Goal: Task Accomplishment & Management: Manage account settings

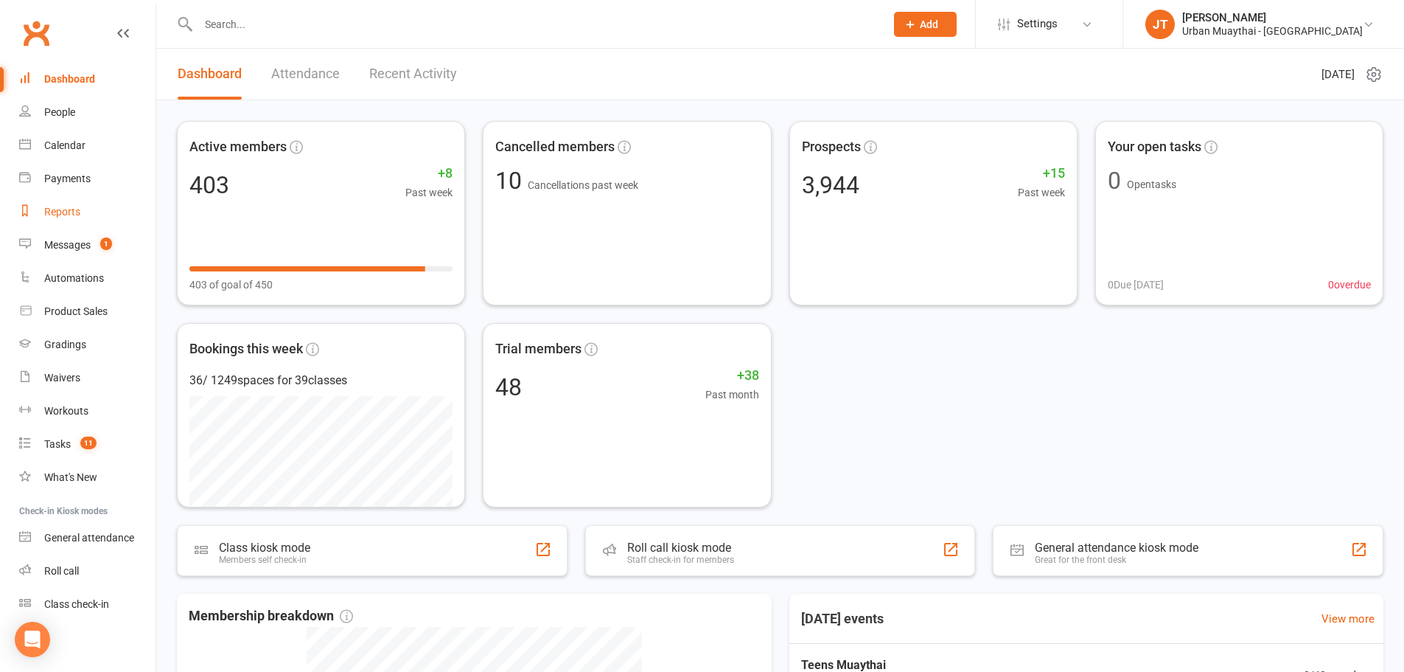
click at [85, 213] on link "Reports" at bounding box center [87, 211] width 136 height 33
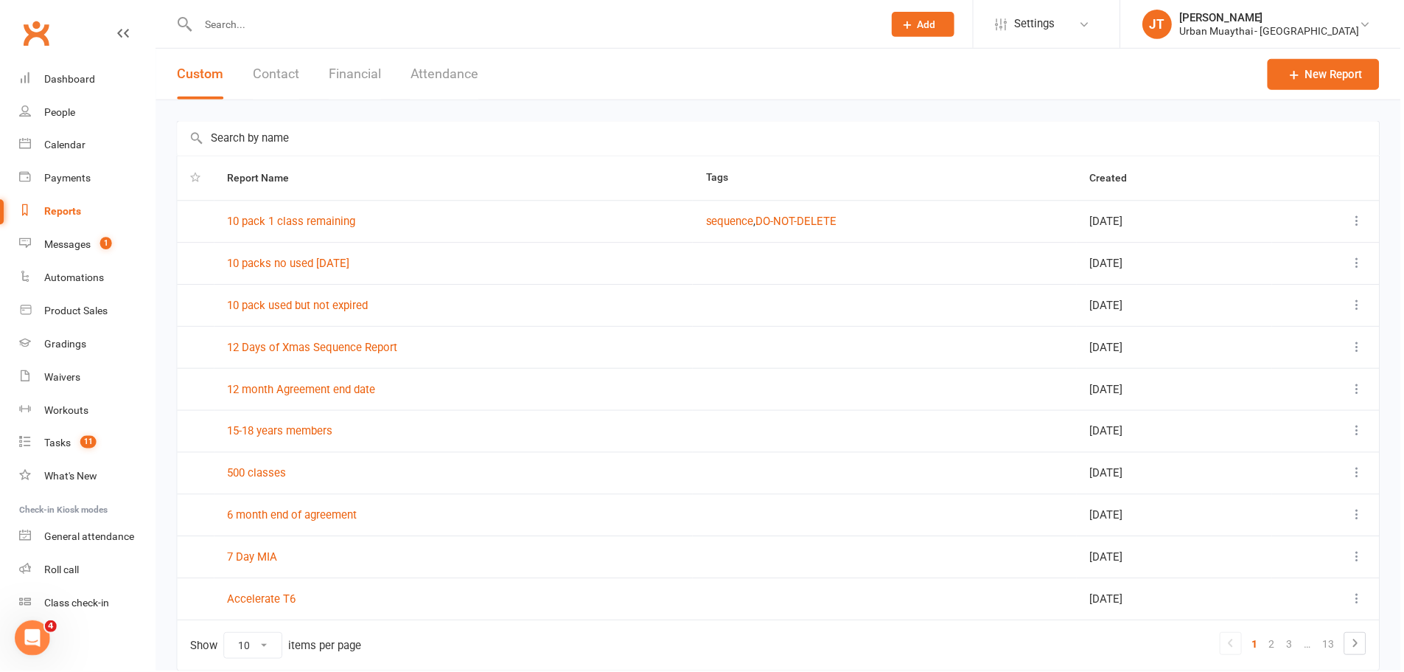
click at [366, 62] on button "Financial" at bounding box center [356, 74] width 52 height 51
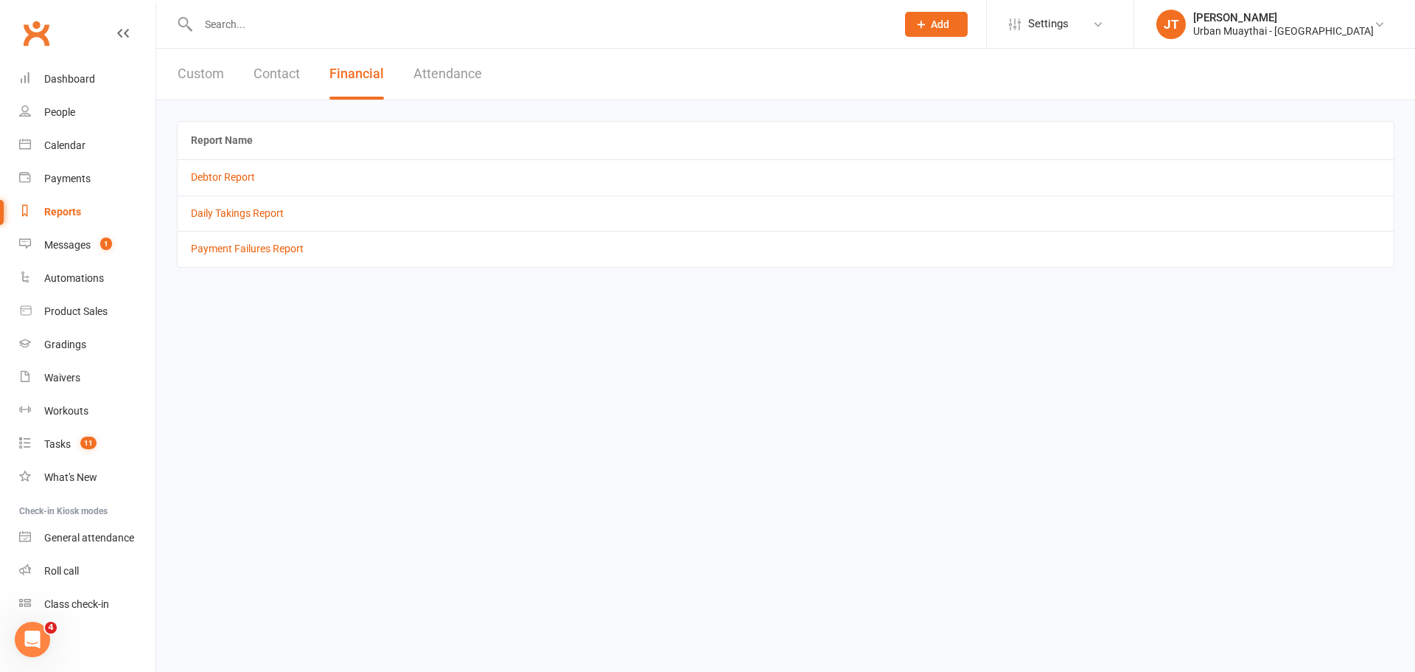
click at [226, 222] on td "Daily Takings Report" at bounding box center [786, 212] width 1216 height 35
click at [229, 210] on link "Daily Takings Report" at bounding box center [237, 213] width 93 height 12
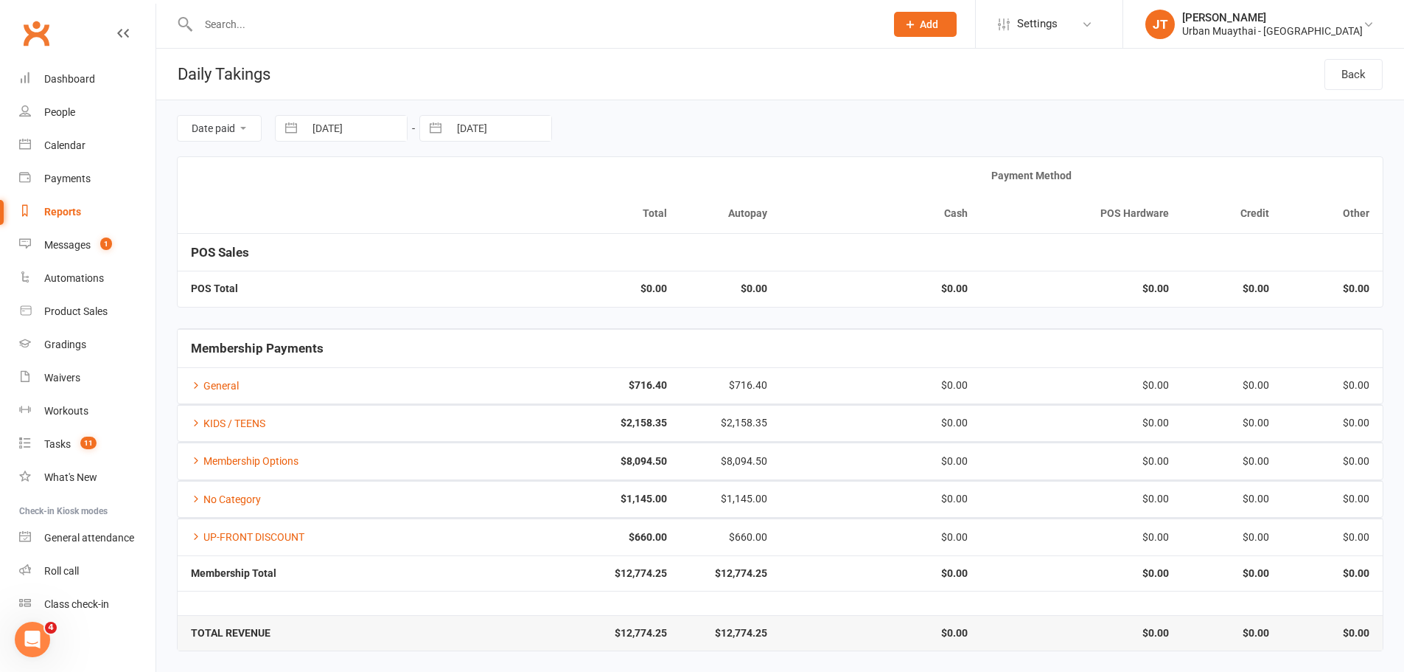
scroll to position [1, 0]
select select "7"
select select "2025"
select select "8"
select select "2025"
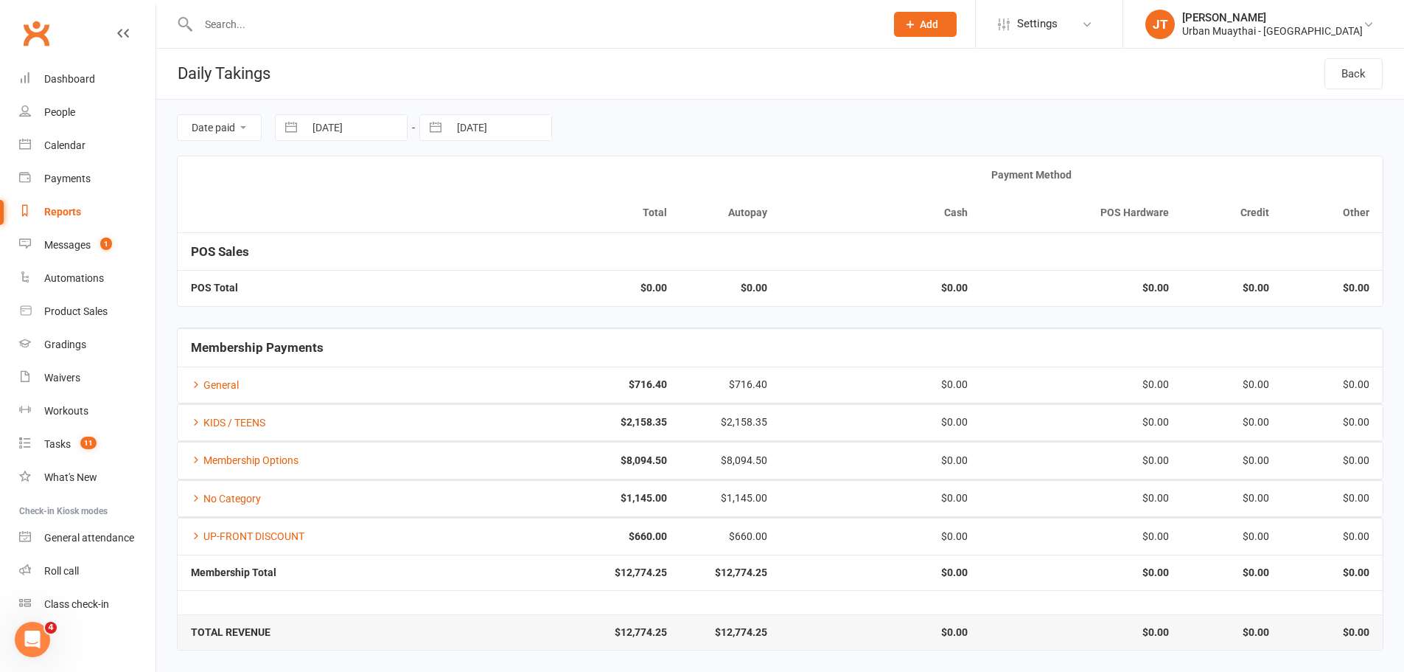
select select "9"
select select "2025"
click at [324, 119] on input "[DATE]" at bounding box center [355, 127] width 102 height 25
click at [475, 240] on td "6" at bounding box center [478, 242] width 29 height 28
type input "06 Sep 2025"
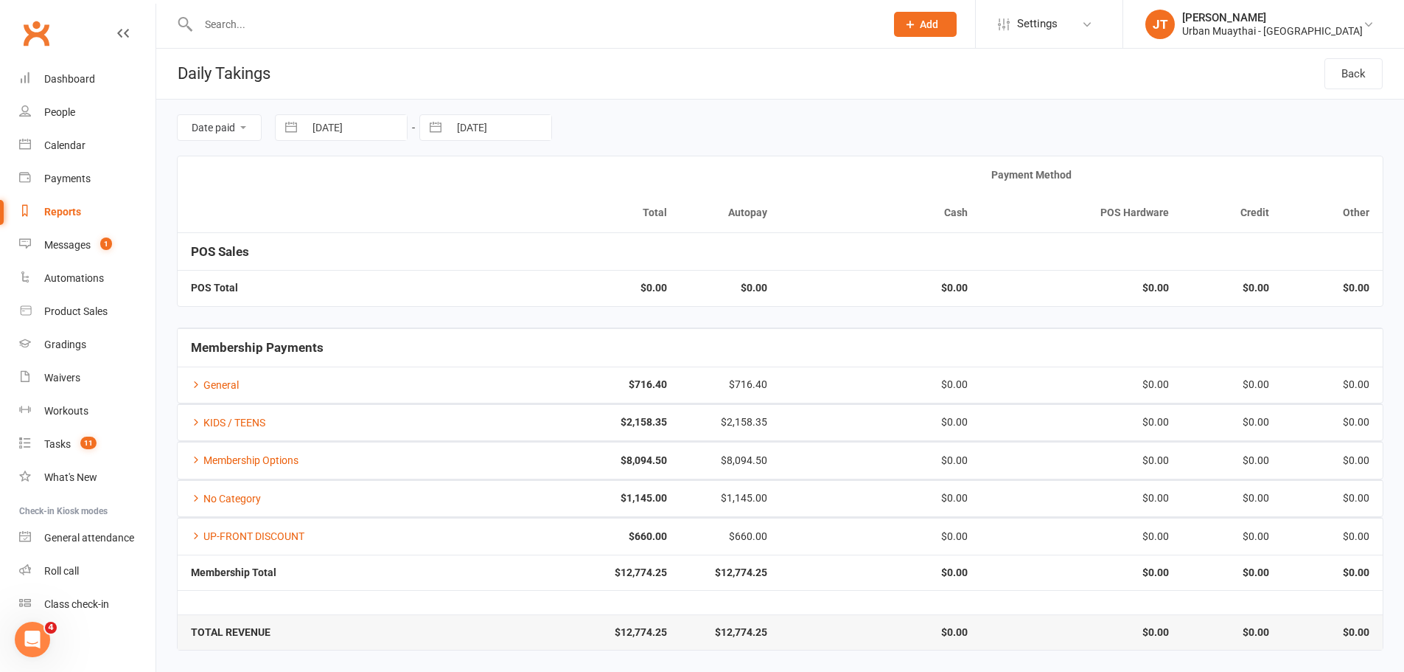
click at [447, 116] on button "button" at bounding box center [435, 127] width 27 height 25
select select "7"
select select "2025"
select select "8"
select select "2025"
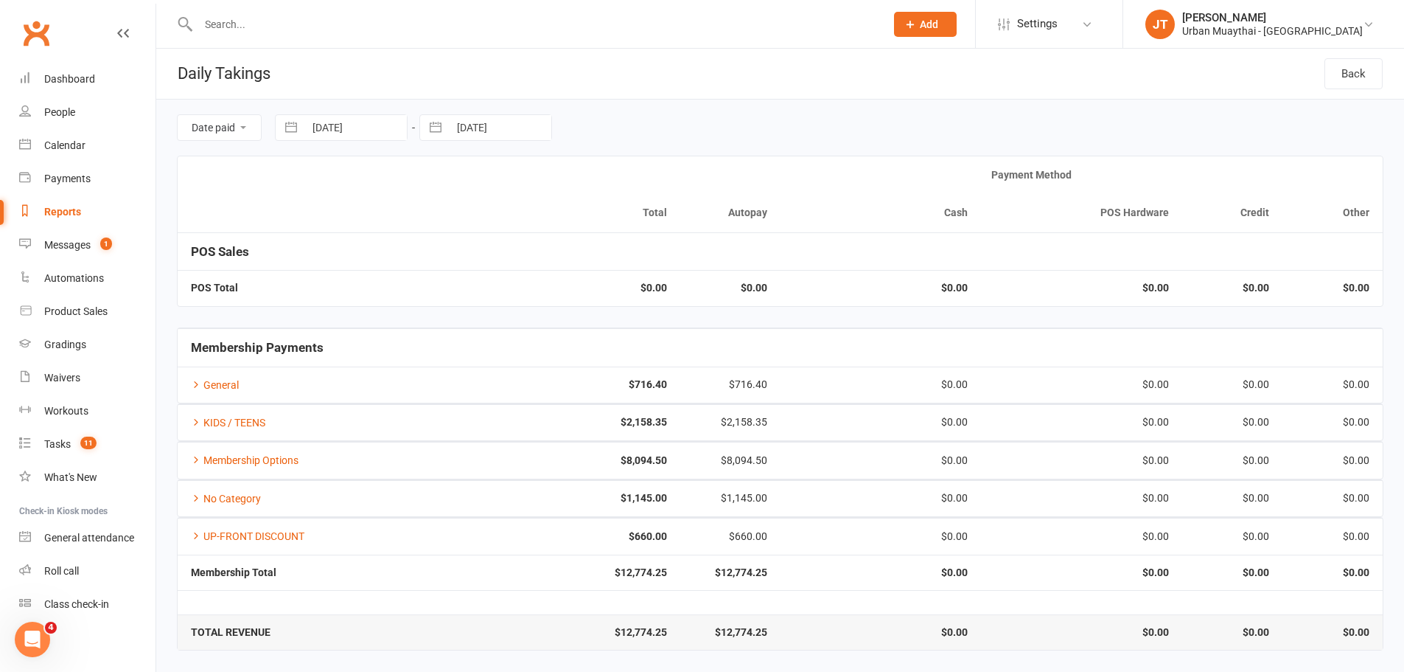
select select "9"
select select "2025"
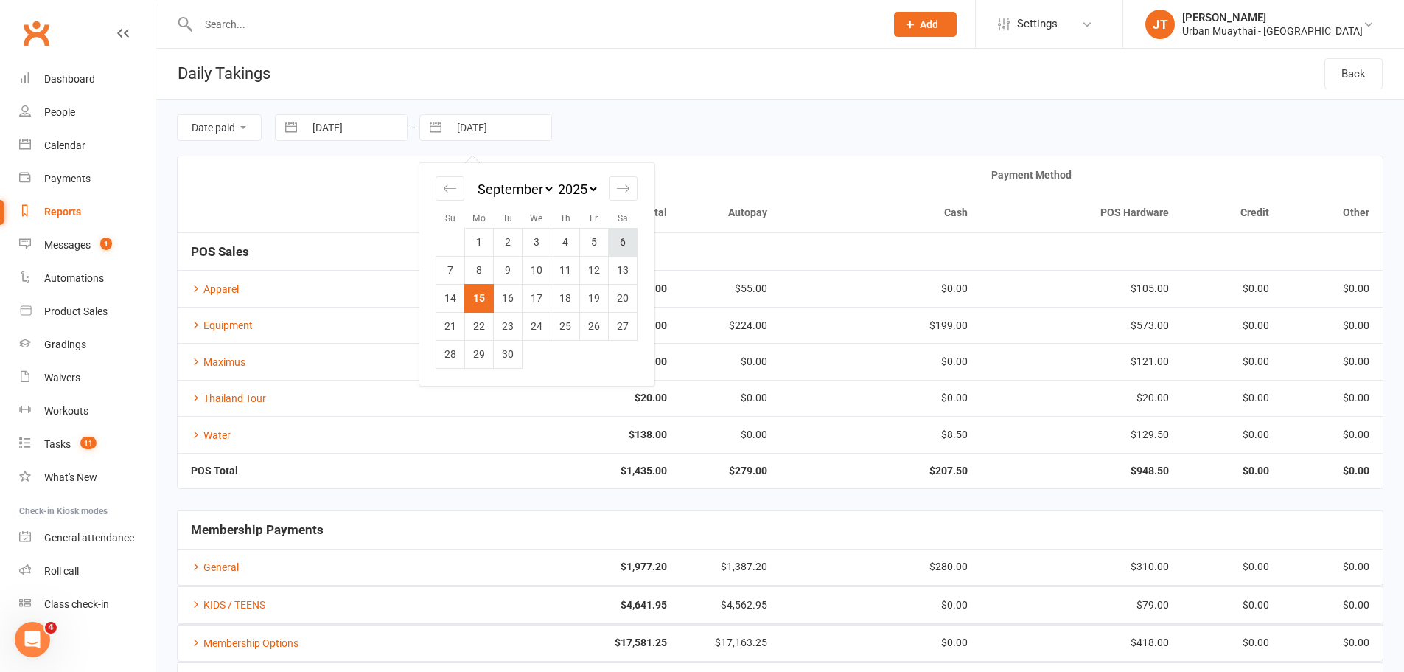
click at [618, 240] on td "6" at bounding box center [623, 242] width 29 height 28
type input "06 Sep 2025"
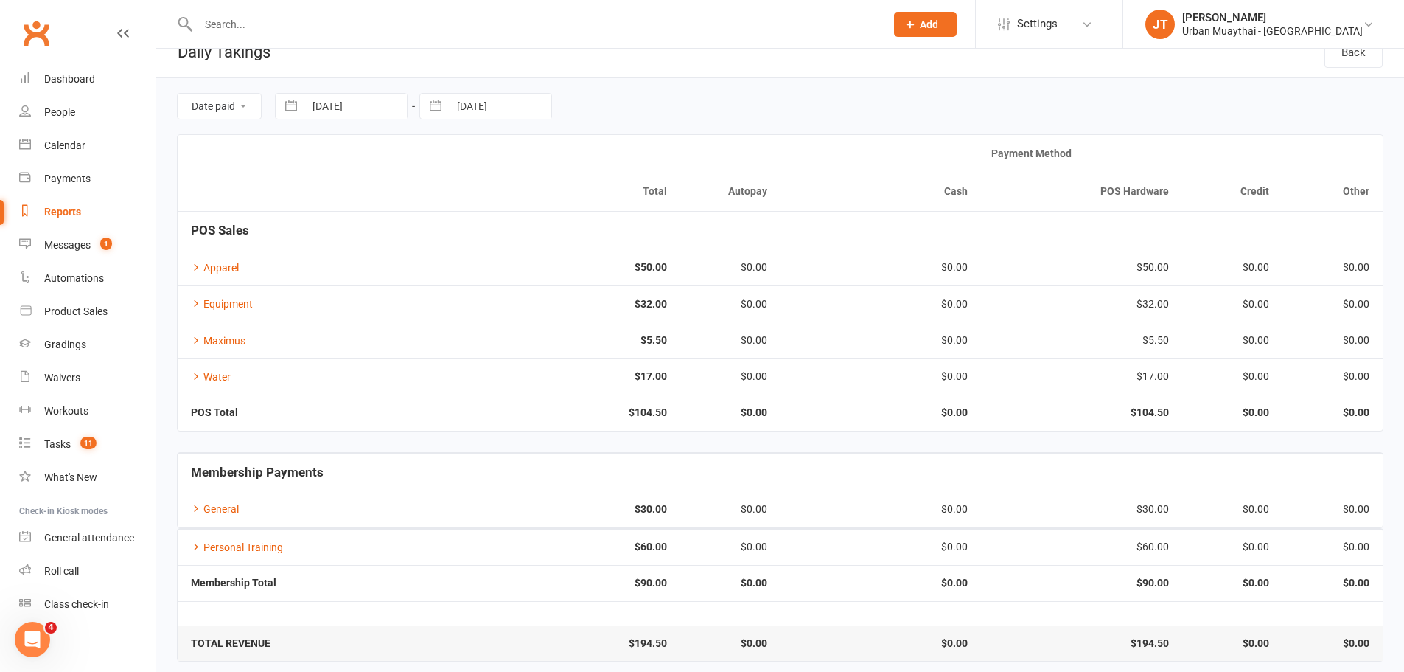
scroll to position [33, 0]
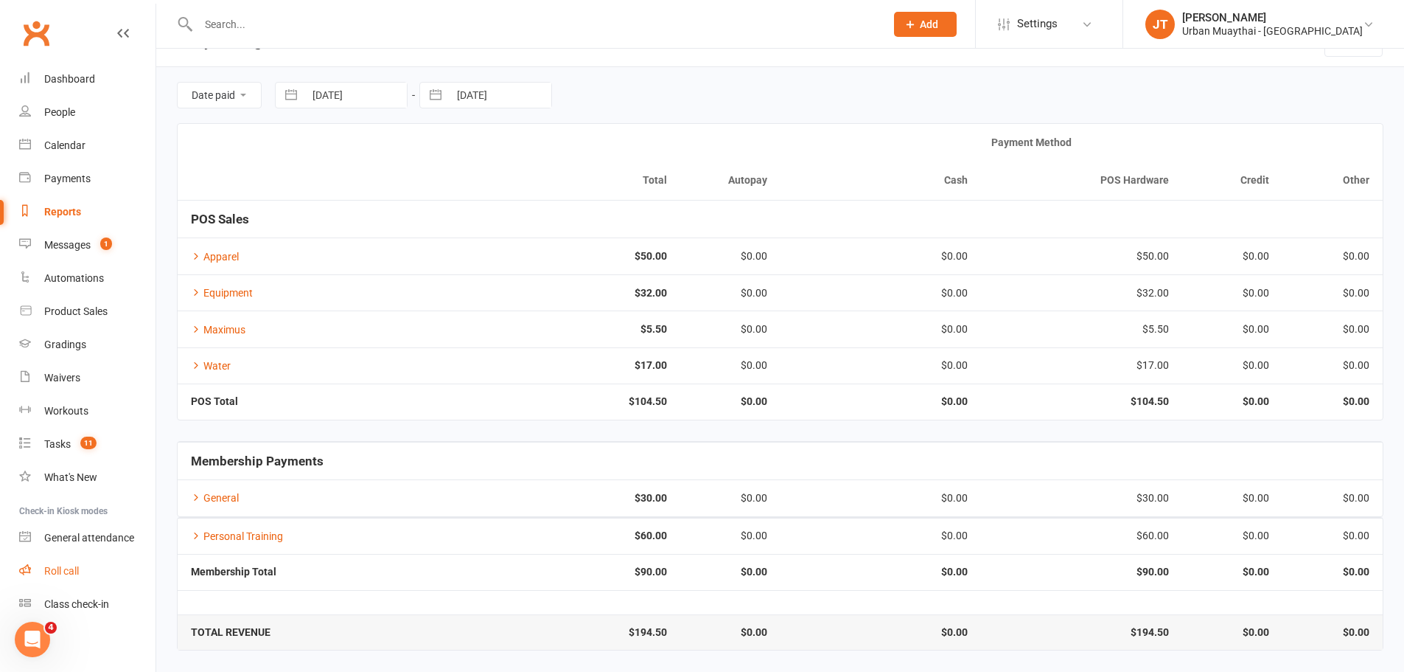
click at [70, 578] on link "Roll call" at bounding box center [87, 570] width 136 height 33
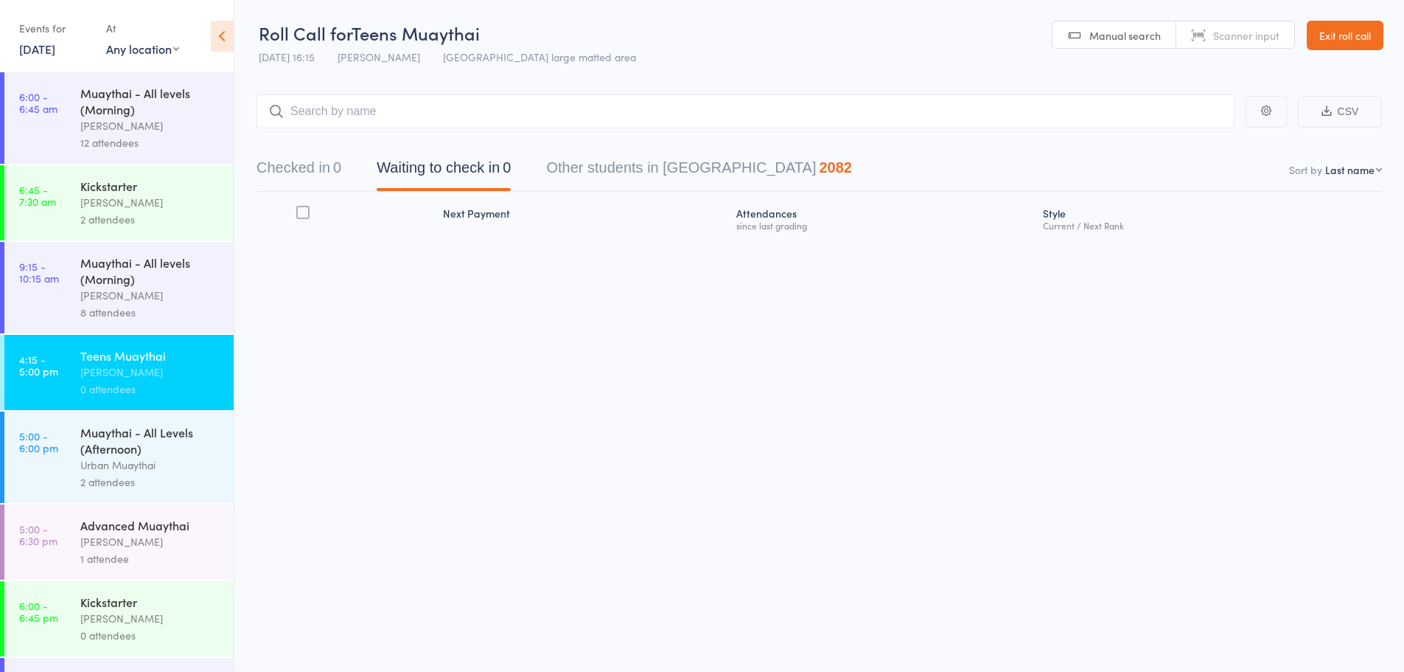
click at [1360, 32] on link "Exit roll call" at bounding box center [1345, 35] width 77 height 29
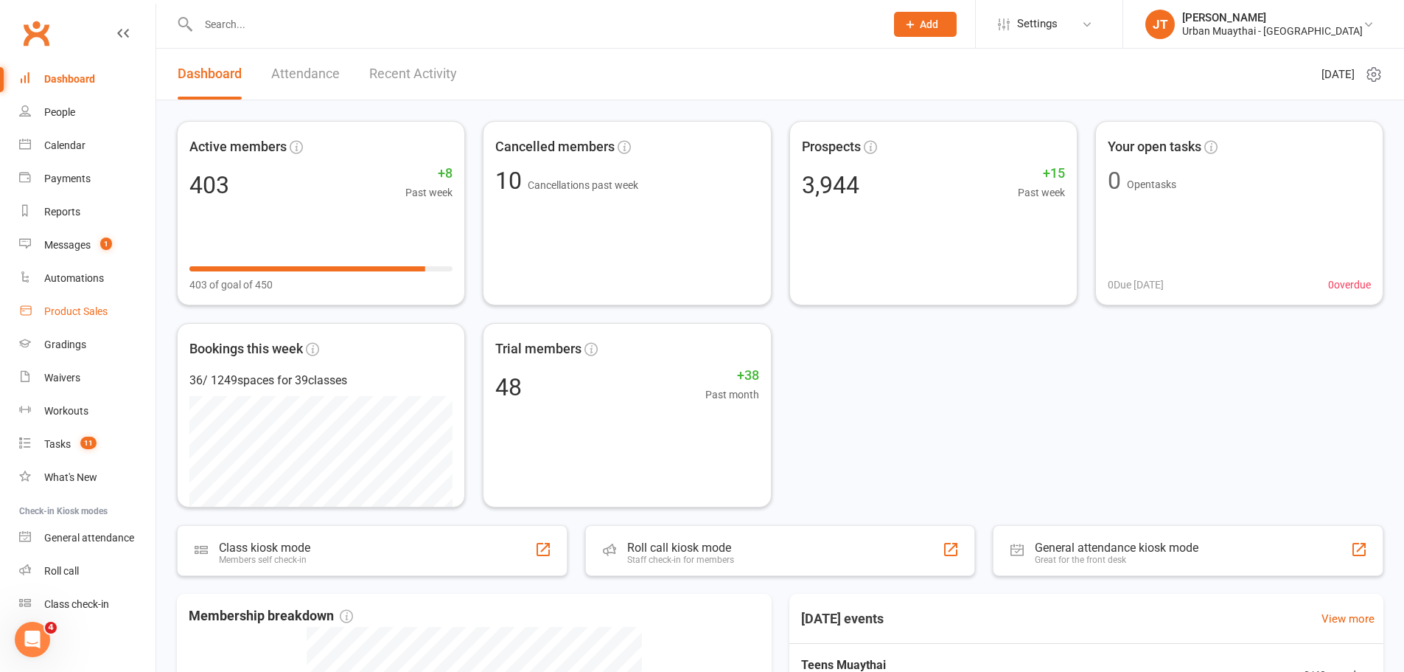
click at [90, 301] on link "Product Sales" at bounding box center [87, 311] width 136 height 33
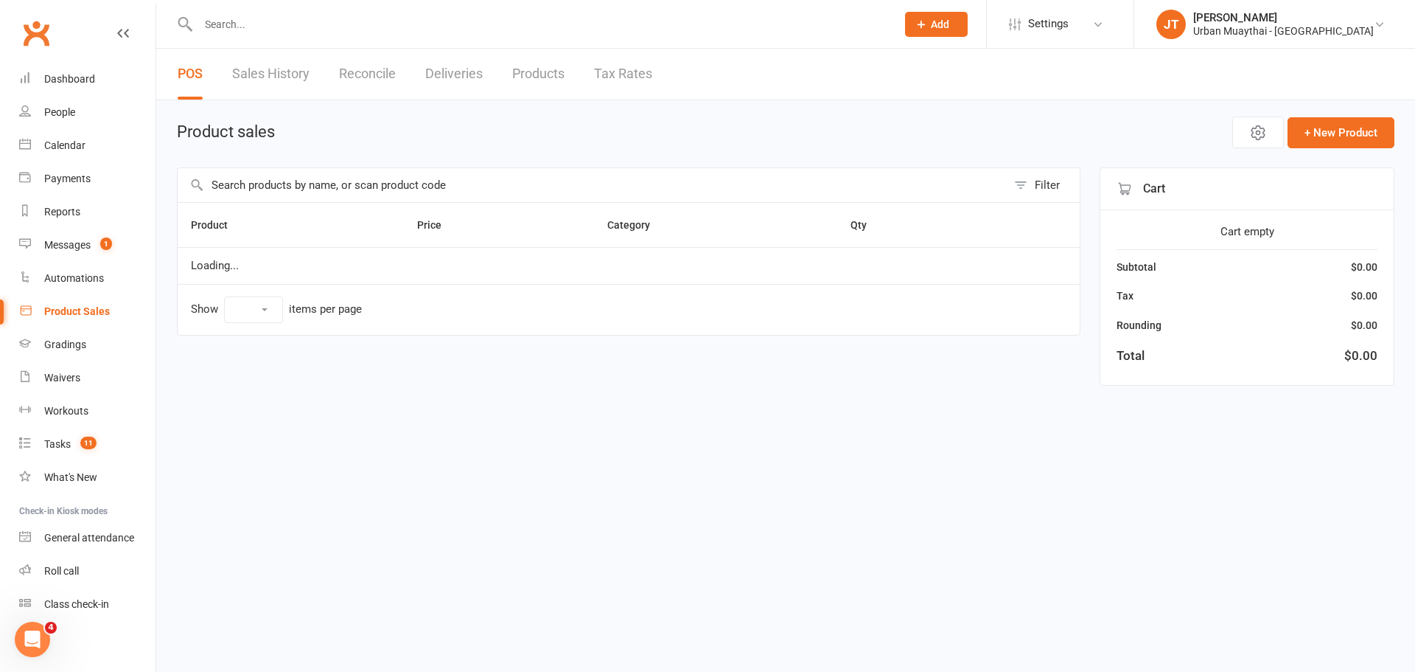
select select "10"
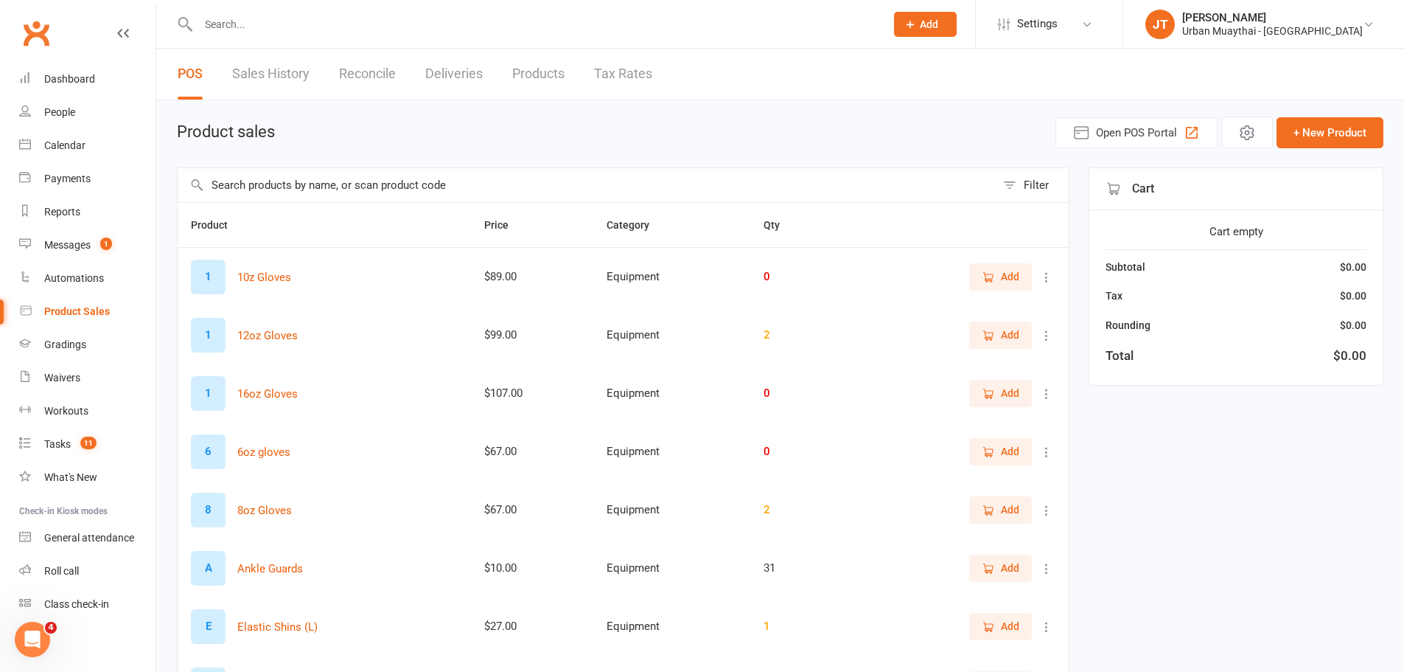
click at [283, 69] on link "Sales History" at bounding box center [270, 74] width 77 height 51
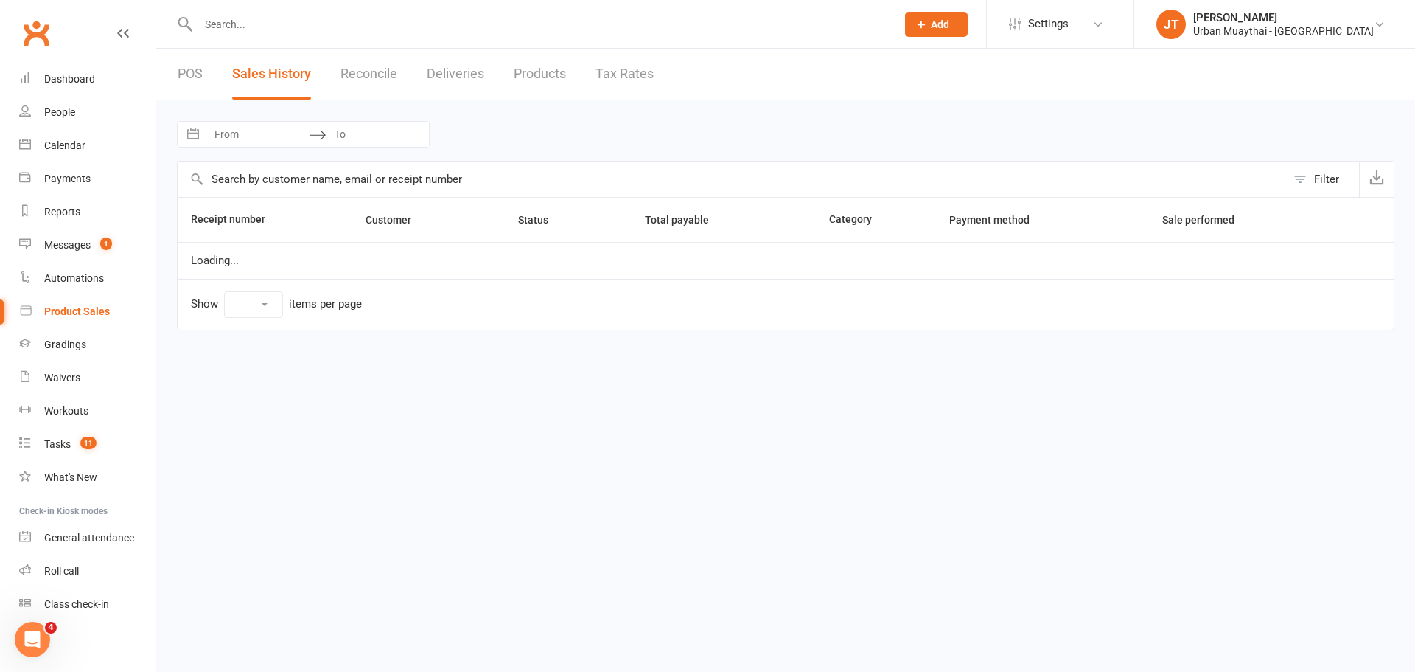
select select "50"
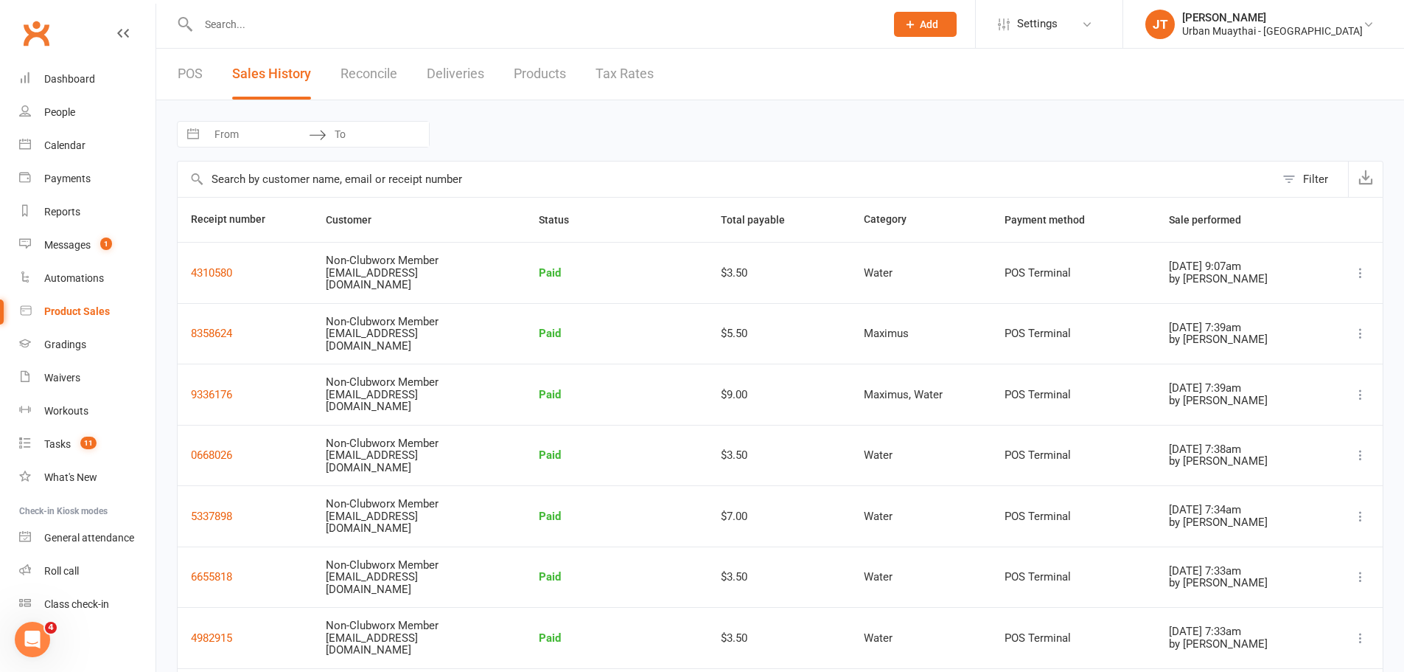
click at [257, 133] on input "From" at bounding box center [257, 134] width 102 height 25
select select "7"
select select "2025"
select select "8"
select select "2025"
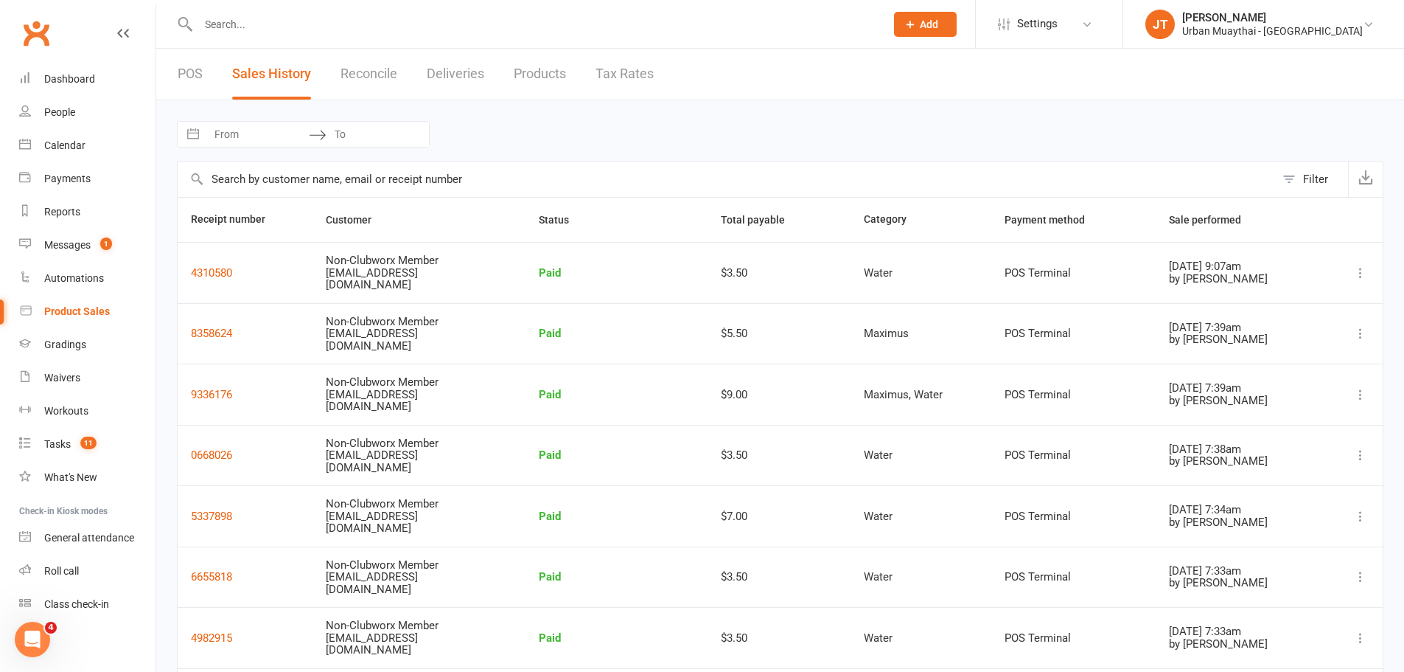
select select "9"
select select "2025"
select select "10"
select select "2025"
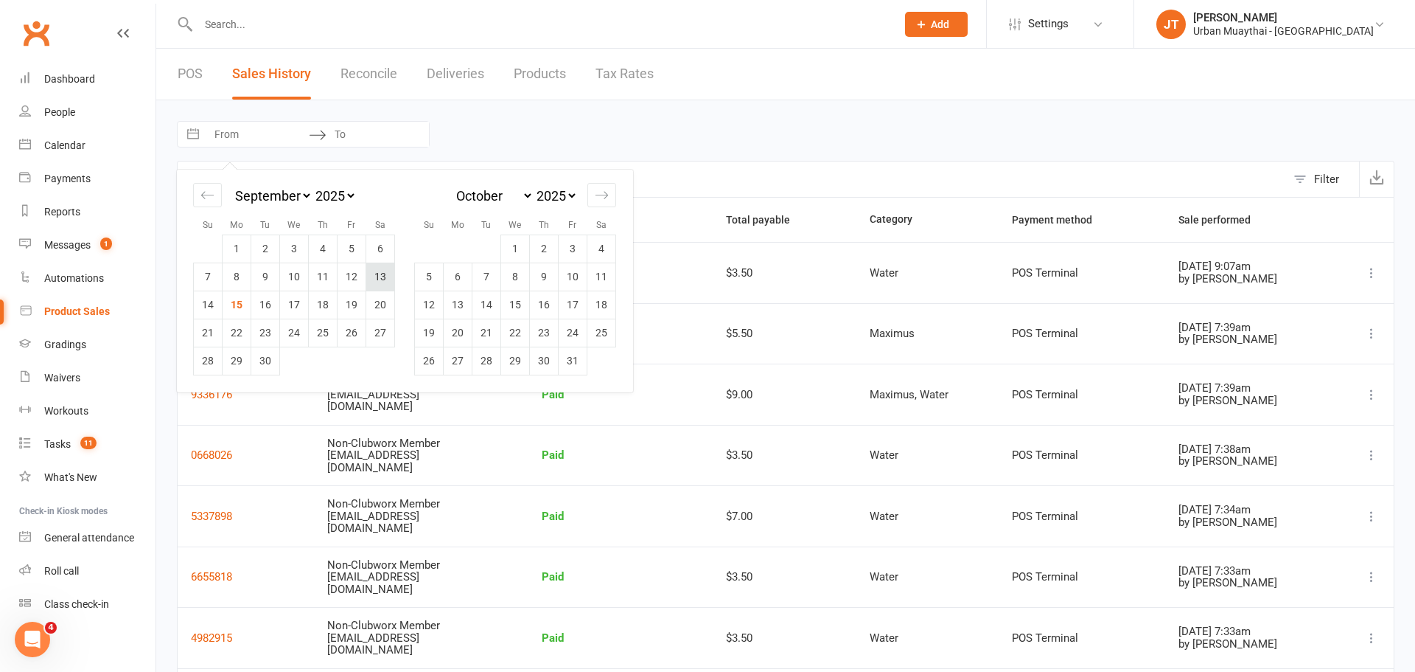
click at [381, 277] on td "13" at bounding box center [380, 276] width 29 height 28
type input "[DATE]"
click at [380, 276] on td "13" at bounding box center [380, 276] width 29 height 28
type input "[DATE]"
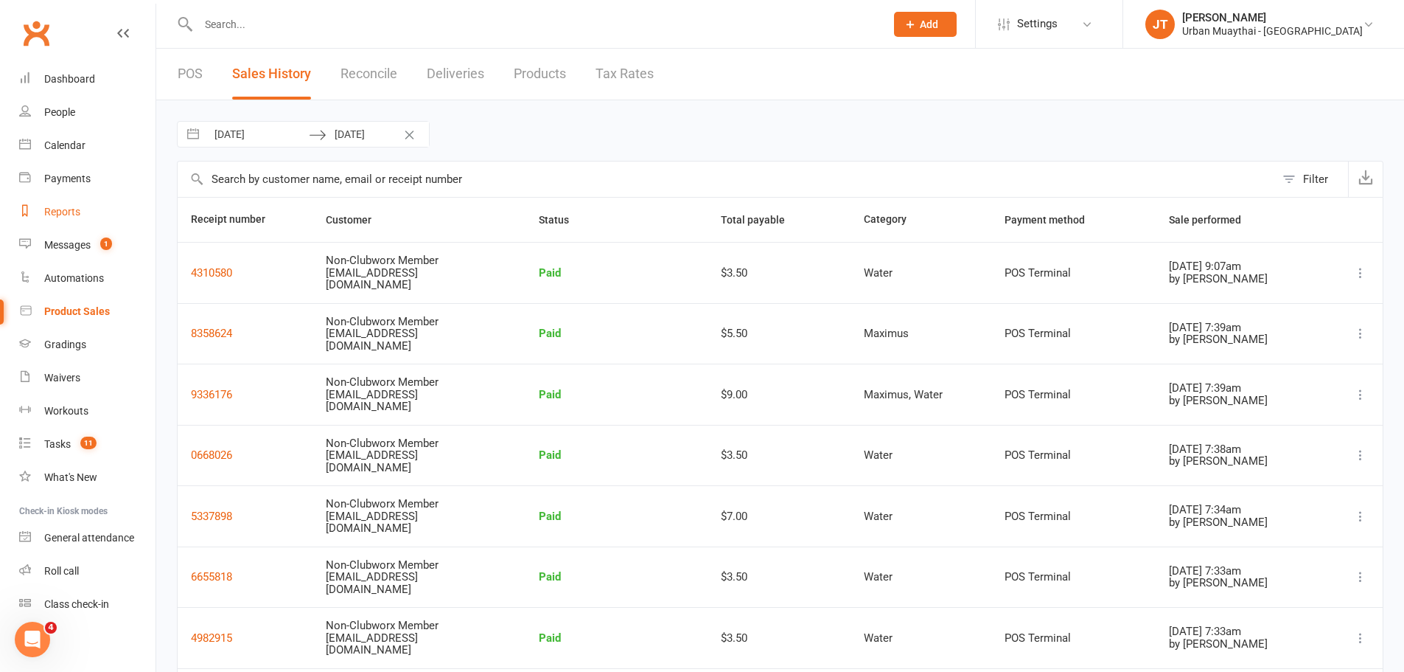
click at [69, 212] on div "Reports" at bounding box center [62, 212] width 36 height 12
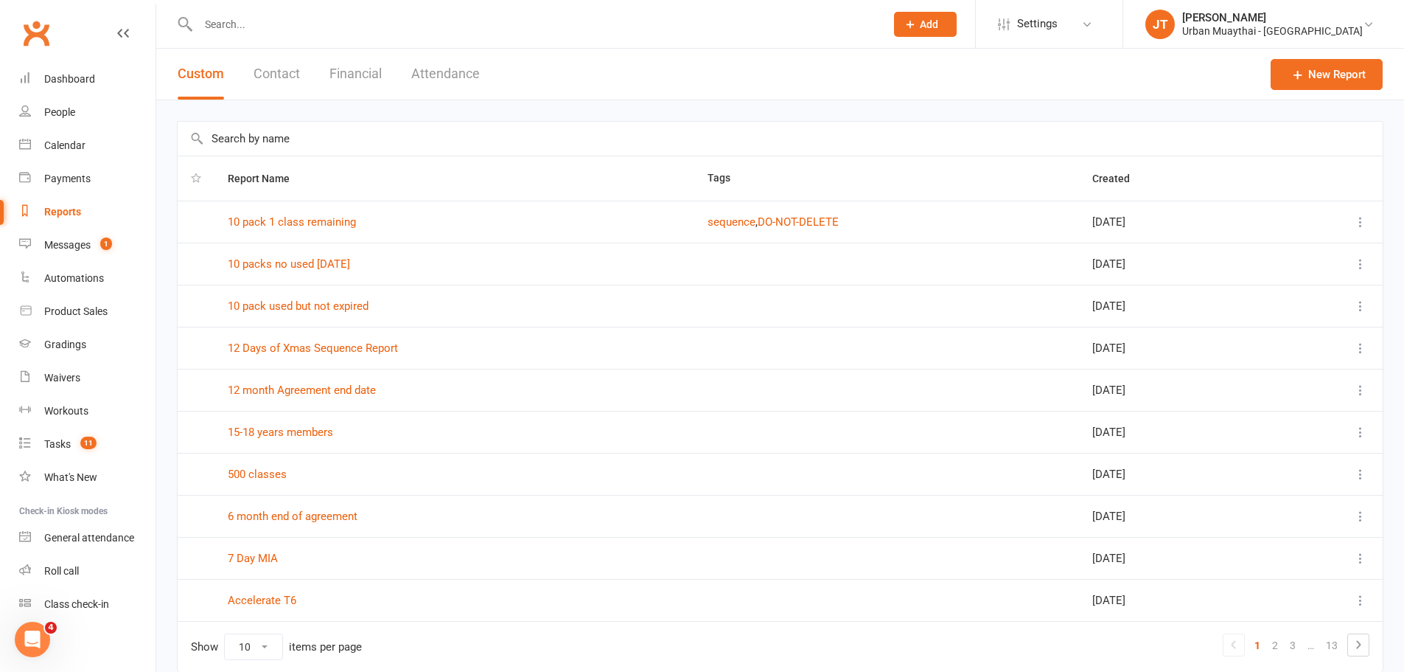
click at [353, 60] on button "Financial" at bounding box center [356, 74] width 52 height 51
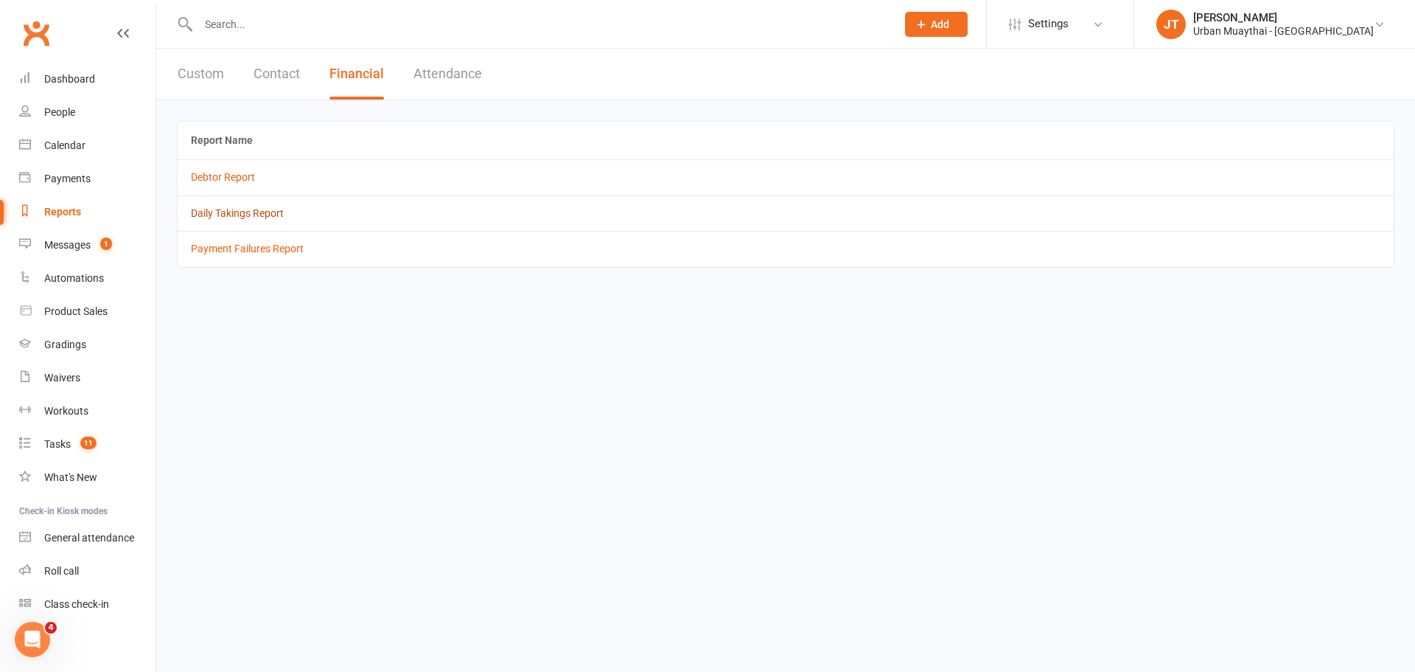
click at [245, 216] on link "Daily Takings Report" at bounding box center [237, 213] width 93 height 12
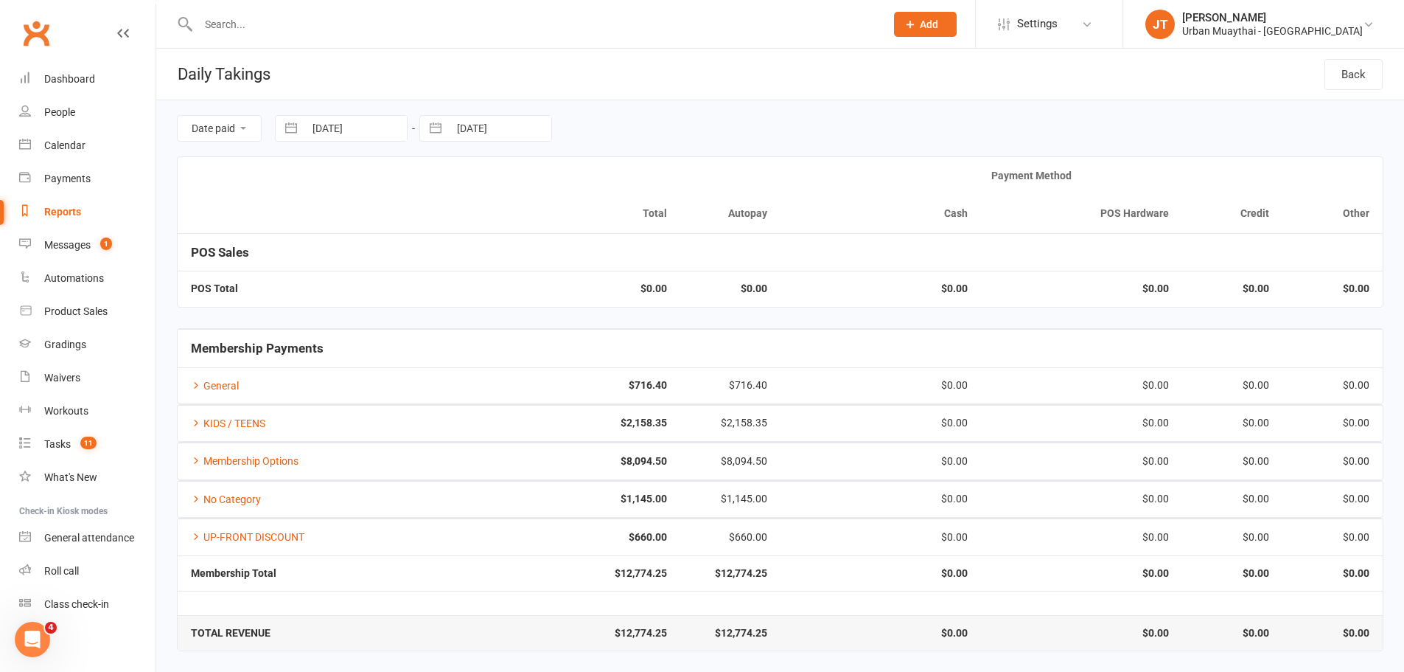
scroll to position [1, 0]
click at [363, 122] on input "[DATE]" at bounding box center [355, 127] width 102 height 25
select select "7"
select select "2025"
select select "8"
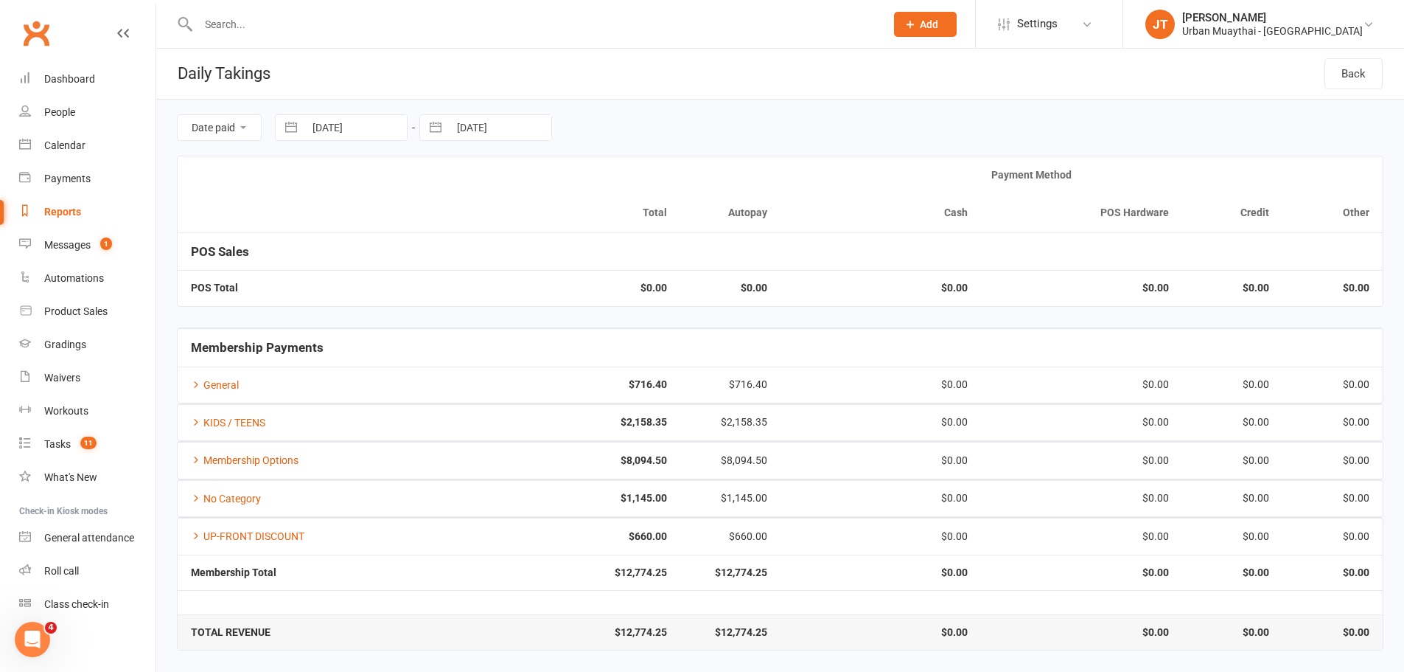
select select "2025"
select select "9"
select select "2025"
click at [481, 269] on td "13" at bounding box center [478, 270] width 29 height 28
type input "[DATE]"
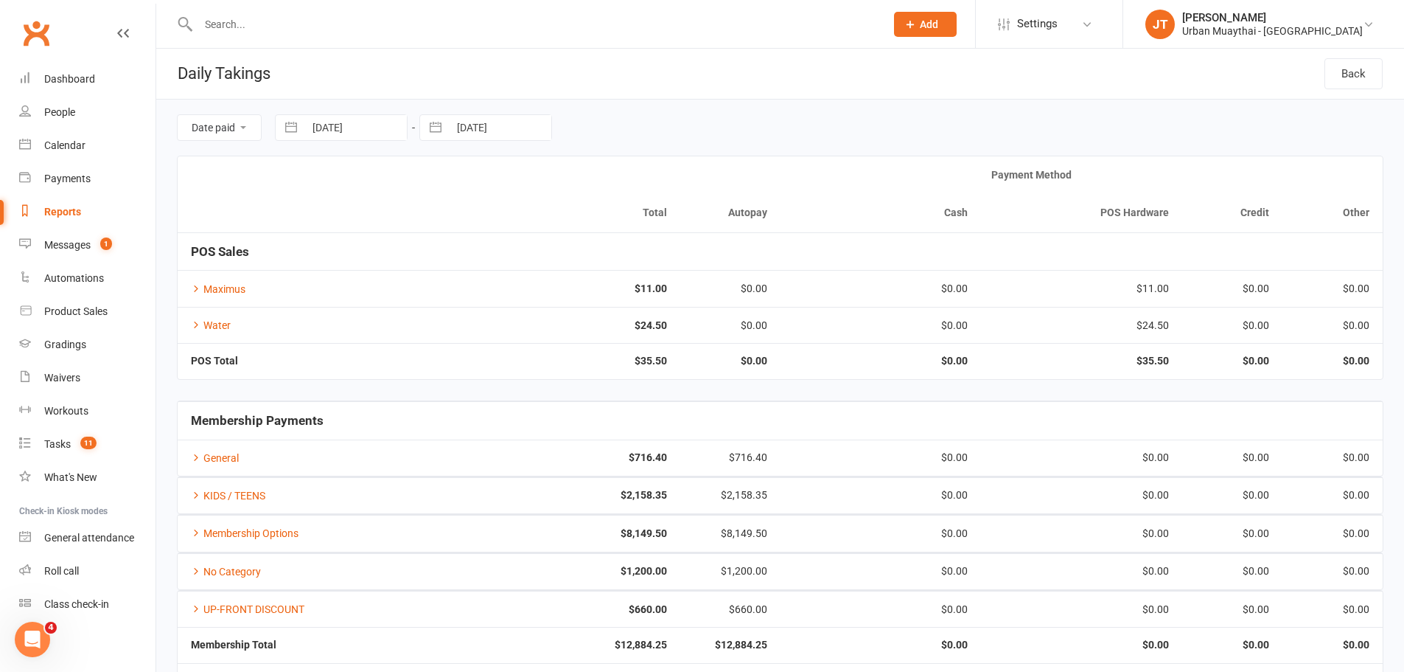
click at [463, 136] on input "[DATE]" at bounding box center [500, 127] width 102 height 25
select select "7"
select select "2025"
select select "8"
select select "2025"
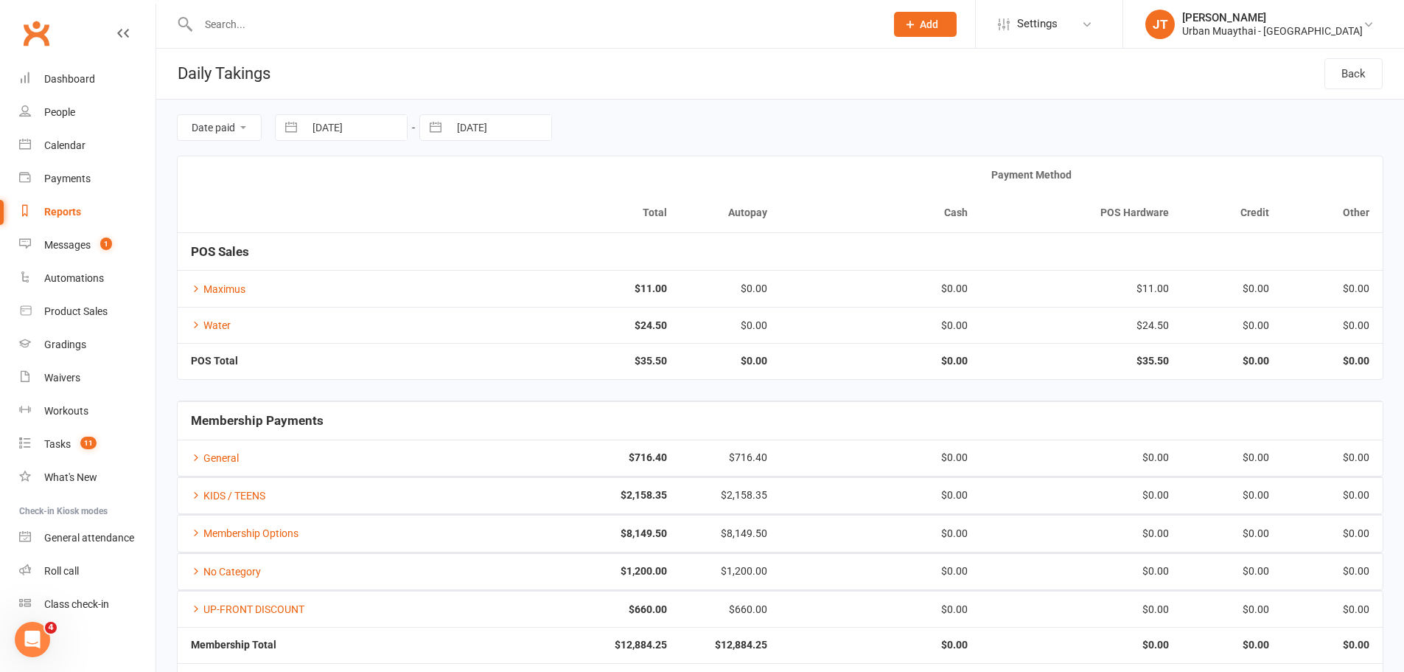
select select "9"
select select "2025"
click at [622, 267] on td "13" at bounding box center [623, 270] width 29 height 28
type input "13 Sep 2025"
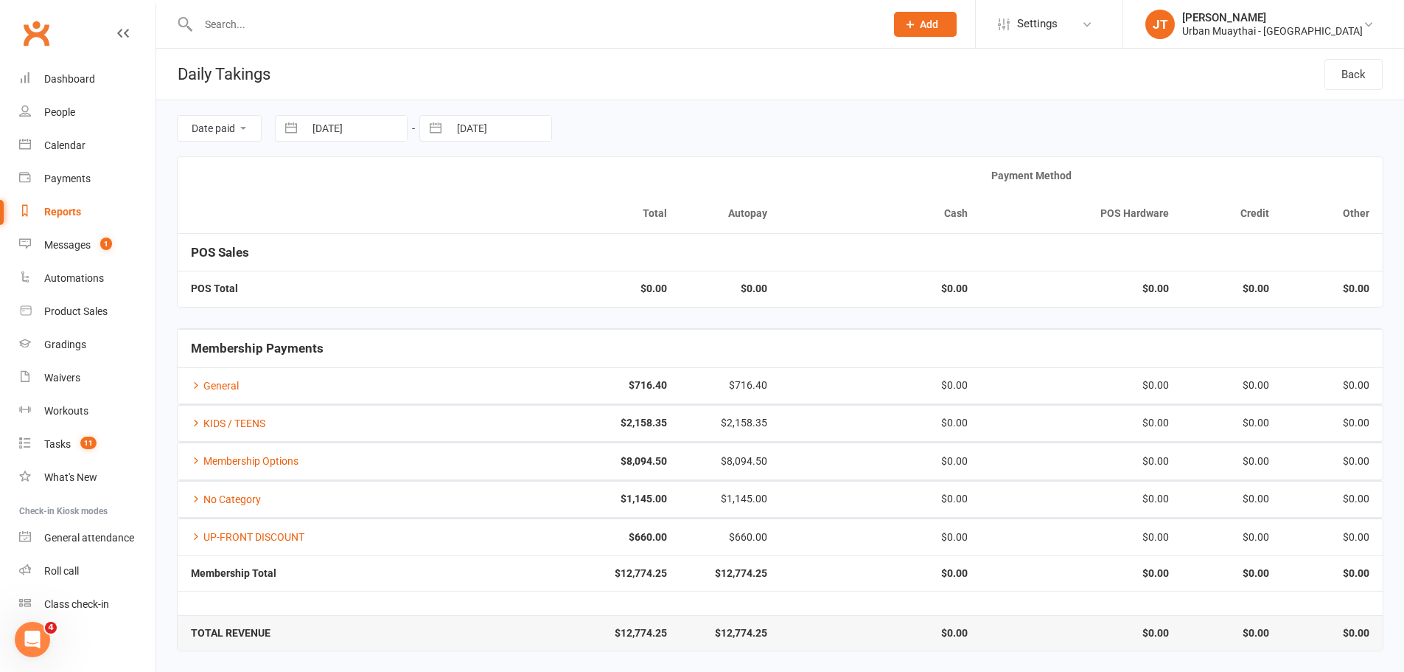
click at [348, 122] on input "[DATE]" at bounding box center [355, 128] width 102 height 25
select select "7"
select select "2025"
select select "8"
select select "2025"
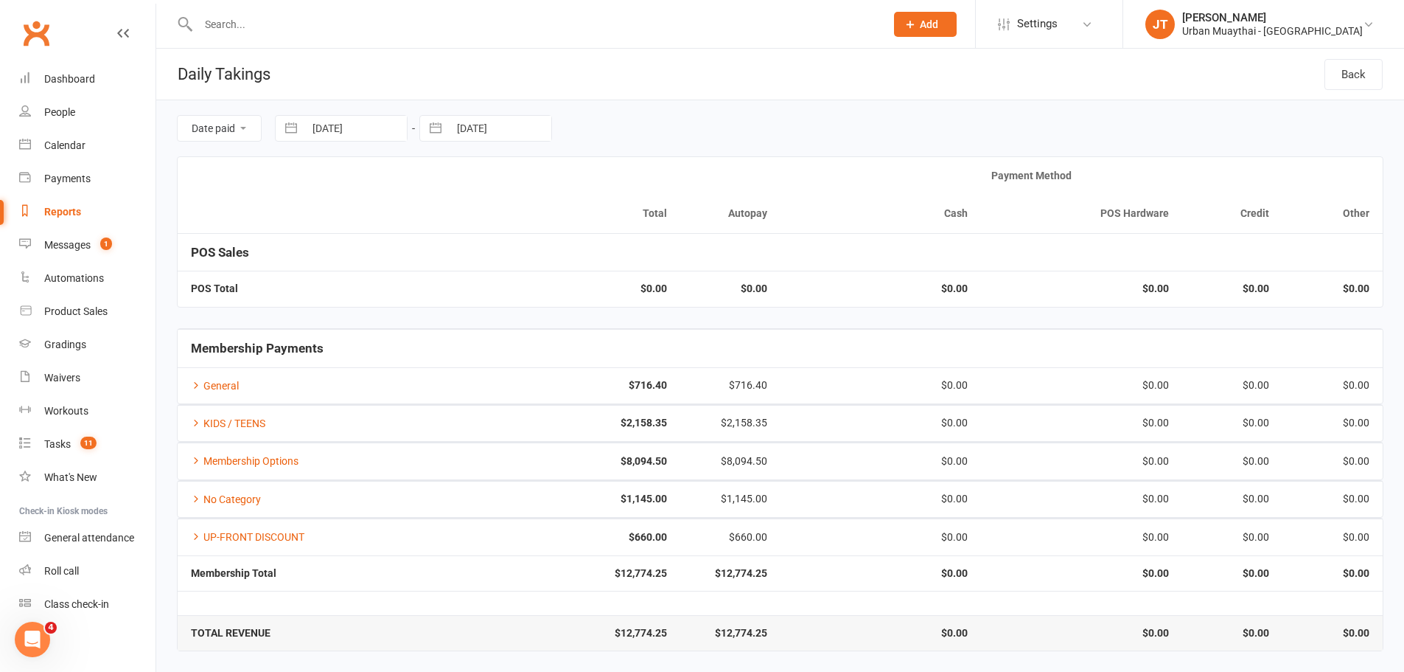
select select "9"
select select "2025"
click at [475, 266] on td "13" at bounding box center [478, 271] width 29 height 28
type input "[DATE]"
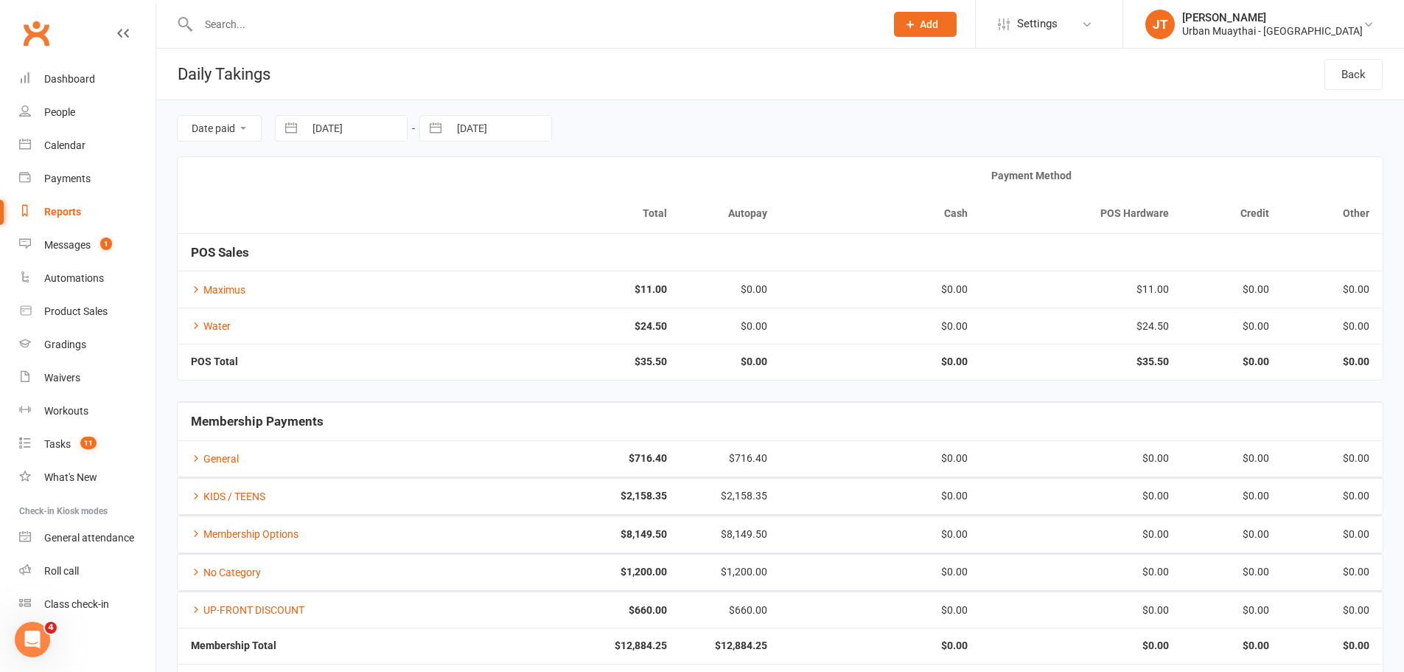
click at [475, 128] on input "[DATE]" at bounding box center [500, 128] width 102 height 25
select select "7"
select select "2025"
select select "8"
select select "2025"
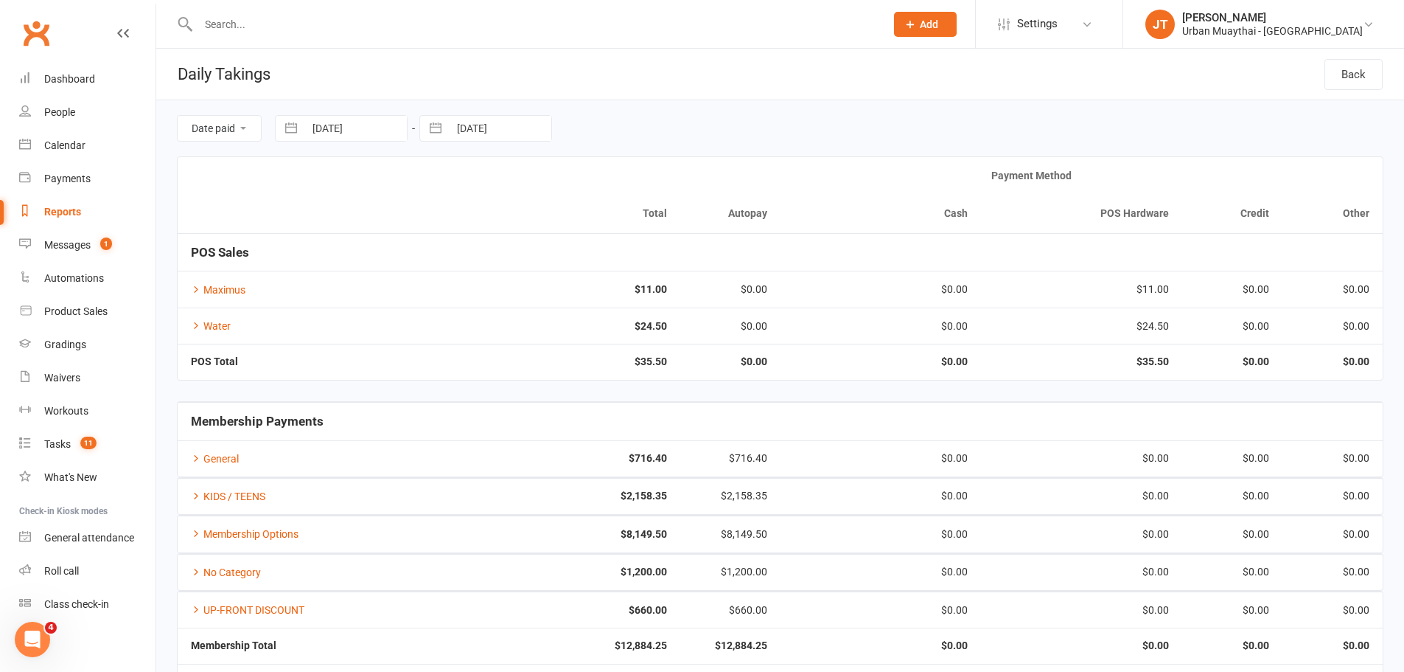
select select "9"
select select "2025"
click at [627, 270] on td "13" at bounding box center [623, 271] width 29 height 28
type input "[DATE]"
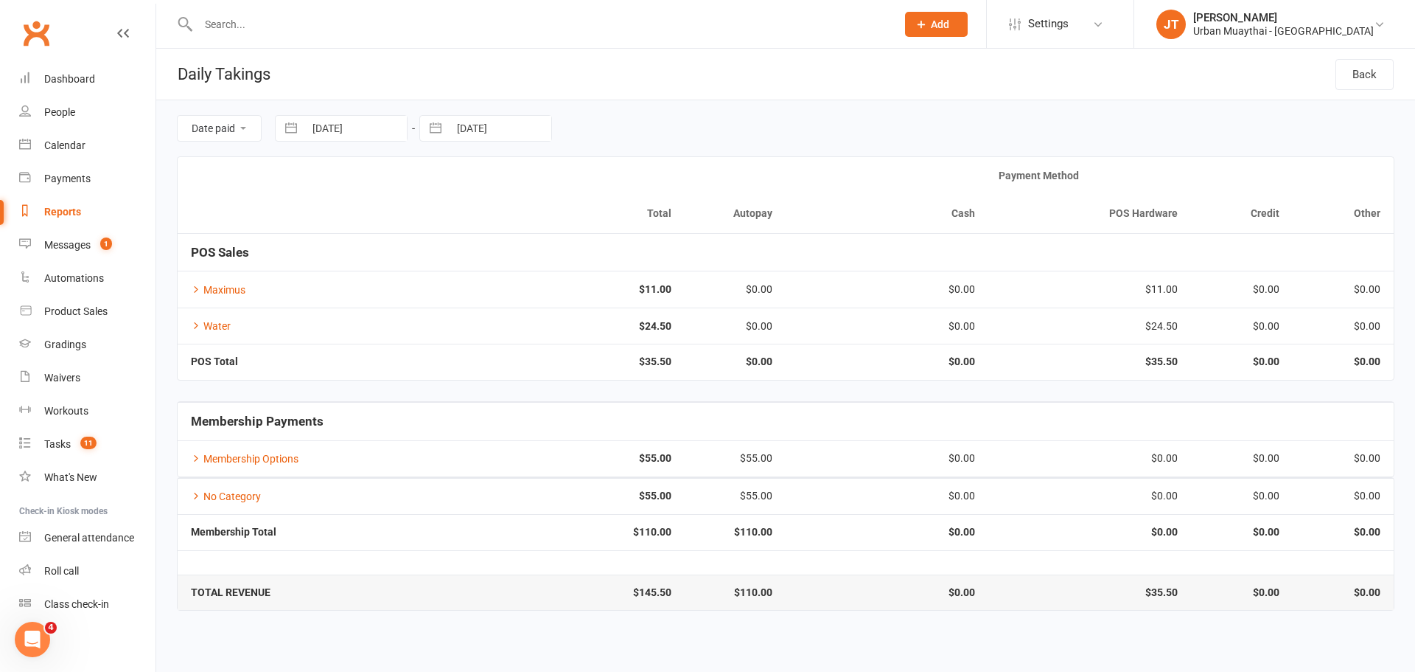
click at [237, 122] on select "Date paid Due date" at bounding box center [219, 128] width 83 height 25
select select "7"
select select "2025"
select select "8"
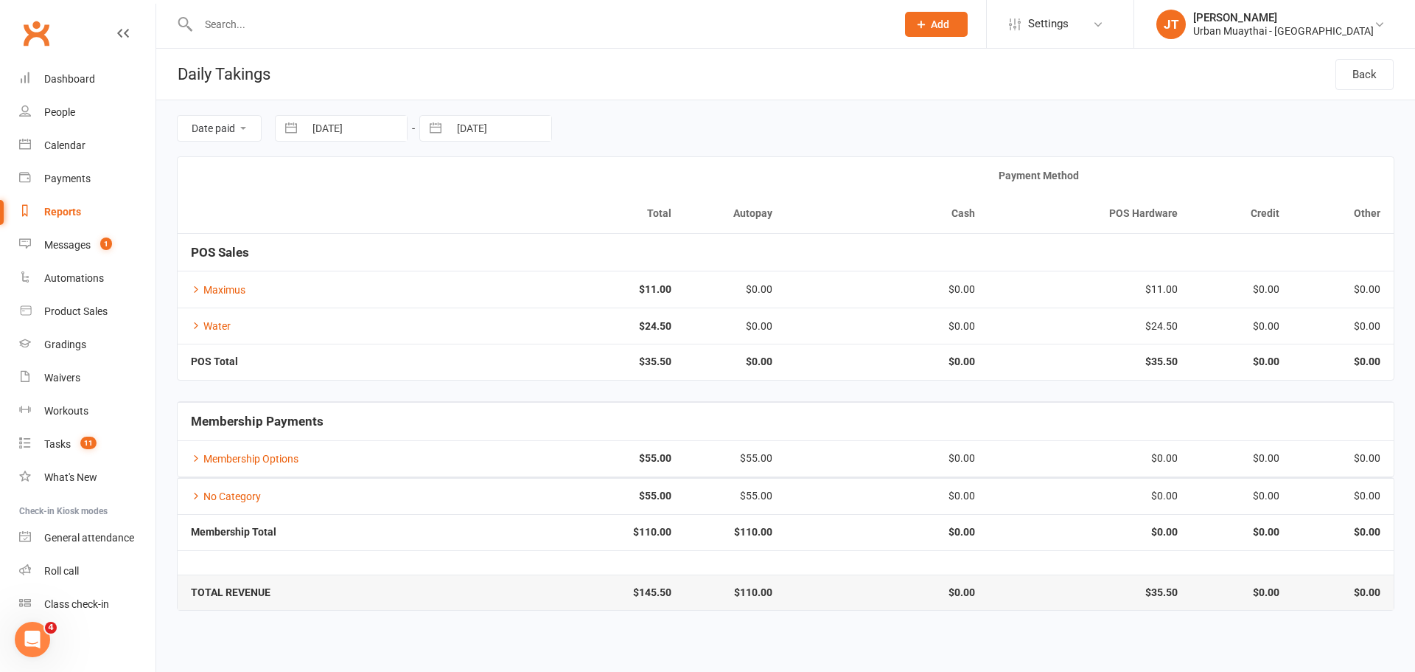
select select "2025"
select select "9"
select select "2025"
click at [328, 126] on input "[DATE]" at bounding box center [355, 128] width 102 height 25
click at [481, 273] on td "13" at bounding box center [478, 271] width 29 height 28
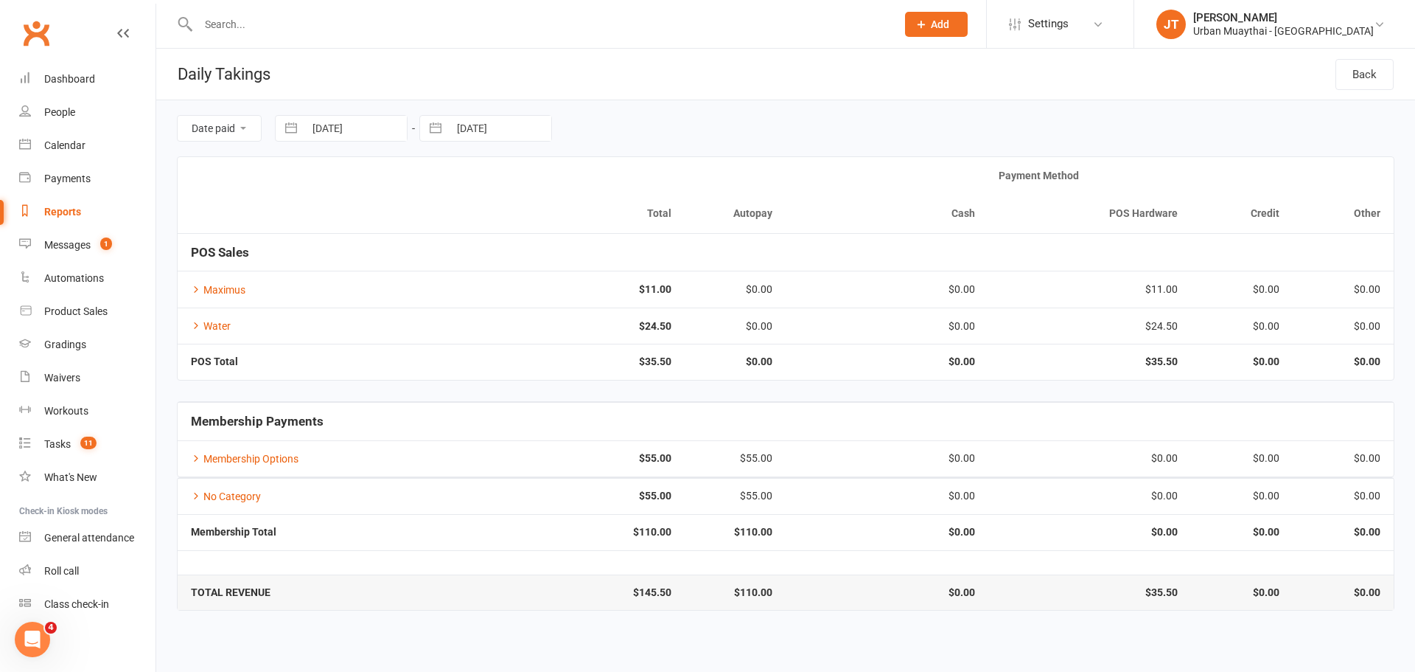
click at [501, 135] on input "[DATE]" at bounding box center [500, 128] width 102 height 25
select select "7"
select select "2025"
select select "8"
select select "2025"
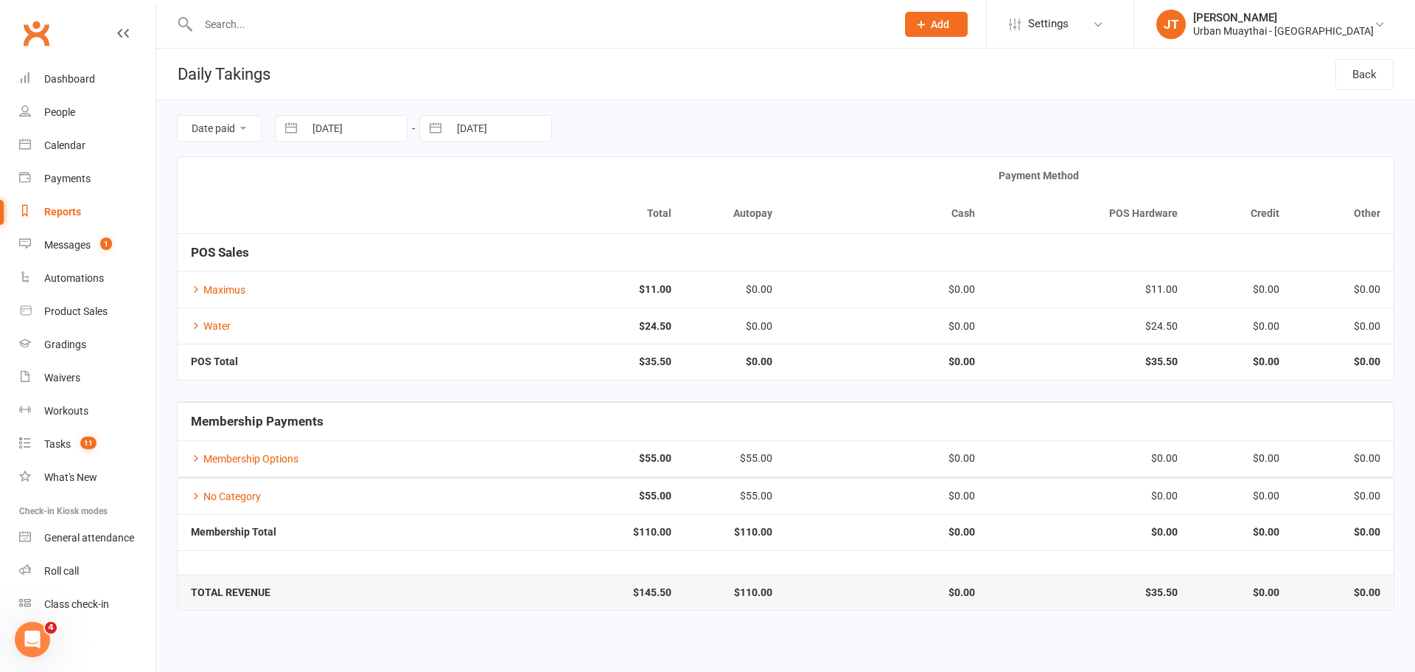
select select "9"
select select "2025"
click at [622, 259] on td "13" at bounding box center [623, 271] width 29 height 28
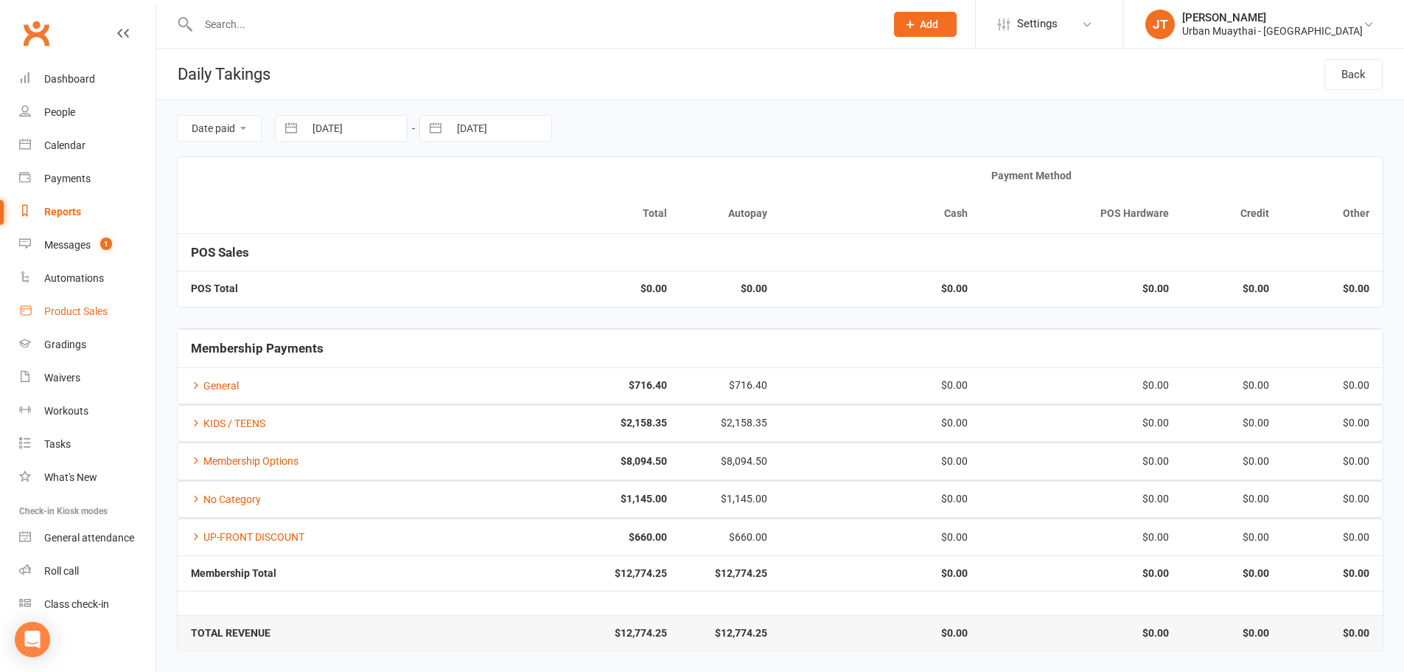
click at [93, 304] on link "Product Sales" at bounding box center [87, 311] width 136 height 33
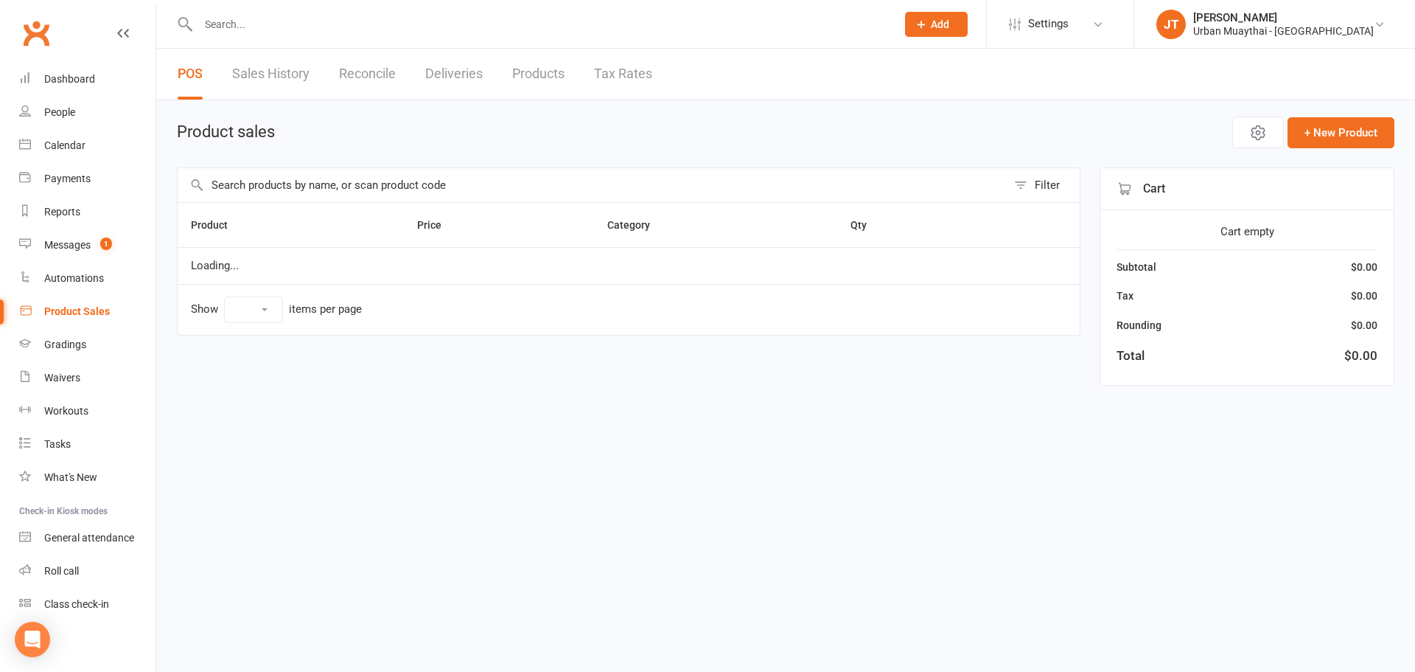
select select "10"
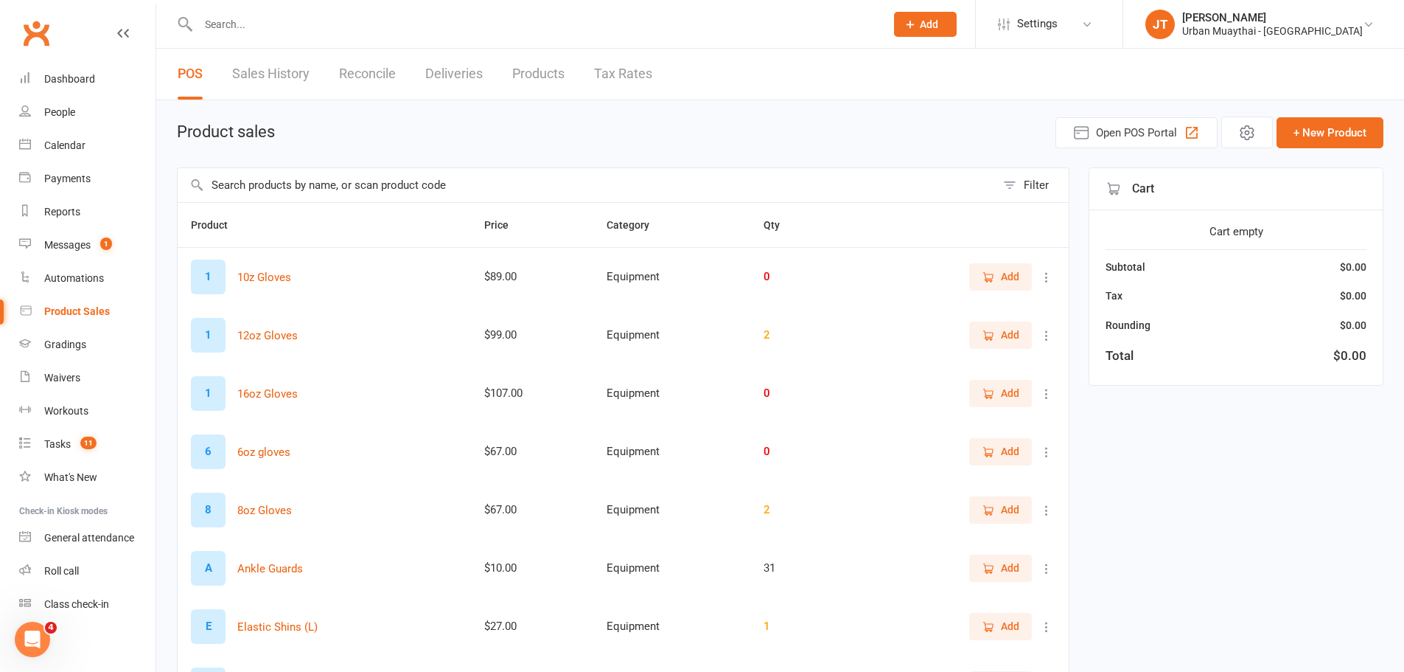
click at [535, 70] on link "Products" at bounding box center [538, 74] width 52 height 51
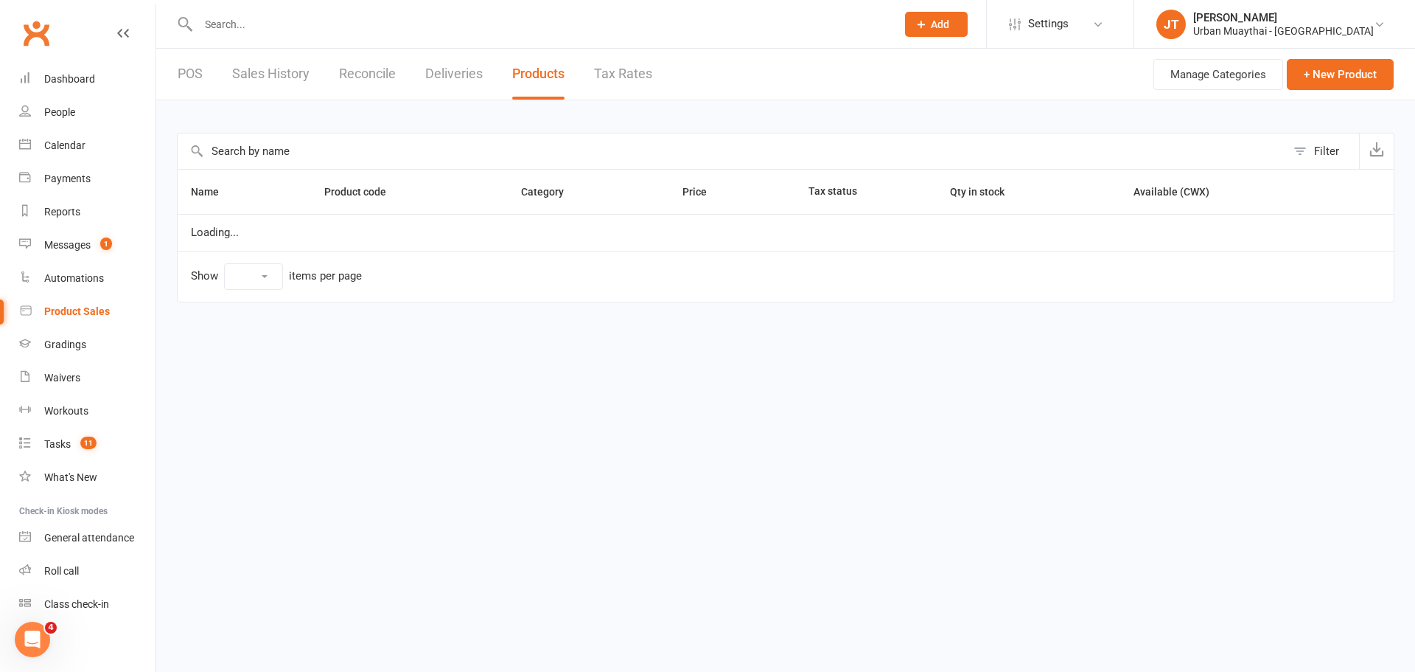
select select "100"
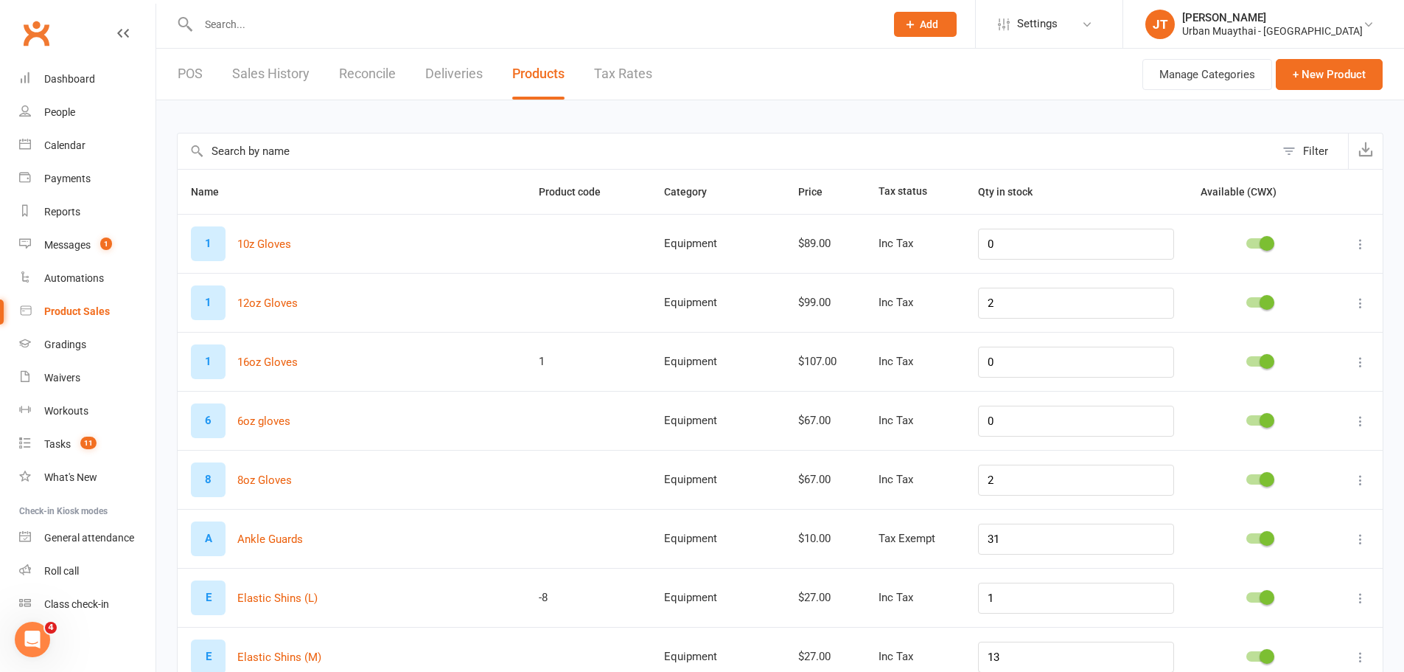
click at [277, 64] on link "Sales History" at bounding box center [270, 74] width 77 height 51
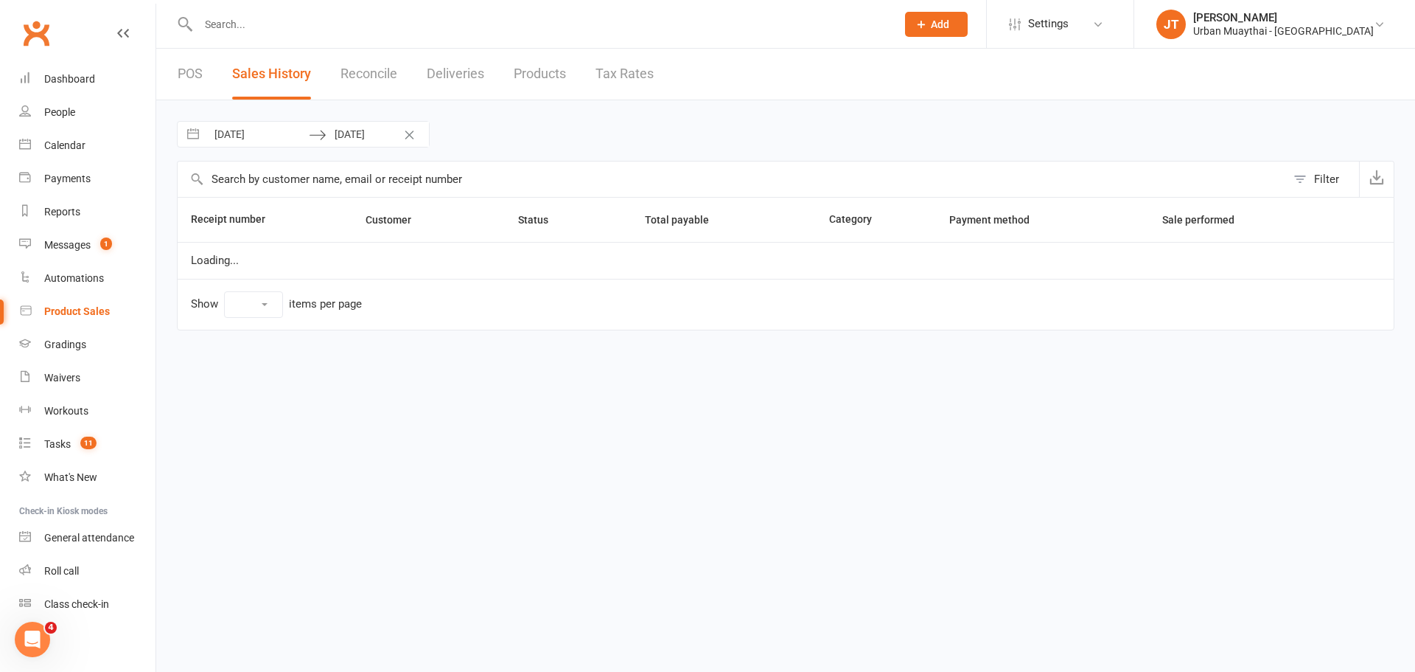
select select "50"
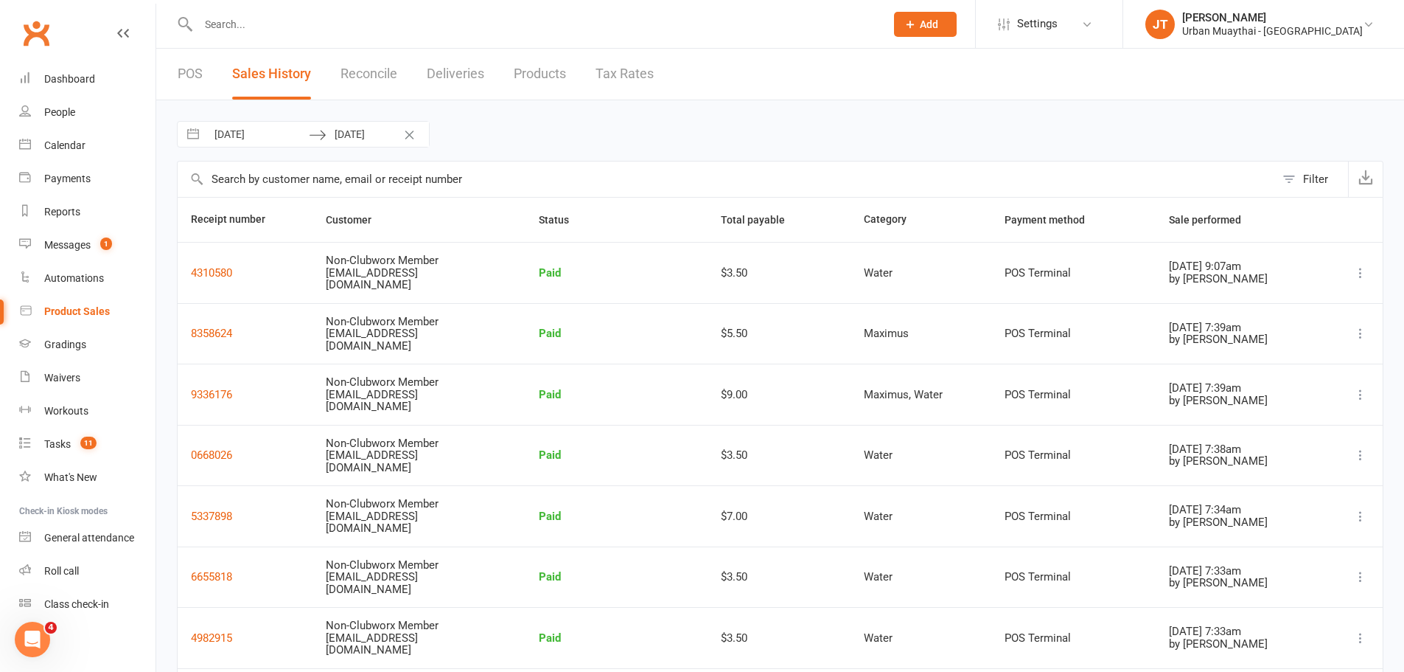
click at [186, 83] on link "POS" at bounding box center [190, 74] width 25 height 51
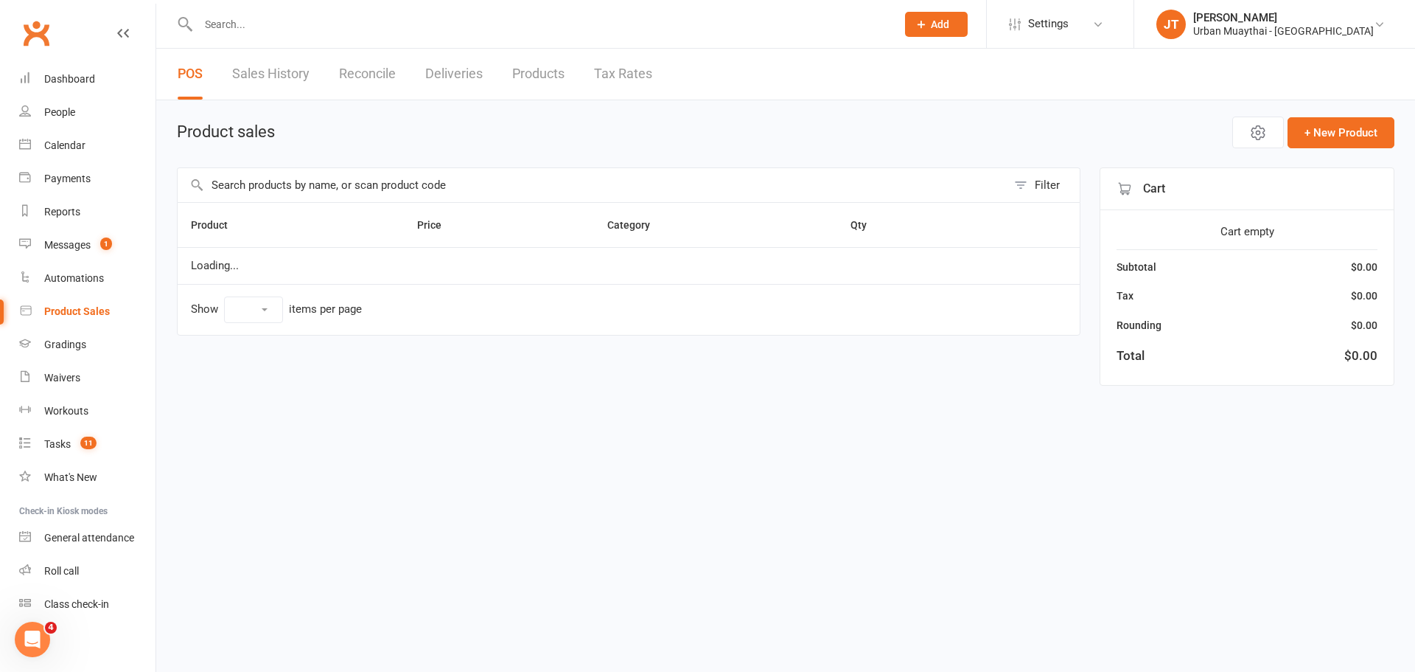
select select "10"
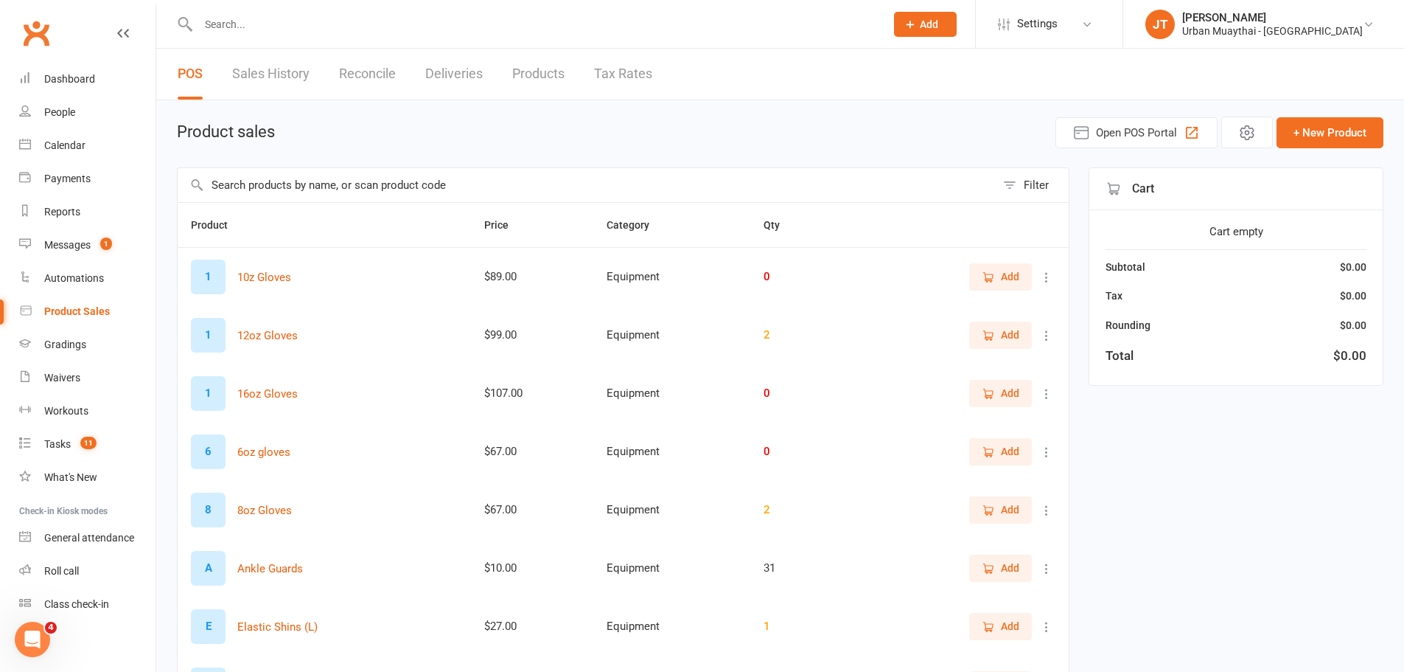
click at [414, 183] on input "text" at bounding box center [587, 185] width 818 height 34
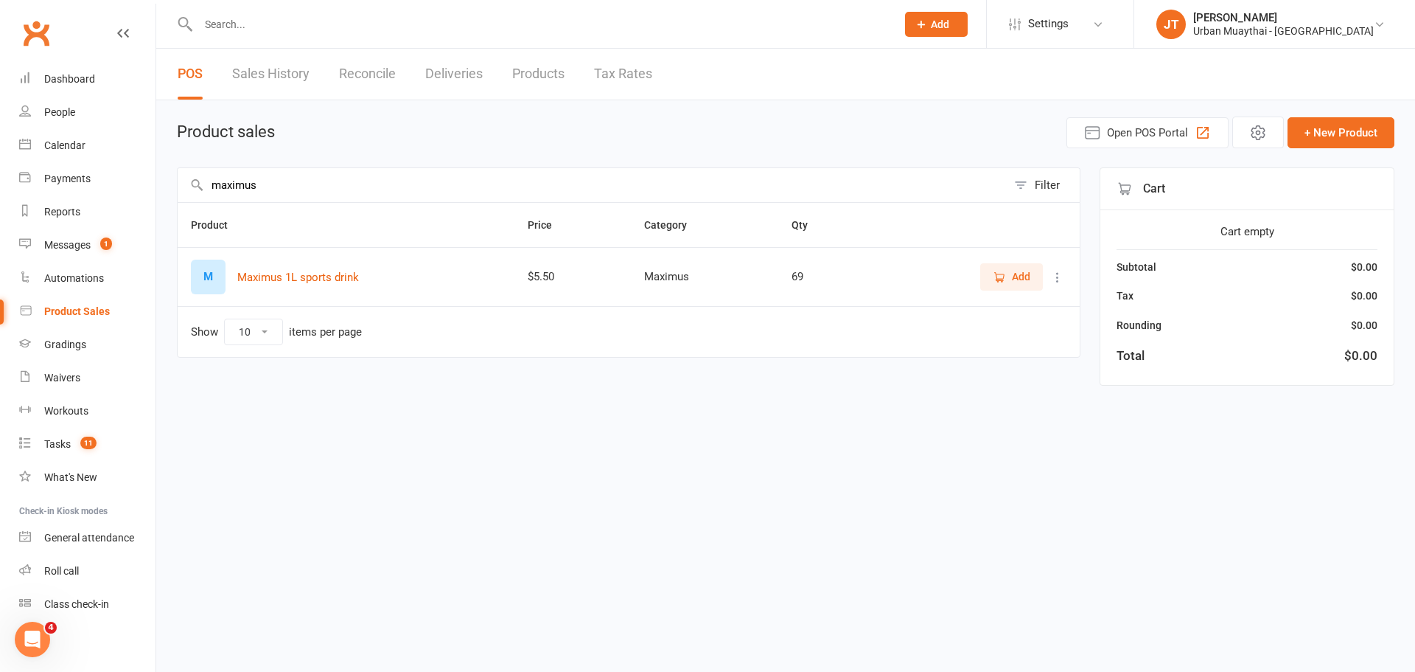
type input "maximus"
click at [981, 276] on button "Add" at bounding box center [1011, 276] width 63 height 27
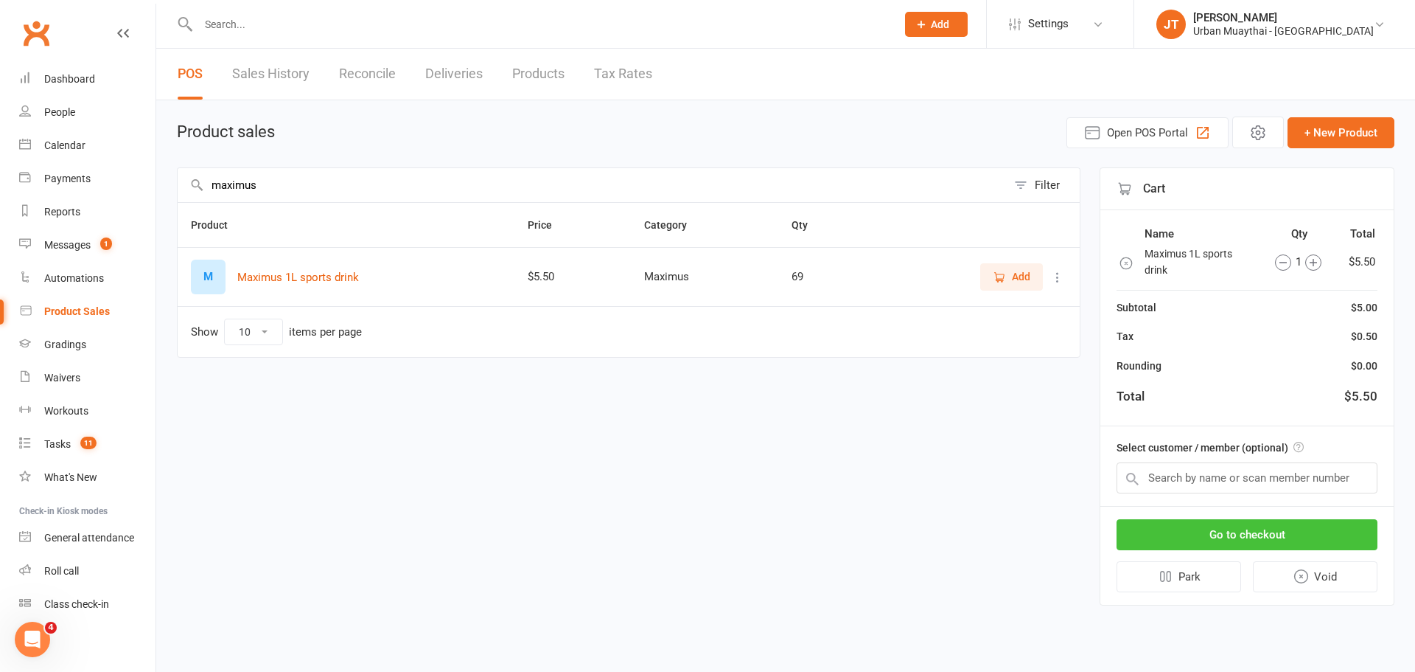
click at [1246, 539] on button "Go to checkout" at bounding box center [1247, 534] width 261 height 31
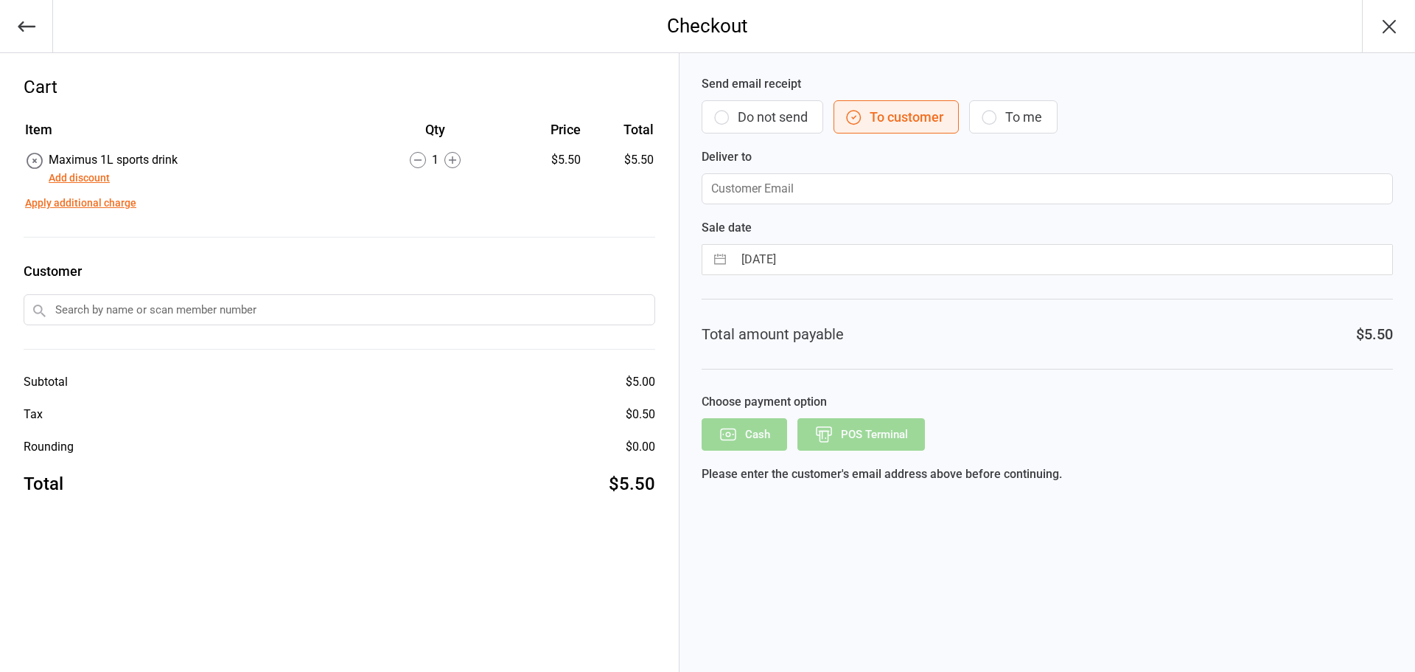
click at [834, 244] on div "[DATE] Navigate forward to interact with the calendar and select a date. Press …" at bounding box center [1047, 259] width 691 height 31
click at [832, 254] on input "[DATE]" at bounding box center [1063, 259] width 659 height 29
select select "7"
select select "2025"
select select "8"
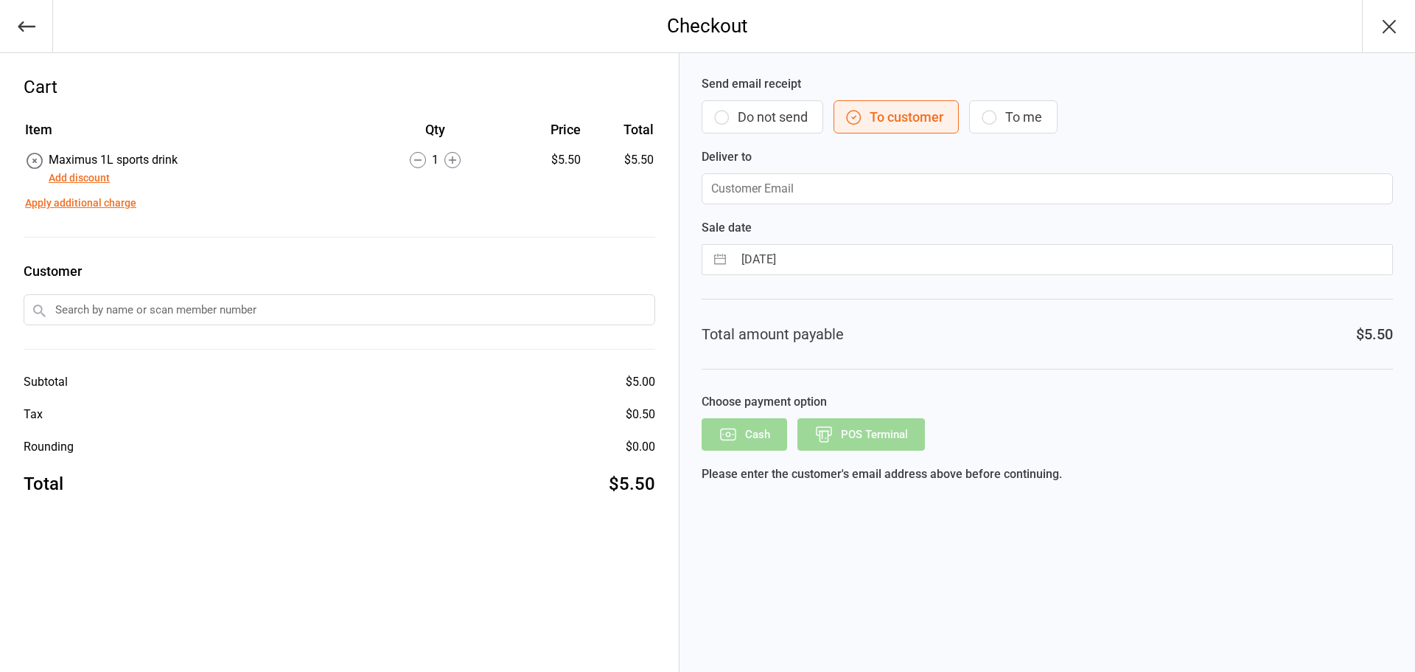
select select "2025"
select select "9"
select select "2025"
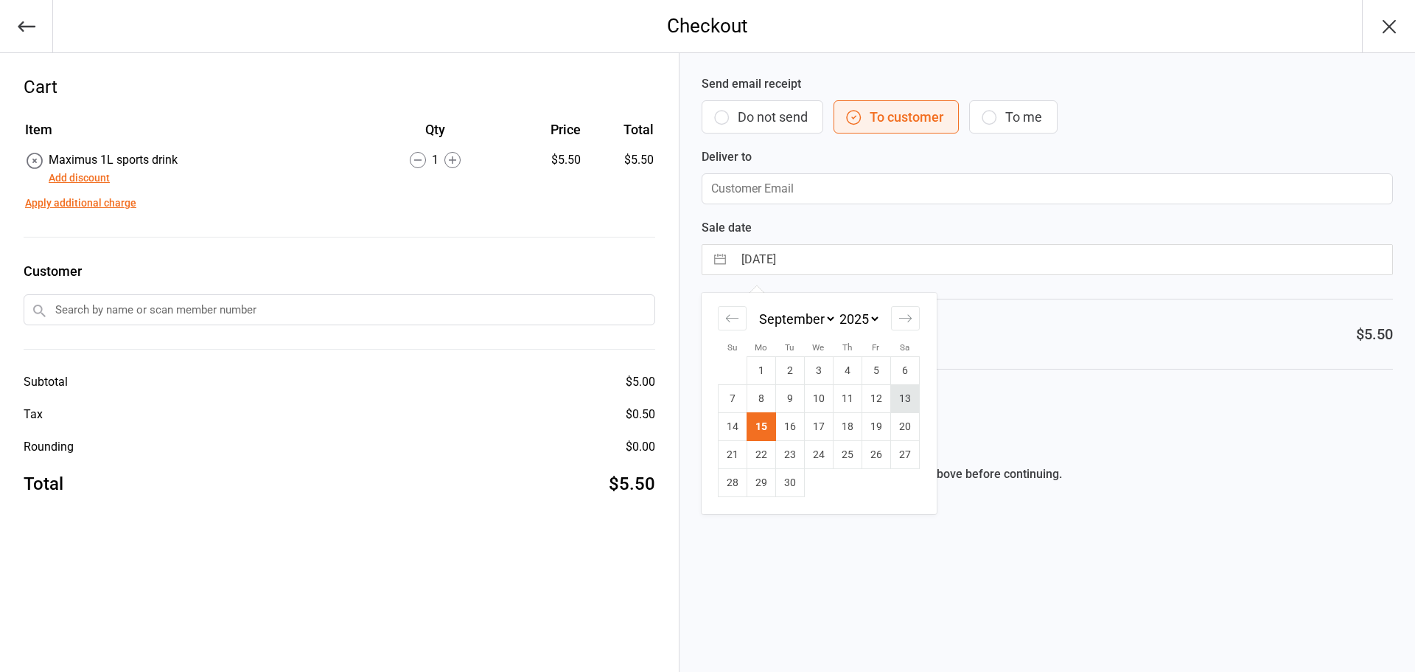
click at [909, 397] on td "13" at bounding box center [905, 399] width 29 height 28
type input "[DATE]"
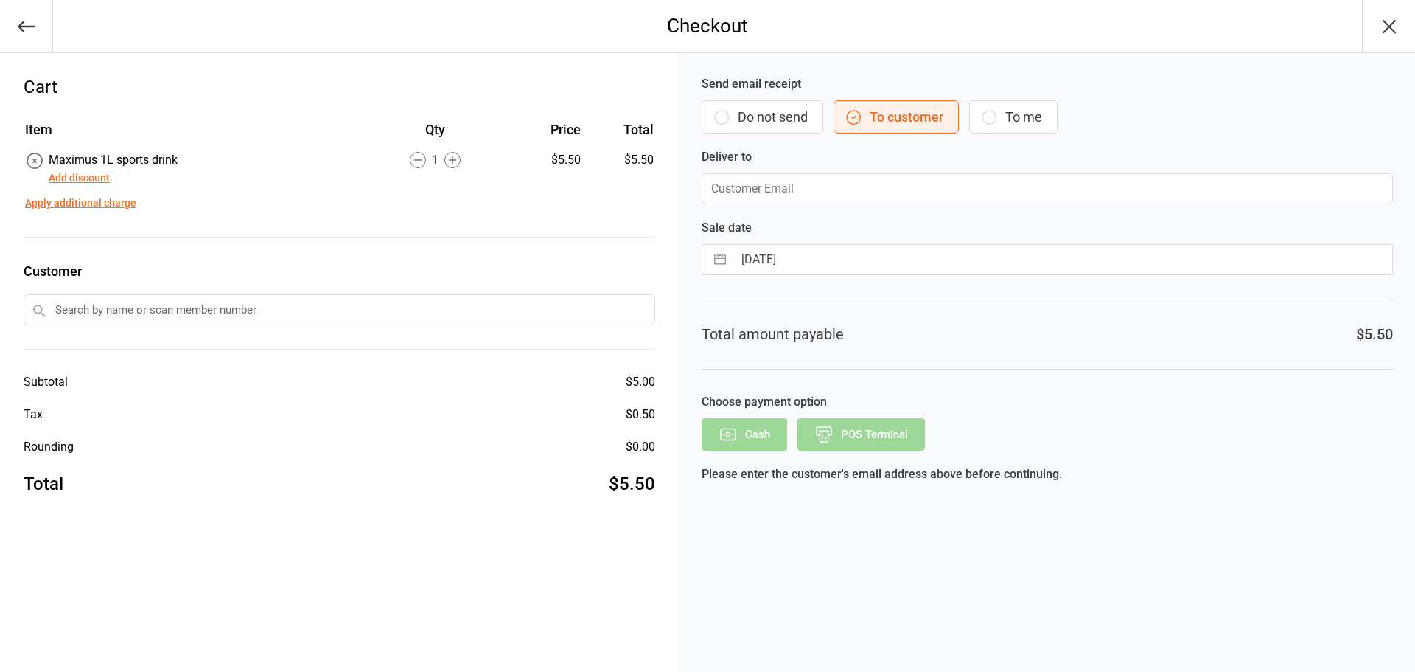
click at [764, 107] on button "Do not send" at bounding box center [763, 116] width 122 height 33
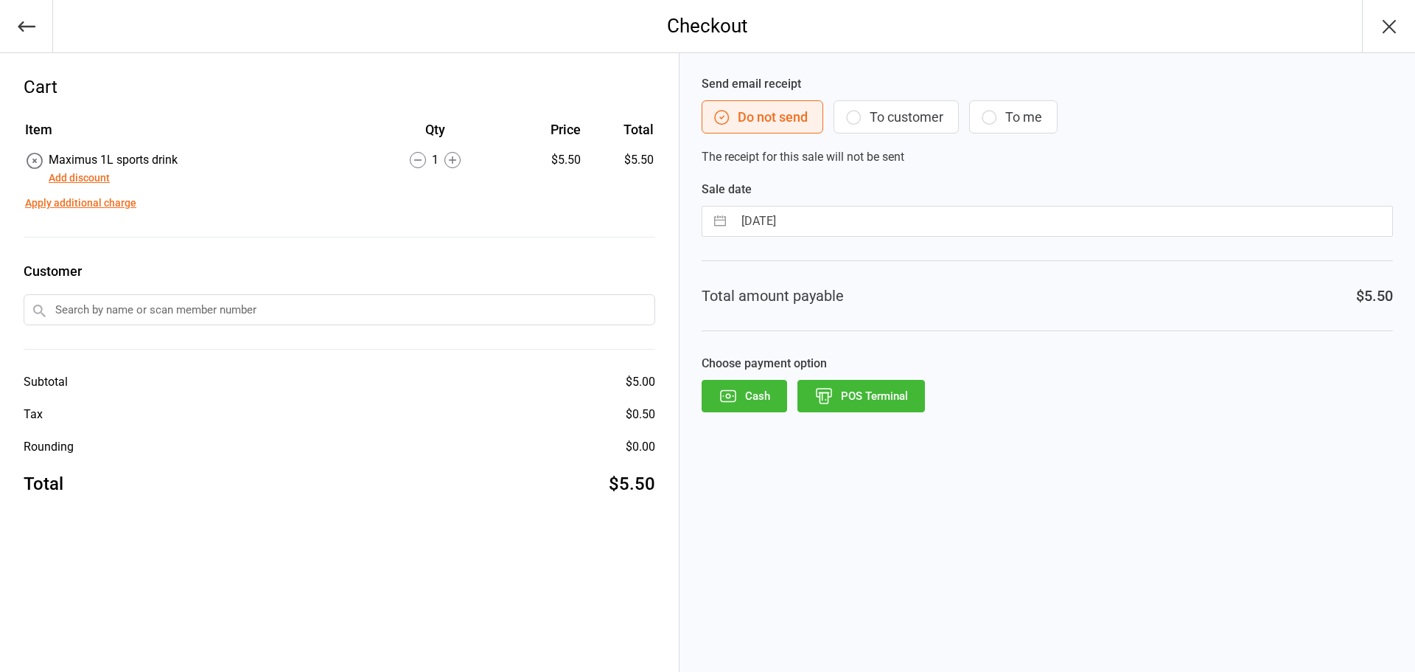
click at [867, 403] on button "POS Terminal" at bounding box center [862, 396] width 128 height 32
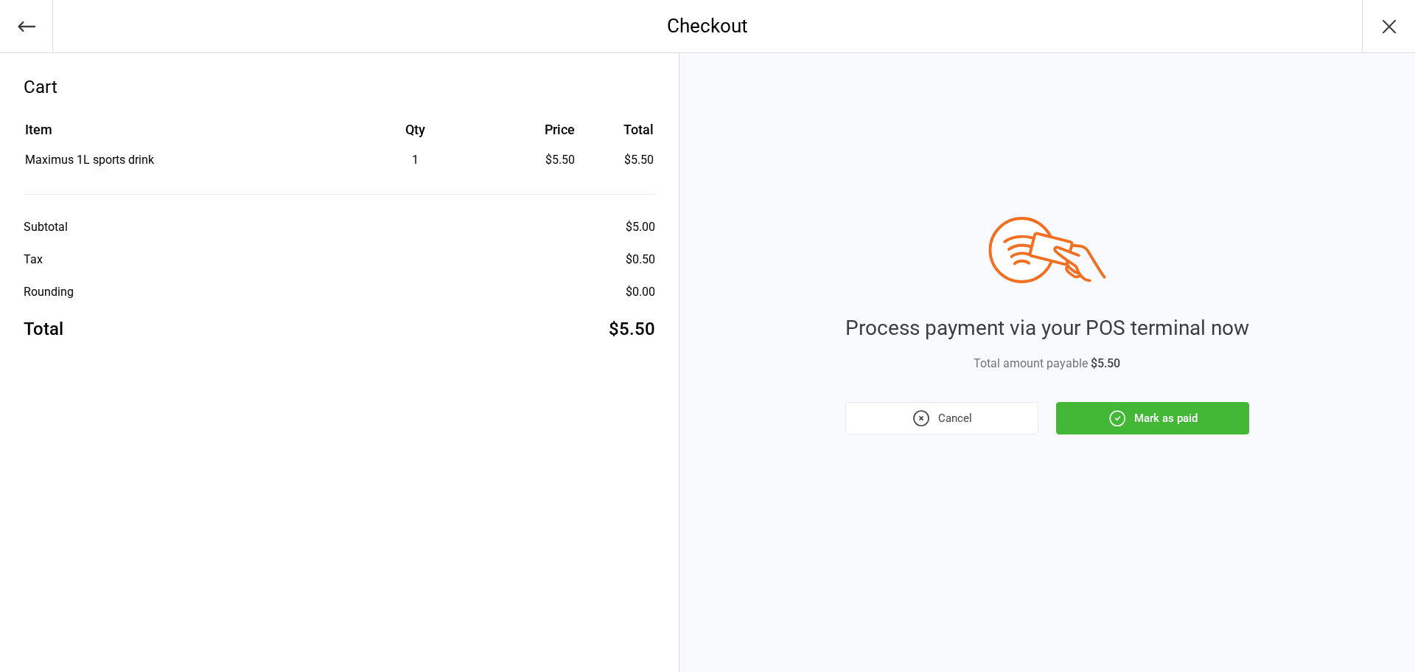
click at [1136, 414] on button "Mark as paid" at bounding box center [1152, 418] width 193 height 32
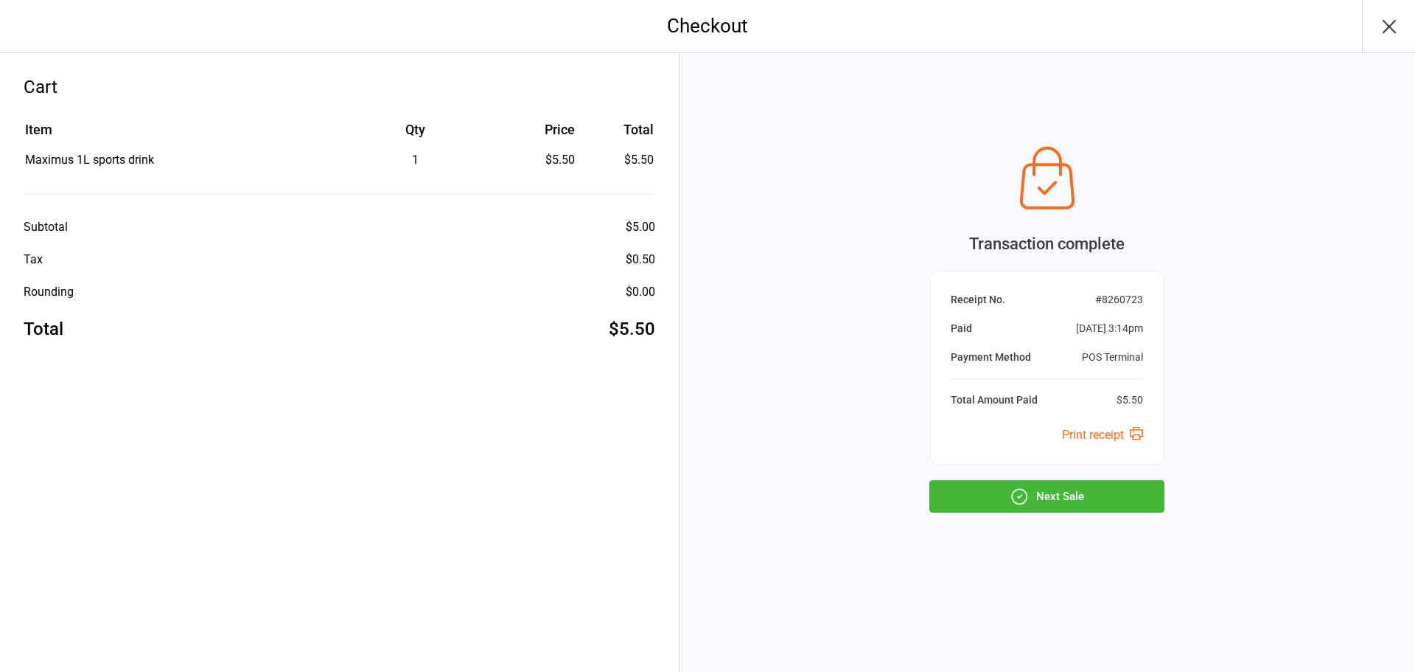
click at [1051, 497] on button "Next Sale" at bounding box center [1047, 496] width 235 height 32
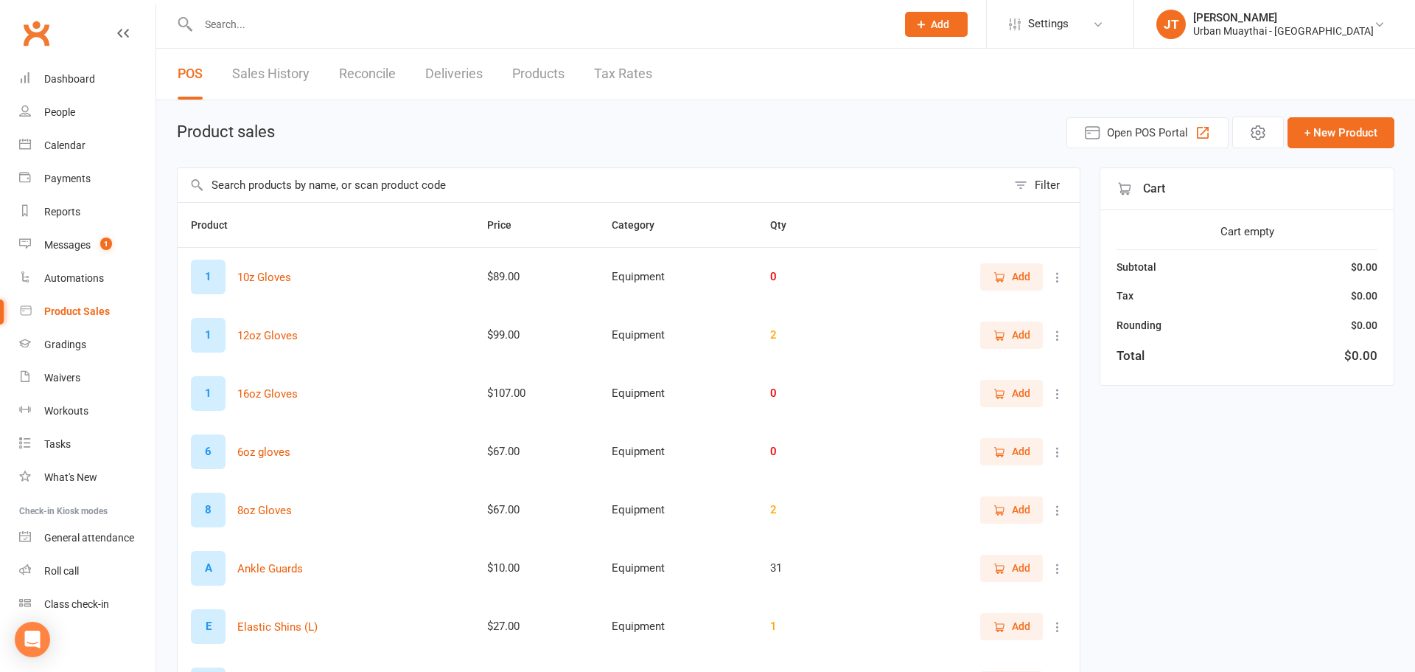
click at [456, 185] on input "text" at bounding box center [592, 185] width 829 height 34
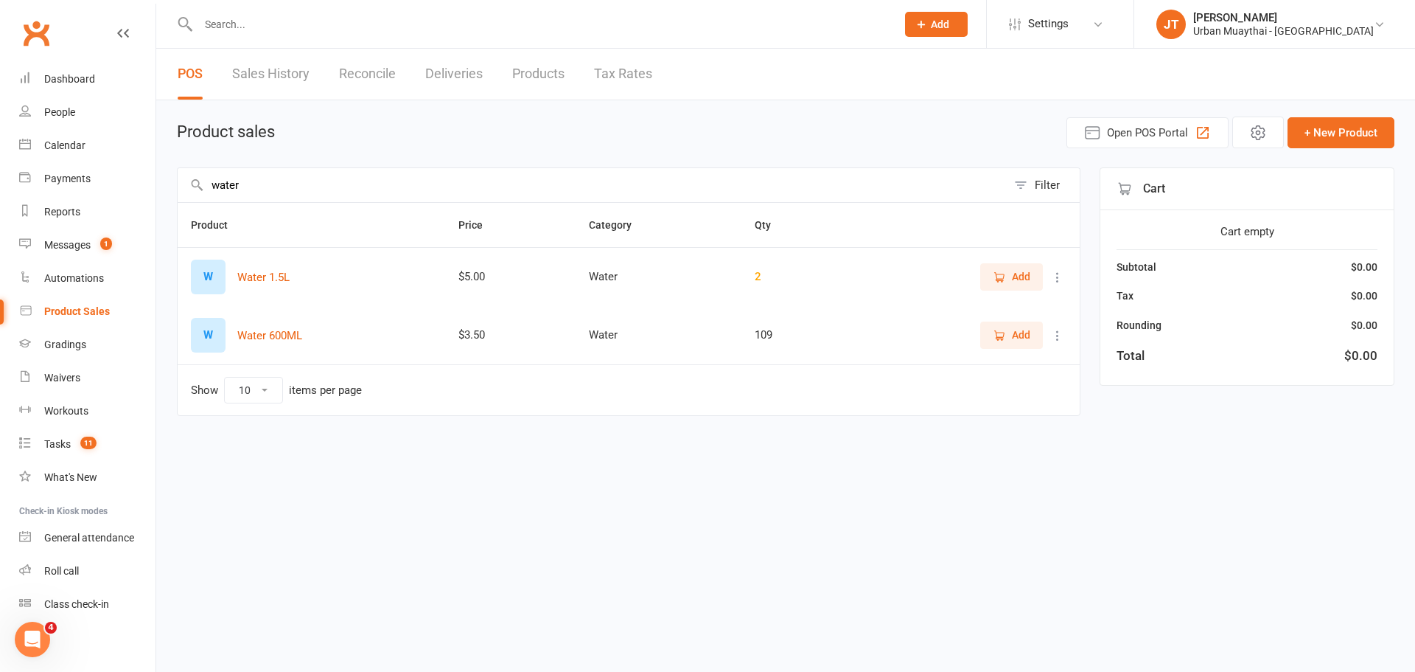
type input "water"
click at [1012, 341] on span "Add" at bounding box center [1021, 335] width 18 height 16
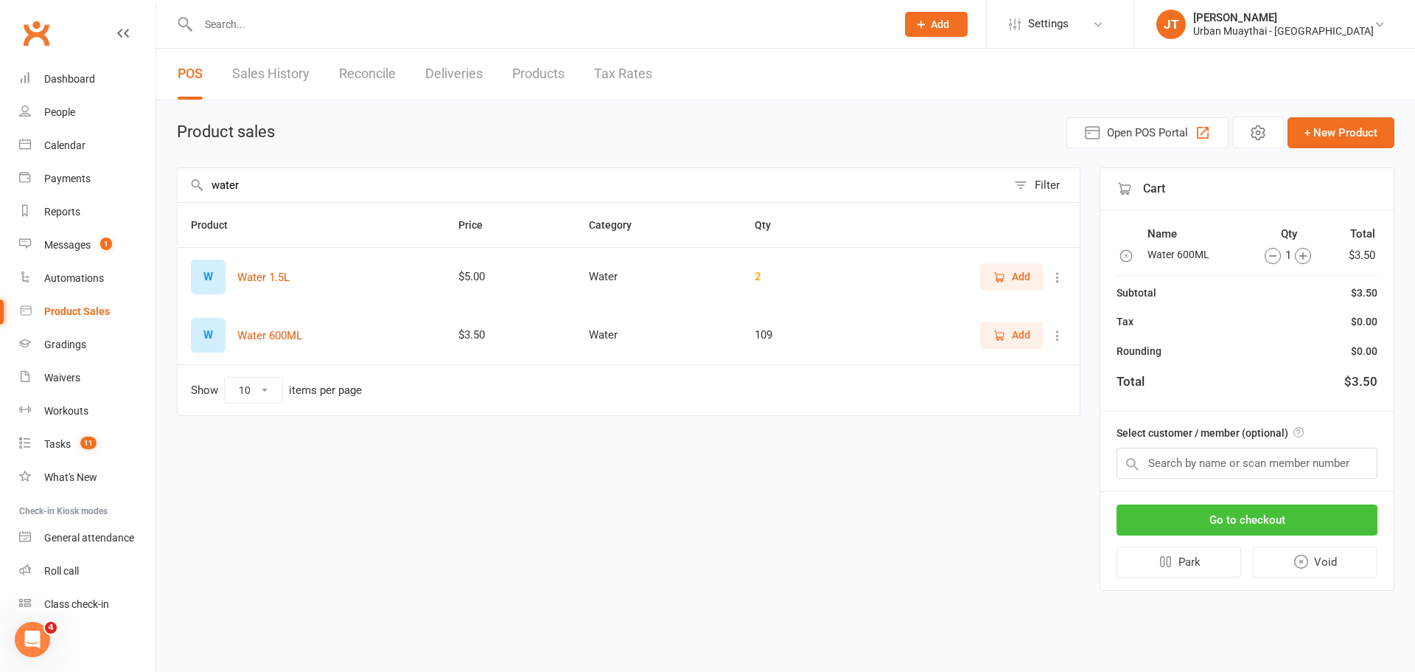
click at [1264, 516] on button "Go to checkout" at bounding box center [1247, 519] width 261 height 31
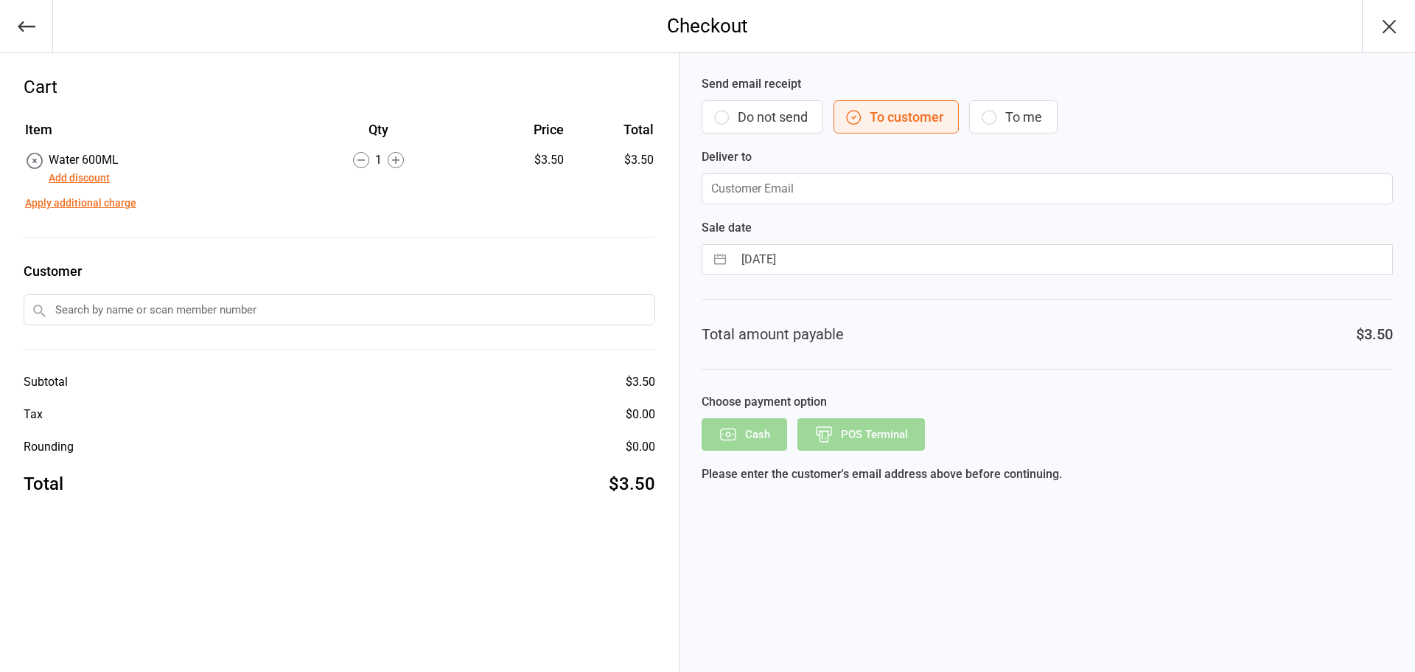
click at [761, 114] on button "Do not send" at bounding box center [763, 116] width 122 height 33
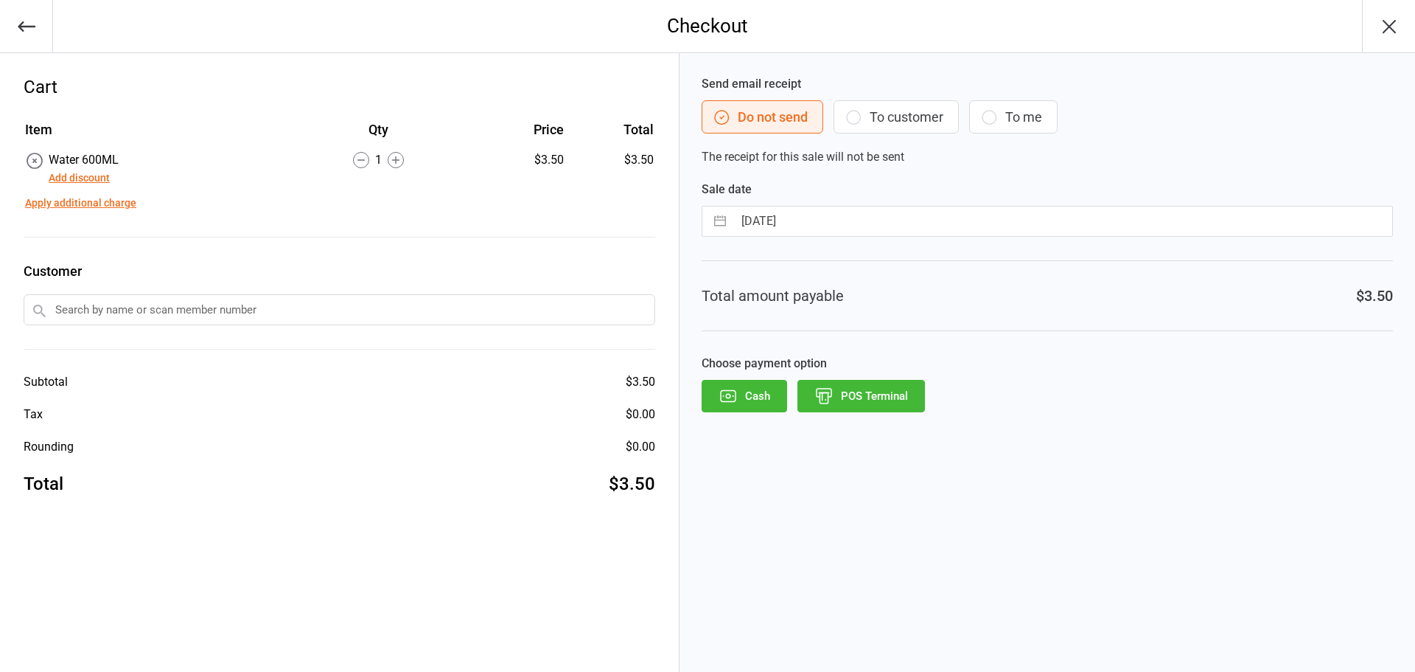
click at [800, 220] on input "[DATE]" at bounding box center [1063, 220] width 659 height 29
select select "7"
select select "2025"
select select "8"
select select "2025"
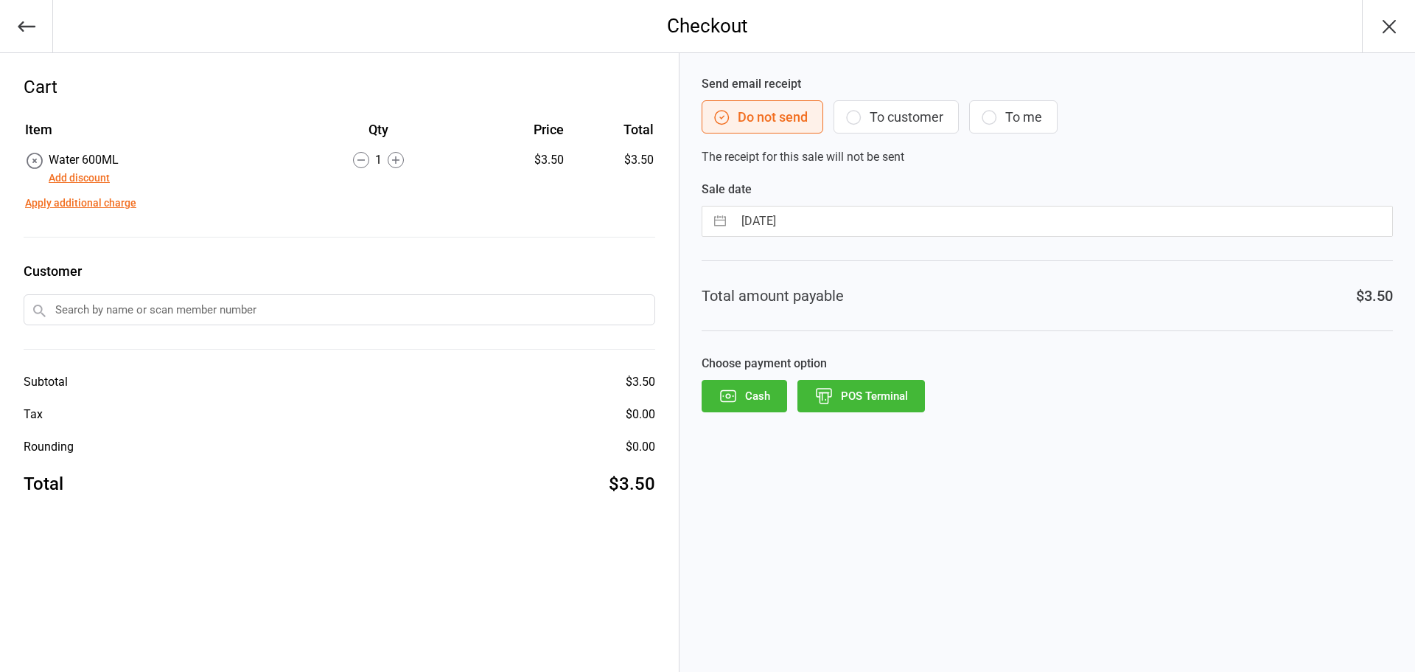
select select "9"
select select "2025"
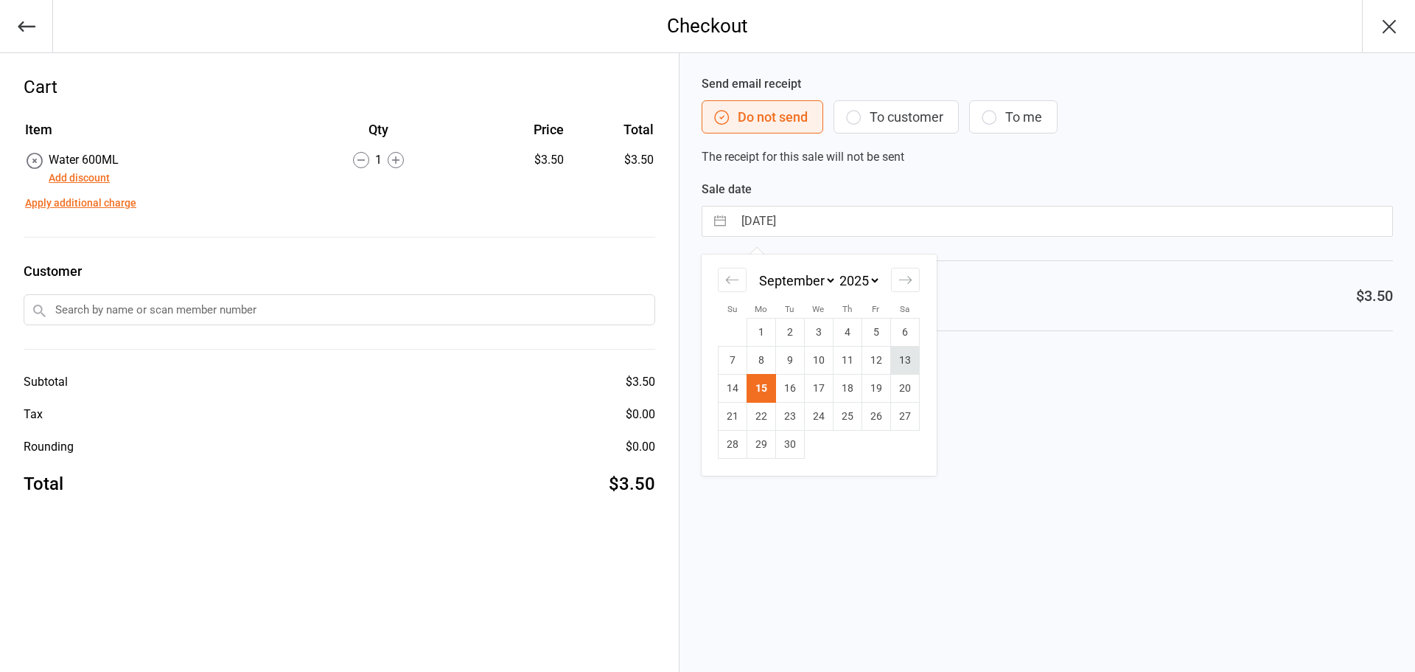
click at [902, 369] on td "13" at bounding box center [905, 360] width 29 height 28
type input "[DATE]"
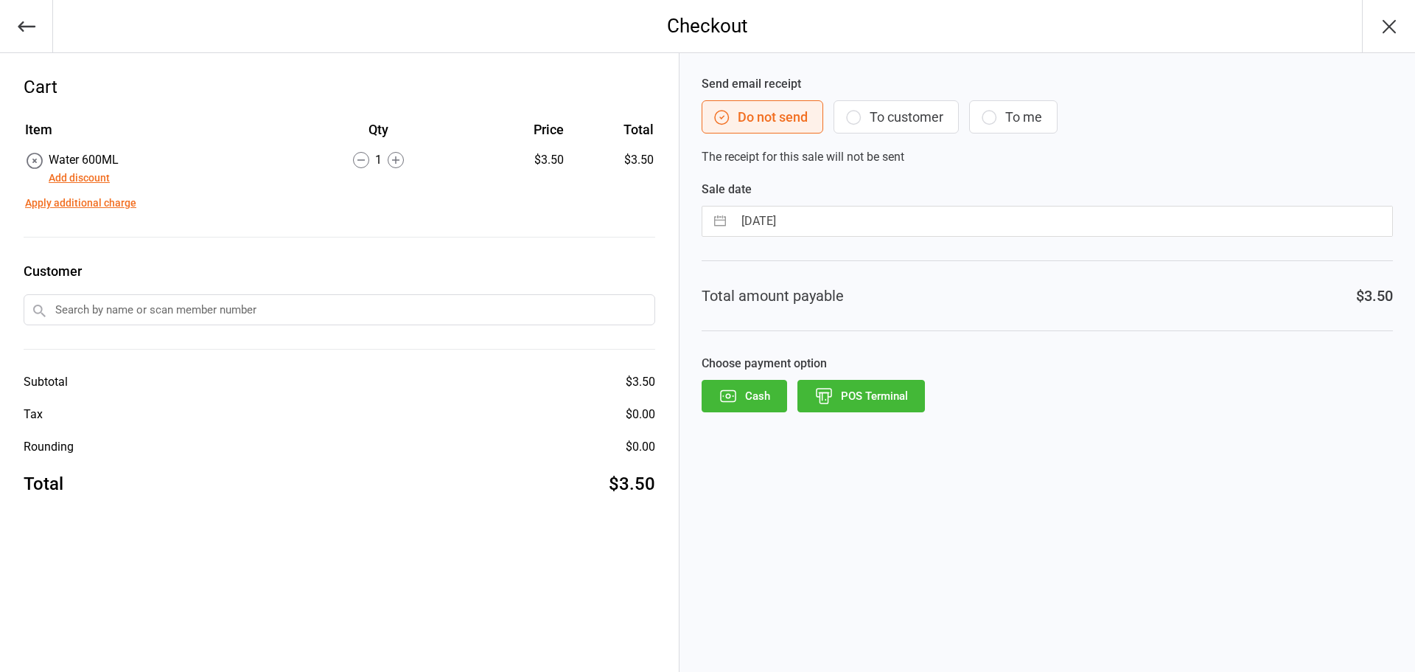
click at [862, 397] on button "POS Terminal" at bounding box center [862, 396] width 128 height 32
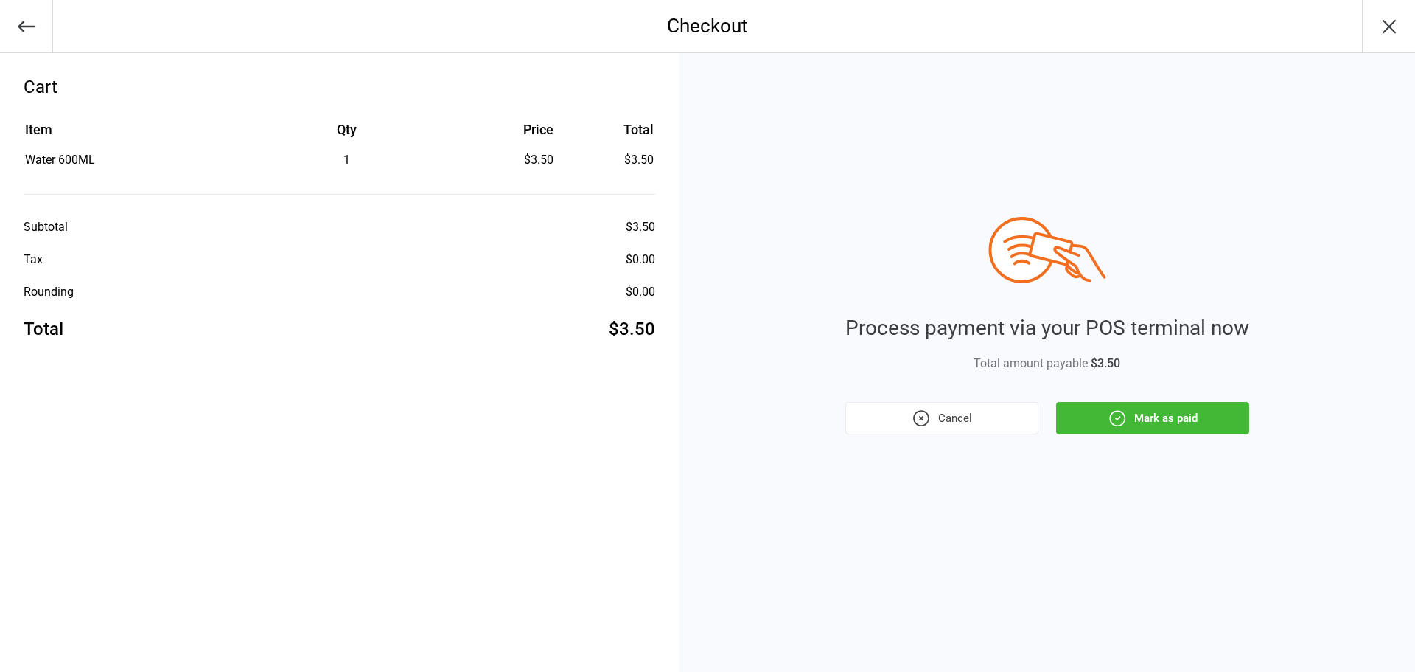
click at [1169, 419] on button "Mark as paid" at bounding box center [1152, 418] width 193 height 32
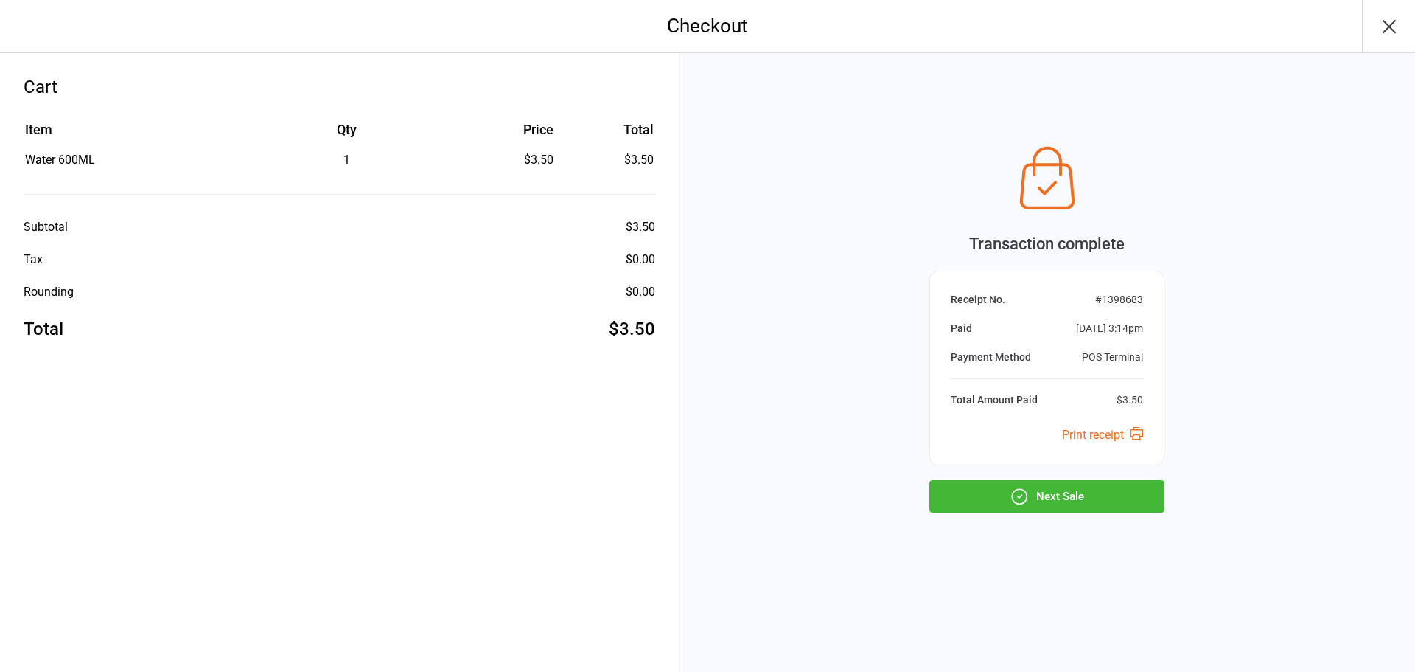
click at [1130, 489] on button "Next Sale" at bounding box center [1047, 496] width 235 height 32
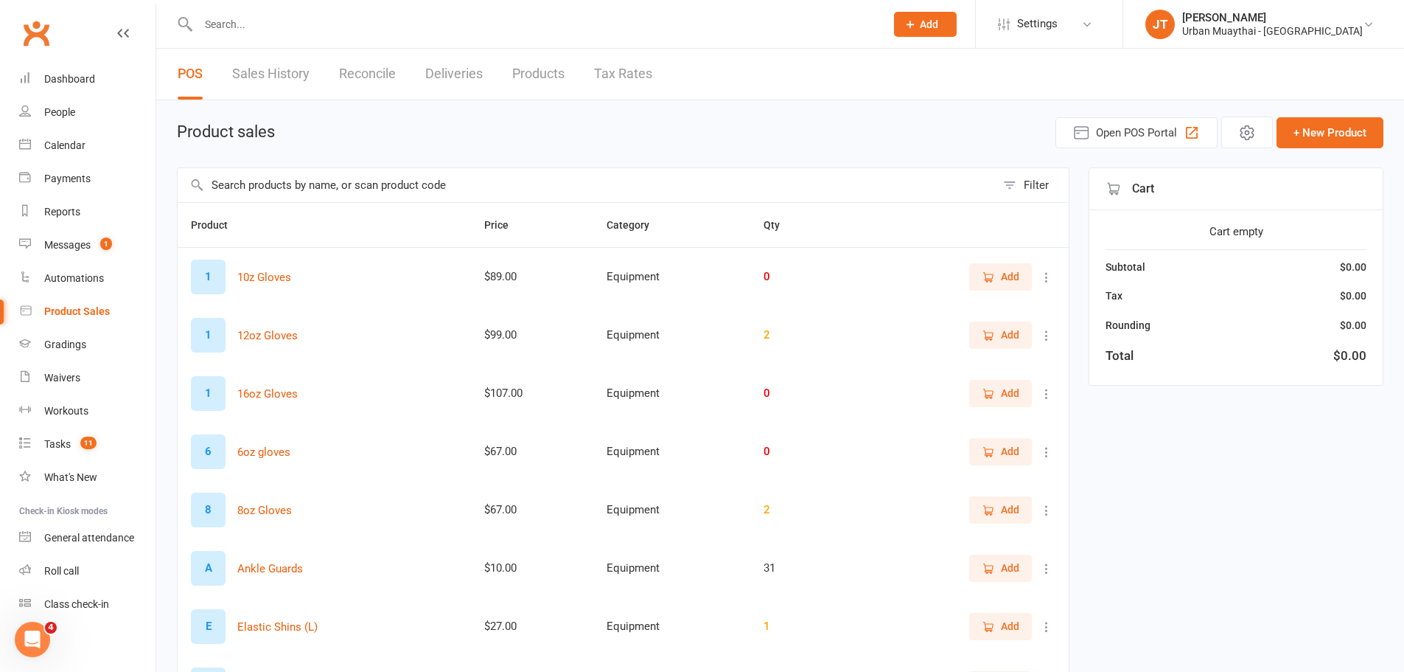
click at [254, 72] on link "Sales History" at bounding box center [270, 74] width 77 height 51
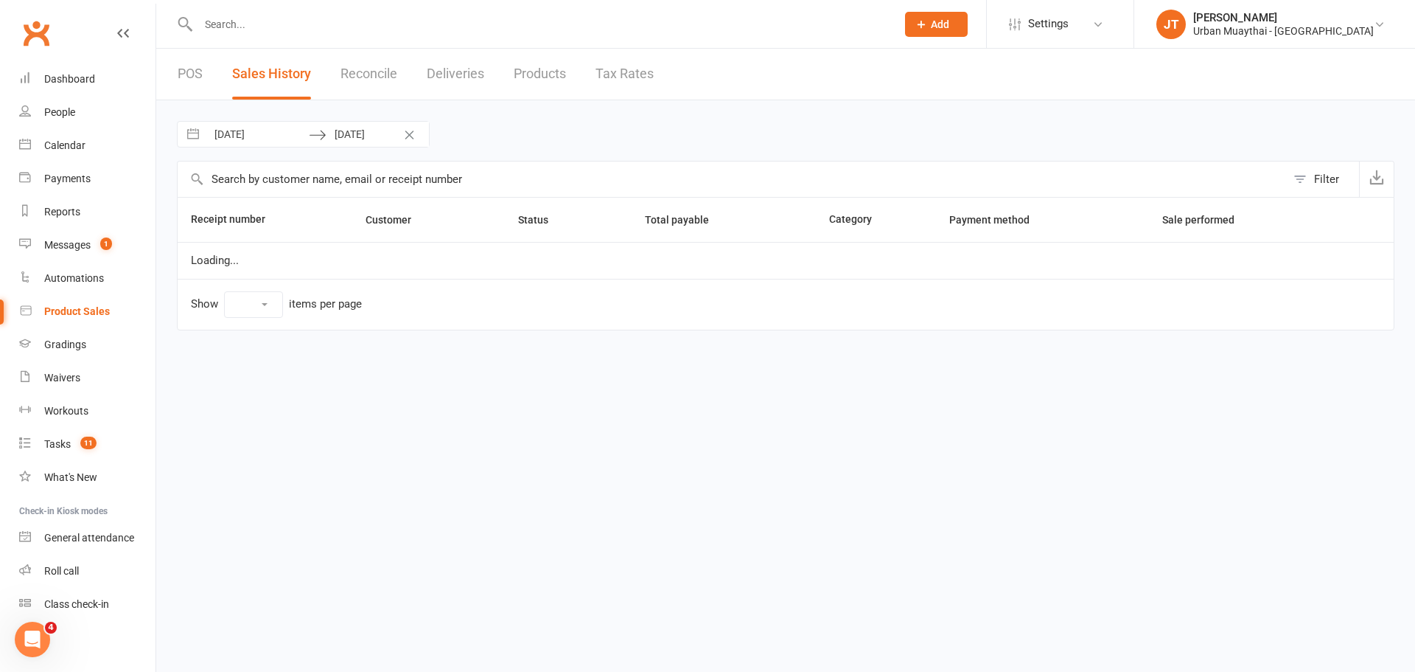
select select "50"
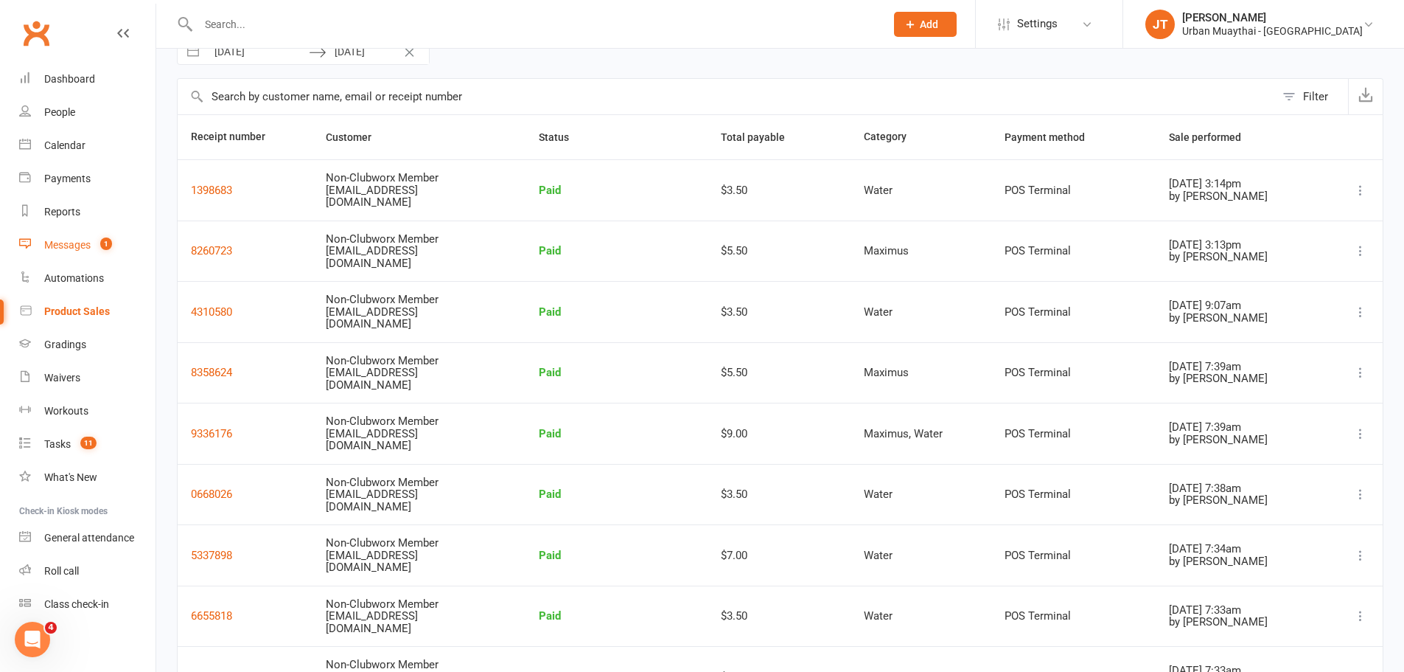
scroll to position [64, 0]
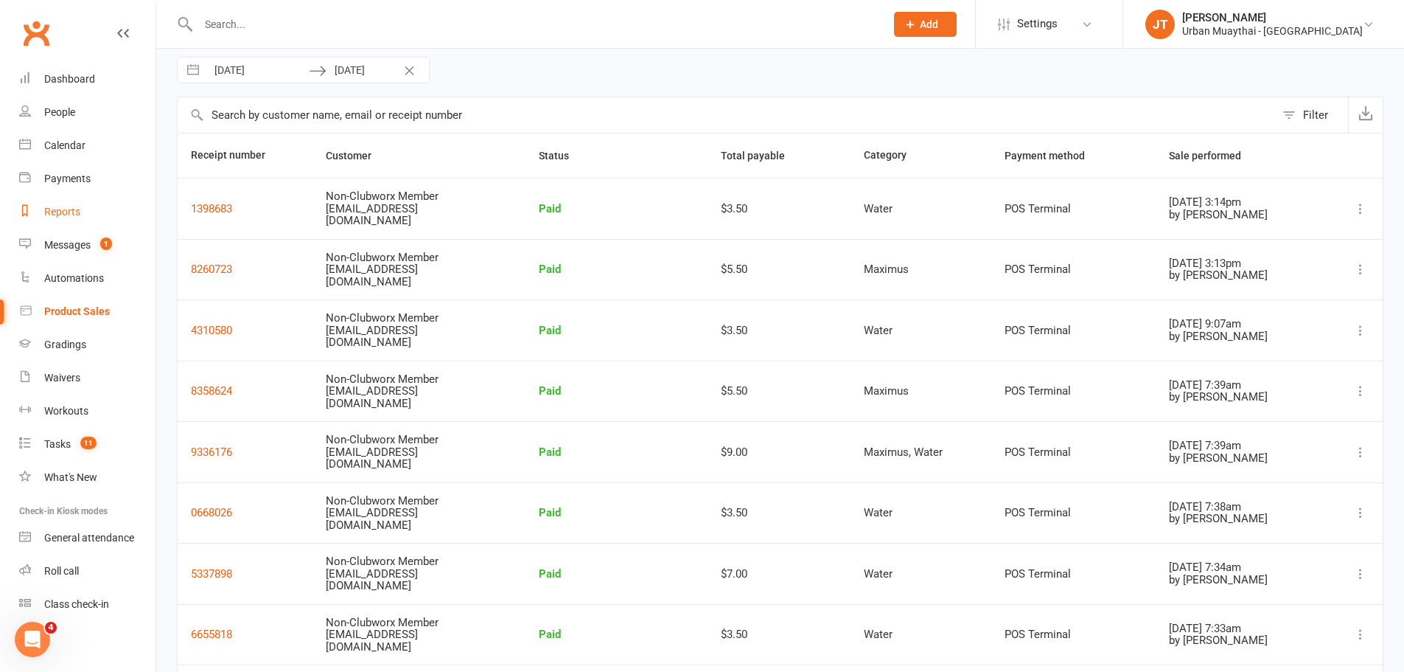
click at [50, 220] on link "Reports" at bounding box center [87, 211] width 136 height 33
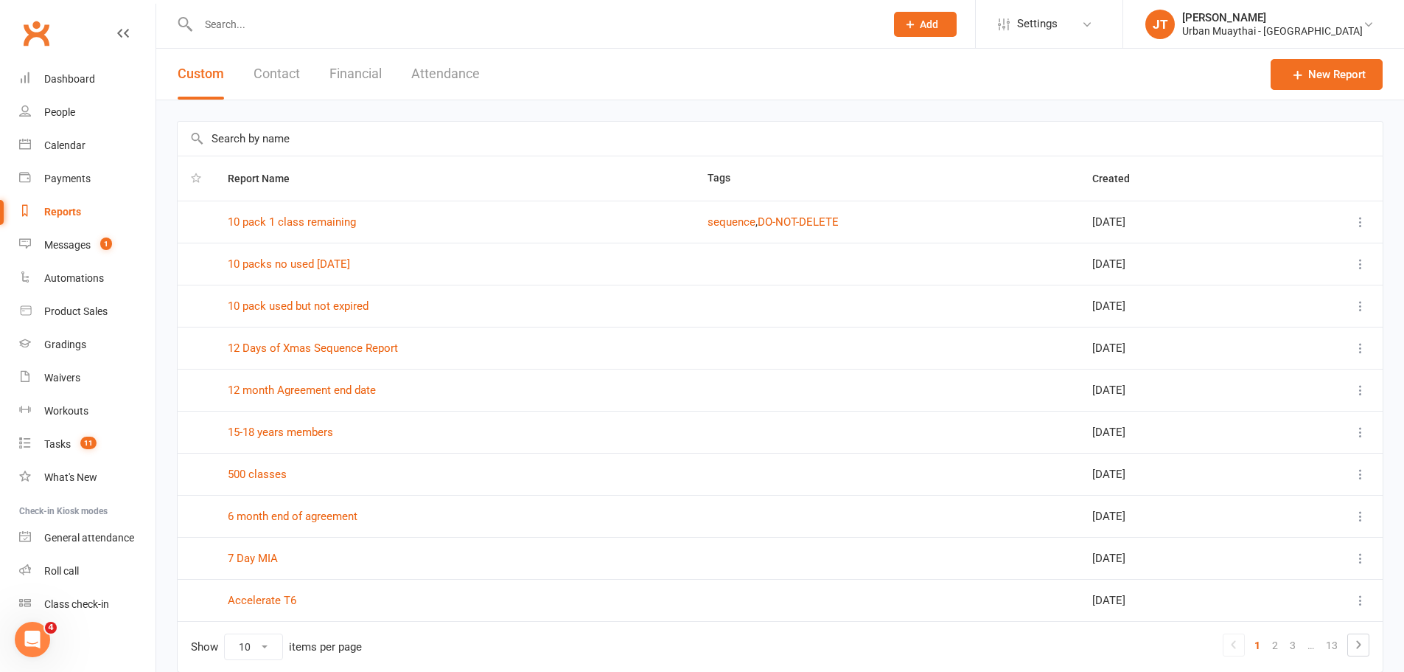
click at [358, 80] on button "Financial" at bounding box center [356, 74] width 52 height 51
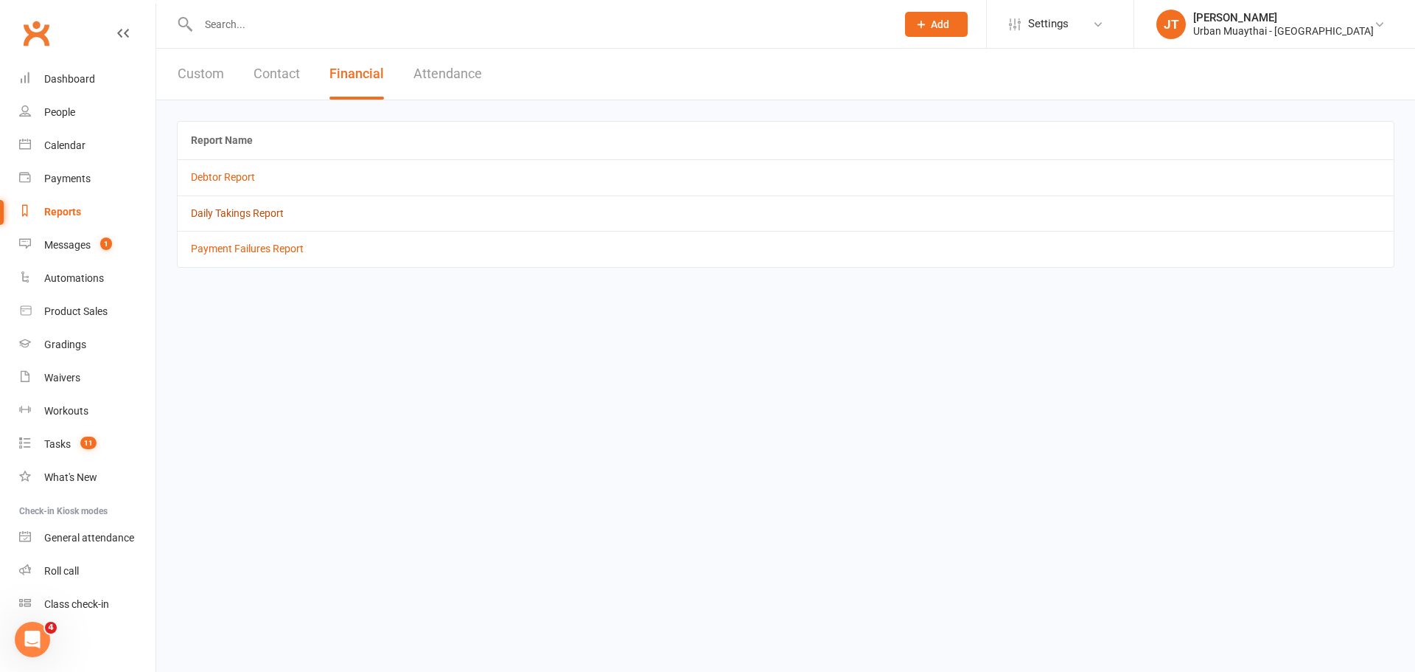
click at [266, 215] on link "Daily Takings Report" at bounding box center [237, 213] width 93 height 12
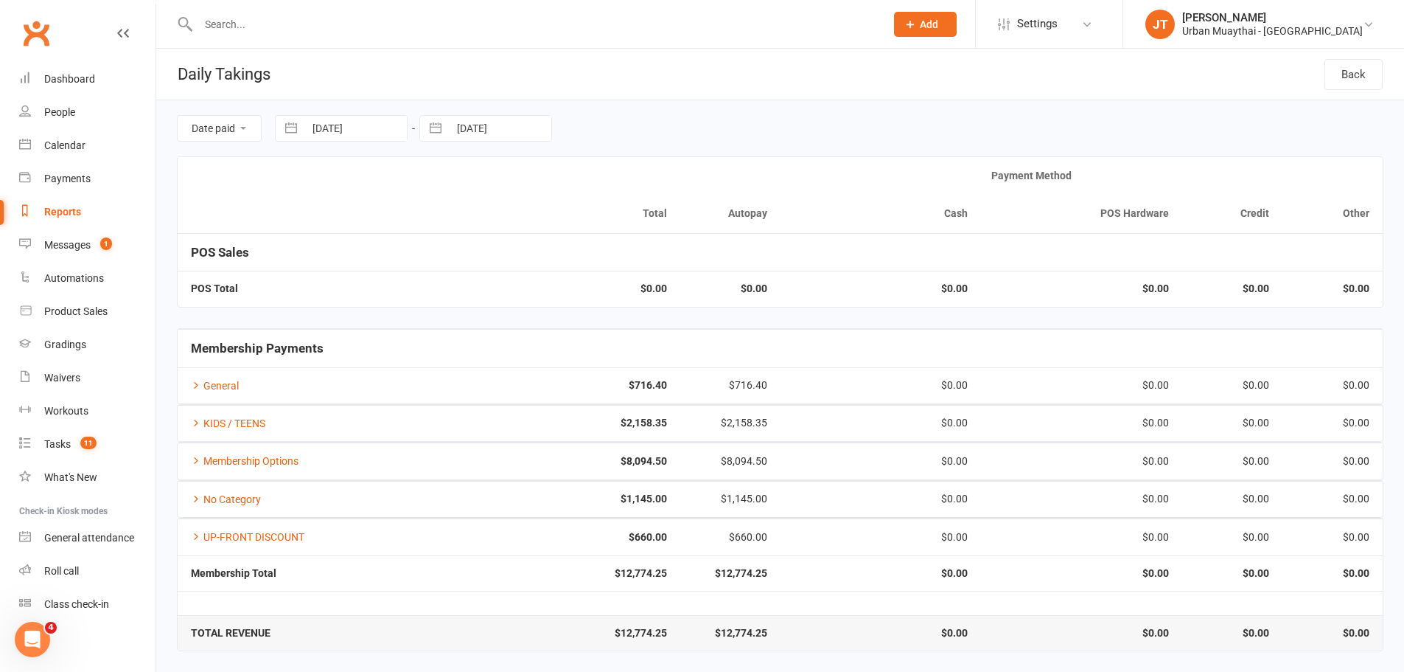
scroll to position [1, 0]
click at [330, 134] on input "[DATE]" at bounding box center [355, 127] width 102 height 25
select select "7"
select select "2025"
select select "8"
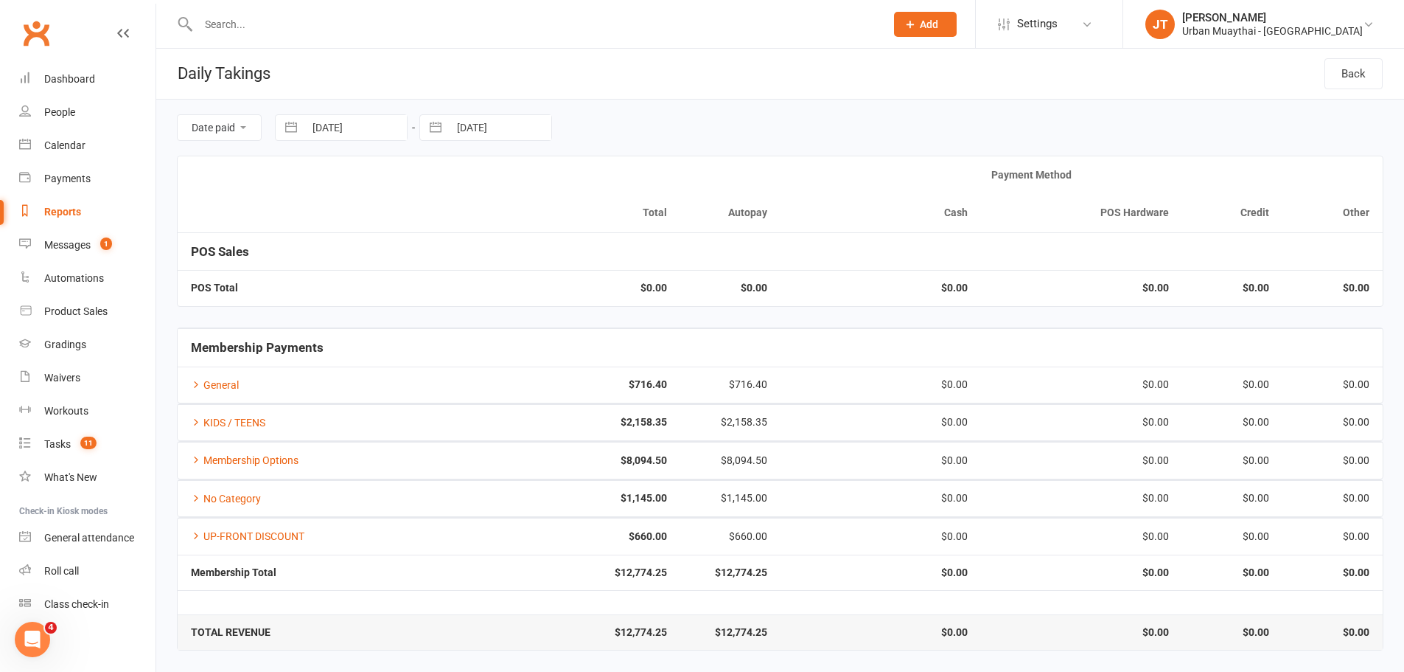
select select "2025"
select select "9"
select select "2025"
click at [474, 271] on td "13" at bounding box center [478, 270] width 29 height 28
type input "[DATE]"
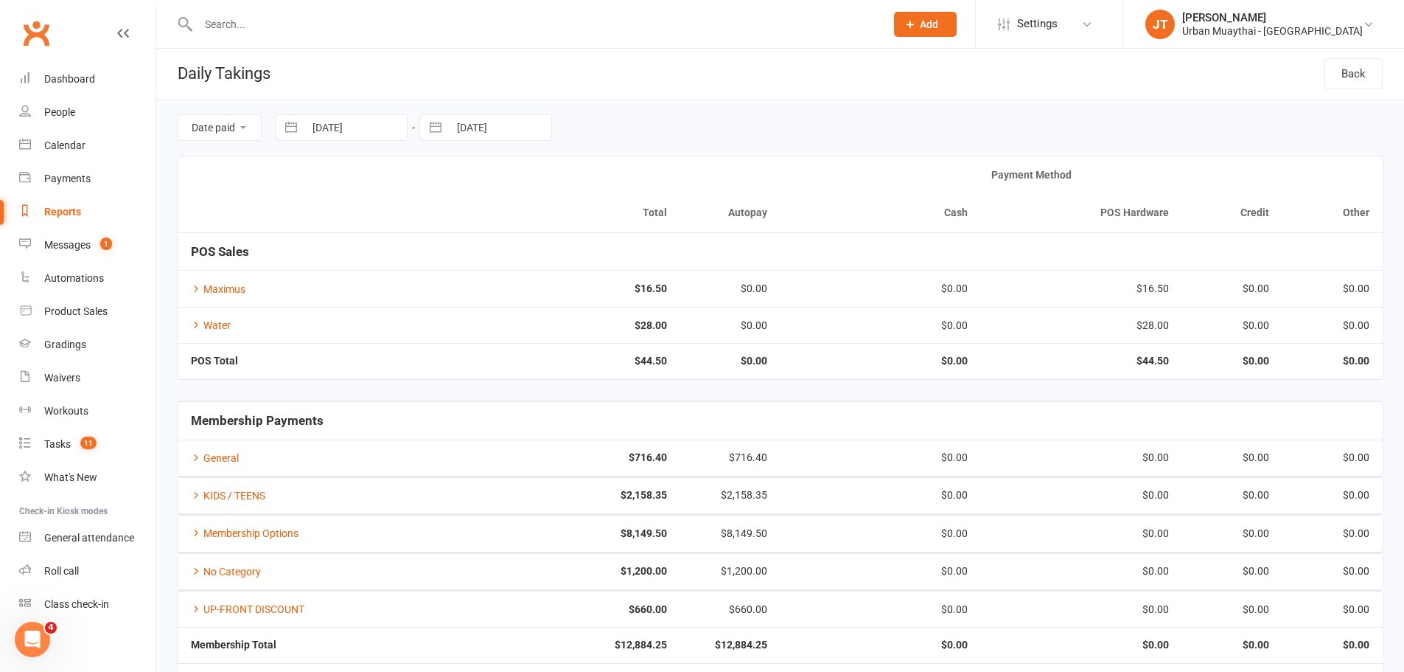
click at [480, 131] on input "[DATE]" at bounding box center [500, 127] width 102 height 25
select select "7"
select select "2025"
select select "8"
select select "2025"
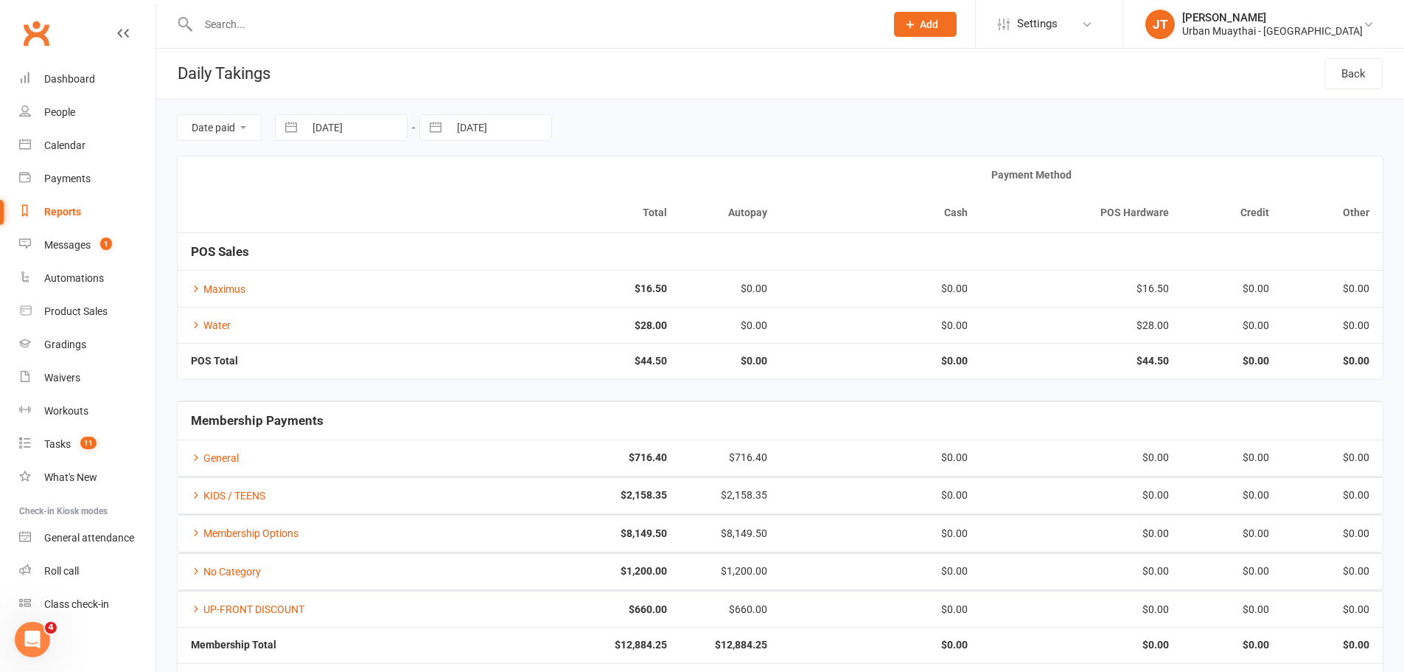
select select "9"
select select "2025"
click at [626, 265] on td "13" at bounding box center [623, 270] width 29 height 28
type input "[DATE]"
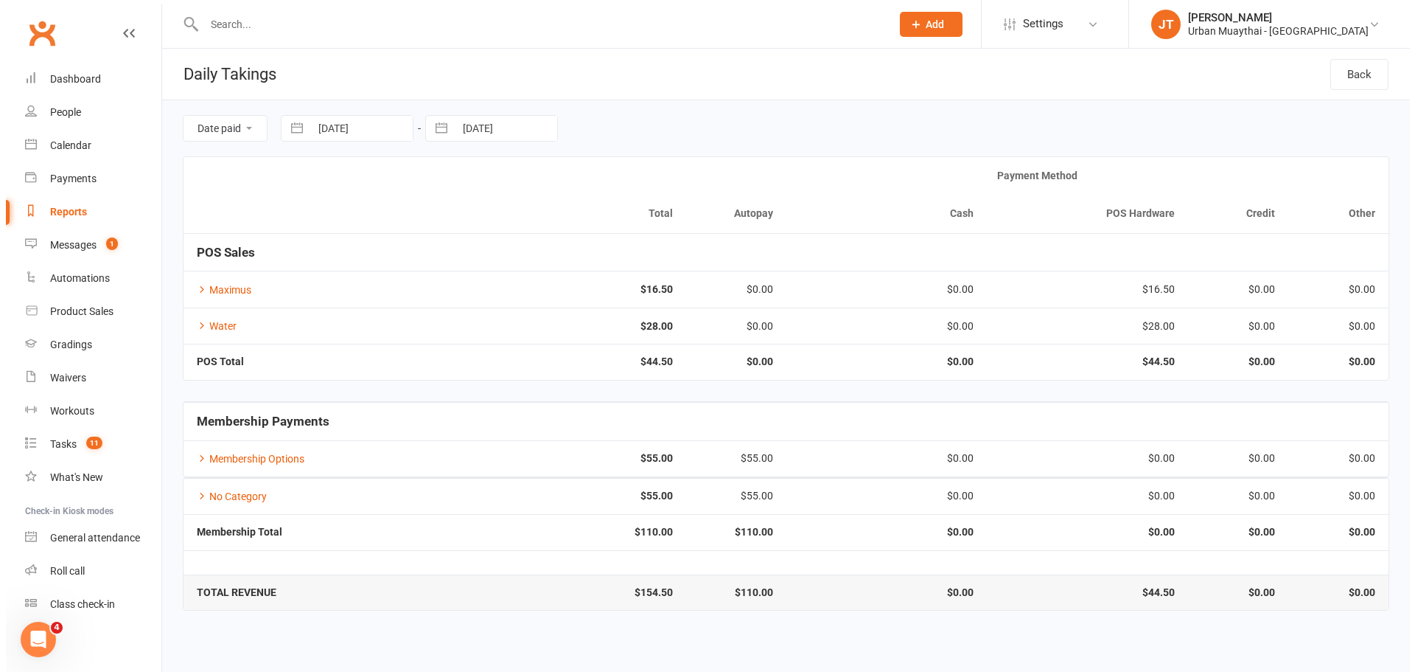
scroll to position [0, 0]
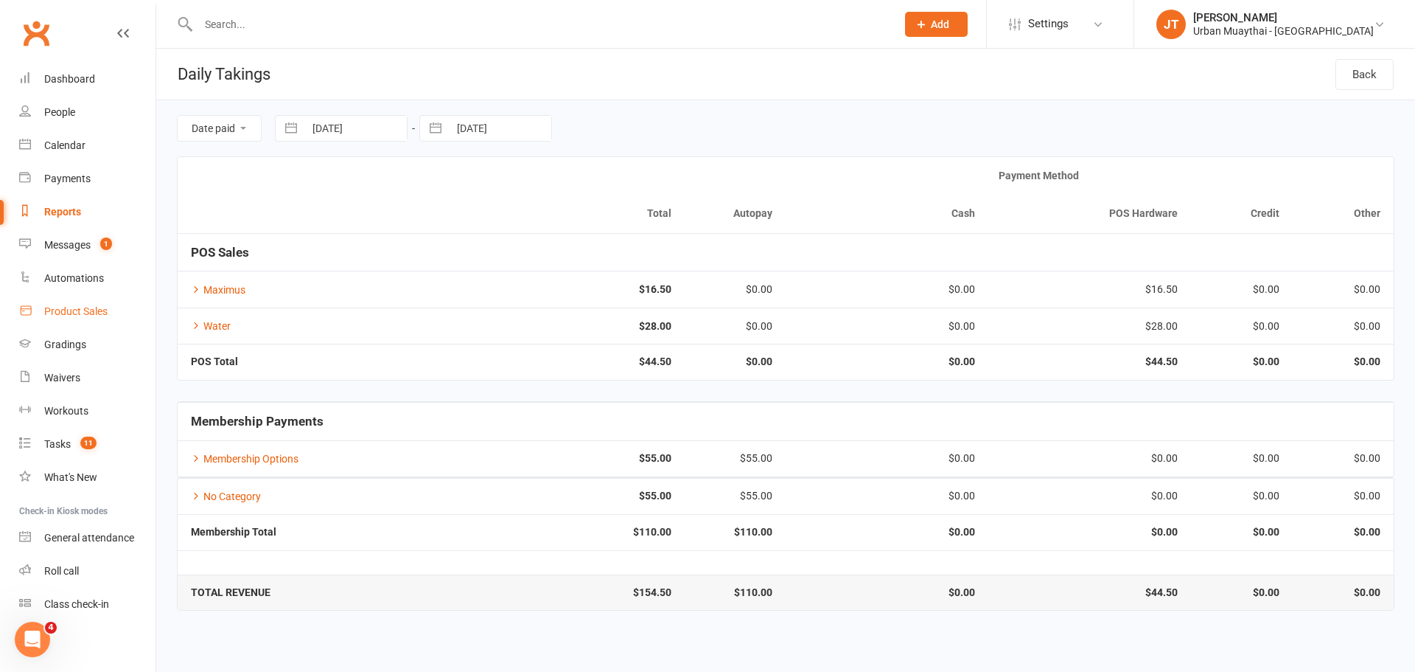
click at [60, 321] on link "Product Sales" at bounding box center [87, 311] width 136 height 33
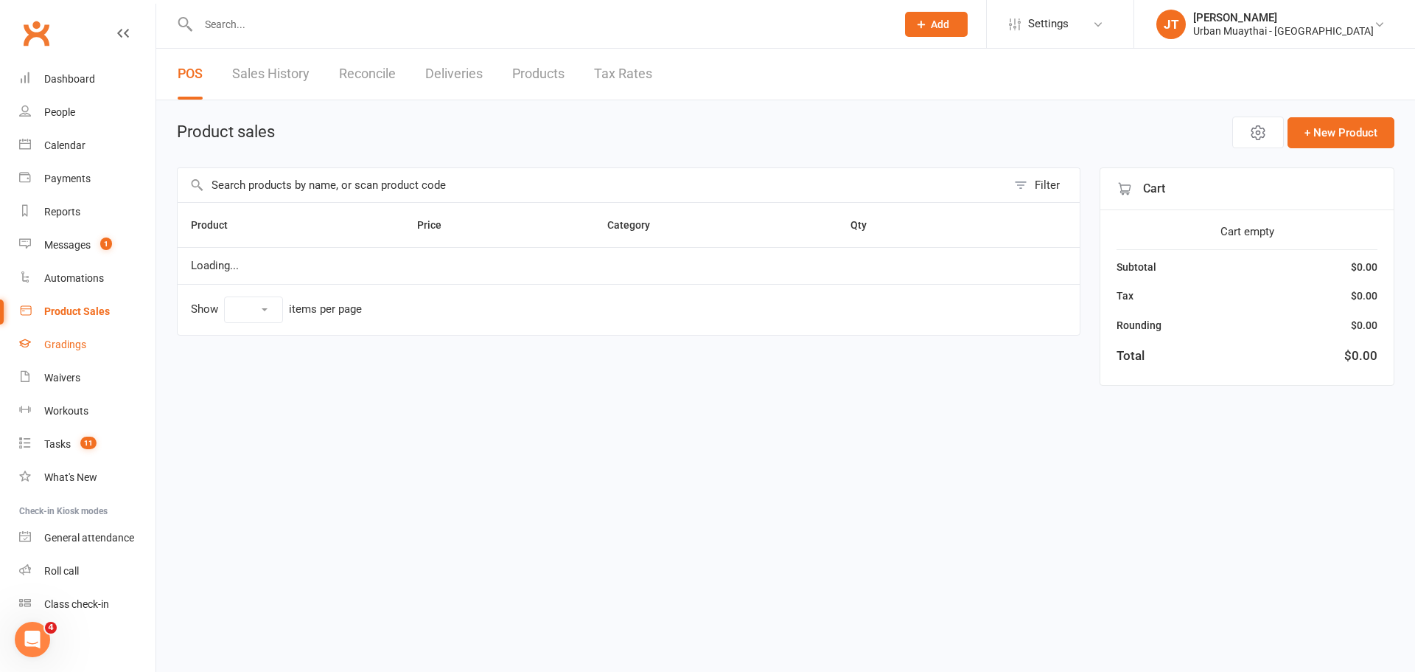
select select "10"
click at [369, 191] on input "text" at bounding box center [587, 185] width 818 height 34
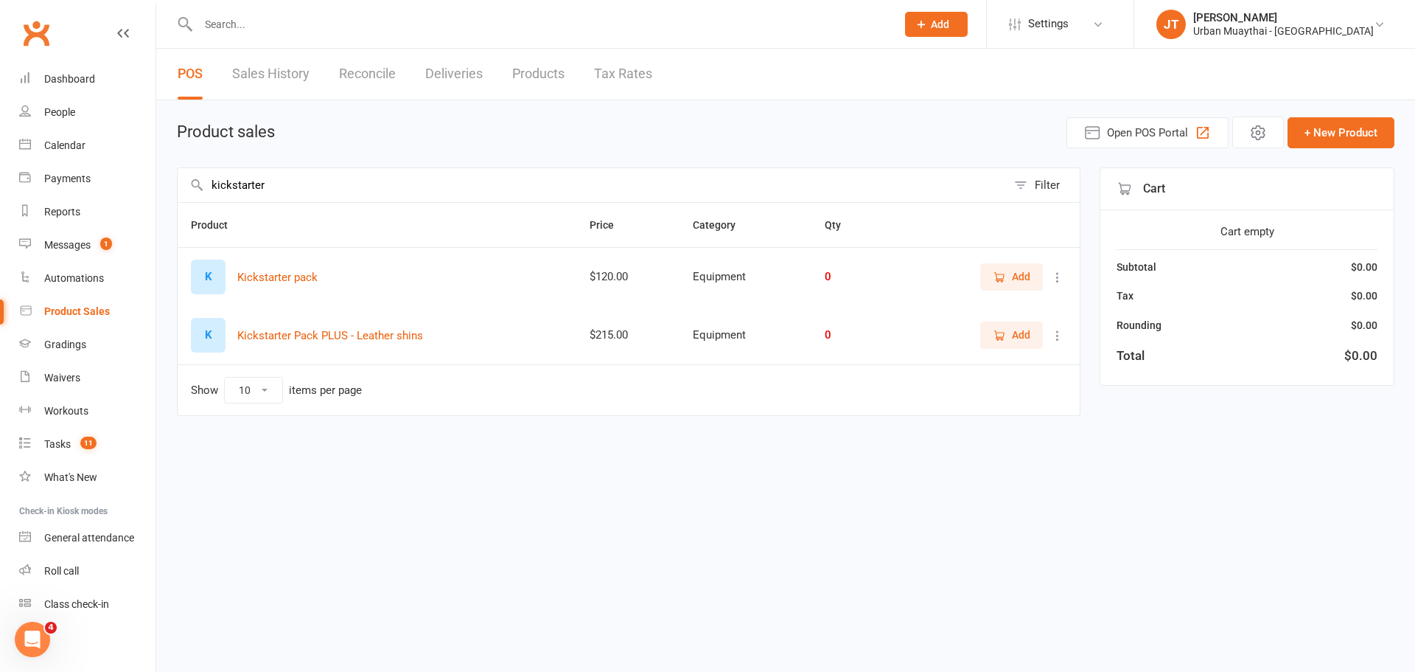
type input "kickstarter"
click at [1014, 290] on button "Add" at bounding box center [1011, 276] width 63 height 27
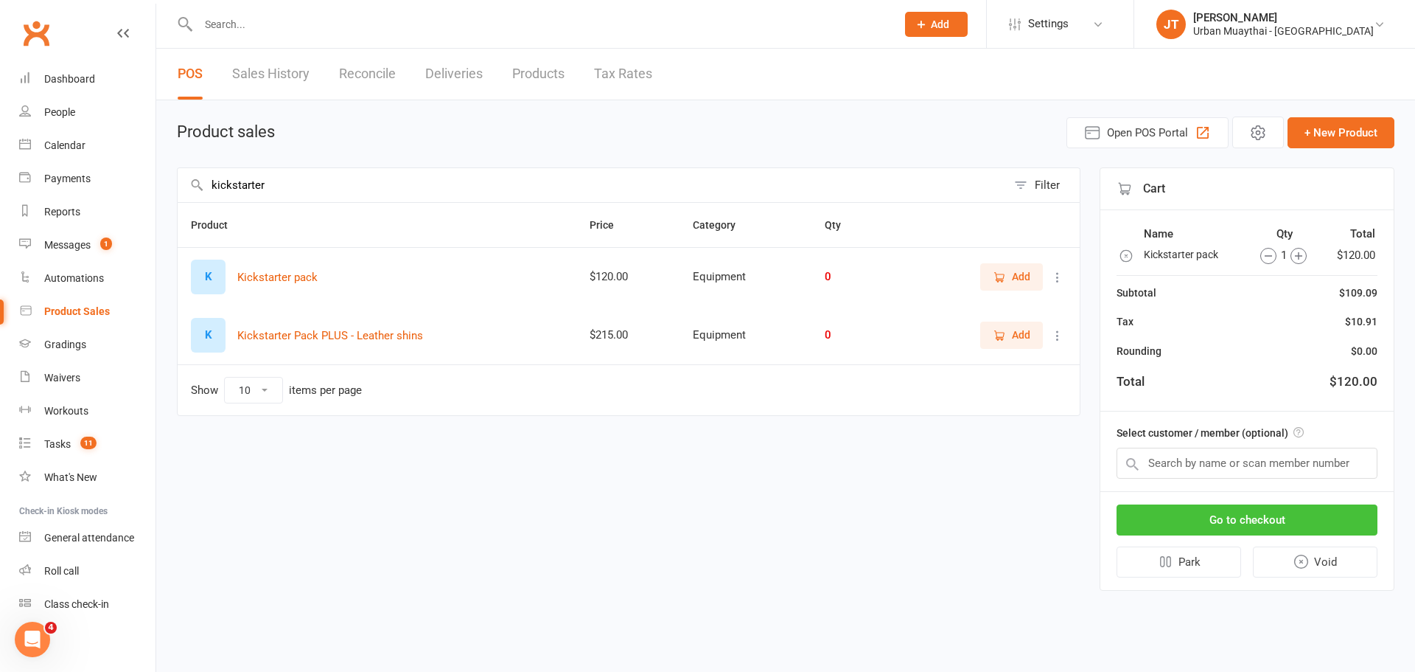
click at [1202, 518] on button "Go to checkout" at bounding box center [1247, 519] width 261 height 31
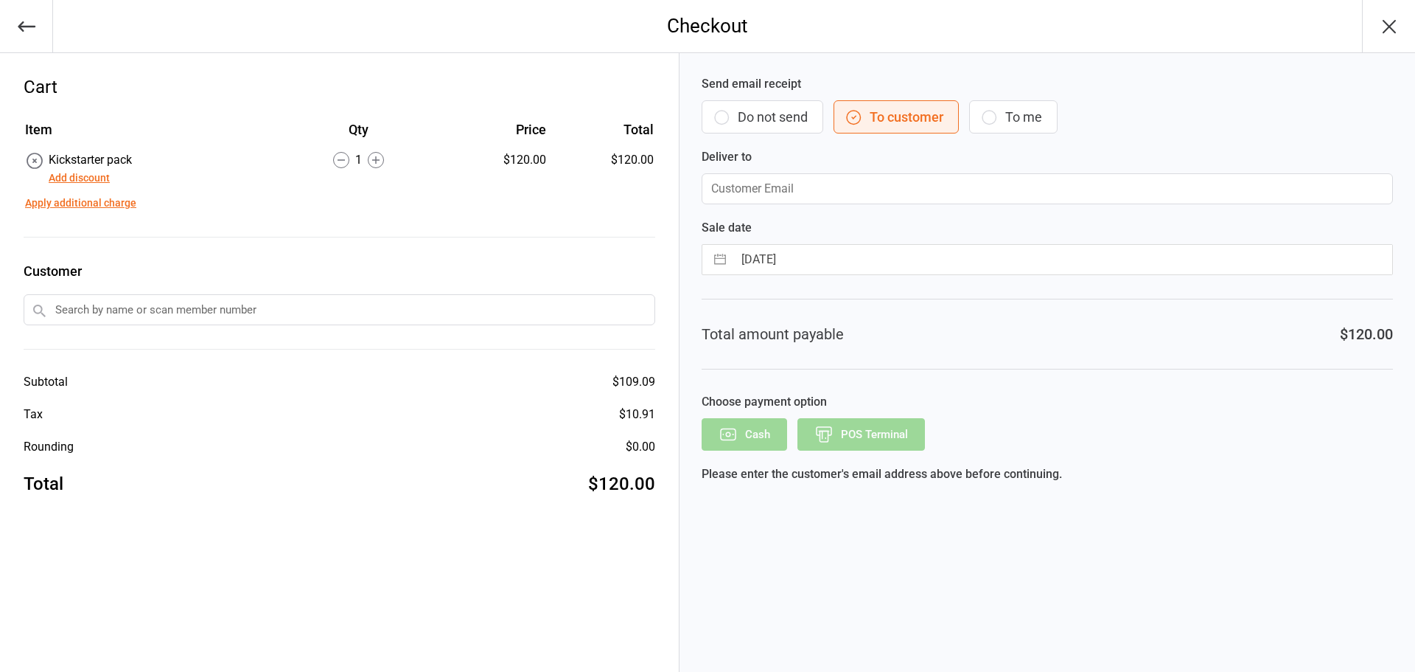
click at [753, 107] on button "Do not send" at bounding box center [763, 116] width 122 height 33
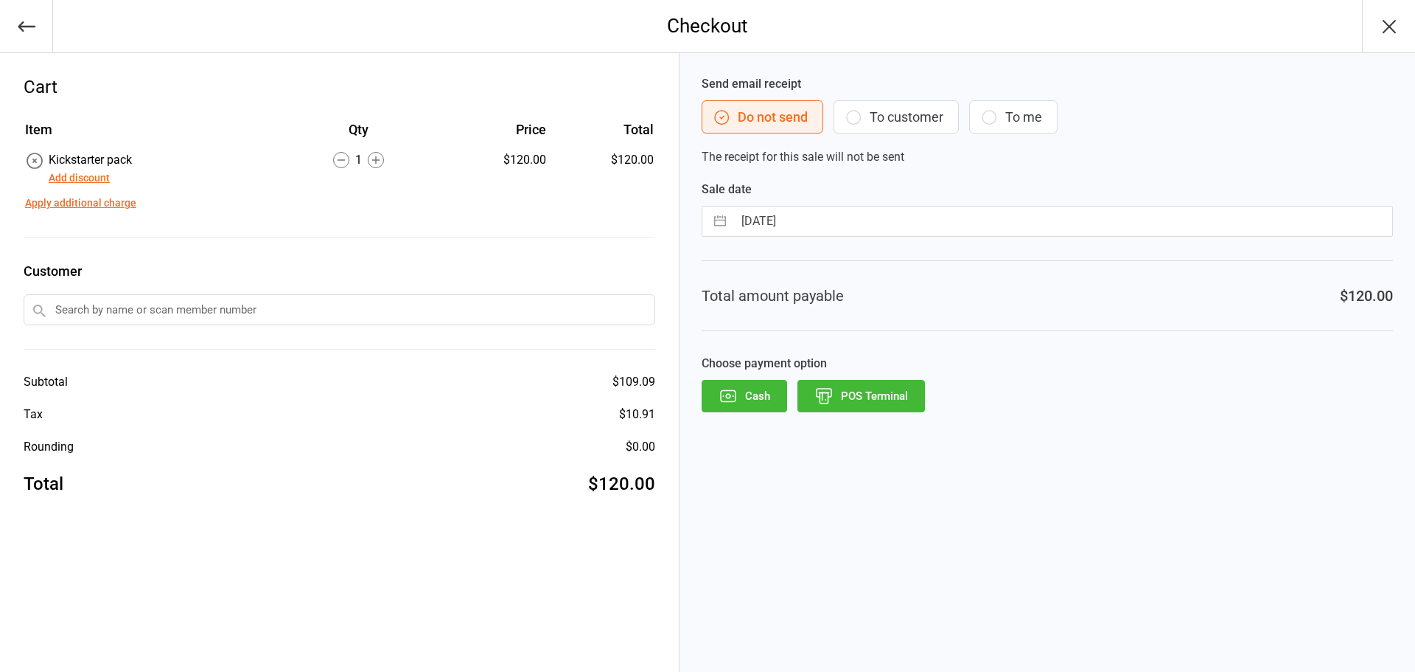
select select "7"
select select "2025"
select select "8"
select select "2025"
select select "9"
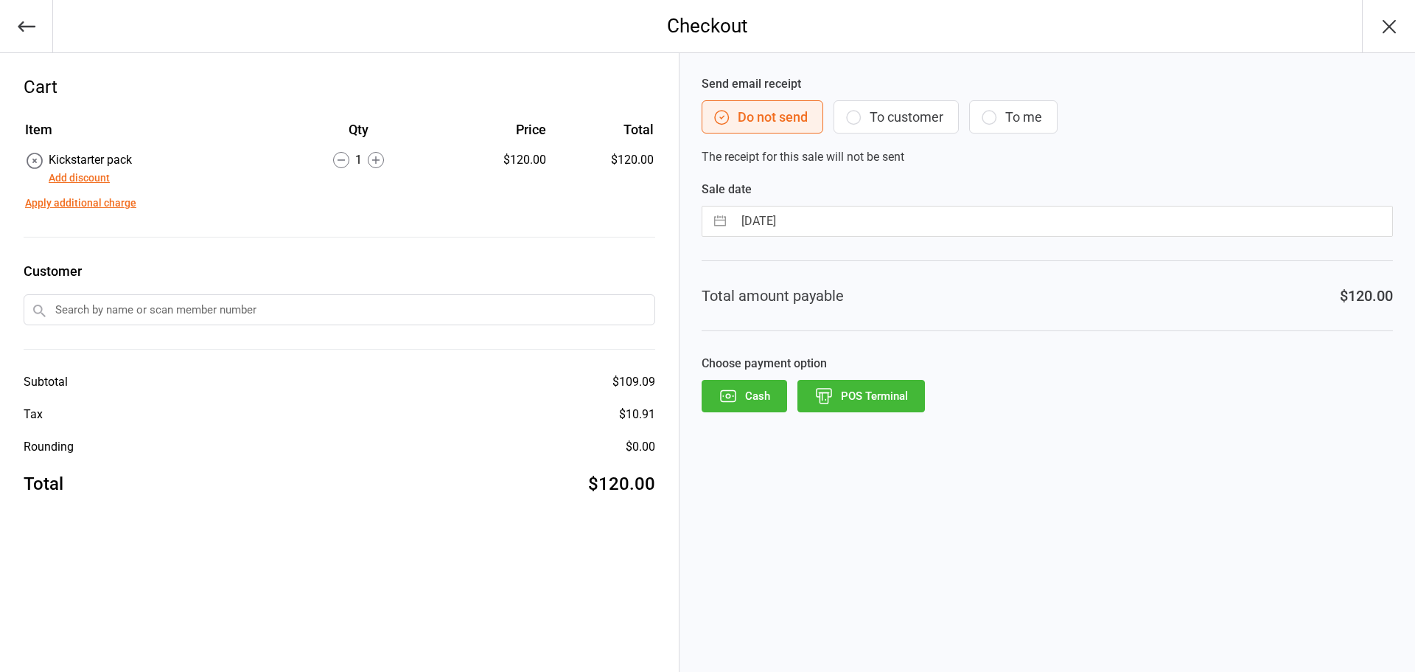
select select "2025"
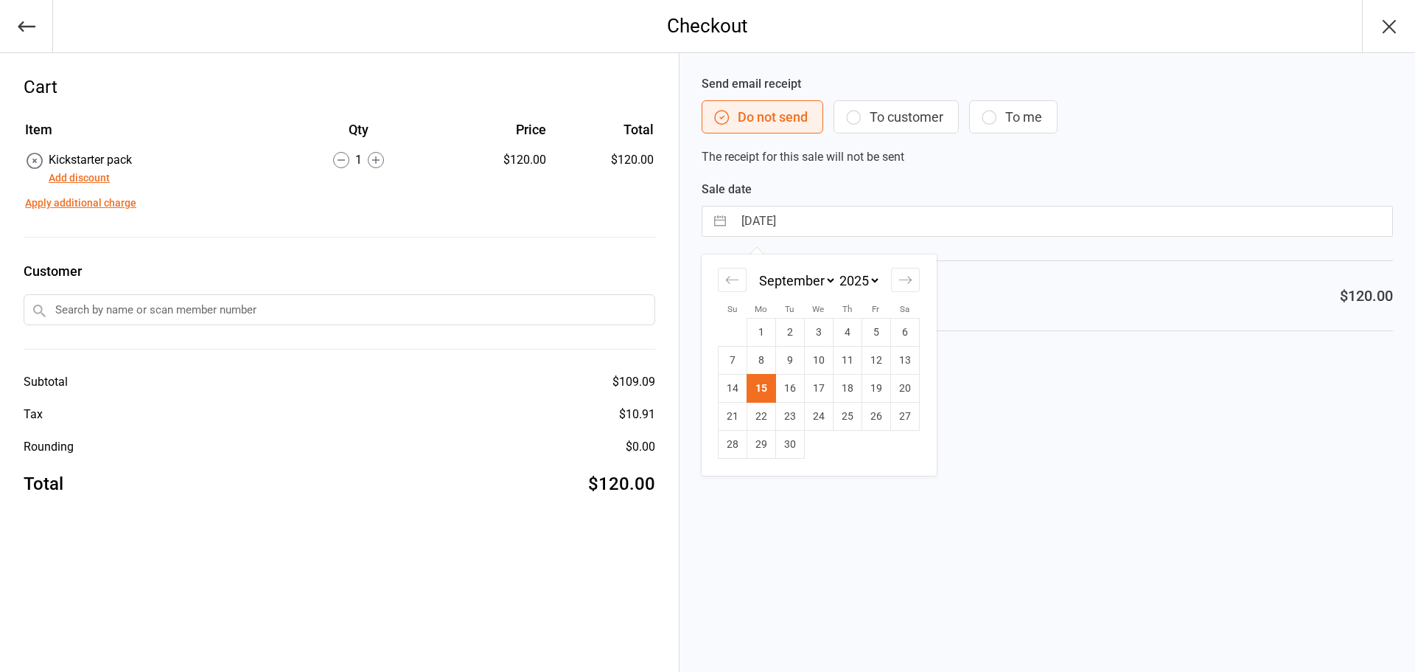
click at [809, 217] on input "[DATE]" at bounding box center [1063, 220] width 659 height 29
click at [896, 358] on td "13" at bounding box center [905, 360] width 29 height 28
type input "[DATE]"
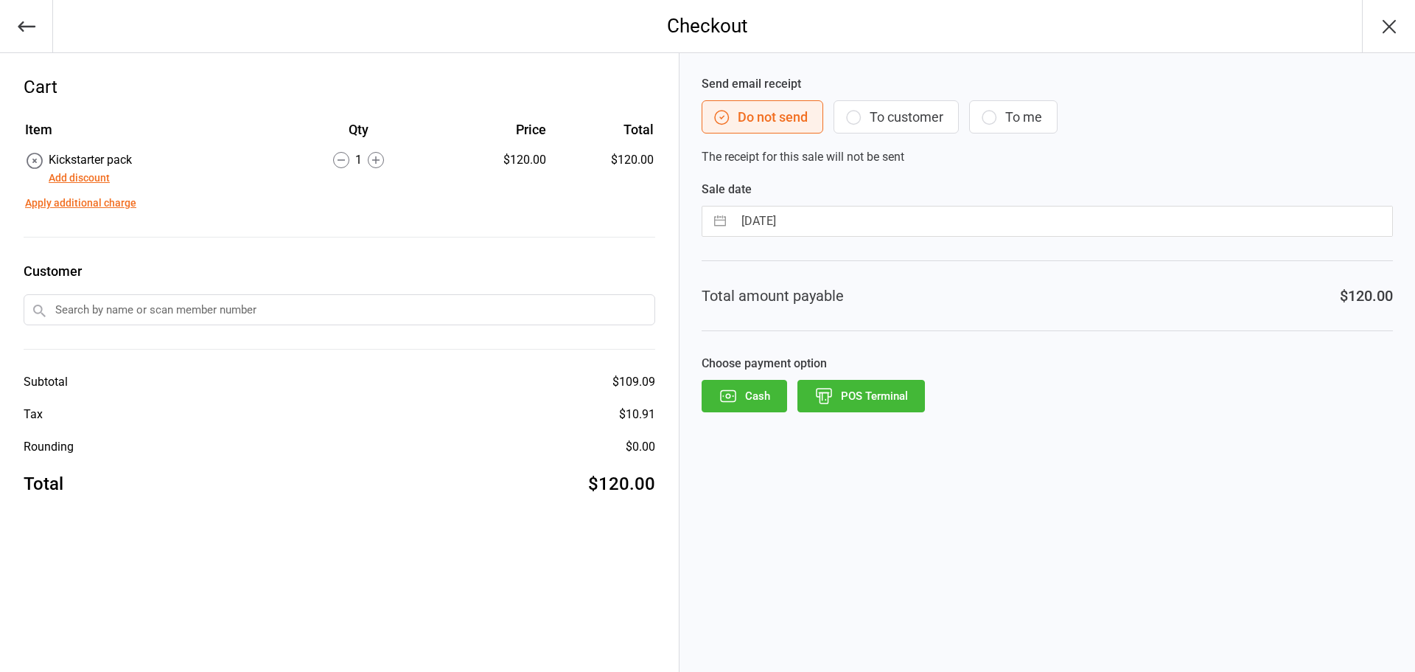
click at [877, 392] on button "POS Terminal" at bounding box center [862, 396] width 128 height 32
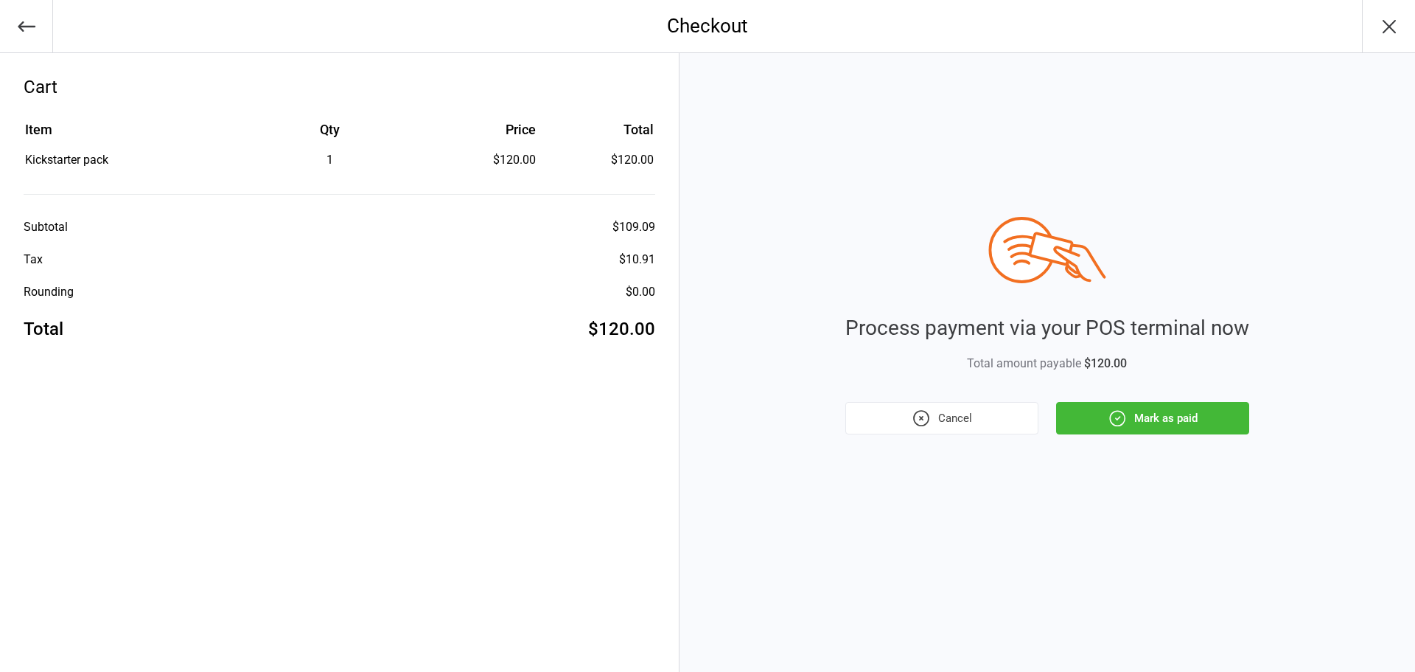
click at [1173, 415] on button "Mark as paid" at bounding box center [1152, 418] width 193 height 32
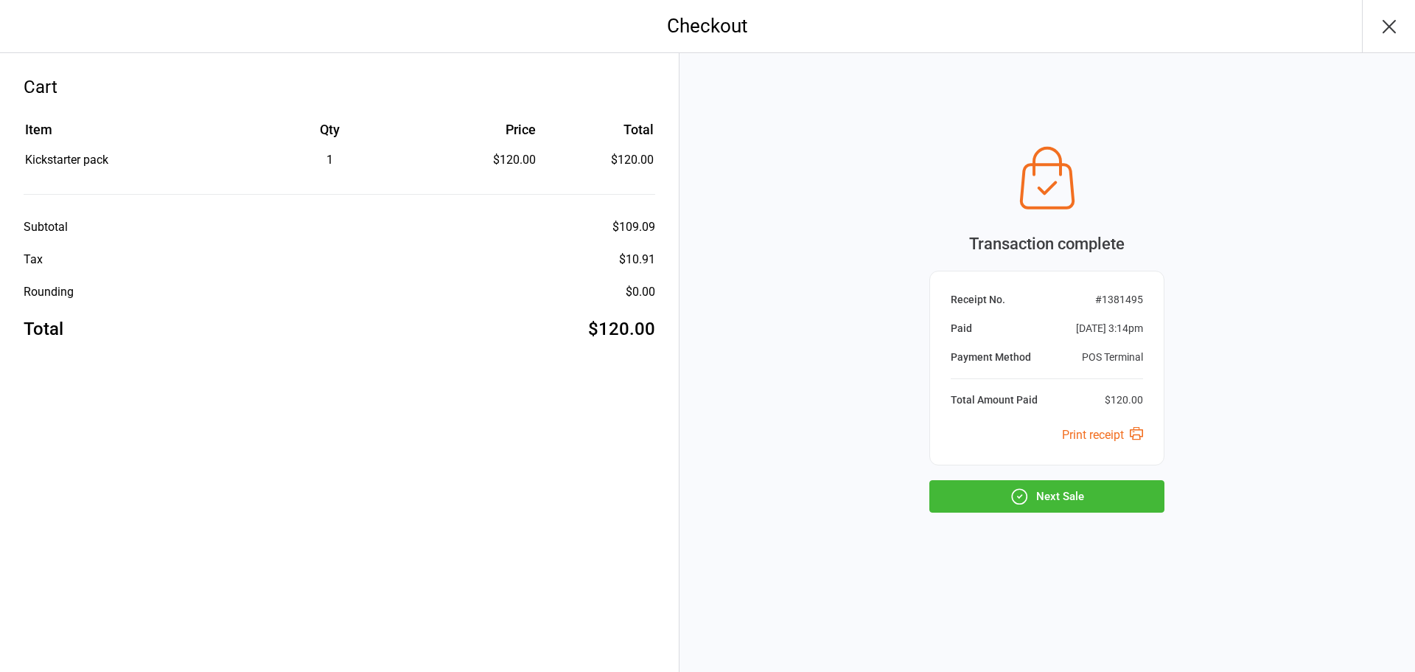
click at [1014, 494] on icon "button" at bounding box center [1019, 496] width 19 height 19
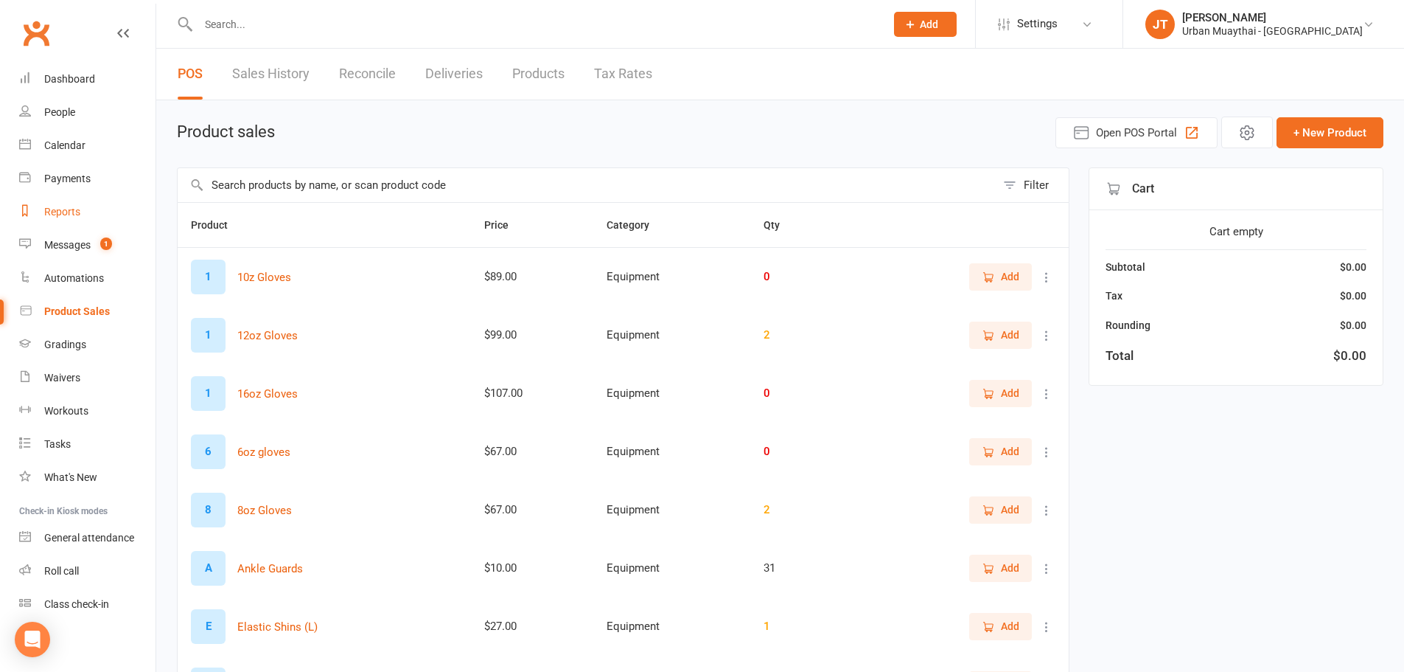
click at [62, 216] on div "Reports" at bounding box center [62, 212] width 36 height 12
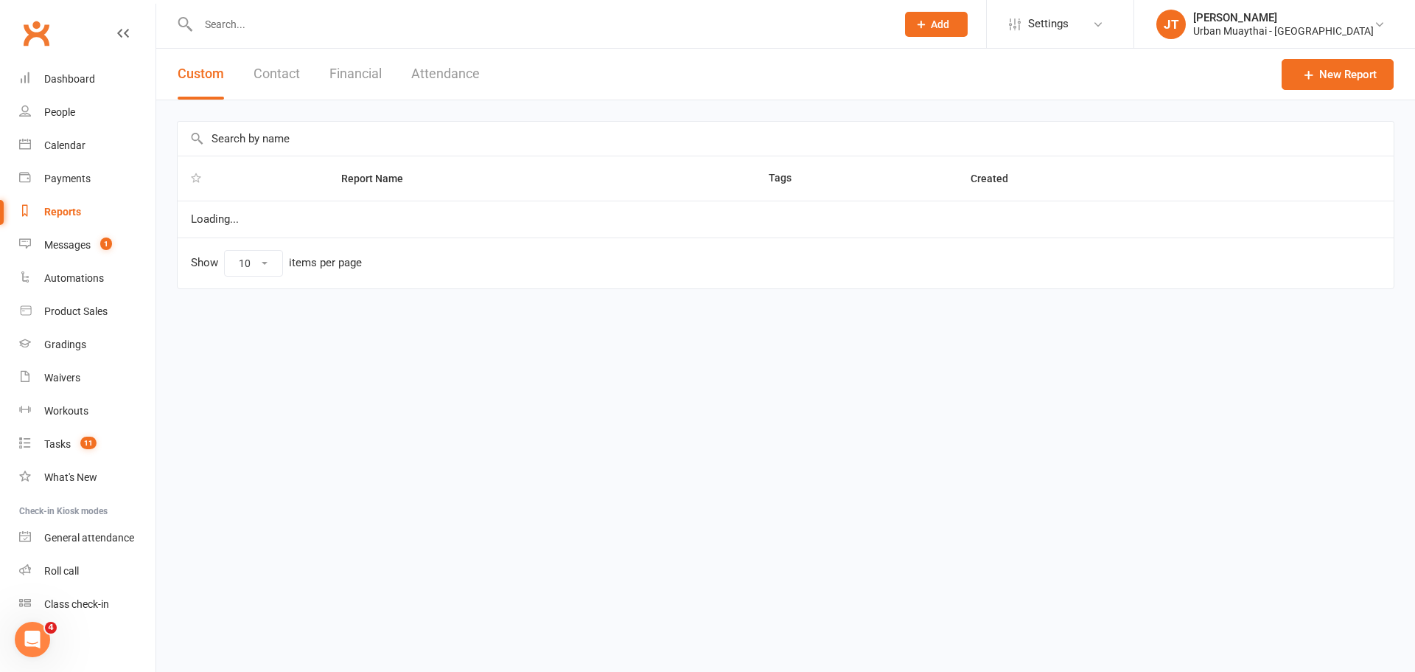
click at [349, 64] on button "Financial" at bounding box center [356, 74] width 52 height 51
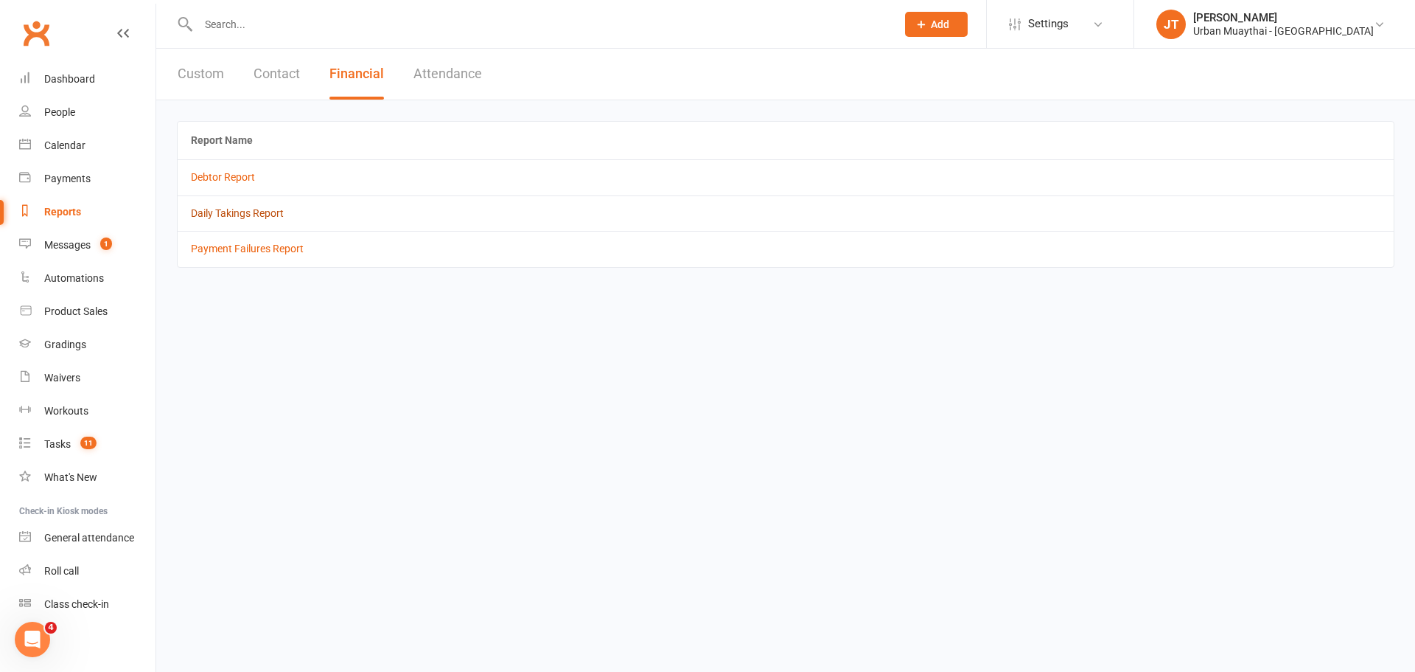
click at [248, 215] on link "Daily Takings Report" at bounding box center [237, 213] width 93 height 12
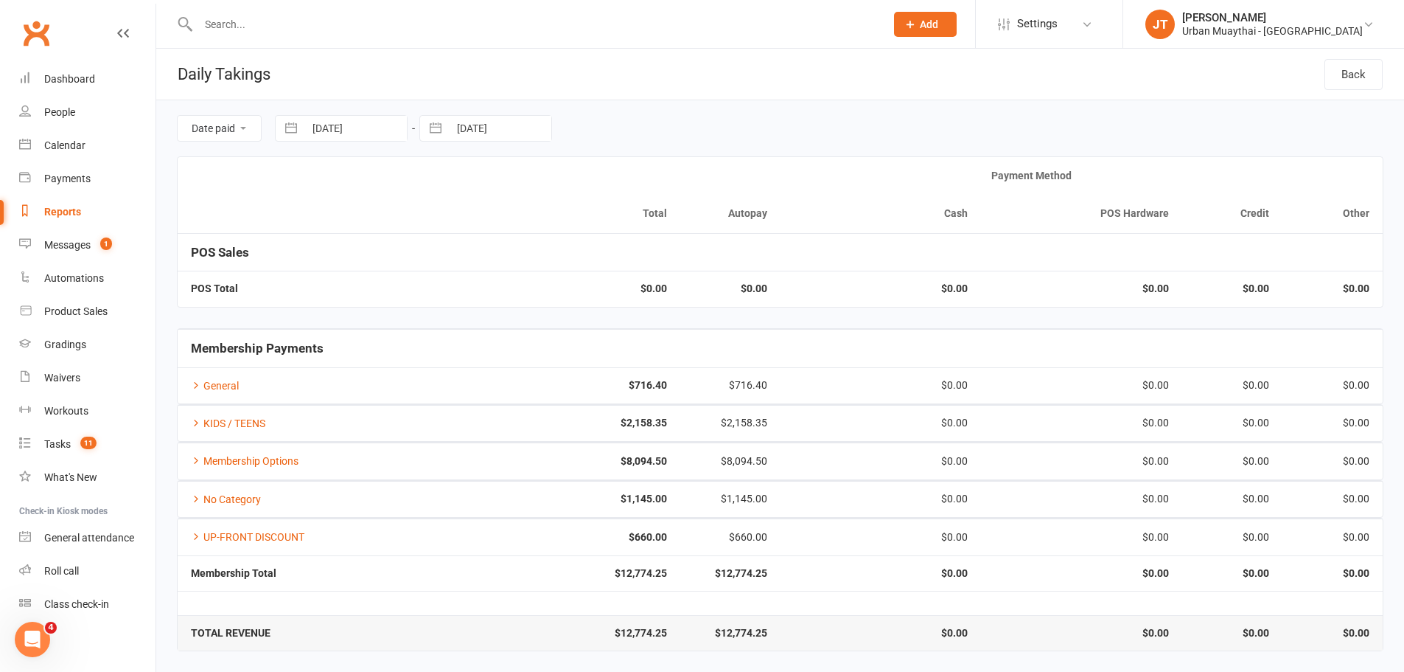
click at [313, 139] on input "[DATE]" at bounding box center [355, 128] width 102 height 25
select select "7"
select select "2025"
select select "8"
select select "2025"
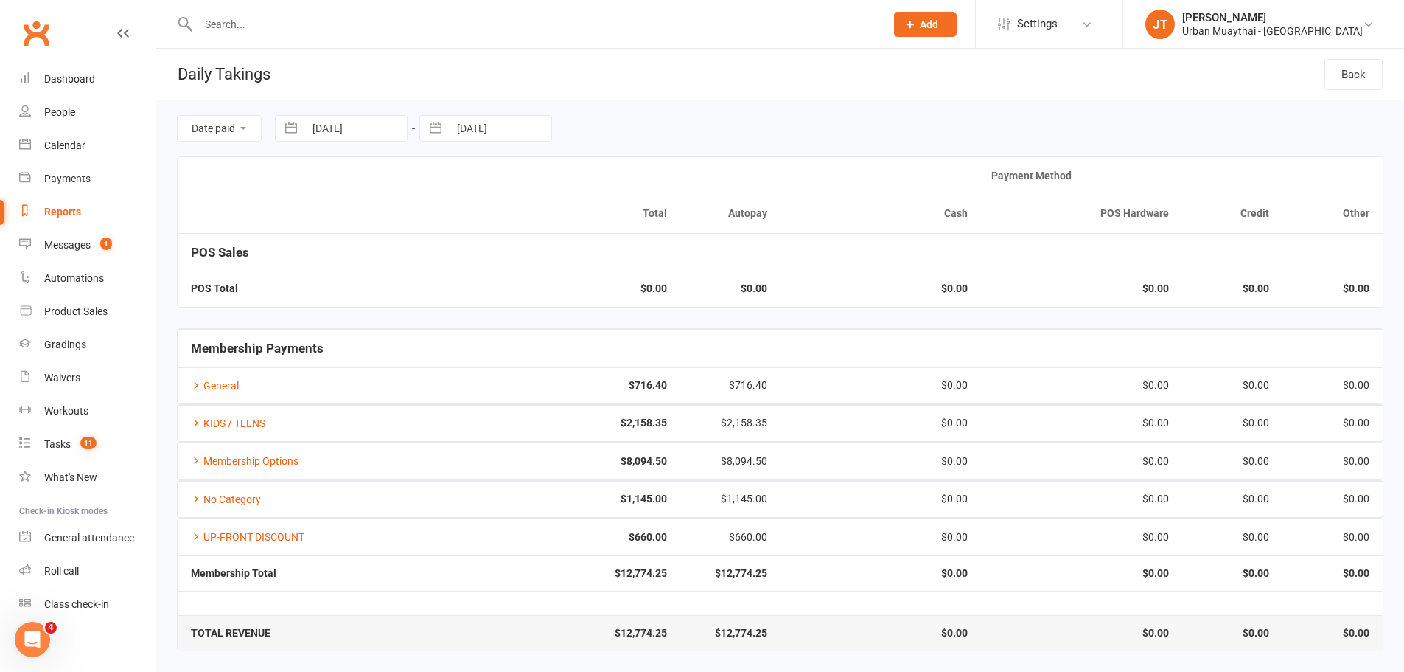
select select "9"
select select "2025"
click at [479, 265] on td "13" at bounding box center [478, 271] width 29 height 28
type input "[DATE]"
click at [474, 116] on input "[DATE]" at bounding box center [500, 128] width 102 height 25
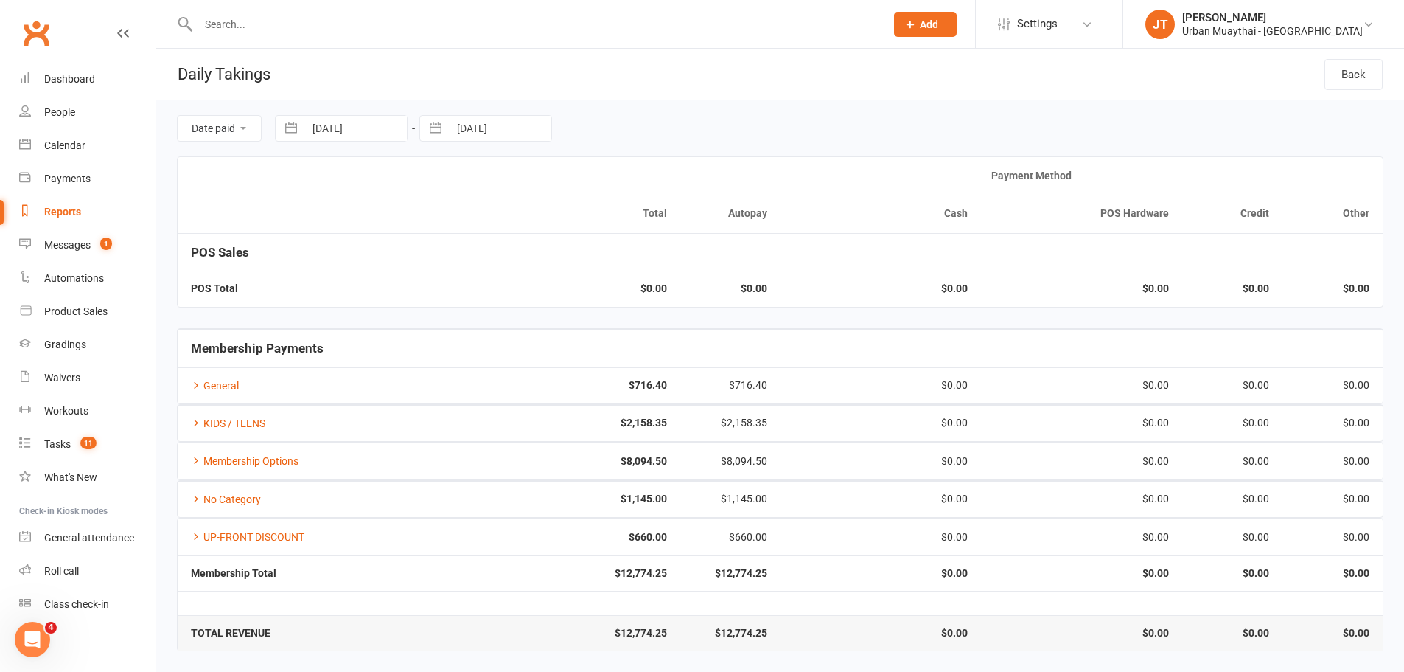
select select "7"
select select "2025"
select select "8"
select select "2025"
select select "9"
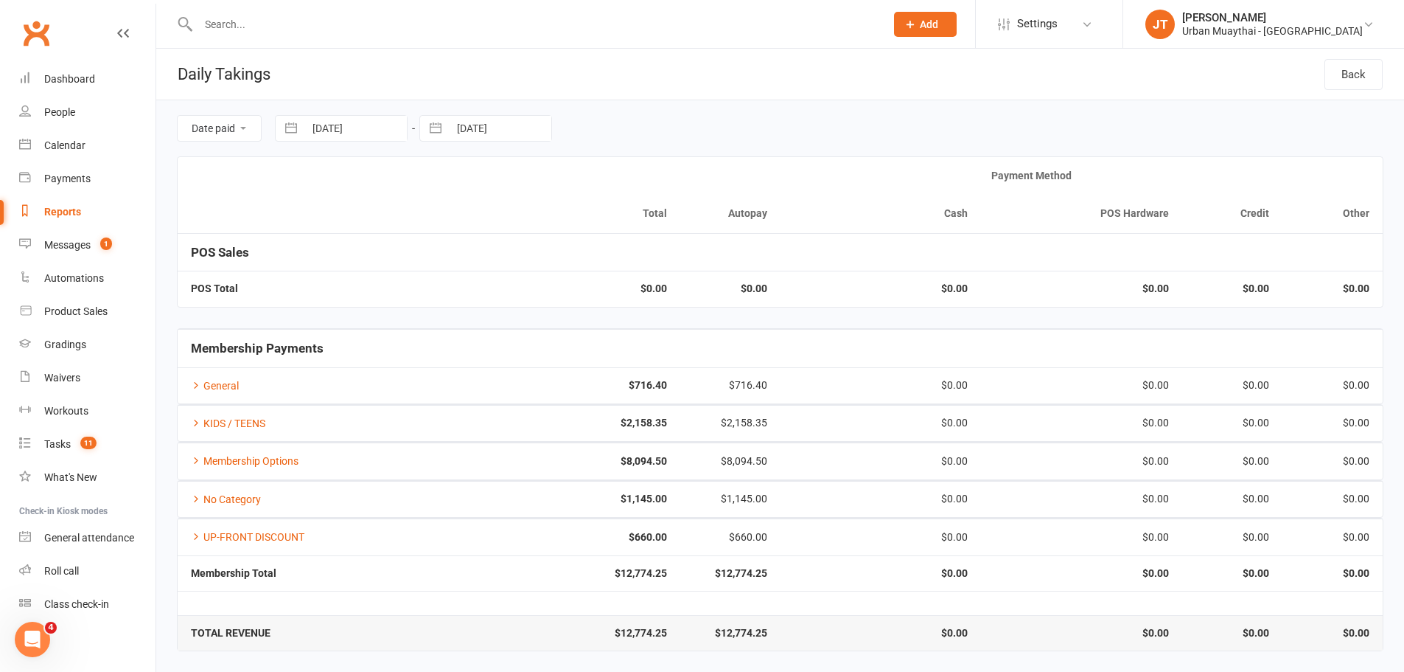
select select "2025"
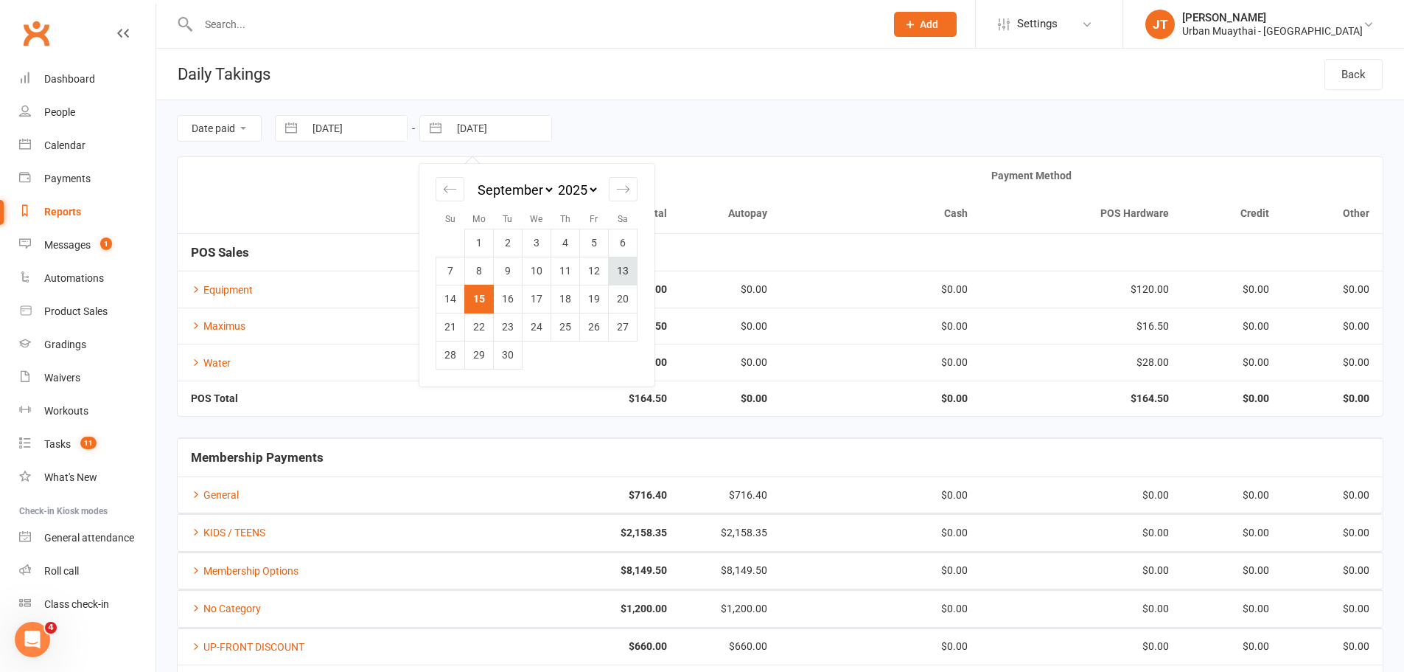
click at [619, 263] on td "13" at bounding box center [623, 271] width 29 height 28
type input "[DATE]"
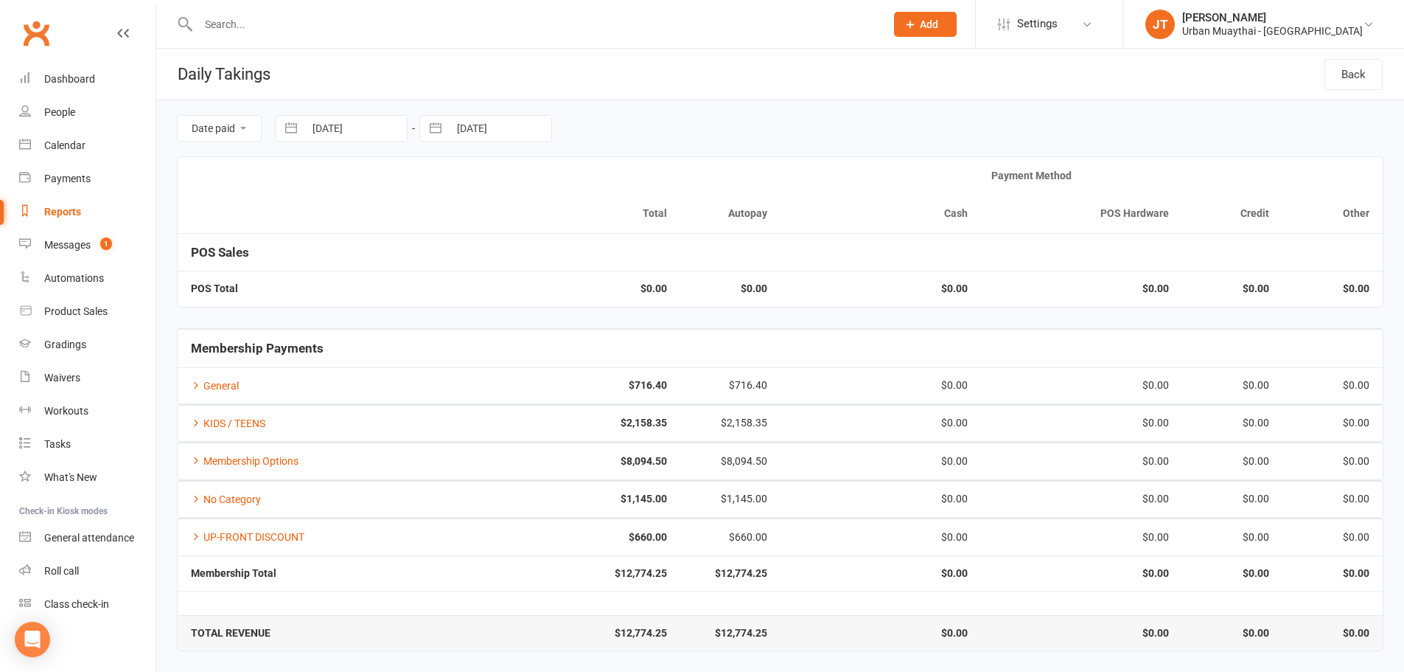
click at [330, 131] on input "[DATE]" at bounding box center [355, 128] width 102 height 25
select select "7"
select select "2025"
select select "8"
select select "2025"
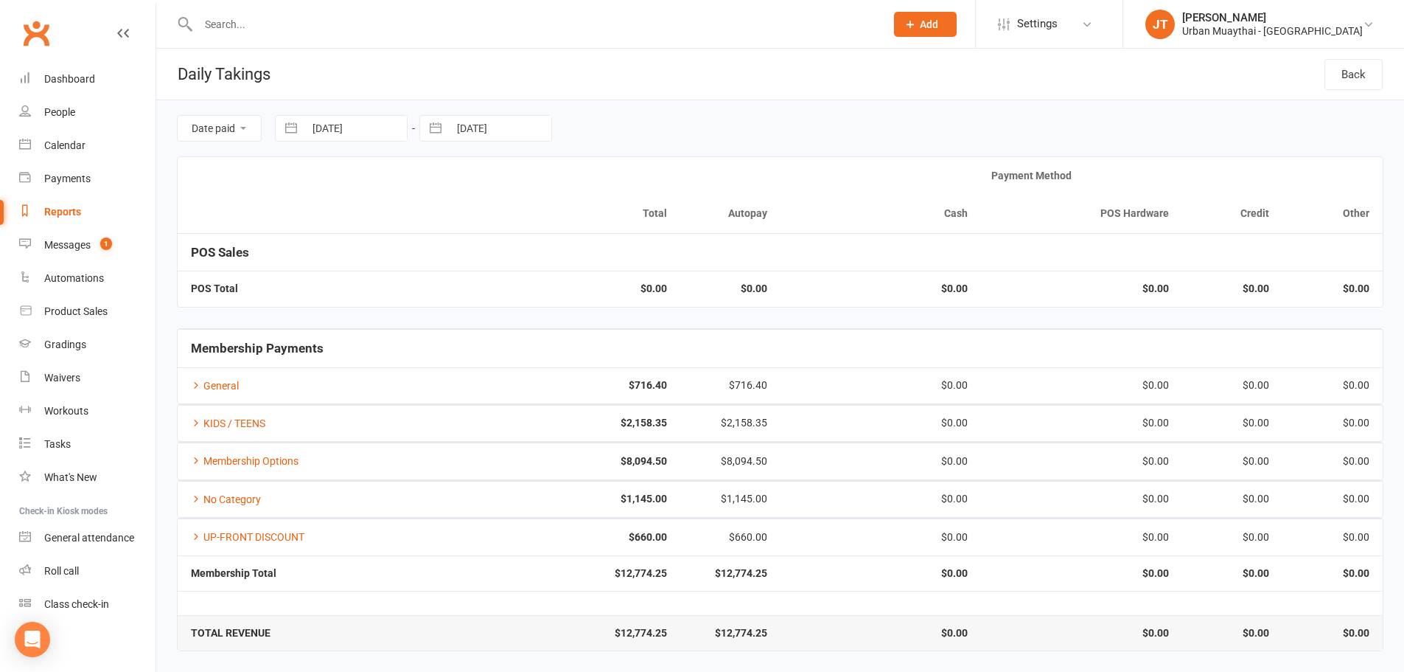
select select "9"
select select "2025"
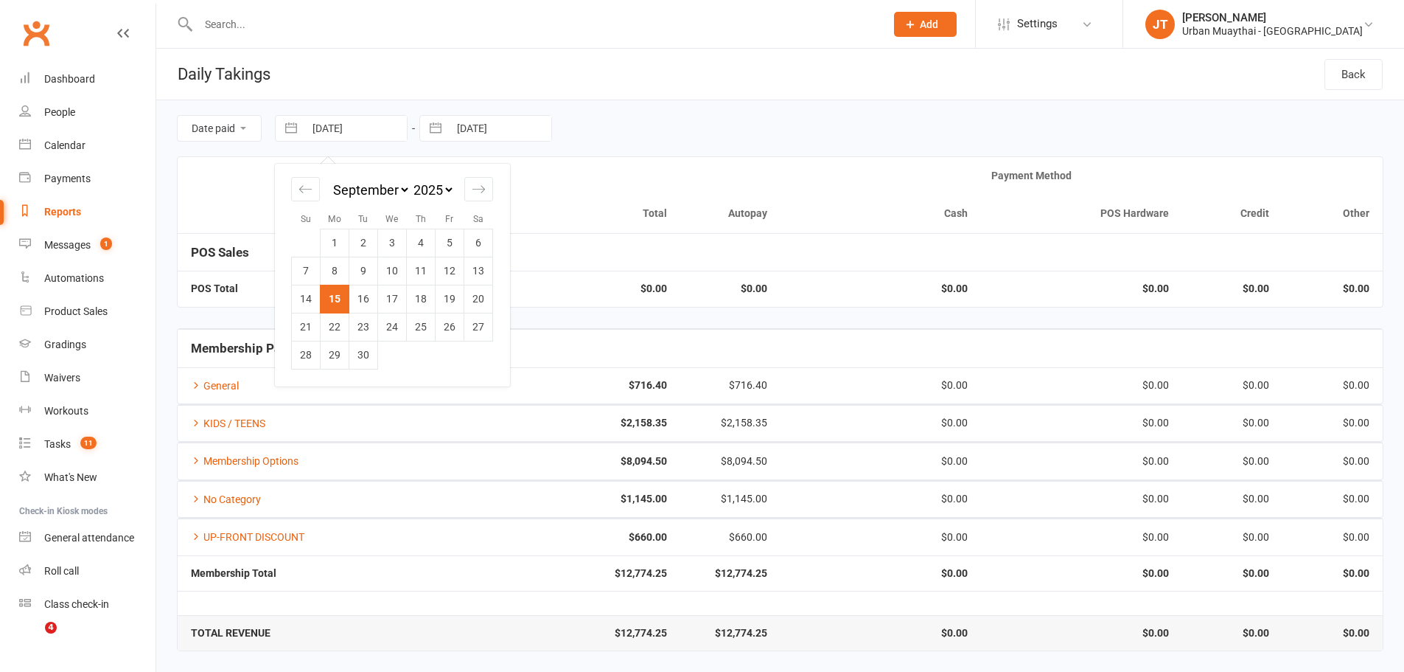
click at [482, 275] on td "13" at bounding box center [478, 271] width 29 height 28
type input "[DATE]"
click at [474, 130] on input "[DATE]" at bounding box center [500, 128] width 102 height 25
select select "7"
select select "2025"
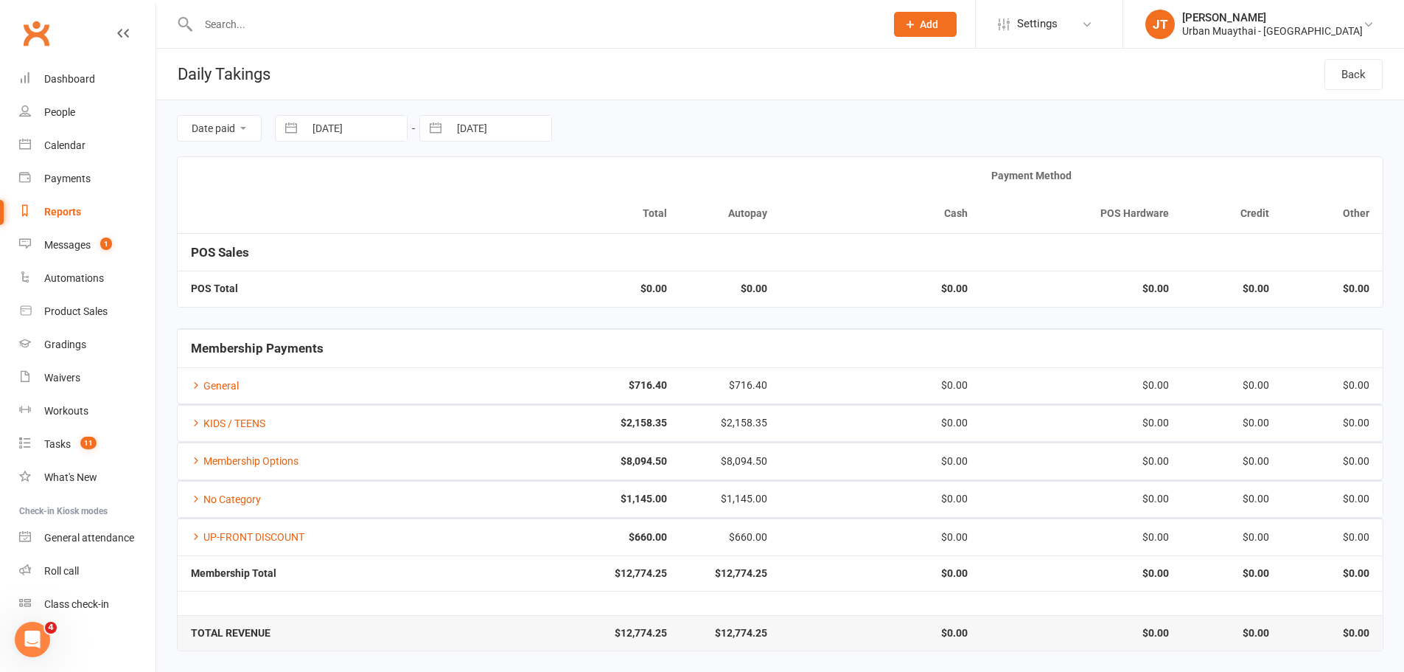
select select "8"
select select "2025"
select select "9"
select select "2025"
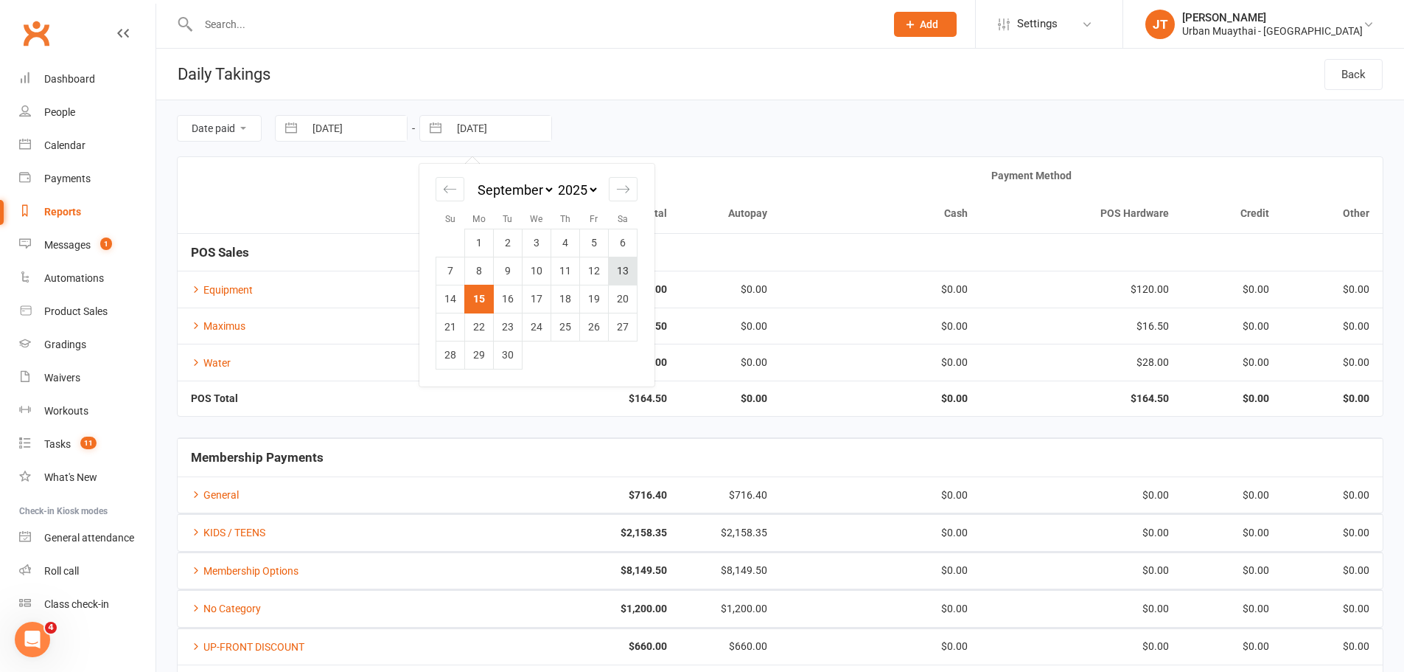
click at [619, 272] on td "13" at bounding box center [623, 271] width 29 height 28
type input "13 Sep 2025"
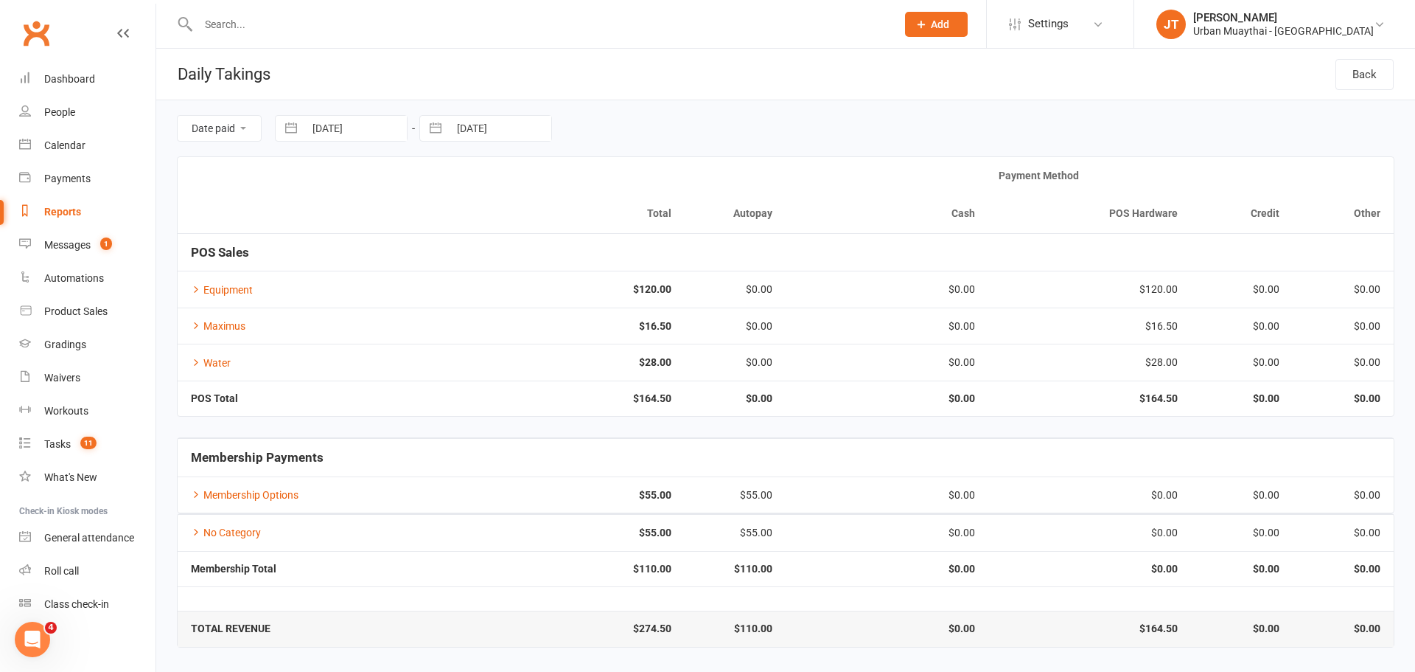
select select "7"
select select "2025"
select select "8"
select select "2025"
select select "9"
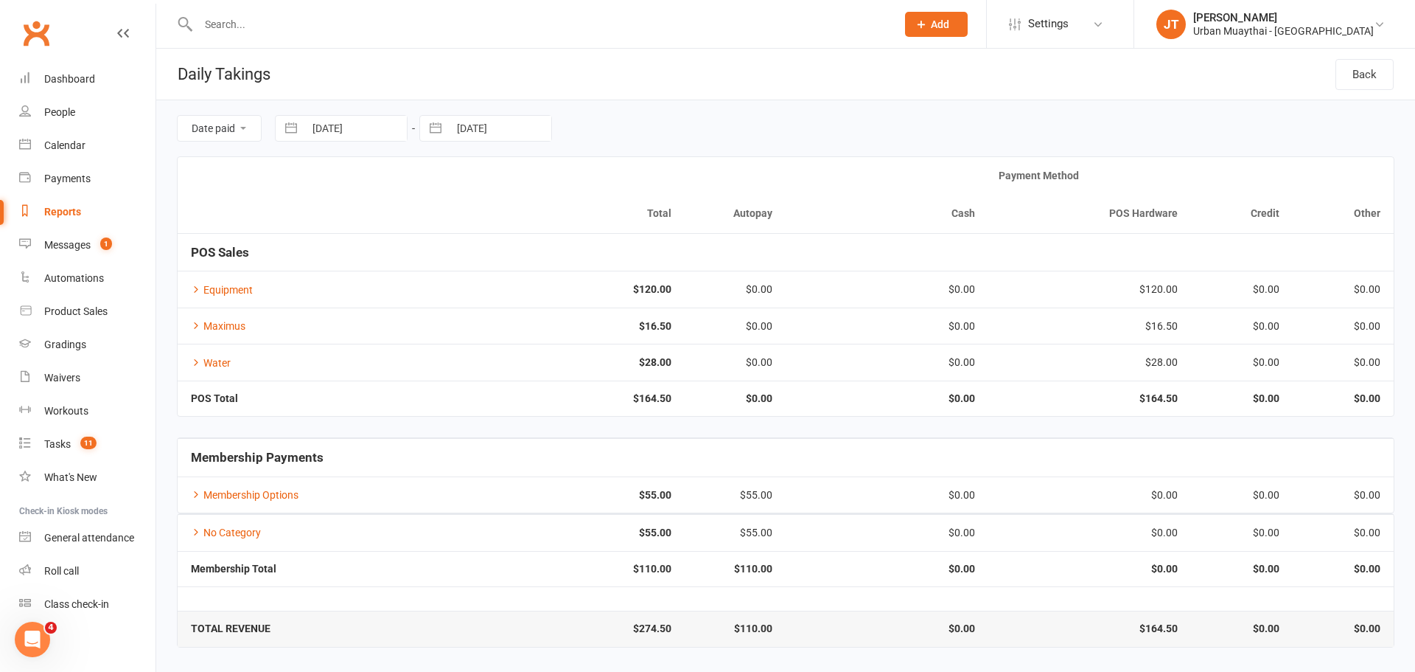
select select "2025"
click at [375, 129] on input "13 Sep 2025" at bounding box center [355, 128] width 102 height 25
click at [446, 269] on td "12" at bounding box center [450, 271] width 29 height 28
type input "[DATE]"
select select "7"
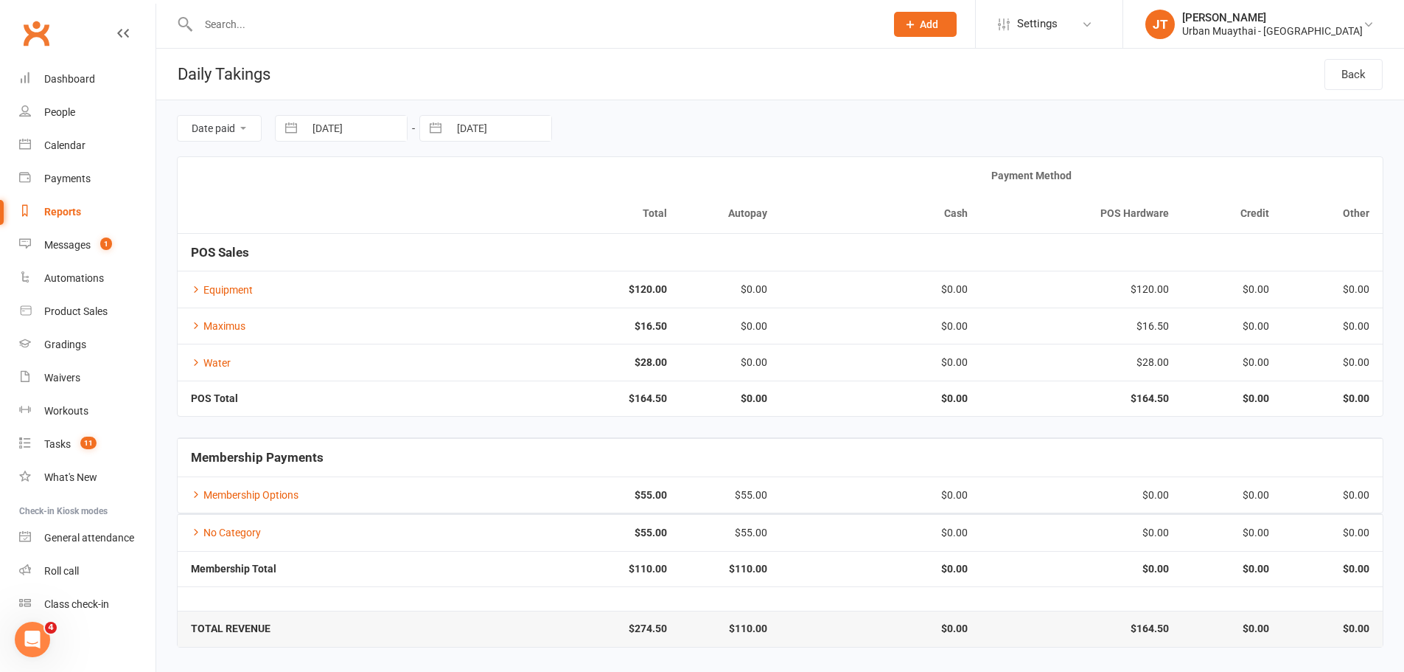
select select "2025"
select select "8"
select select "2025"
select select "9"
select select "2025"
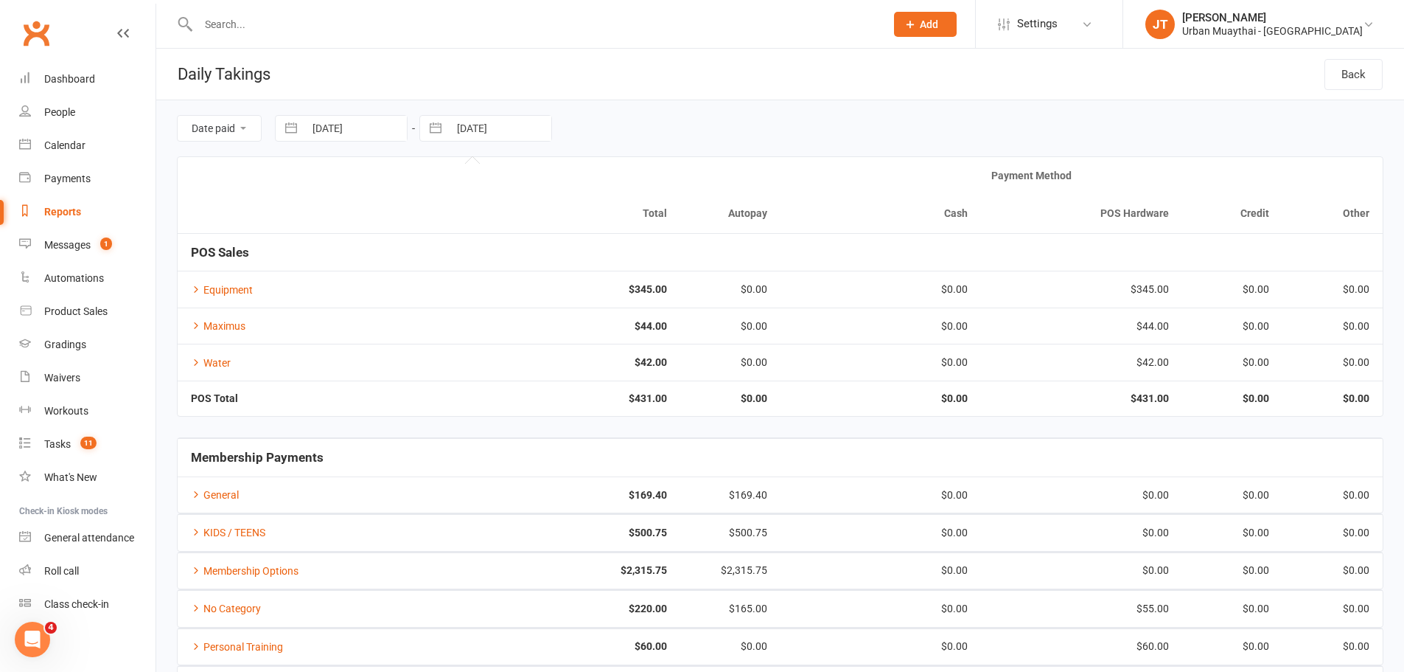
click at [473, 120] on input "13 Sep 2025" at bounding box center [500, 128] width 102 height 25
click at [629, 261] on td "13" at bounding box center [623, 271] width 29 height 28
click at [392, 133] on input "[DATE]" at bounding box center [355, 128] width 102 height 25
select select "7"
select select "2025"
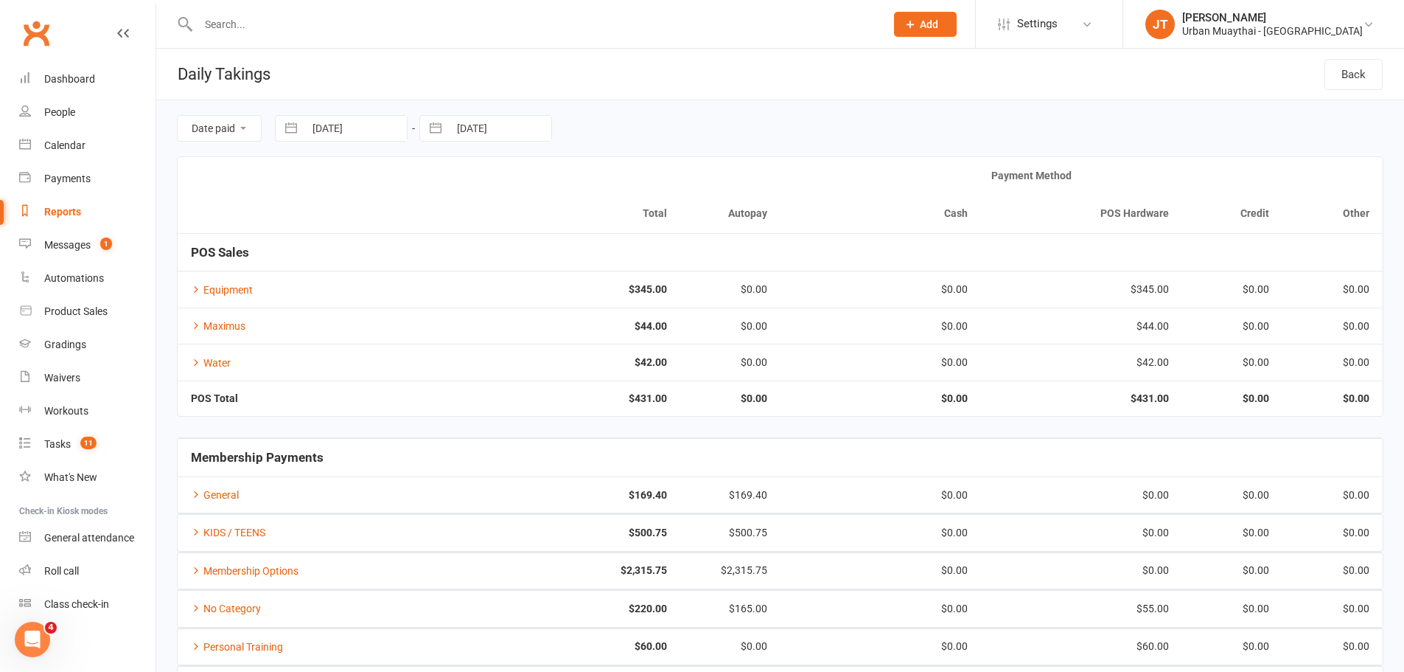
select select "8"
select select "2025"
select select "9"
select select "2025"
click at [330, 302] on td "15" at bounding box center [335, 299] width 29 height 28
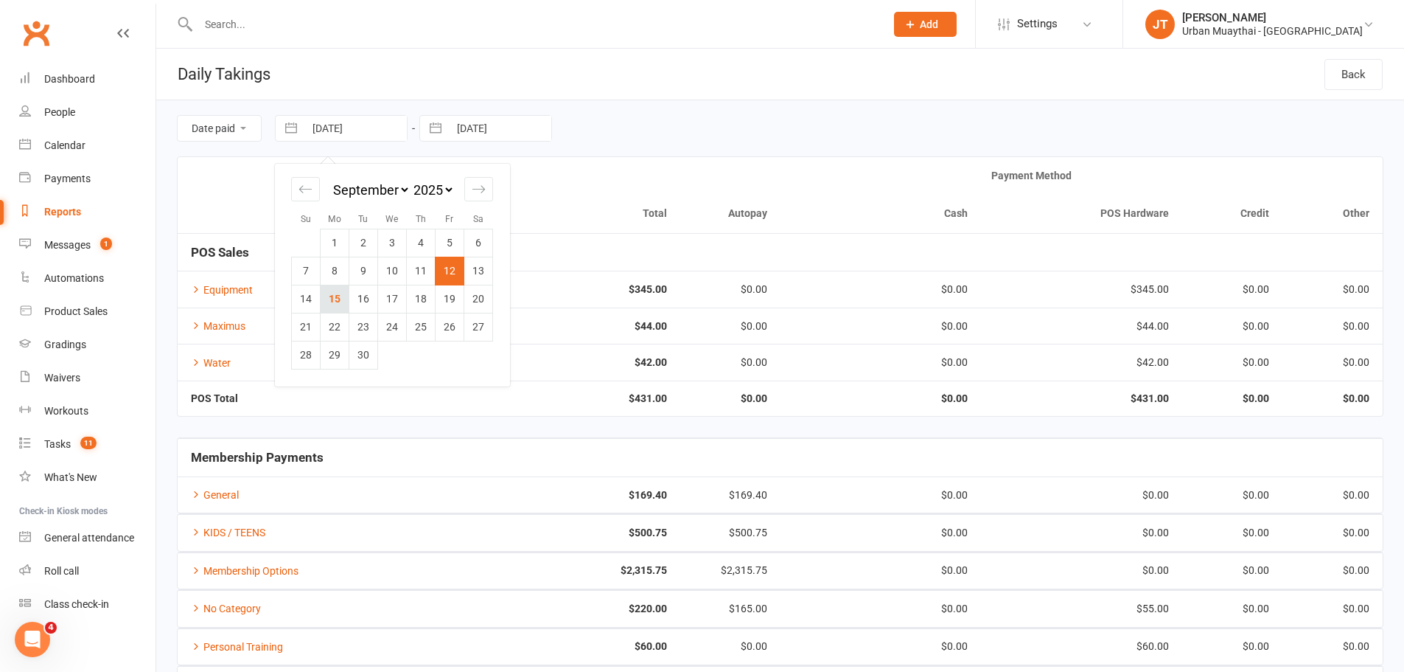
type input "15 Sep 2025"
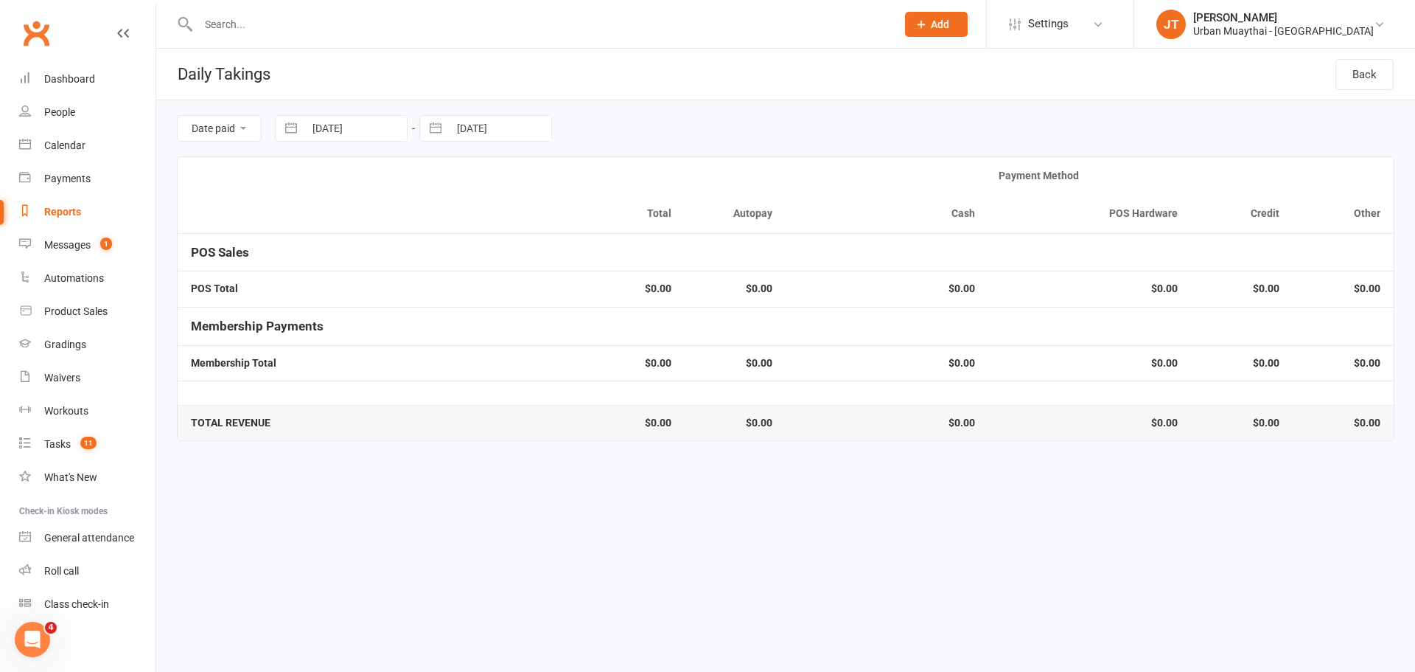
click at [450, 134] on input "13 Sep 2025" at bounding box center [500, 128] width 102 height 25
select select "7"
select select "2025"
select select "8"
select select "2025"
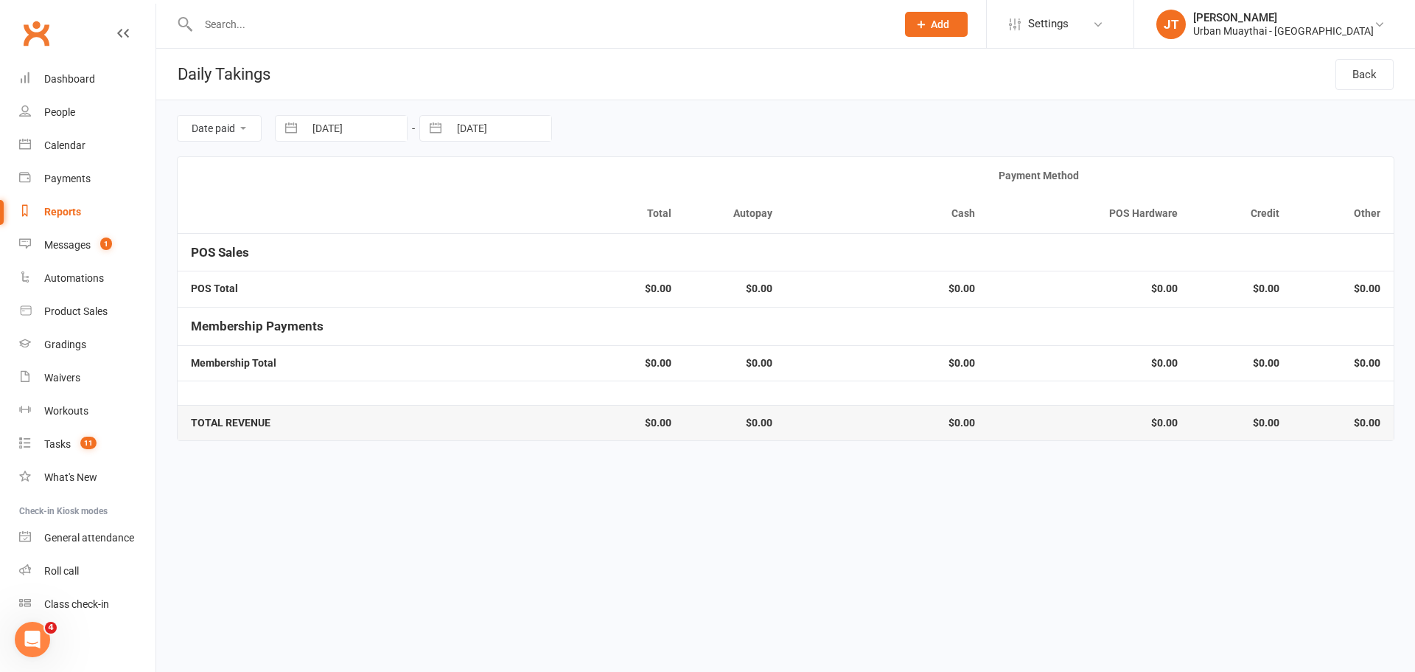
select select "9"
select select "2025"
click at [475, 302] on td "15" at bounding box center [479, 299] width 29 height 28
type input "15 Sep 2025"
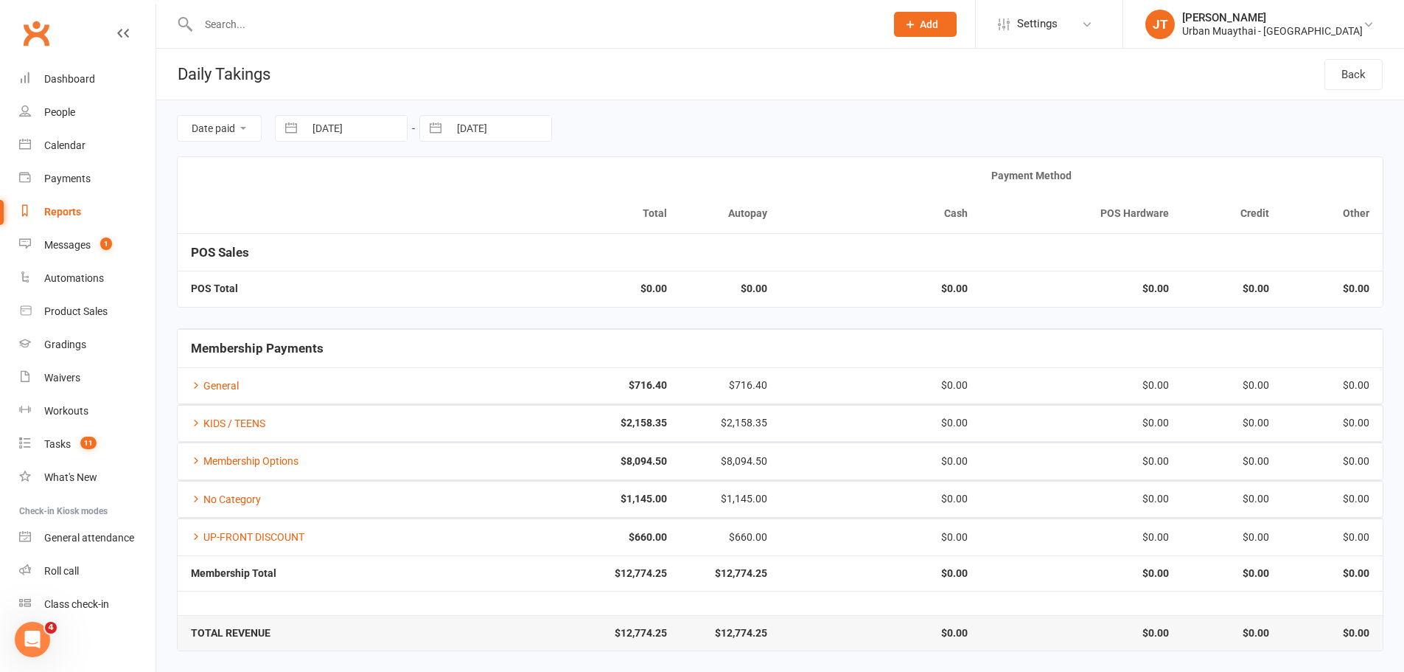
scroll to position [1, 0]
click at [93, 238] on link "Messages 1" at bounding box center [87, 245] width 136 height 33
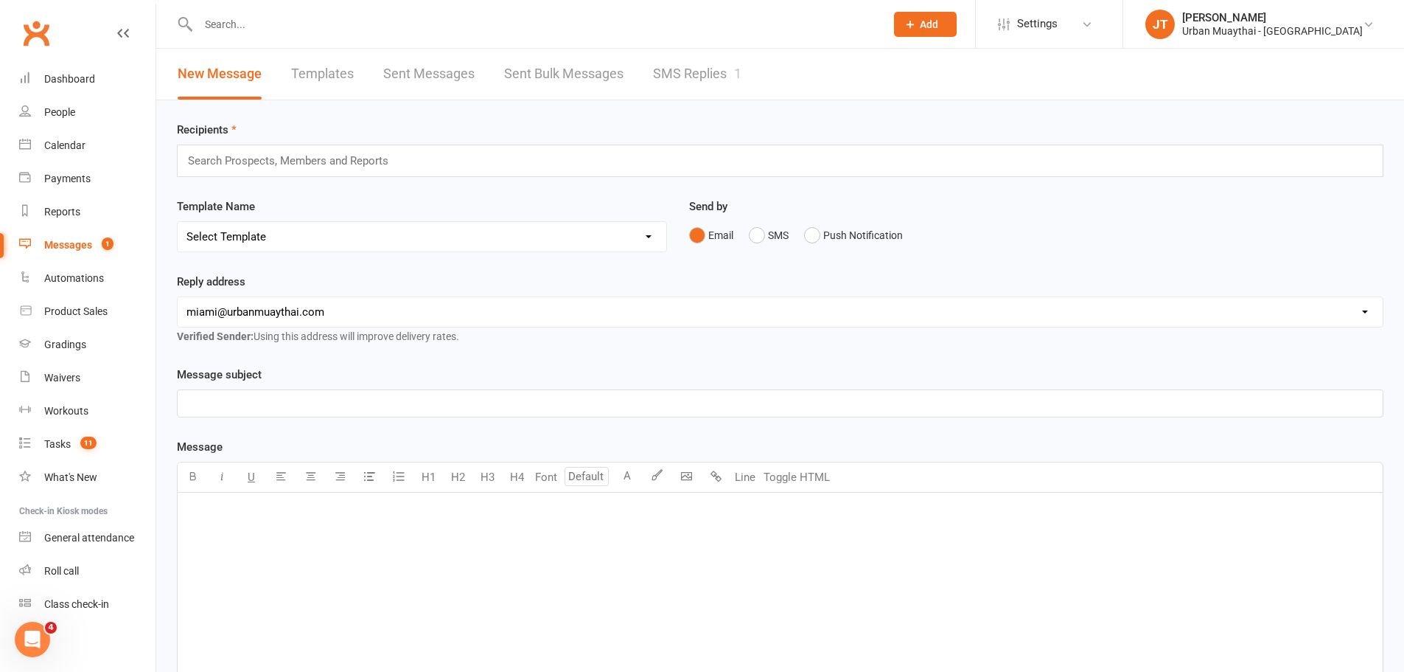
click at [686, 81] on link "SMS Replies 1" at bounding box center [697, 74] width 88 height 51
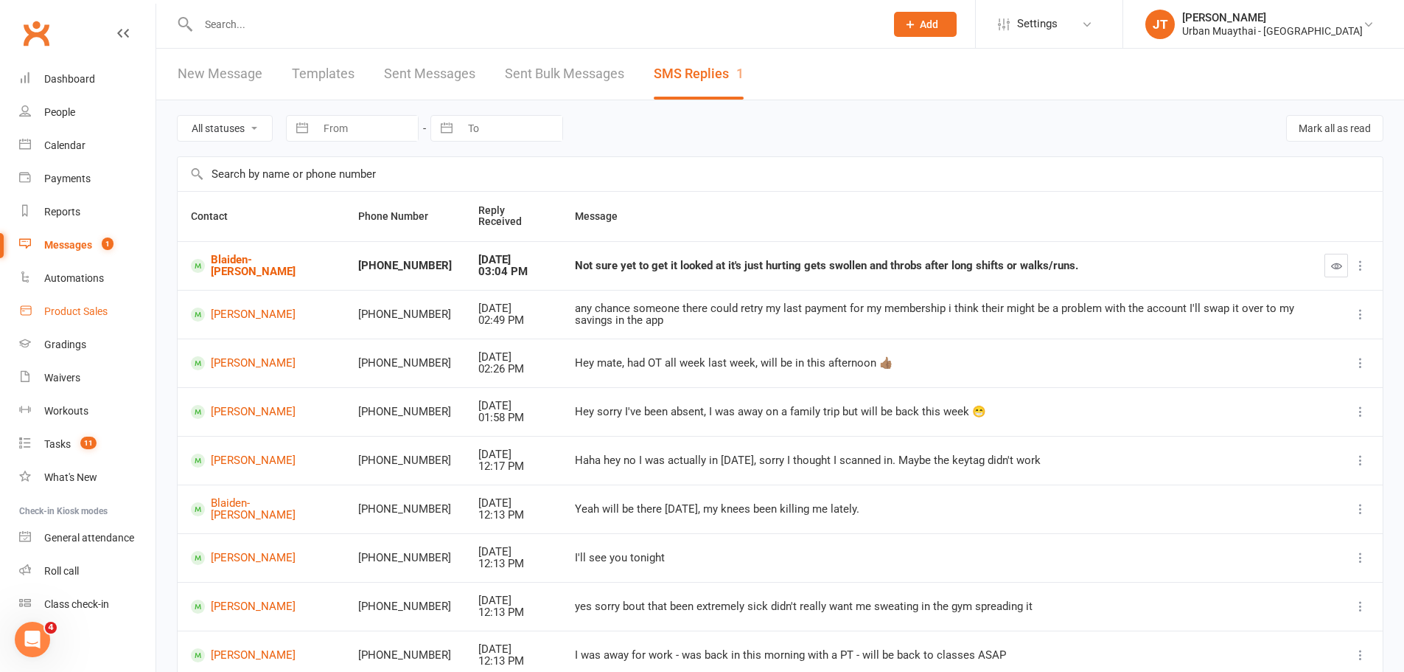
click at [84, 309] on div "Product Sales" at bounding box center [75, 311] width 63 height 12
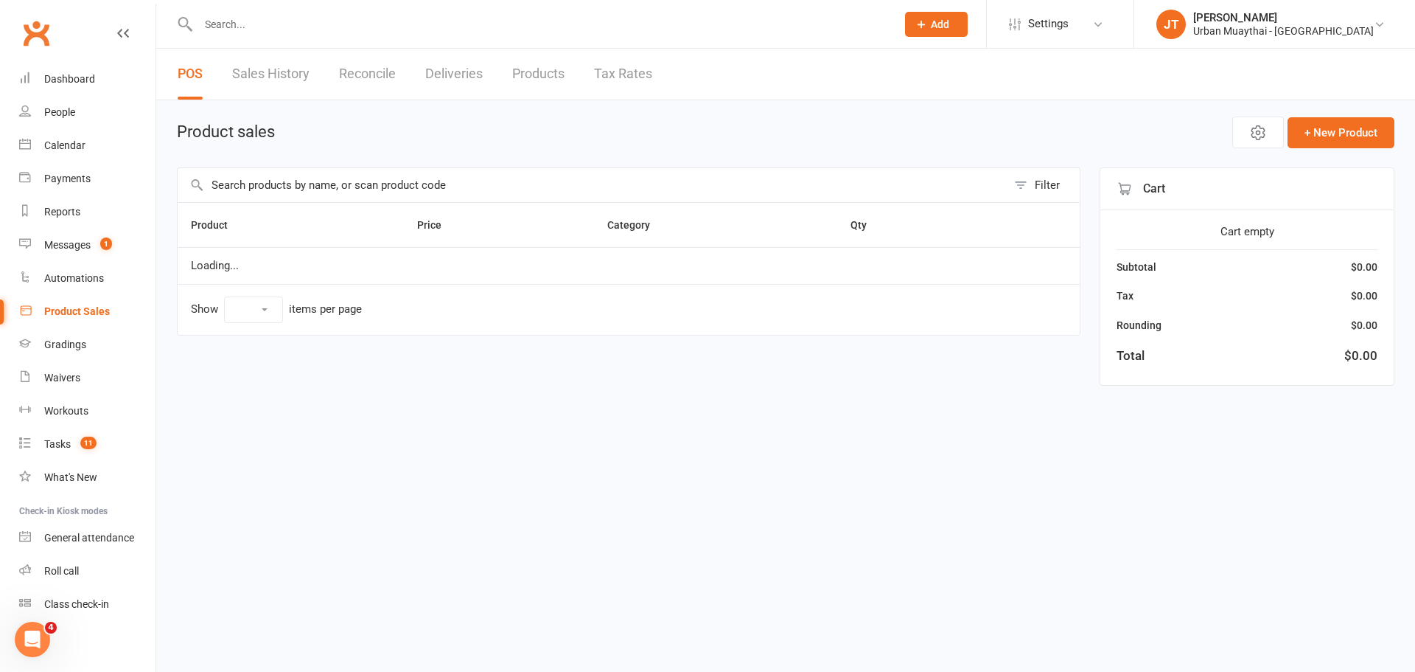
select select "10"
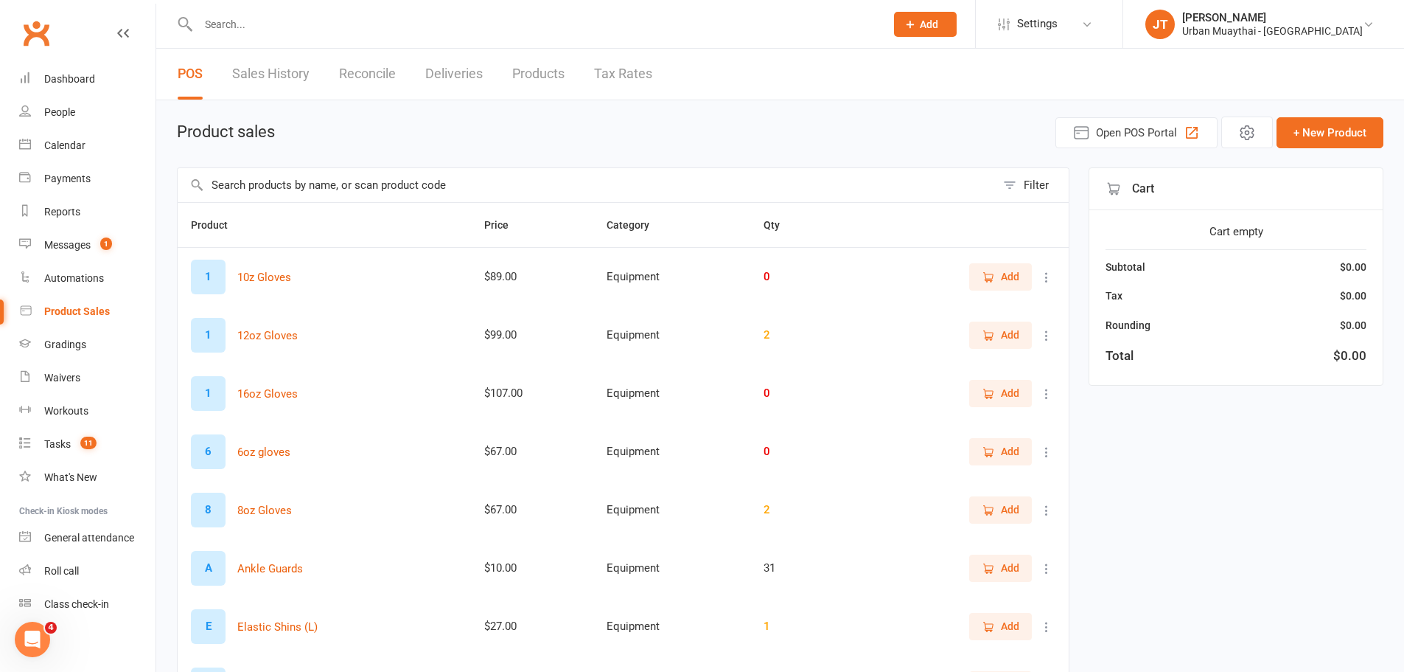
drag, startPoint x: 313, startPoint y: 191, endPoint x: 320, endPoint y: 187, distance: 8.2
click at [315, 191] on input "text" at bounding box center [587, 185] width 818 height 34
type input "water"
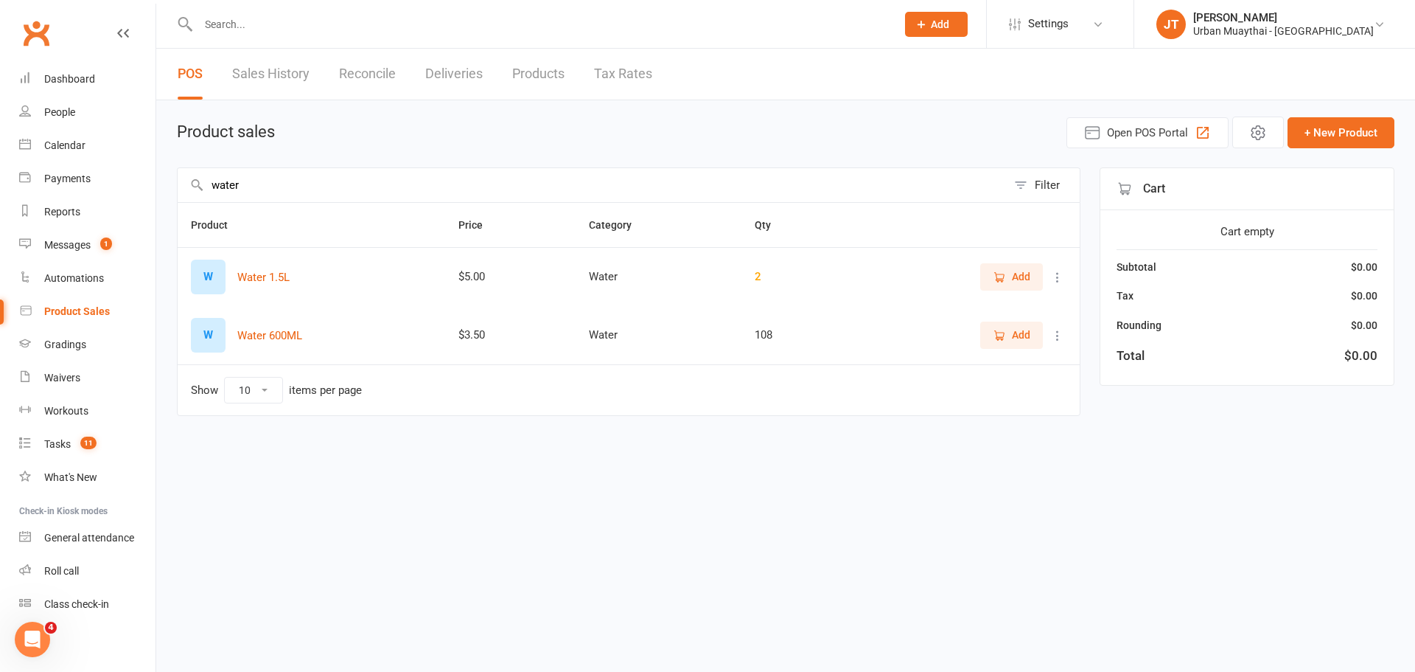
click at [1015, 327] on span "Add" at bounding box center [1021, 335] width 18 height 16
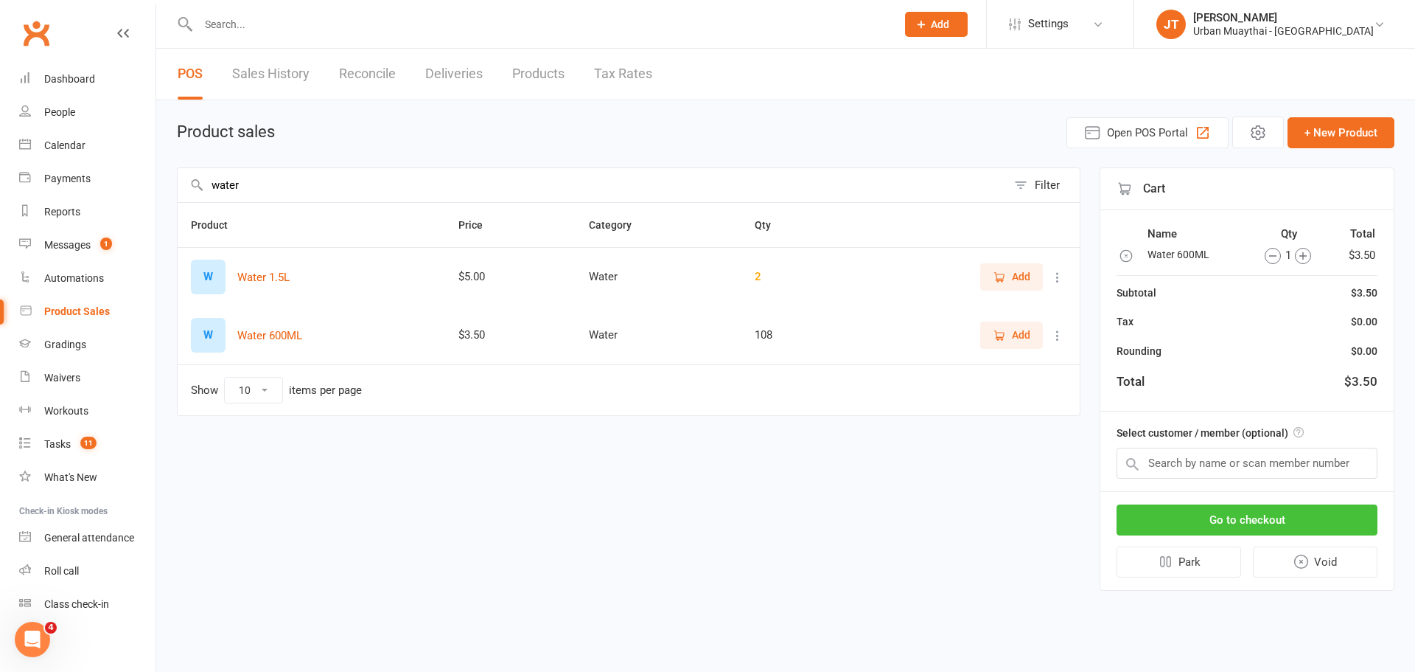
click at [1241, 524] on button "Go to checkout" at bounding box center [1247, 519] width 261 height 31
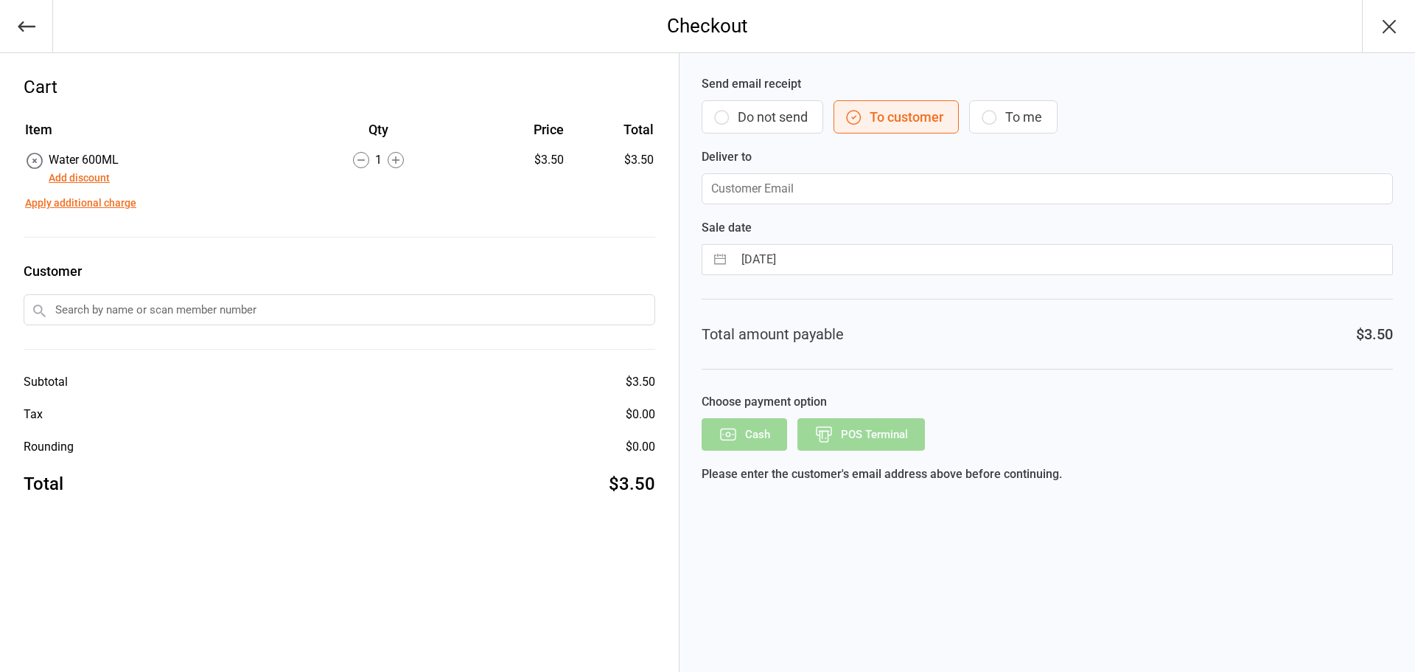
click at [784, 198] on input "email" at bounding box center [1047, 188] width 691 height 31
click at [945, 412] on div "Choose payment option Cash POS Terminal" at bounding box center [1047, 422] width 691 height 58
click at [783, 116] on button "Do not send" at bounding box center [763, 116] width 122 height 33
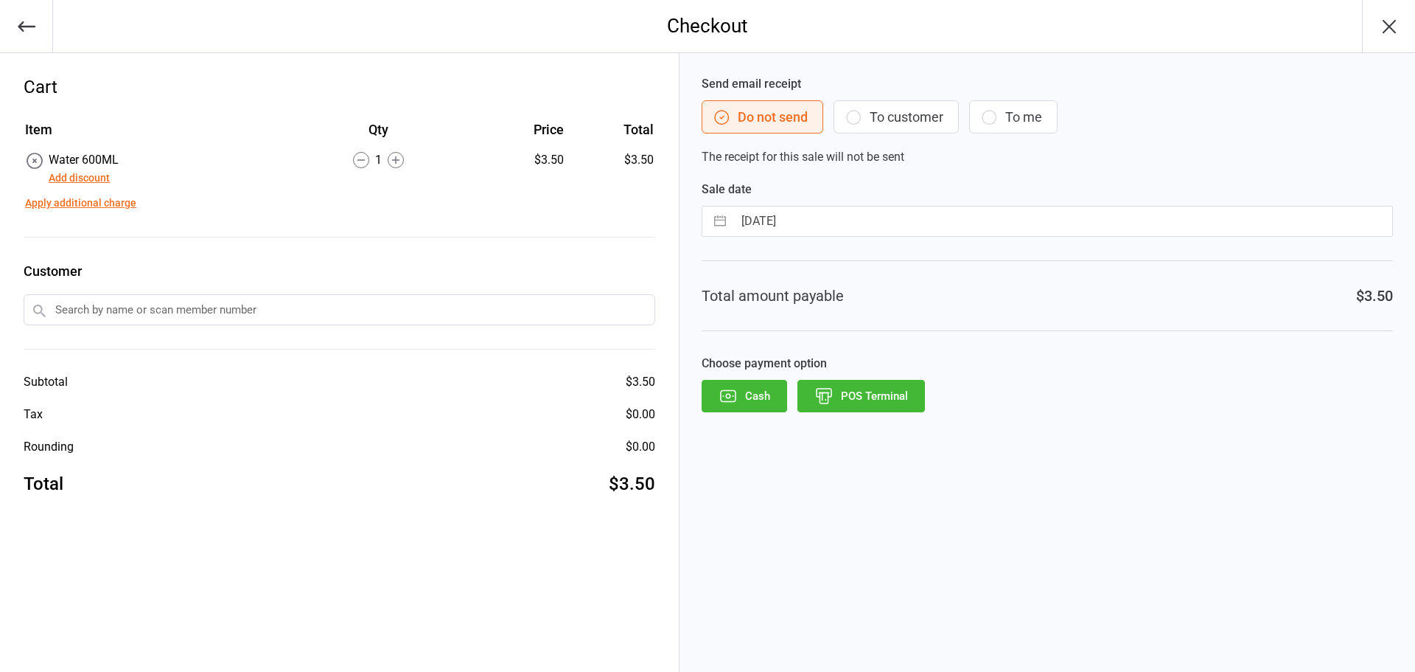
click at [779, 113] on button "Do not send" at bounding box center [763, 116] width 122 height 33
click at [877, 400] on button "POS Terminal" at bounding box center [862, 396] width 128 height 32
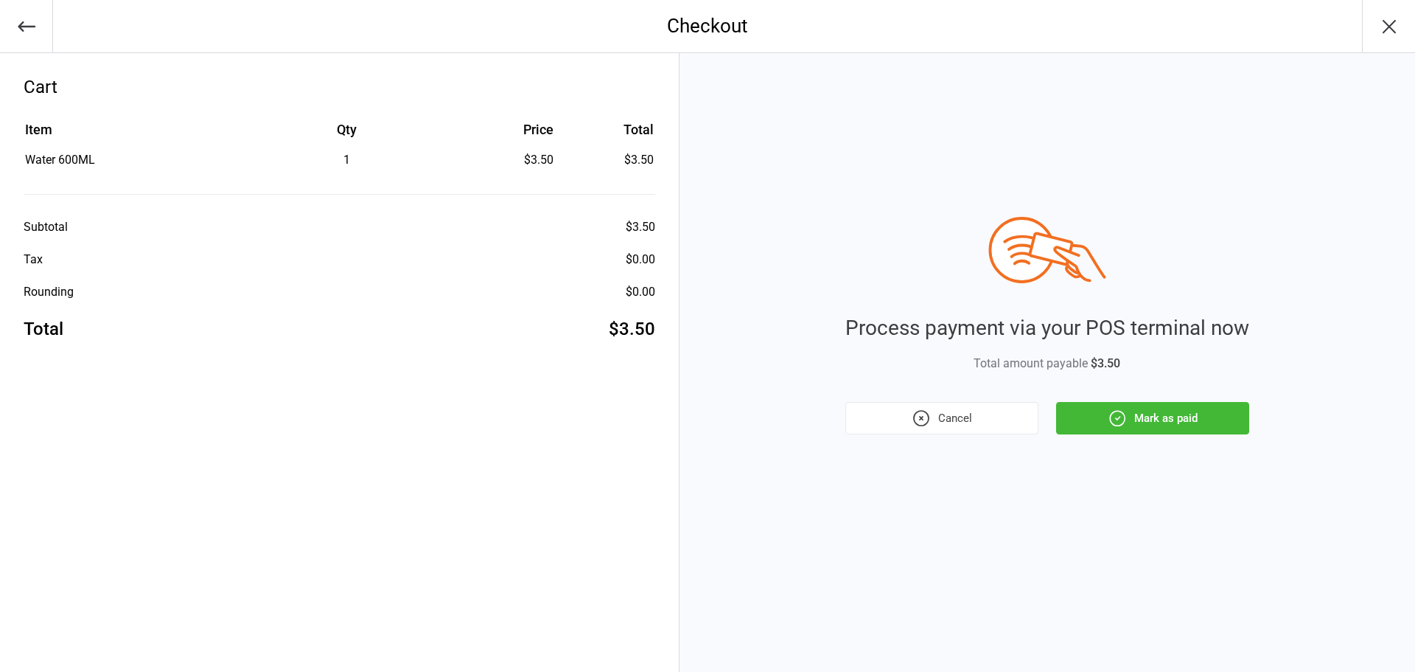
click at [1150, 405] on button "Mark as paid" at bounding box center [1152, 418] width 193 height 32
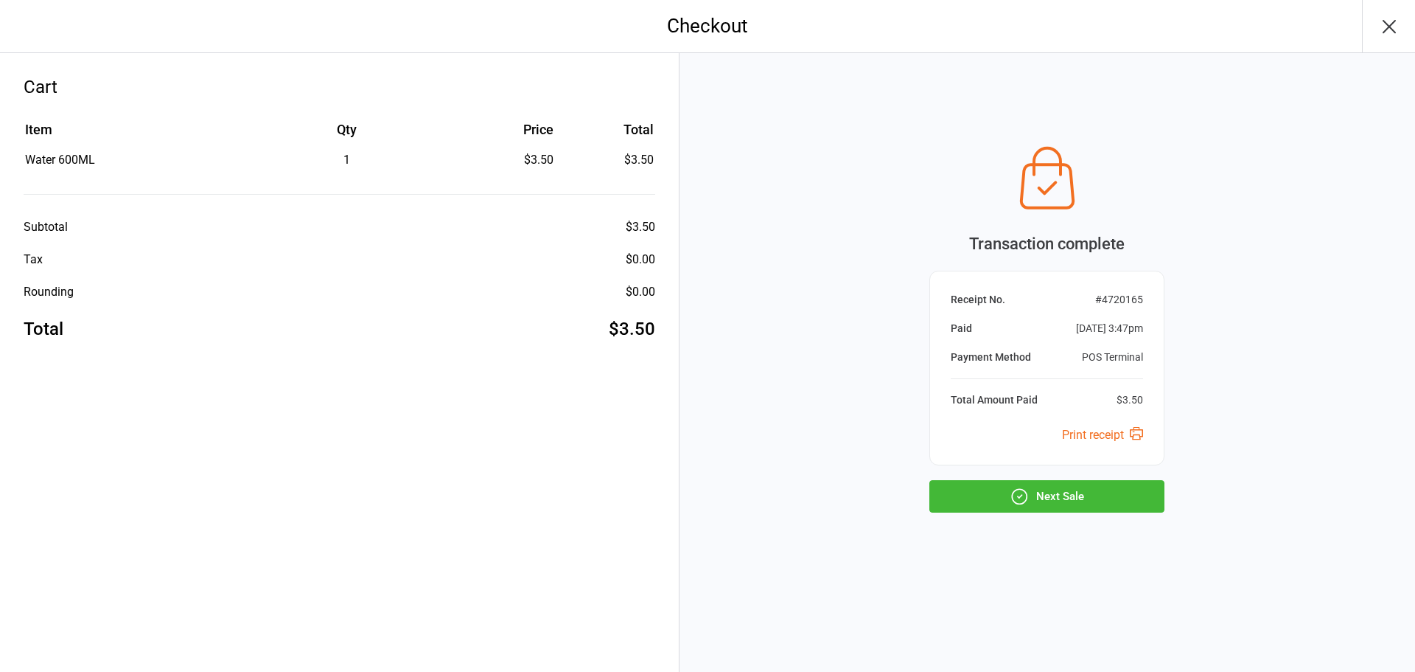
click at [1151, 490] on button "Next Sale" at bounding box center [1047, 496] width 235 height 32
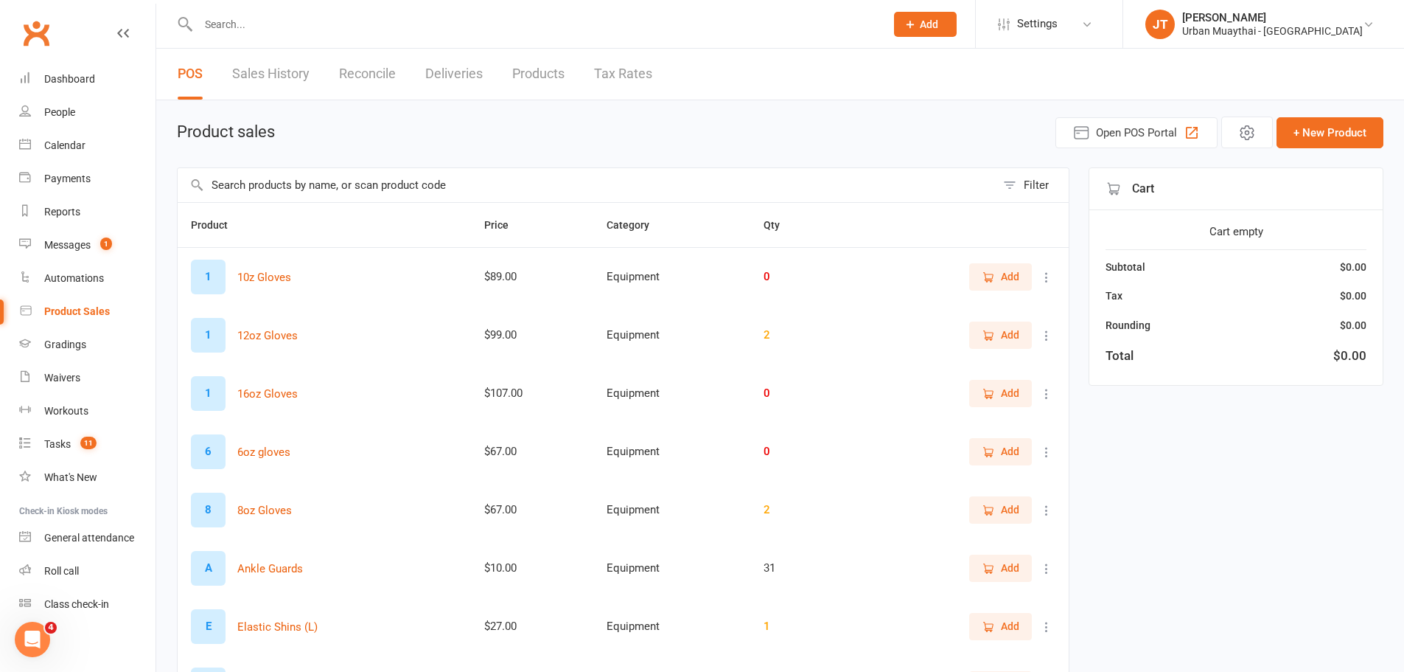
click at [415, 34] on input "text" at bounding box center [534, 24] width 681 height 21
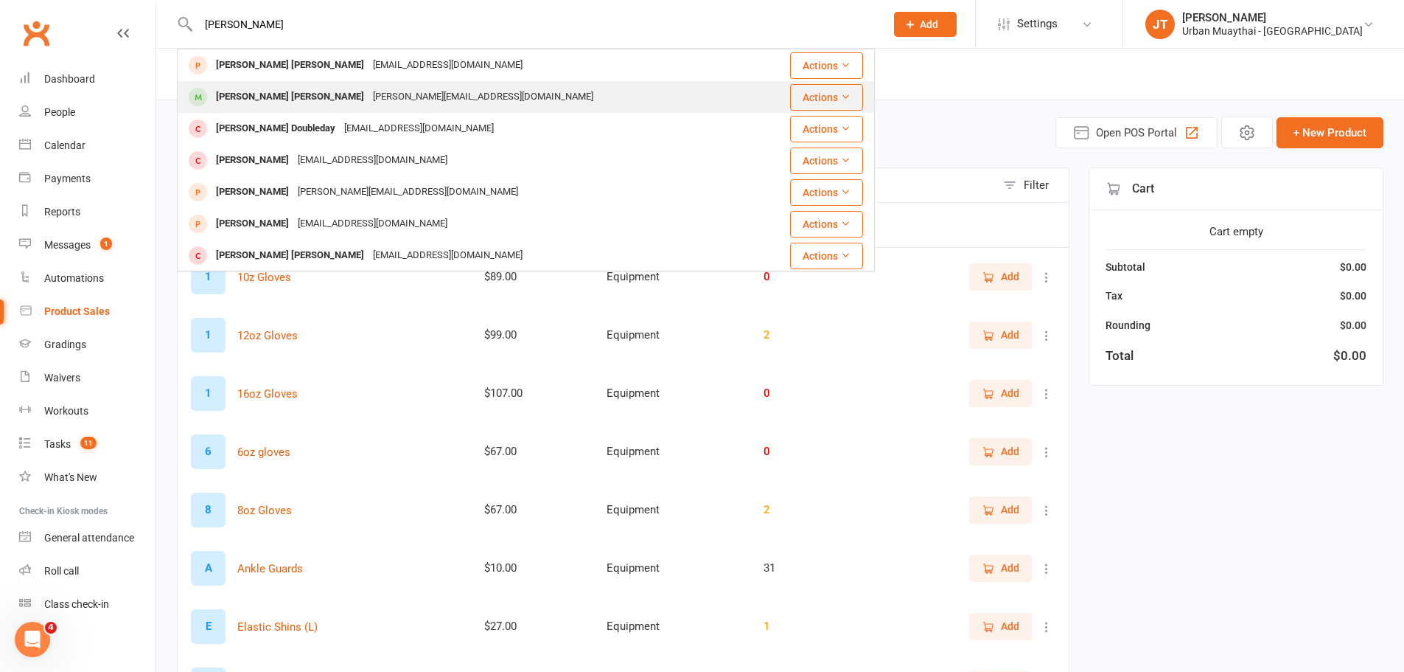
type input "nixon houl"
click at [394, 90] on div "Nixon Houlihan josh@scag.com.au" at bounding box center [467, 97] width 579 height 30
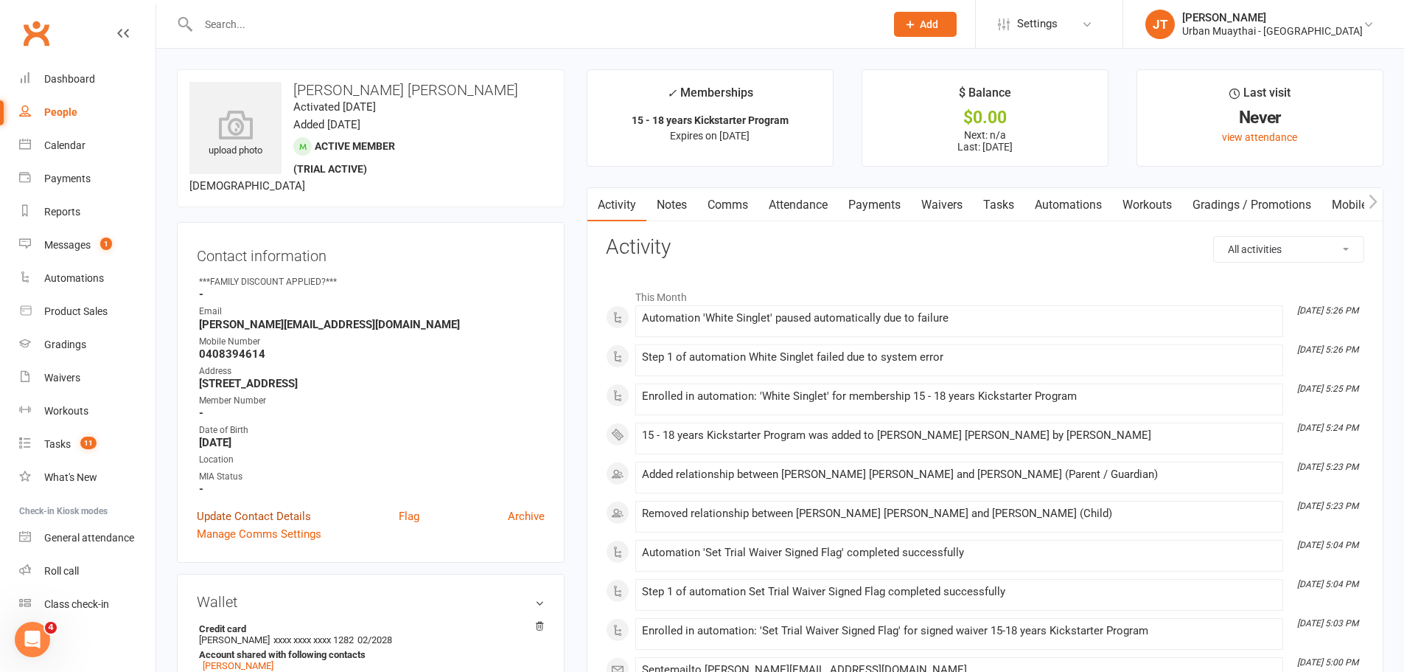
click at [269, 513] on link "Update Contact Details" at bounding box center [254, 516] width 114 height 18
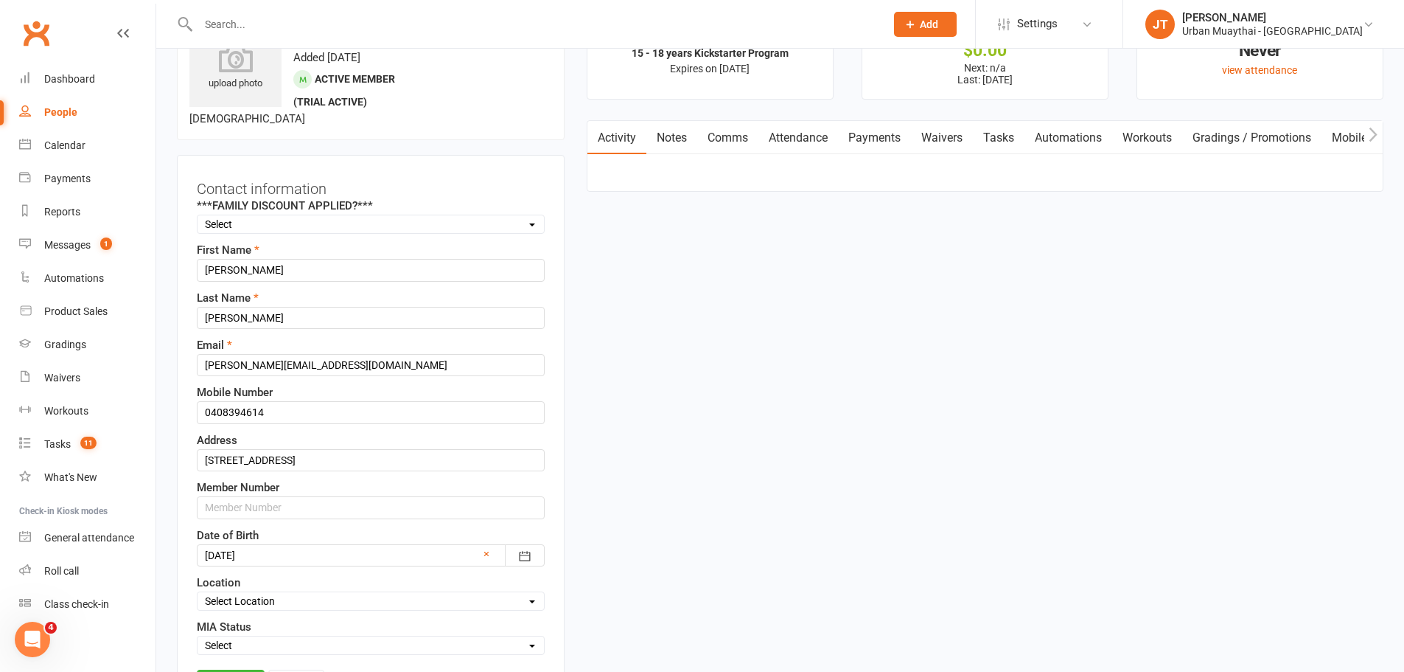
scroll to position [69, 0]
click at [336, 509] on input "text" at bounding box center [371, 505] width 348 height 22
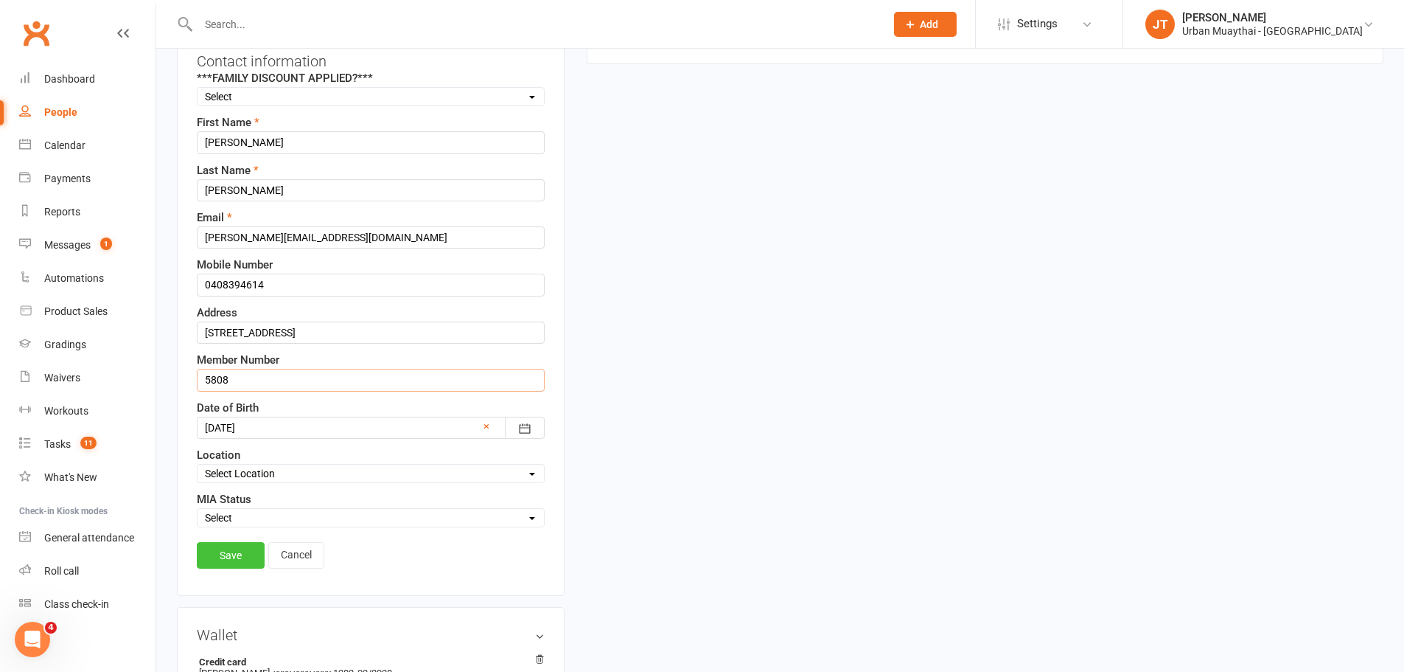
scroll to position [217, 0]
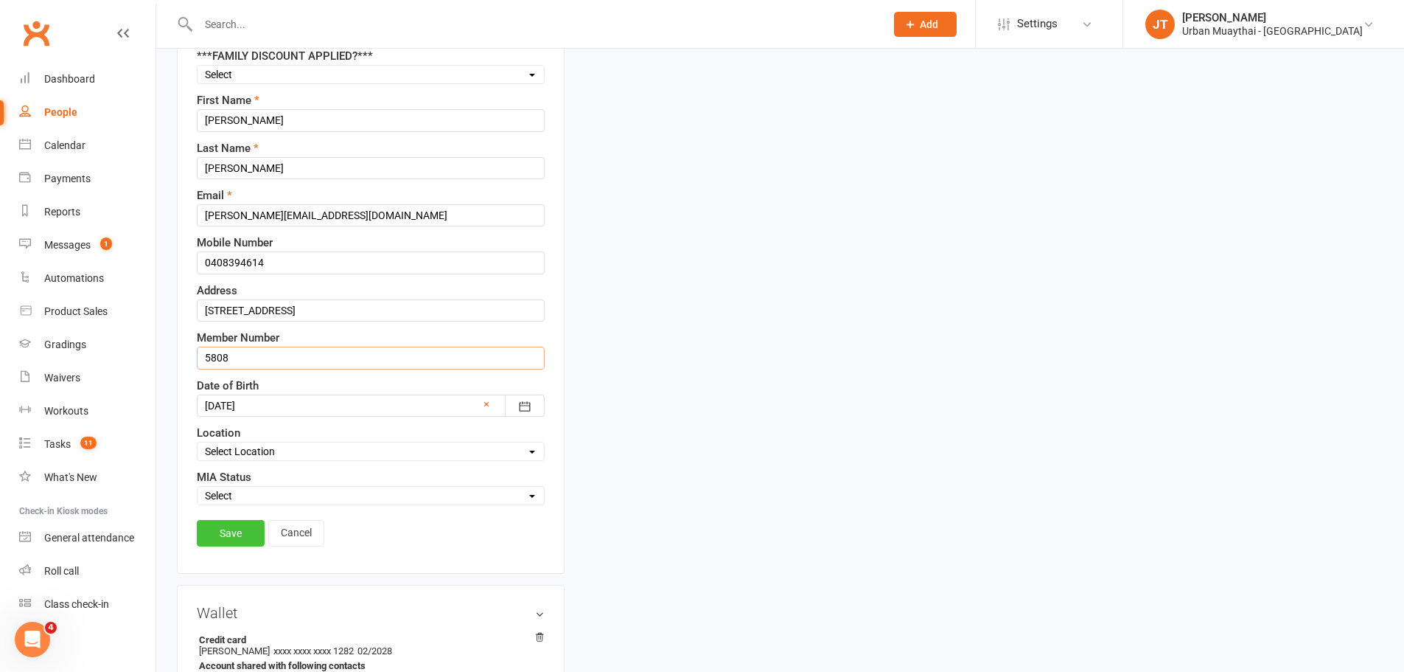
type input "5808"
click at [202, 530] on link "Save" at bounding box center [231, 533] width 68 height 27
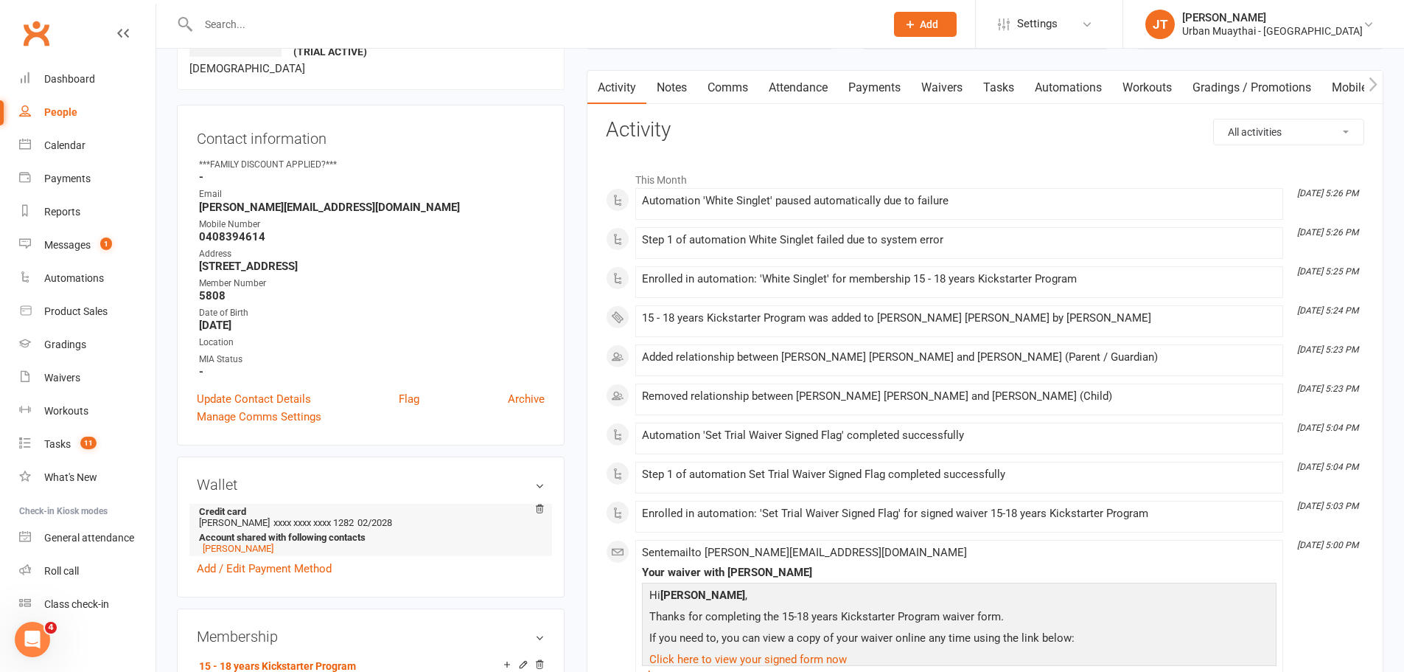
scroll to position [0, 0]
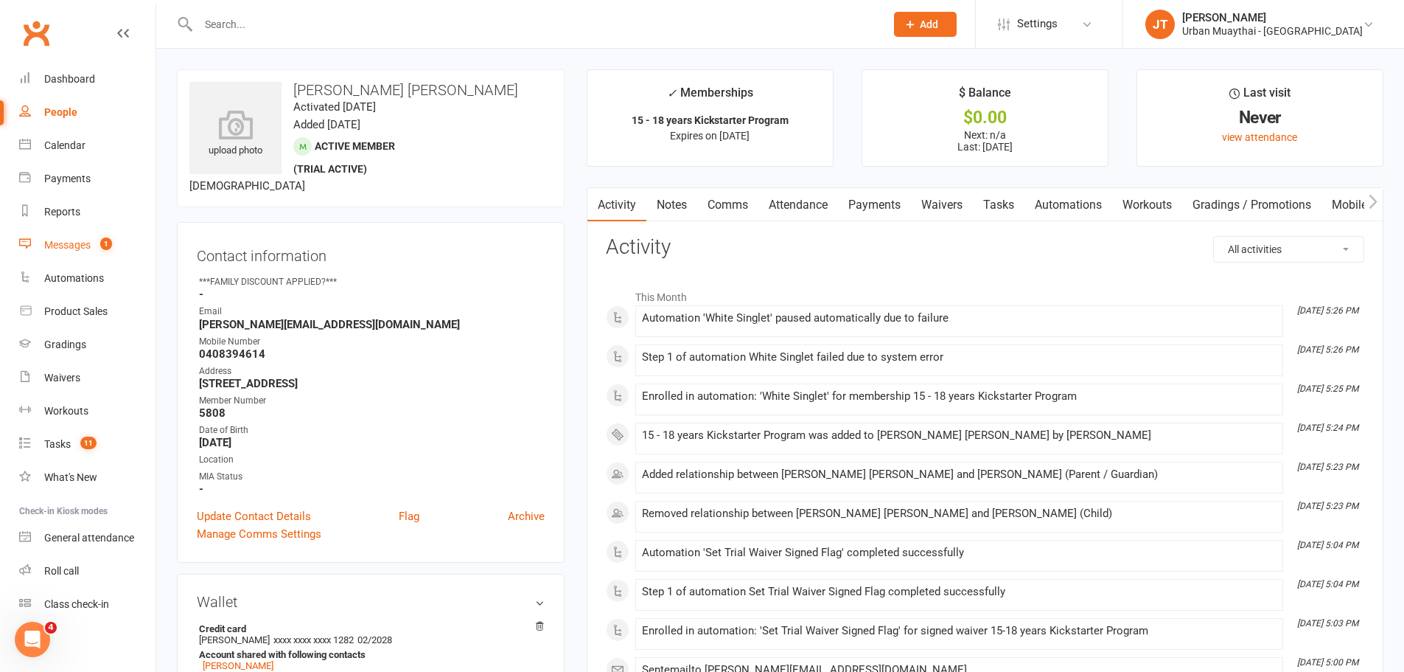
click at [65, 236] on link "Messages 1" at bounding box center [87, 245] width 136 height 33
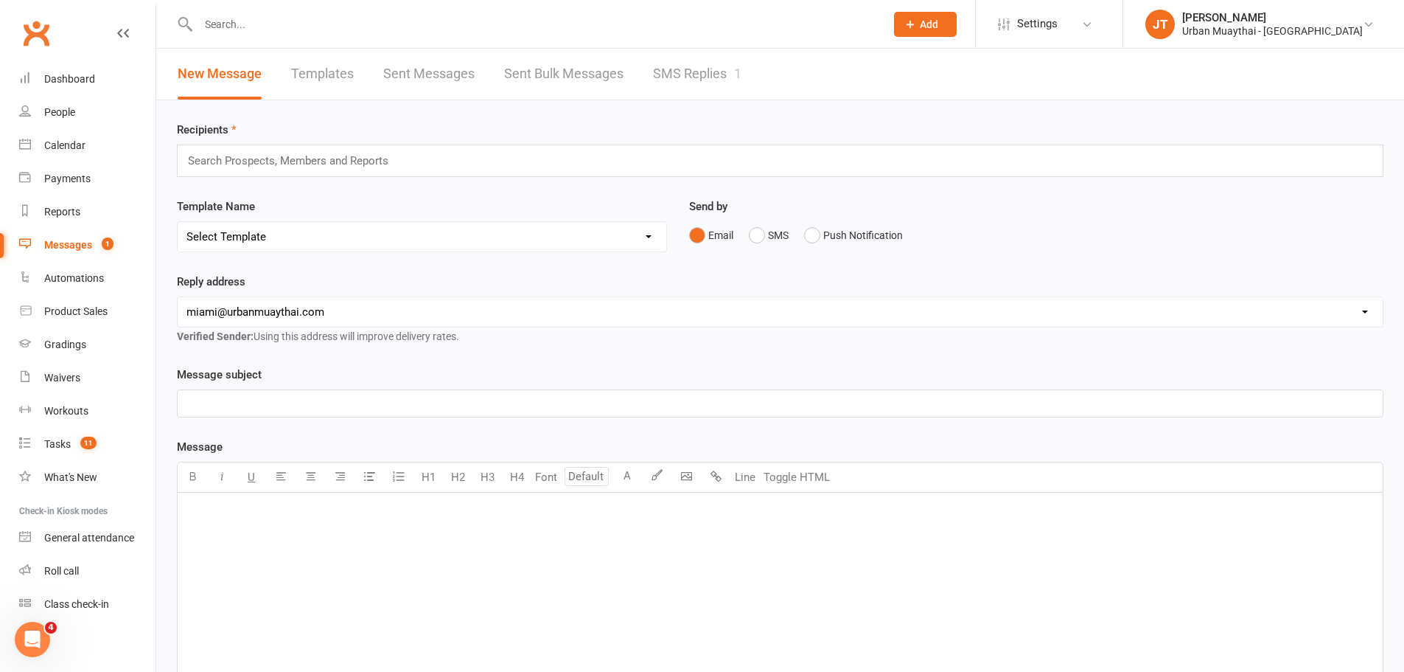
click at [711, 69] on link "SMS Replies 1" at bounding box center [697, 74] width 88 height 51
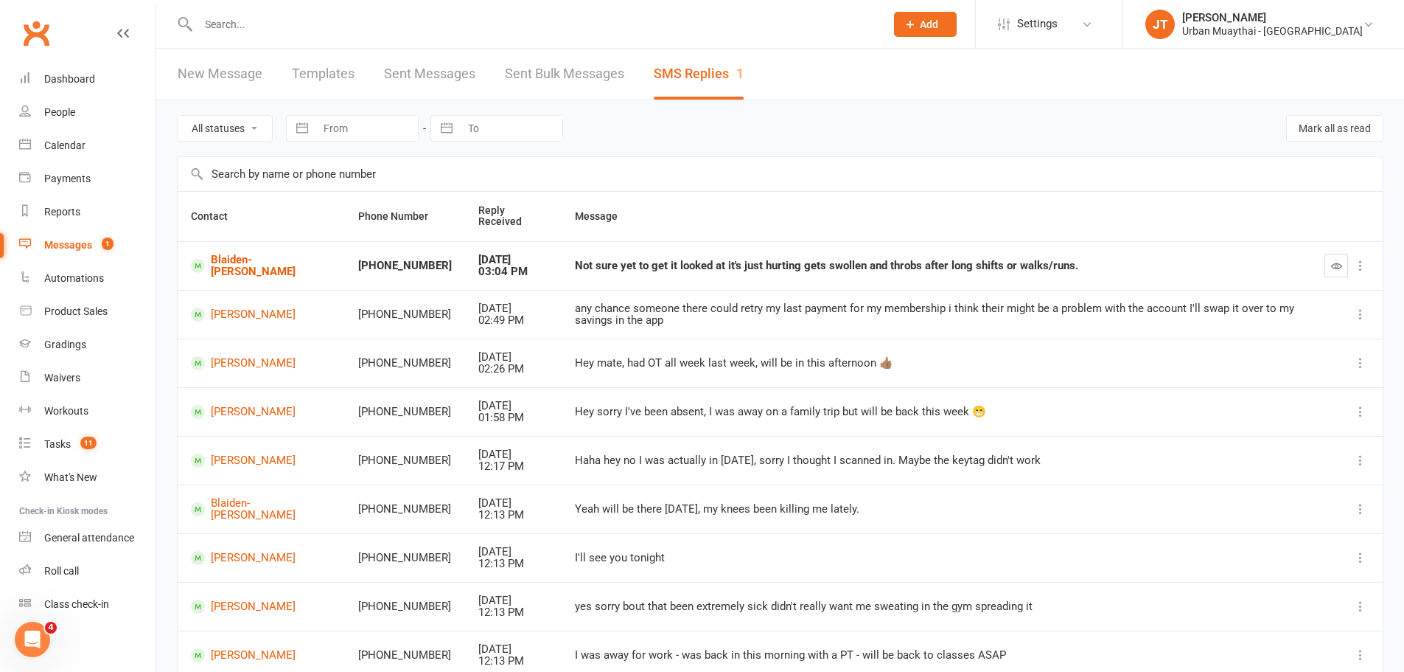
click at [360, 29] on input "text" at bounding box center [534, 24] width 681 height 21
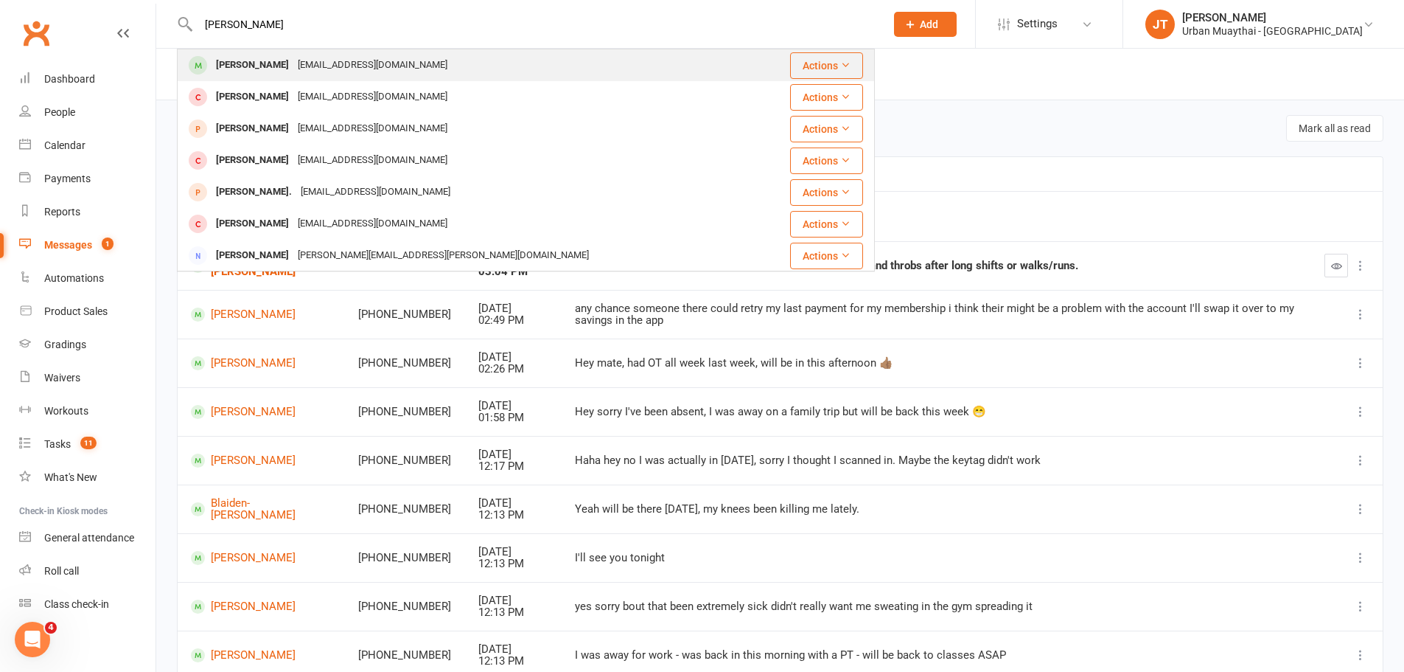
type input "jack andrews"
click at [335, 65] on div "jack.andrews9@outlook.com" at bounding box center [372, 65] width 158 height 21
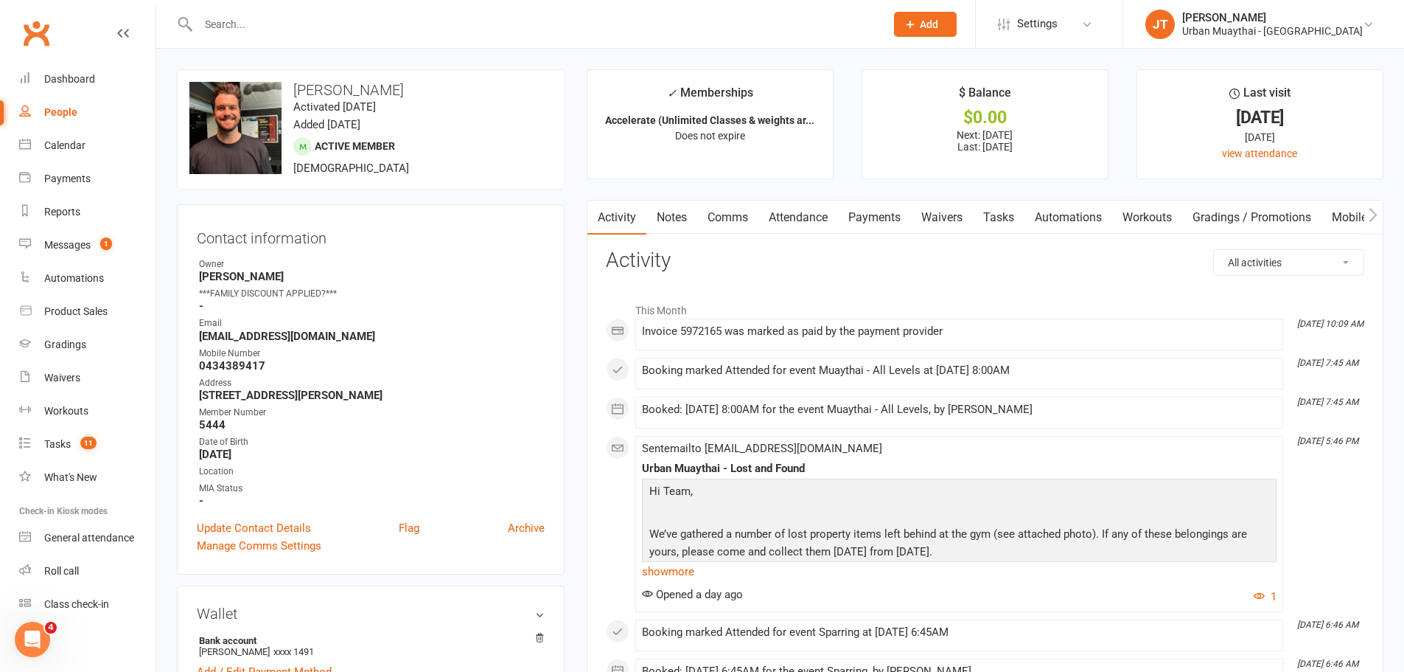
click at [423, 18] on input "text" at bounding box center [534, 24] width 681 height 21
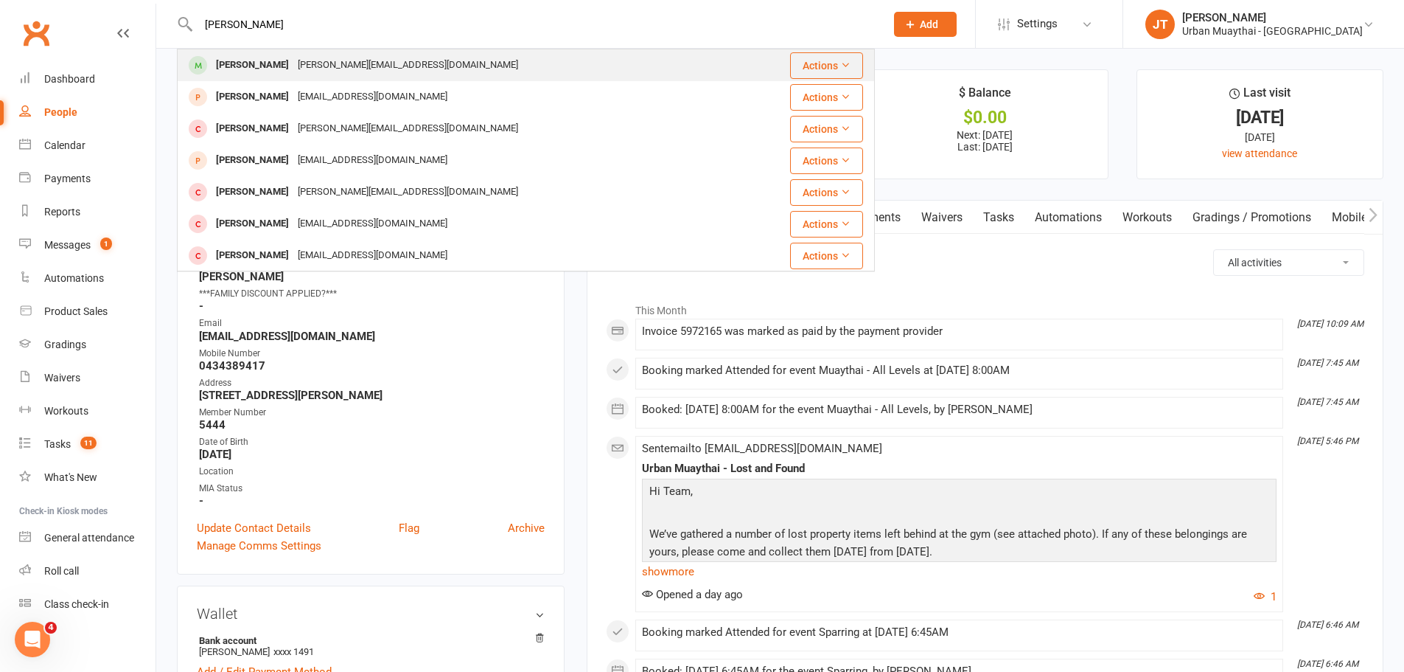
type input "holly brown"
click at [405, 68] on div "Holly Brown holly.brown@uq.net.au" at bounding box center [458, 65] width 560 height 30
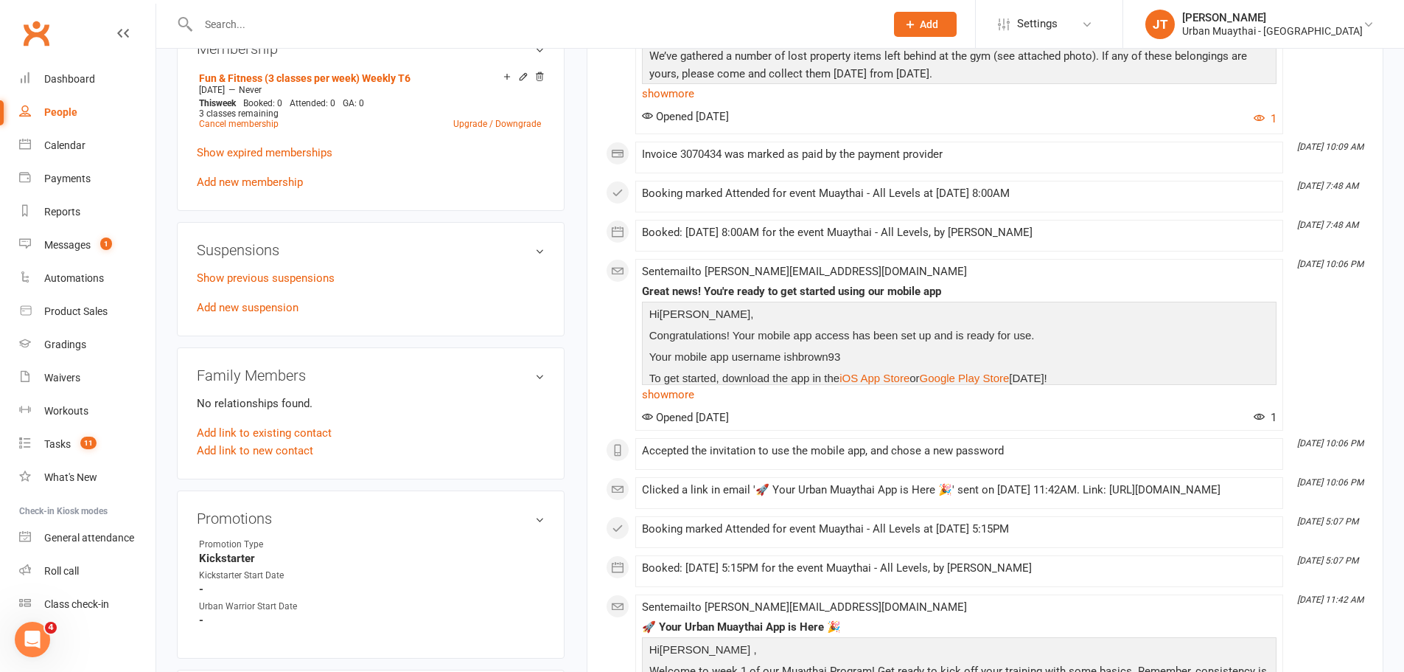
scroll to position [663, 0]
click at [290, 276] on link "Show previous suspensions" at bounding box center [266, 275] width 138 height 13
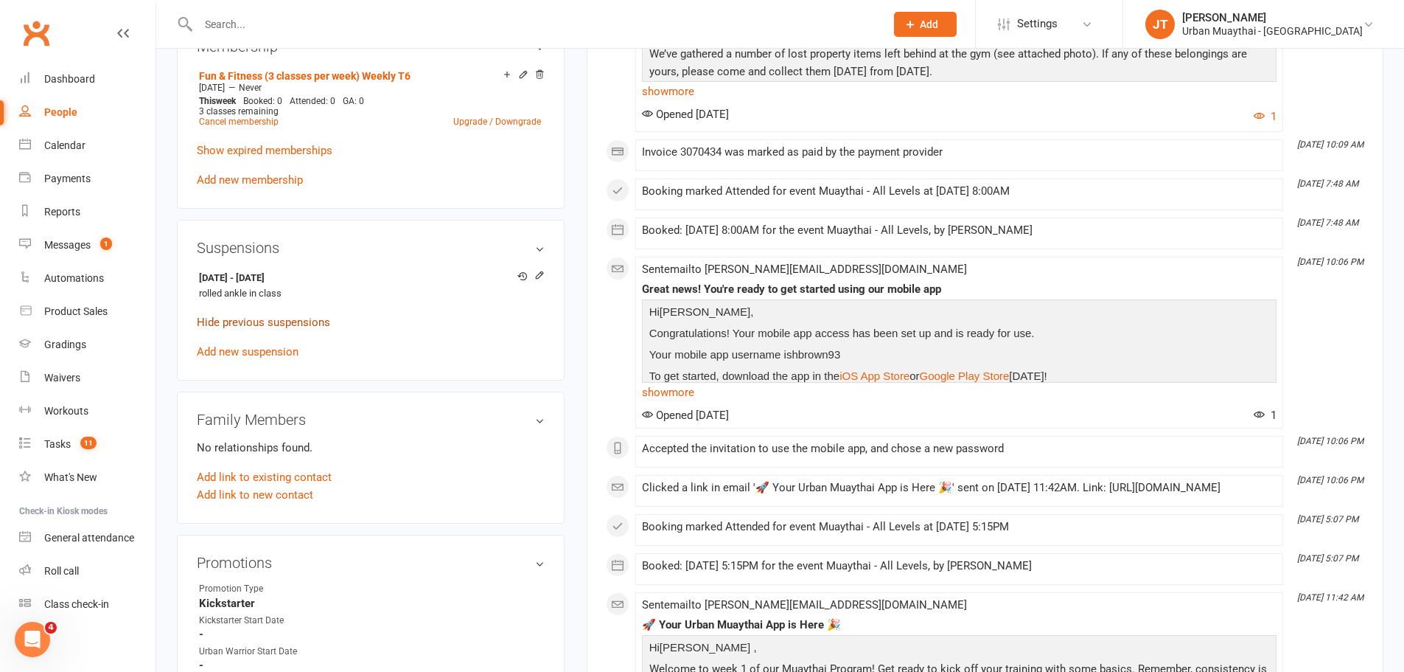
click at [315, 324] on link "Hide previous suspensions" at bounding box center [263, 322] width 133 height 13
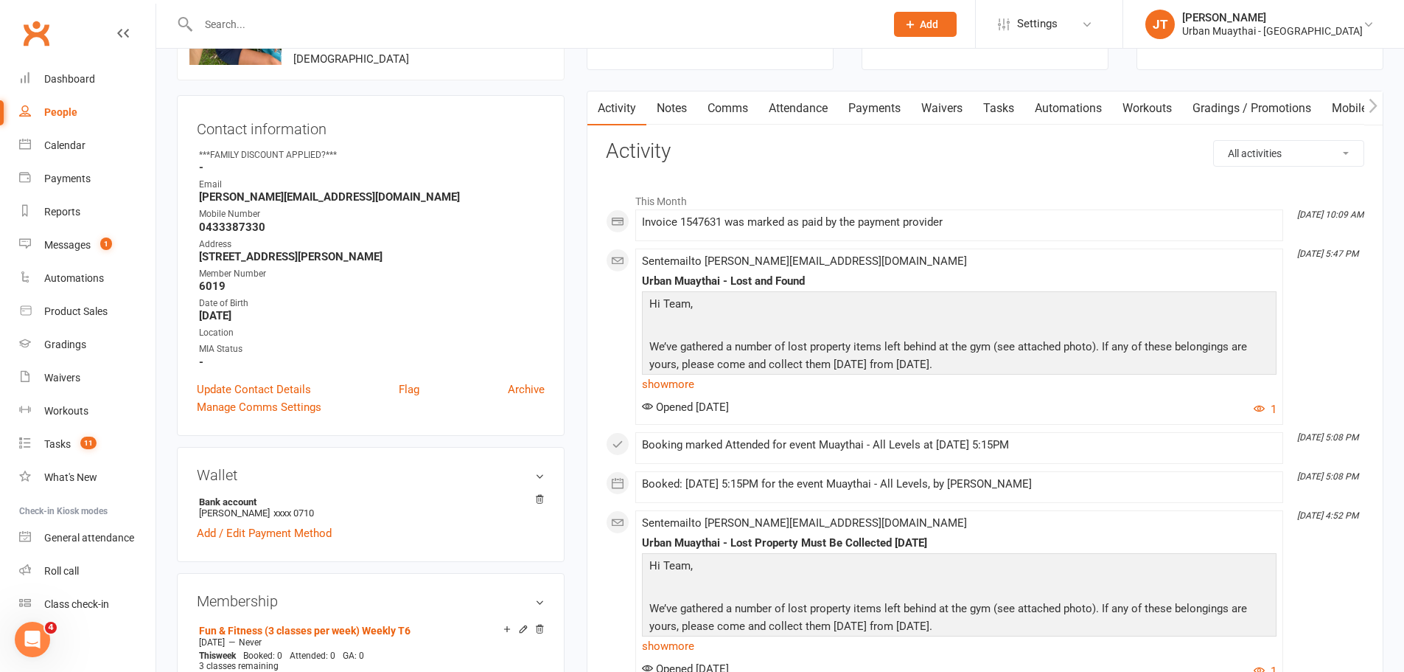
scroll to position [0, 0]
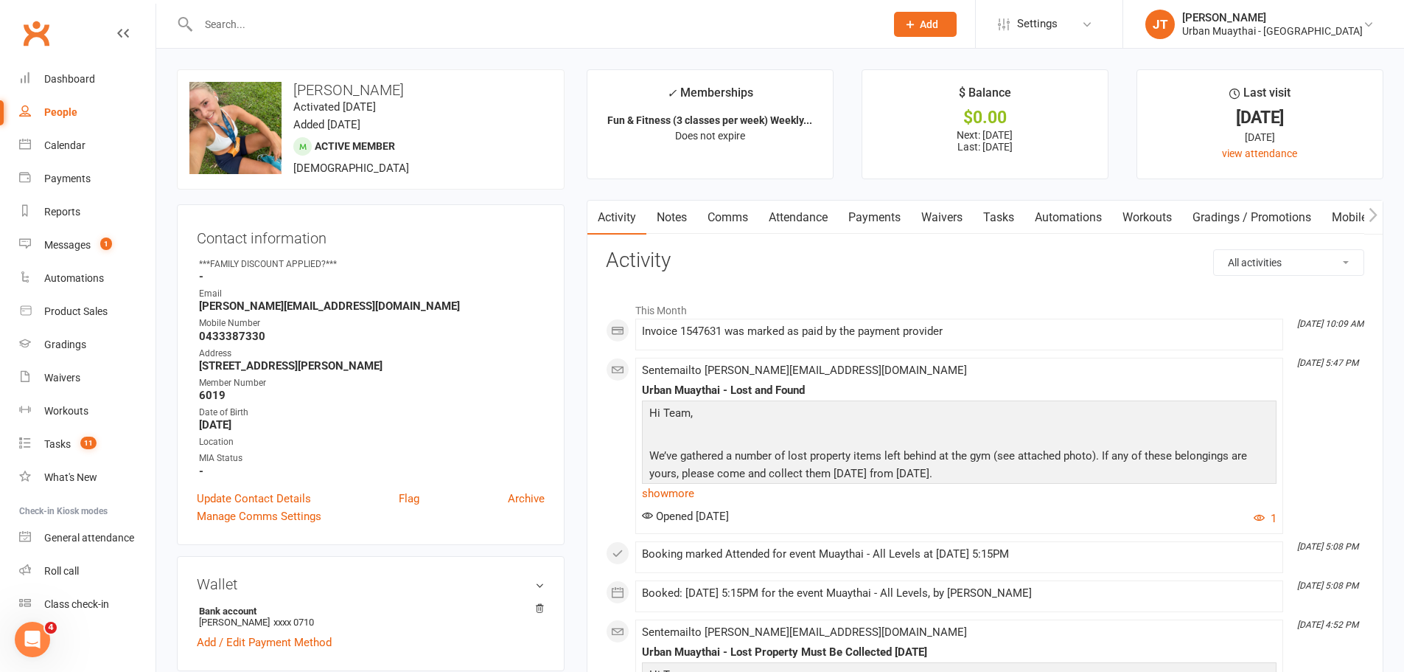
click at [671, 212] on link "Notes" at bounding box center [672, 218] width 51 height 34
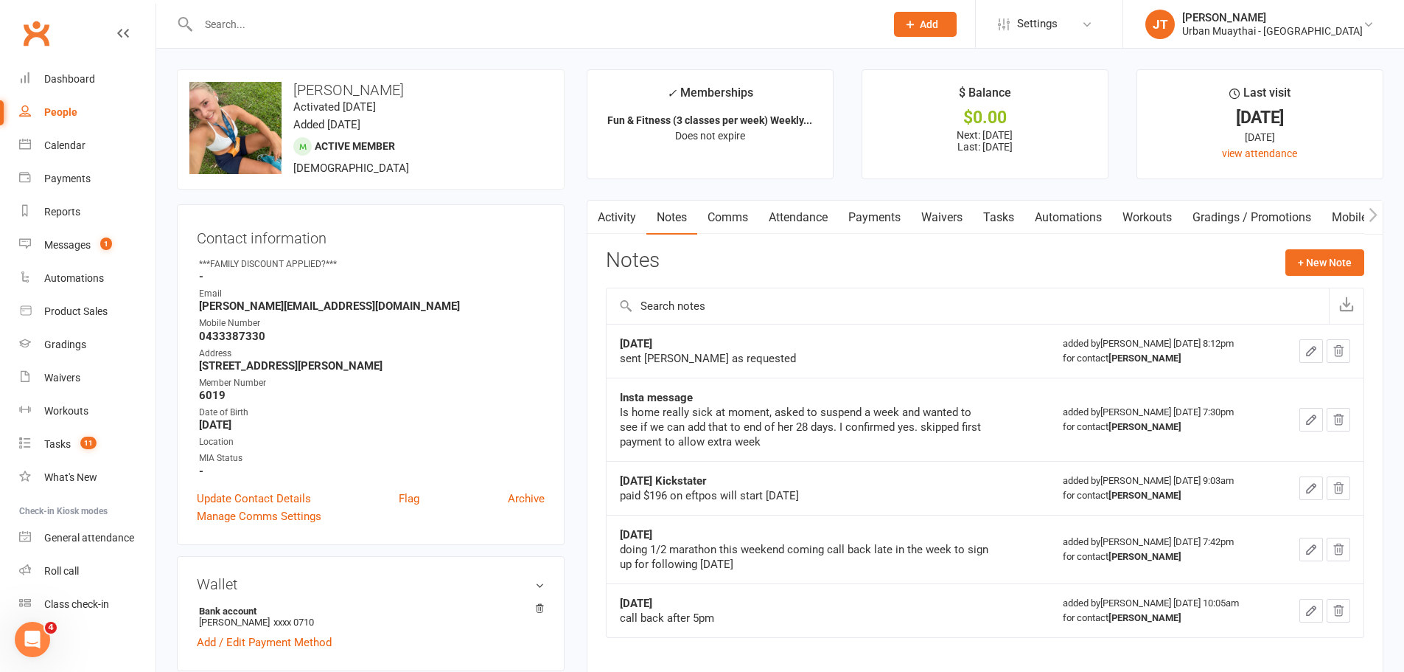
click at [619, 223] on link "Activity" at bounding box center [617, 218] width 59 height 34
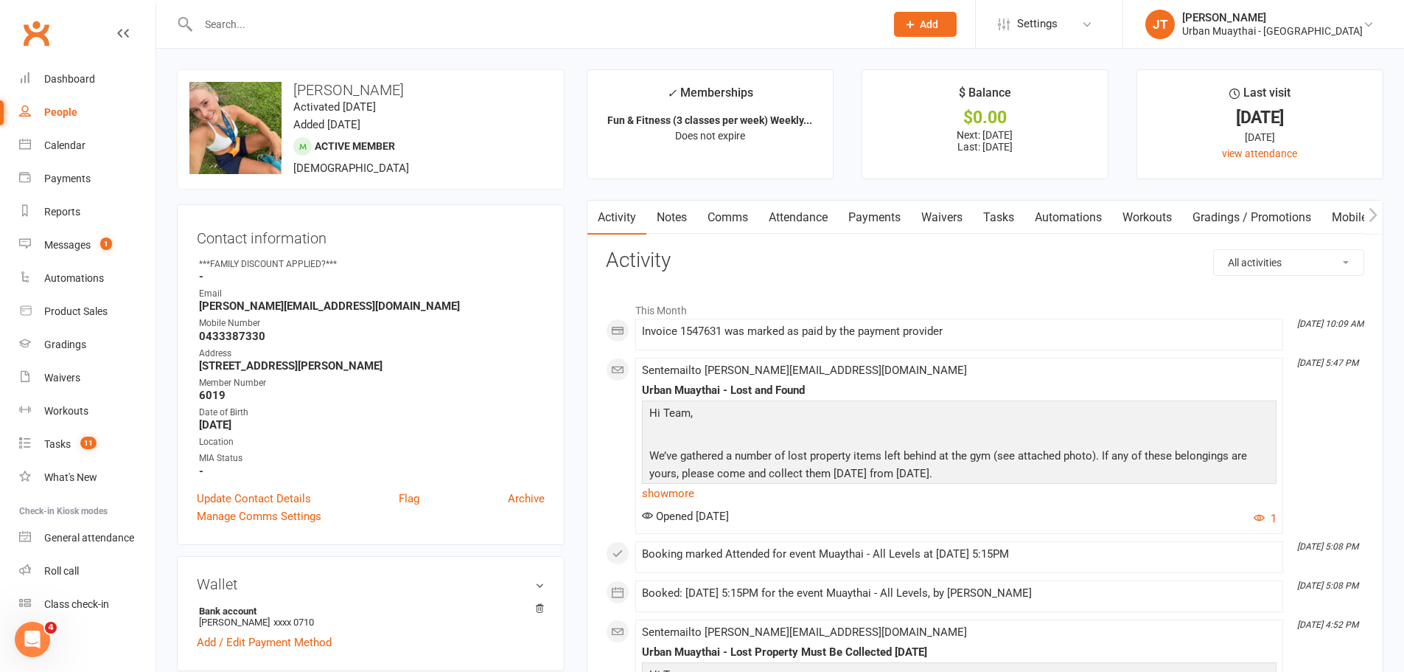
click at [268, 24] on input "text" at bounding box center [534, 24] width 681 height 21
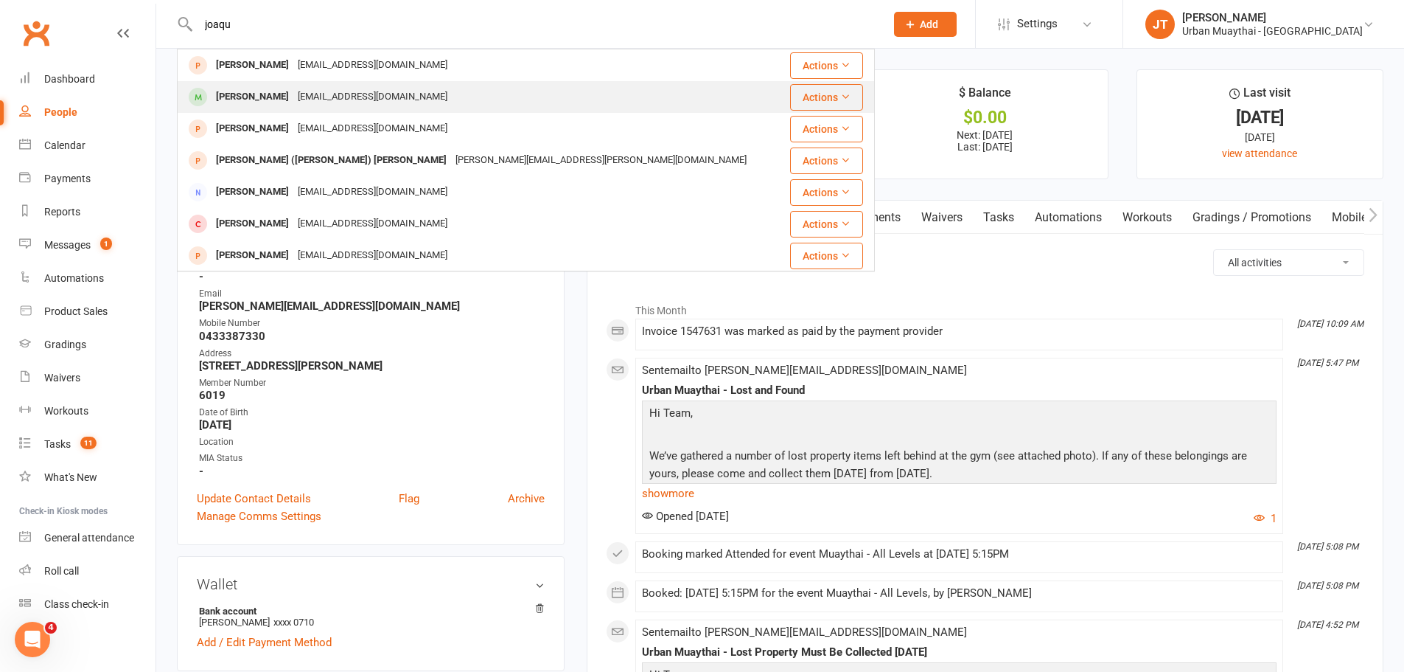
type input "joaqu"
click at [341, 91] on div "joagutierrezr93@gmail.com" at bounding box center [372, 96] width 158 height 21
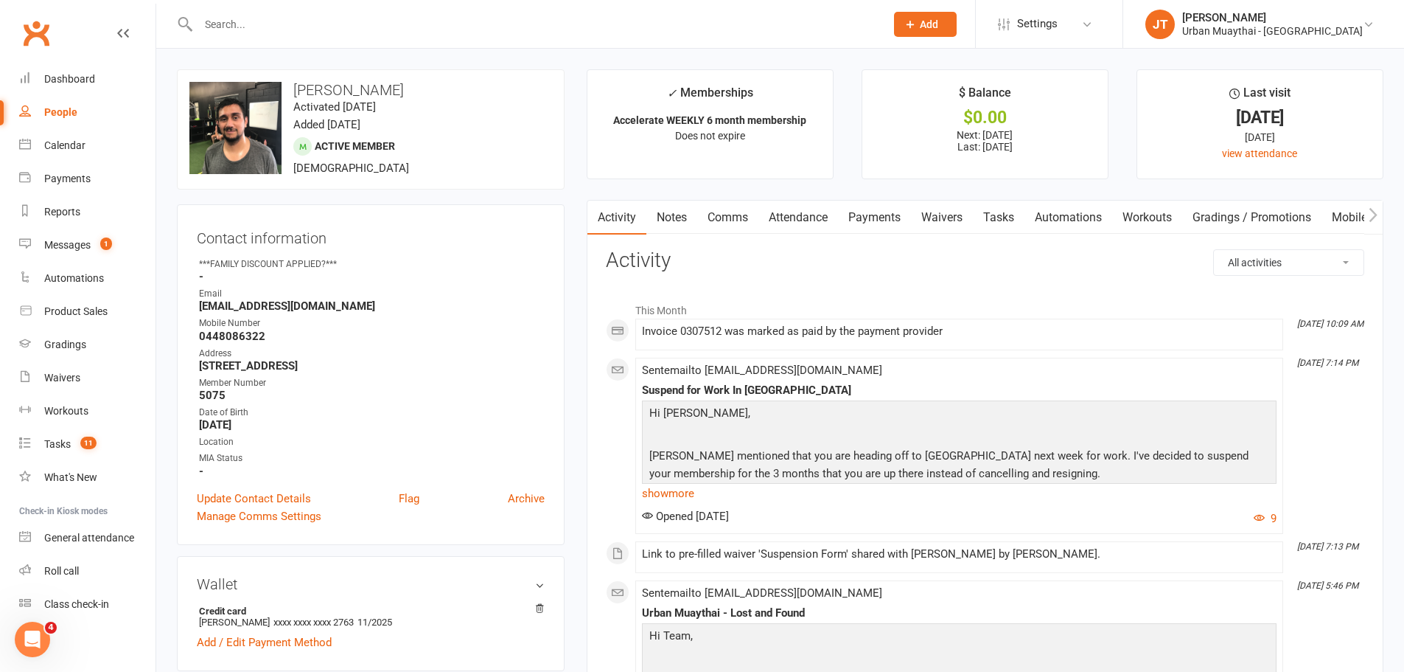
click at [677, 490] on link "show more" at bounding box center [959, 493] width 635 height 21
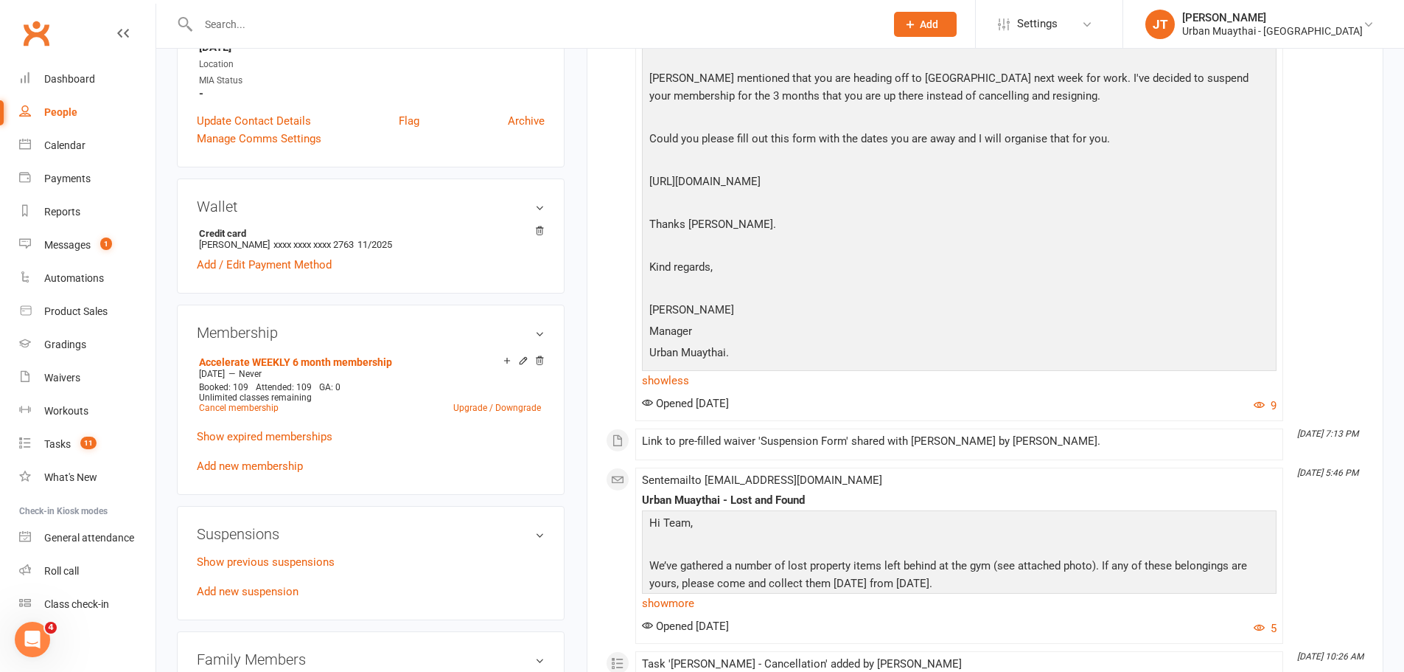
scroll to position [369, 0]
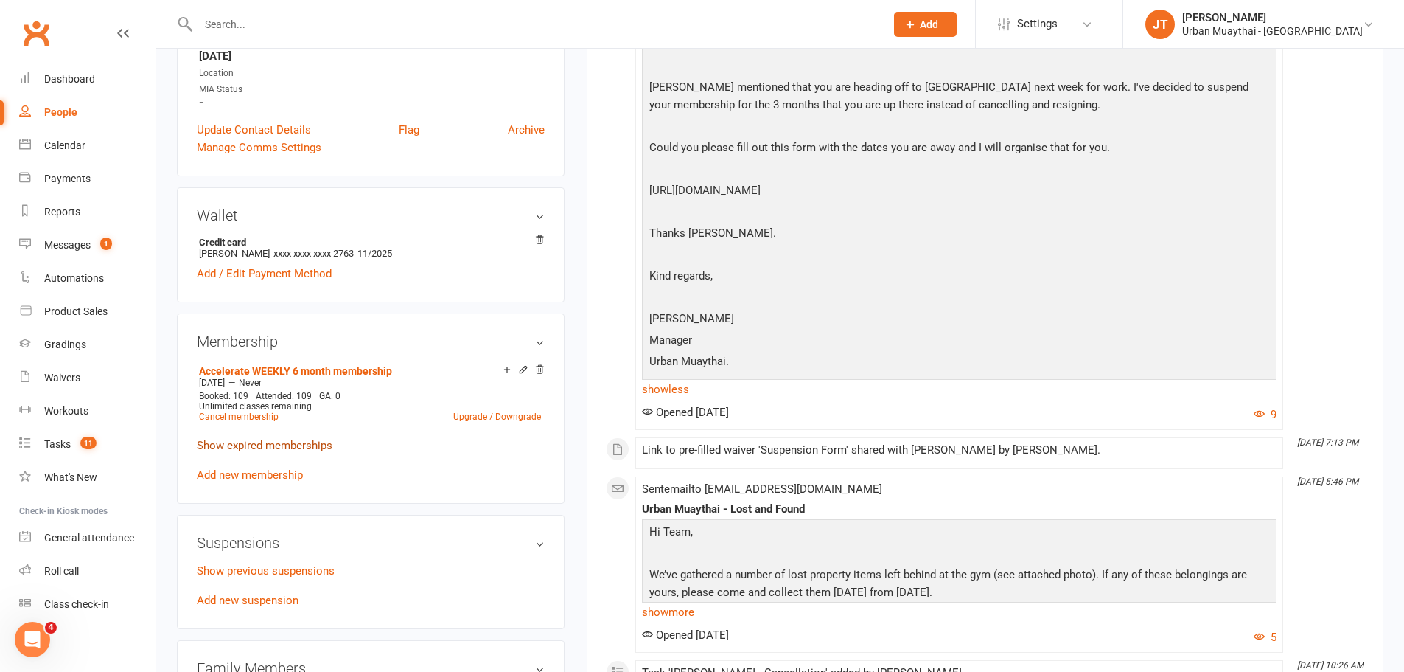
click at [272, 442] on link "Show expired memberships" at bounding box center [265, 445] width 136 height 13
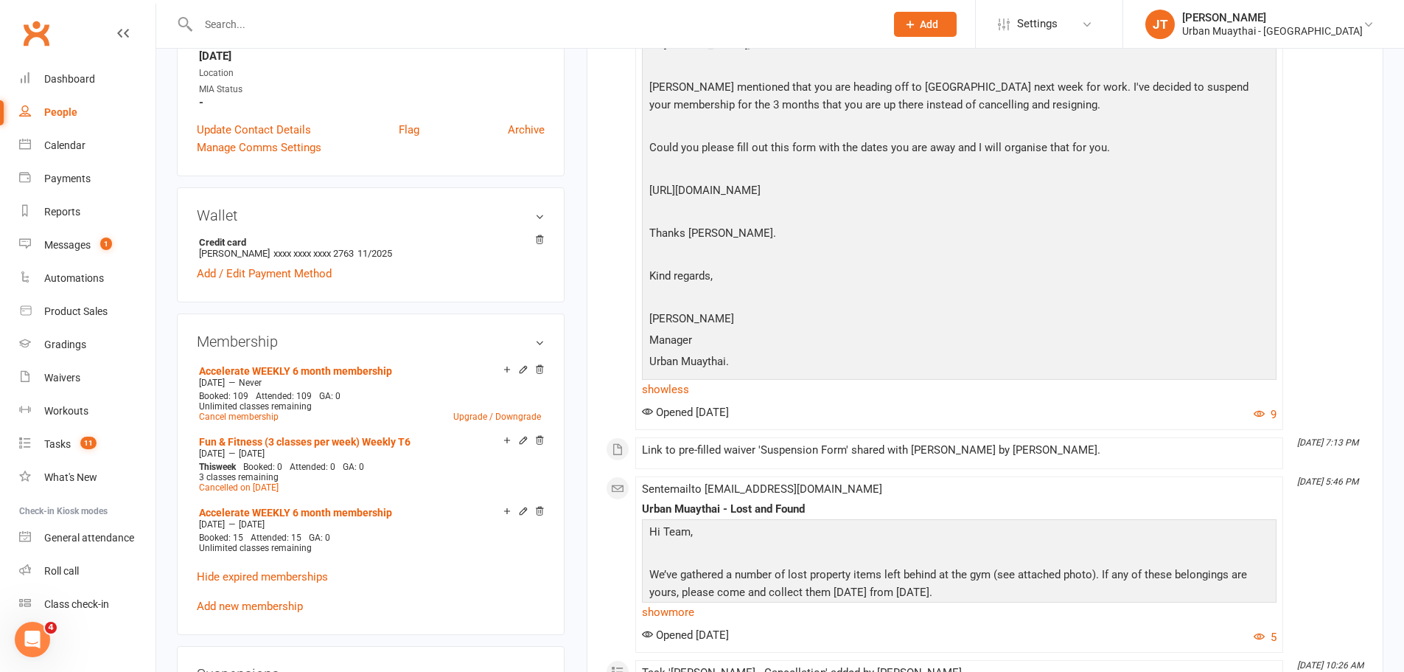
click at [281, 26] on input "text" at bounding box center [534, 24] width 681 height 21
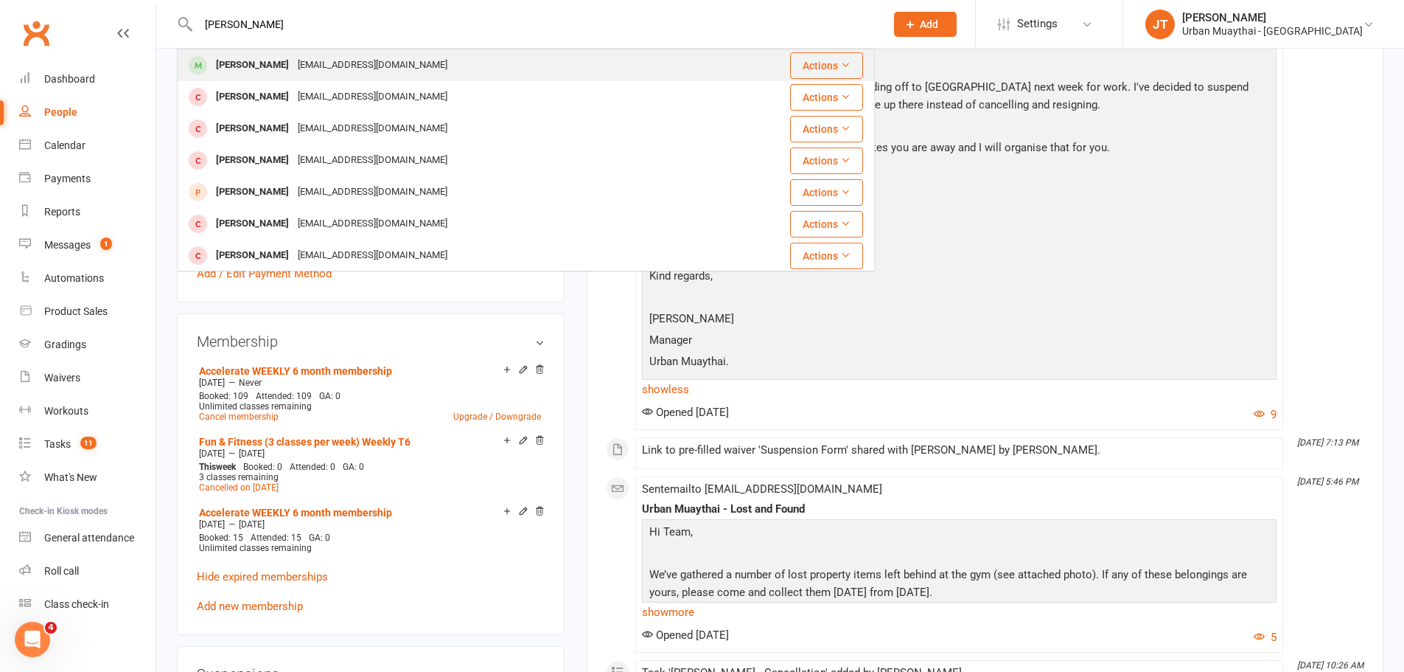
type input "matt huxtable"
click at [223, 76] on div "Matt Huxtable" at bounding box center [253, 65] width 82 height 21
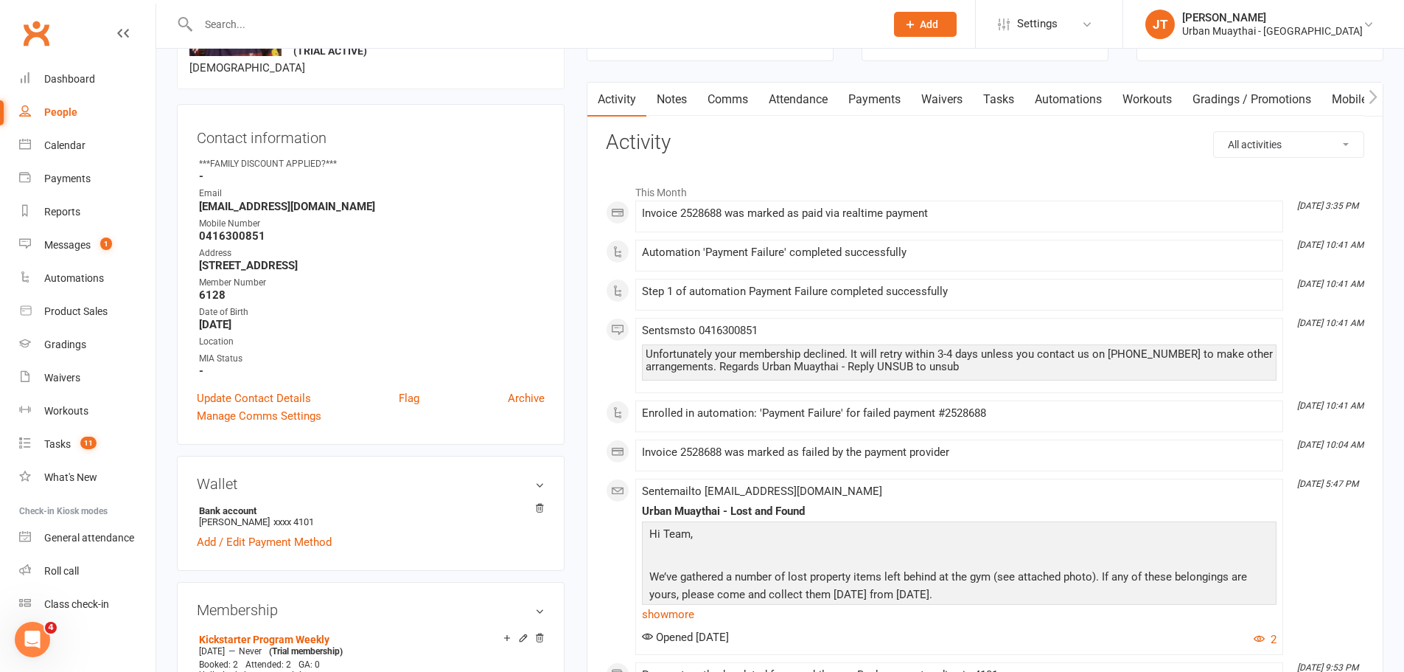
scroll to position [74, 0]
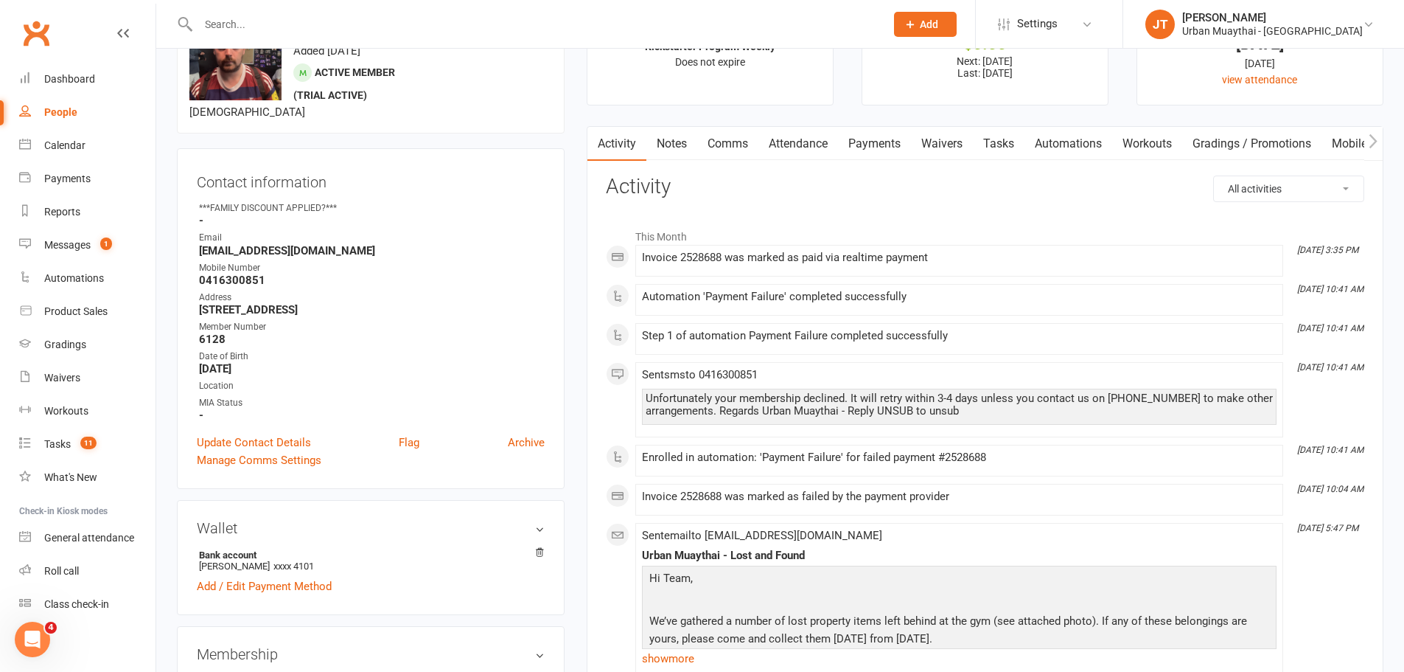
click at [901, 147] on link "Payments" at bounding box center [874, 144] width 73 height 34
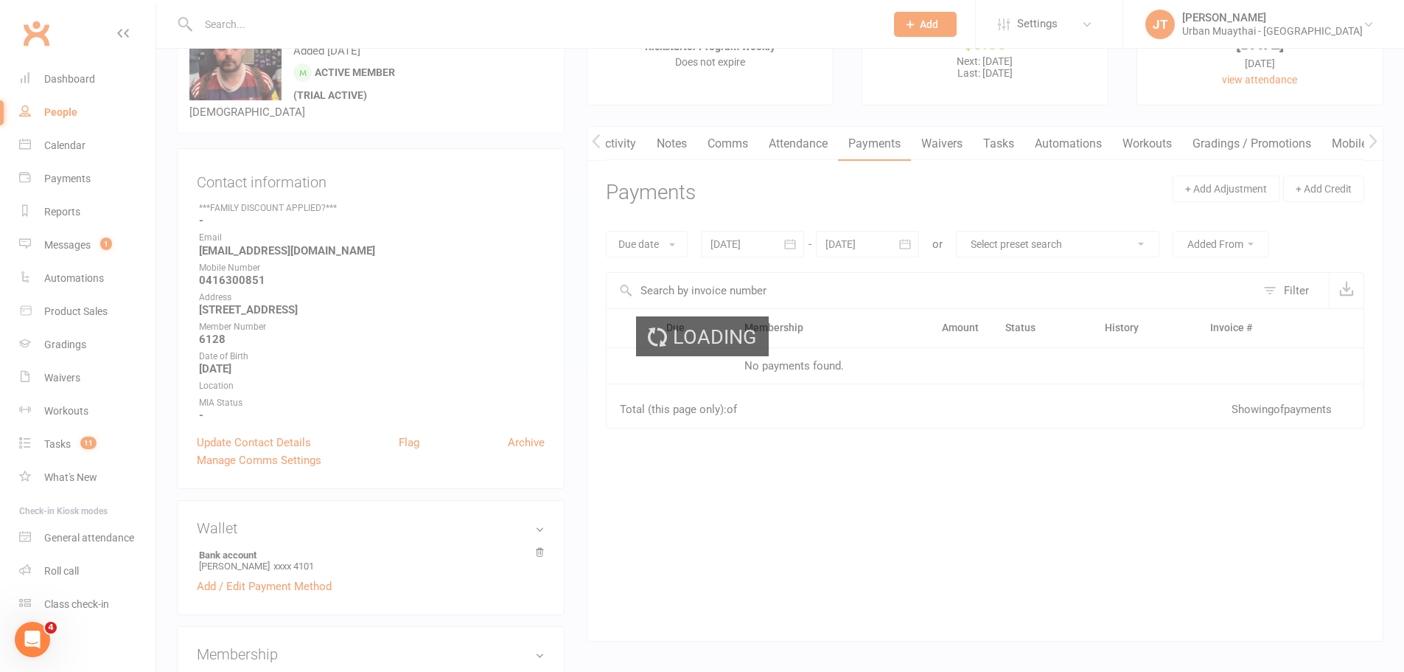
scroll to position [0, 1]
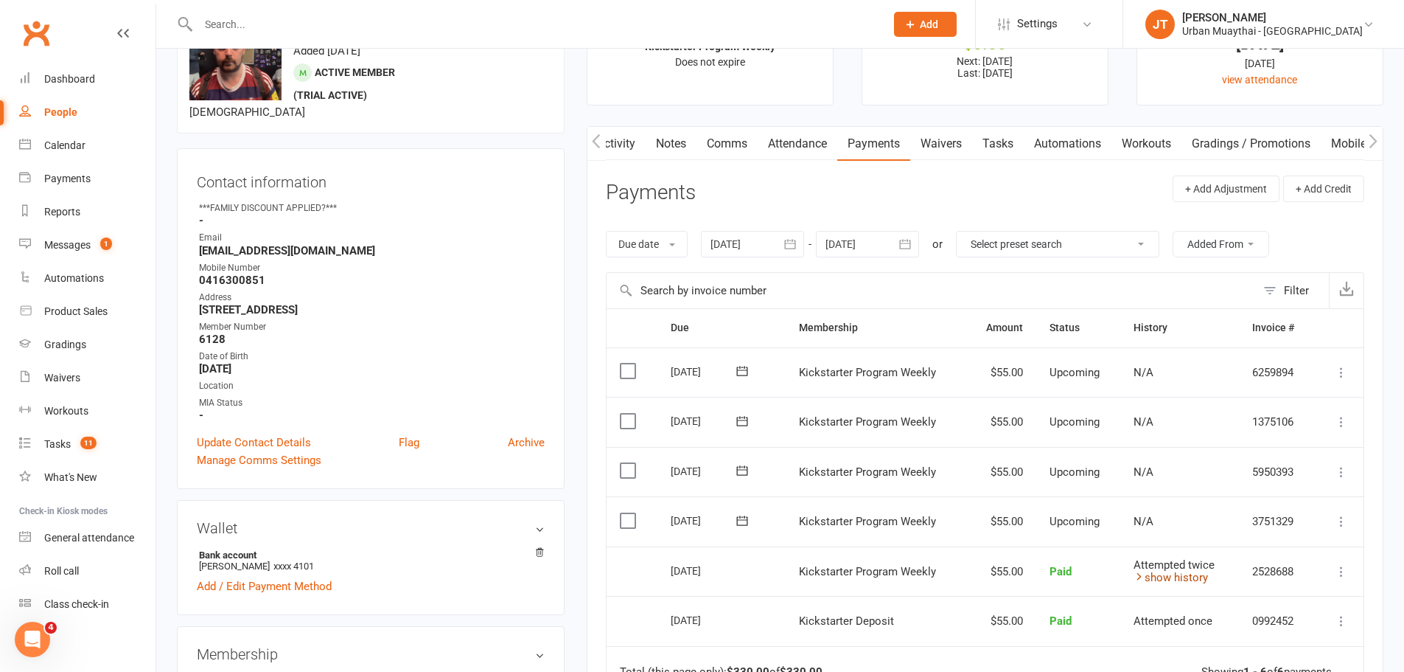
click at [1177, 582] on link "show history" at bounding box center [1171, 577] width 74 height 13
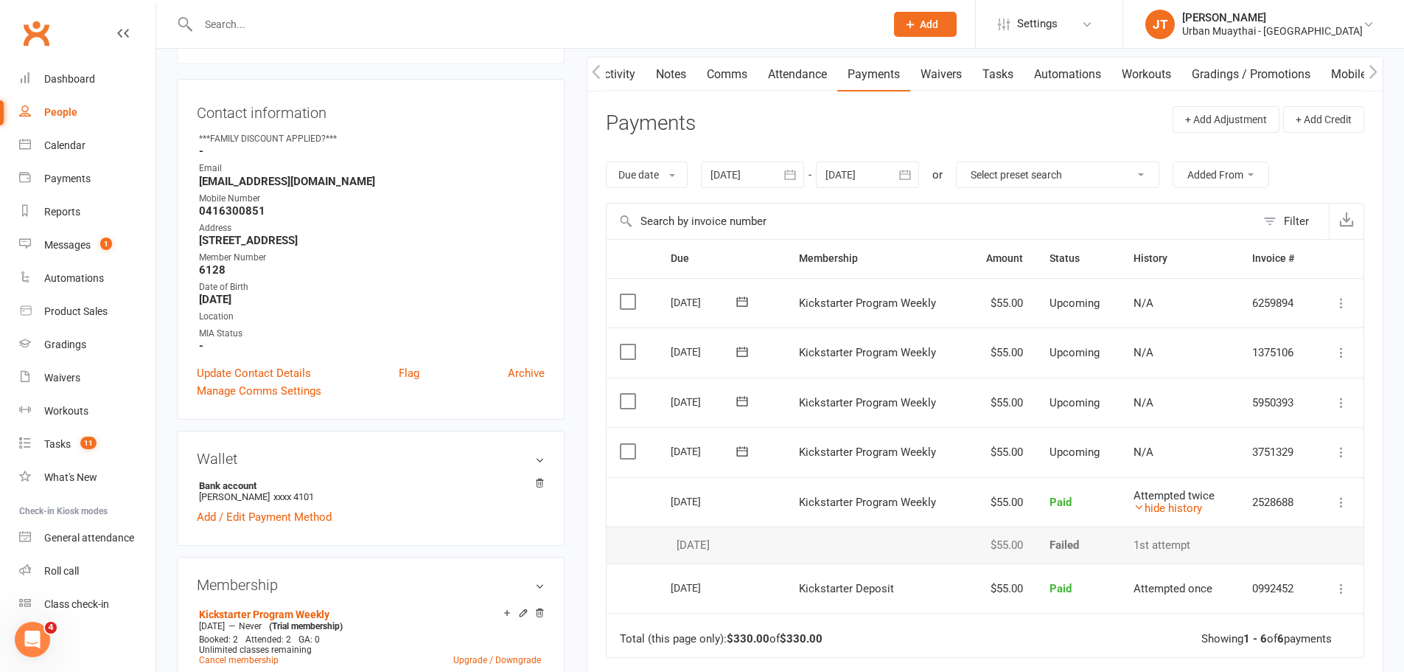
scroll to position [0, 0]
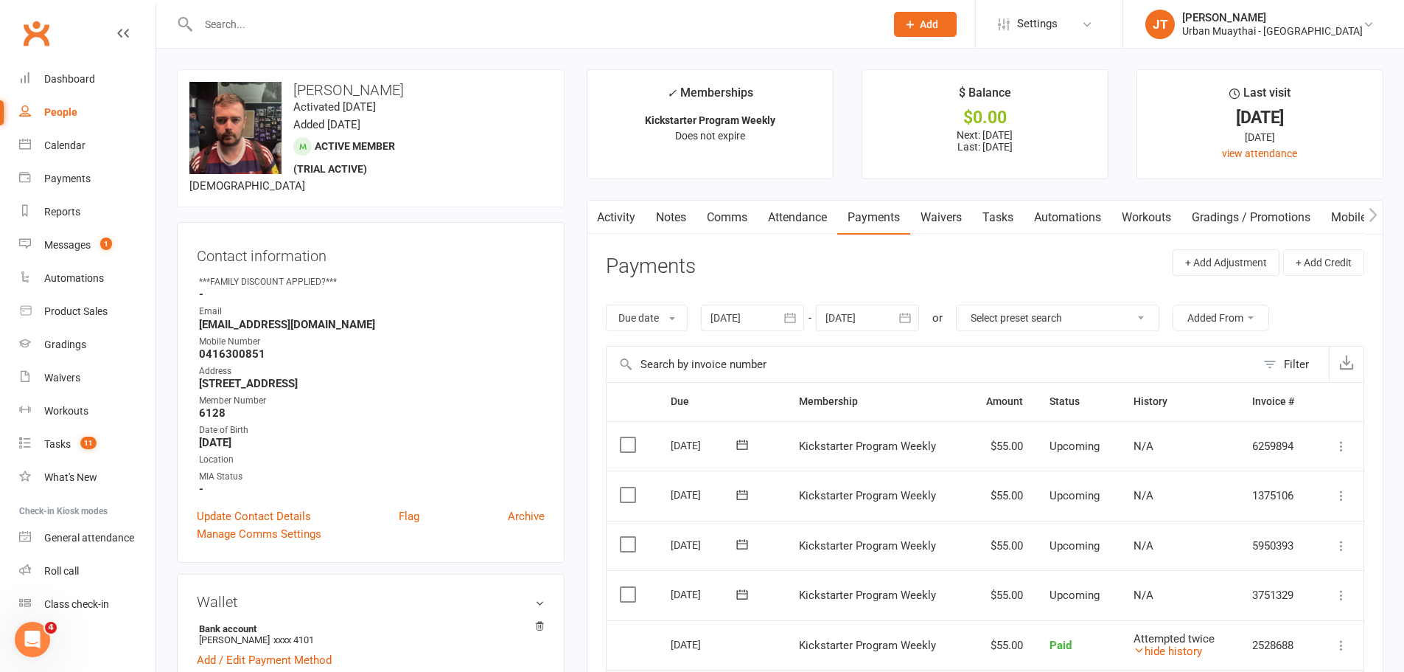
click at [667, 215] on link "Notes" at bounding box center [671, 218] width 51 height 34
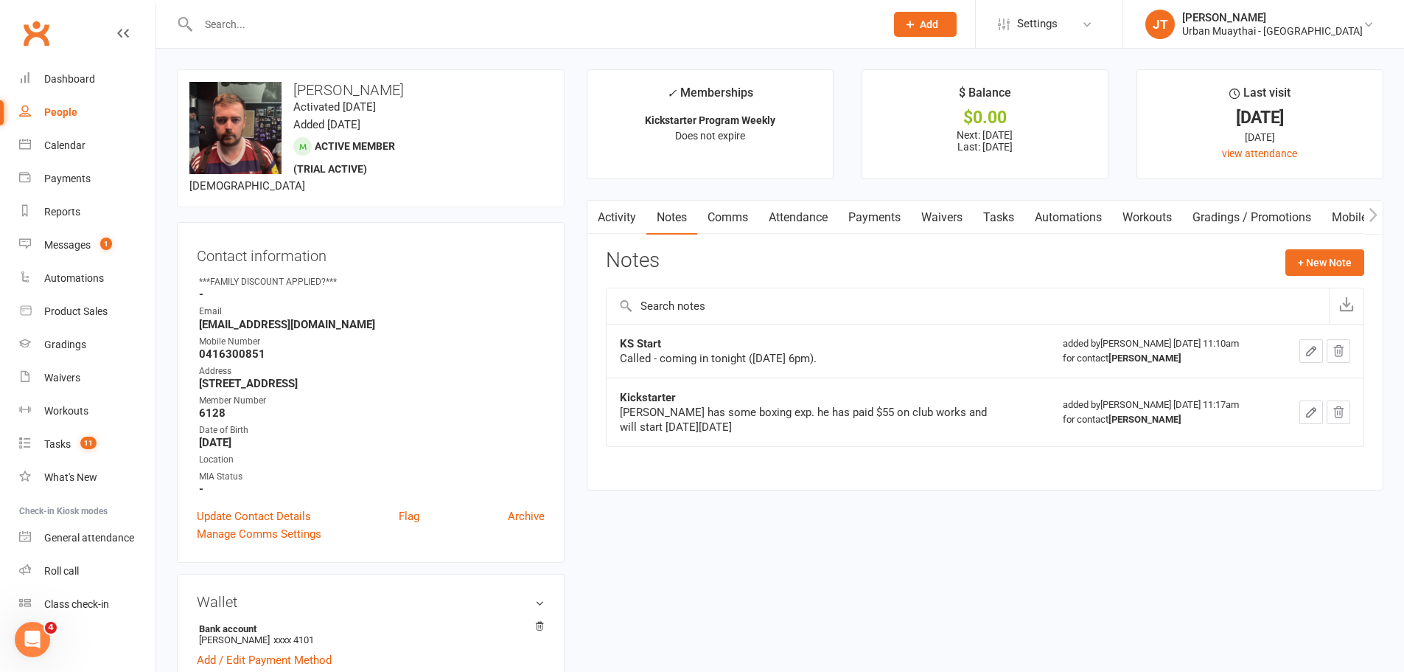
click at [663, 215] on link "Notes" at bounding box center [672, 218] width 51 height 34
click at [490, 5] on div at bounding box center [526, 24] width 698 height 48
click at [491, 20] on input "text" at bounding box center [534, 24] width 681 height 21
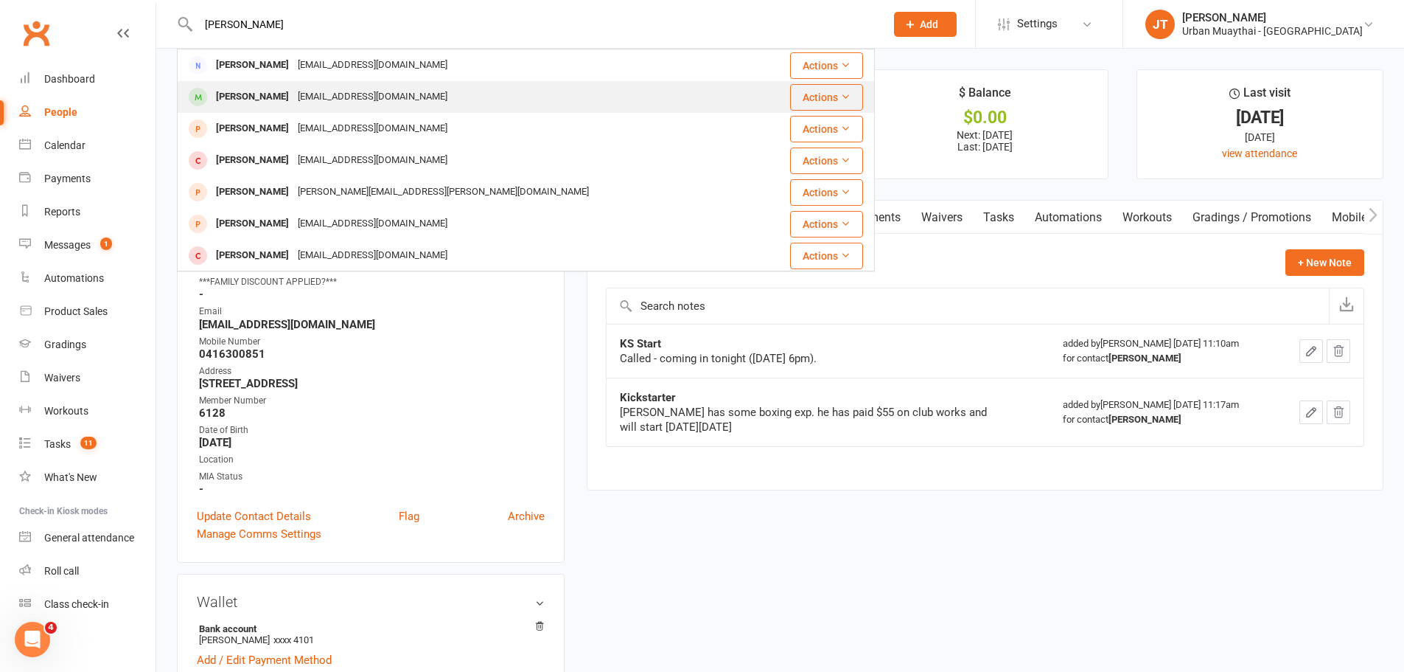
type input "ken coyle"
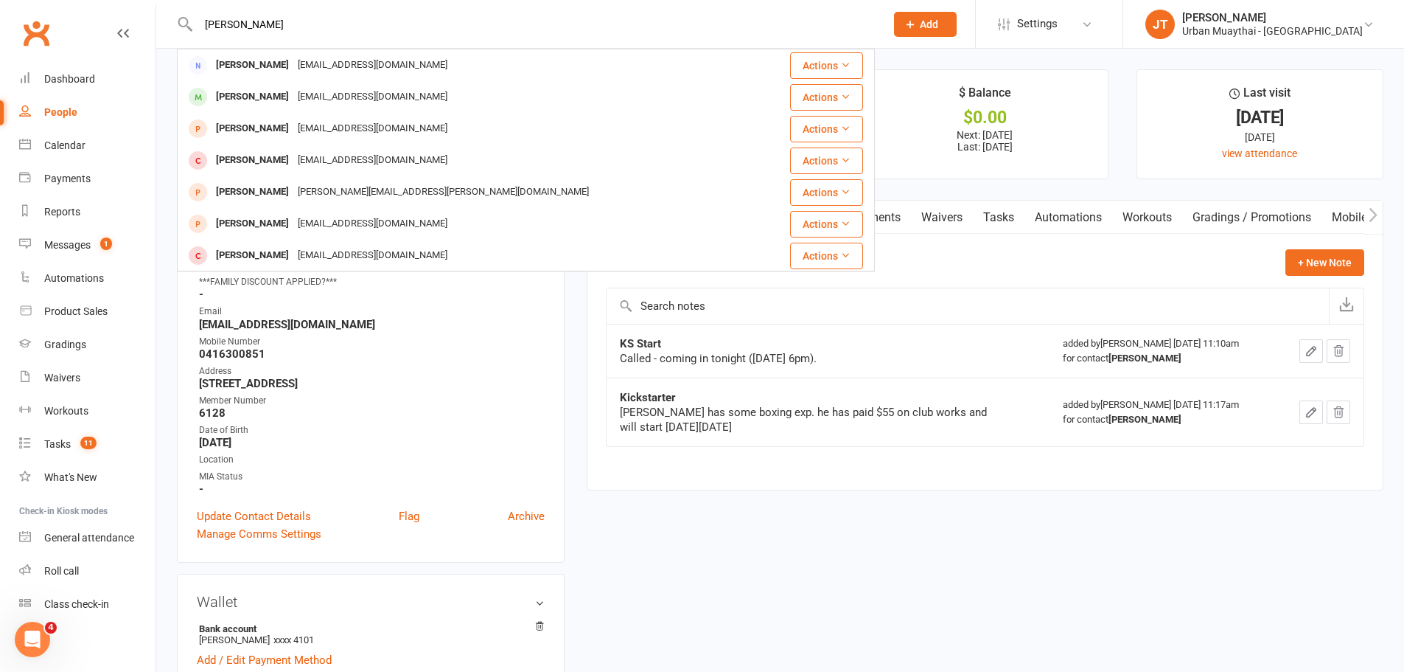
click at [307, 100] on div "Kencoyleone@yahoo.com" at bounding box center [372, 96] width 158 height 21
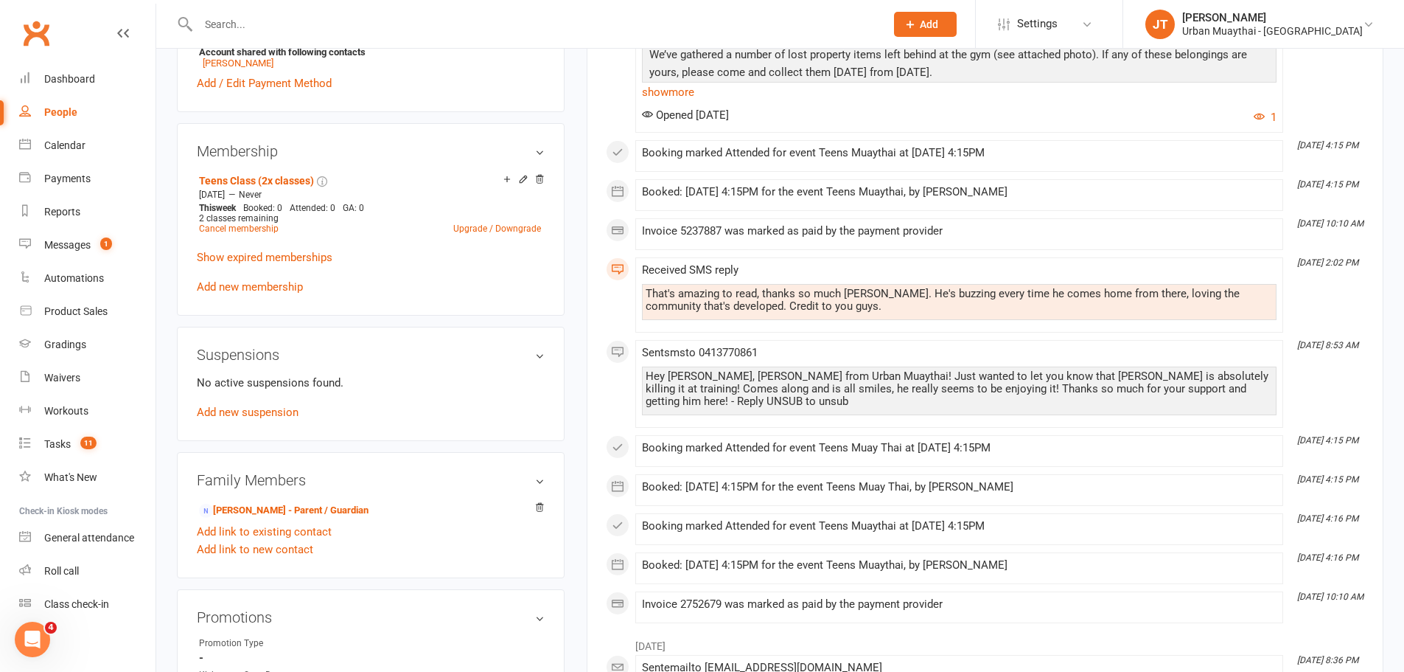
scroll to position [590, 0]
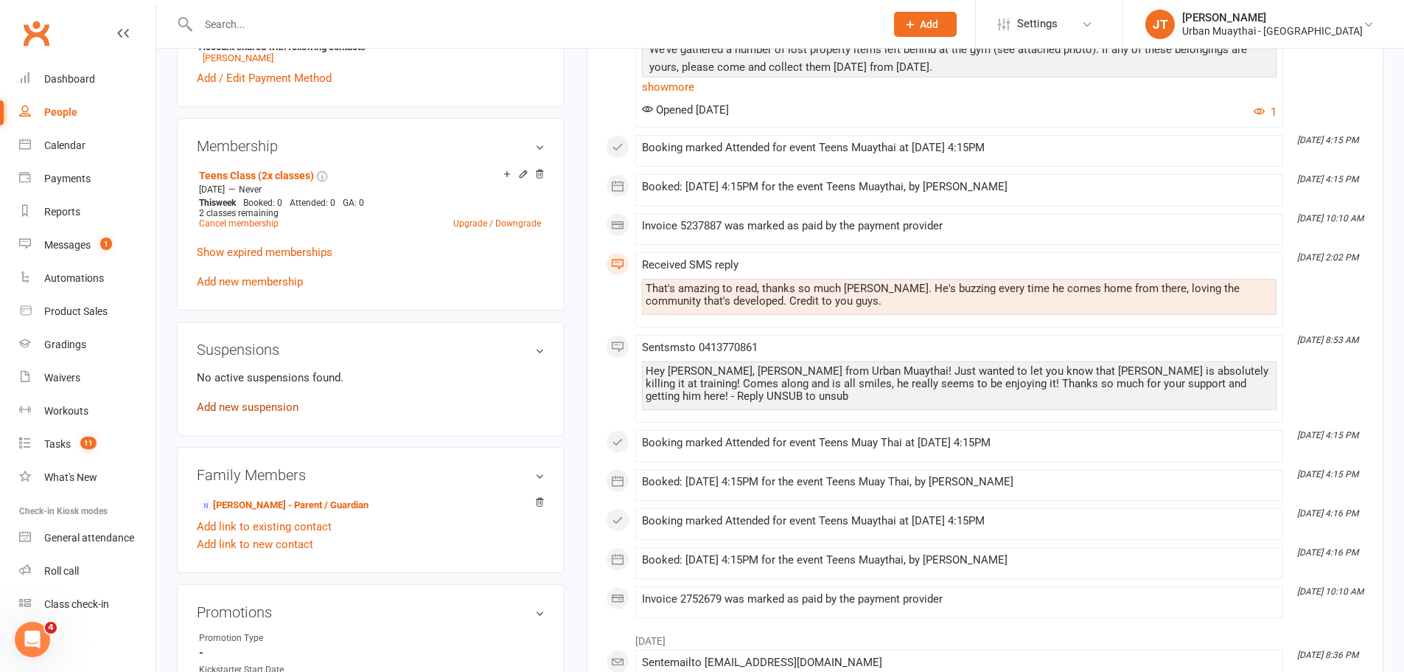
click at [253, 408] on link "Add new suspension" at bounding box center [248, 406] width 102 height 13
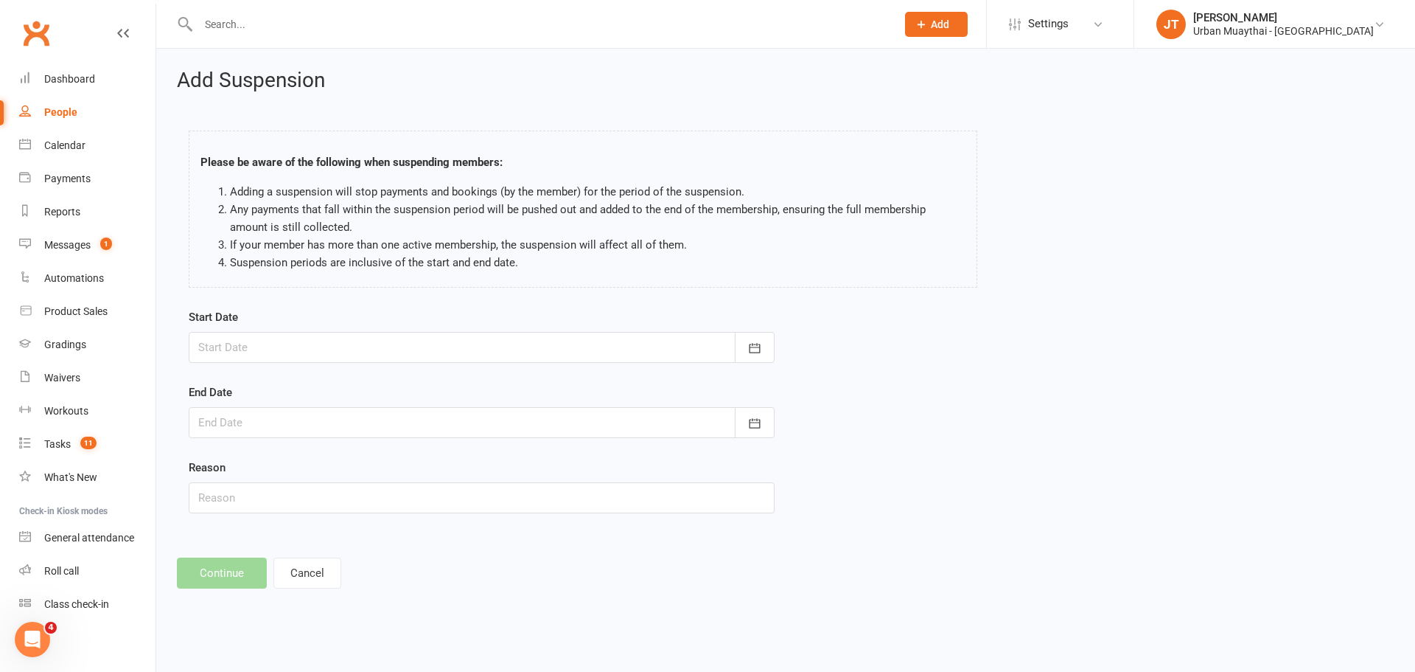
click at [293, 347] on div at bounding box center [482, 347] width 586 height 31
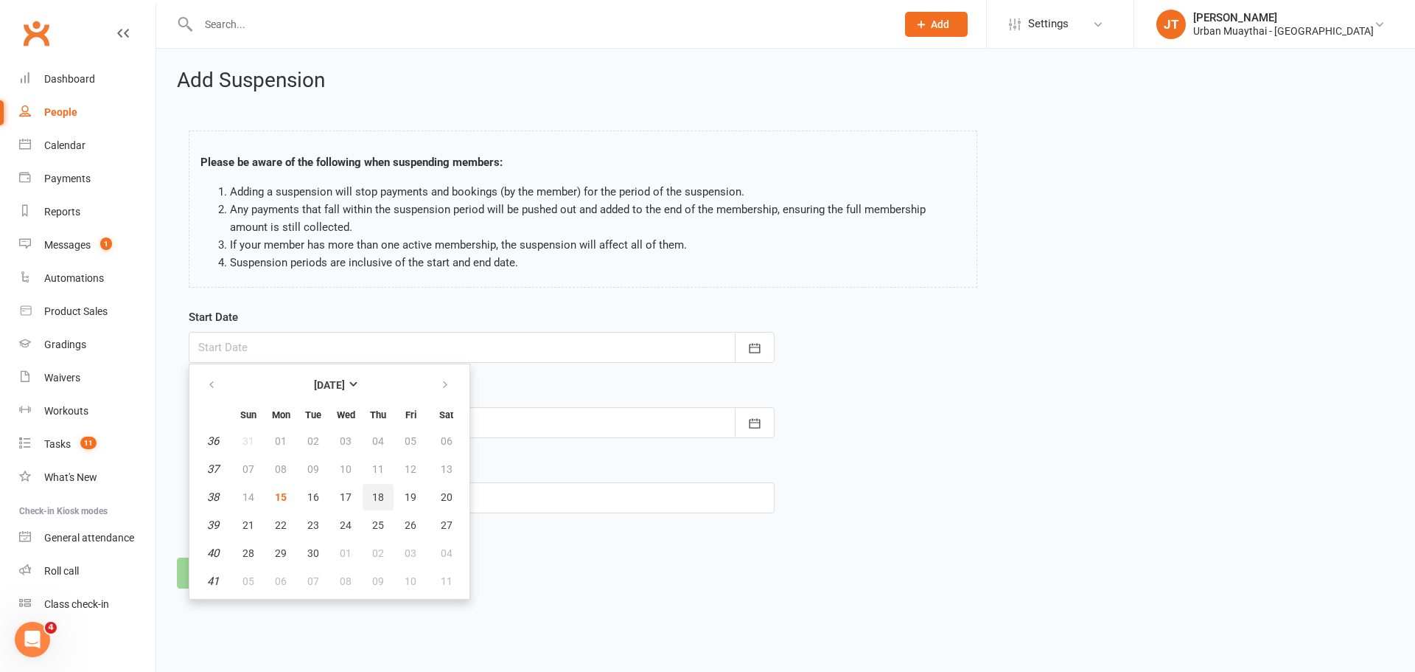
click at [378, 503] on button "18" at bounding box center [378, 497] width 31 height 27
type input "18 Sep 2025"
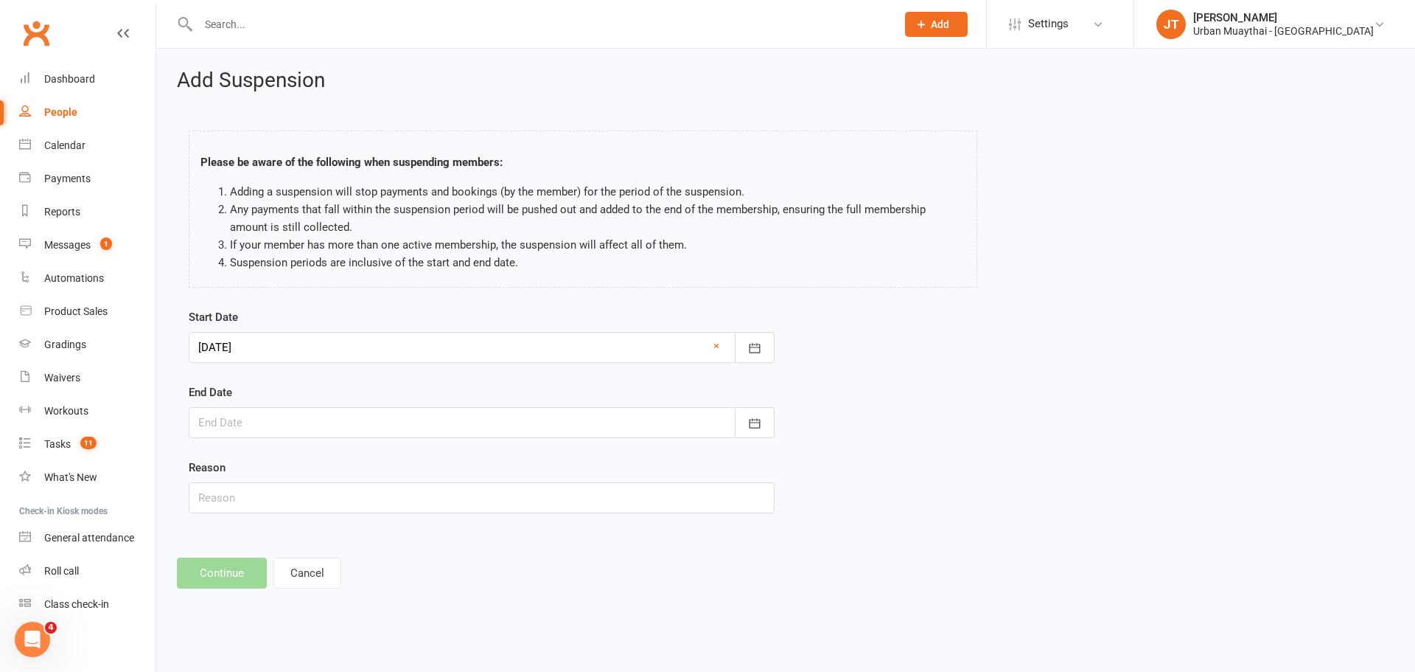
click at [335, 414] on div at bounding box center [482, 422] width 586 height 31
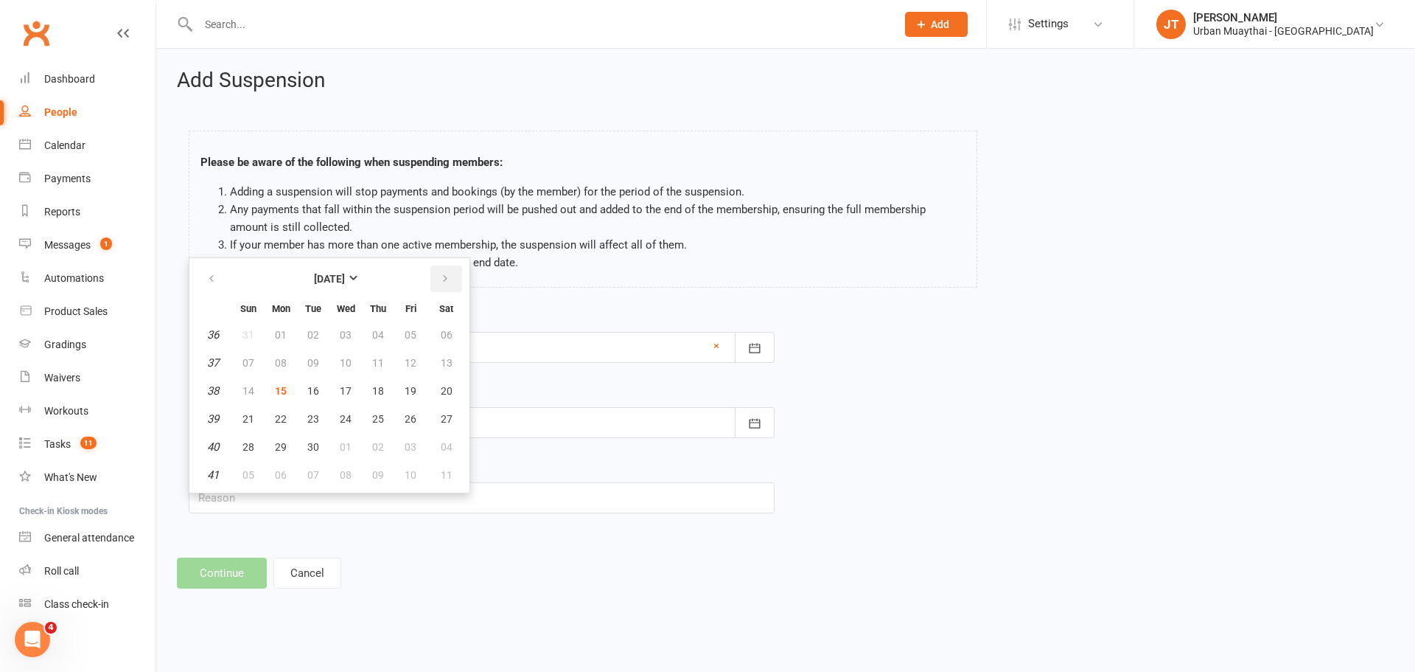
click at [440, 288] on button "button" at bounding box center [447, 278] width 32 height 27
click at [249, 354] on button "05" at bounding box center [248, 362] width 31 height 27
type input "05 Oct 2025"
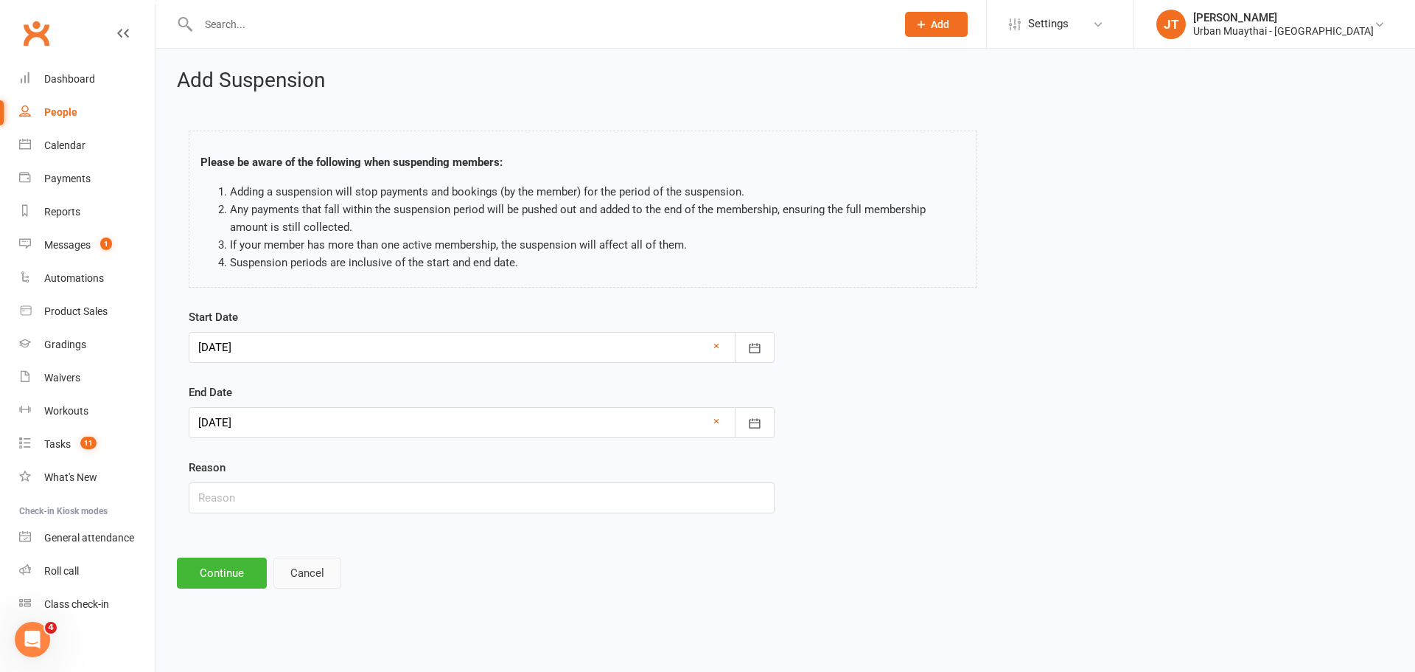
click at [310, 562] on button "Cancel" at bounding box center [307, 572] width 68 height 31
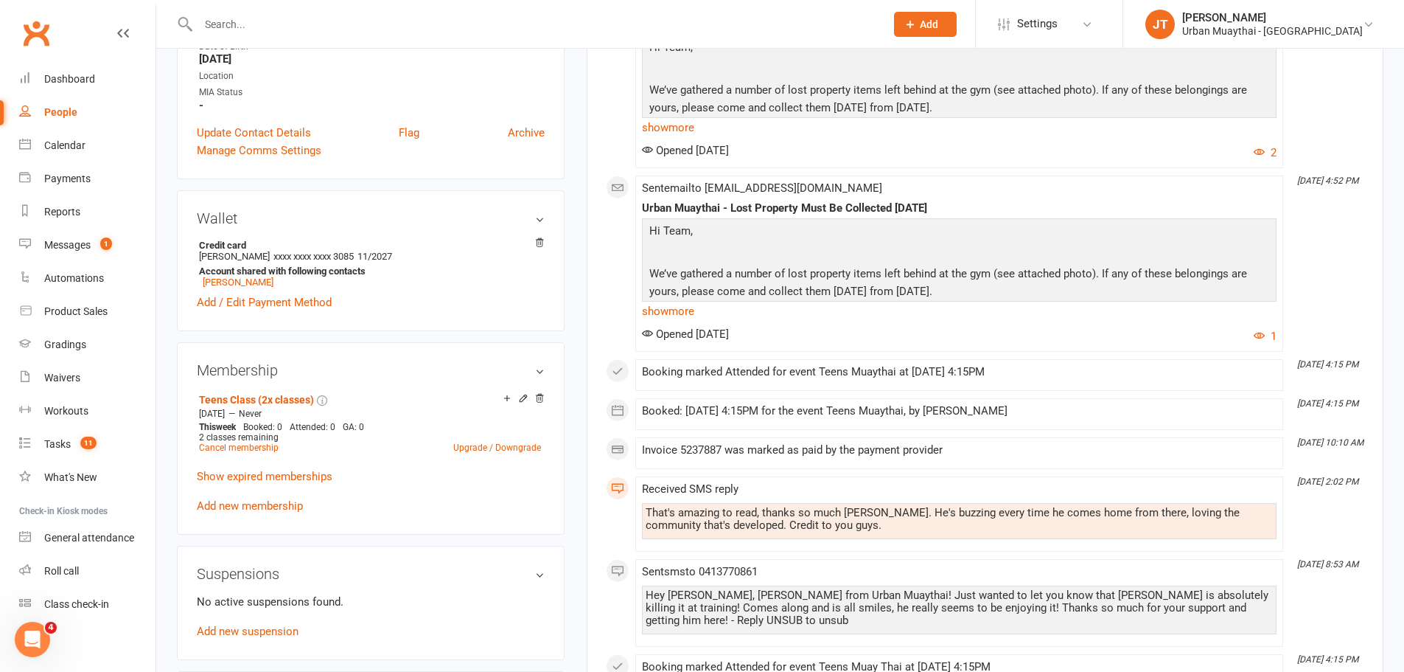
scroll to position [516, 0]
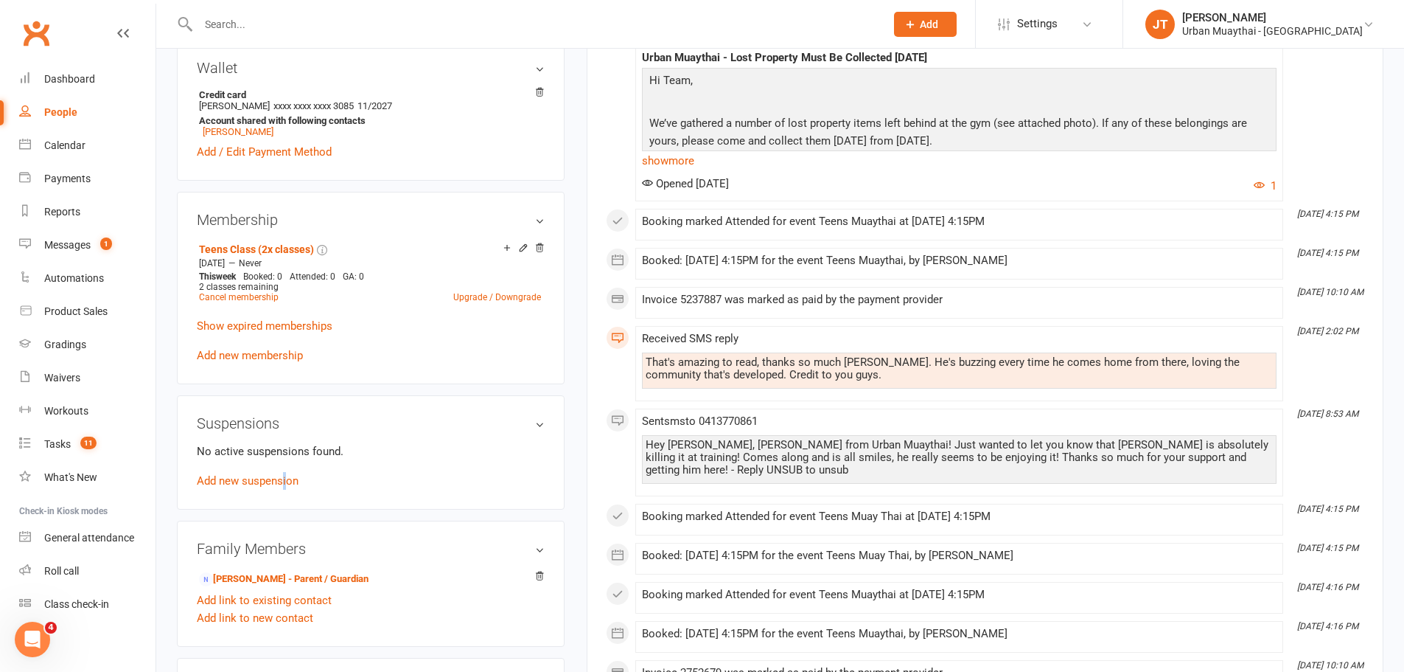
click at [285, 490] on div "Suspensions No active suspensions found. Add new suspension" at bounding box center [371, 452] width 388 height 114
click at [276, 484] on link "Add new suspension" at bounding box center [248, 480] width 102 height 13
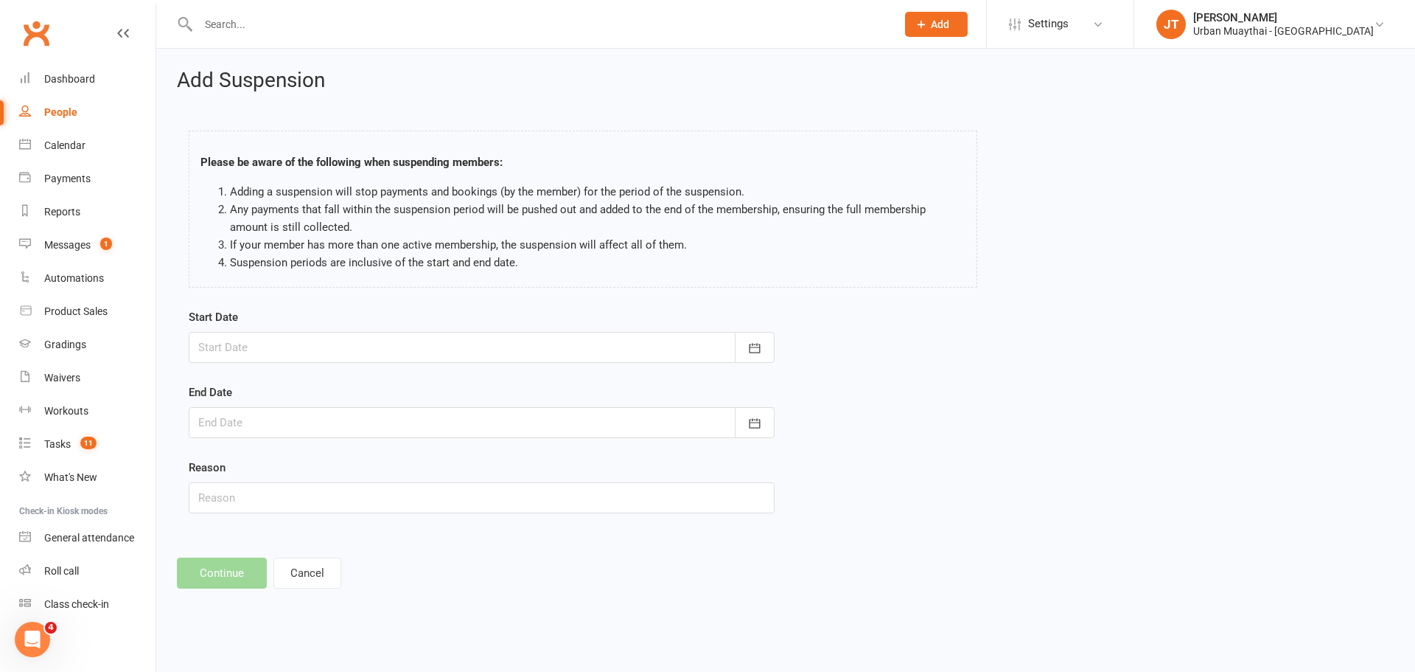
click at [443, 359] on div at bounding box center [482, 347] width 586 height 31
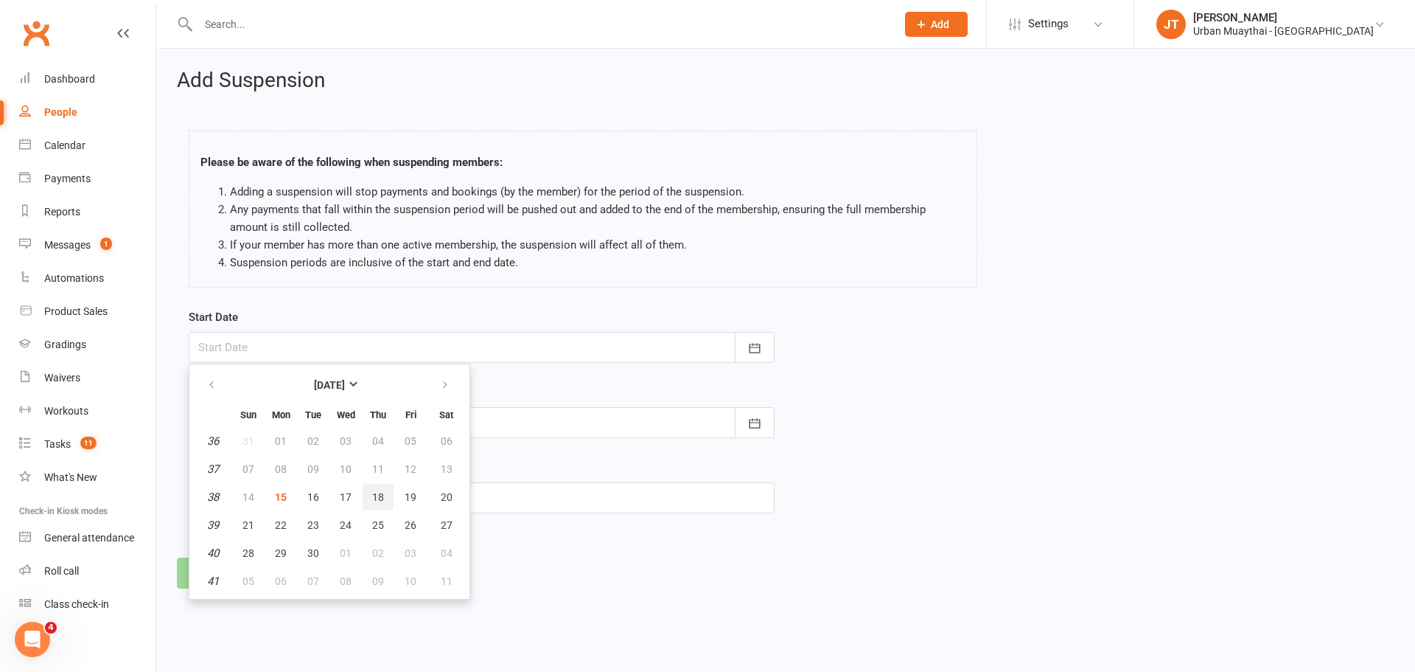
click at [383, 496] on span "18" at bounding box center [378, 497] width 12 height 12
type input "18 Sep 2025"
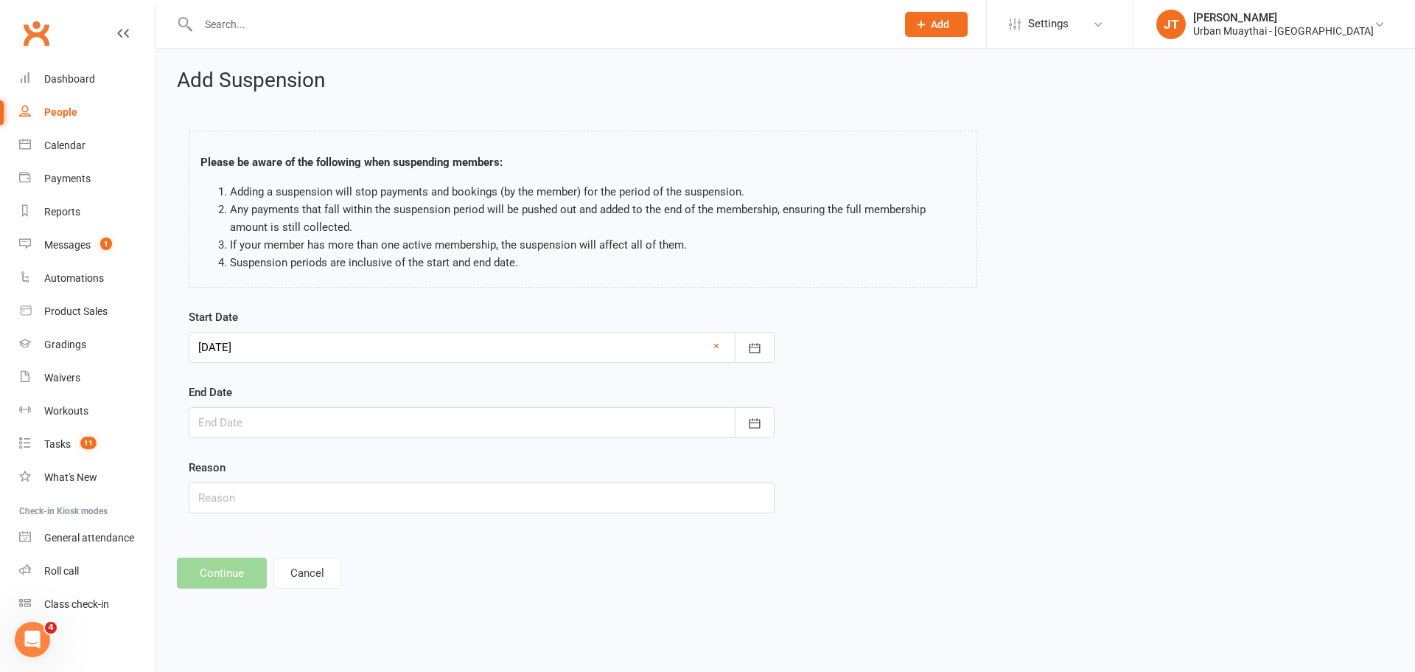
click at [369, 417] on div at bounding box center [482, 422] width 586 height 31
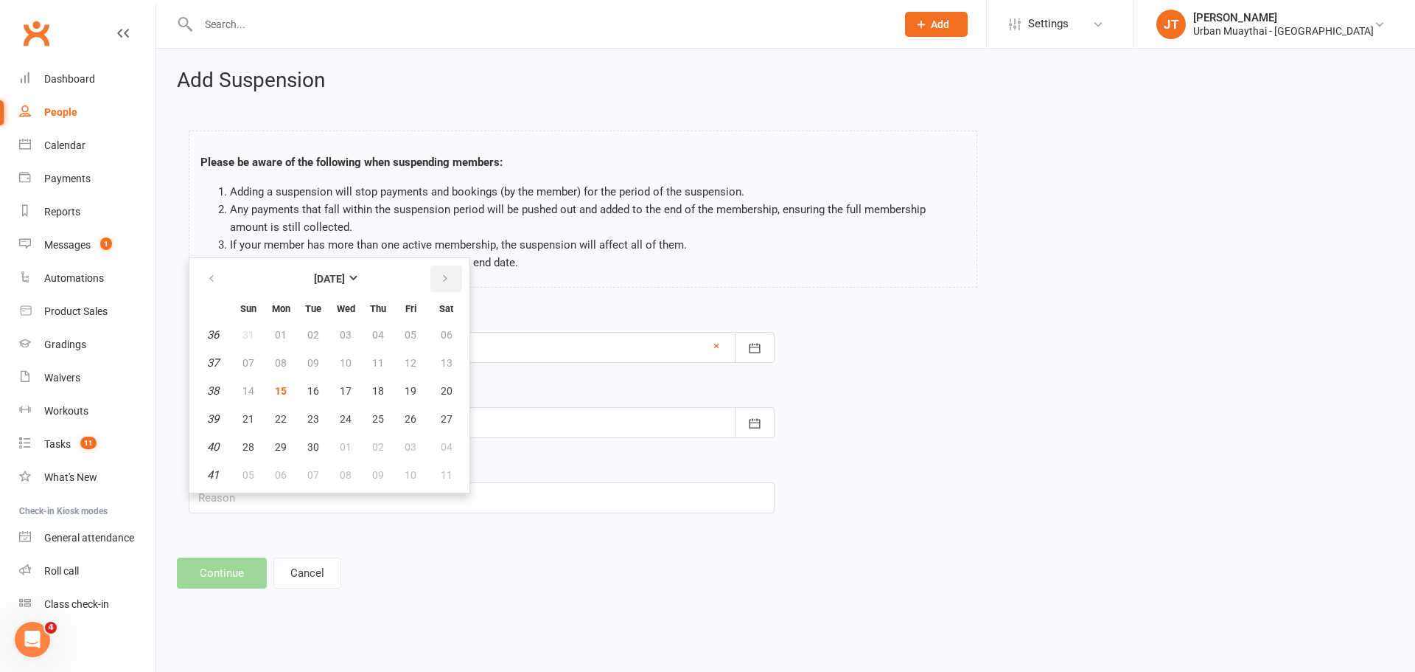
click at [445, 280] on icon "button" at bounding box center [445, 279] width 10 height 12
click at [220, 276] on button "button" at bounding box center [213, 278] width 32 height 27
click at [254, 358] on span "05" at bounding box center [249, 363] width 12 height 12
type input "05 Oct 2025"
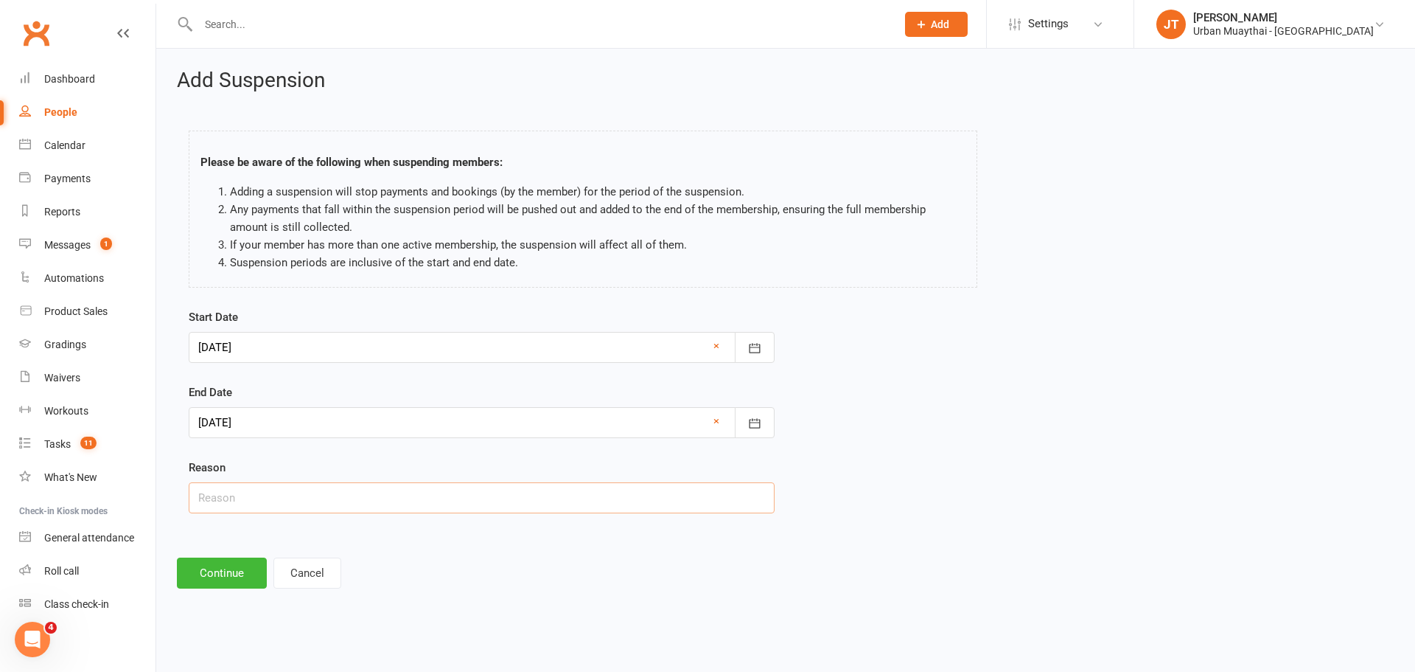
click at [307, 492] on input "text" at bounding box center [482, 497] width 586 height 31
type input "Holidays"
click at [229, 570] on button "Continue" at bounding box center [222, 572] width 90 height 31
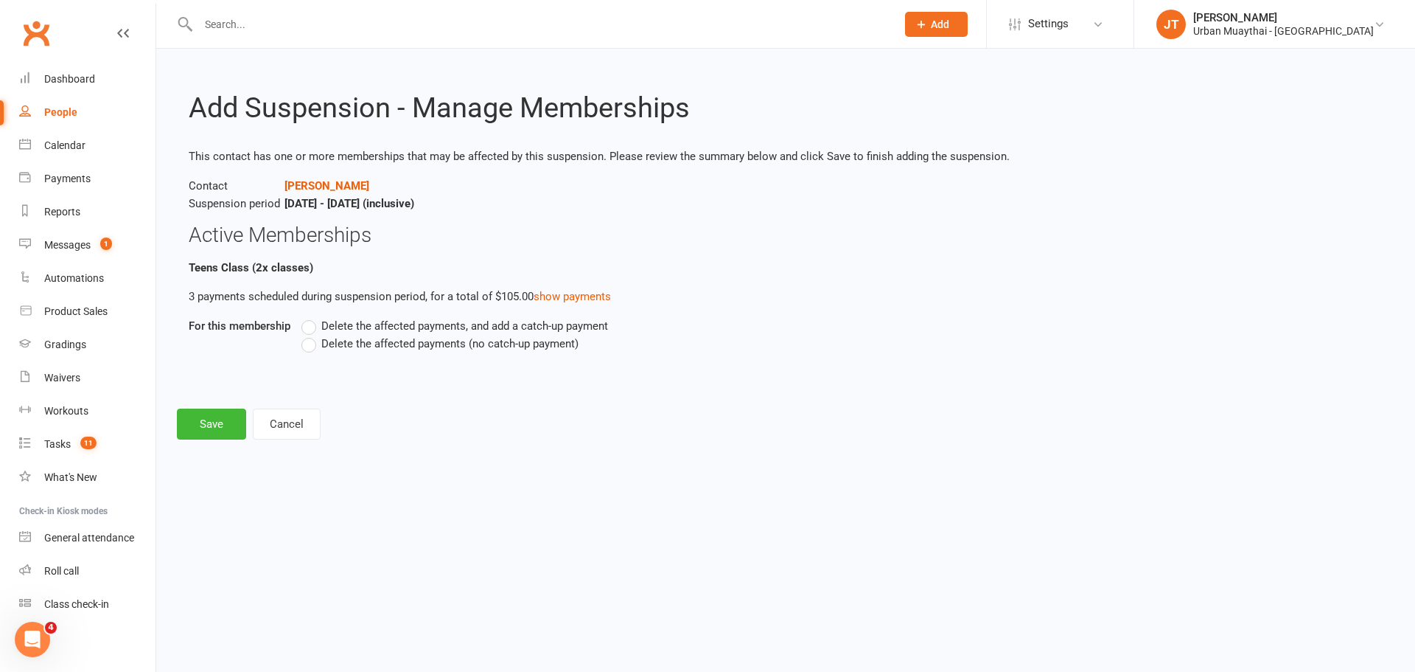
click at [318, 347] on label "Delete the affected payments (no catch-up payment)" at bounding box center [440, 344] width 277 height 18
click at [311, 335] on input "Delete the affected payments (no catch-up payment)" at bounding box center [307, 335] width 10 height 0
click at [209, 420] on button "Save" at bounding box center [211, 423] width 69 height 31
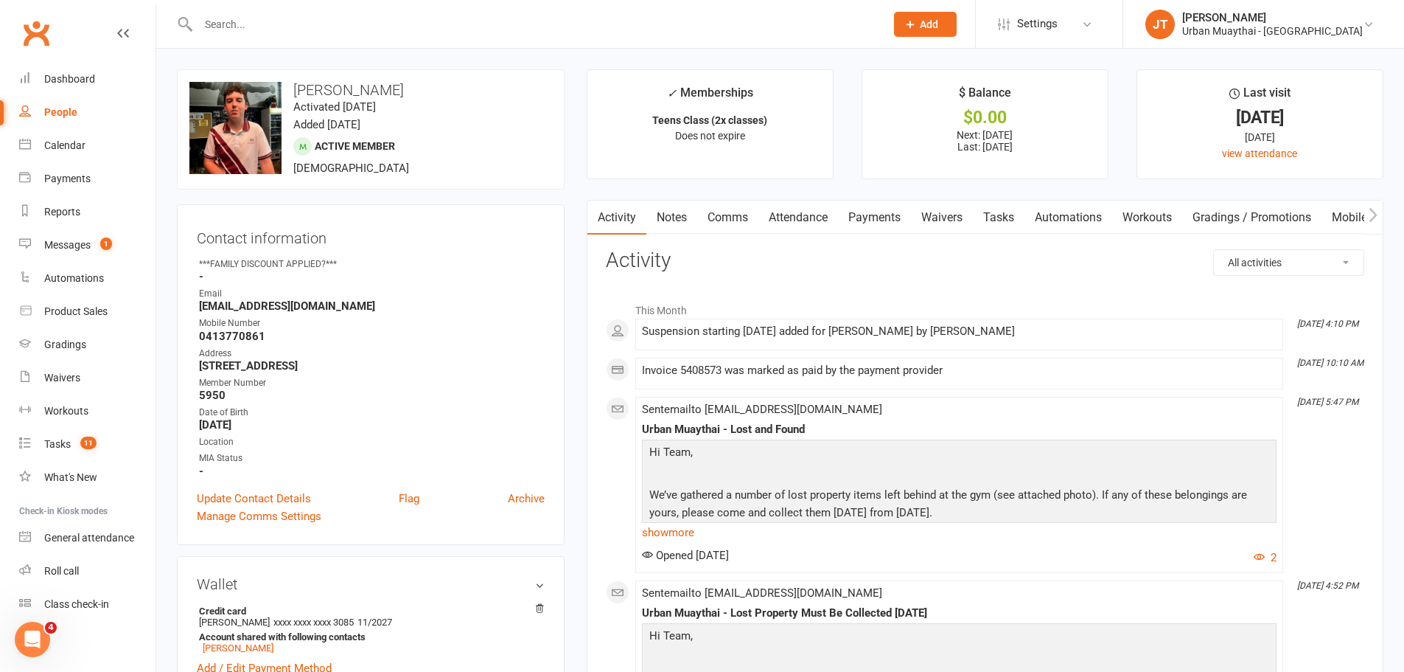
click at [686, 215] on link "Notes" at bounding box center [672, 218] width 51 height 34
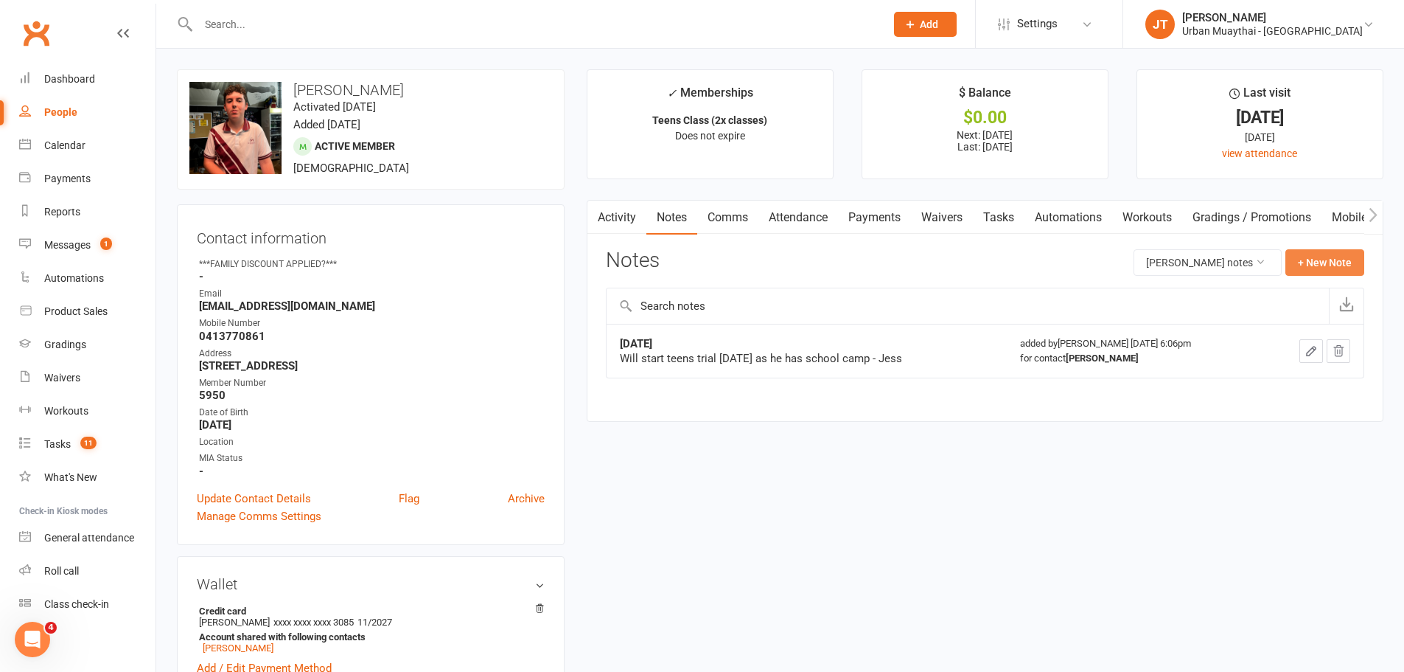
click at [1328, 257] on button "+ New Note" at bounding box center [1325, 262] width 79 height 27
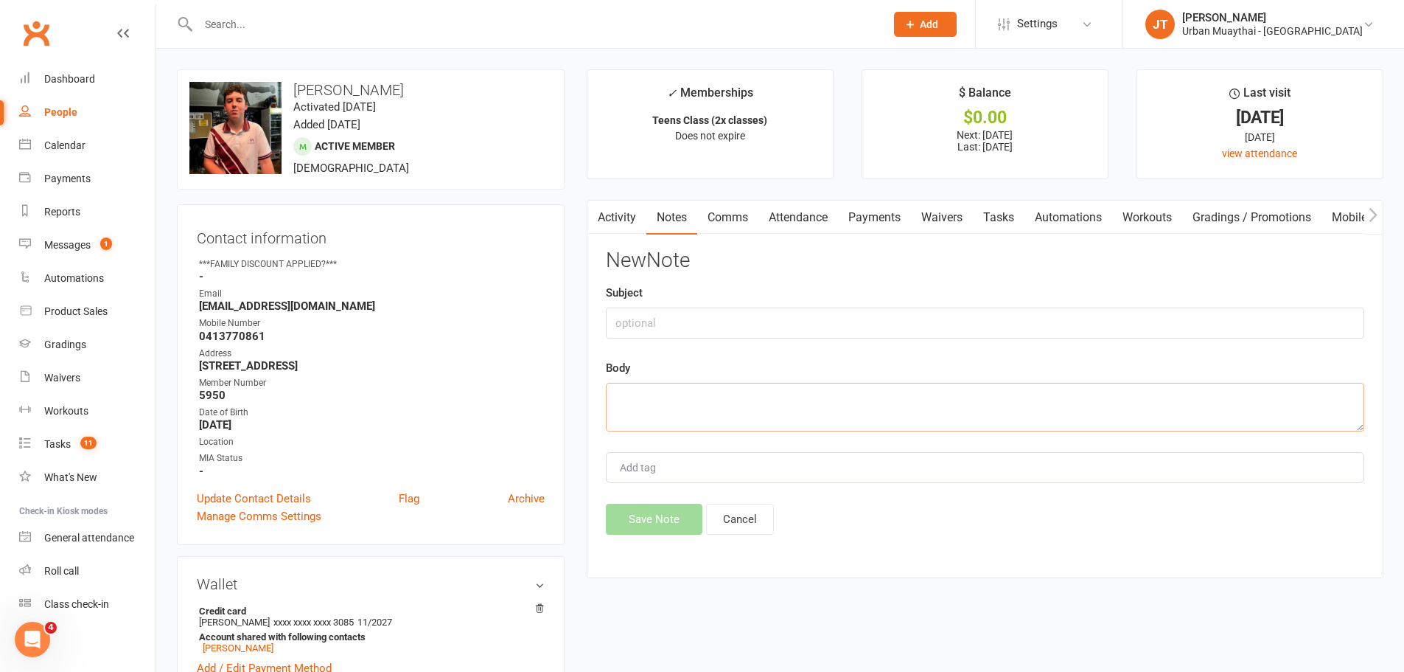
click at [707, 422] on textarea at bounding box center [985, 407] width 759 height 49
paste textarea "Ken Coyle <kencoyleone@yahoo.com> 3:46 PM (27 minutes ago) to me Hi there, My s…"
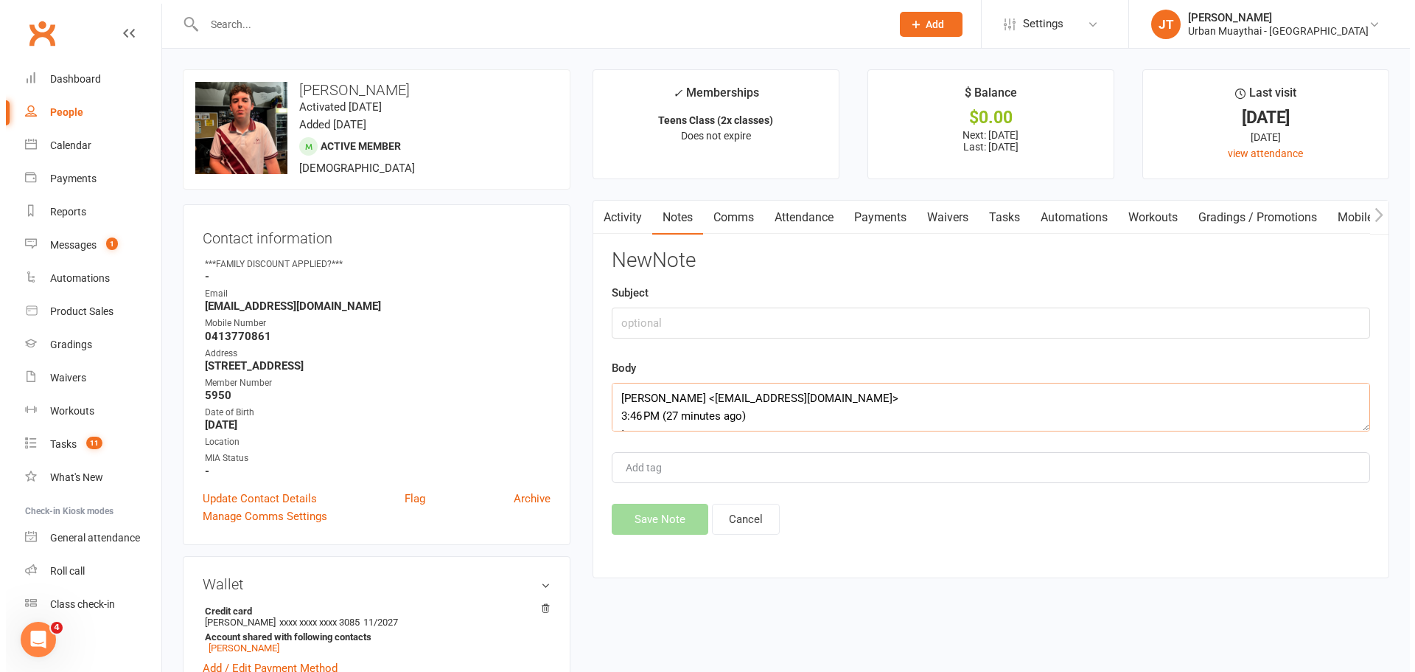
scroll to position [505, 0]
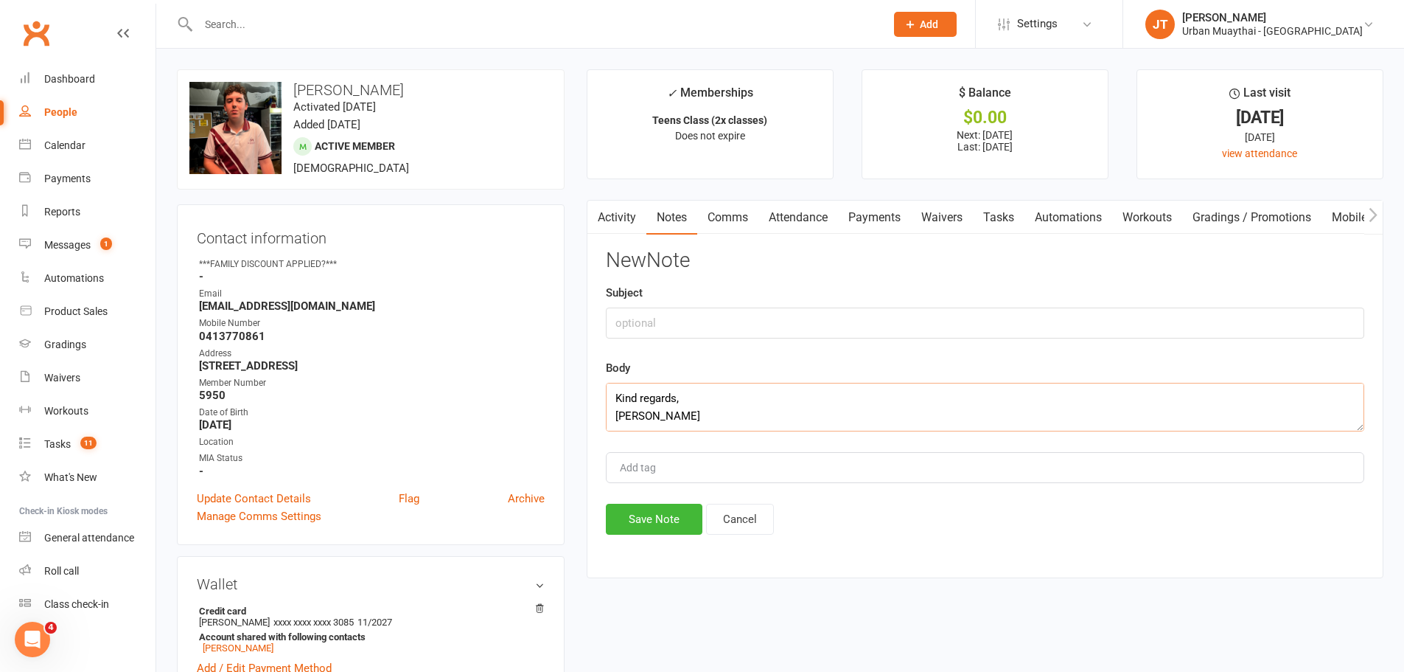
type textarea "Ken Coyle <kencoyleone@yahoo.com> 3:46 PM (27 minutes ago) to me Hi there, My s…"
click at [678, 329] on input "text" at bounding box center [985, 322] width 759 height 31
type input "Pause request"
click at [678, 514] on button "Save Note" at bounding box center [654, 519] width 97 height 31
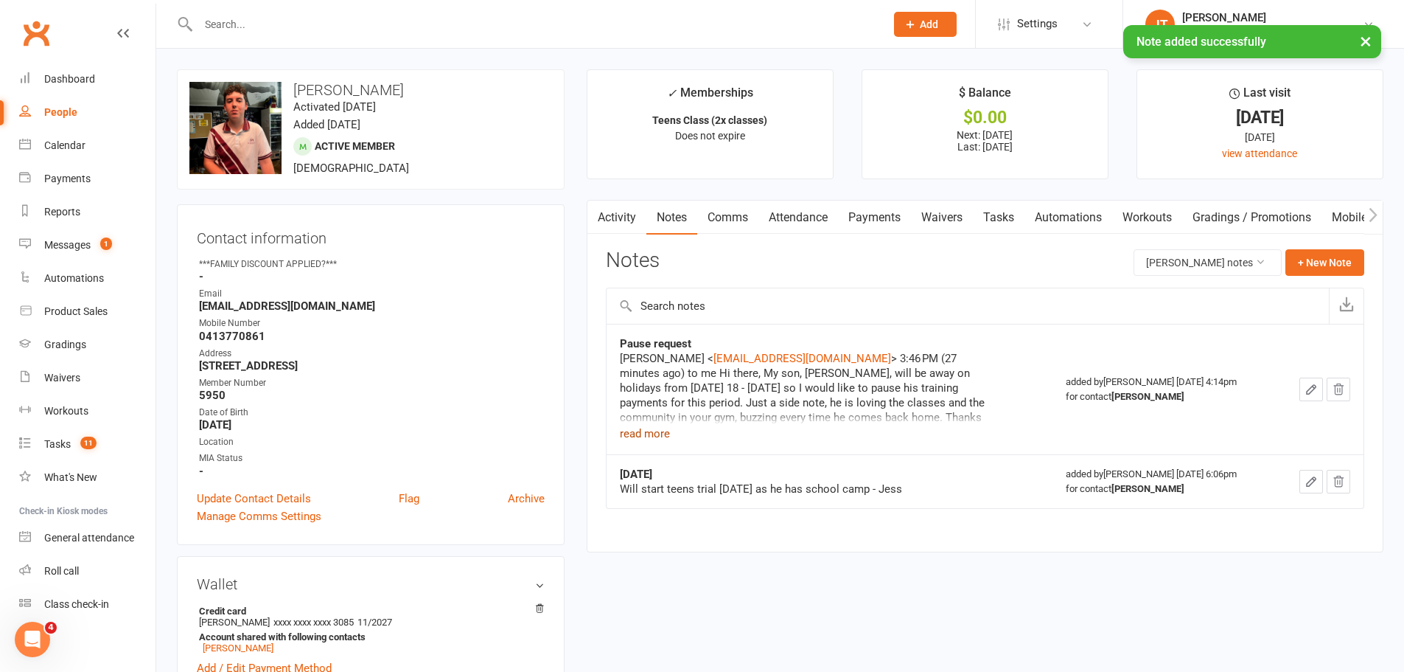
click at [650, 432] on button "read more" at bounding box center [645, 434] width 50 height 18
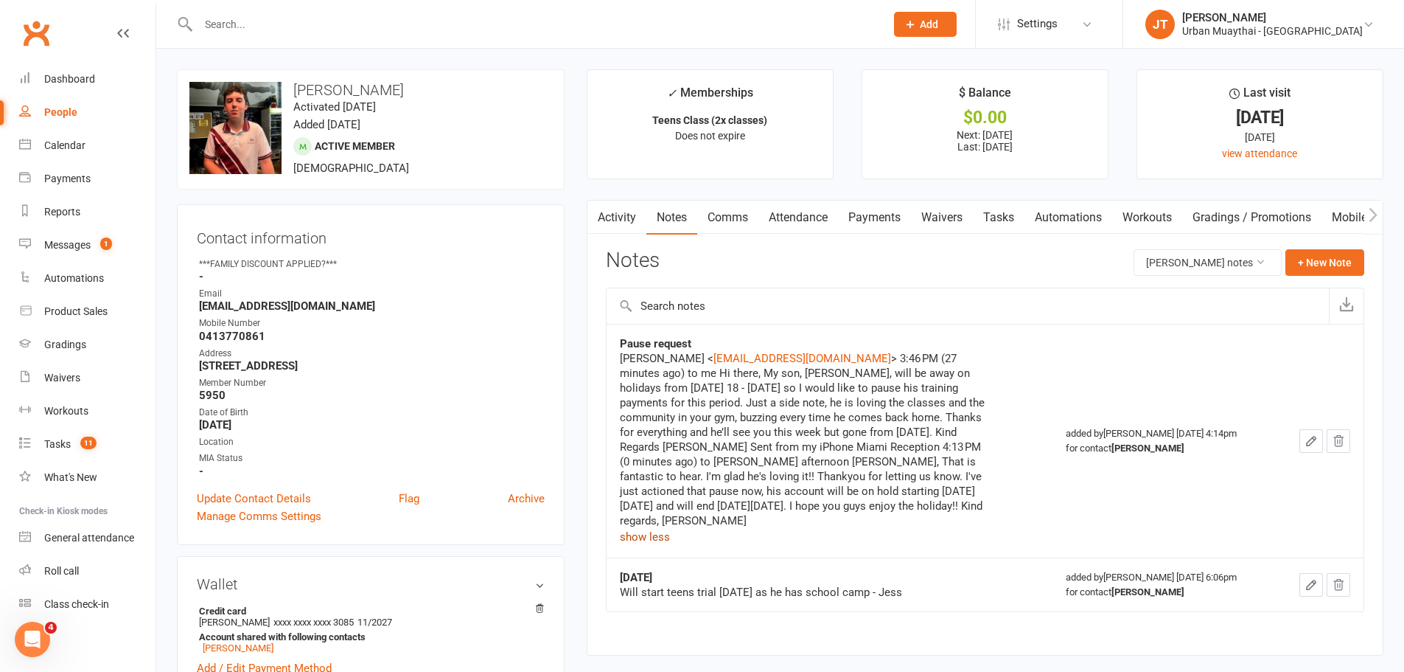
click at [608, 220] on link "Activity" at bounding box center [617, 218] width 59 height 34
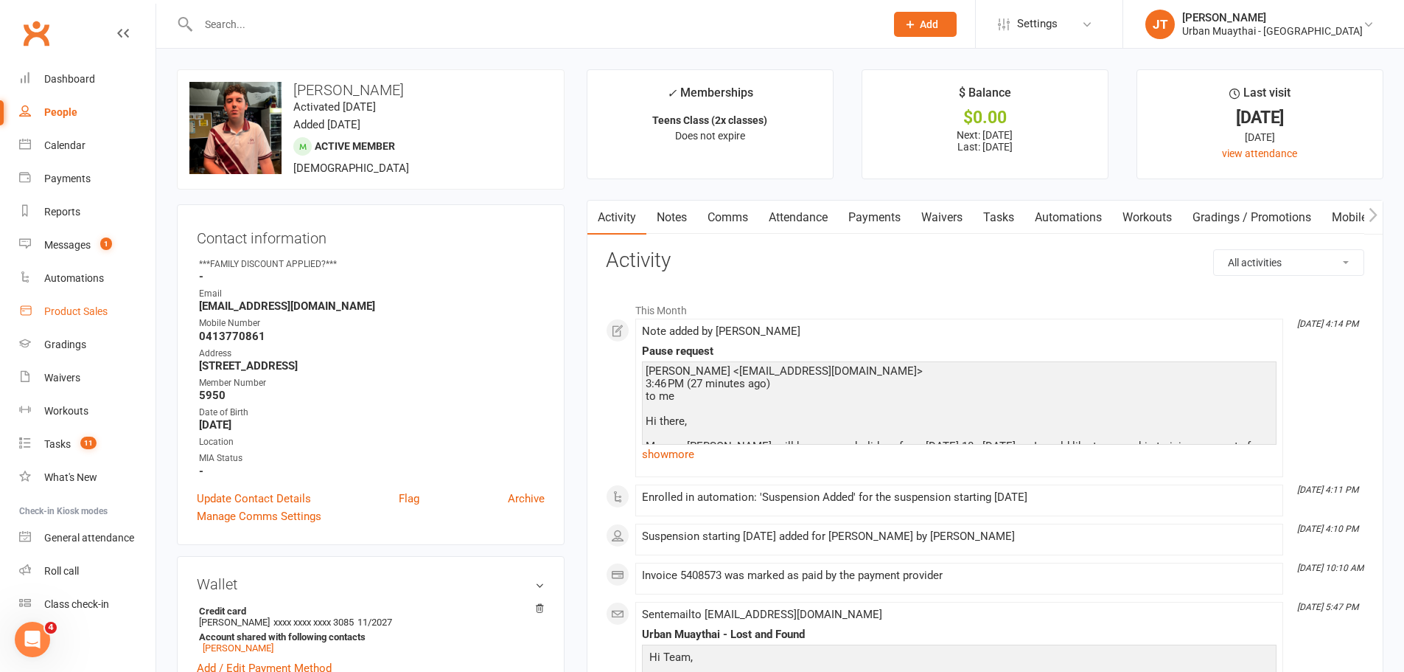
click at [94, 318] on link "Product Sales" at bounding box center [87, 311] width 136 height 33
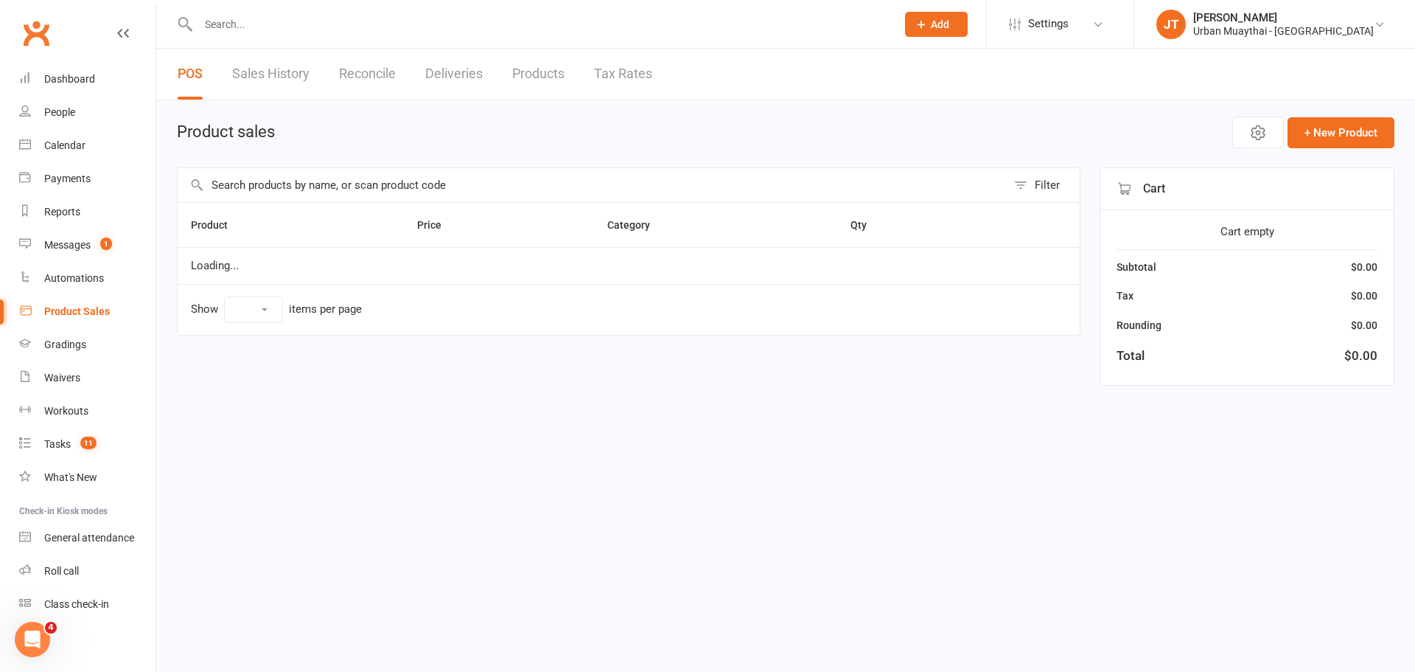
select select "10"
click at [254, 188] on input "text" at bounding box center [592, 185] width 829 height 34
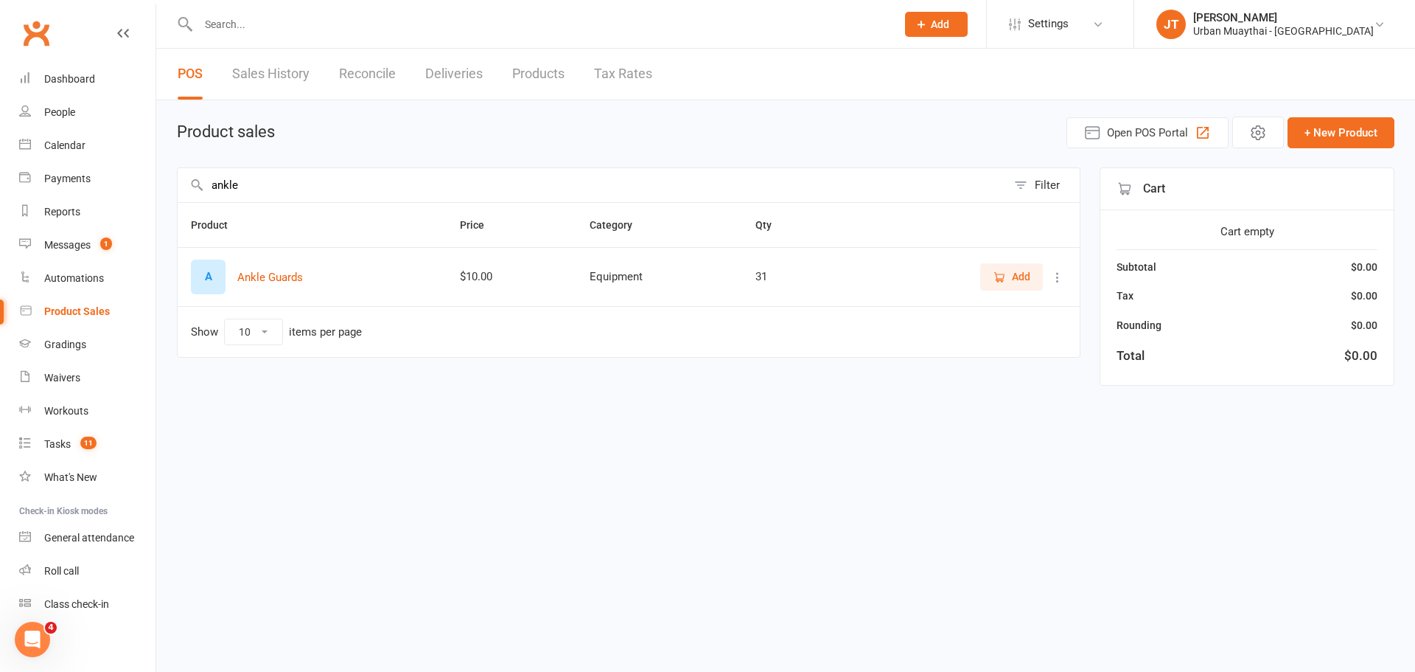
type input "ankle"
click at [1006, 274] on icon "button" at bounding box center [999, 277] width 13 height 13
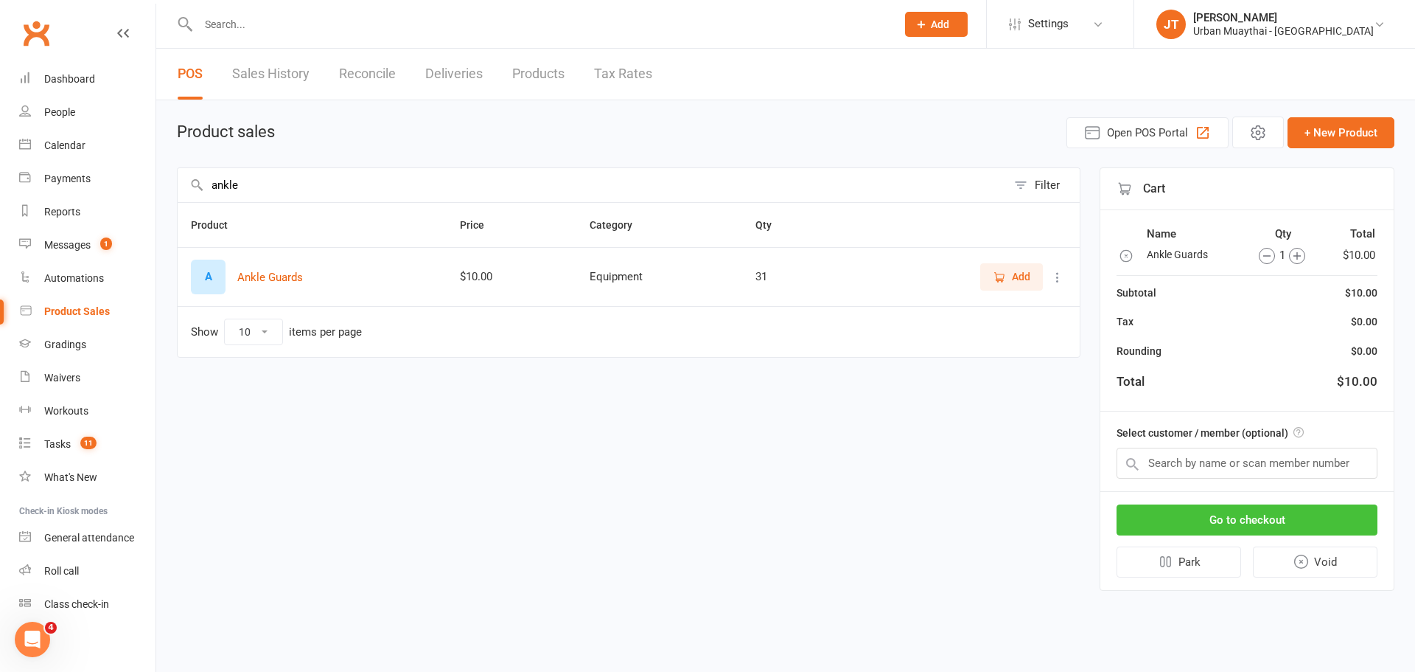
click at [1268, 510] on button "Go to checkout" at bounding box center [1247, 519] width 261 height 31
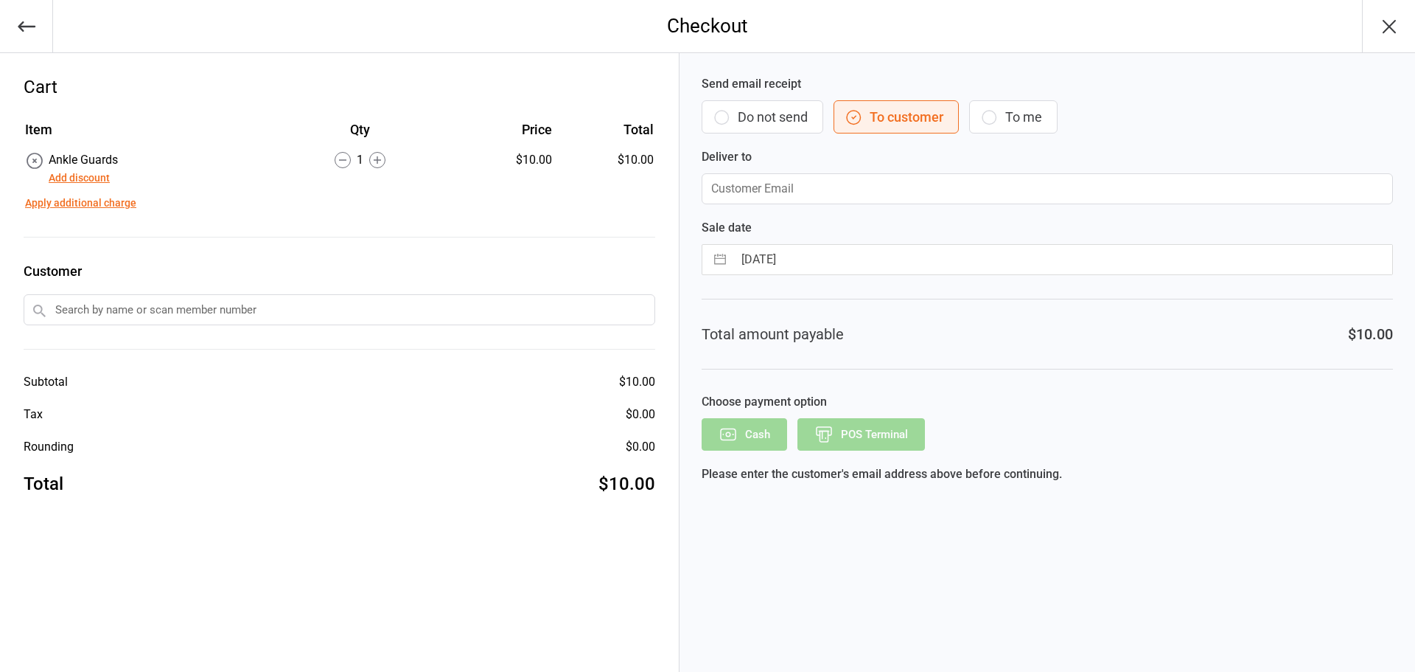
click at [758, 113] on button "Do not send" at bounding box center [763, 116] width 122 height 33
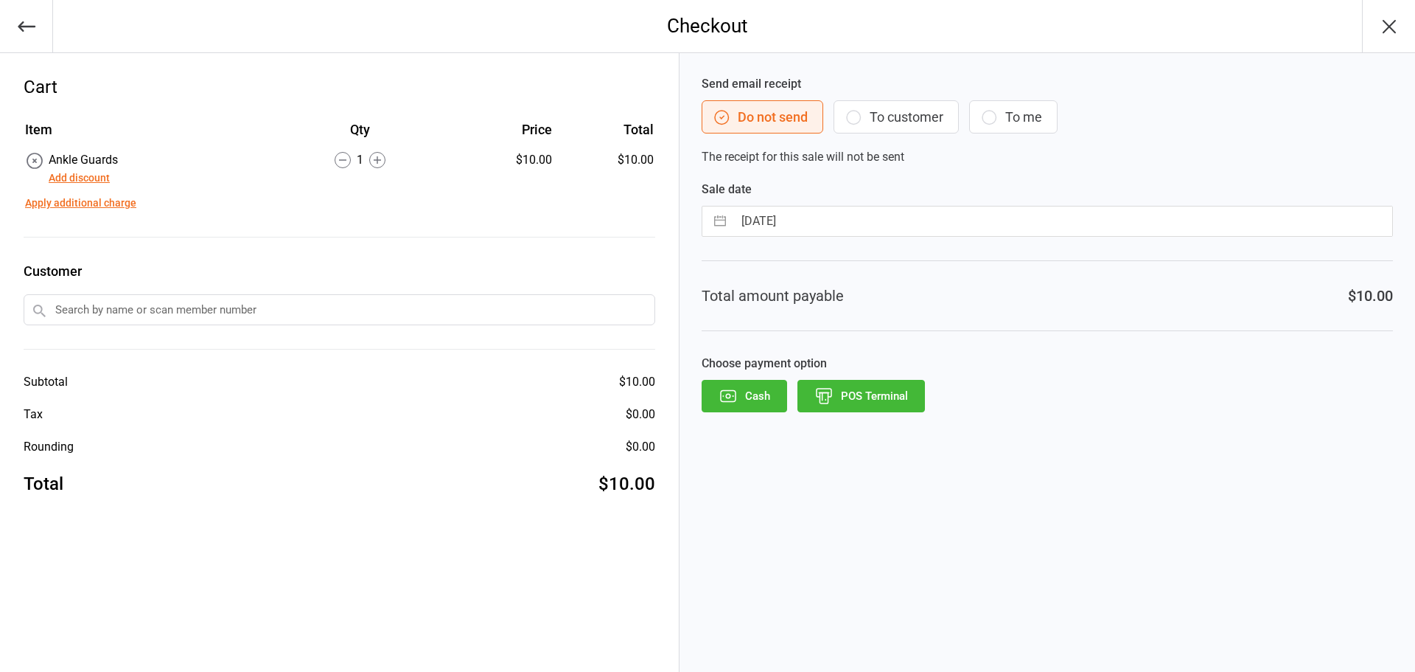
click at [870, 385] on button "POS Terminal" at bounding box center [862, 396] width 128 height 32
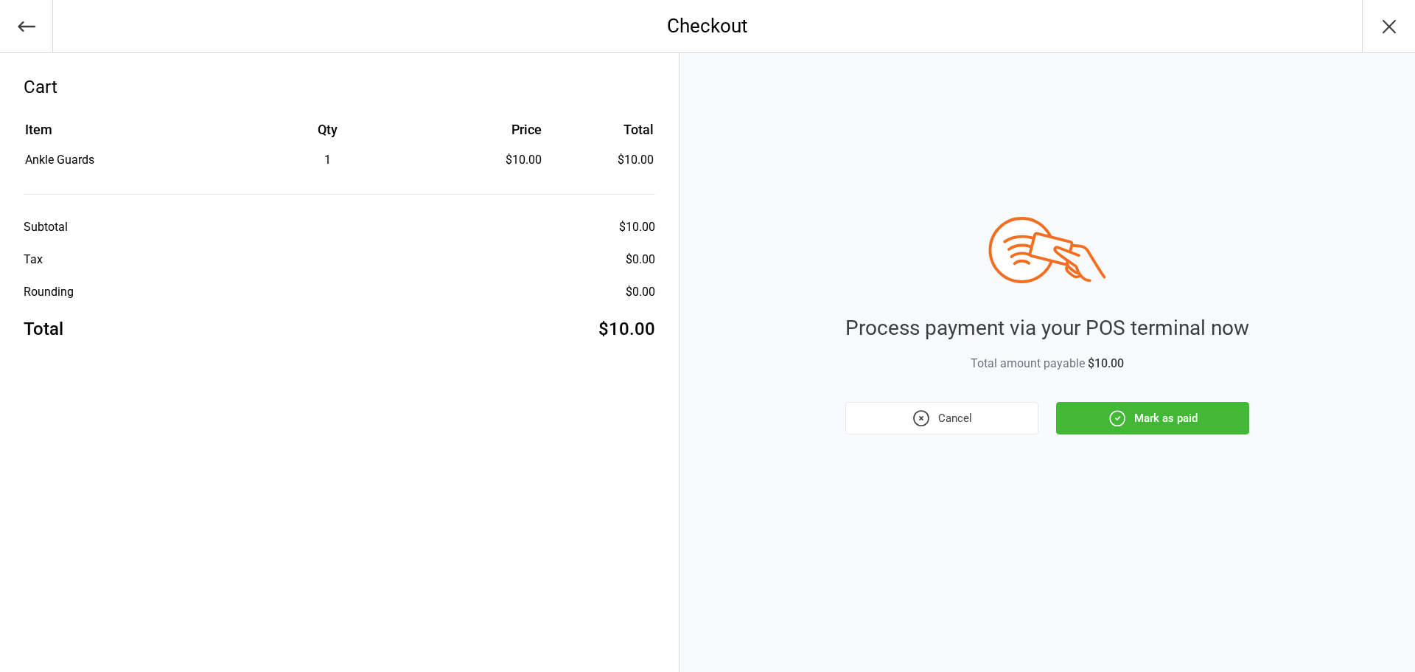
click at [1192, 414] on button "Mark as paid" at bounding box center [1152, 418] width 193 height 32
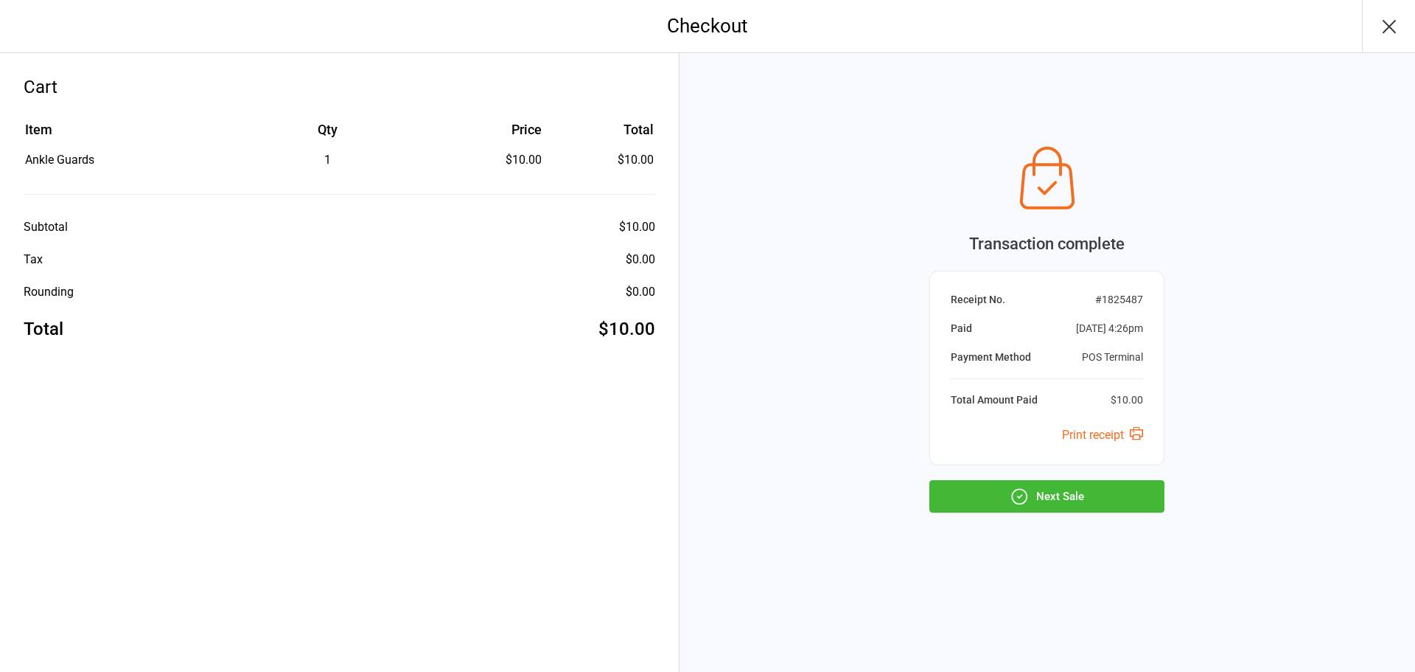
click at [1076, 509] on button "Next Sale" at bounding box center [1047, 496] width 235 height 32
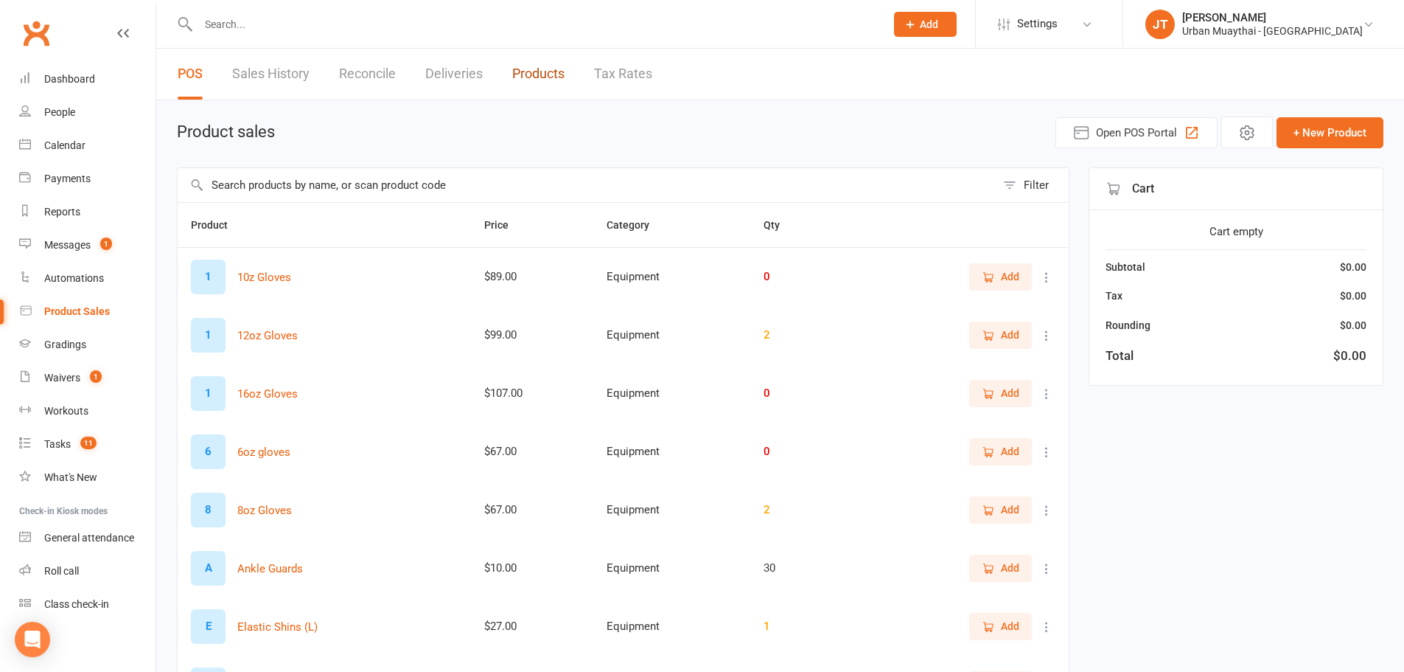
click at [537, 68] on link "Products" at bounding box center [538, 74] width 52 height 51
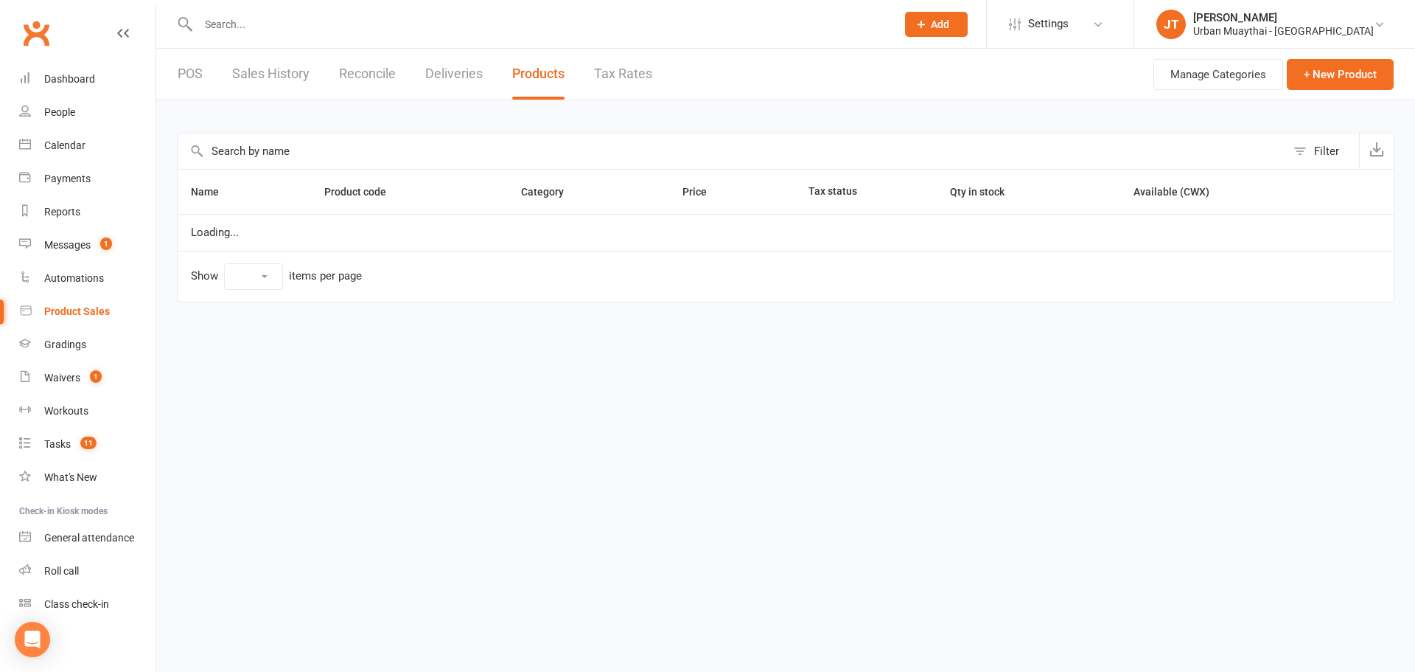
select select "100"
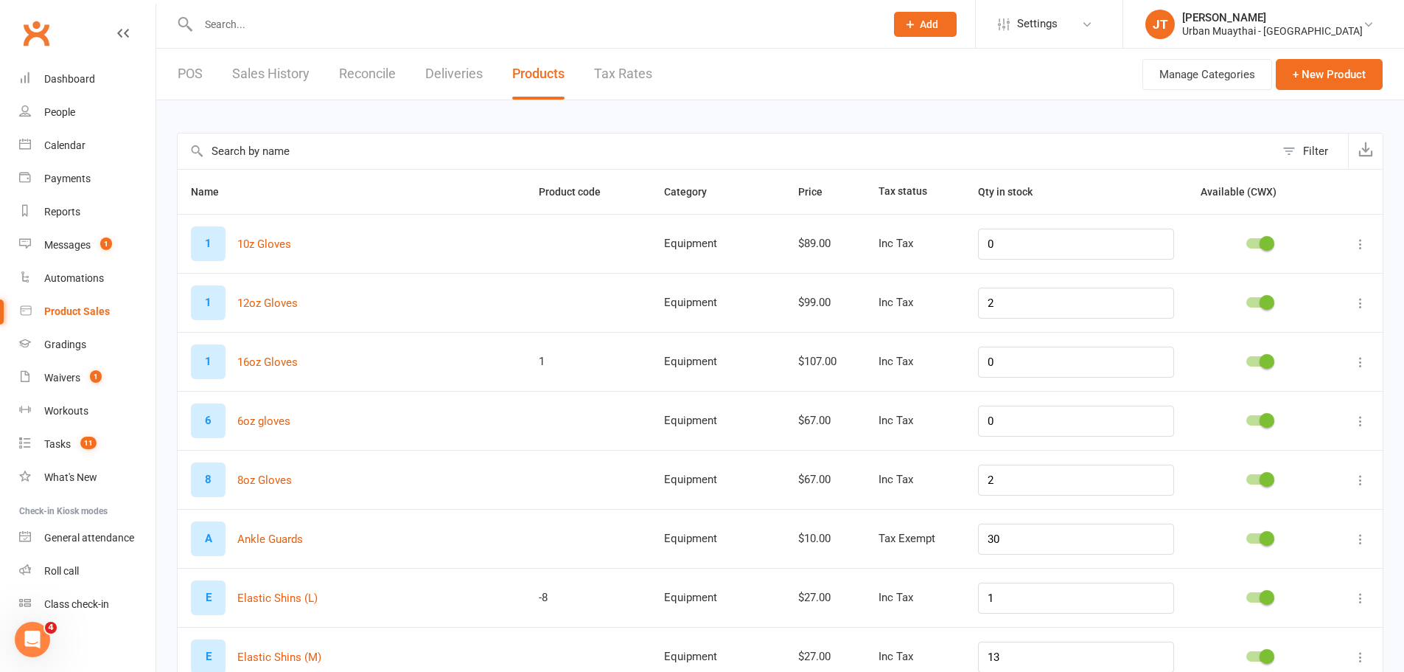
click at [321, 161] on input "text" at bounding box center [727, 150] width 1098 height 35
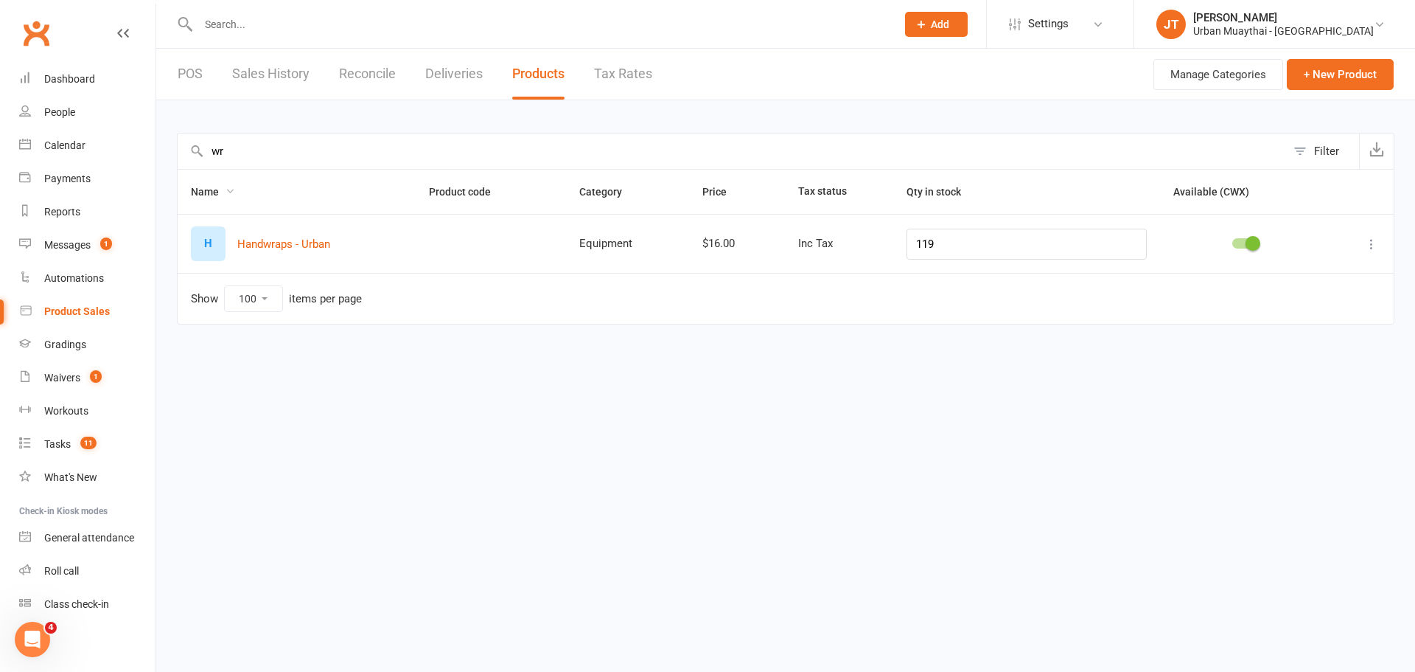
type input "w"
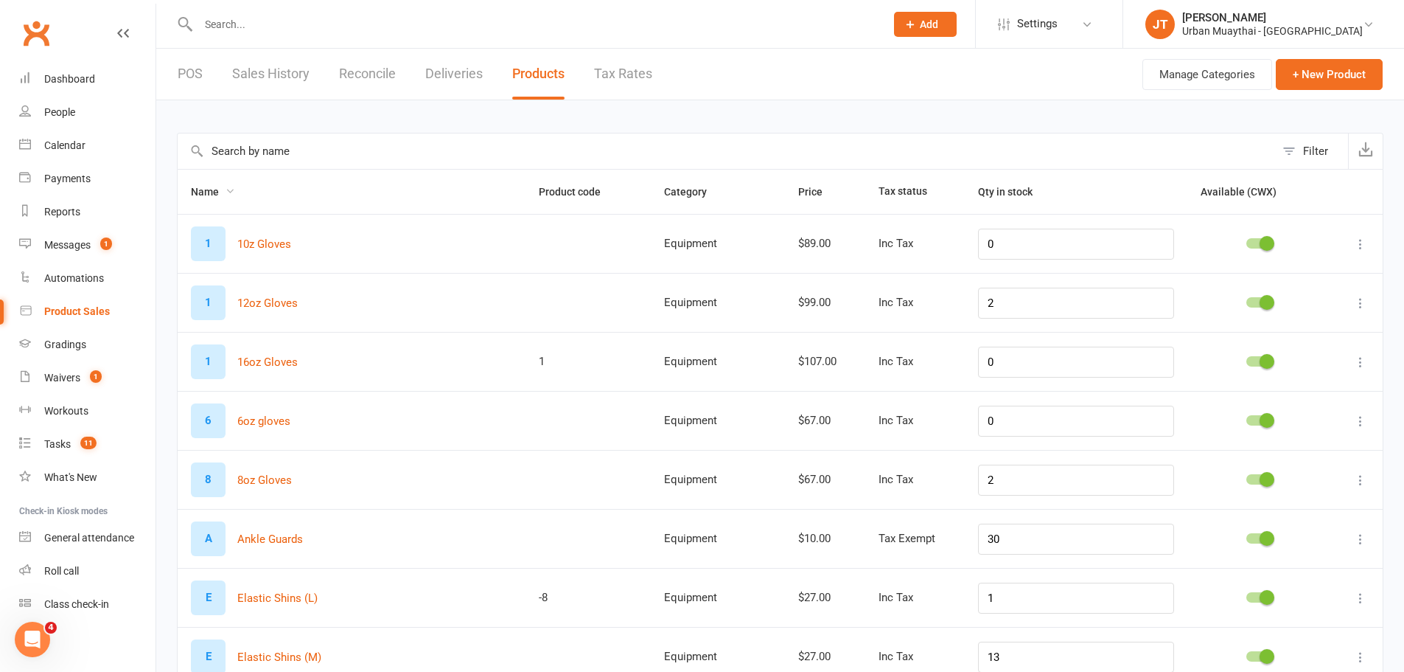
drag, startPoint x: 202, startPoint y: 193, endPoint x: 212, endPoint y: 194, distance: 9.6
click at [203, 193] on span "Name" at bounding box center [213, 192] width 44 height 12
drag, startPoint x: 212, startPoint y: 194, endPoint x: 473, endPoint y: 207, distance: 261.3
click at [473, 207] on th "Name" at bounding box center [352, 192] width 348 height 44
drag, startPoint x: 806, startPoint y: 485, endPoint x: 835, endPoint y: 481, distance: 29.7
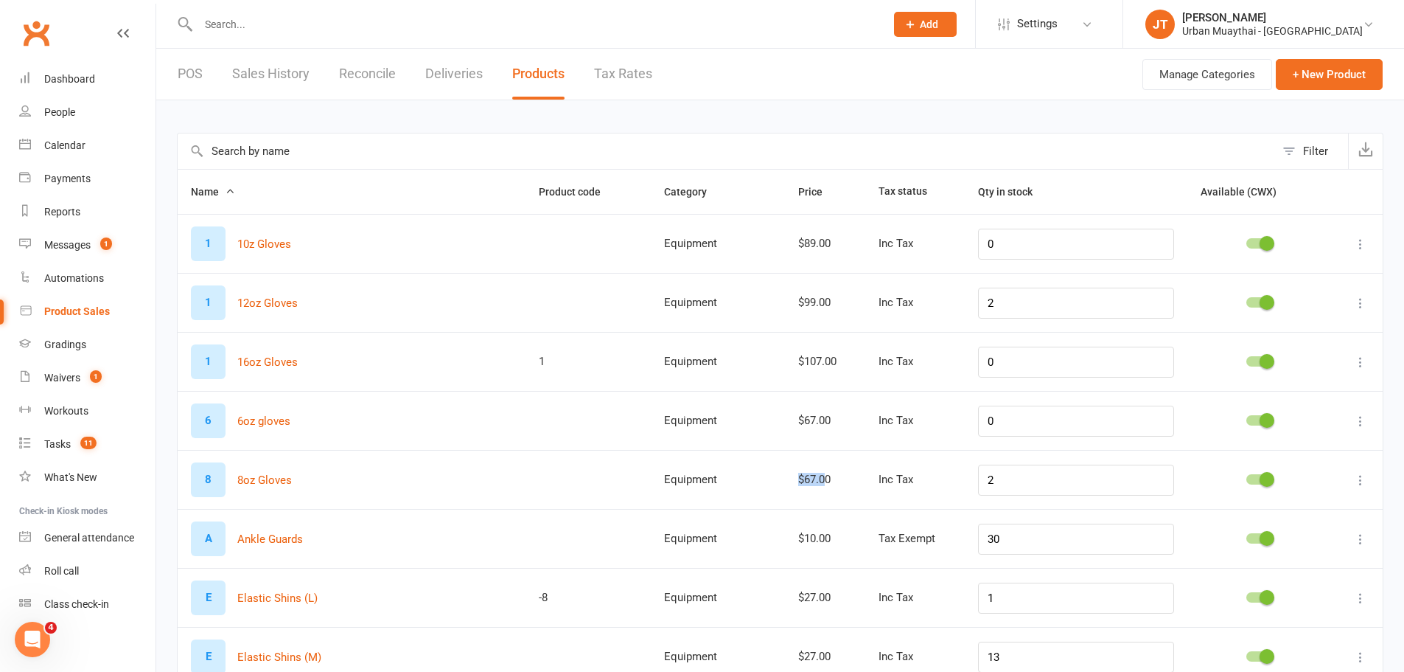
click at [835, 481] on td "$67.00" at bounding box center [825, 479] width 80 height 59
click at [846, 477] on div "$67.00" at bounding box center [825, 479] width 54 height 13
click at [832, 484] on div "$67.00" at bounding box center [825, 479] width 54 height 13
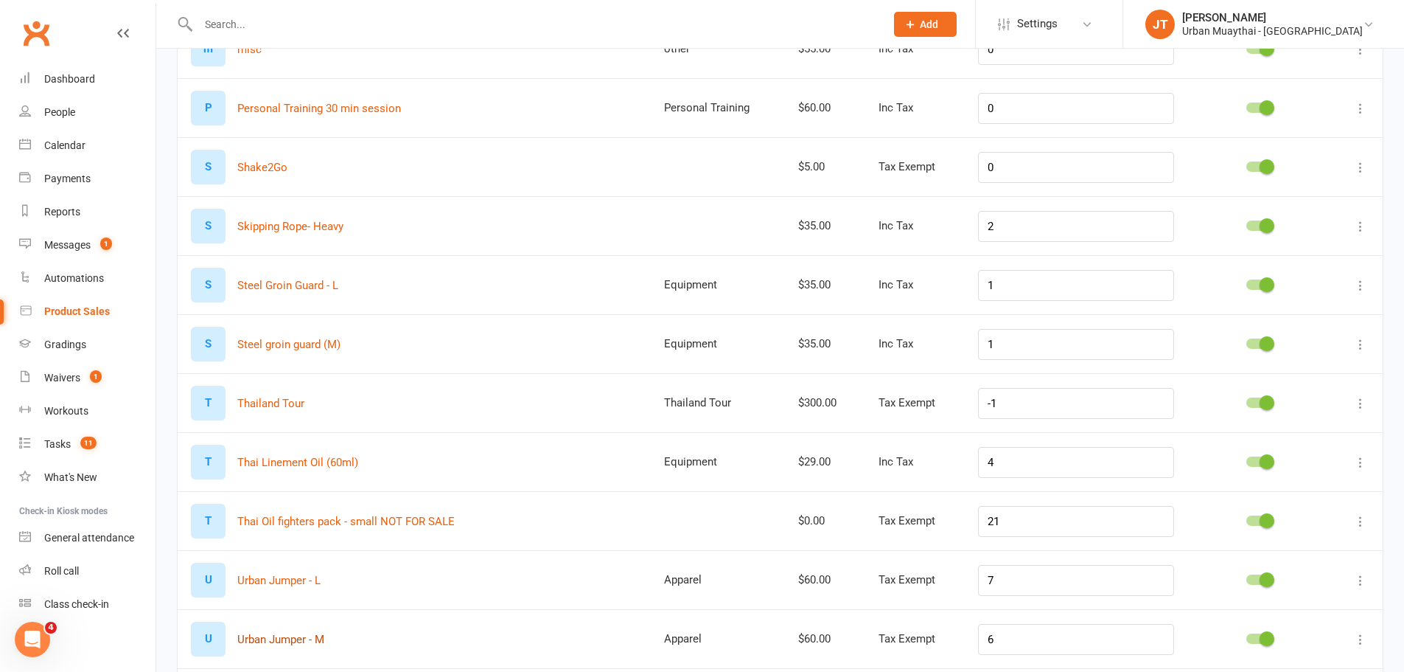
scroll to position [1769, 0]
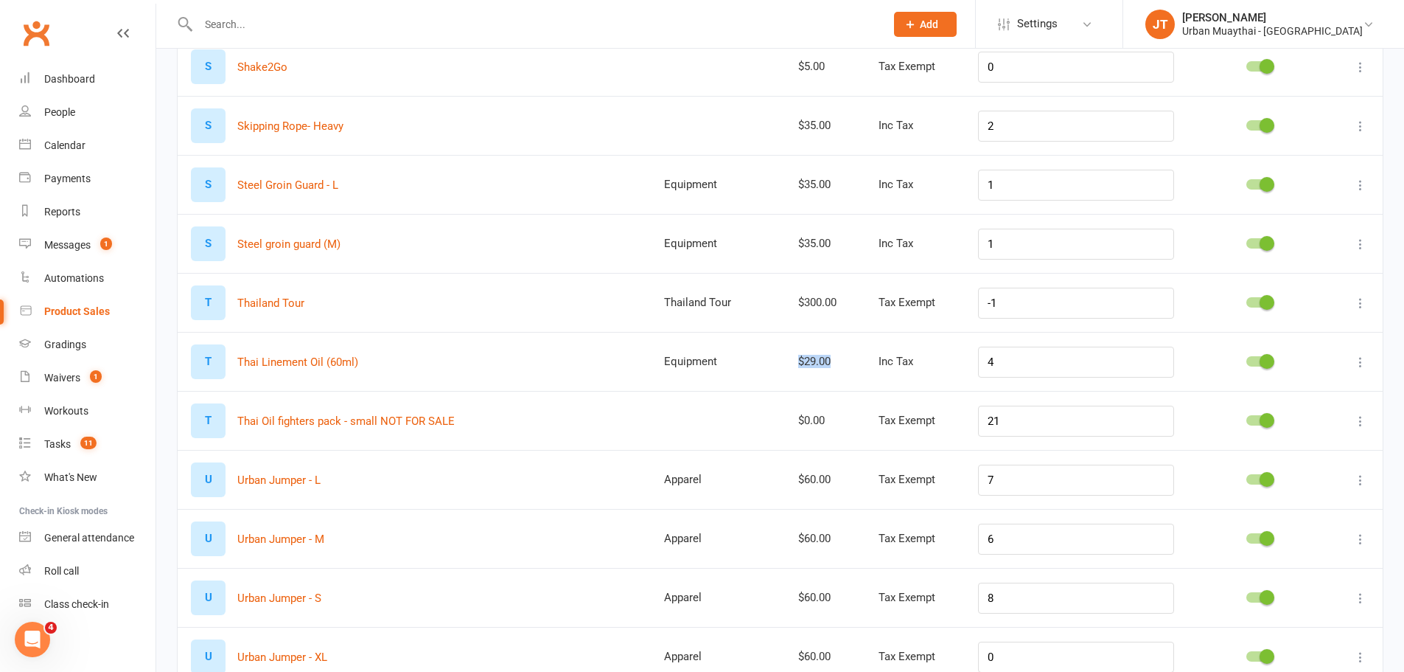
drag, startPoint x: 809, startPoint y: 363, endPoint x: 846, endPoint y: 361, distance: 37.7
click at [846, 361] on td "$29.00" at bounding box center [825, 361] width 80 height 59
click at [852, 362] on div "$29.00" at bounding box center [825, 361] width 54 height 13
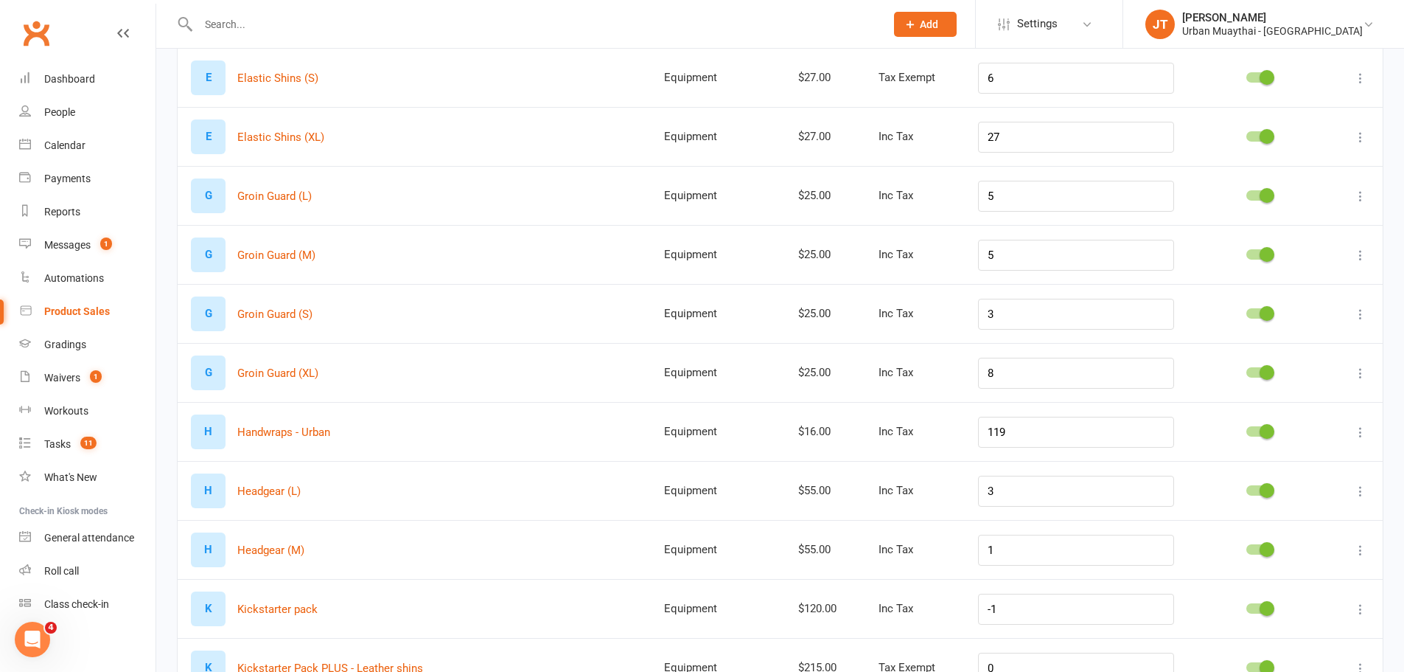
scroll to position [663, 0]
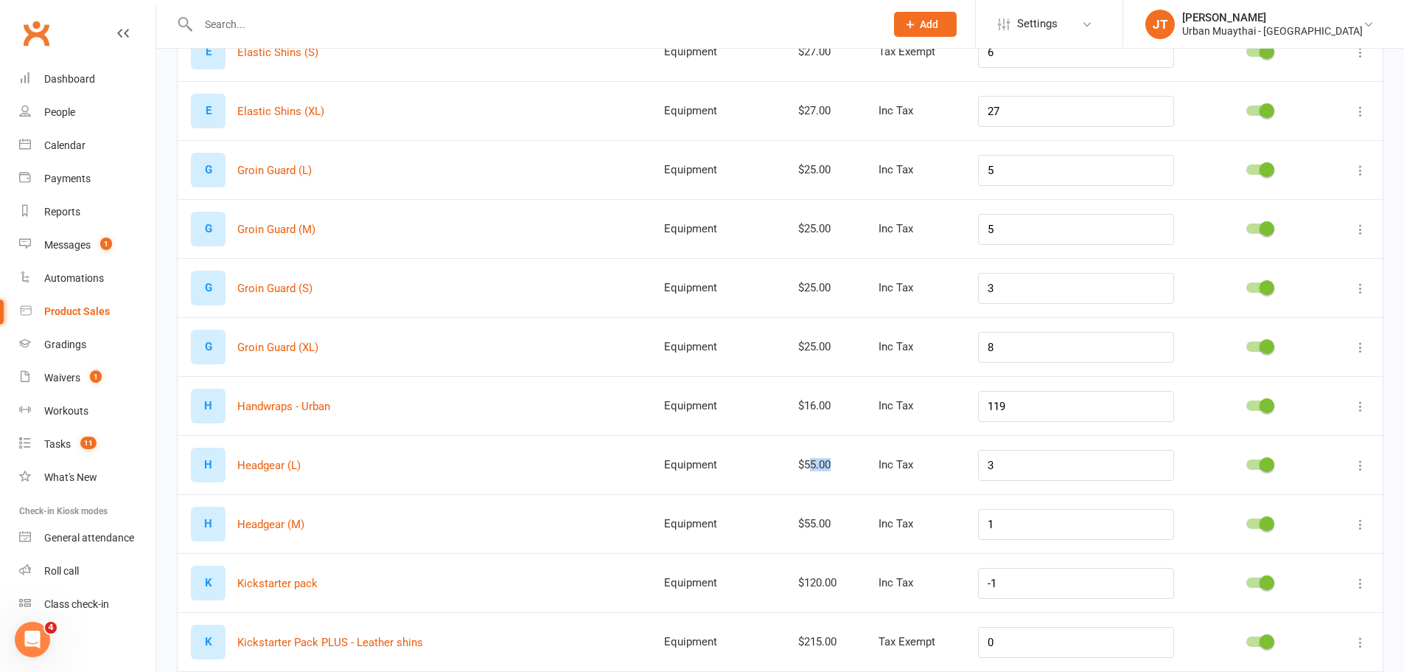
drag, startPoint x: 820, startPoint y: 469, endPoint x: 868, endPoint y: 457, distance: 48.6
click at [865, 457] on td "$55.00" at bounding box center [825, 464] width 80 height 59
click at [865, 459] on td "$55.00" at bounding box center [825, 464] width 80 height 59
click at [1359, 456] on button at bounding box center [1361, 465] width 18 height 18
click at [1309, 491] on link "Edit product" at bounding box center [1285, 493] width 146 height 29
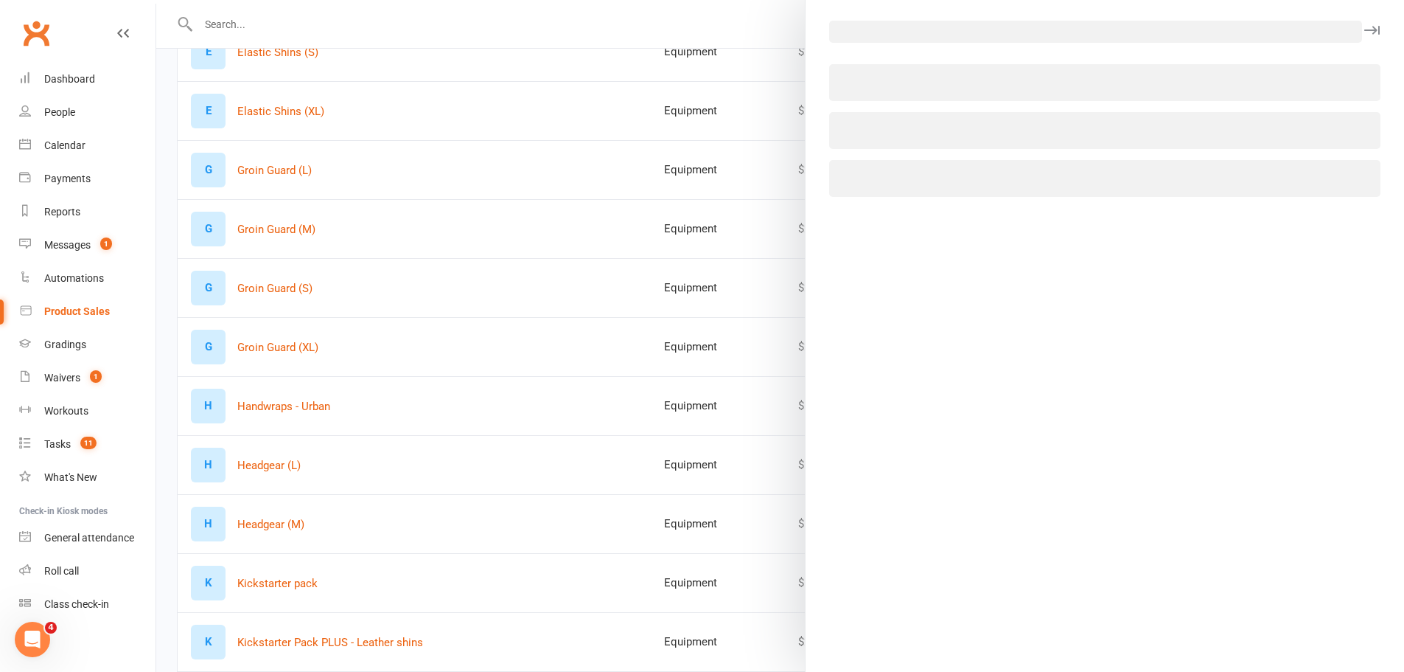
select select "157"
select select "362"
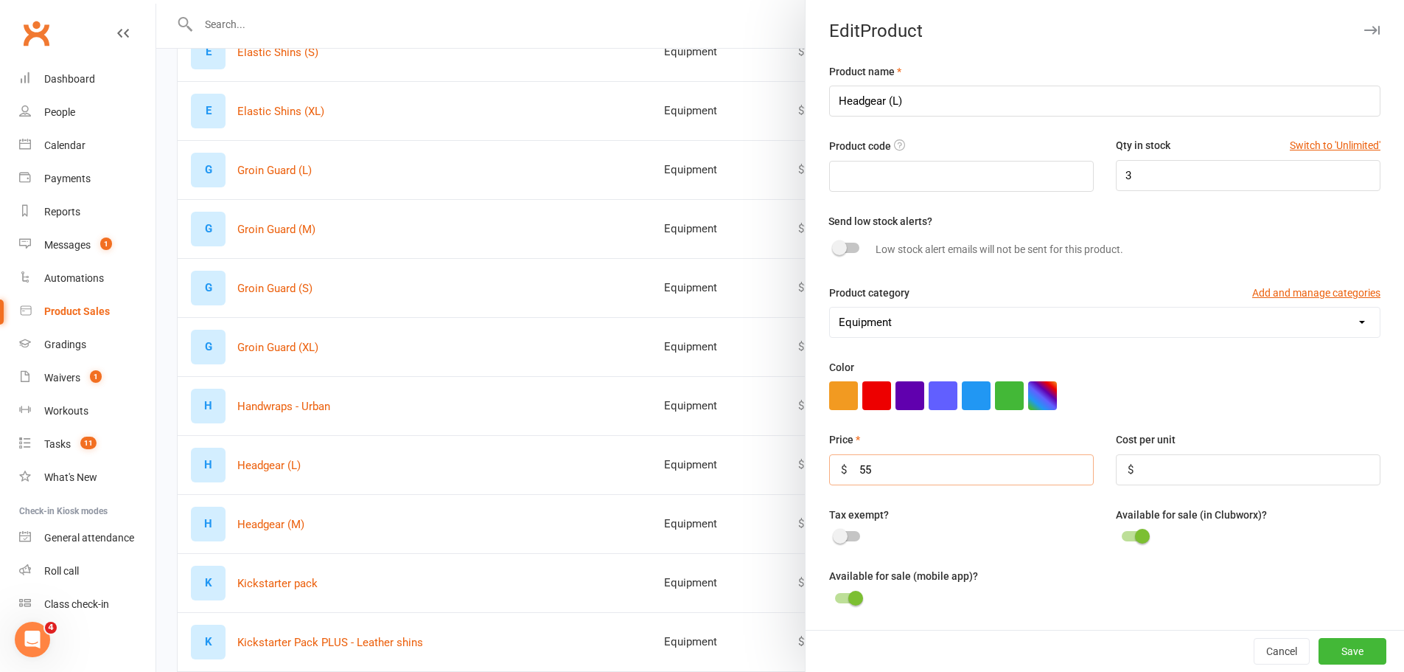
drag, startPoint x: 912, startPoint y: 469, endPoint x: 830, endPoint y: 478, distance: 82.4
click at [829, 478] on input "55" at bounding box center [961, 469] width 265 height 31
type input "79"
click at [1320, 647] on button "Save" at bounding box center [1353, 651] width 68 height 27
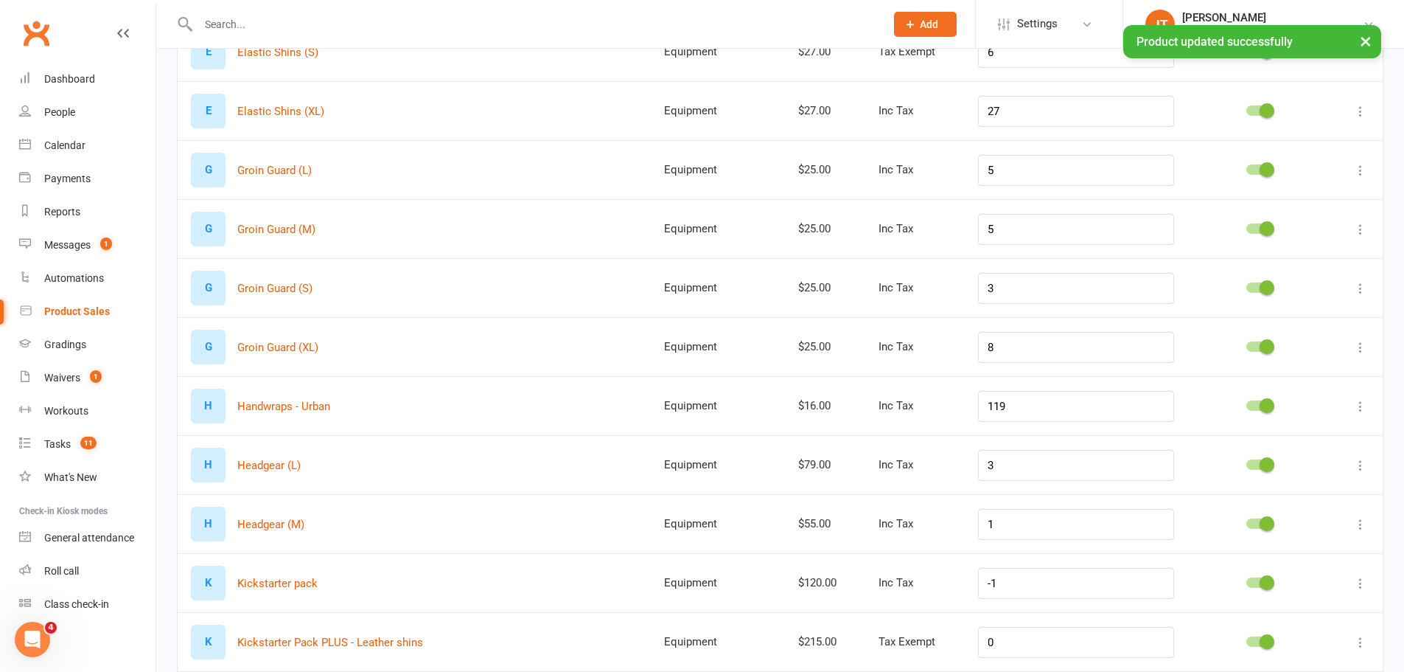
click at [1357, 522] on icon at bounding box center [1360, 524] width 15 height 15
click at [1307, 551] on link "Edit product" at bounding box center [1285, 552] width 146 height 29
select select "157"
select select "362"
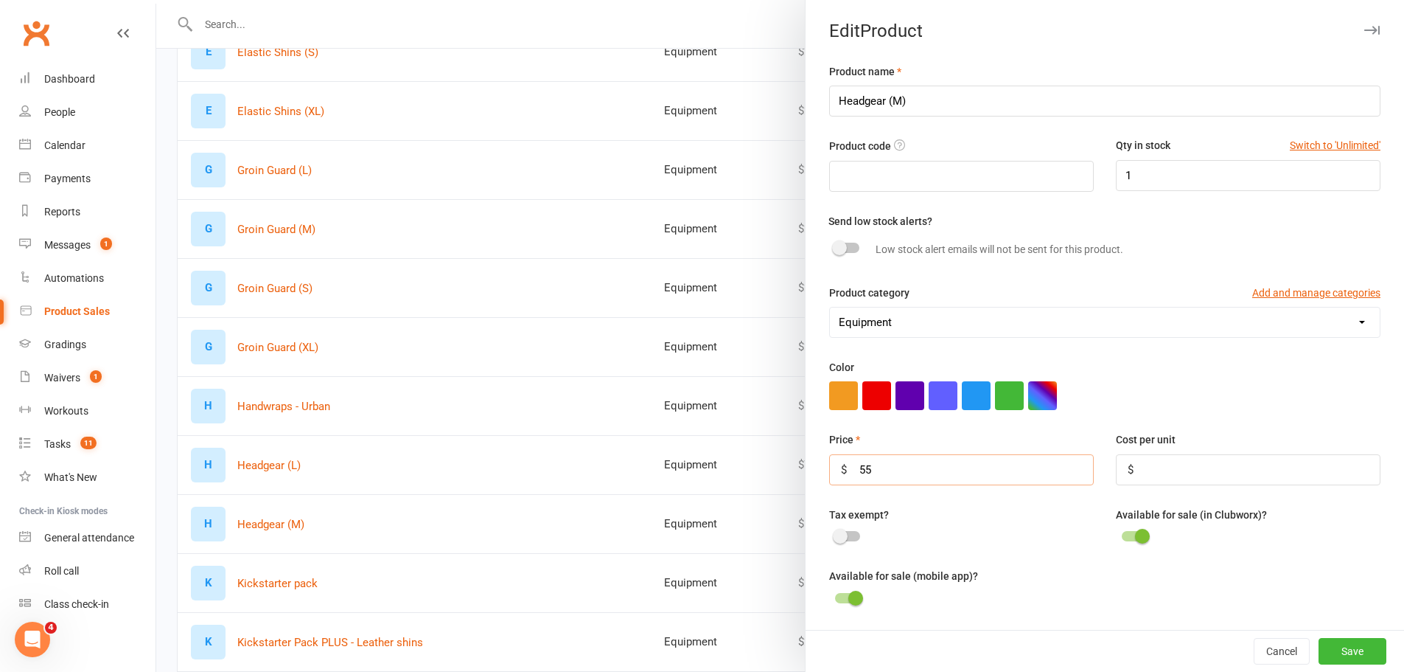
drag, startPoint x: 916, startPoint y: 466, endPoint x: 825, endPoint y: 483, distance: 92.2
click at [821, 483] on div "Price $ 55" at bounding box center [961, 458] width 287 height 54
type input "79"
click at [1338, 647] on button "Save" at bounding box center [1353, 651] width 68 height 27
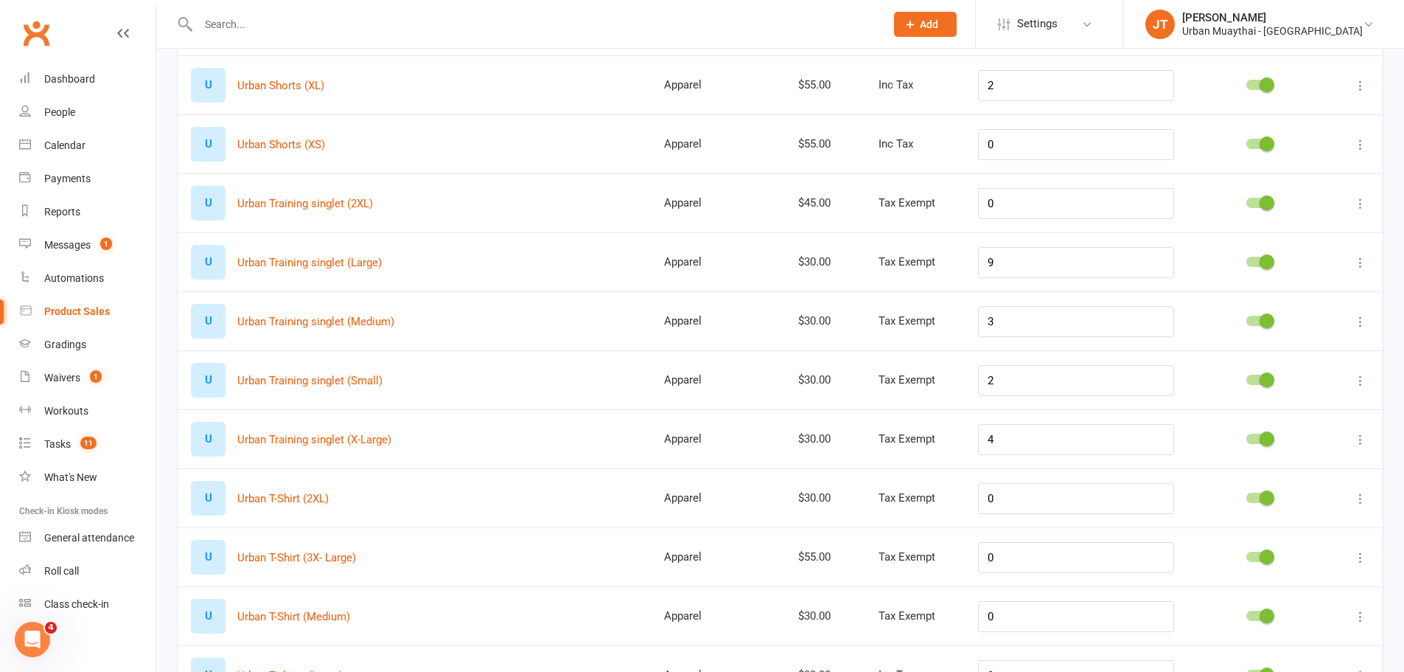
scroll to position [2728, 0]
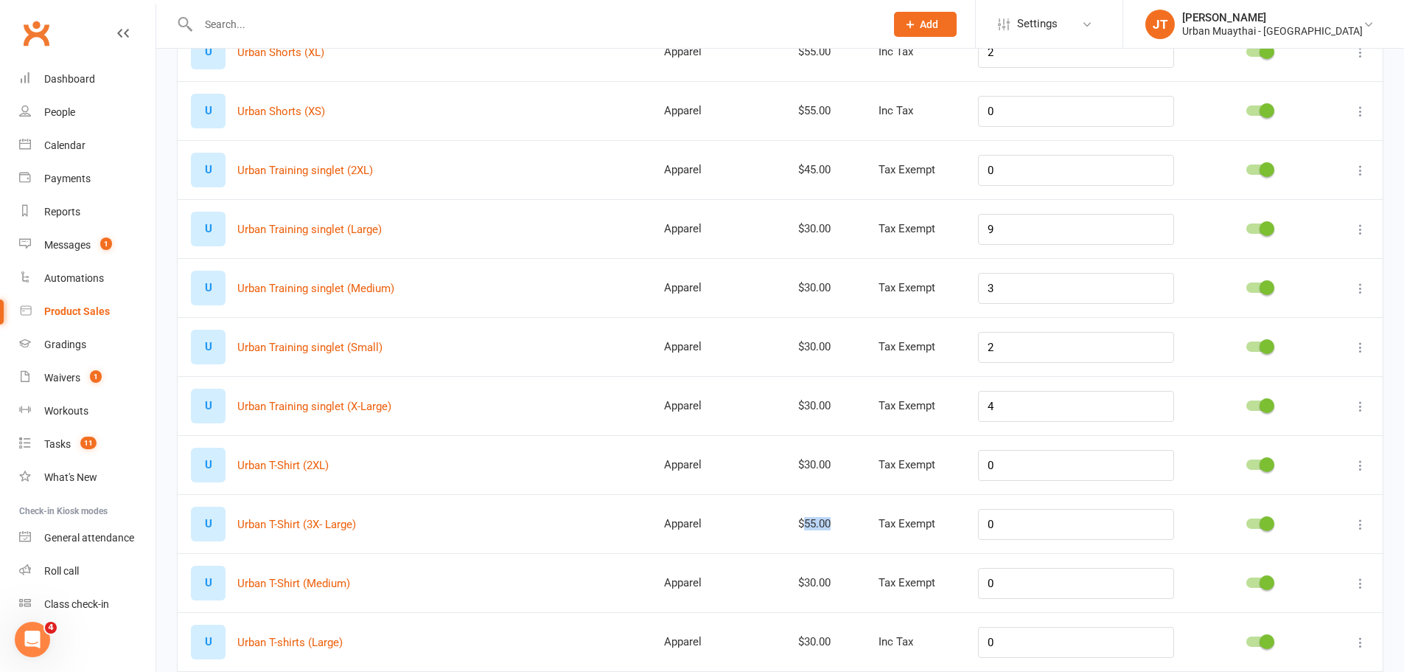
drag, startPoint x: 843, startPoint y: 520, endPoint x: 816, endPoint y: 520, distance: 27.3
click at [816, 520] on div "$55.00" at bounding box center [825, 524] width 54 height 13
drag, startPoint x: 848, startPoint y: 589, endPoint x: 801, endPoint y: 581, distance: 47.1
click at [801, 581] on td "$30.00" at bounding box center [825, 582] width 80 height 59
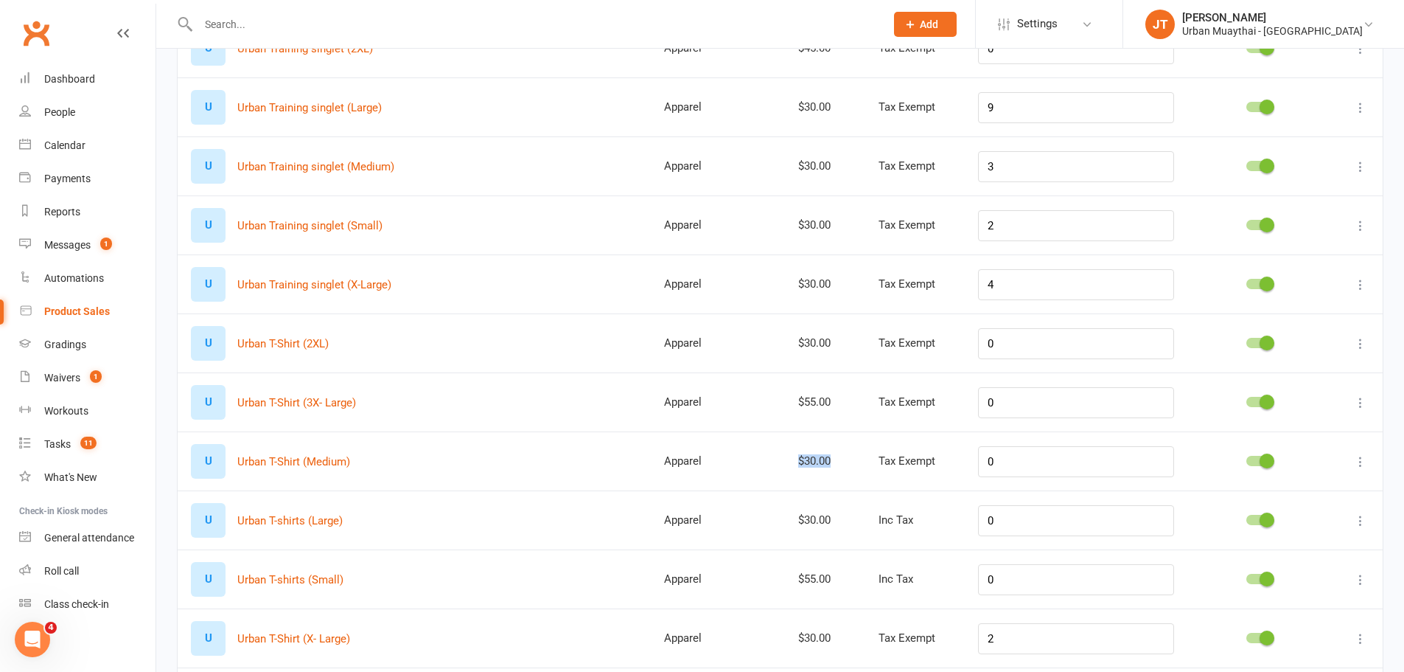
scroll to position [2875, 0]
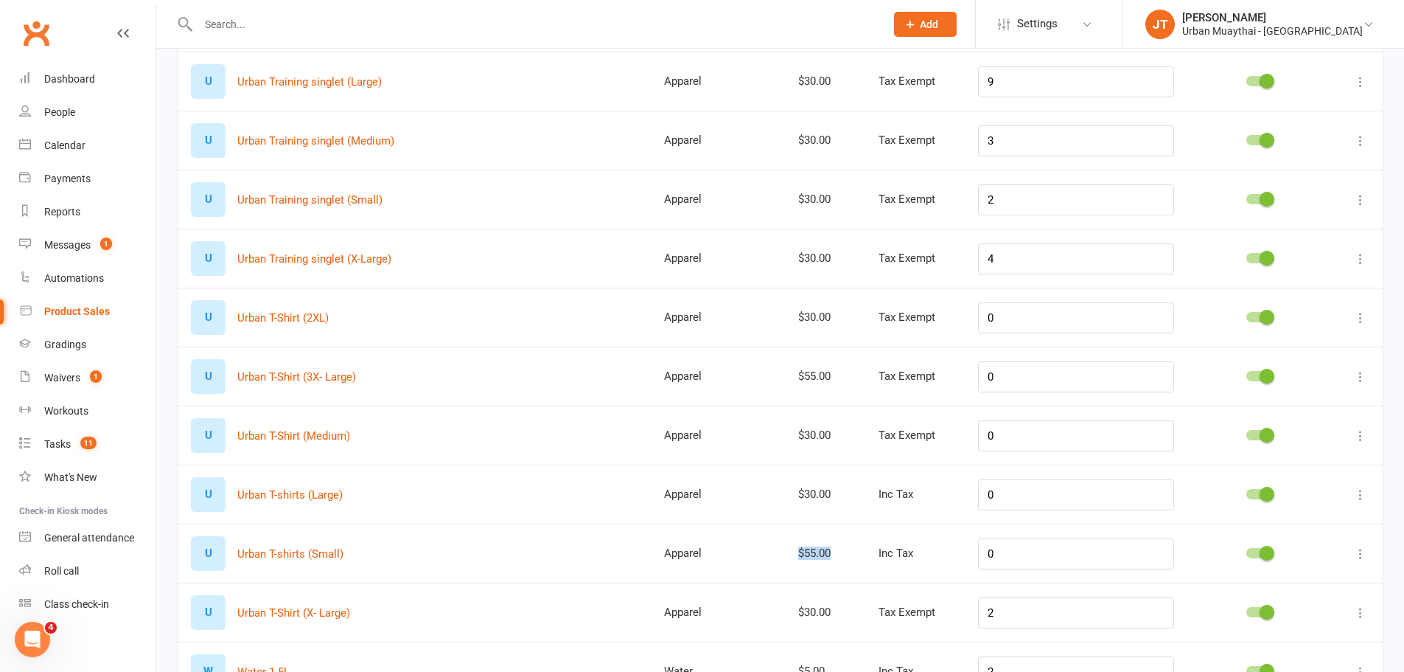
drag, startPoint x: 849, startPoint y: 551, endPoint x: 808, endPoint y: 543, distance: 41.9
click at [808, 543] on td "$55.00" at bounding box center [825, 552] width 80 height 59
click at [821, 533] on td "$55.00" at bounding box center [825, 552] width 80 height 59
click at [1356, 433] on icon at bounding box center [1360, 435] width 15 height 15
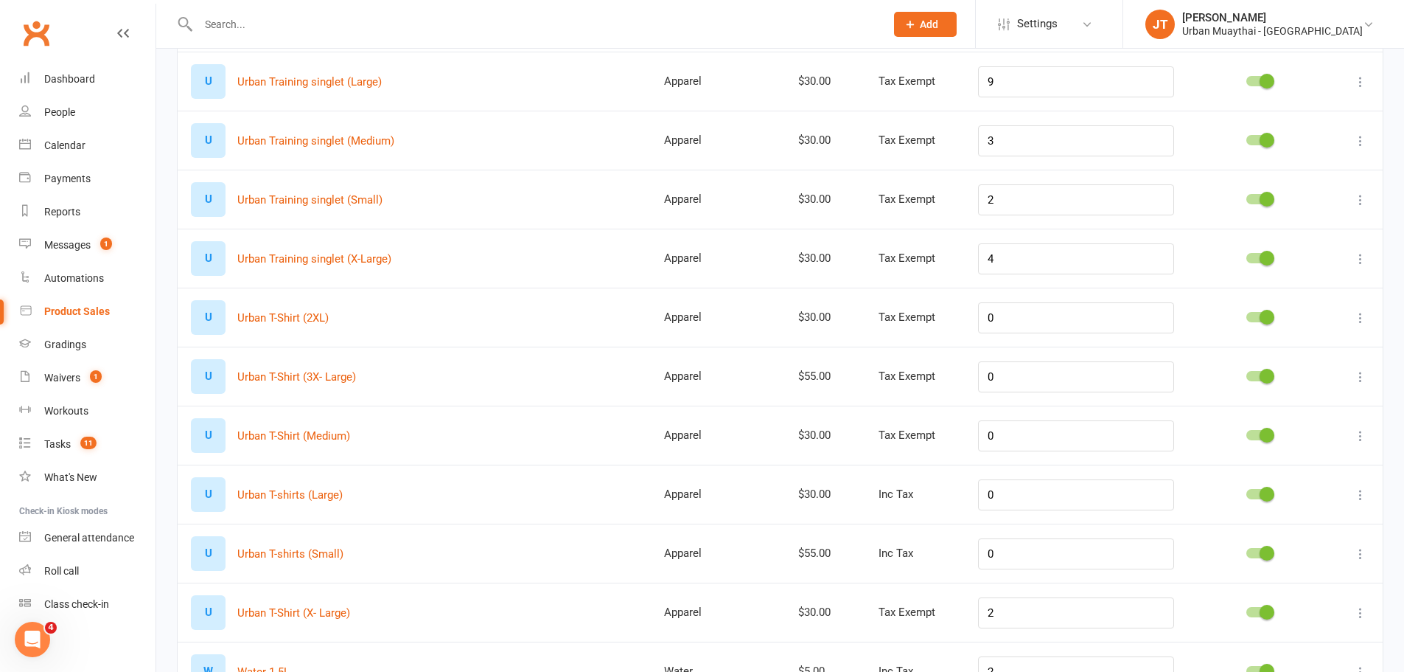
click at [651, 277] on td at bounding box center [588, 258] width 125 height 59
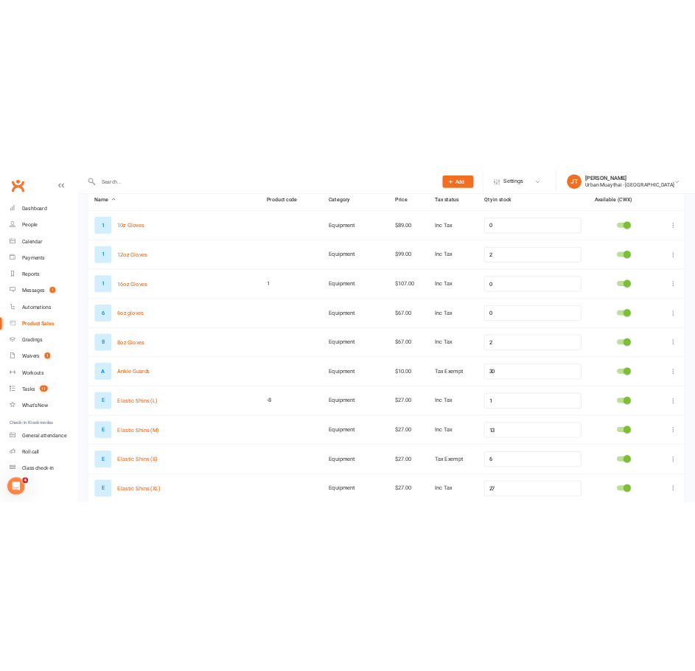
scroll to position [0, 0]
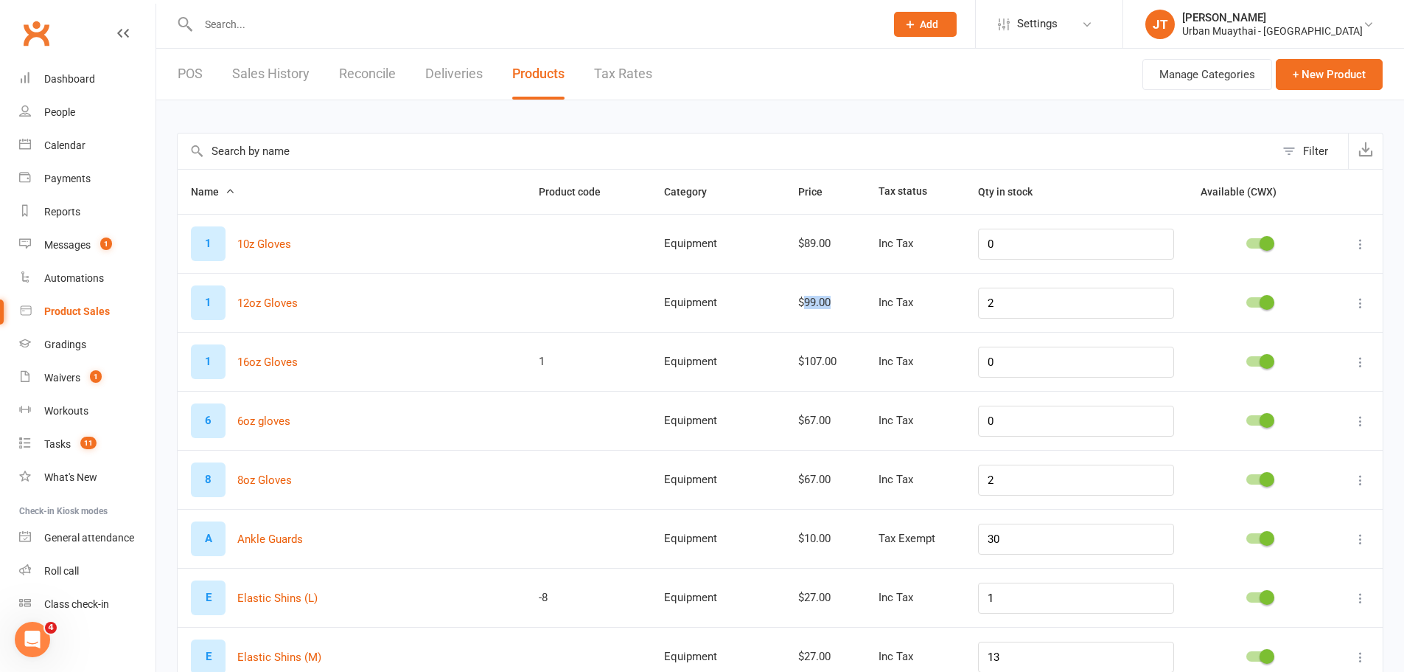
drag, startPoint x: 814, startPoint y: 305, endPoint x: 863, endPoint y: 307, distance: 48.7
click at [852, 307] on div "$99.00" at bounding box center [825, 302] width 54 height 13
click at [840, 305] on div "$99.00" at bounding box center [825, 302] width 54 height 13
drag, startPoint x: 807, startPoint y: 357, endPoint x: 846, endPoint y: 360, distance: 38.4
click at [846, 360] on td "$107.00" at bounding box center [825, 361] width 80 height 59
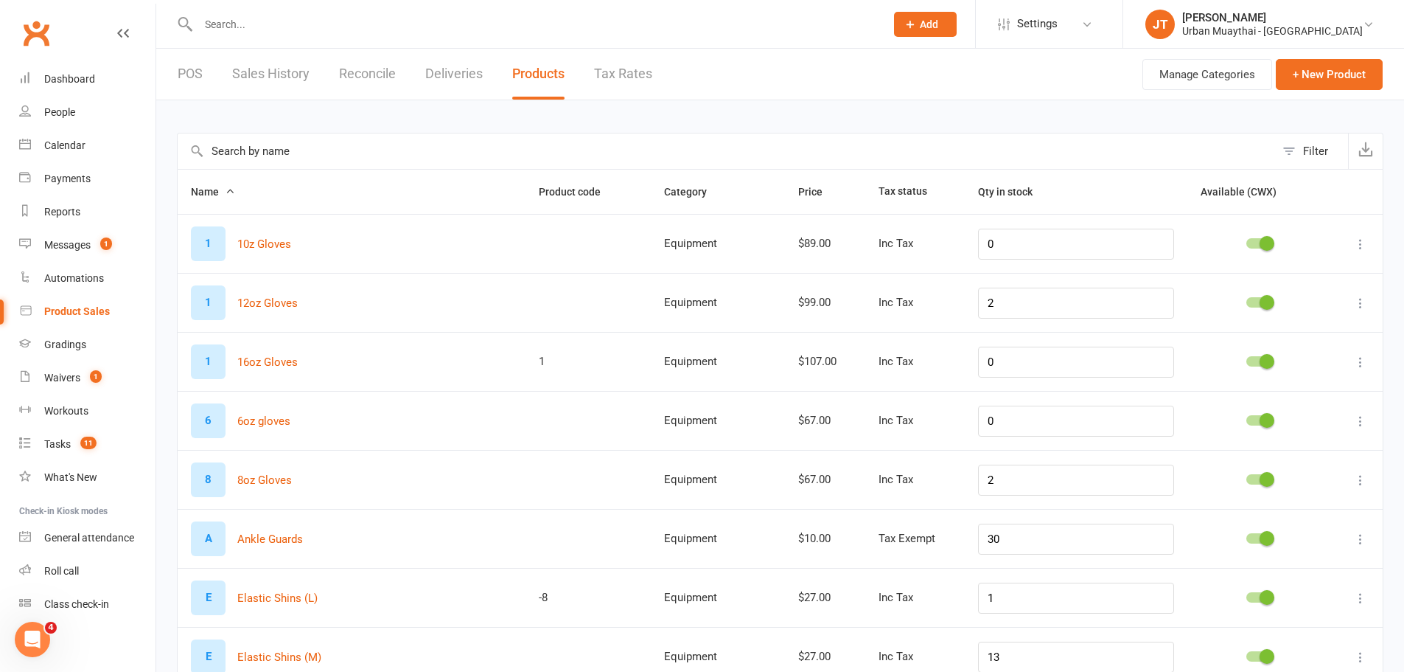
click at [859, 369] on td "$107.00" at bounding box center [825, 361] width 80 height 59
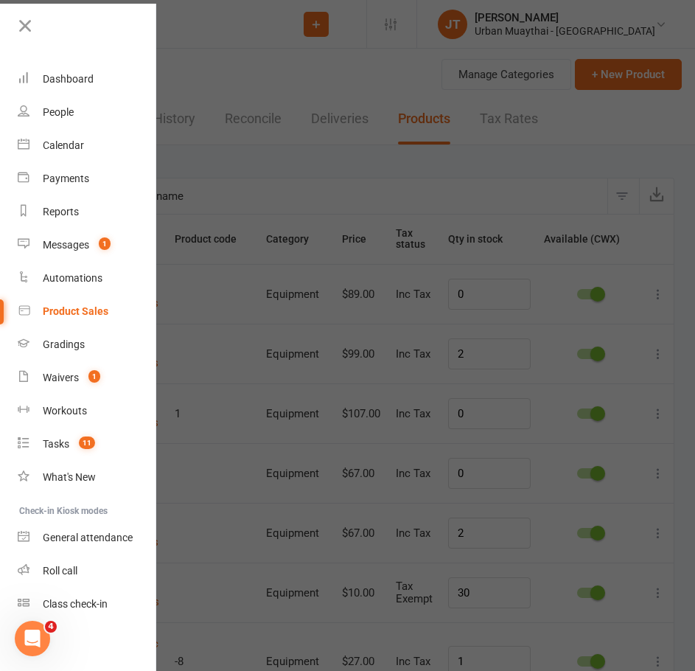
click at [339, 232] on div at bounding box center [347, 335] width 695 height 671
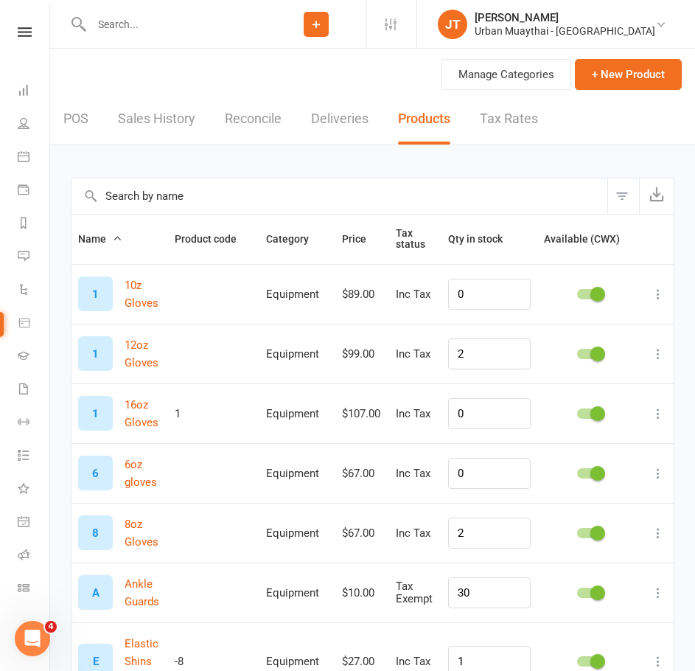
click at [656, 470] on icon at bounding box center [658, 473] width 15 height 15
click at [603, 498] on link "Edit product" at bounding box center [582, 501] width 146 height 29
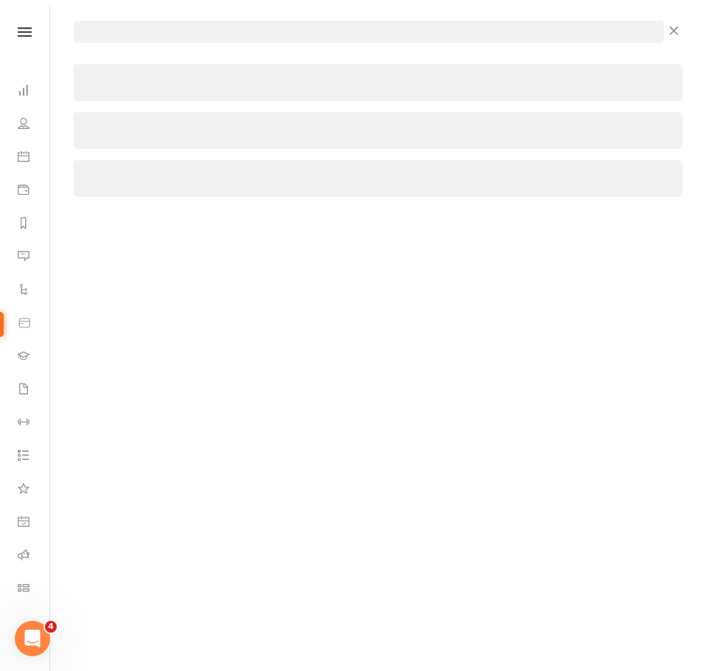
select select "157"
select select "362"
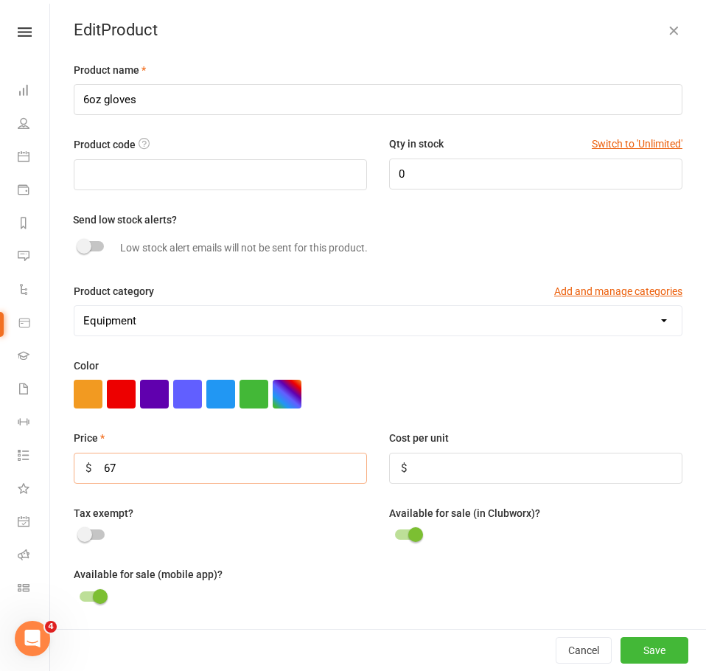
click at [224, 473] on input "67" at bounding box center [220, 468] width 293 height 31
type input "69"
click at [644, 644] on button "Save" at bounding box center [655, 650] width 68 height 27
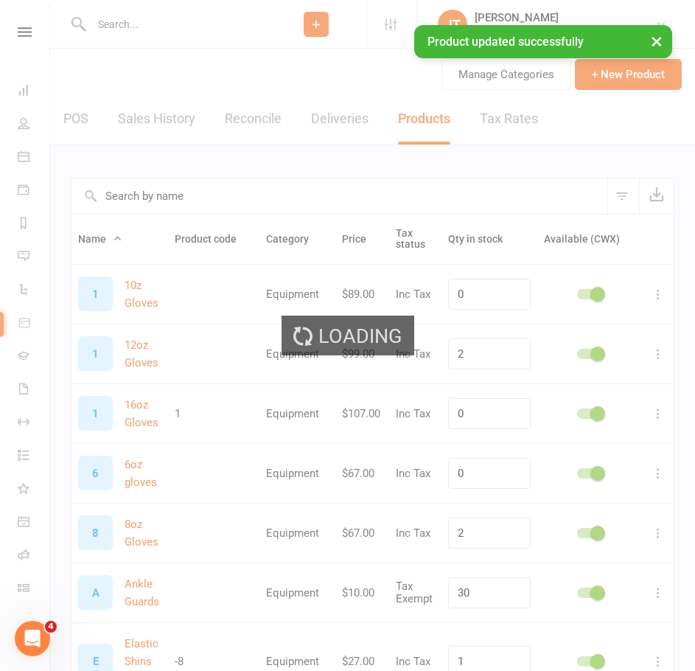
type input "67"
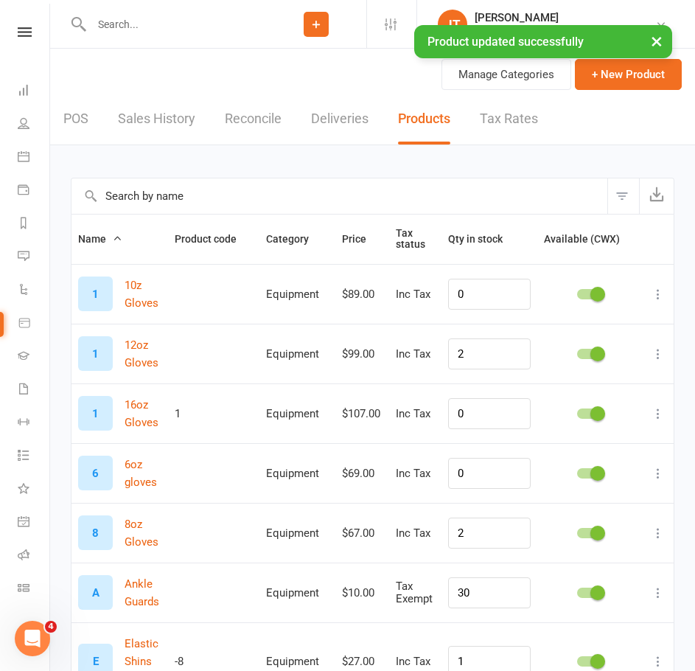
click at [654, 346] on button at bounding box center [658, 354] width 18 height 18
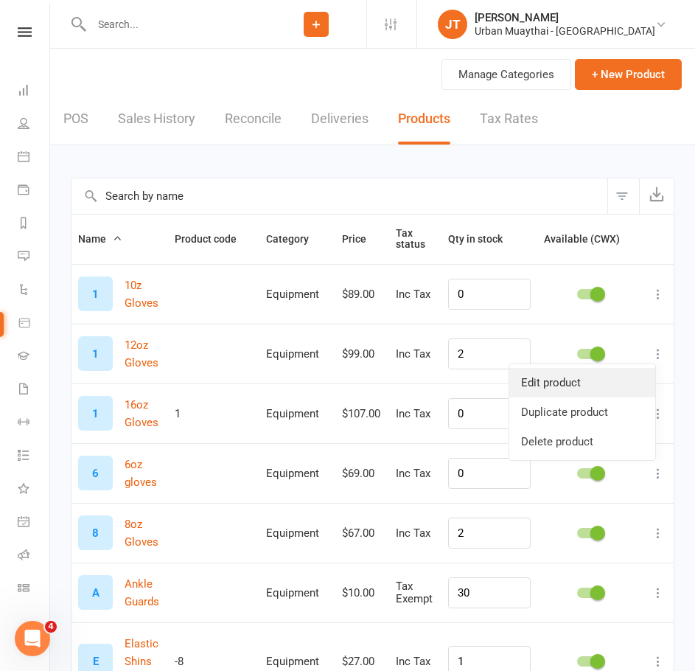
click at [613, 385] on link "Edit product" at bounding box center [582, 382] width 146 height 29
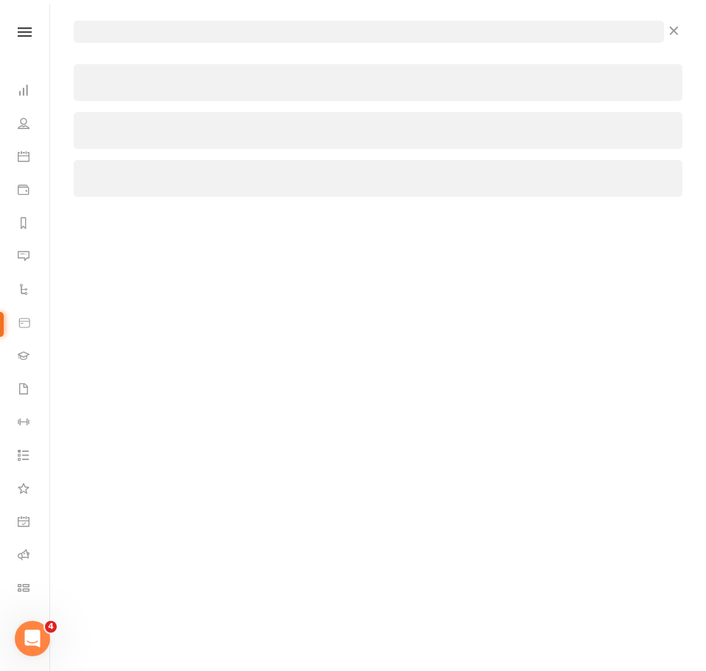
select select "157"
select select "362"
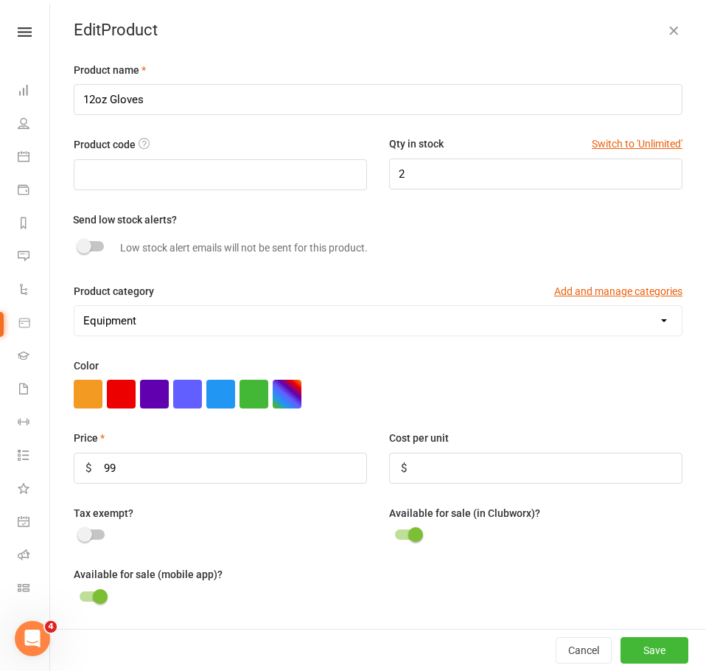
click at [254, 454] on div "Price $ 99" at bounding box center [221, 456] width 316 height 54
drag, startPoint x: 259, startPoint y: 472, endPoint x: 248, endPoint y: 472, distance: 11.1
click at [258, 472] on input "99" at bounding box center [220, 468] width 293 height 31
type input "9"
type input "89"
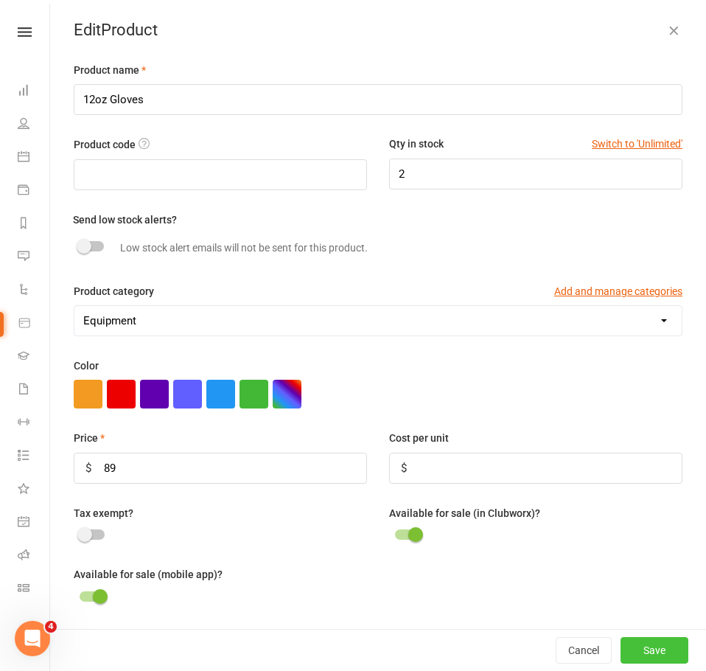
click at [644, 652] on button "Save" at bounding box center [655, 650] width 68 height 27
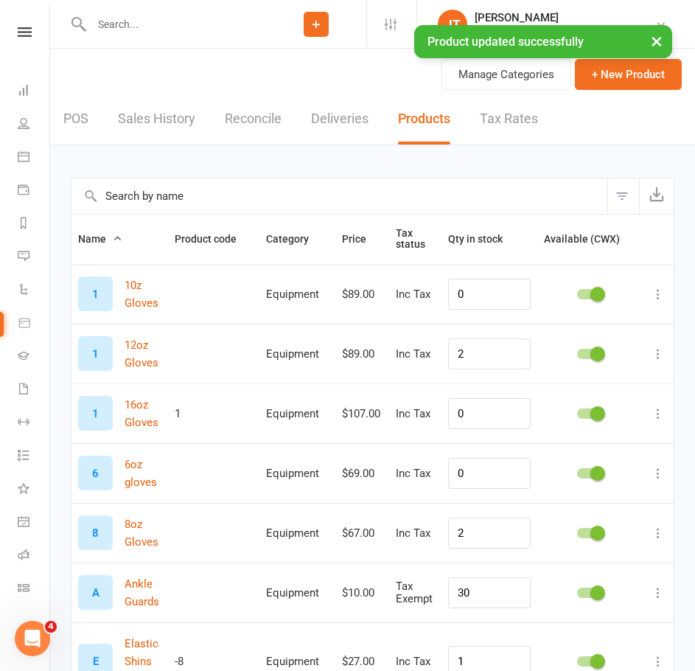
click at [657, 411] on icon at bounding box center [658, 413] width 15 height 15
click at [606, 442] on link "Edit product" at bounding box center [582, 442] width 146 height 29
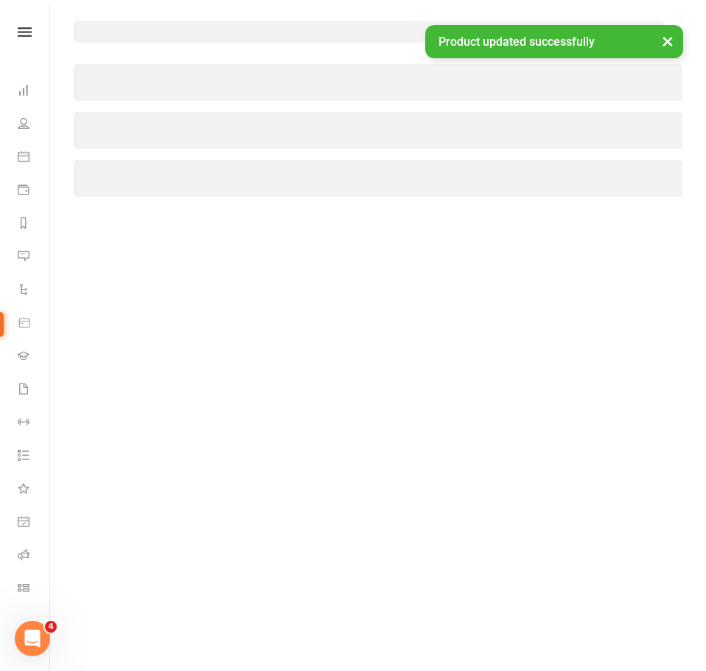
select select "157"
select select "362"
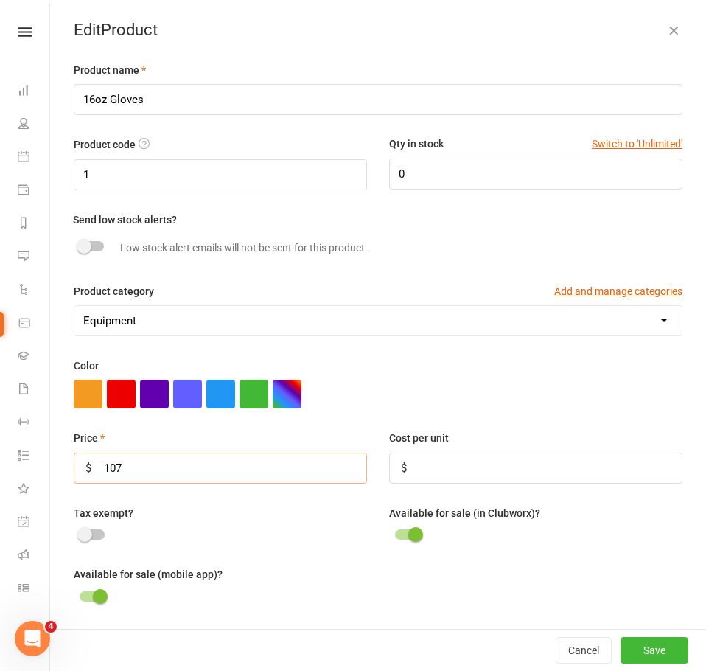
click at [150, 476] on input "107" at bounding box center [220, 468] width 293 height 31
type input "1"
type input "89"
click at [658, 652] on button "Save" at bounding box center [655, 650] width 68 height 27
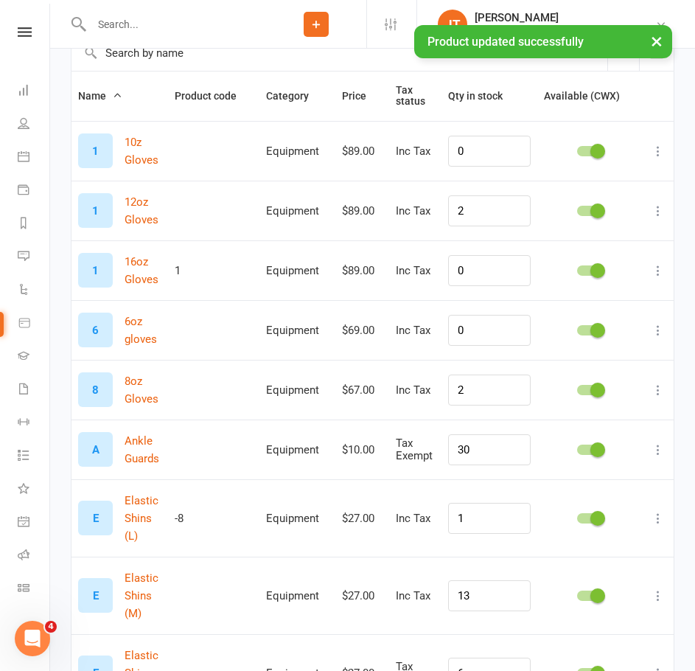
scroll to position [147, 0]
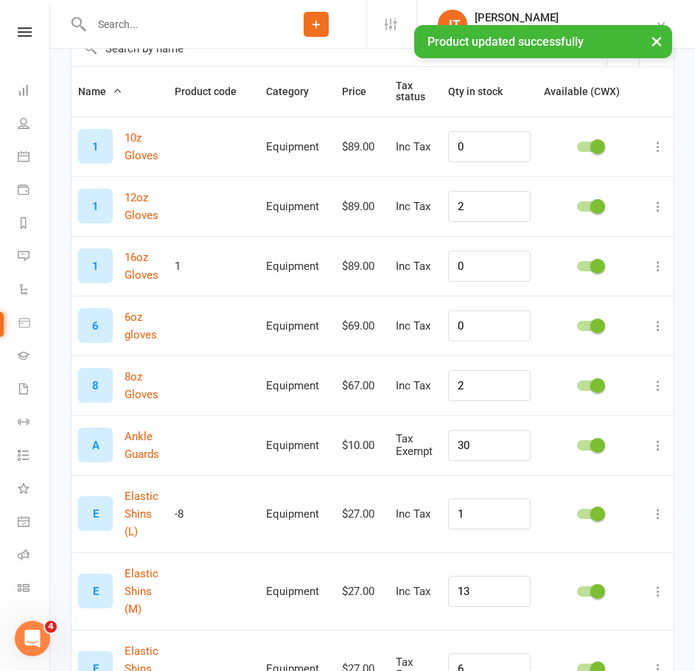
click at [660, 380] on icon at bounding box center [658, 385] width 15 height 15
click at [577, 410] on link "Edit product" at bounding box center [582, 414] width 146 height 29
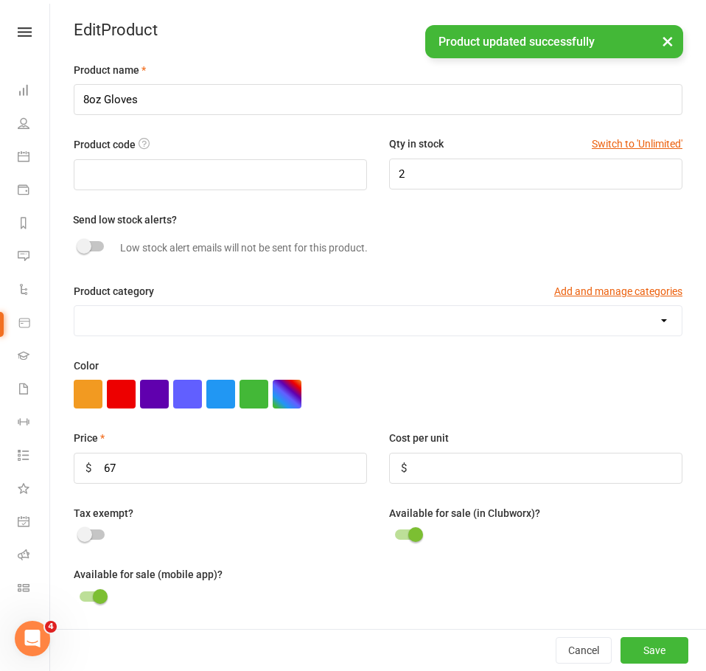
select select "157"
select select "362"
click at [224, 476] on input "67" at bounding box center [220, 468] width 293 height 31
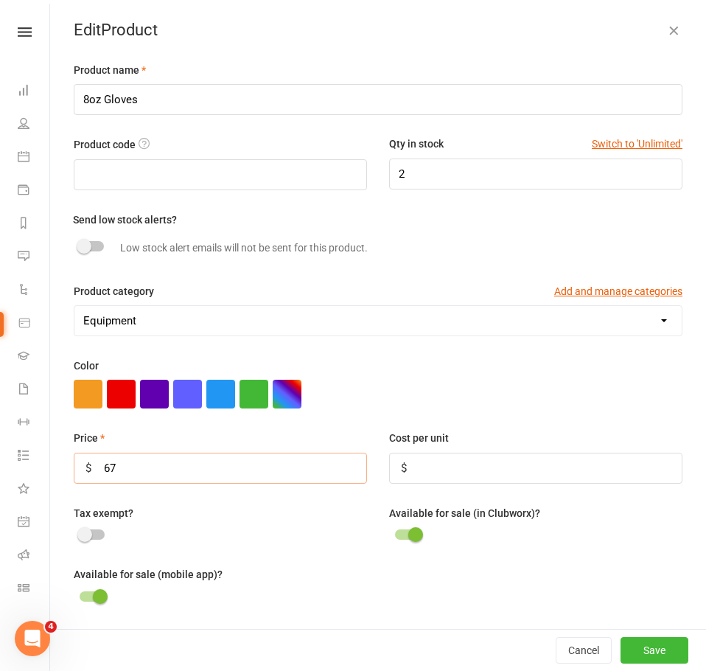
type input "6"
type input "89"
click at [630, 656] on button "Save" at bounding box center [655, 650] width 68 height 27
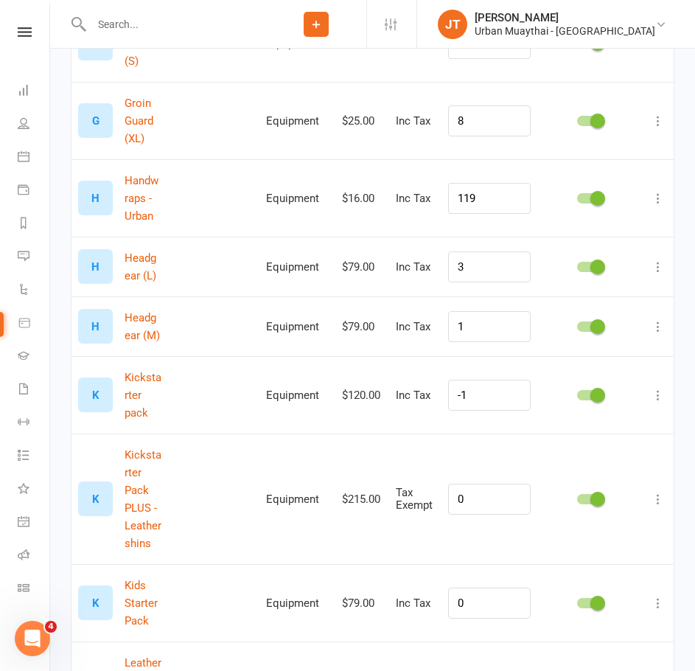
scroll to position [1106, 0]
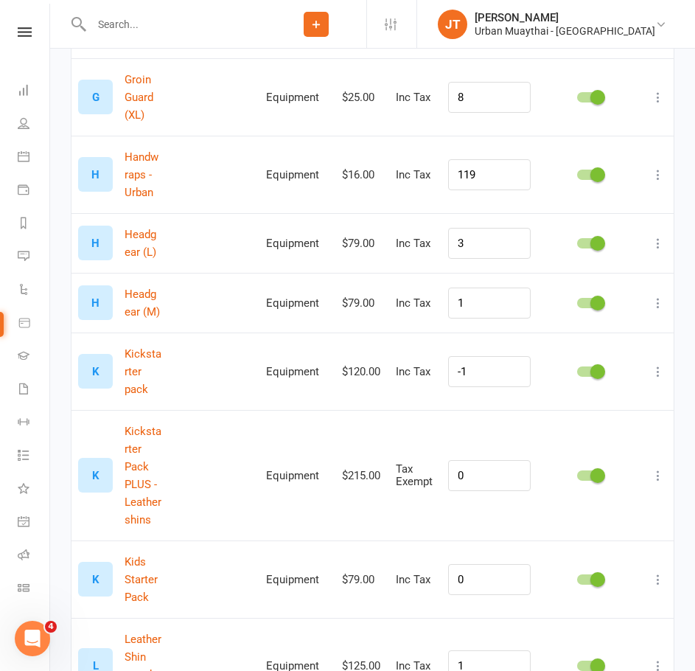
click at [655, 468] on icon at bounding box center [658, 475] width 15 height 15
click at [585, 473] on link "Edit product" at bounding box center [582, 477] width 146 height 29
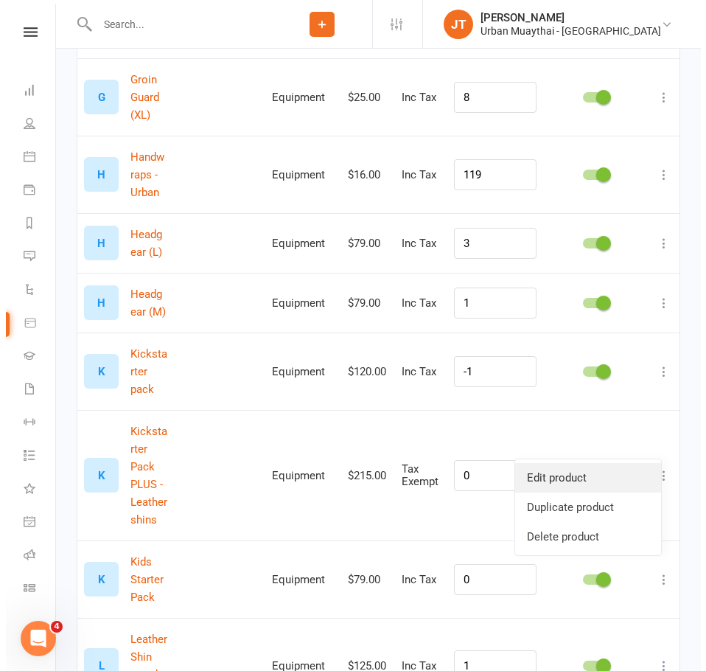
scroll to position [1026, 0]
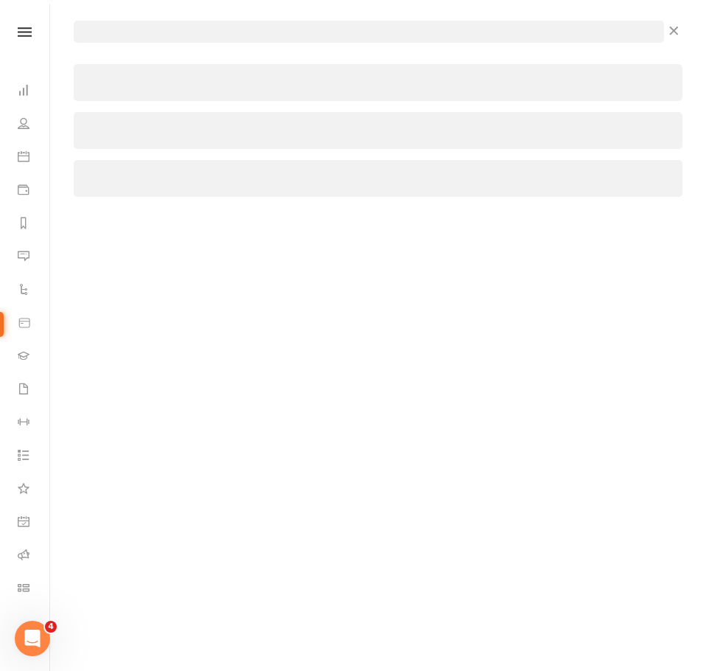
select select "157"
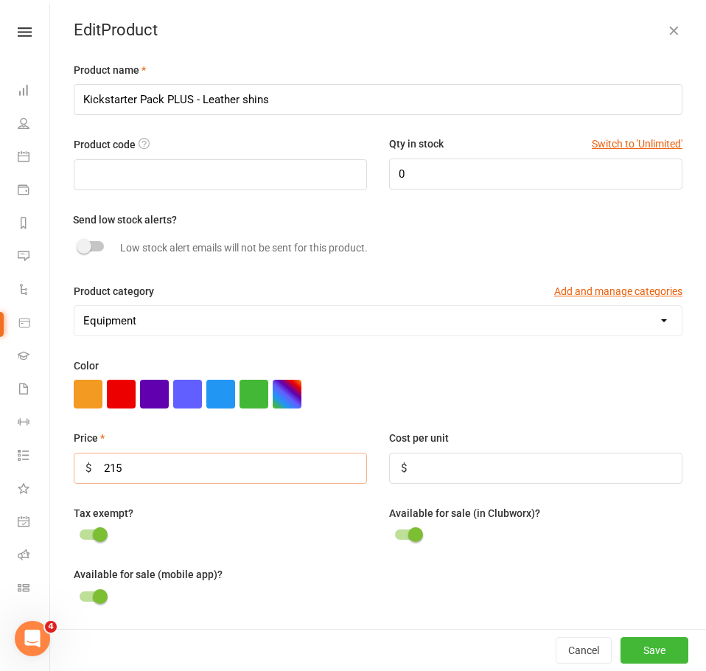
click at [237, 475] on input "215" at bounding box center [220, 468] width 293 height 31
type input "209"
click at [631, 650] on button "Save" at bounding box center [655, 650] width 68 height 27
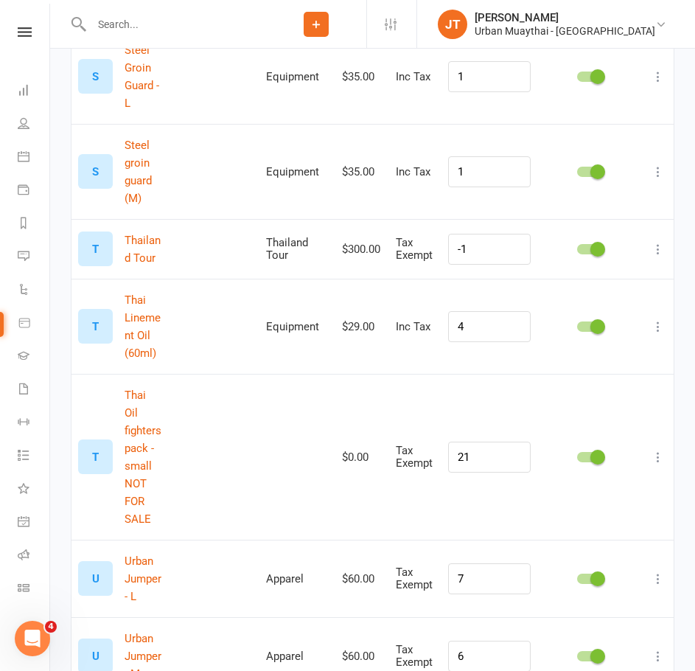
scroll to position [2498, 0]
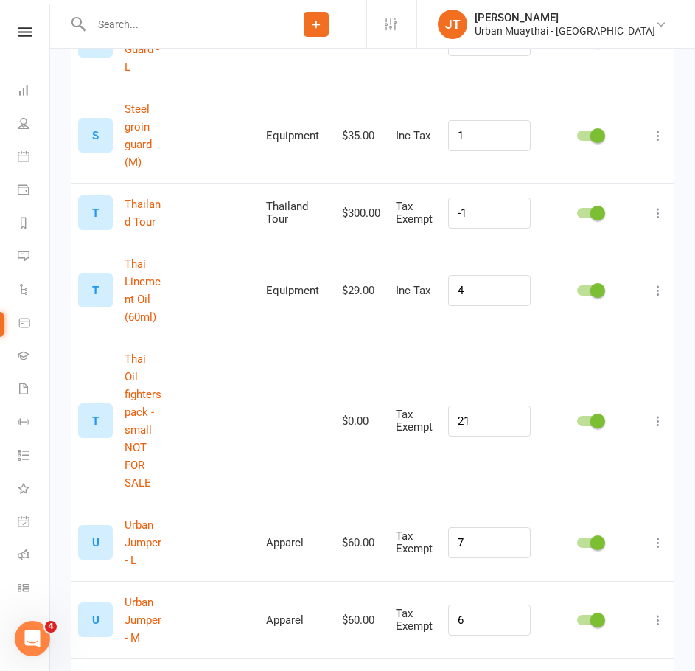
click at [654, 535] on icon at bounding box center [658, 542] width 15 height 15
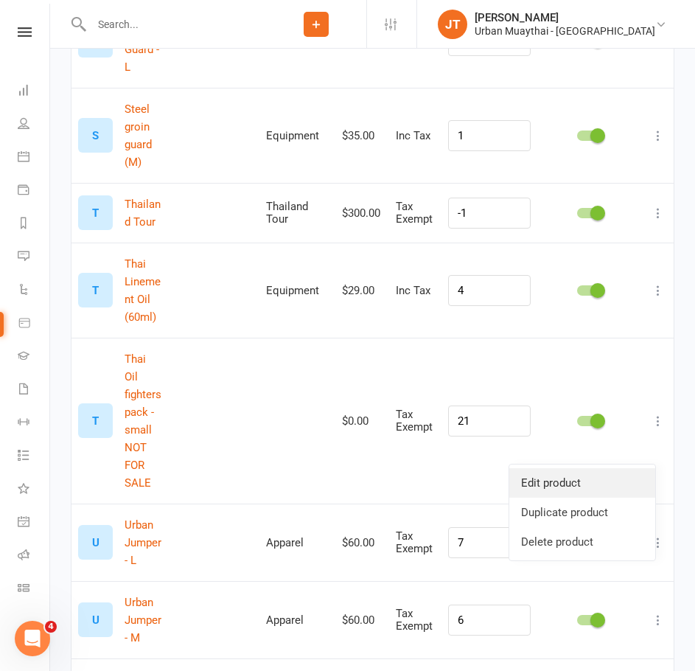
click at [599, 478] on link "Edit product" at bounding box center [582, 482] width 146 height 29
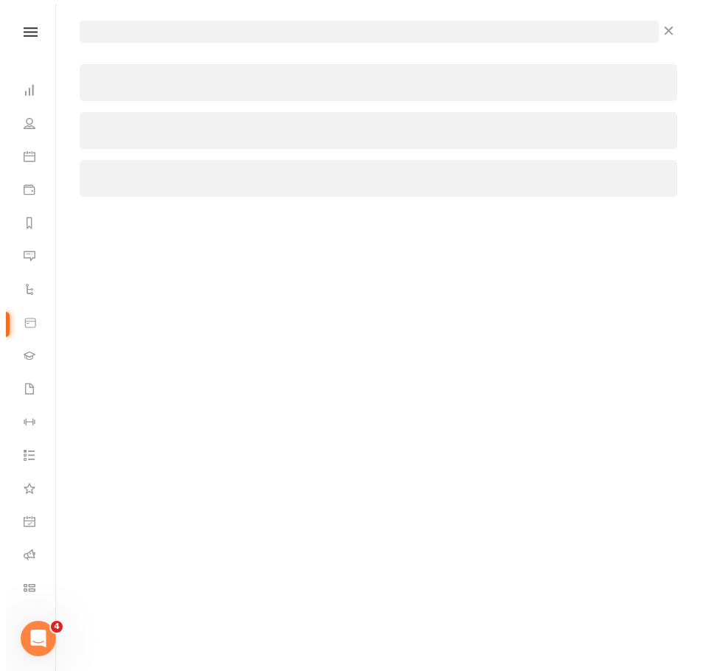
scroll to position [2321, 0]
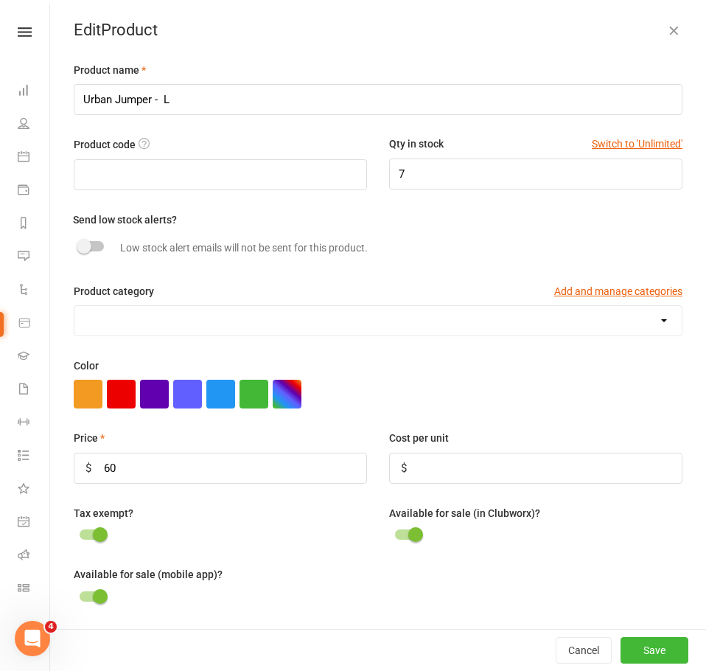
select select "156"
click at [152, 481] on input "60" at bounding box center [220, 468] width 293 height 31
type input "65"
click at [638, 648] on button "Save" at bounding box center [655, 650] width 68 height 27
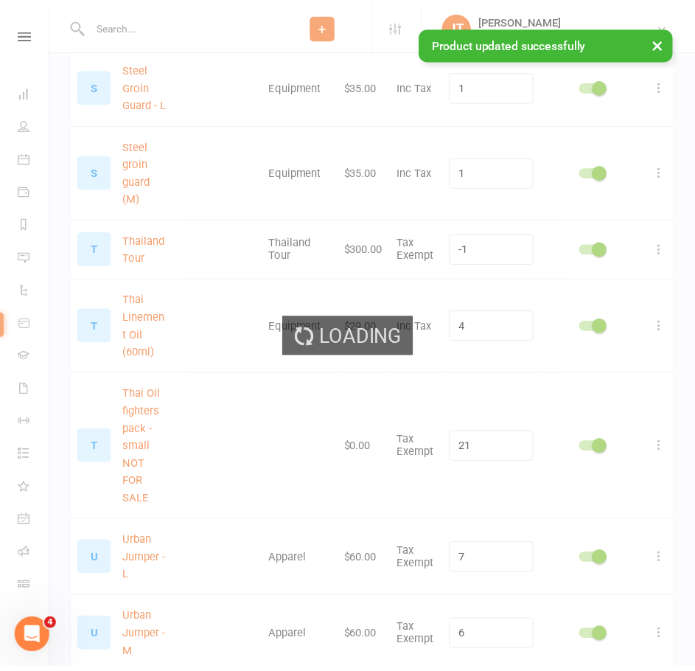
scroll to position [2515, 0]
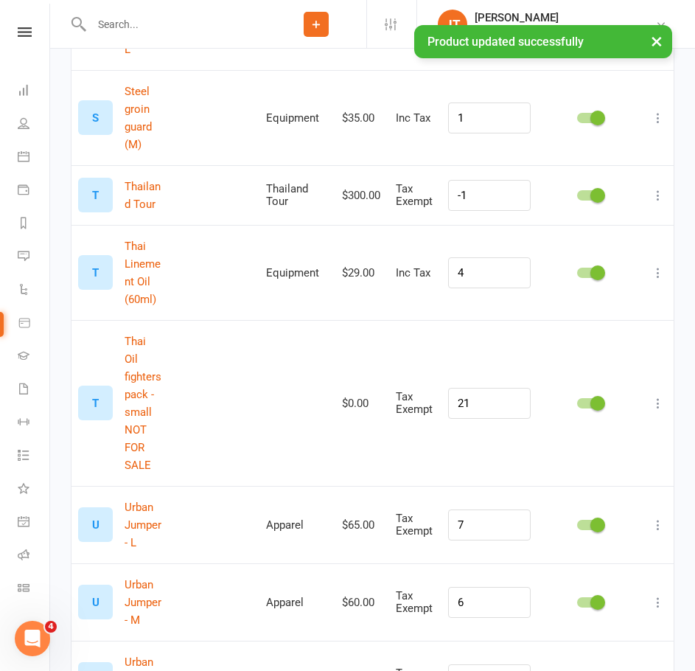
click at [657, 595] on icon at bounding box center [658, 602] width 15 height 15
click at [611, 543] on link "Edit product" at bounding box center [582, 542] width 146 height 29
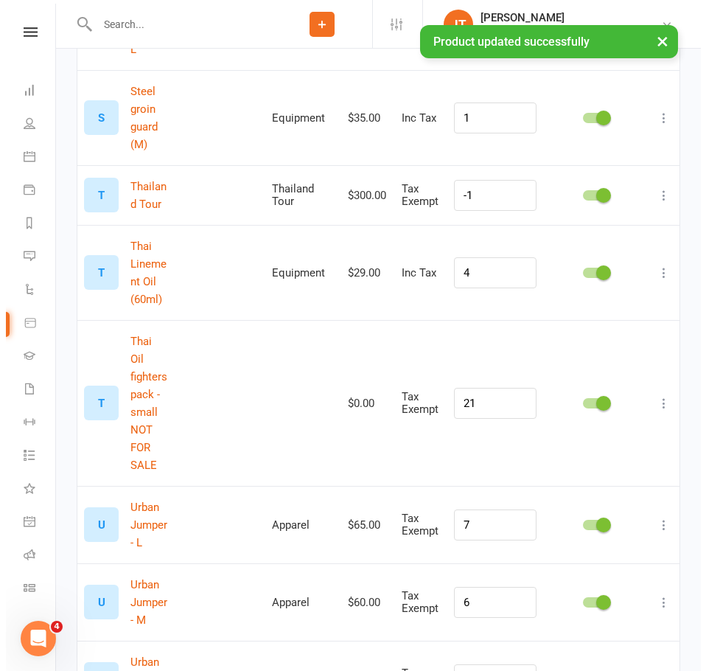
scroll to position [2321, 0]
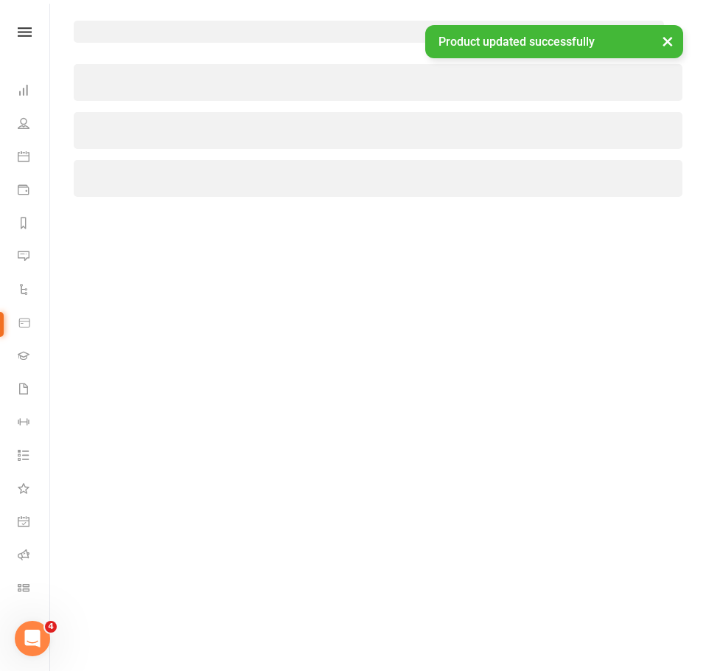
select select "156"
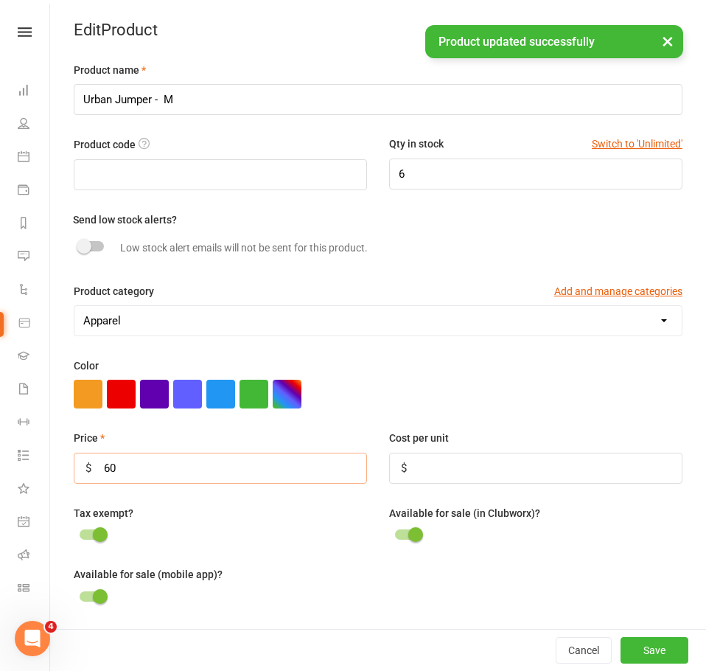
click at [272, 484] on input "60" at bounding box center [220, 468] width 293 height 31
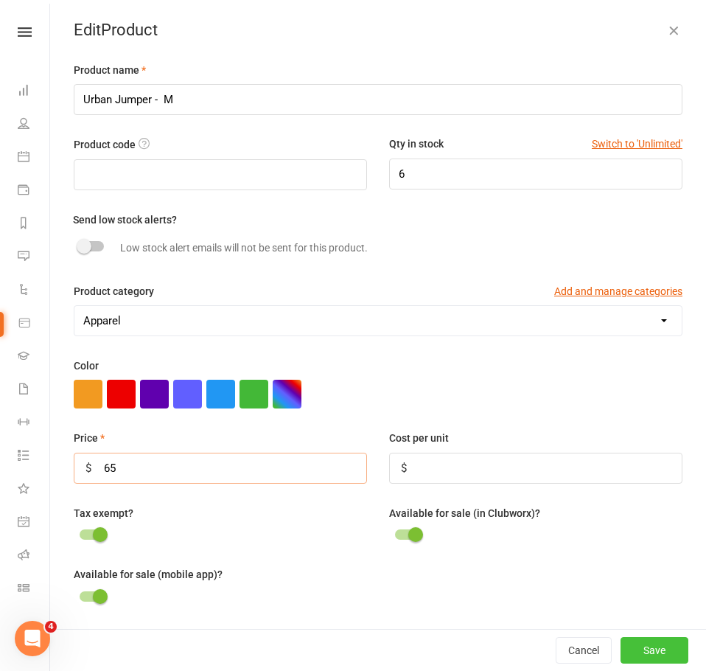
type input "65"
click at [633, 647] on button "Save" at bounding box center [655, 650] width 68 height 27
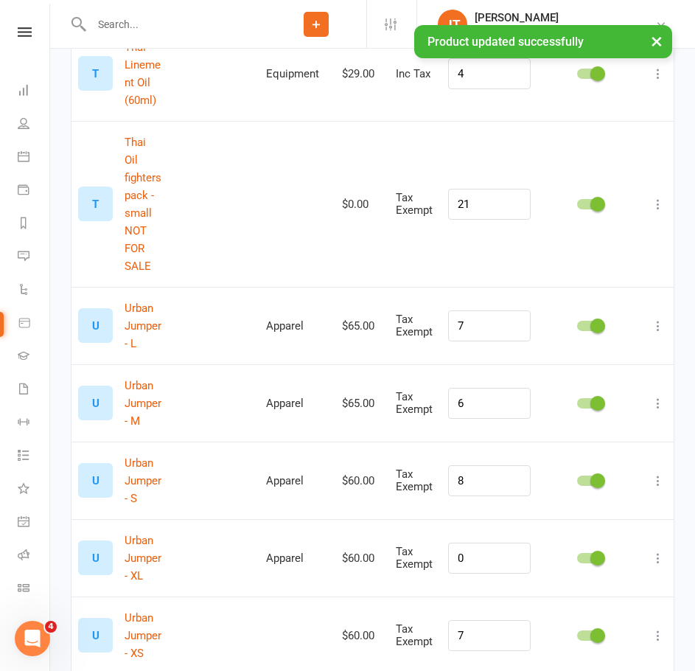
scroll to position [2736, 0]
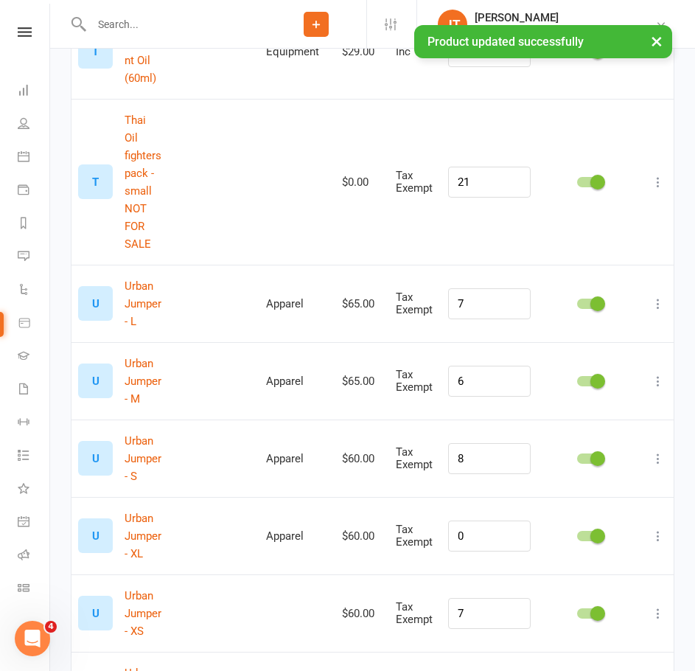
click at [655, 451] on icon at bounding box center [658, 458] width 15 height 15
click at [613, 397] on link "Edit product" at bounding box center [582, 398] width 146 height 29
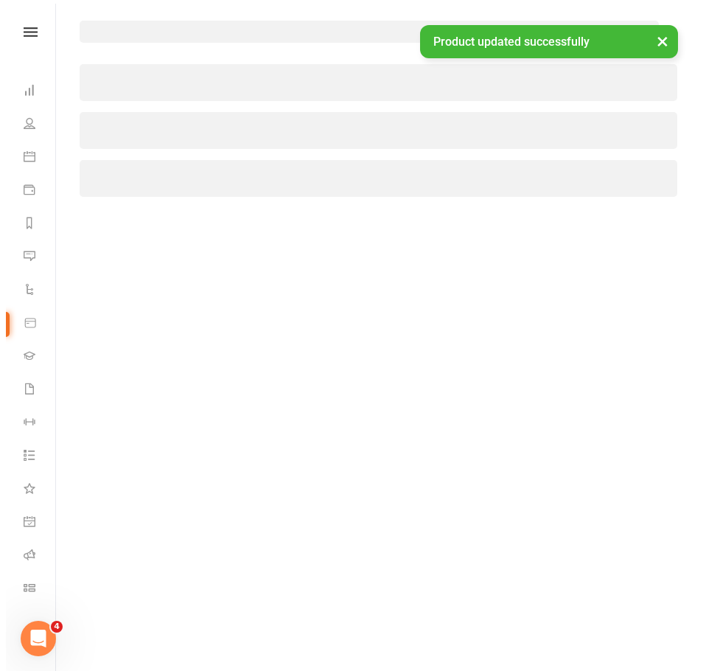
scroll to position [2542, 0]
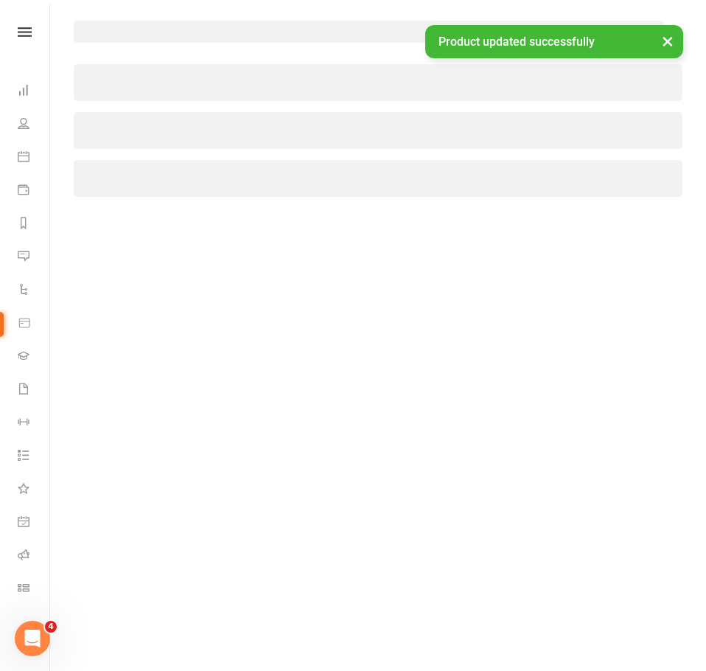
select select "156"
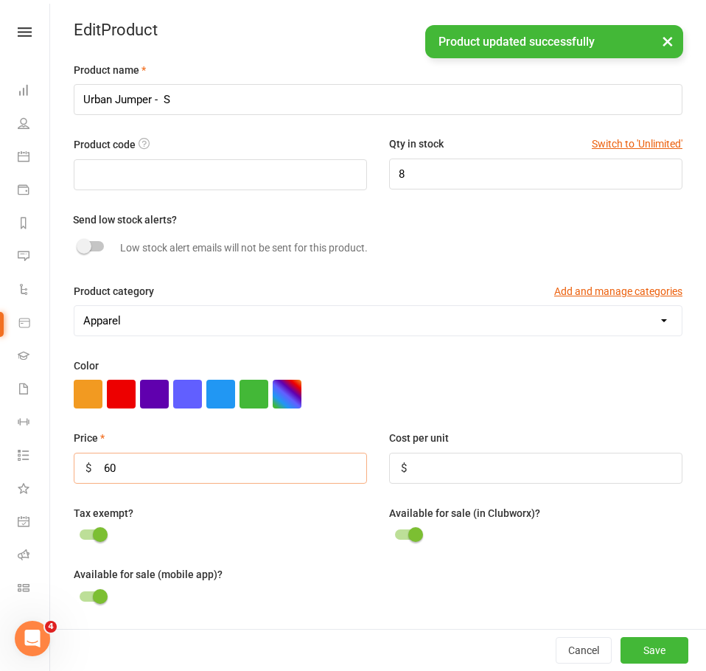
click at [223, 475] on input "60" at bounding box center [220, 468] width 293 height 31
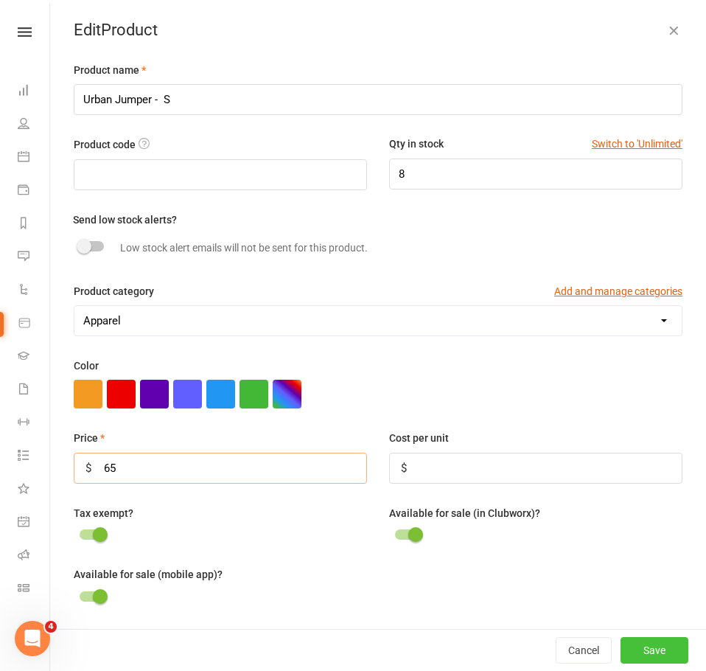
type input "65"
click at [627, 654] on button "Save" at bounding box center [655, 650] width 68 height 27
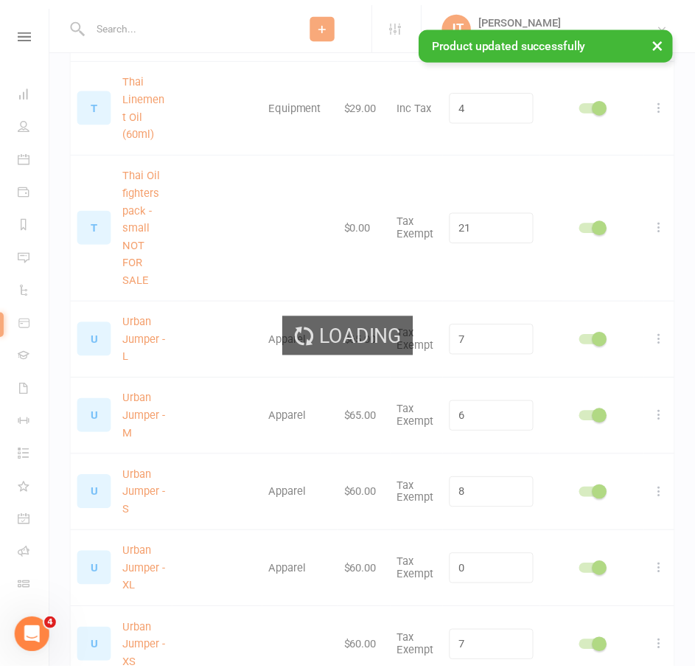
scroll to position [2736, 0]
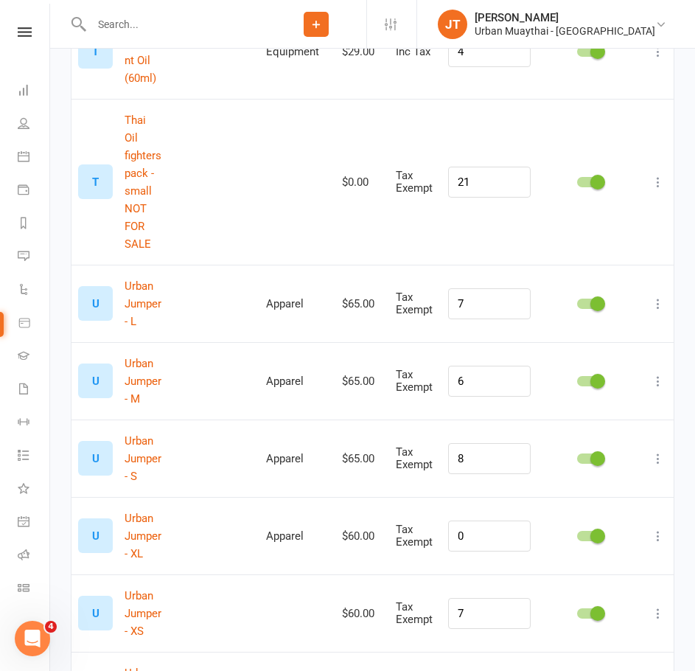
click at [653, 529] on icon at bounding box center [658, 536] width 15 height 15
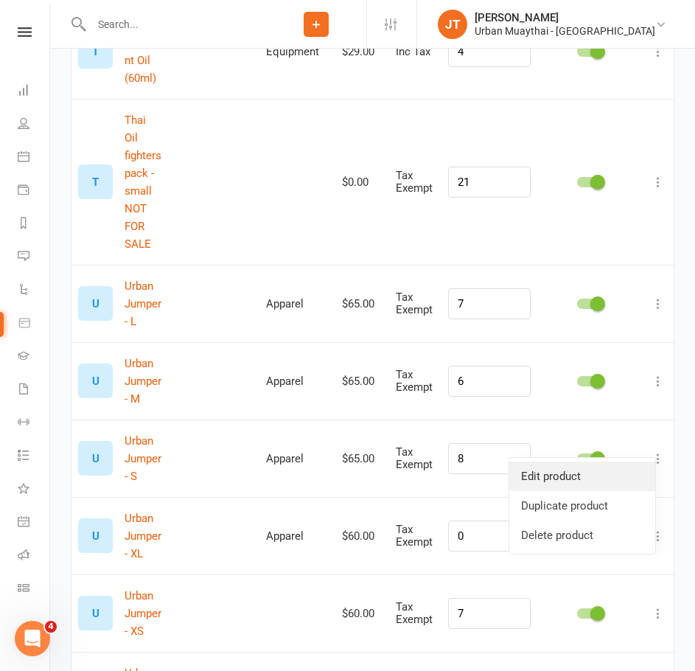
click at [590, 476] on link "Edit product" at bounding box center [582, 475] width 146 height 29
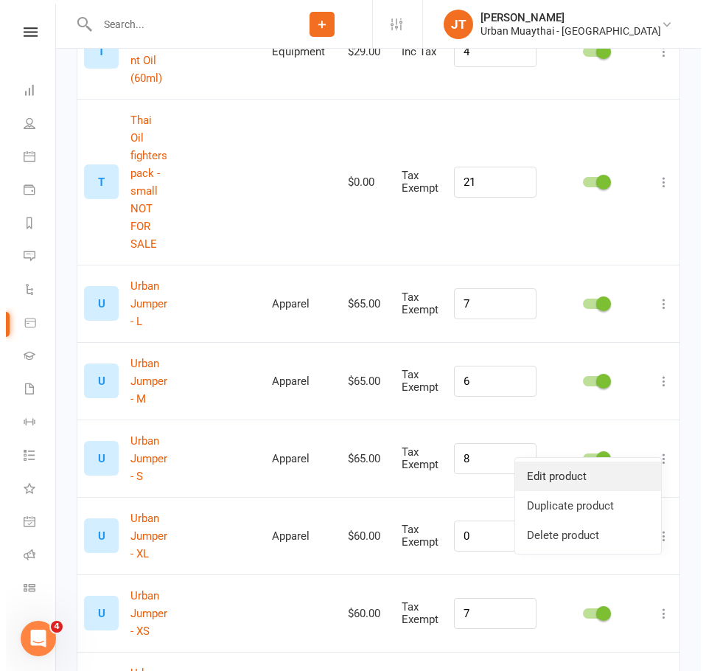
scroll to position [2542, 0]
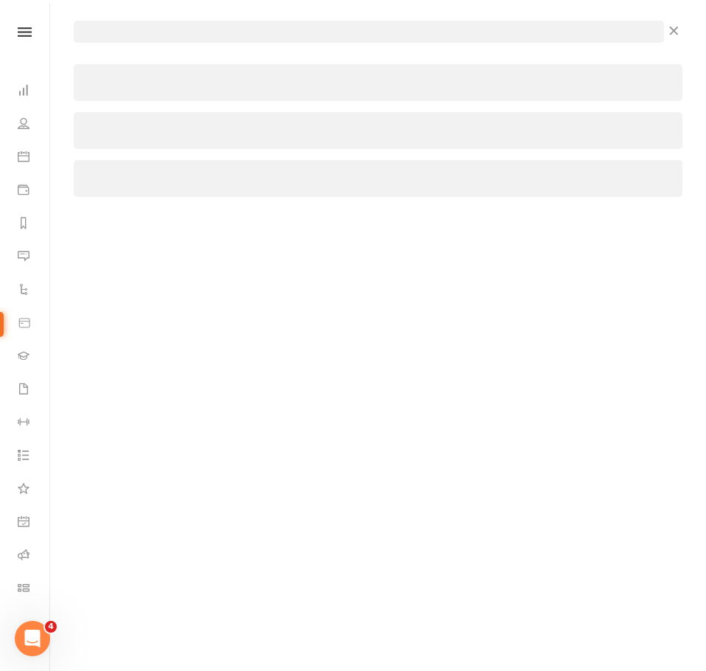
select select "156"
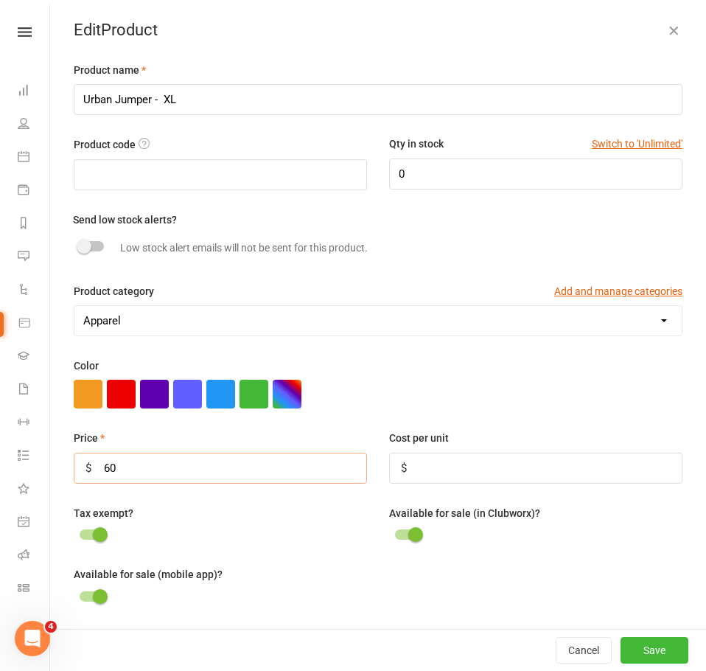
click at [168, 473] on input "60" at bounding box center [220, 468] width 293 height 31
type input "65"
click at [638, 645] on button "Save" at bounding box center [655, 650] width 68 height 27
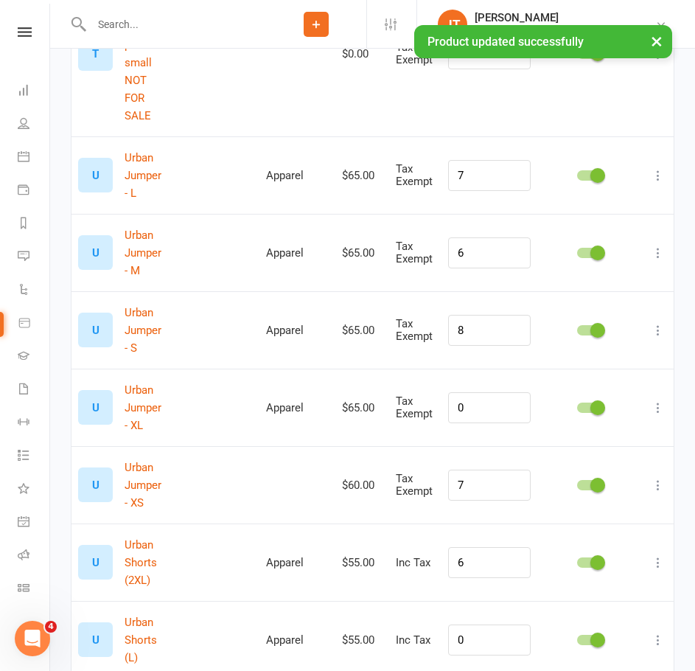
scroll to position [2884, 0]
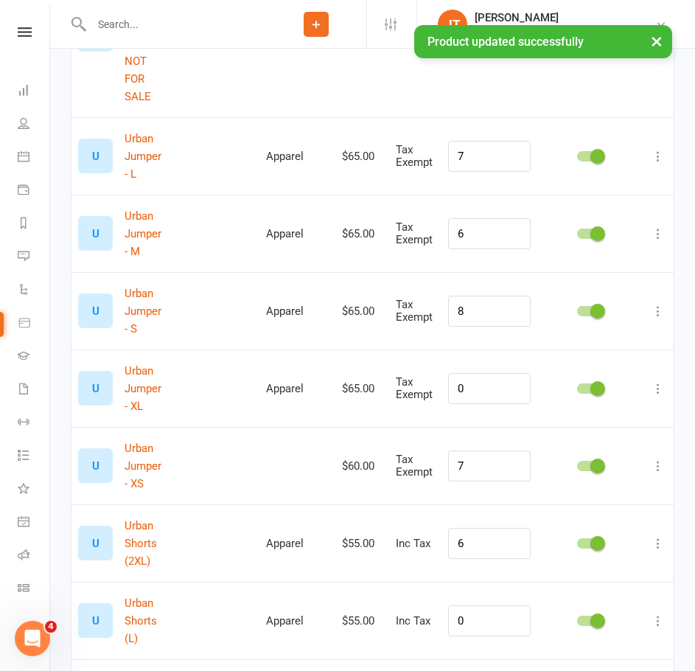
click at [661, 459] on icon at bounding box center [658, 466] width 15 height 15
click at [612, 400] on link "Edit product" at bounding box center [582, 405] width 146 height 29
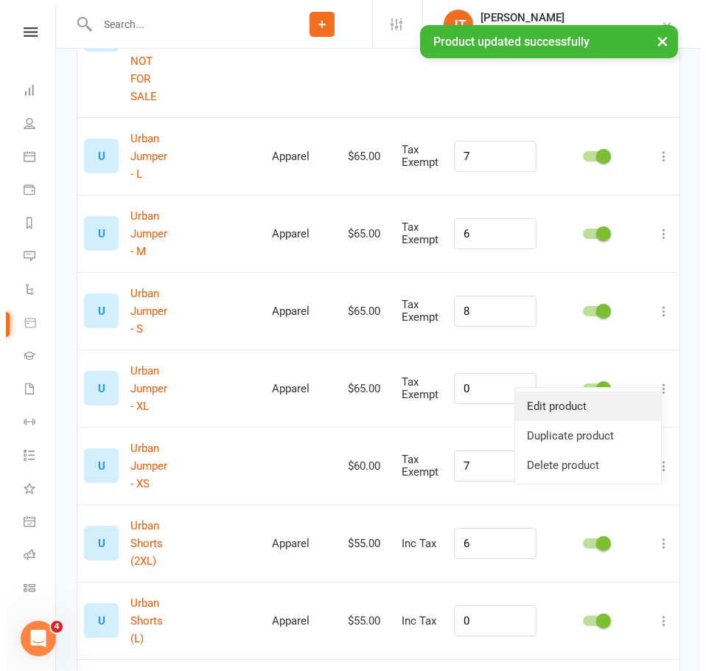
scroll to position [2689, 0]
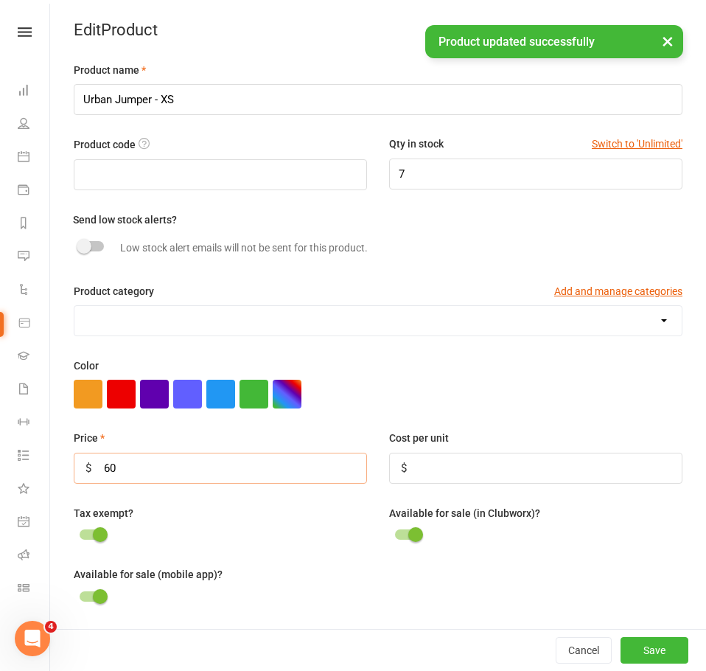
click at [305, 457] on input "60" at bounding box center [220, 468] width 293 height 31
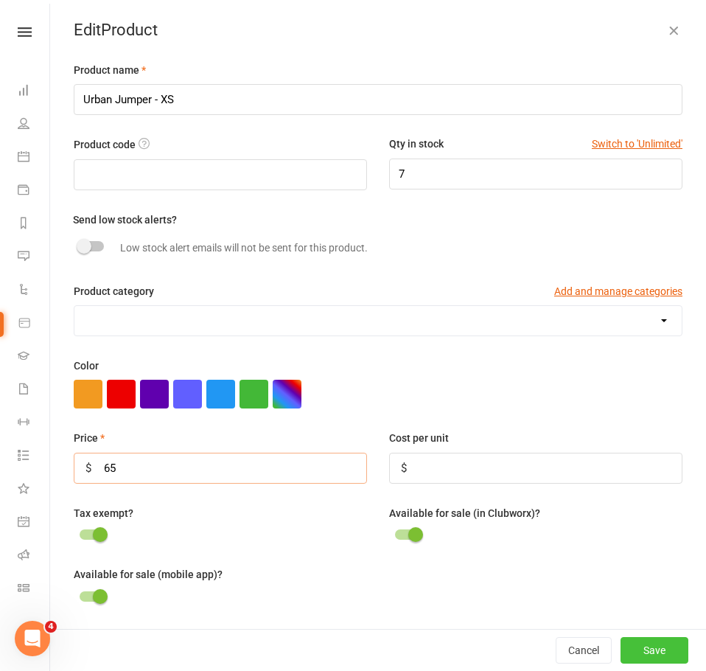
type input "65"
click at [627, 651] on button "Save" at bounding box center [655, 650] width 68 height 27
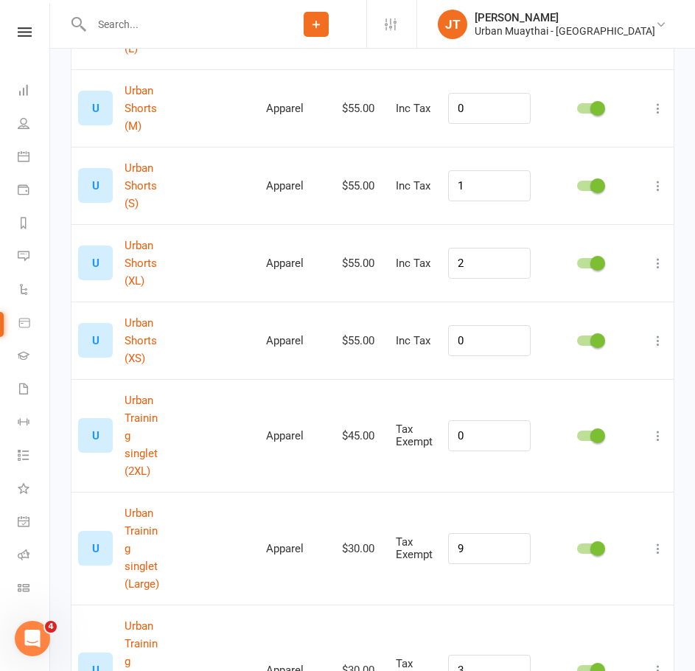
scroll to position [3547, 0]
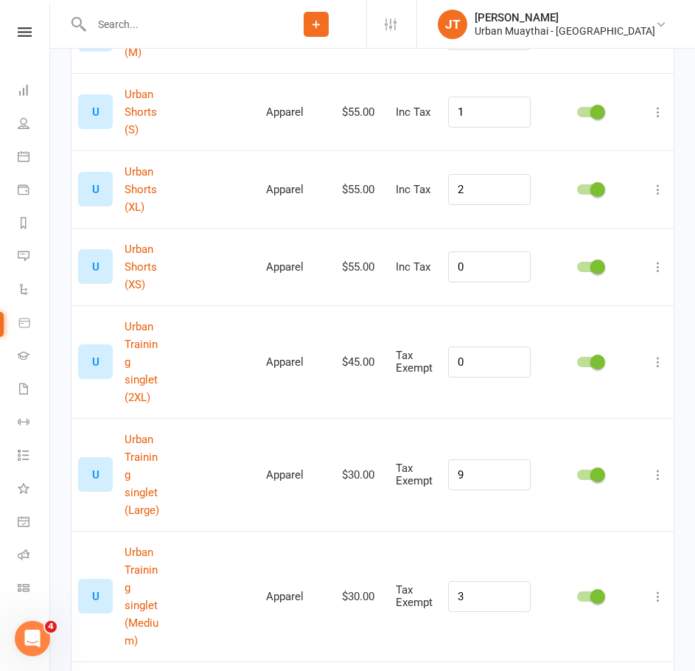
click at [649, 466] on div at bounding box center [658, 475] width 18 height 18
click at [658, 467] on icon at bounding box center [658, 474] width 15 height 15
click at [624, 385] on link "Edit product" at bounding box center [582, 388] width 146 height 29
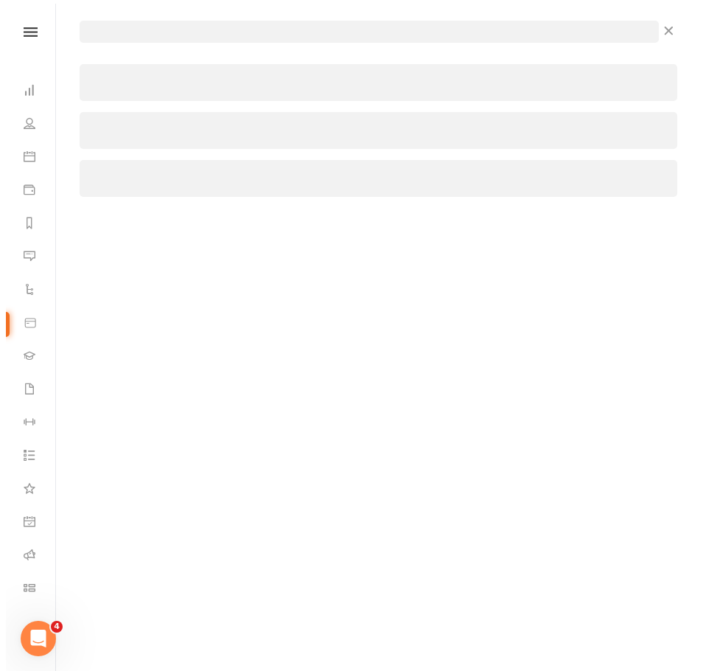
scroll to position [3335, 0]
select select "156"
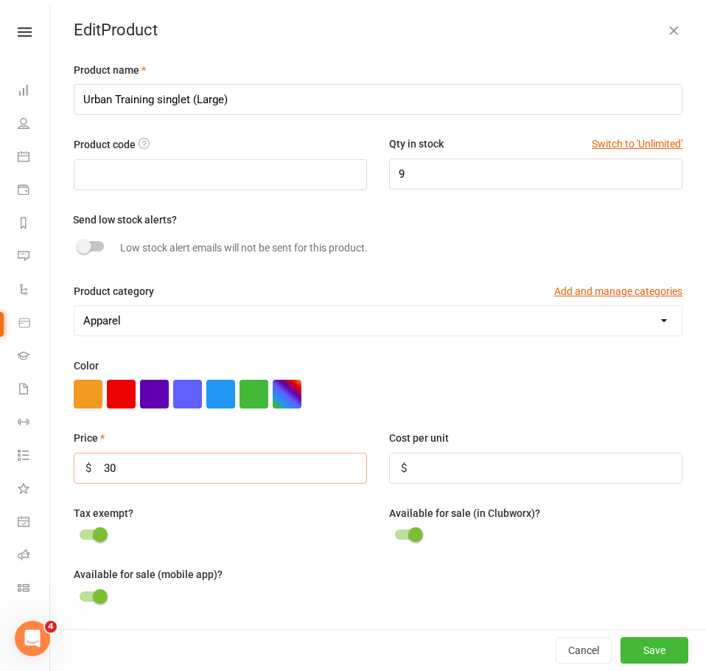
click at [241, 469] on input "30" at bounding box center [220, 468] width 293 height 31
type input "3"
type input "45"
click at [641, 652] on button "Save" at bounding box center [655, 650] width 68 height 27
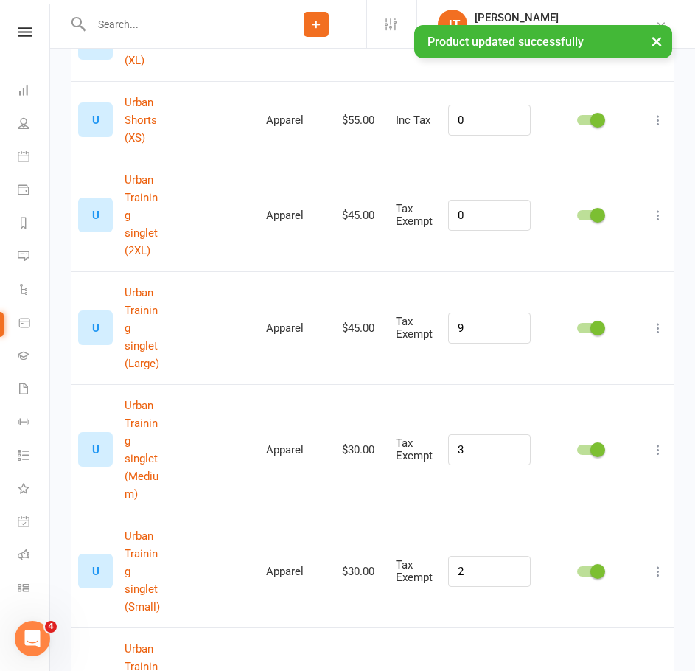
scroll to position [3695, 0]
click at [640, 383] on td at bounding box center [589, 448] width 105 height 130
click at [656, 442] on icon at bounding box center [658, 449] width 15 height 15
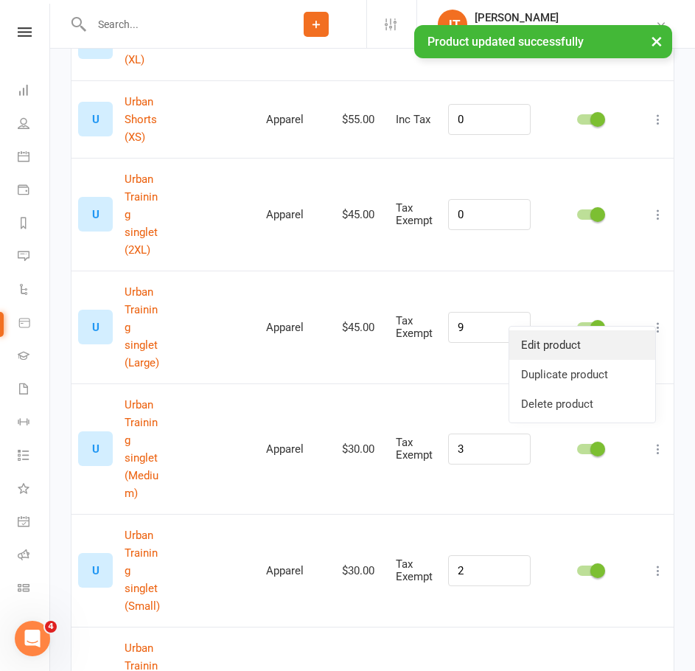
click at [627, 343] on link "Edit product" at bounding box center [582, 344] width 146 height 29
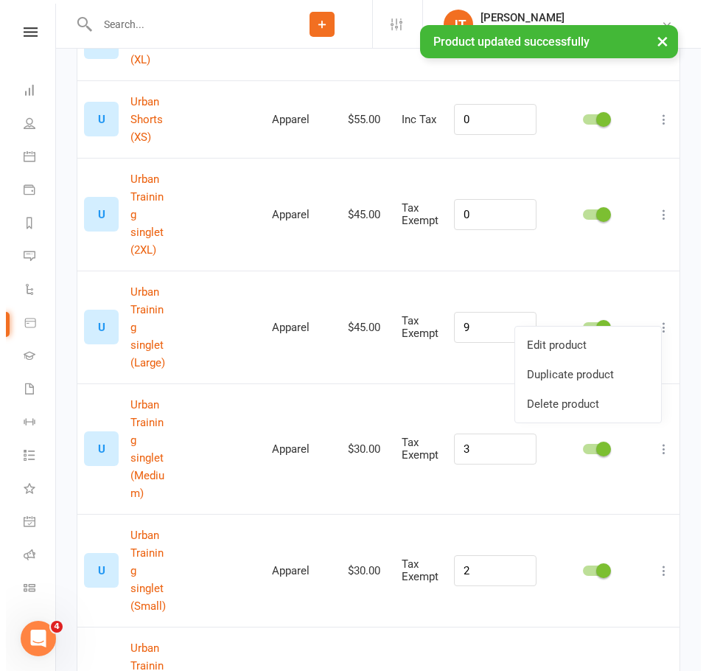
scroll to position [3482, 0]
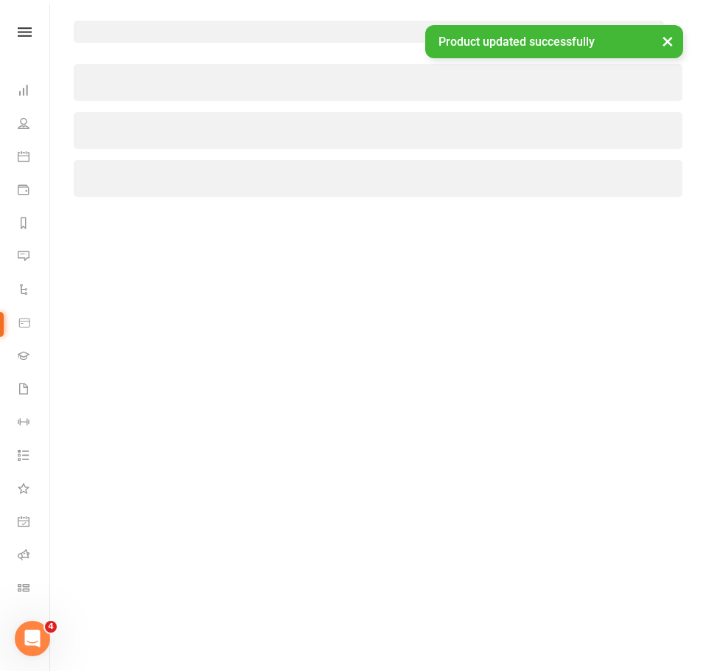
select select "156"
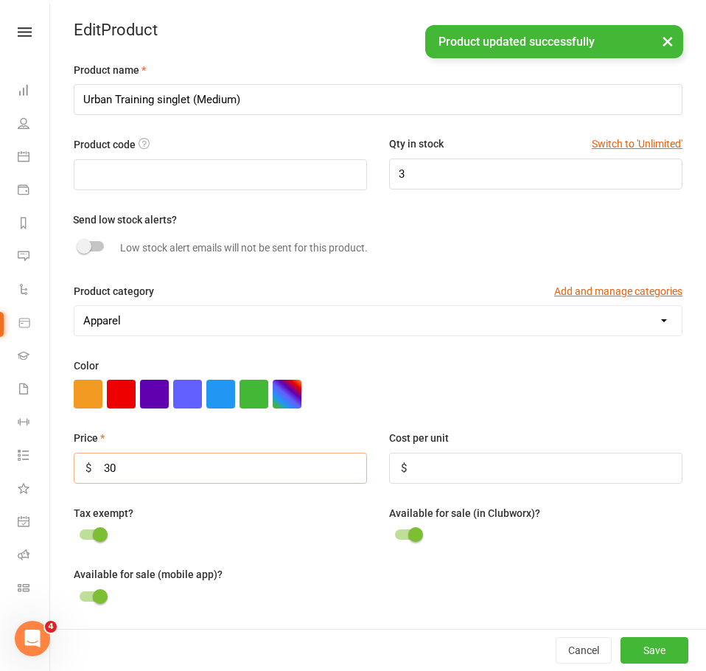
click at [197, 472] on input "30" at bounding box center [220, 468] width 293 height 31
type input "3"
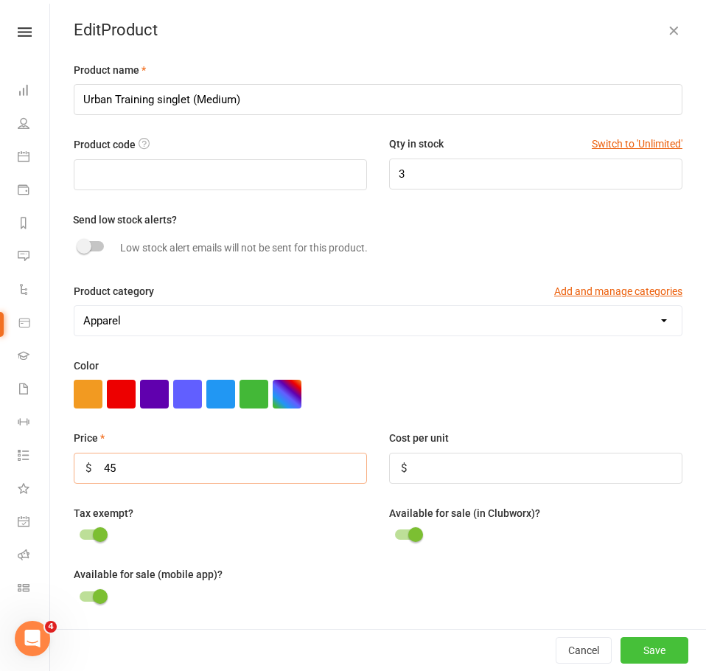
type input "45"
click at [646, 640] on button "Save" at bounding box center [655, 650] width 68 height 27
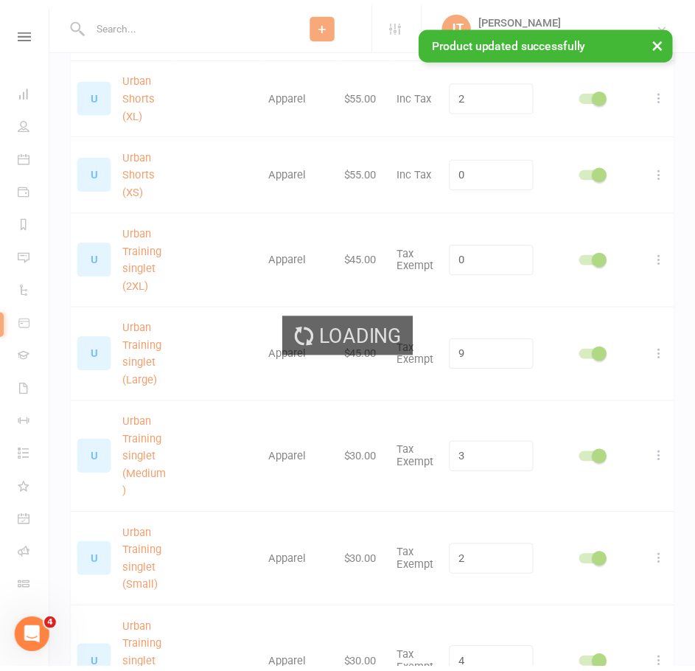
scroll to position [3695, 0]
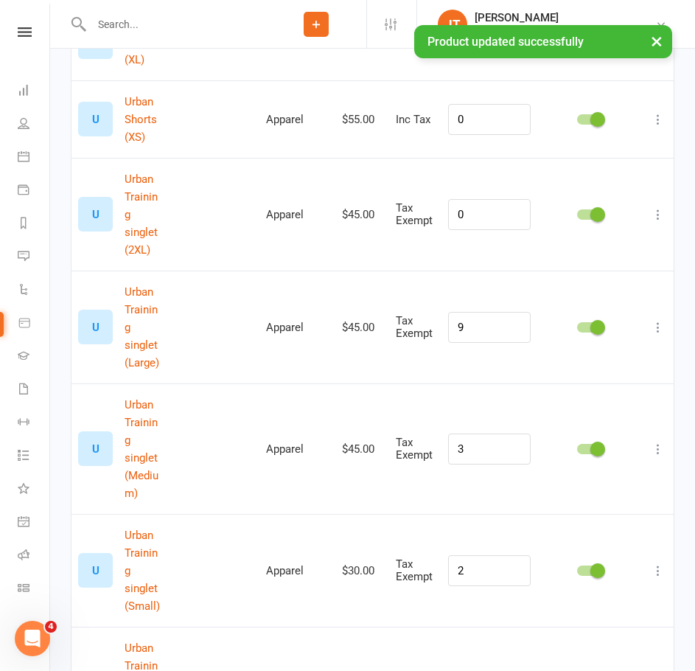
click at [653, 563] on icon at bounding box center [658, 570] width 15 height 15
click at [596, 449] on link "Edit product" at bounding box center [582, 448] width 146 height 29
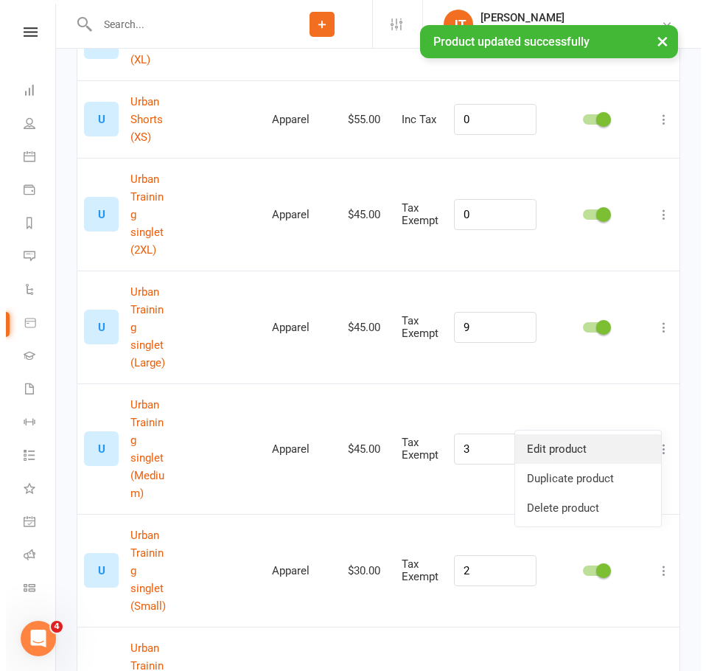
scroll to position [3482, 0]
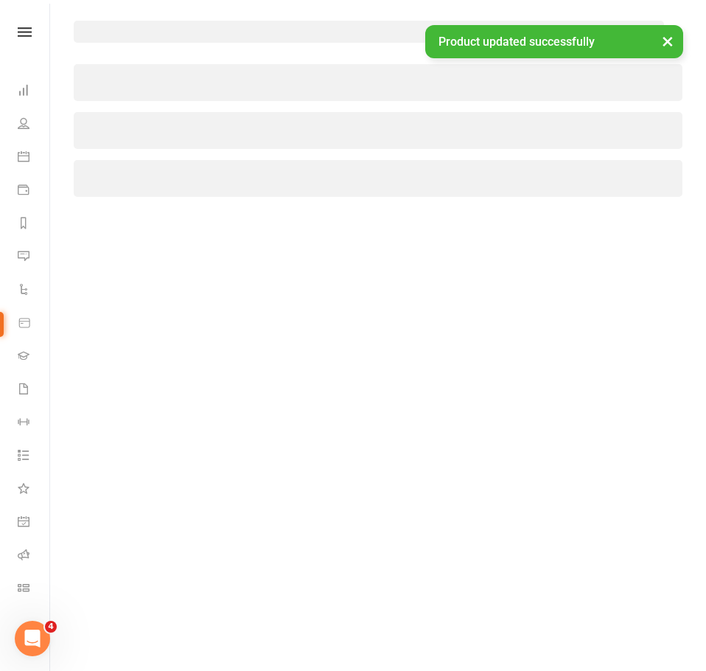
select select "156"
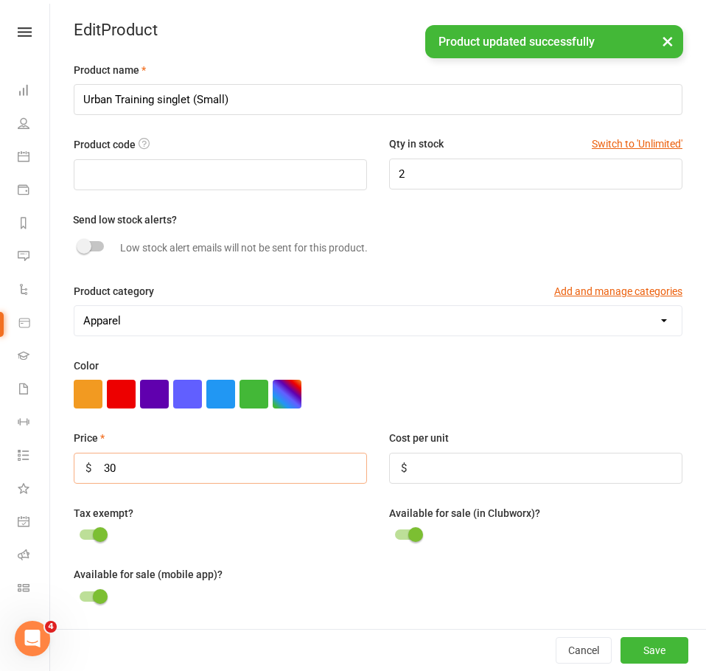
click at [225, 473] on input "30" at bounding box center [220, 468] width 293 height 31
type input "3"
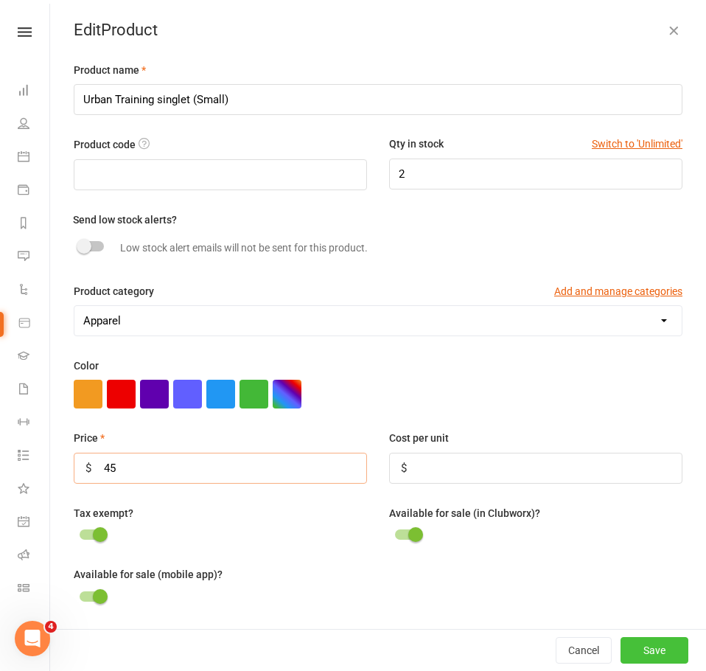
type input "45"
click at [633, 649] on button "Save" at bounding box center [655, 650] width 68 height 27
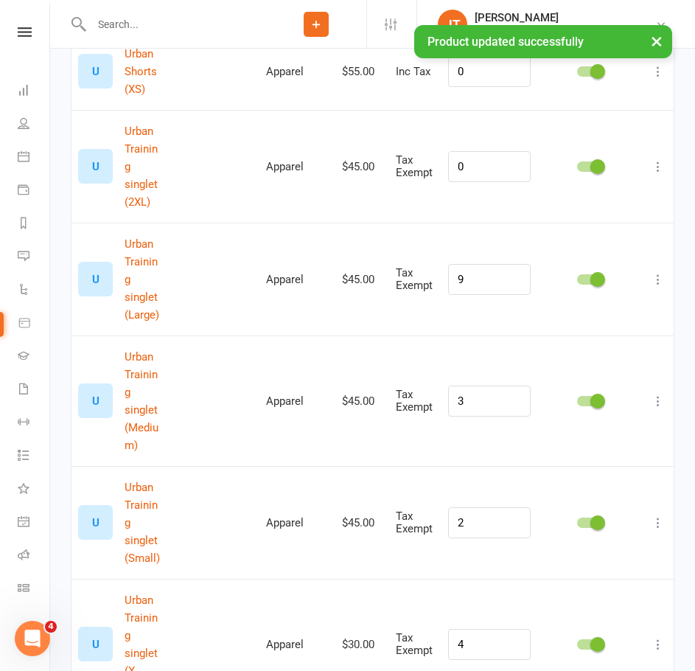
scroll to position [3769, 0]
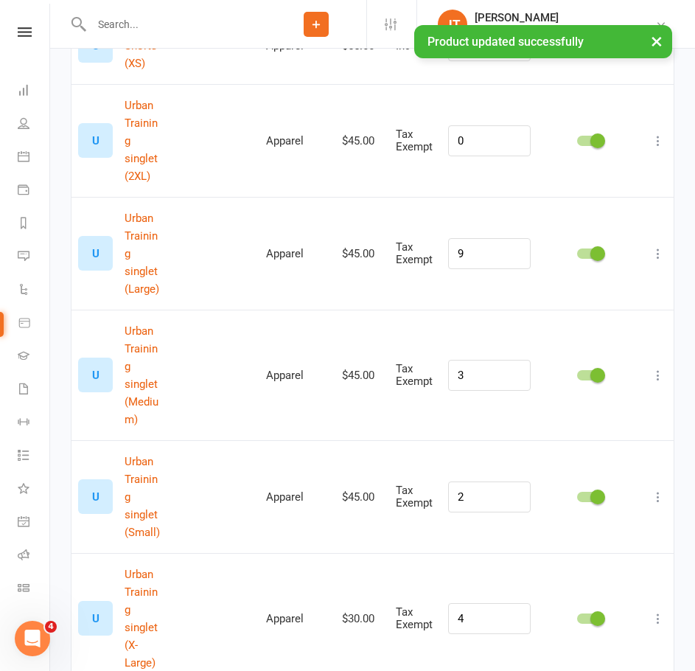
click at [653, 611] on icon at bounding box center [658, 618] width 15 height 15
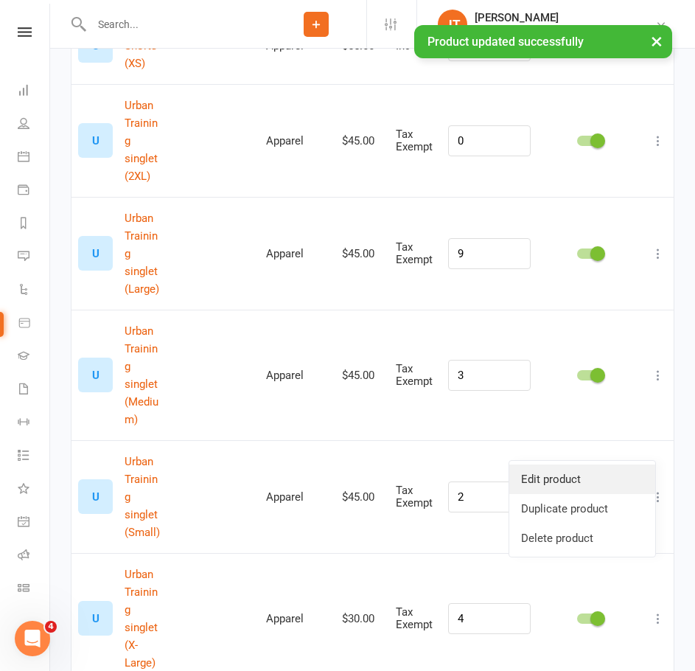
click at [633, 467] on link "Edit product" at bounding box center [582, 478] width 146 height 29
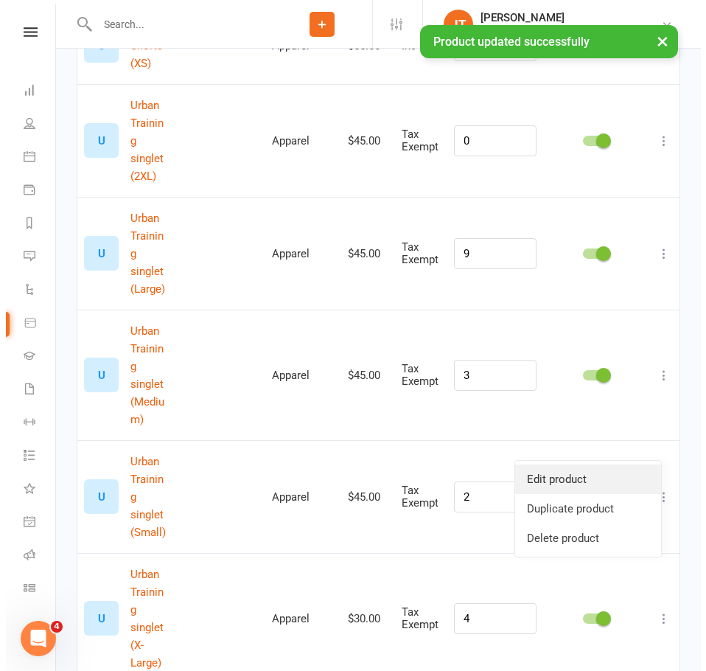
scroll to position [3556, 0]
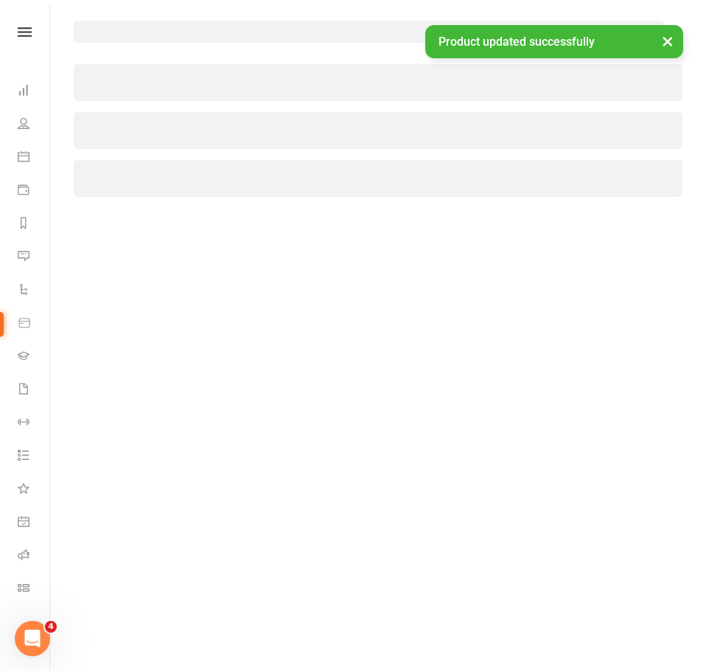
select select "156"
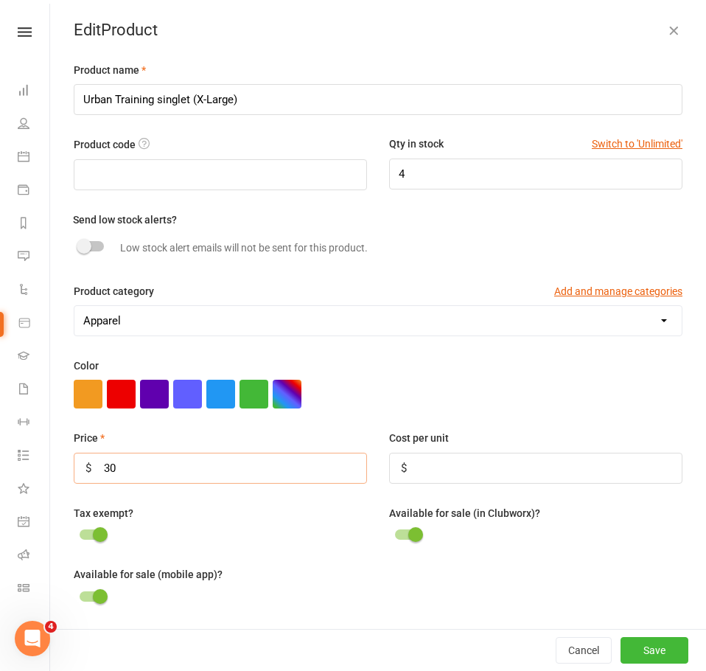
click at [202, 475] on input "30" at bounding box center [220, 468] width 293 height 31
type input "3"
type input "45"
click at [645, 646] on button "Save" at bounding box center [655, 650] width 68 height 27
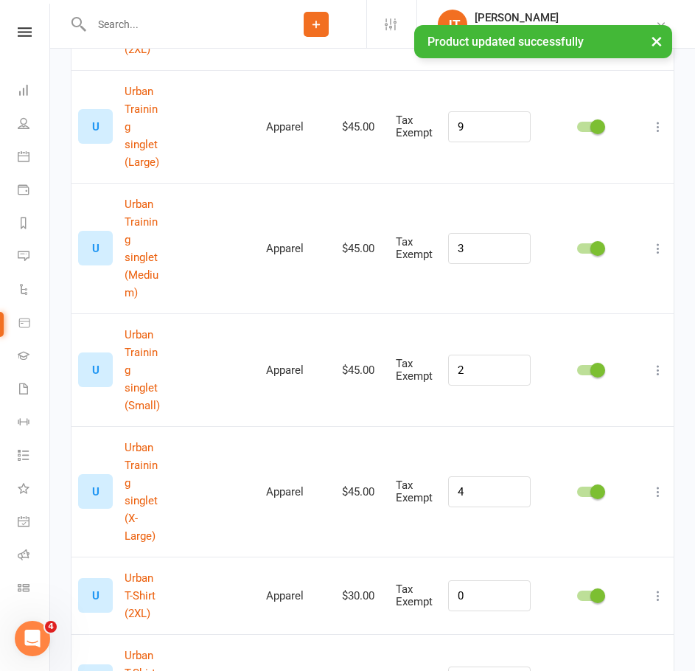
scroll to position [3916, 0]
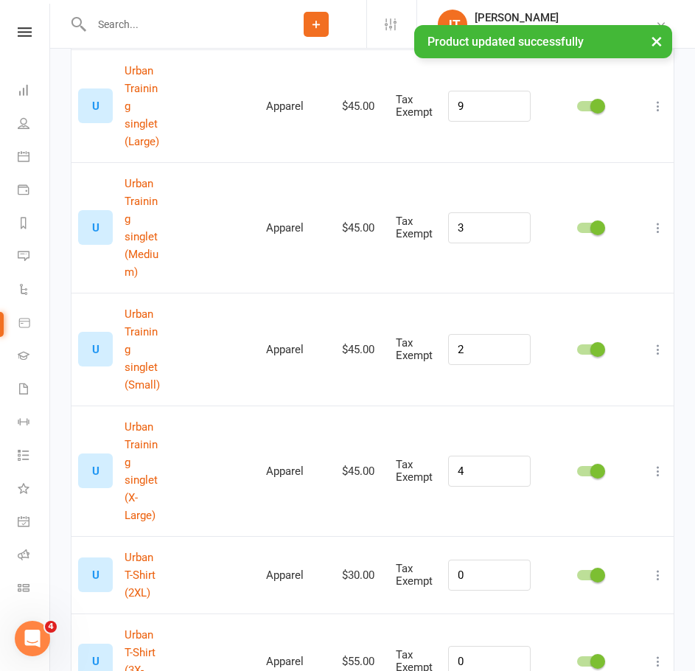
click at [663, 568] on icon at bounding box center [658, 575] width 15 height 15
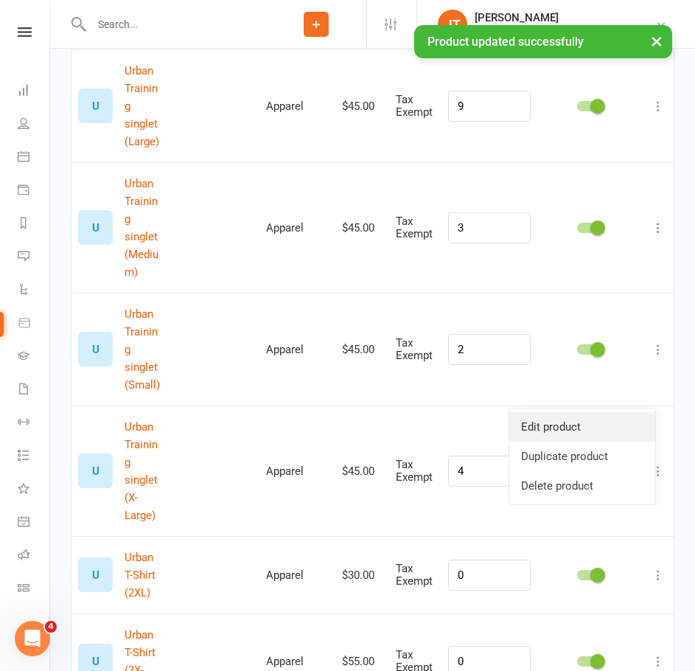
click at [619, 427] on link "Edit product" at bounding box center [582, 426] width 146 height 29
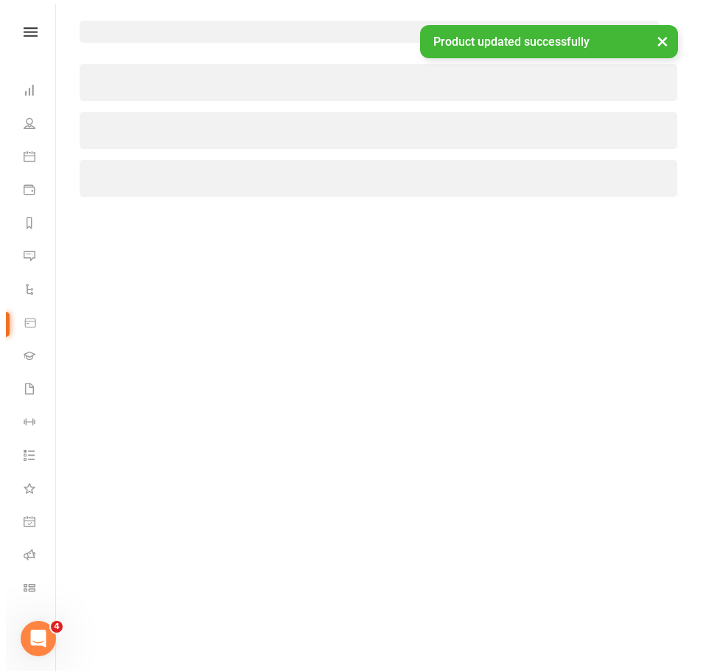
scroll to position [3704, 0]
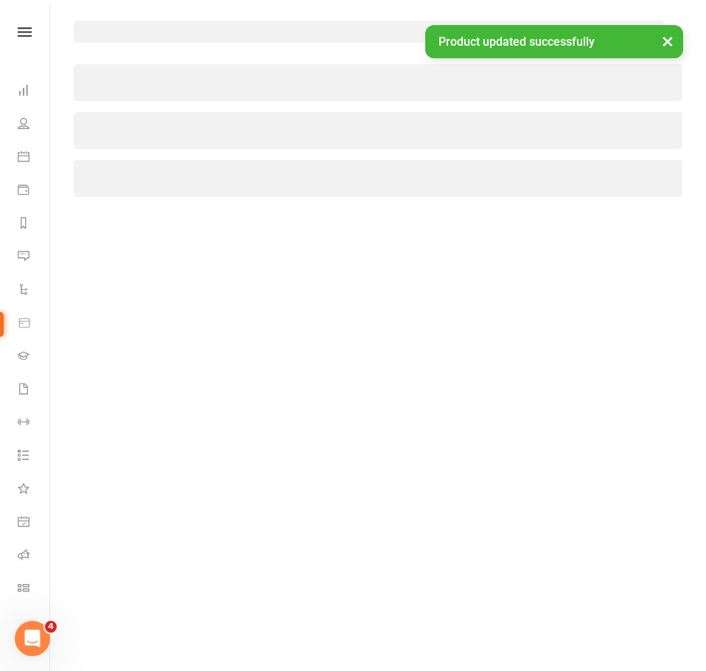
select select "156"
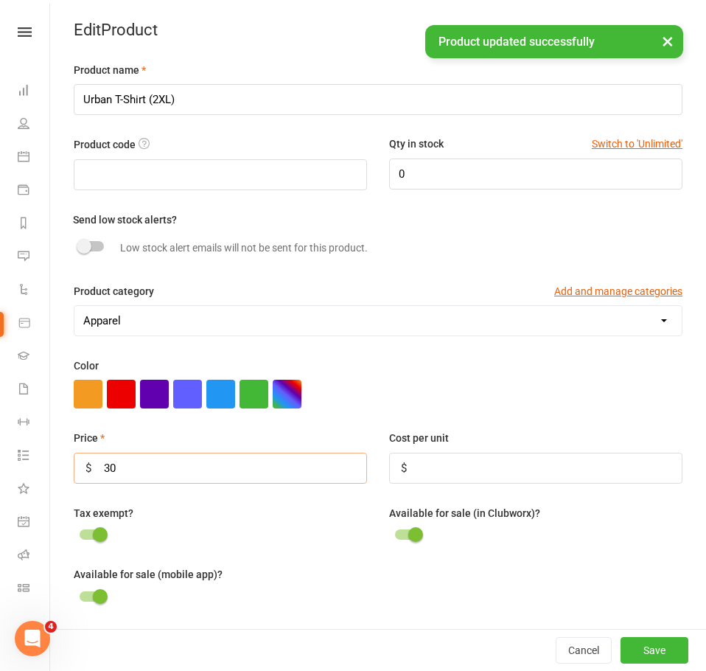
click at [279, 468] on input "30" at bounding box center [220, 468] width 293 height 31
type input "3"
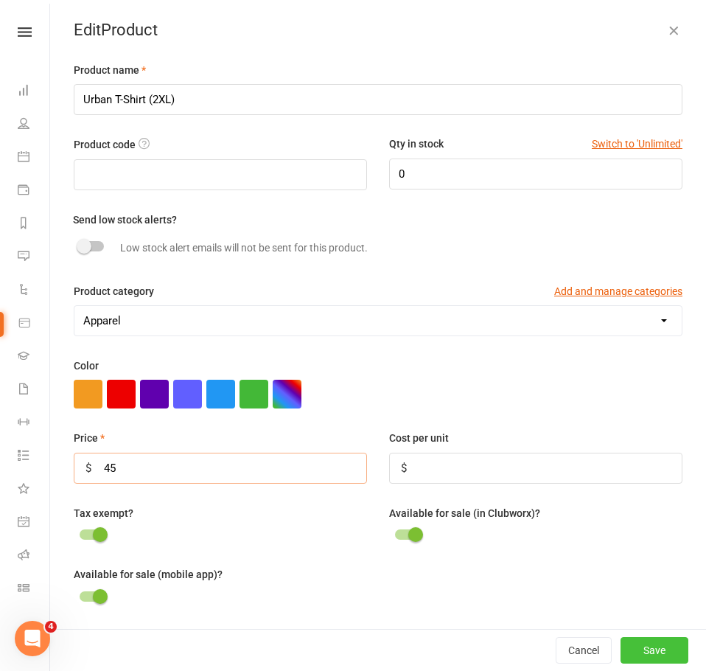
type input "45"
click at [647, 658] on button "Save" at bounding box center [655, 650] width 68 height 27
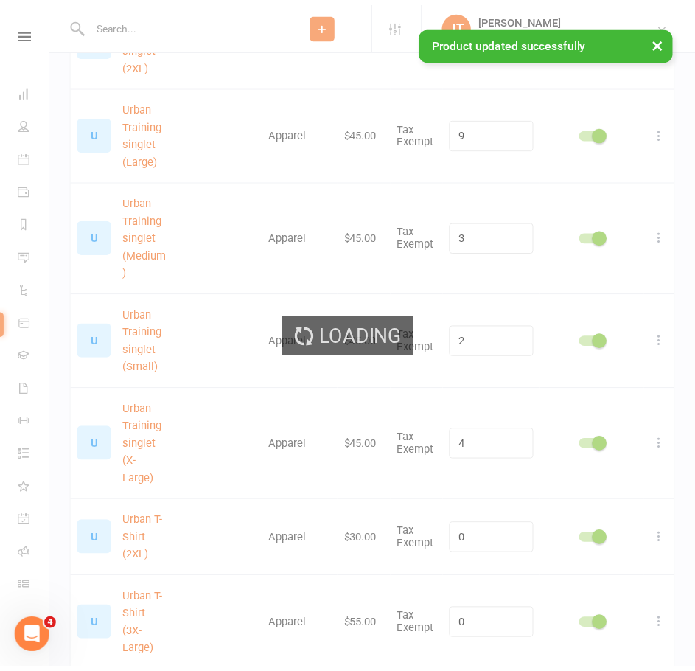
scroll to position [3916, 0]
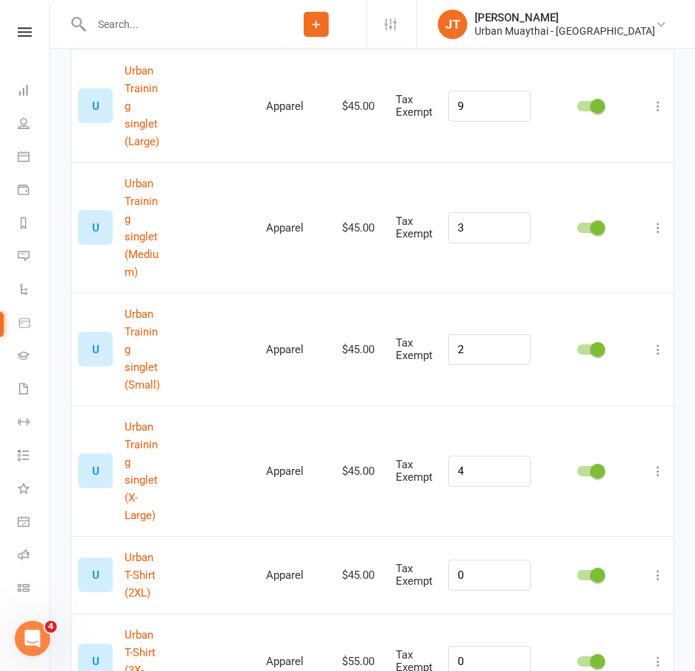
click at [653, 568] on icon at bounding box center [658, 575] width 15 height 15
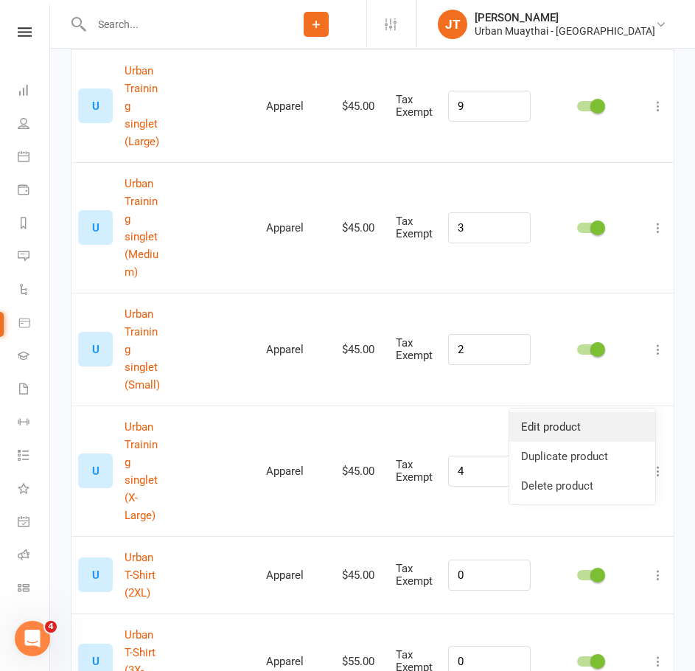
click at [587, 421] on link "Edit product" at bounding box center [582, 426] width 146 height 29
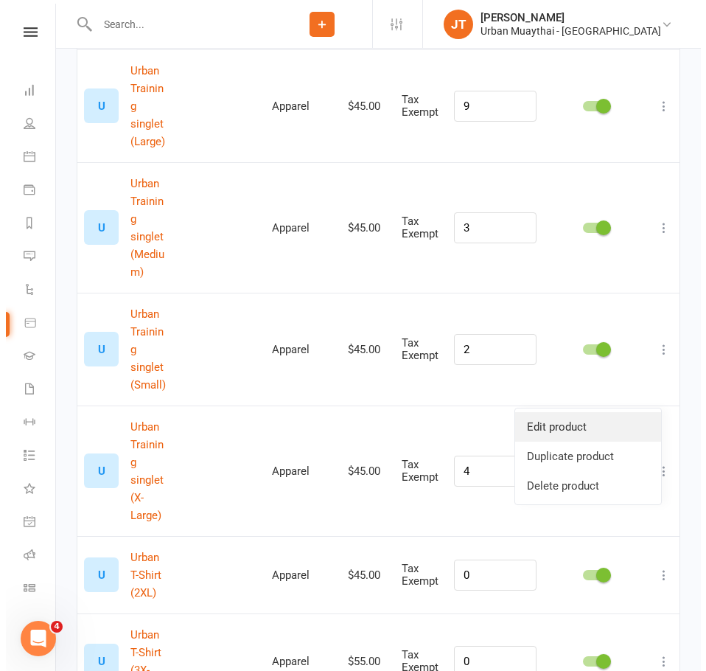
scroll to position [3704, 0]
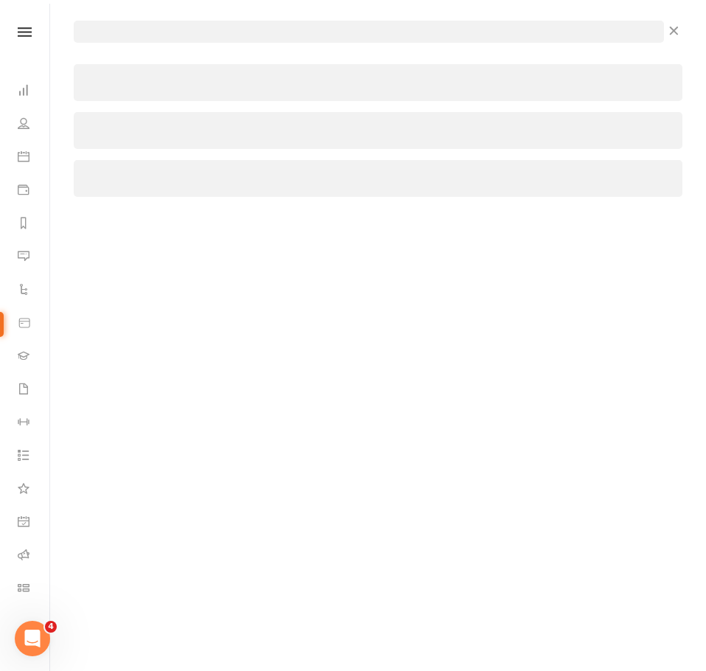
select select "156"
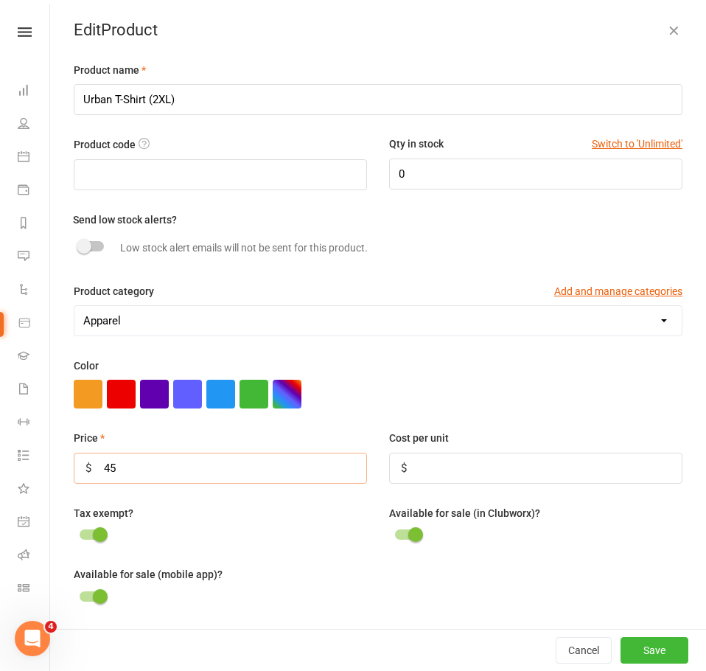
click at [239, 470] on input "45" at bounding box center [220, 468] width 293 height 31
type input "4"
type input "55"
click at [640, 656] on button "Save" at bounding box center [655, 650] width 68 height 27
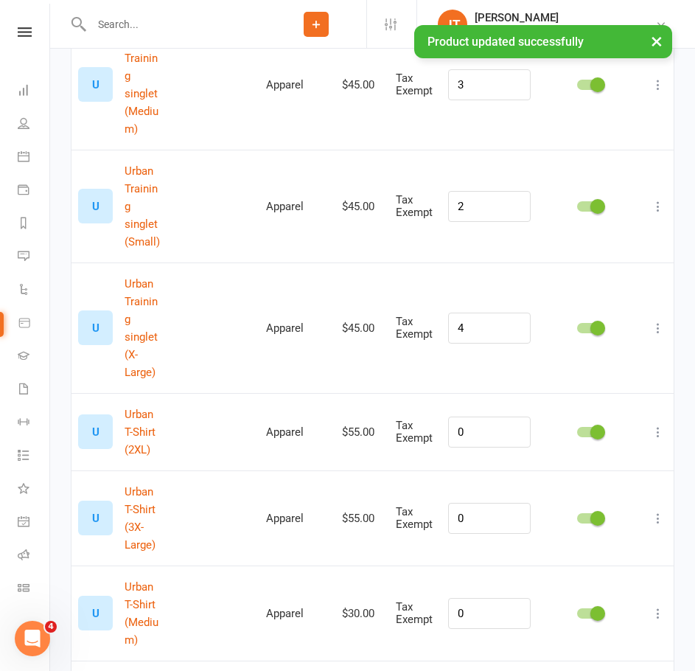
scroll to position [4137, 0]
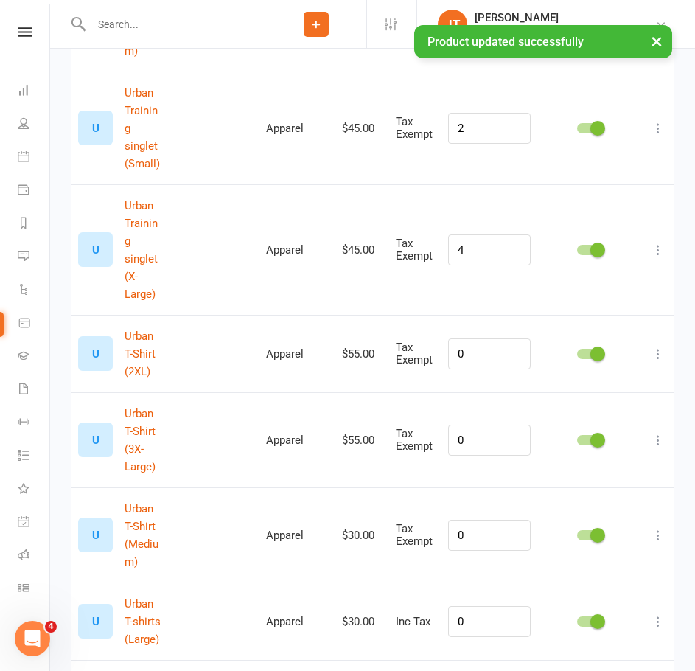
click at [658, 528] on icon at bounding box center [658, 535] width 15 height 15
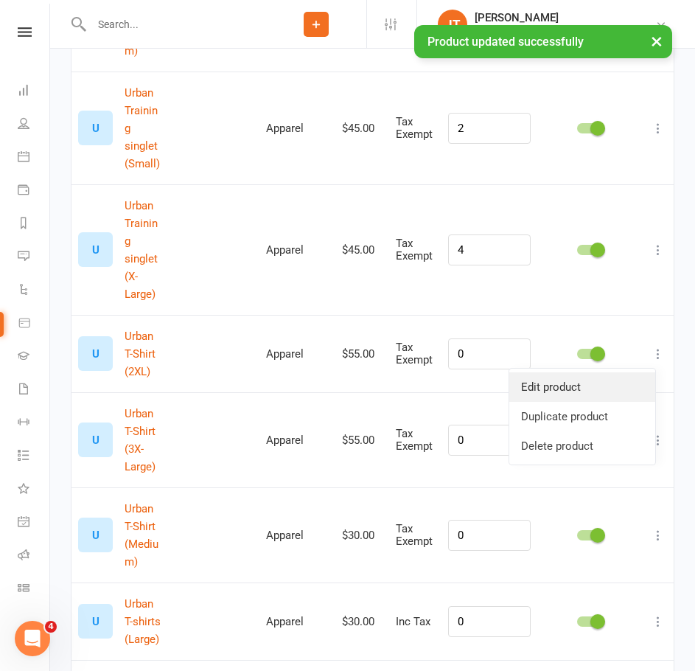
click at [607, 395] on link "Edit product" at bounding box center [582, 386] width 146 height 29
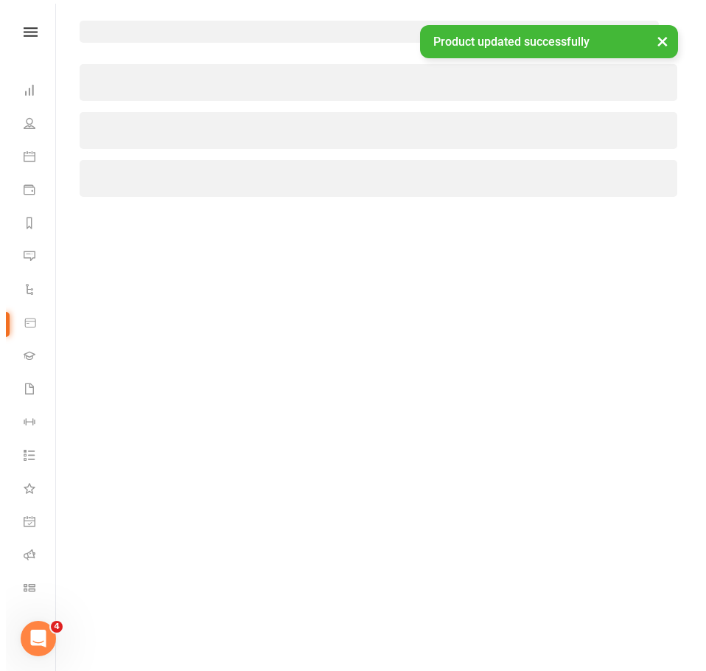
scroll to position [3925, 0]
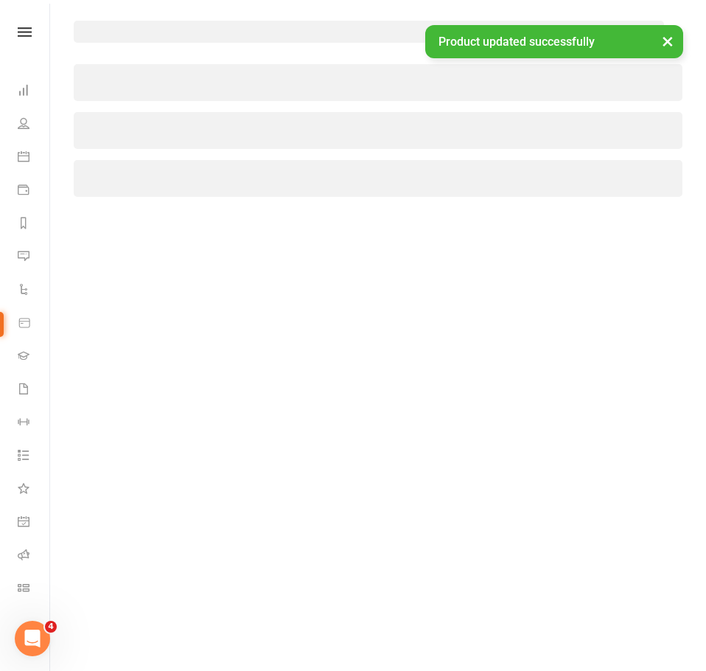
select select "156"
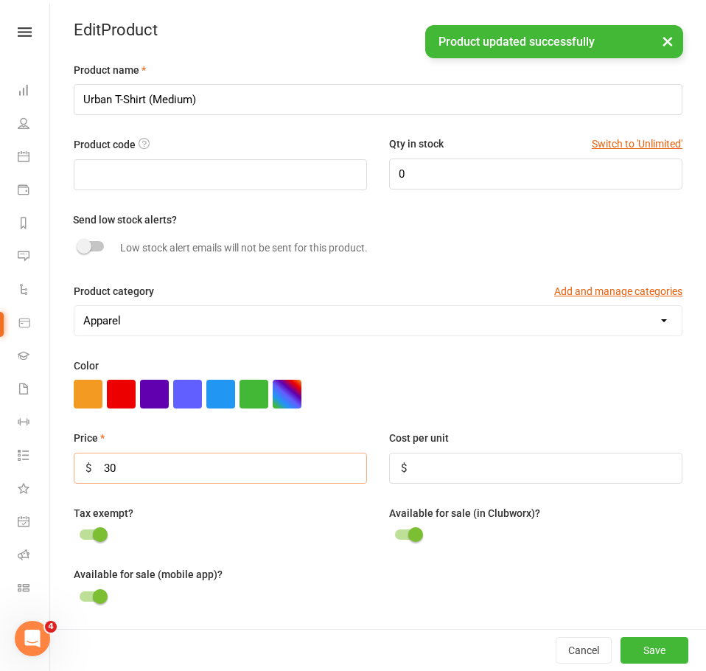
click at [169, 475] on input "30" at bounding box center [220, 468] width 293 height 31
type input "3"
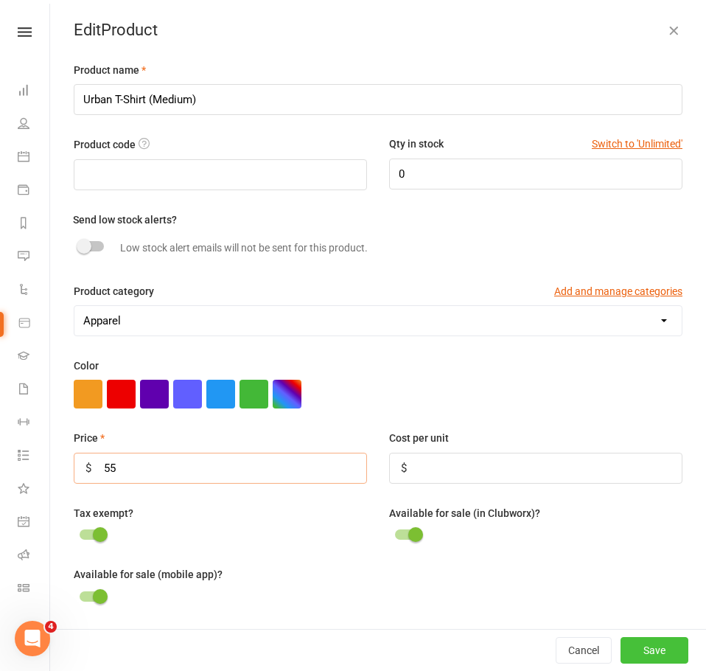
type input "55"
click at [627, 648] on button "Save" at bounding box center [655, 650] width 68 height 27
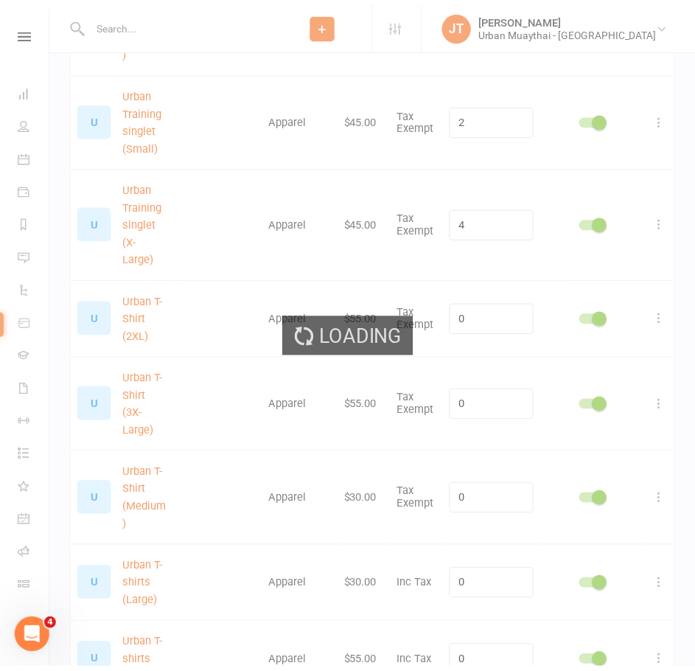
scroll to position [4137, 0]
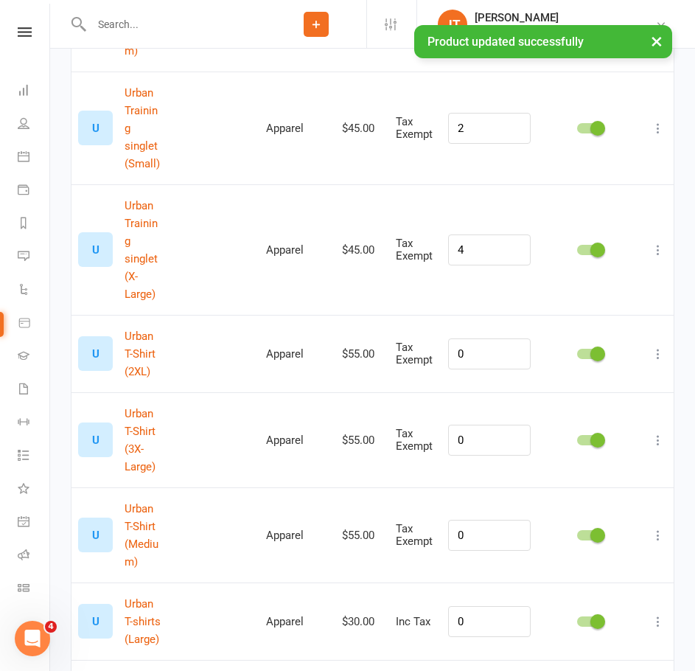
click at [652, 614] on icon at bounding box center [658, 621] width 15 height 15
click at [584, 467] on link "Edit product" at bounding box center [582, 473] width 146 height 29
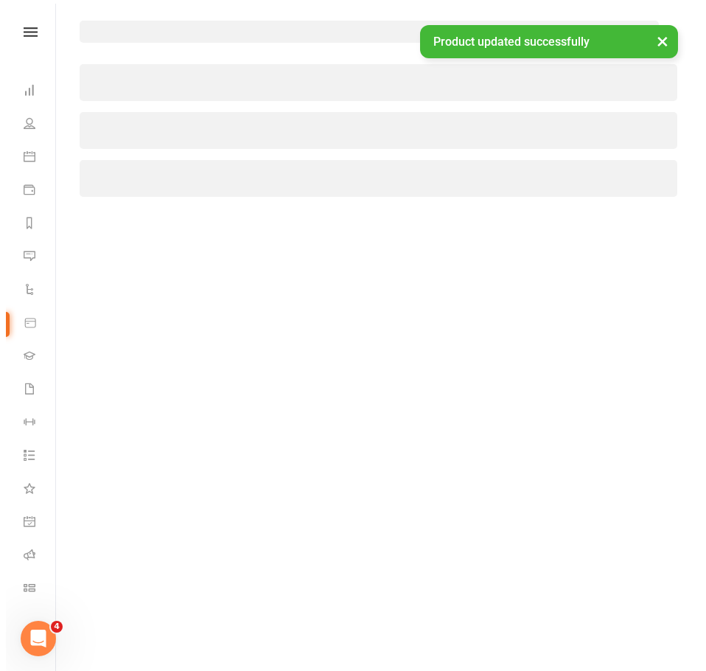
scroll to position [3925, 0]
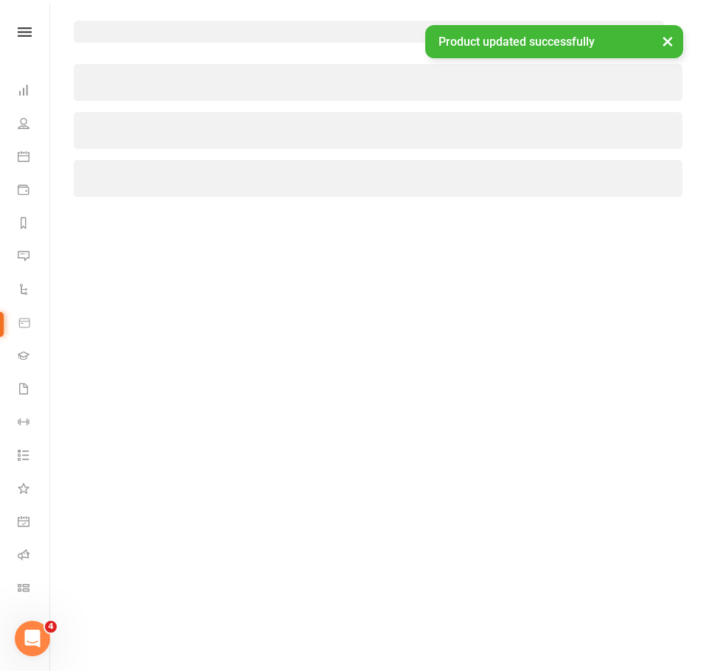
select select "156"
select select "362"
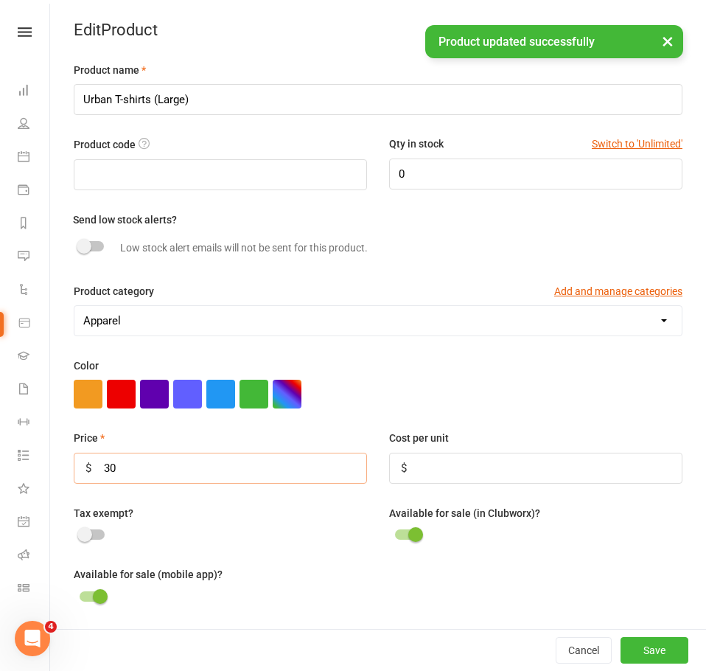
click at [226, 471] on input "30" at bounding box center [220, 468] width 293 height 31
type input "3"
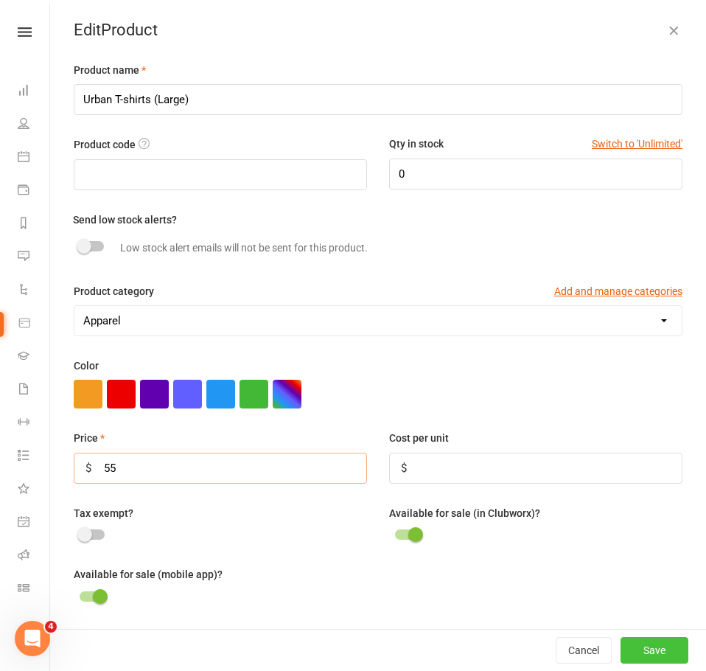
type input "55"
click at [655, 647] on button "Save" at bounding box center [655, 650] width 68 height 27
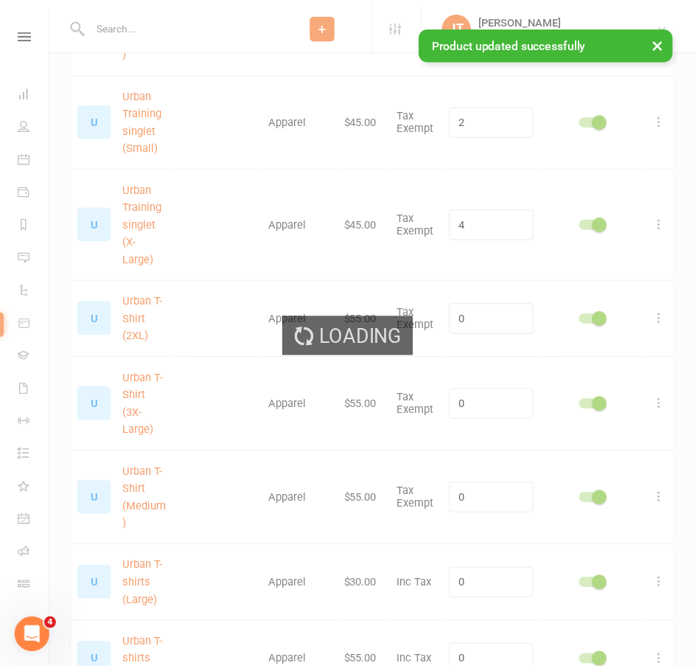
scroll to position [4137, 0]
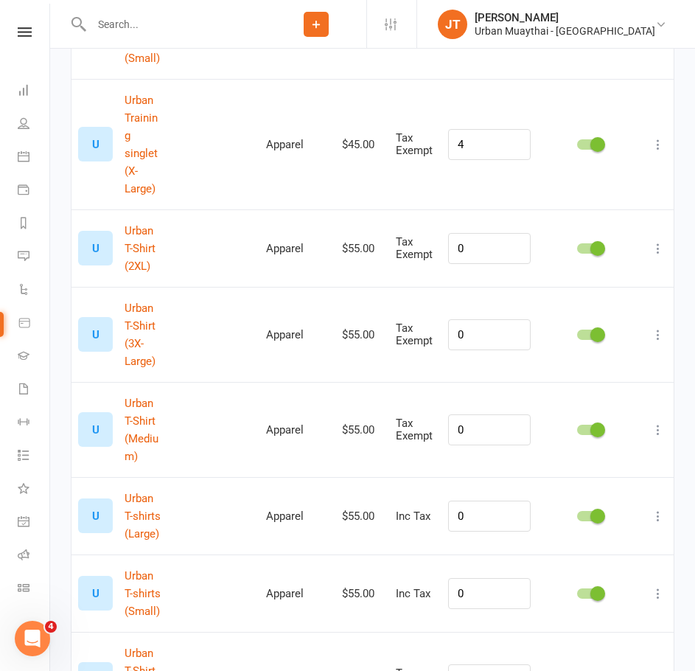
scroll to position [4285, 0]
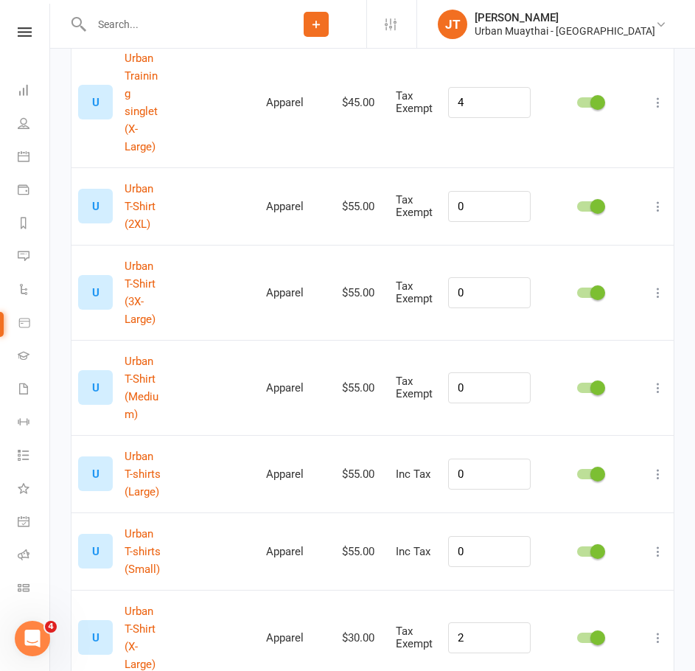
click at [655, 630] on icon at bounding box center [658, 637] width 15 height 15
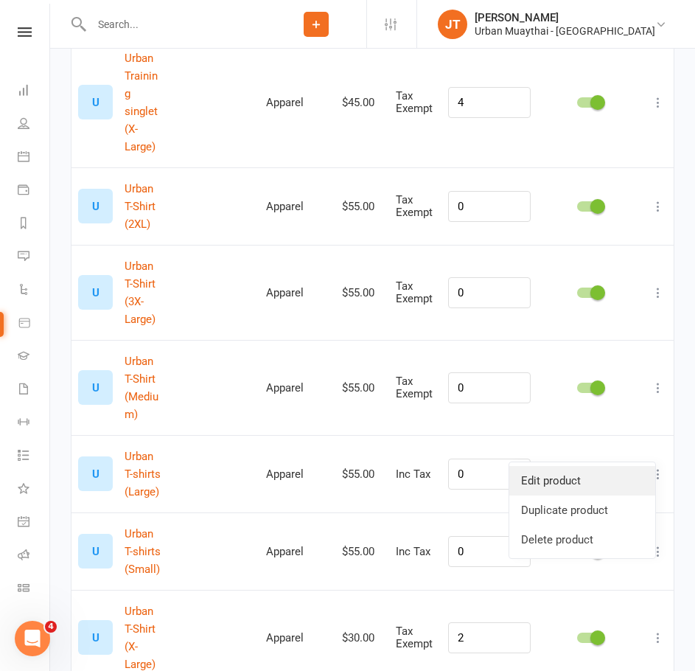
click at [614, 483] on link "Edit product" at bounding box center [582, 480] width 146 height 29
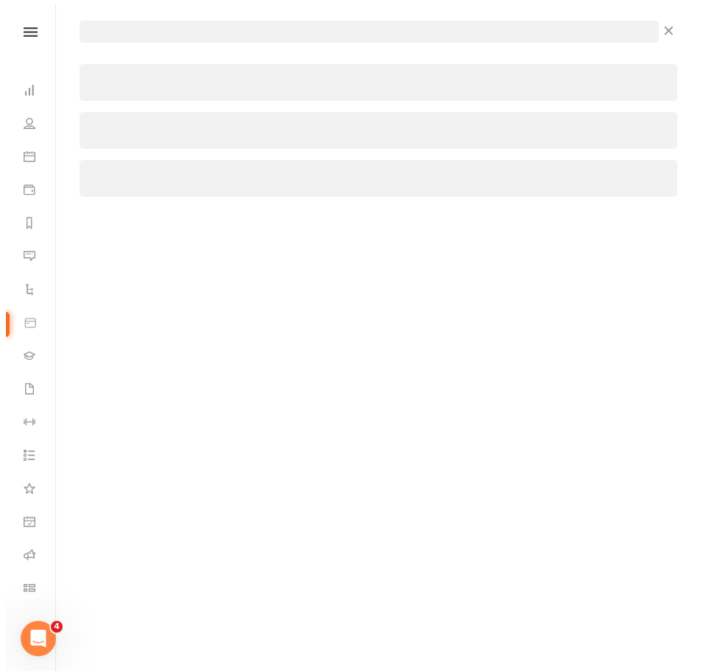
scroll to position [4055, 0]
select select "156"
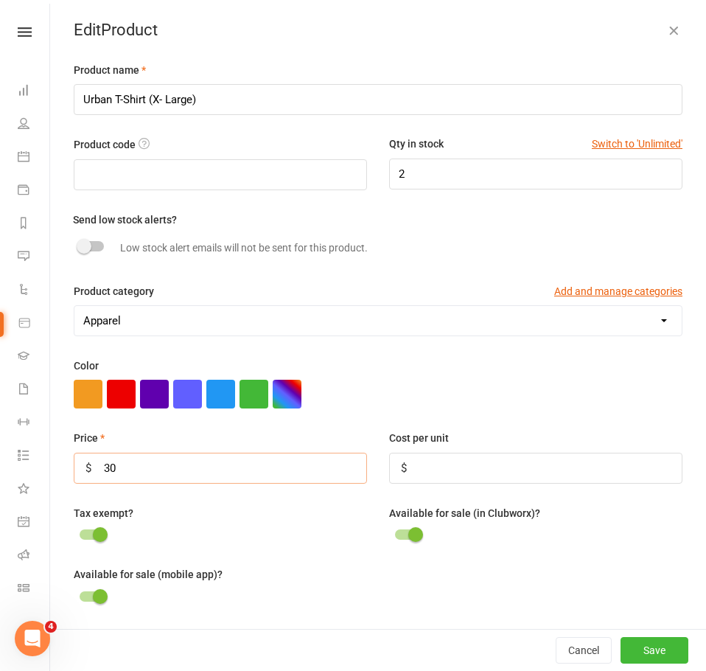
click at [253, 473] on input "30" at bounding box center [220, 468] width 293 height 31
type input "3"
type input "45"
click at [630, 639] on button "Save" at bounding box center [655, 650] width 68 height 27
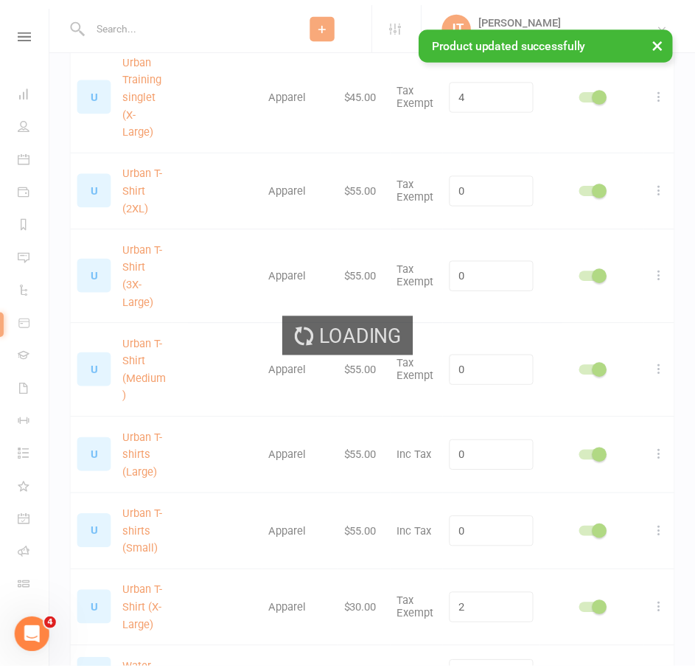
scroll to position [4285, 0]
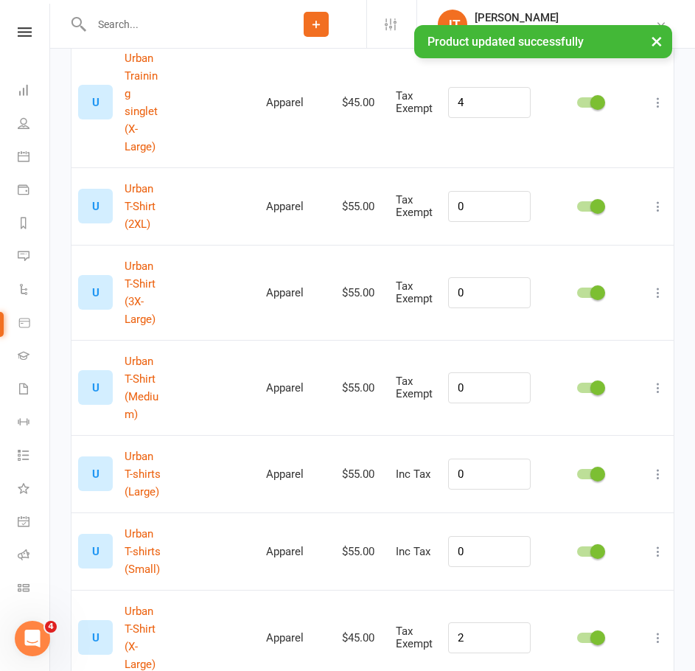
click at [663, 630] on icon at bounding box center [658, 637] width 15 height 15
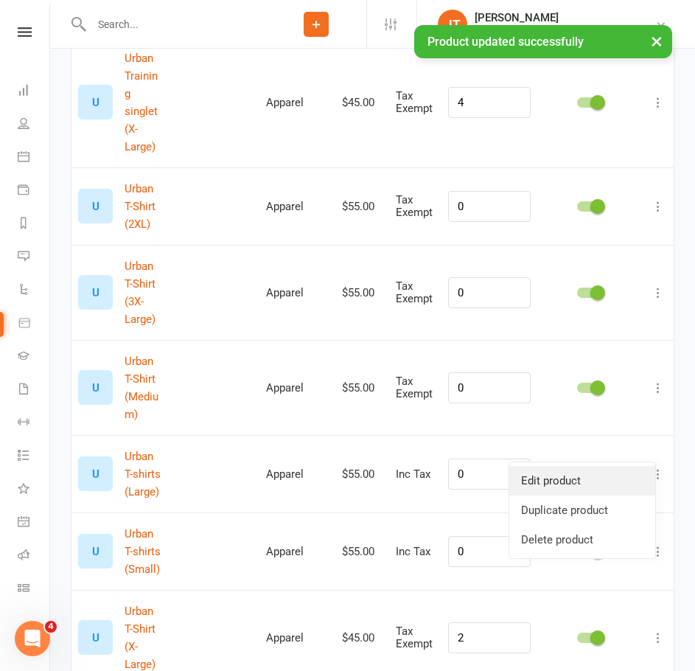
click at [585, 473] on link "Edit product" at bounding box center [582, 480] width 146 height 29
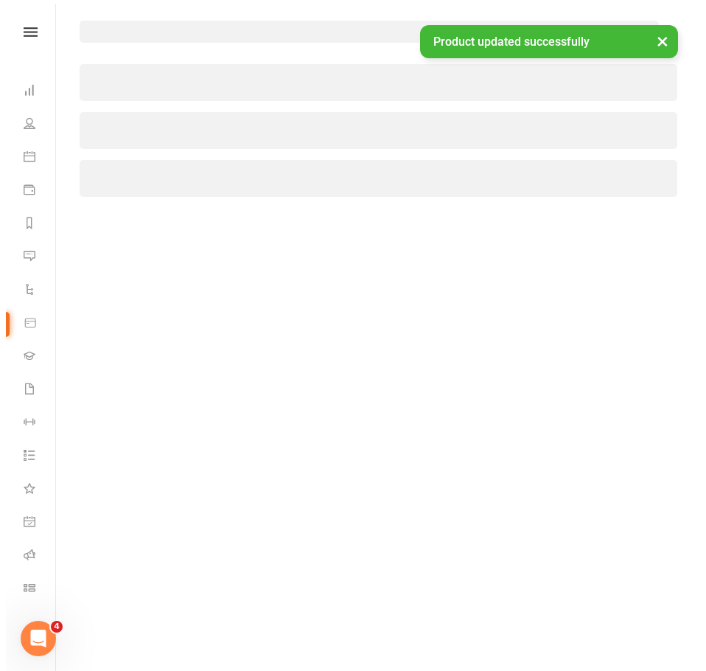
scroll to position [4055, 0]
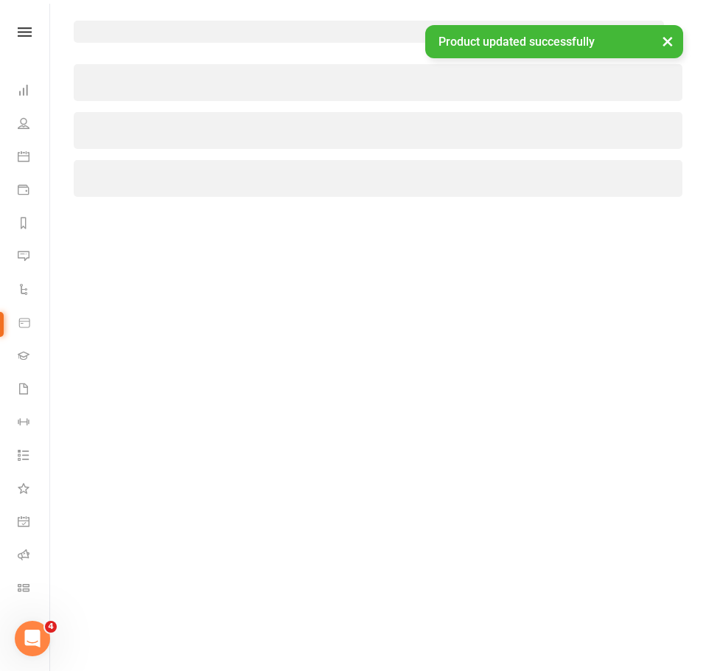
select select "156"
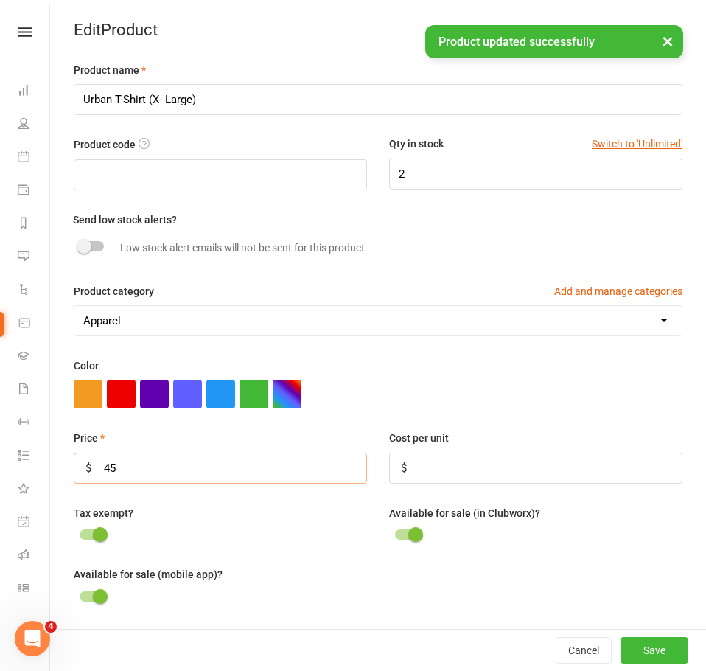
click at [226, 470] on input "45" at bounding box center [220, 468] width 293 height 31
type input "4"
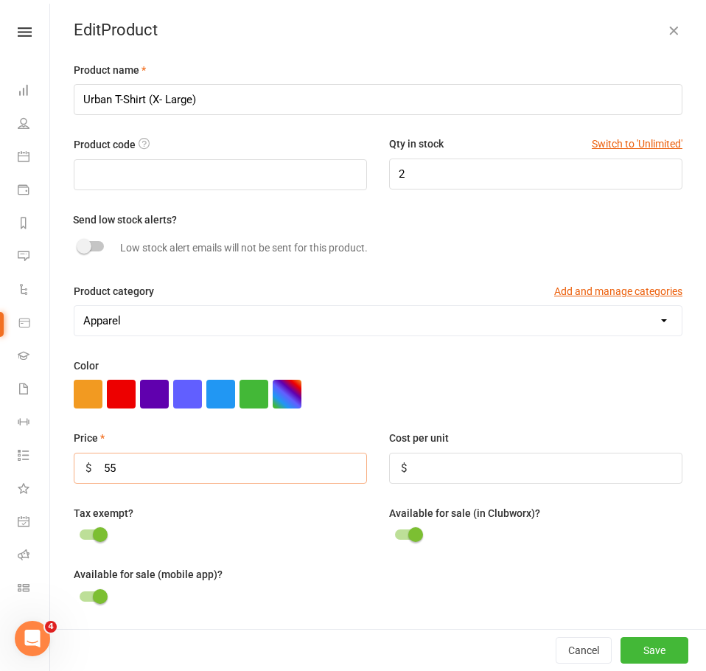
type input "55"
click at [621, 646] on button "Save" at bounding box center [655, 650] width 68 height 27
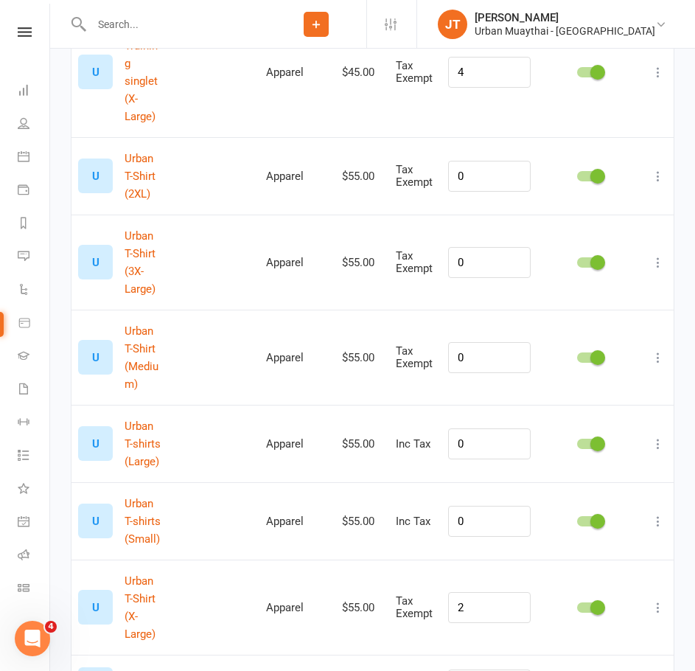
scroll to position [4317, 0]
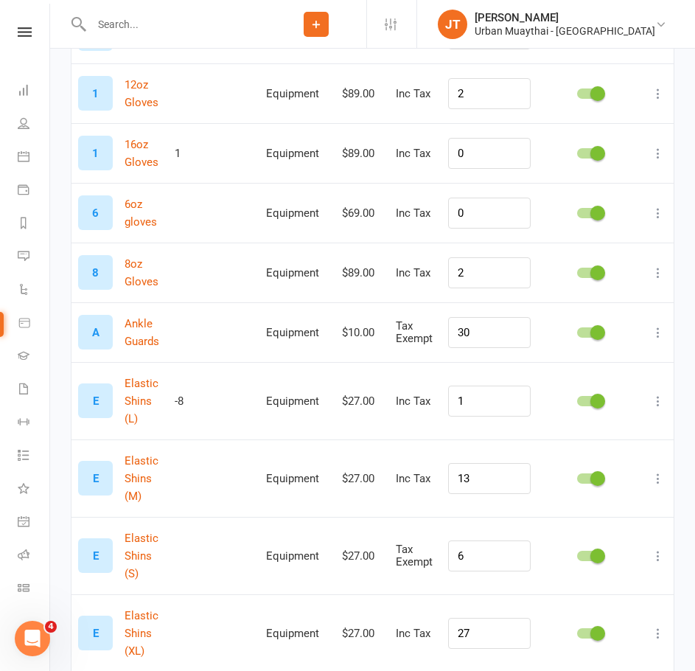
scroll to position [0, 0]
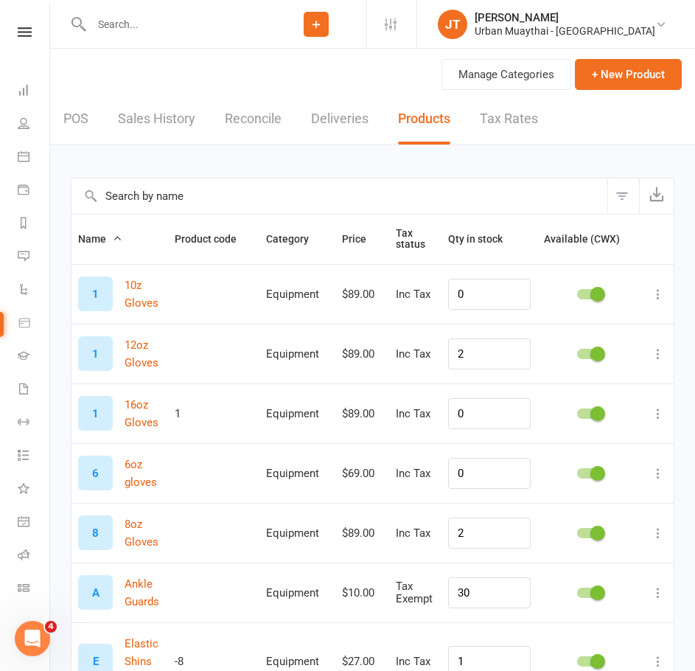
click at [381, 359] on div "$89.00" at bounding box center [362, 354] width 41 height 13
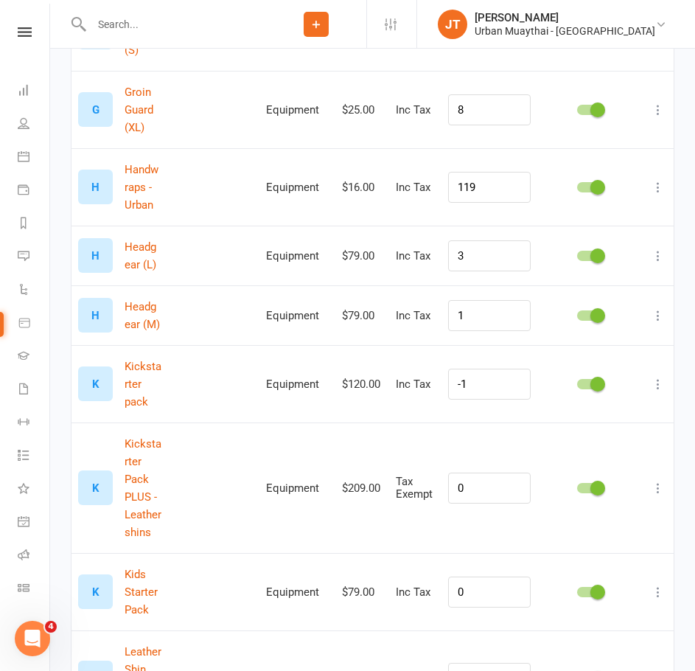
scroll to position [1106, 0]
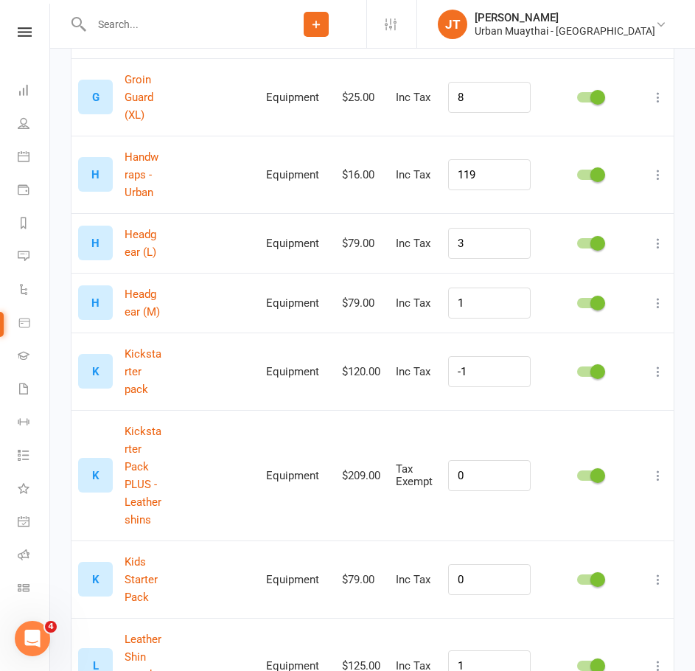
click at [658, 363] on button at bounding box center [658, 372] width 18 height 18
click at [634, 388] on link "Edit product" at bounding box center [582, 391] width 146 height 29
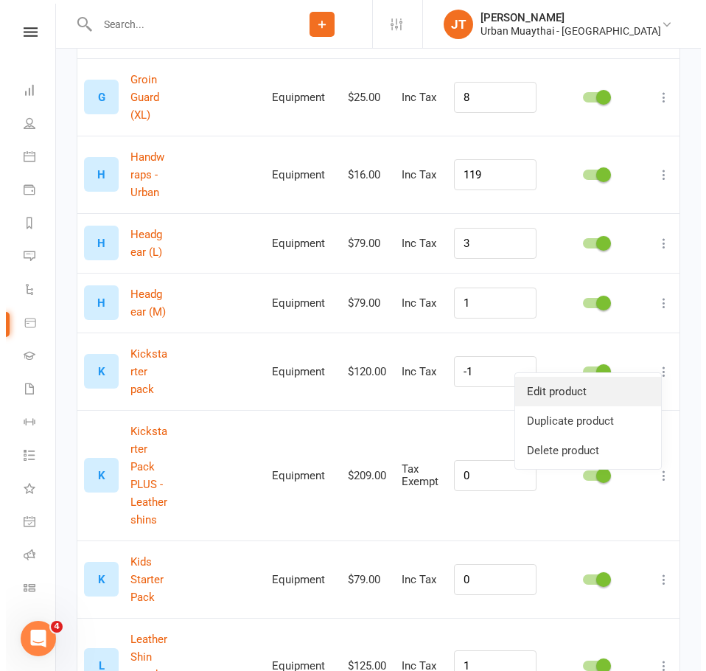
scroll to position [1026, 0]
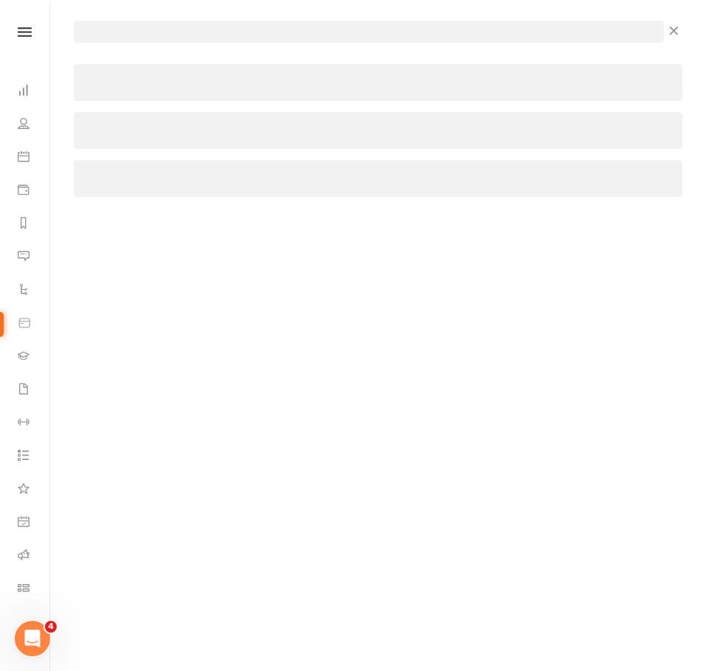
select select "157"
select select "362"
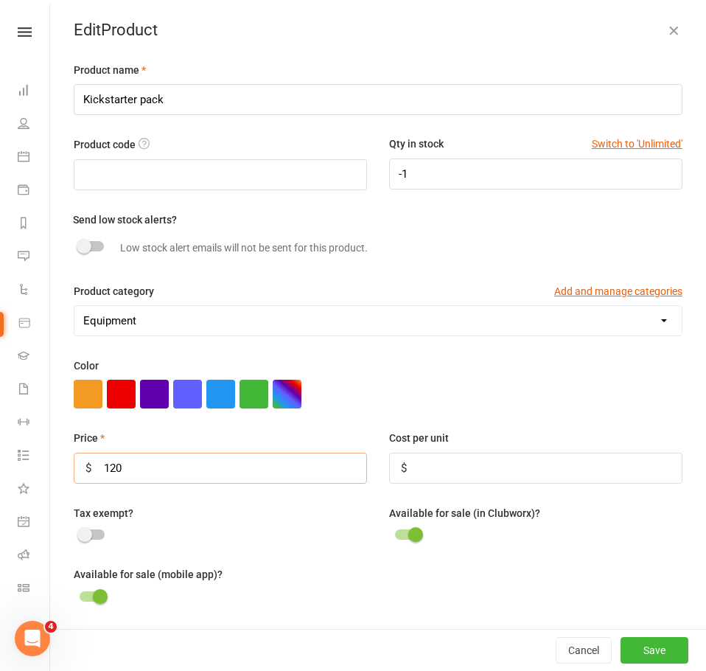
click at [194, 473] on input "120" at bounding box center [220, 468] width 293 height 31
type input "119"
click at [633, 639] on button "Save" at bounding box center [655, 650] width 68 height 27
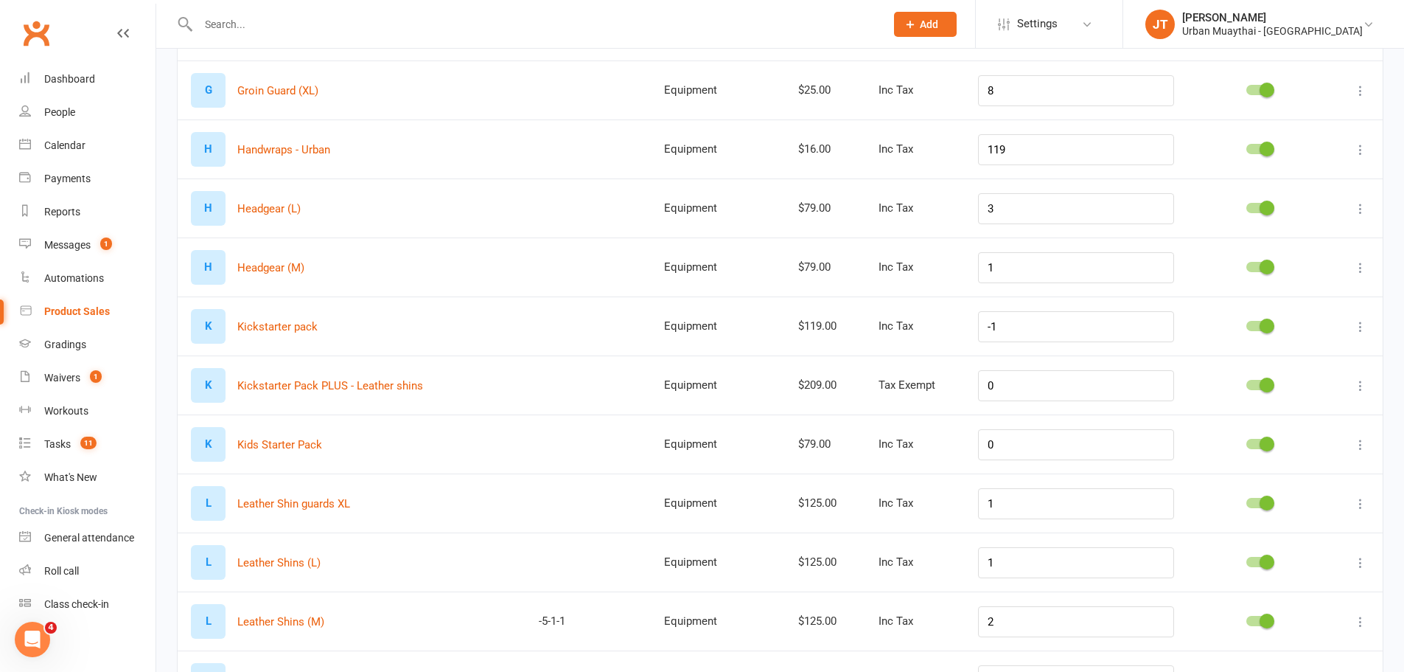
scroll to position [581, 0]
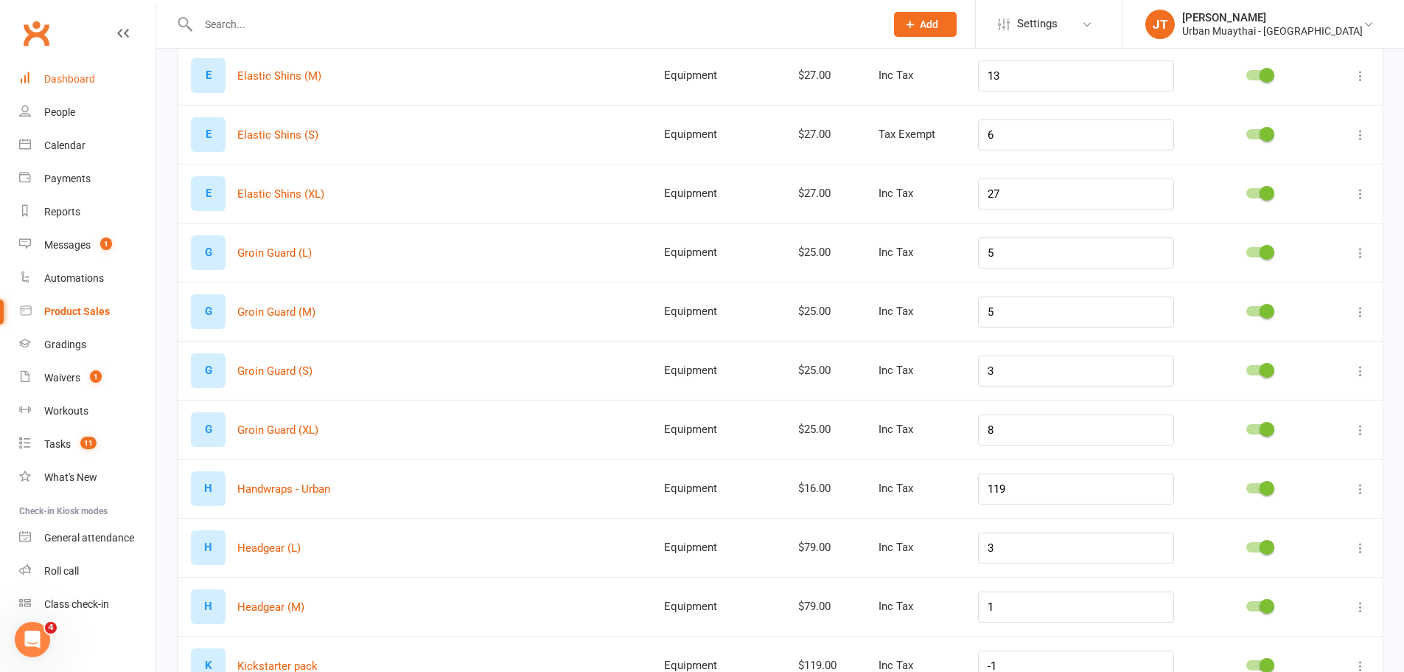
click at [87, 69] on link "Dashboard" at bounding box center [87, 79] width 136 height 33
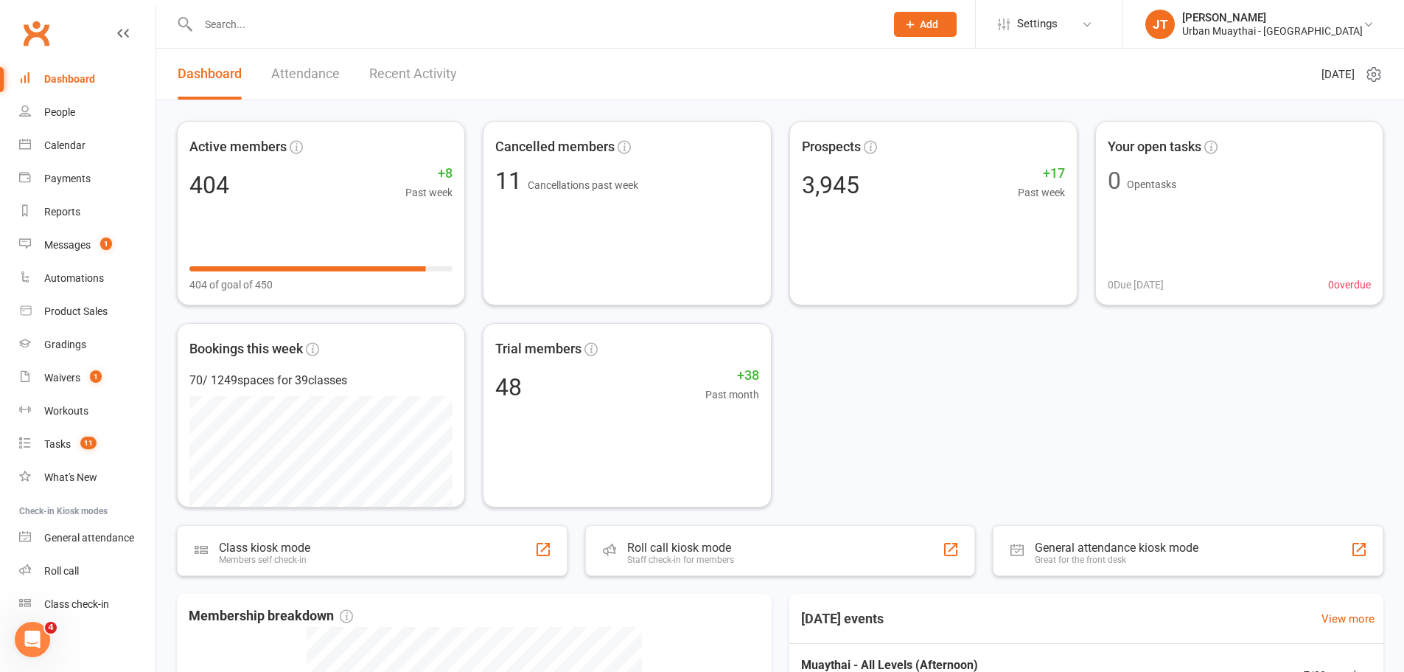
click at [253, 17] on input "text" at bounding box center [534, 24] width 681 height 21
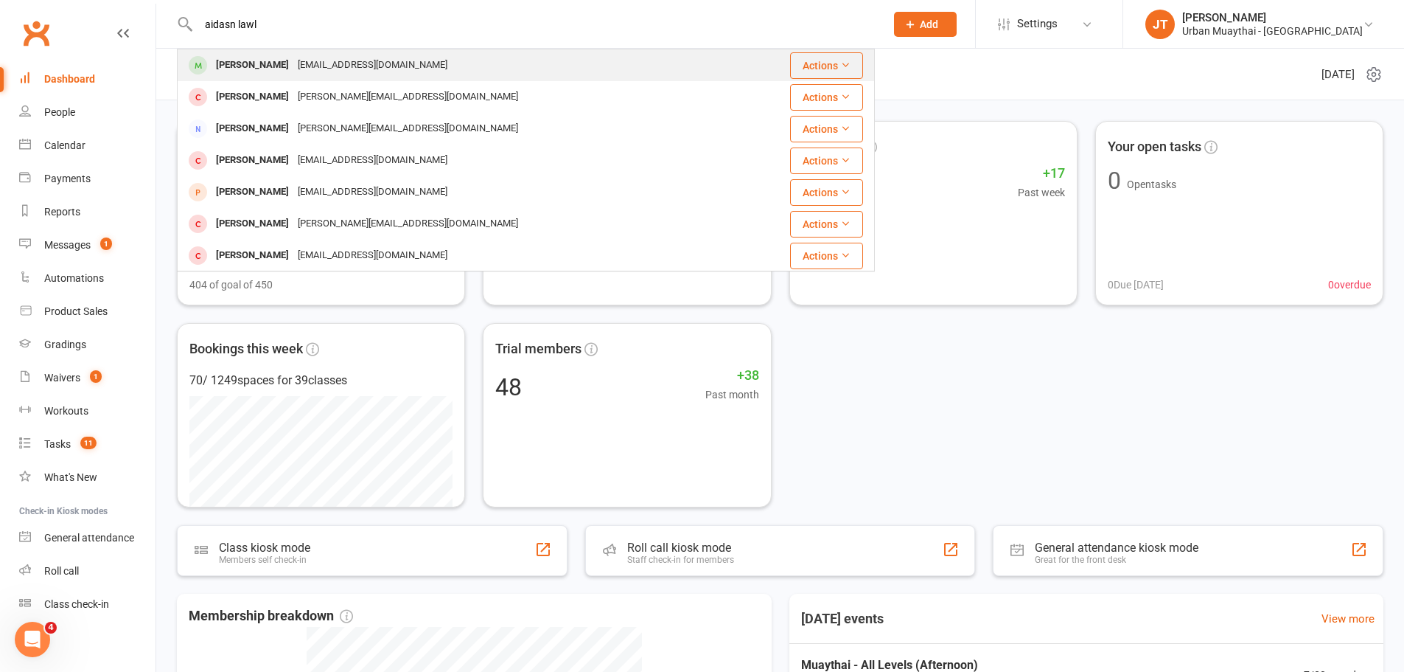
type input "aidasn lawl"
click at [293, 56] on div "aidanlawler8@gmail.com" at bounding box center [372, 65] width 158 height 21
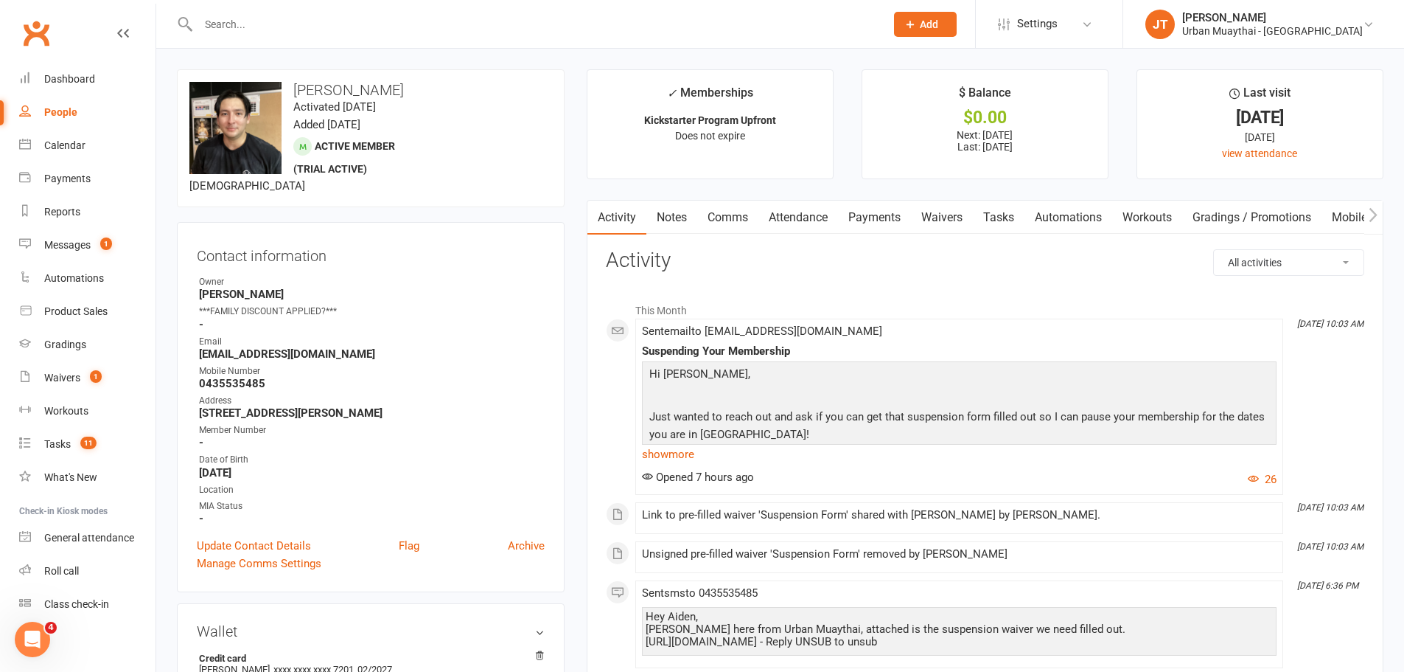
click at [881, 211] on link "Payments" at bounding box center [874, 218] width 73 height 34
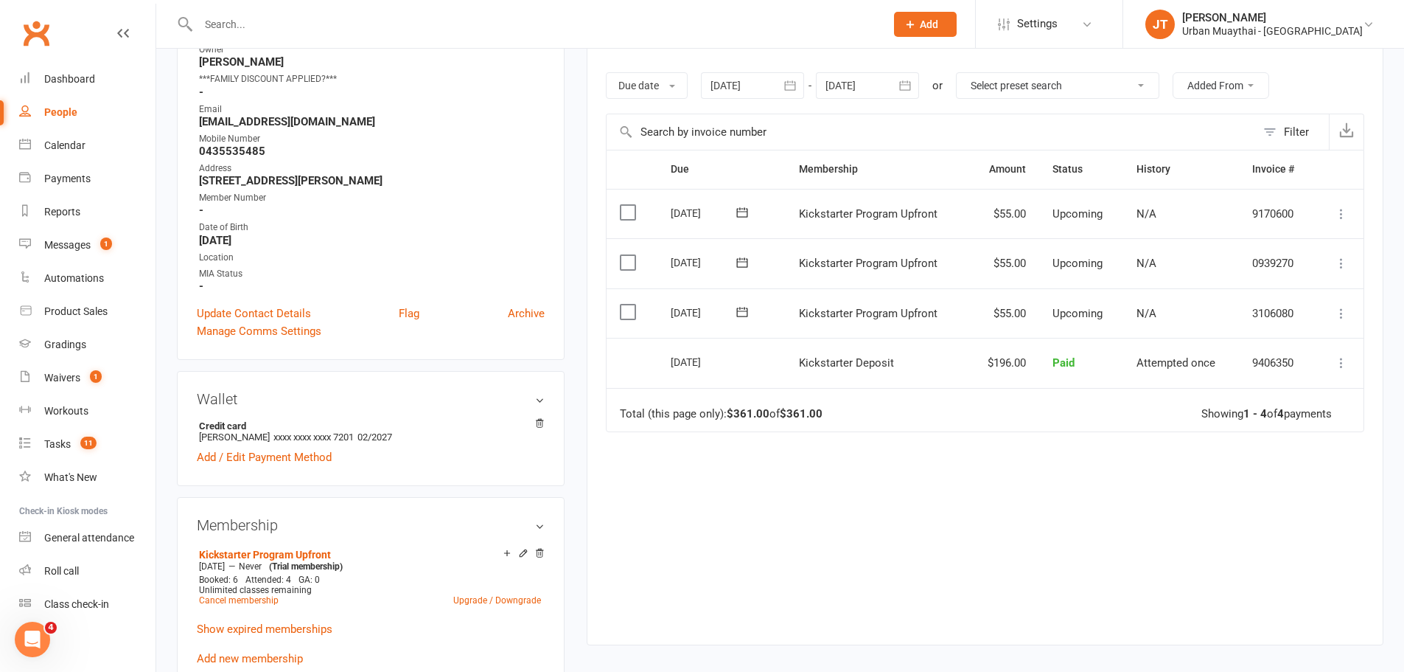
scroll to position [442, 0]
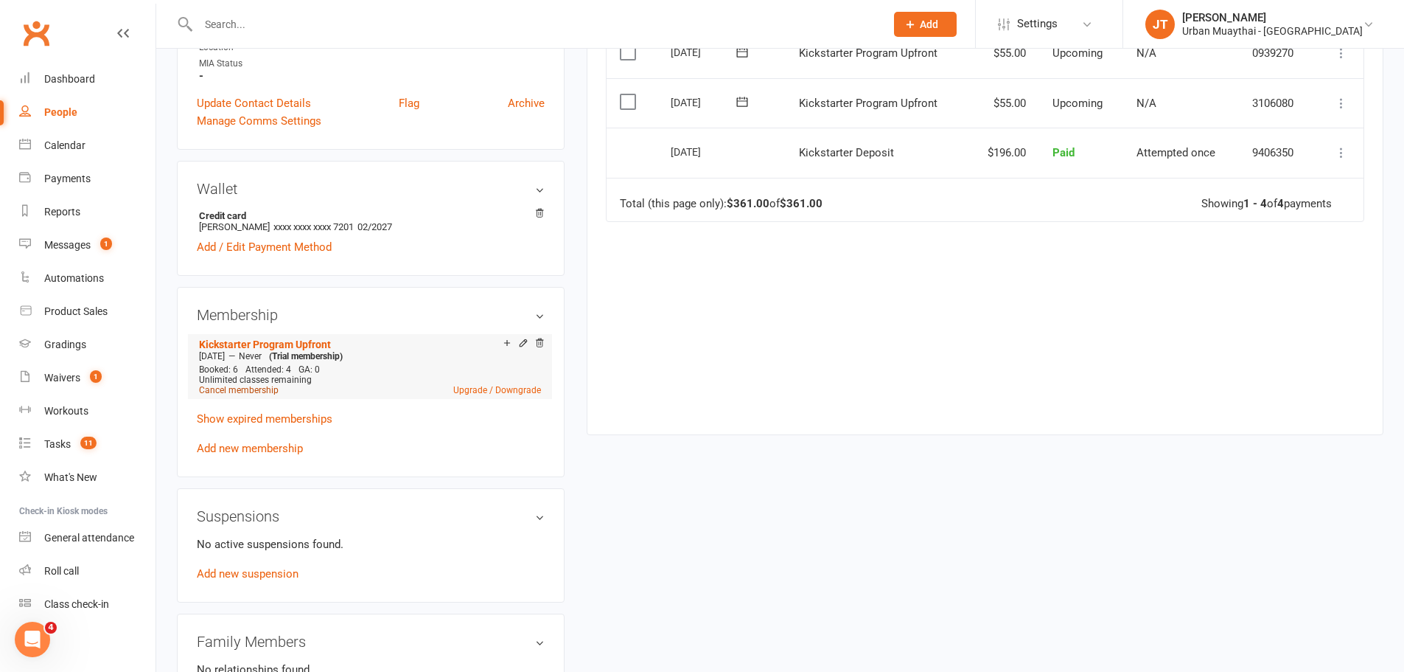
click at [239, 390] on link "Cancel membership" at bounding box center [239, 390] width 80 height 10
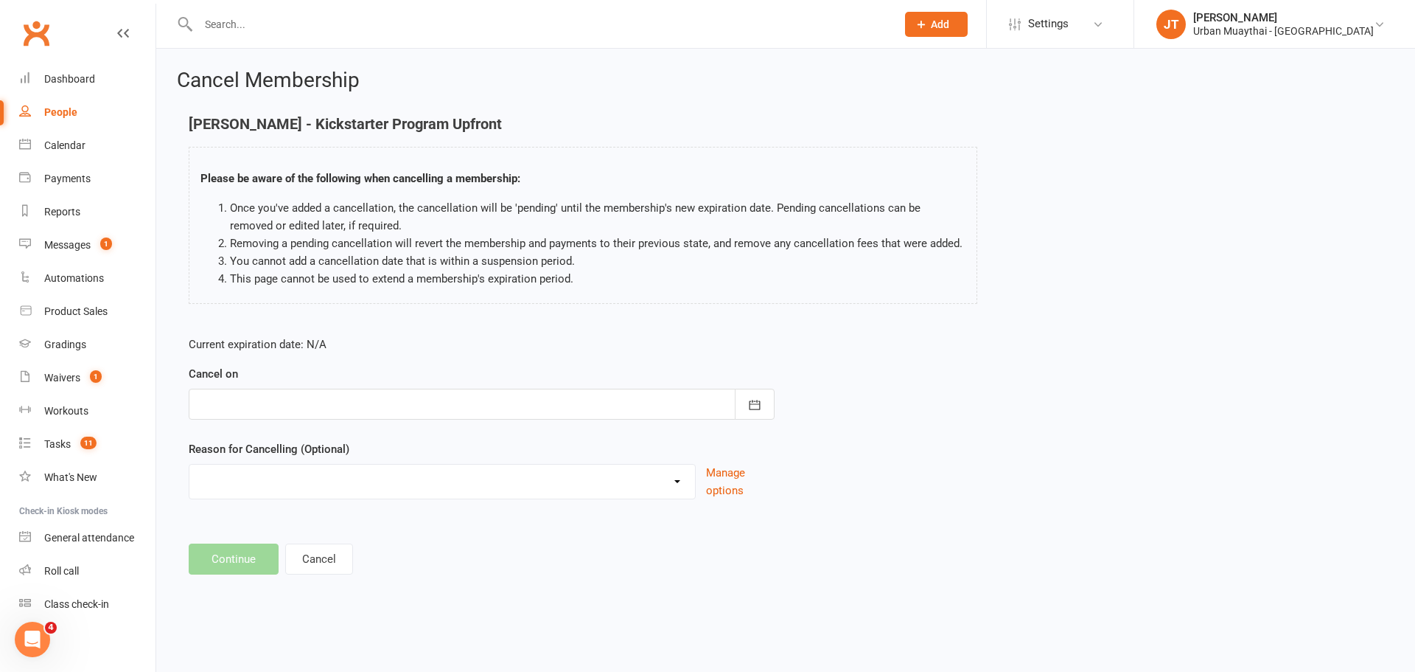
click at [413, 397] on div at bounding box center [482, 403] width 586 height 31
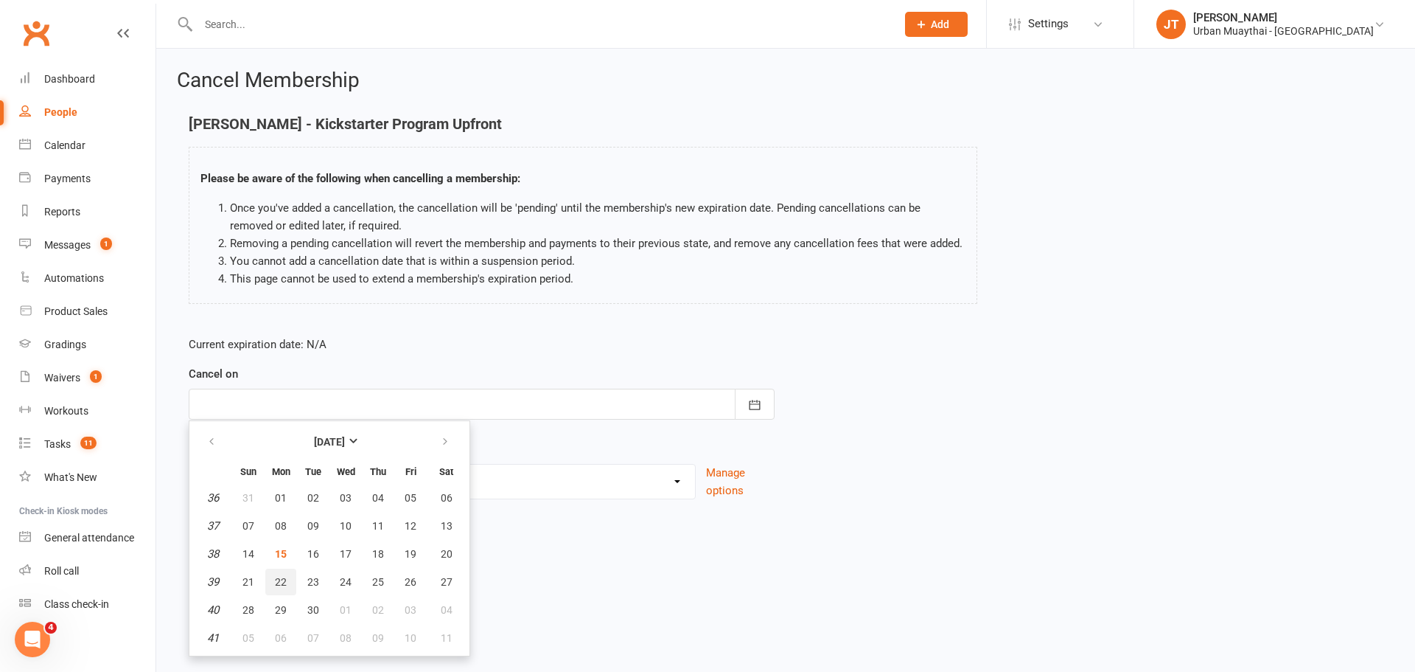
click at [279, 582] on span "22" at bounding box center [281, 582] width 12 height 12
type input "22 Sep 2025"
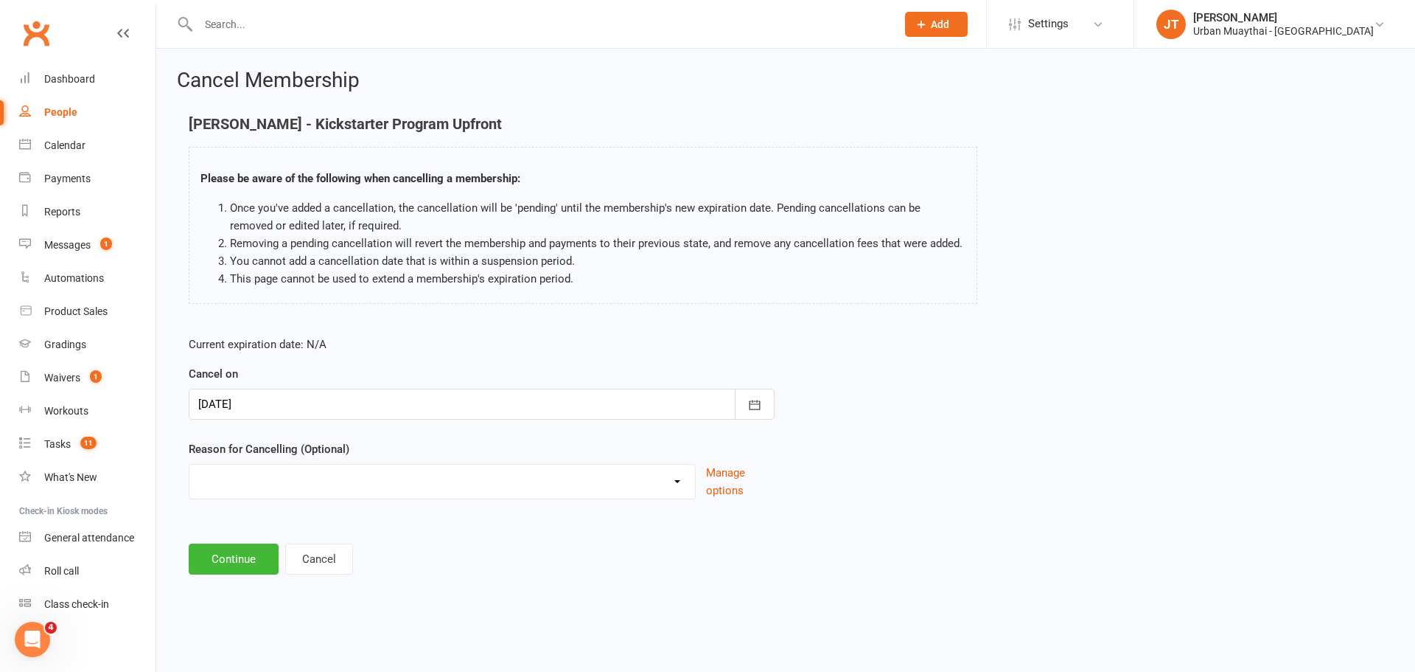
click at [296, 461] on div "Reason for Cancelling (Optional) 10 pack unused for over 6 months End of member…" at bounding box center [482, 469] width 586 height 59
click at [300, 477] on select "10 pack unused for over 6 months End of membership term Fixing Start Date Holid…" at bounding box center [442, 478] width 506 height 29
select select "7"
click at [189, 481] on select "10 pack unused for over 6 months End of membership term Fixing Start Date Holid…" at bounding box center [442, 478] width 506 height 29
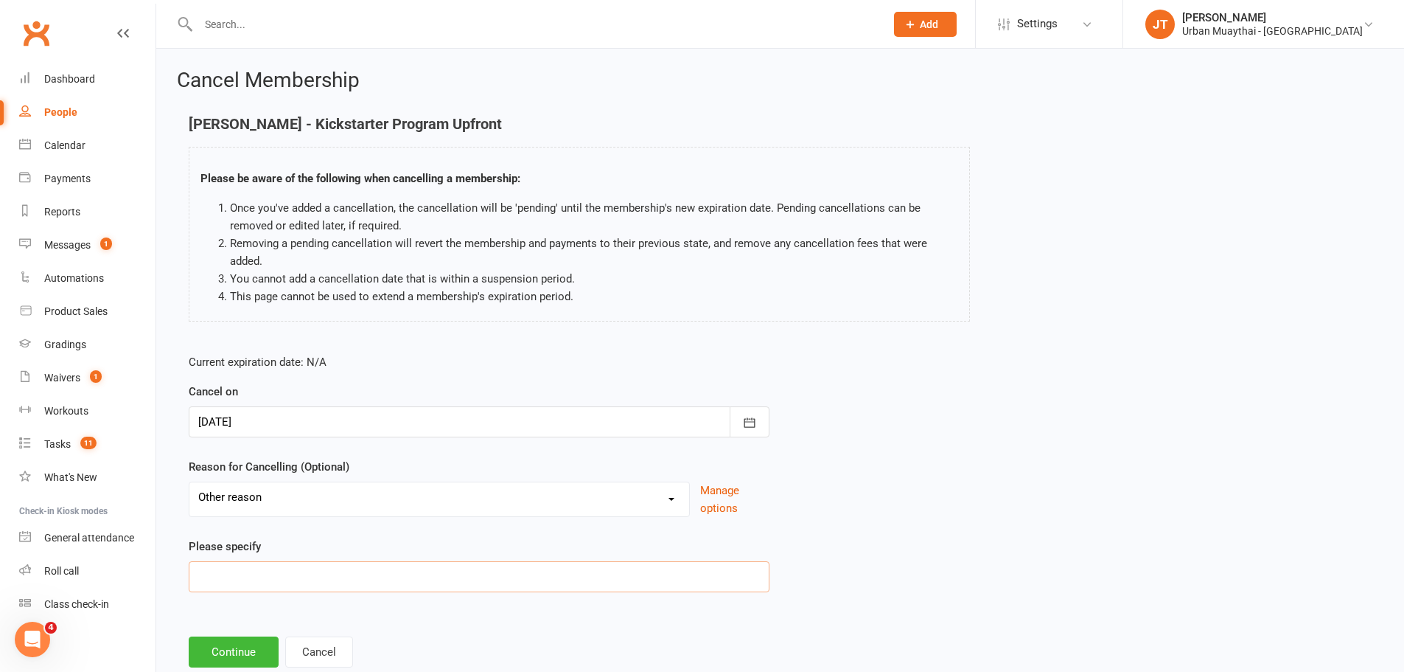
click at [422, 571] on input at bounding box center [479, 576] width 581 height 31
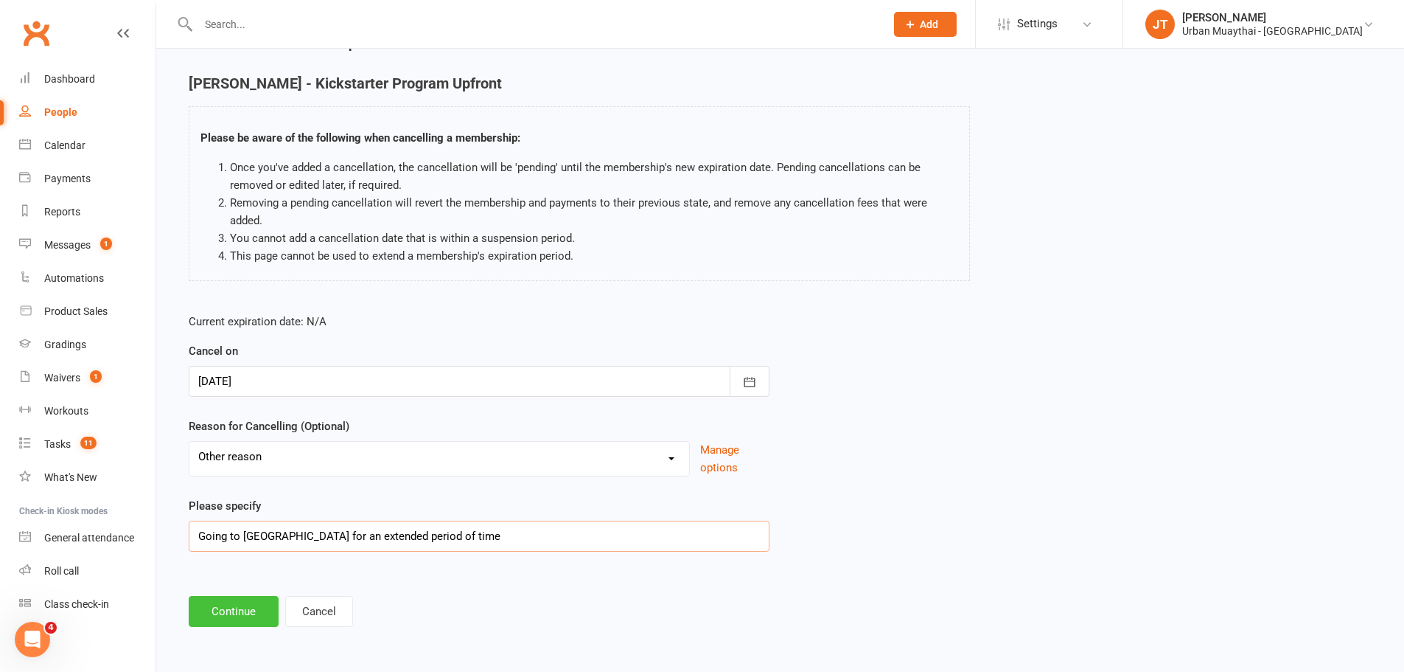
type input "Going to japan for an extended period of time"
click at [257, 610] on button "Continue" at bounding box center [234, 611] width 90 height 31
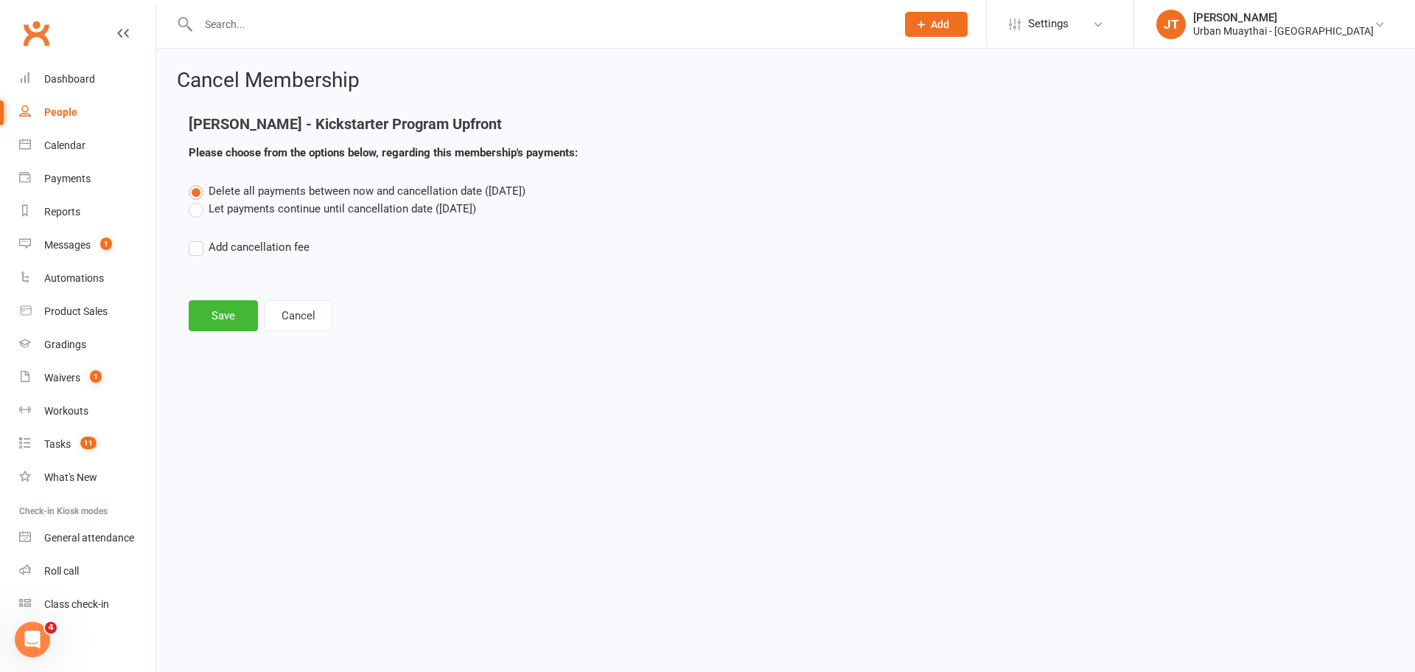
click at [196, 209] on label "Let payments continue until cancellation date (Sep 22, 2025)" at bounding box center [333, 209] width 288 height 18
click at [196, 200] on input "Let payments continue until cancellation date (Sep 22, 2025)" at bounding box center [194, 200] width 10 height 0
click at [231, 314] on button "Save" at bounding box center [223, 315] width 69 height 31
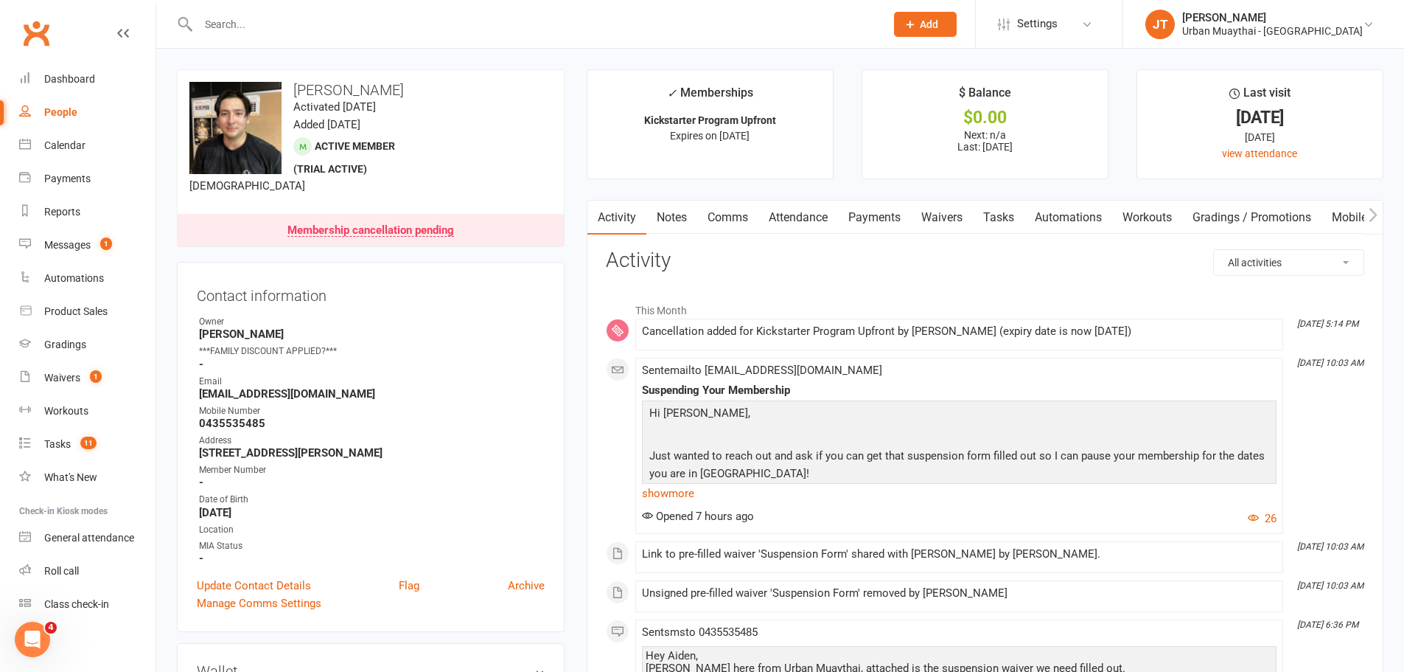
click at [668, 228] on link "Notes" at bounding box center [672, 218] width 51 height 34
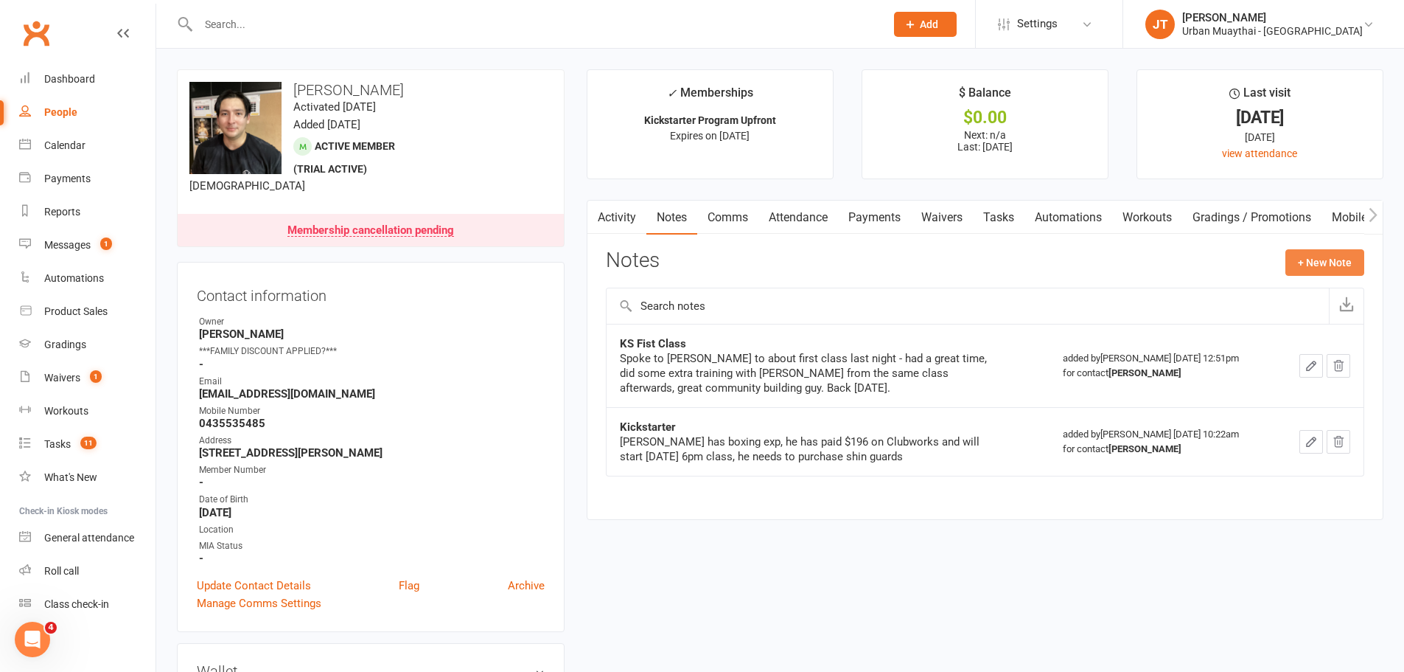
click at [1345, 254] on button "+ New Note" at bounding box center [1325, 262] width 79 height 27
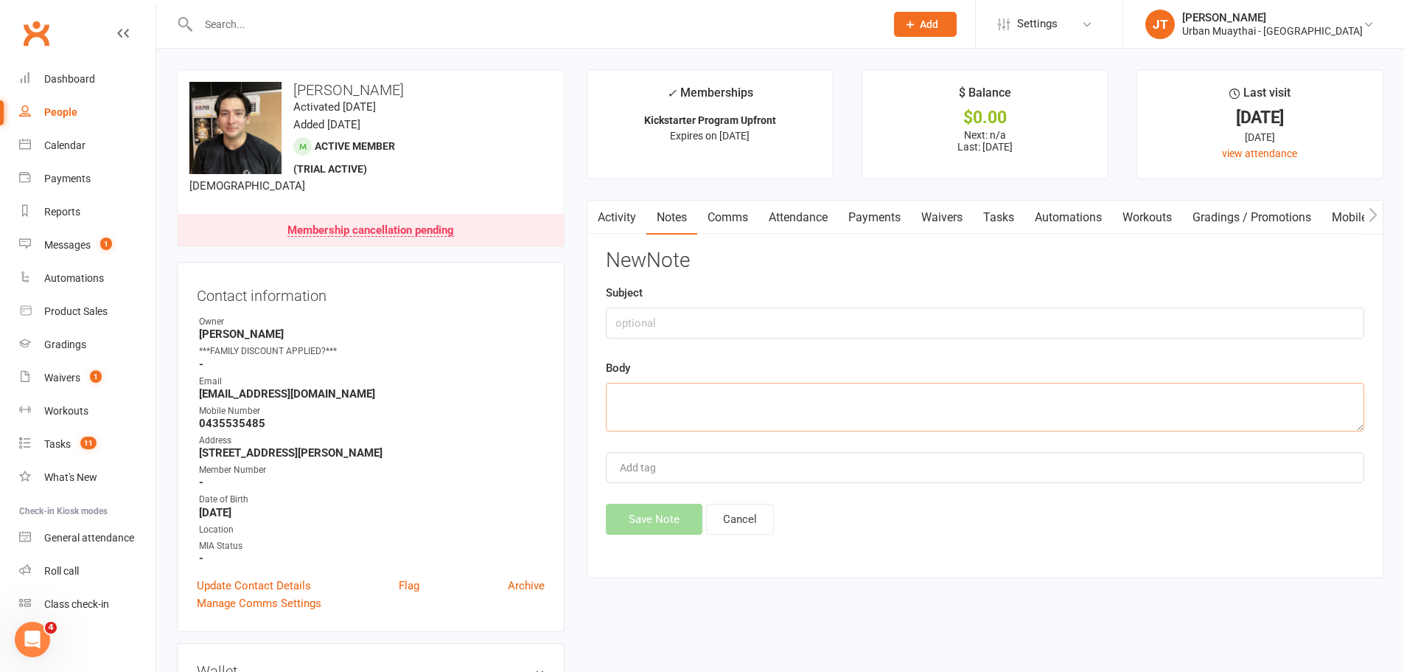
click at [722, 417] on textarea at bounding box center [985, 407] width 759 height 49
paste textarea "Hi Nick, I sent a email earlier today requesting to cancel my Urban Membership …"
paste textarea "Hey Aidan, Damn bro it's a shame to see you go!!! I hope Japan is great and ple…"
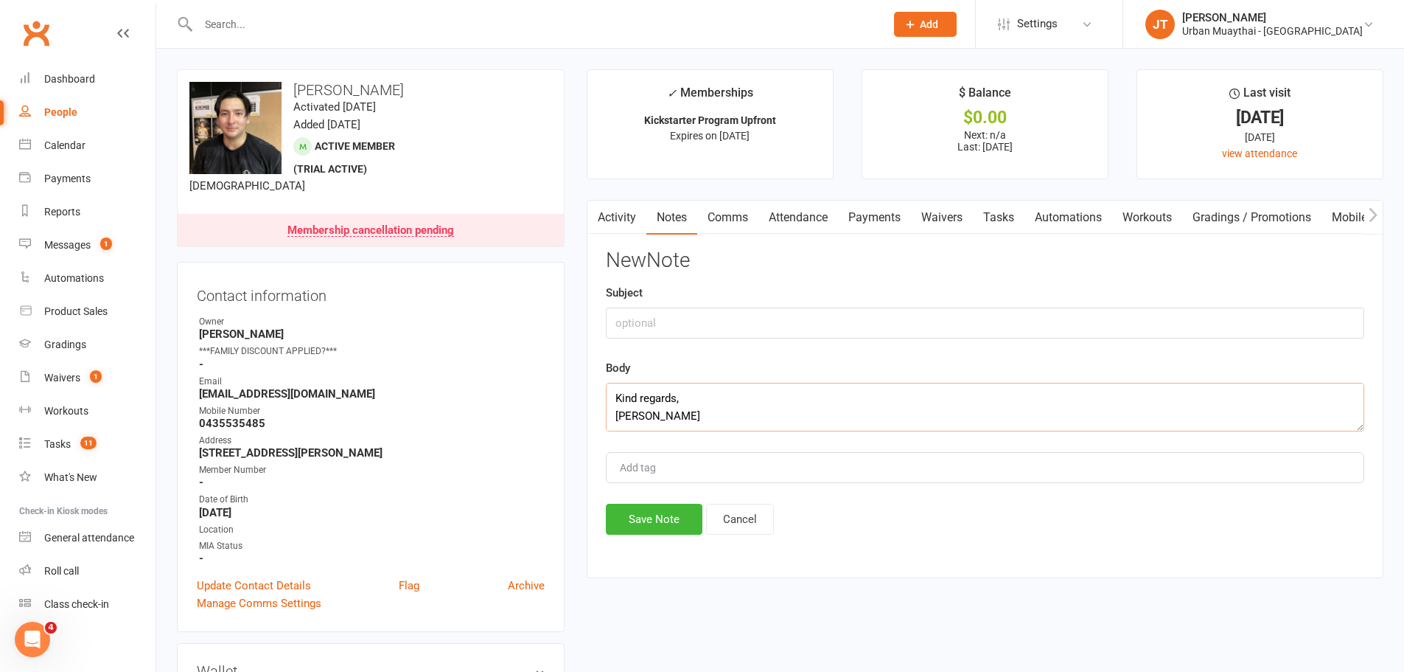
type textarea "Hi Nick, I sent a email earlier today requesting to cancel my Urban Membership …"
click at [674, 333] on input "text" at bounding box center [985, 322] width 759 height 31
type input "Cancellation request"
click at [652, 529] on button "Save Note" at bounding box center [654, 519] width 97 height 31
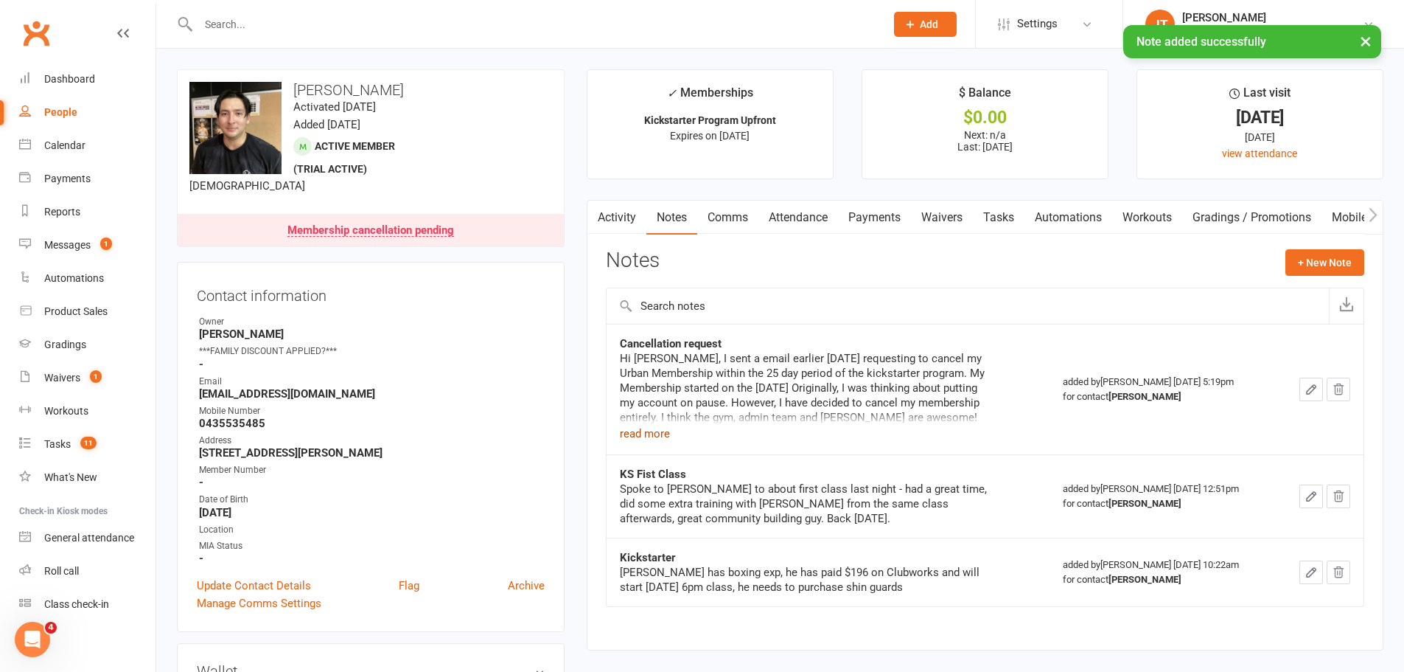
click at [659, 433] on button "read more" at bounding box center [645, 434] width 50 height 18
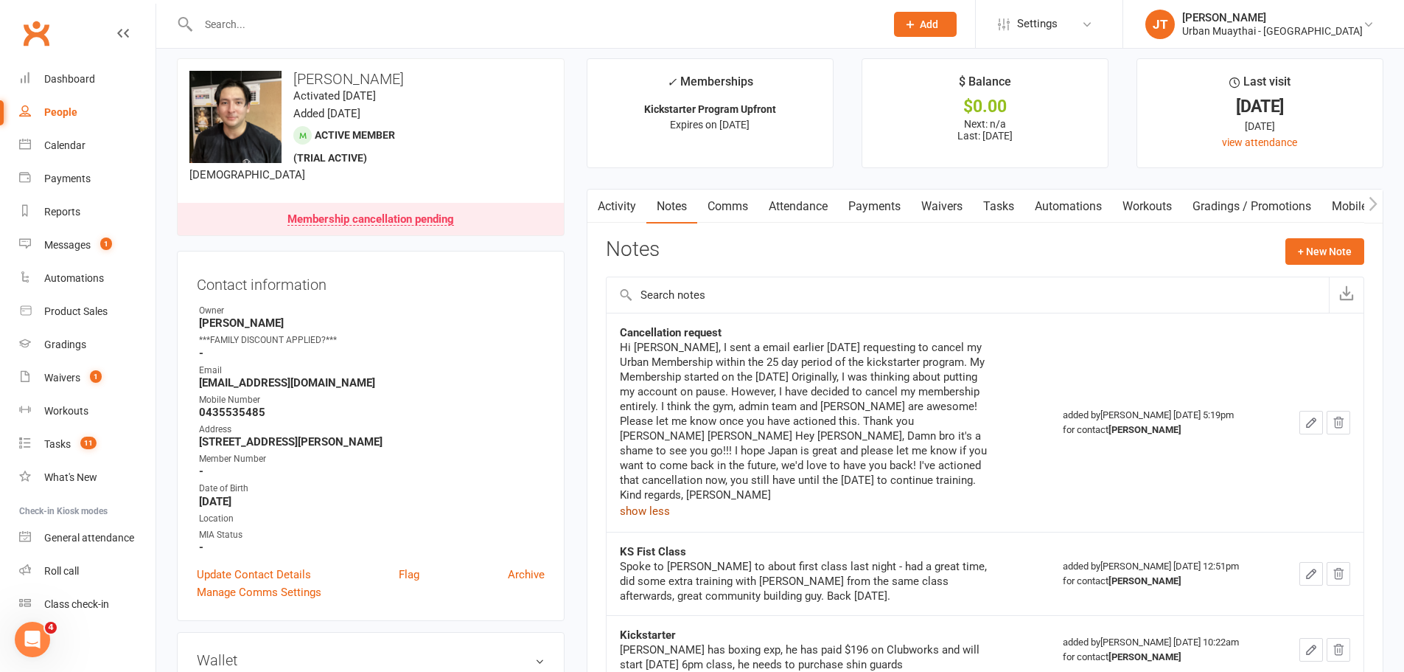
scroll to position [0, 0]
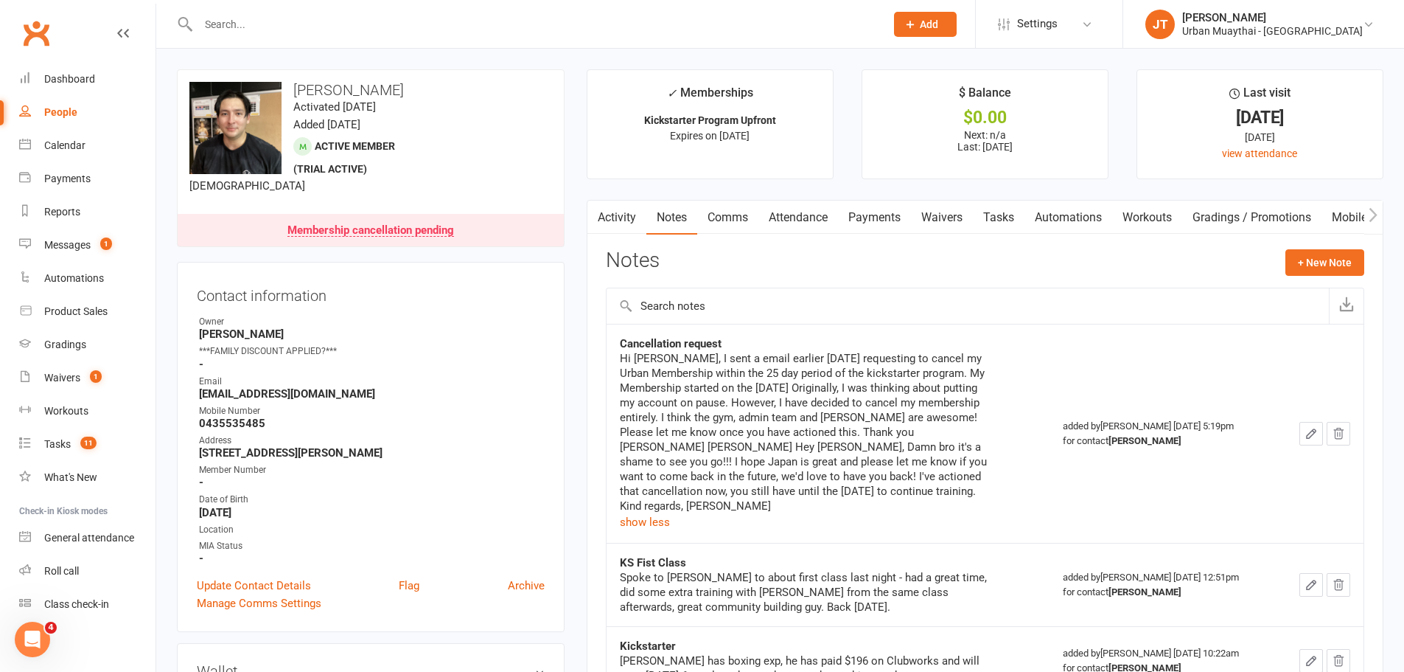
click at [471, 38] on div at bounding box center [526, 24] width 698 height 48
click at [442, 12] on div at bounding box center [526, 24] width 698 height 48
click at [441, 29] on input "text" at bounding box center [534, 24] width 681 height 21
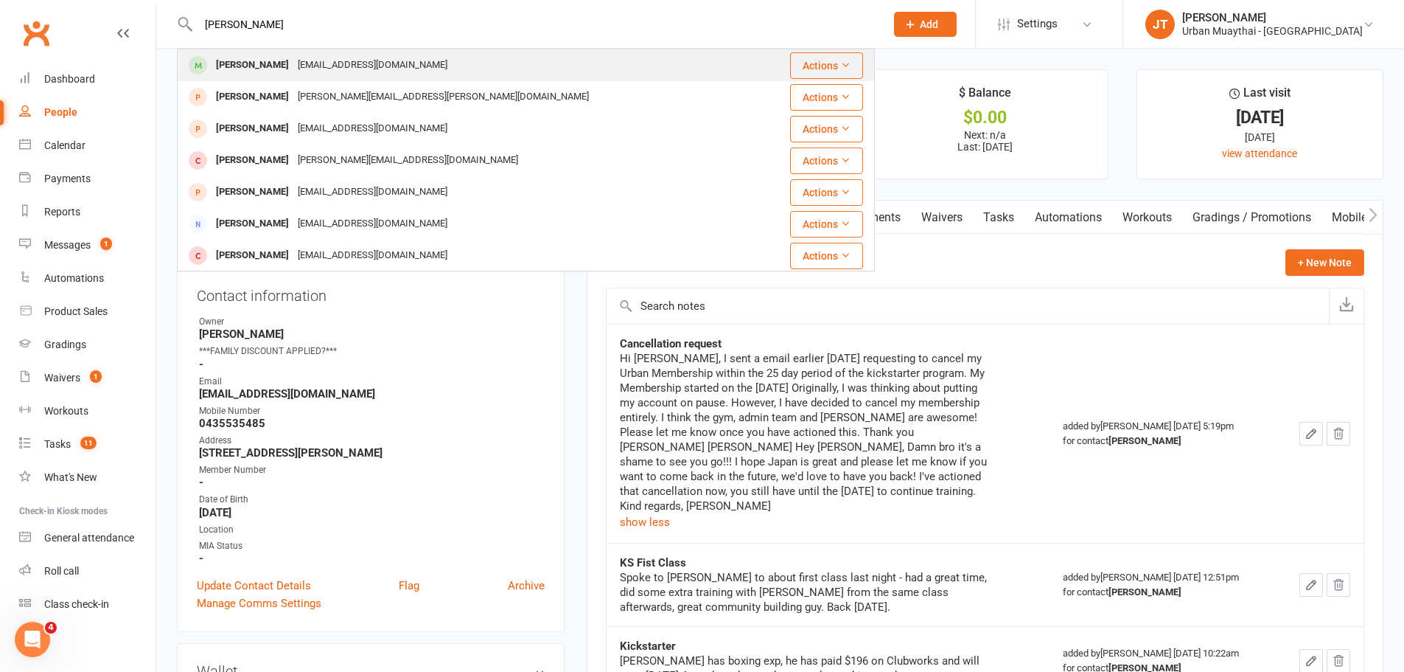
type input "amina min"
click at [402, 69] on div "Amina Yasin aminamanara@gmail.com" at bounding box center [467, 65] width 579 height 30
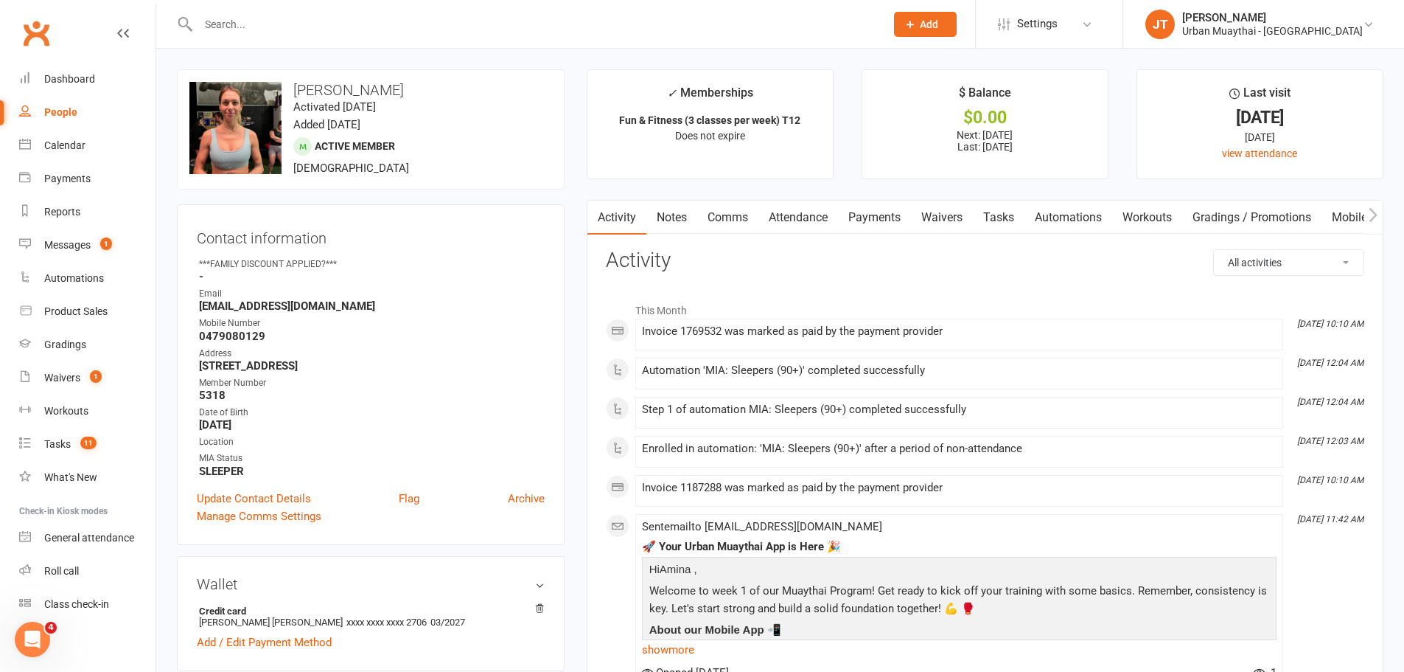
click at [976, 220] on link "Tasks" at bounding box center [999, 218] width 52 height 34
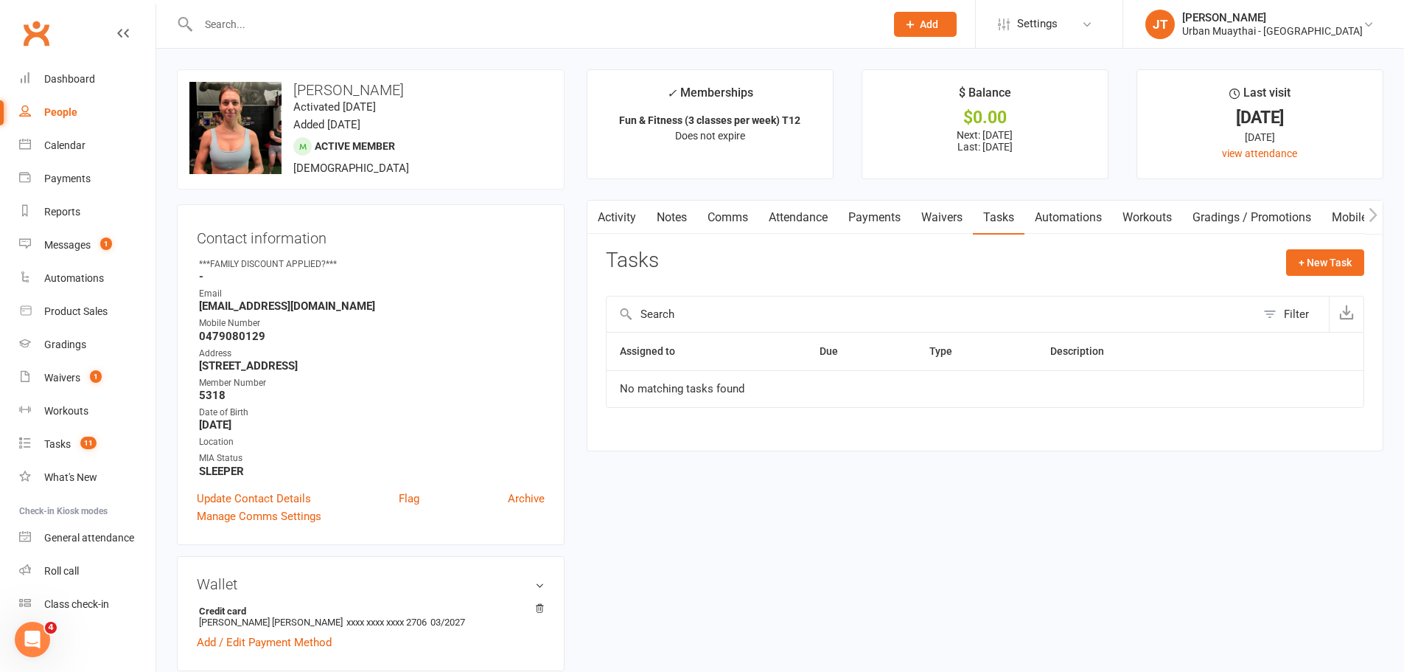
click at [947, 221] on link "Waivers" at bounding box center [942, 218] width 62 height 34
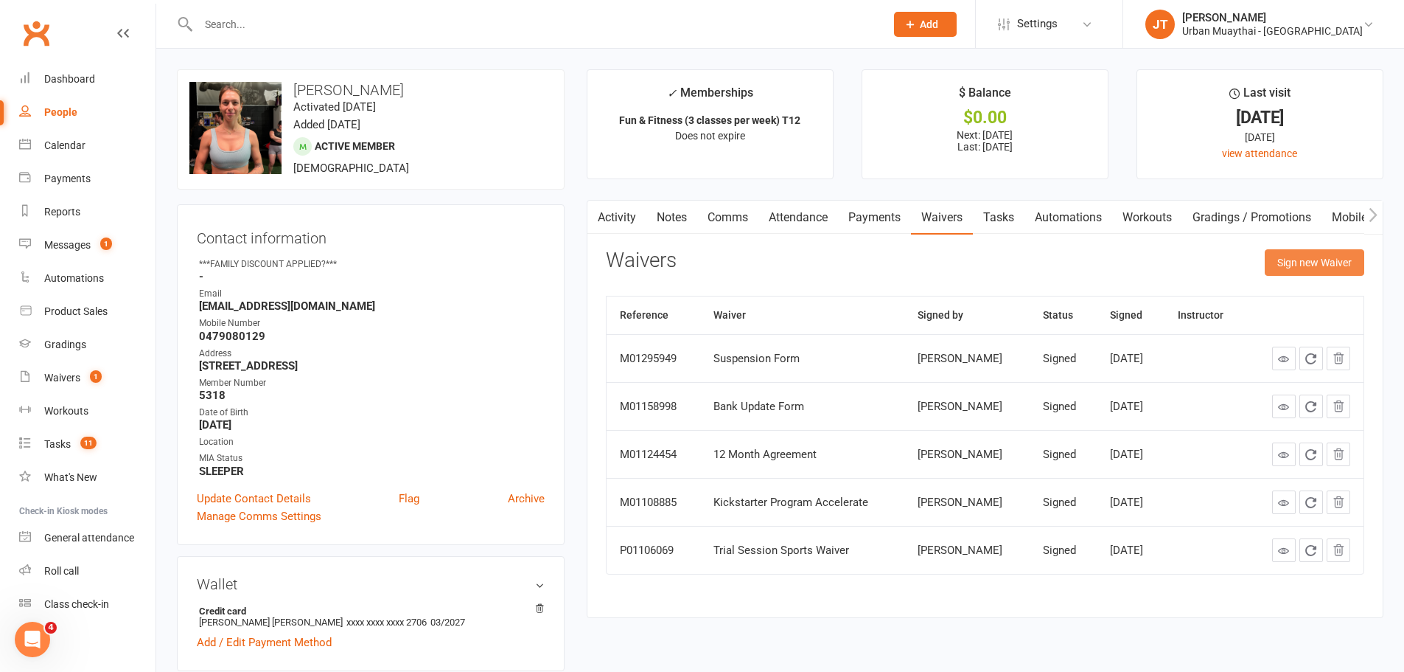
click at [1307, 266] on button "Sign new Waiver" at bounding box center [1315, 262] width 100 height 27
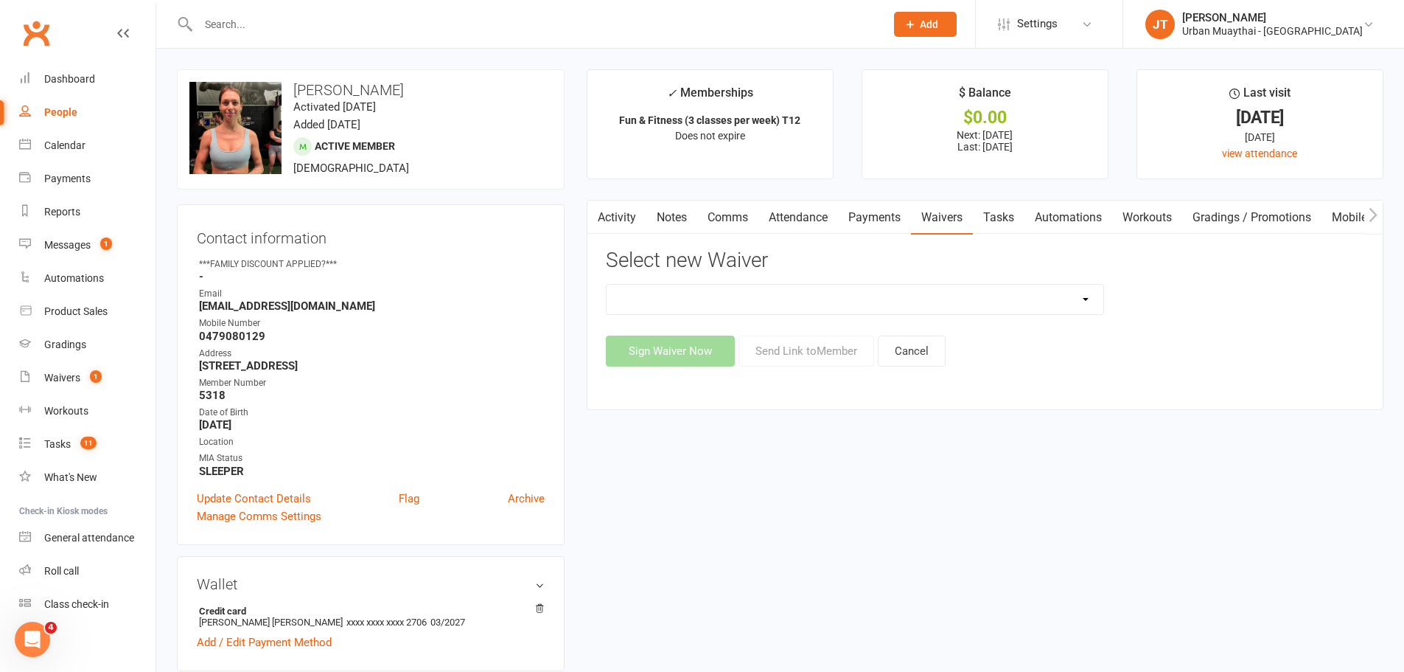
click at [735, 298] on select "12 Month Agreement 15-18 years Kickstarter Program 15-18 years membership 1 Yea…" at bounding box center [855, 299] width 497 height 29
select select "3652"
click at [607, 285] on select "12 Month Agreement 15-18 years Kickstarter Program 15-18 years membership 1 Yea…" at bounding box center [855, 299] width 497 height 29
click at [704, 352] on button "Sign Waiver Now" at bounding box center [670, 350] width 129 height 31
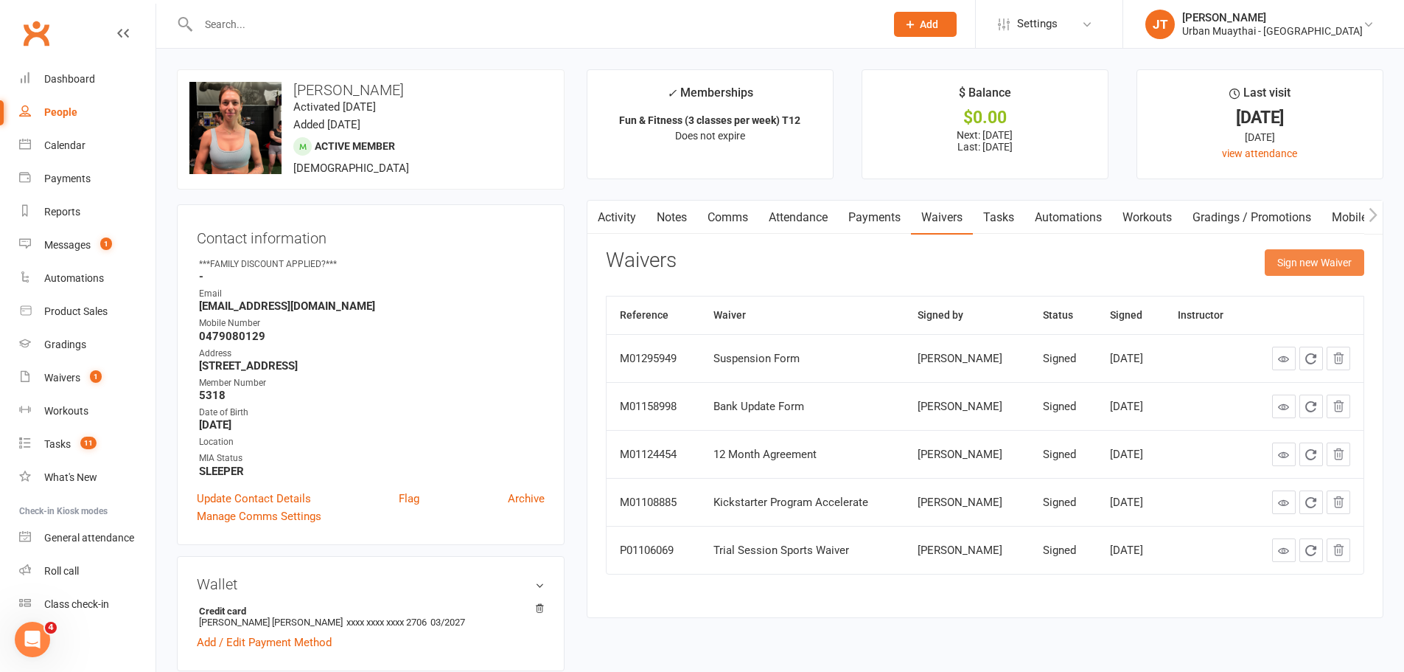
click at [1270, 256] on button "Sign new Waiver" at bounding box center [1315, 262] width 100 height 27
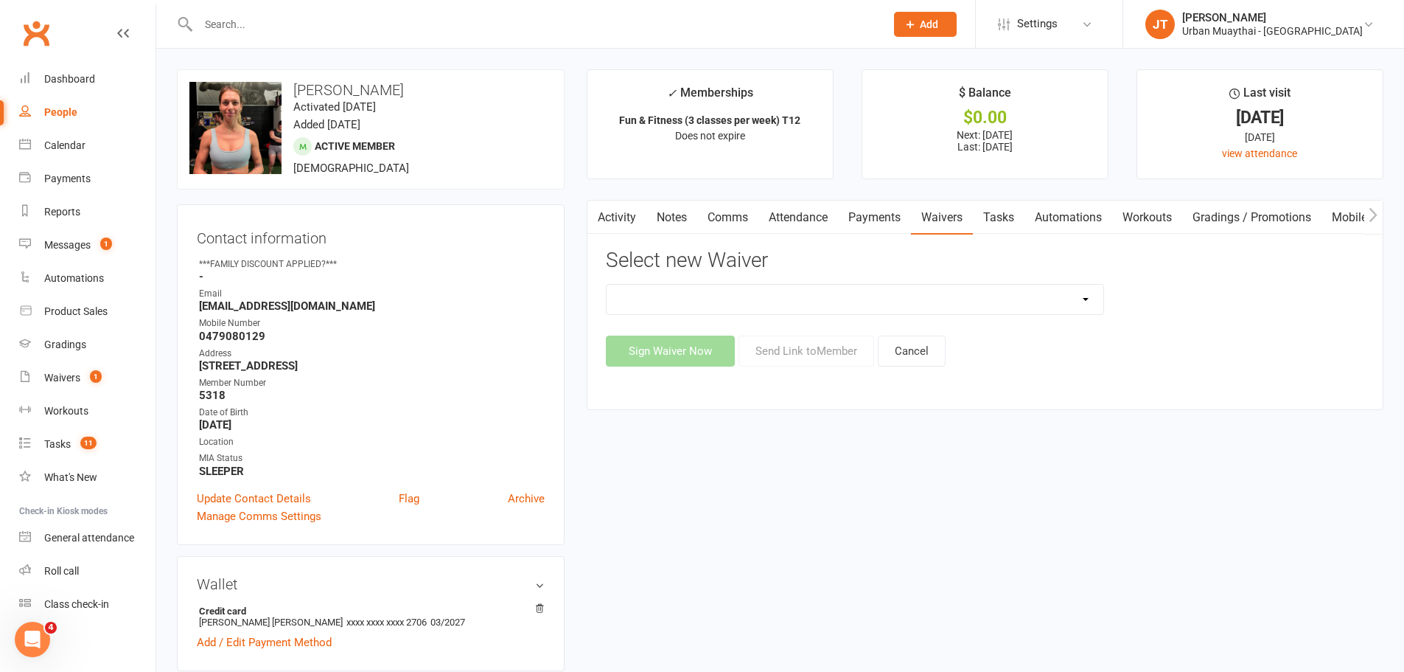
click at [899, 311] on select "12 Month Agreement 15-18 years Kickstarter Program 15-18 years membership 1 Yea…" at bounding box center [855, 299] width 497 height 29
select select "3652"
click at [607, 285] on select "12 Month Agreement 15-18 years Kickstarter Program 15-18 years membership 1 Yea…" at bounding box center [855, 299] width 497 height 29
click at [817, 356] on button "Send Link to Member" at bounding box center [807, 350] width 136 height 31
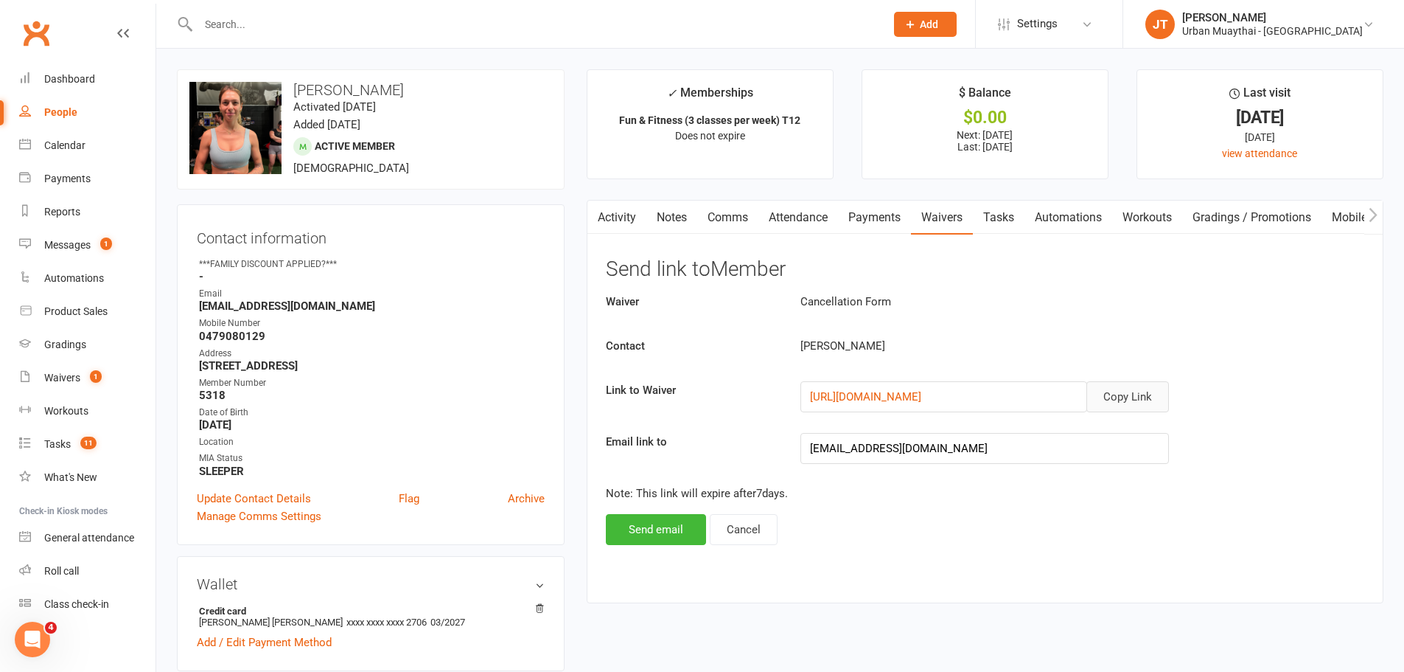
click at [1162, 397] on button "Copy Link" at bounding box center [1128, 396] width 83 height 31
click at [754, 523] on button "Cancel" at bounding box center [744, 529] width 68 height 31
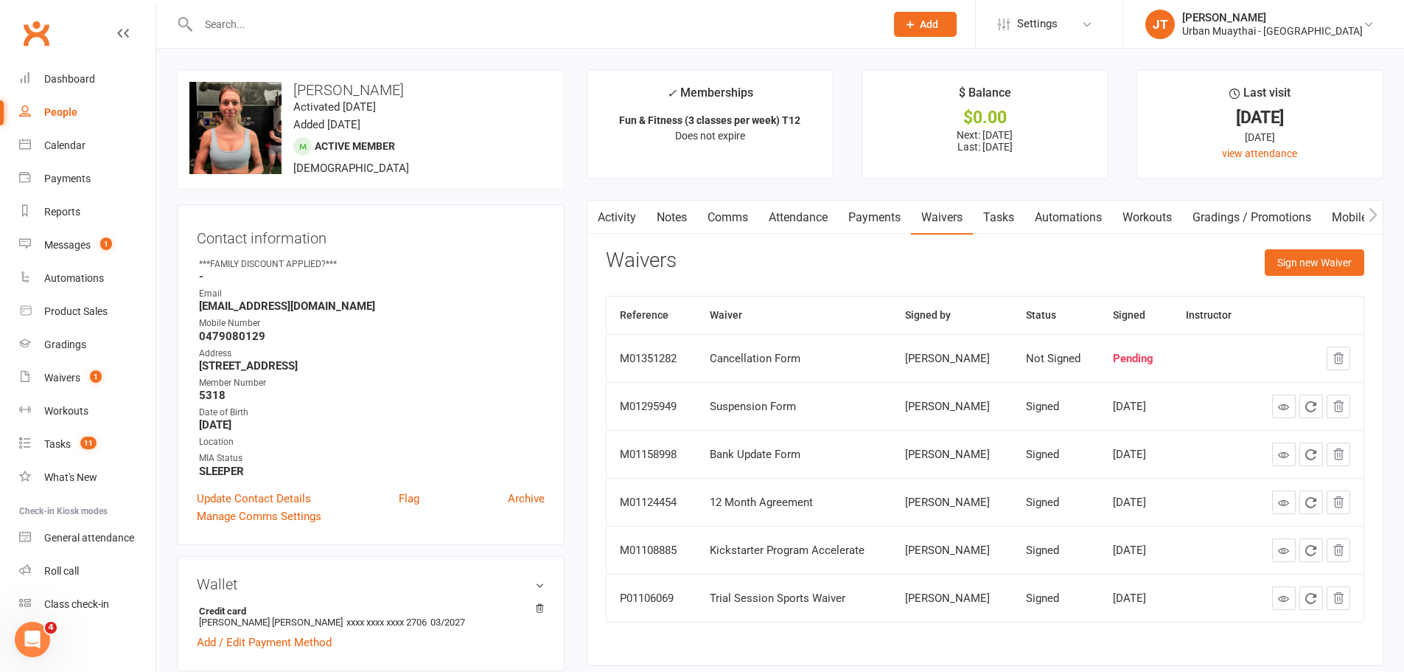
click at [246, 32] on input "text" at bounding box center [534, 24] width 681 height 21
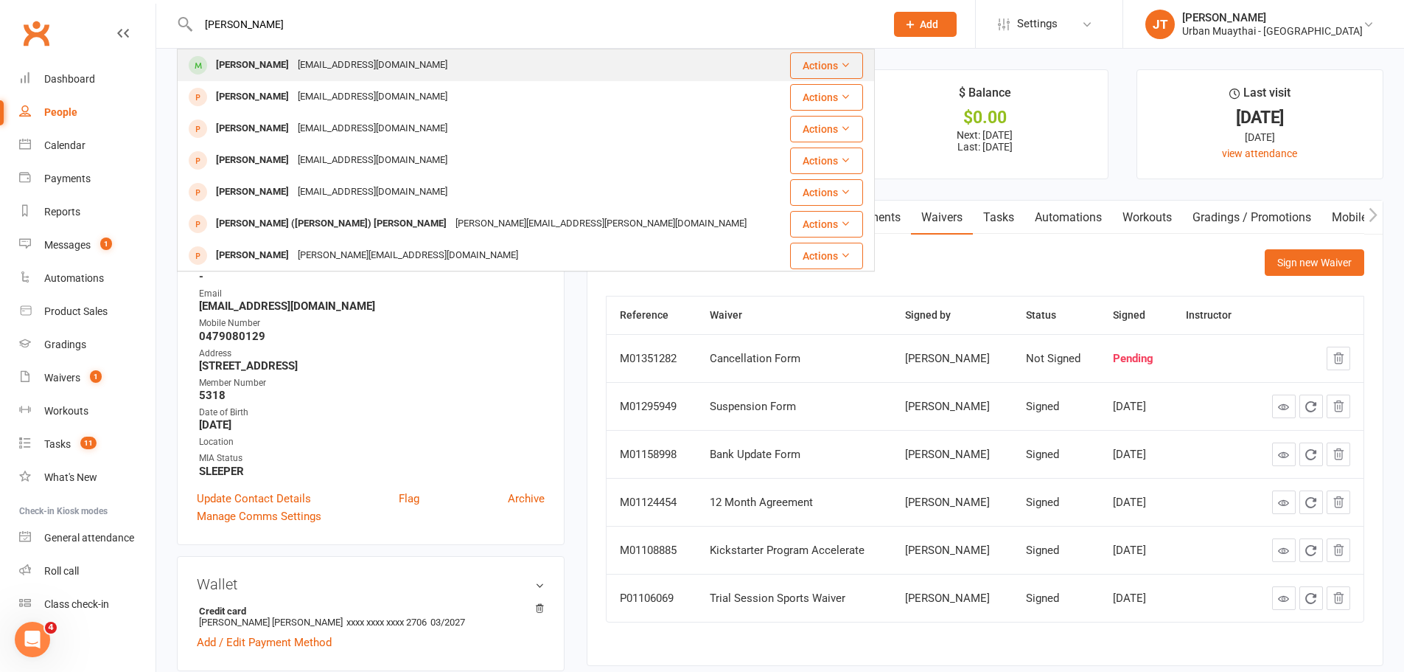
type input "joaquin"
click at [276, 60] on div "Joaquin Gutierrez" at bounding box center [253, 65] width 82 height 21
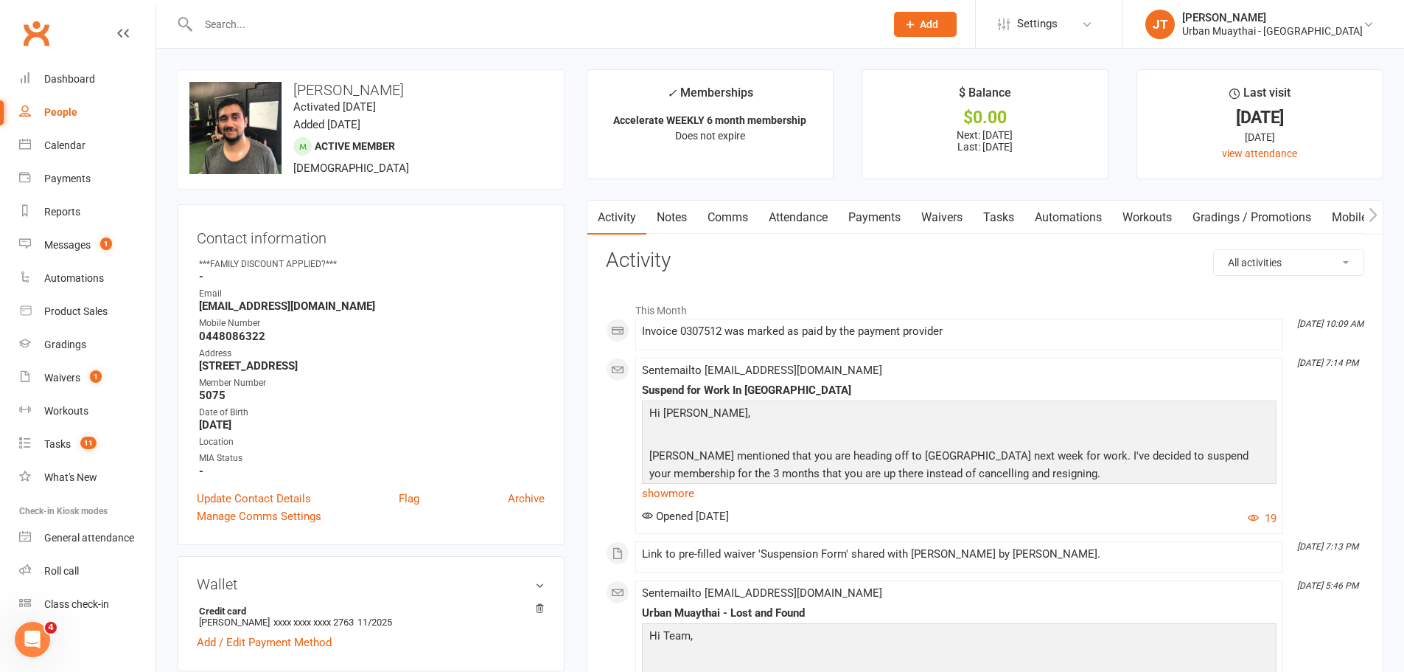
click at [878, 218] on link "Payments" at bounding box center [874, 218] width 73 height 34
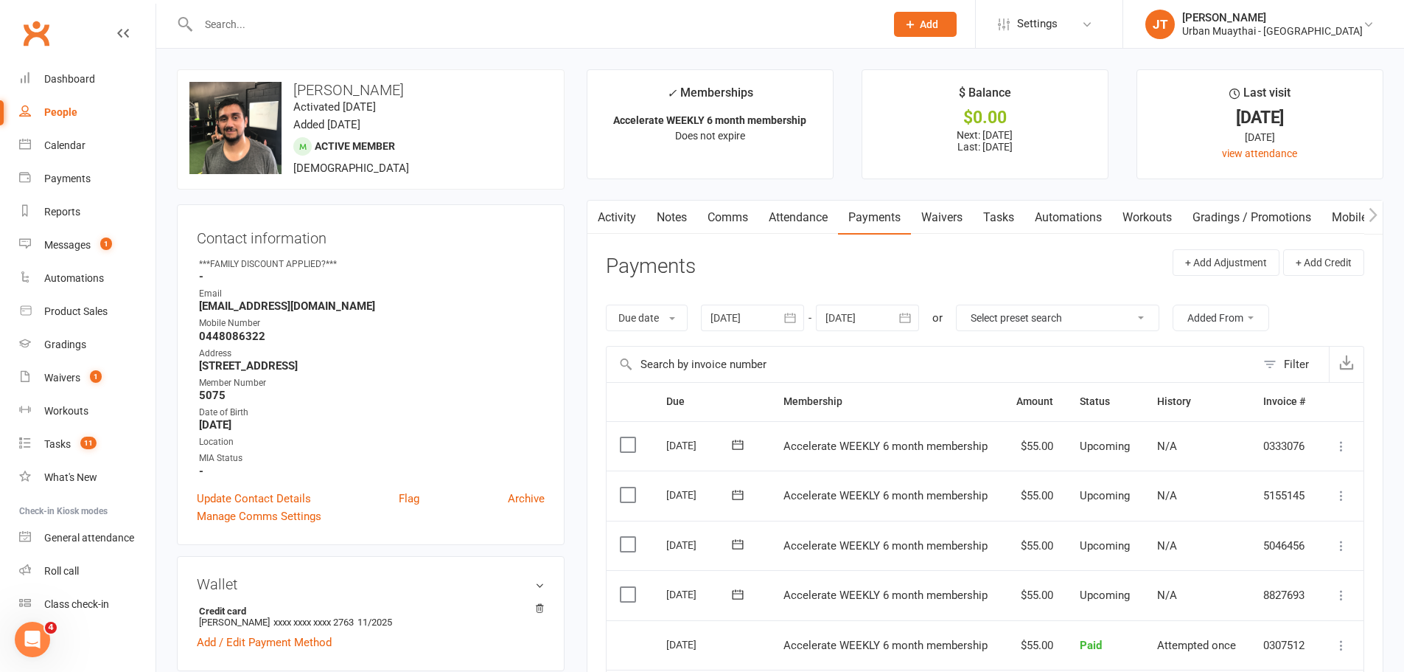
click at [952, 221] on link "Waivers" at bounding box center [942, 218] width 62 height 34
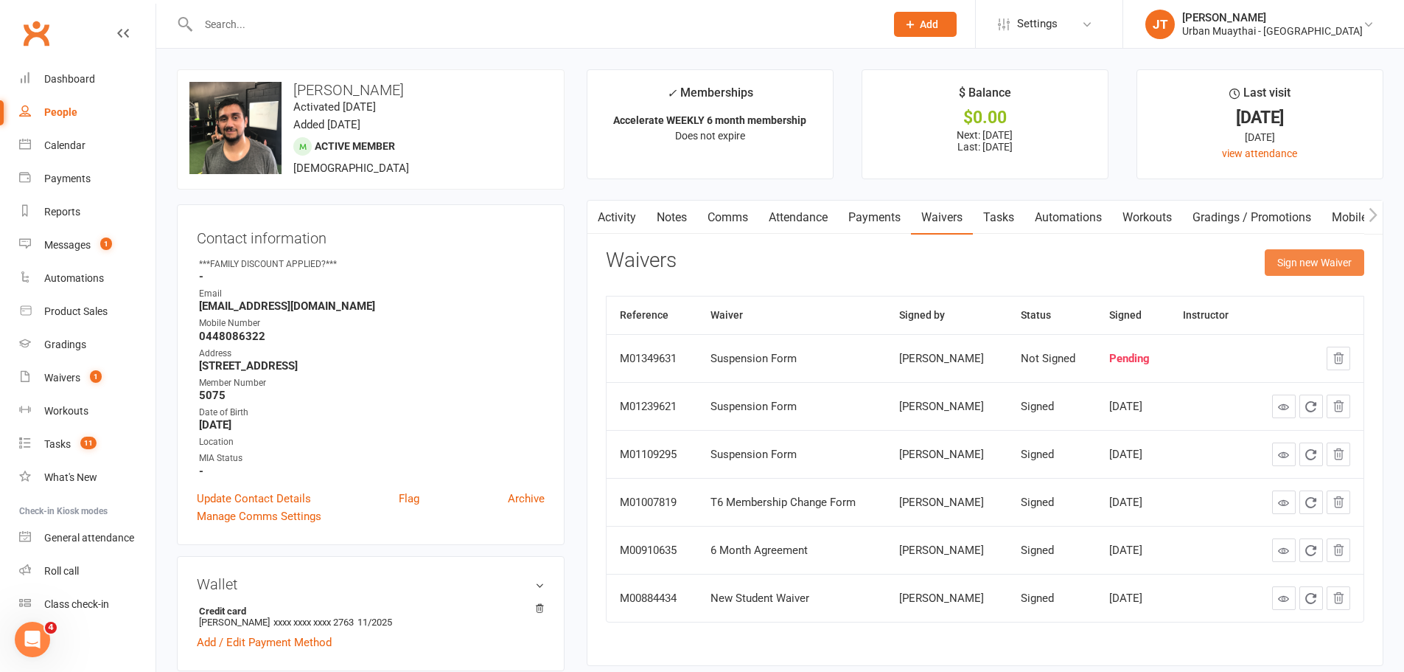
click at [1312, 259] on button "Sign new Waiver" at bounding box center [1315, 262] width 100 height 27
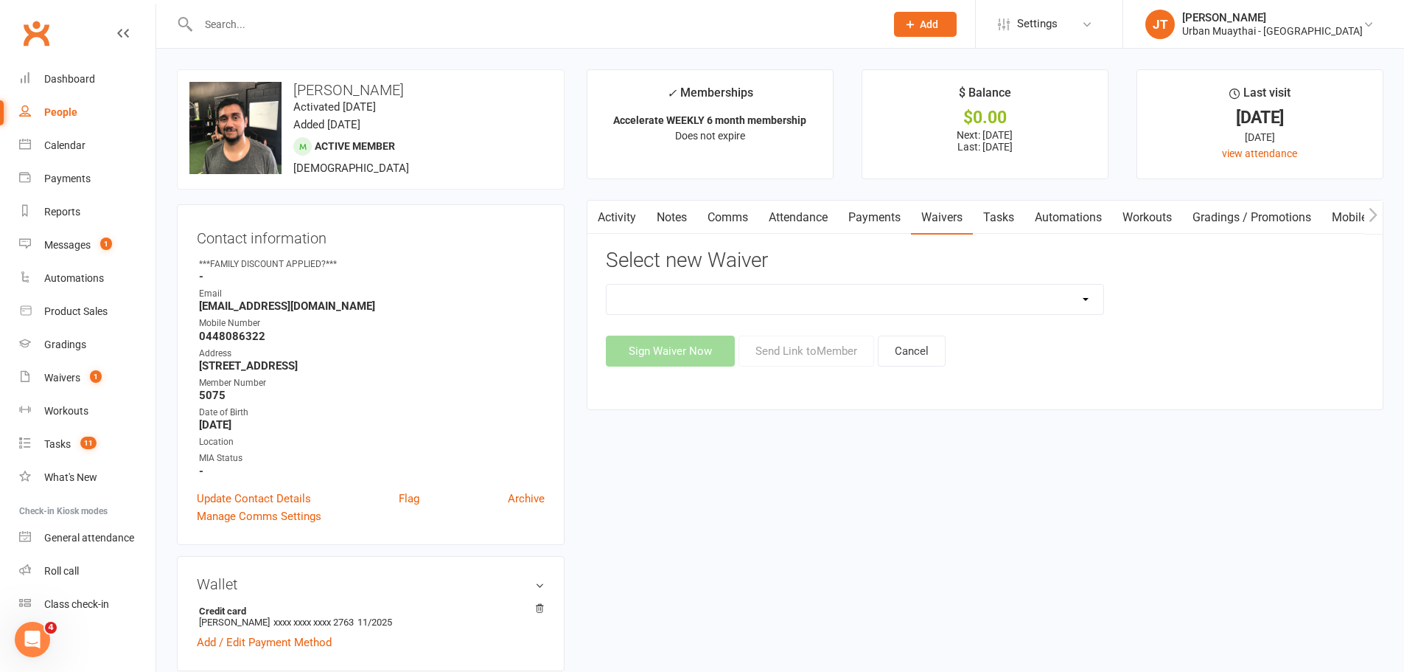
click at [743, 305] on select "12 Month Agreement 15-18 years Kickstarter Program 15-18 years membership 1 Yea…" at bounding box center [855, 299] width 497 height 29
select select "3652"
click at [607, 285] on select "12 Month Agreement 15-18 years Kickstarter Program 15-18 years membership 1 Yea…" at bounding box center [855, 299] width 497 height 29
click at [779, 354] on button "Send Link to Member" at bounding box center [807, 350] width 136 height 31
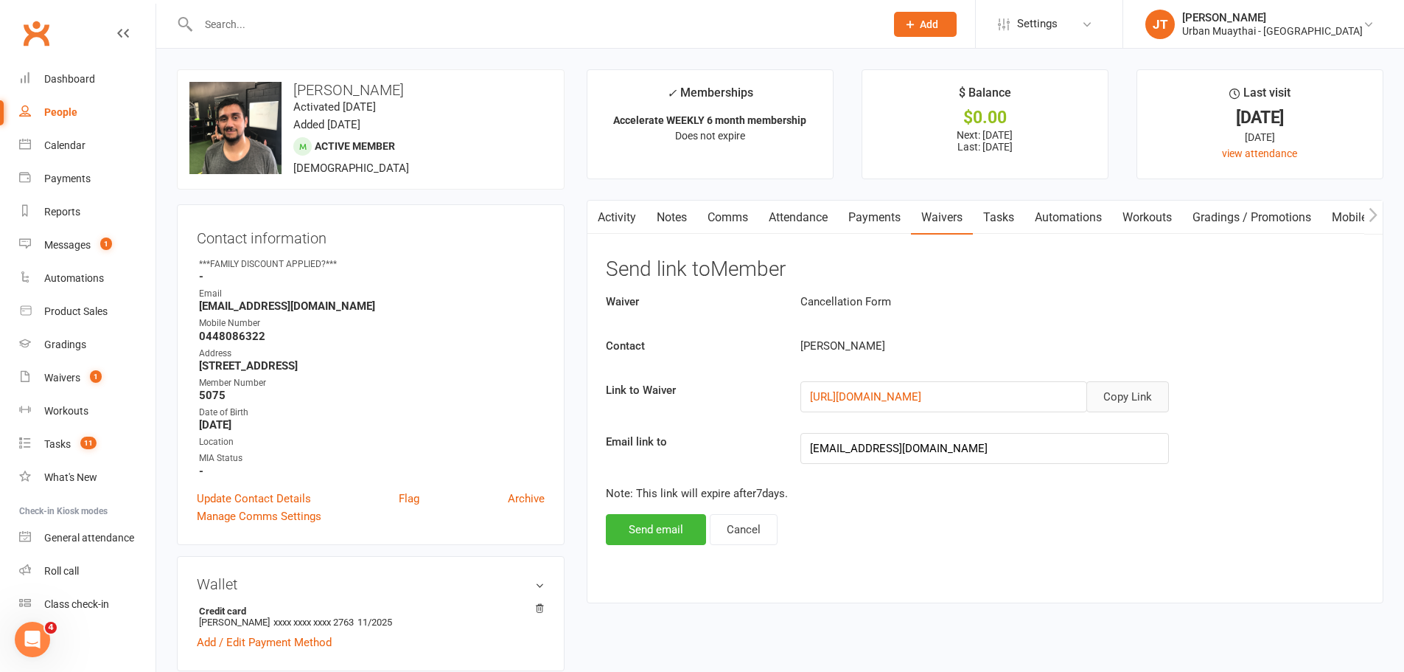
click at [1118, 387] on button "Copy Link" at bounding box center [1128, 396] width 83 height 31
click at [697, 218] on link "Notes" at bounding box center [672, 218] width 51 height 34
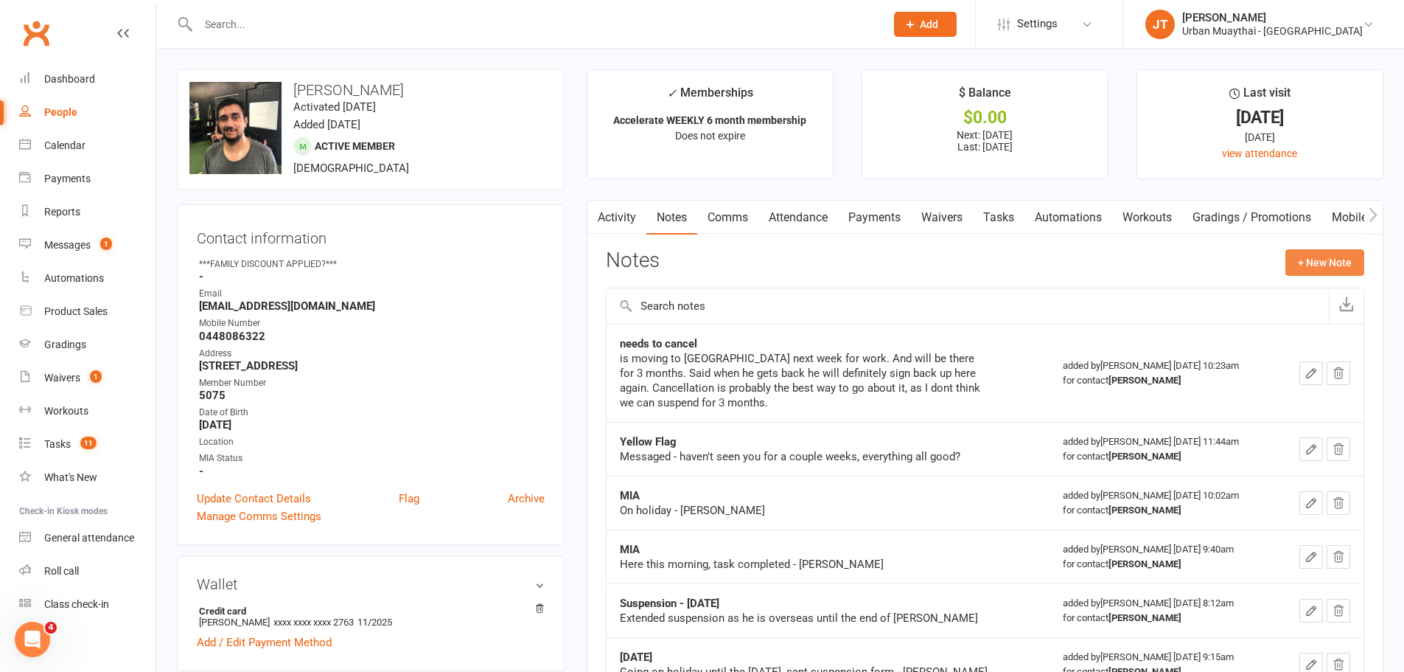
click at [1326, 251] on button "+ New Note" at bounding box center [1325, 262] width 79 height 27
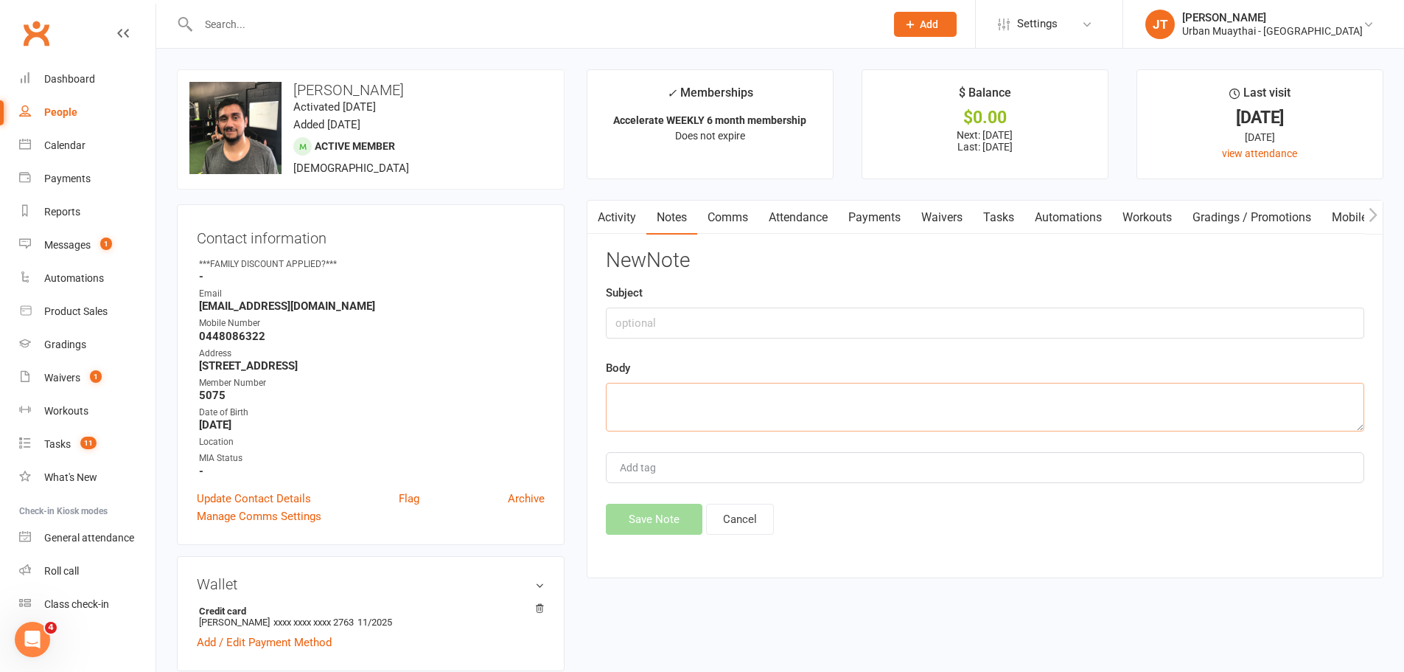
click at [782, 408] on textarea at bounding box center [985, 407] width 759 height 49
paste textarea "Hi Joaquin, Harry mentioned that you are heading off to Brisbane next week for …"
paste textarea "Joaquín Gutiérrez Reyes <joagutierrezr93@gmail.com> Sep 12, 2025, 10:03 PM (3 d…"
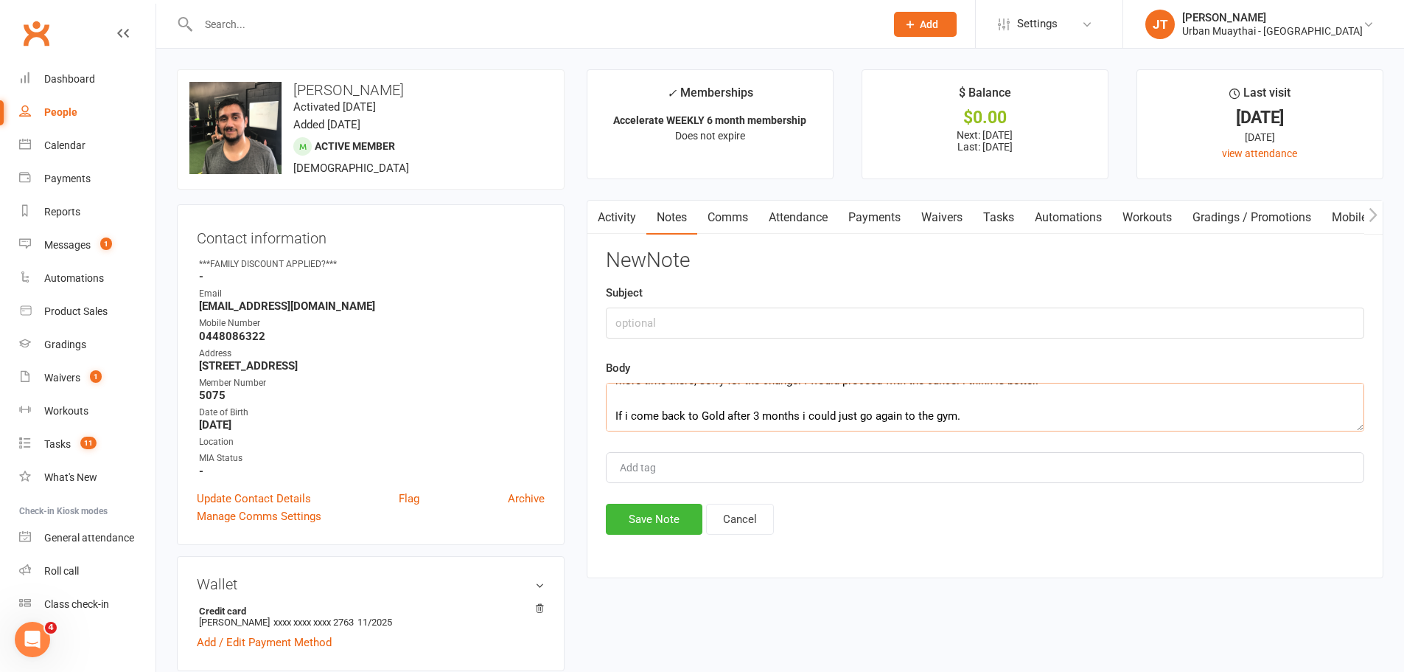
paste textarea "Miami Reception 5:25 PM (0 minutes ago) to Joaquín Hi Joaquin, Damn it's a sham…"
type textarea "Hi Joaquin, Harry mentioned that you are heading off to Brisbane next week for …"
click at [698, 324] on input "text" at bounding box center [985, 322] width 759 height 31
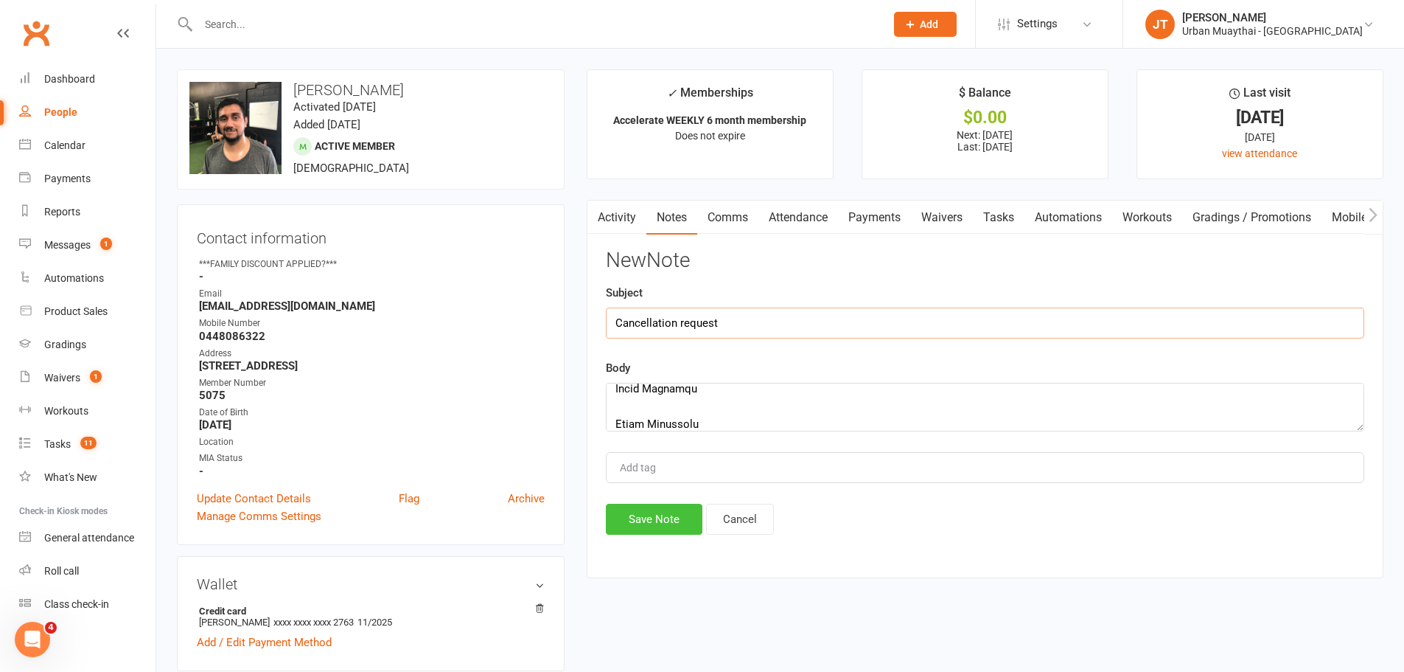
type input "Cancellation request"
click at [639, 509] on button "Save Note" at bounding box center [654, 519] width 97 height 31
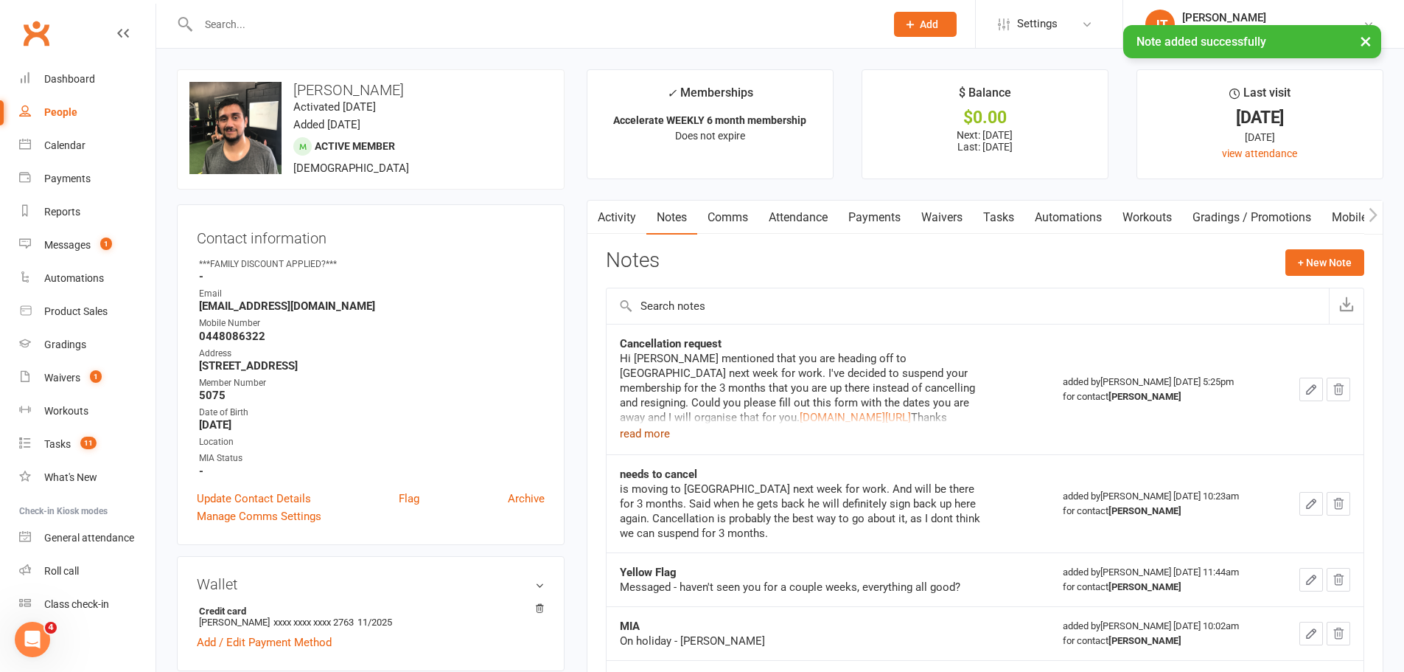
click at [645, 433] on button "read more" at bounding box center [645, 434] width 50 height 18
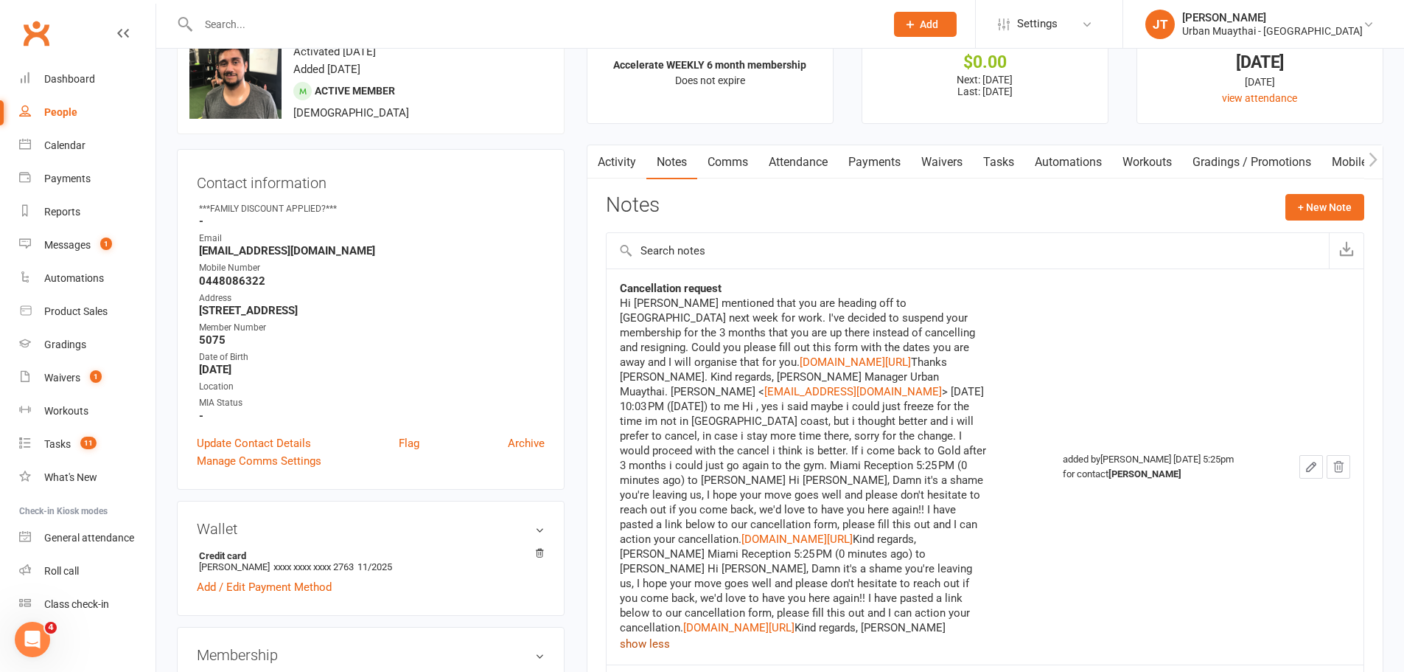
scroll to position [0, 0]
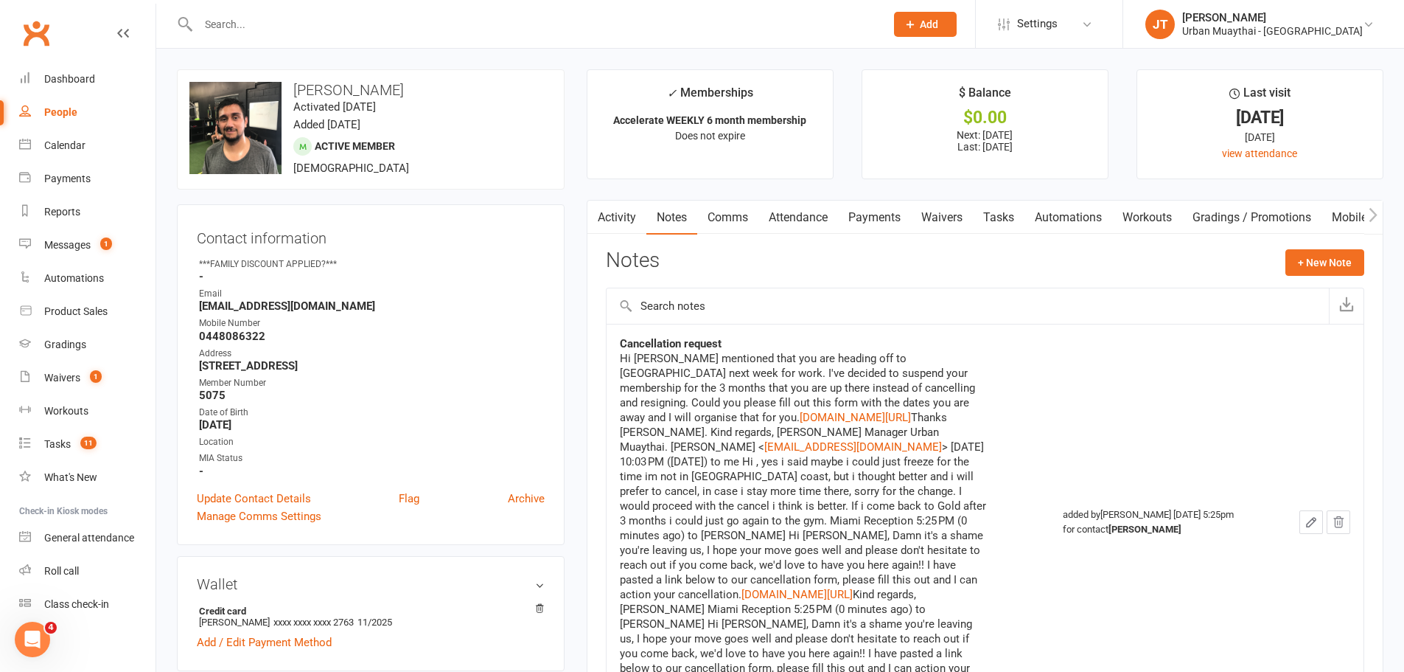
click at [237, 11] on div at bounding box center [526, 24] width 698 height 48
click at [240, 19] on input "text" at bounding box center [534, 24] width 681 height 21
type input "holly brown"
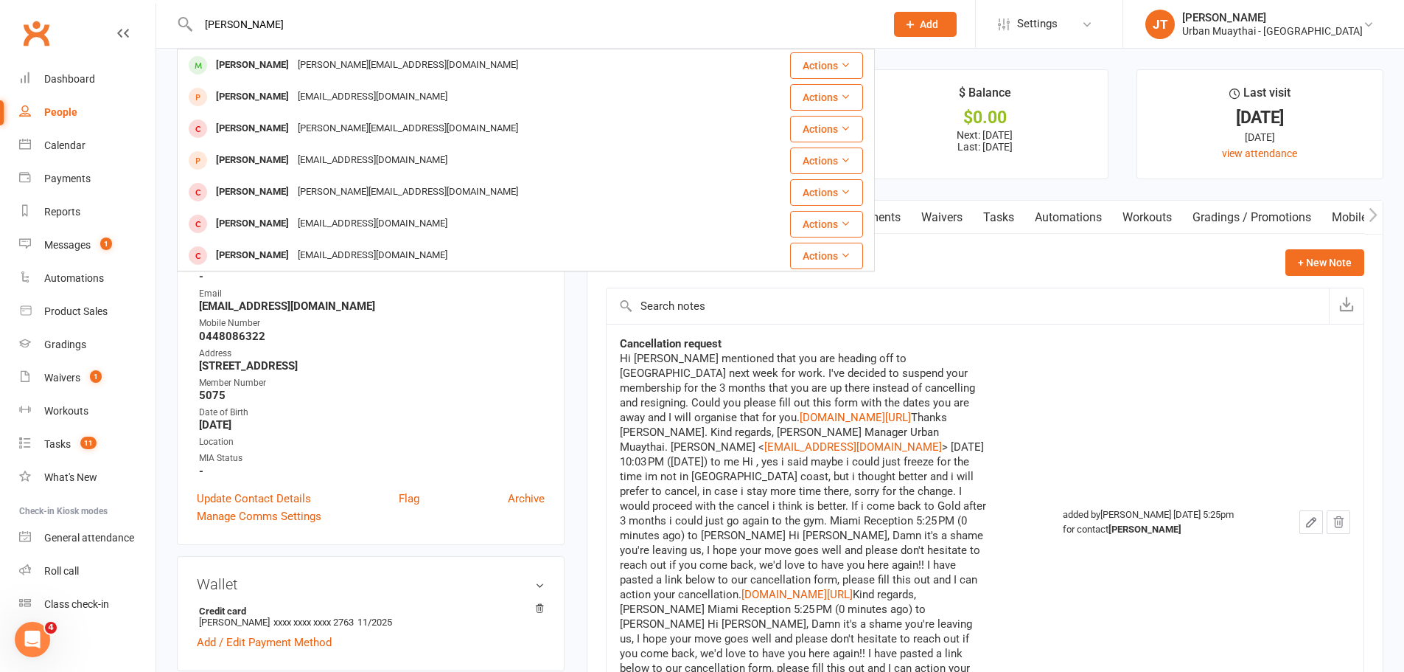
click at [249, 66] on div "Holly Brown" at bounding box center [253, 65] width 82 height 21
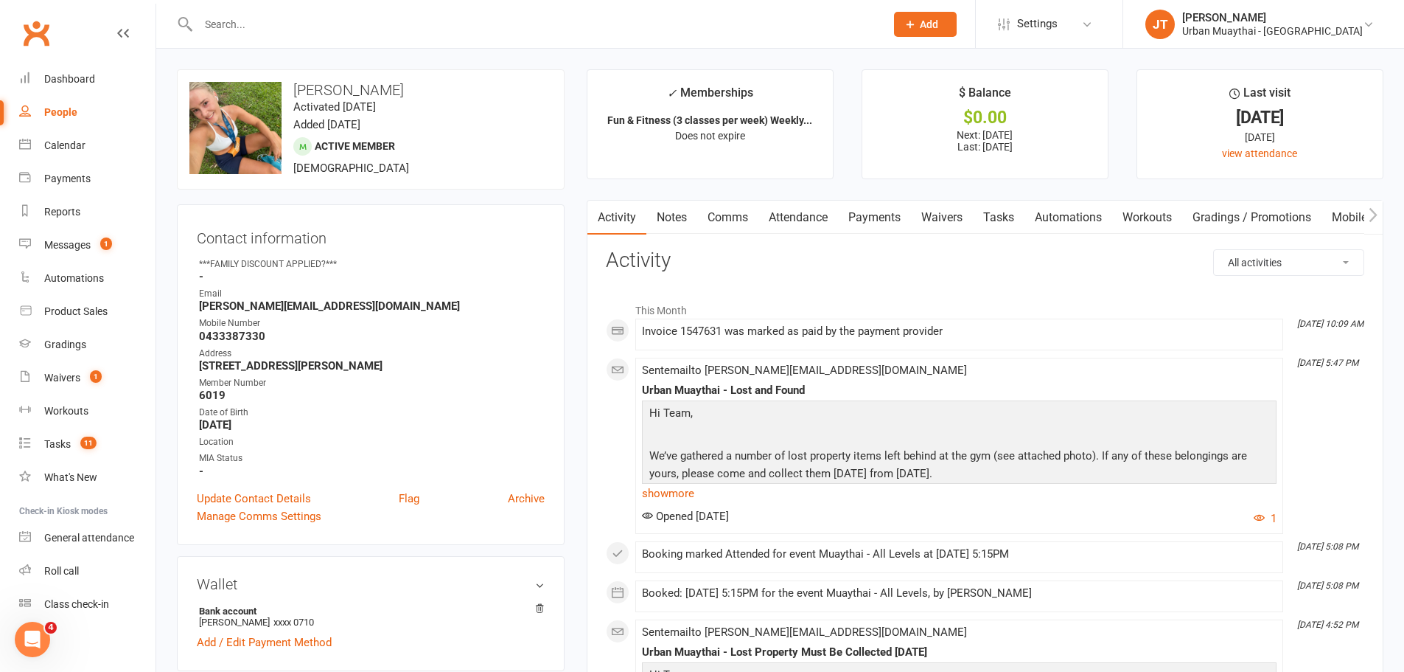
click at [927, 212] on link "Waivers" at bounding box center [942, 218] width 62 height 34
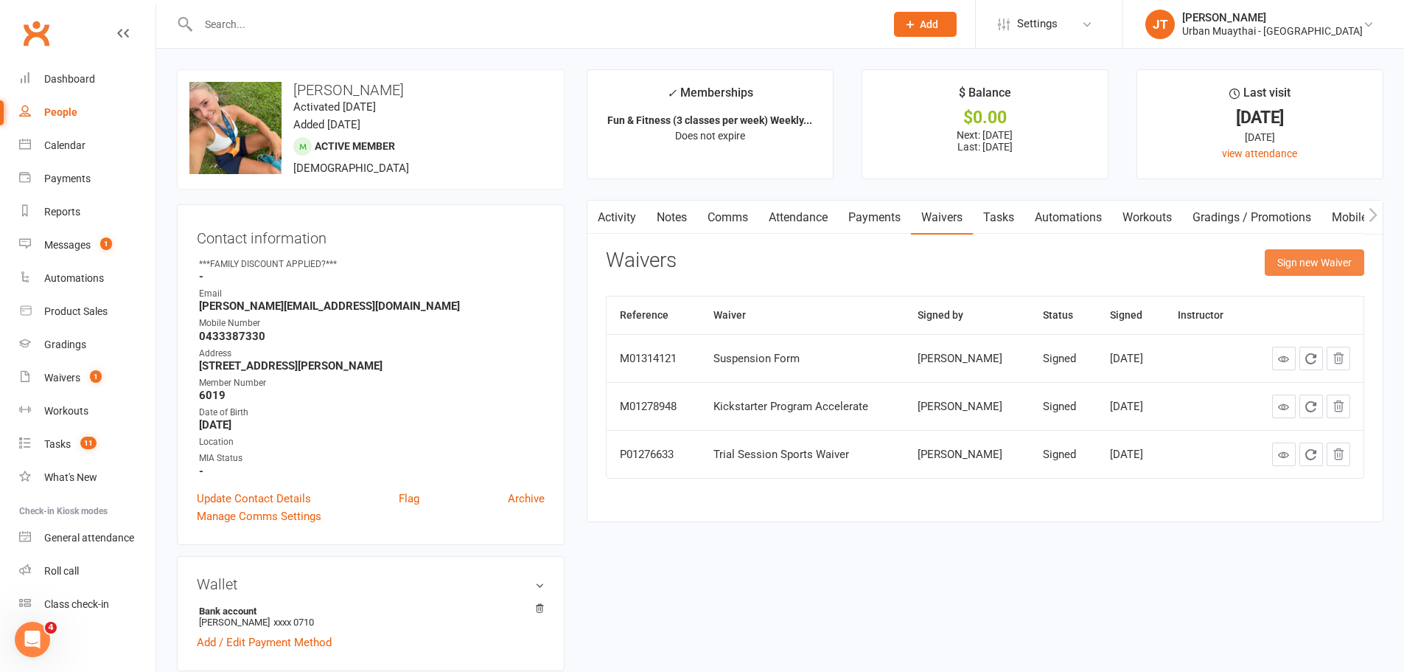
click at [1331, 258] on button "Sign new Waiver" at bounding box center [1315, 262] width 100 height 27
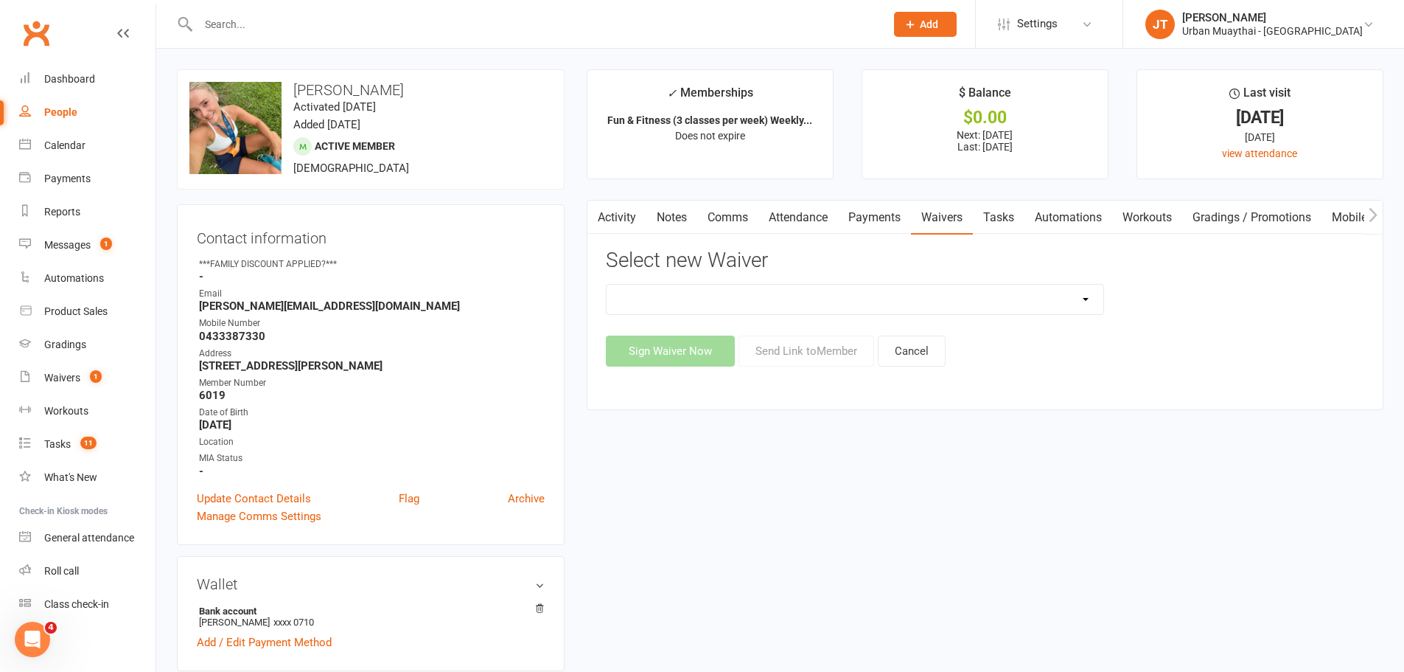
click at [708, 300] on select "12 Month Agreement 15-18 years Kickstarter Program 15-18 years membership 1 Yea…" at bounding box center [855, 299] width 497 height 29
select select "2406"
click at [607, 285] on select "12 Month Agreement 15-18 years Kickstarter Program 15-18 years membership 1 Yea…" at bounding box center [855, 299] width 497 height 29
click at [773, 357] on button "Send Link to Member" at bounding box center [807, 350] width 136 height 31
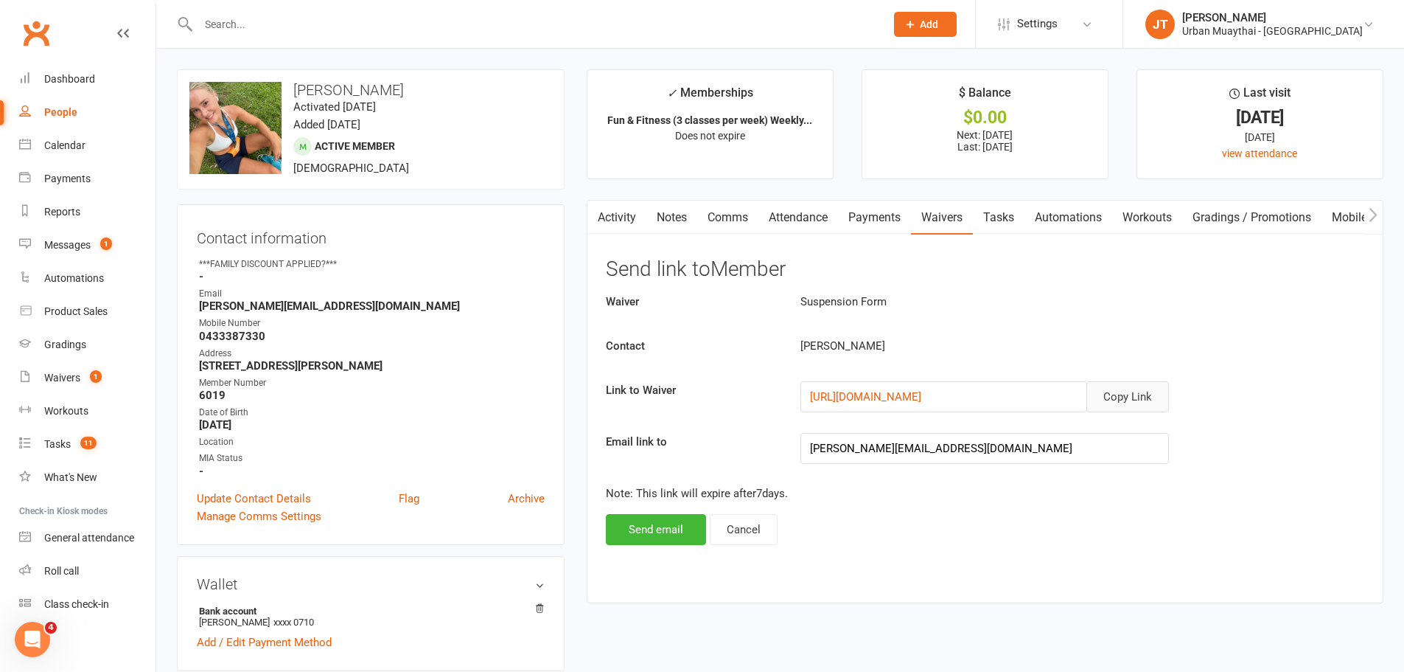
click at [1149, 397] on button "Copy Link" at bounding box center [1128, 396] width 83 height 31
click at [674, 207] on link "Notes" at bounding box center [672, 218] width 51 height 34
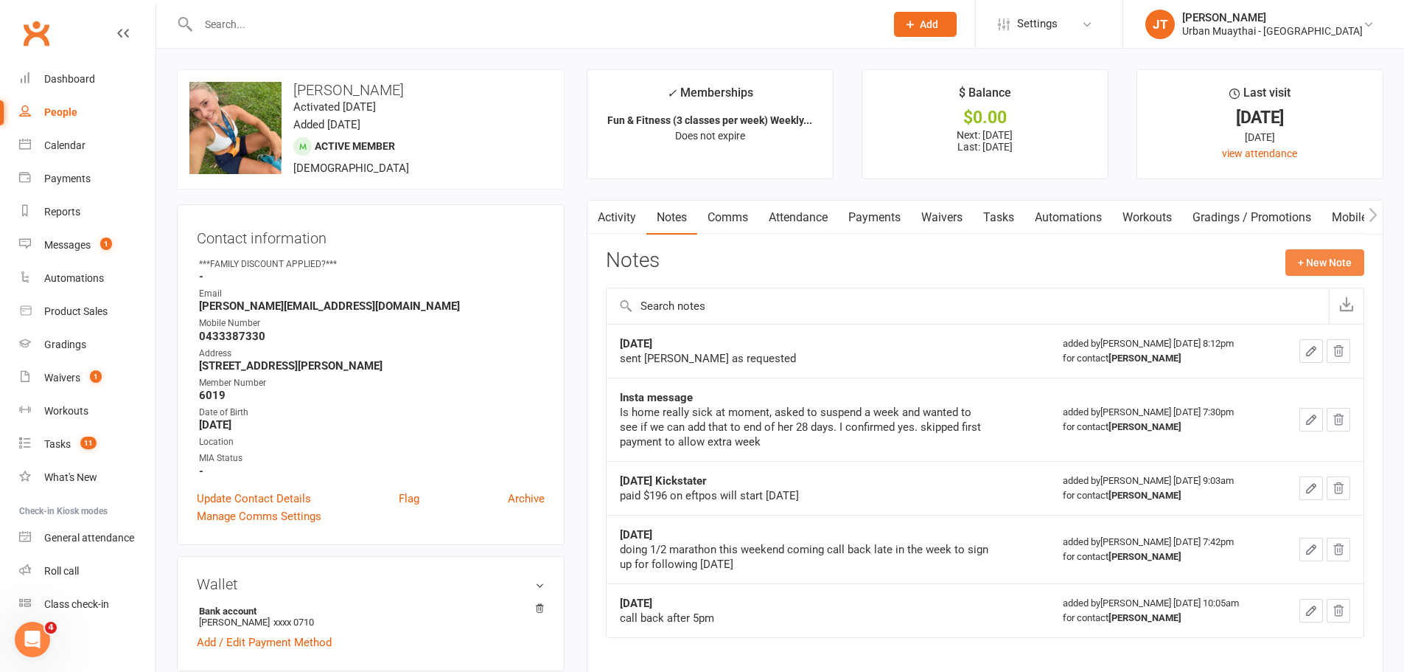
click at [1307, 262] on button "+ New Note" at bounding box center [1325, 262] width 79 height 27
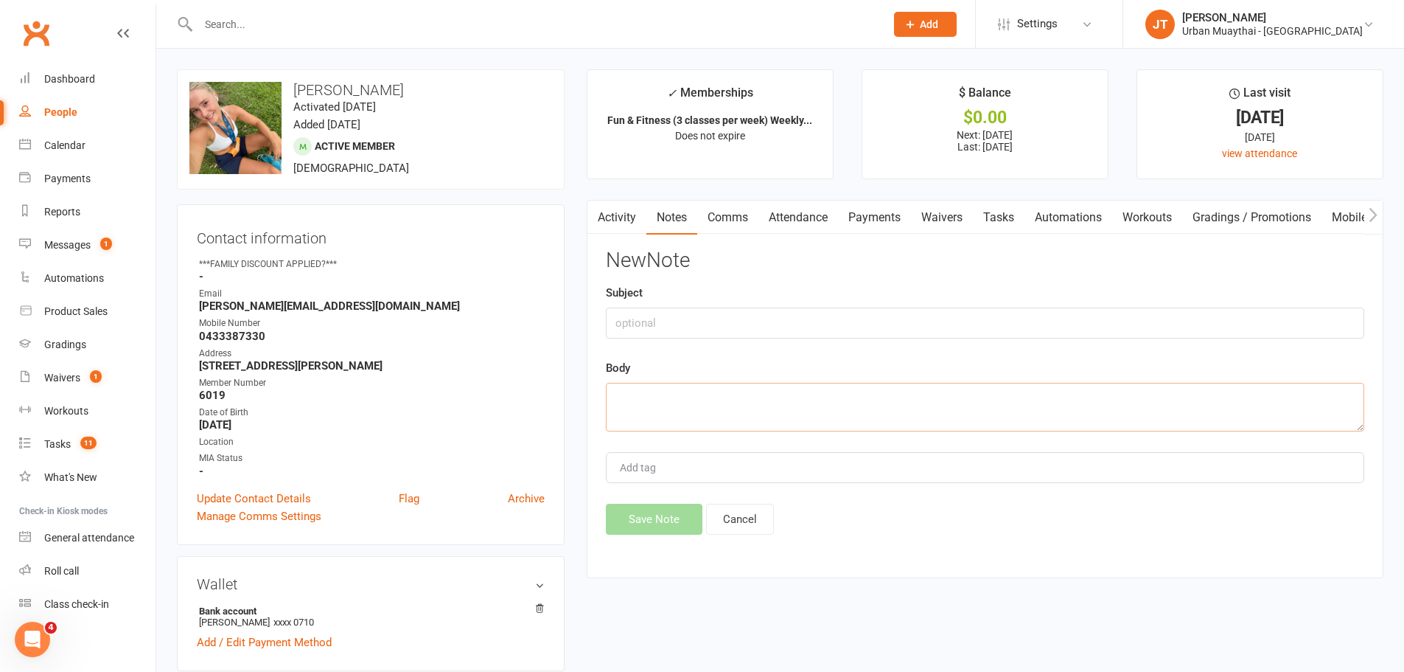
click at [650, 396] on textarea at bounding box center [985, 407] width 759 height 49
paste textarea "Holly Brown Sep 12, 2025, 9:28 AM (3 days ago) to me Hello! I was wondering if …"
paste textarea "Miami Reception 5:28 PM (0 minutes ago) to Holly Hi Holly, Sorry for the late r…"
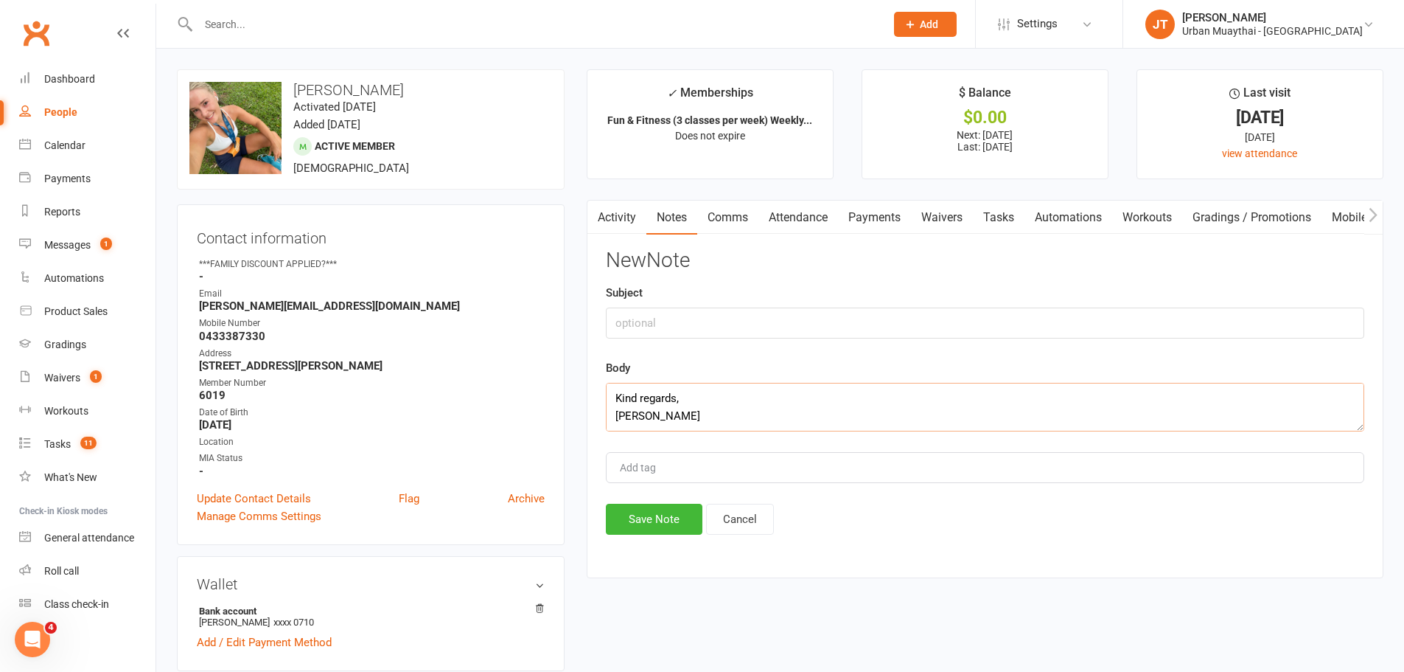
type textarea "Holly Brown Sep 12, 2025, 9:28 AM (3 days ago) to me Hello! I was wondering if …"
click at [658, 313] on input "text" at bounding box center [985, 322] width 759 height 31
type input "Suspension request"
click at [682, 512] on button "Save Note" at bounding box center [654, 519] width 97 height 31
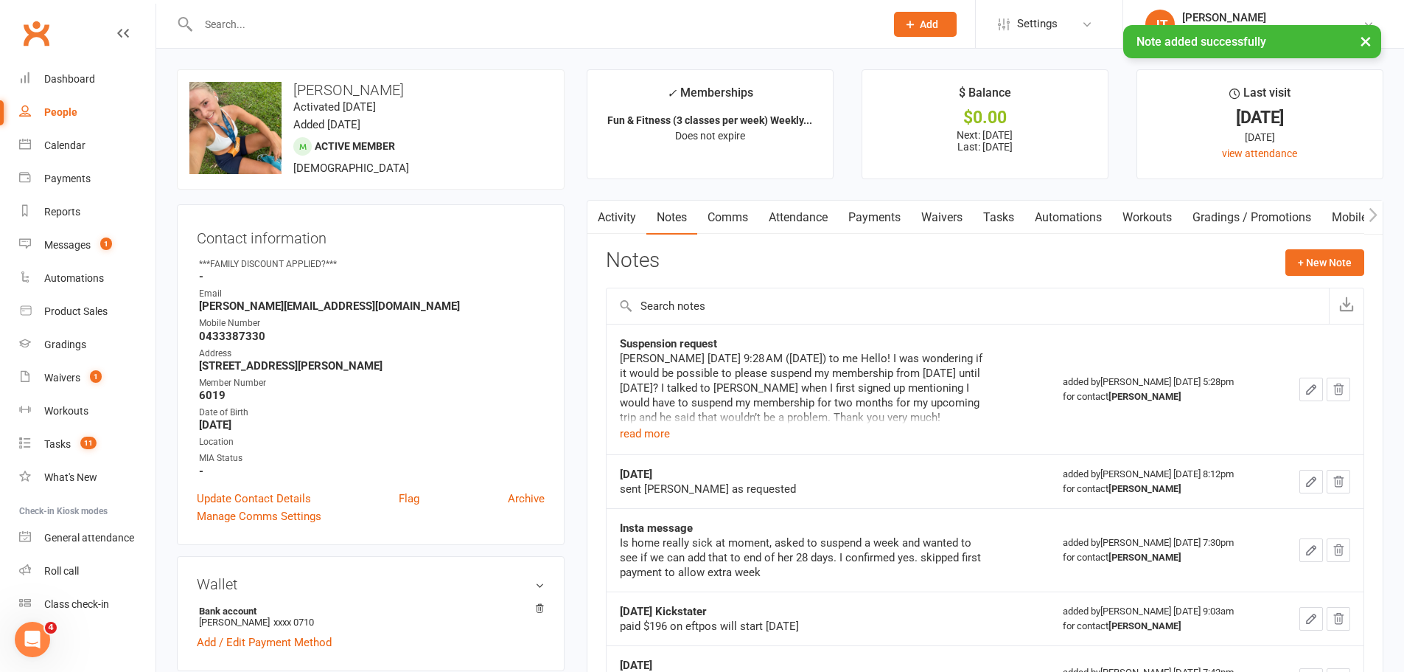
click at [220, 18] on input "text" at bounding box center [534, 24] width 681 height 21
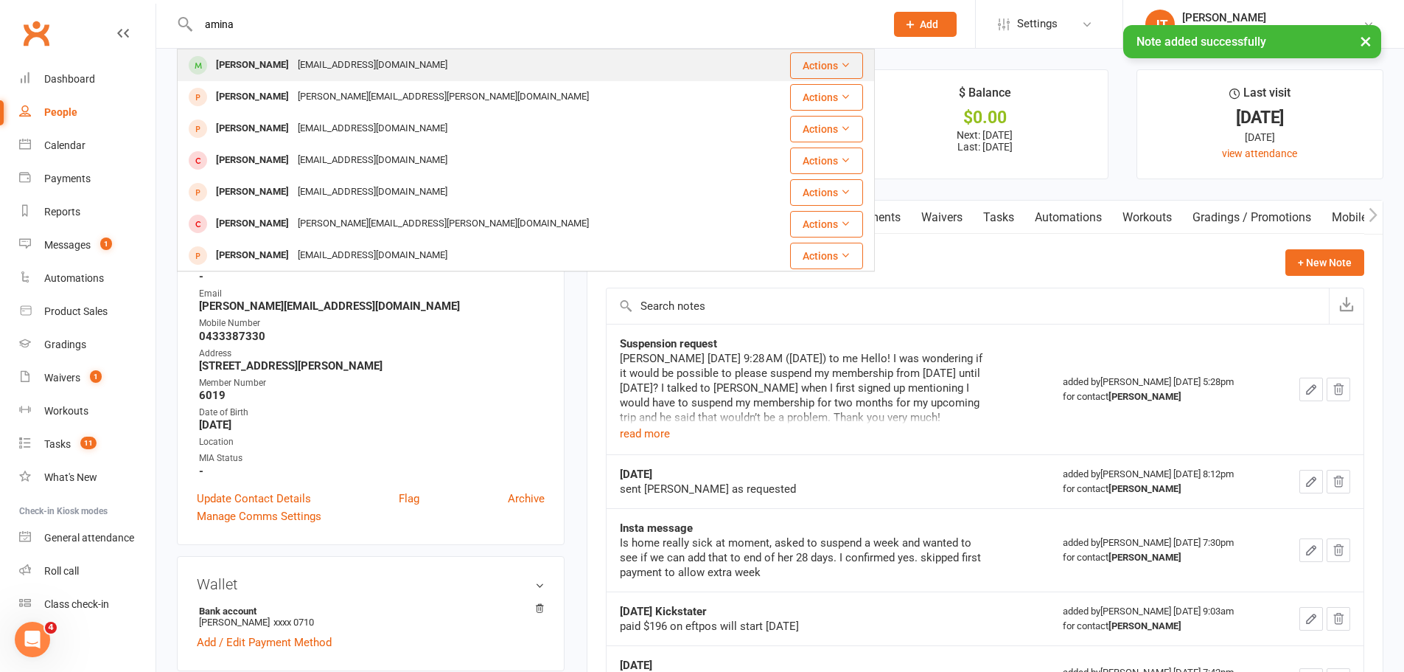
type input "amina"
click at [245, 69] on div "Amina Yasin" at bounding box center [253, 65] width 82 height 21
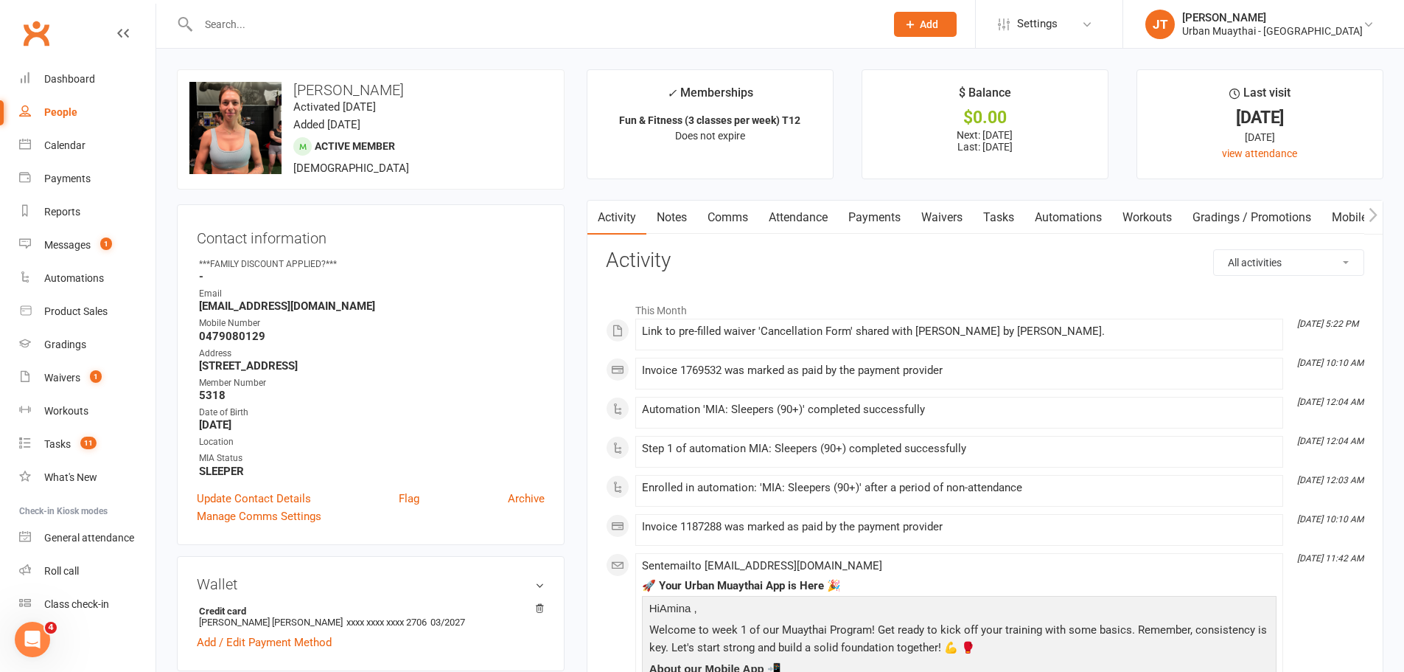
click at [674, 217] on link "Notes" at bounding box center [672, 218] width 51 height 34
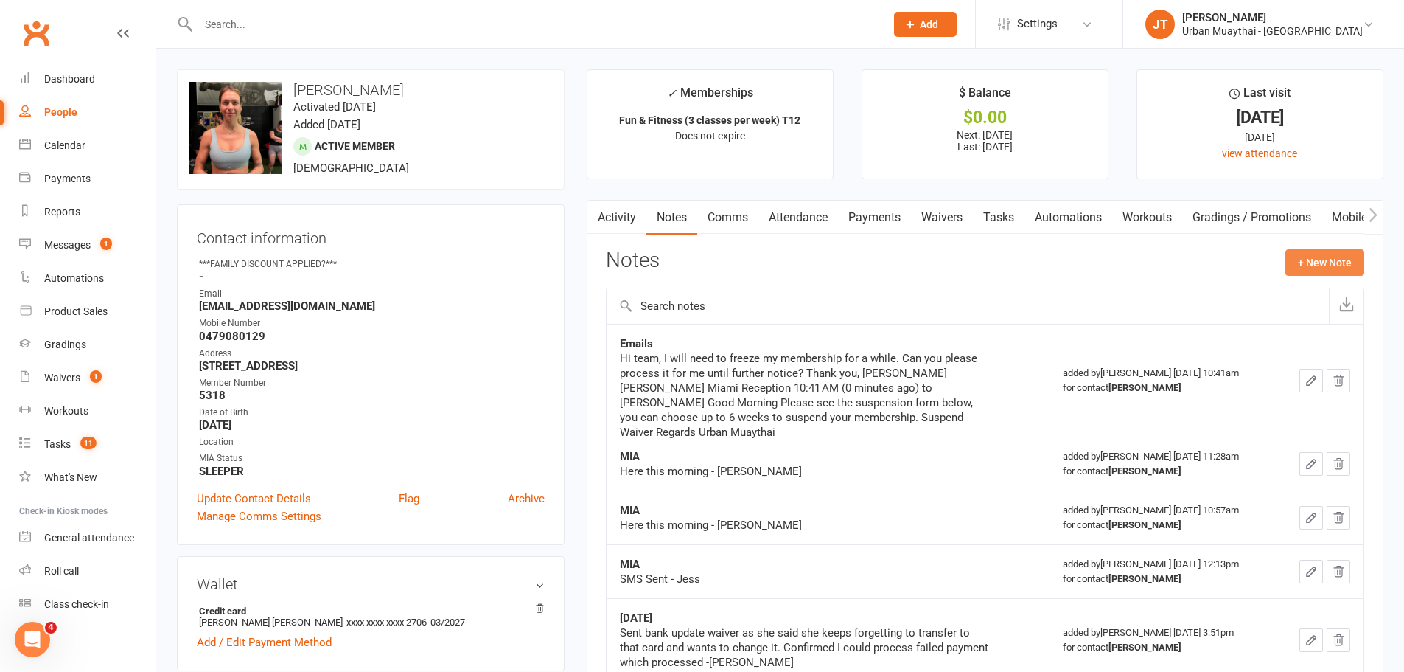
click at [1335, 273] on button "+ New Note" at bounding box center [1325, 262] width 79 height 27
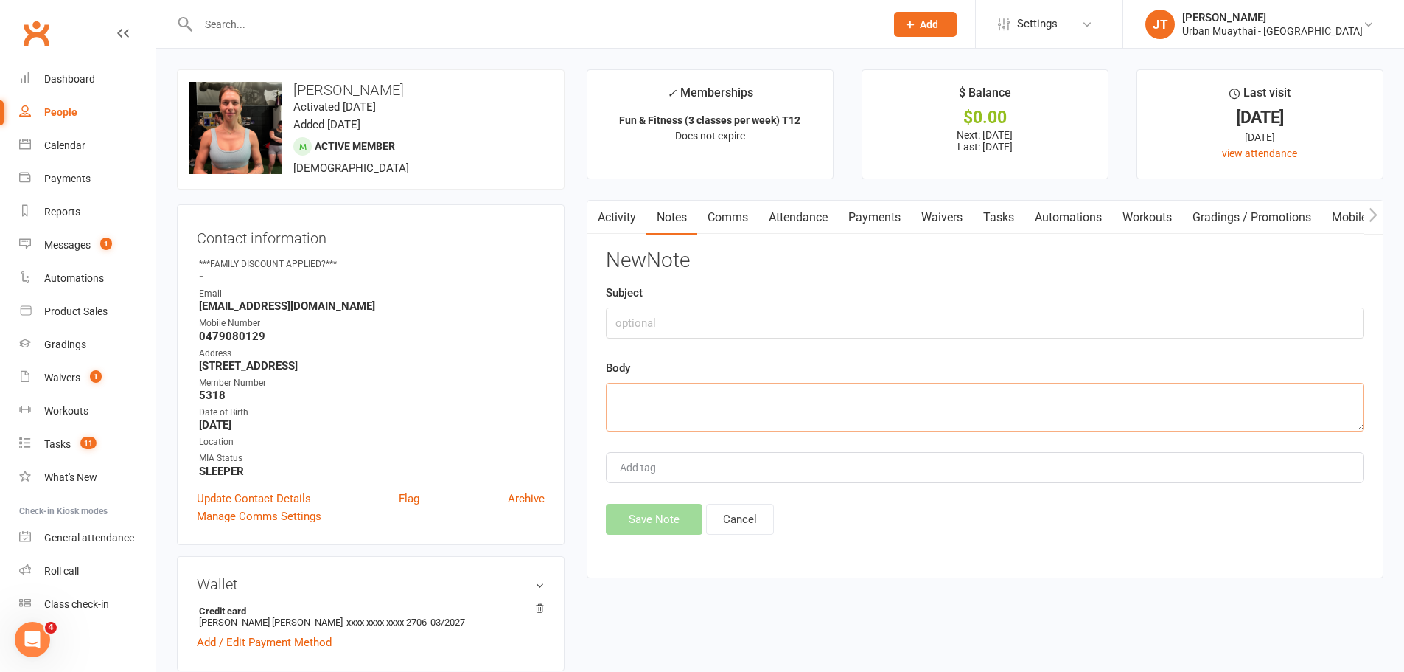
click at [784, 407] on textarea at bounding box center [985, 407] width 759 height 49
paste textarea "Hello! I was wondering if it would be possible to please suspend my membership …"
paste textarea "Miami Reception <miami@urbanmuaythai.com> 5:28 PM (0 minutes ago) to Holly Hi H…"
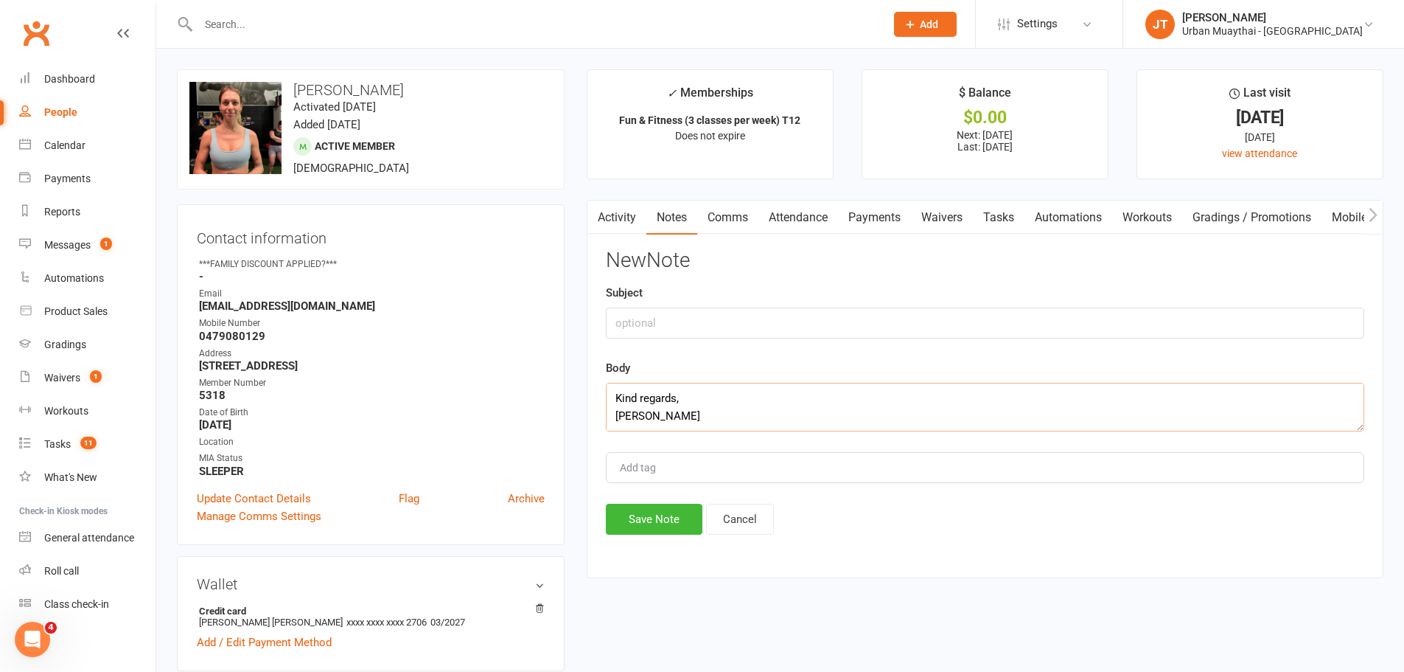
type textarea "Hello! I was wondering if it would be possible to please suspend my membership …"
drag, startPoint x: 704, startPoint y: 350, endPoint x: 695, endPoint y: 328, distance: 23.8
click at [705, 350] on div "New Note Subject Body Hello! I was wondering if it would be possible to please …" at bounding box center [985, 391] width 759 height 285
click at [690, 313] on input "text" at bounding box center [985, 322] width 759 height 31
type input "Suspension request"
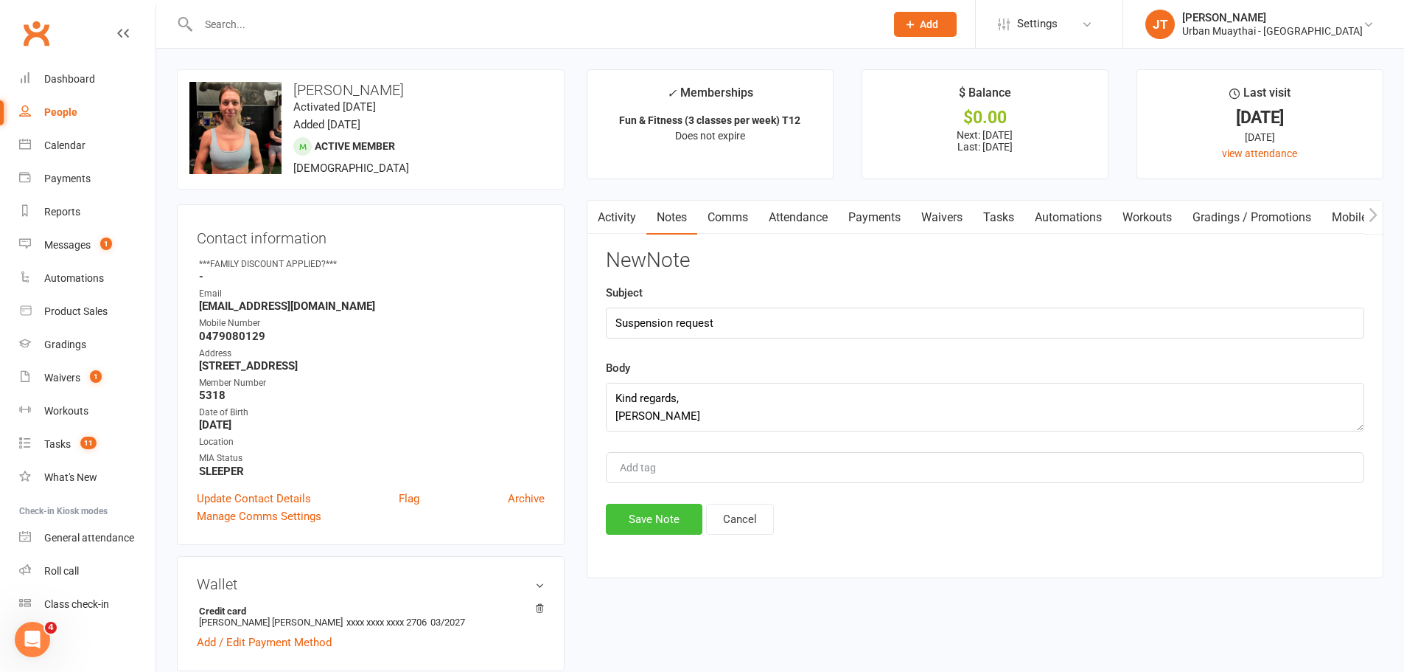
click at [651, 517] on button "Save Note" at bounding box center [654, 519] width 97 height 31
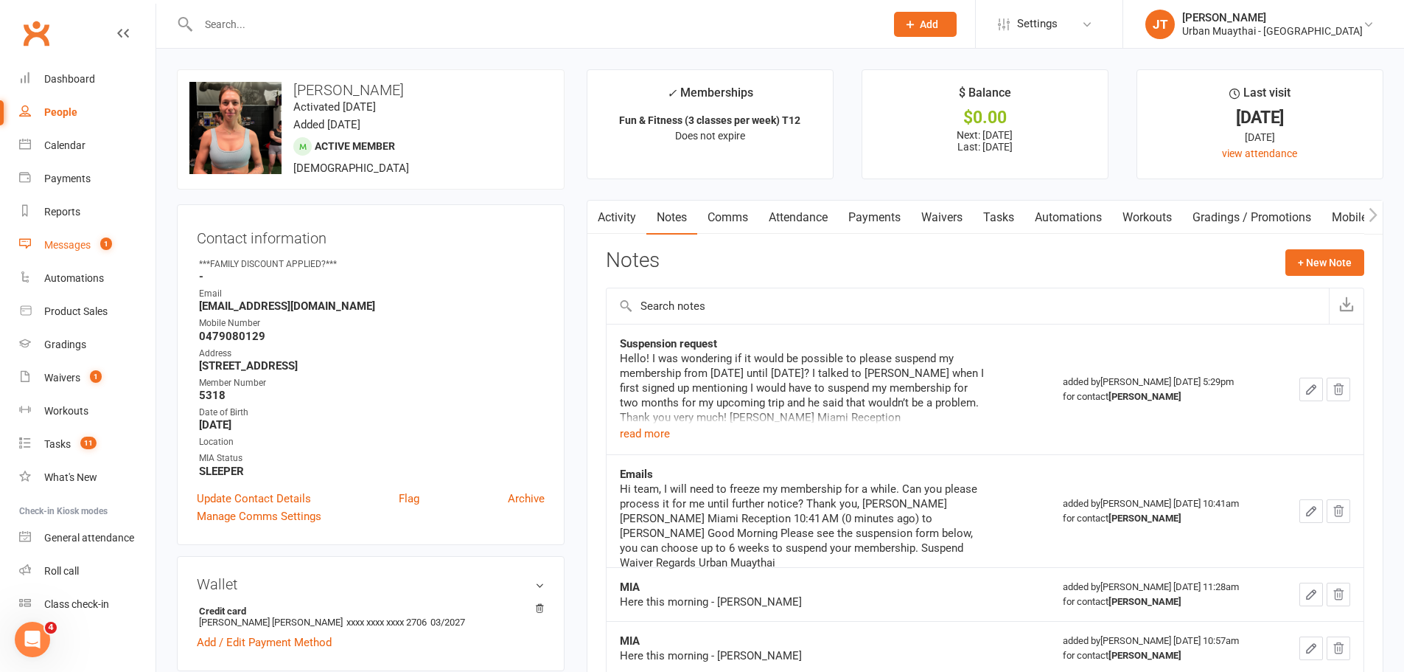
click at [97, 251] on count-badge "1" at bounding box center [102, 245] width 19 height 12
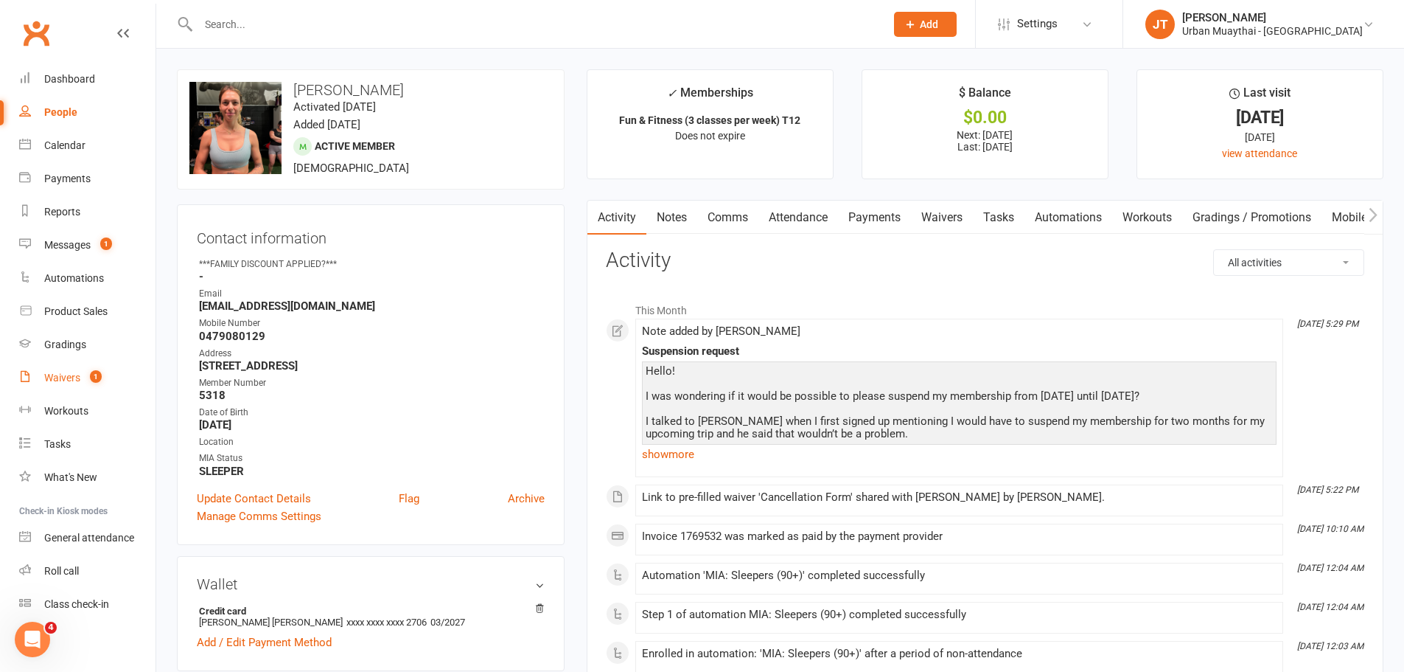
click at [92, 380] on span "1" at bounding box center [96, 376] width 12 height 13
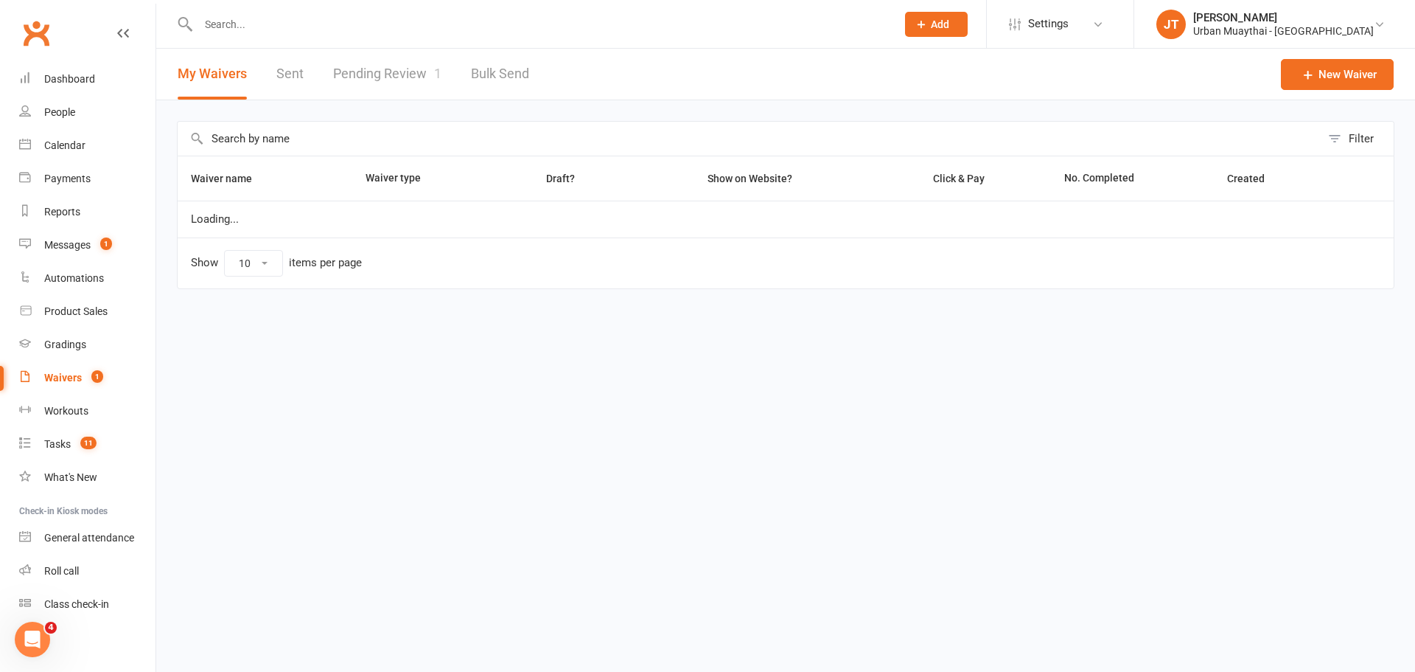
select select "100"
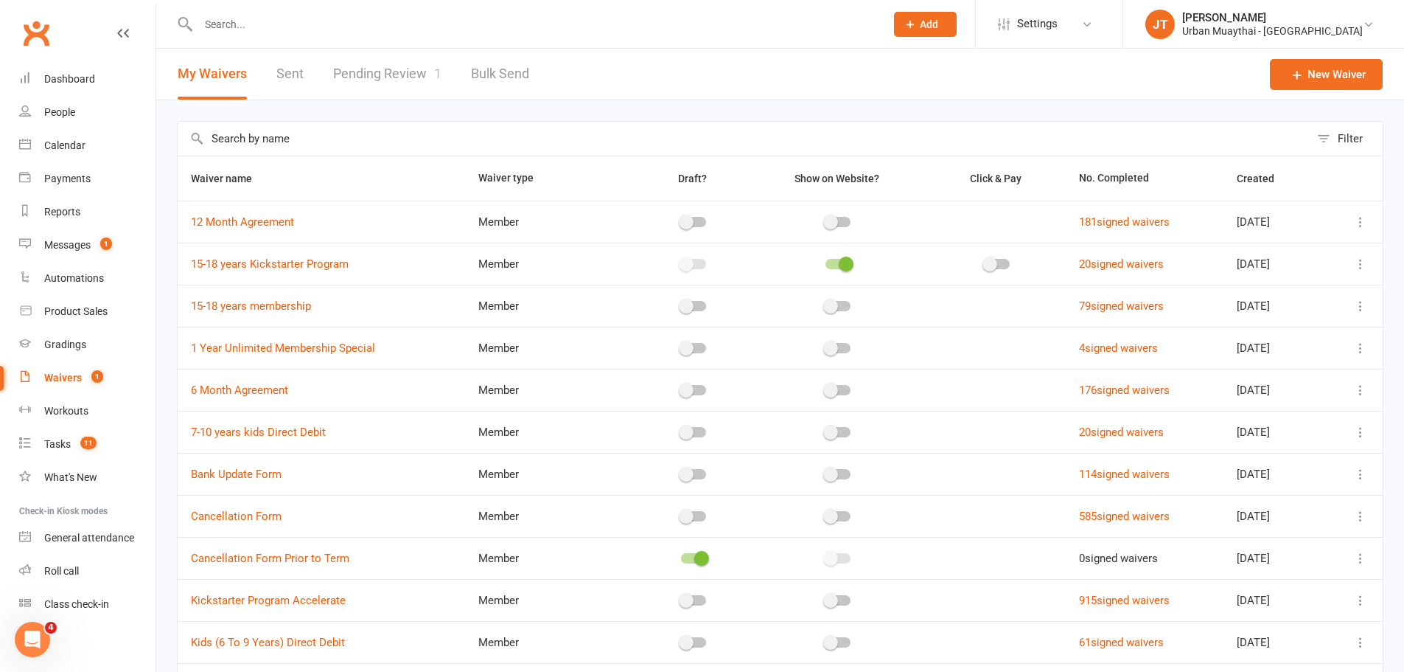
click at [423, 86] on link "Pending Review 1" at bounding box center [387, 74] width 108 height 51
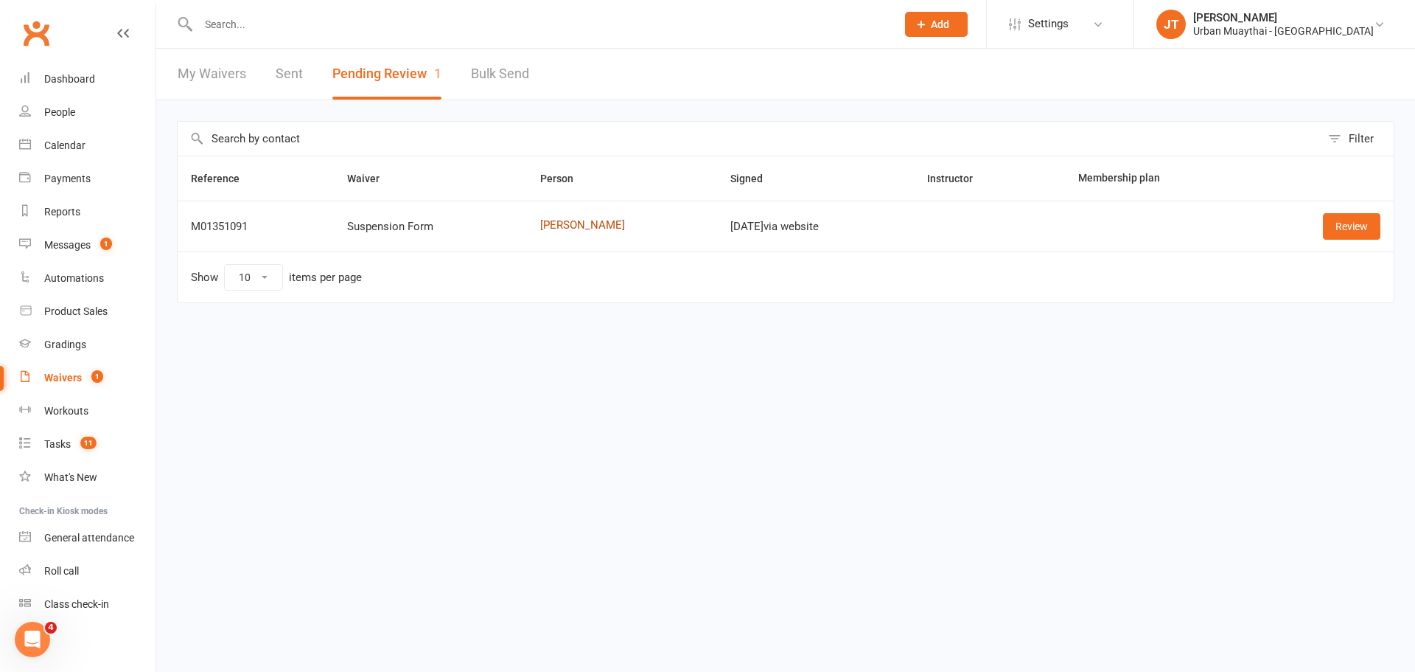
click at [559, 229] on link "[PERSON_NAME]" at bounding box center [622, 225] width 164 height 13
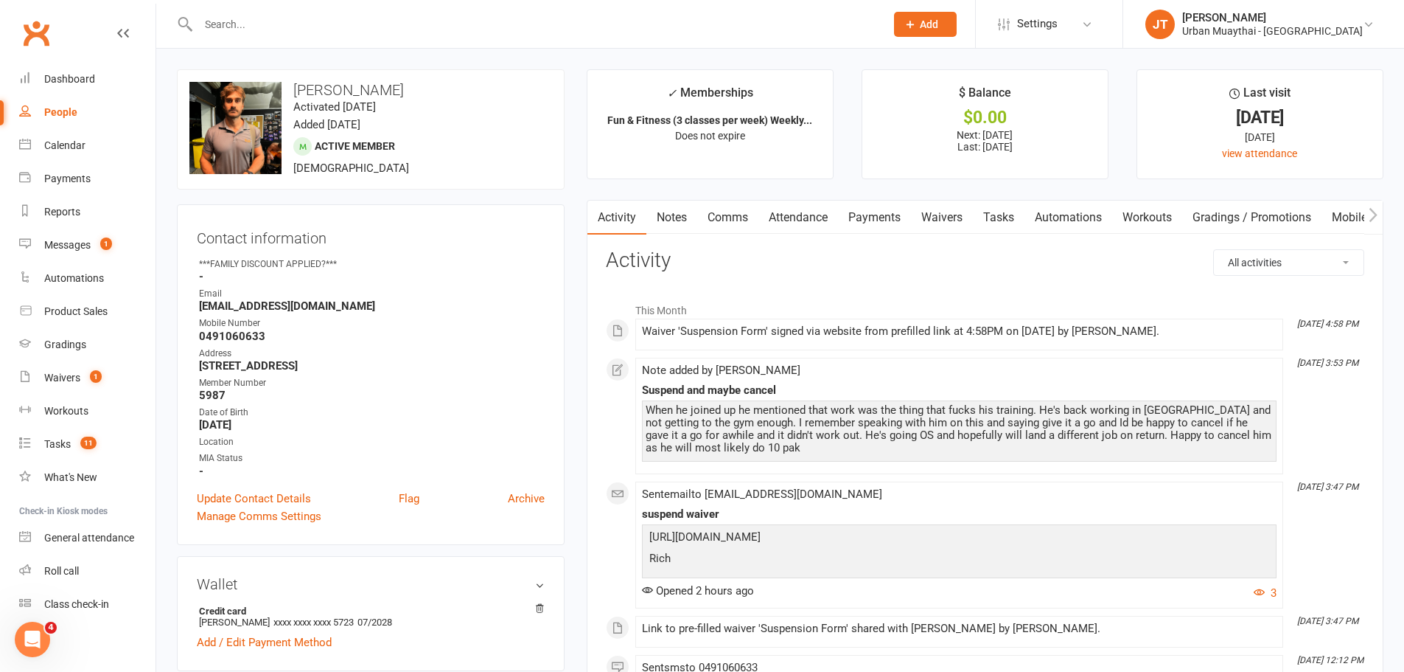
click at [250, 28] on input "text" at bounding box center [534, 24] width 681 height 21
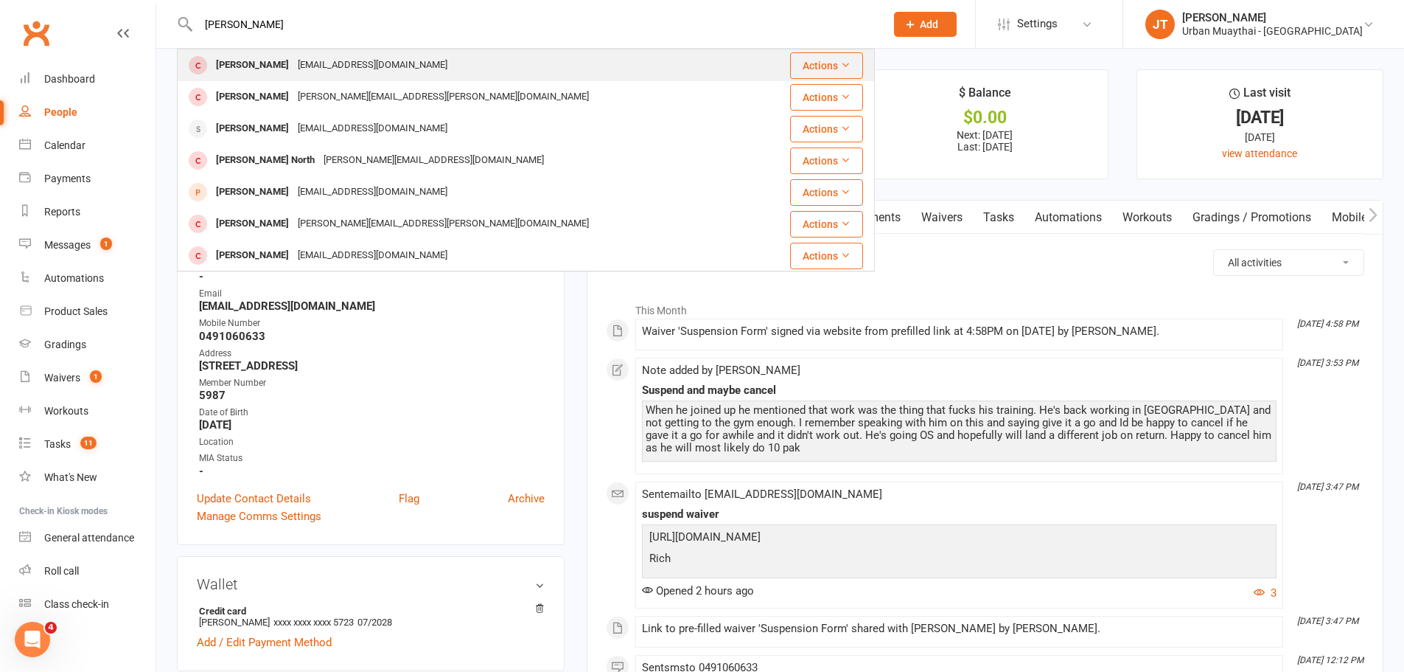
type input "[PERSON_NAME]"
click at [251, 62] on div "[PERSON_NAME]" at bounding box center [253, 65] width 82 height 21
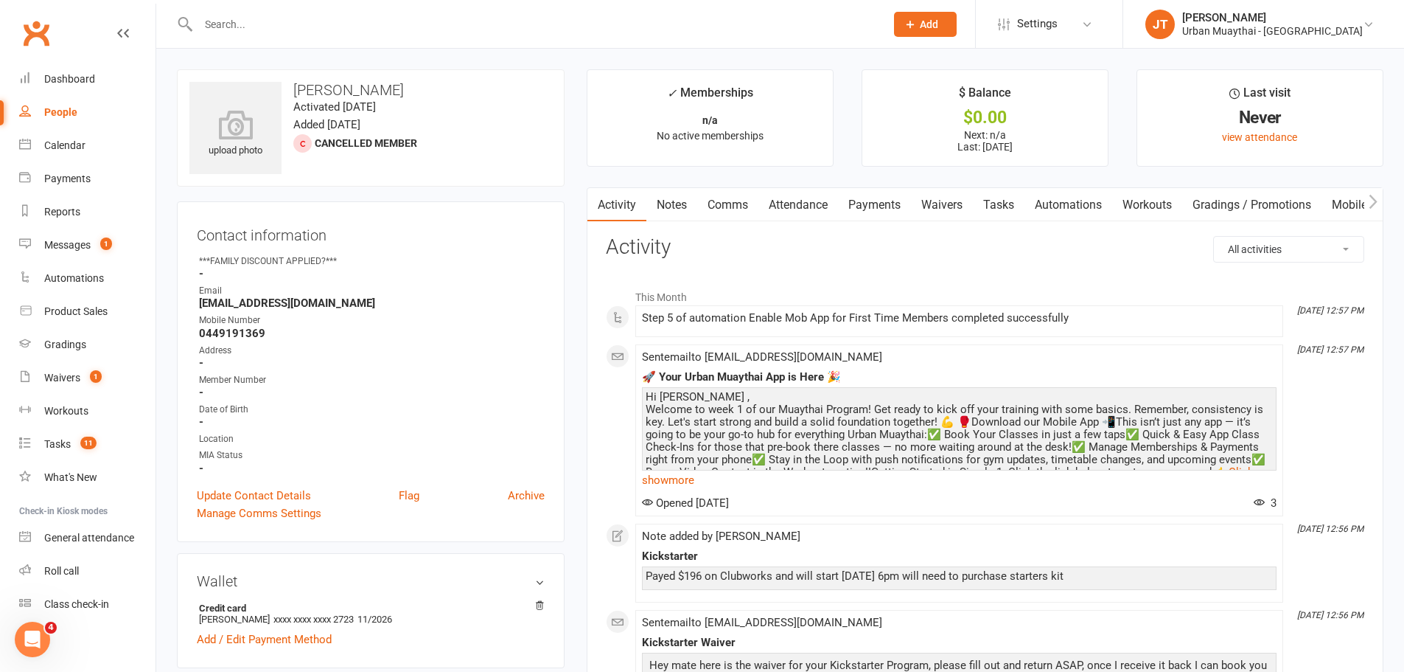
click at [691, 209] on link "Notes" at bounding box center [672, 205] width 51 height 34
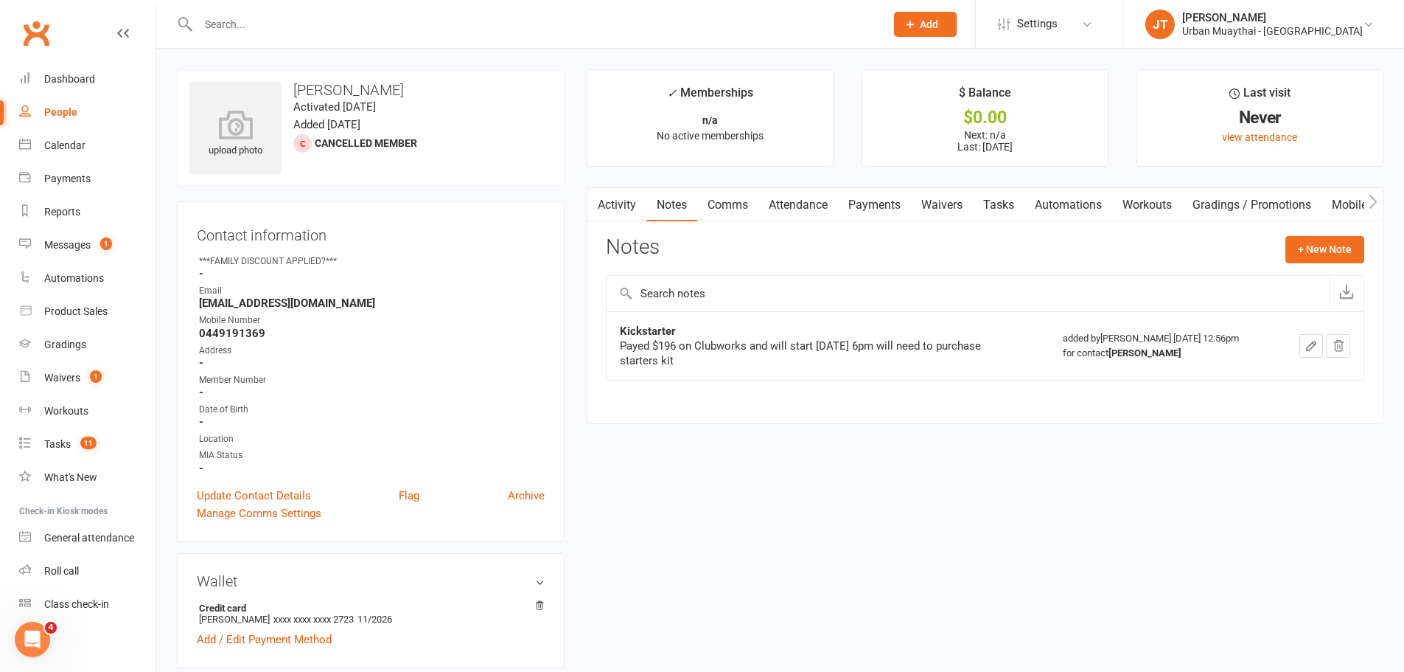
click at [877, 197] on link "Payments" at bounding box center [874, 205] width 73 height 34
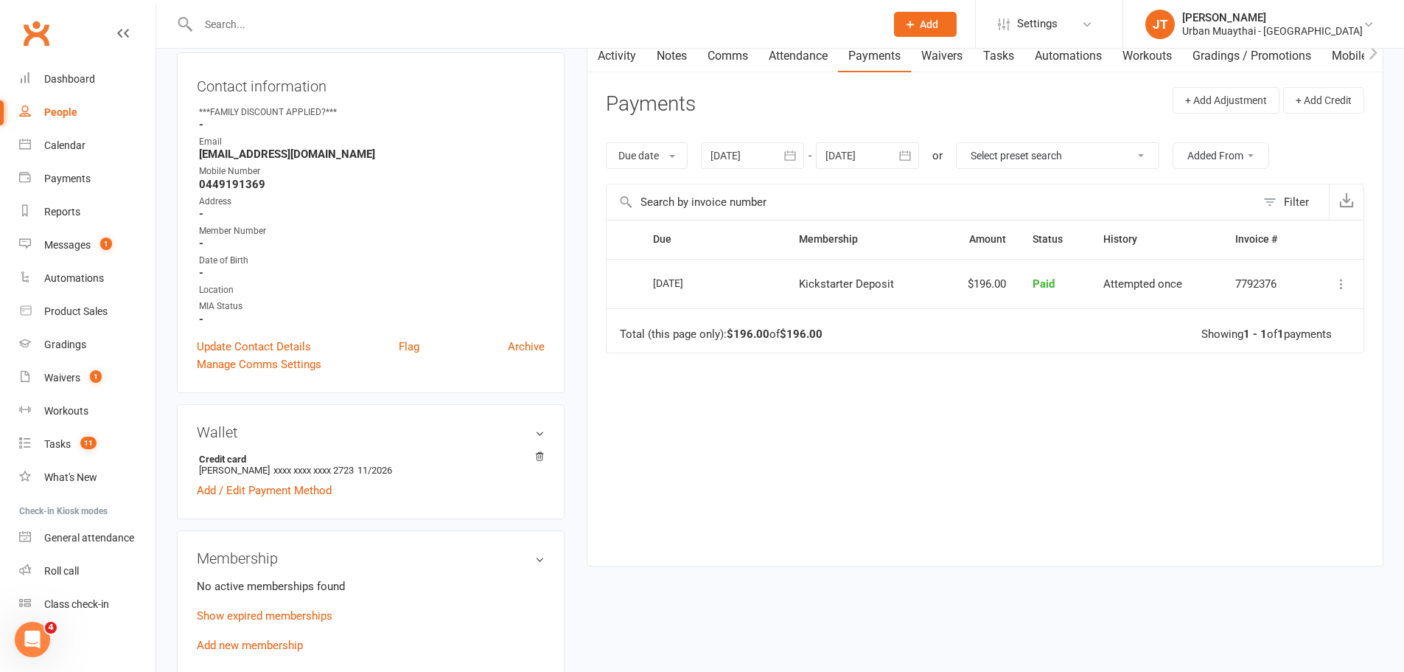
scroll to position [147, 0]
click at [956, 62] on link "Waivers" at bounding box center [942, 58] width 62 height 34
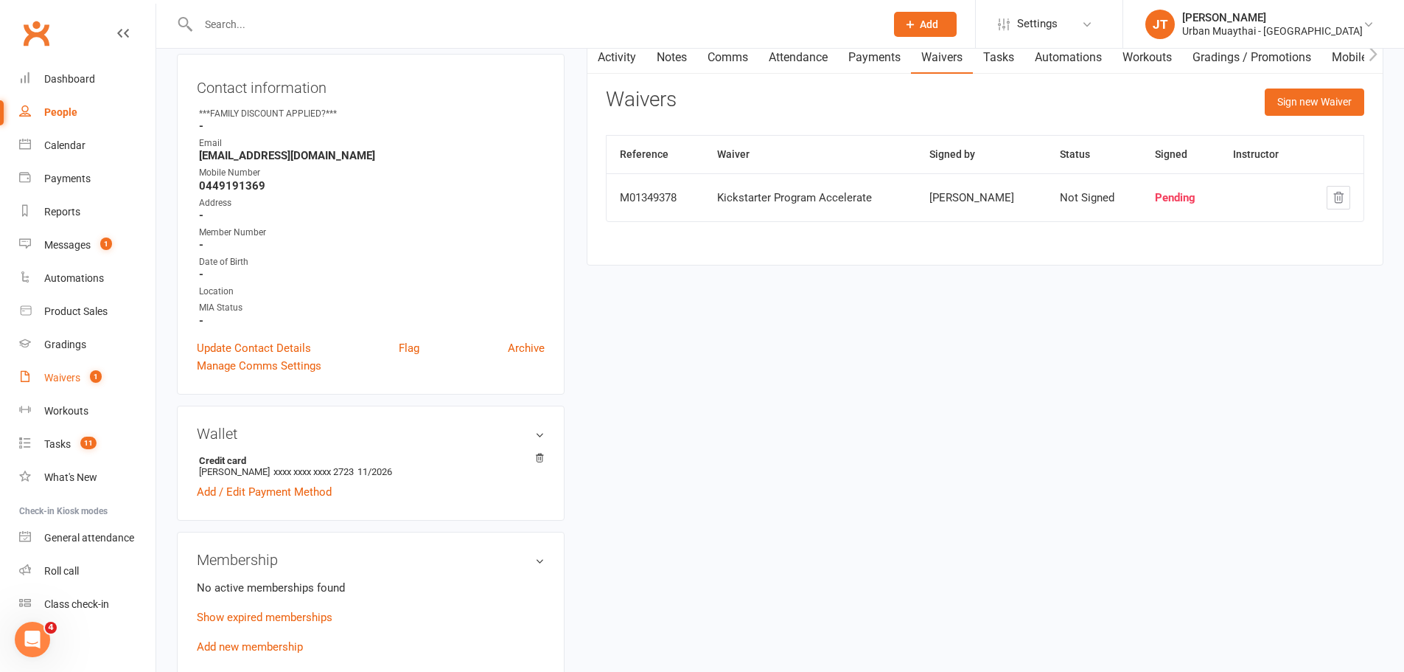
click at [66, 374] on div "Waivers" at bounding box center [62, 378] width 36 height 12
select select "100"
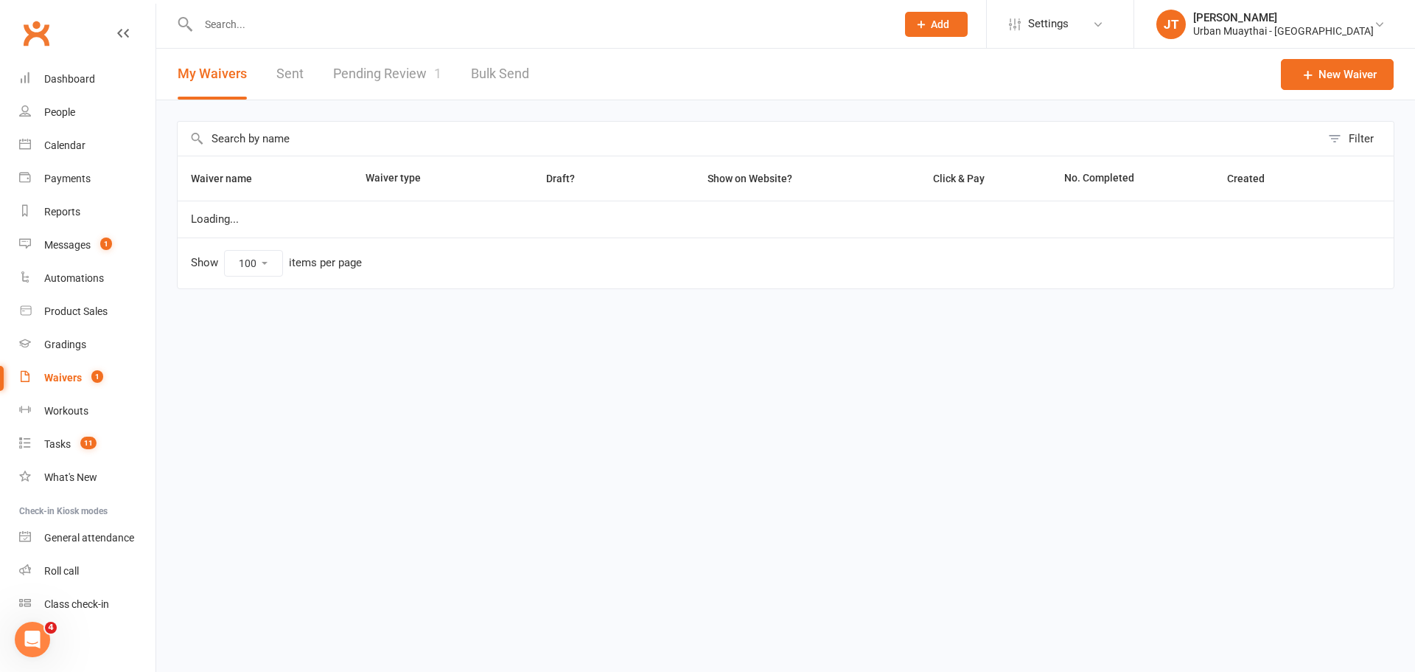
click at [354, 60] on link "Pending Review 1" at bounding box center [387, 74] width 108 height 51
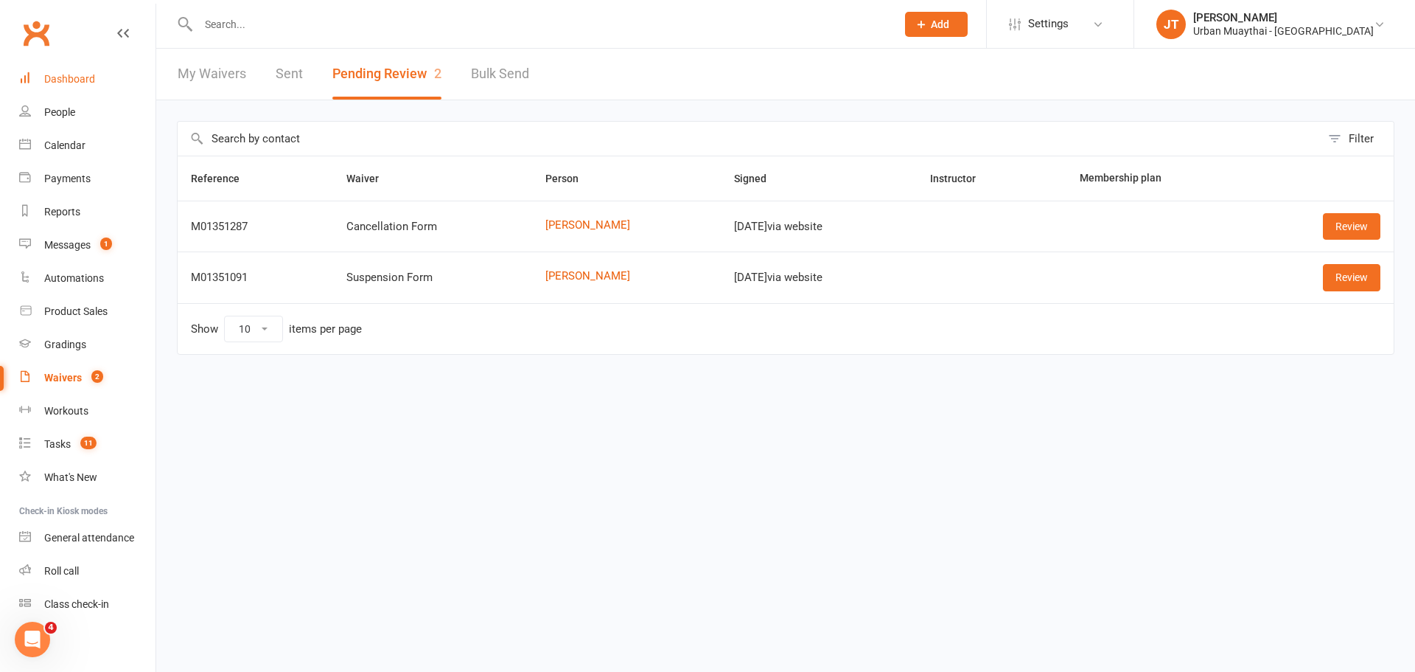
click at [77, 80] on div "Dashboard" at bounding box center [69, 79] width 51 height 12
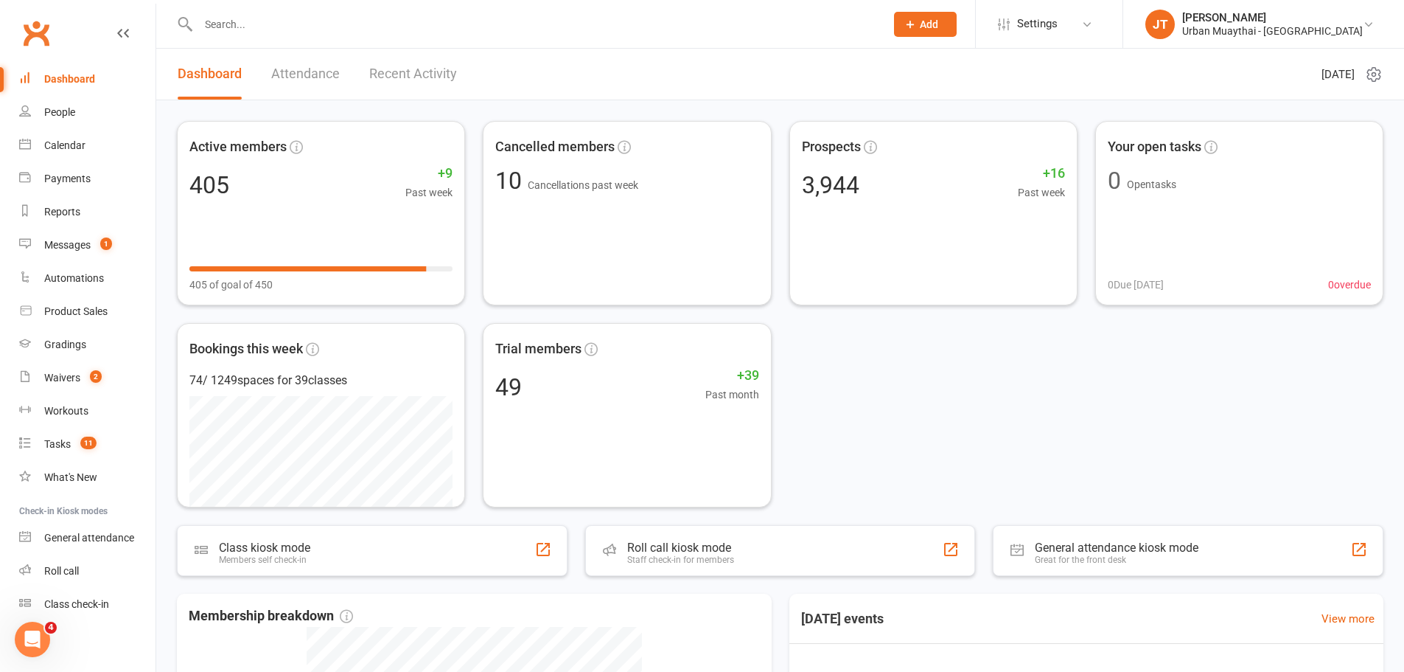
click at [249, 20] on input "text" at bounding box center [534, 24] width 681 height 21
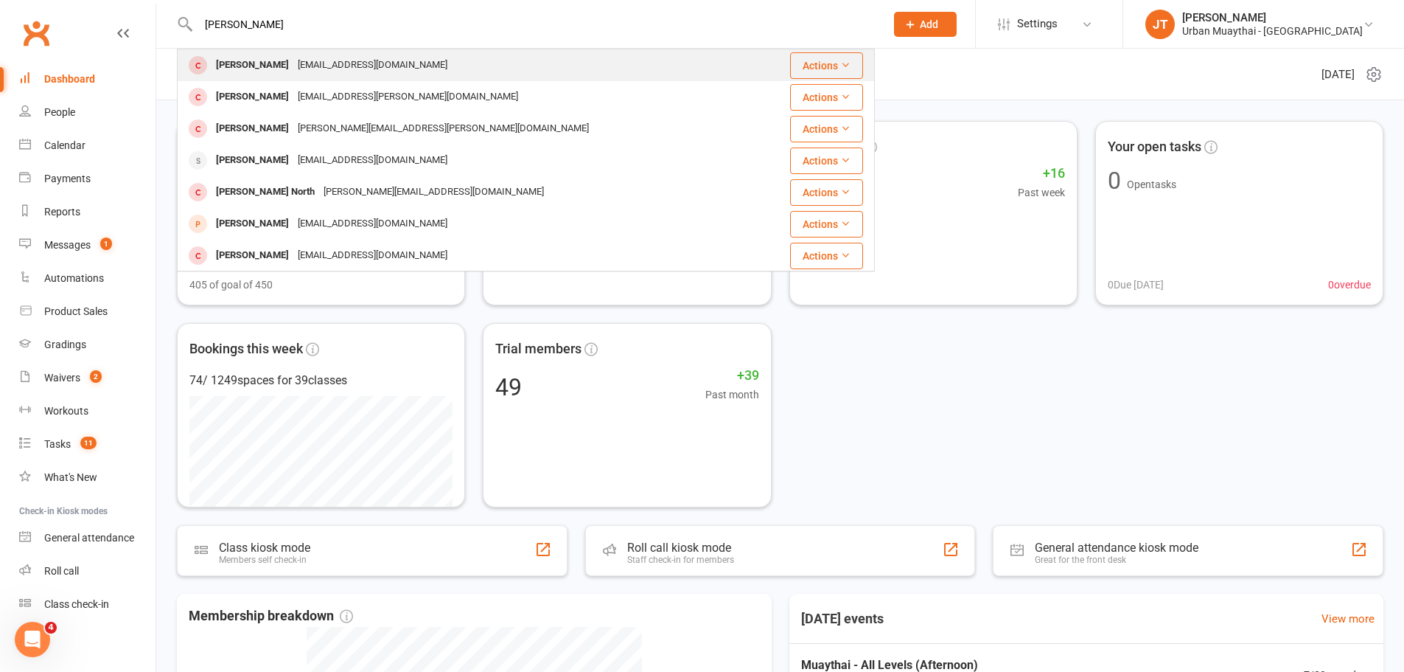
type input "[PERSON_NAME]"
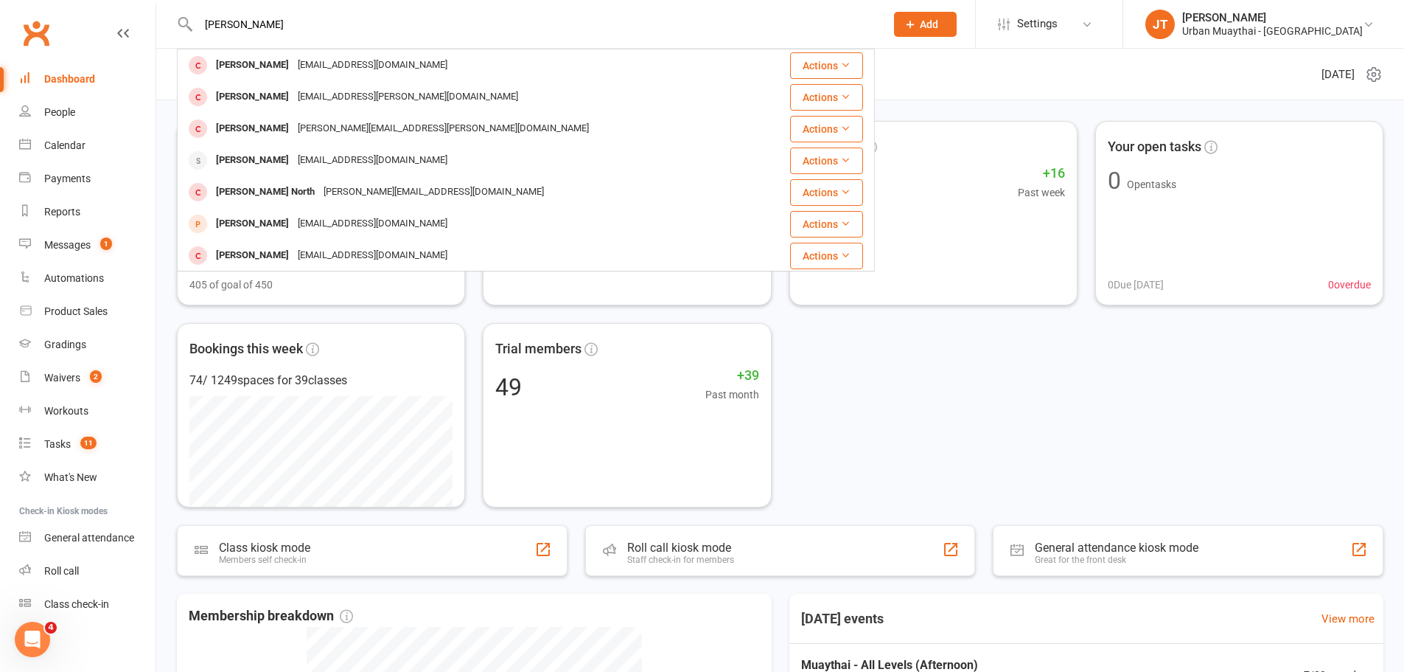
click at [268, 73] on div "[PERSON_NAME]" at bounding box center [253, 65] width 82 height 21
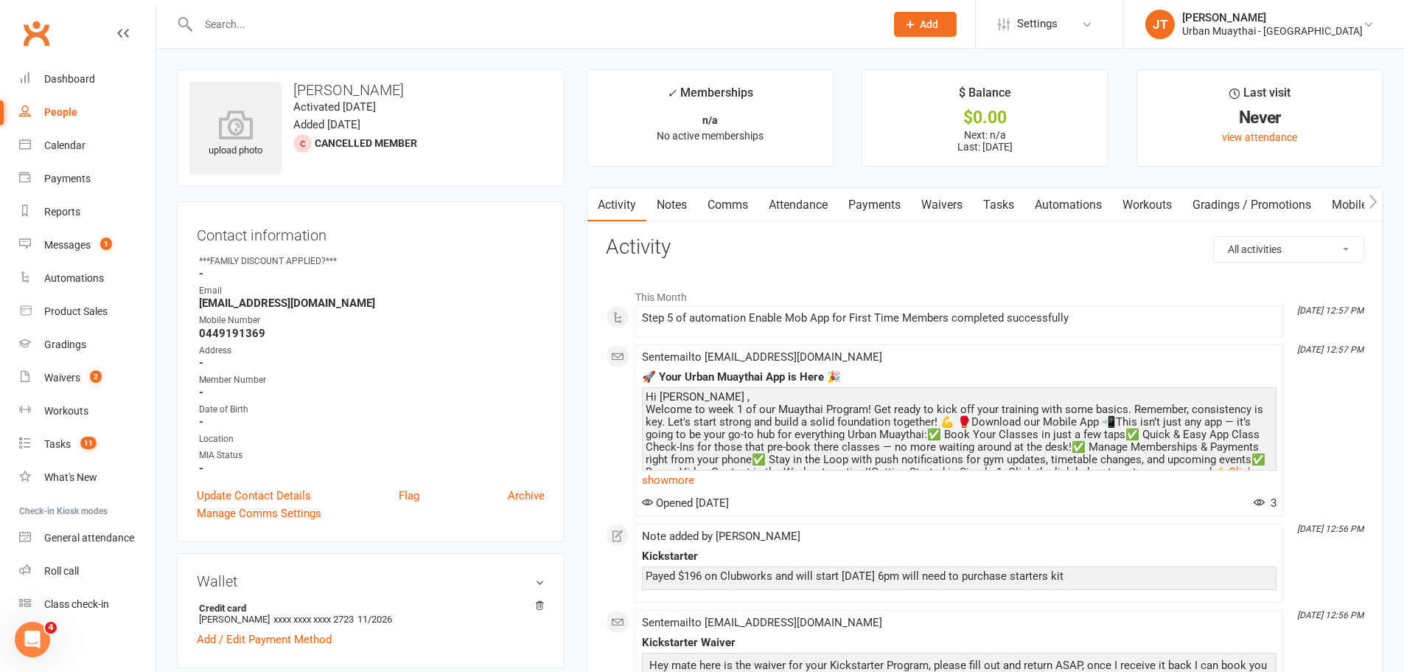
click at [941, 208] on link "Waivers" at bounding box center [942, 205] width 62 height 34
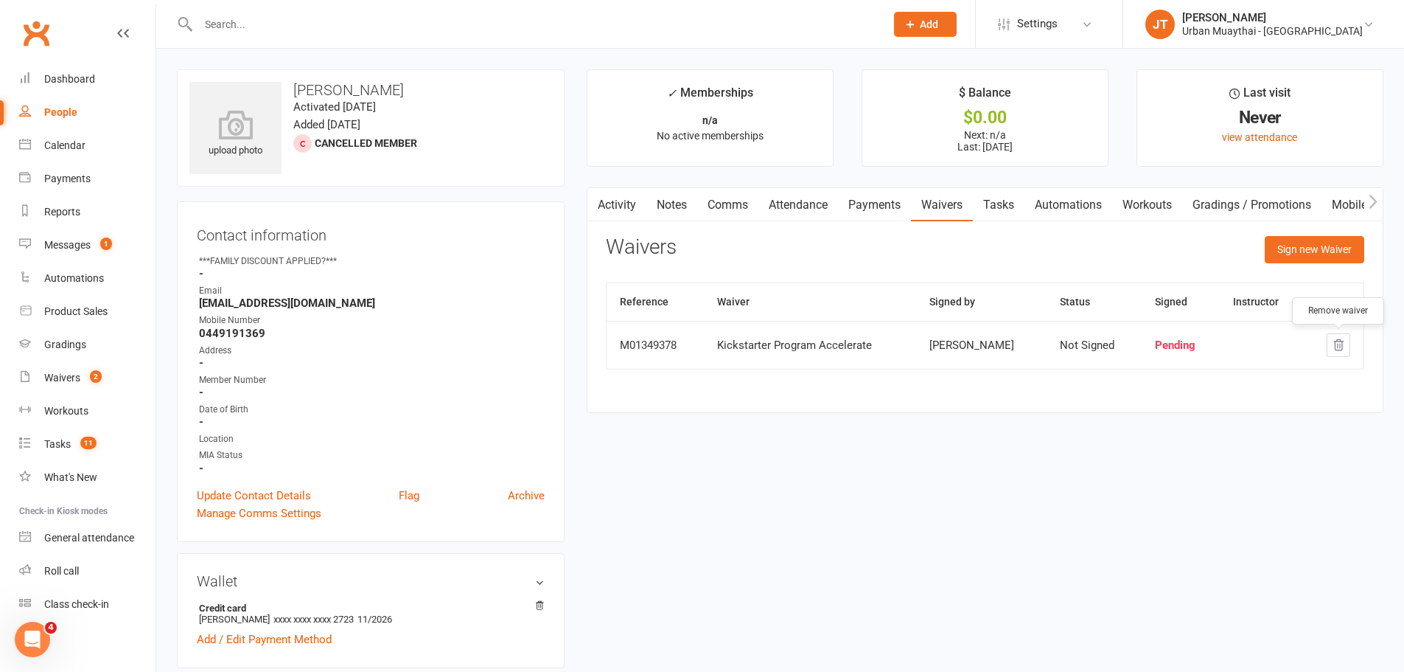
click at [1342, 348] on icon "button" at bounding box center [1339, 345] width 10 height 10
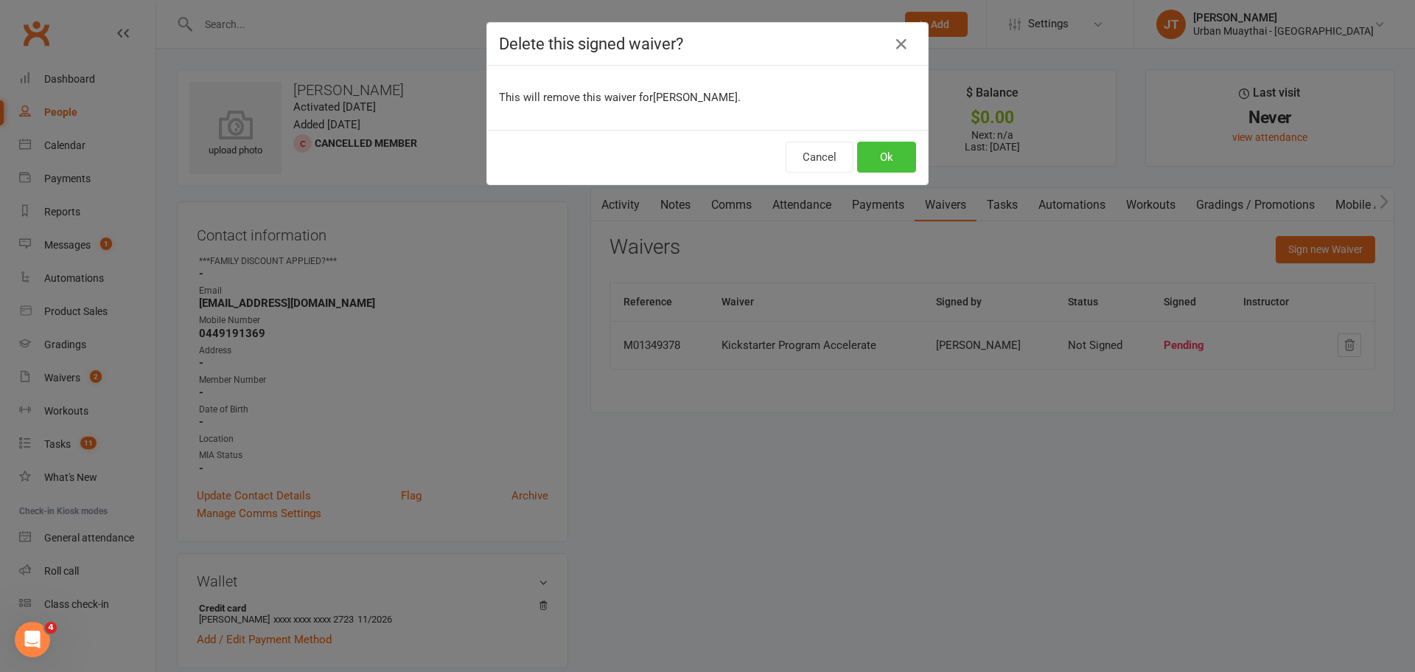
click at [891, 152] on button "Ok" at bounding box center [886, 157] width 59 height 31
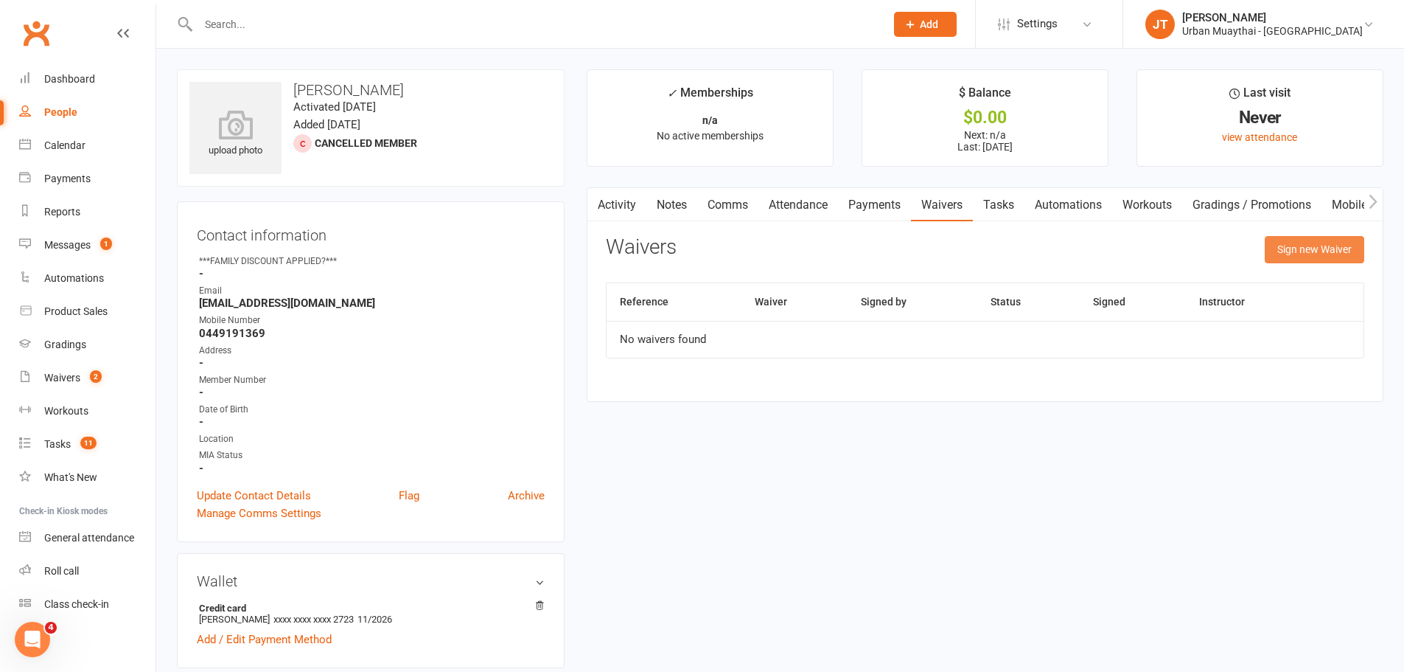
click at [1311, 252] on button "Sign new Waiver" at bounding box center [1315, 249] width 100 height 27
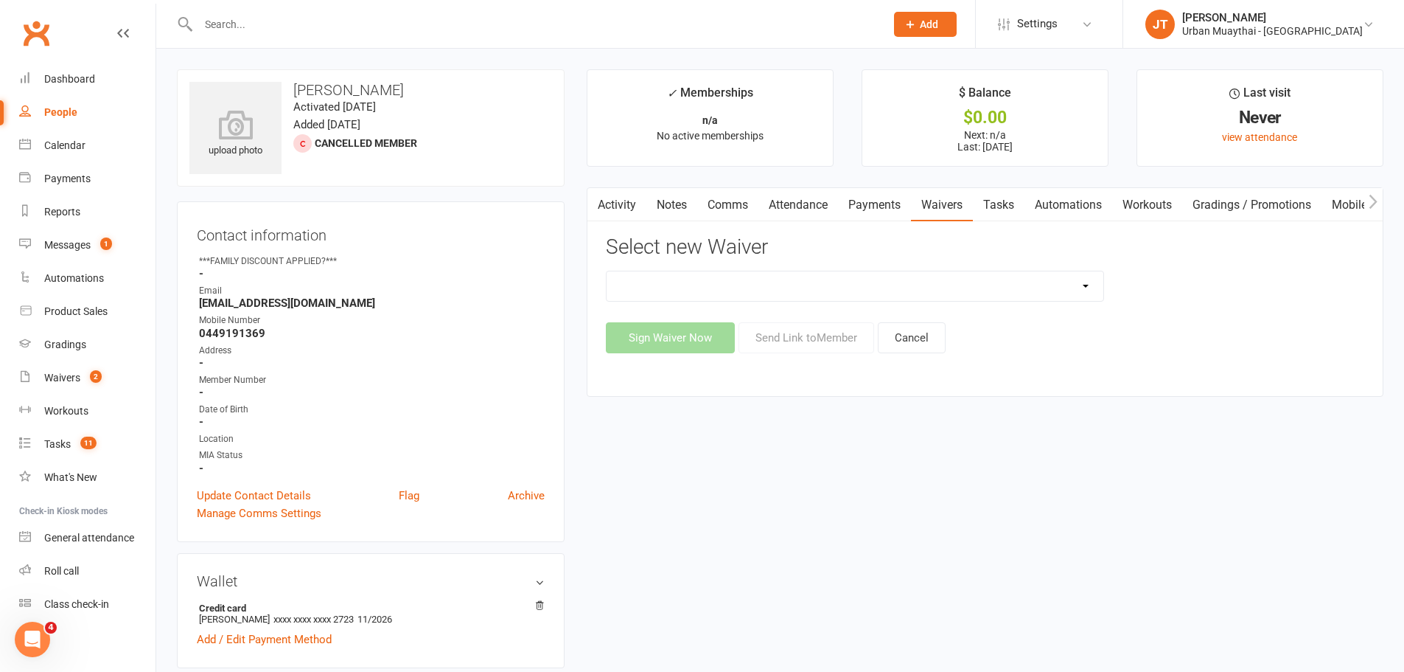
click at [806, 288] on select "12 Month Agreement 15-18 years Kickstarter Program 15-18 years membership 1 Yea…" at bounding box center [855, 285] width 497 height 29
select select "4907"
click at [607, 271] on select "12 Month Agreement 15-18 years Kickstarter Program 15-18 years membership 1 Yea…" at bounding box center [855, 285] width 497 height 29
click at [808, 335] on button "Send Link to Member" at bounding box center [807, 337] width 136 height 31
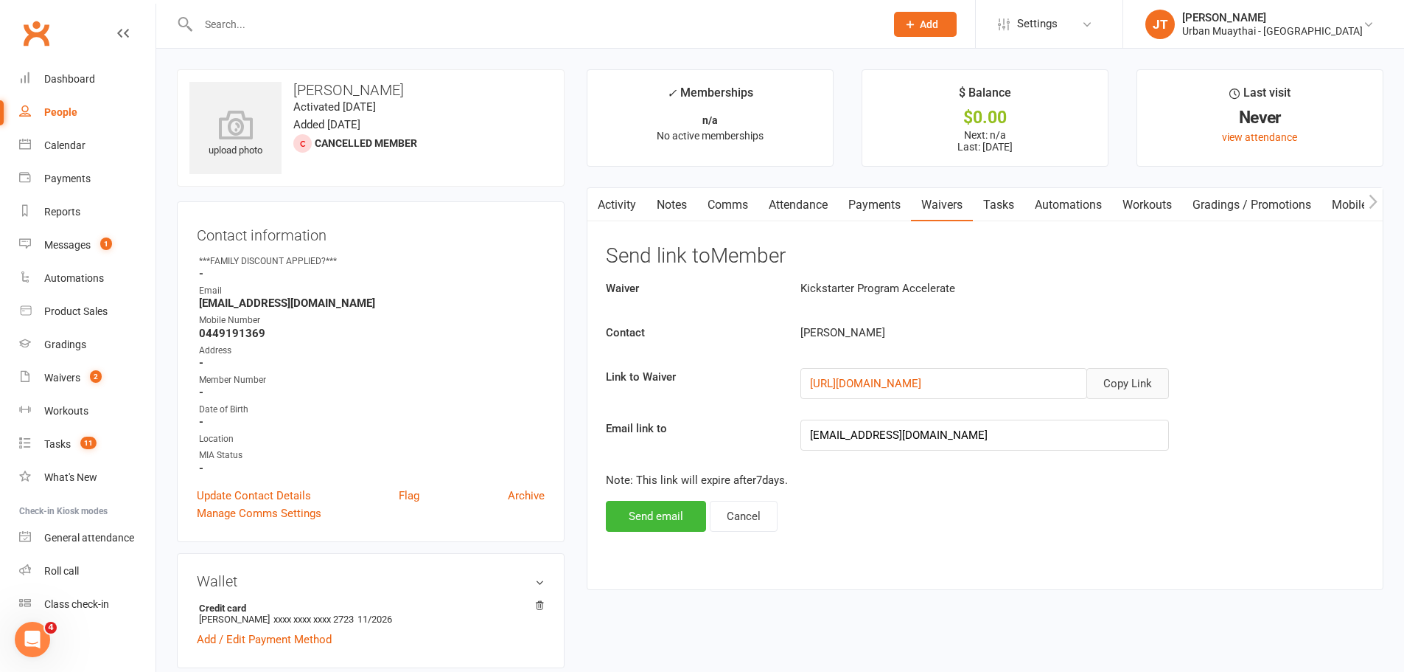
click at [1137, 384] on button "Copy Link" at bounding box center [1128, 383] width 83 height 31
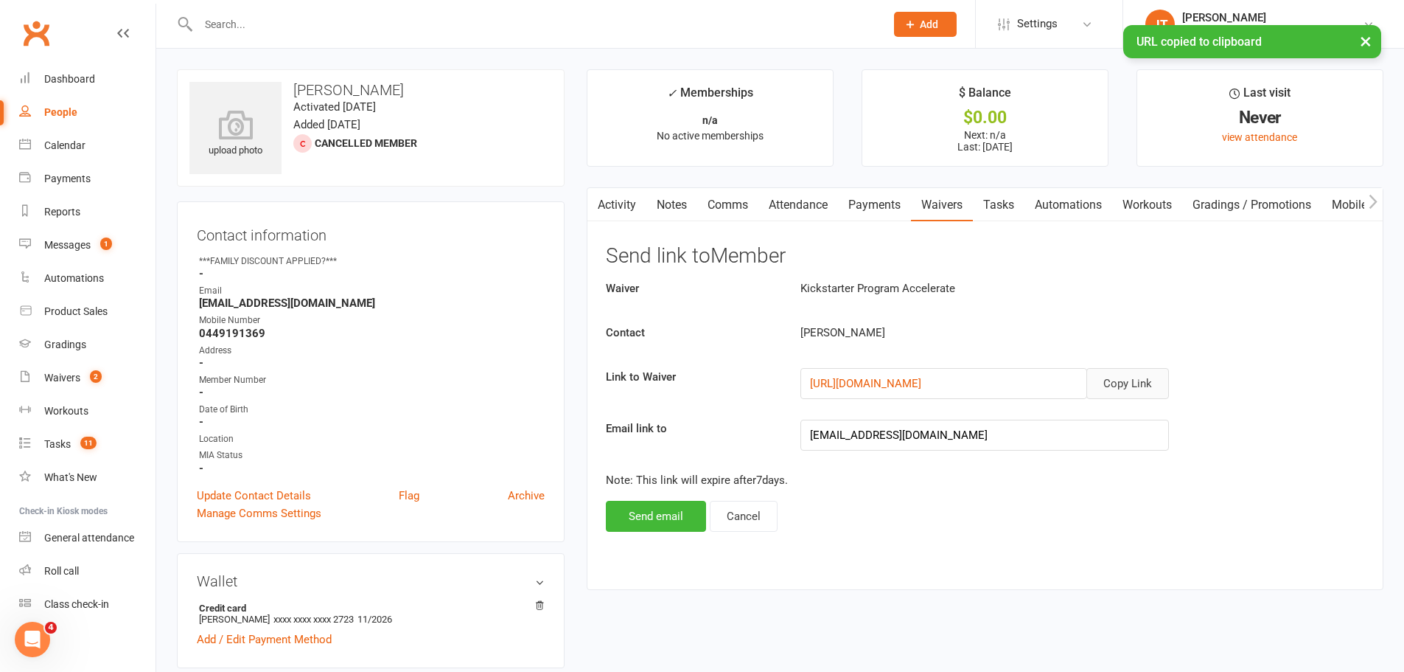
click at [729, 207] on link "Comms" at bounding box center [727, 205] width 61 height 34
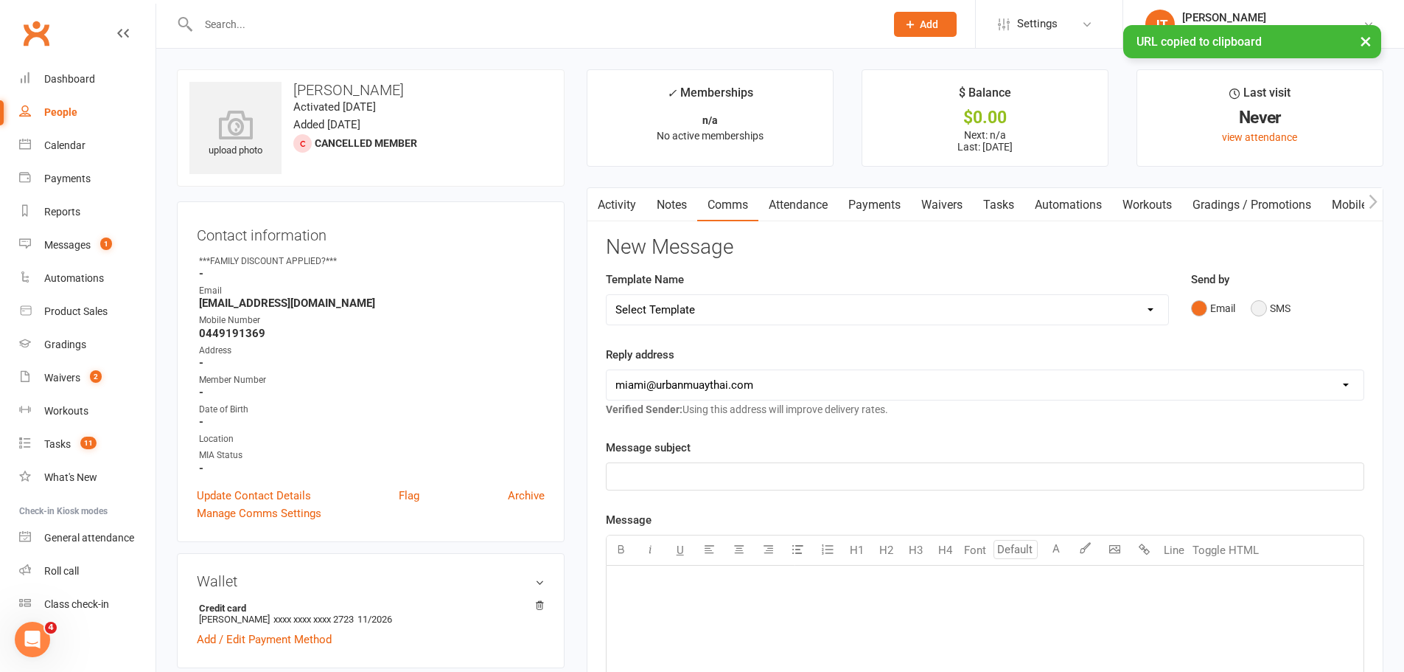
click at [1261, 309] on button "SMS" at bounding box center [1271, 308] width 40 height 28
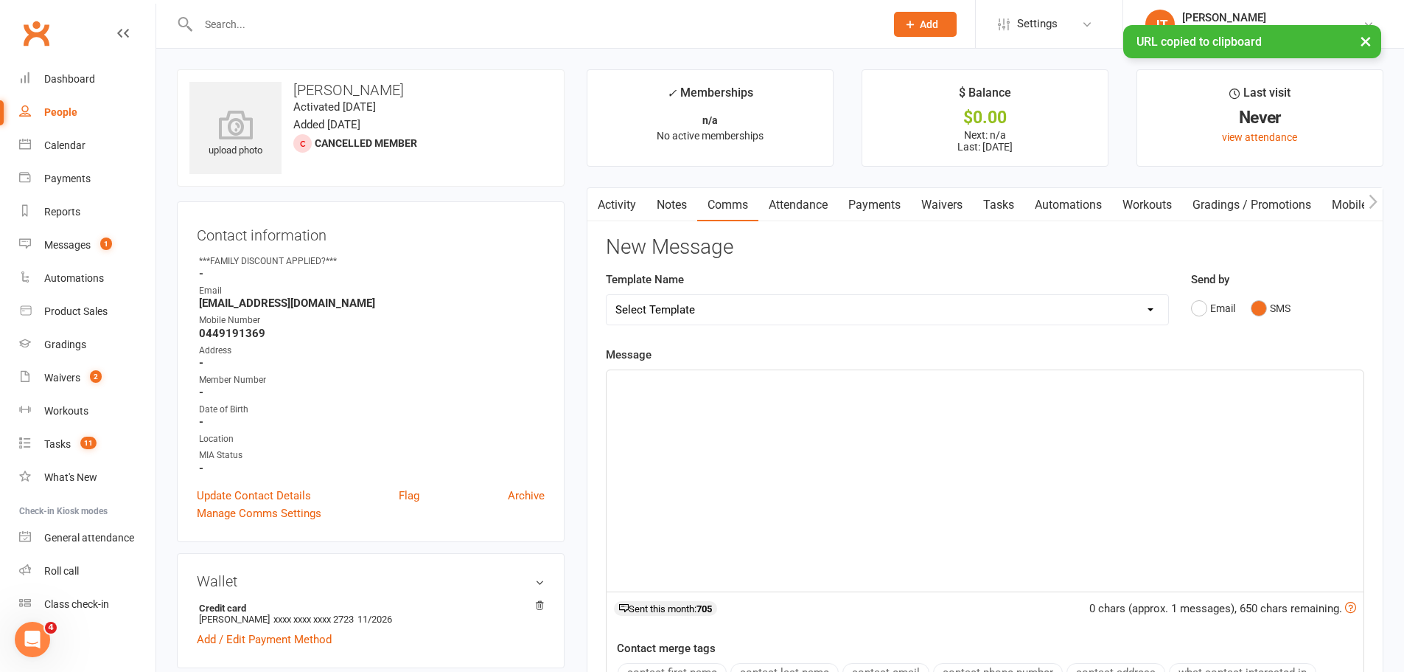
click at [880, 403] on div "﻿" at bounding box center [985, 480] width 757 height 221
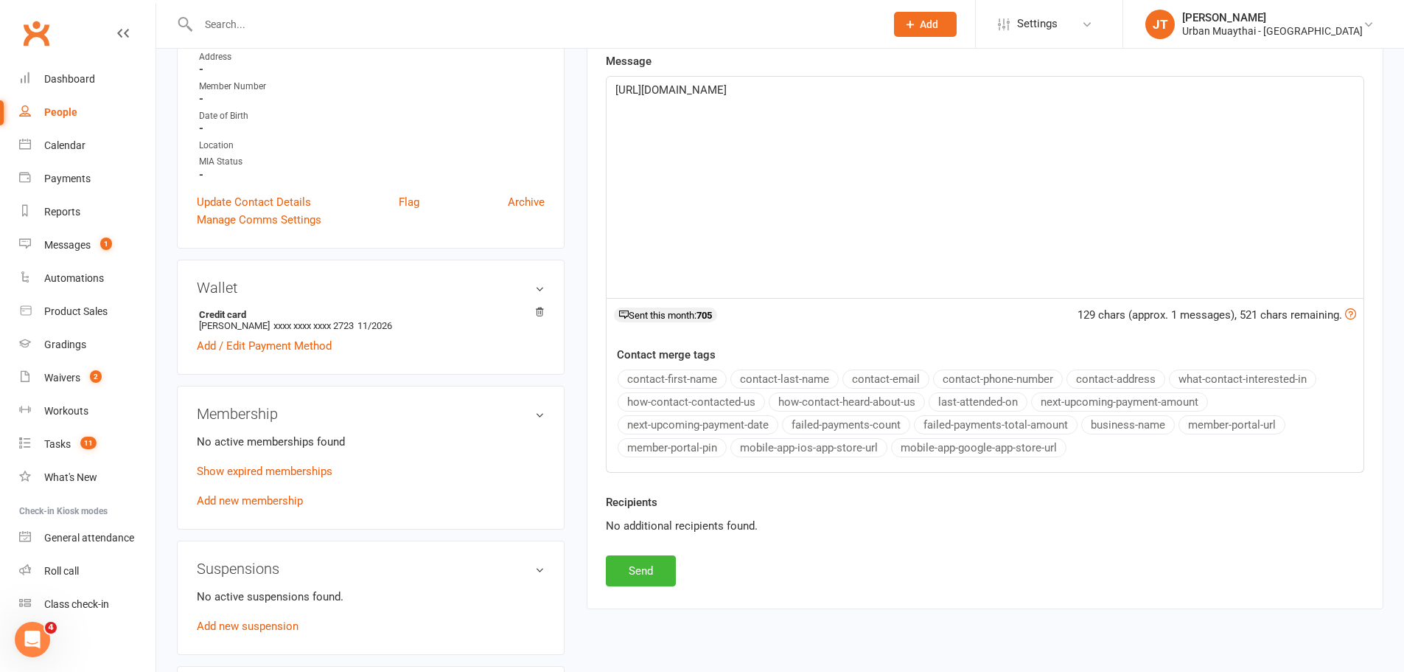
scroll to position [295, 0]
click at [641, 574] on button "Send" at bounding box center [641, 569] width 70 height 31
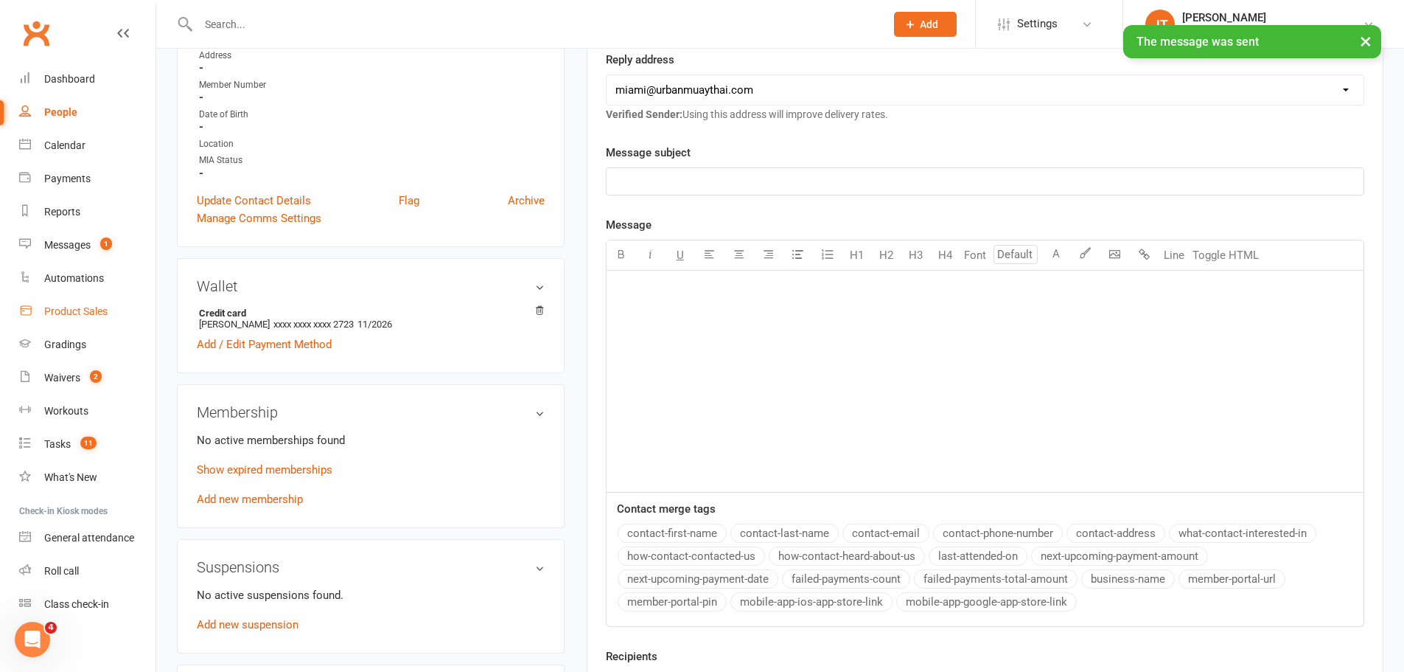
click at [78, 305] on div "Product Sales" at bounding box center [75, 311] width 63 height 12
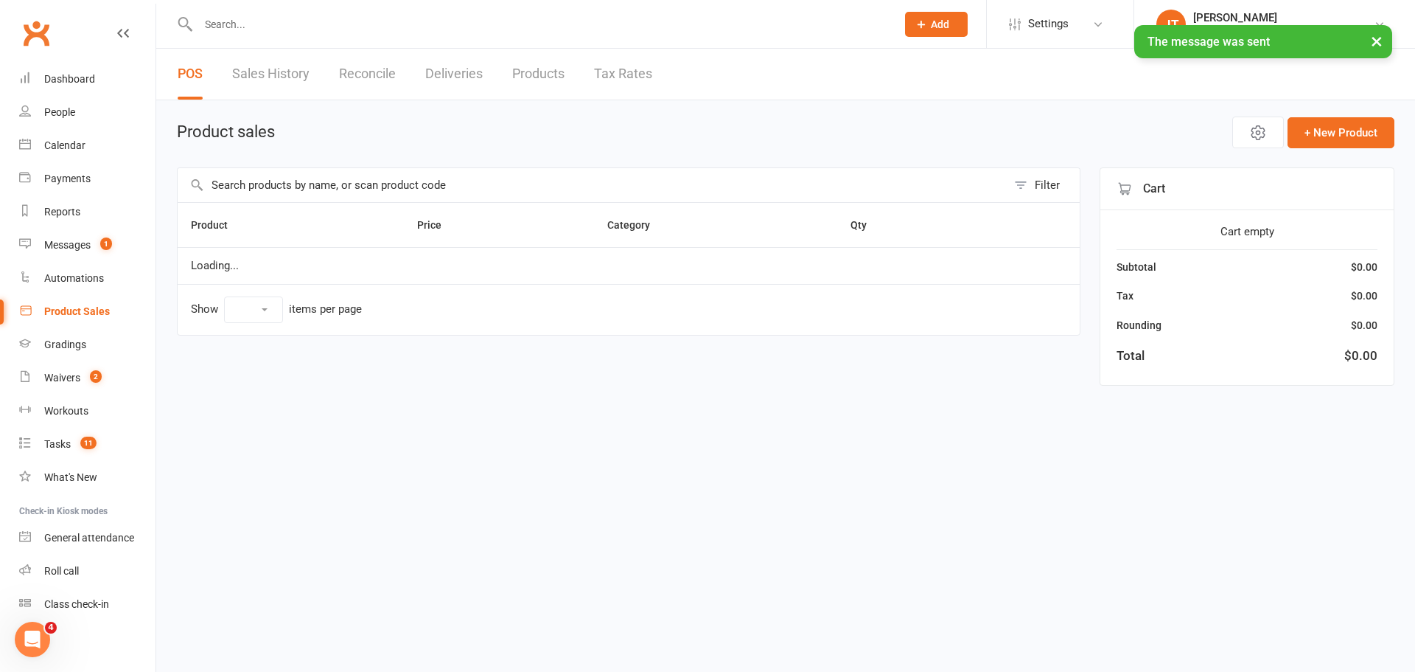
select select "10"
click at [604, 186] on input "text" at bounding box center [592, 185] width 829 height 34
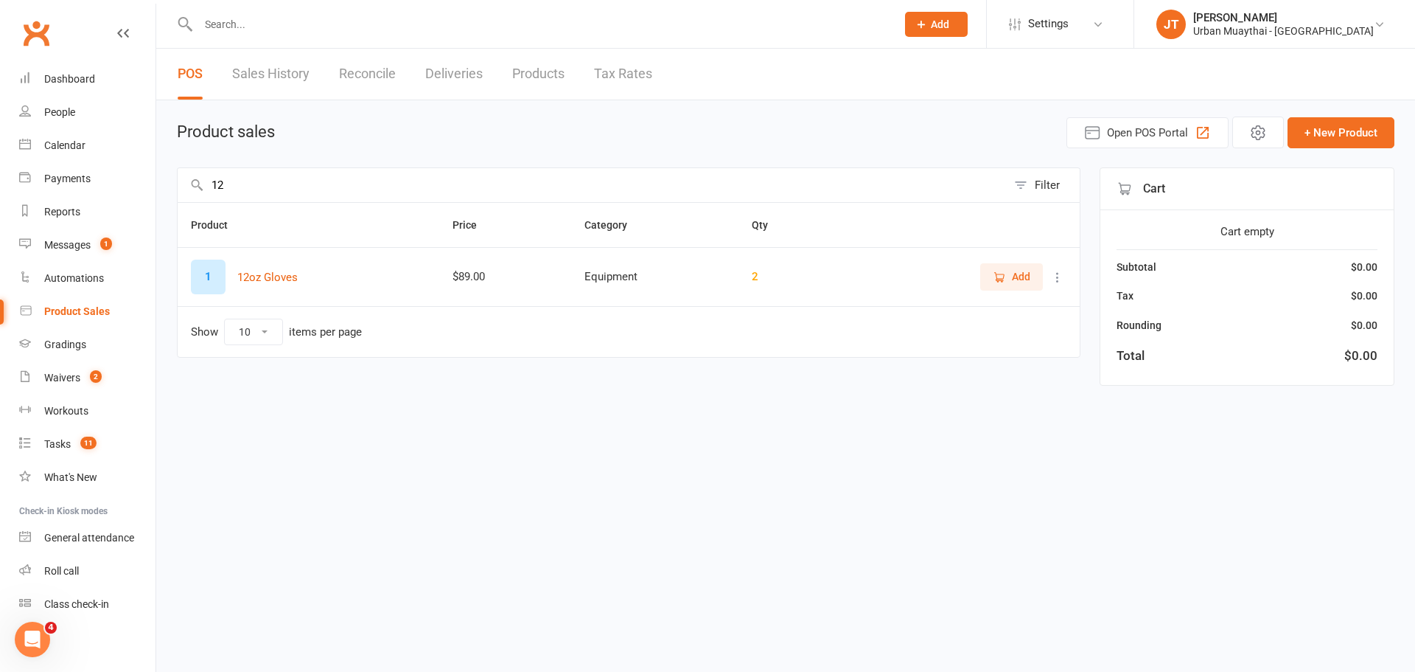
type input "12"
click at [1025, 272] on span "Add" at bounding box center [1021, 276] width 18 height 16
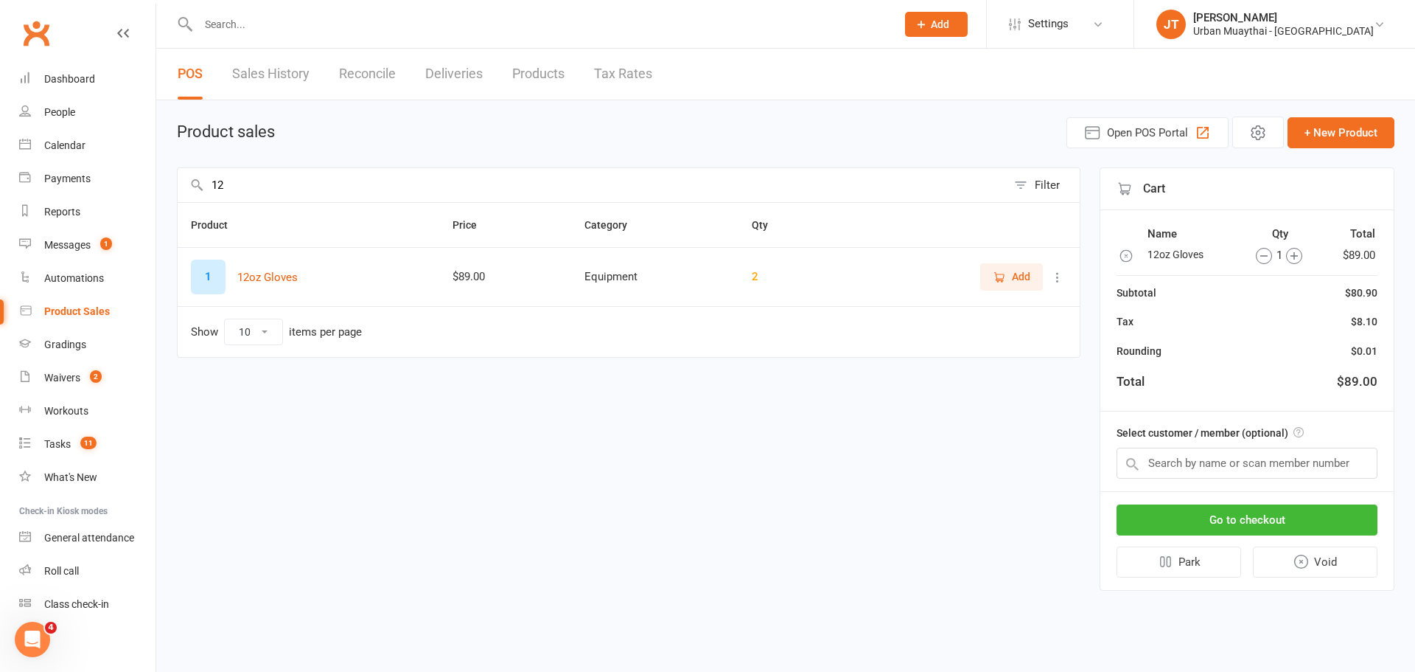
drag, startPoint x: 489, startPoint y: 191, endPoint x: 195, endPoint y: 213, distance: 295.7
click at [195, 213] on div "12 Filter Product Price Category Qty 1 12oz Gloves $89.00 Equipment 2 Add Show …" at bounding box center [629, 378] width 904 height 423
click at [1021, 270] on span "Add" at bounding box center [1021, 276] width 18 height 16
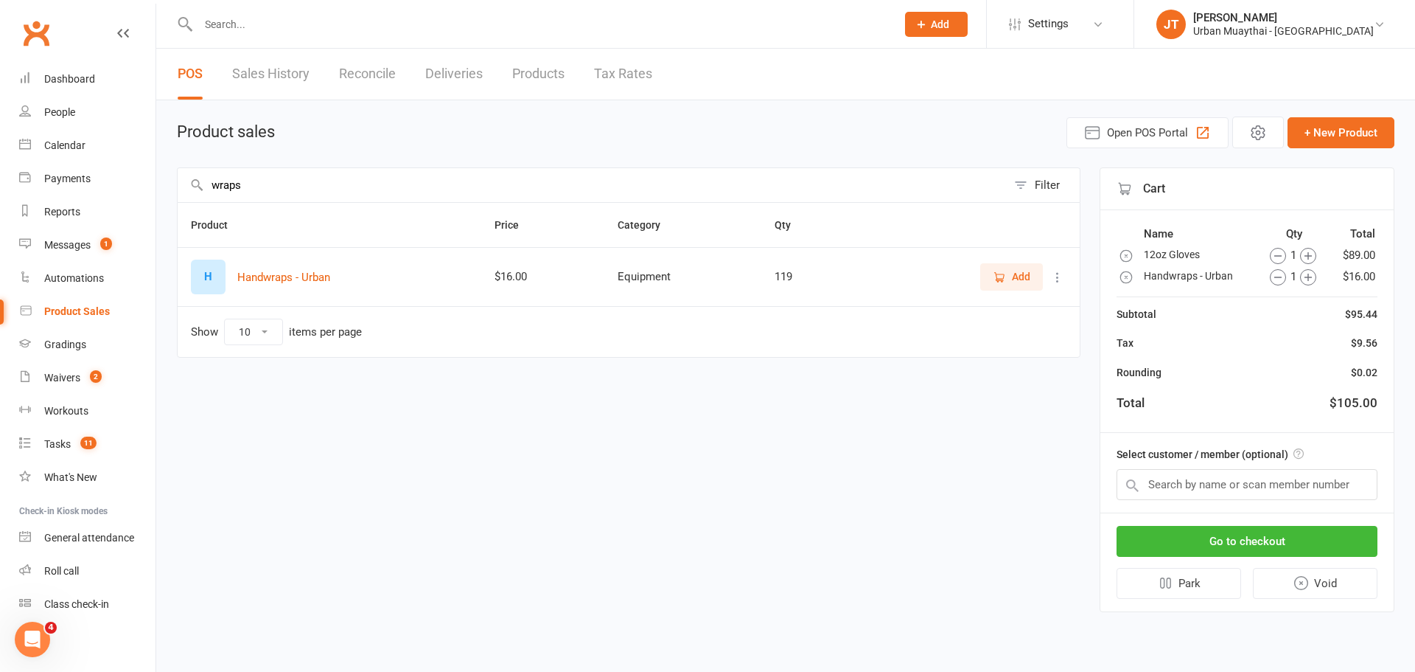
click at [608, 181] on input "wraps" at bounding box center [592, 185] width 829 height 34
type input "w"
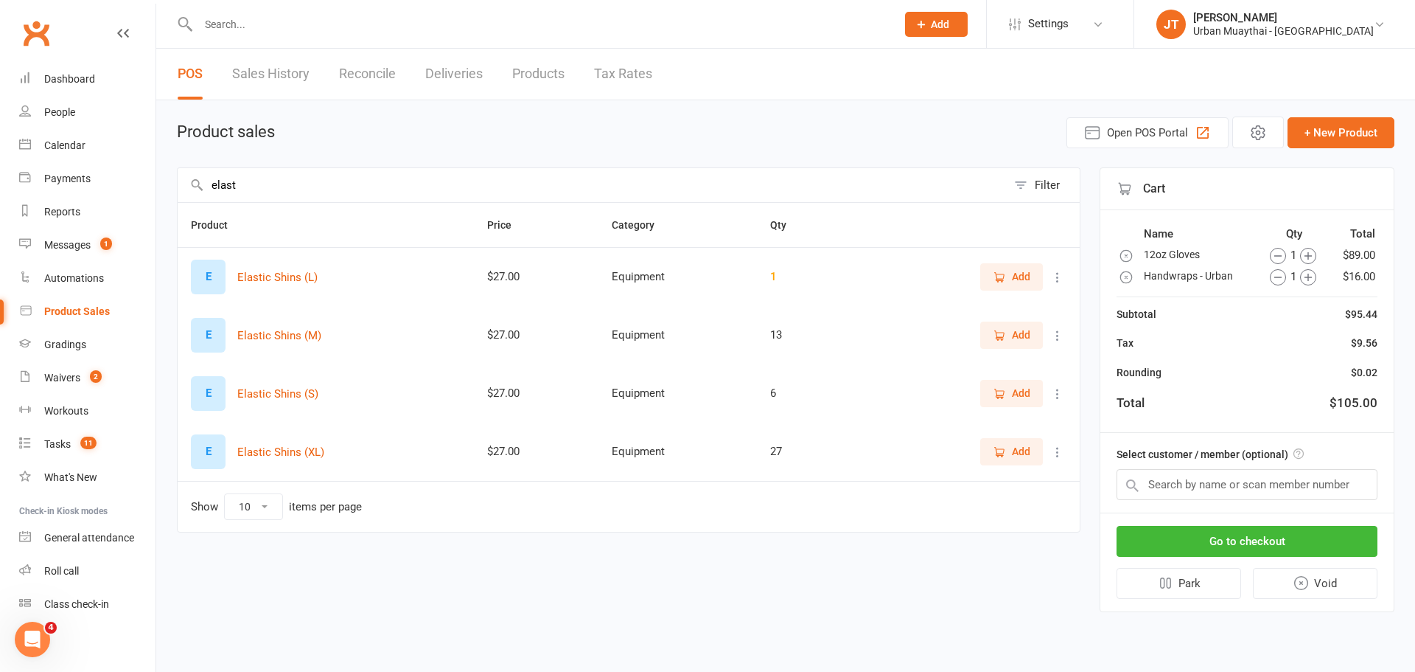
type input "elast"
click at [1015, 458] on span "Add" at bounding box center [1021, 451] width 18 height 16
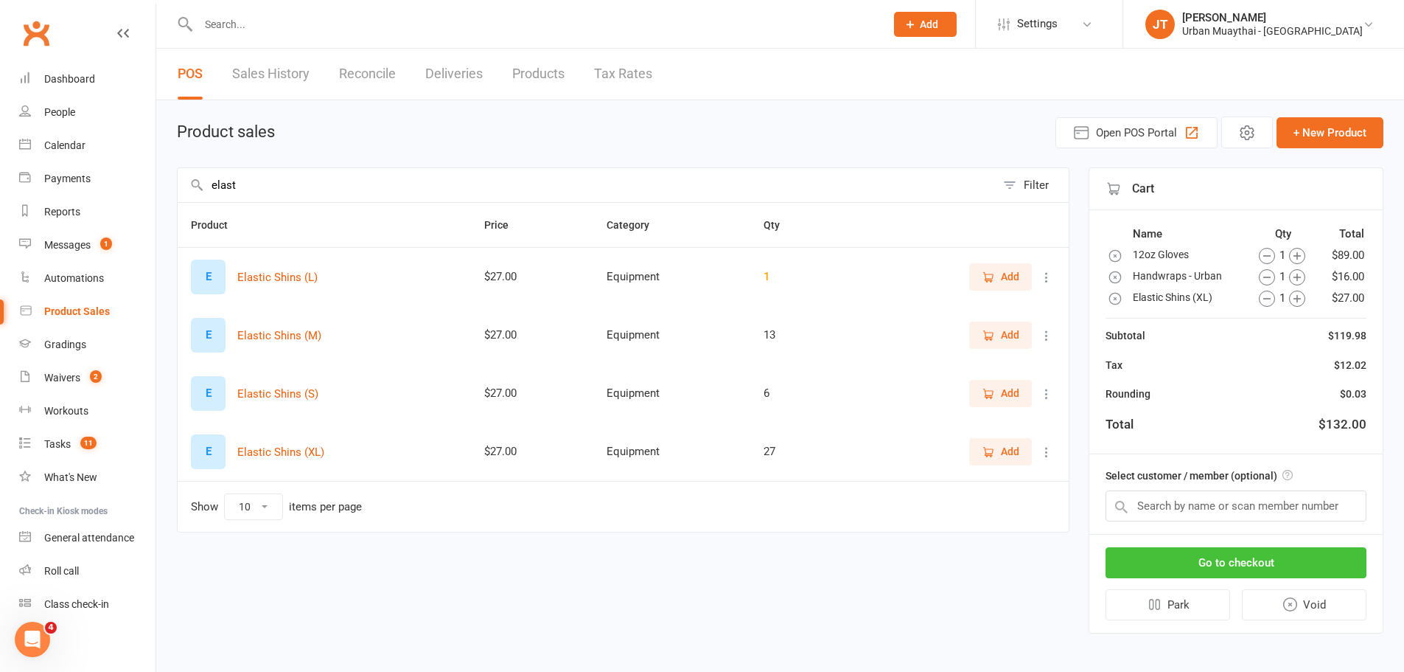
click at [1227, 554] on button "Go to checkout" at bounding box center [1236, 562] width 261 height 31
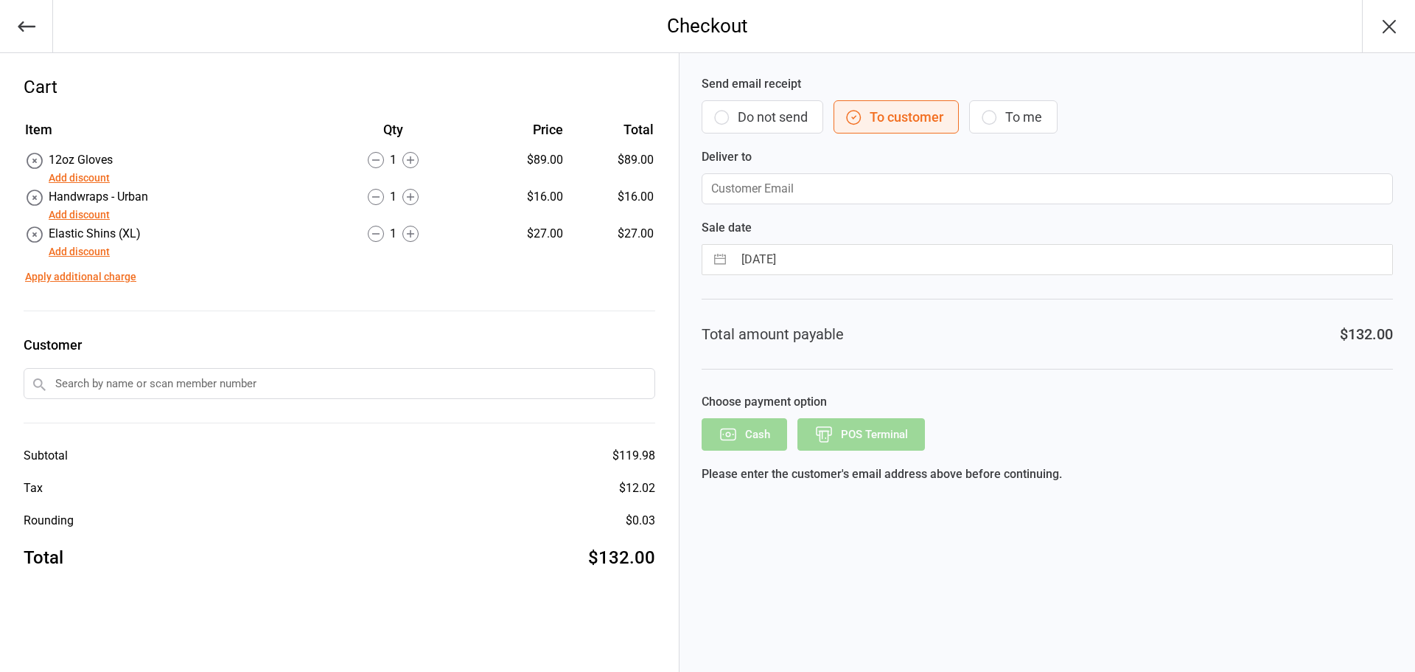
click at [77, 251] on button "Add discount" at bounding box center [79, 251] width 61 height 15
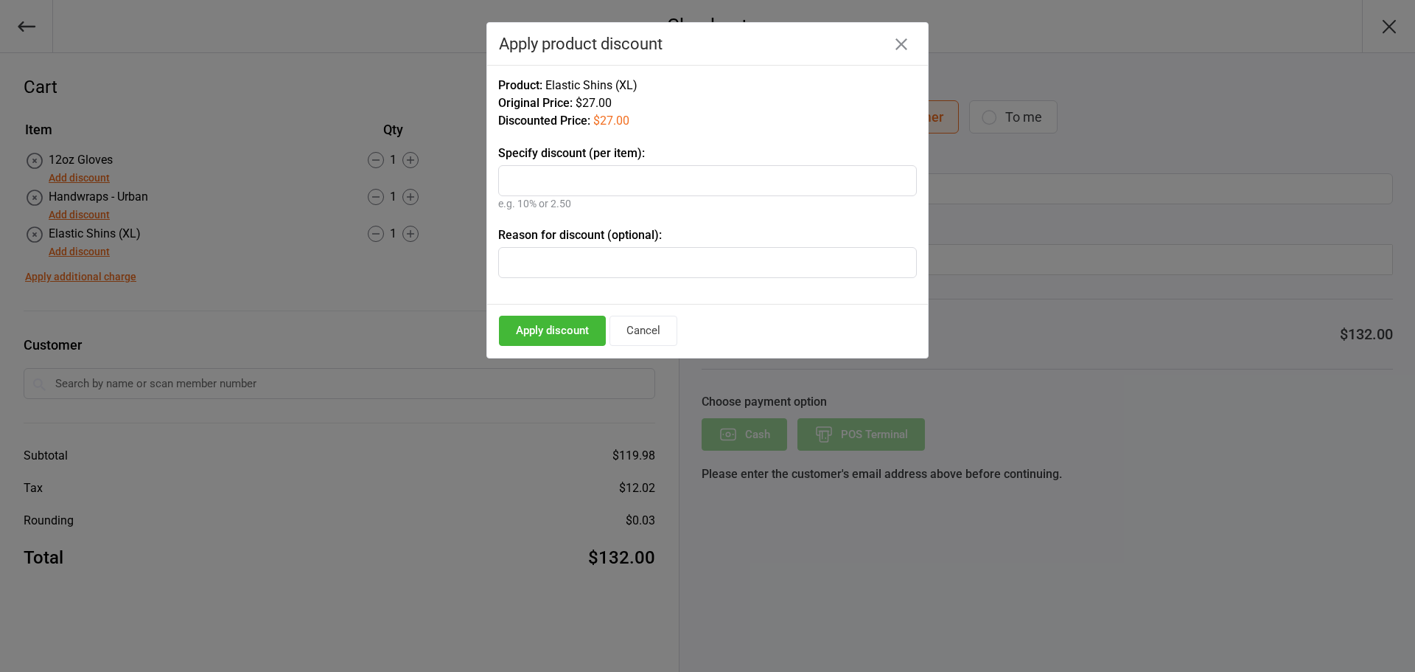
type input "3"
type input "13"
click at [555, 324] on button "Apply discount" at bounding box center [552, 331] width 107 height 30
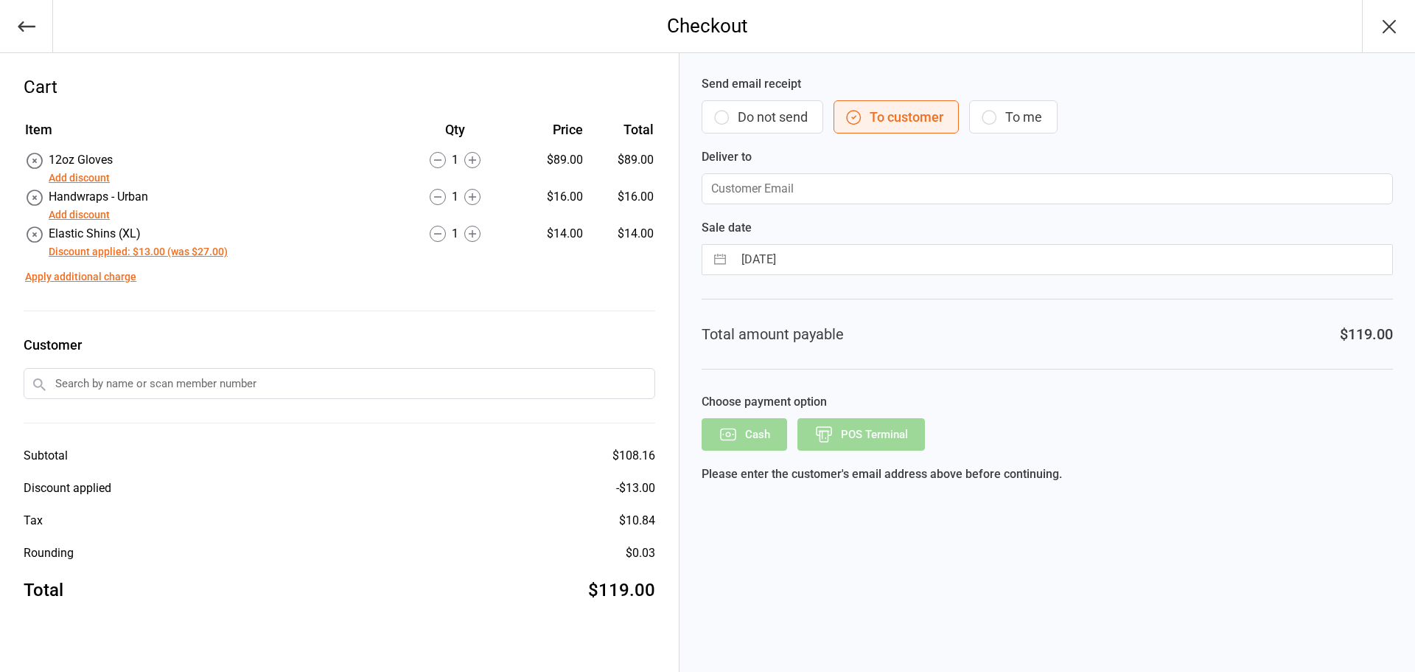
click at [779, 96] on div "Send email receipt Do not send To customer To me Deliver to" at bounding box center [1047, 139] width 691 height 129
click at [783, 122] on button "Do not send" at bounding box center [763, 116] width 122 height 33
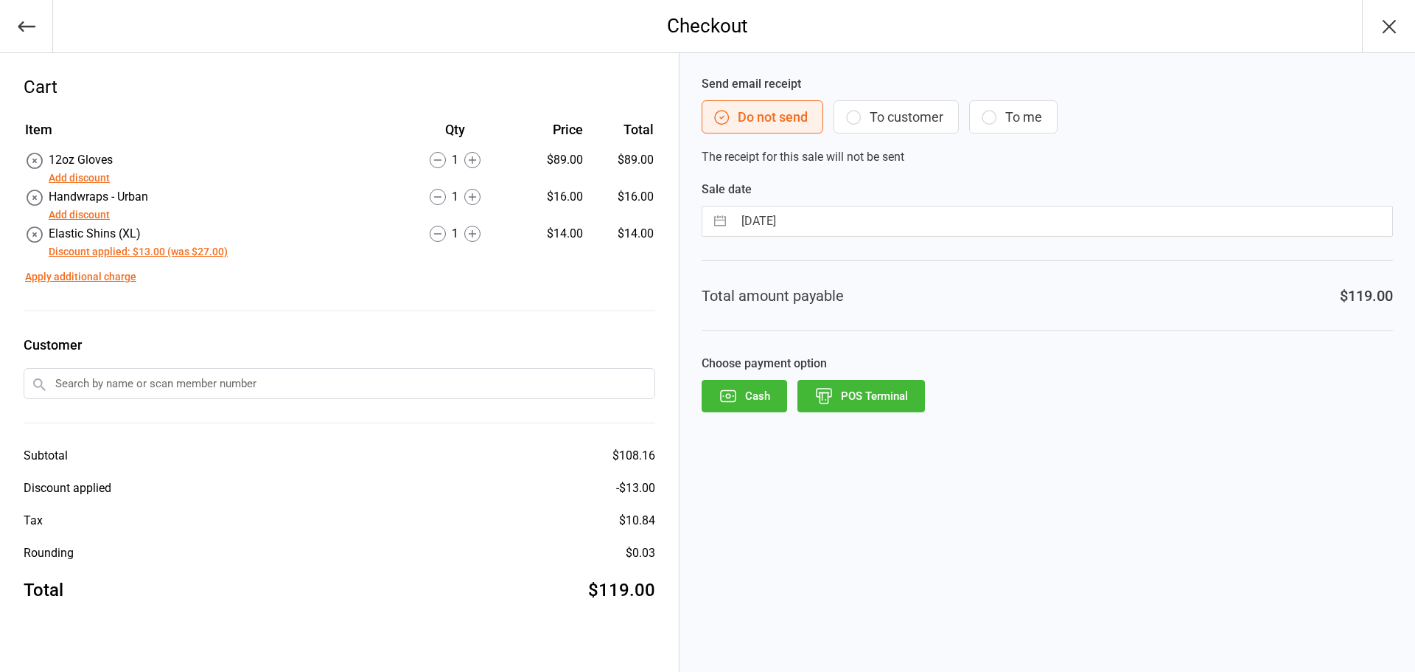
click at [867, 397] on button "POS Terminal" at bounding box center [862, 396] width 128 height 32
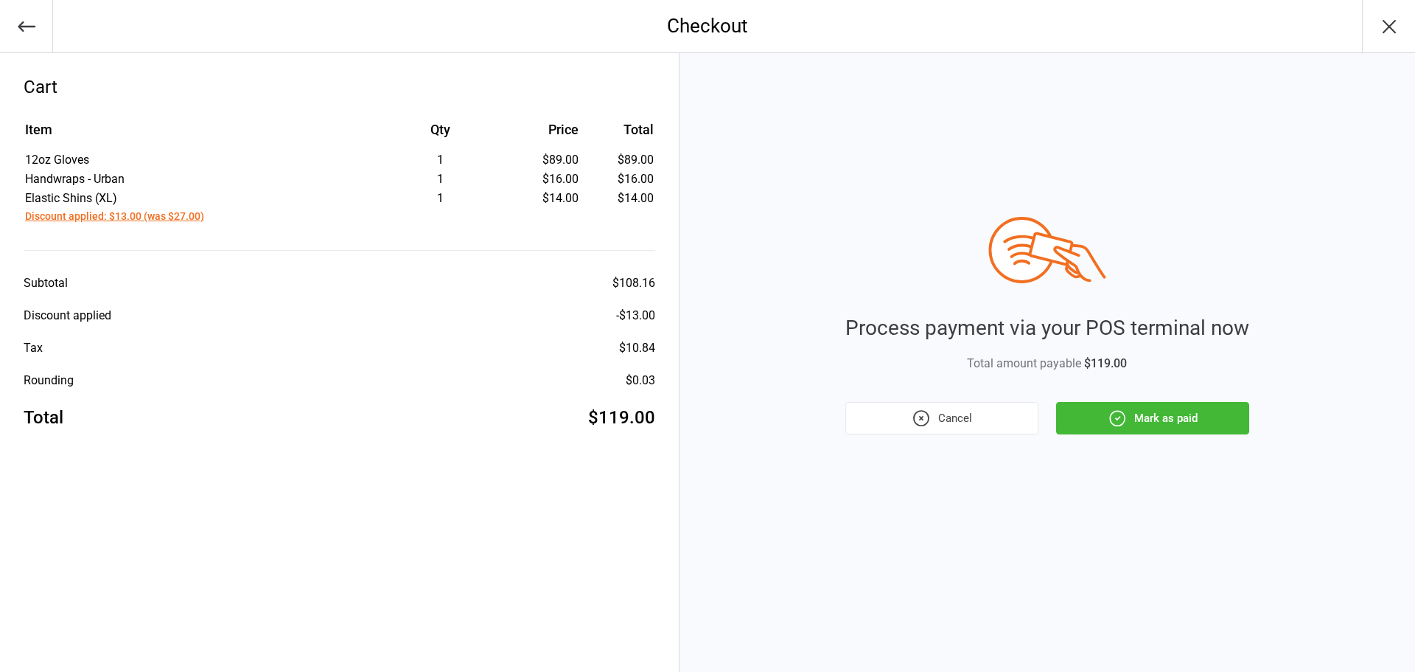
click at [1208, 418] on button "Mark as paid" at bounding box center [1152, 418] width 193 height 32
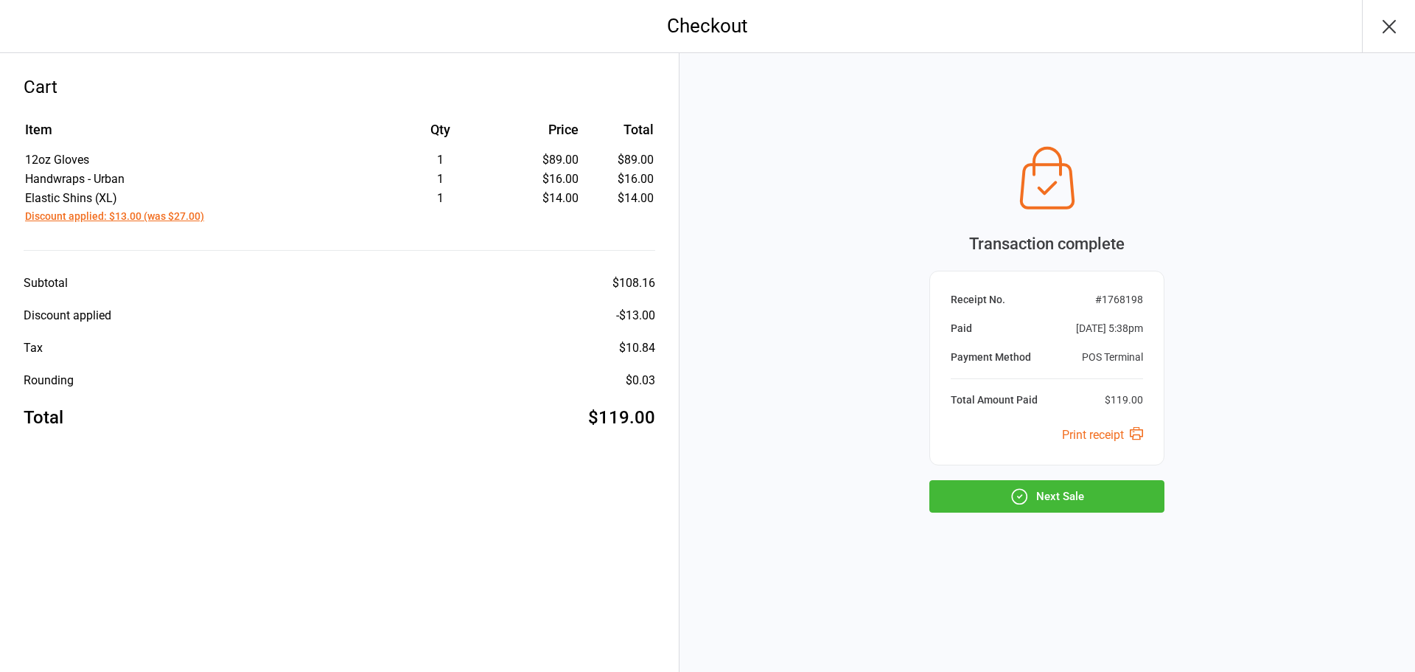
click at [1085, 496] on button "Next Sale" at bounding box center [1047, 496] width 235 height 32
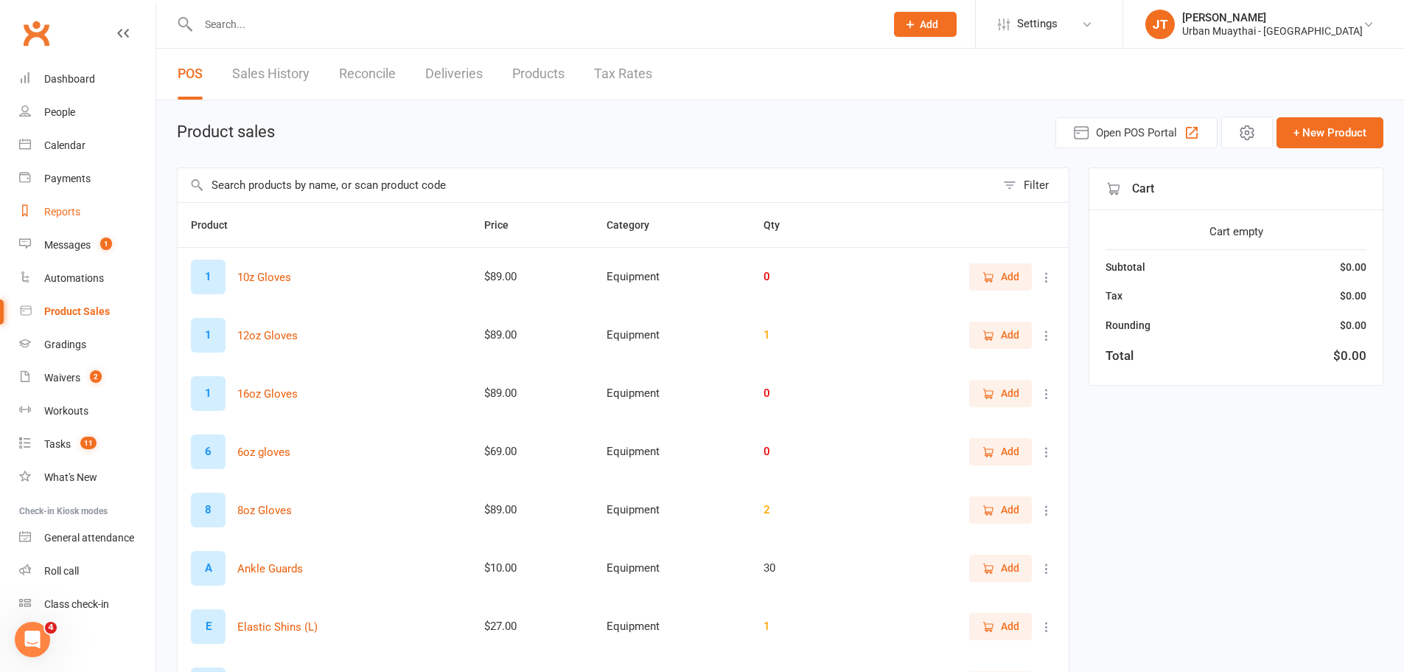
click at [55, 210] on div "Reports" at bounding box center [62, 212] width 36 height 12
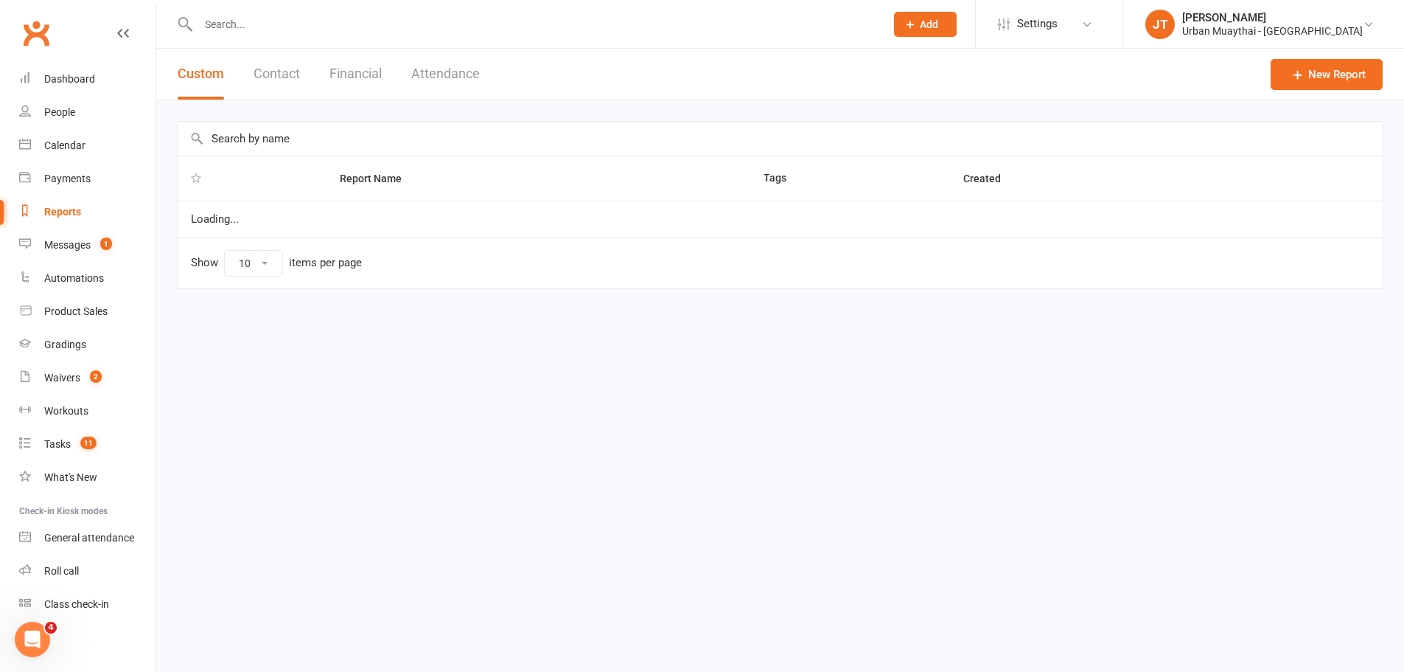
click at [359, 78] on button "Financial" at bounding box center [356, 74] width 52 height 51
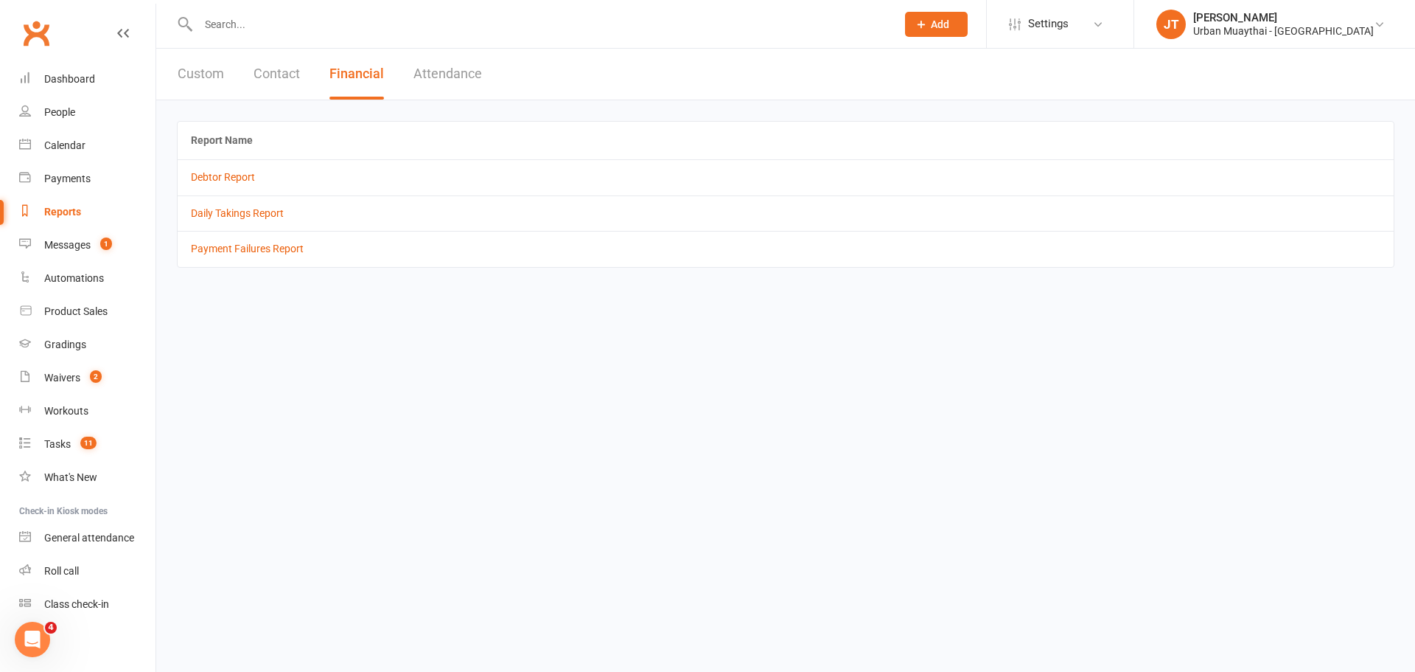
click at [252, 226] on td "Daily Takings Report" at bounding box center [786, 212] width 1216 height 35
click at [254, 220] on td "Daily Takings Report" at bounding box center [786, 212] width 1216 height 35
click at [261, 212] on link "Daily Takings Report" at bounding box center [237, 213] width 93 height 12
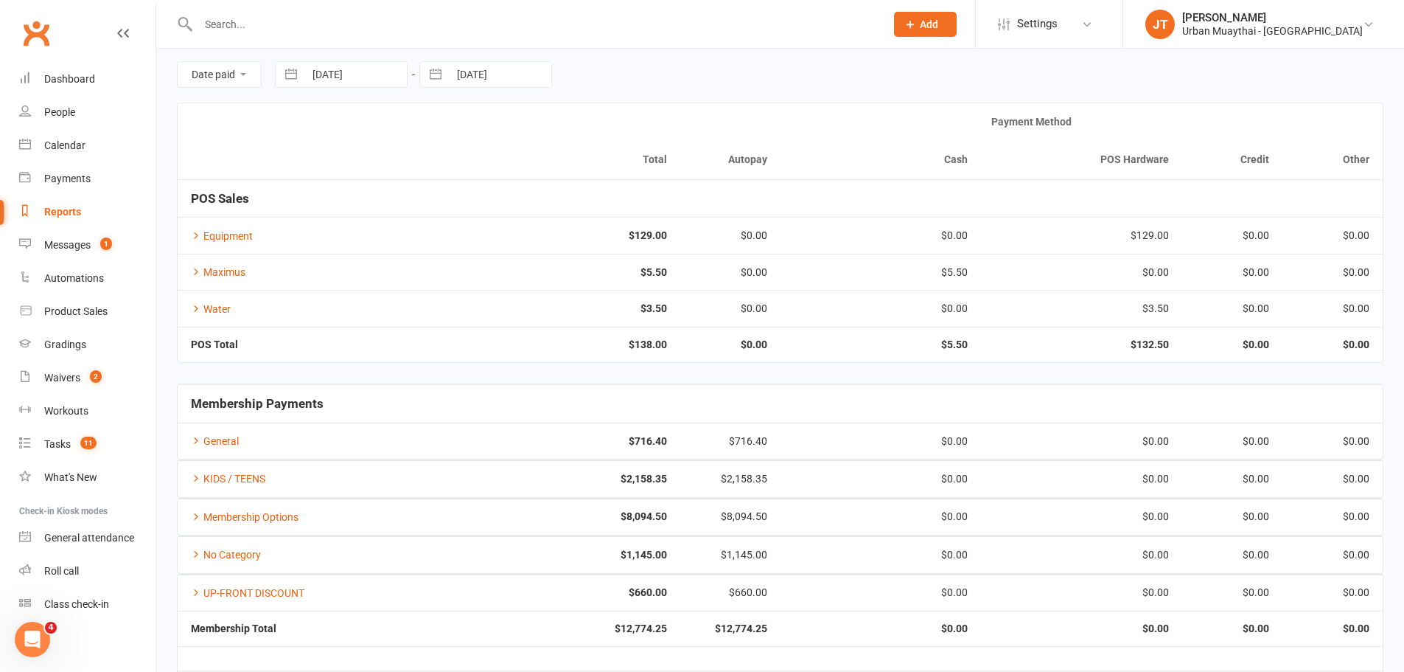
scroll to position [111, 0]
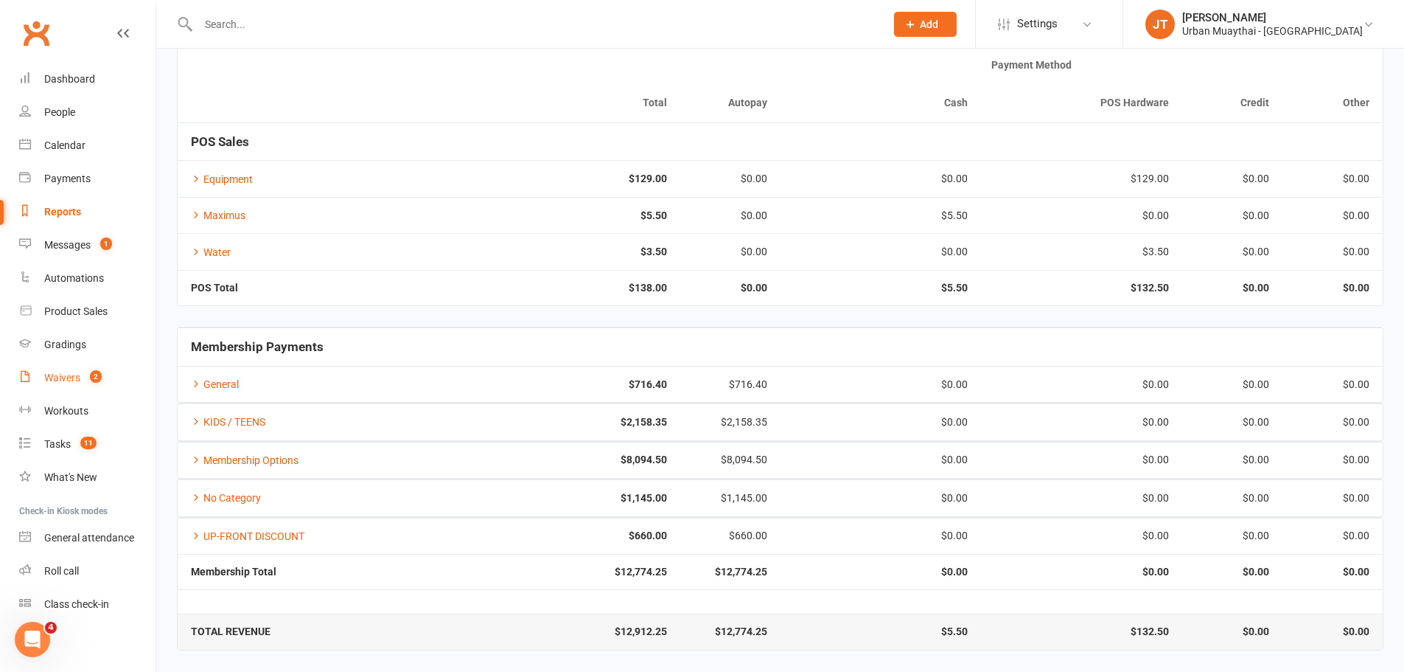
click at [96, 363] on link "Waivers 2" at bounding box center [87, 377] width 136 height 33
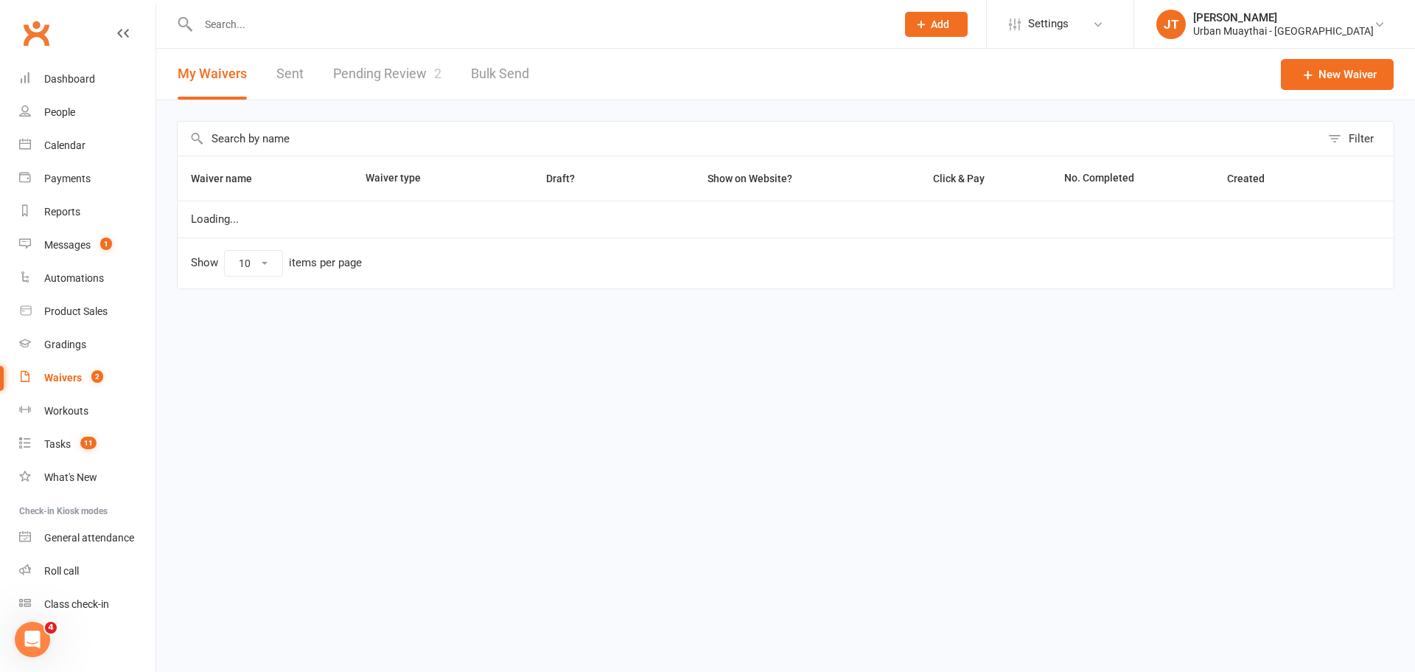
select select "100"
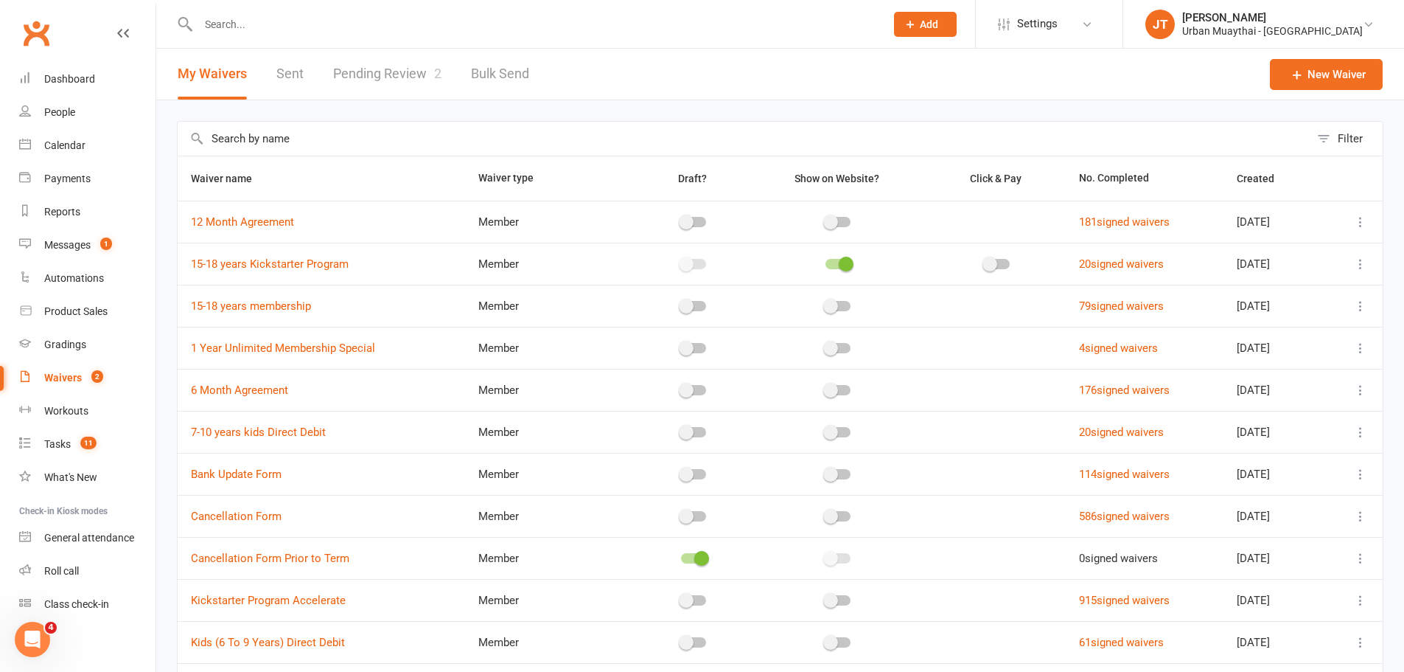
click at [384, 61] on link "Pending Review 2" at bounding box center [387, 74] width 108 height 51
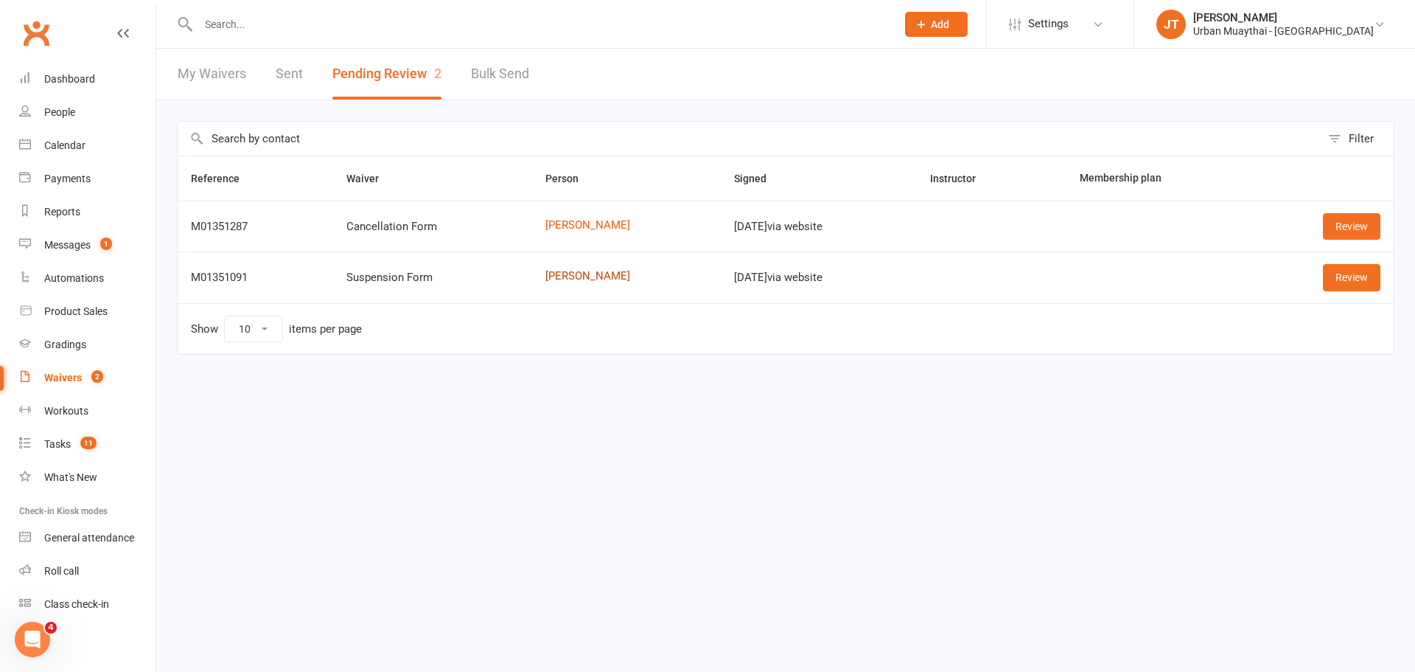
click at [546, 272] on link "[PERSON_NAME]" at bounding box center [627, 276] width 163 height 13
click at [1354, 280] on link "Review" at bounding box center [1352, 277] width 58 height 27
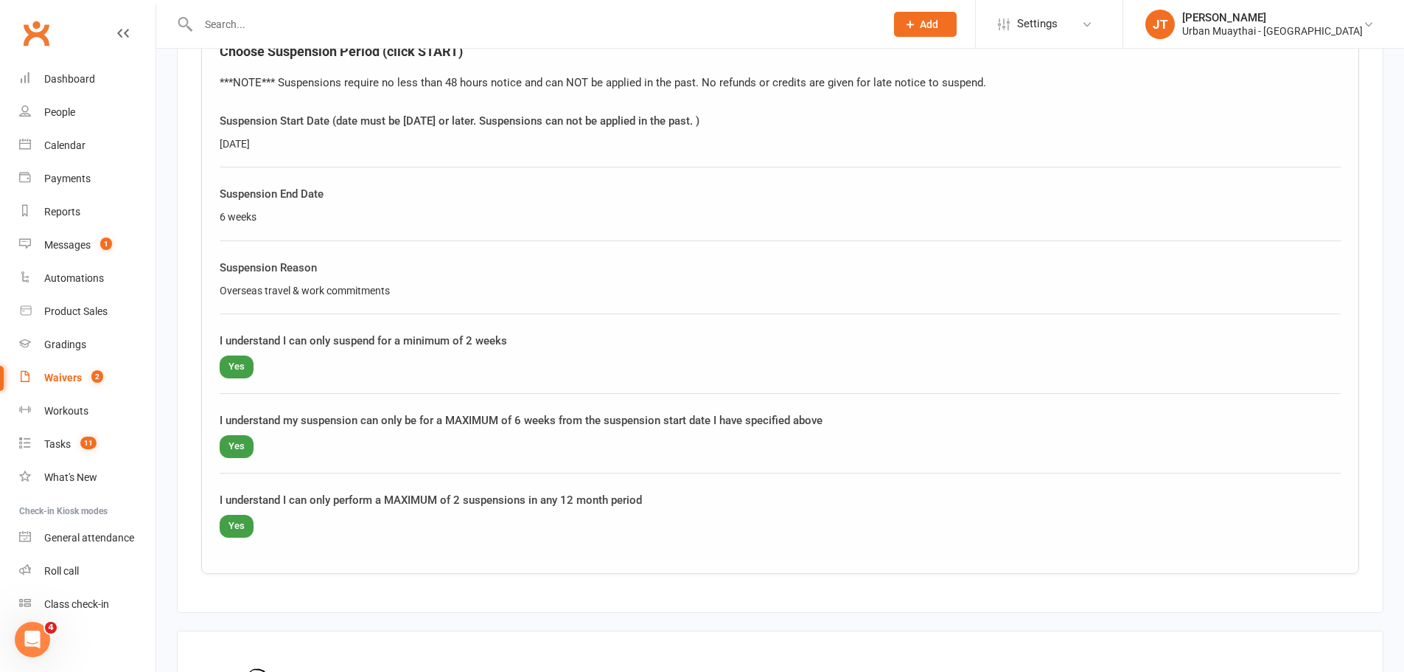
scroll to position [974, 0]
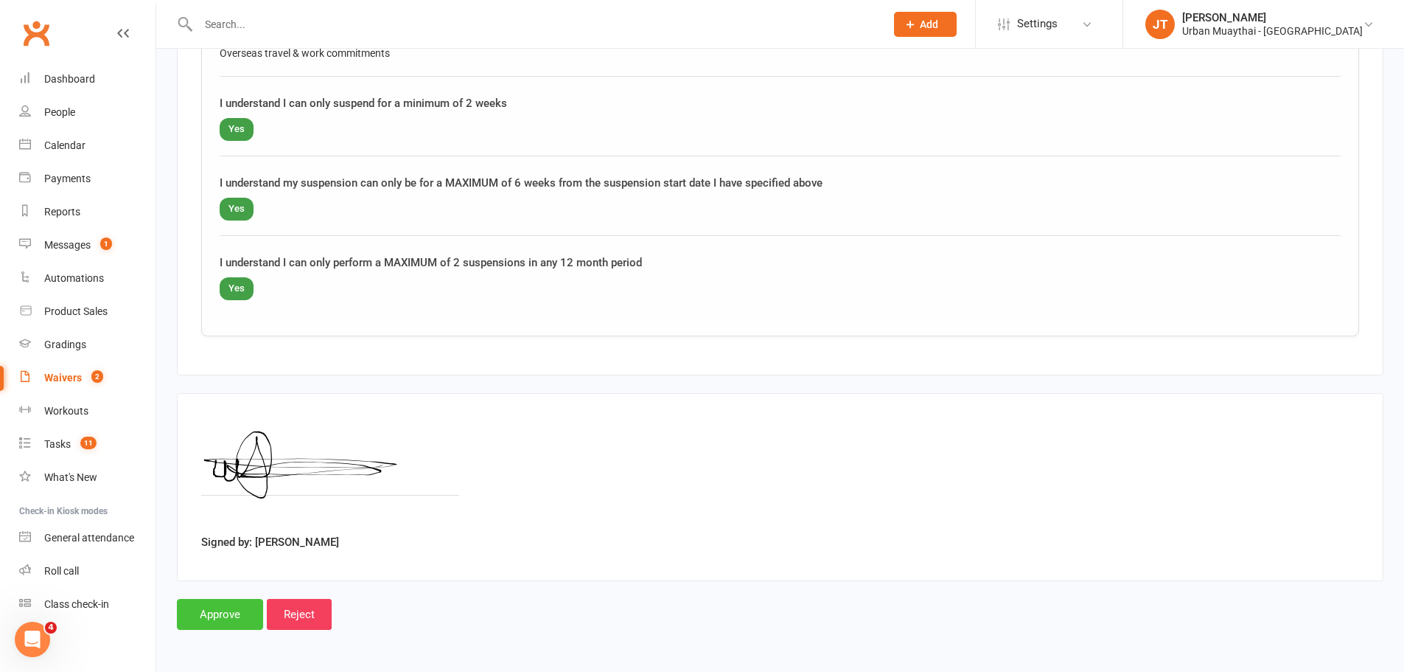
click at [239, 610] on input "Approve" at bounding box center [220, 614] width 86 height 31
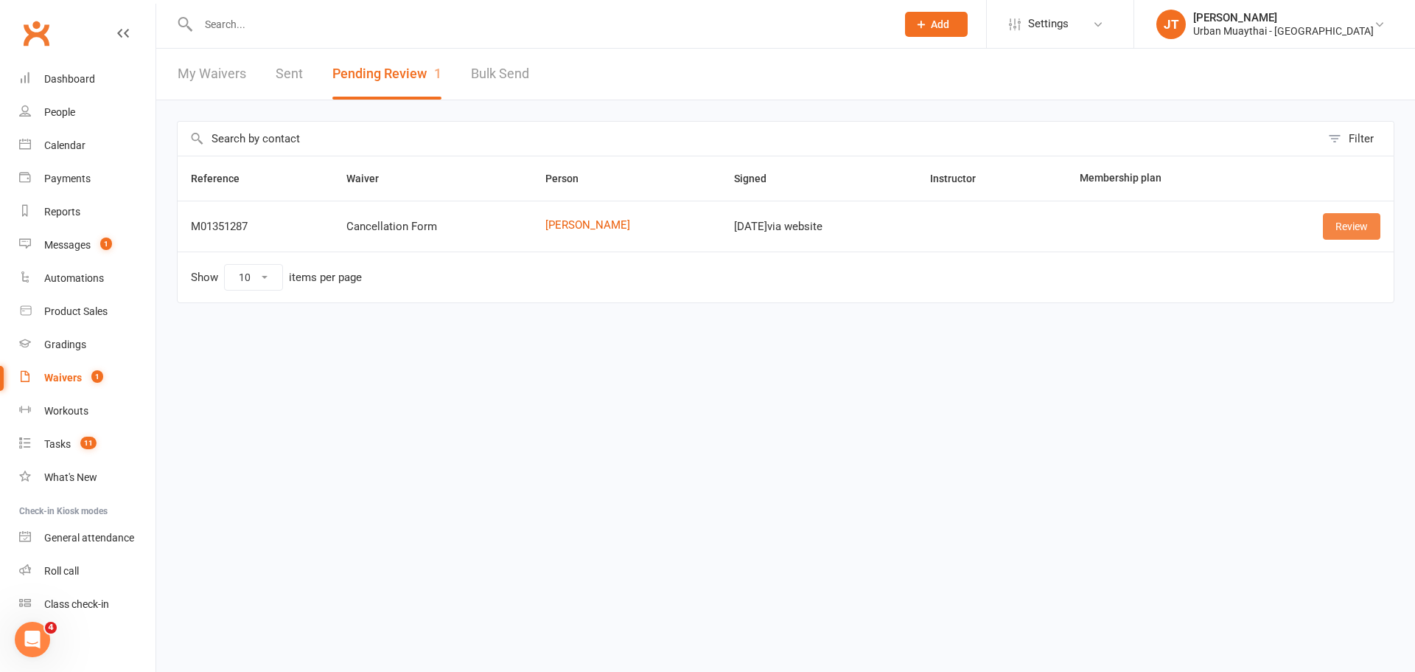
click at [1337, 217] on link "Review" at bounding box center [1352, 226] width 58 height 27
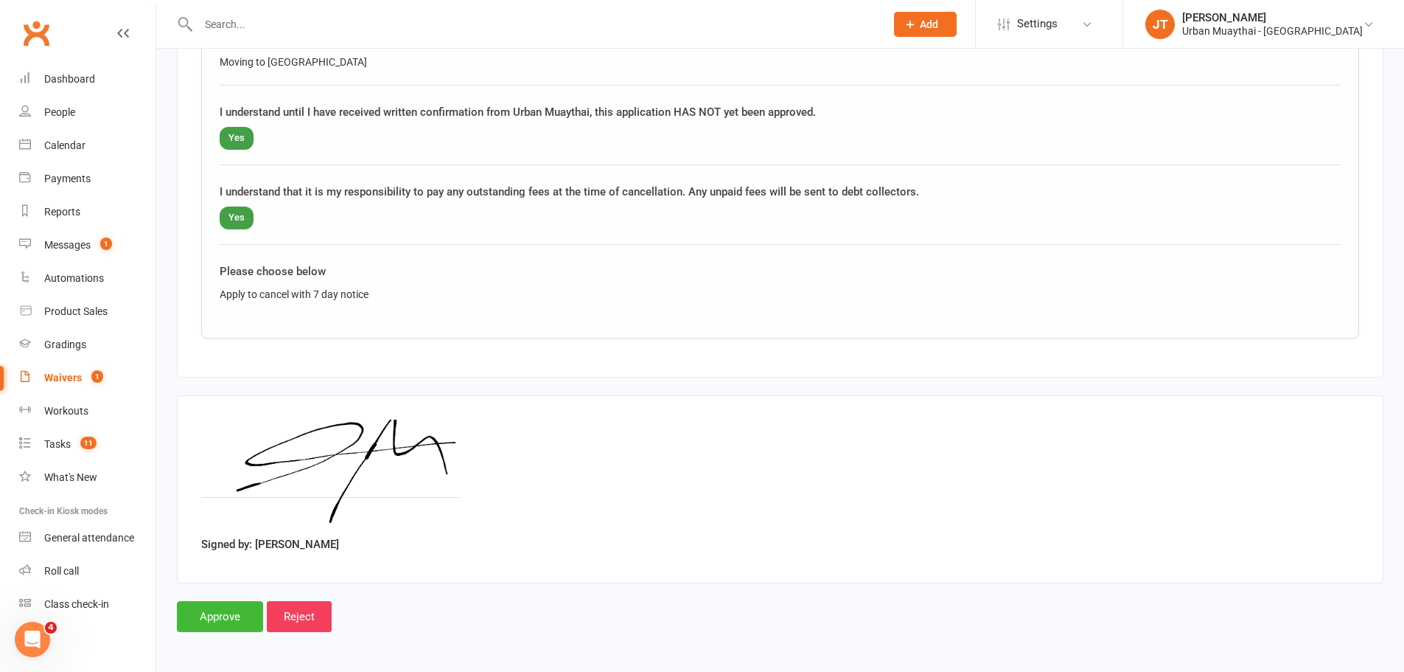
scroll to position [894, 0]
click at [231, 609] on input "Approve" at bounding box center [220, 614] width 86 height 31
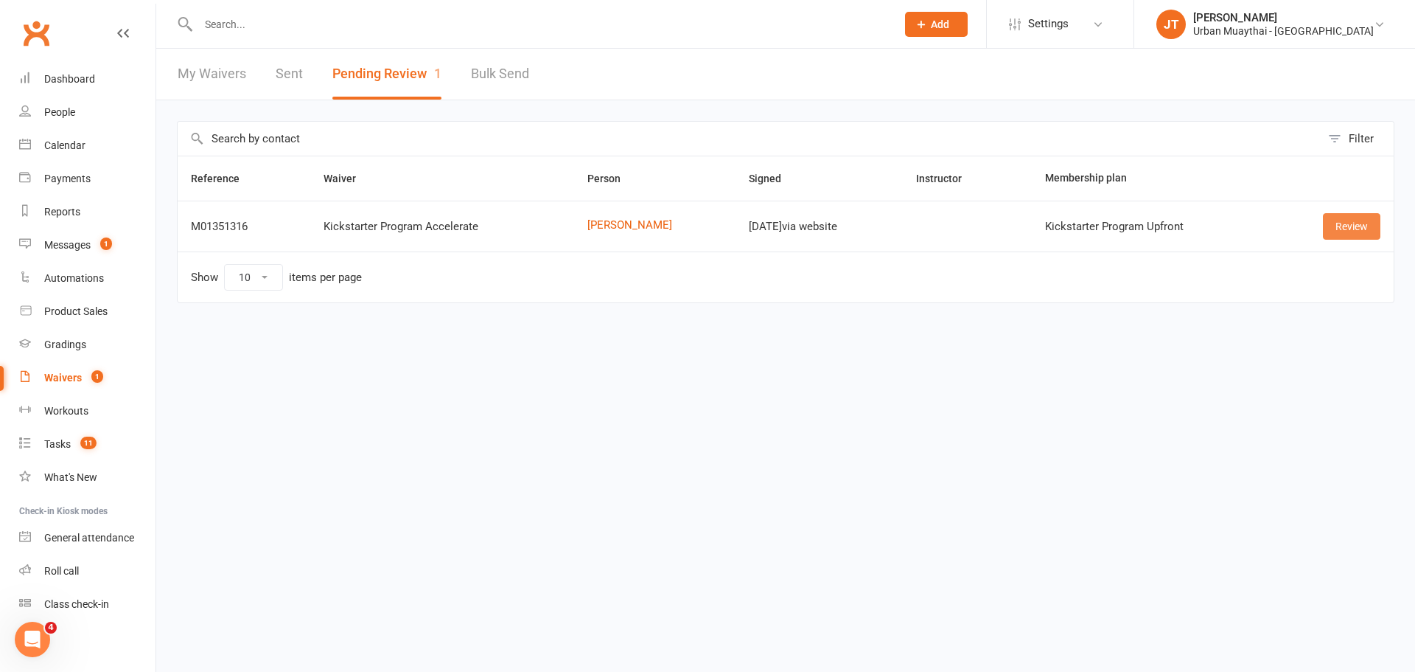
click at [1356, 229] on link "Review" at bounding box center [1352, 226] width 58 height 27
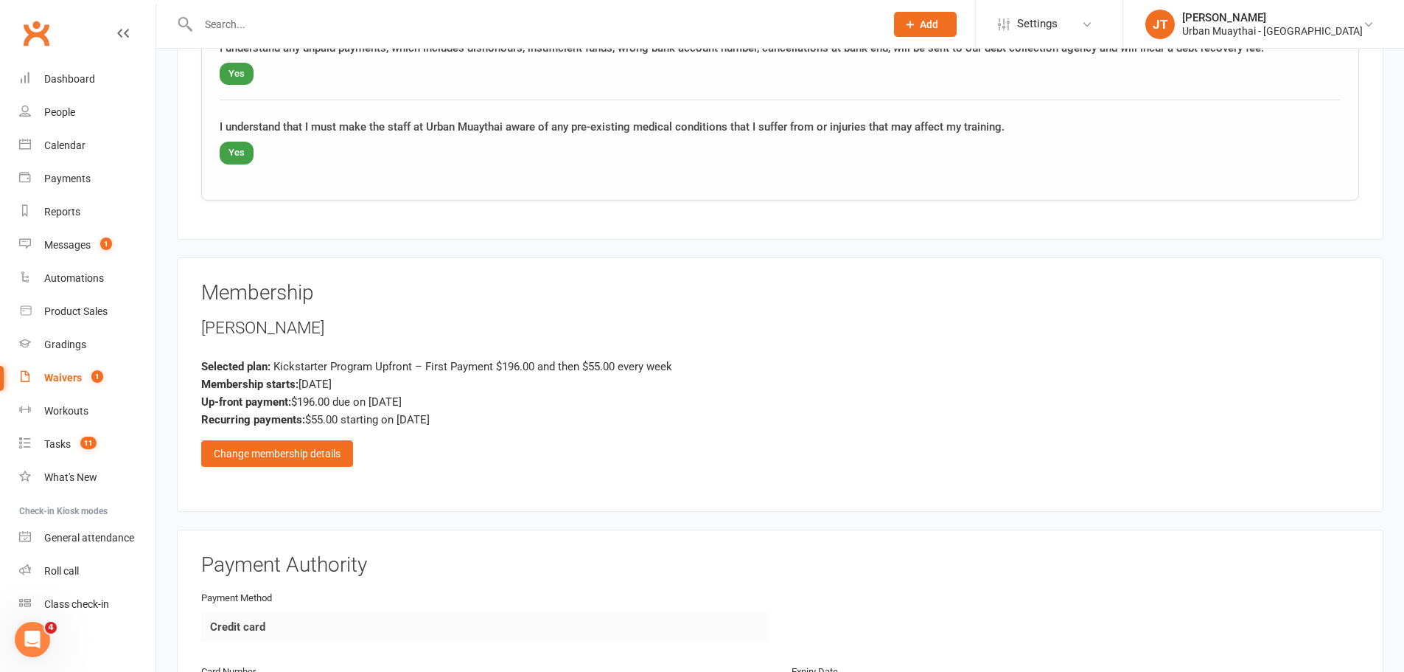
scroll to position [1696, 0]
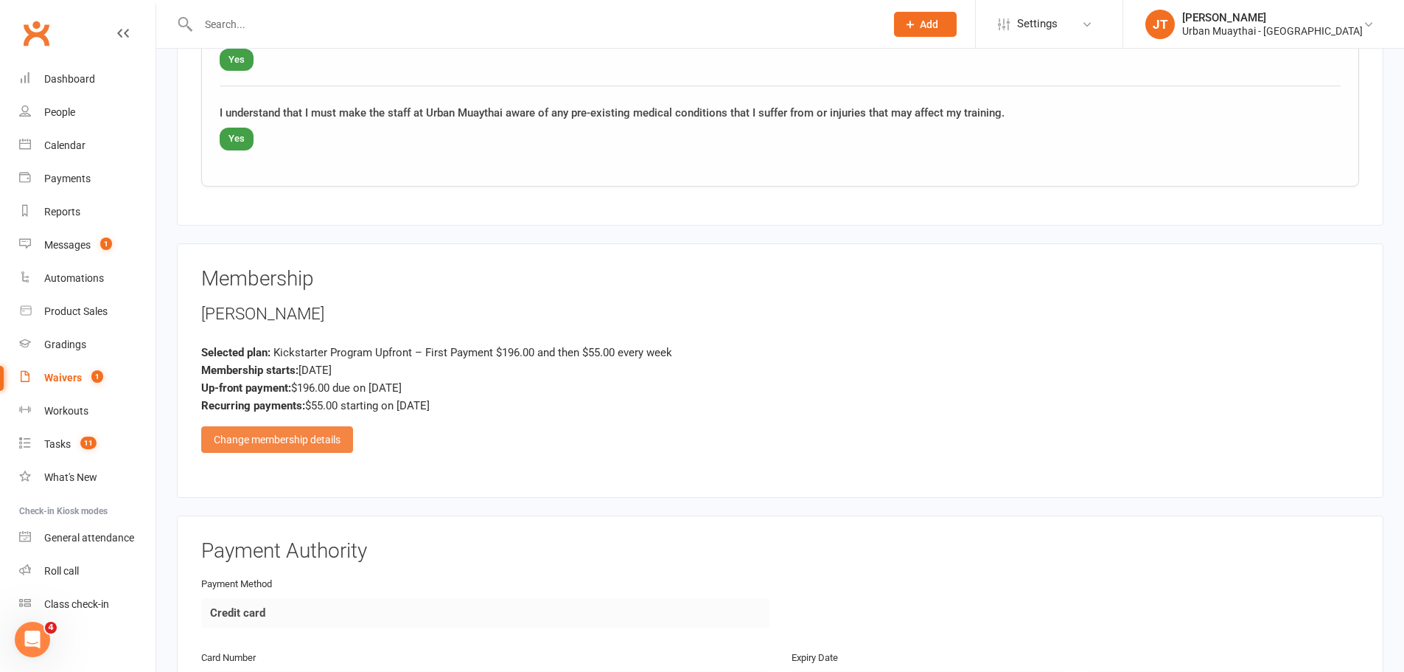
click at [341, 431] on div "Change membership details" at bounding box center [277, 439] width 152 height 27
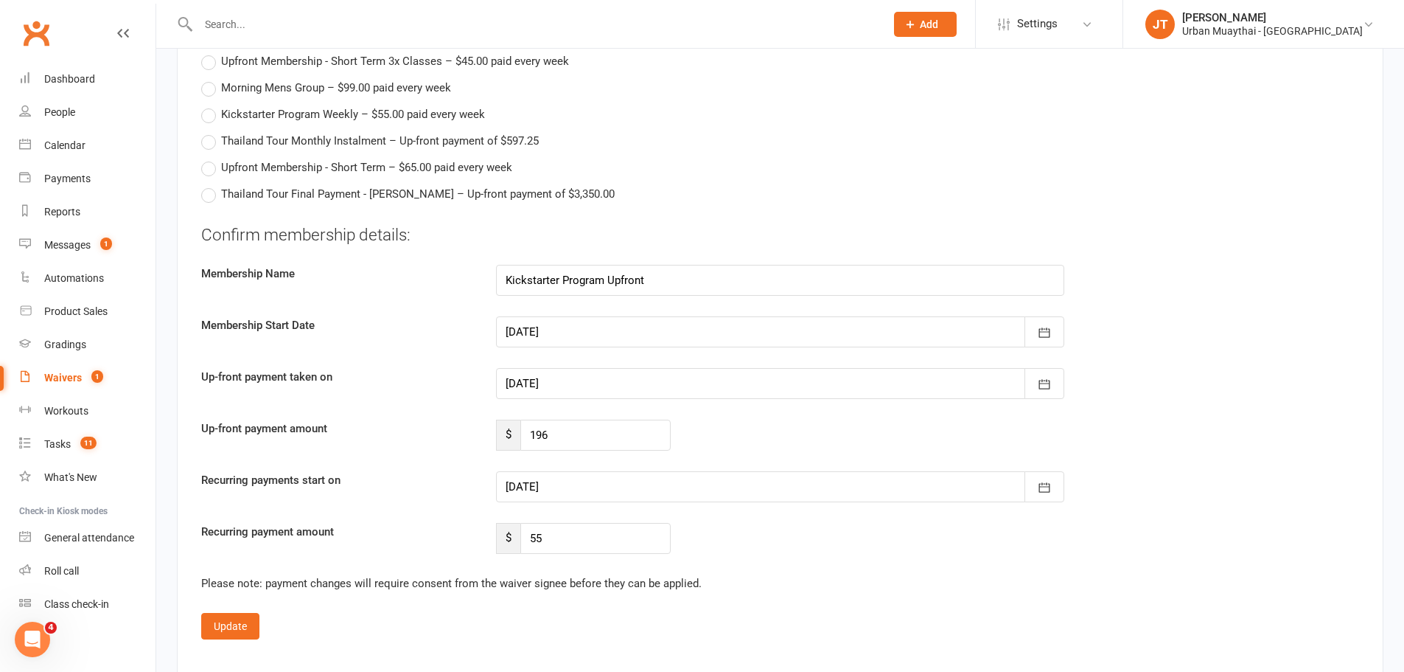
scroll to position [2654, 0]
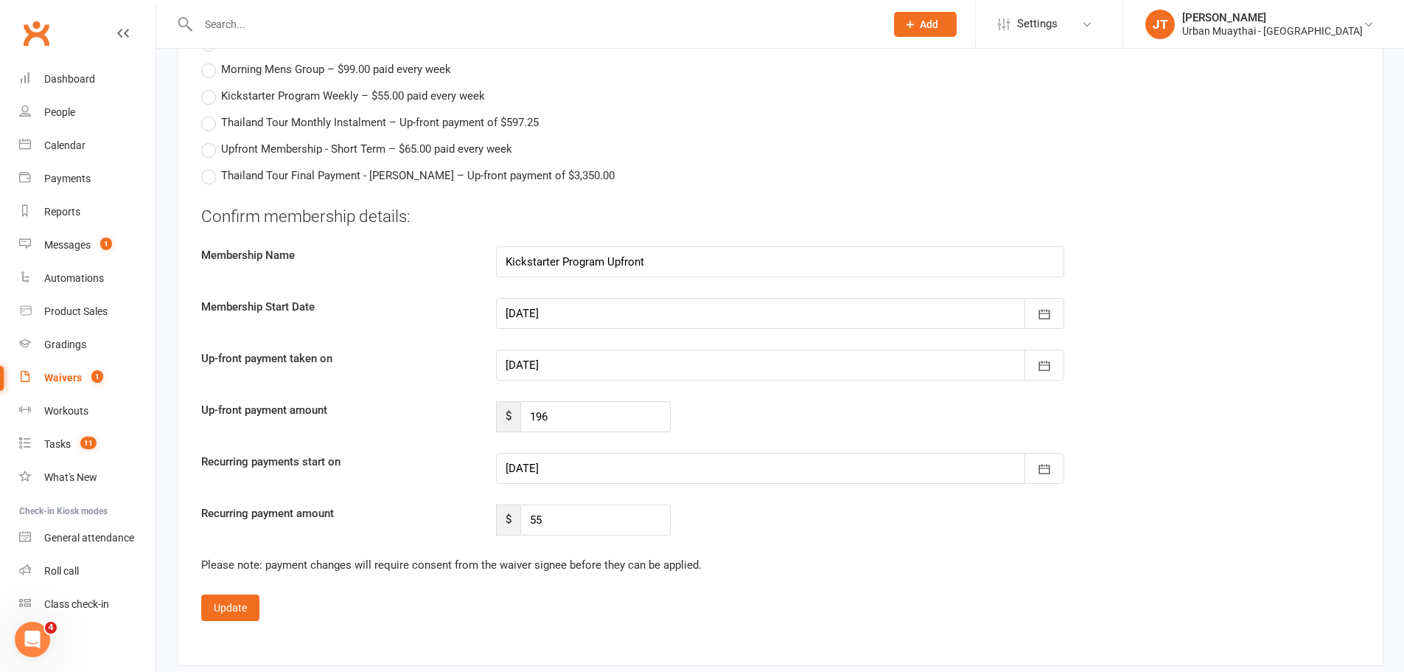
click at [647, 357] on div at bounding box center [780, 364] width 568 height 31
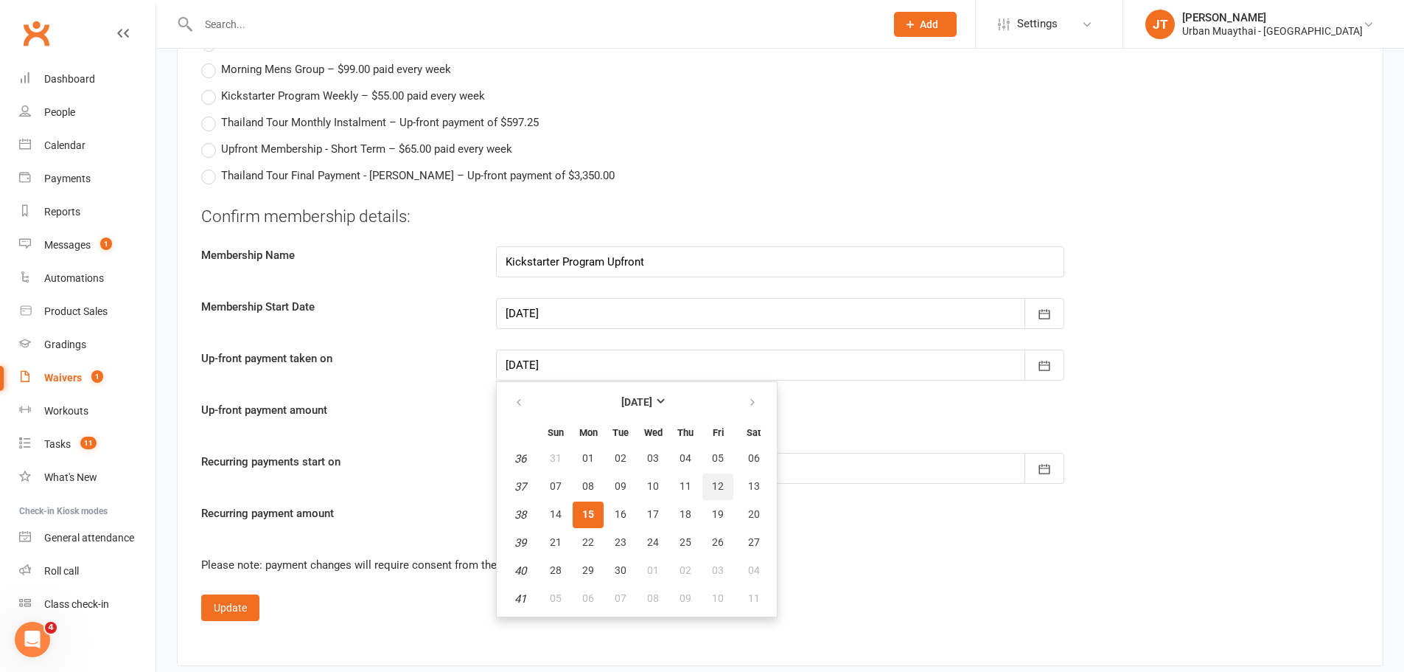
click at [725, 487] on button "12" at bounding box center [718, 486] width 31 height 27
type input "[DATE]"
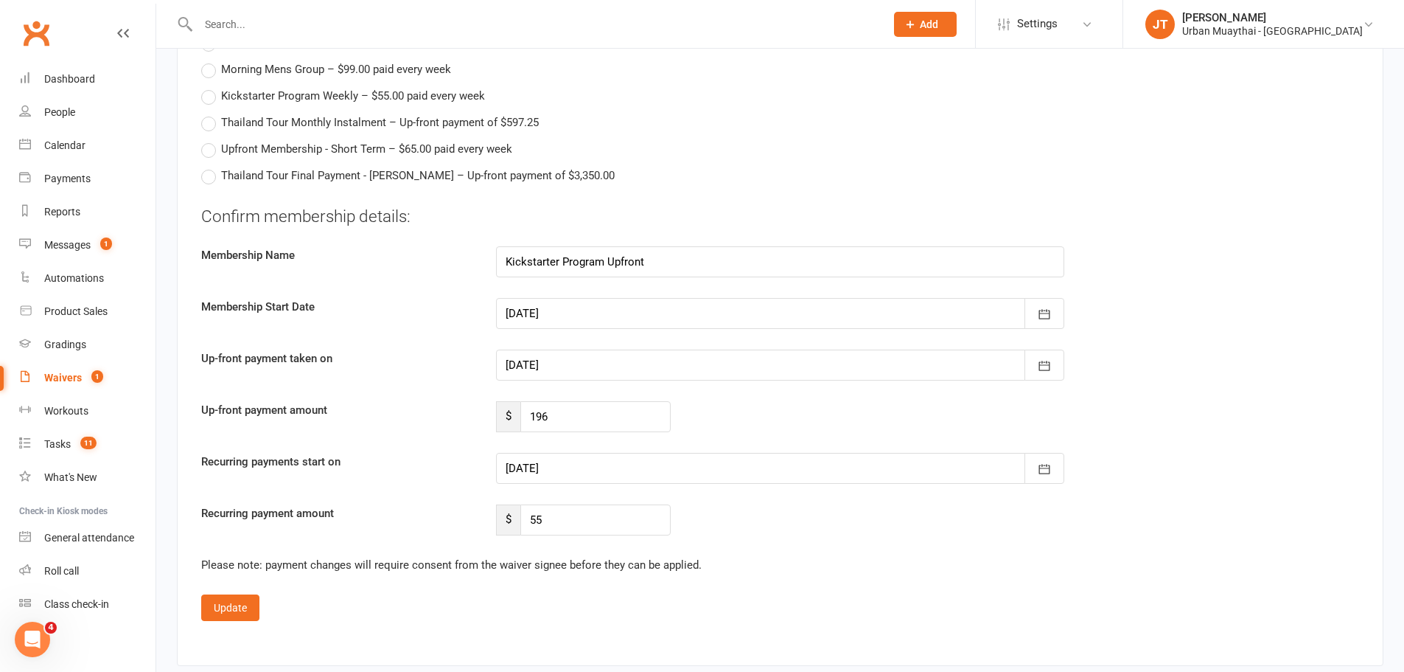
click at [579, 467] on div at bounding box center [780, 468] width 568 height 31
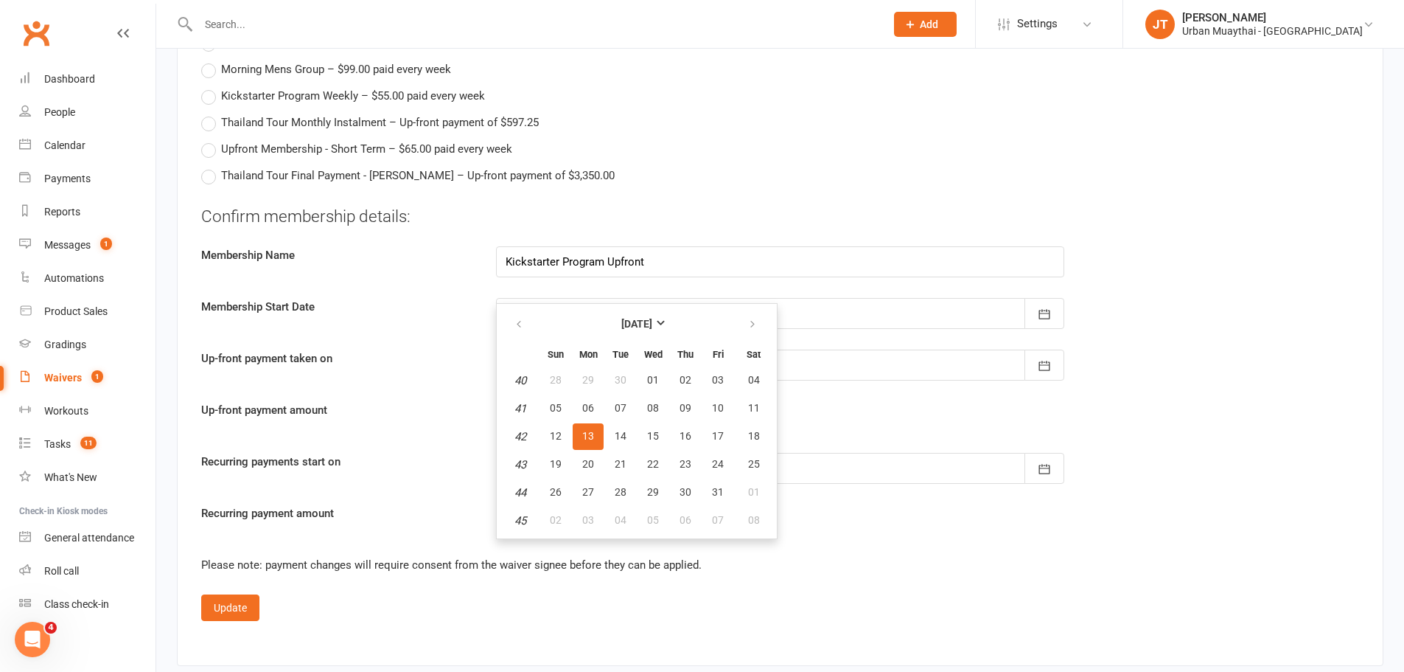
click at [467, 351] on label "Up-front payment taken on" at bounding box center [337, 358] width 295 height 18
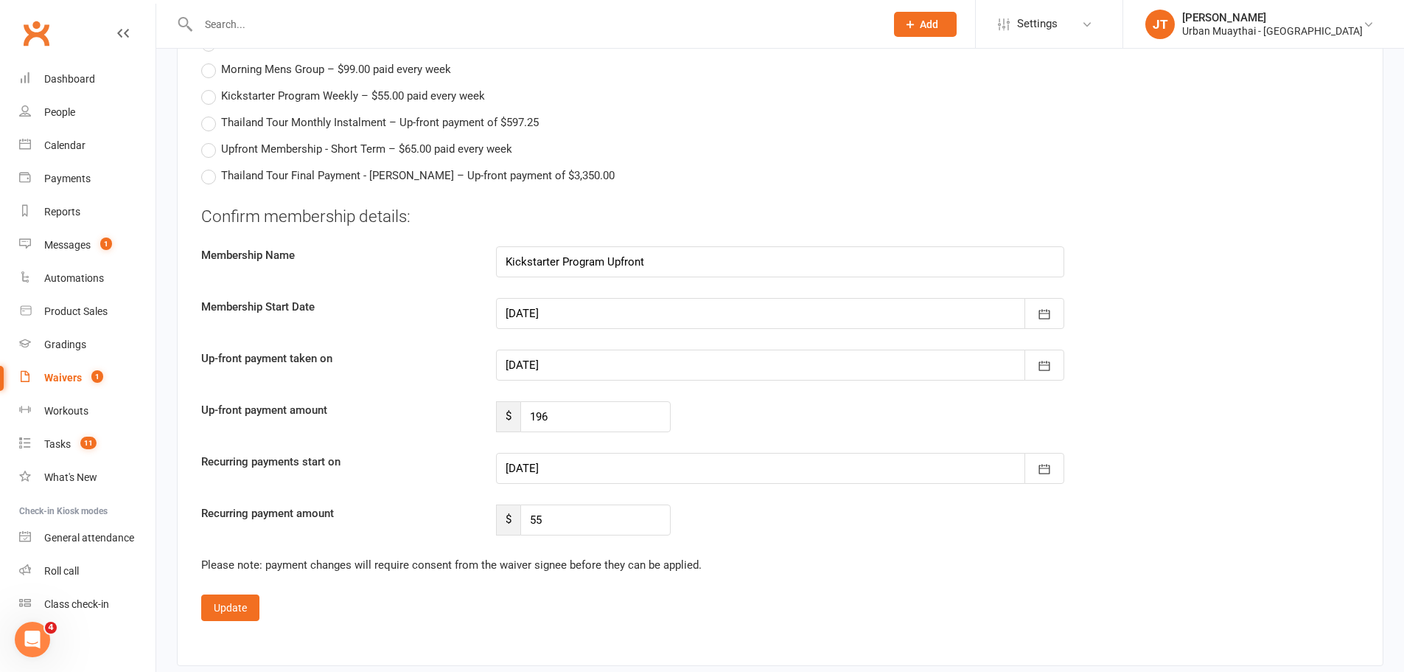
click at [540, 309] on div at bounding box center [780, 313] width 568 height 31
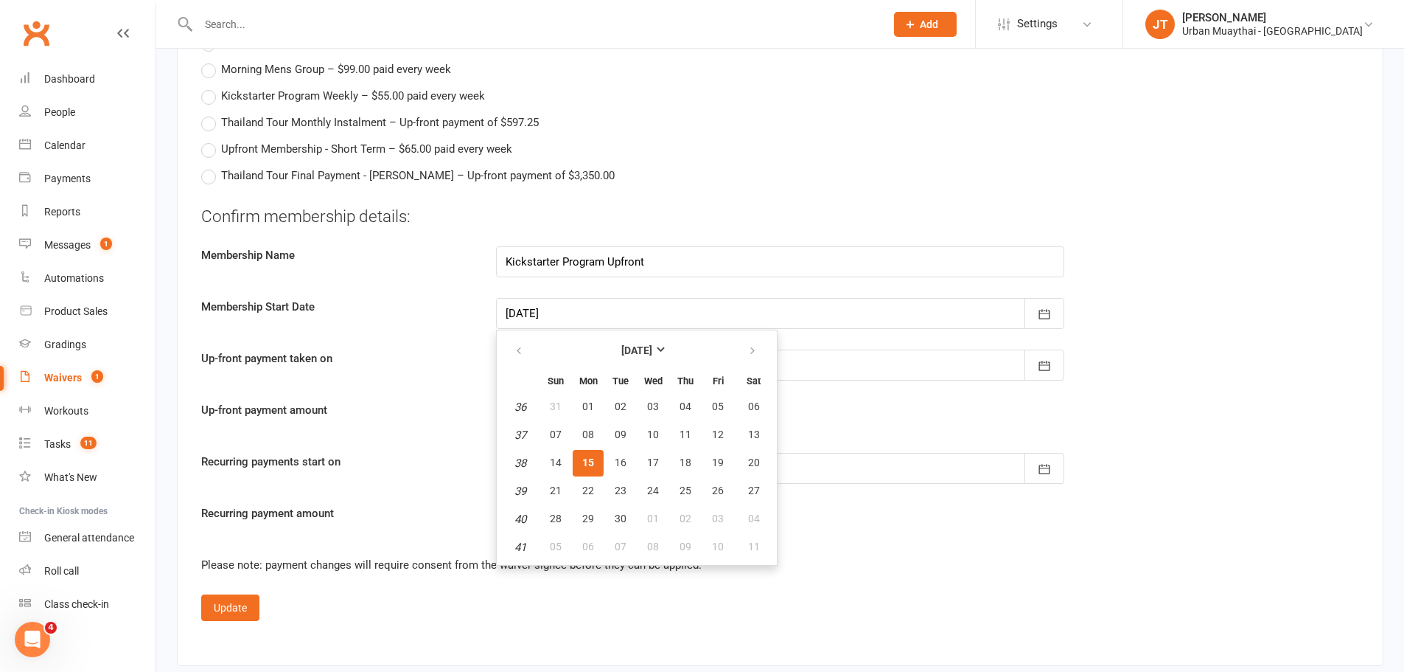
click at [540, 309] on div at bounding box center [780, 313] width 568 height 31
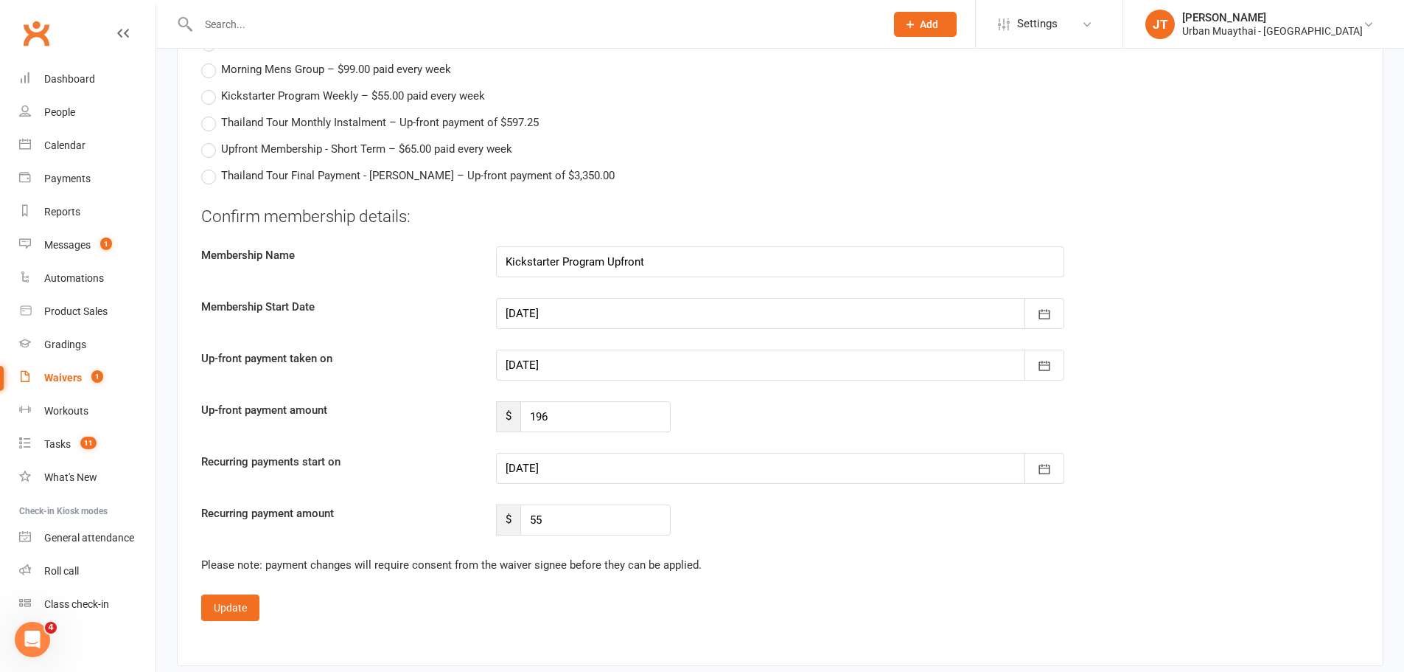
click at [538, 307] on div at bounding box center [780, 313] width 568 height 31
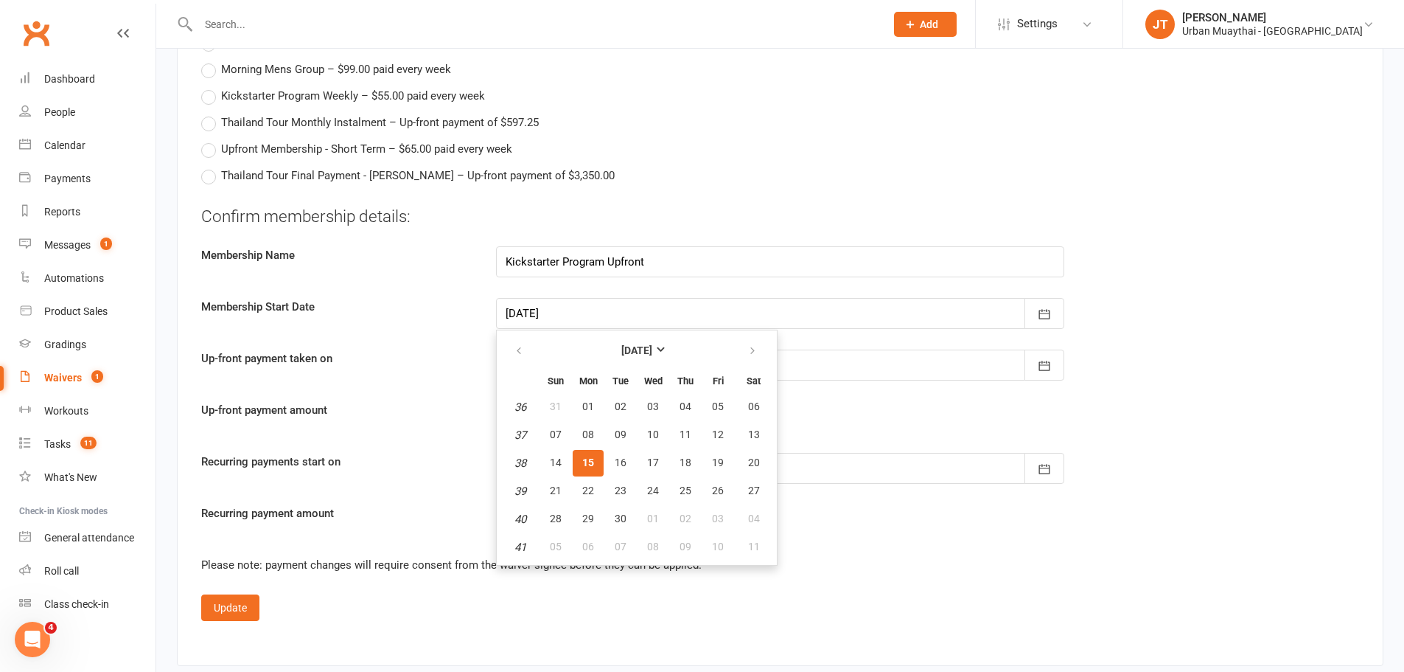
click at [862, 557] on div "Please note: payment changes will require consent from the waiver signee before…" at bounding box center [780, 565] width 1158 height 18
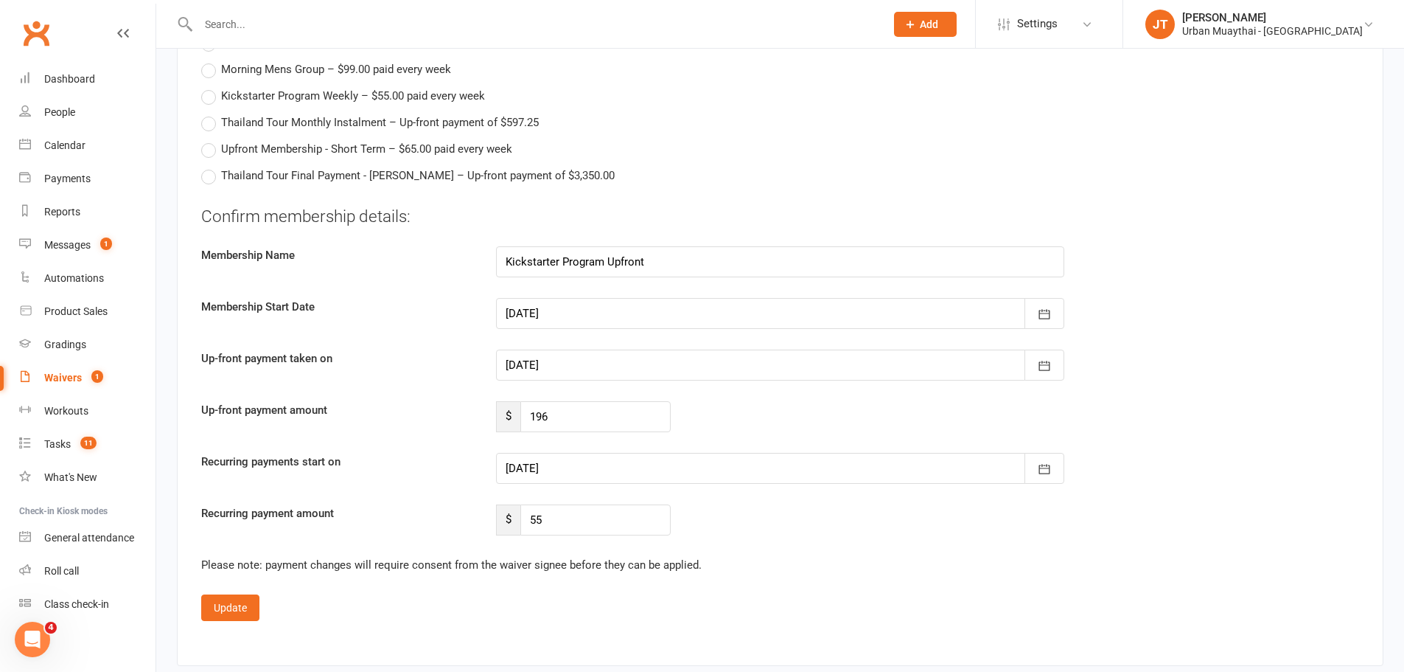
click at [674, 464] on div at bounding box center [780, 468] width 568 height 31
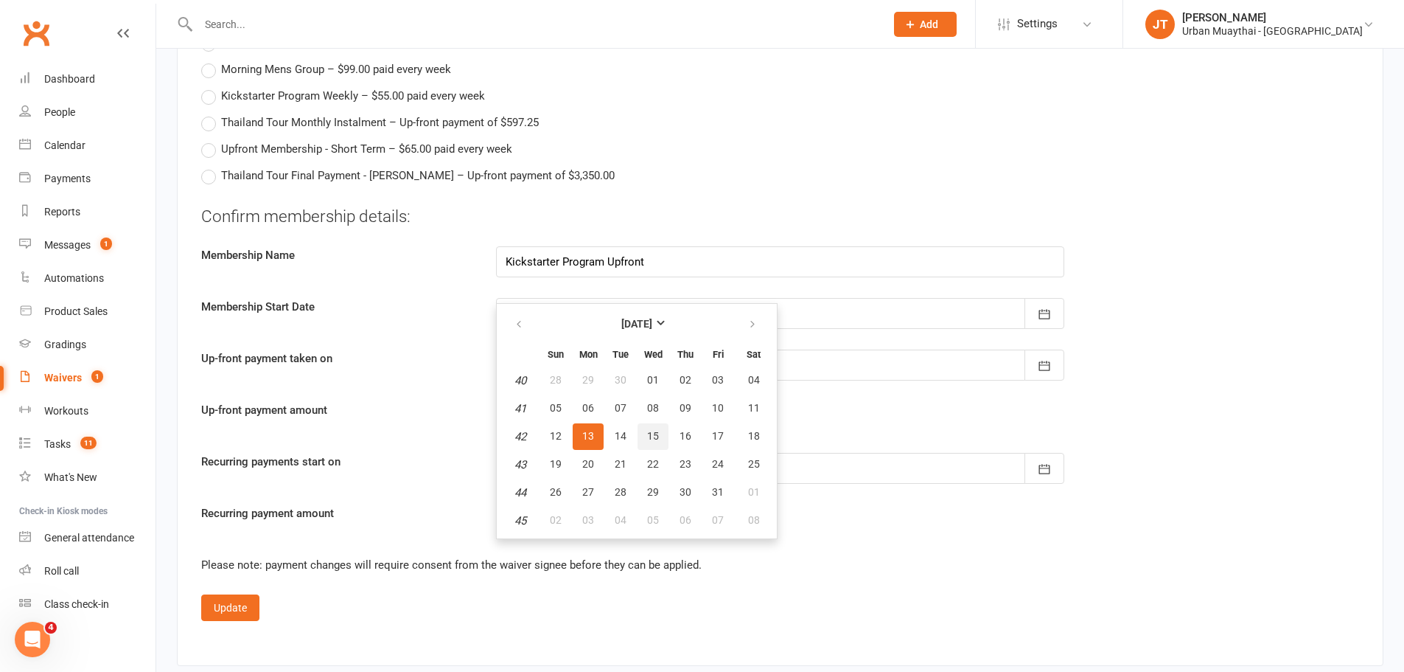
click at [658, 436] on span "15" at bounding box center [653, 436] width 12 height 12
type input "15 Oct 2025"
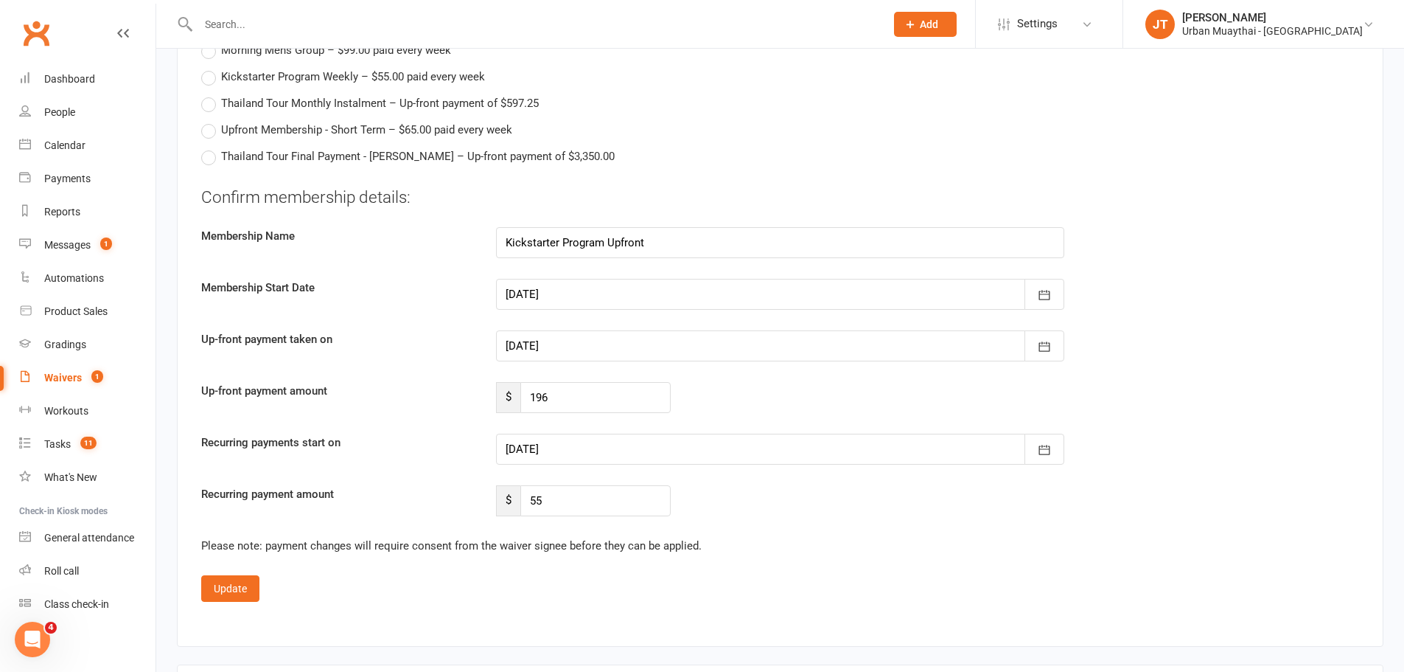
scroll to position [2728, 0]
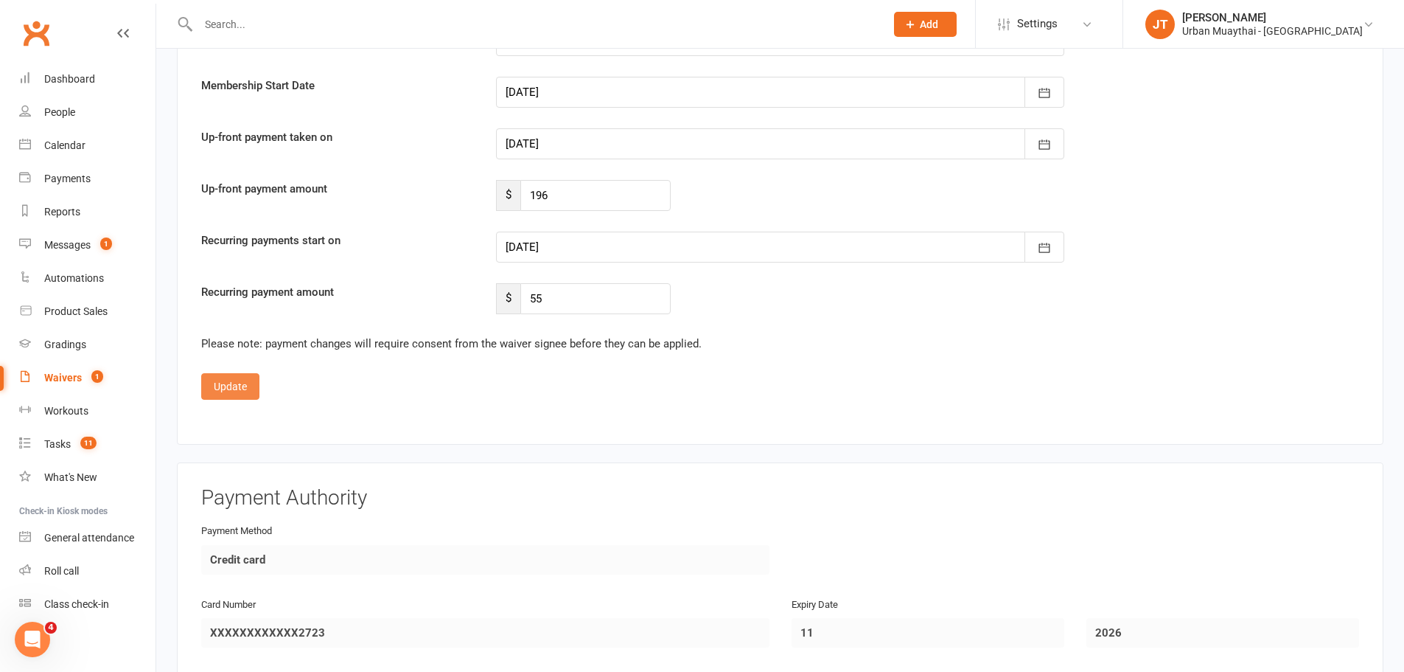
click at [239, 385] on button "Update" at bounding box center [230, 386] width 58 height 27
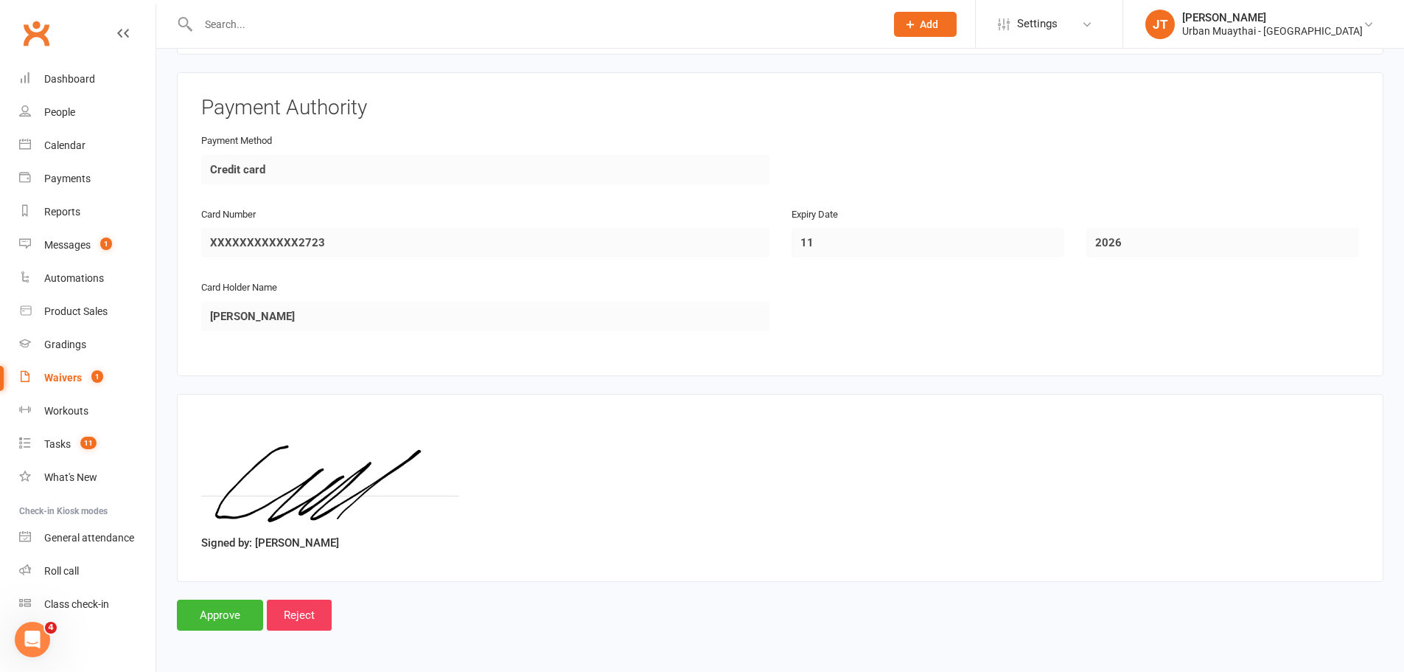
scroll to position [2139, 0]
click at [226, 607] on input "Approve" at bounding box center [220, 614] width 86 height 31
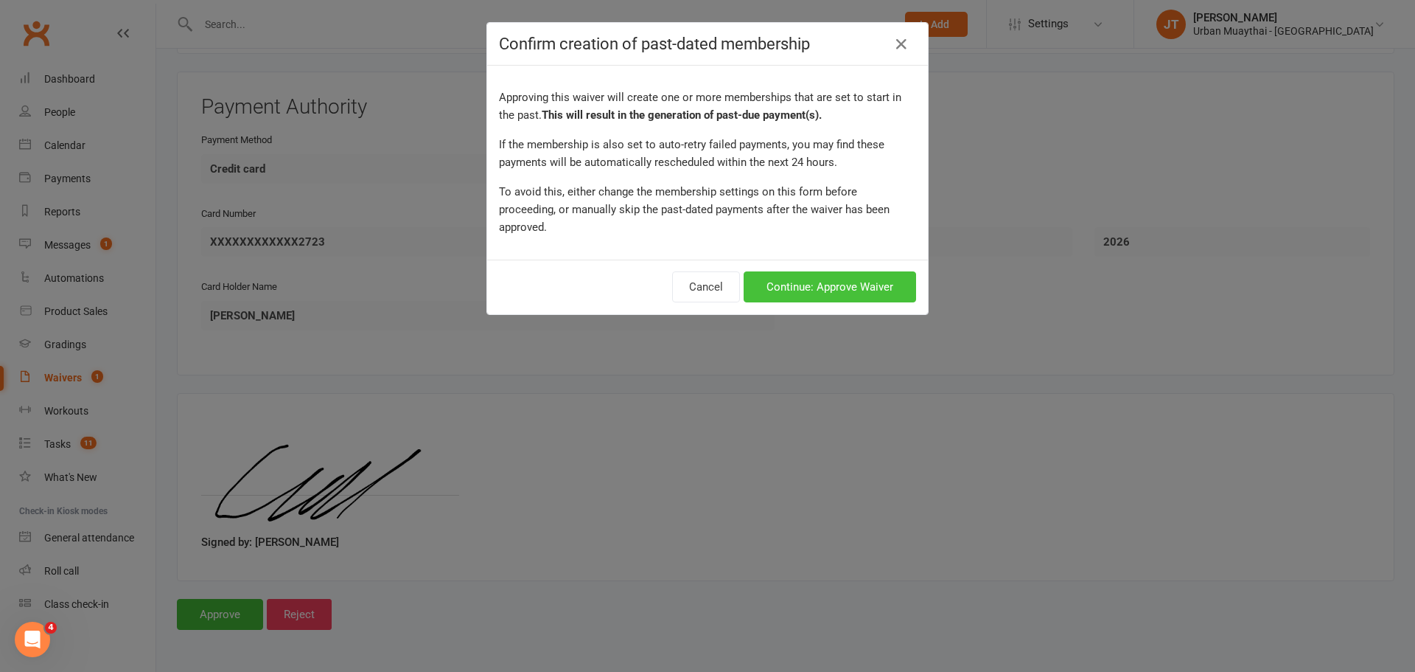
click at [877, 276] on button "Continue: Approve Waiver" at bounding box center [830, 286] width 173 height 31
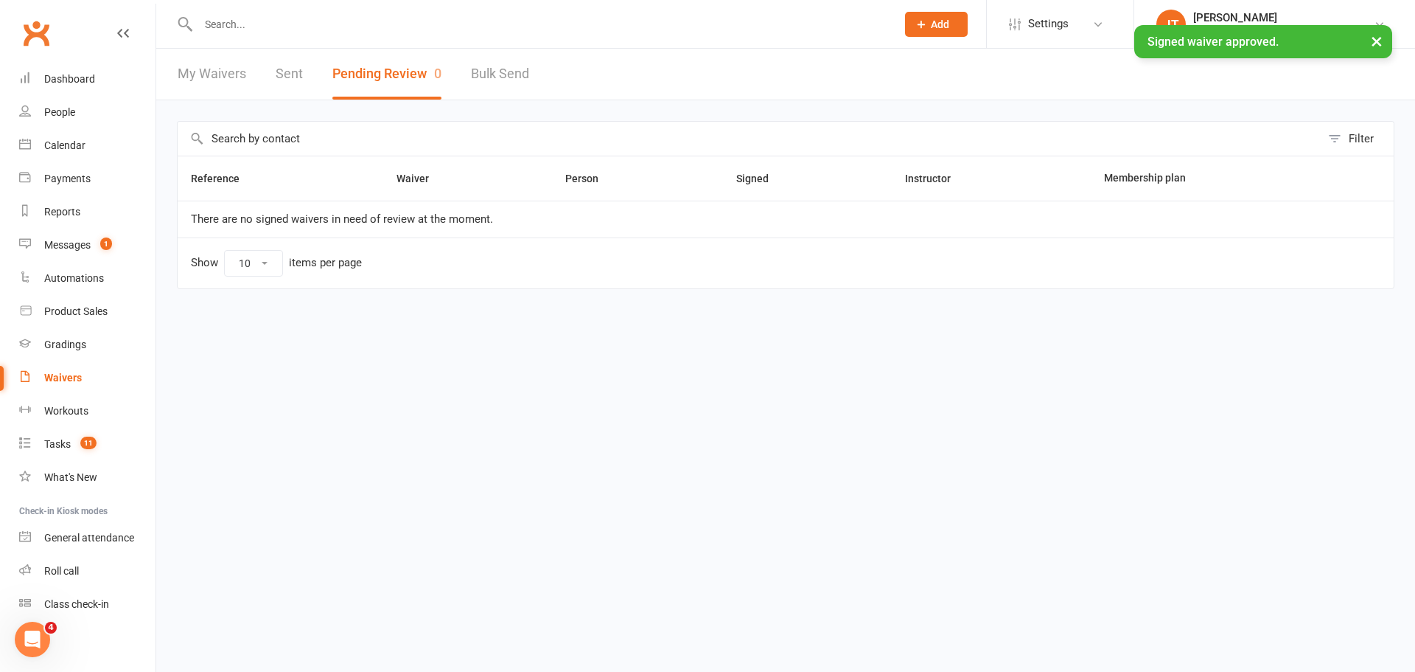
click at [269, 25] on div "× Signed waiver approved." at bounding box center [698, 25] width 1396 height 0
click at [252, 25] on div "× Signed waiver approved." at bounding box center [698, 25] width 1396 height 0
click at [231, 25] on div "× Signed waiver approved." at bounding box center [698, 25] width 1396 height 0
click at [216, 21] on input "text" at bounding box center [540, 24] width 692 height 21
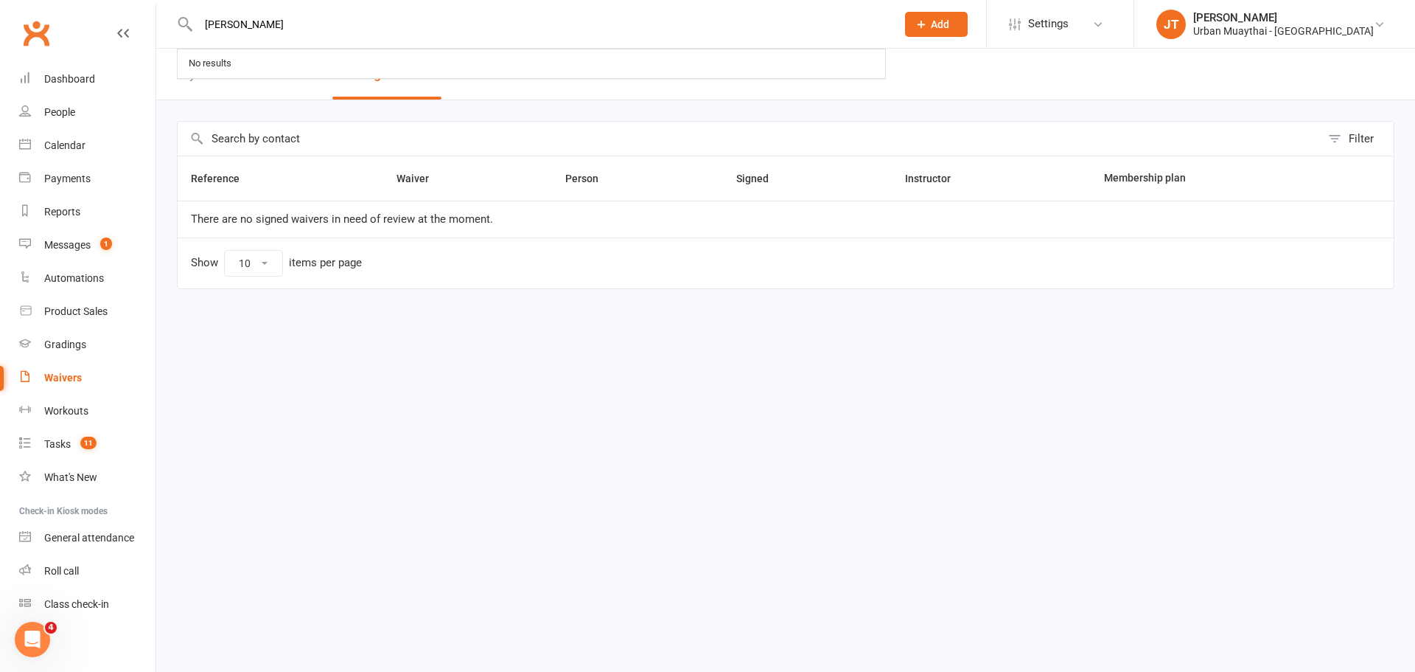
type input "william joh"
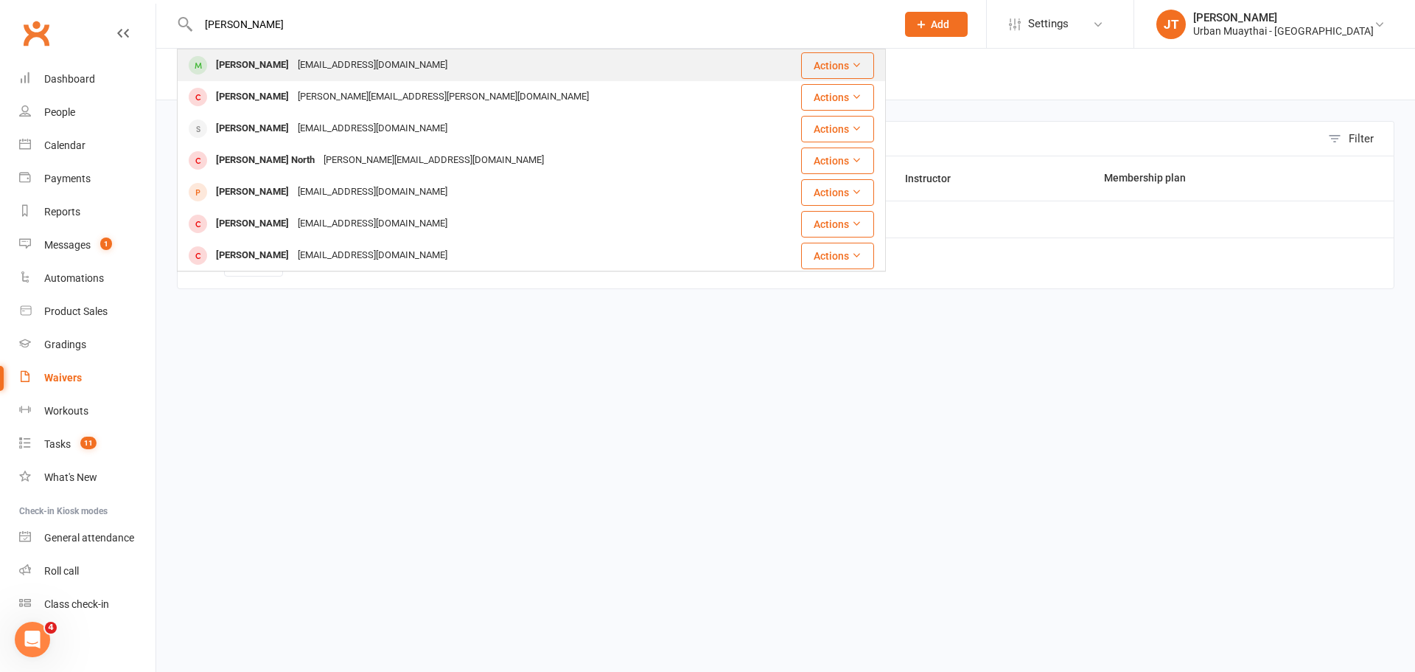
click at [242, 60] on div "William Johansson" at bounding box center [253, 65] width 82 height 21
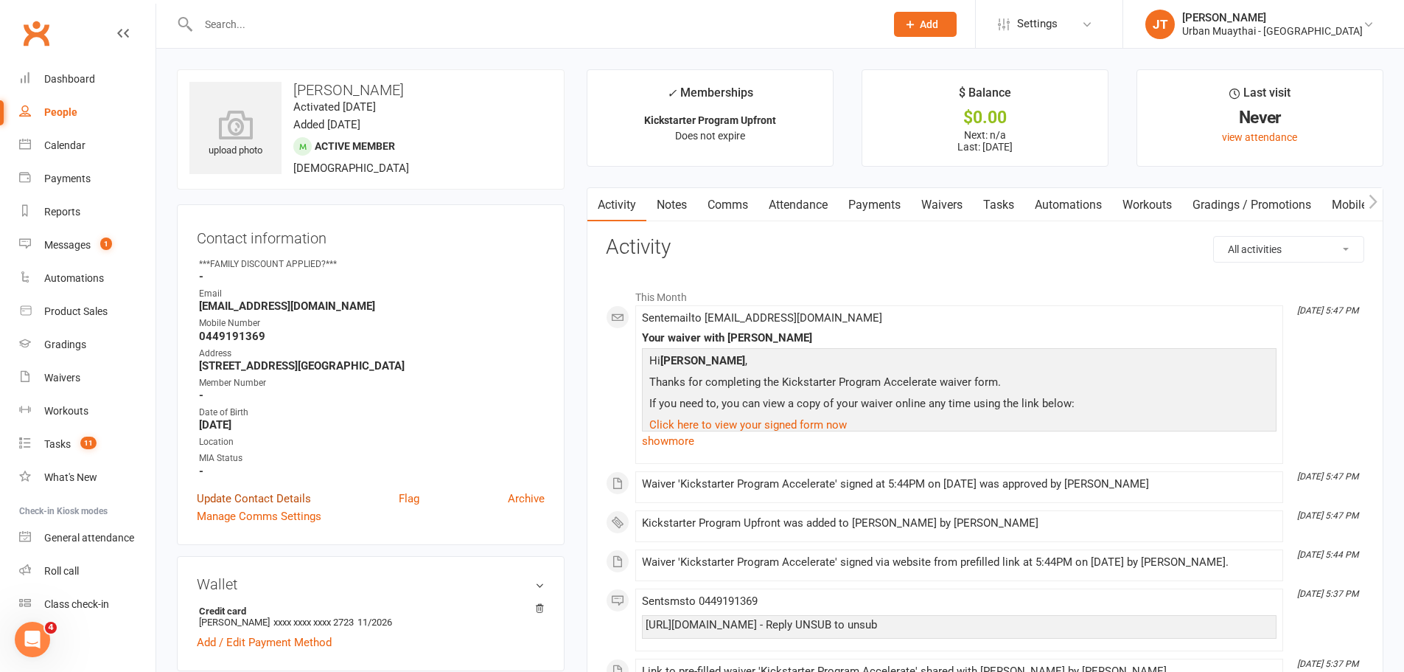
click at [290, 496] on link "Update Contact Details" at bounding box center [254, 498] width 114 height 18
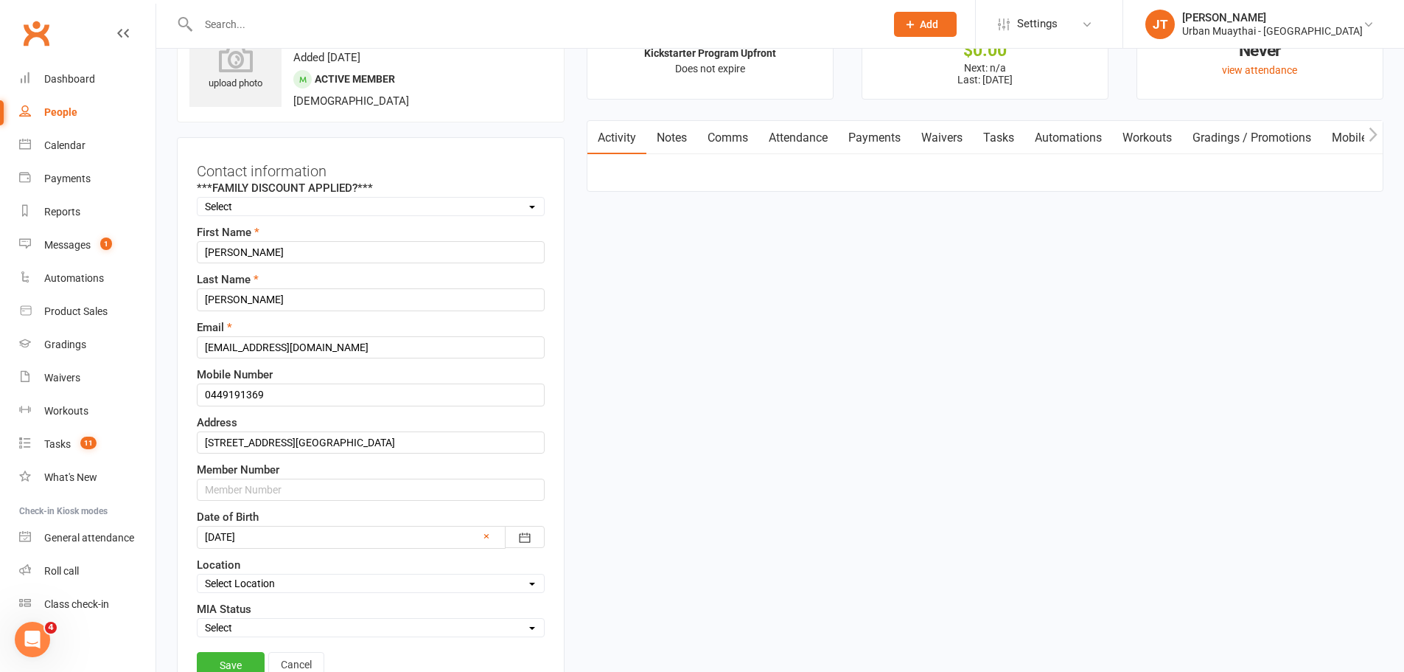
scroll to position [69, 0]
click at [249, 487] on input "text" at bounding box center [371, 487] width 348 height 22
type input "5806"
click at [210, 656] on link "Save" at bounding box center [231, 662] width 68 height 27
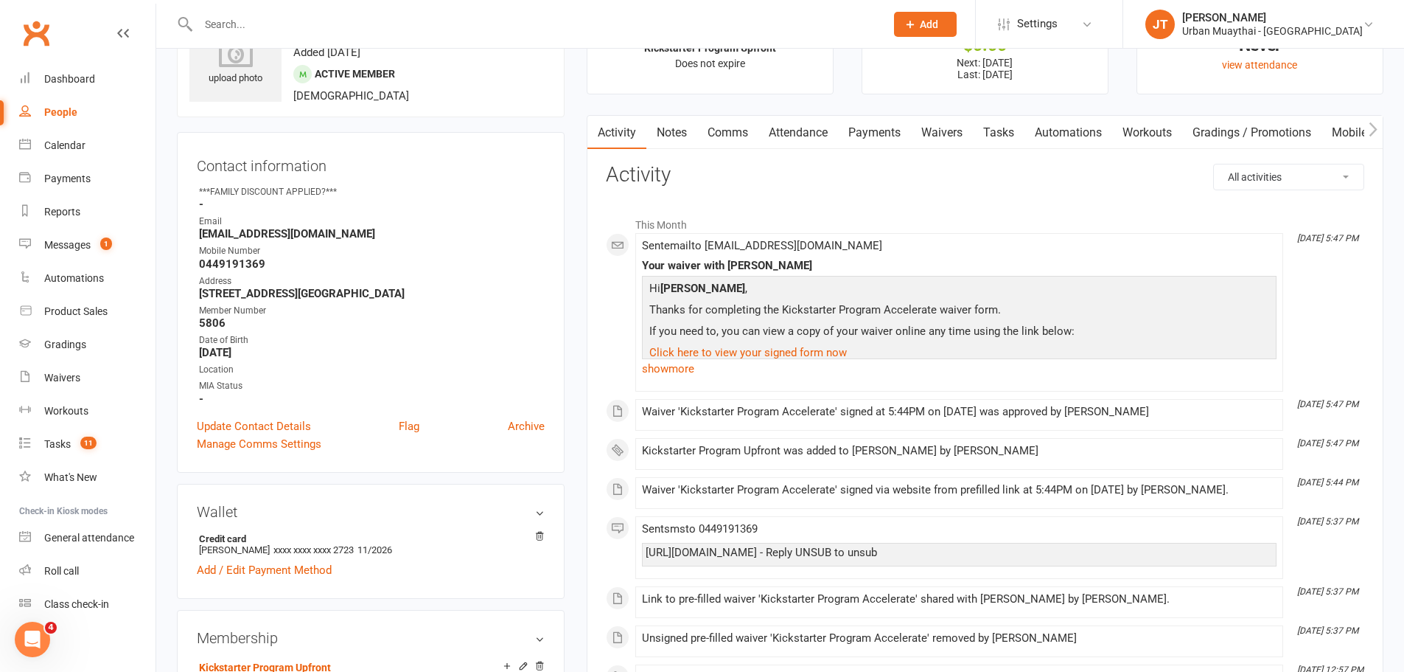
scroll to position [0, 0]
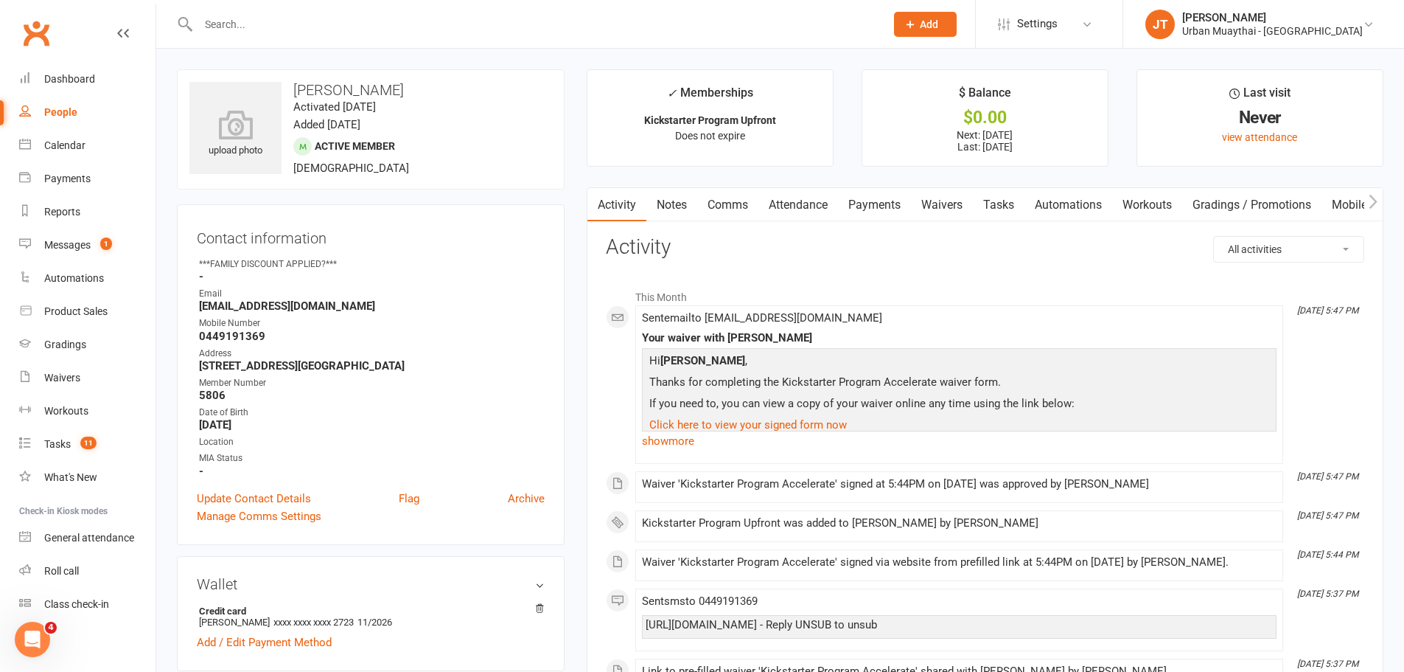
click at [927, 204] on link "Waivers" at bounding box center [942, 205] width 62 height 34
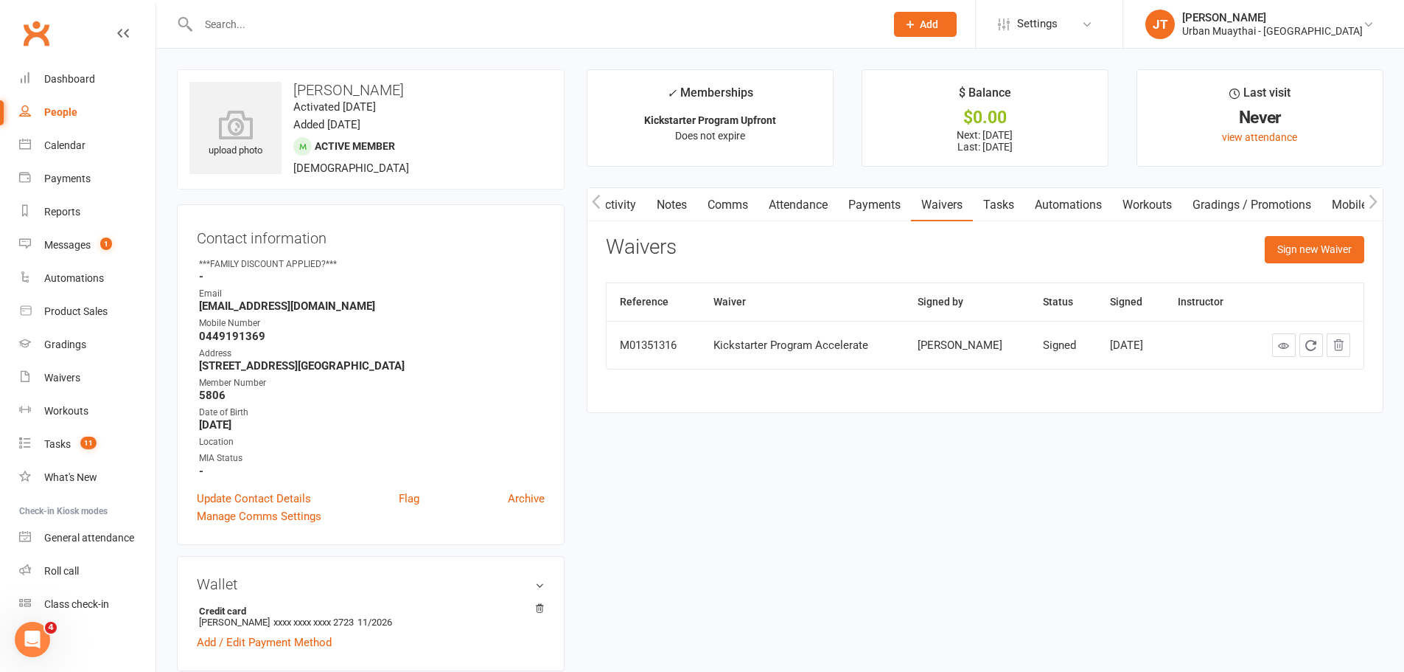
click at [886, 204] on link "Payments" at bounding box center [874, 205] width 73 height 34
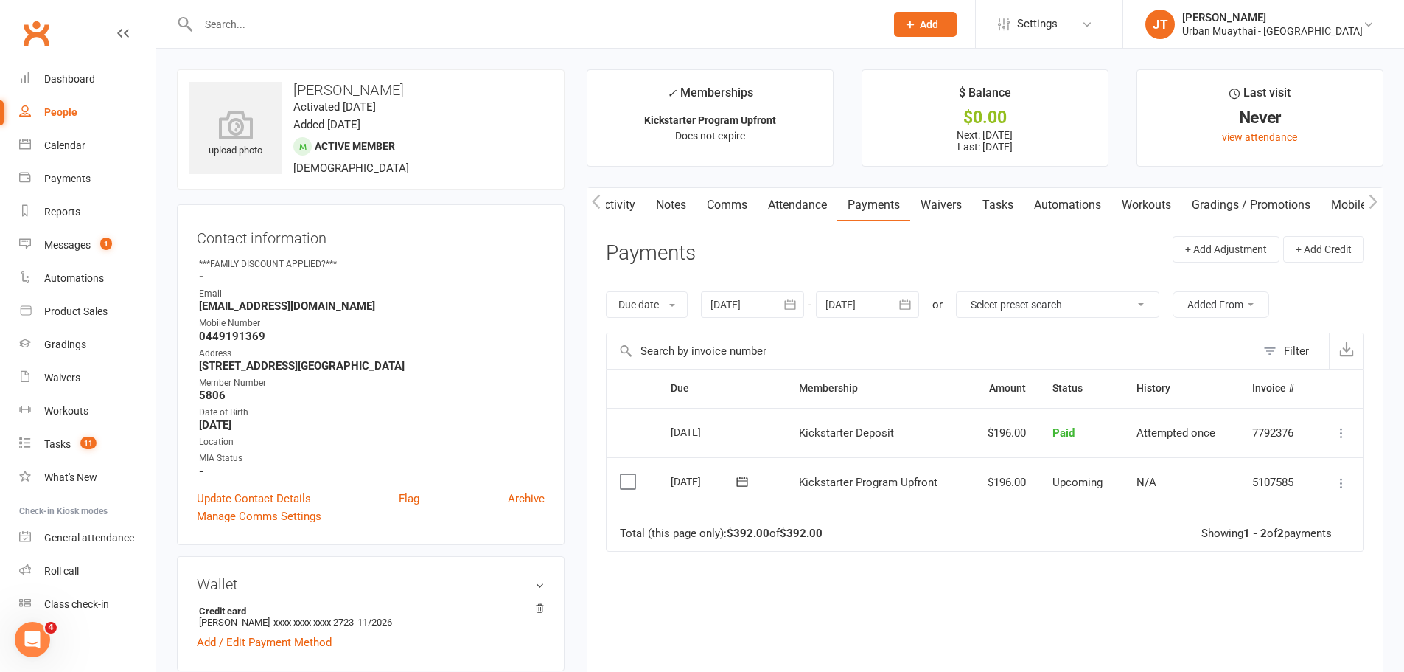
click at [1339, 479] on icon at bounding box center [1341, 482] width 15 height 15
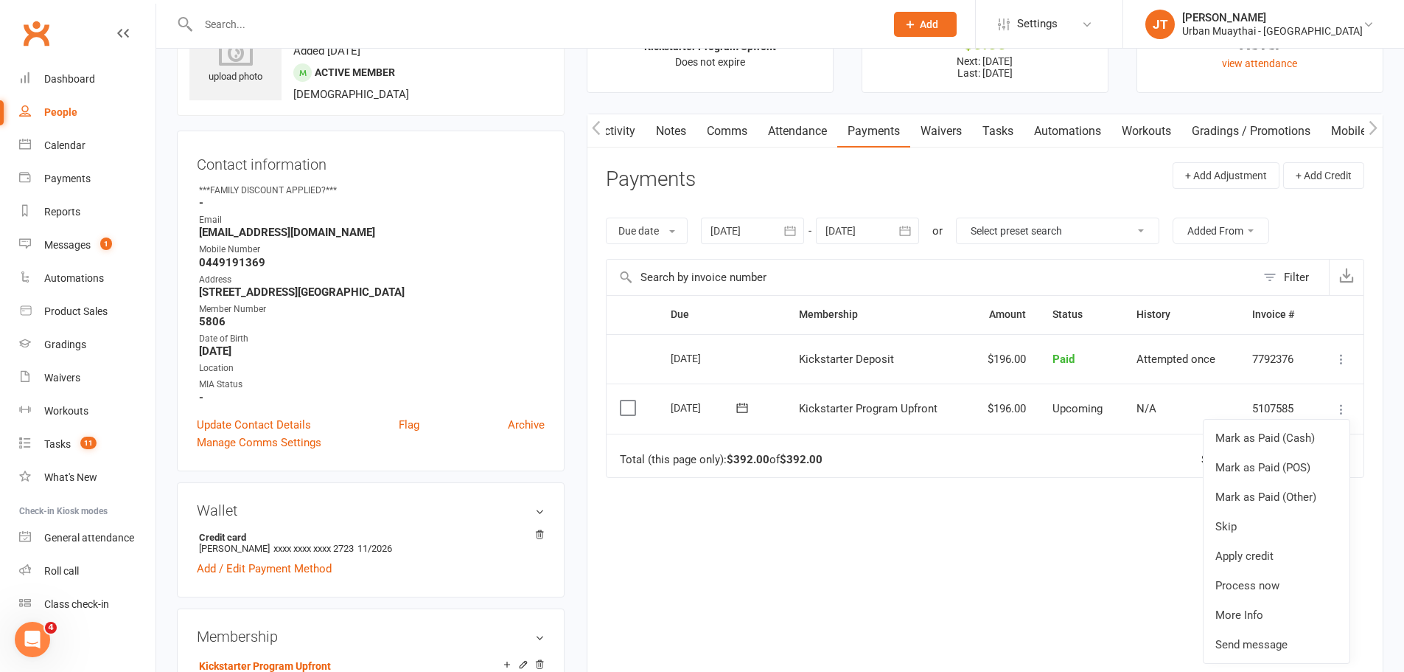
scroll to position [147, 0]
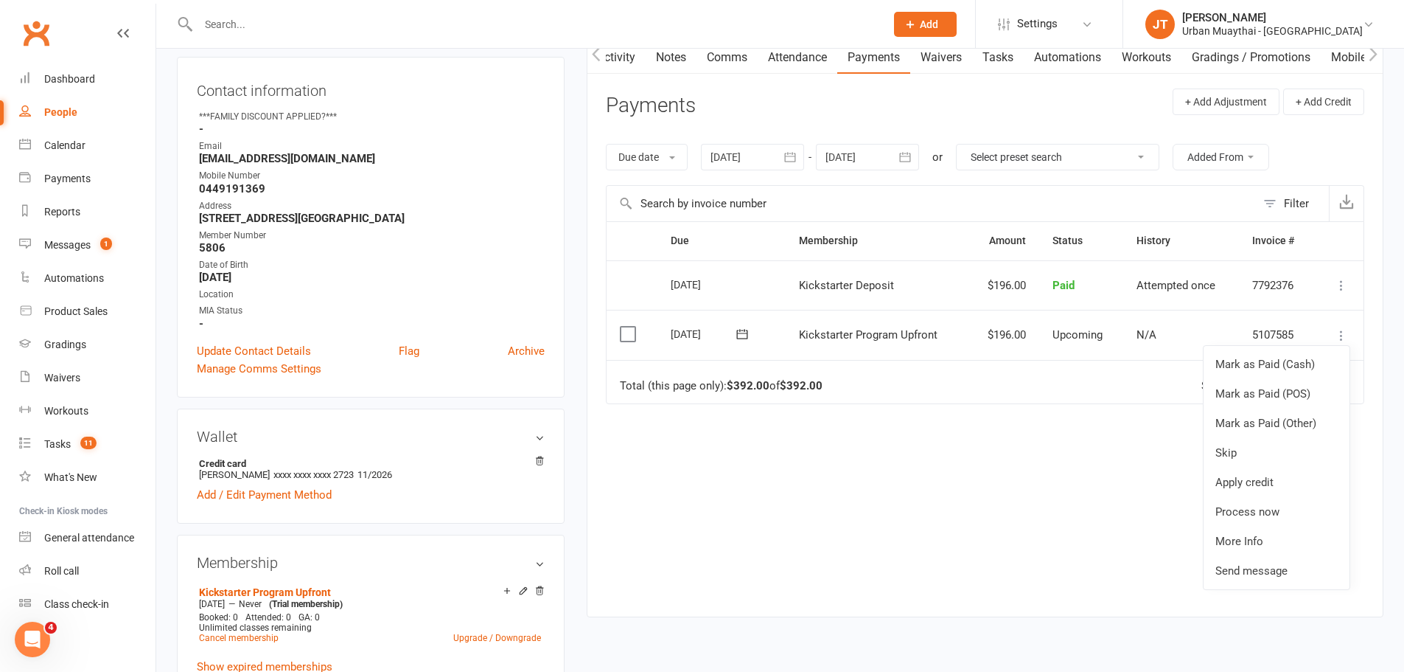
click at [1149, 481] on div "Due Contact Membership Amount Status History Invoice # Select this 12 Sep 2025 …" at bounding box center [985, 407] width 759 height 373
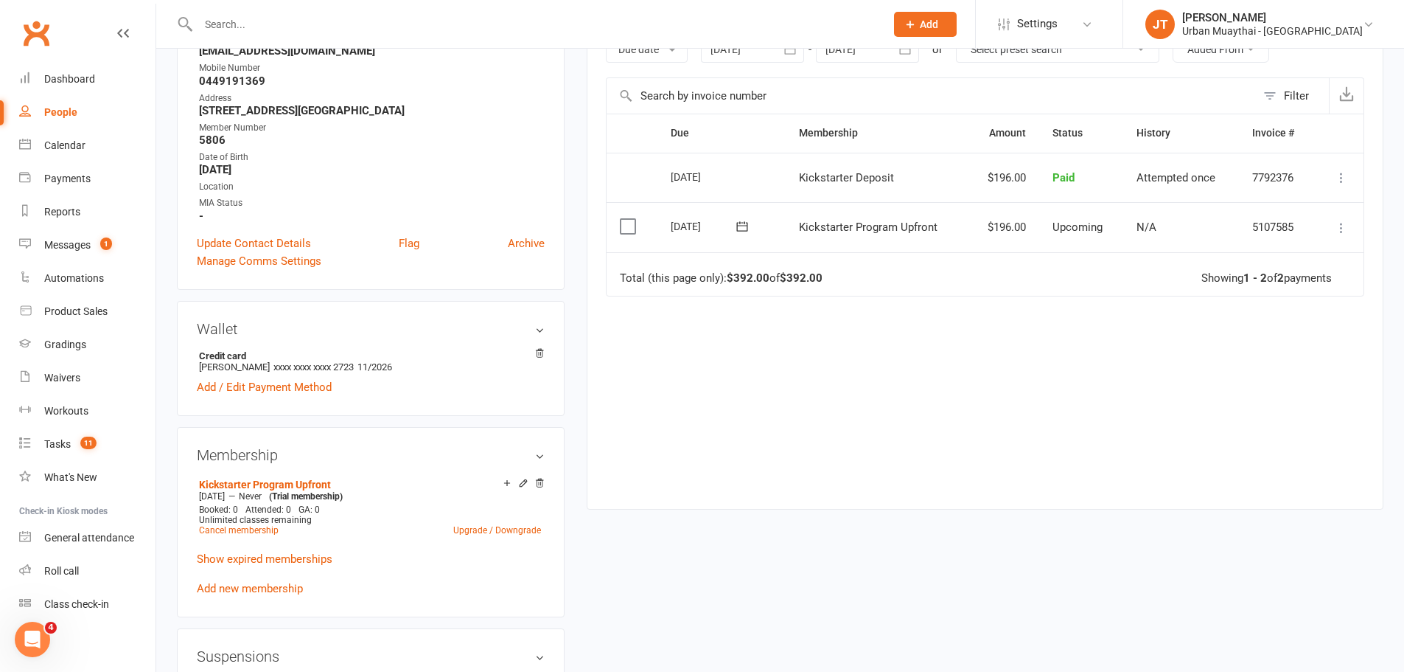
scroll to position [0, 0]
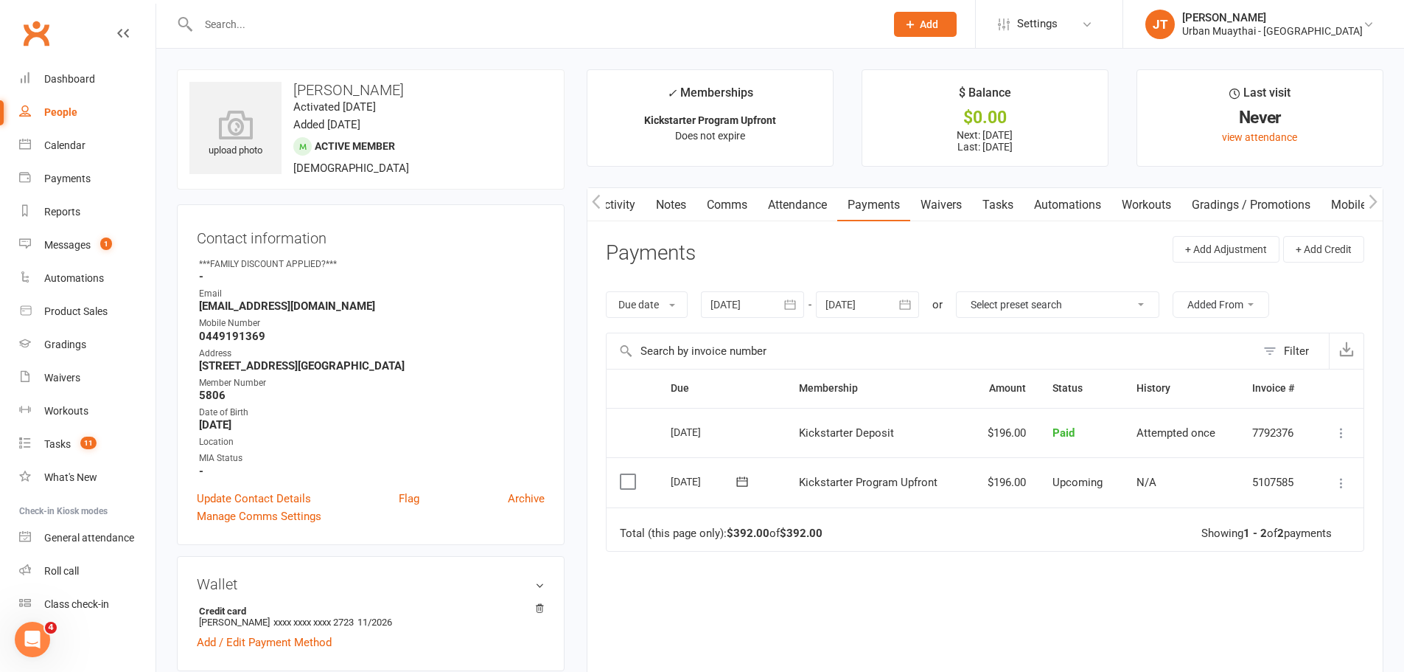
click at [882, 288] on div "Due date Due date Date paid Date failed Date settled 15 Aug 2025 August 2025 Su…" at bounding box center [985, 304] width 759 height 56
click at [881, 305] on div at bounding box center [867, 304] width 103 height 27
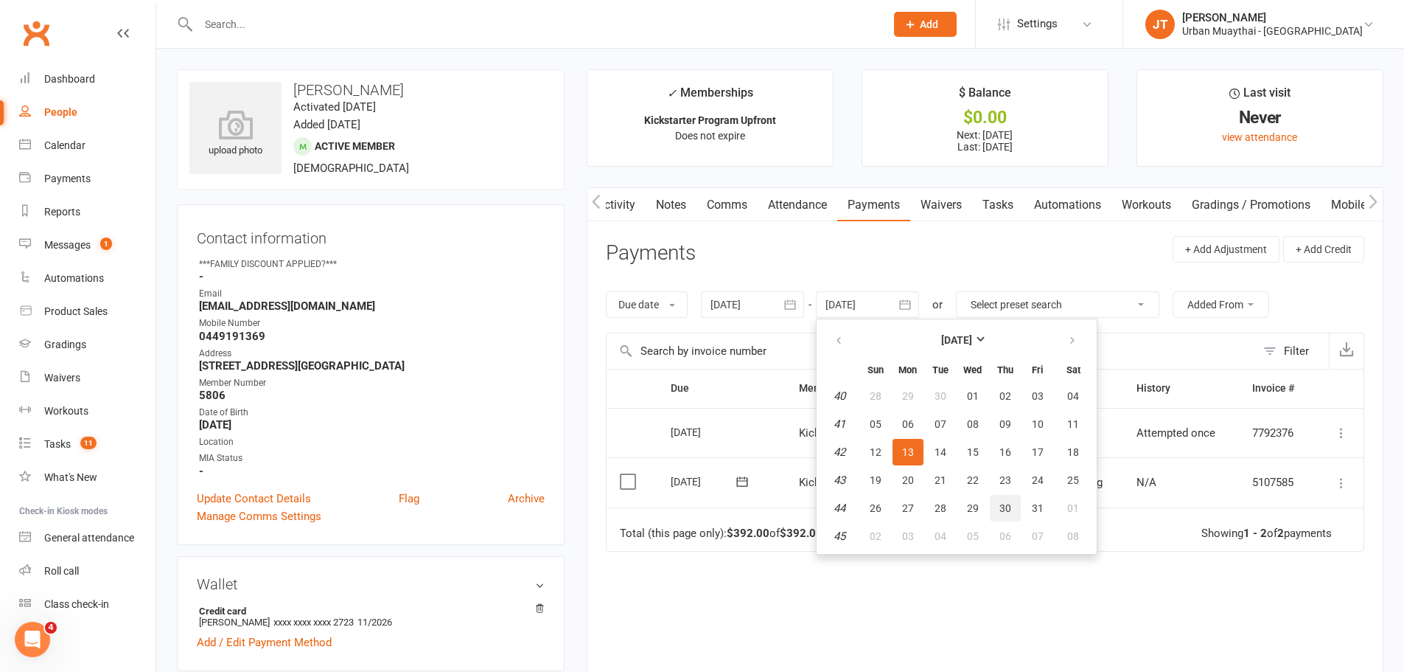
click at [1005, 504] on span "30" at bounding box center [1006, 508] width 12 height 12
type input "30 Oct 2025"
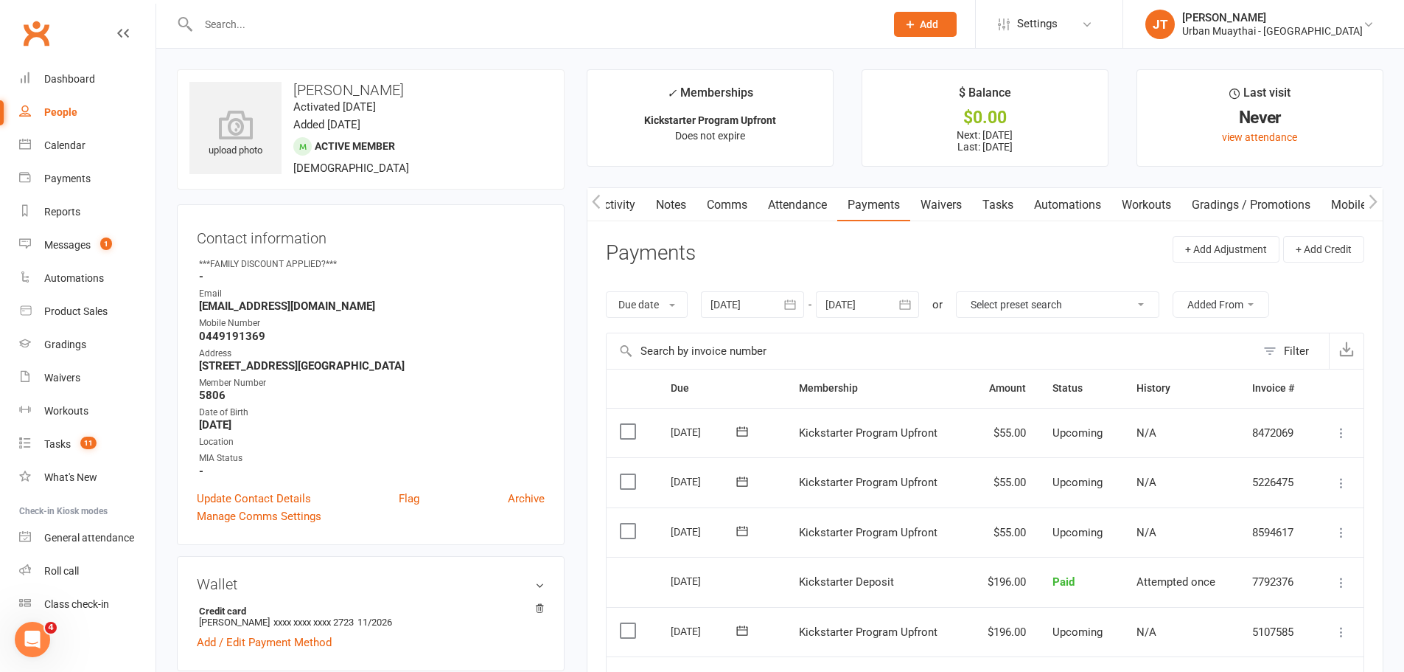
click at [947, 188] on link "Waivers" at bounding box center [941, 205] width 62 height 34
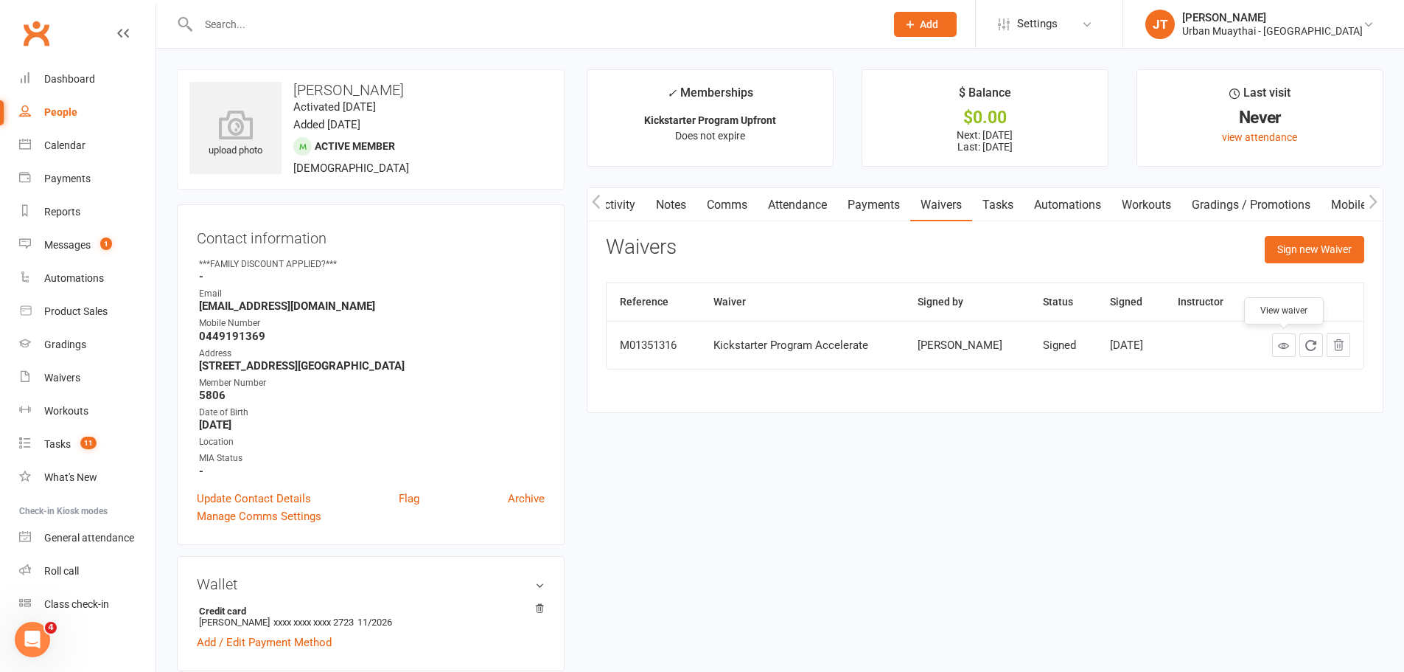
click at [1279, 347] on icon at bounding box center [1283, 345] width 11 height 11
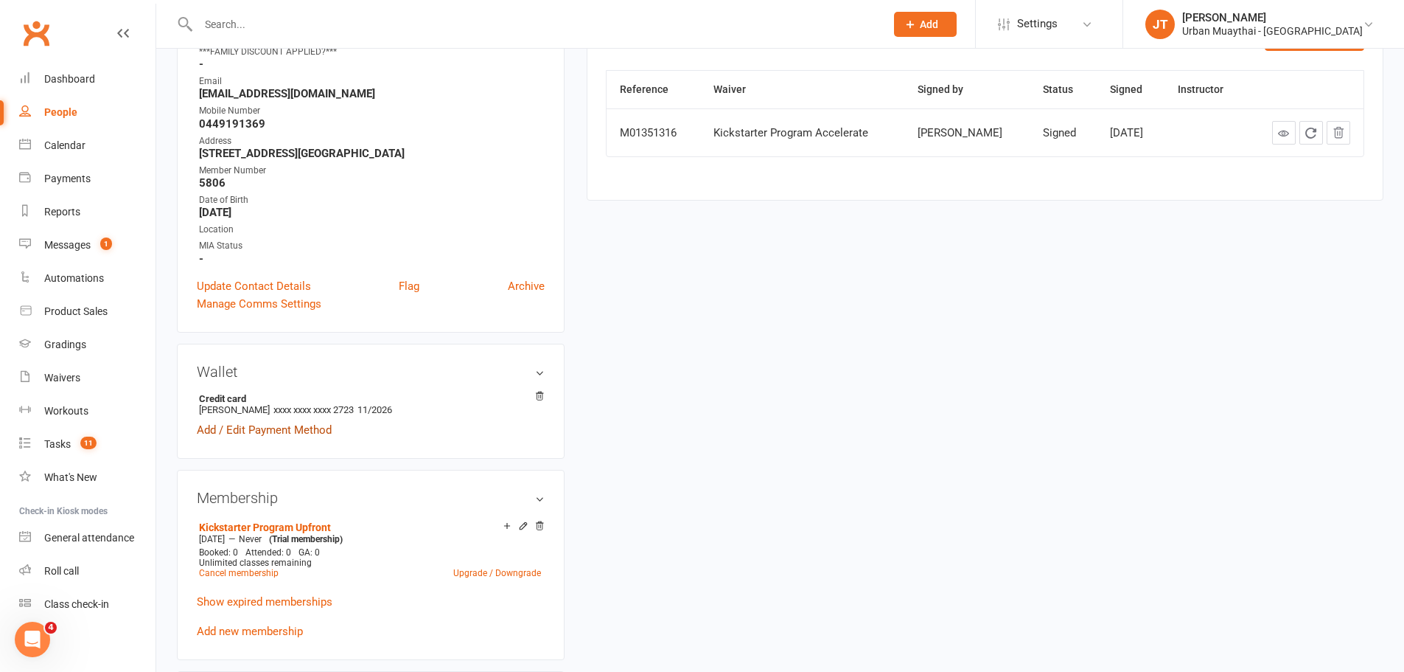
scroll to position [221, 0]
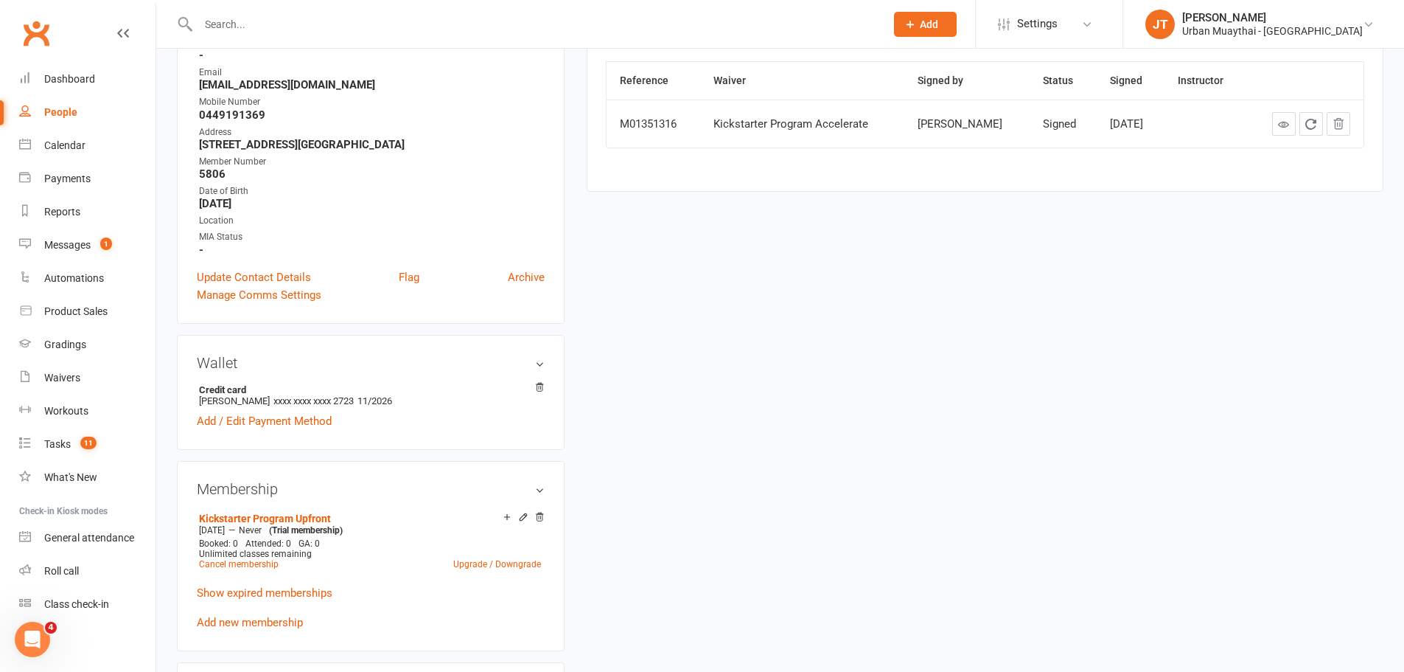
drag, startPoint x: 541, startPoint y: 517, endPoint x: 778, endPoint y: 47, distance: 526.2
click at [541, 517] on icon at bounding box center [539, 517] width 10 height 10
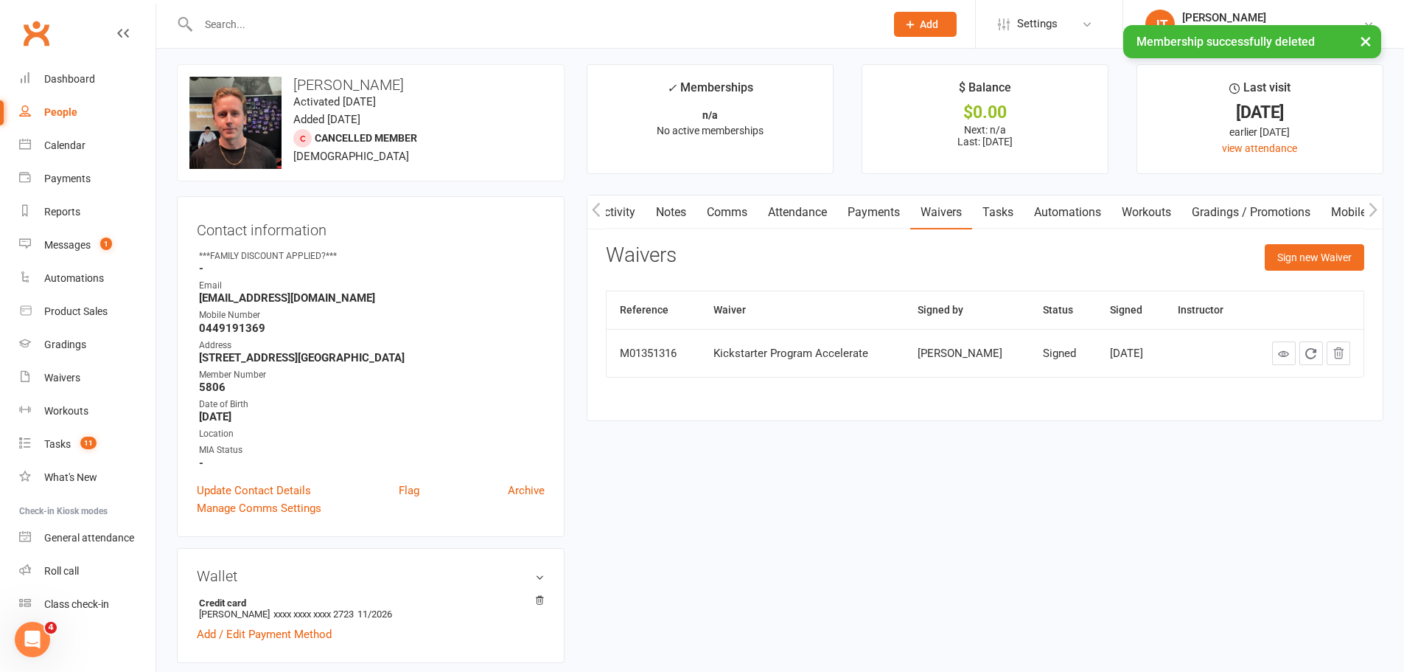
scroll to position [0, 0]
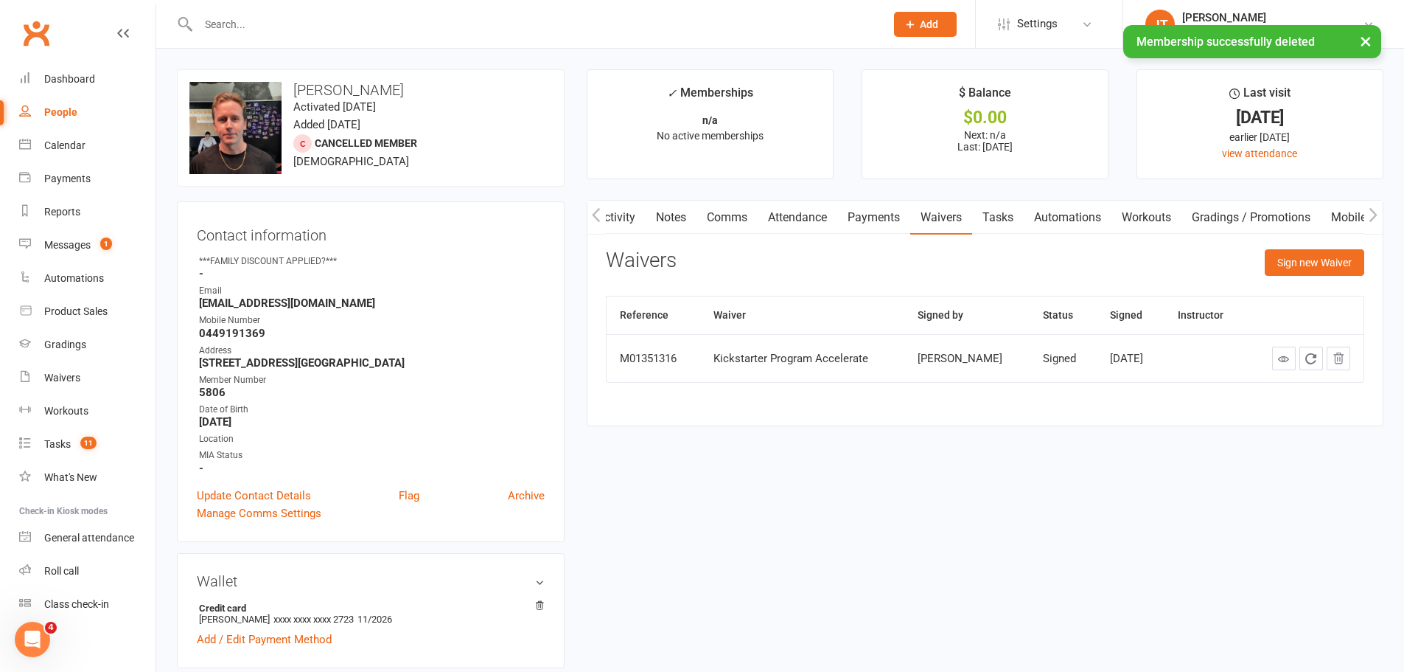
click at [869, 227] on link "Payments" at bounding box center [873, 218] width 73 height 34
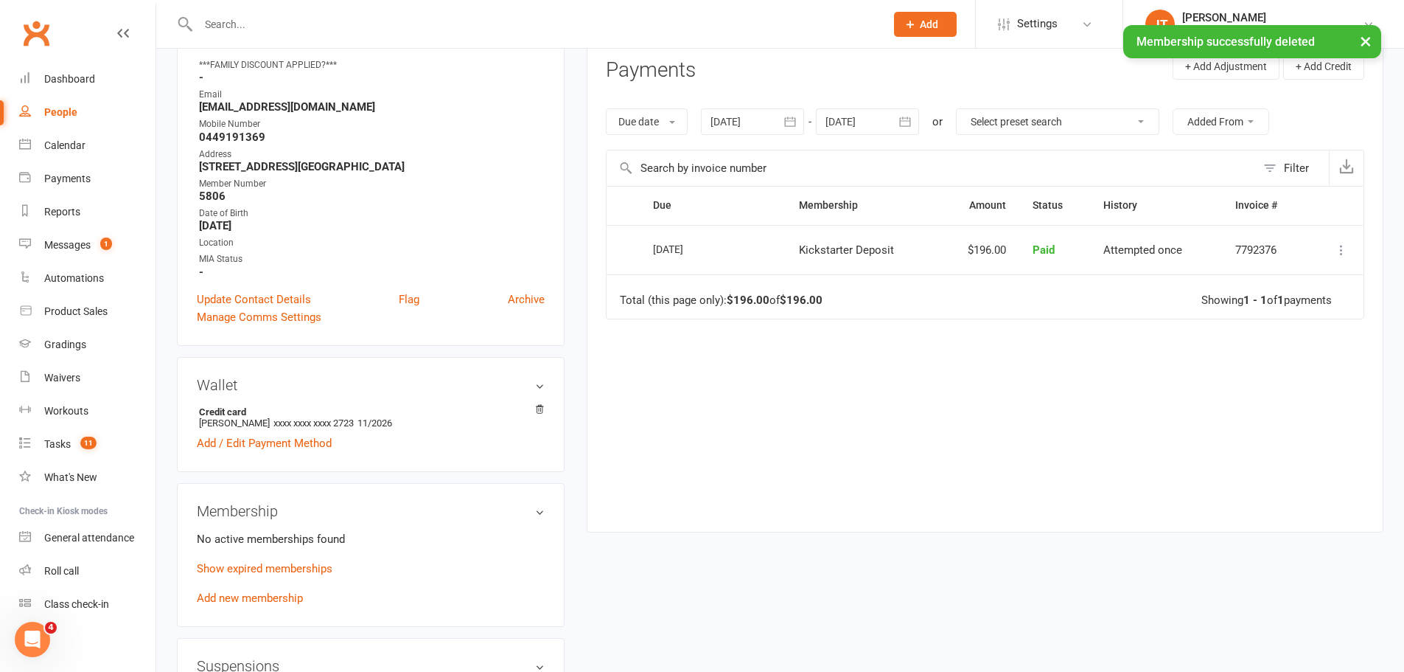
scroll to position [221, 0]
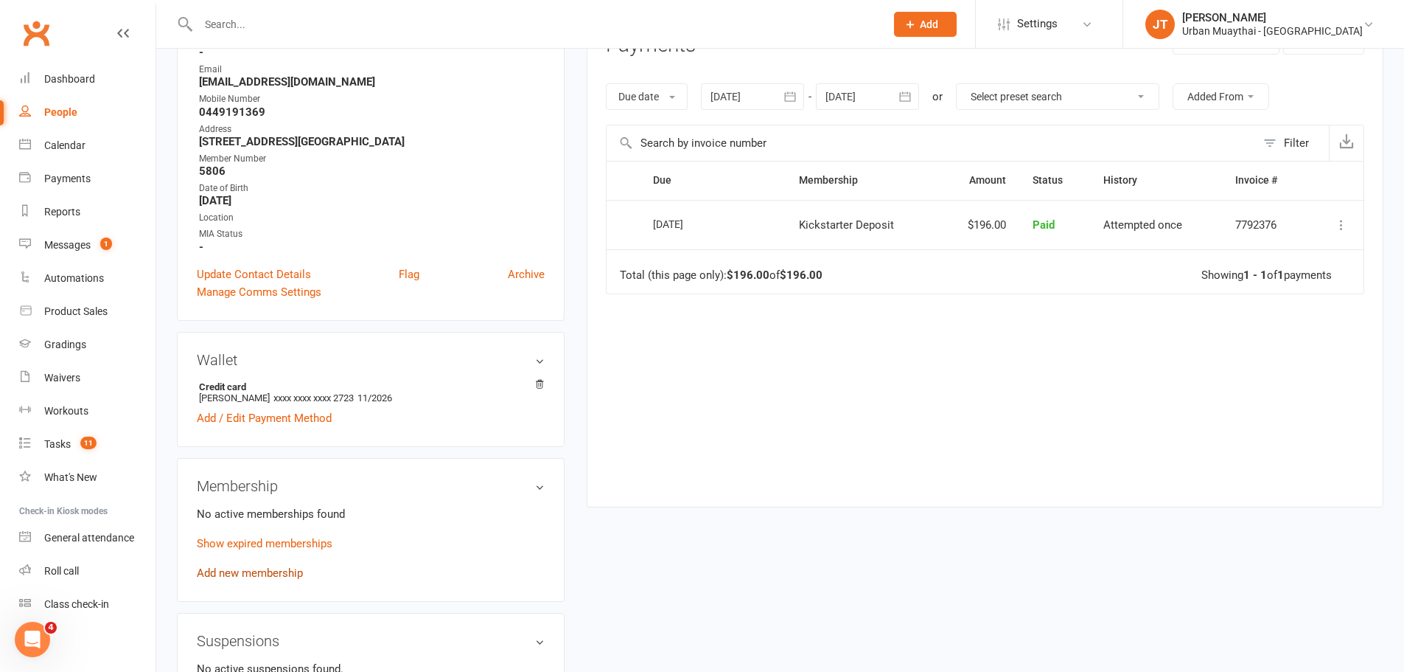
click at [247, 573] on link "Add new membership" at bounding box center [250, 572] width 106 height 13
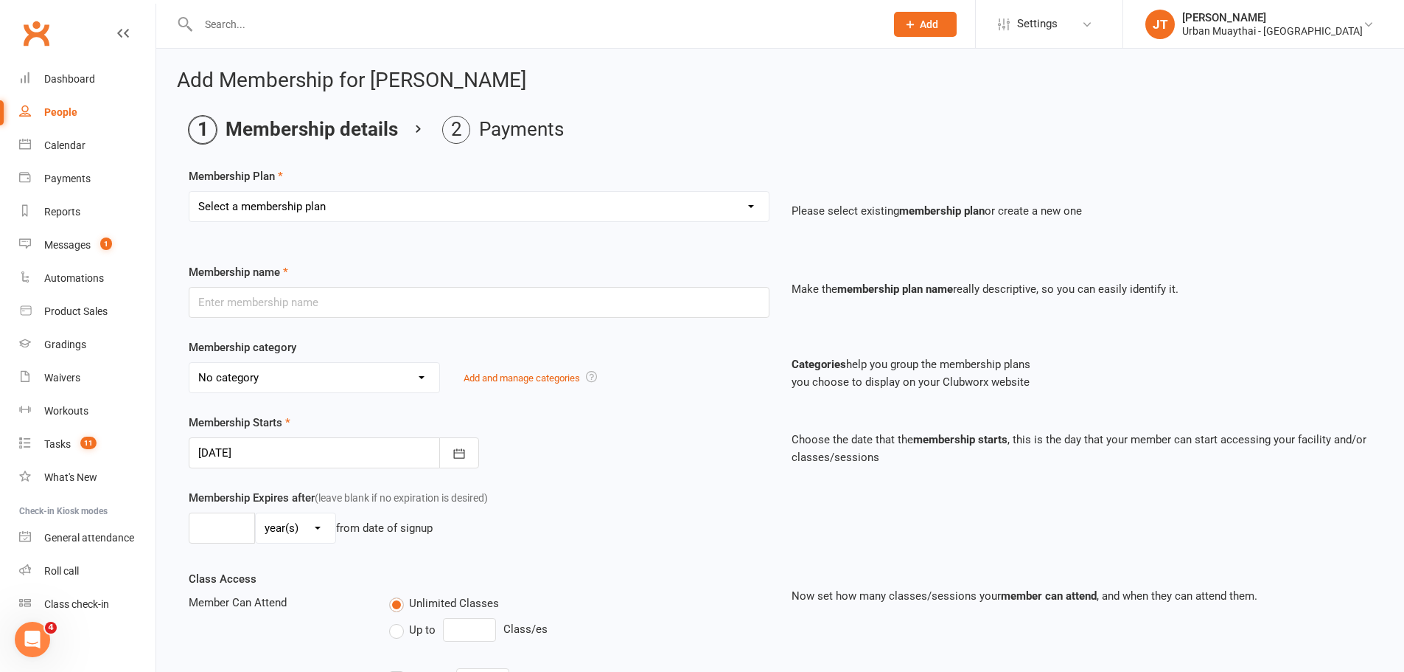
click at [481, 198] on select "Select a membership plan Create new Membership Plan Kickstarter Deposit Acceler…" at bounding box center [478, 206] width 579 height 29
select select "24"
click at [189, 192] on select "Select a membership plan Create new Membership Plan Kickstarter Deposit Acceler…" at bounding box center [478, 206] width 579 height 29
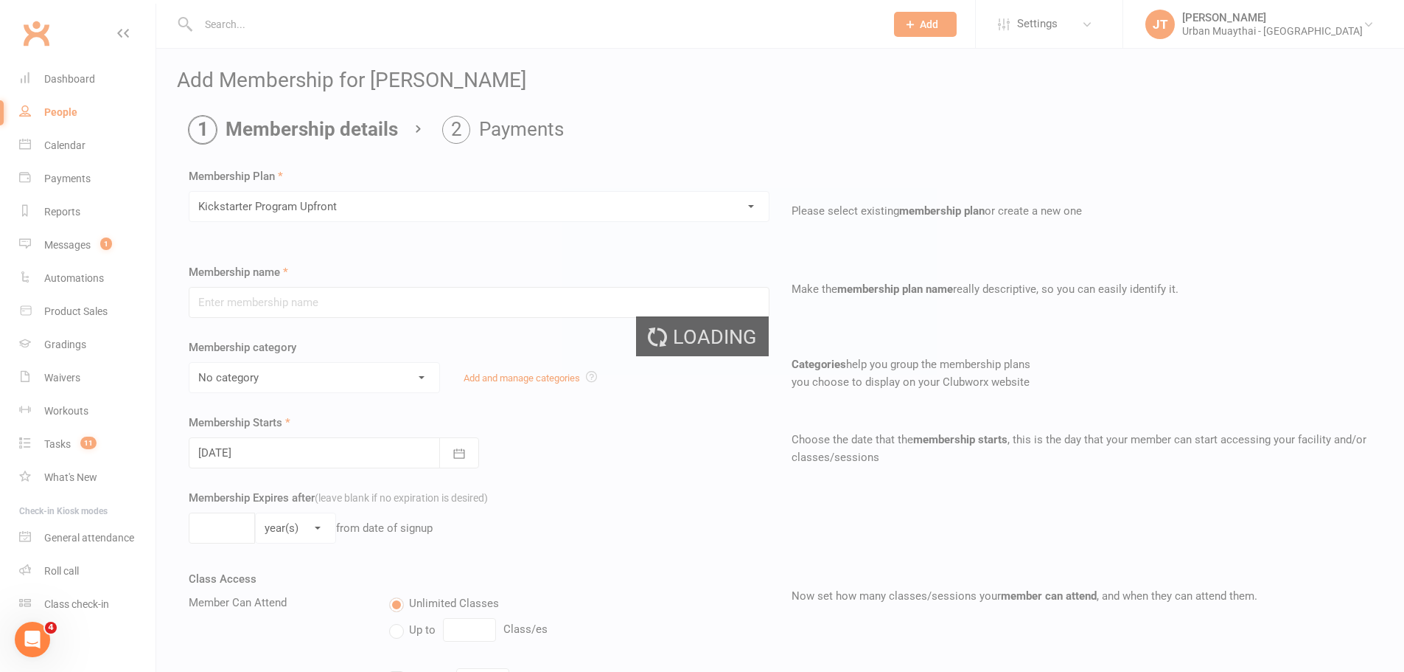
type input "Kickstarter Program Upfront"
type input "0"
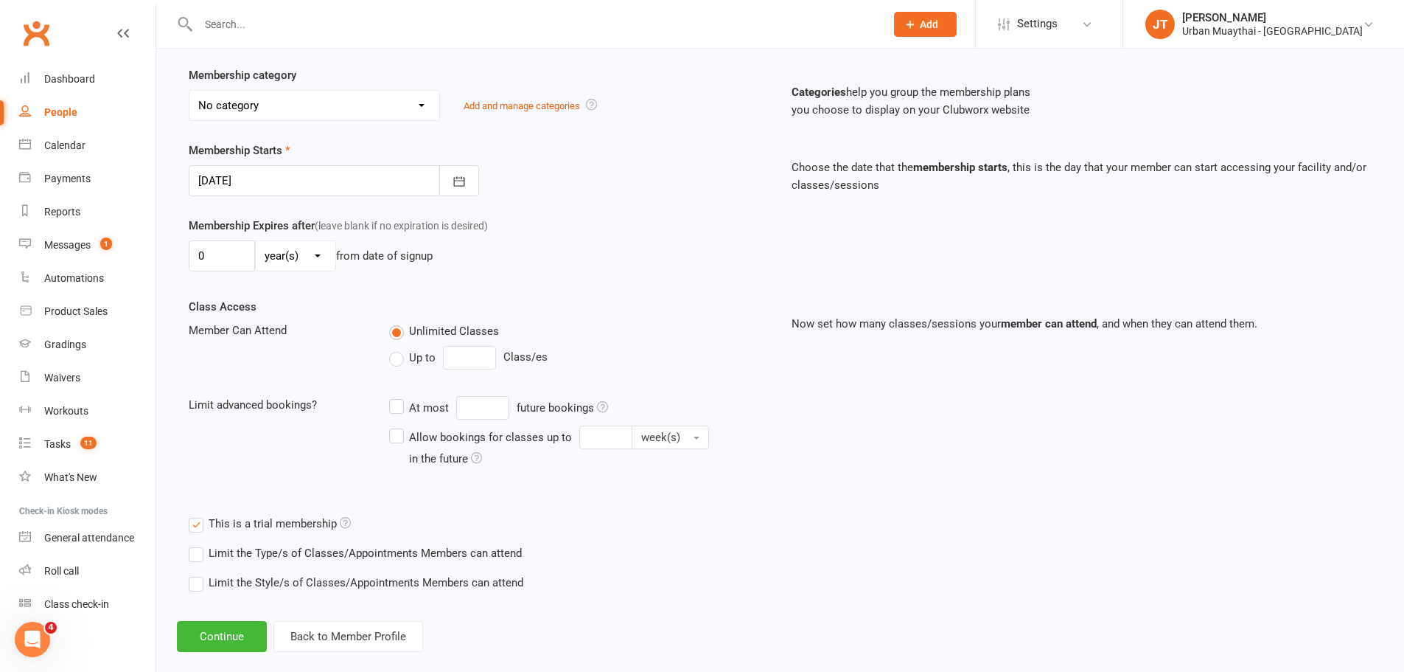
scroll to position [294, 0]
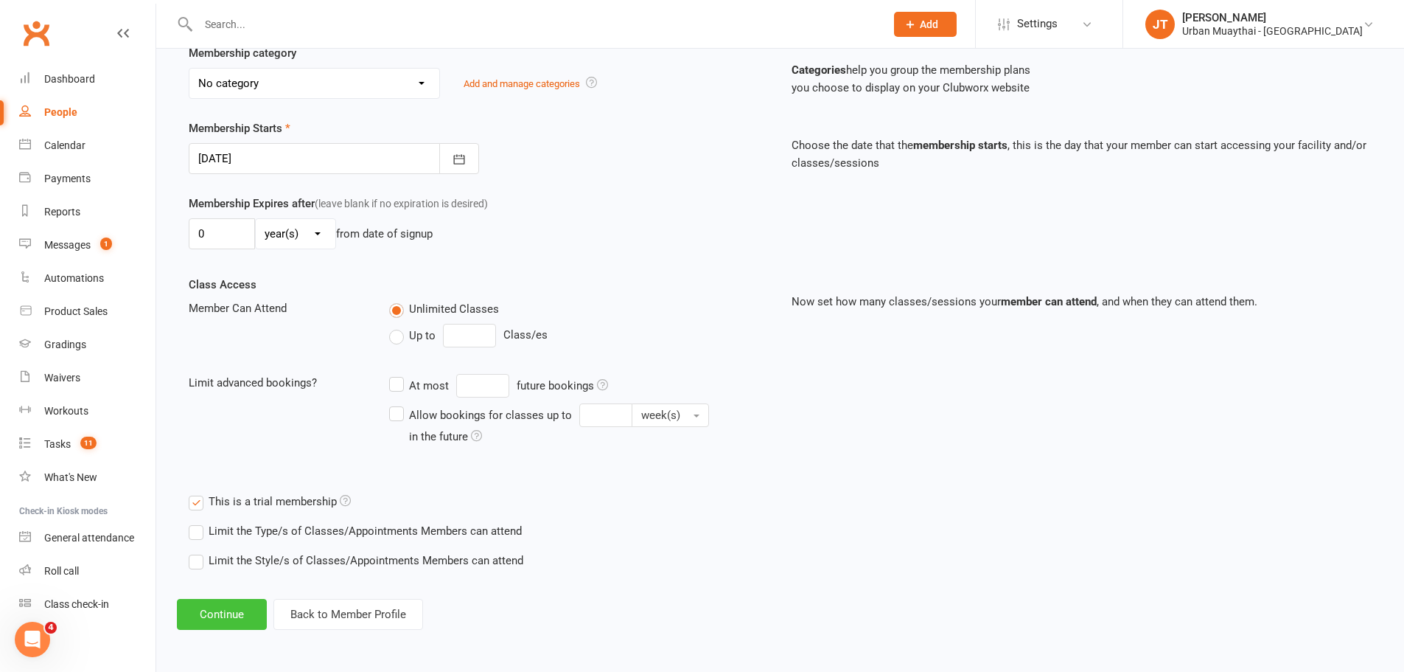
click at [211, 613] on button "Continue" at bounding box center [222, 614] width 90 height 31
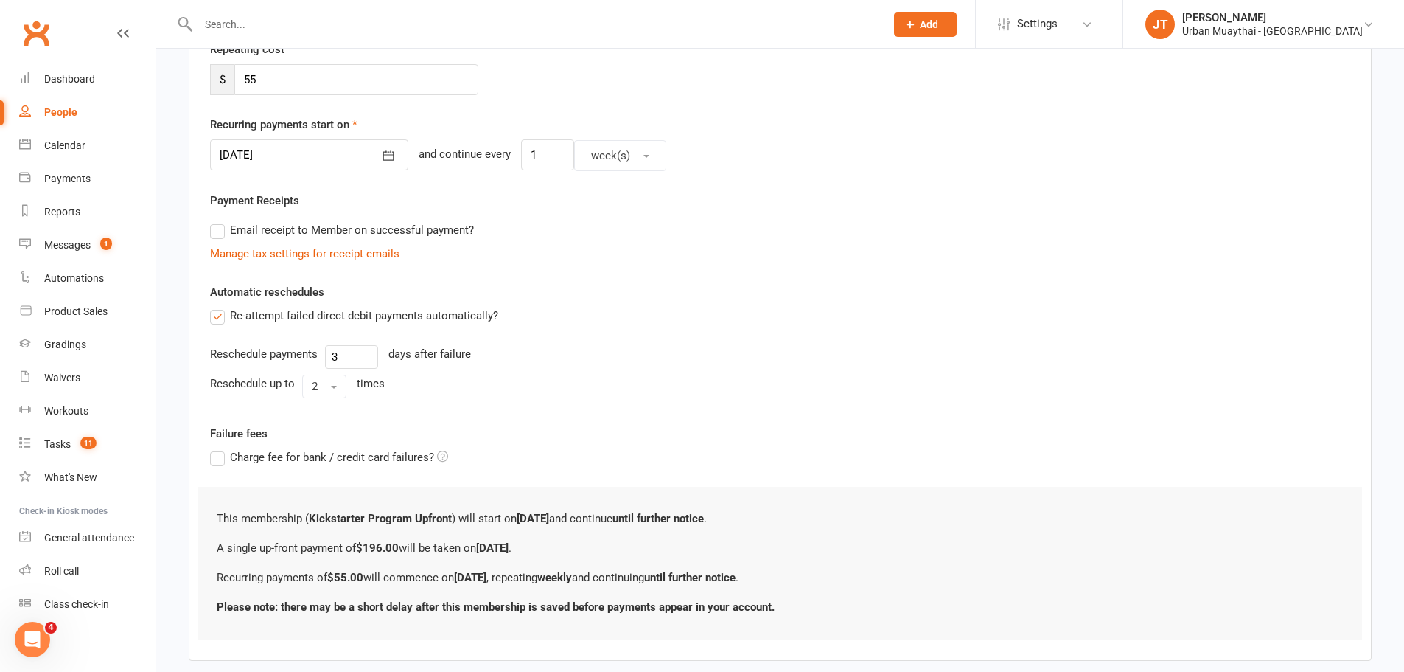
scroll to position [0, 0]
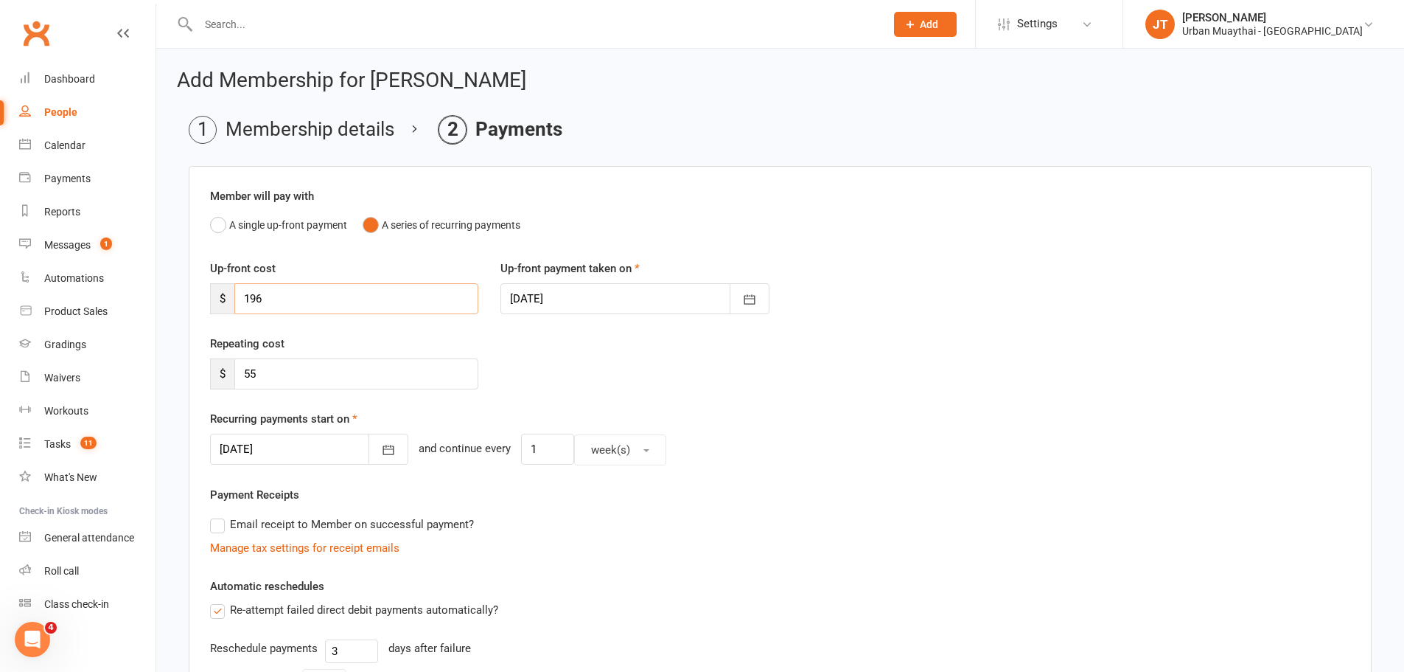
drag, startPoint x: 265, startPoint y: 299, endPoint x: 254, endPoint y: 301, distance: 11.3
click at [254, 301] on input "196" at bounding box center [356, 298] width 244 height 31
type input "1"
click at [375, 439] on button "button" at bounding box center [389, 448] width 40 height 31
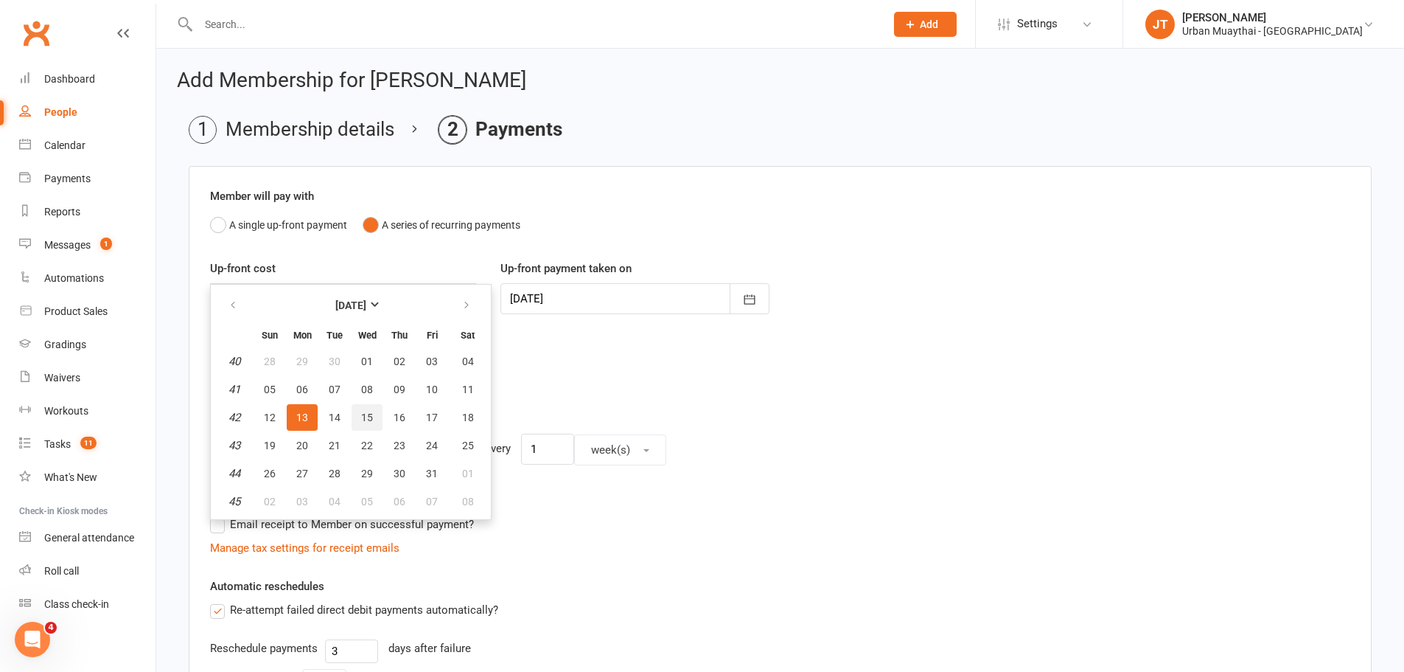
click at [364, 419] on span "15" at bounding box center [367, 417] width 12 height 12
type input "15 Oct 2025"
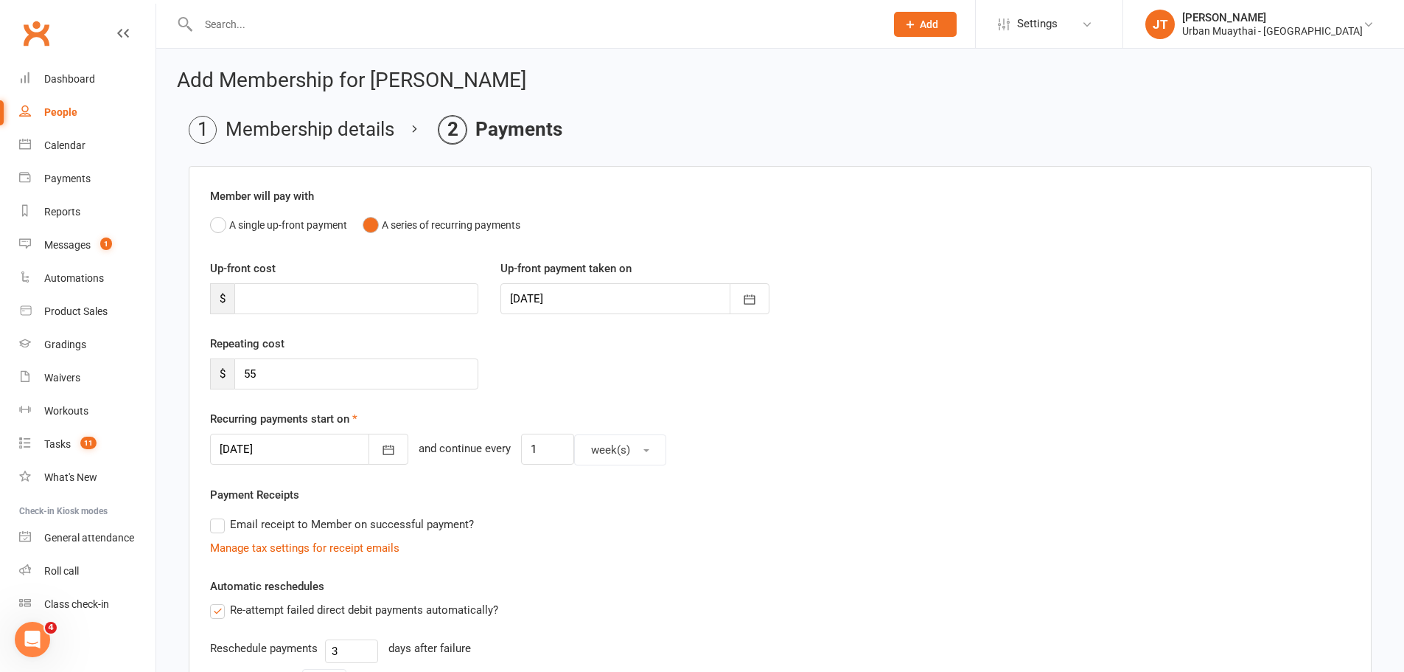
click at [313, 450] on div at bounding box center [309, 448] width 198 height 31
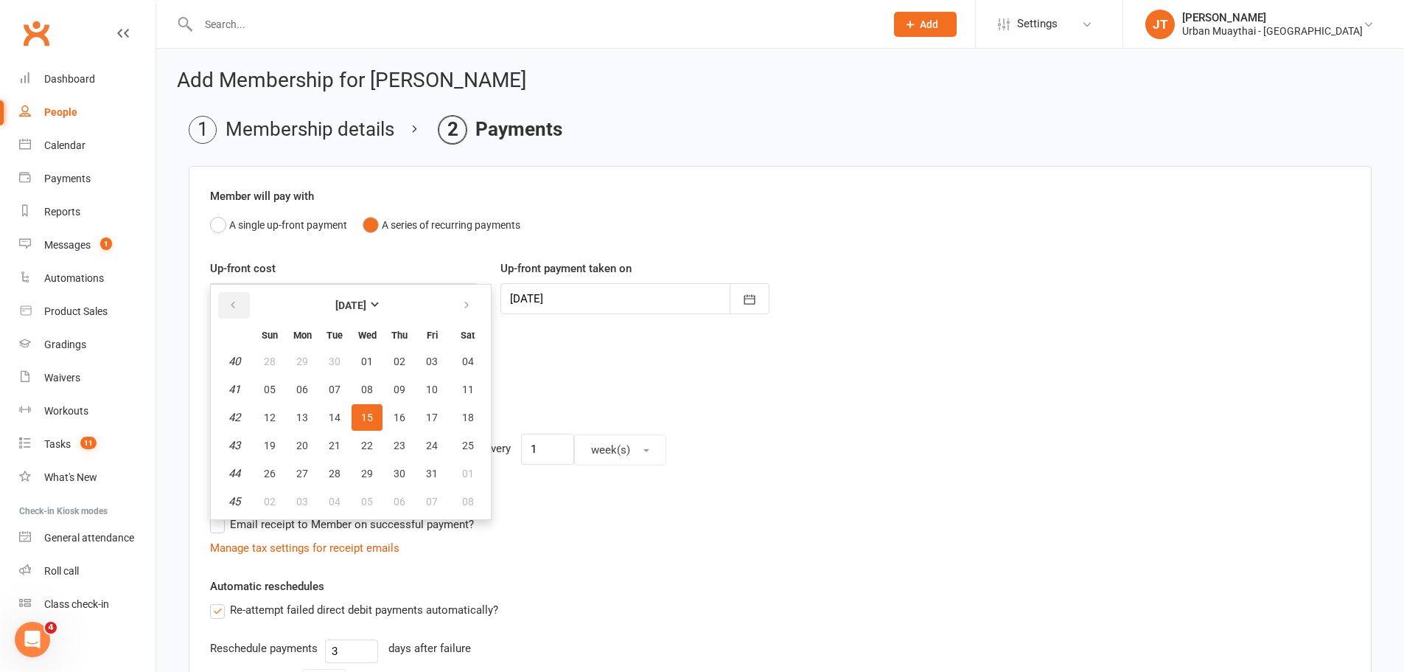
click at [224, 304] on button "button" at bounding box center [234, 305] width 32 height 27
click at [457, 310] on button "button" at bounding box center [468, 305] width 32 height 27
click at [582, 388] on div "Repeating cost $ 55" at bounding box center [780, 372] width 1163 height 75
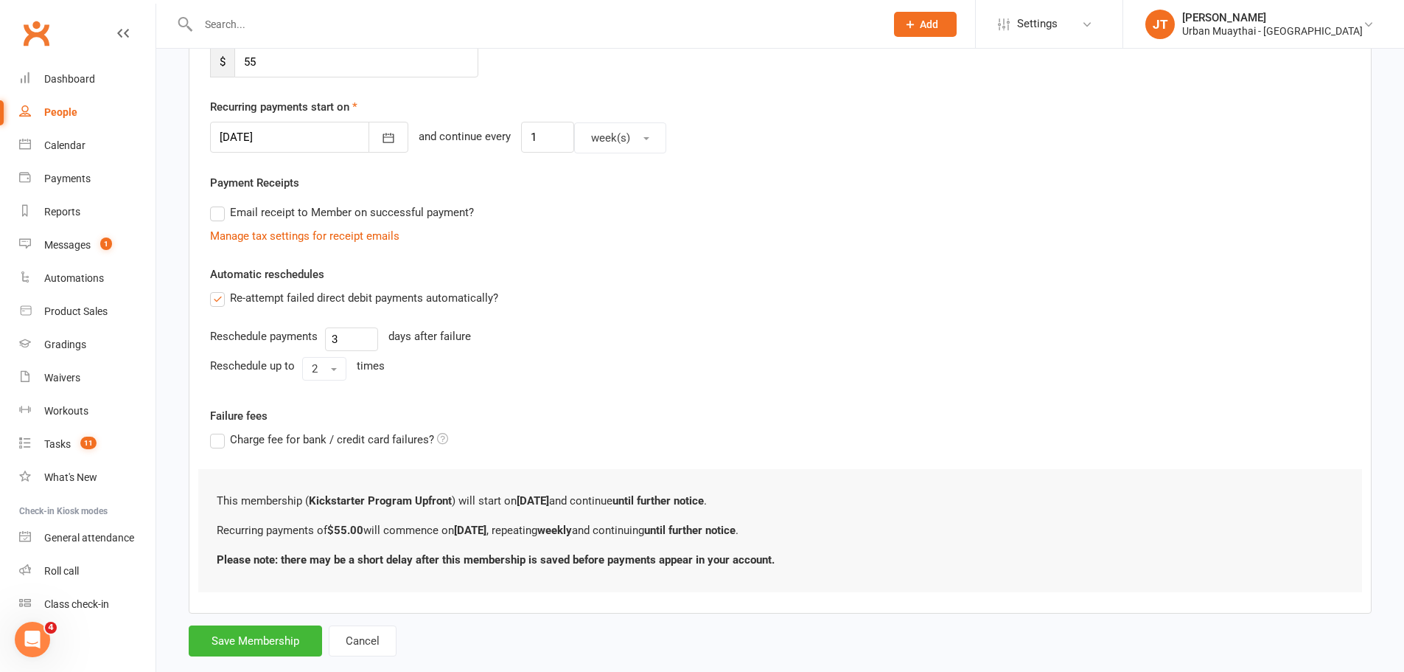
scroll to position [341, 0]
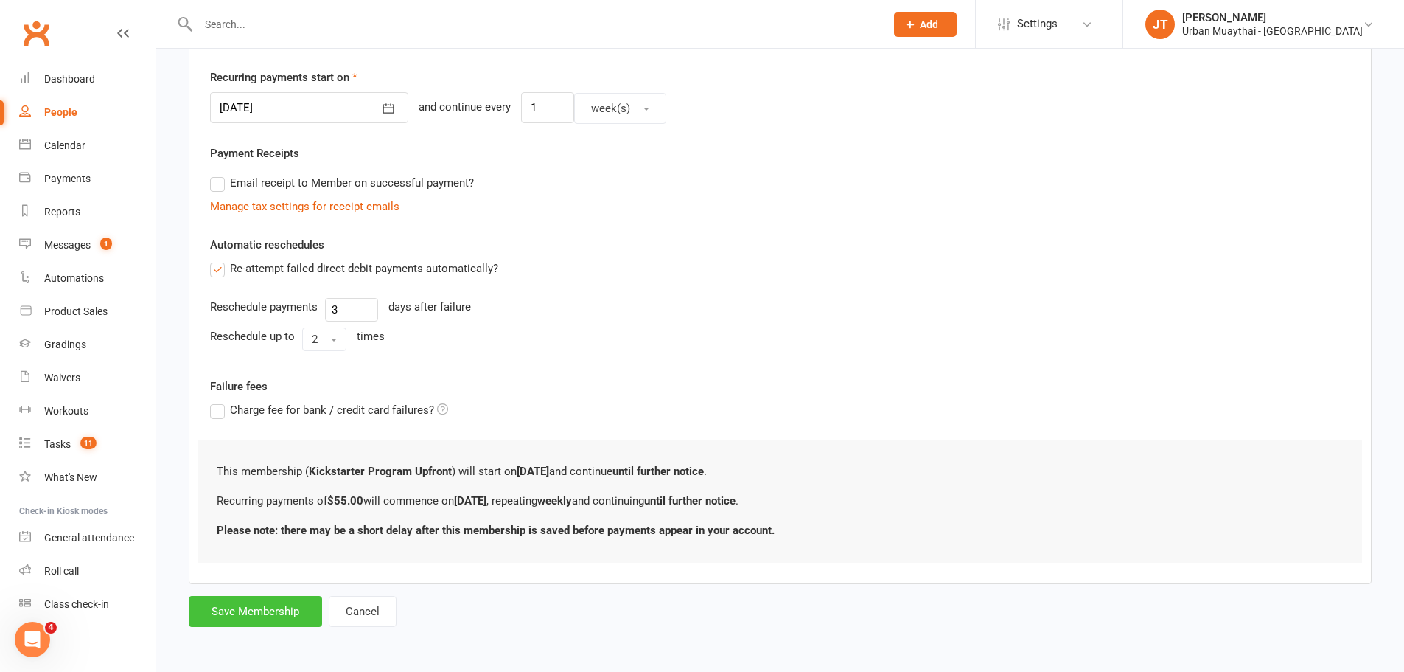
click at [223, 607] on button "Save Membership" at bounding box center [255, 611] width 133 height 31
type input "0"
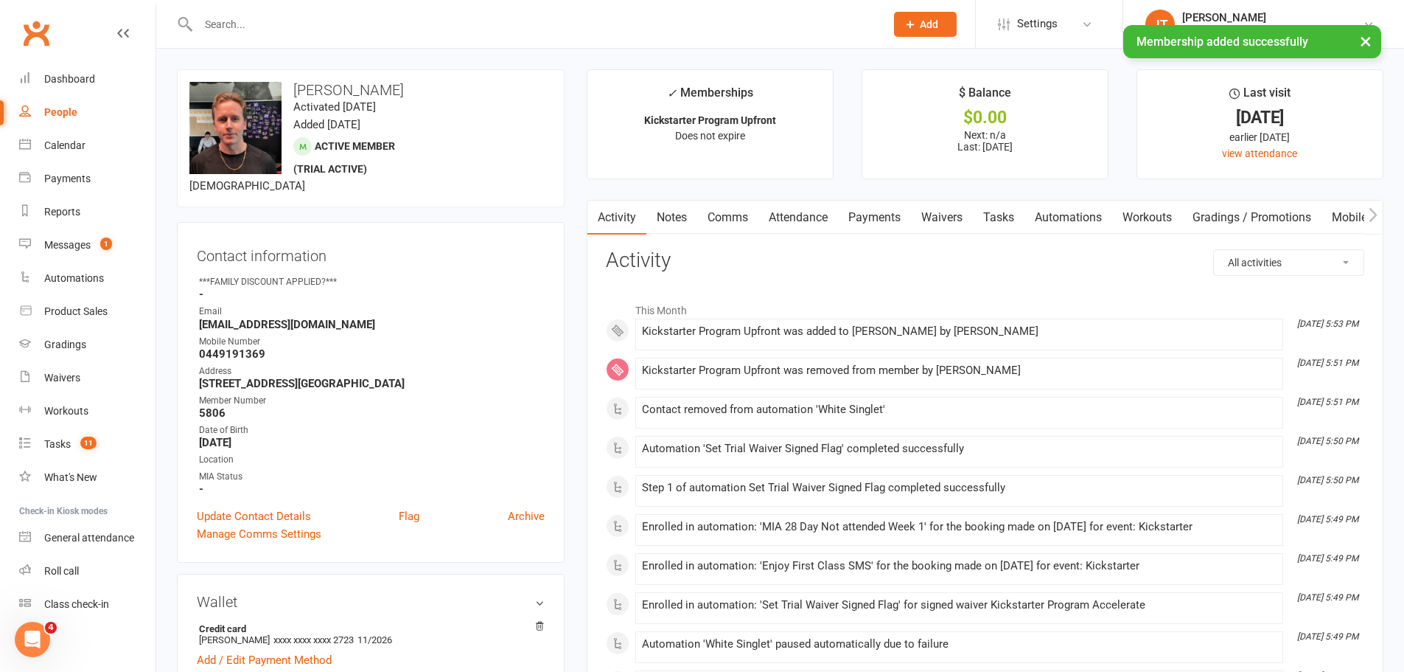
click at [944, 203] on link "Waivers" at bounding box center [942, 218] width 62 height 34
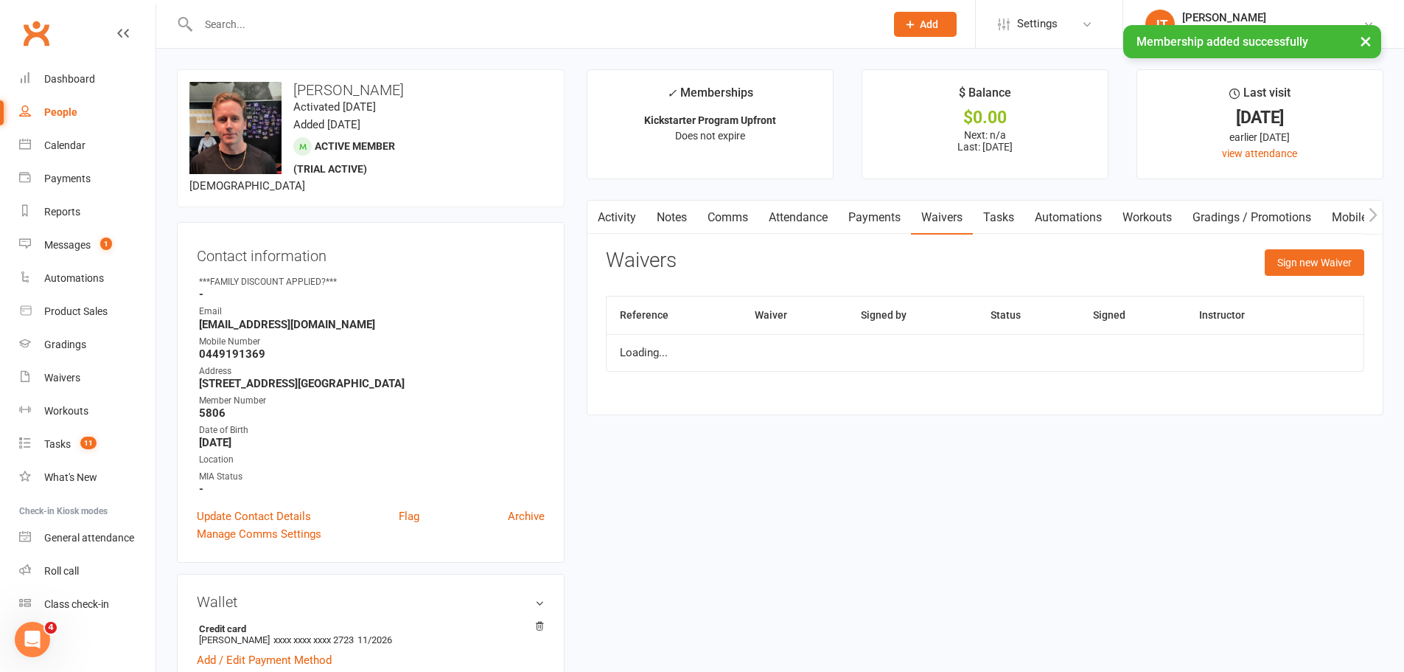
click at [830, 231] on link "Attendance" at bounding box center [799, 218] width 80 height 34
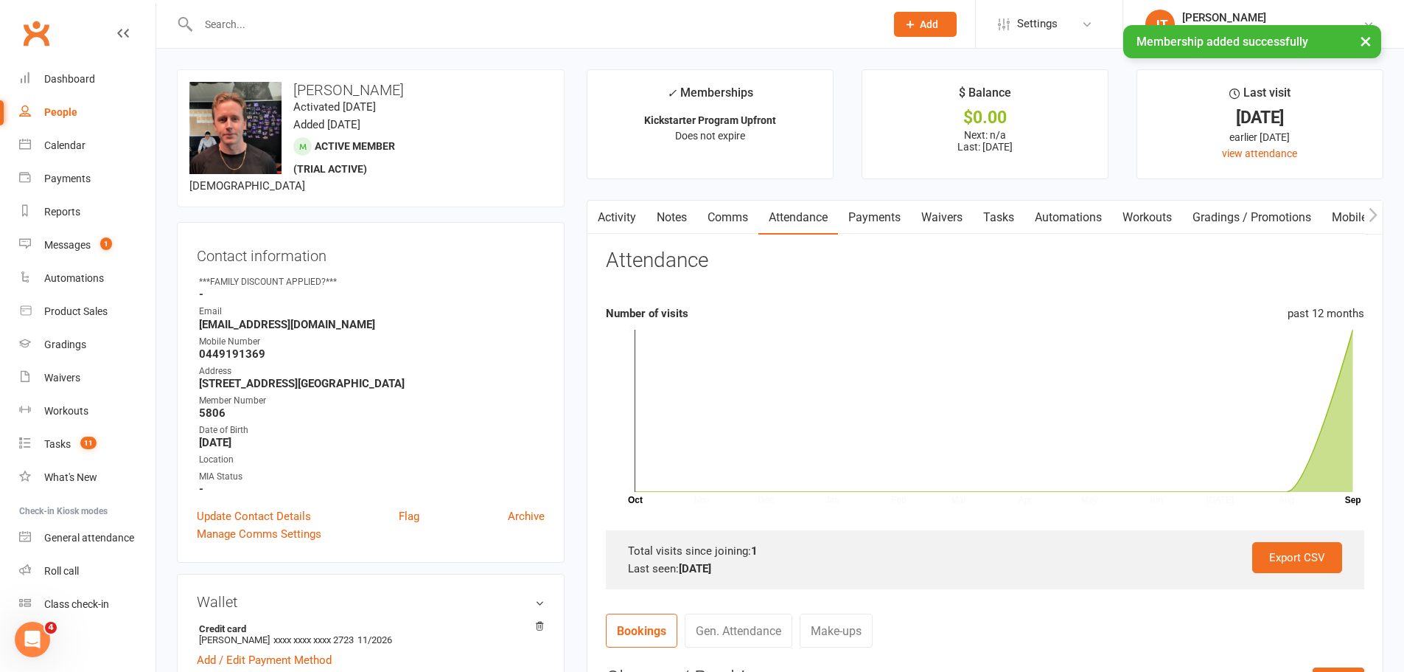
click at [857, 225] on link "Payments" at bounding box center [874, 218] width 73 height 34
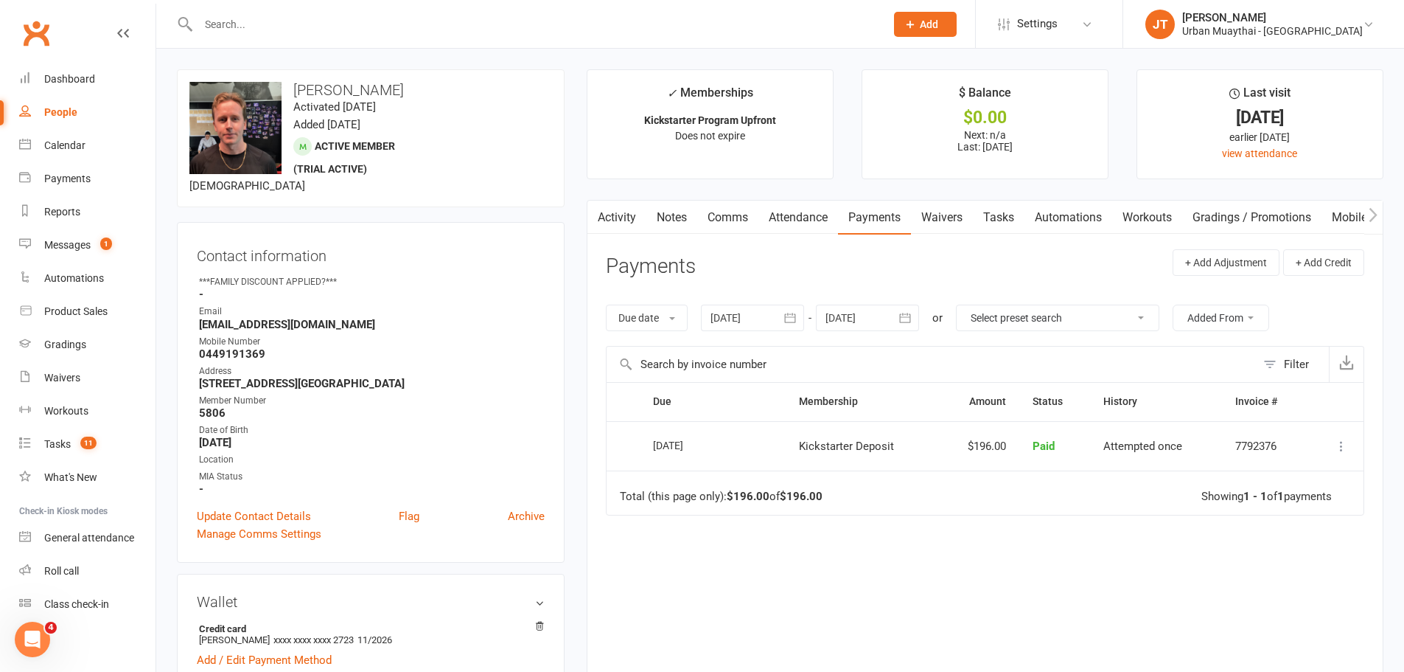
click at [248, 16] on input "text" at bounding box center [534, 24] width 681 height 21
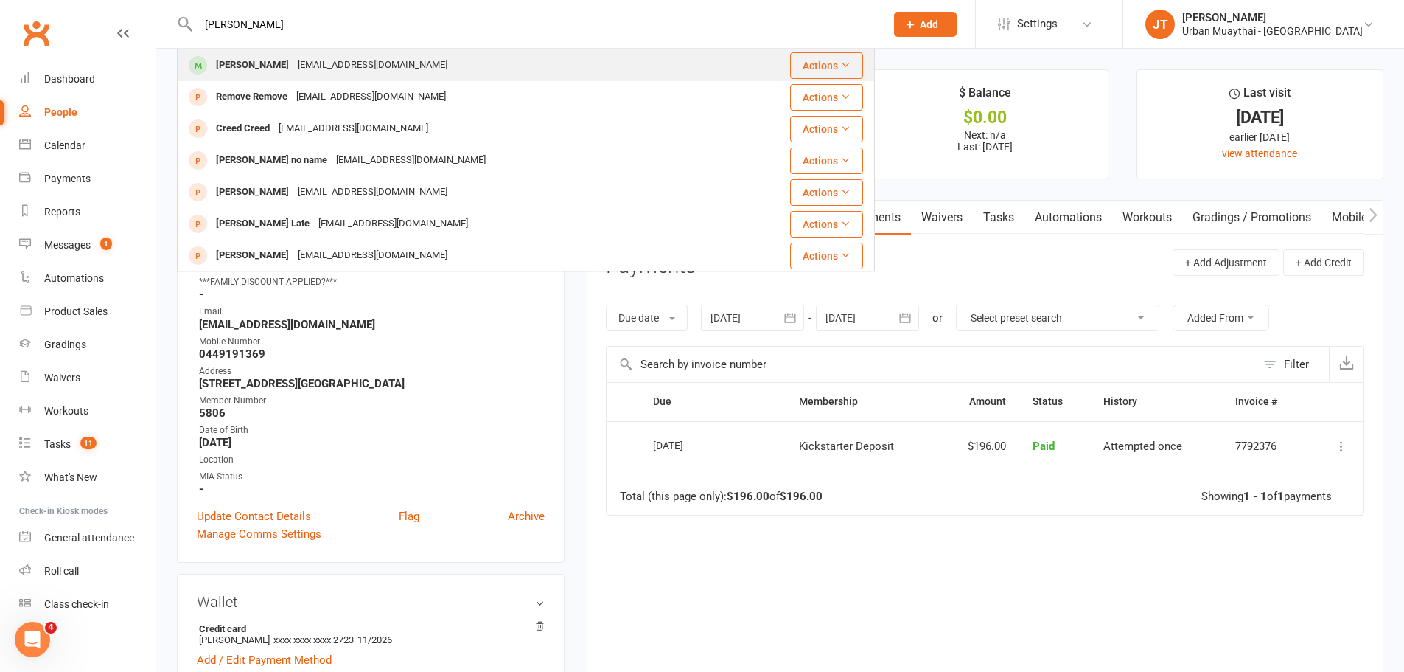
type input "noemi"
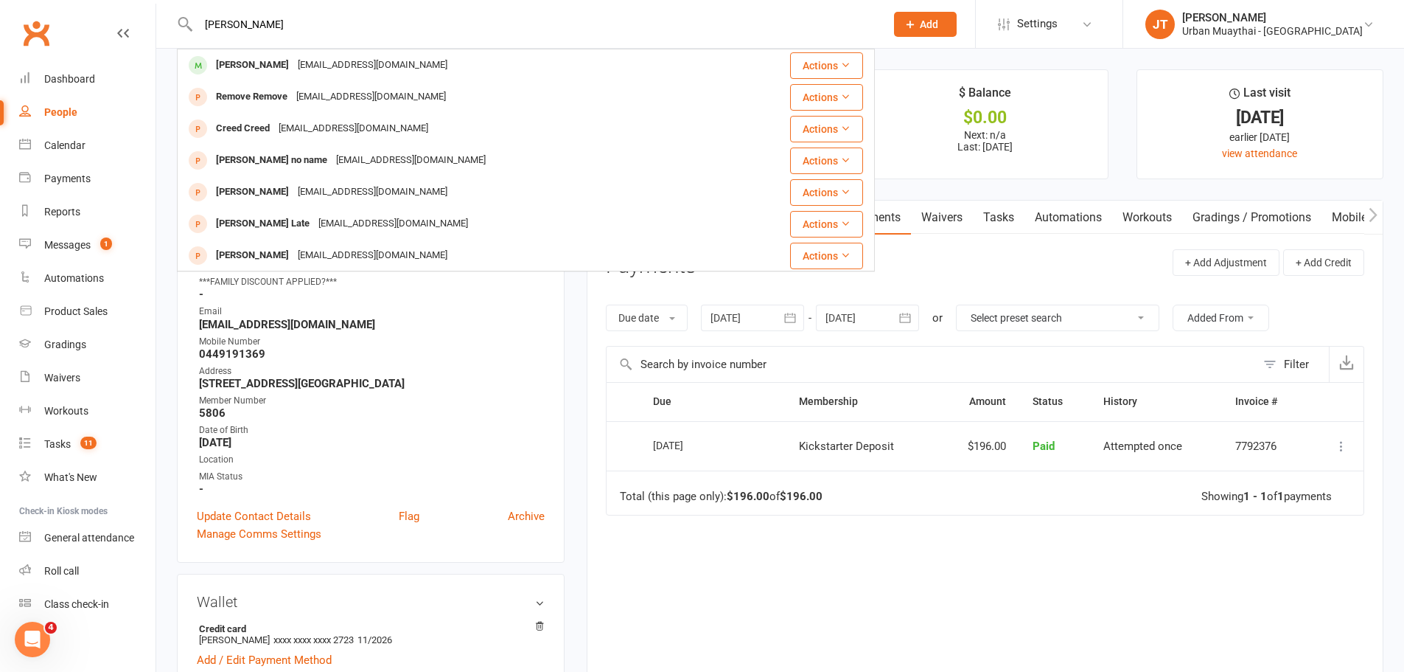
click at [254, 59] on div "Noemi Lopez" at bounding box center [253, 65] width 82 height 21
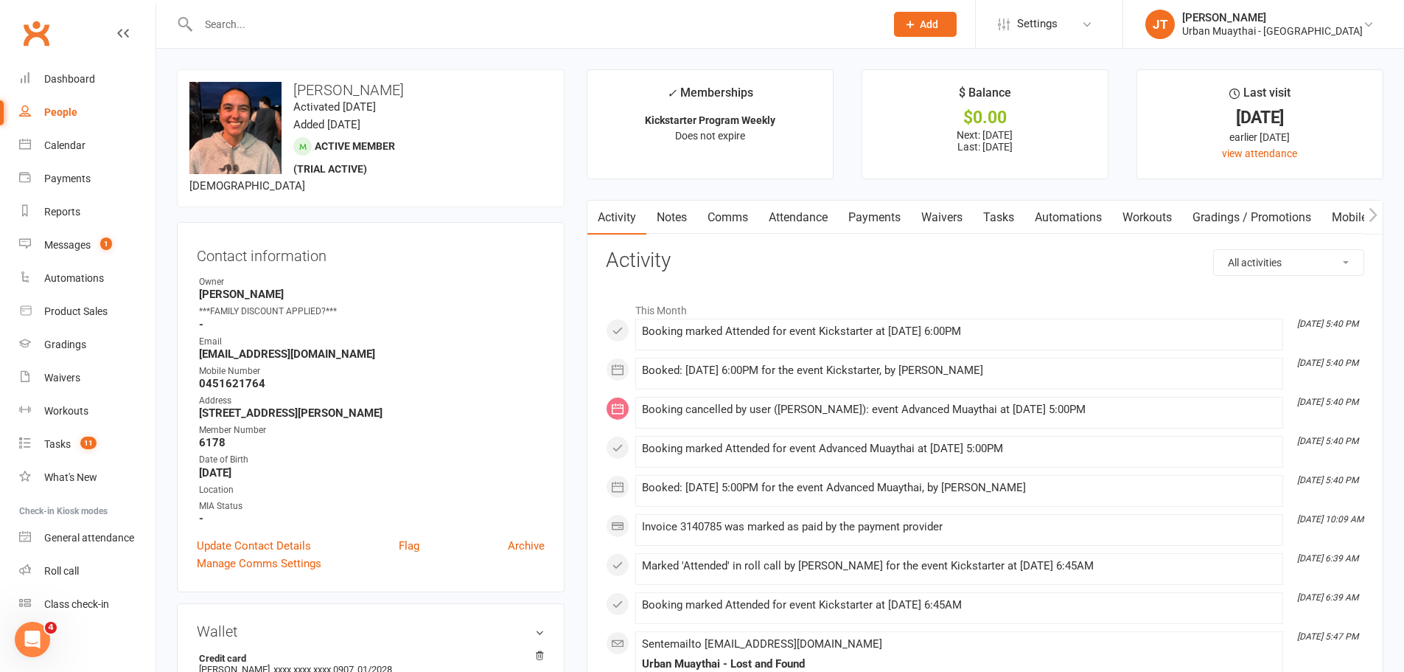
click at [879, 223] on link "Payments" at bounding box center [874, 218] width 73 height 34
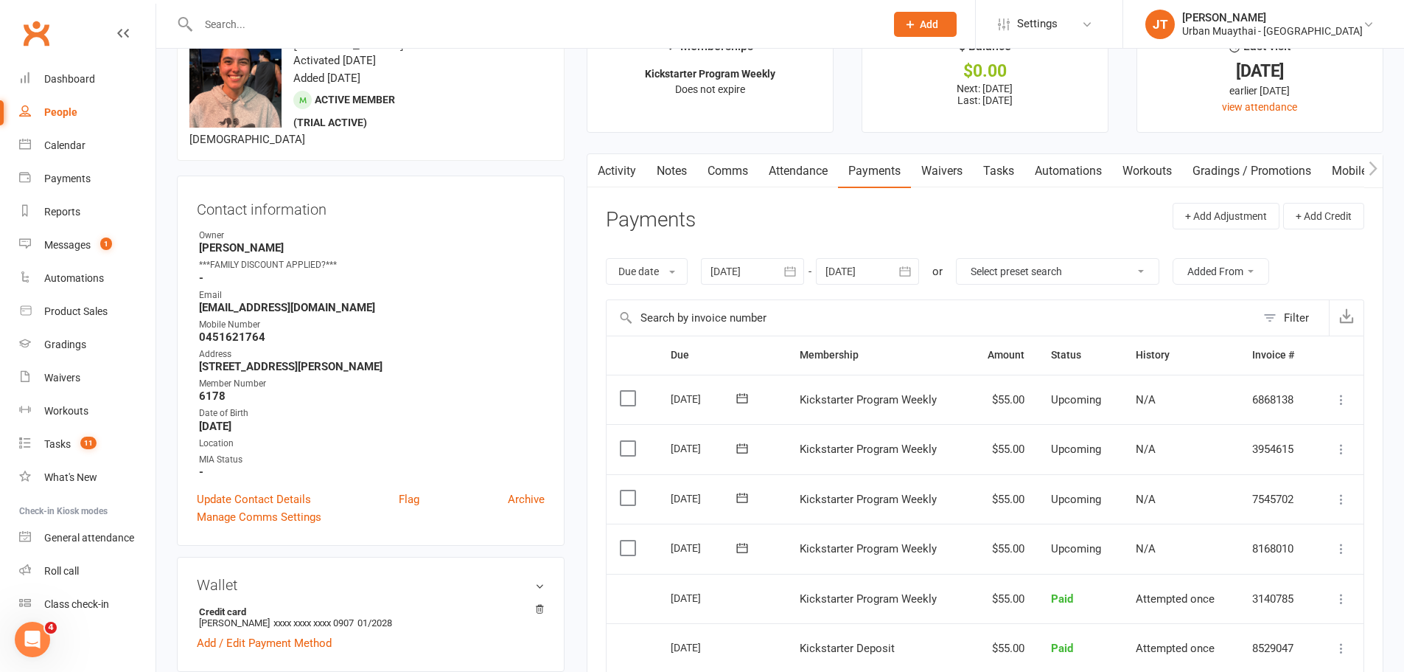
scroll to position [147, 0]
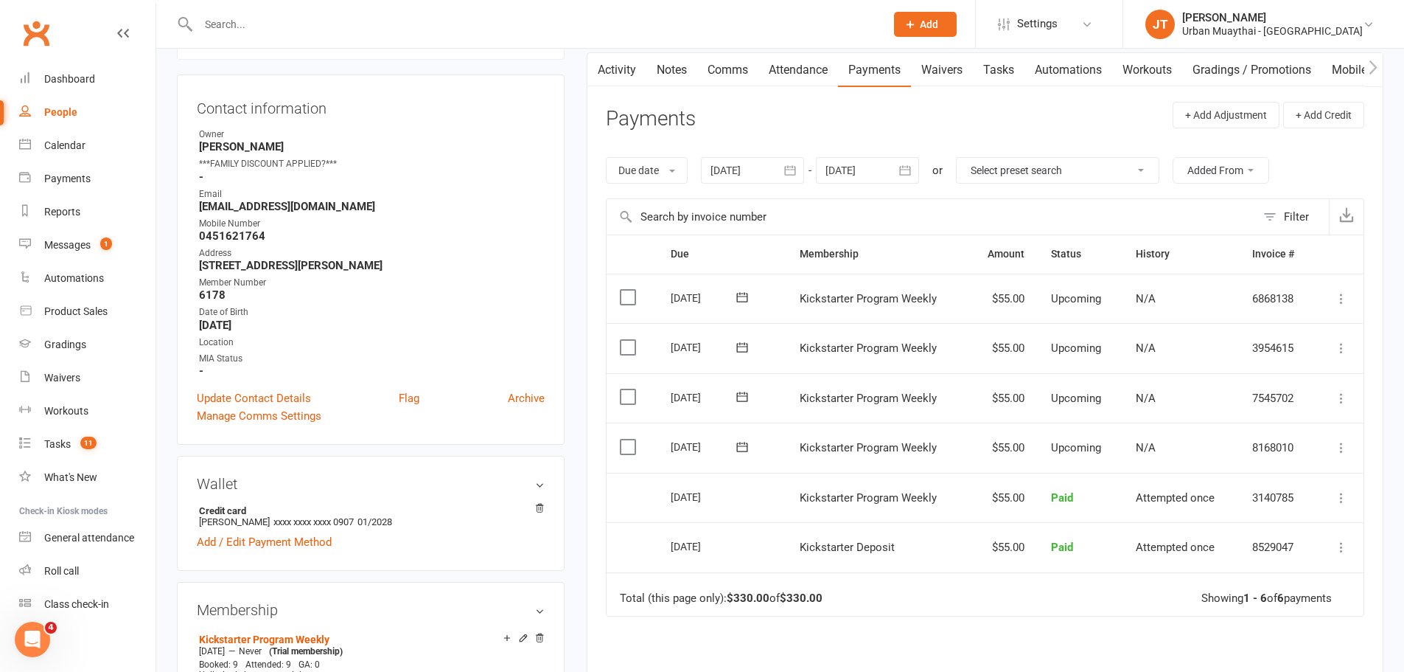
click at [1348, 443] on td "Mark as Paid (Cash) Mark as Paid (POS) Mark as Paid (Other) Skip Change amount …" at bounding box center [1339, 447] width 49 height 50
click at [1341, 443] on icon at bounding box center [1341, 447] width 15 height 15
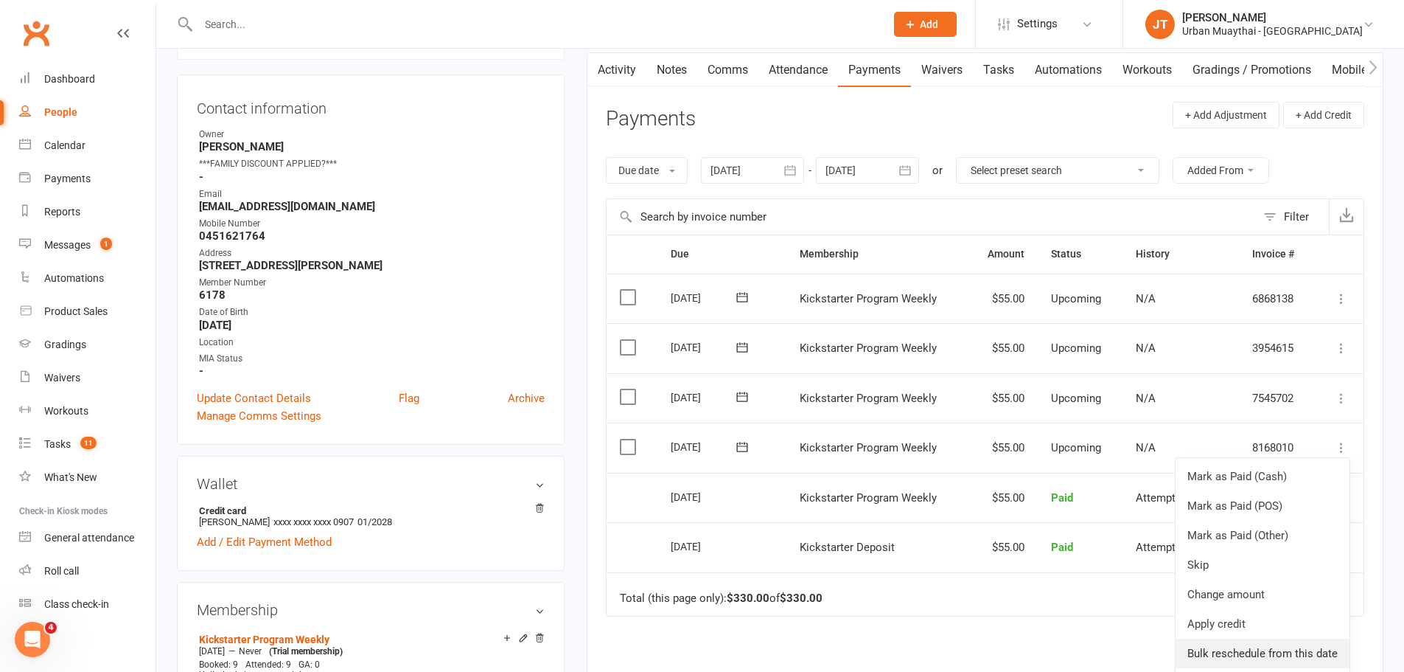
click at [1238, 649] on link "Bulk reschedule from this date" at bounding box center [1263, 652] width 174 height 29
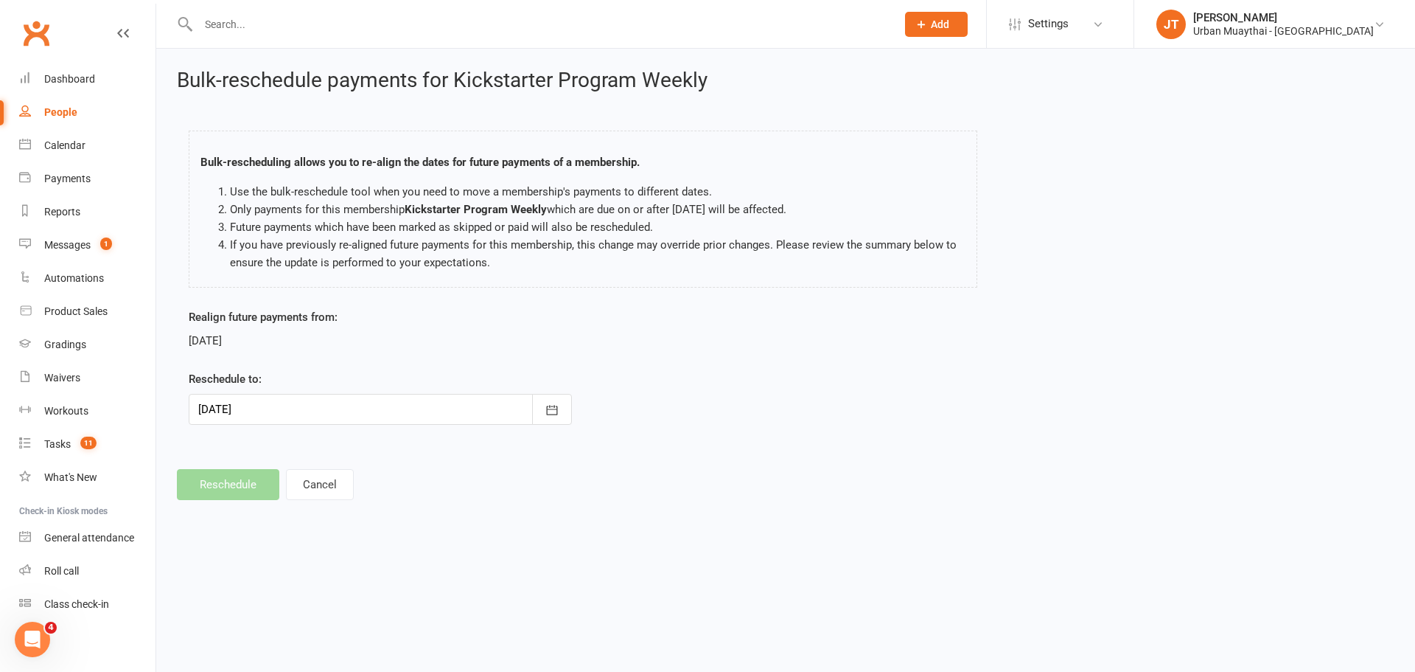
click at [457, 425] on div "Realign future payments from: 17 Sep 2025 Reschedule to: 17 Sep 2025 September …" at bounding box center [380, 376] width 405 height 137
click at [428, 406] on div at bounding box center [380, 409] width 383 height 31
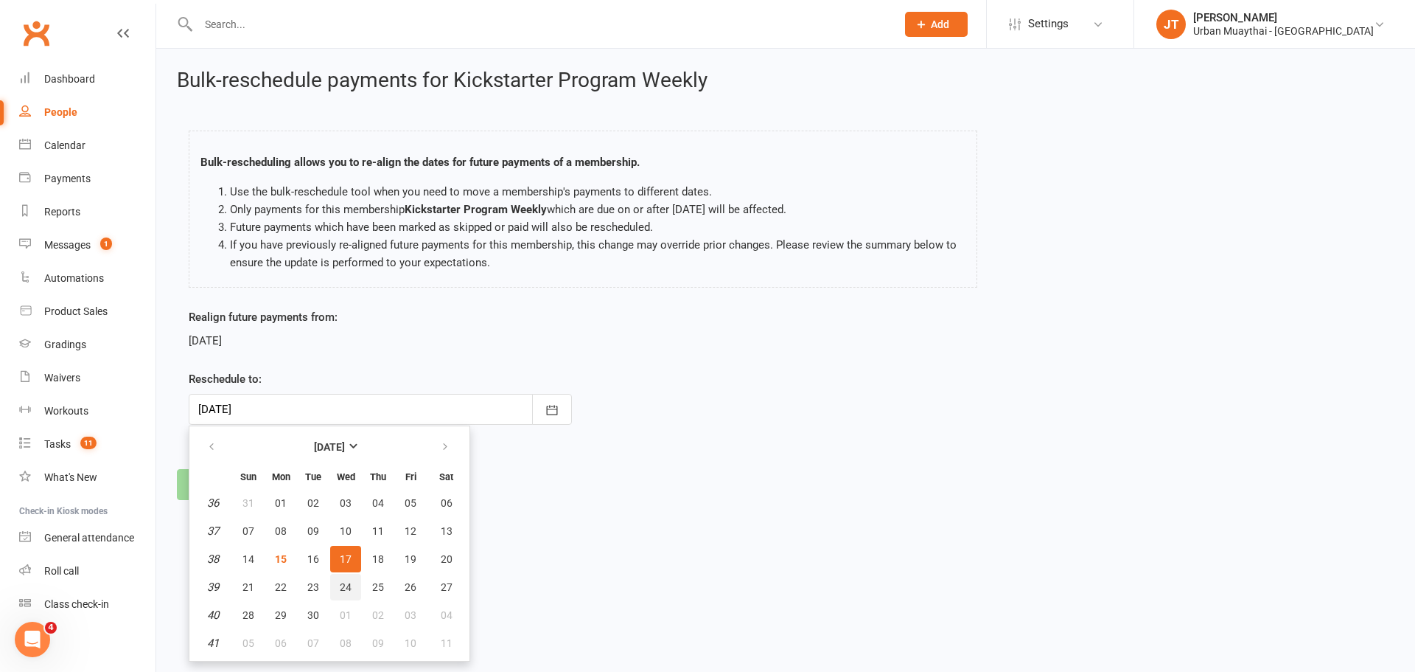
click at [342, 581] on span "24" at bounding box center [346, 587] width 12 height 12
type input "24 Sep 2025"
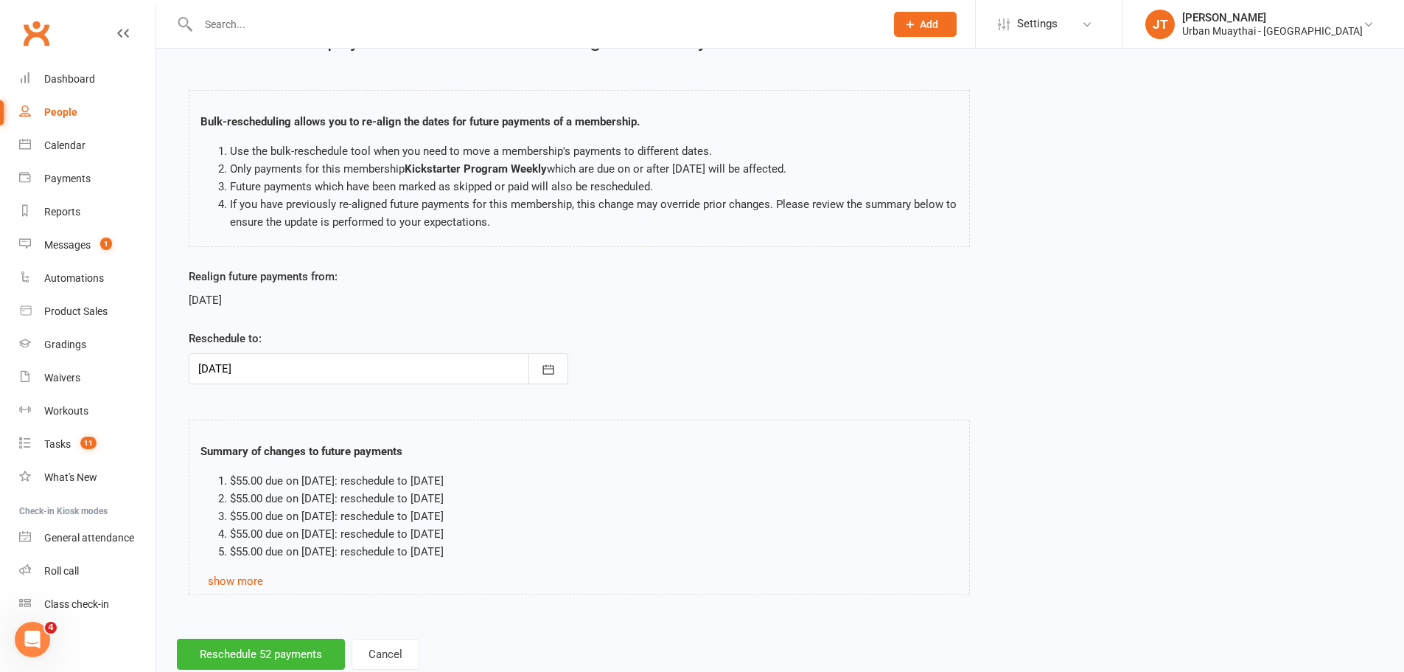
scroll to position [80, 0]
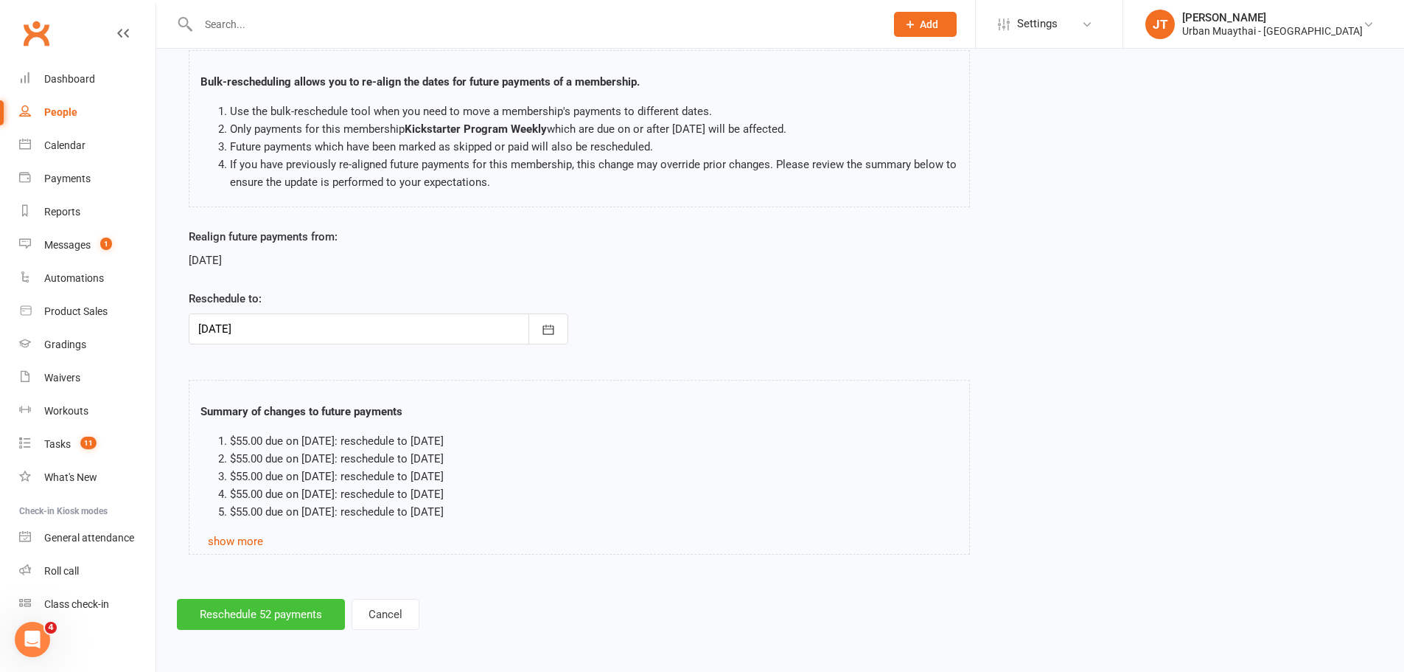
click at [266, 619] on button "Reschedule 52 payments" at bounding box center [261, 614] width 168 height 31
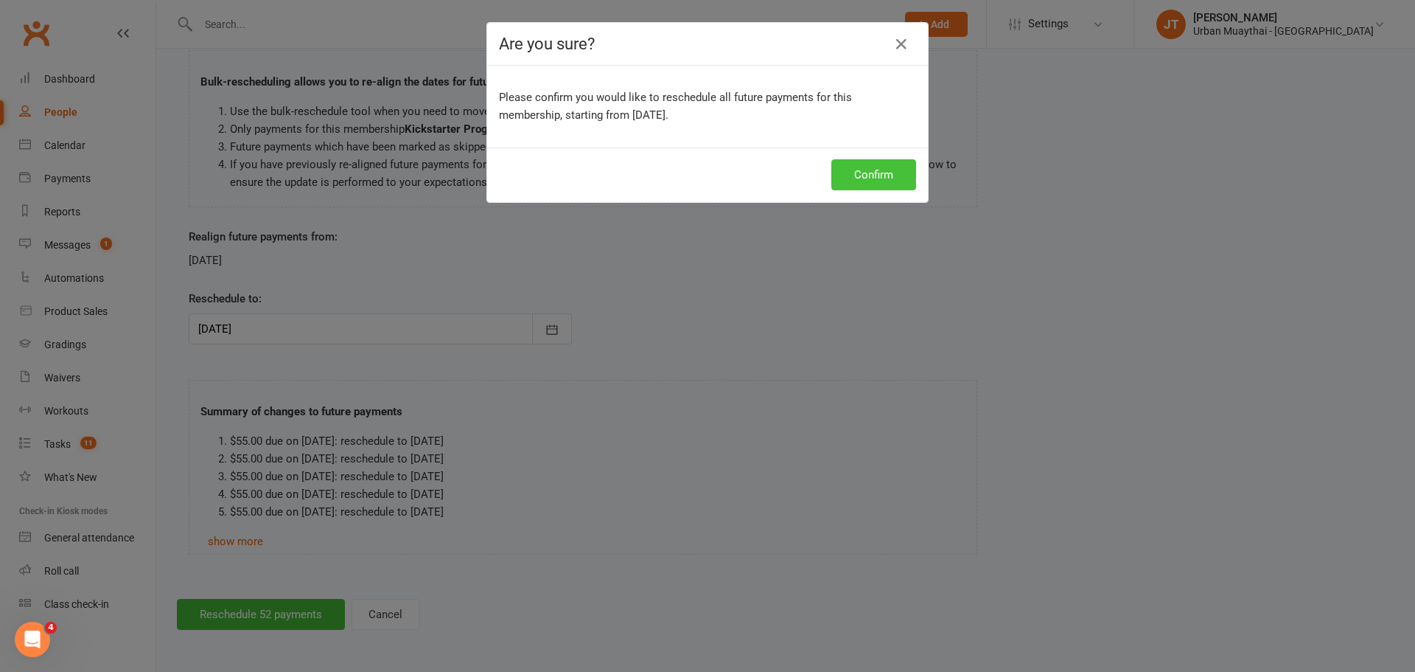
click at [877, 171] on button "Confirm" at bounding box center [874, 174] width 85 height 31
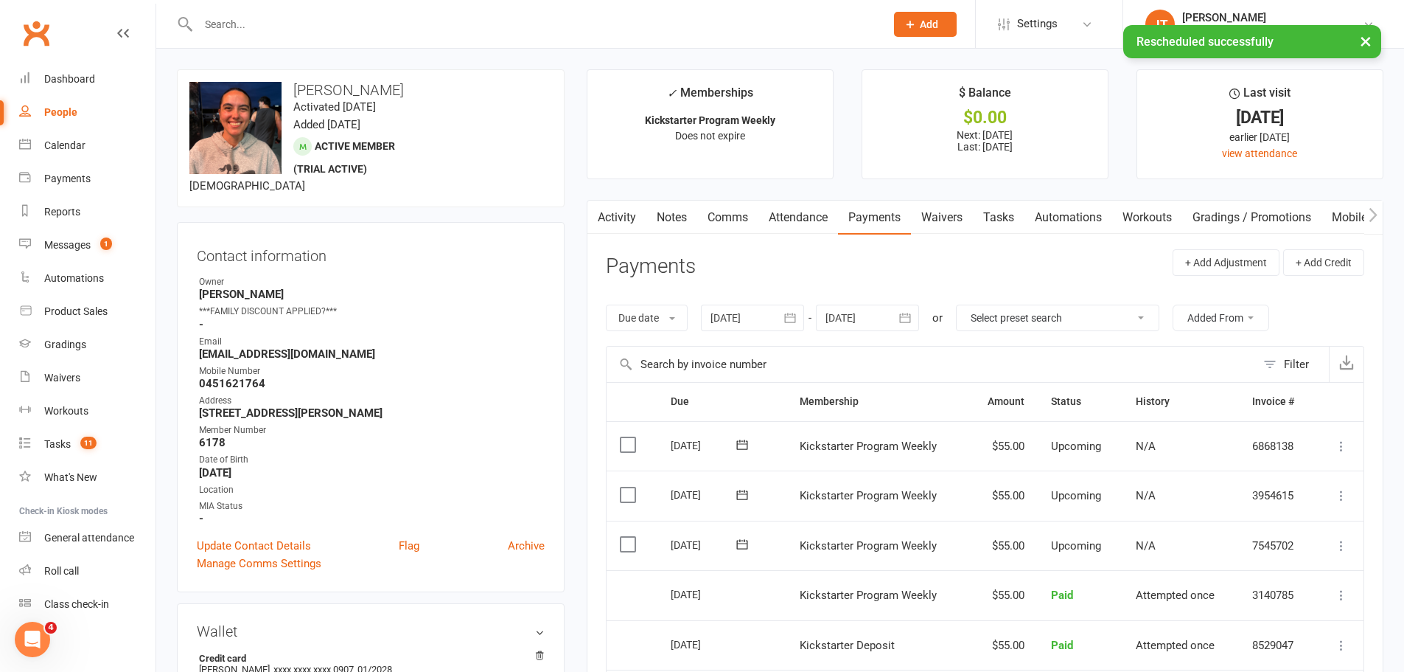
click at [696, 215] on link "Notes" at bounding box center [672, 218] width 51 height 34
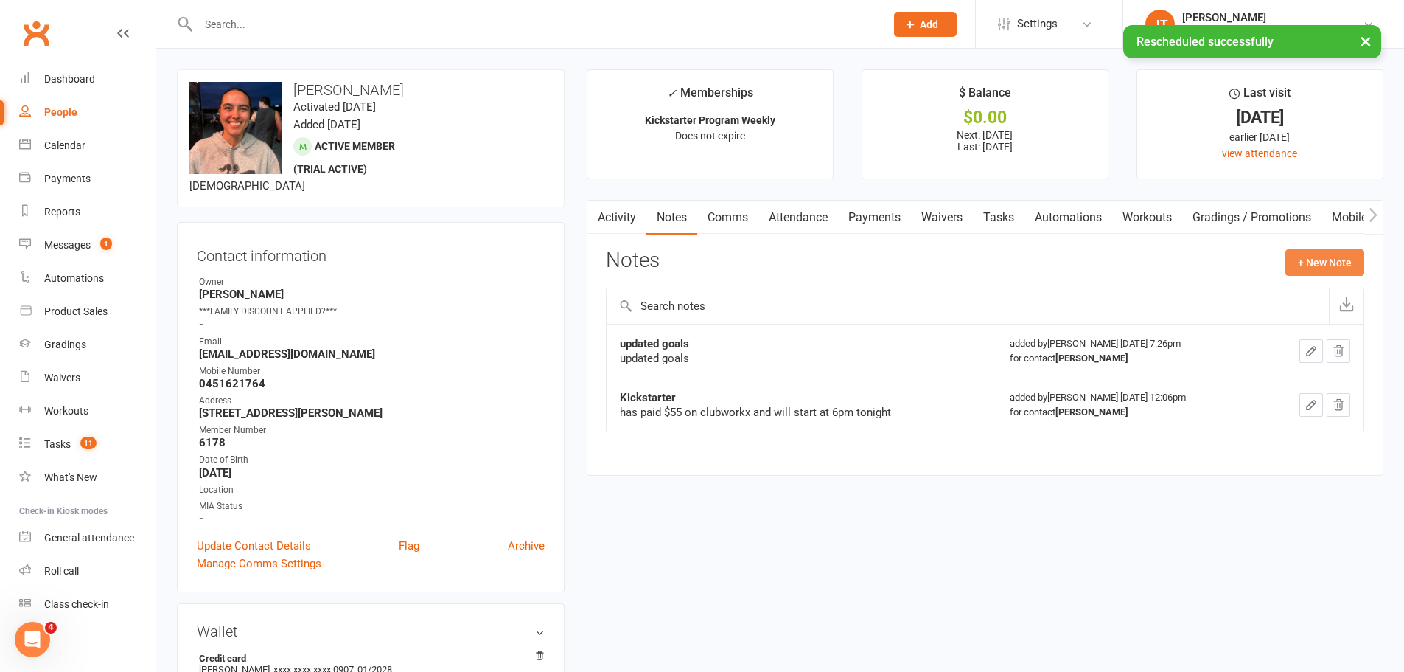
click at [1324, 251] on button "+ New Note" at bounding box center [1325, 262] width 79 height 27
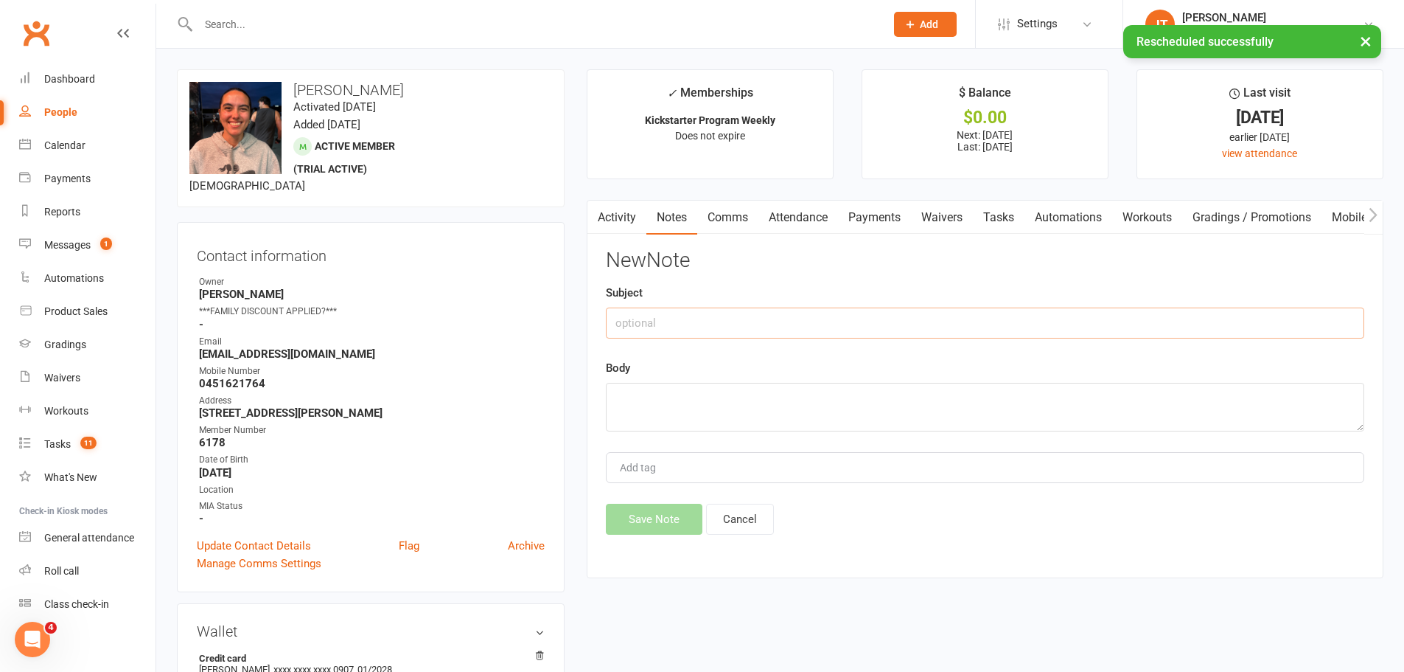
click at [767, 321] on input "text" at bounding box center [985, 322] width 759 height 31
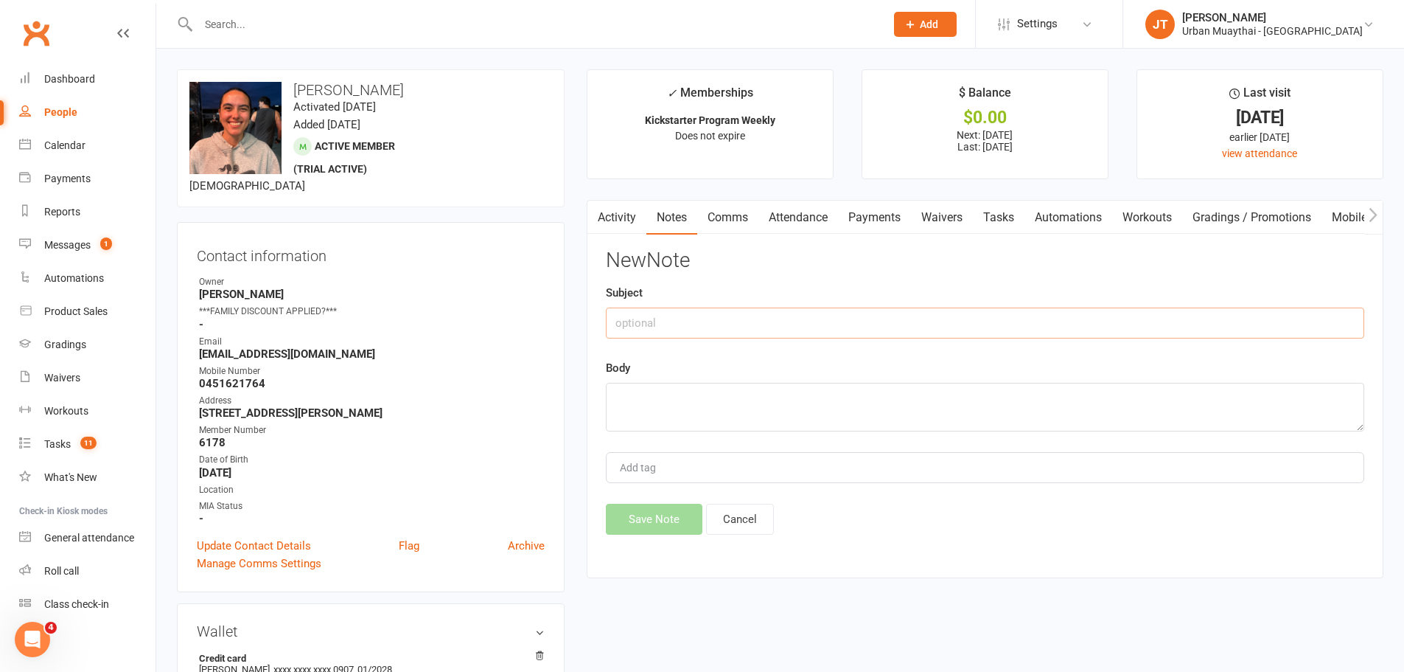
type input "A"
type input "KS Away for 1 week"
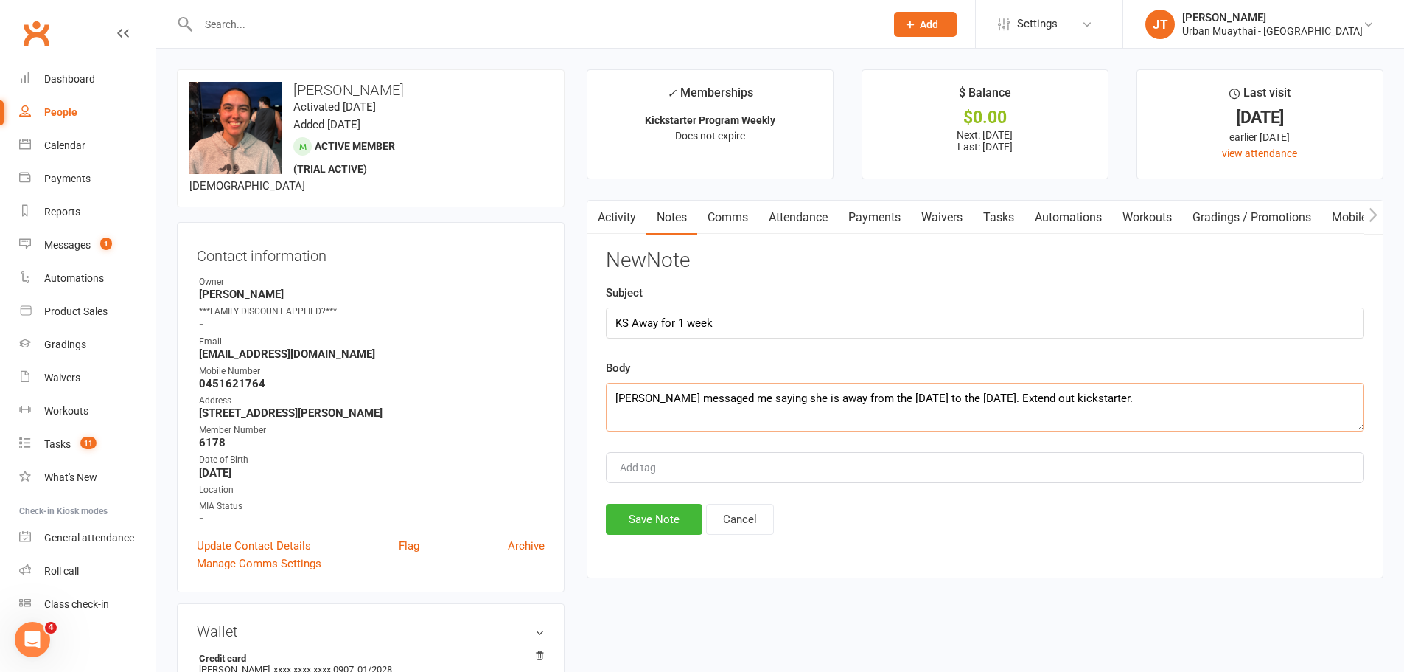
type textarea "Noemi messaged me saying she is away from the 22nd to the 29th of September. Ex…"
click at [666, 515] on button "Save Note" at bounding box center [654, 519] width 97 height 31
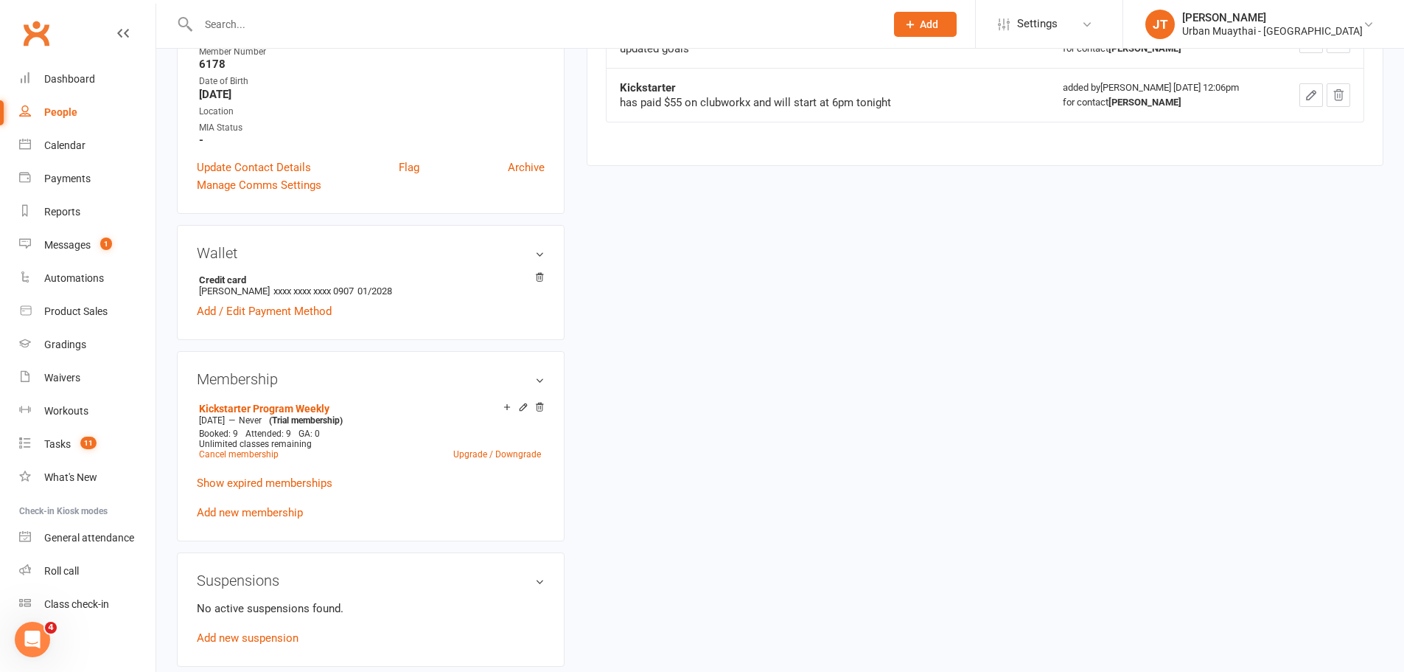
scroll to position [590, 0]
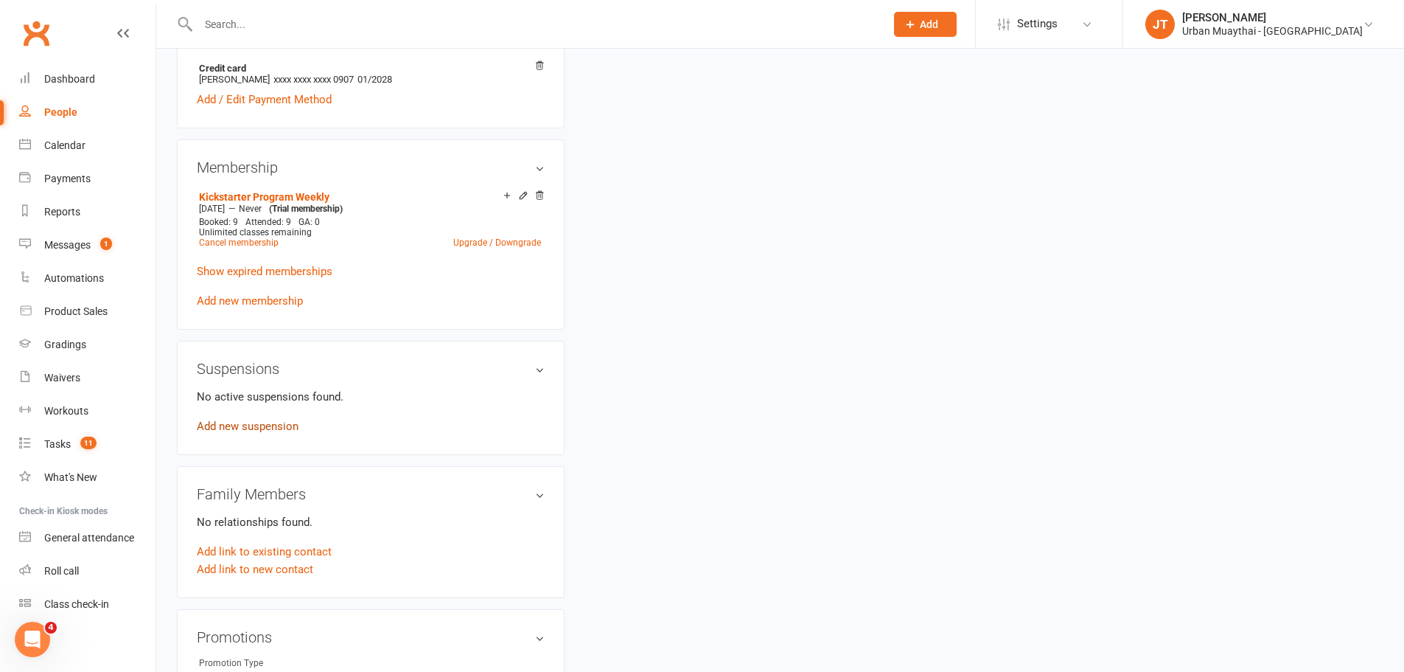
click at [252, 421] on link "Add new suspension" at bounding box center [248, 425] width 102 height 13
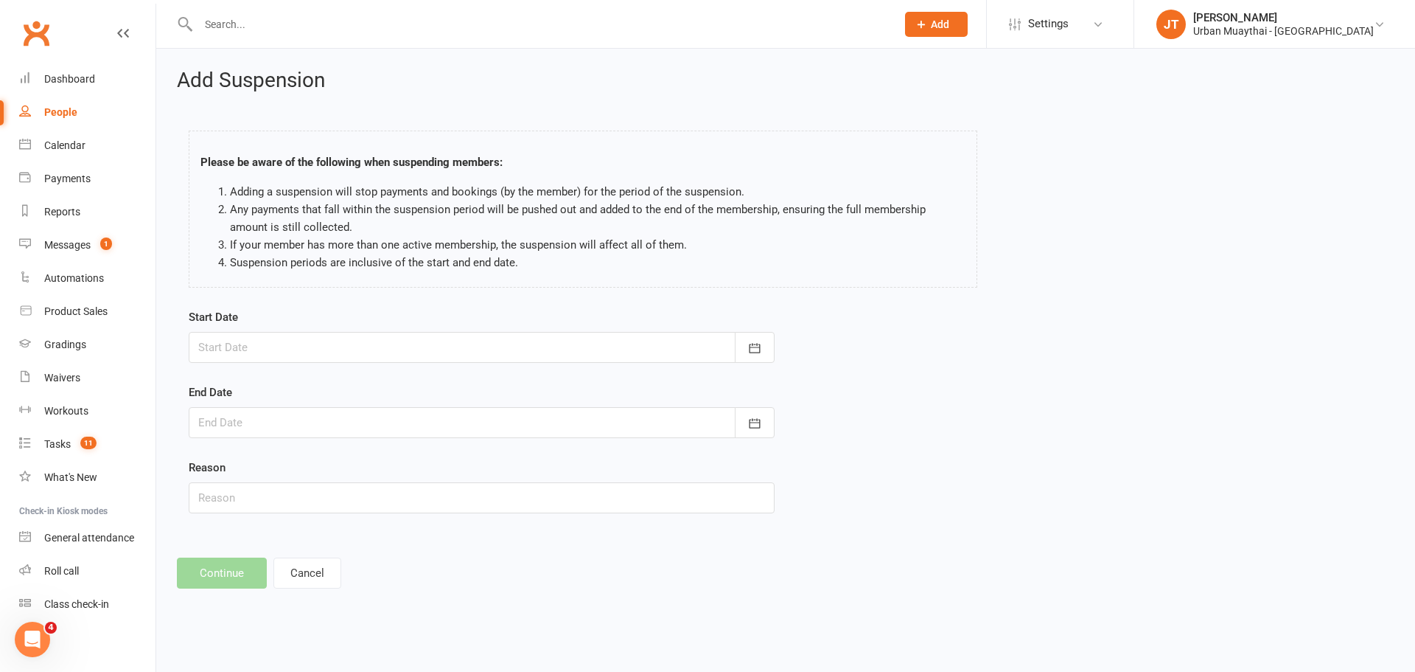
click at [419, 350] on div at bounding box center [482, 347] width 586 height 31
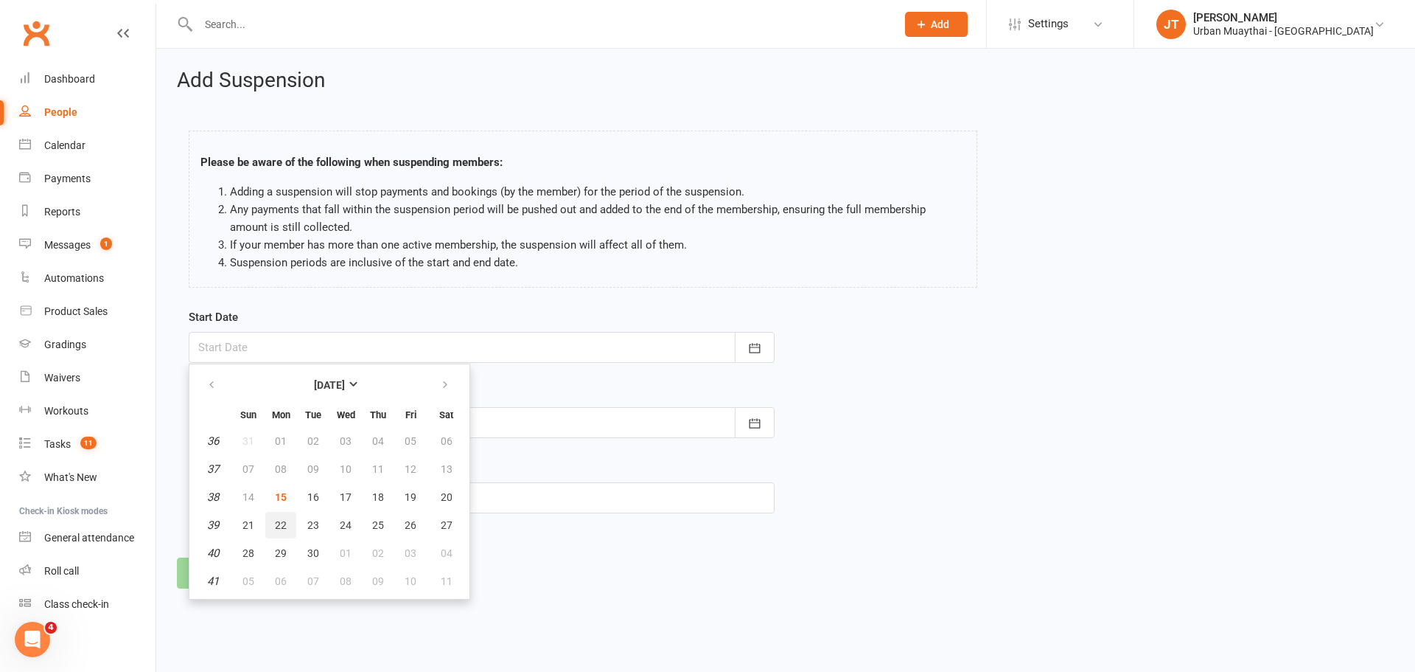
click at [278, 528] on span "22" at bounding box center [281, 525] width 12 height 12
type input "22 Sep 2025"
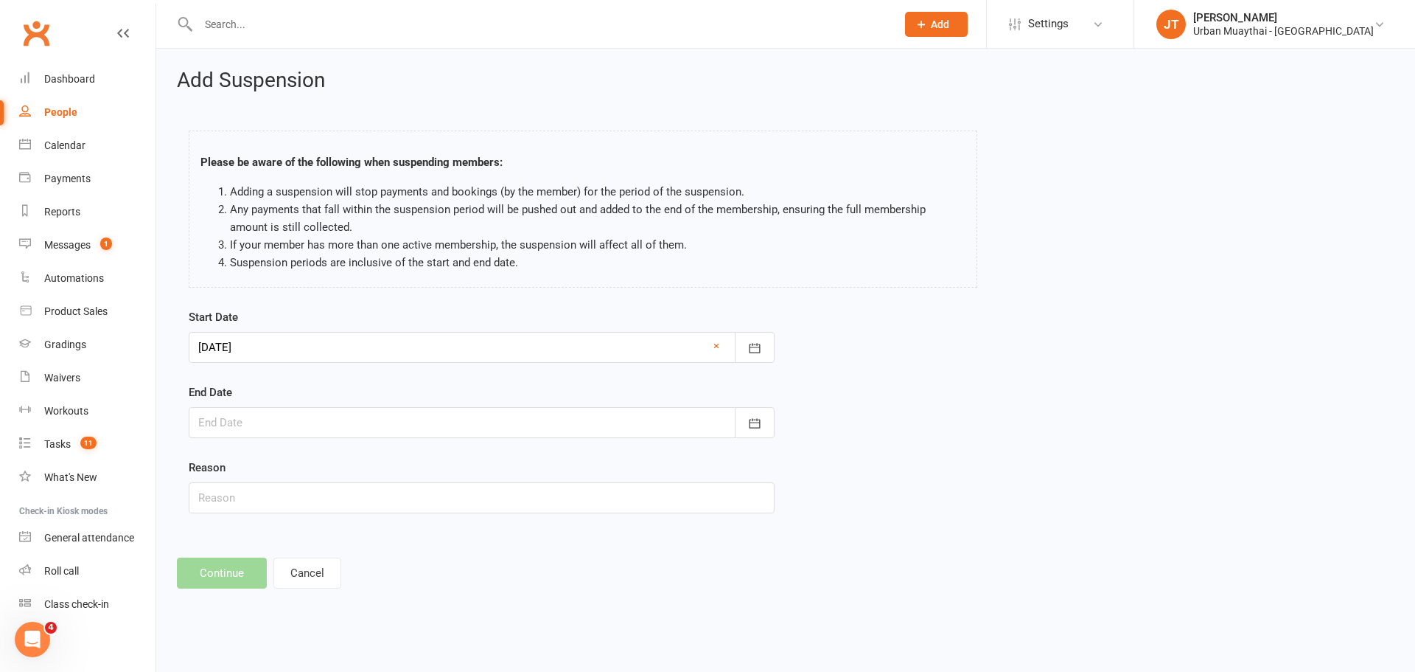
click at [332, 396] on div "End Date September 2025 Sun Mon Tue Wed Thu Fri Sat 36 31 01 02 03 04 05 06 37 …" at bounding box center [482, 410] width 586 height 55
click at [332, 409] on div at bounding box center [482, 422] width 586 height 31
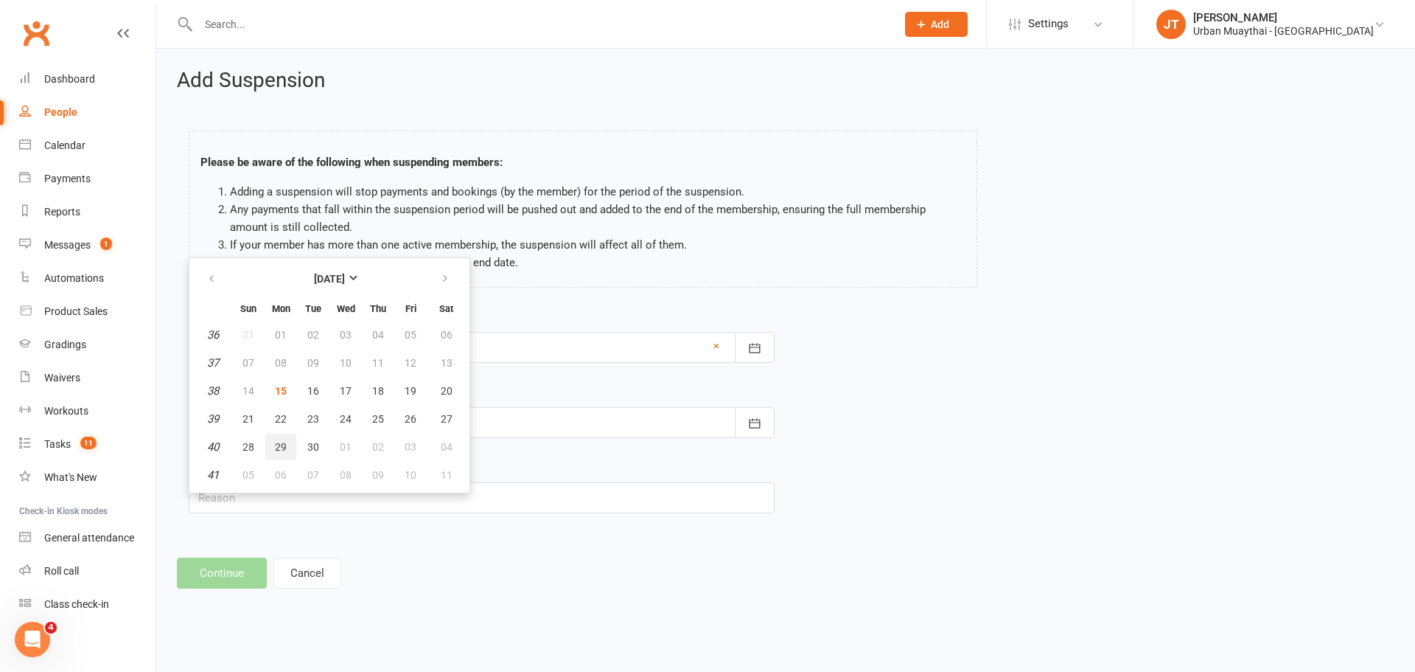
click at [281, 445] on span "29" at bounding box center [281, 447] width 12 height 12
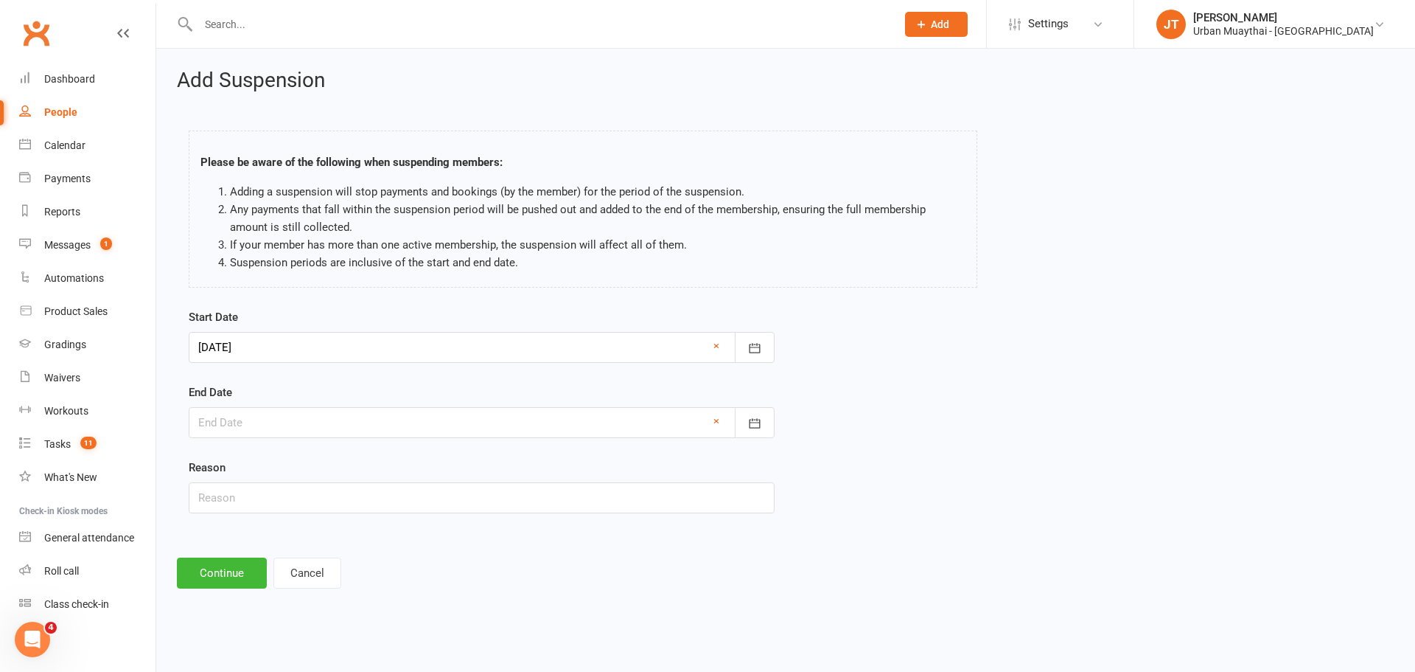
type input "29 Sep 2025"
click at [424, 579] on footer "Continue Cancel" at bounding box center [786, 572] width 1218 height 31
click at [368, 495] on input "text" at bounding box center [482, 497] width 586 height 31
type input "Away for holiday."
click at [508, 571] on footer "Continue Cancel" at bounding box center [786, 572] width 1218 height 31
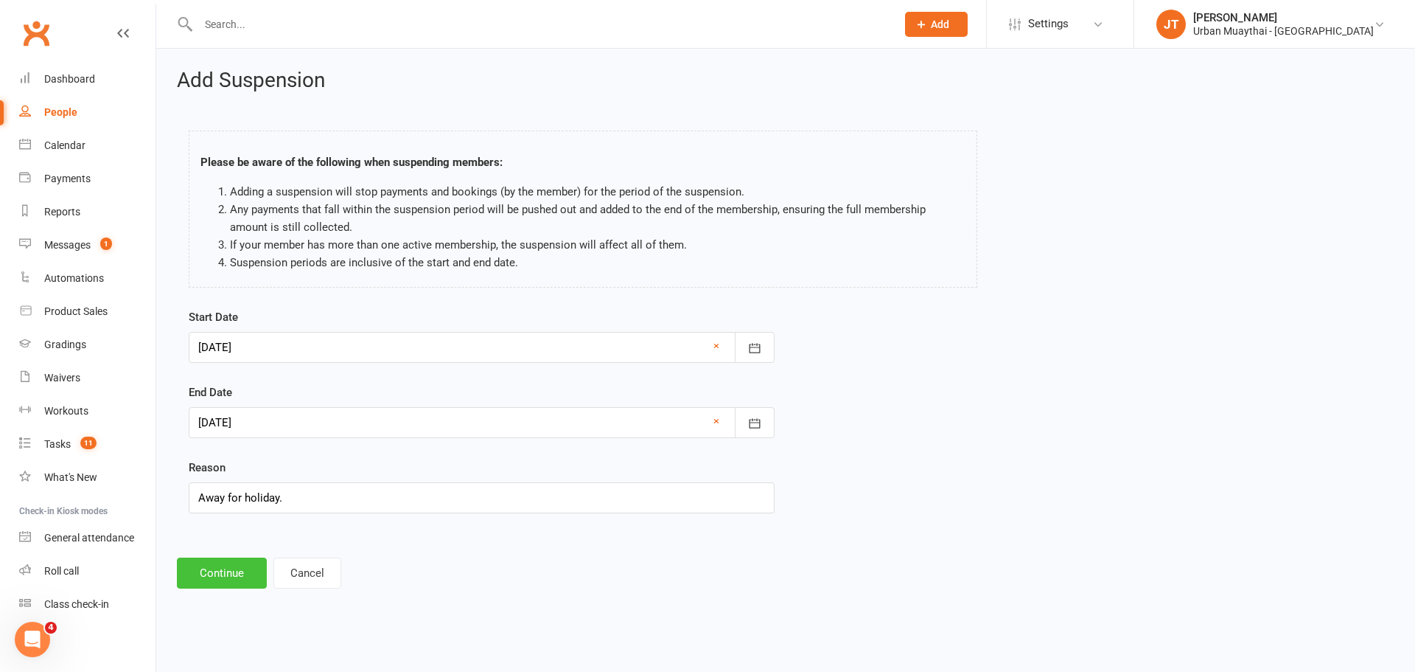
click at [224, 576] on button "Continue" at bounding box center [222, 572] width 90 height 31
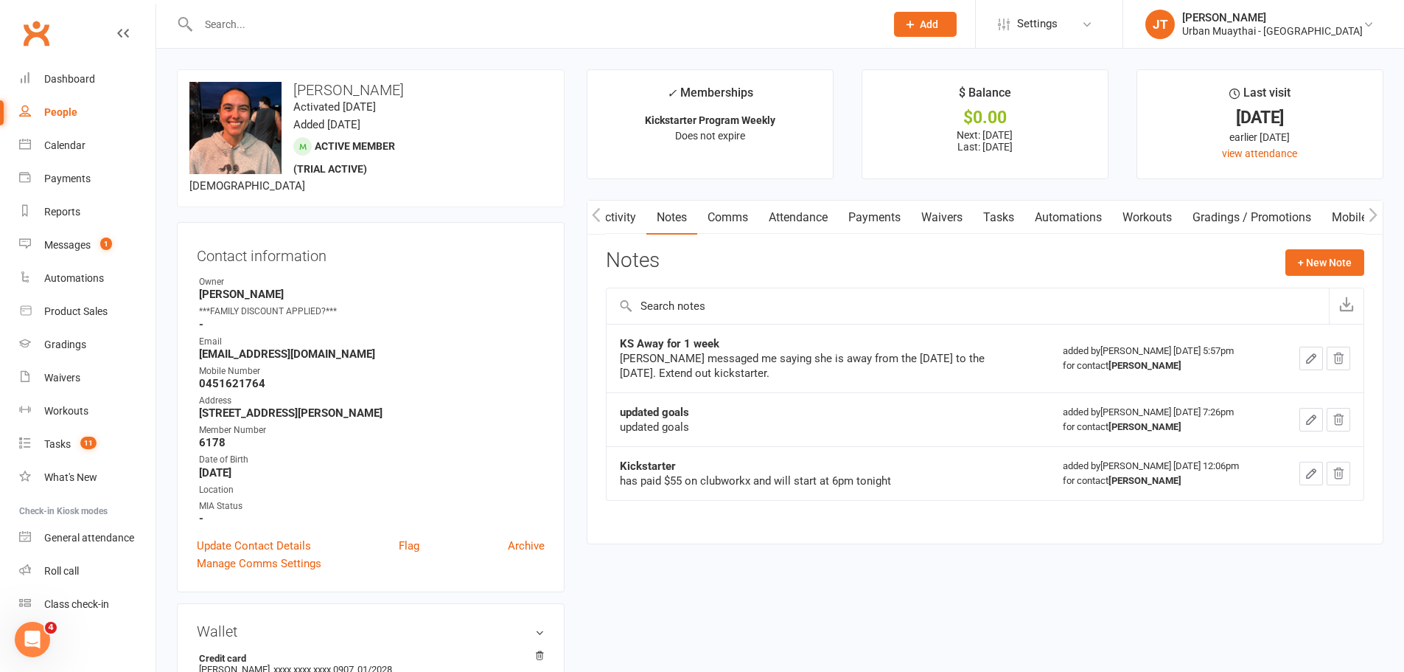
click at [888, 217] on link "Payments" at bounding box center [874, 218] width 73 height 34
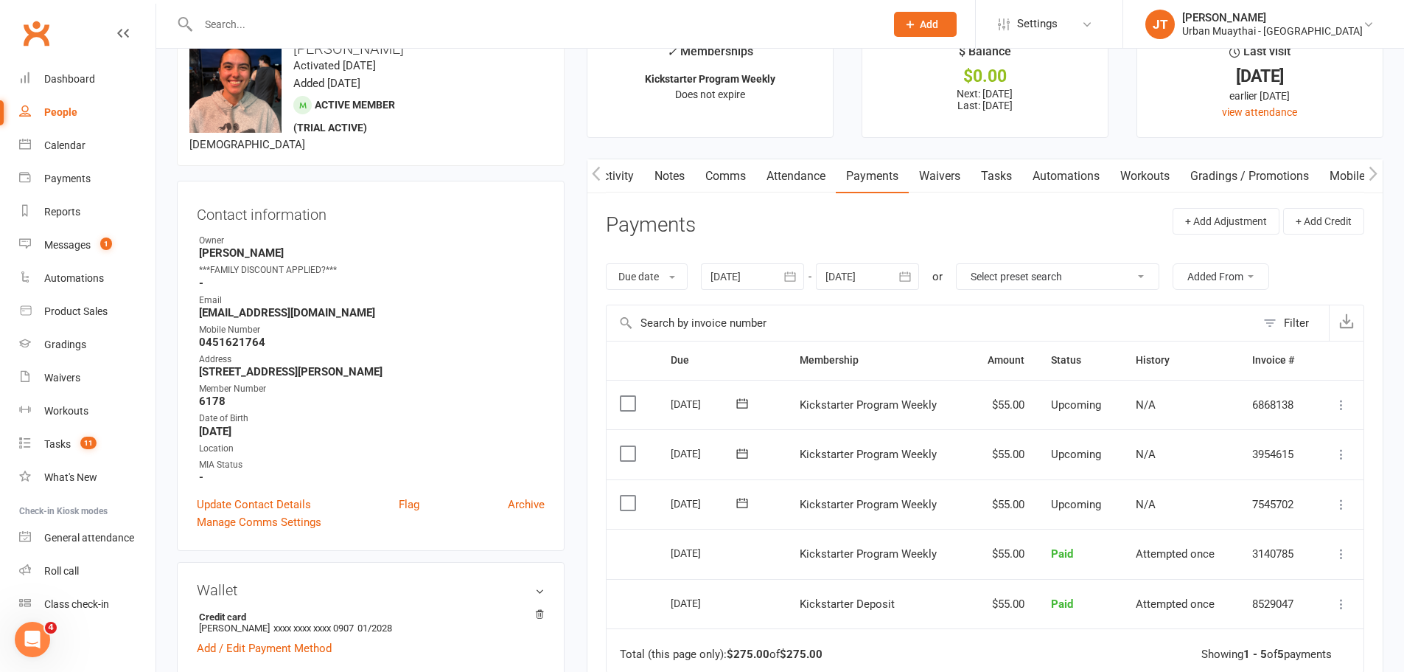
scroll to position [74, 0]
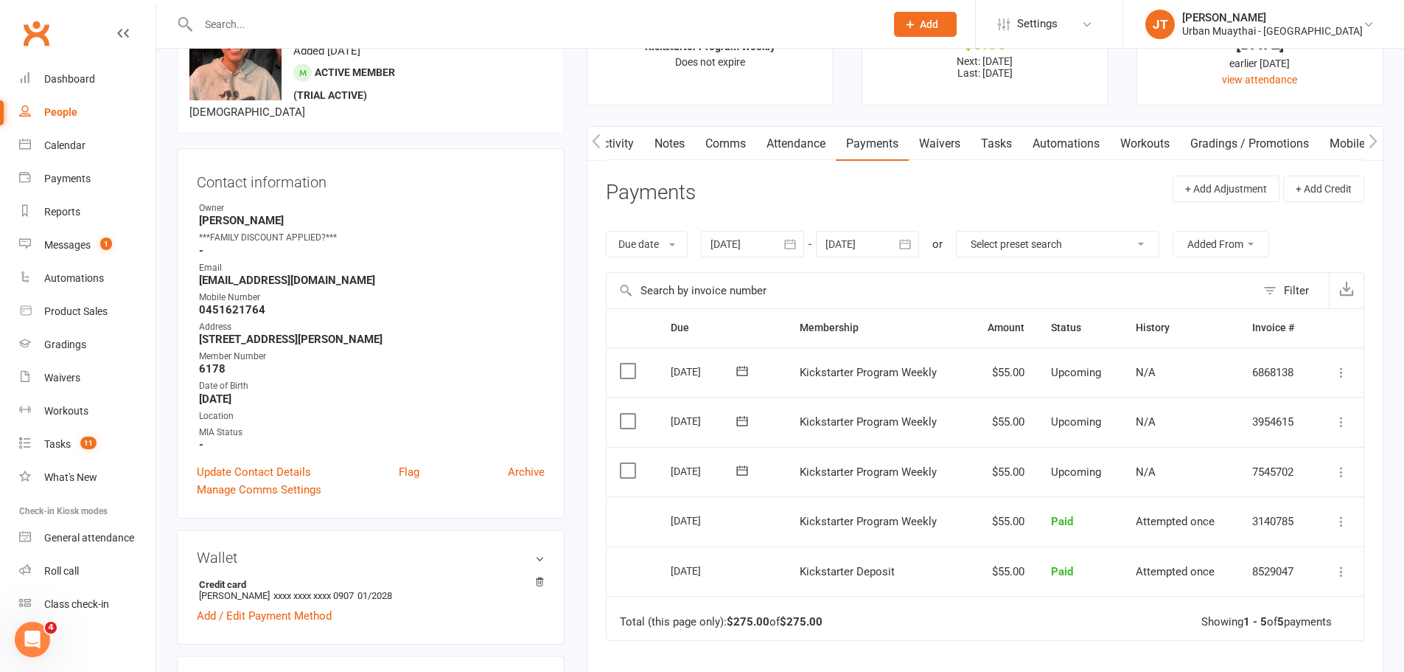
click at [1337, 466] on icon at bounding box center [1341, 471] width 15 height 15
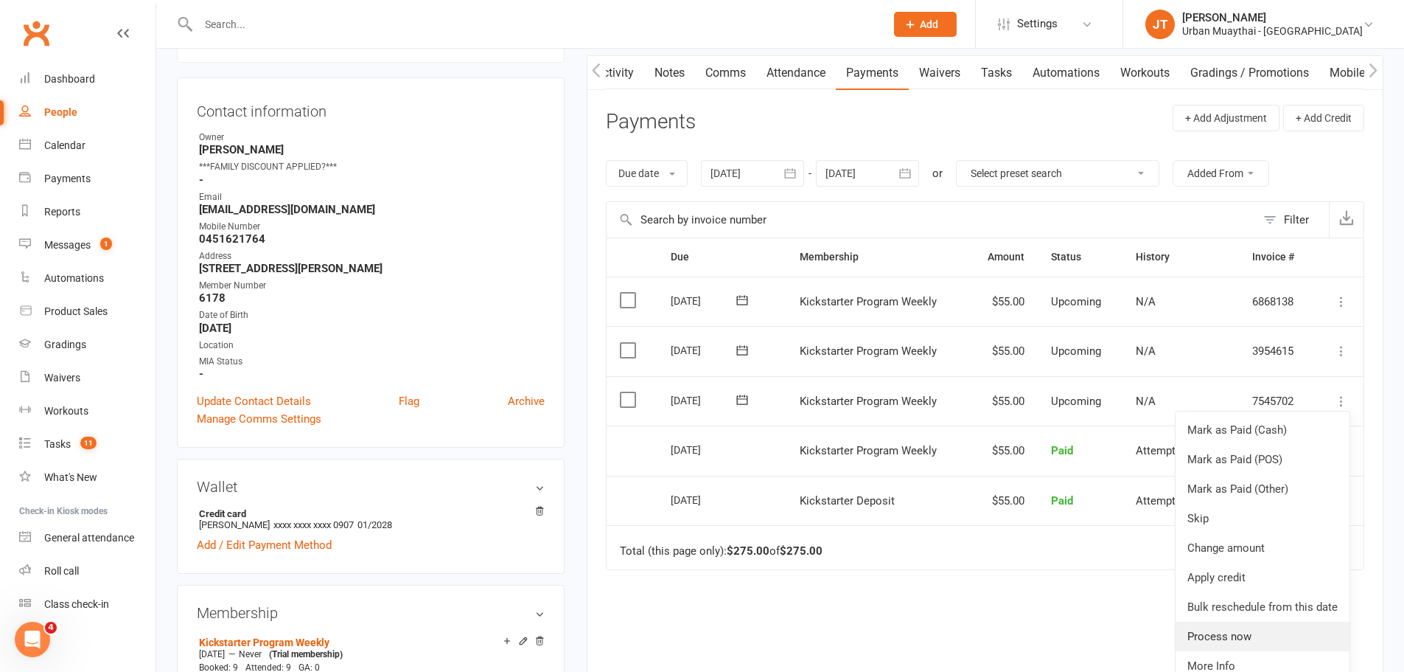
scroll to position [221, 0]
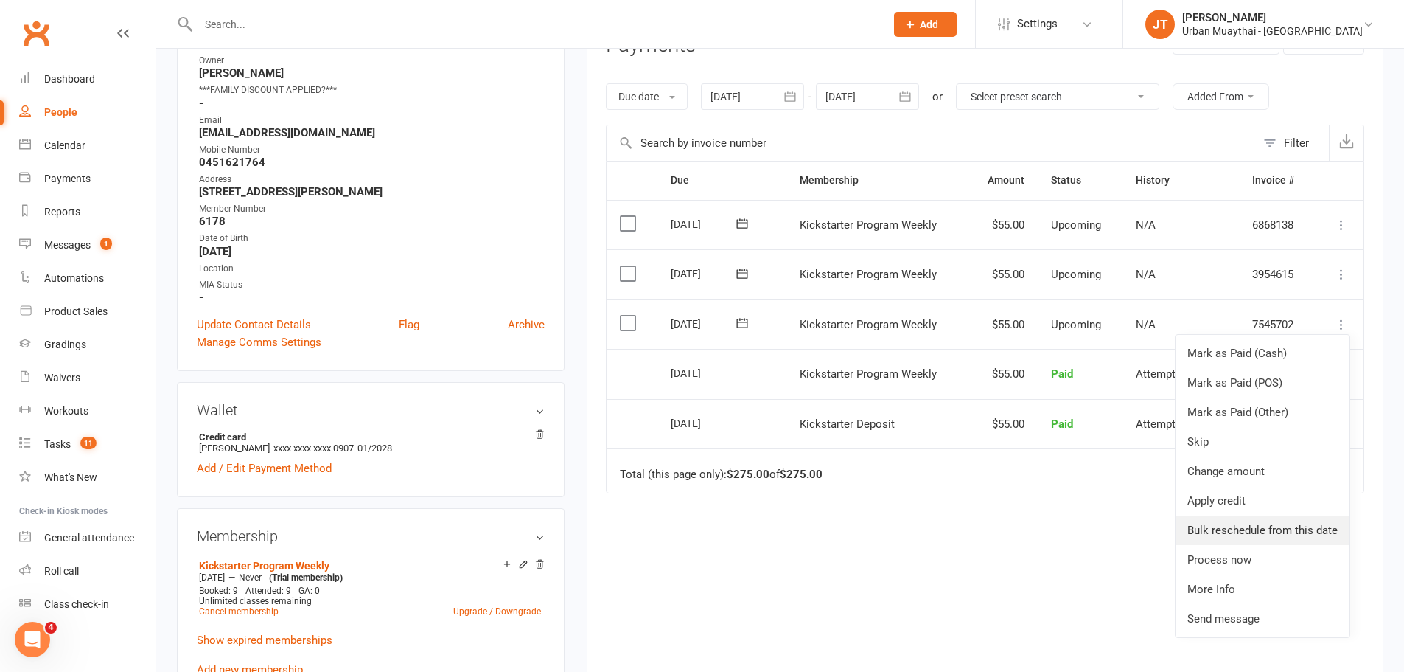
click at [1245, 526] on link "Bulk reschedule from this date" at bounding box center [1263, 529] width 174 height 29
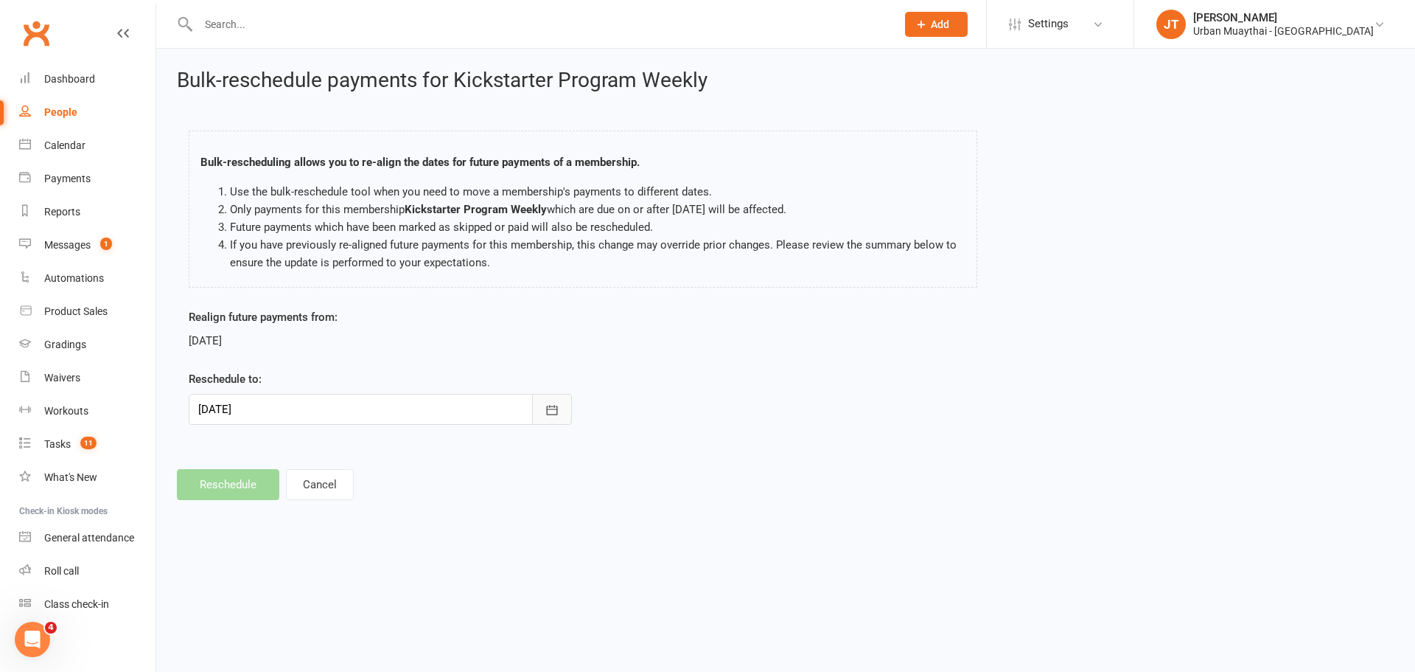
click at [545, 403] on icon "button" at bounding box center [552, 410] width 15 height 15
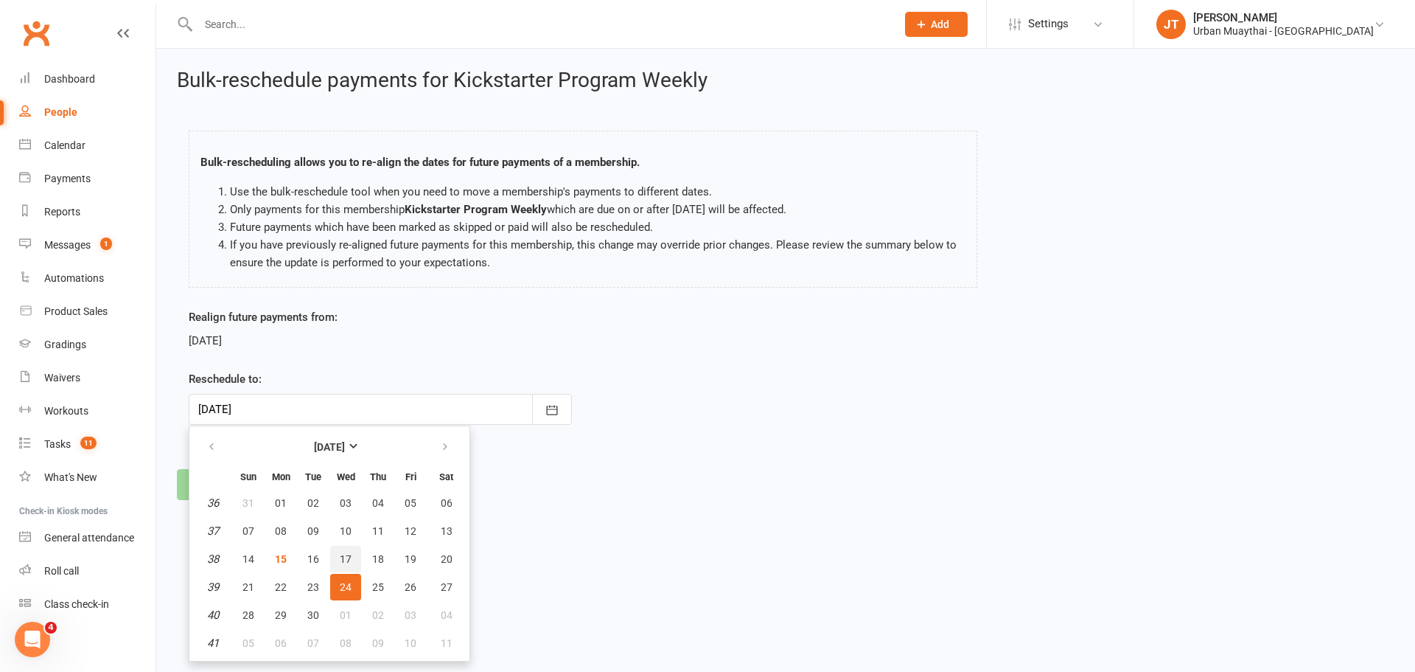
click at [344, 555] on span "17" at bounding box center [346, 559] width 12 height 12
type input "17 Sep 2025"
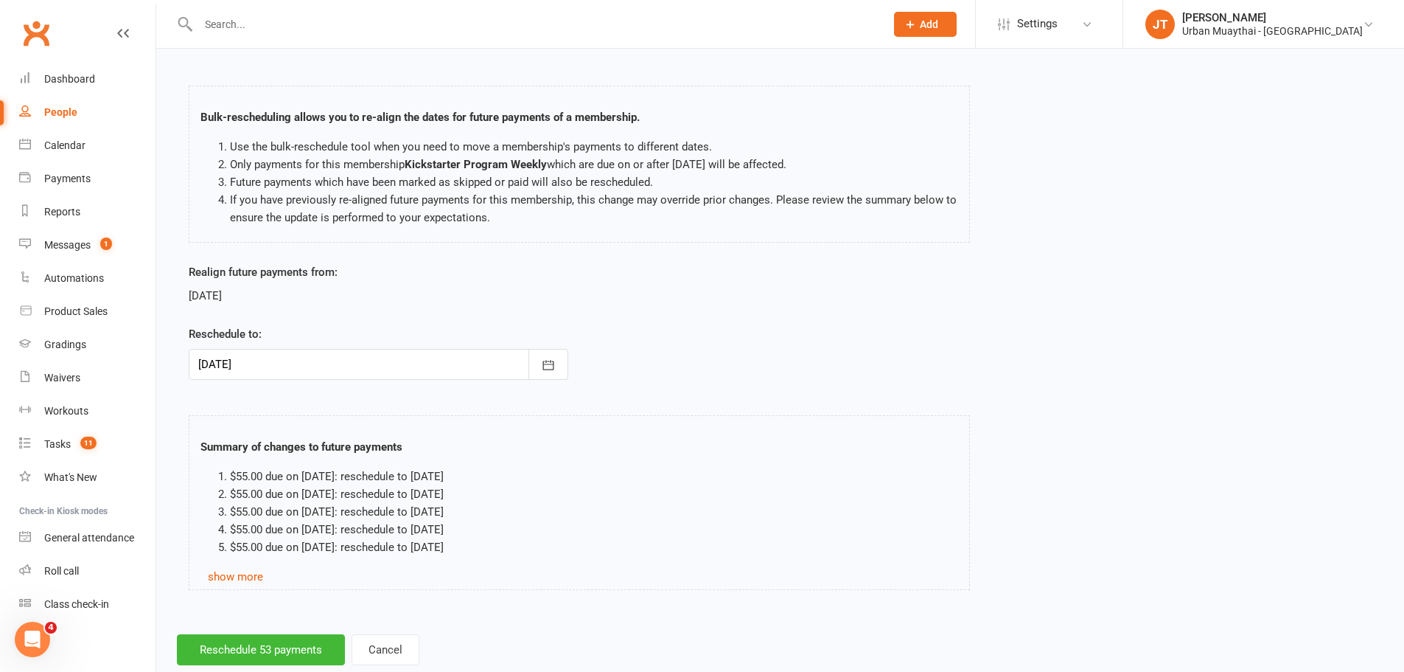
scroll to position [80, 0]
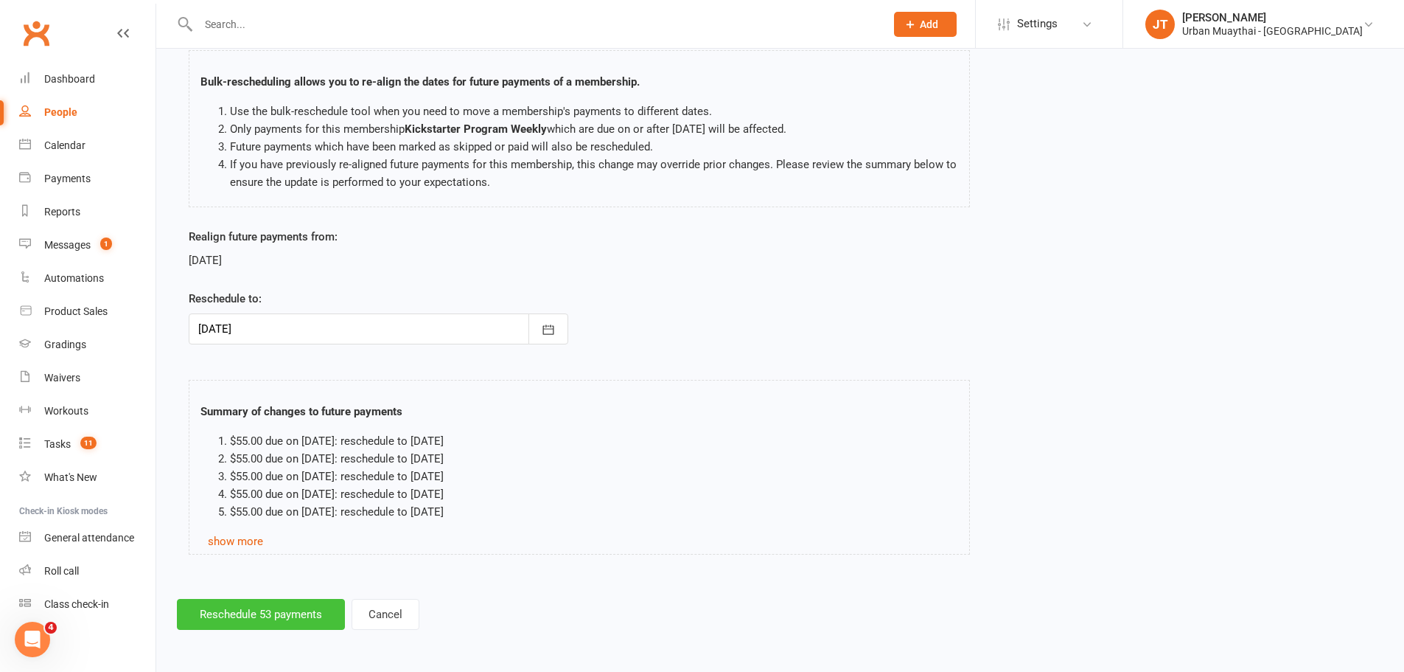
click at [246, 600] on button "Reschedule 53 payments" at bounding box center [261, 614] width 168 height 31
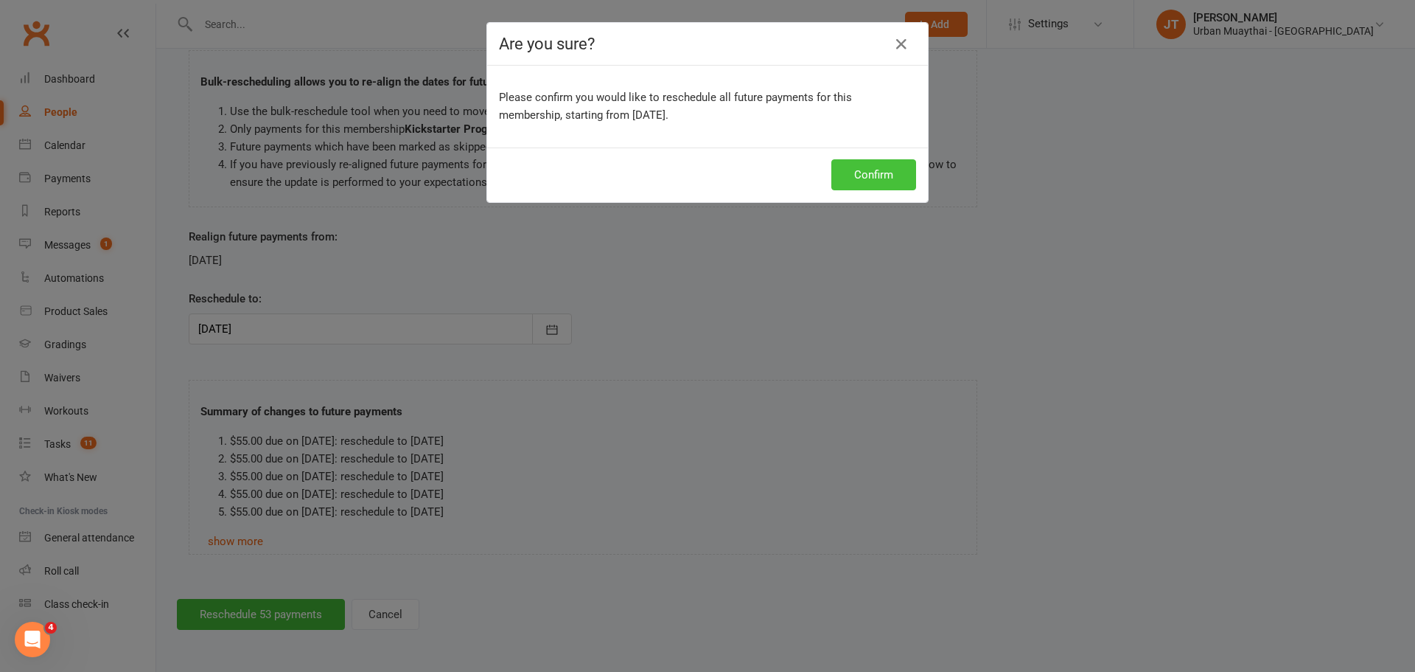
click at [863, 177] on button "Confirm" at bounding box center [874, 174] width 85 height 31
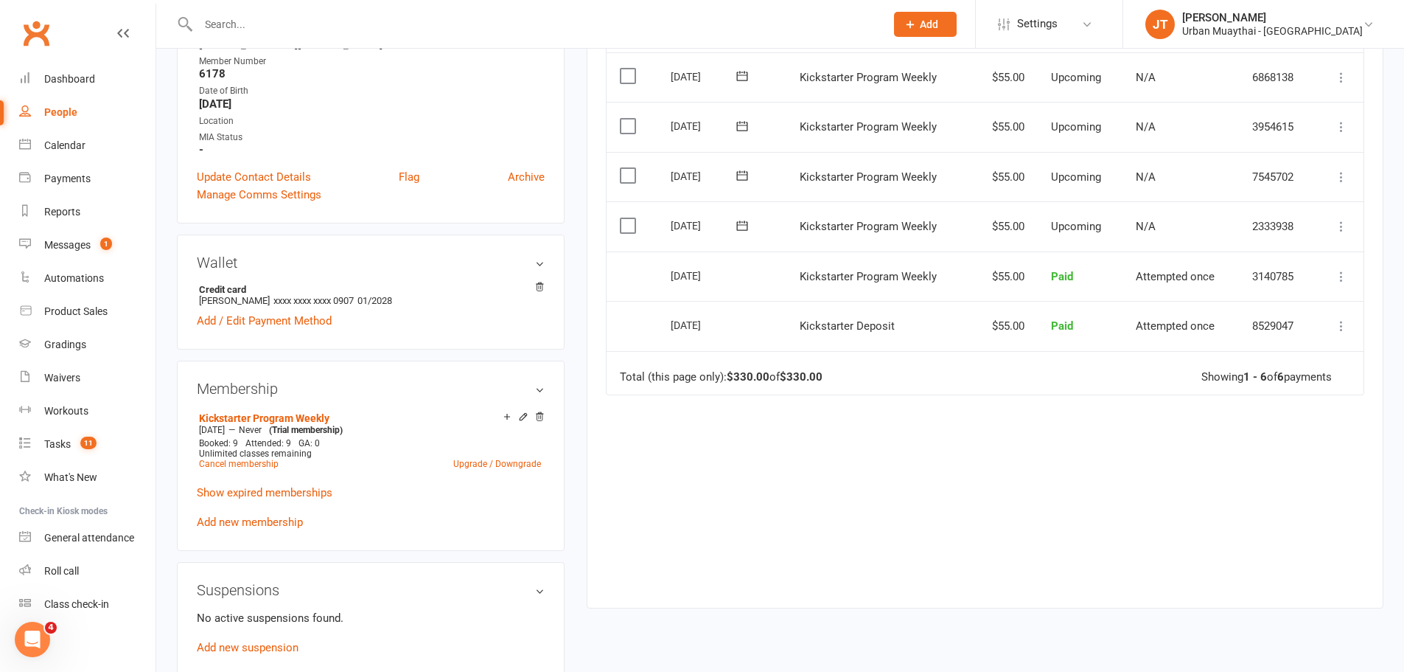
scroll to position [442, 0]
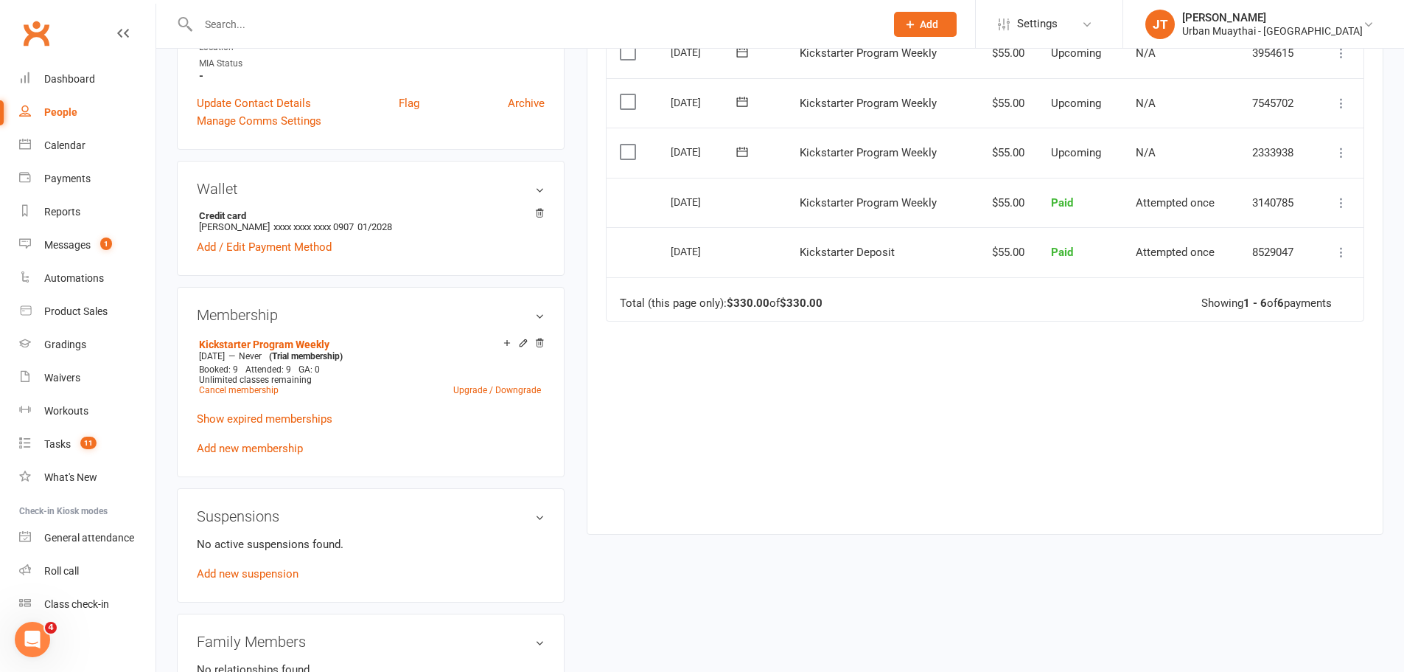
click at [241, 581] on div "No active suspensions found. Add new suspension" at bounding box center [371, 558] width 348 height 47
click at [251, 565] on div "No active suspensions found. Add new suspension" at bounding box center [371, 558] width 348 height 47
click at [257, 574] on link "Add new suspension" at bounding box center [248, 573] width 102 height 13
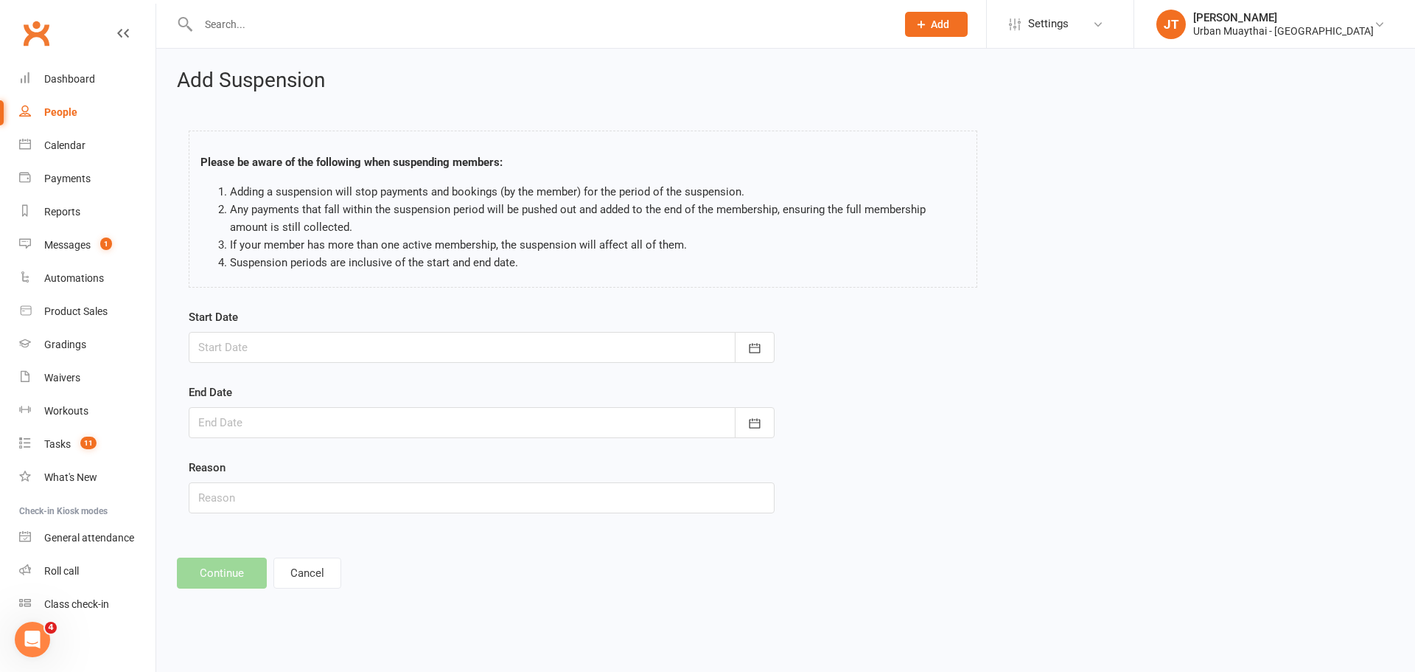
click at [296, 332] on div at bounding box center [482, 347] width 586 height 31
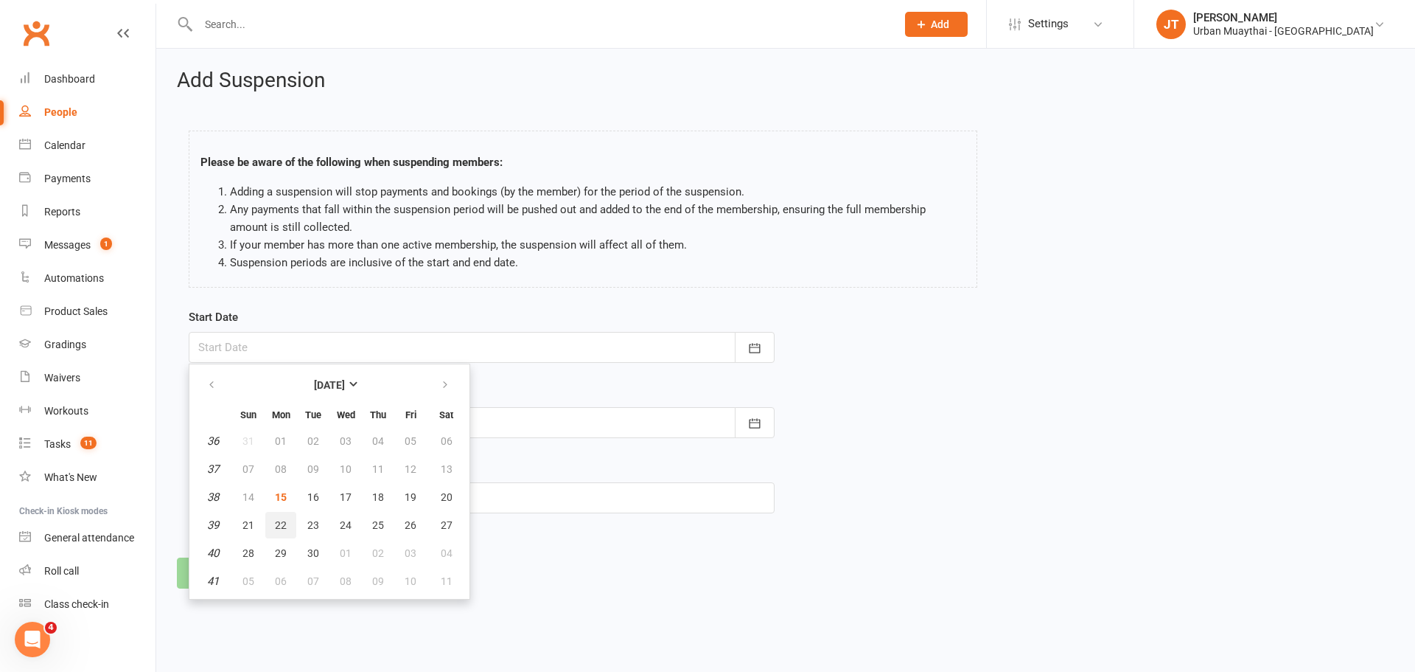
click at [279, 515] on button "22" at bounding box center [280, 525] width 31 height 27
type input "22 Sep 2025"
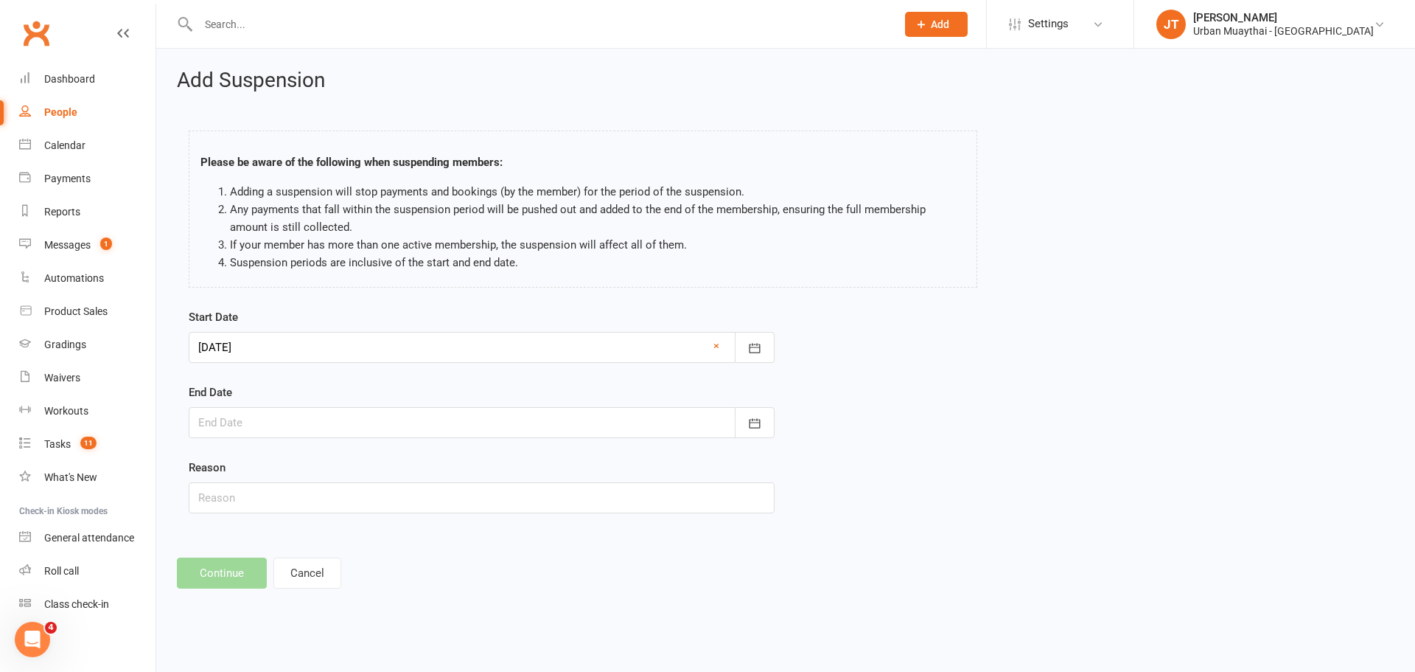
click at [332, 431] on div at bounding box center [482, 422] width 586 height 31
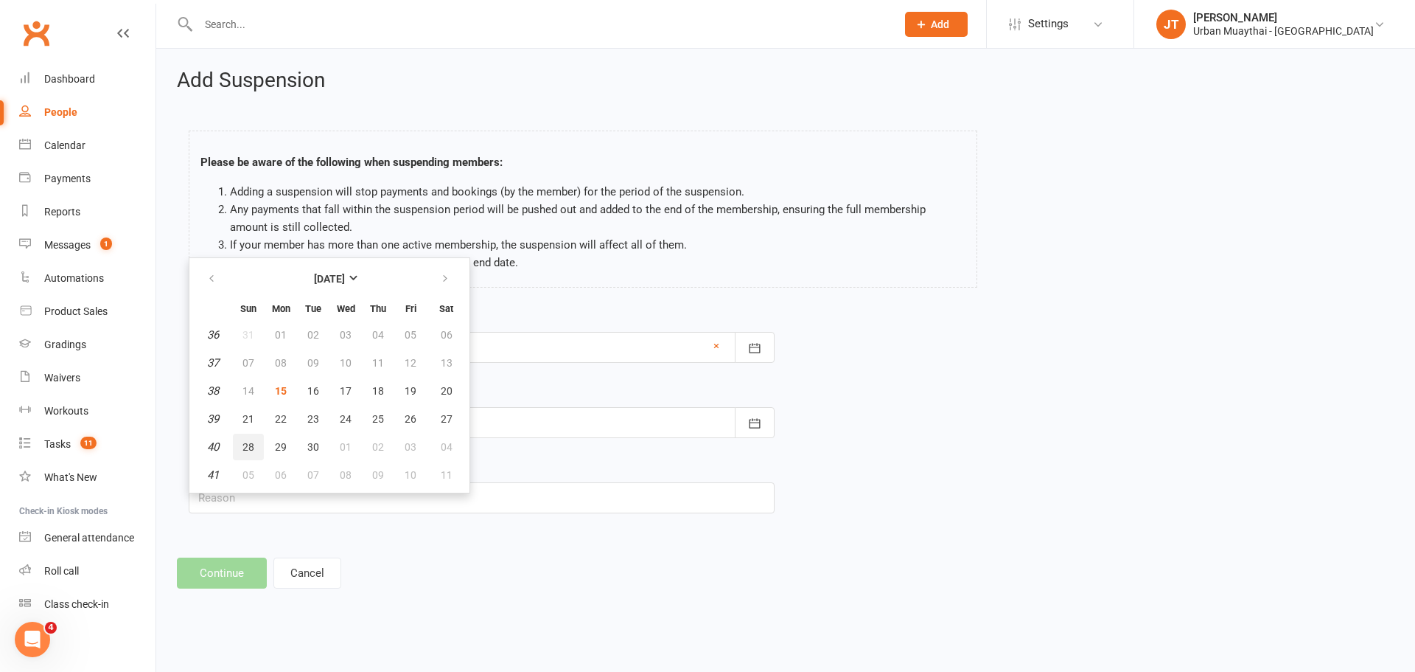
click at [245, 445] on span "28" at bounding box center [249, 447] width 12 height 12
type input "28 Sep 2025"
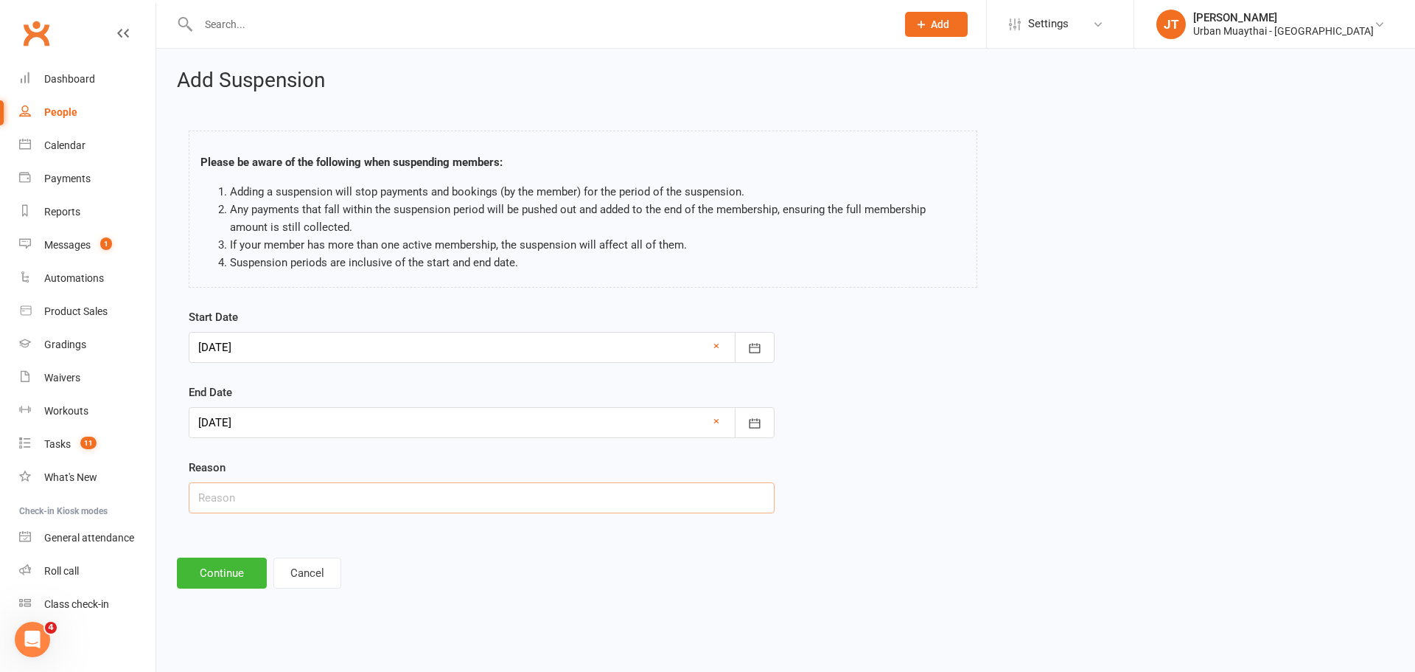
click at [274, 501] on input "text" at bounding box center [482, 497] width 586 height 31
type input "KS Away"
click at [215, 576] on button "Continue" at bounding box center [222, 572] width 90 height 31
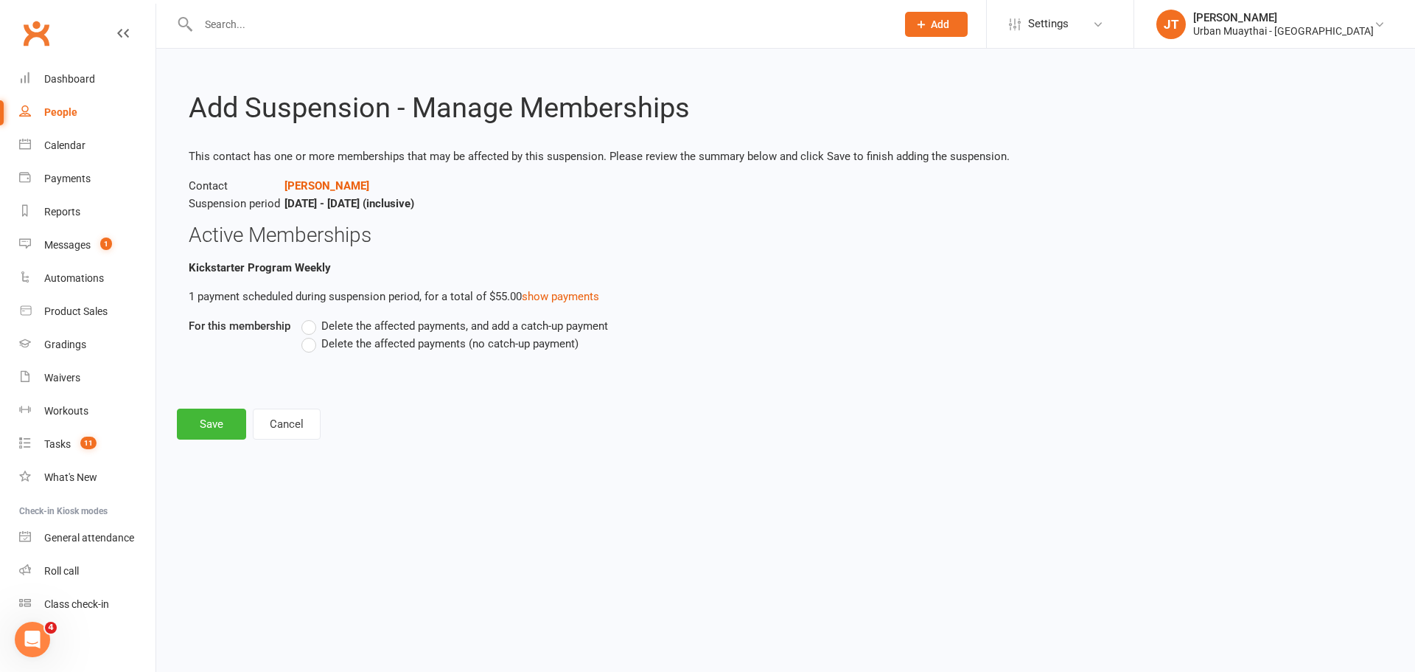
click at [341, 340] on span "Delete the affected payments (no catch-up payment)" at bounding box center [449, 342] width 257 height 15
click at [311, 335] on input "Delete the affected payments (no catch-up payment)" at bounding box center [307, 335] width 10 height 0
click at [226, 413] on button "Save" at bounding box center [211, 423] width 69 height 31
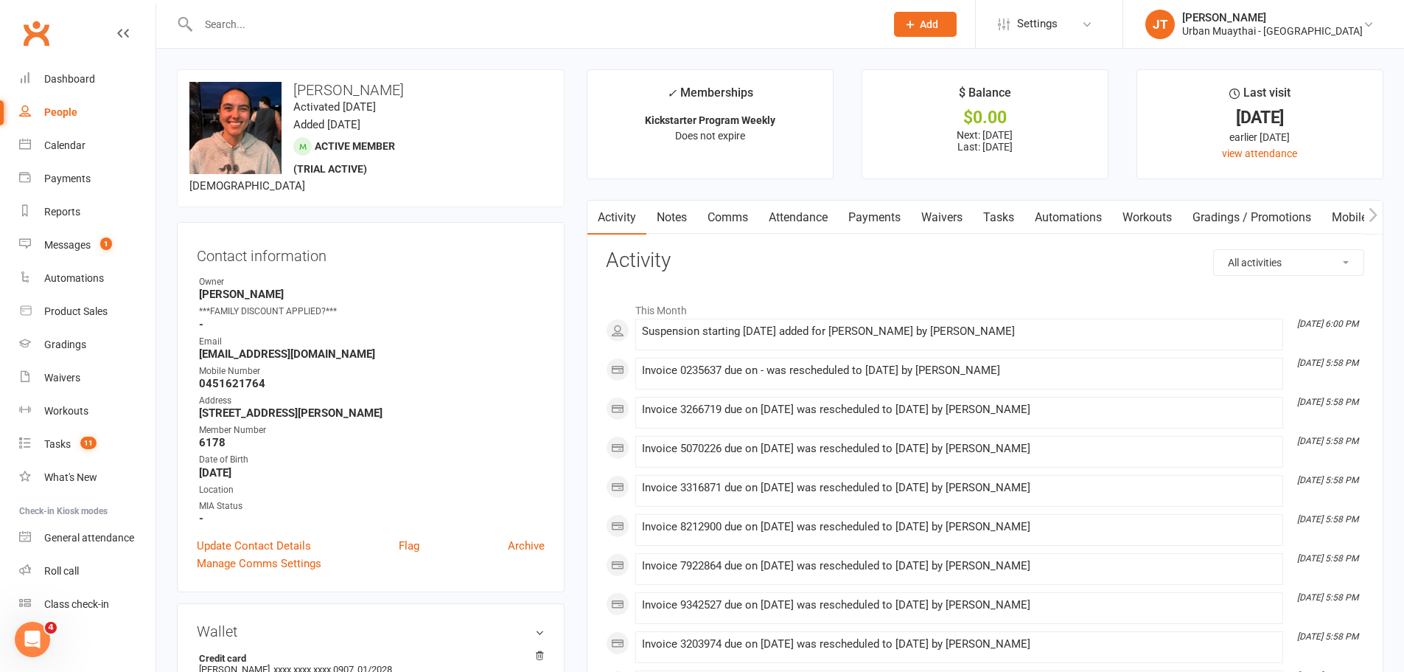
click at [273, 15] on input "text" at bounding box center [534, 24] width 681 height 21
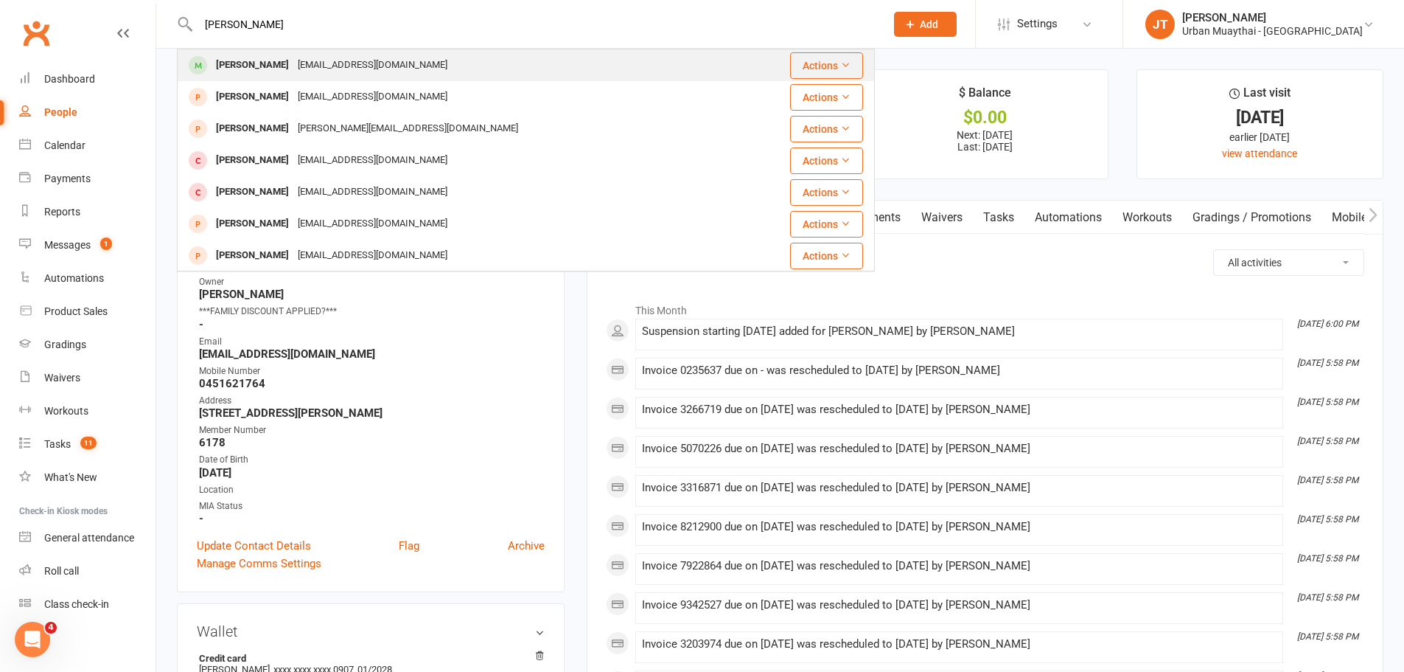
type input "brodie fitzsim"
click at [316, 77] on div "Brodie Fitzsimmons stevenfitzy@hotmail.com" at bounding box center [458, 65] width 560 height 30
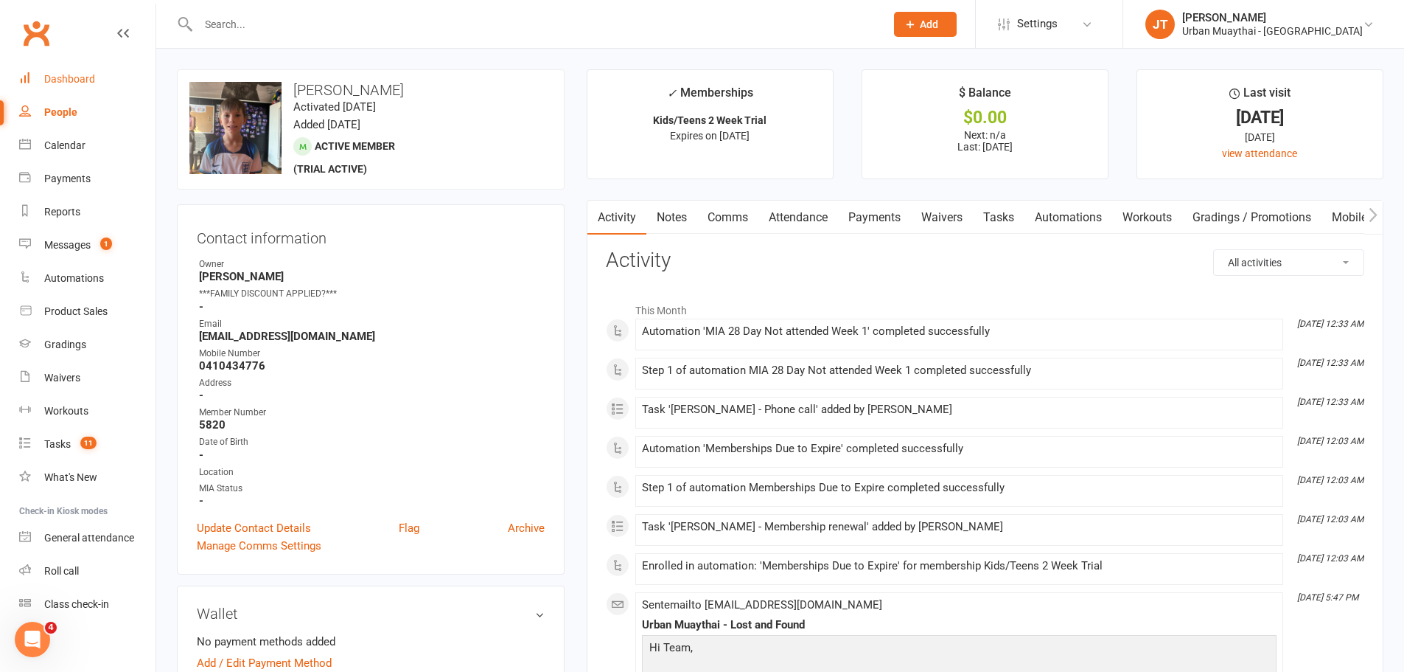
click at [91, 87] on link "Dashboard" at bounding box center [87, 79] width 136 height 33
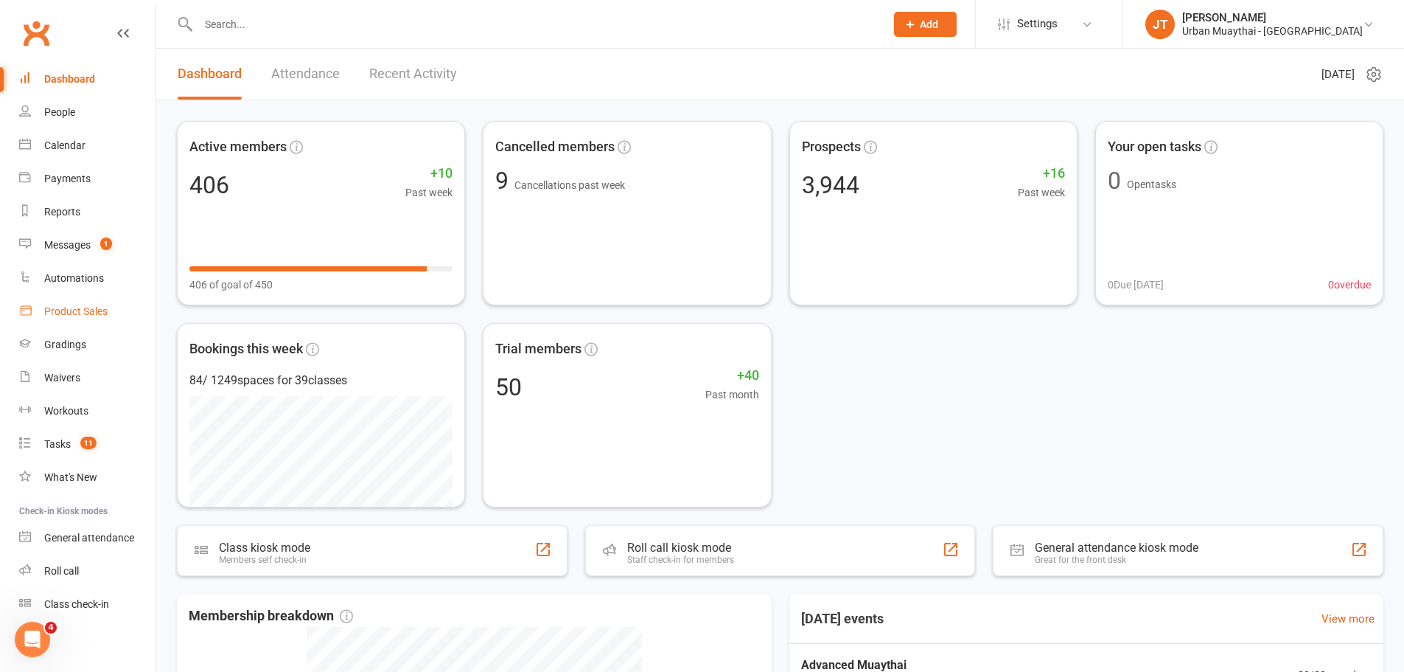
click at [58, 313] on div "Product Sales" at bounding box center [75, 311] width 63 height 12
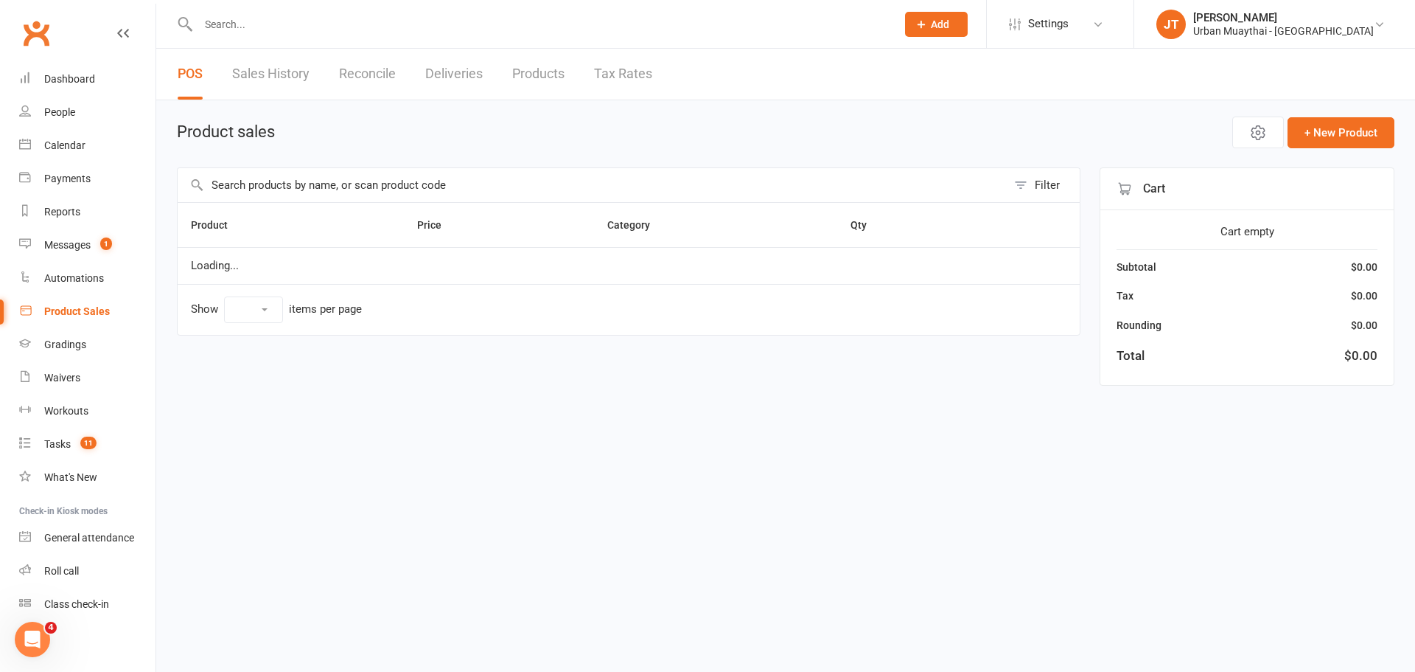
select select "10"
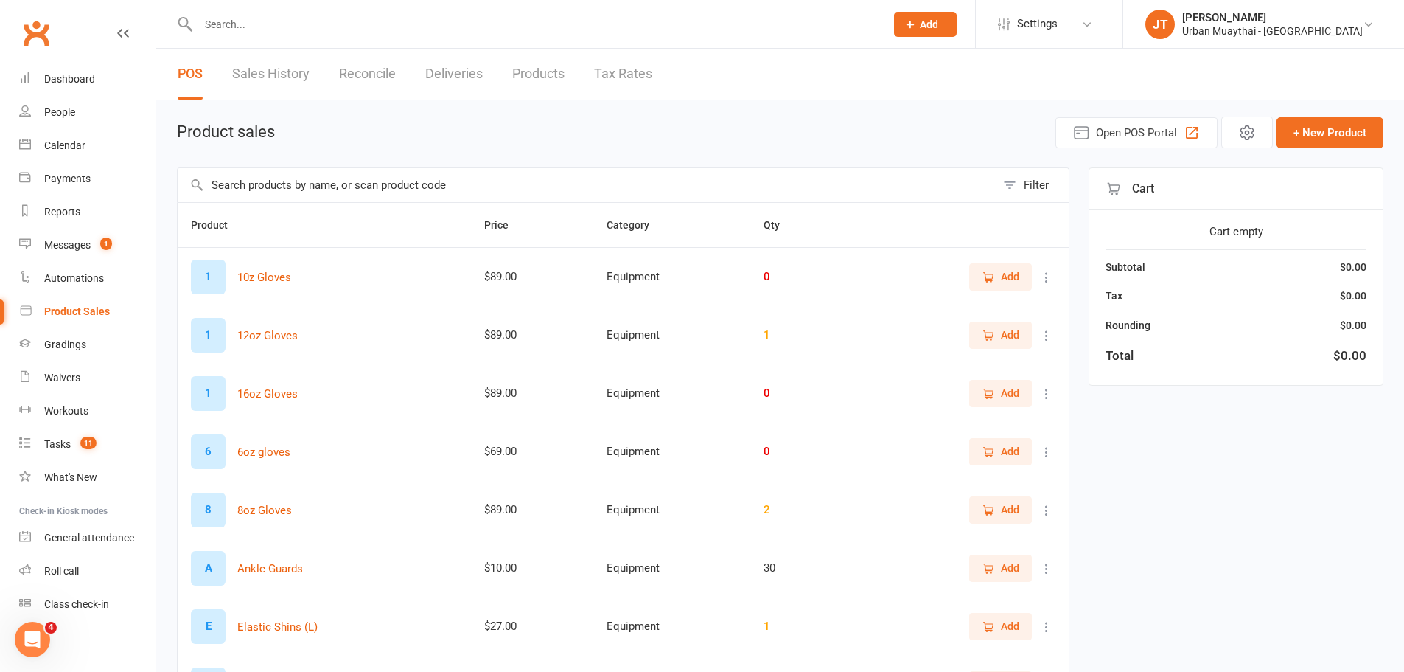
click at [408, 194] on input "text" at bounding box center [587, 185] width 818 height 34
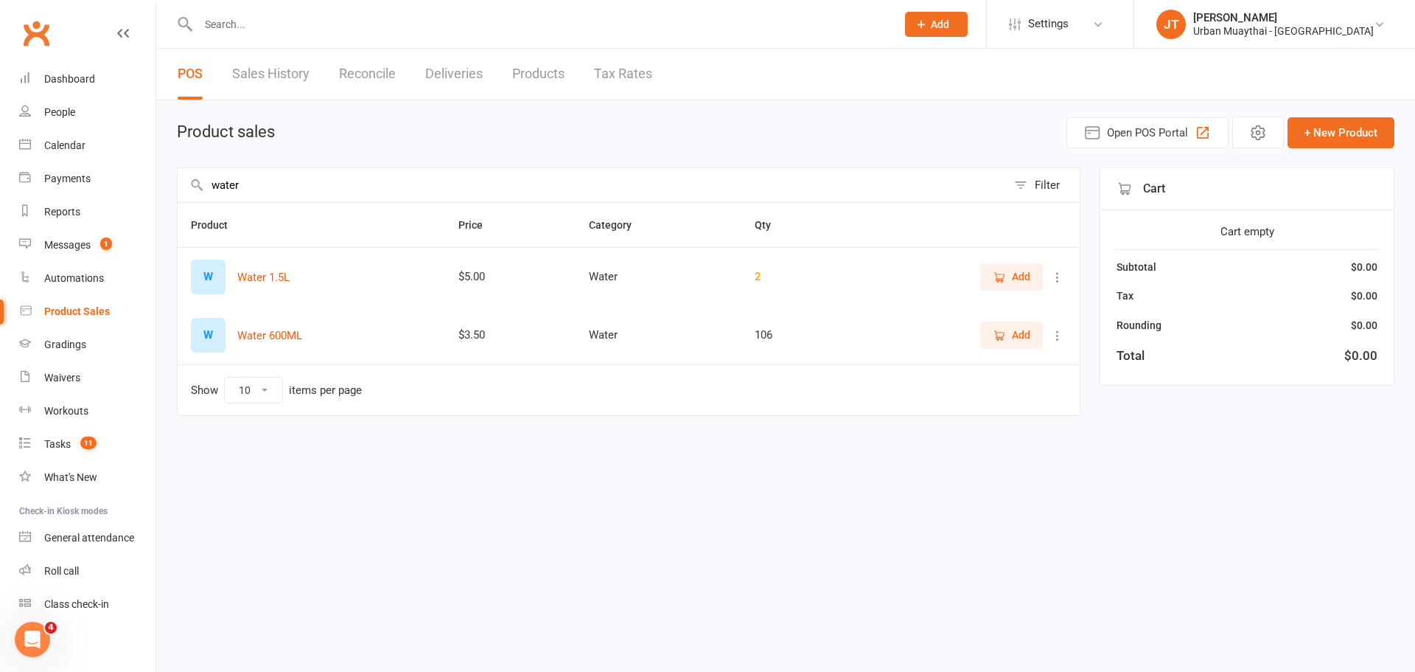
click at [993, 343] on span "Add" at bounding box center [1012, 335] width 38 height 16
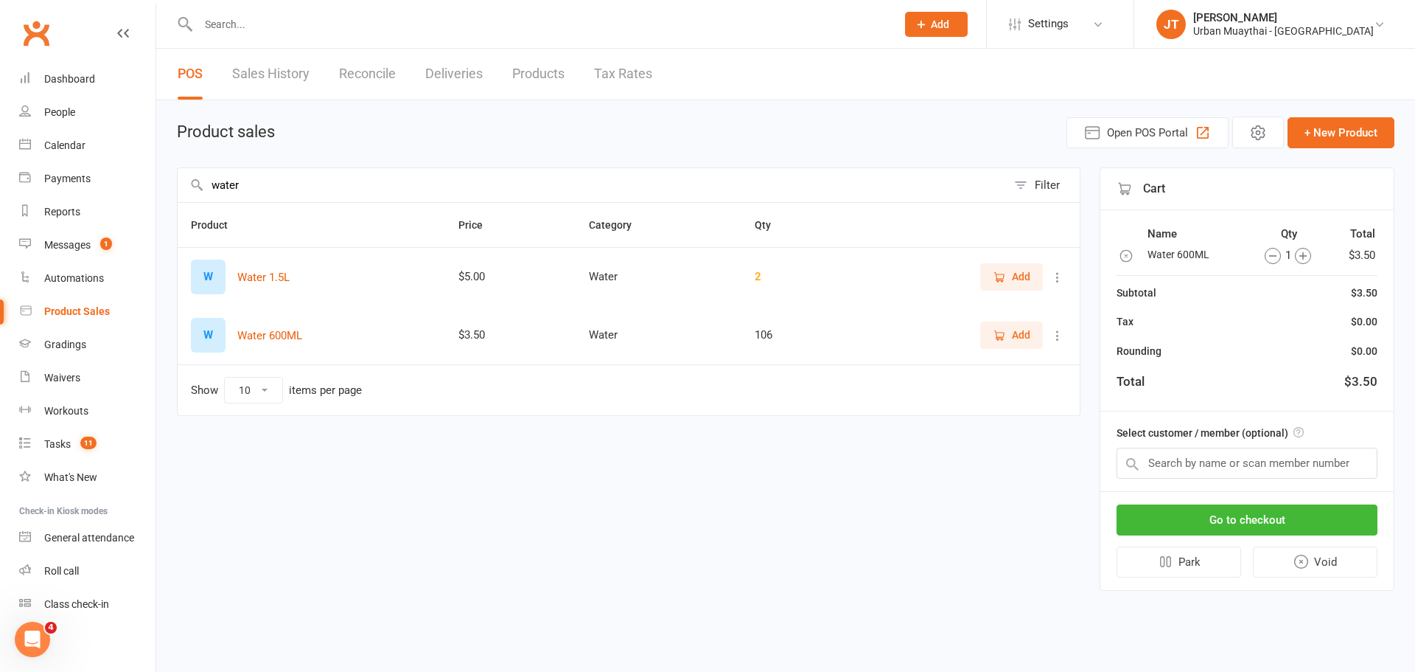
click at [355, 189] on input "water" at bounding box center [592, 185] width 829 height 34
type input "w"
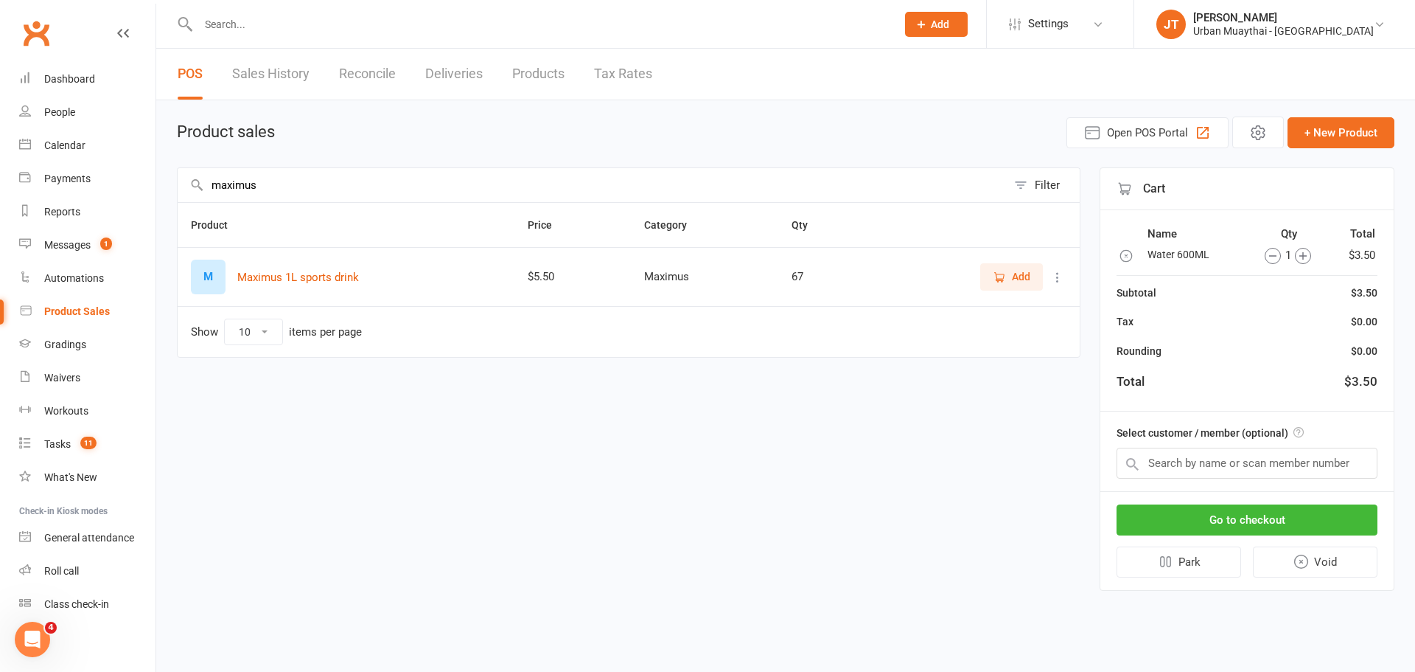
type input "maximus"
click at [1016, 268] on span "Add" at bounding box center [1021, 276] width 18 height 16
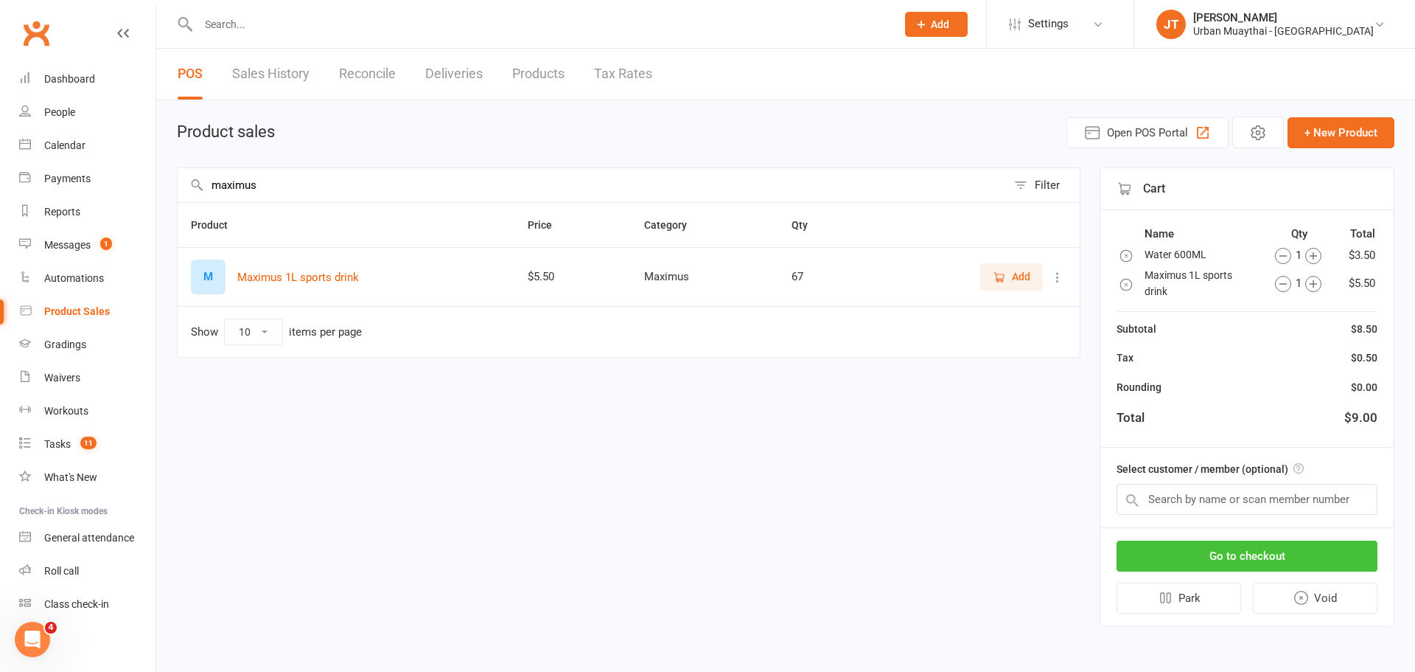
click at [1260, 557] on button "Go to checkout" at bounding box center [1247, 555] width 261 height 31
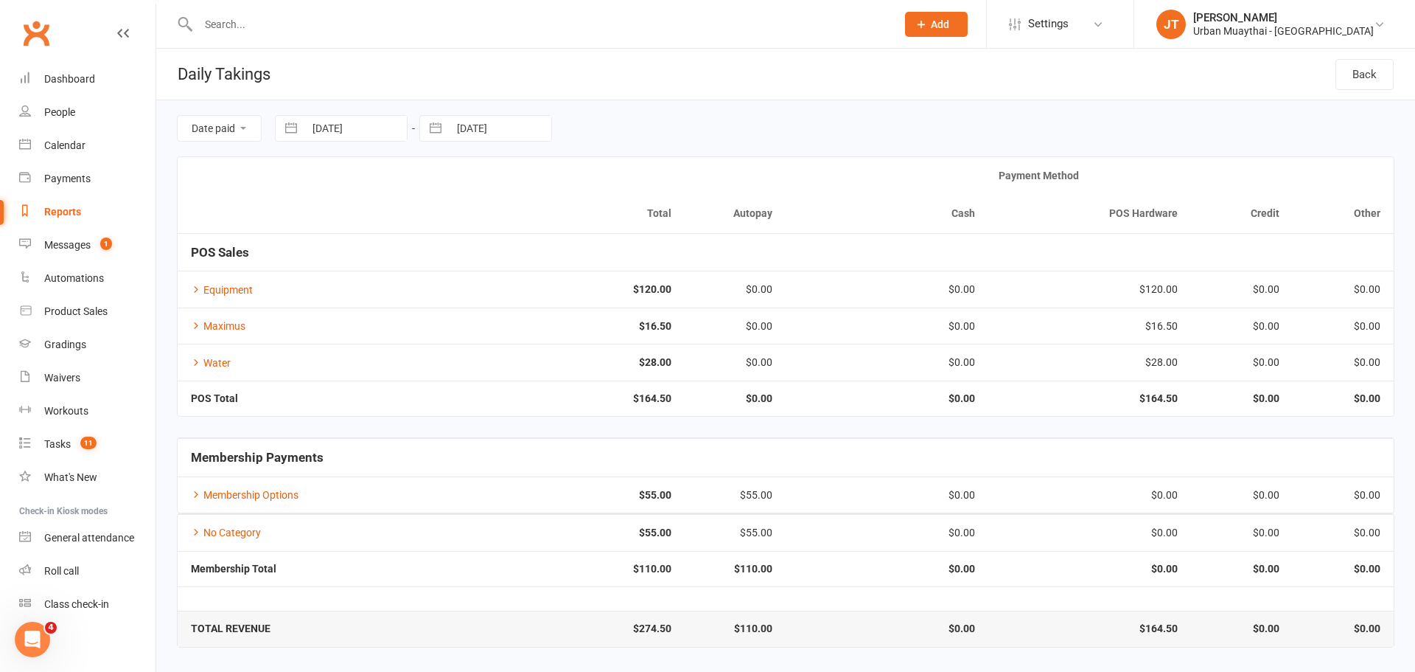
click at [286, 28] on input "text" at bounding box center [540, 24] width 692 height 21
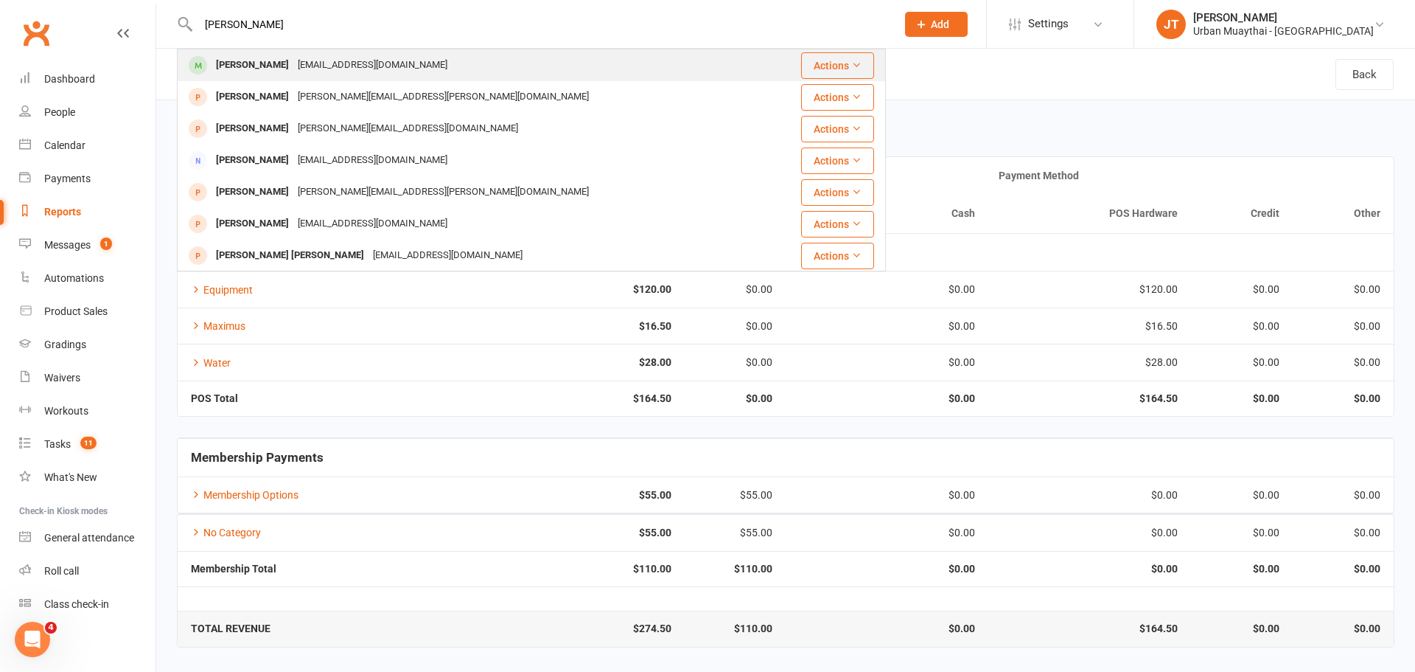
type input "[PERSON_NAME]"
click at [293, 58] on div "[PERSON_NAME]" at bounding box center [253, 65] width 82 height 21
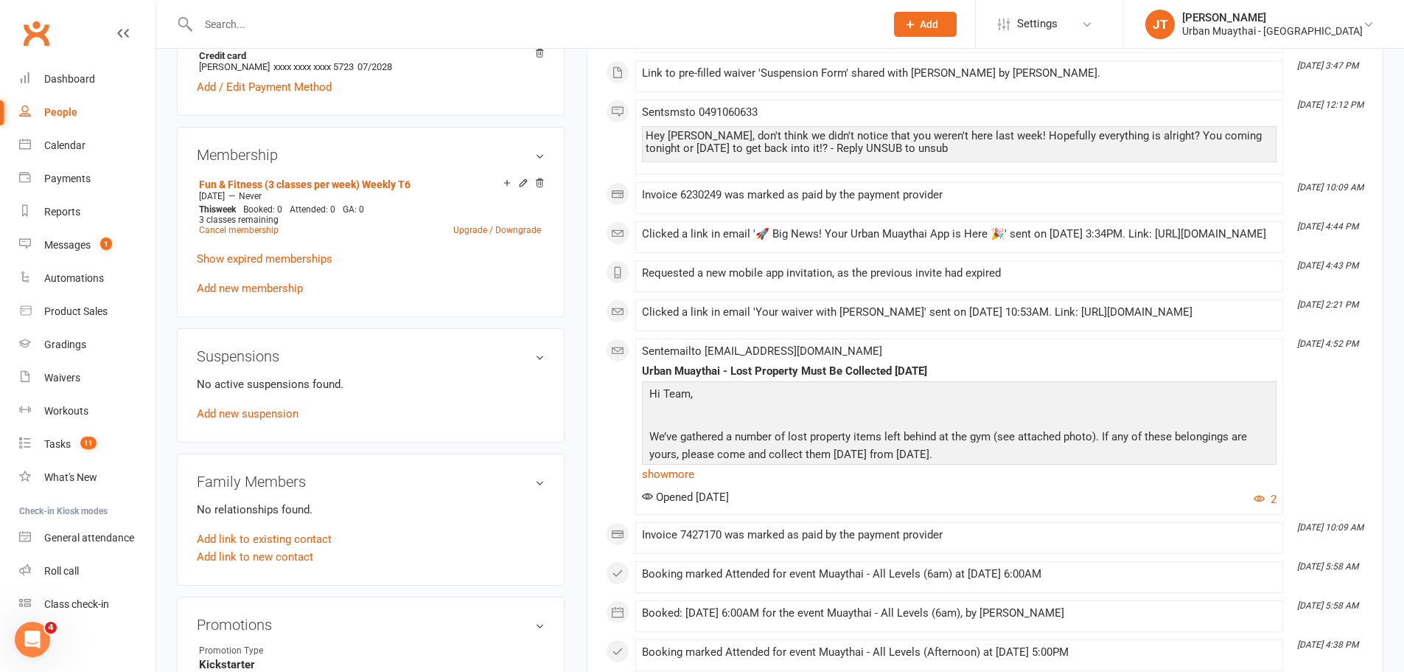
scroll to position [590, 0]
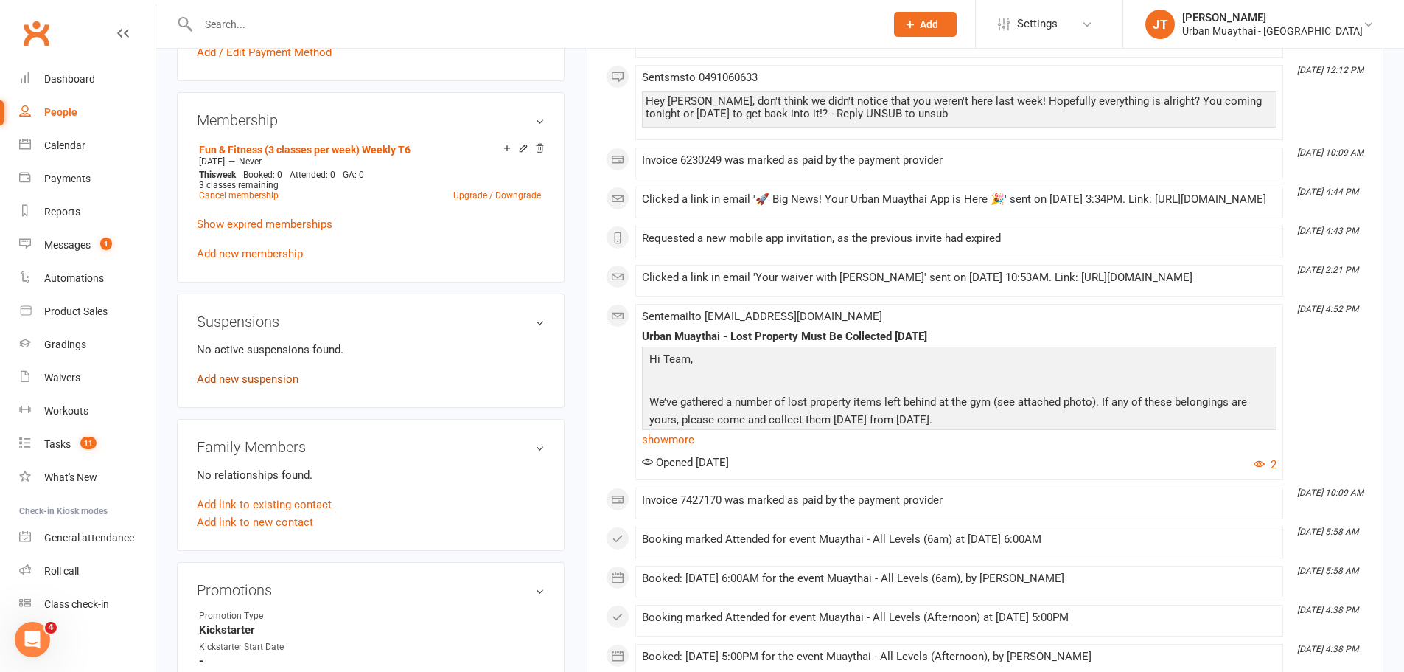
click at [280, 373] on link "Add new suspension" at bounding box center [248, 378] width 102 height 13
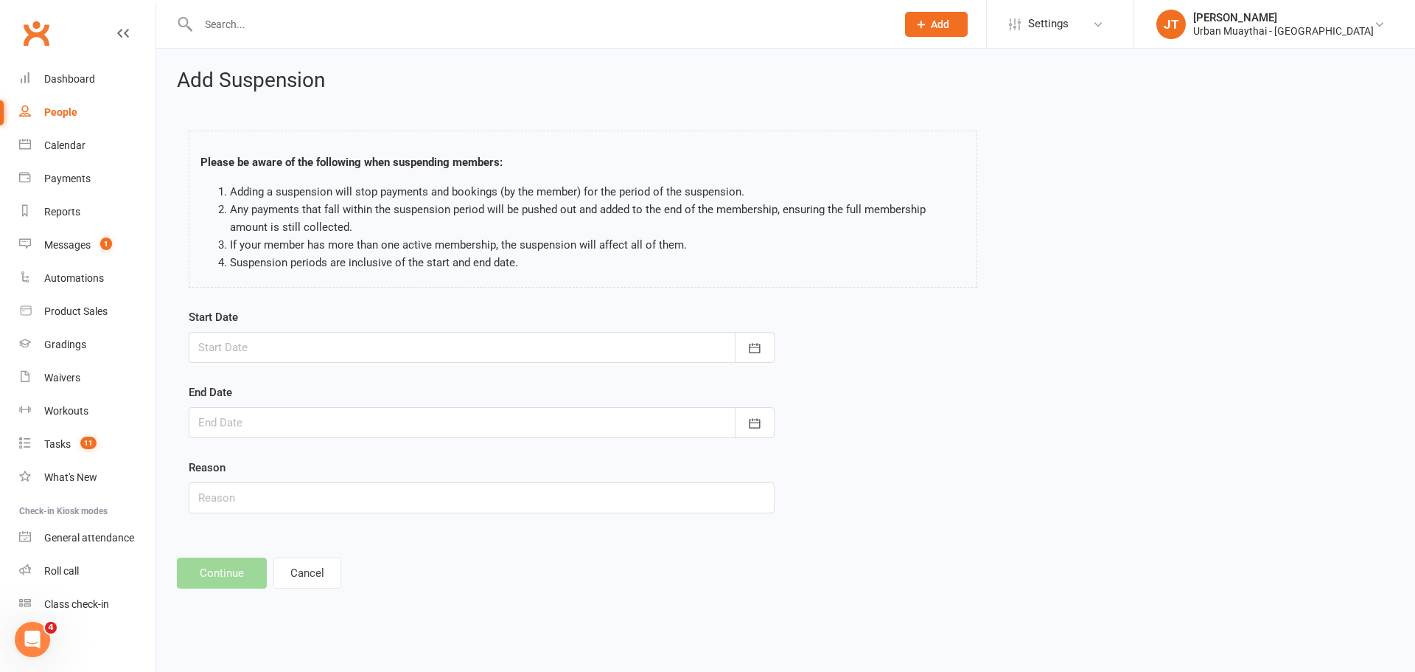
click at [386, 353] on div at bounding box center [482, 347] width 586 height 31
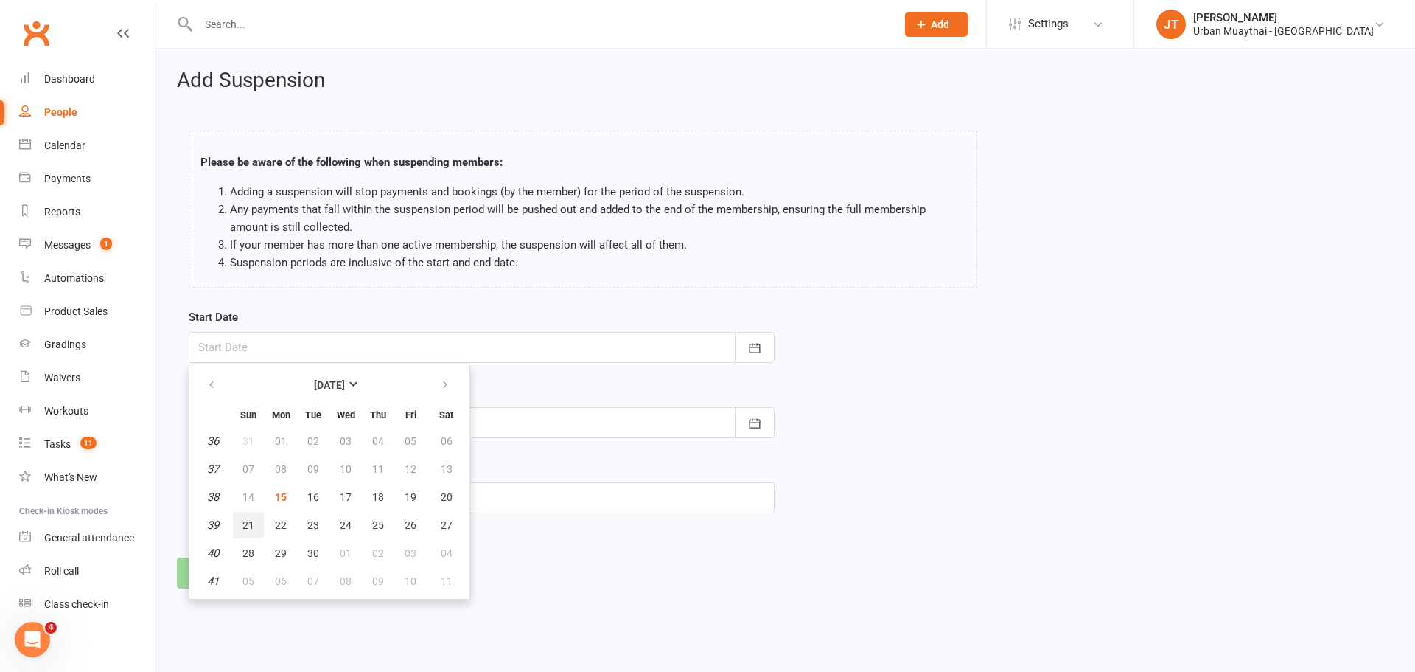
click at [254, 518] on button "21" at bounding box center [248, 525] width 31 height 27
type input "[DATE]"
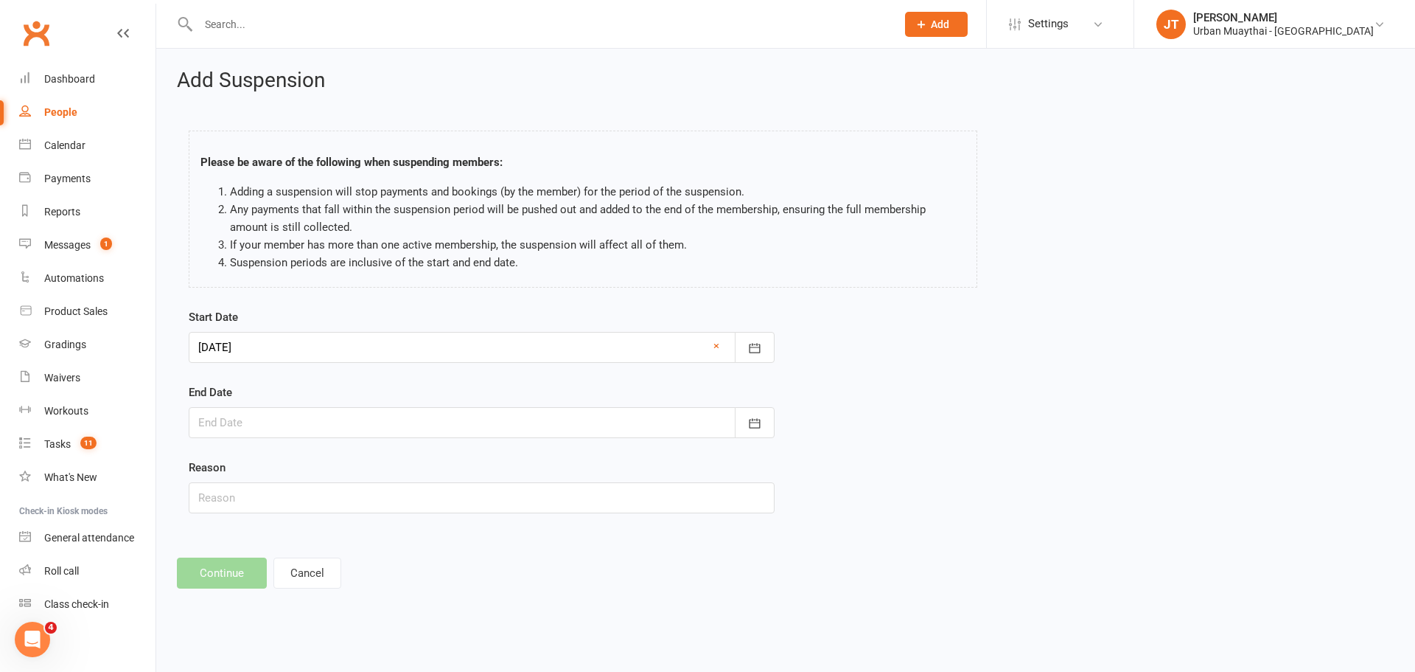
click at [270, 420] on div at bounding box center [482, 422] width 586 height 31
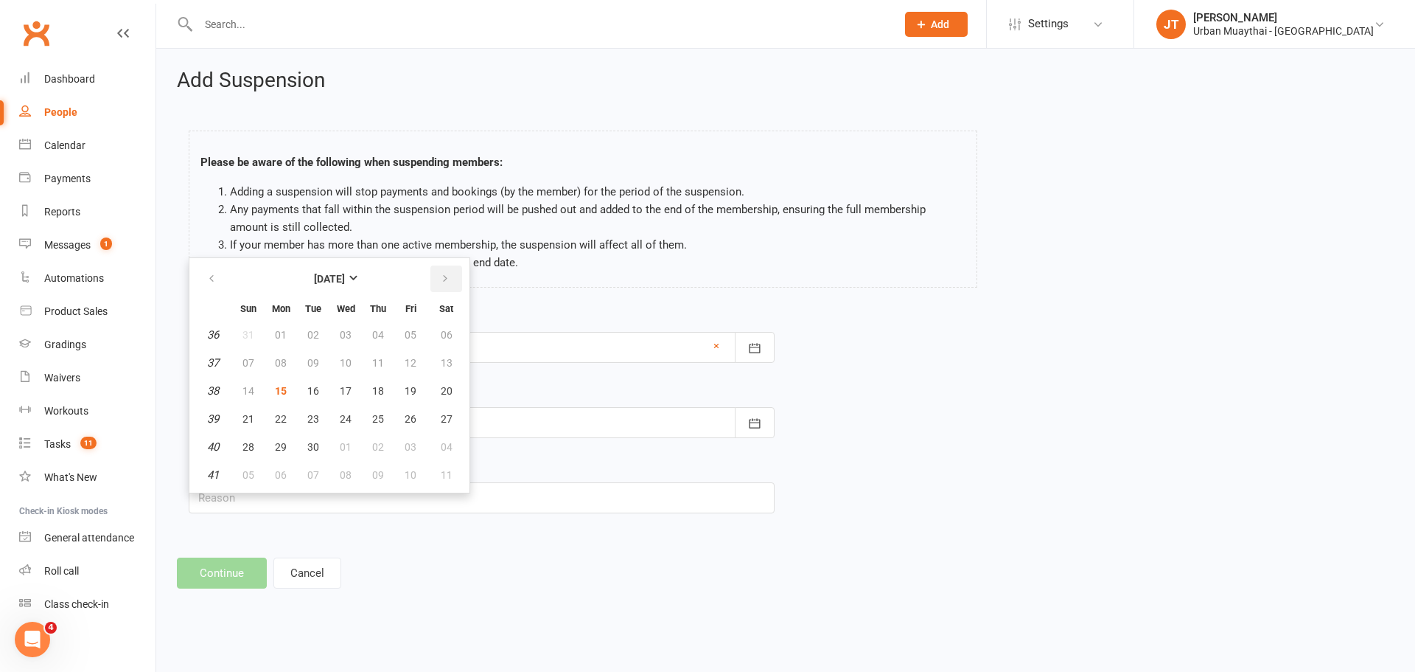
click at [449, 279] on icon "button" at bounding box center [445, 279] width 10 height 12
click at [246, 470] on span "02" at bounding box center [249, 475] width 12 height 12
type input "[DATE]"
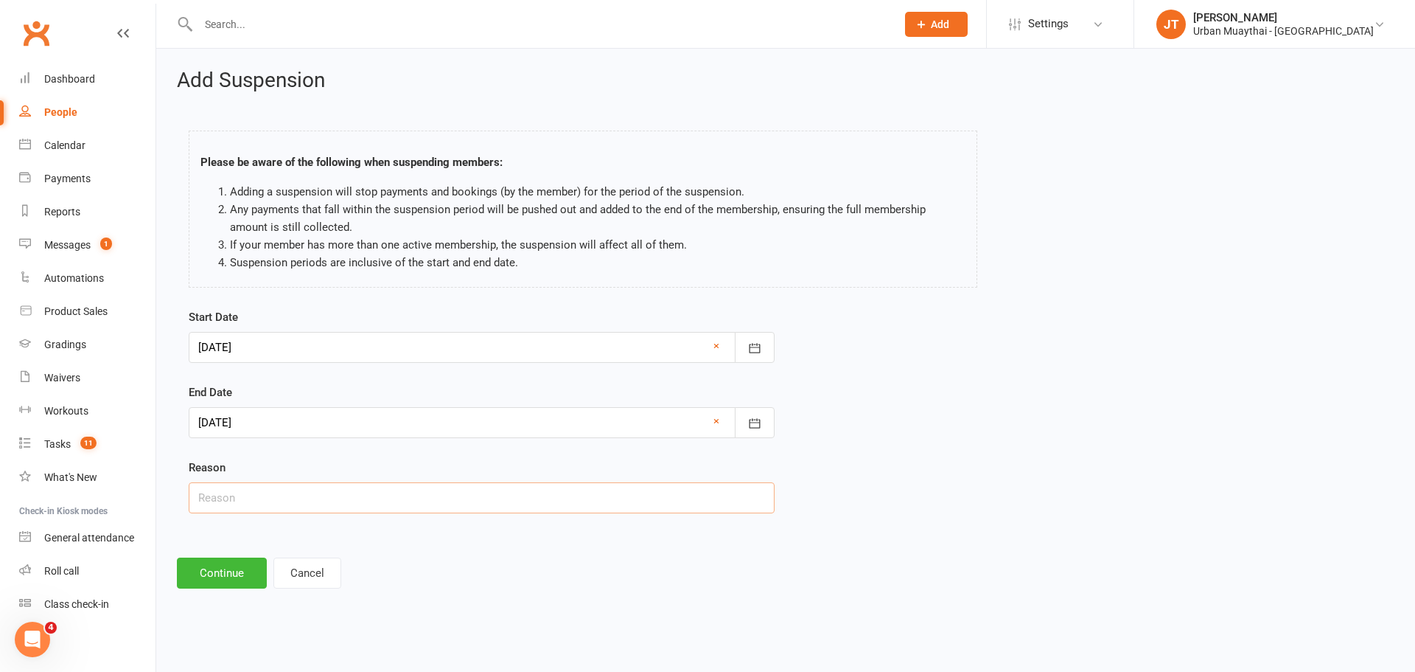
click at [245, 485] on input "text" at bounding box center [482, 497] width 586 height 31
type input "Overseas and work commitments"
click at [262, 419] on div at bounding box center [482, 422] width 586 height 31
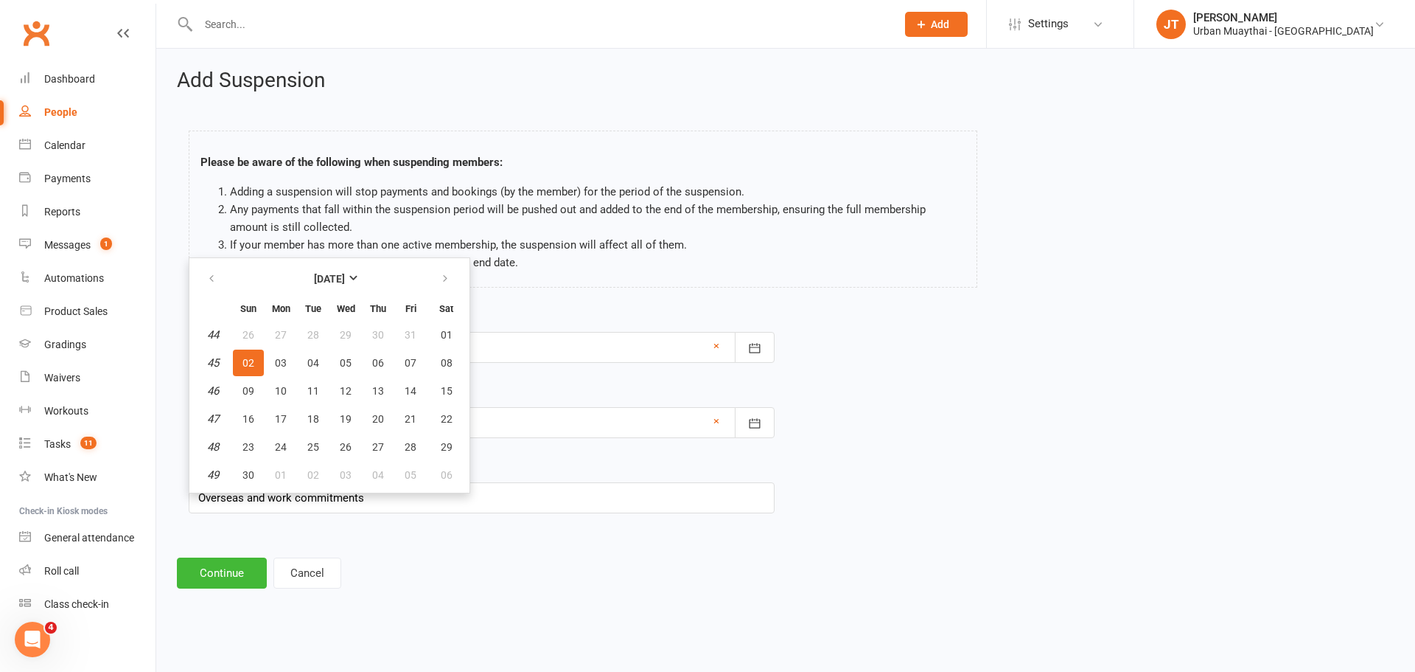
click at [193, 276] on table "[DATE] Sun Mon Tue Wed Thu Fri Sat 44 26 27 28 29 30 31 01 45 02 03 04 05 06 07…" at bounding box center [329, 375] width 274 height 229
click at [209, 278] on icon "button" at bounding box center [211, 279] width 10 height 12
click at [201, 280] on button "button" at bounding box center [213, 278] width 32 height 27
click at [446, 282] on icon "button" at bounding box center [445, 279] width 10 height 12
click at [245, 518] on div "Start Date [DATE] [DATE] Sun Mon Tue Wed Thu Fri Sat 36 31 01 02 03 04 05 06 37…" at bounding box center [482, 421] width 608 height 226
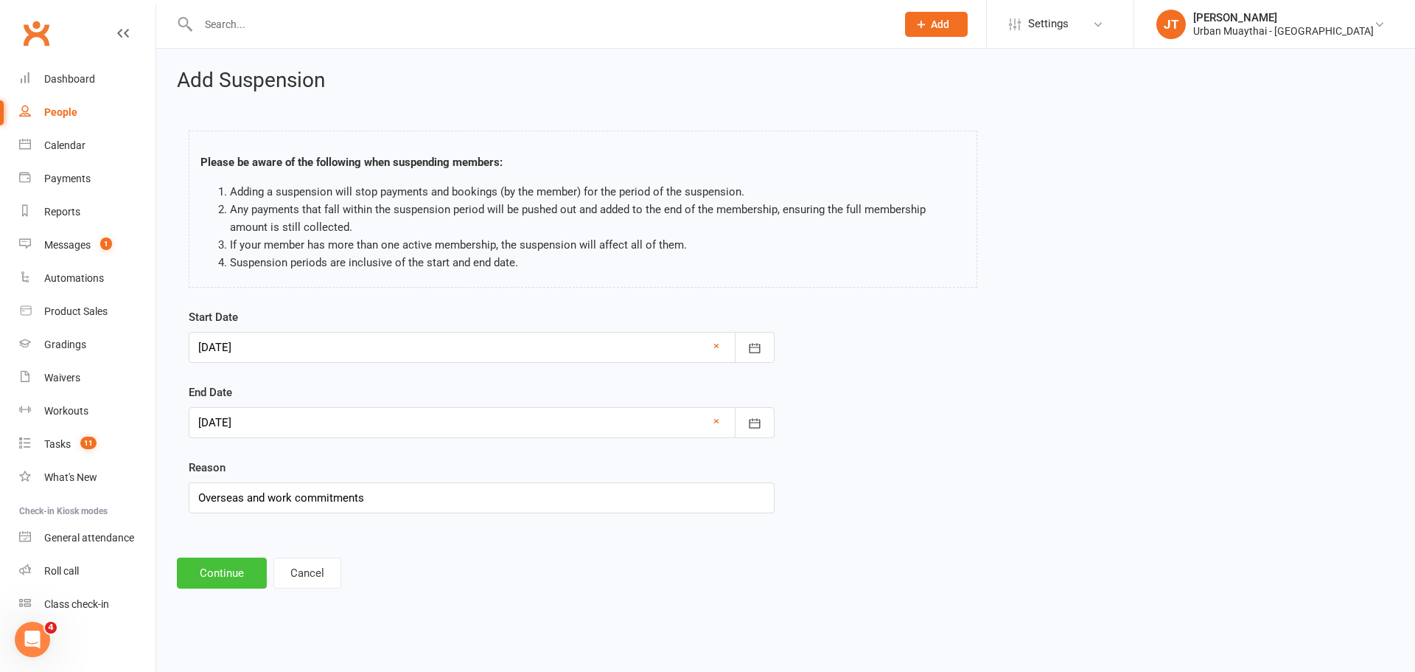
click at [224, 573] on button "Continue" at bounding box center [222, 572] width 90 height 31
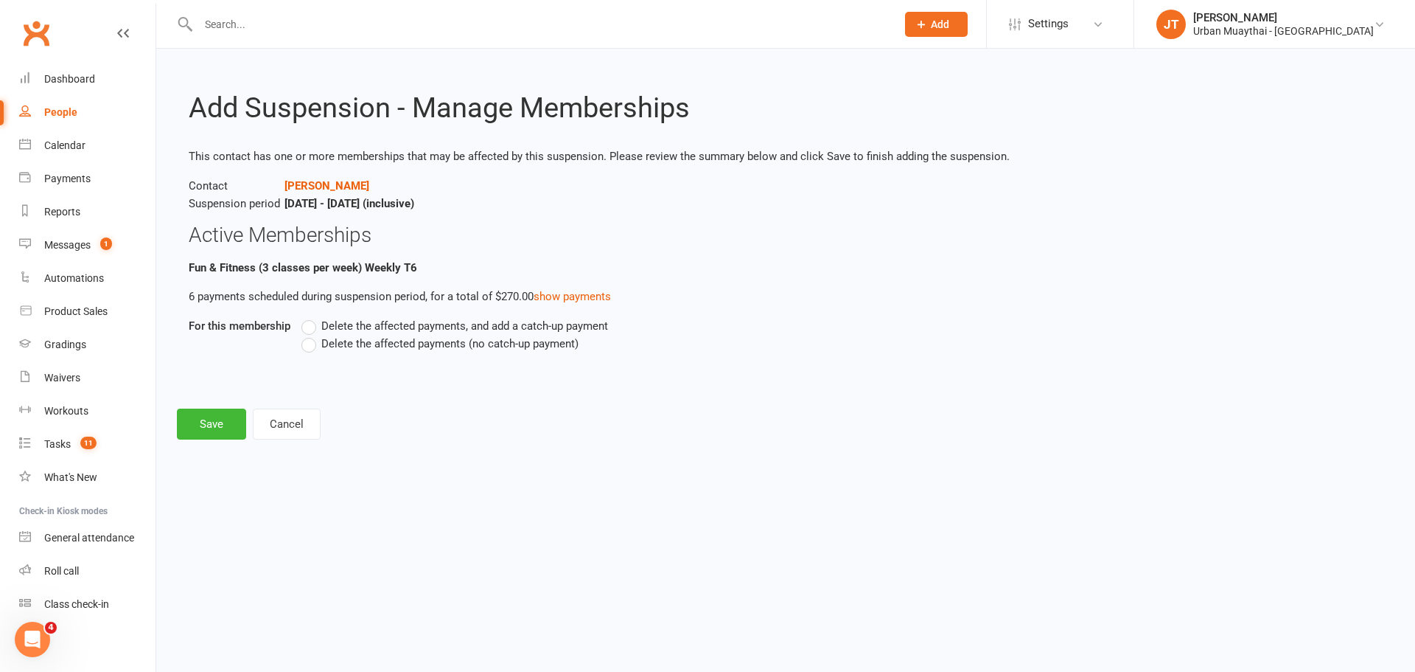
click at [312, 342] on label "Delete the affected payments (no catch-up payment)" at bounding box center [440, 344] width 277 height 18
click at [311, 335] on input "Delete the affected payments (no catch-up payment)" at bounding box center [307, 335] width 10 height 0
click at [220, 418] on button "Save" at bounding box center [211, 423] width 69 height 31
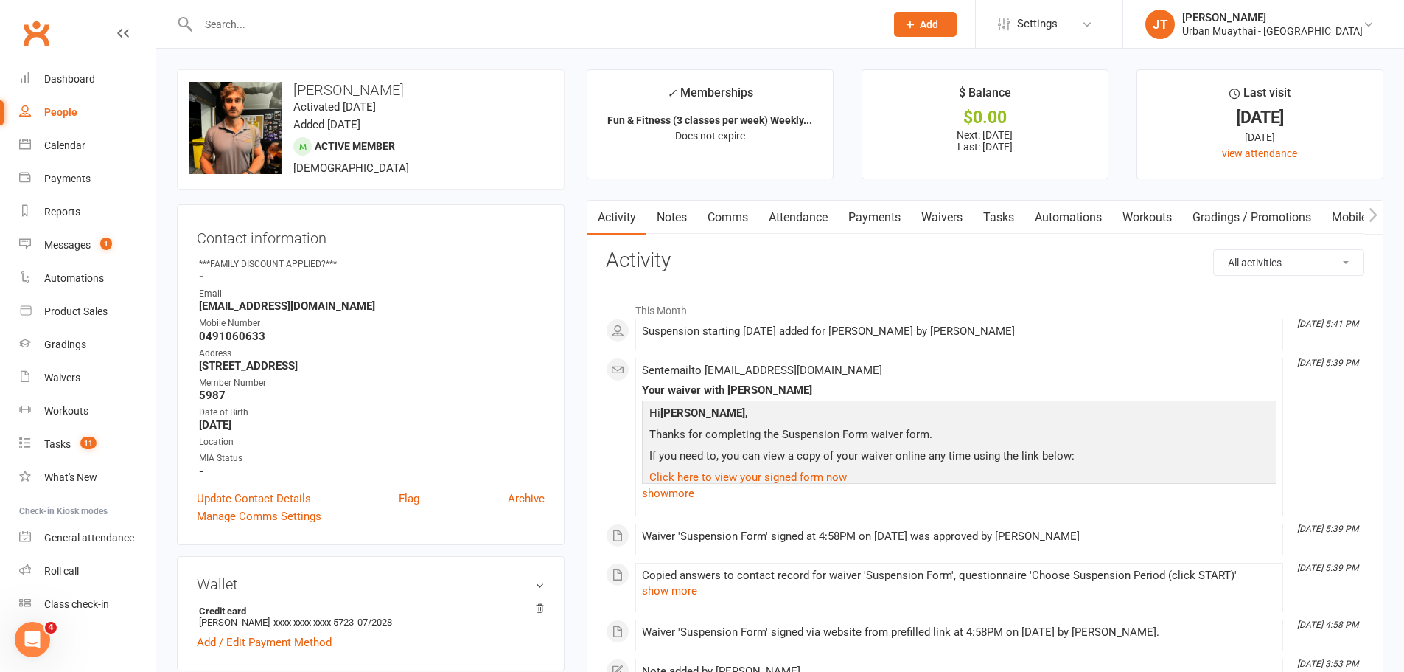
click at [259, 15] on input "text" at bounding box center [534, 24] width 681 height 21
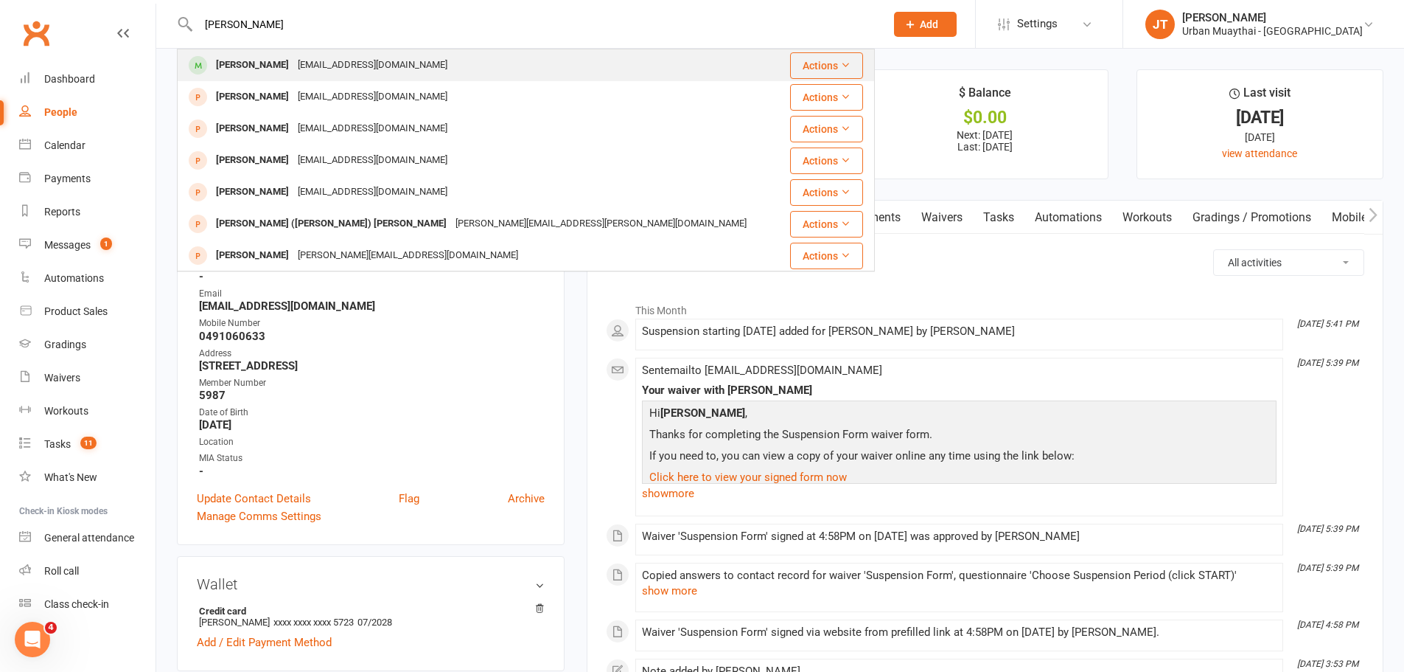
type input "[PERSON_NAME]"
click at [279, 67] on div "[PERSON_NAME]" at bounding box center [253, 65] width 82 height 21
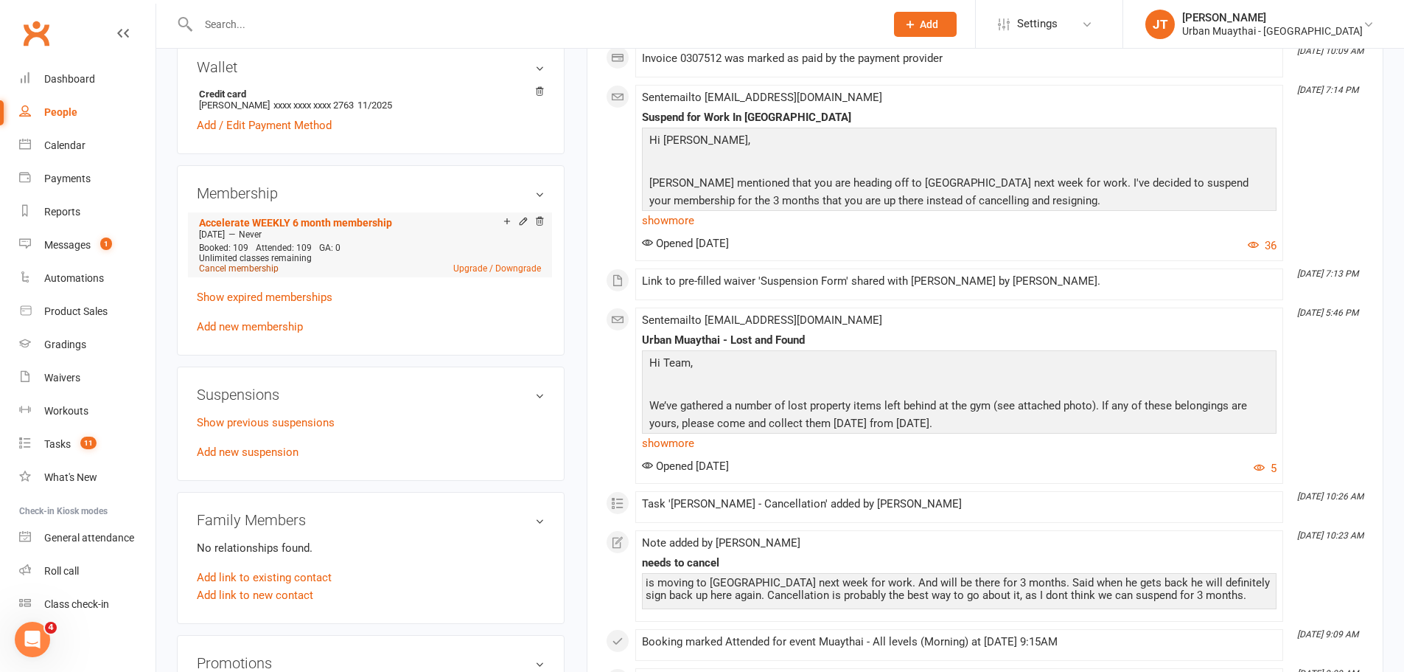
scroll to position [516, 0]
click at [263, 265] on link "Cancel membership" at bounding box center [239, 269] width 80 height 10
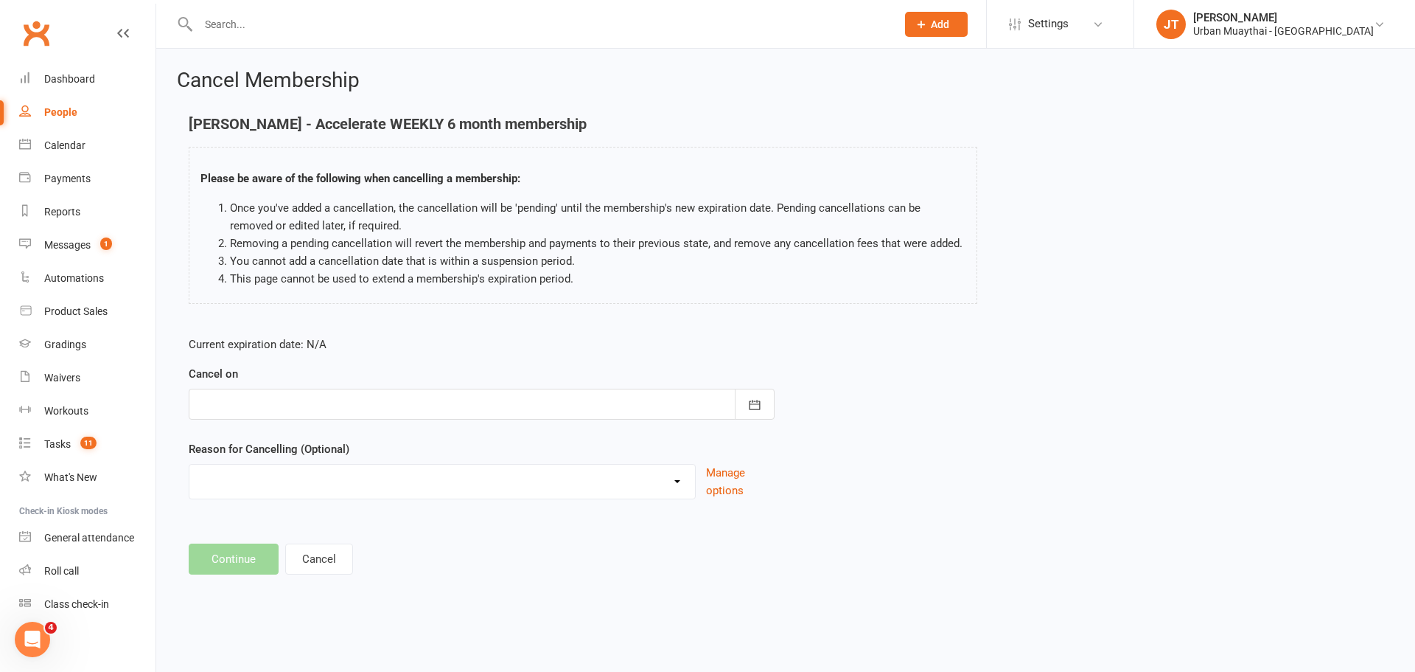
click at [296, 398] on div at bounding box center [482, 403] width 586 height 31
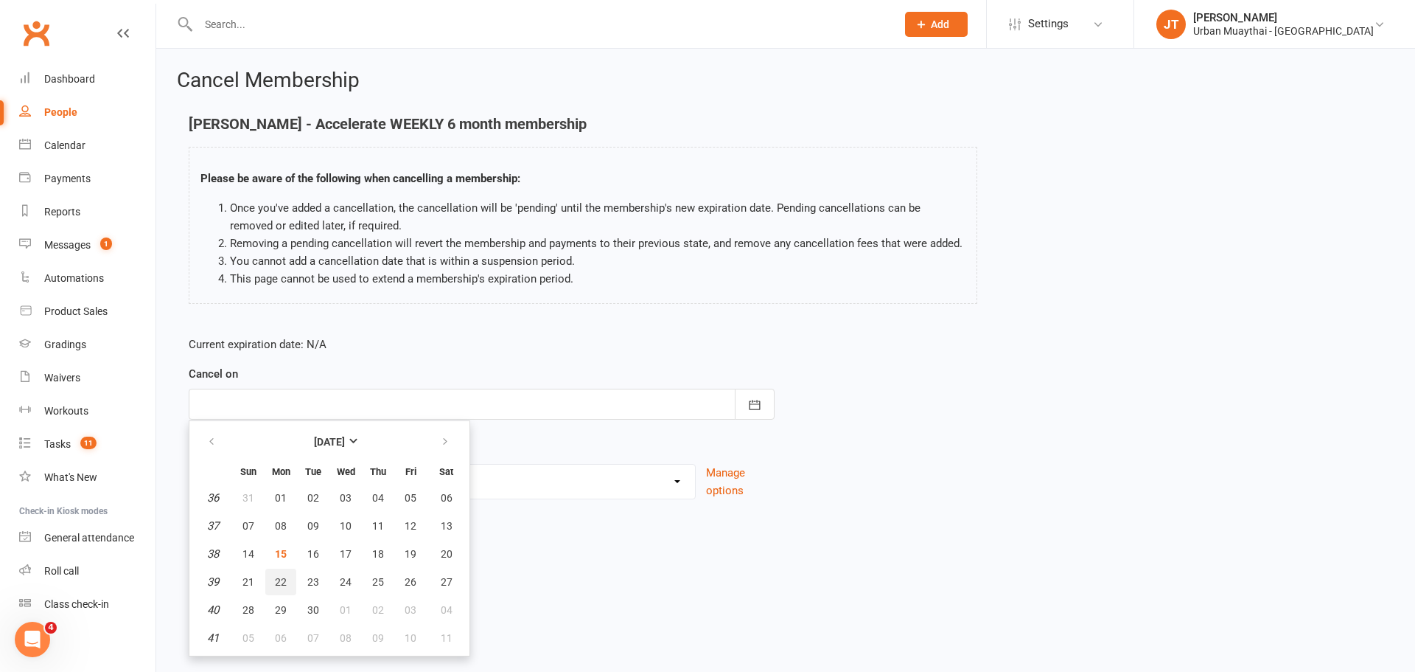
click at [282, 579] on span "22" at bounding box center [281, 582] width 12 height 12
type input "[DATE]"
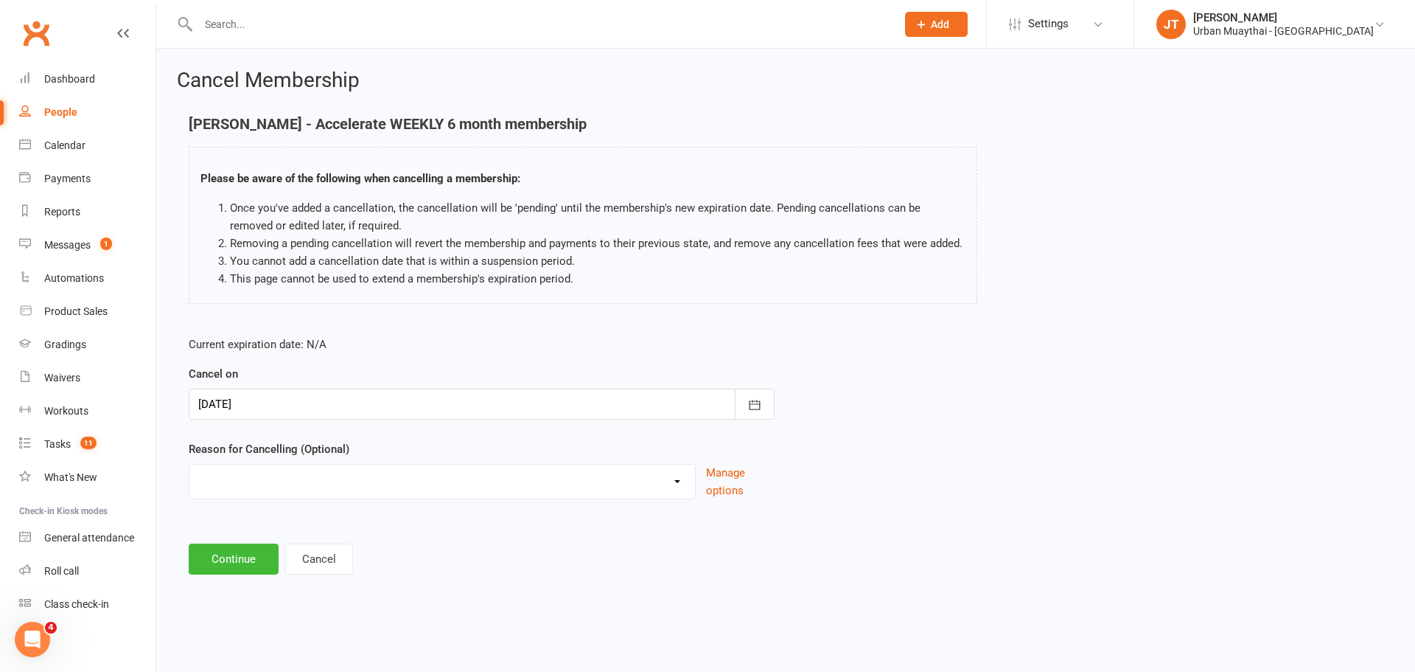
click at [272, 478] on select "10 pack unused for over 6 months End of membership term Fixing Start Date Holid…" at bounding box center [442, 478] width 506 height 29
select select "7"
click at [189, 481] on select "10 pack unused for over 6 months End of membership term Fixing Start Date Holid…" at bounding box center [442, 478] width 506 height 29
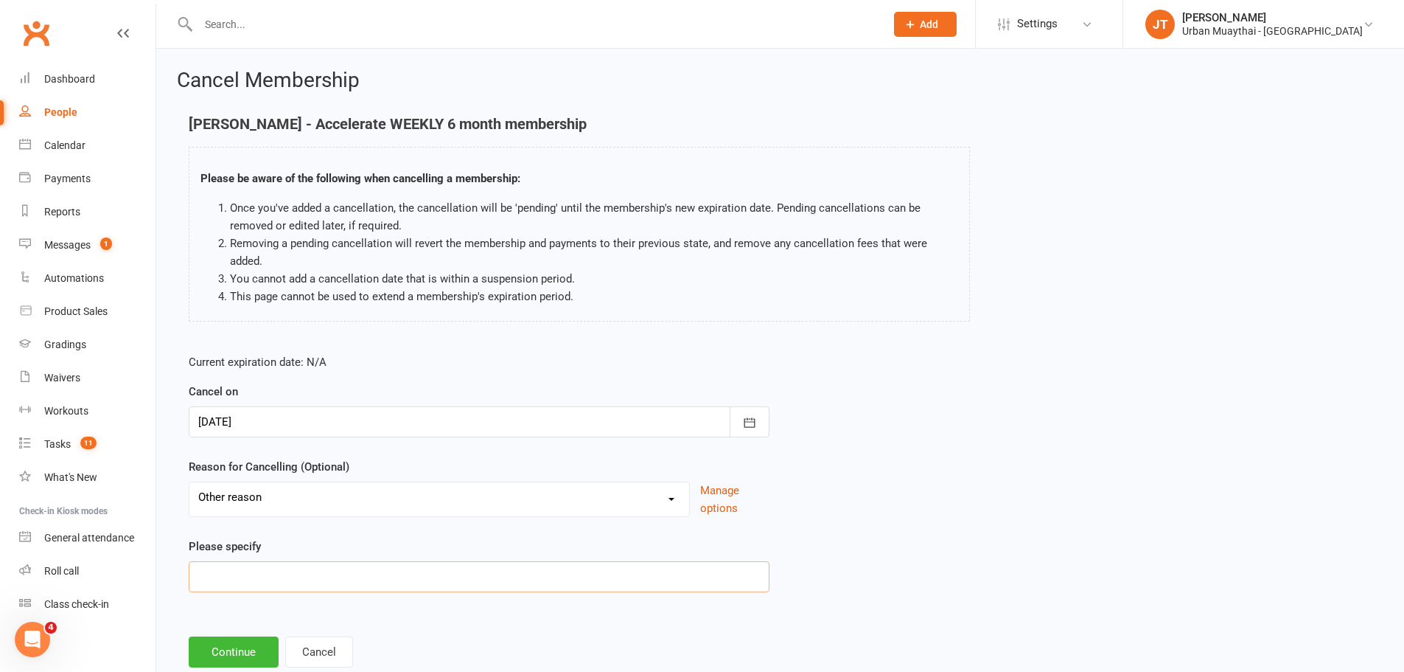
click at [291, 574] on input at bounding box center [479, 576] width 581 height 31
type input "Moving to [GEOGRAPHIC_DATA]"
click at [247, 649] on button "Continue" at bounding box center [234, 651] width 90 height 31
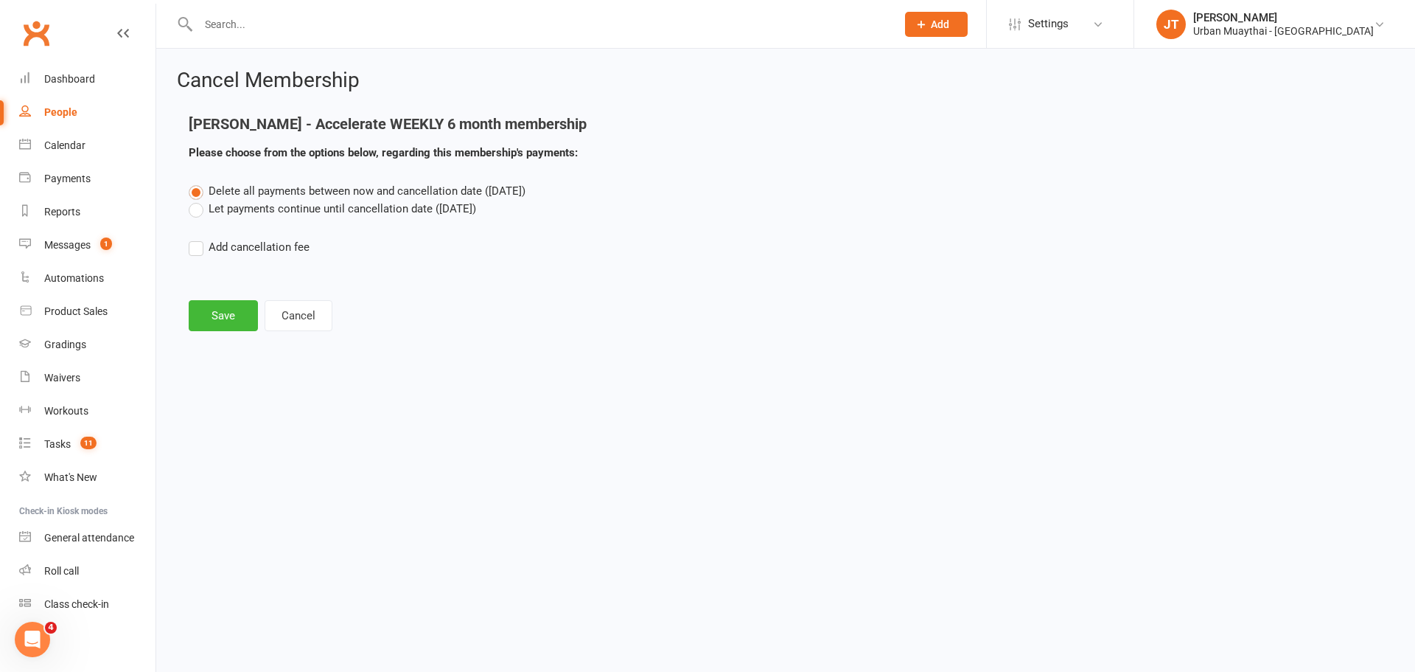
click at [208, 206] on label "Let payments continue until cancellation date ([DATE])" at bounding box center [333, 209] width 288 height 18
click at [198, 200] on input "Let payments continue until cancellation date ([DATE])" at bounding box center [194, 200] width 10 height 0
click at [236, 316] on button "Save" at bounding box center [223, 315] width 69 height 31
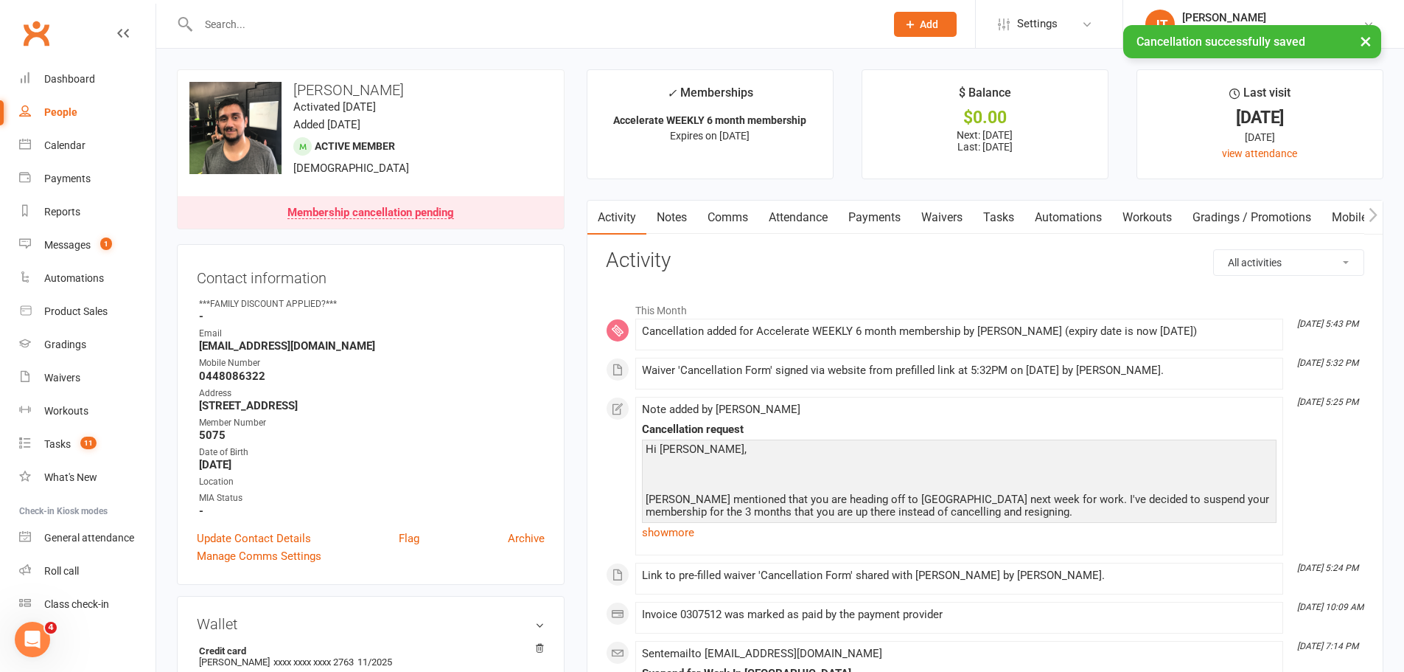
click at [874, 216] on link "Payments" at bounding box center [874, 218] width 73 height 34
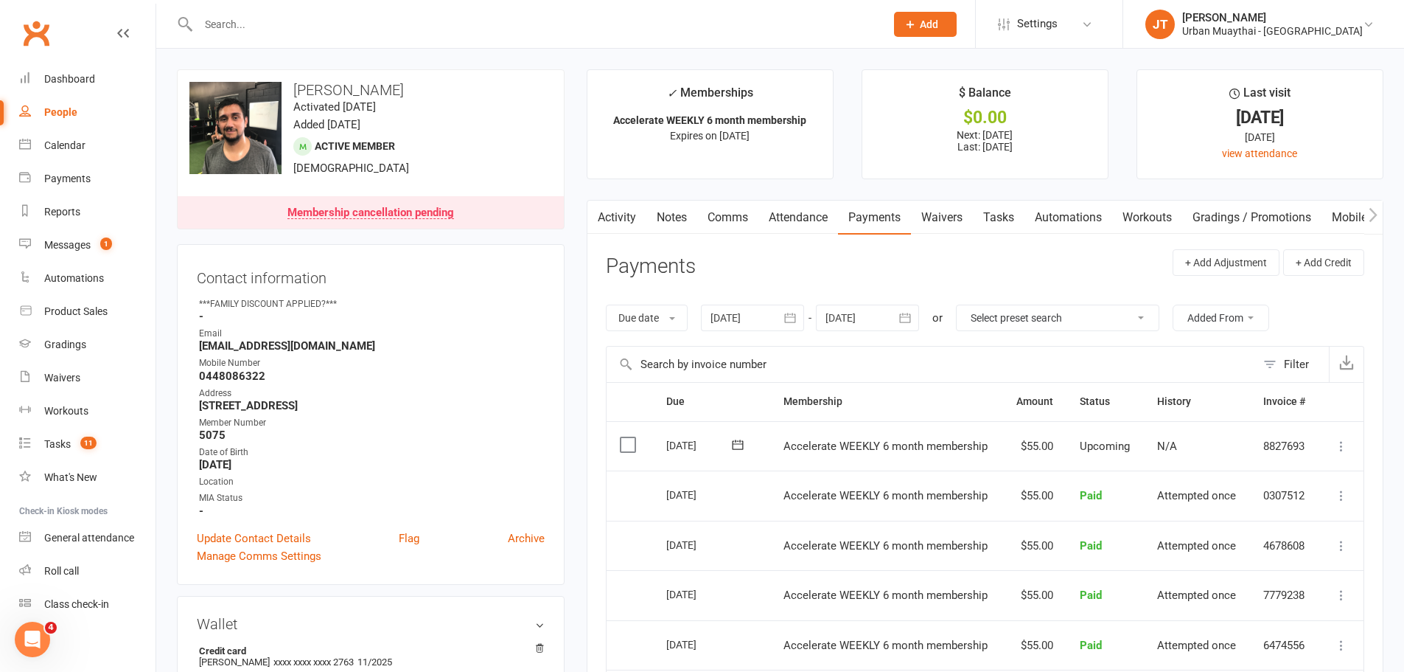
click at [263, 30] on input "text" at bounding box center [534, 24] width 681 height 21
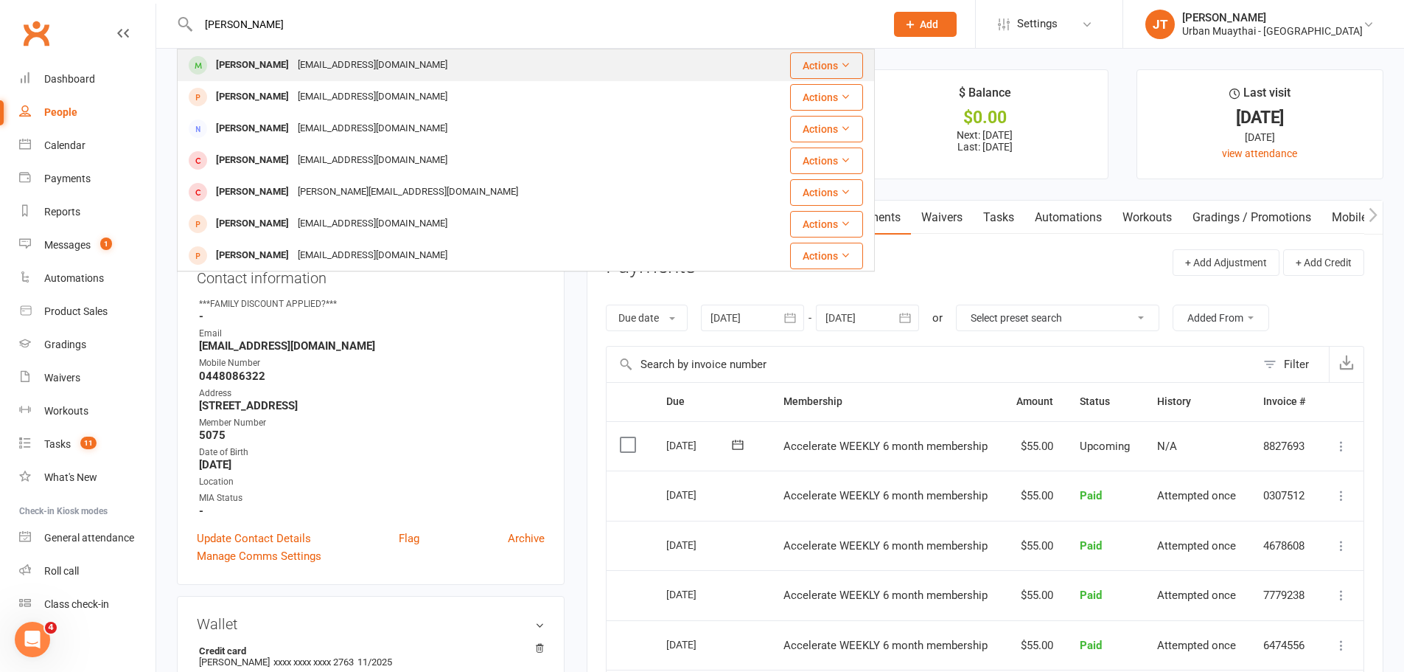
type input "jade young"
click at [467, 69] on div "Jade Young jadey5520@gmail.com" at bounding box center [458, 65] width 560 height 30
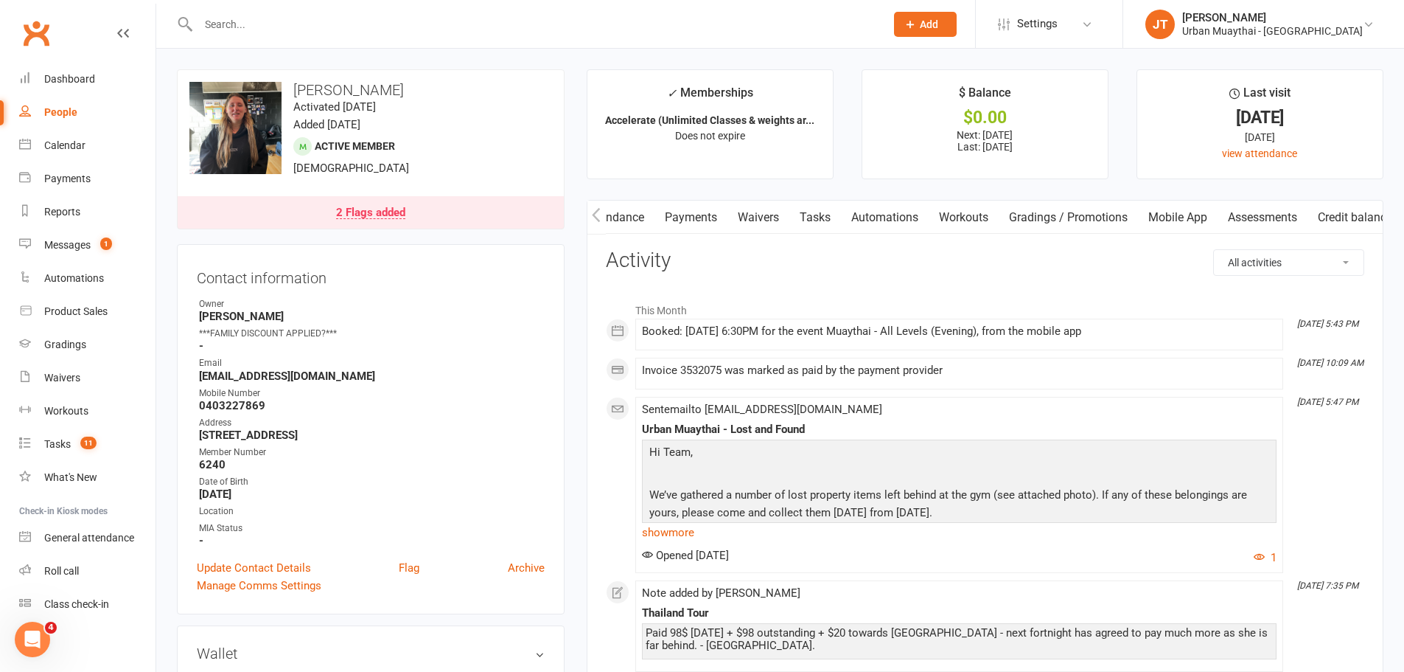
scroll to position [0, 212]
drag, startPoint x: 1224, startPoint y: 210, endPoint x: 886, endPoint y: 211, distance: 338.4
click at [882, 212] on div "Activity Notes Comms Attendance Payments Waivers Tasks Automations Workouts Gra…" at bounding box center [883, 218] width 999 height 34
click at [1120, 217] on link "Mobile App" at bounding box center [1158, 218] width 80 height 34
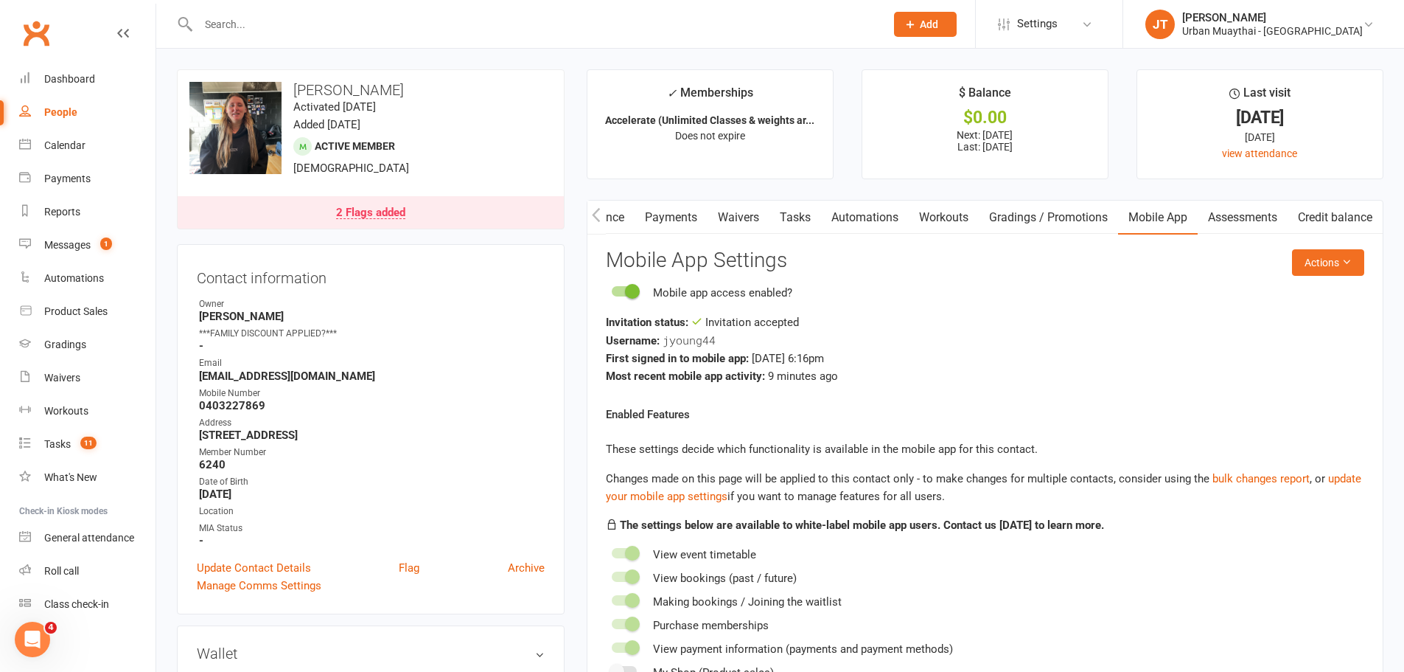
click at [1266, 269] on h3 "Mobile App Settings" at bounding box center [985, 260] width 759 height 23
click at [1329, 268] on button "Actions" at bounding box center [1328, 262] width 72 height 27
click at [1300, 300] on link "Send invitation email" at bounding box center [1280, 295] width 146 height 29
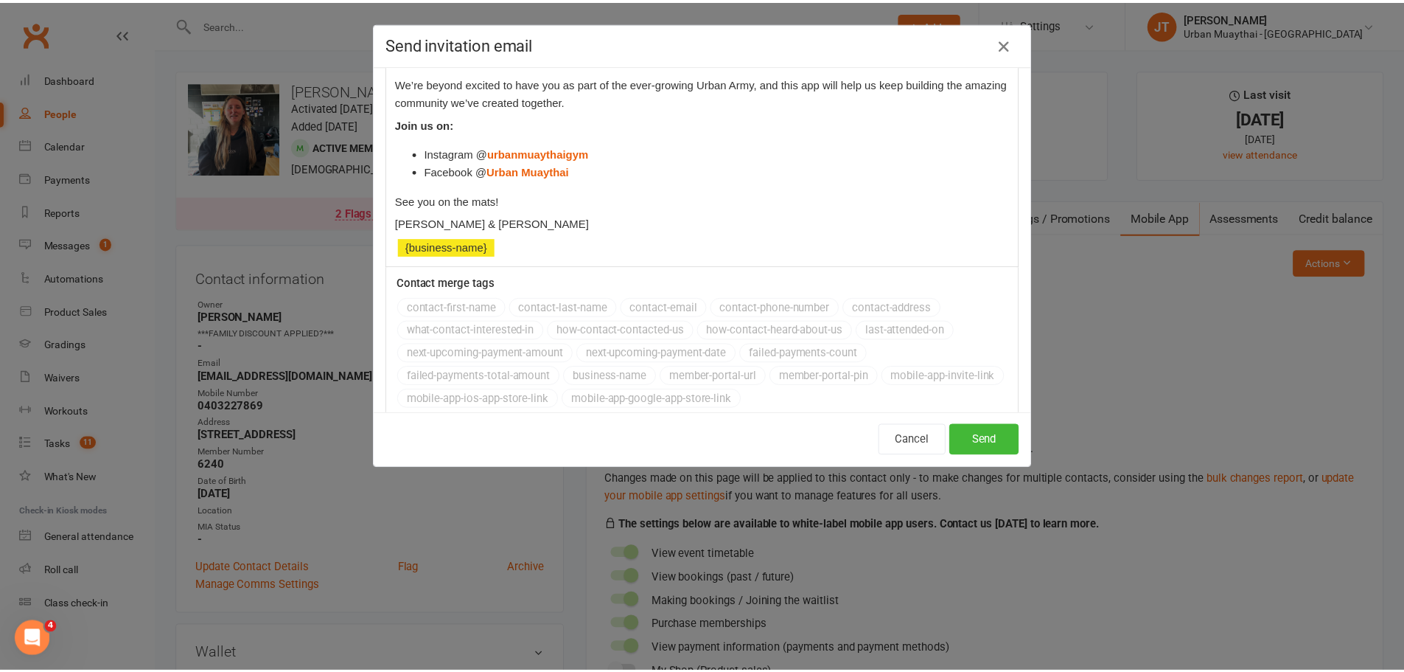
scroll to position [707, 0]
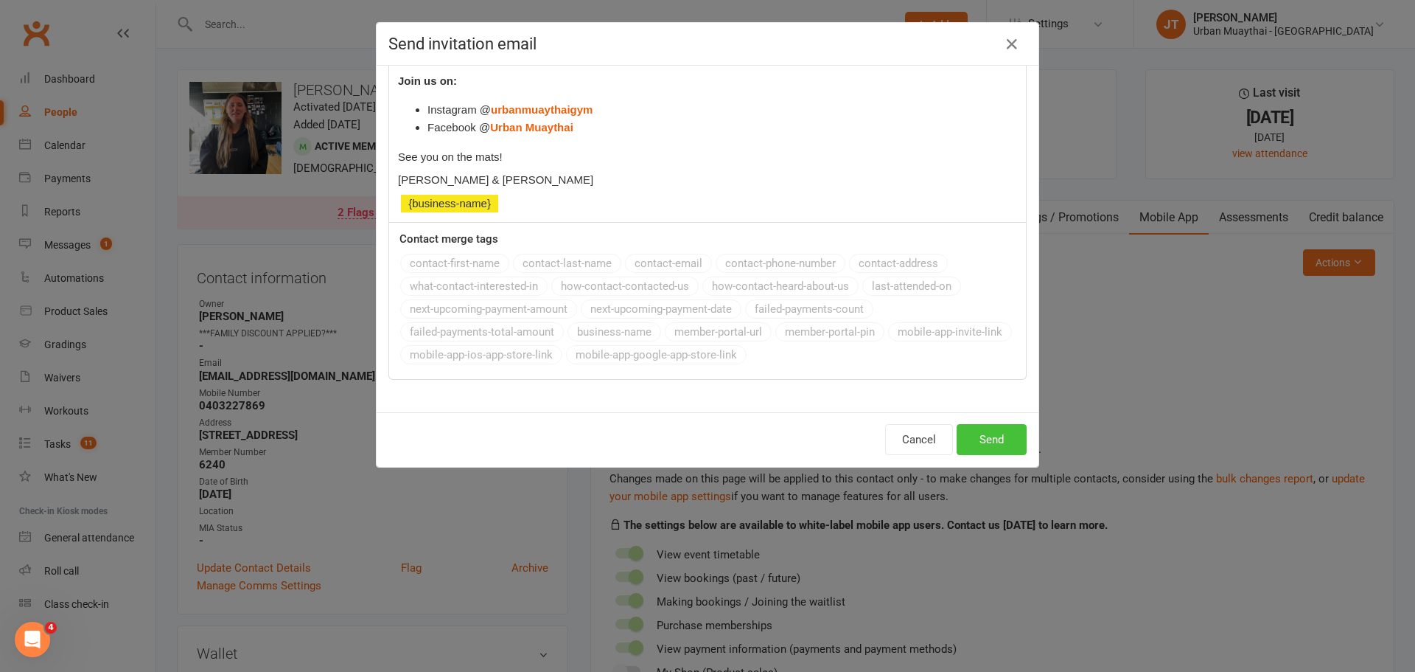
click at [1000, 429] on button "Send" at bounding box center [992, 439] width 70 height 31
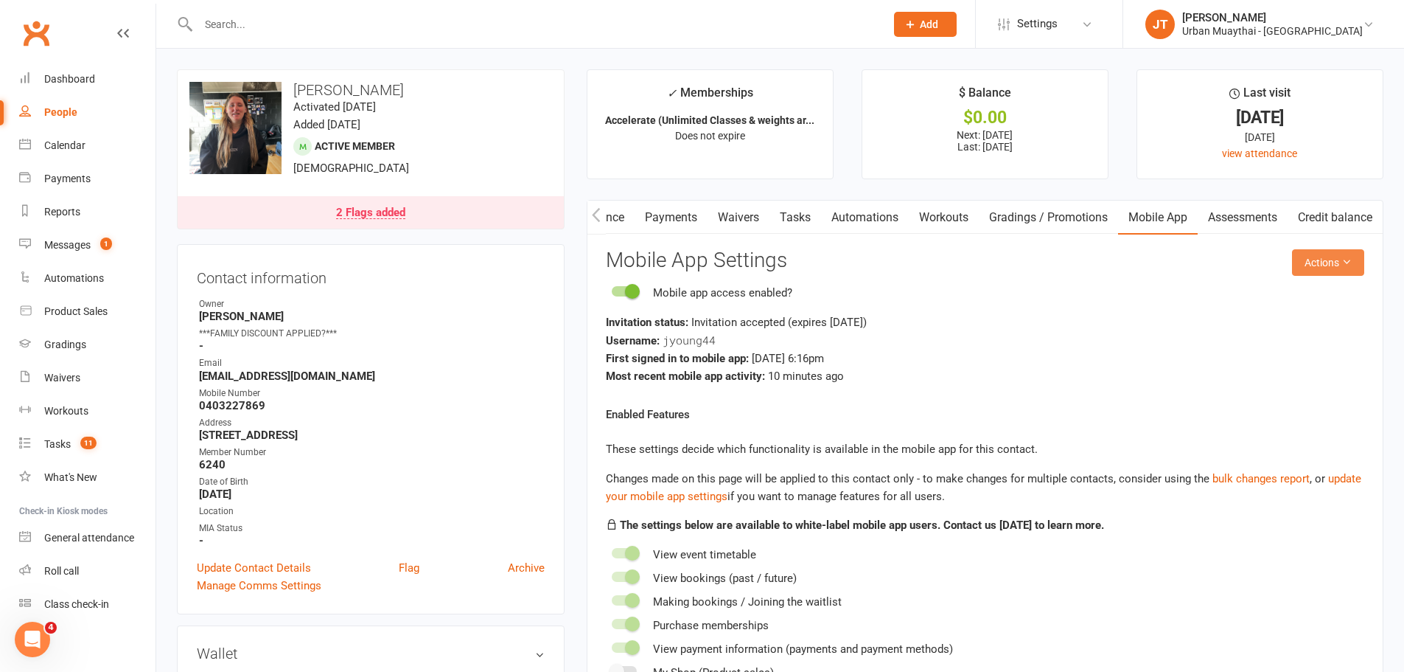
click at [1322, 265] on button "Actions" at bounding box center [1328, 262] width 72 height 27
click at [1301, 321] on link "Send invitation SMS" at bounding box center [1280, 324] width 146 height 29
click at [324, 26] on input "text" at bounding box center [534, 24] width 681 height 21
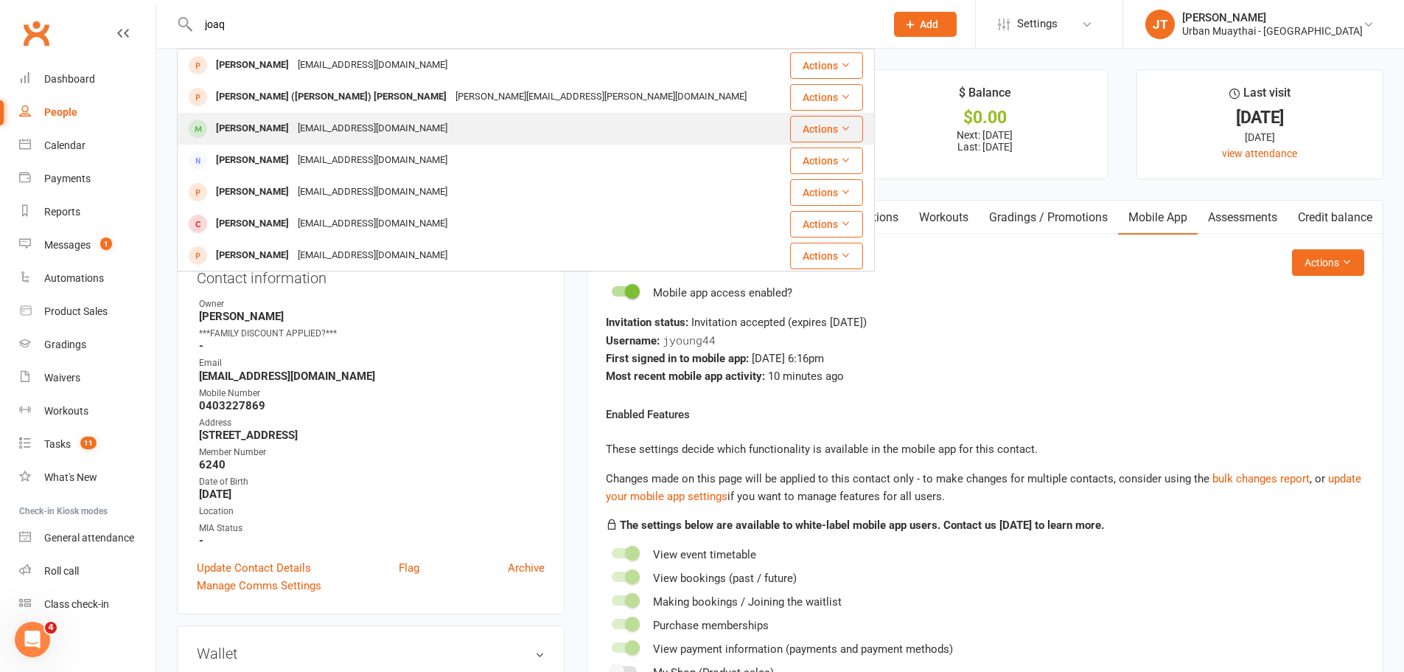
type input "joaq"
click at [329, 122] on div "joagutierrezr93@gmail.com" at bounding box center [372, 128] width 158 height 21
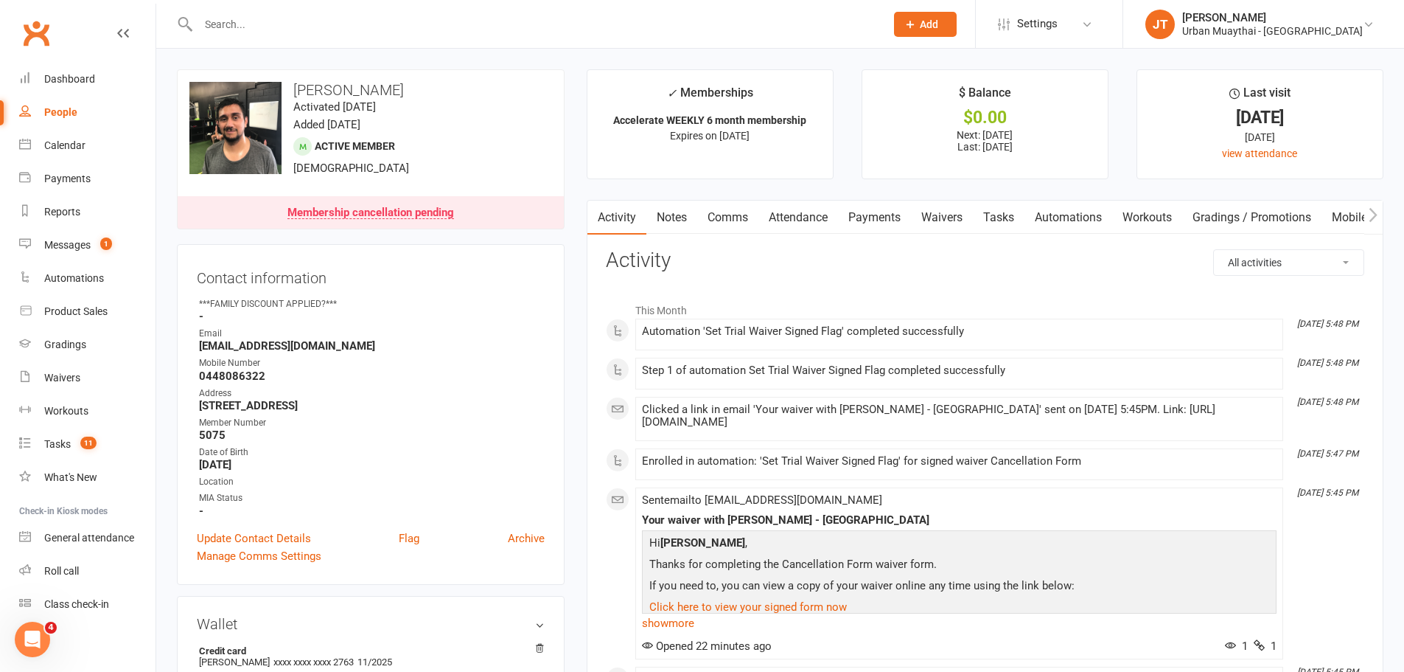
click at [675, 220] on link "Notes" at bounding box center [672, 218] width 51 height 34
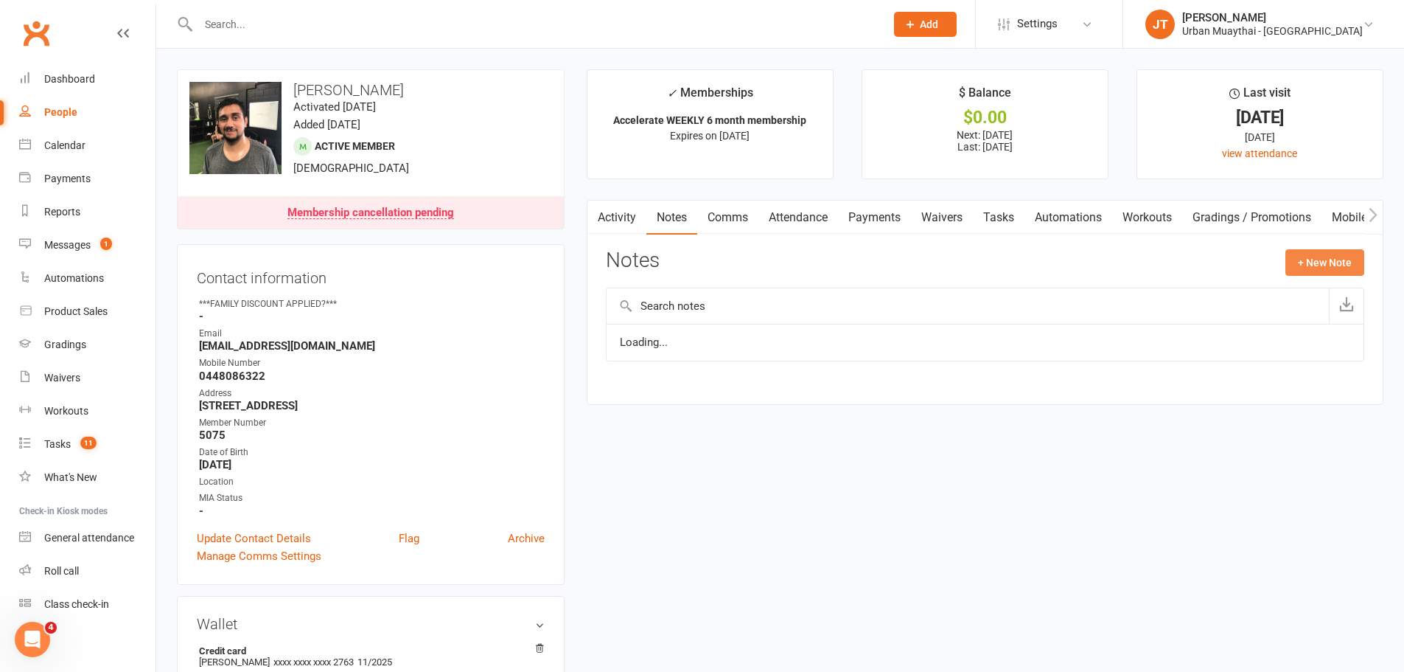
click at [1320, 259] on button "+ New Note" at bounding box center [1325, 262] width 79 height 27
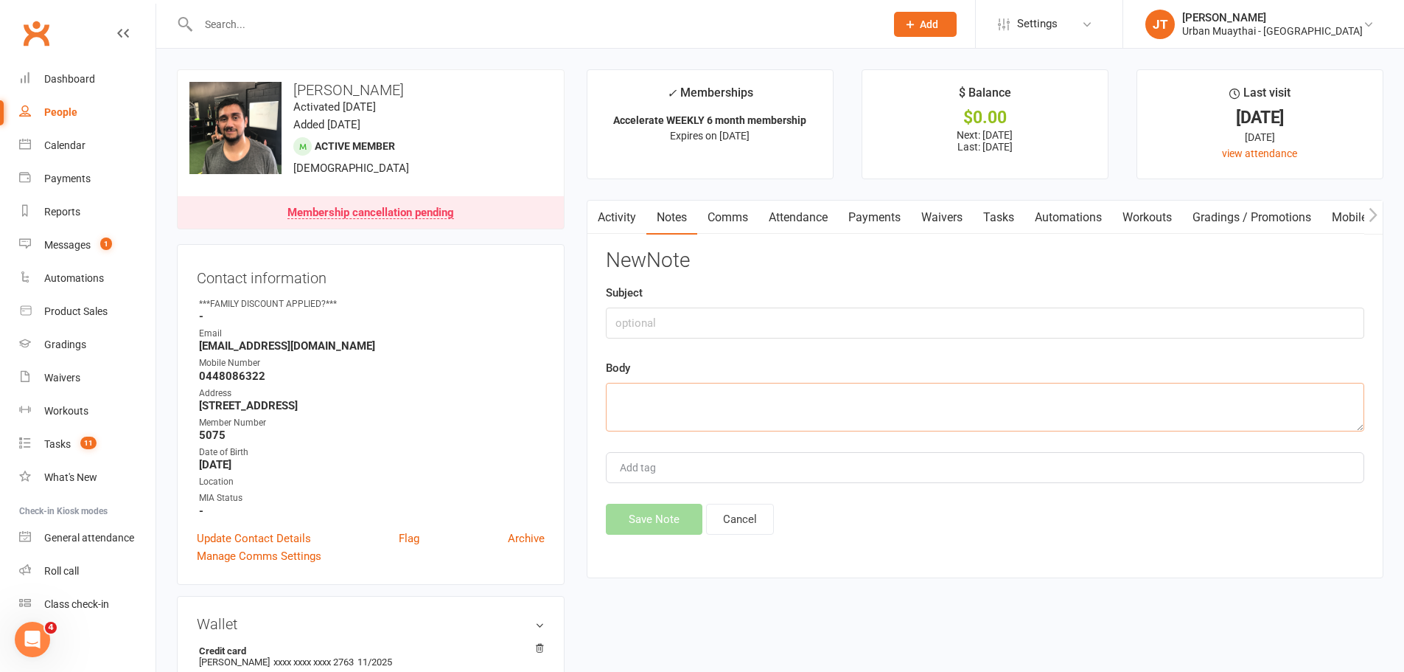
click at [707, 405] on textarea at bounding box center [985, 407] width 759 height 49
paste textarea "Joaquín Gutiérrez Reyes 5:33 PM (35 minutes ago) to me I think i will come back…"
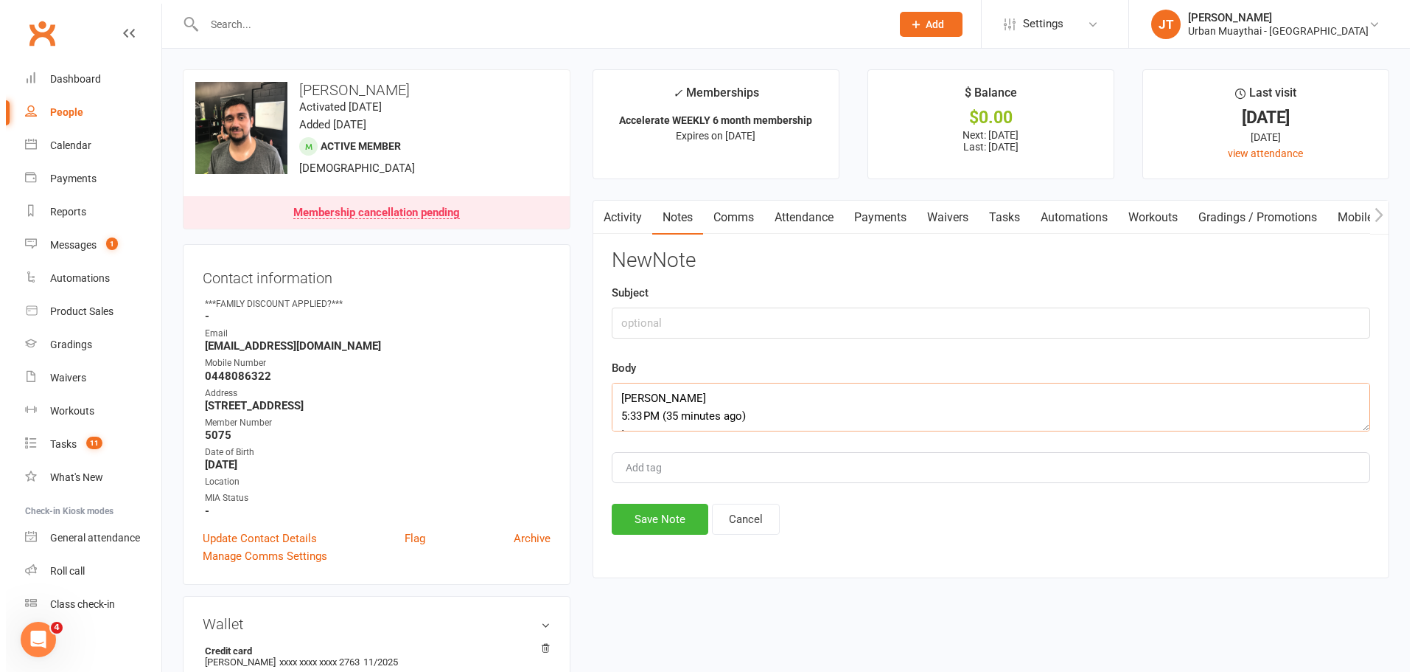
scroll to position [293, 0]
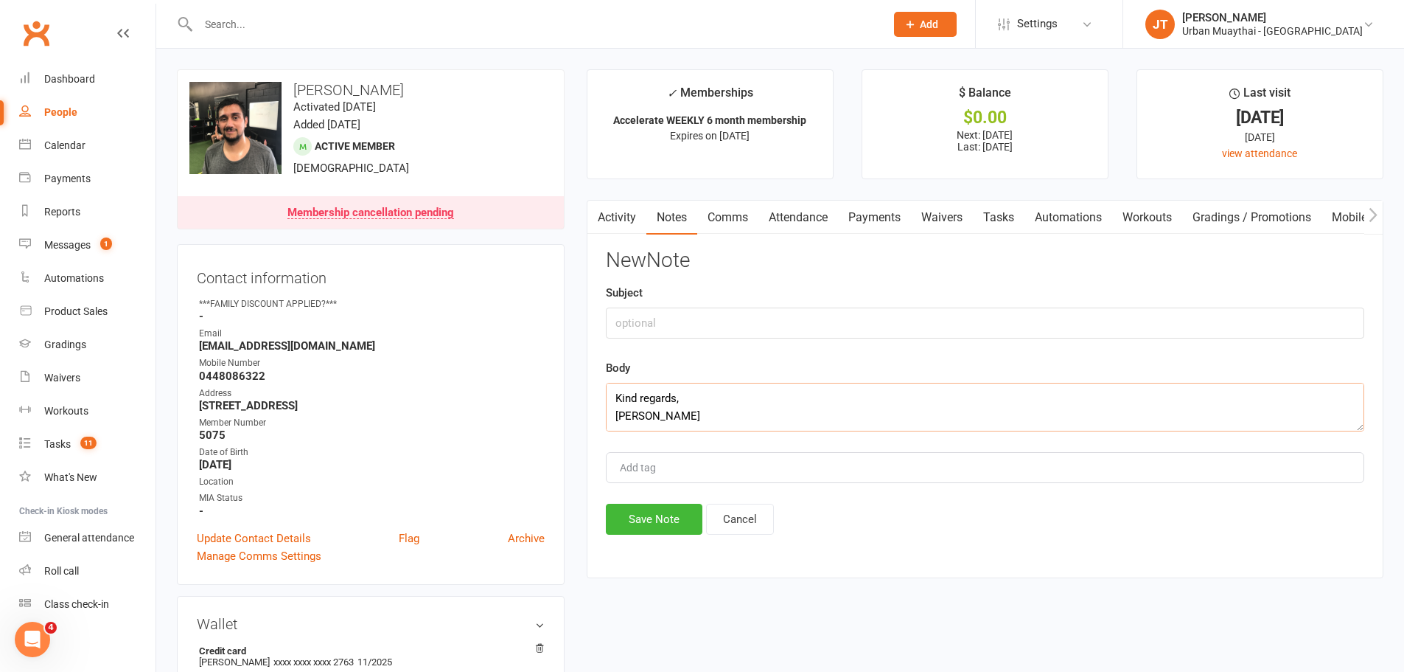
type textarea "Joaquín Gutiérrez Reyes 5:33 PM (35 minutes ago) to me I think i will come back…"
click at [706, 316] on input "text" at bounding box center [985, 322] width 759 height 31
type input "C"
type input "Cancellation back and forth"
click at [677, 522] on button "Save Note" at bounding box center [654, 519] width 97 height 31
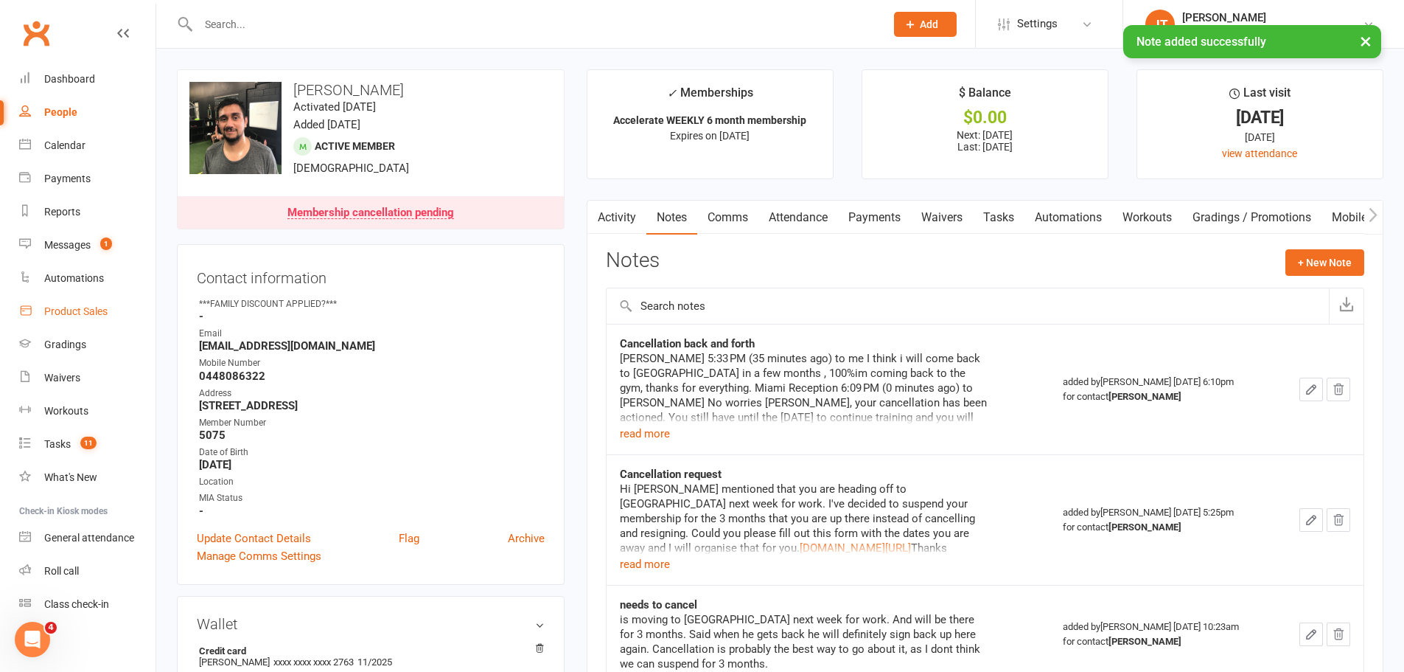
click at [58, 301] on link "Product Sales" at bounding box center [87, 311] width 136 height 33
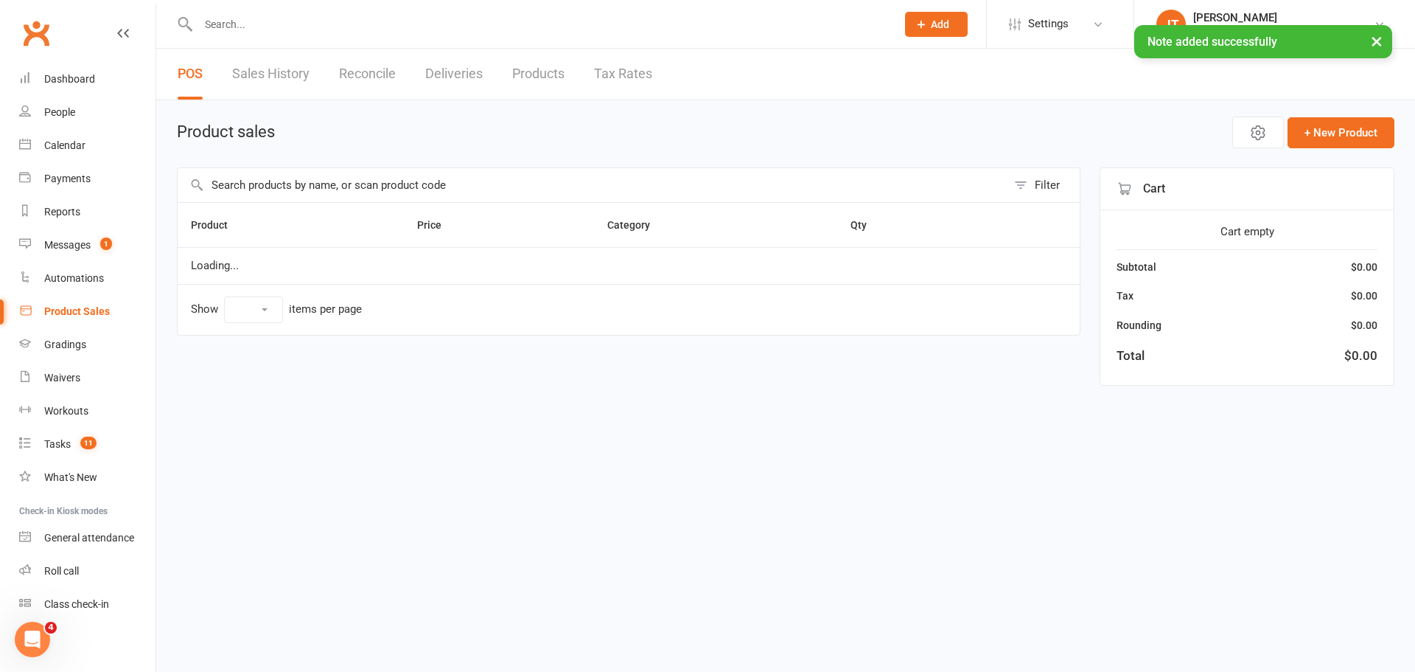
select select "10"
click at [338, 17] on input "text" at bounding box center [540, 24] width 692 height 21
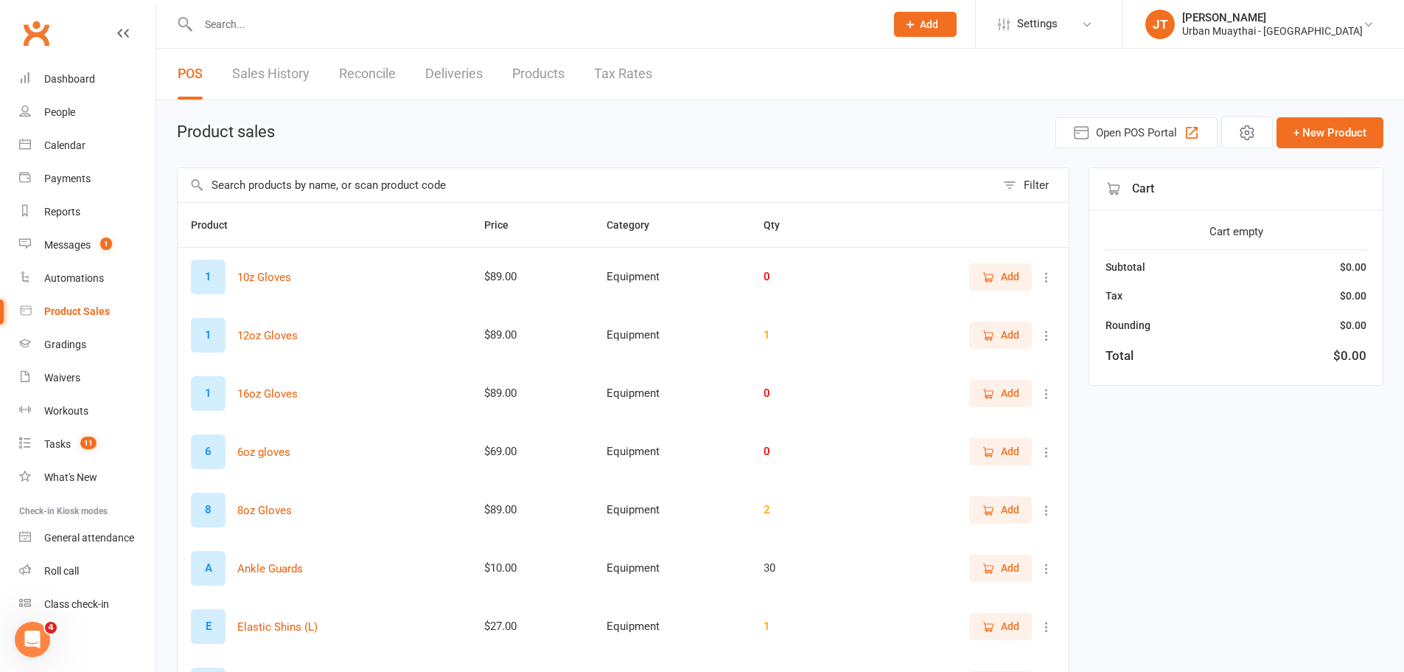
drag, startPoint x: 338, startPoint y: 18, endPoint x: 265, endPoint y: 187, distance: 183.9
click at [265, 187] on input "text" at bounding box center [587, 185] width 818 height 34
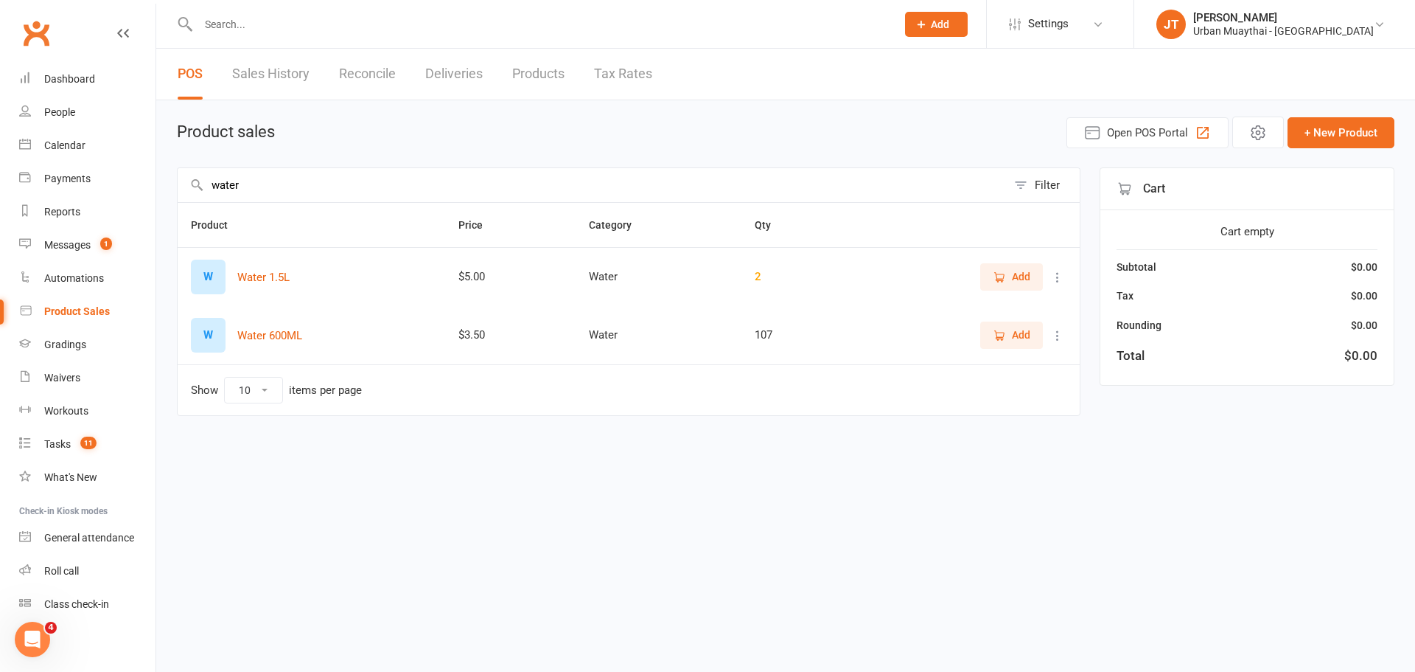
type input "water"
click at [1010, 337] on span "Add" at bounding box center [1012, 335] width 38 height 16
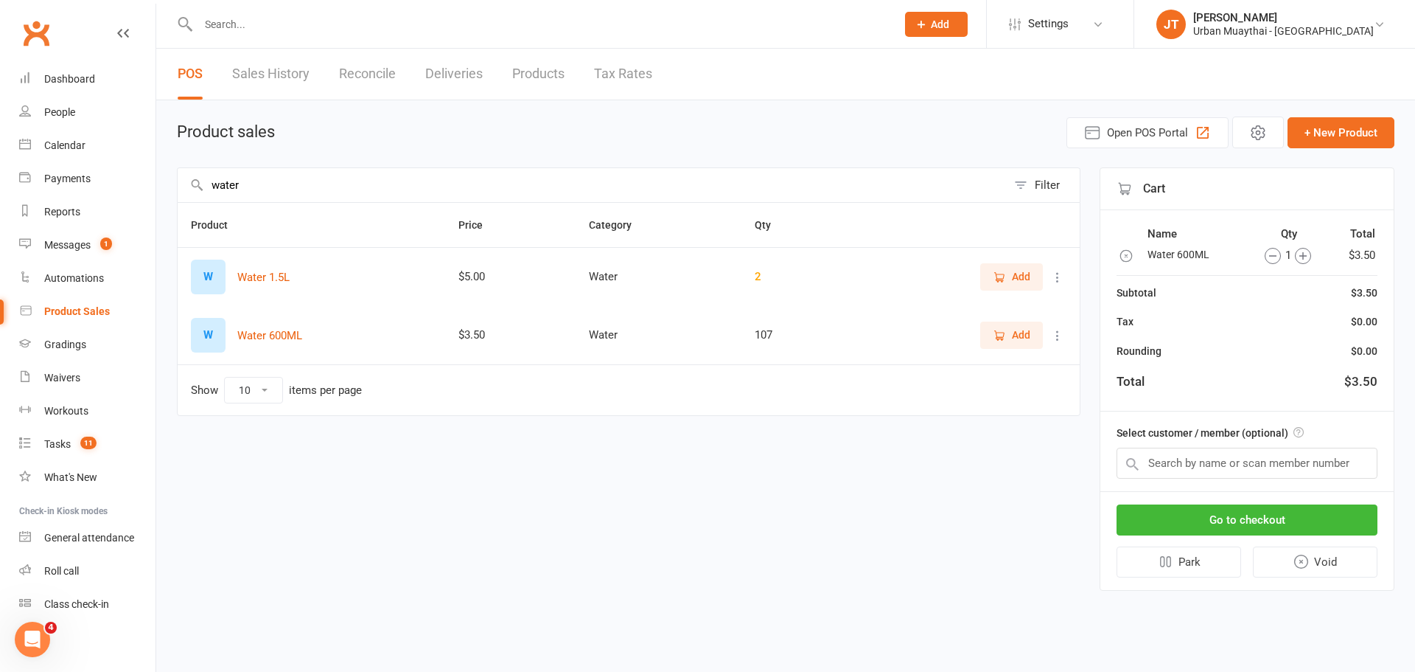
click at [1317, 498] on div "Go to checkout Park Void" at bounding box center [1247, 541] width 293 height 98
click at [1320, 504] on button "Go to checkout" at bounding box center [1247, 519] width 261 height 31
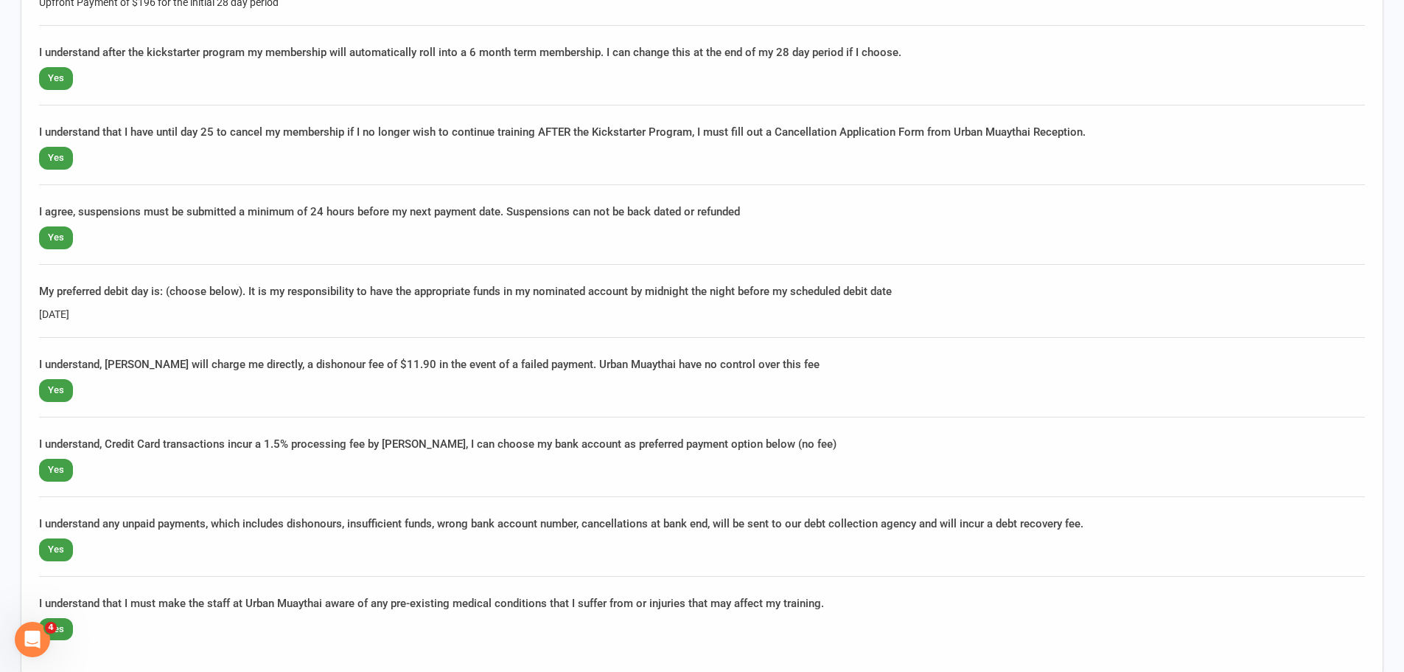
scroll to position [1106, 0]
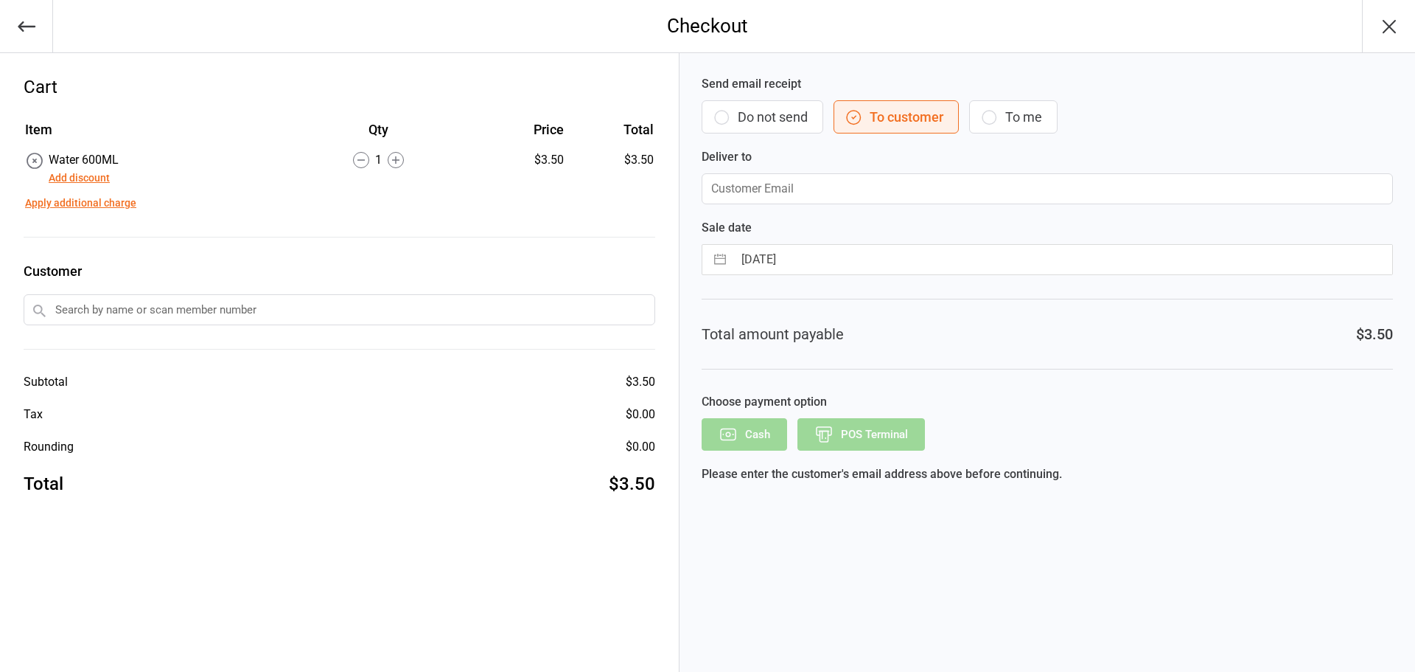
drag, startPoint x: 742, startPoint y: 111, endPoint x: 865, endPoint y: 346, distance: 265.1
click at [743, 111] on button "Do not send" at bounding box center [763, 116] width 122 height 33
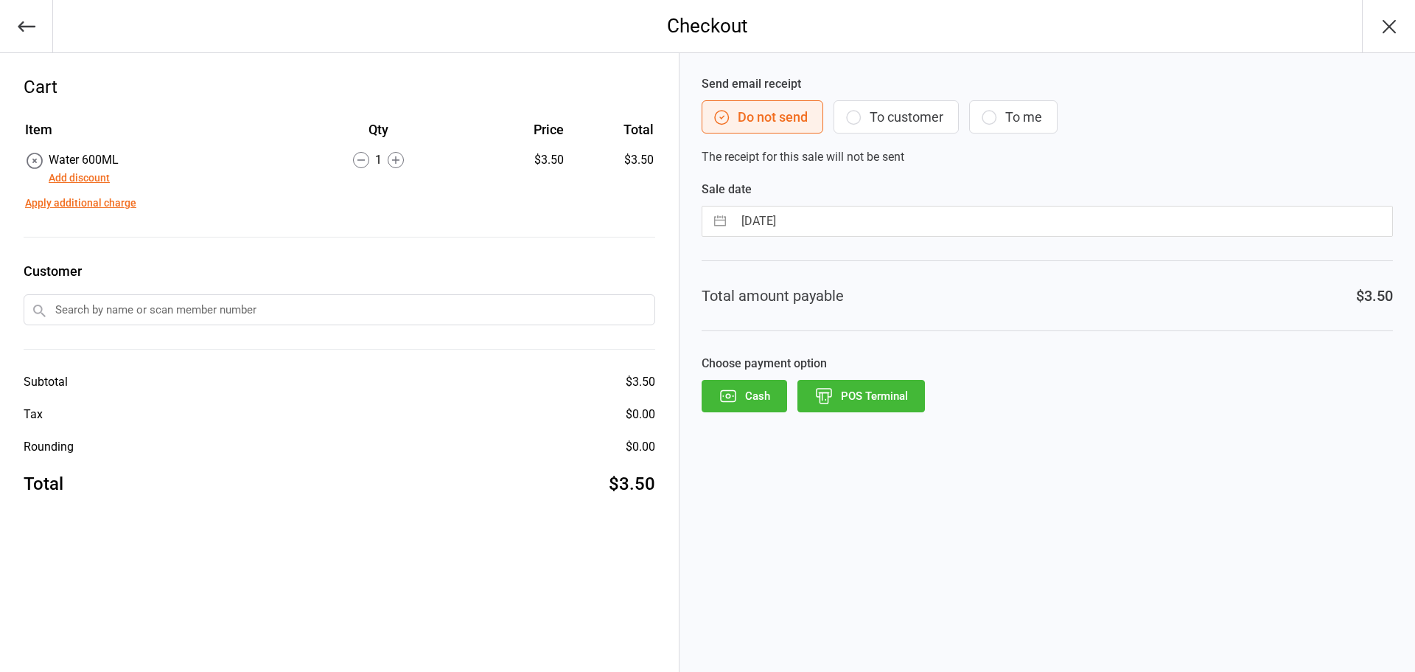
click at [884, 398] on button "POS Terminal" at bounding box center [862, 396] width 128 height 32
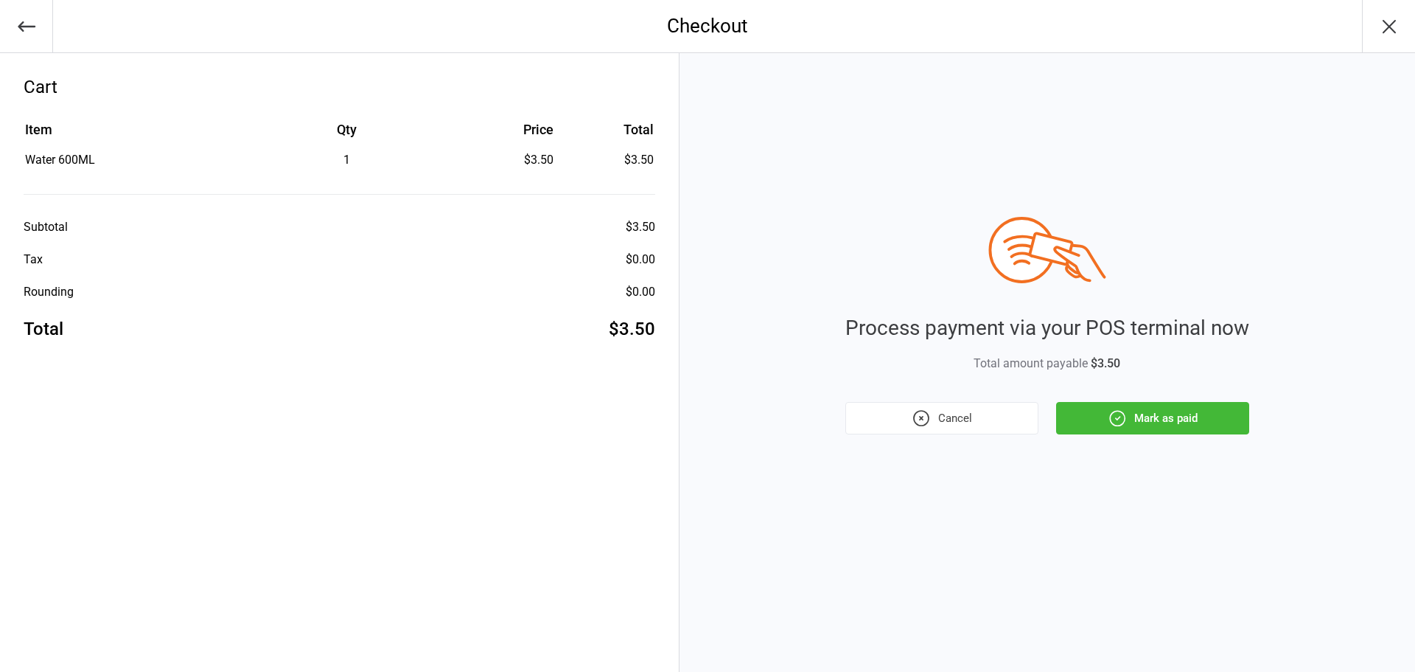
drag, startPoint x: 884, startPoint y: 398, endPoint x: 854, endPoint y: 381, distance: 34.7
click at [853, 381] on div "Process payment via your POS terminal now Total amount payable $3.50 Cancel Mar…" at bounding box center [1048, 325] width 404 height 217
click at [1128, 418] on button "Mark as paid" at bounding box center [1152, 418] width 193 height 32
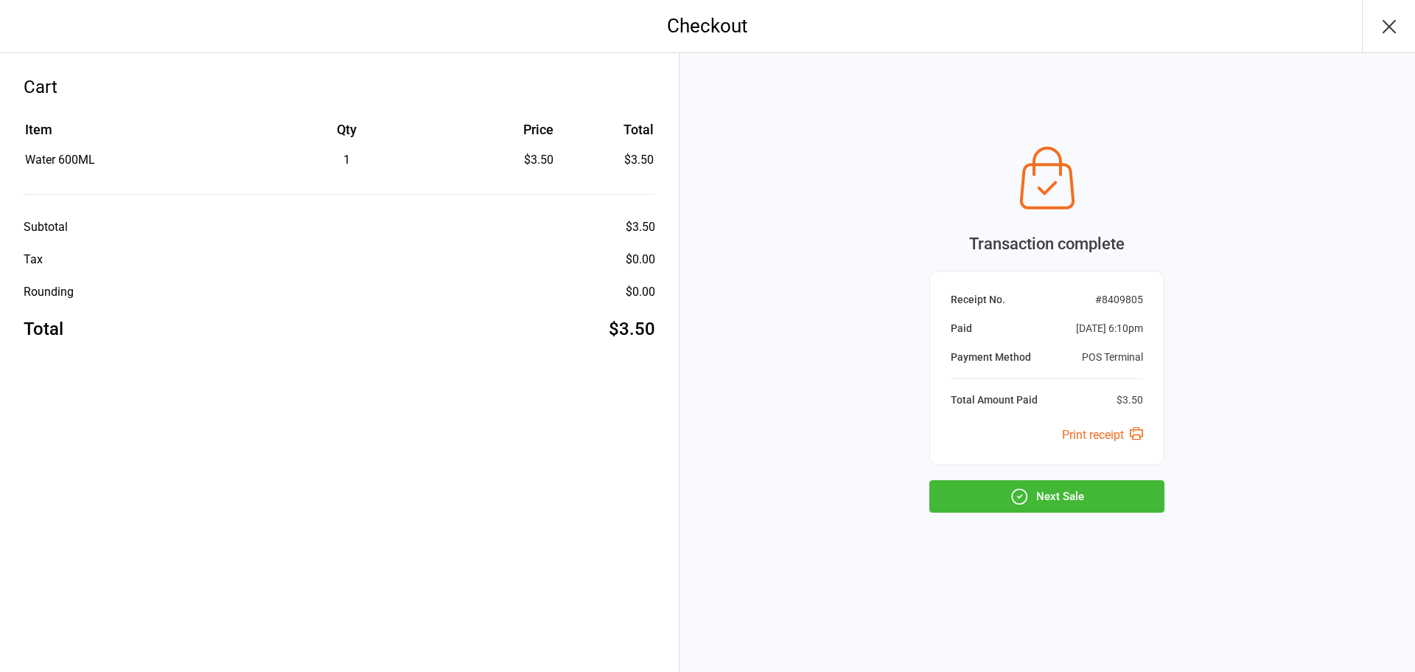
click at [1080, 496] on button "Next Sale" at bounding box center [1047, 496] width 235 height 32
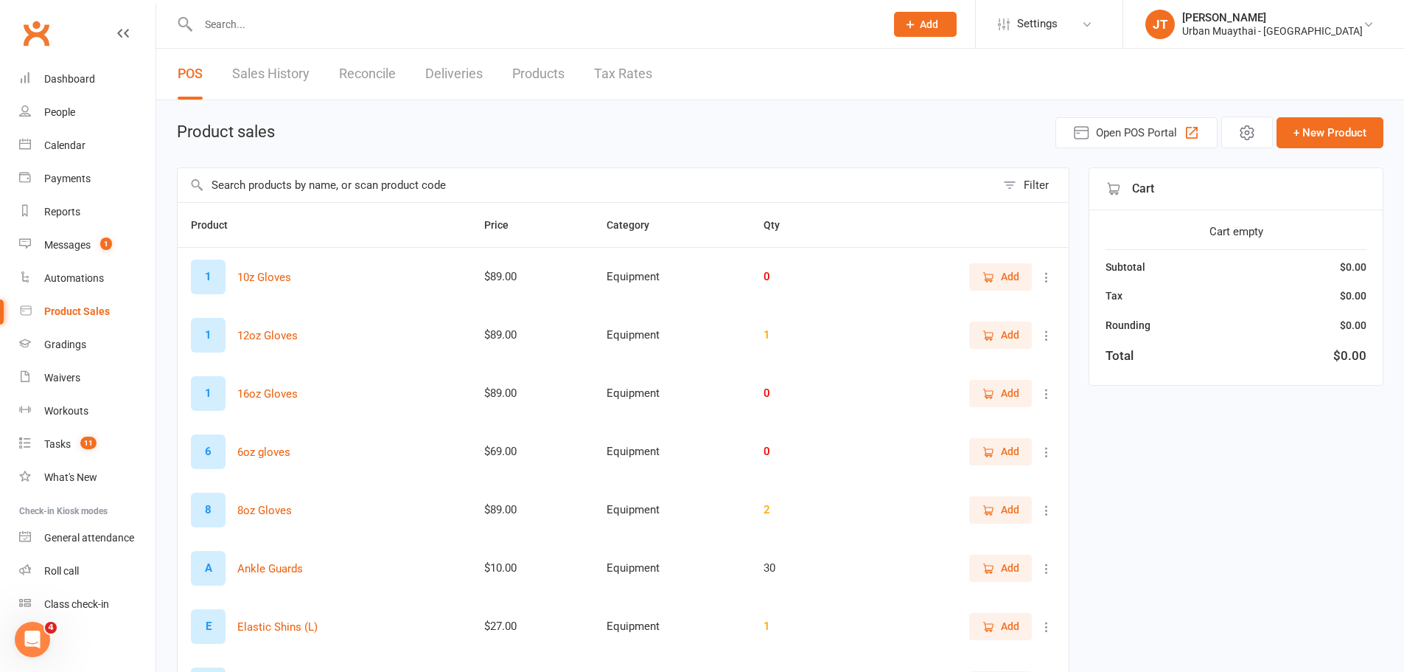
click at [551, 24] on input "text" at bounding box center [534, 24] width 681 height 21
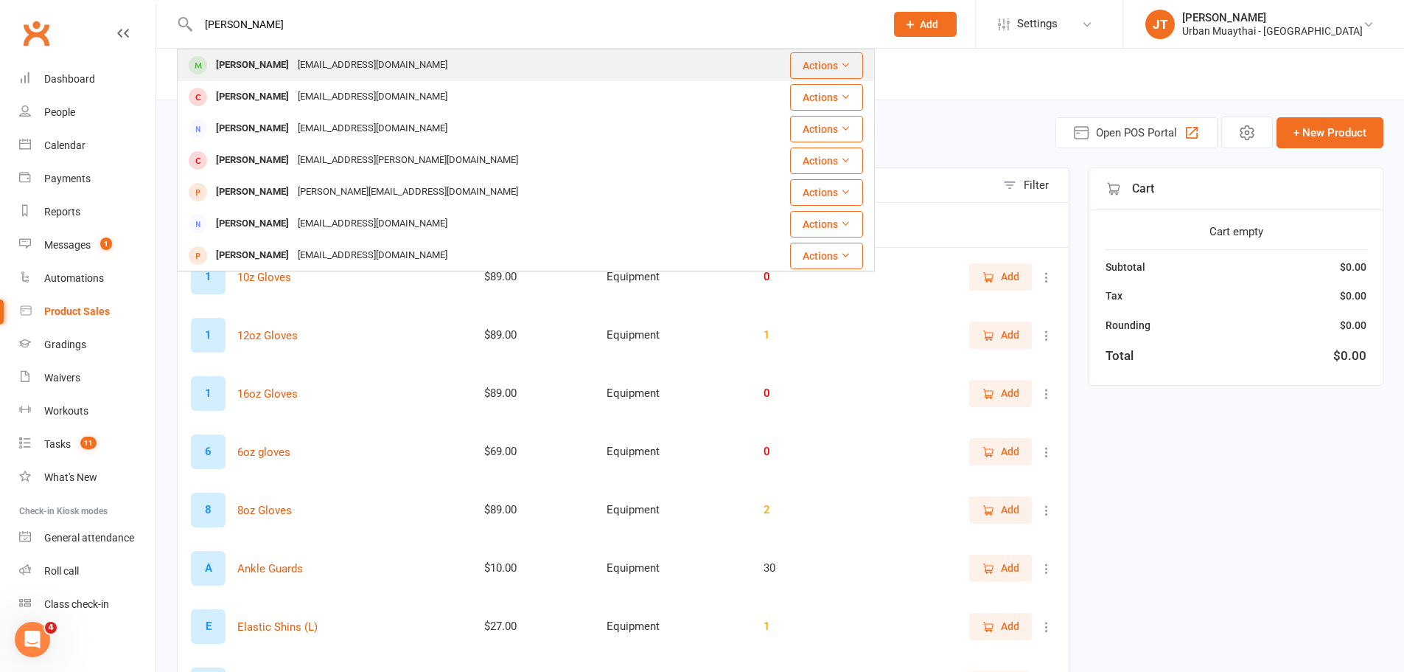
type input "[PERSON_NAME]"
click at [262, 71] on div "[PERSON_NAME]" at bounding box center [253, 65] width 82 height 21
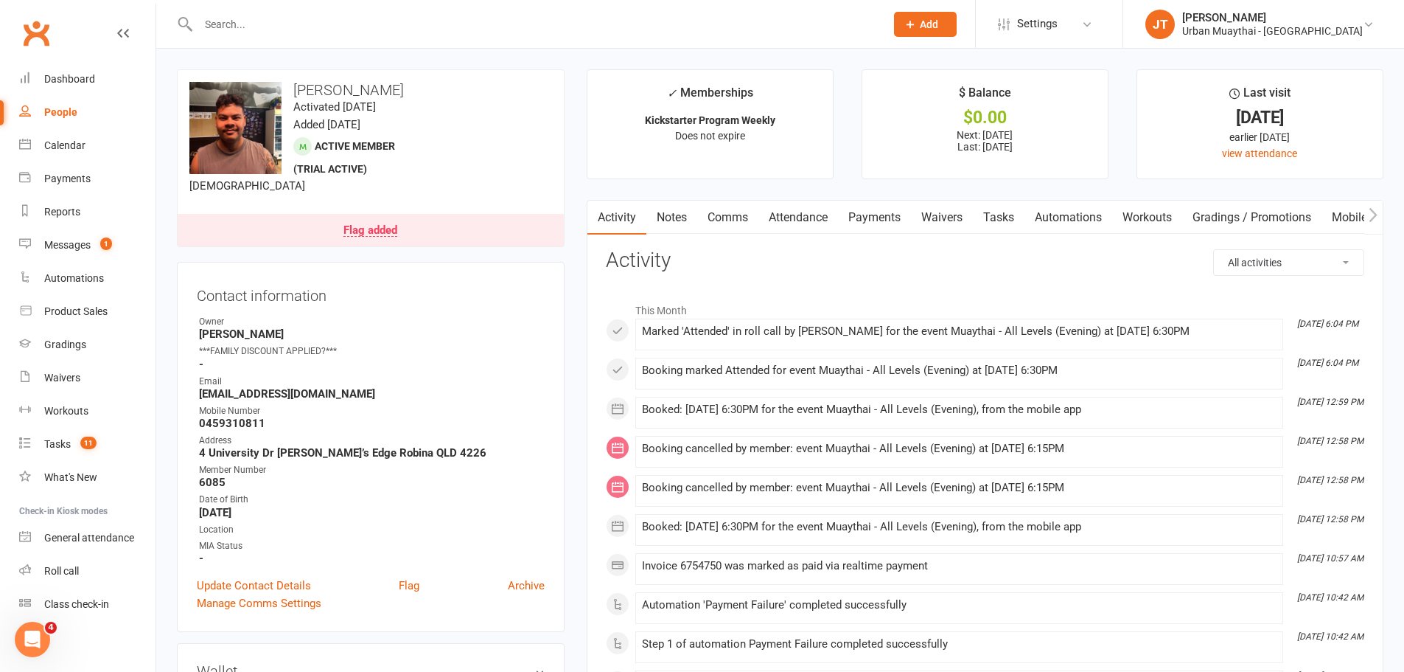
click at [894, 211] on link "Payments" at bounding box center [874, 218] width 73 height 34
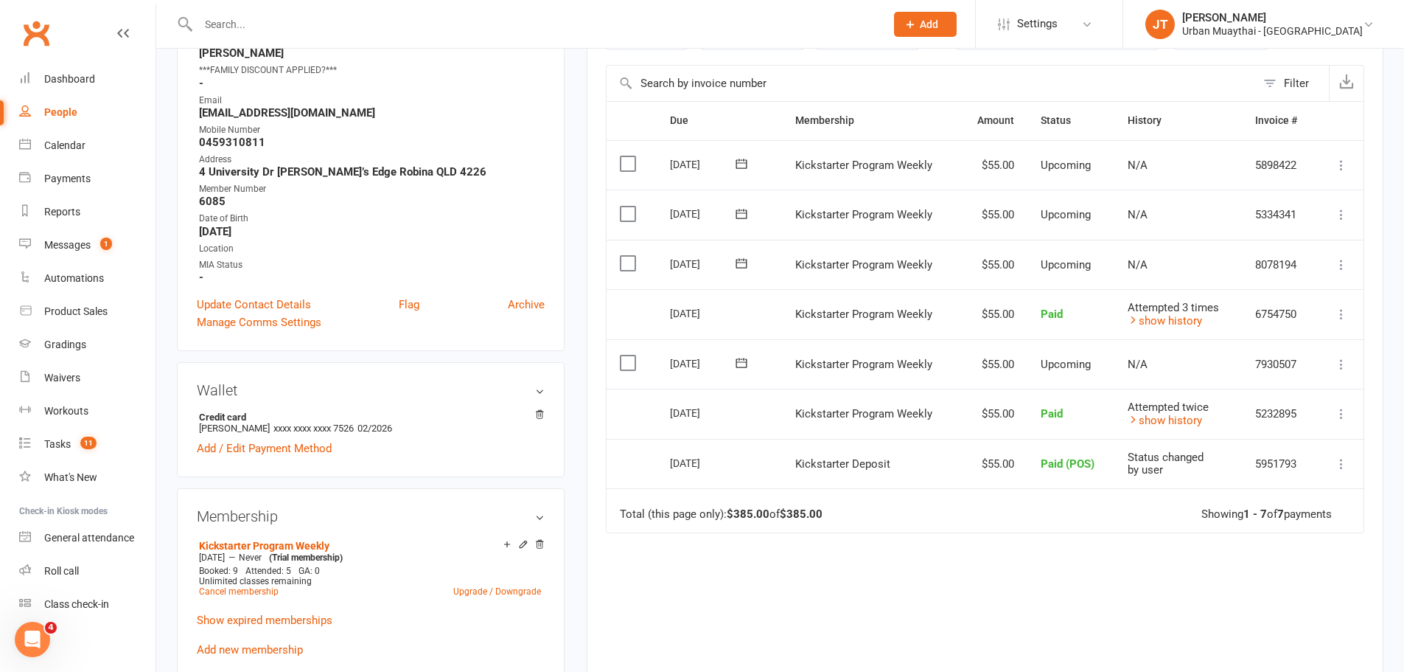
scroll to position [295, 0]
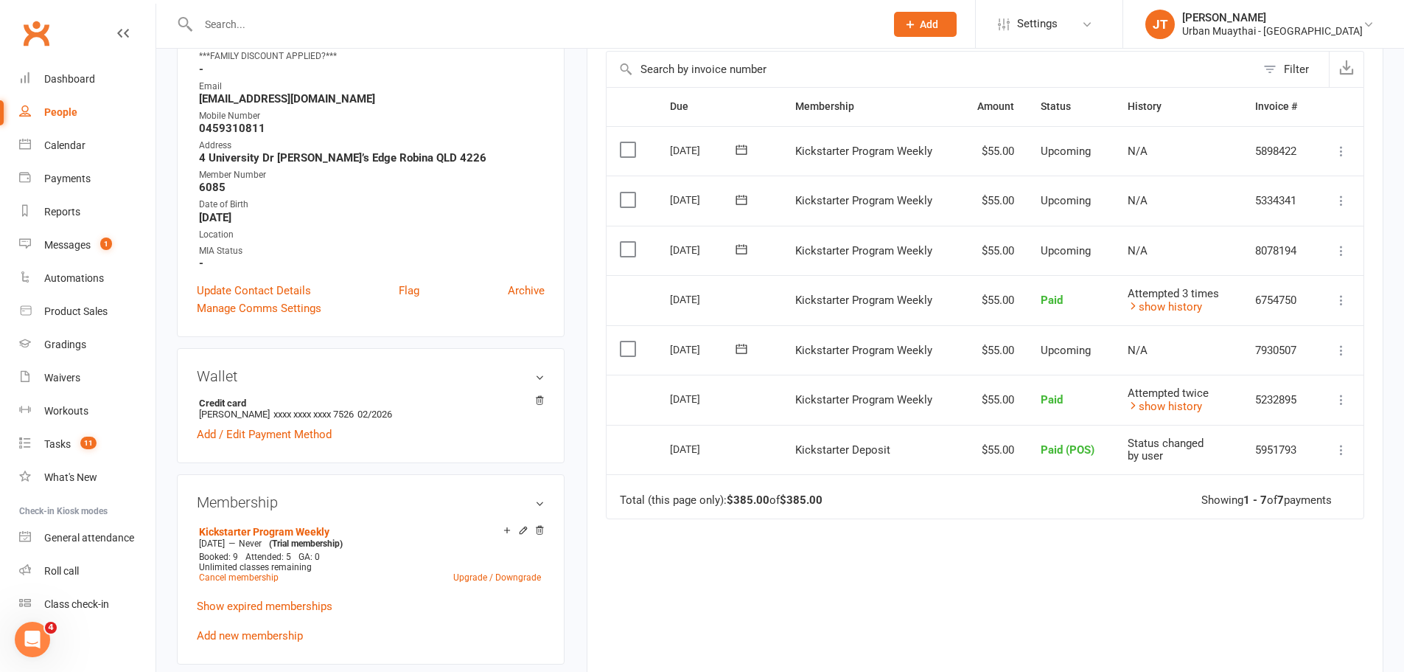
click at [1336, 355] on icon at bounding box center [1341, 350] width 15 height 15
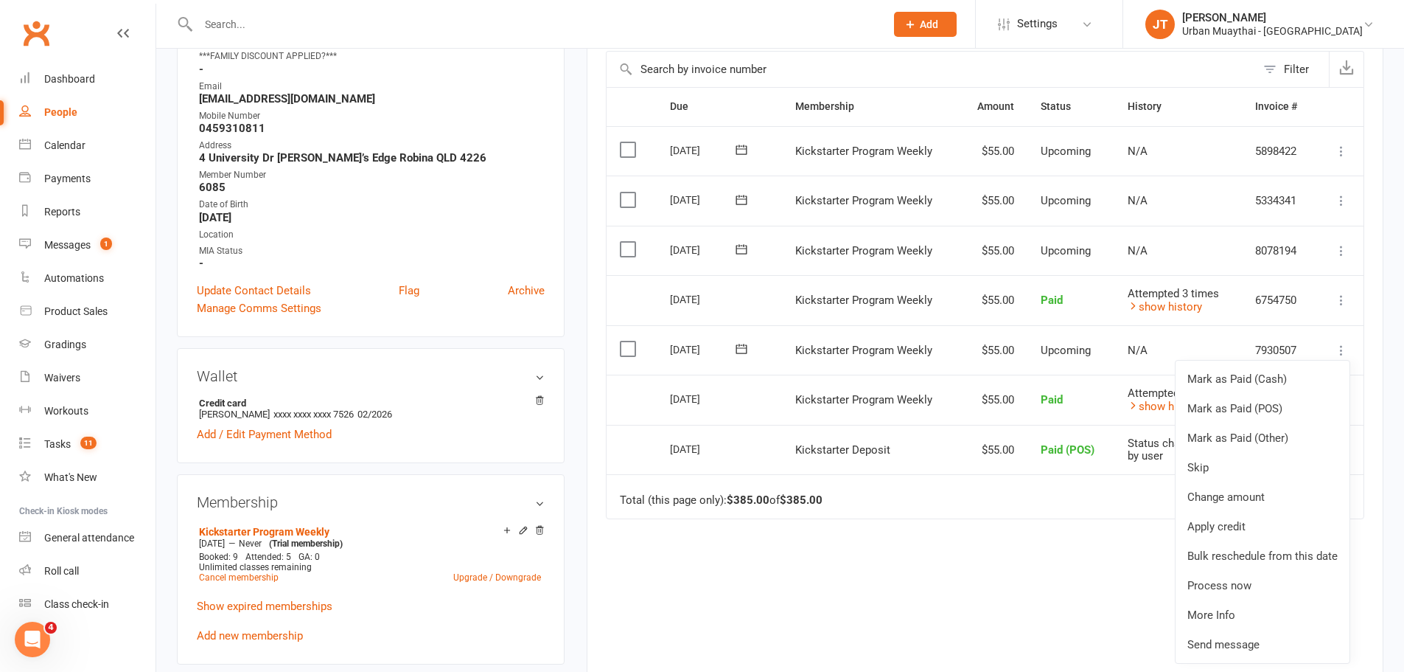
click at [1338, 352] on icon at bounding box center [1341, 350] width 15 height 15
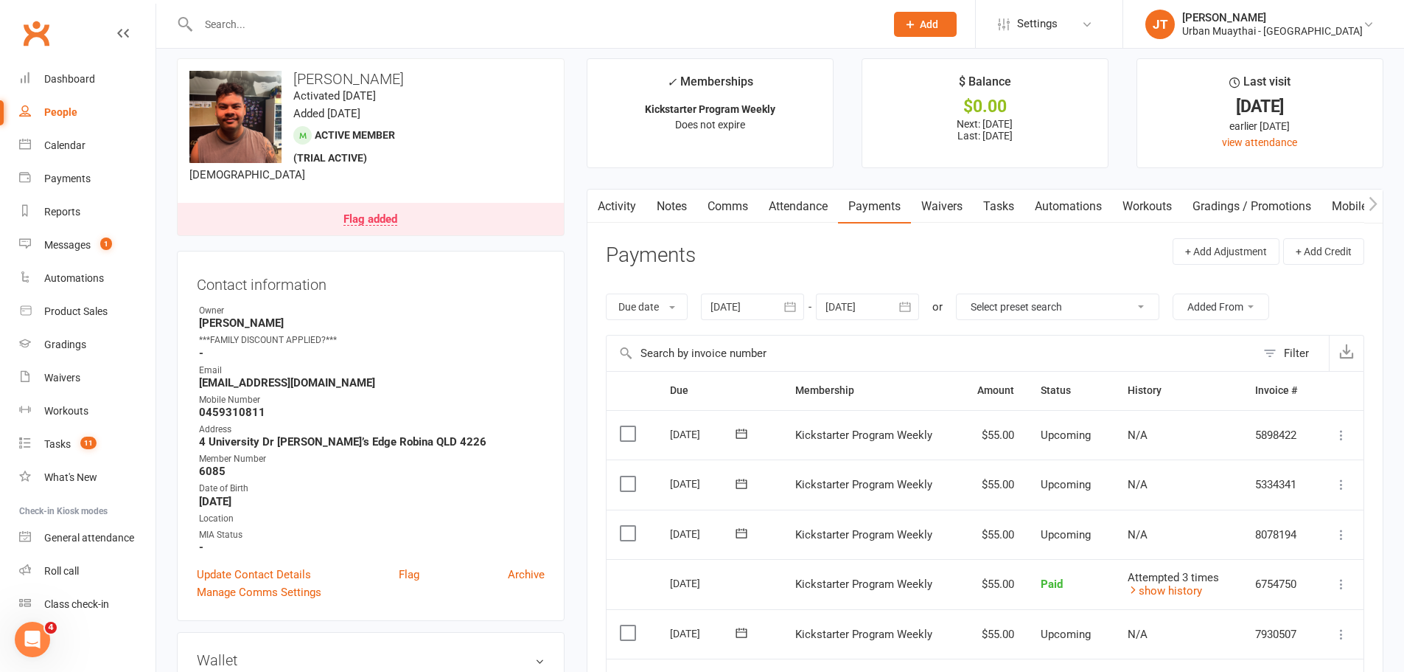
scroll to position [0, 0]
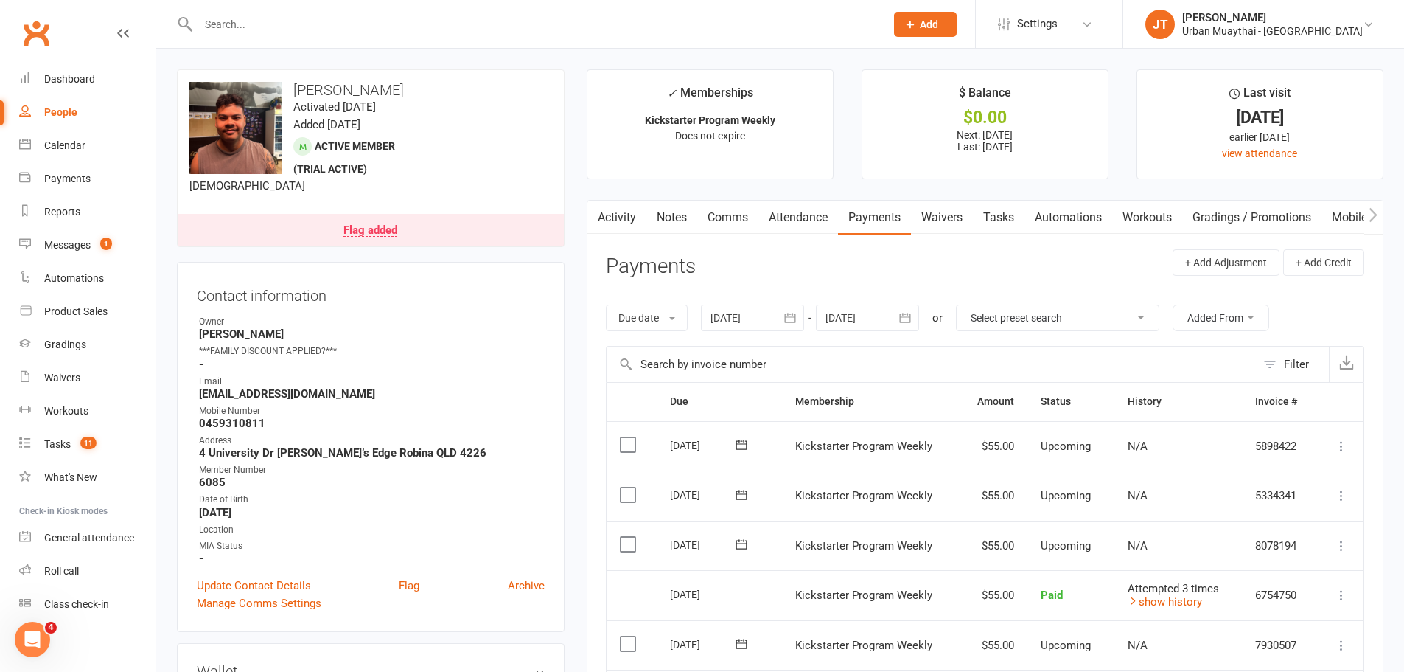
click at [376, 216] on link "Flag added" at bounding box center [371, 230] width 386 height 32
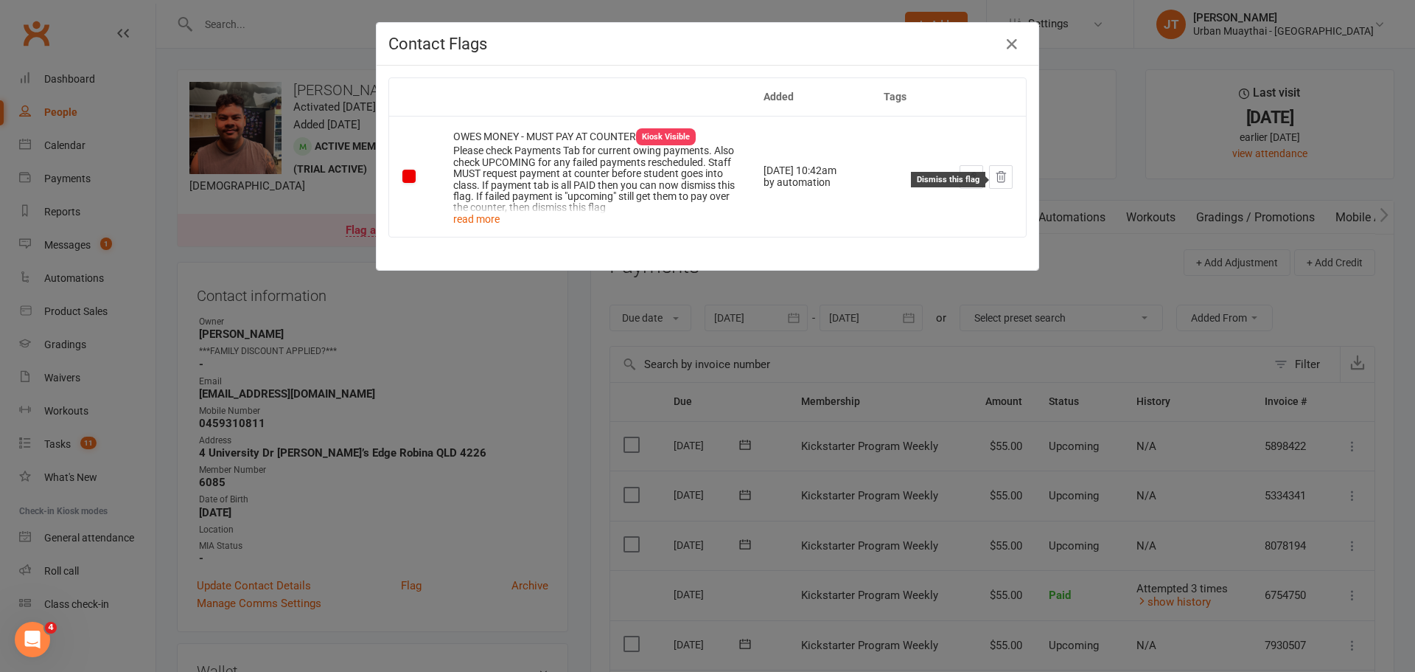
drag, startPoint x: 991, startPoint y: 179, endPoint x: 780, endPoint y: 40, distance: 252.7
click at [994, 179] on icon at bounding box center [1000, 176] width 13 height 13
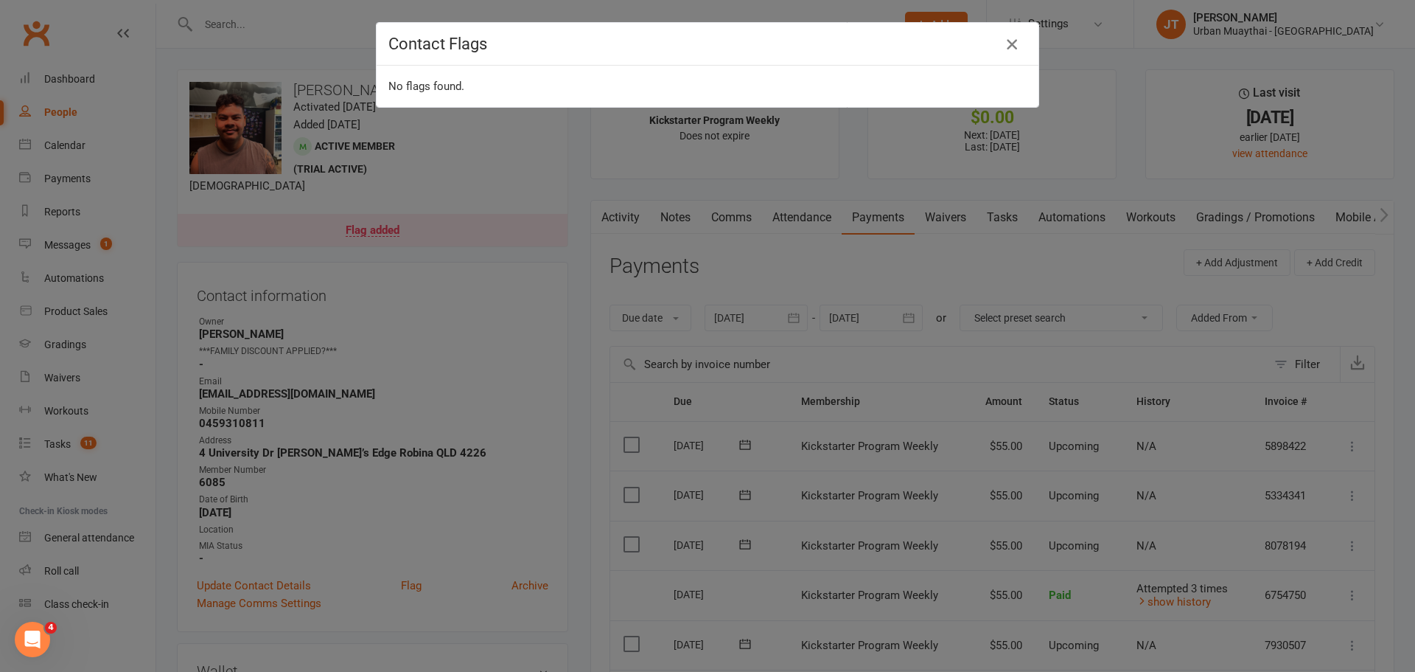
click at [1010, 41] on icon "button" at bounding box center [1012, 44] width 18 height 18
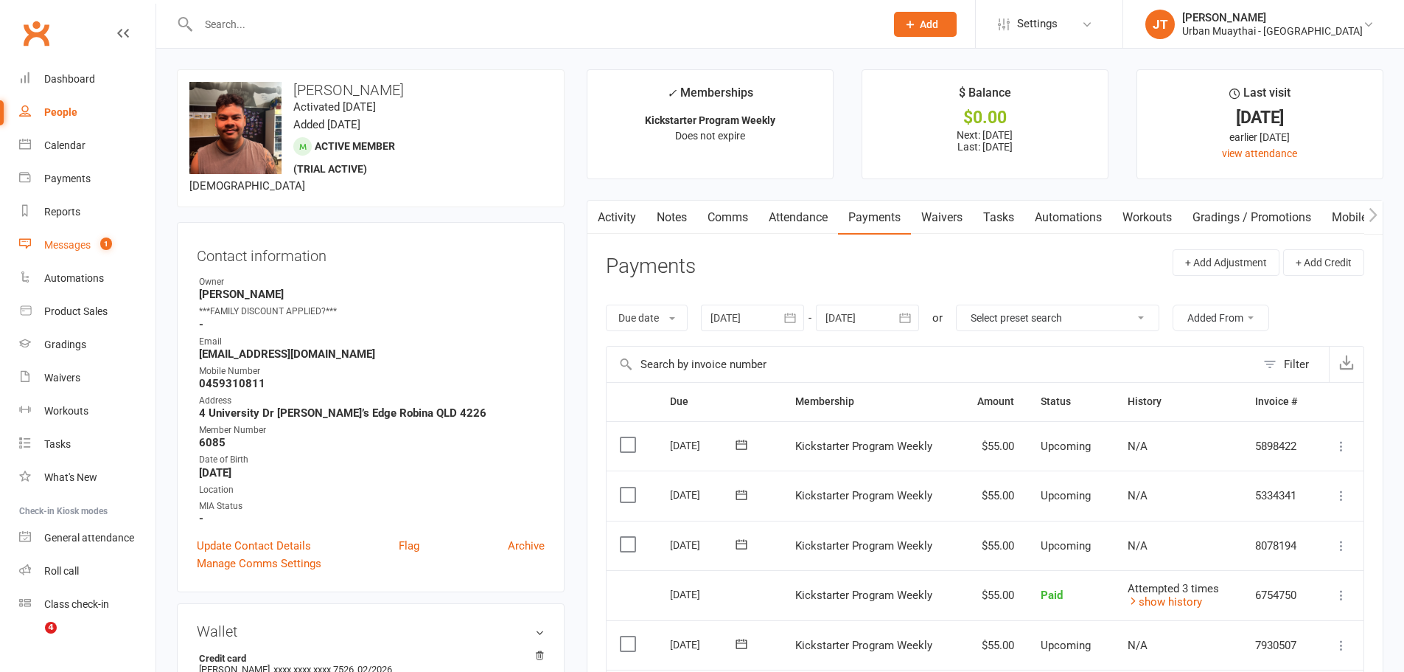
click at [102, 259] on link "Messages 1" at bounding box center [87, 245] width 136 height 33
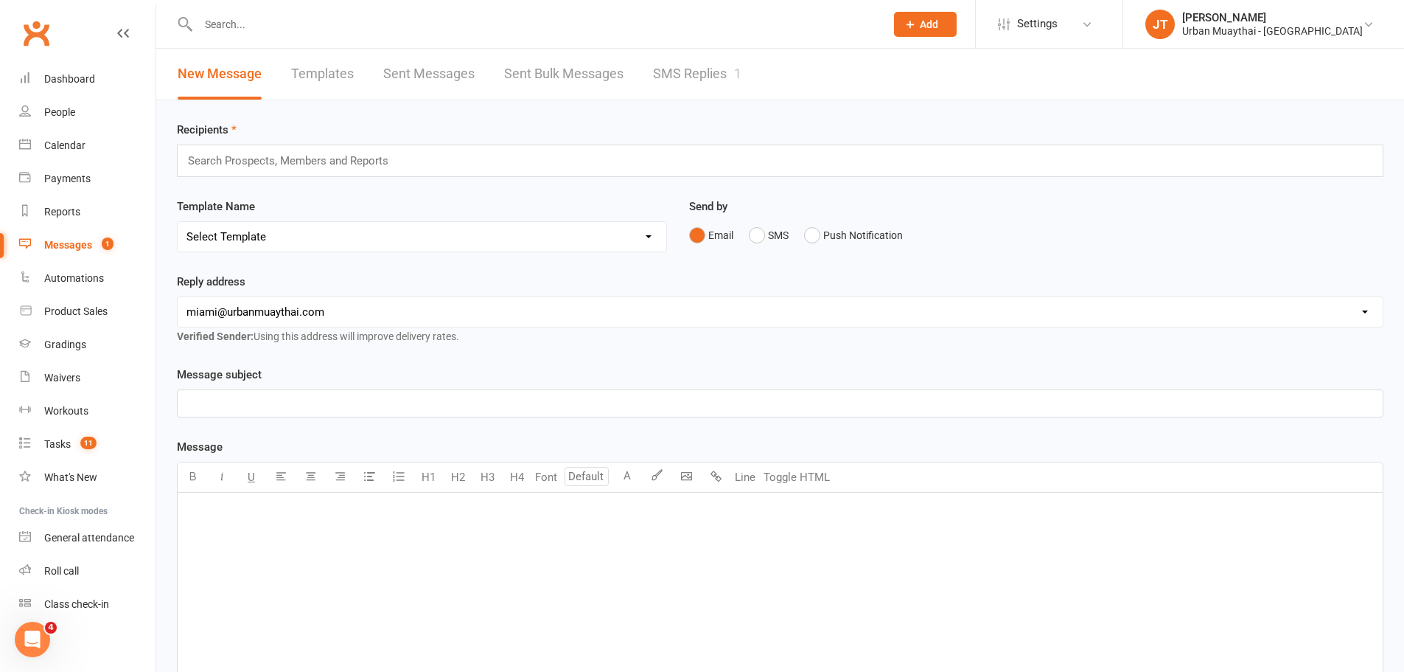
click at [671, 71] on link "SMS Replies 1" at bounding box center [697, 74] width 88 height 51
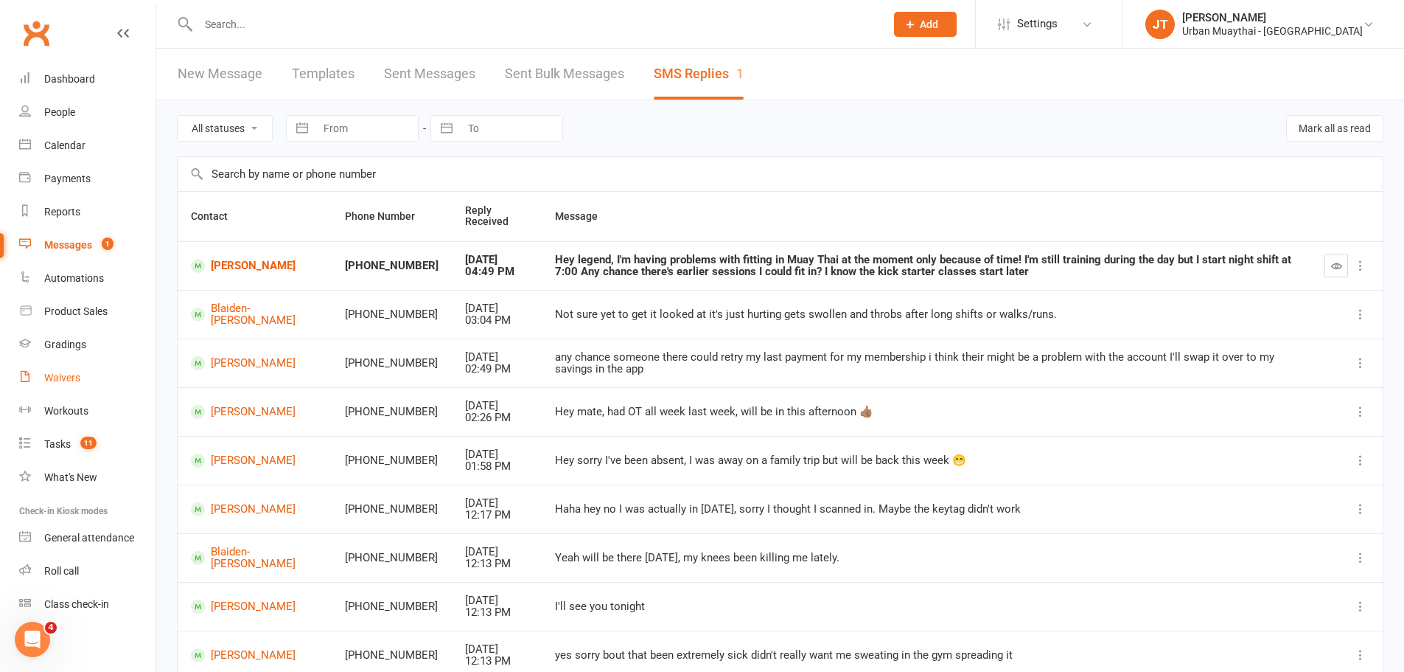
click at [88, 388] on link "Waivers" at bounding box center [87, 377] width 136 height 33
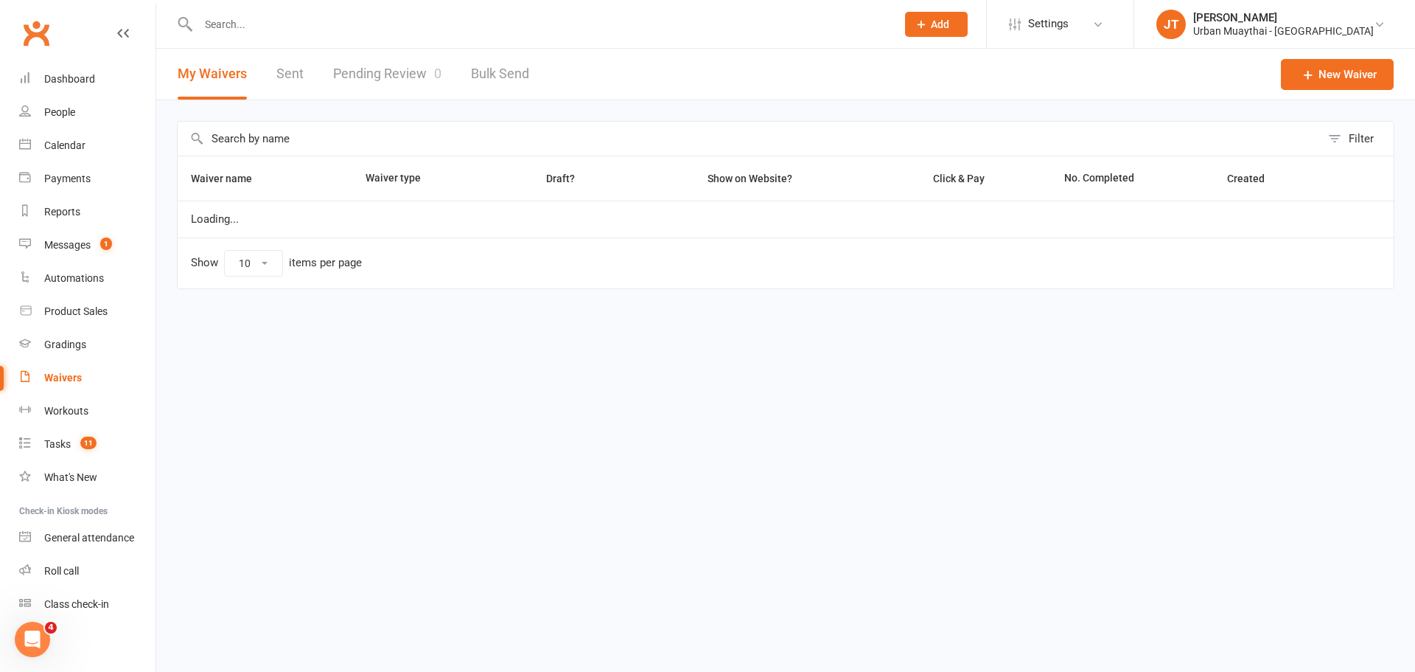
select select "100"
click at [412, 58] on link "Pending Review 0" at bounding box center [387, 74] width 108 height 51
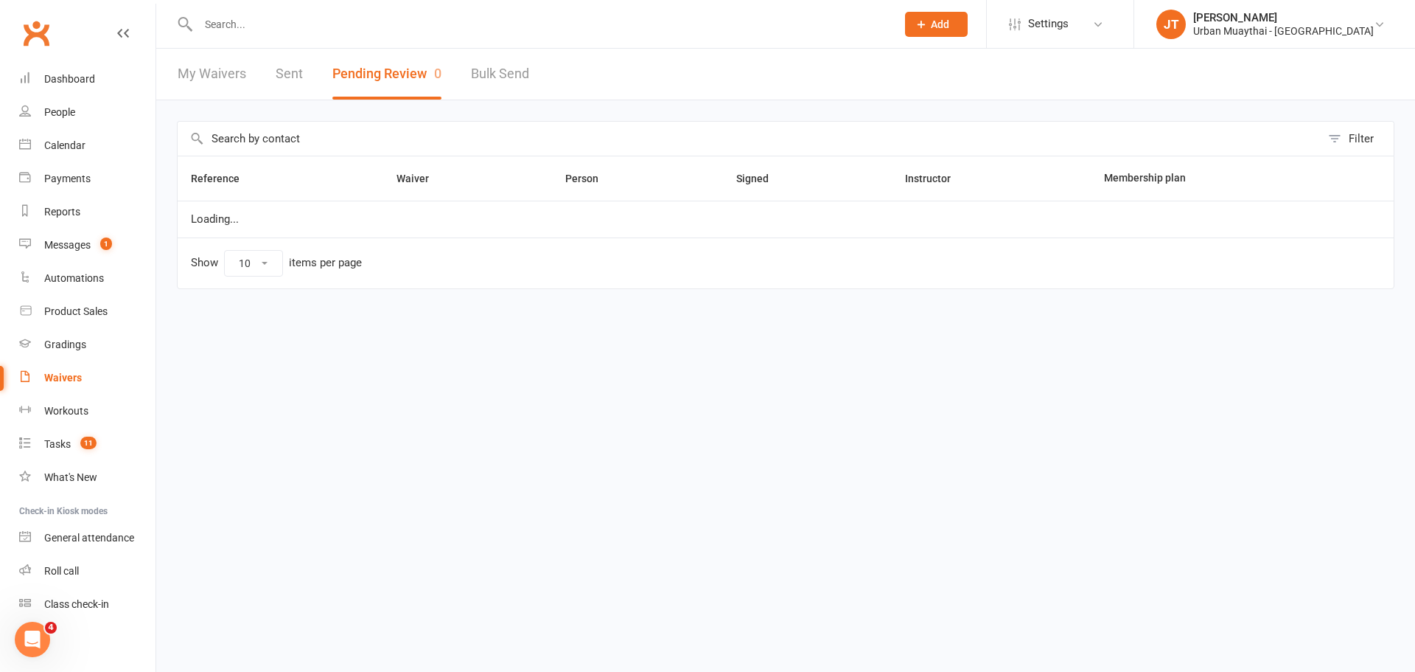
click at [344, 5] on div at bounding box center [531, 24] width 709 height 48
click at [346, 39] on div at bounding box center [531, 24] width 709 height 48
click at [346, 33] on input "text" at bounding box center [540, 24] width 692 height 21
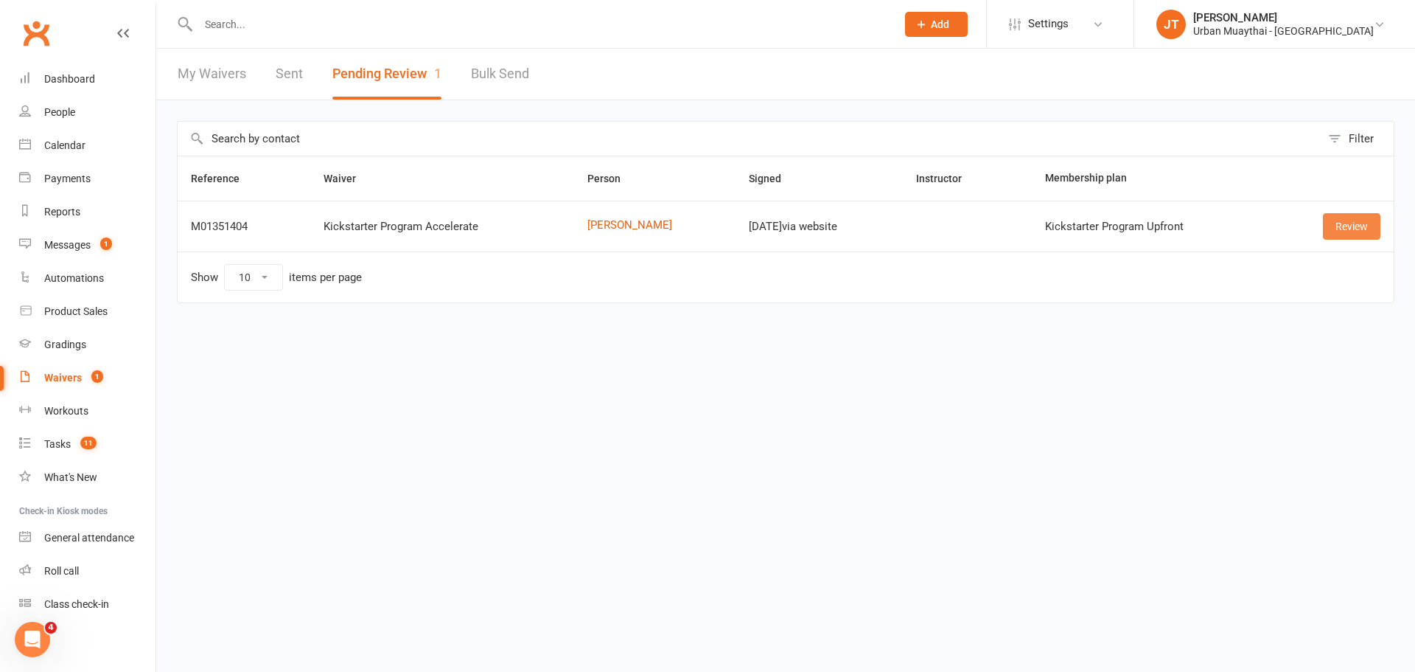
click at [1343, 232] on link "Review" at bounding box center [1352, 226] width 58 height 27
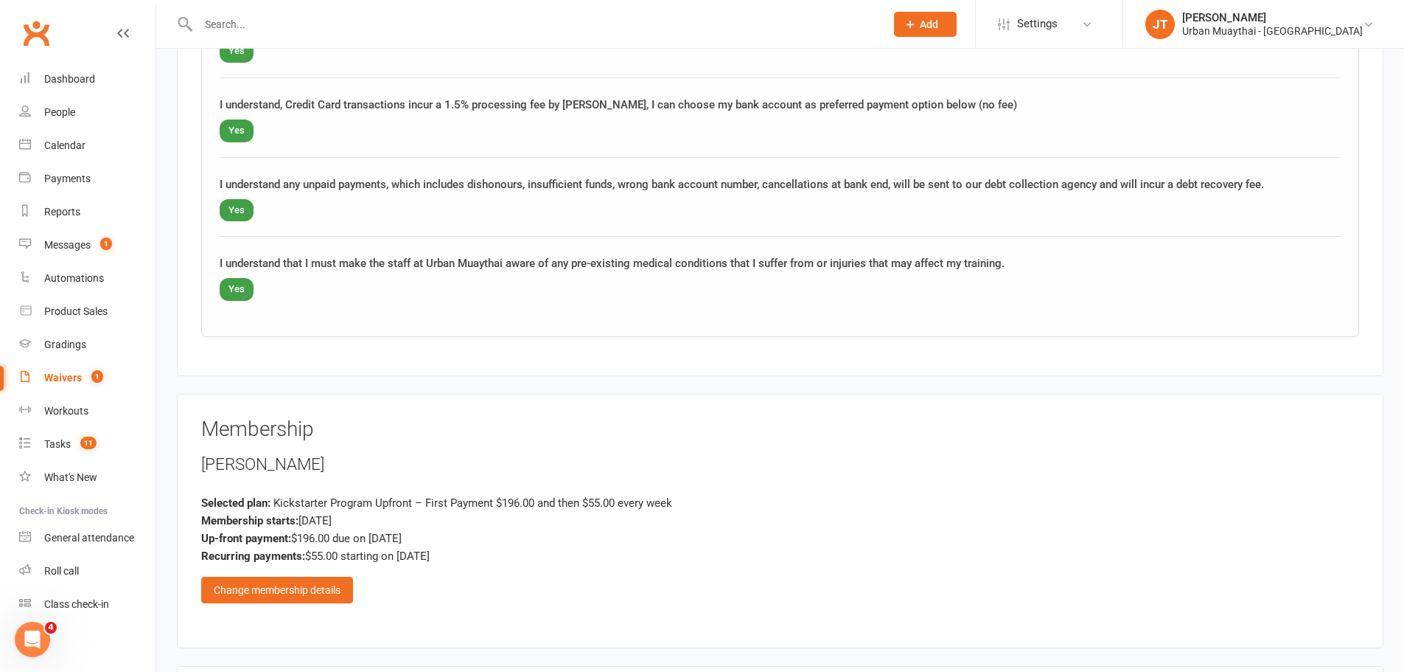
scroll to position [1622, 0]
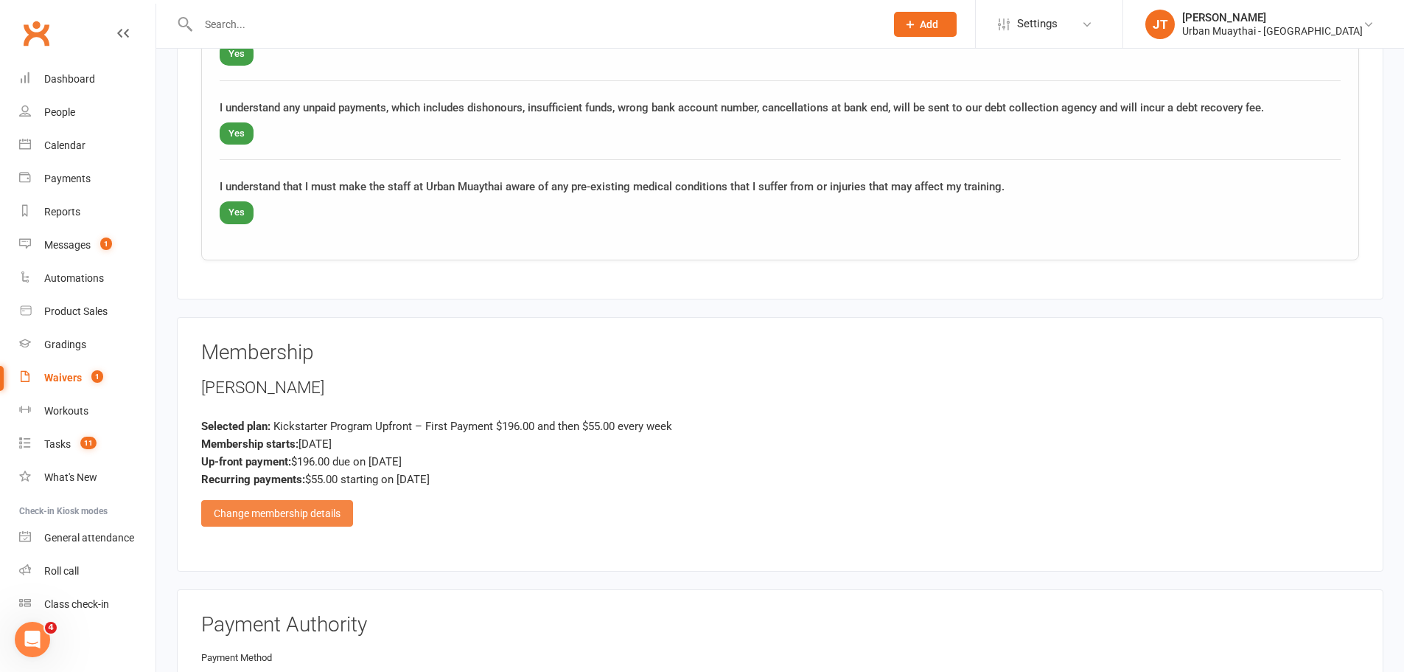
click at [283, 503] on div "Change membership details" at bounding box center [277, 513] width 152 height 27
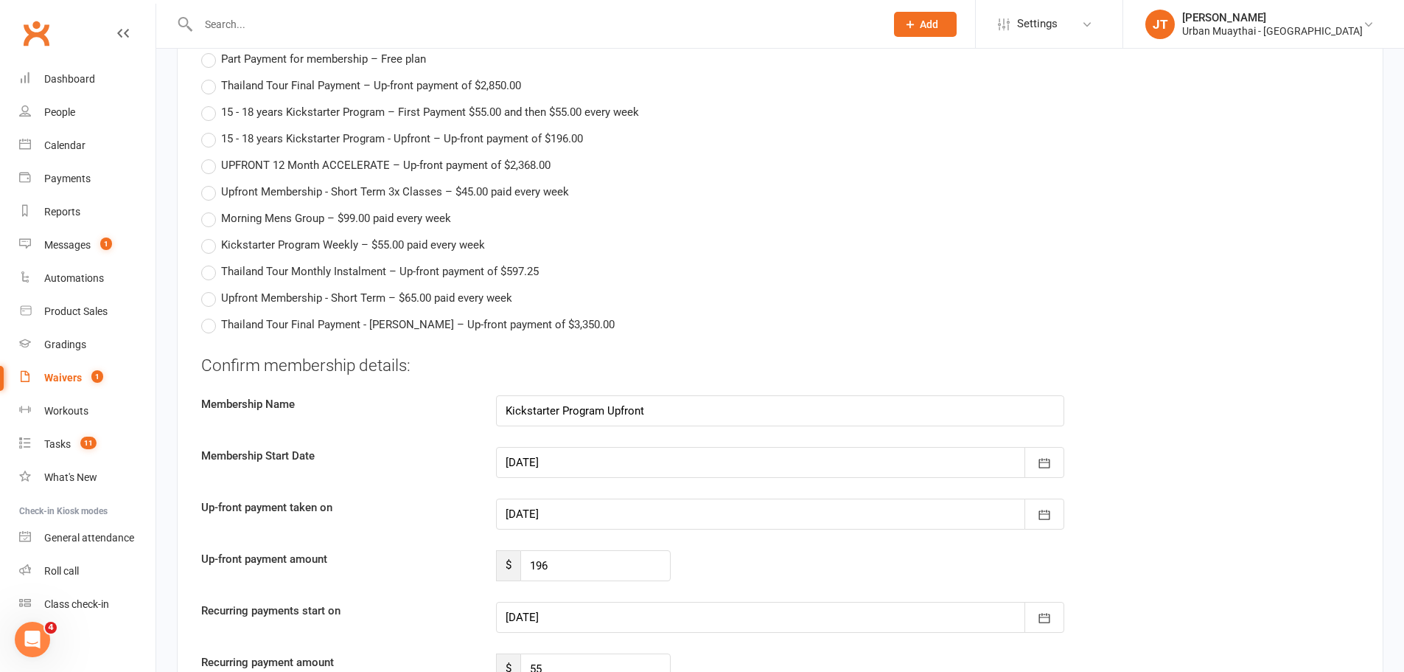
scroll to position [2654, 0]
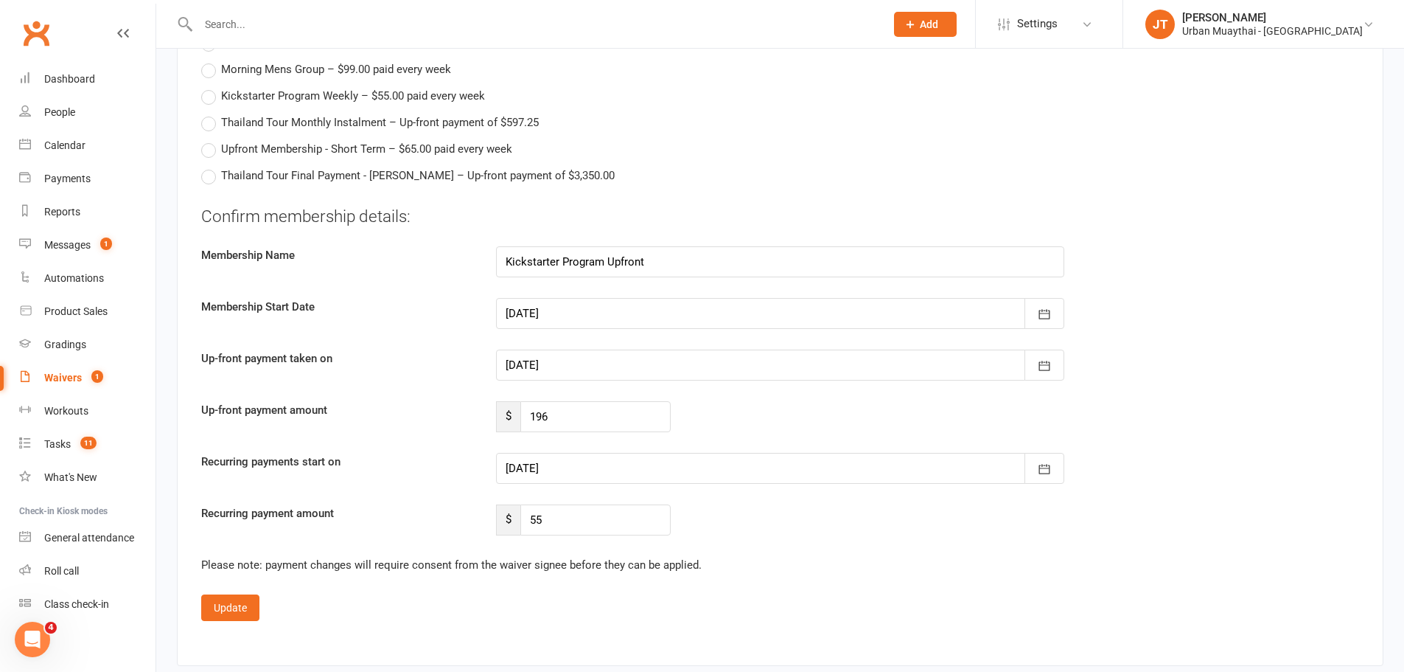
click at [535, 469] on div at bounding box center [780, 468] width 568 height 31
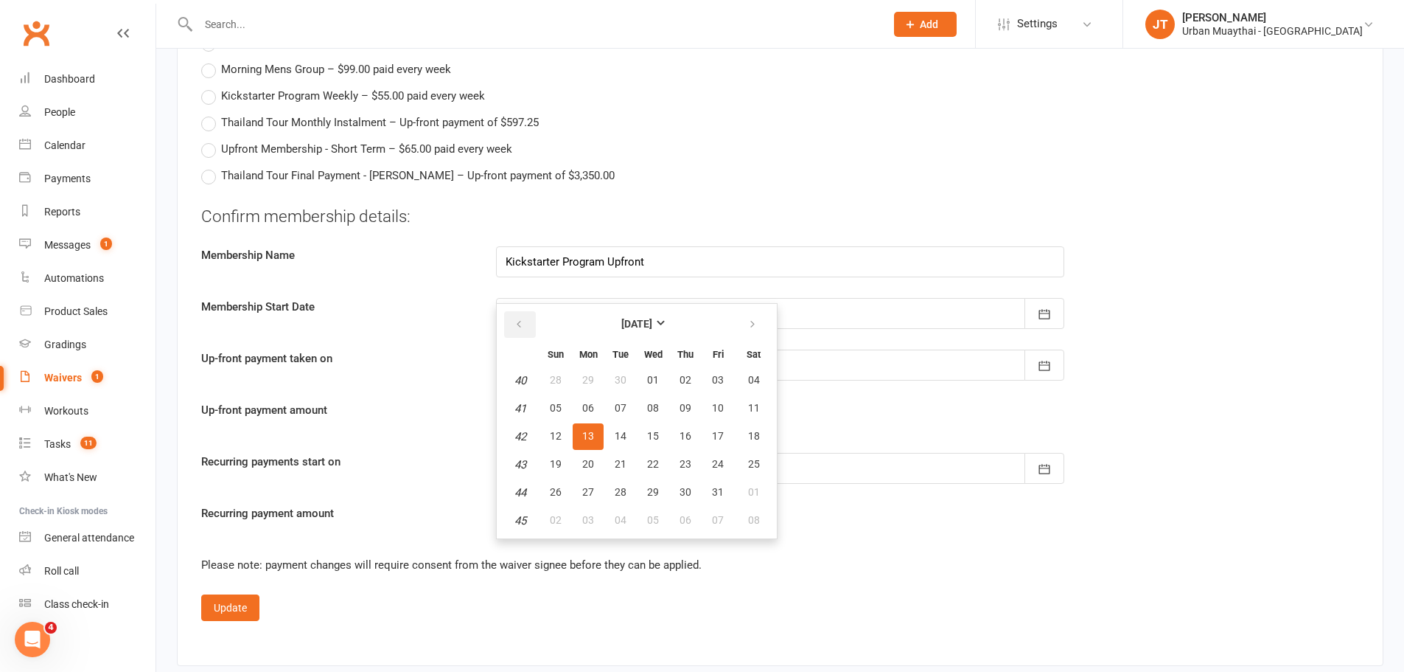
click at [509, 317] on button "button" at bounding box center [520, 324] width 32 height 27
click at [750, 324] on icon "button" at bounding box center [753, 324] width 10 height 12
click at [582, 433] on button "13" at bounding box center [588, 436] width 31 height 27
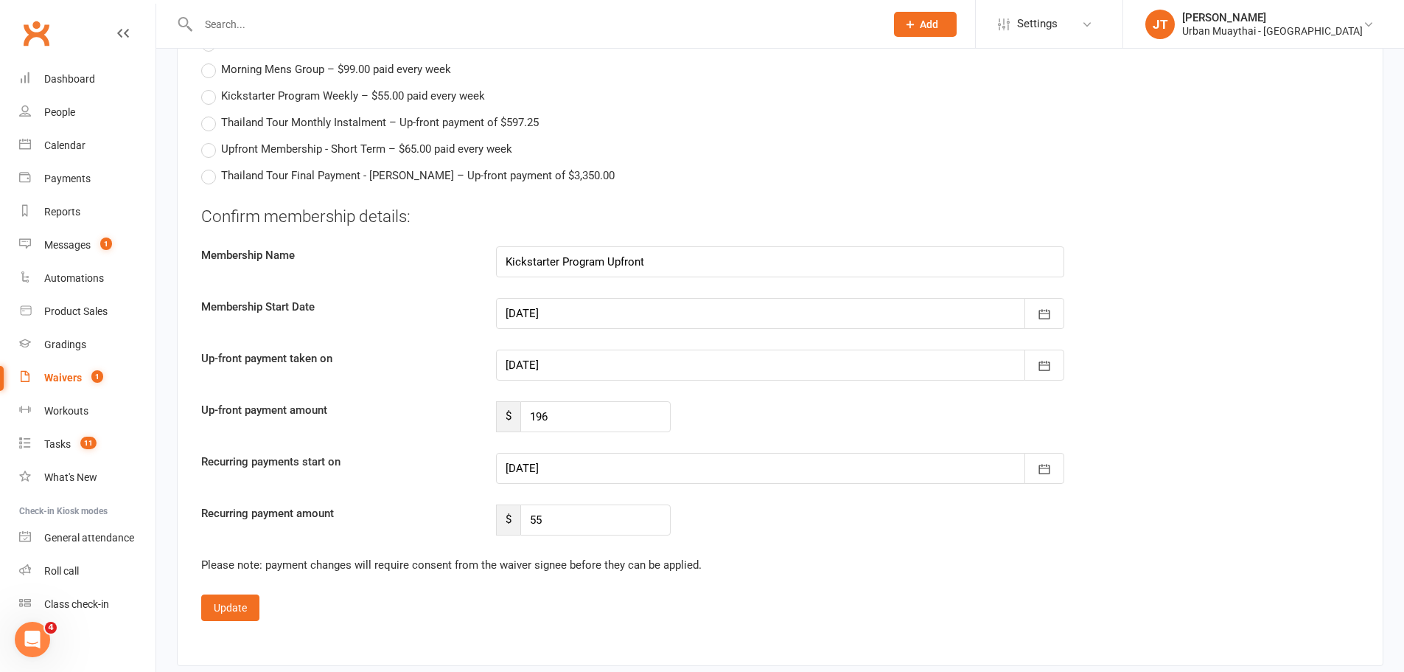
click at [566, 367] on div at bounding box center [780, 364] width 568 height 31
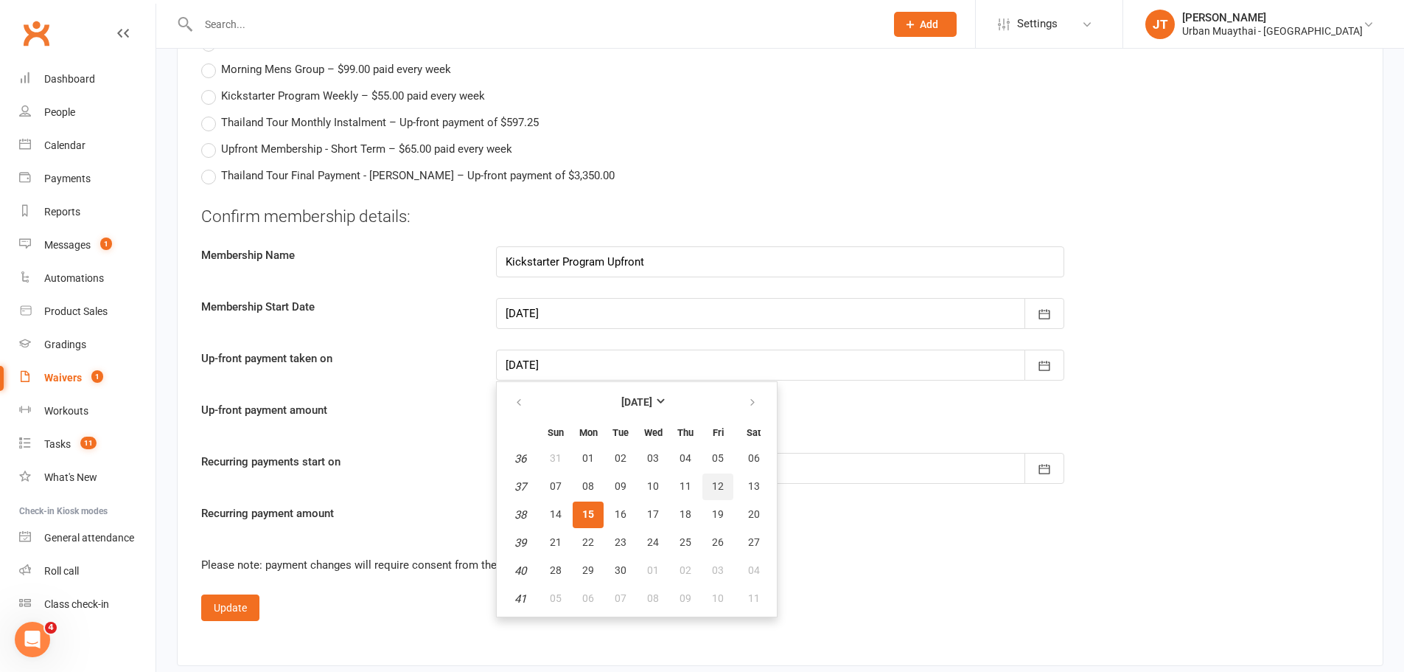
click at [712, 489] on span "12" at bounding box center [718, 486] width 12 height 12
type input "[DATE]"
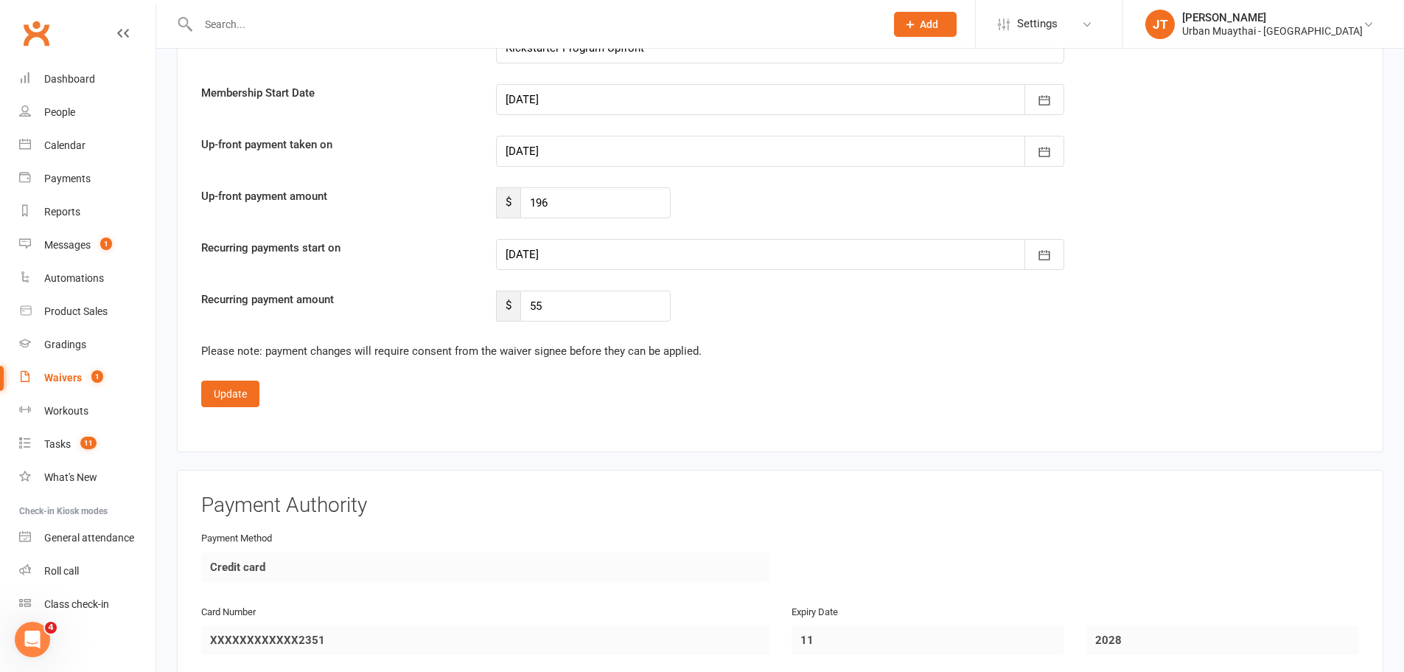
scroll to position [2875, 0]
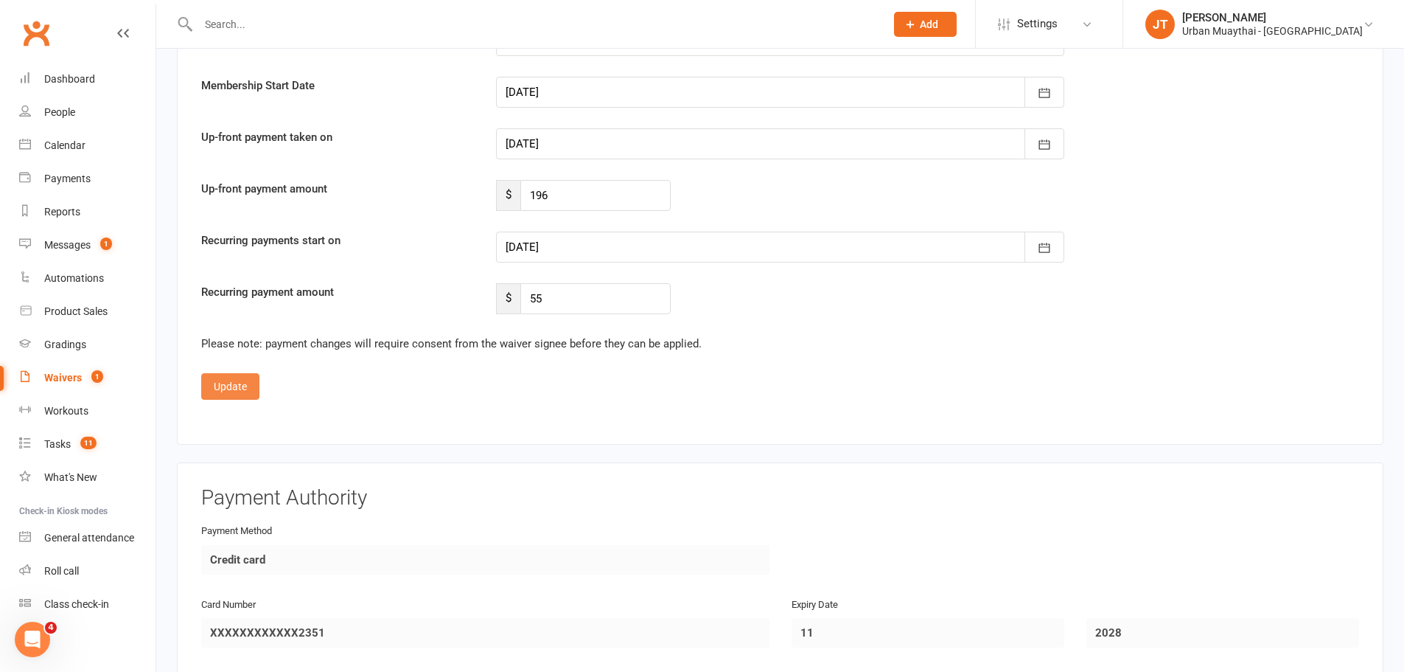
click at [228, 381] on button "Update" at bounding box center [230, 386] width 58 height 27
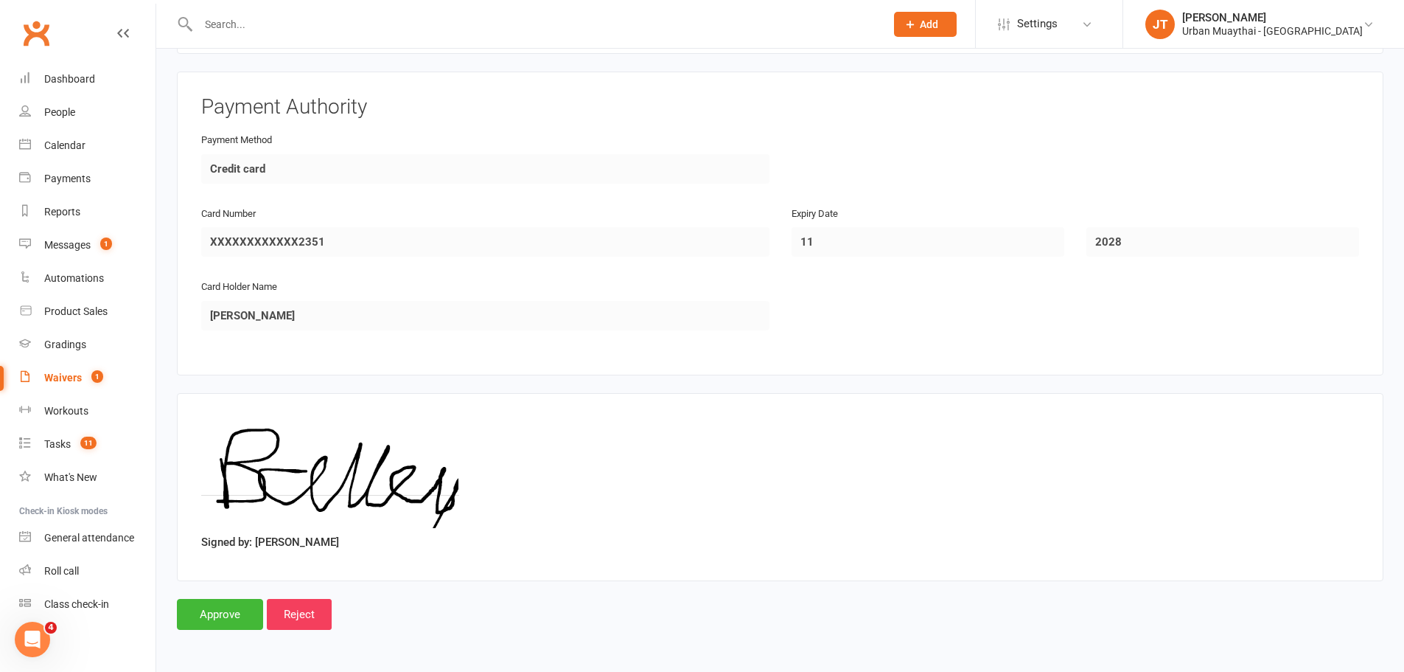
scroll to position [2139, 0]
click at [223, 617] on input "Approve" at bounding box center [220, 614] width 86 height 31
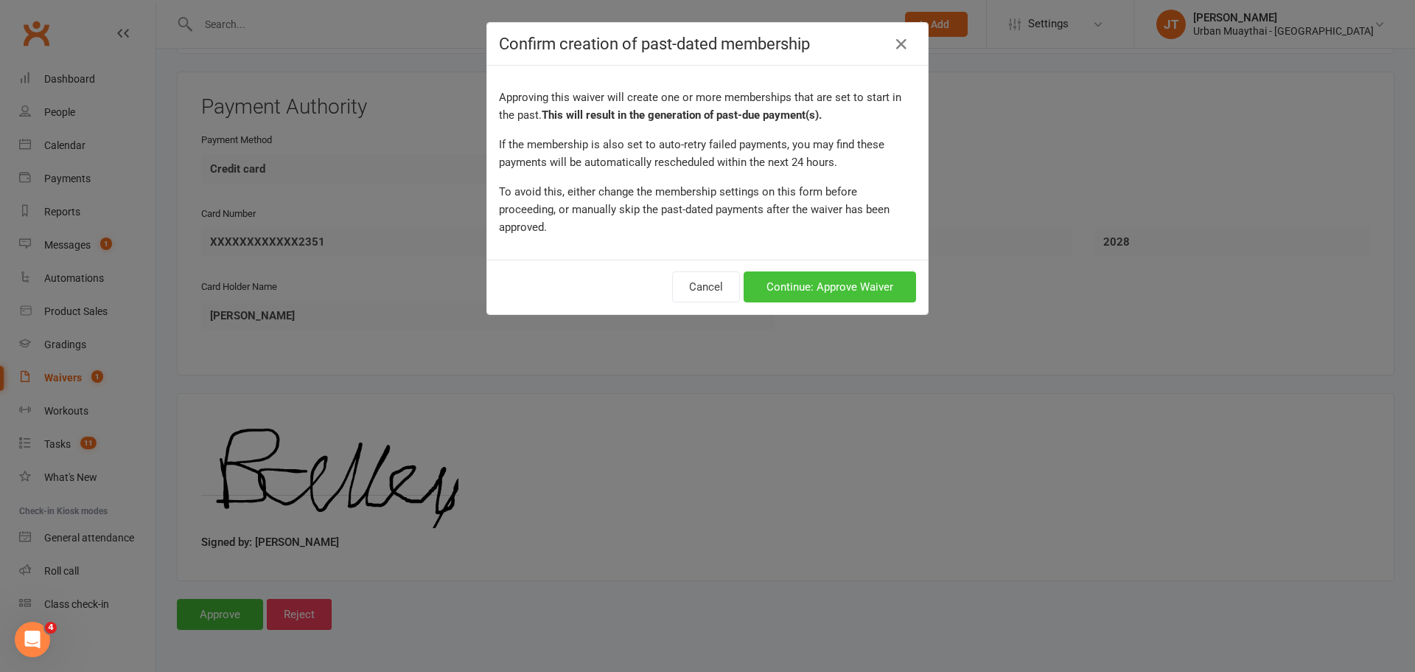
click at [820, 271] on button "Continue: Approve Waiver" at bounding box center [830, 286] width 173 height 31
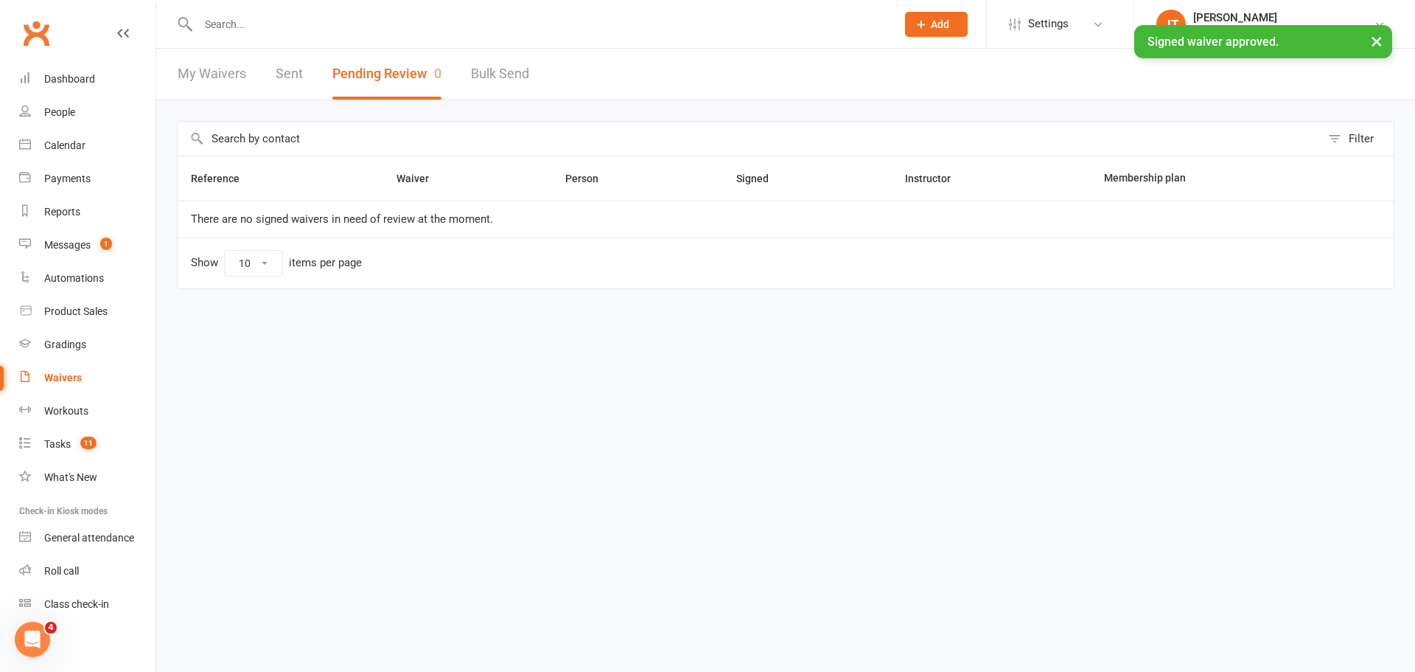
click at [226, 19] on input "text" at bounding box center [540, 24] width 692 height 21
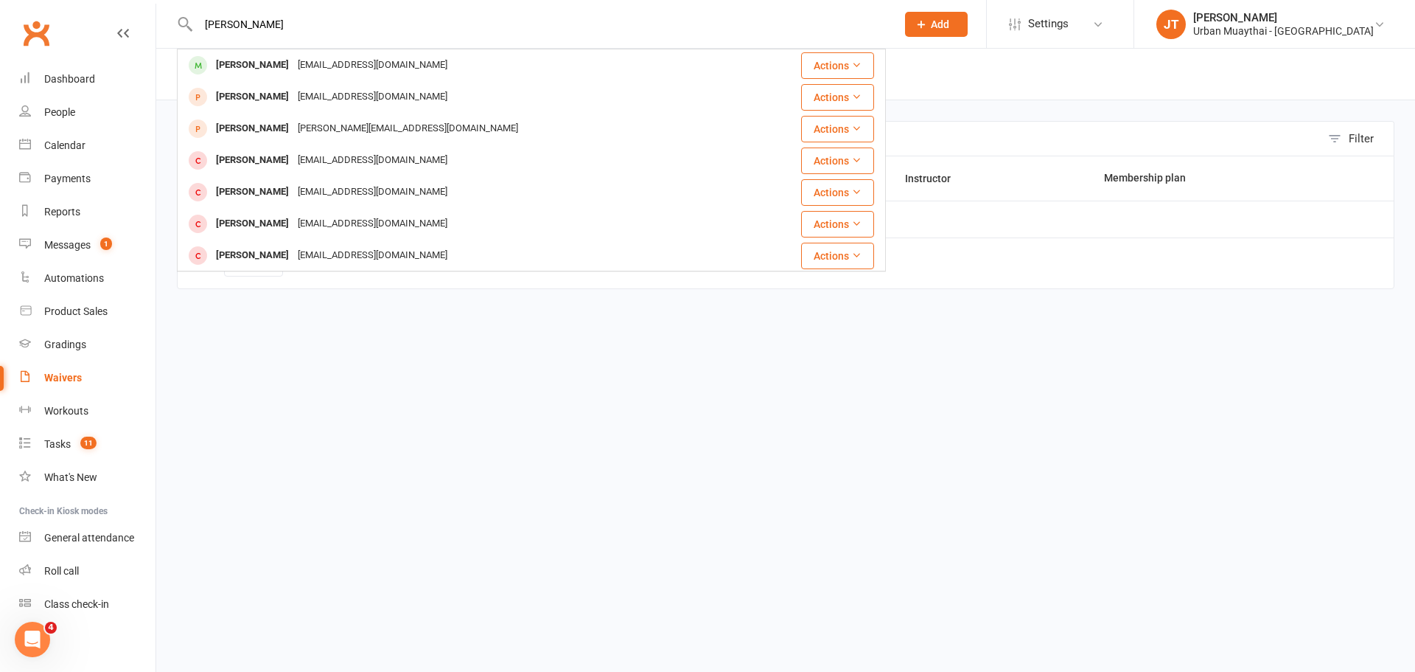
type input "bailey corapi"
click at [251, 68] on div "Bailey Corapi" at bounding box center [253, 65] width 82 height 21
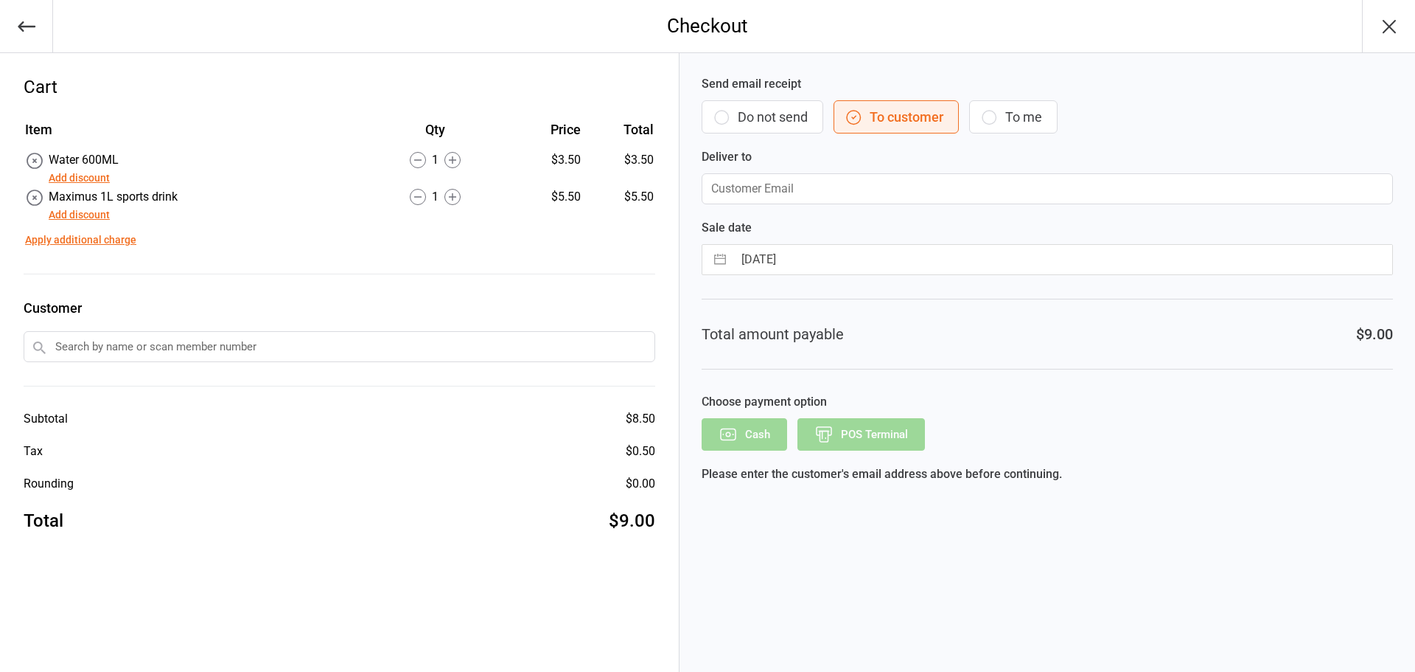
click at [733, 124] on button "Do not send" at bounding box center [763, 116] width 122 height 33
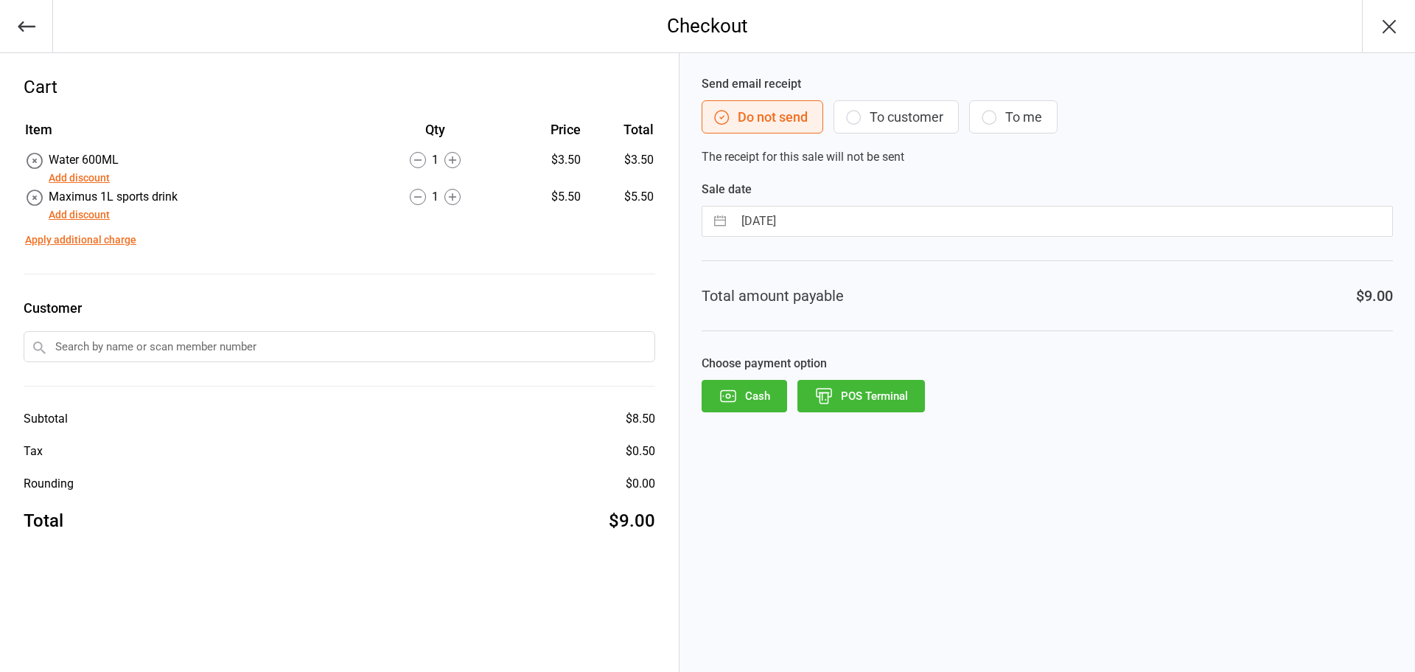
click at [843, 401] on button "POS Terminal" at bounding box center [862, 396] width 128 height 32
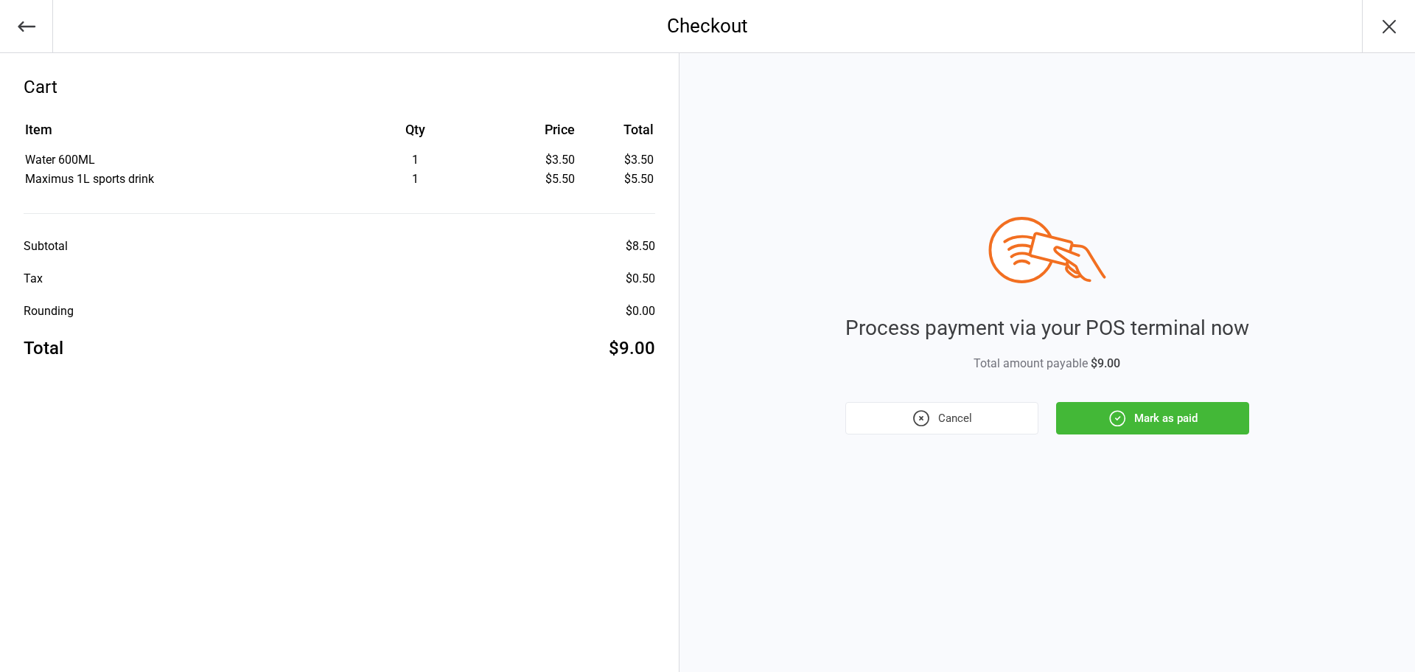
click at [1136, 419] on button "Mark as paid" at bounding box center [1152, 418] width 193 height 32
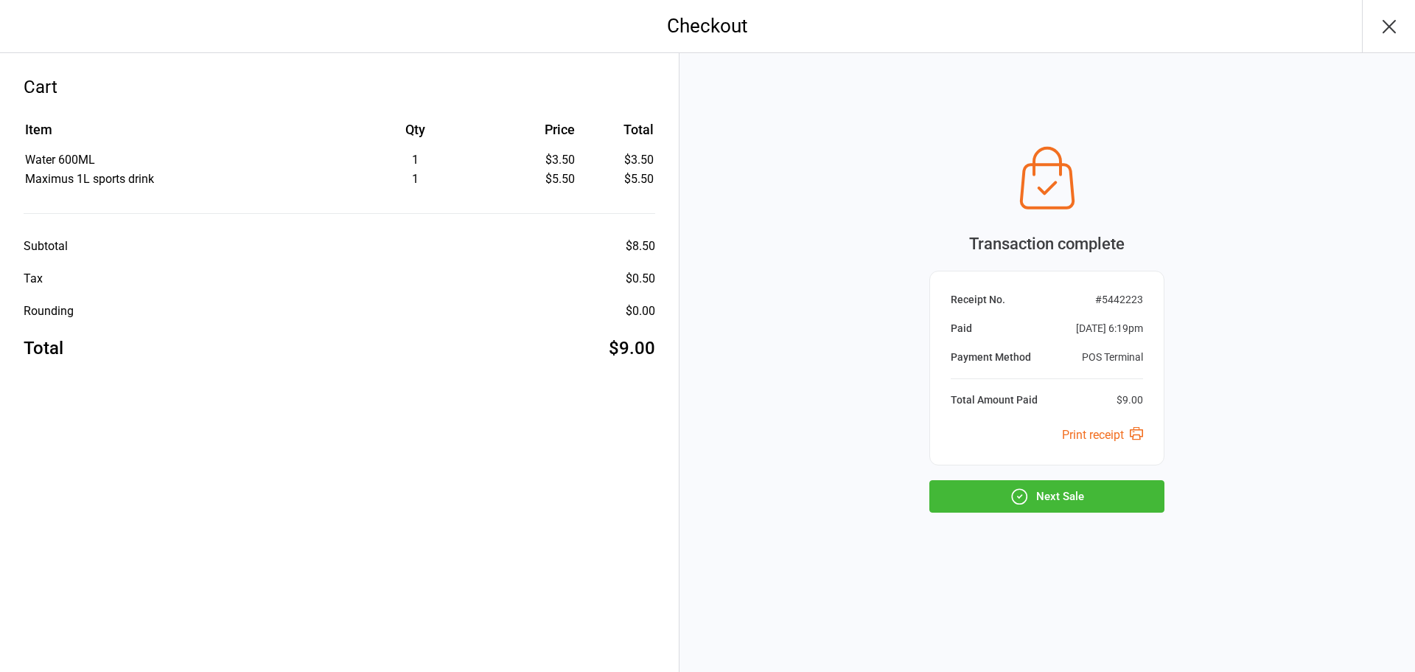
click at [1104, 498] on button "Next Sale" at bounding box center [1047, 496] width 235 height 32
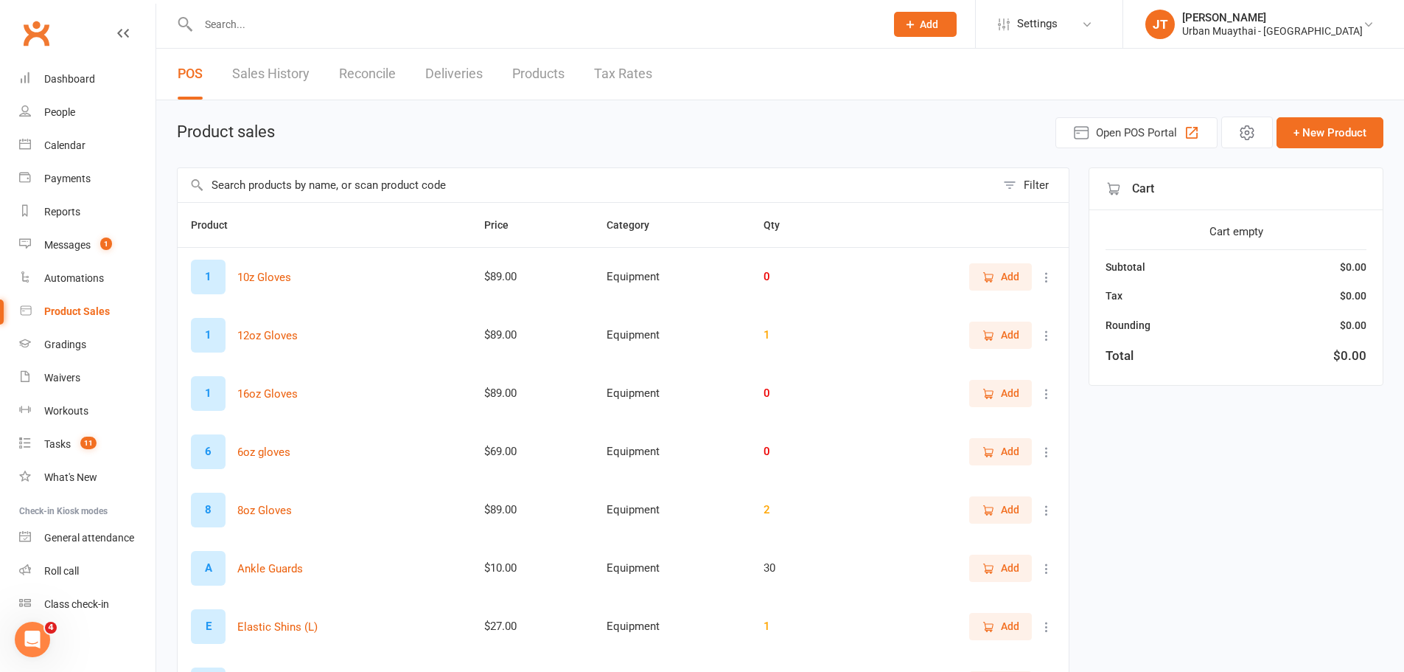
click at [356, 15] on input "text" at bounding box center [534, 24] width 681 height 21
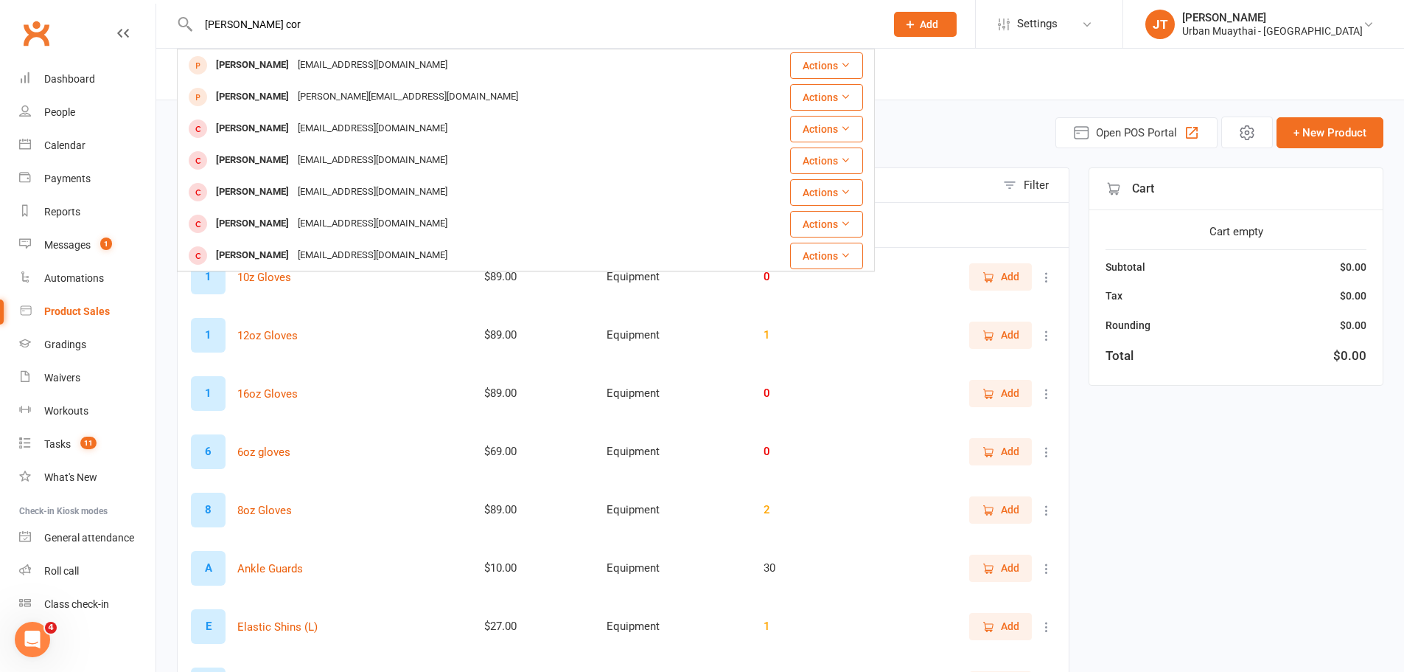
type input "[PERSON_NAME] cor"
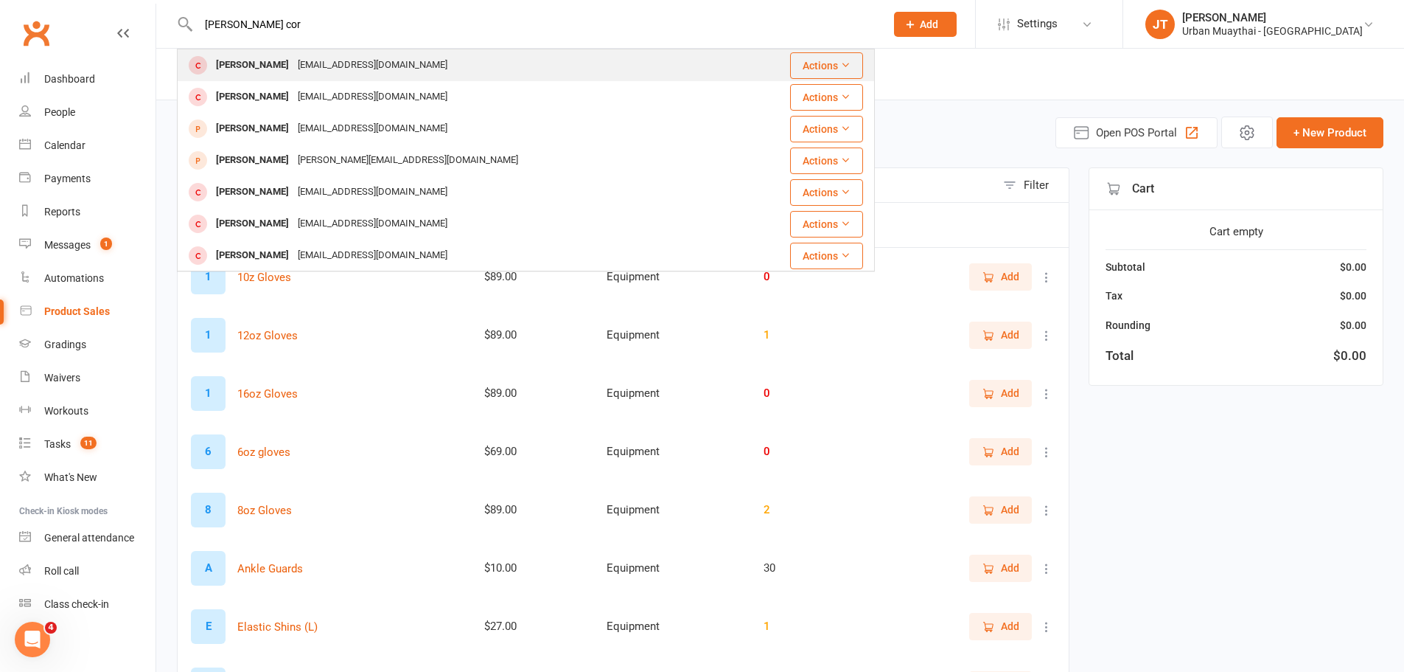
click at [327, 76] on div "[EMAIL_ADDRESS][DOMAIN_NAME]" at bounding box center [372, 65] width 158 height 21
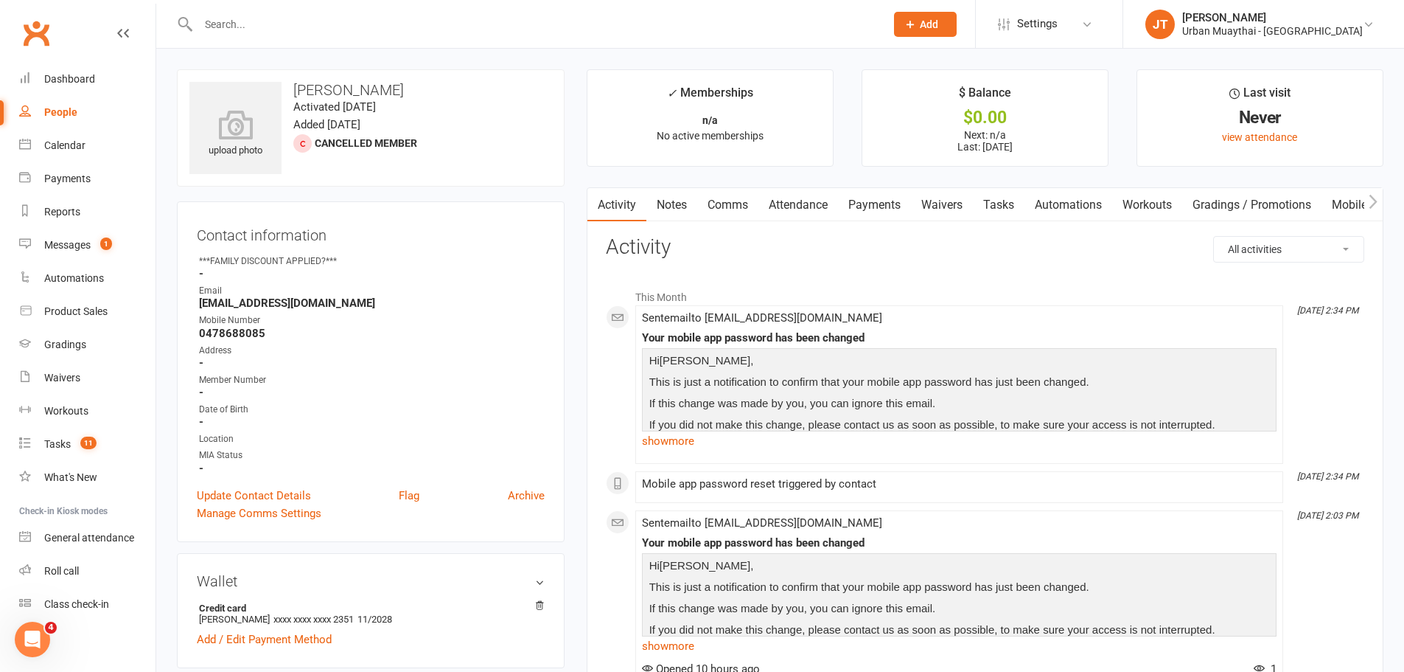
click at [918, 205] on link "Waivers" at bounding box center [942, 205] width 62 height 34
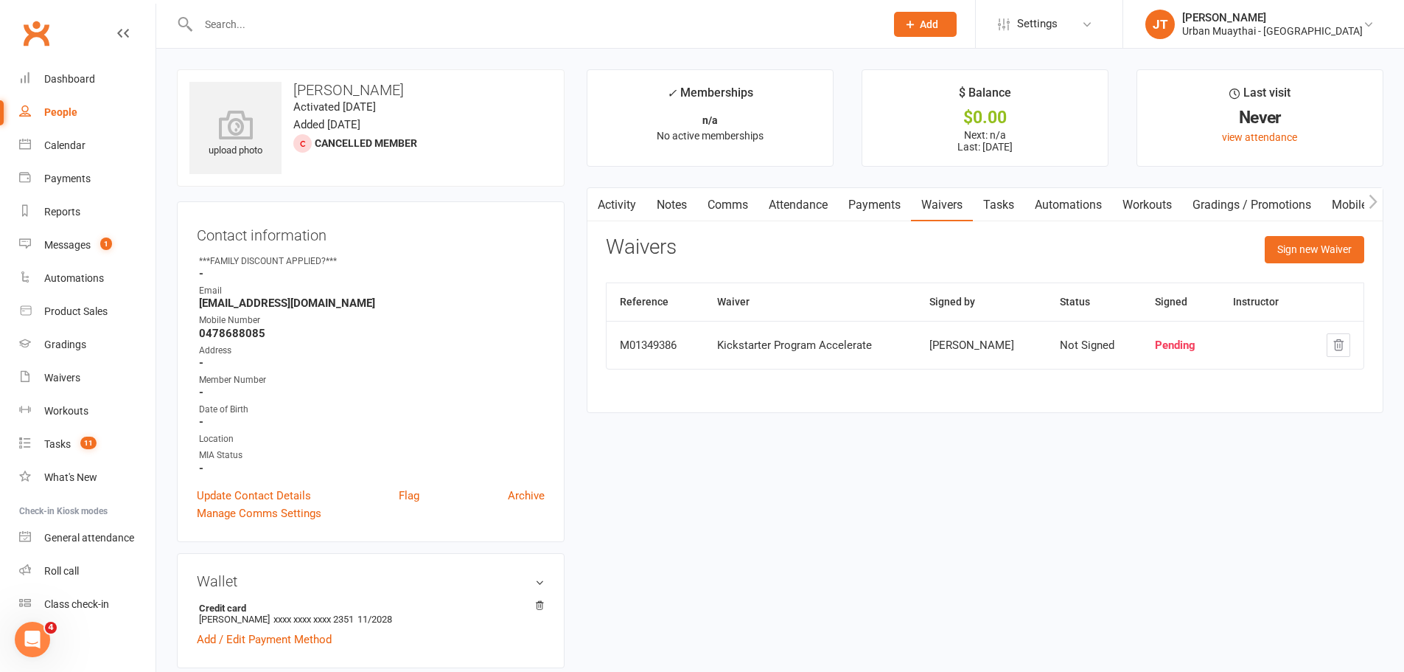
click at [892, 199] on link "Payments" at bounding box center [874, 205] width 73 height 34
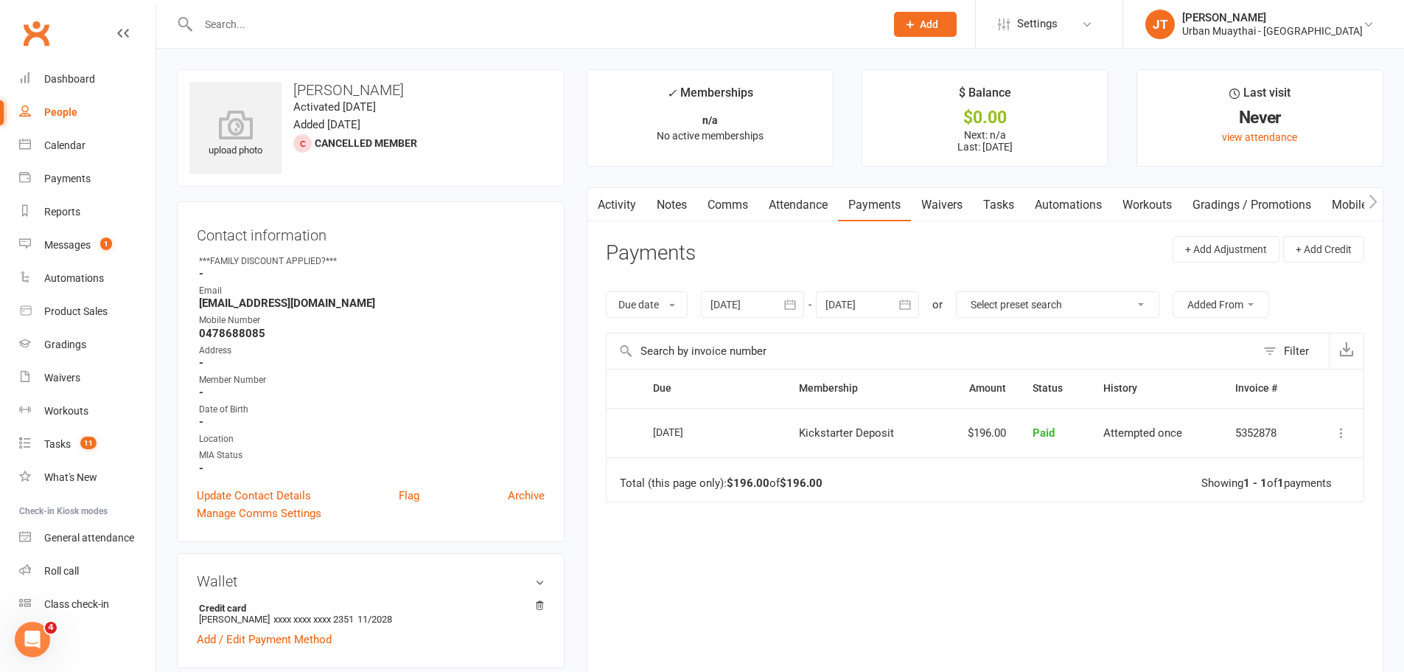
click at [956, 201] on link "Waivers" at bounding box center [942, 205] width 62 height 34
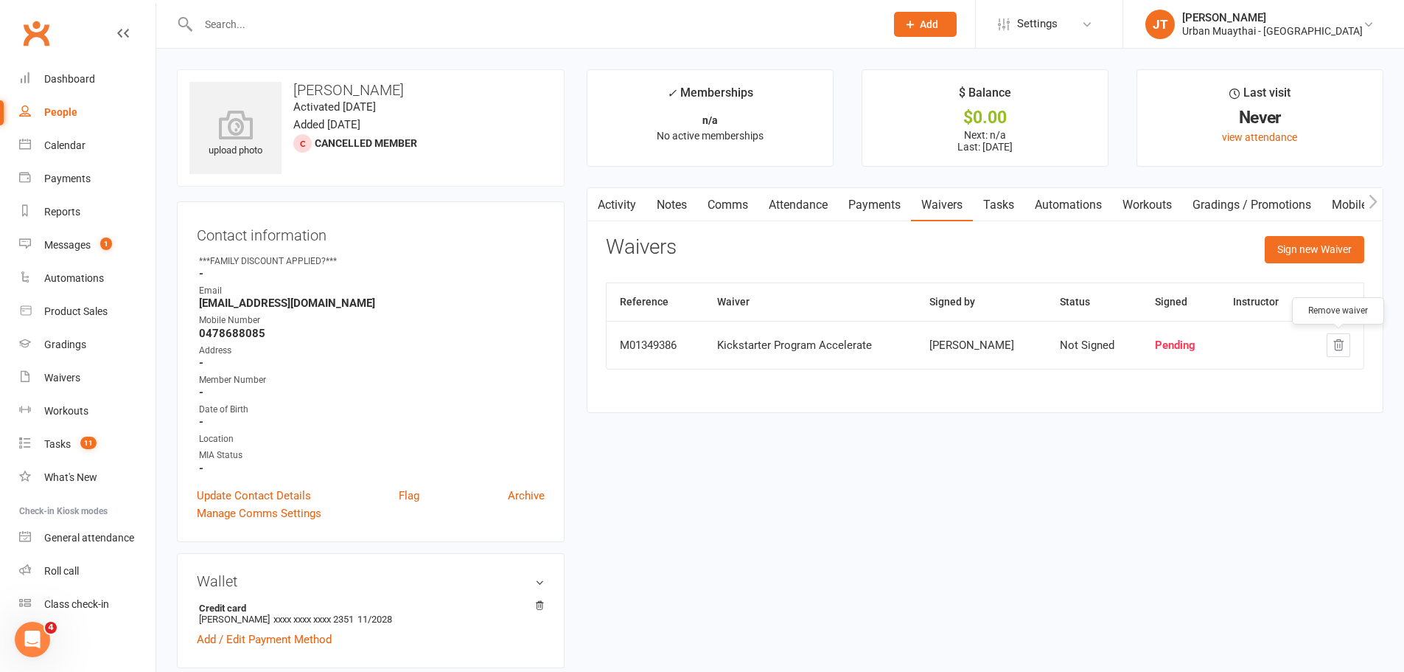
click at [1334, 341] on icon "button" at bounding box center [1339, 345] width 10 height 10
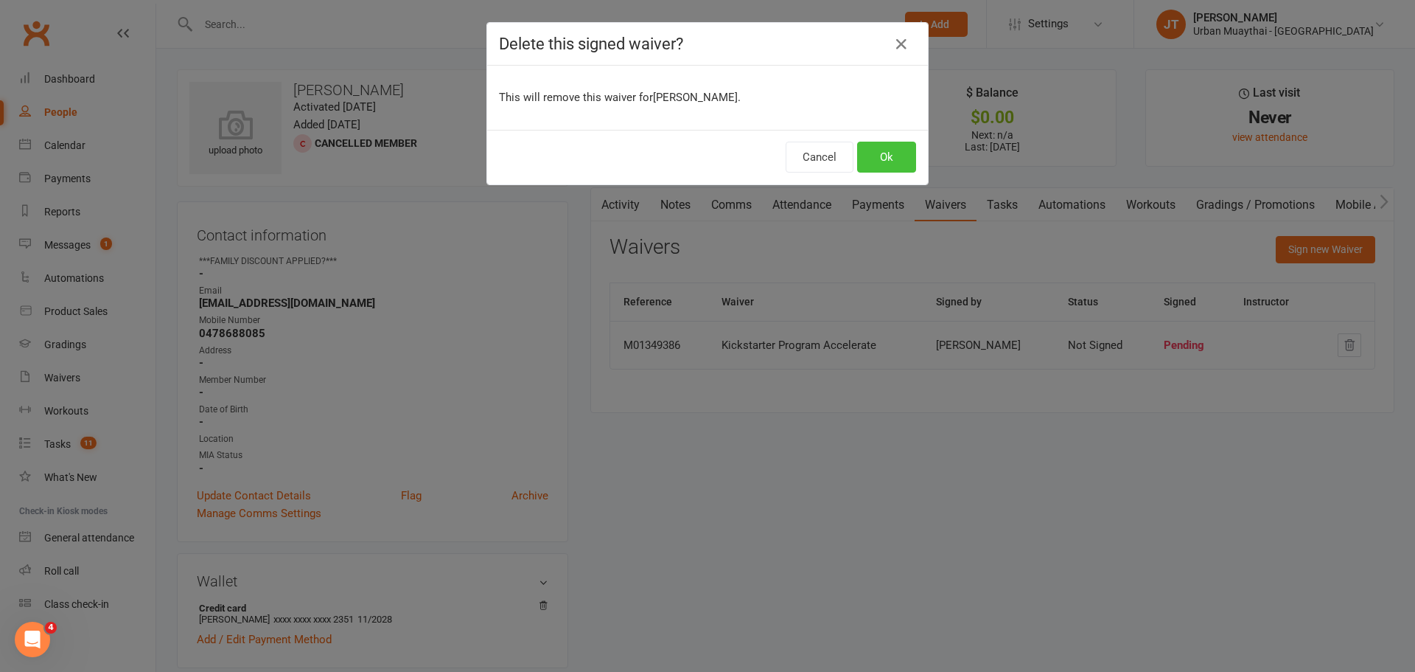
click at [880, 159] on button "Ok" at bounding box center [886, 157] width 59 height 31
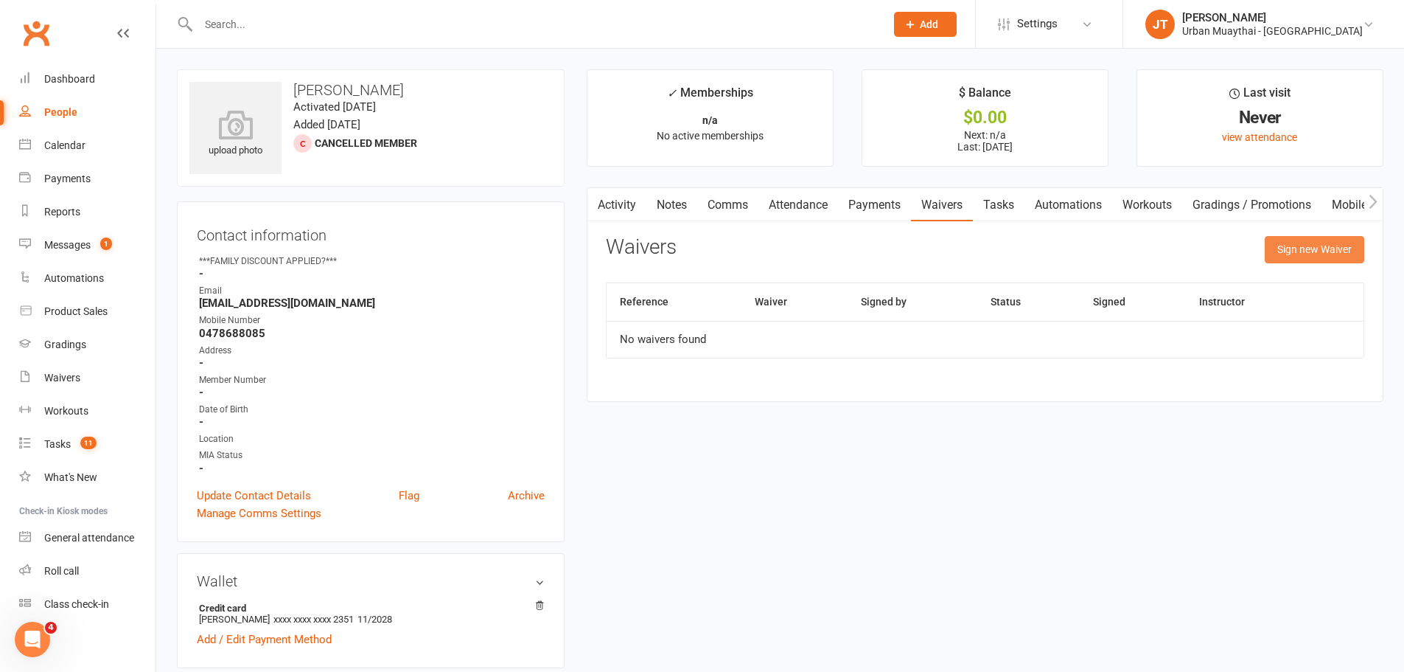
click at [1344, 242] on button "Sign new Waiver" at bounding box center [1315, 249] width 100 height 27
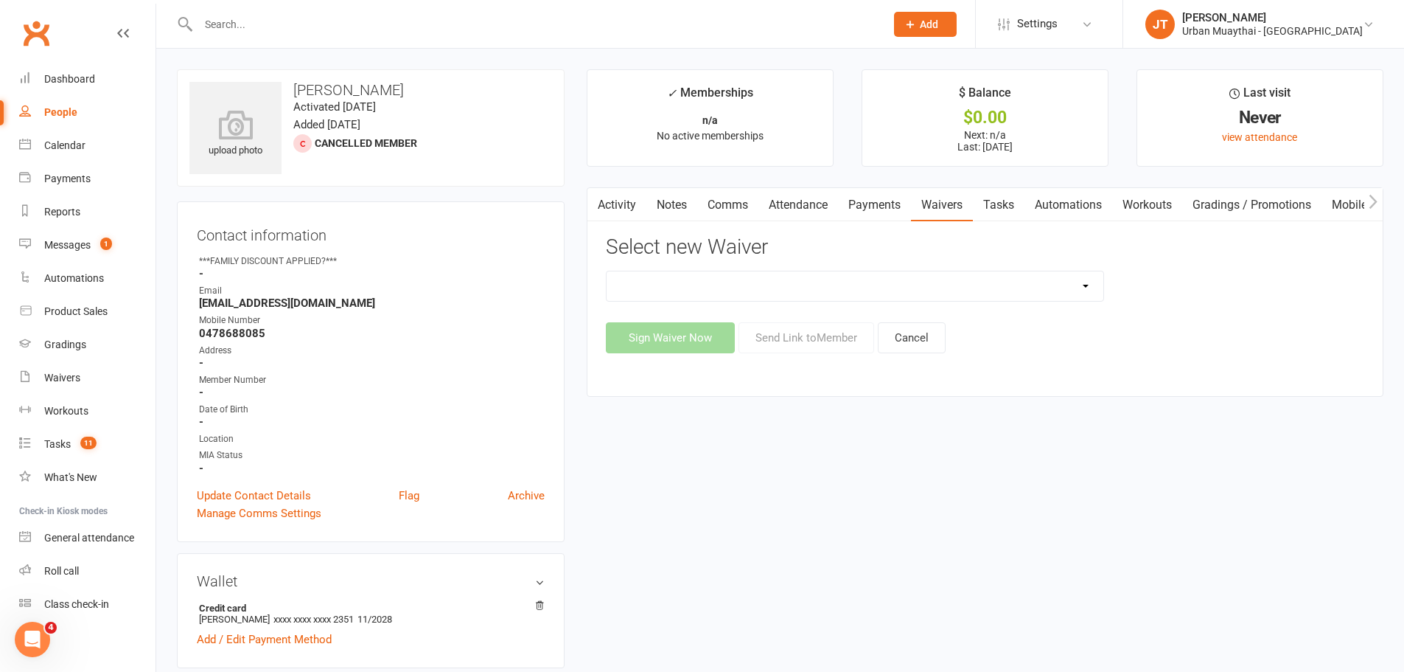
click at [697, 290] on select "12 Month Agreement 15-18 years Kickstarter Program 15-18 years membership 1 Yea…" at bounding box center [855, 285] width 497 height 29
select select "4907"
click at [607, 271] on select "12 Month Agreement 15-18 years Kickstarter Program 15-18 years membership 1 Yea…" at bounding box center [855, 285] width 497 height 29
click at [811, 335] on button "Send Link to Member" at bounding box center [807, 337] width 136 height 31
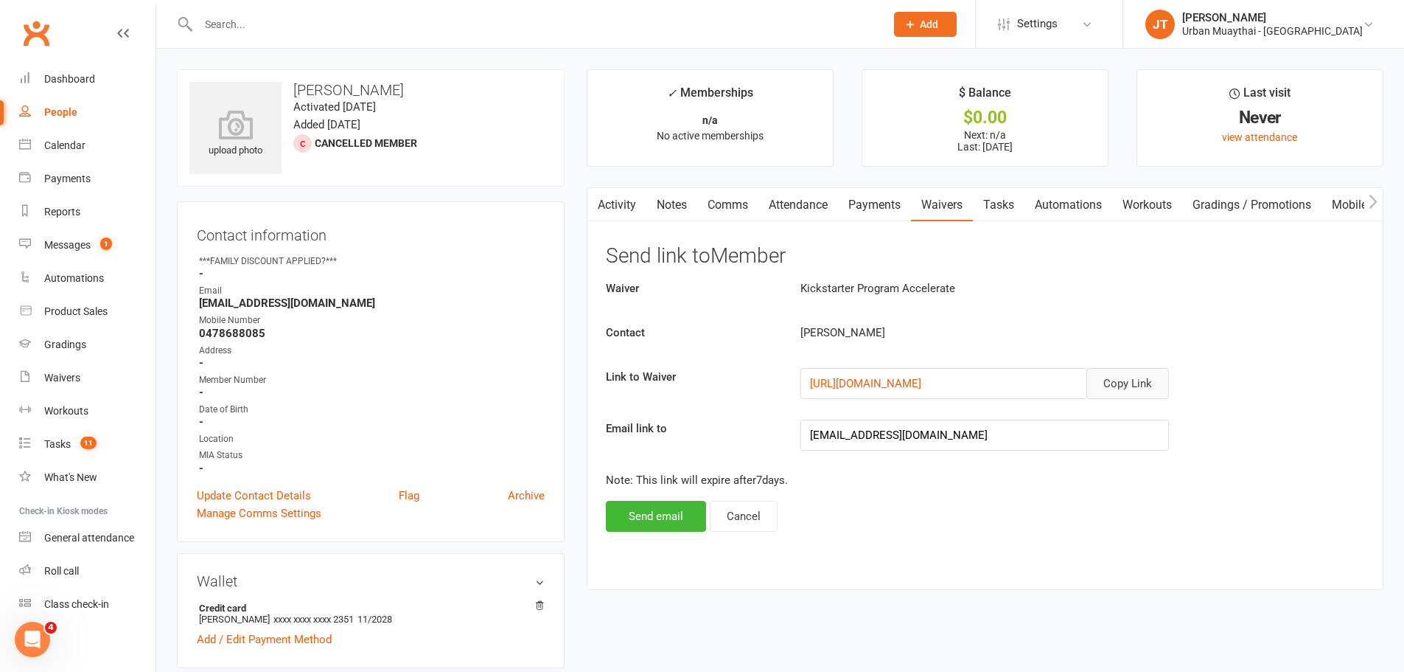
click at [1140, 386] on button "Copy Link" at bounding box center [1128, 383] width 83 height 31
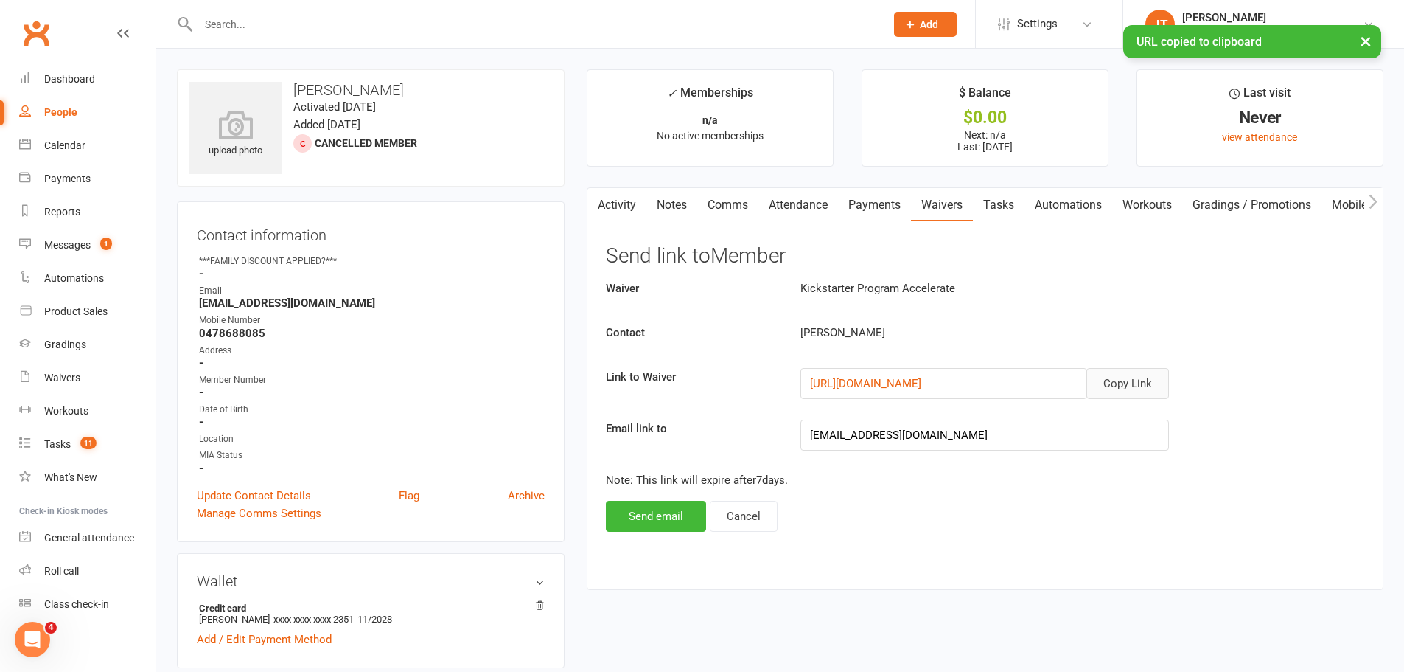
click at [638, 208] on link "Activity" at bounding box center [617, 205] width 59 height 34
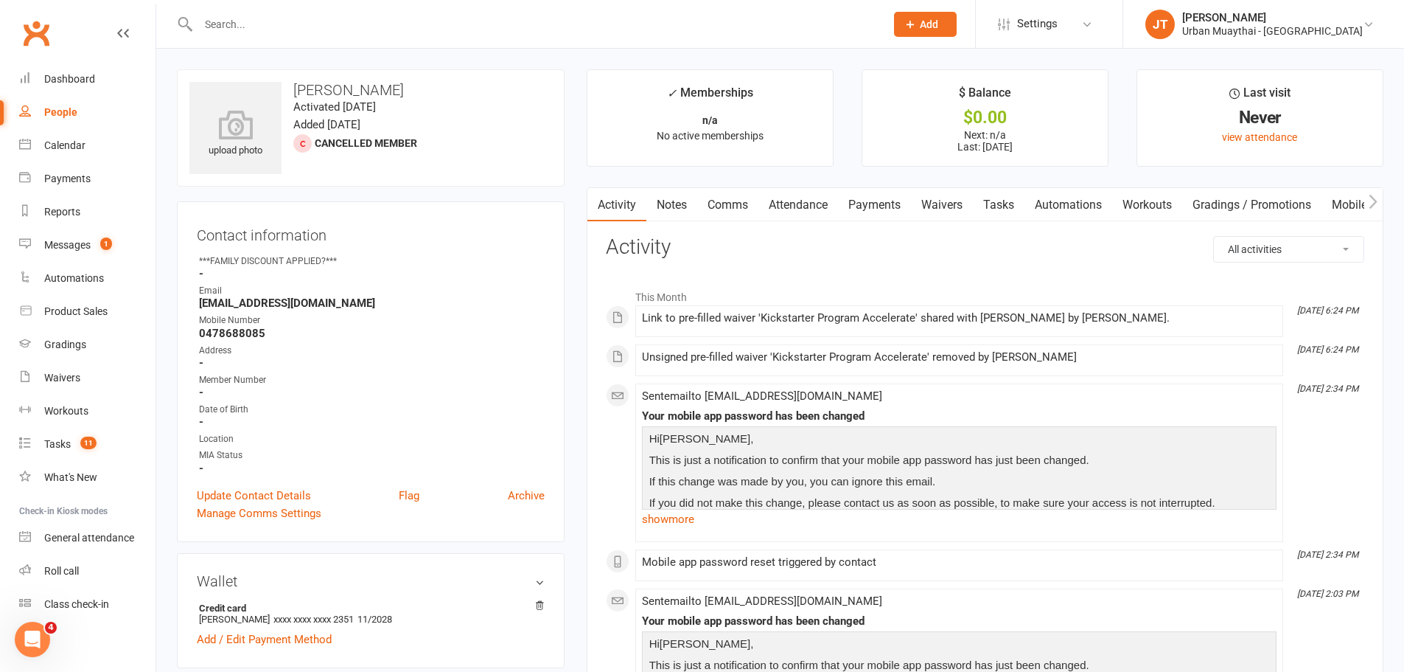
click at [675, 206] on link "Notes" at bounding box center [672, 205] width 51 height 34
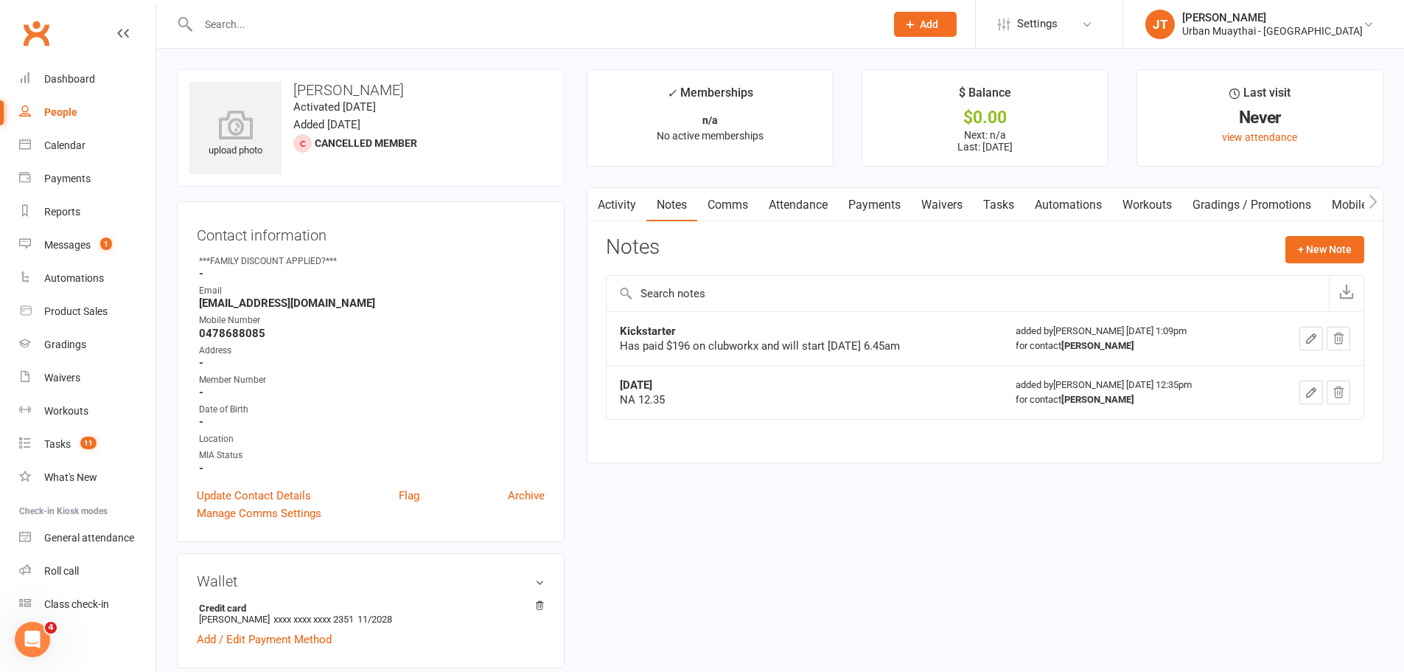
click at [622, 208] on link "Activity" at bounding box center [617, 205] width 59 height 34
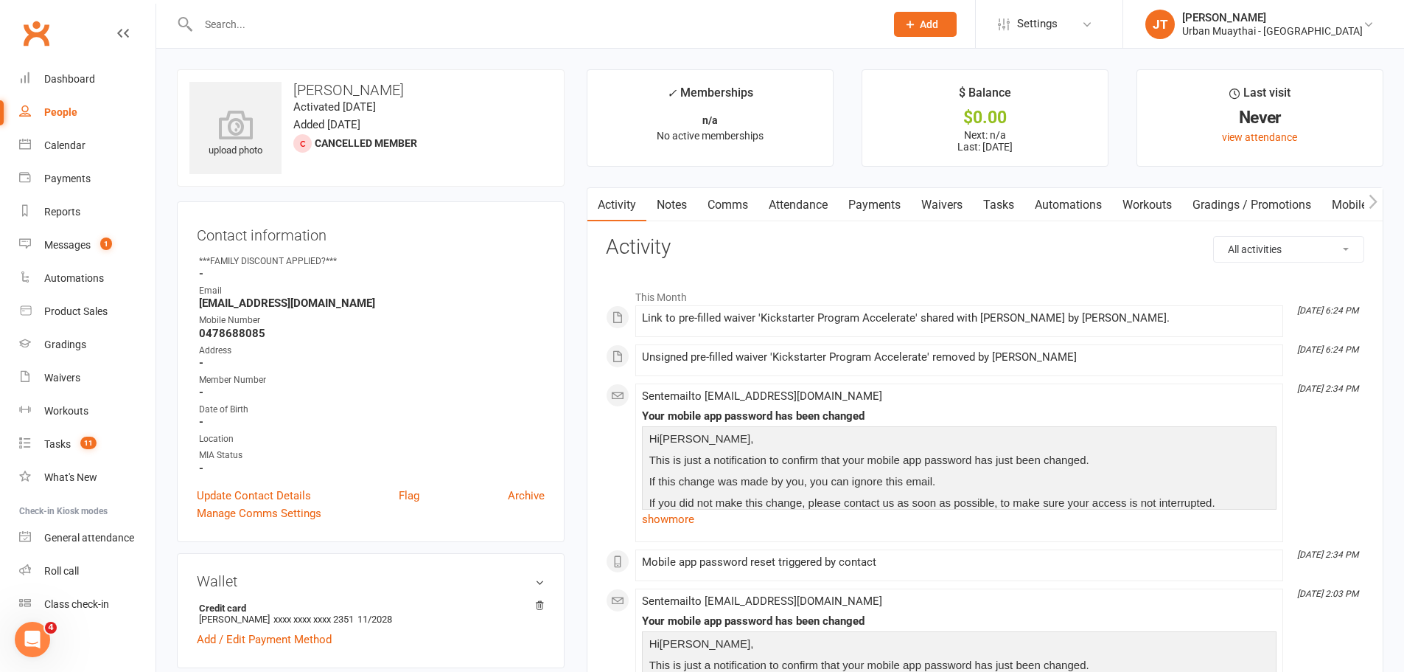
click at [732, 201] on link "Comms" at bounding box center [727, 205] width 61 height 34
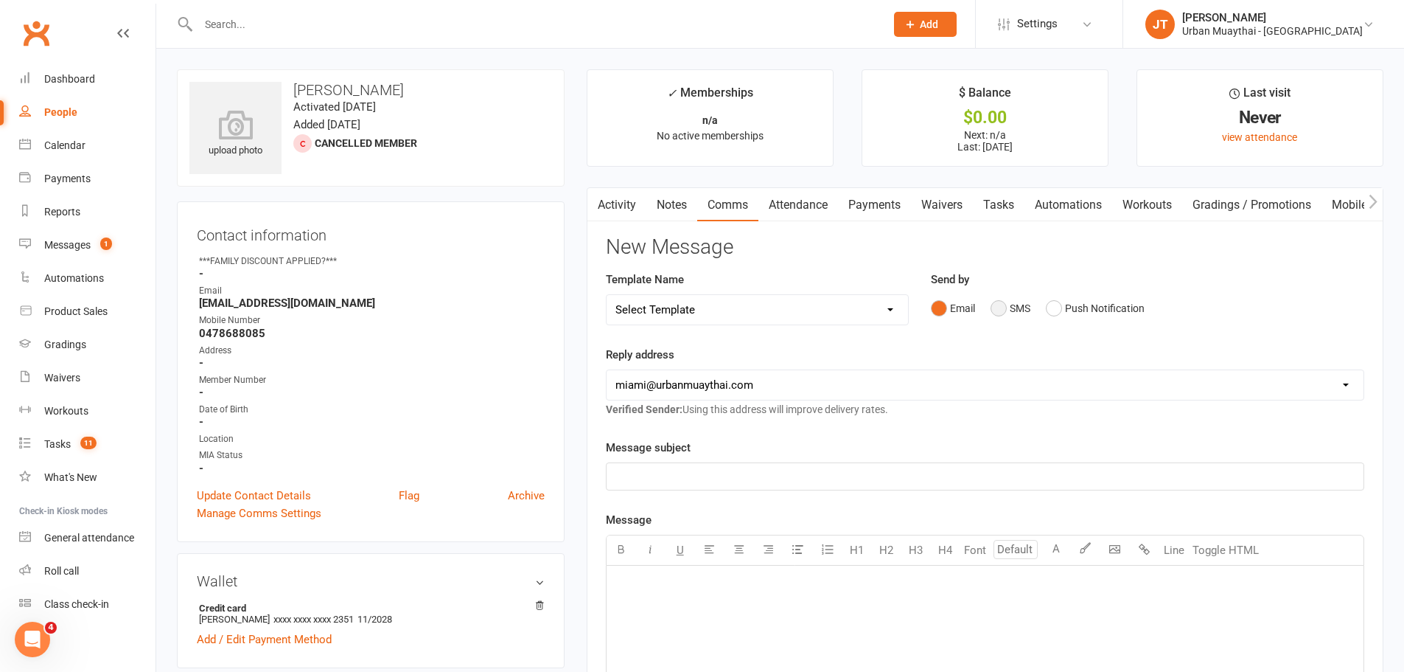
click at [993, 305] on button "SMS" at bounding box center [1011, 308] width 40 height 28
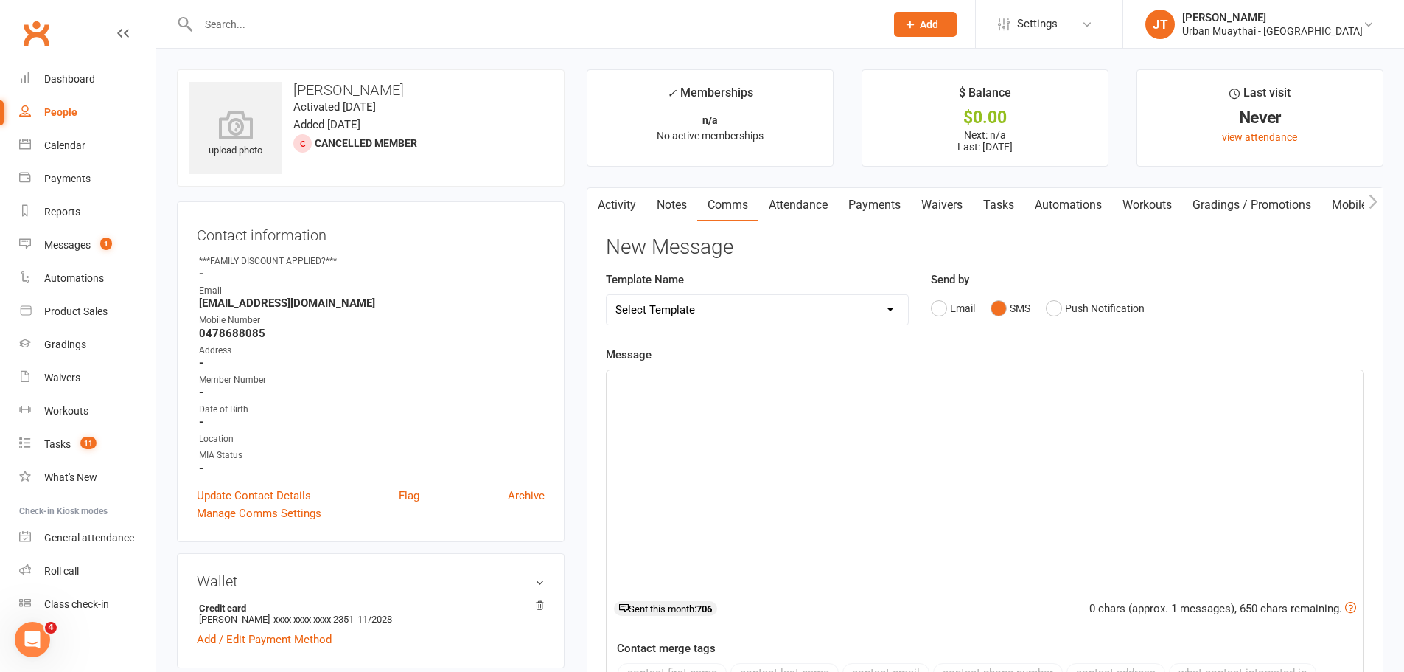
click at [804, 469] on div "﻿" at bounding box center [985, 480] width 757 height 221
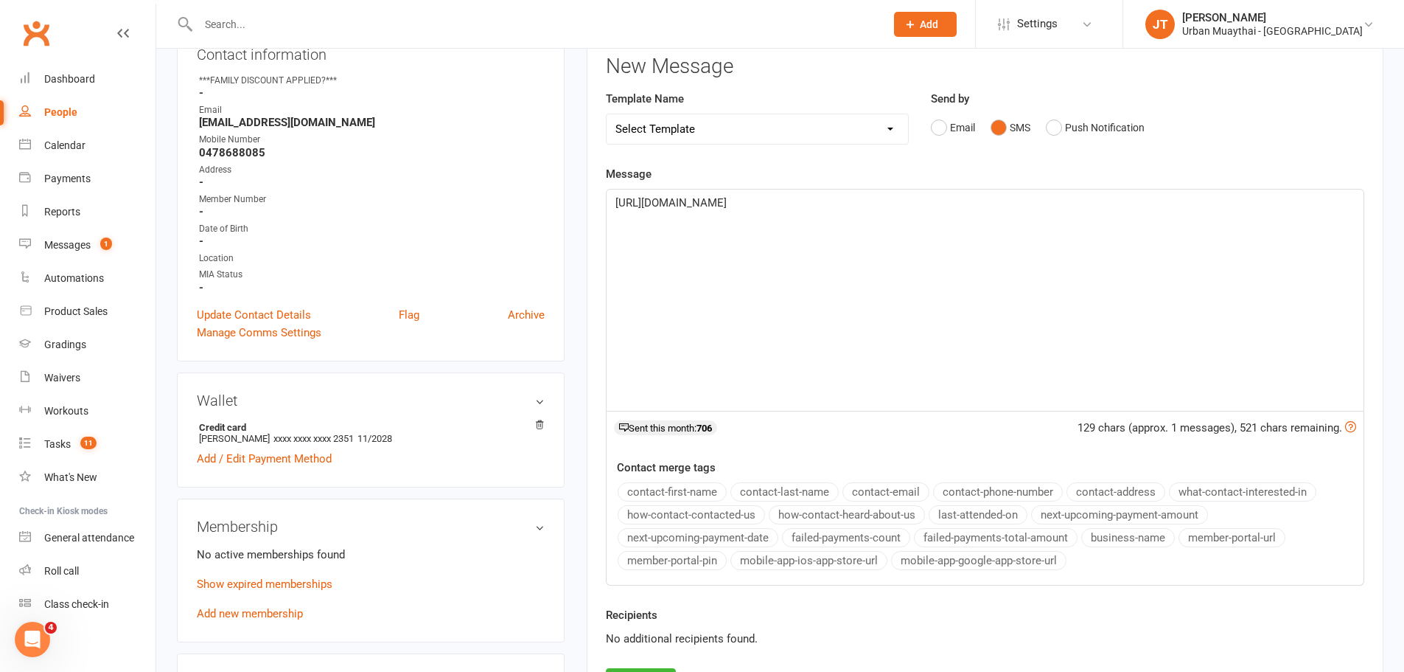
scroll to position [295, 0]
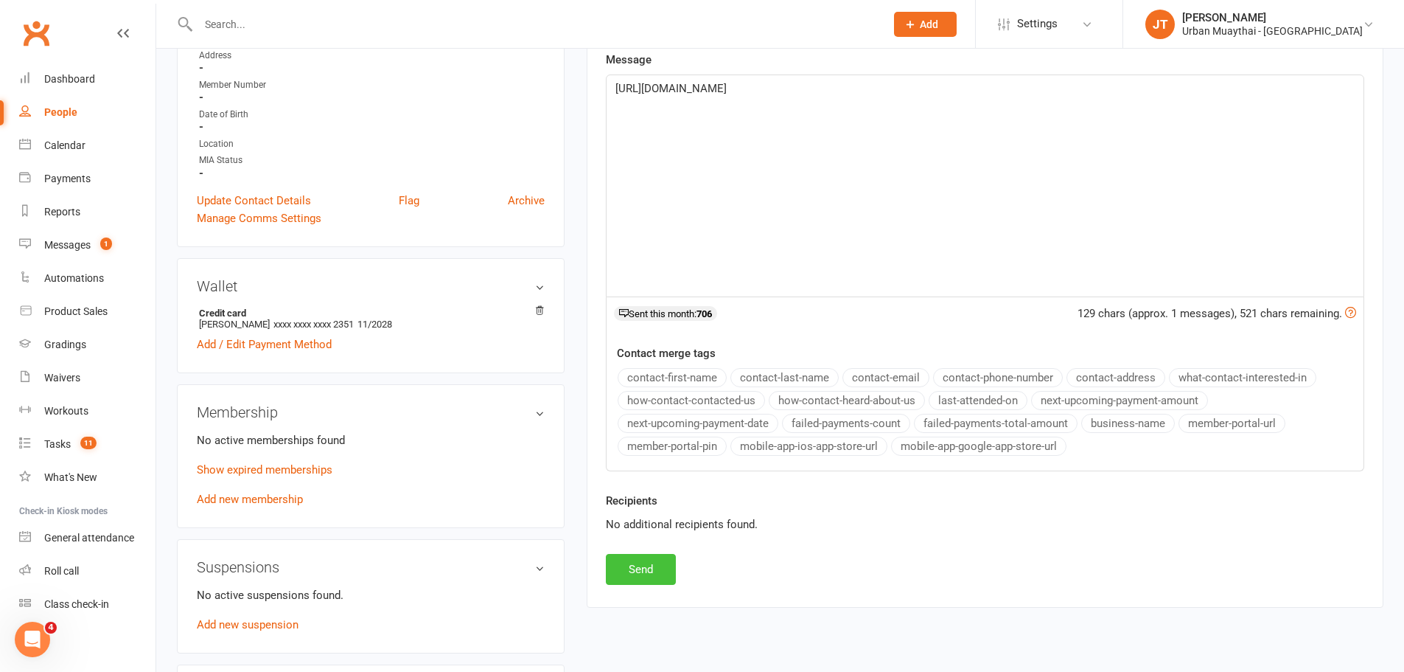
click at [661, 556] on button "Send" at bounding box center [641, 569] width 70 height 31
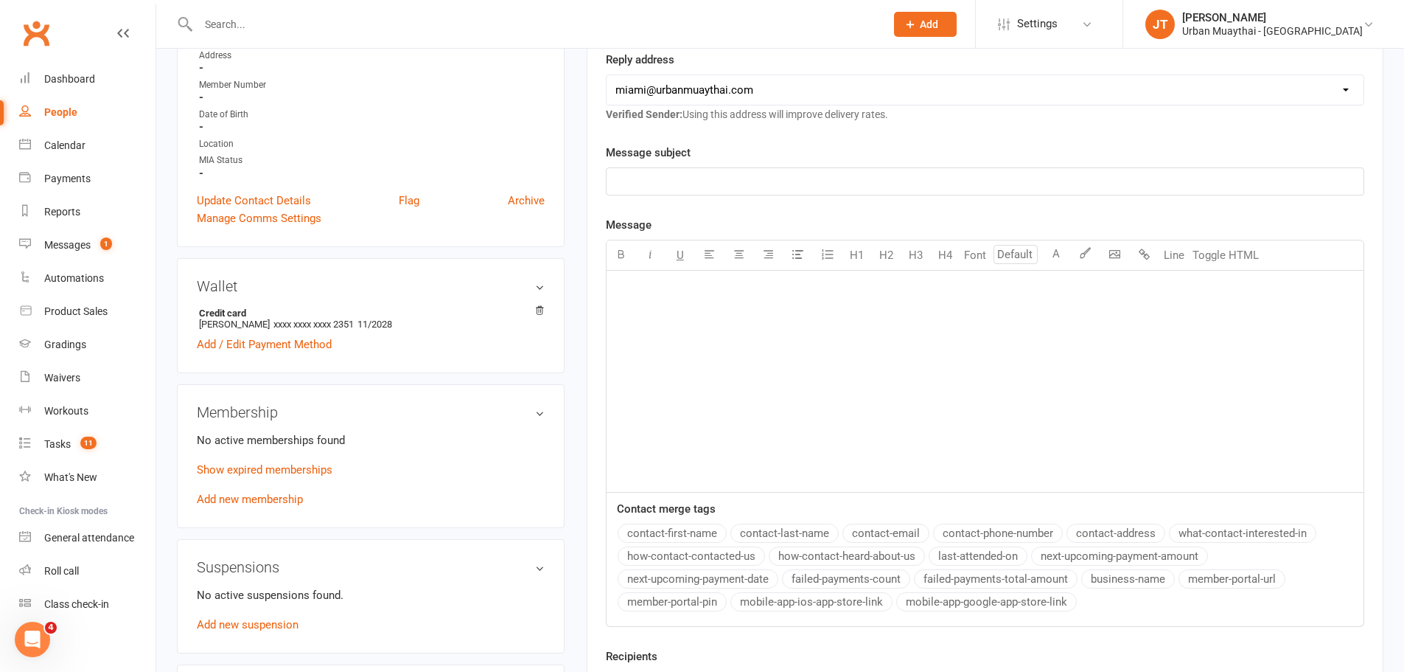
click at [322, 46] on div at bounding box center [526, 24] width 698 height 48
drag, startPoint x: 321, startPoint y: 38, endPoint x: 330, endPoint y: 29, distance: 13.0
click at [323, 38] on div at bounding box center [526, 24] width 698 height 48
click at [330, 27] on input "text" at bounding box center [534, 24] width 681 height 21
type input "[PERSON_NAME]"
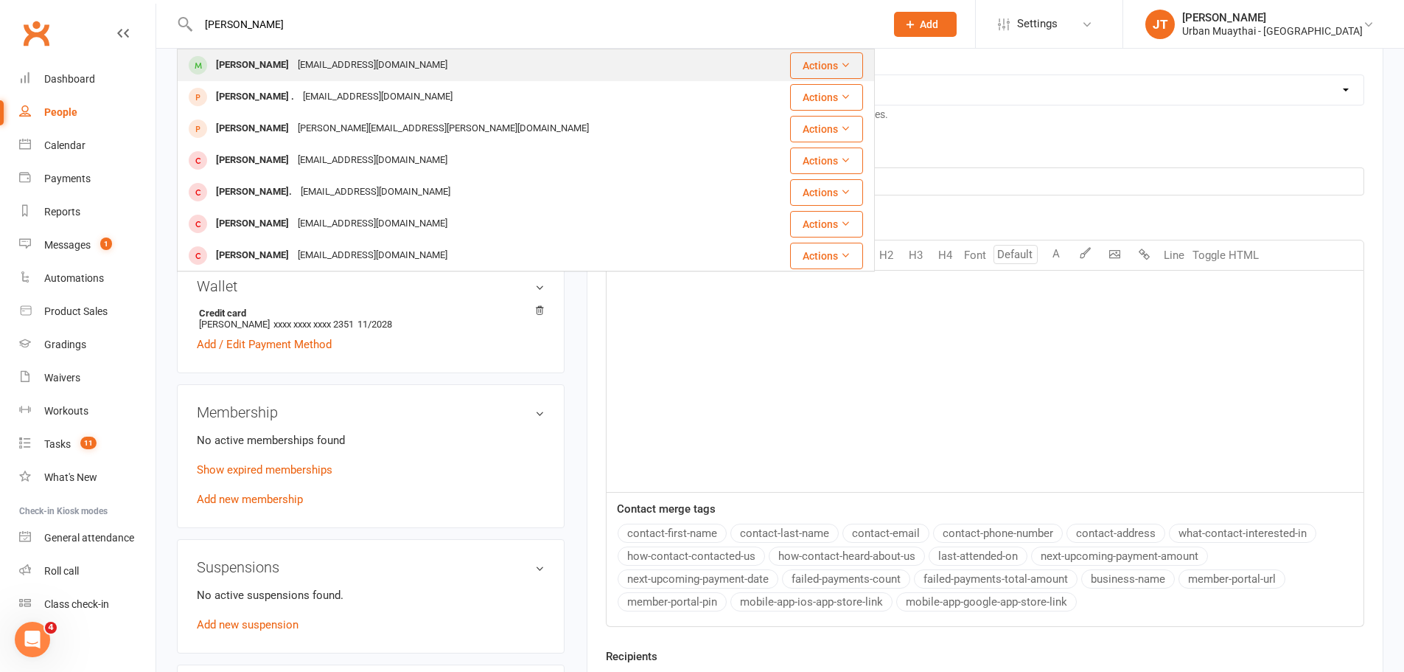
click at [305, 58] on div "[EMAIL_ADDRESS][DOMAIN_NAME]" at bounding box center [372, 65] width 158 height 21
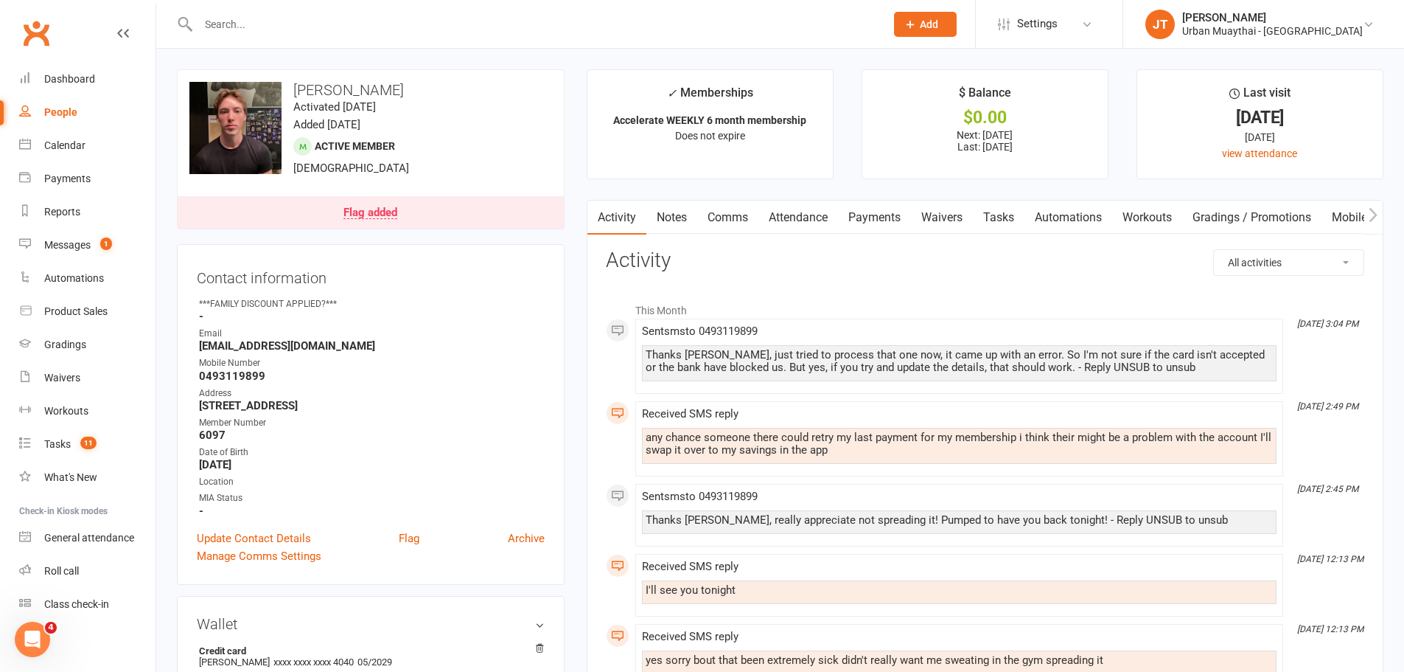
click at [890, 212] on link "Payments" at bounding box center [874, 218] width 73 height 34
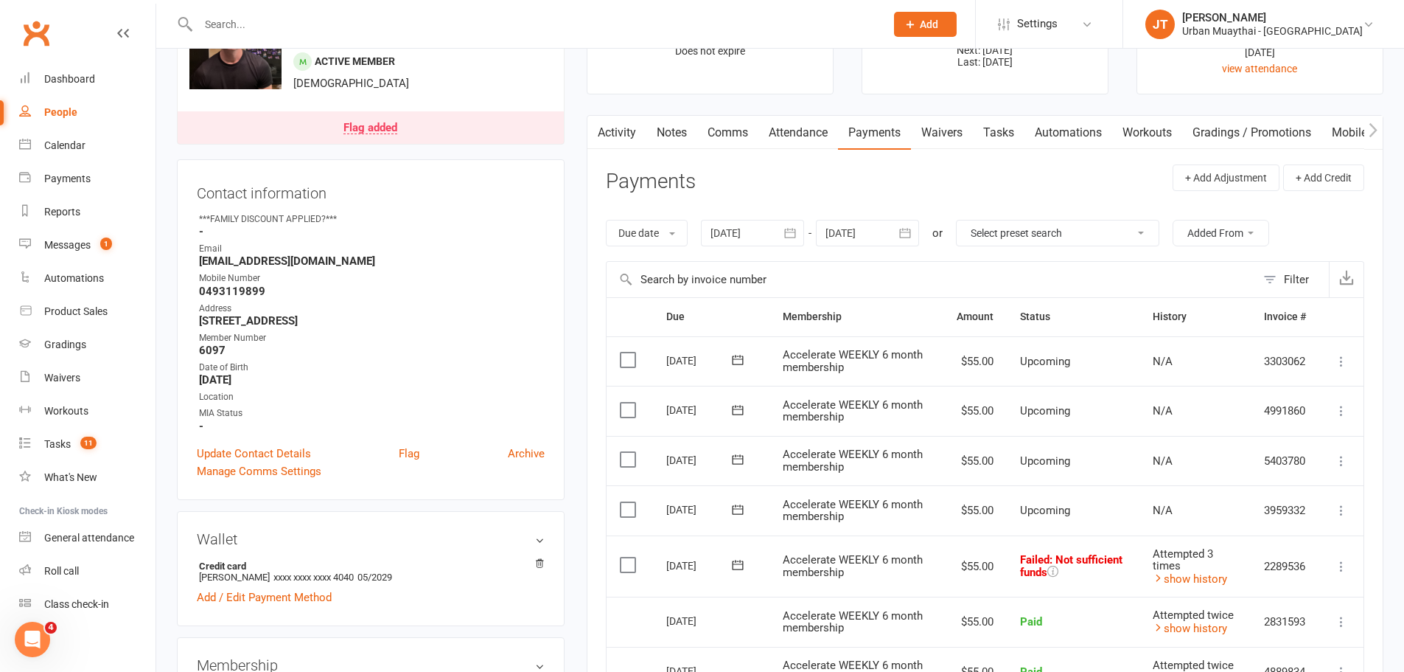
scroll to position [295, 0]
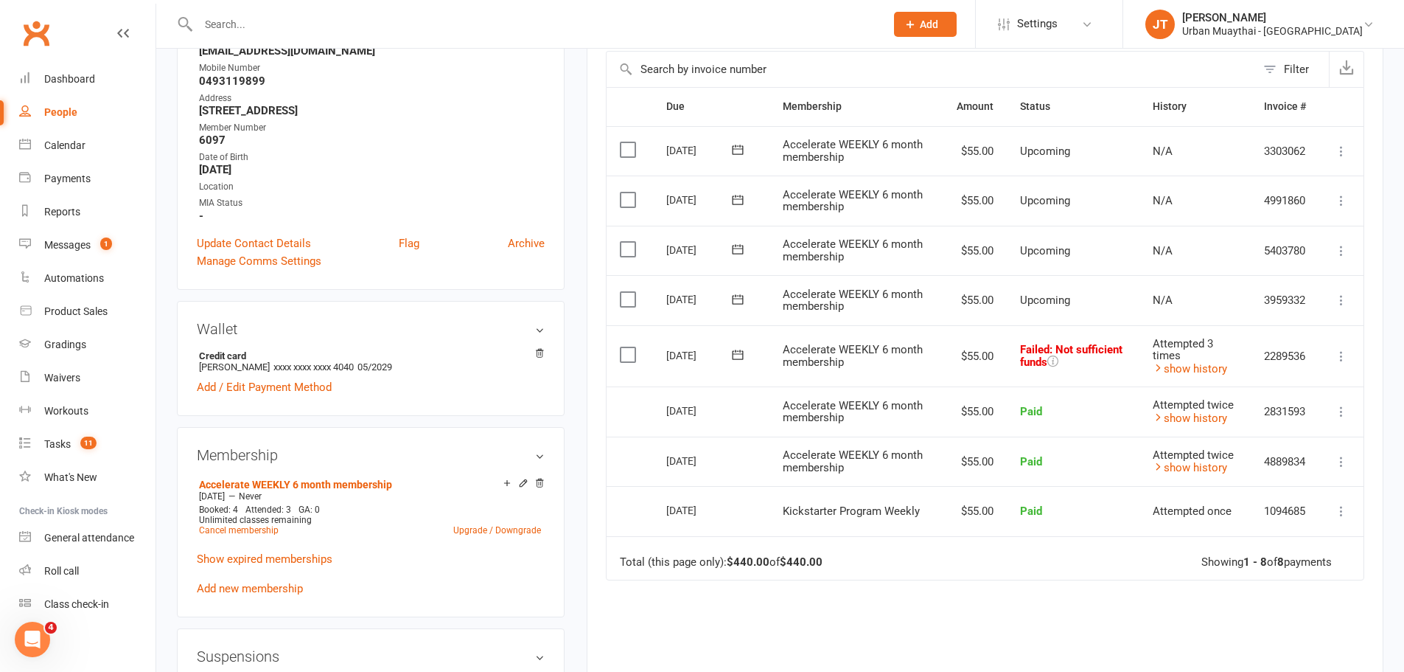
click at [1353, 360] on td "Mark as Paid (Cash) Mark as Paid (POS) Mark as Paid (Other) Skip Retry now More…" at bounding box center [1342, 356] width 44 height 62
click at [1337, 345] on td "Mark as Paid (Cash) Mark as Paid (POS) Mark as Paid (Other) Skip Retry now More…" at bounding box center [1342, 356] width 44 height 62
click at [1347, 355] on icon at bounding box center [1341, 356] width 15 height 15
click at [1346, 344] on td "Mark as Paid (Cash) Mark as Paid (POS) Mark as Paid (Other) Skip Retry now More…" at bounding box center [1342, 356] width 44 height 62
click at [1344, 354] on icon at bounding box center [1341, 356] width 15 height 15
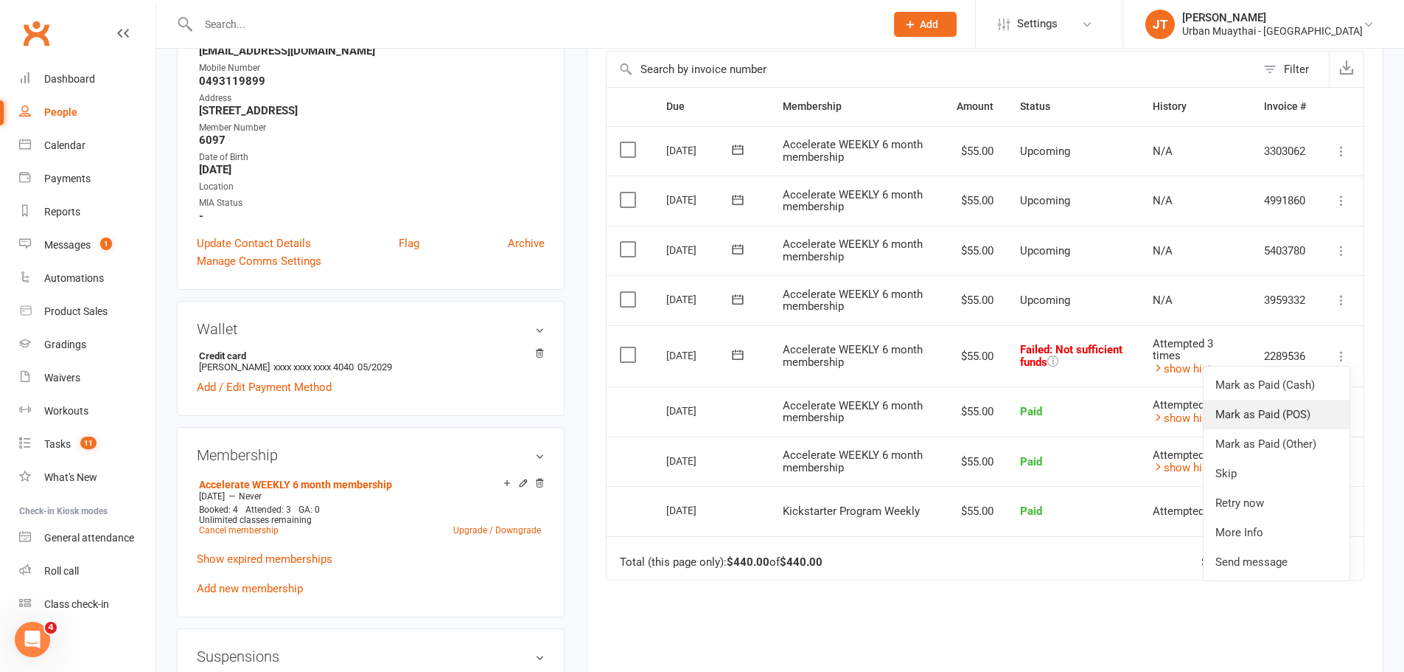
click at [1300, 419] on link "Mark as Paid (POS)" at bounding box center [1277, 414] width 146 height 29
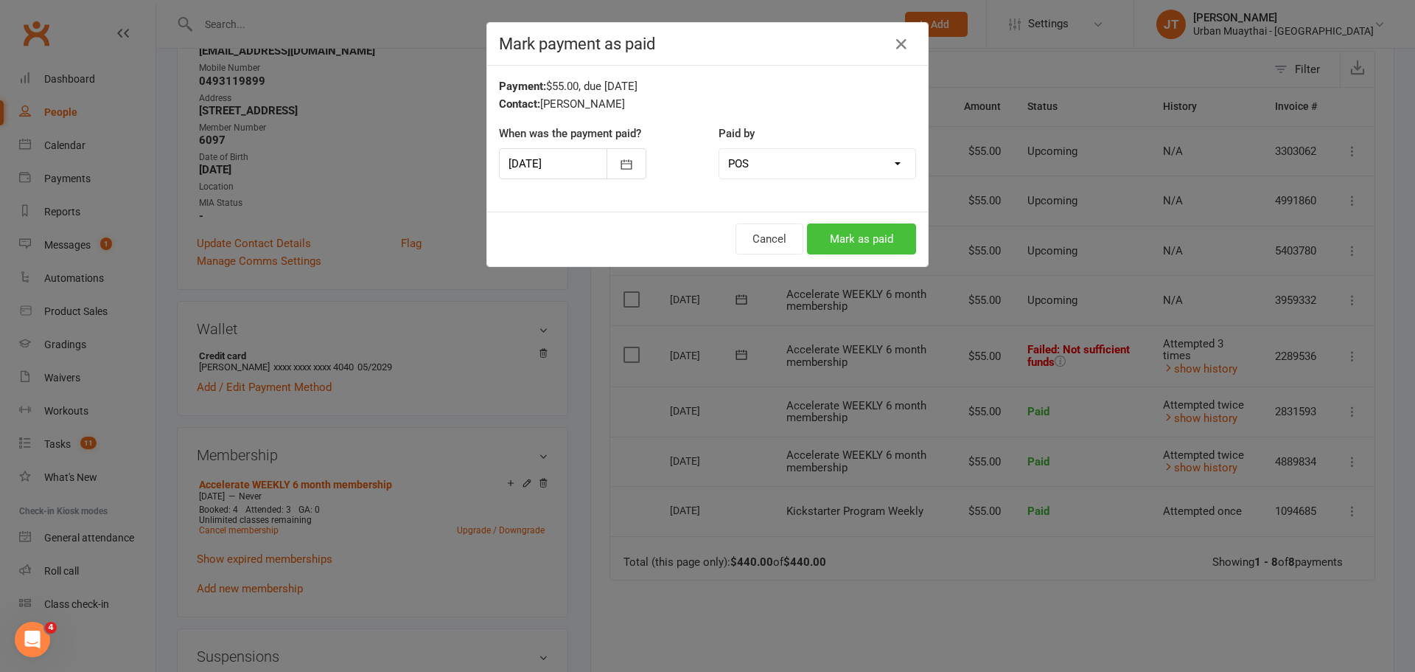
click at [833, 240] on button "Mark as paid" at bounding box center [861, 238] width 109 height 31
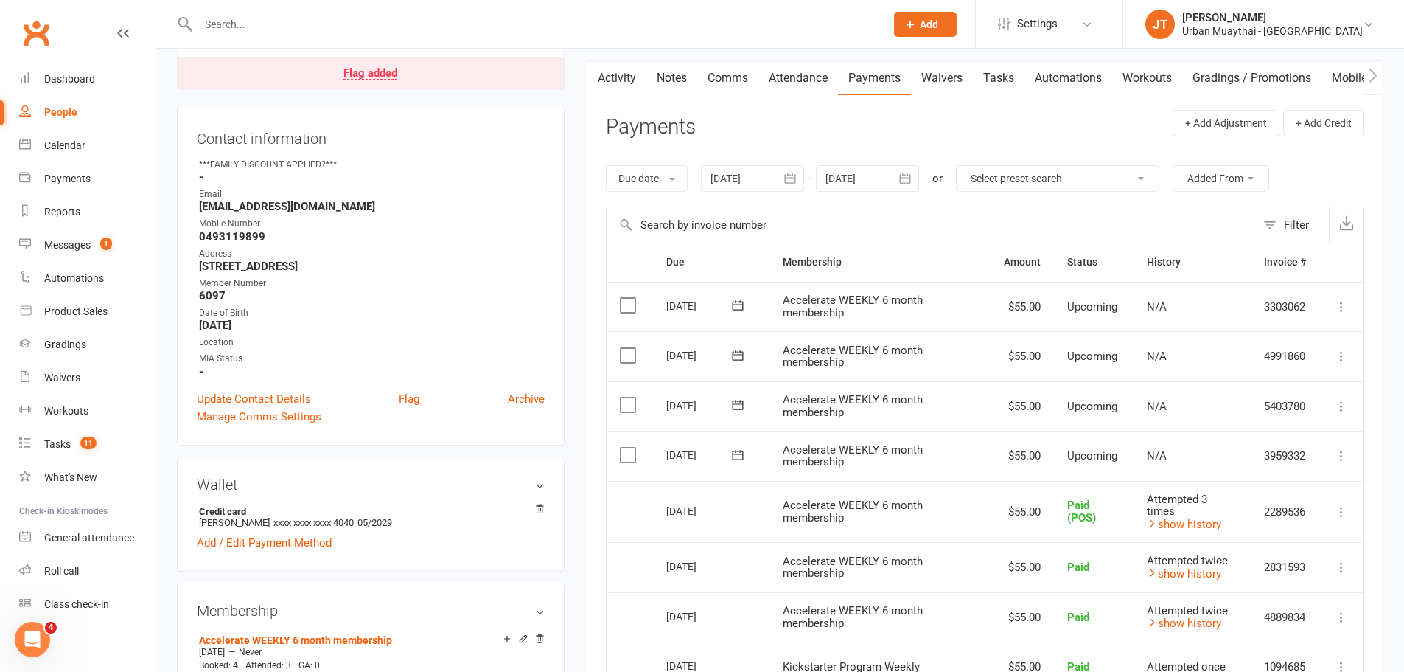
scroll to position [0, 0]
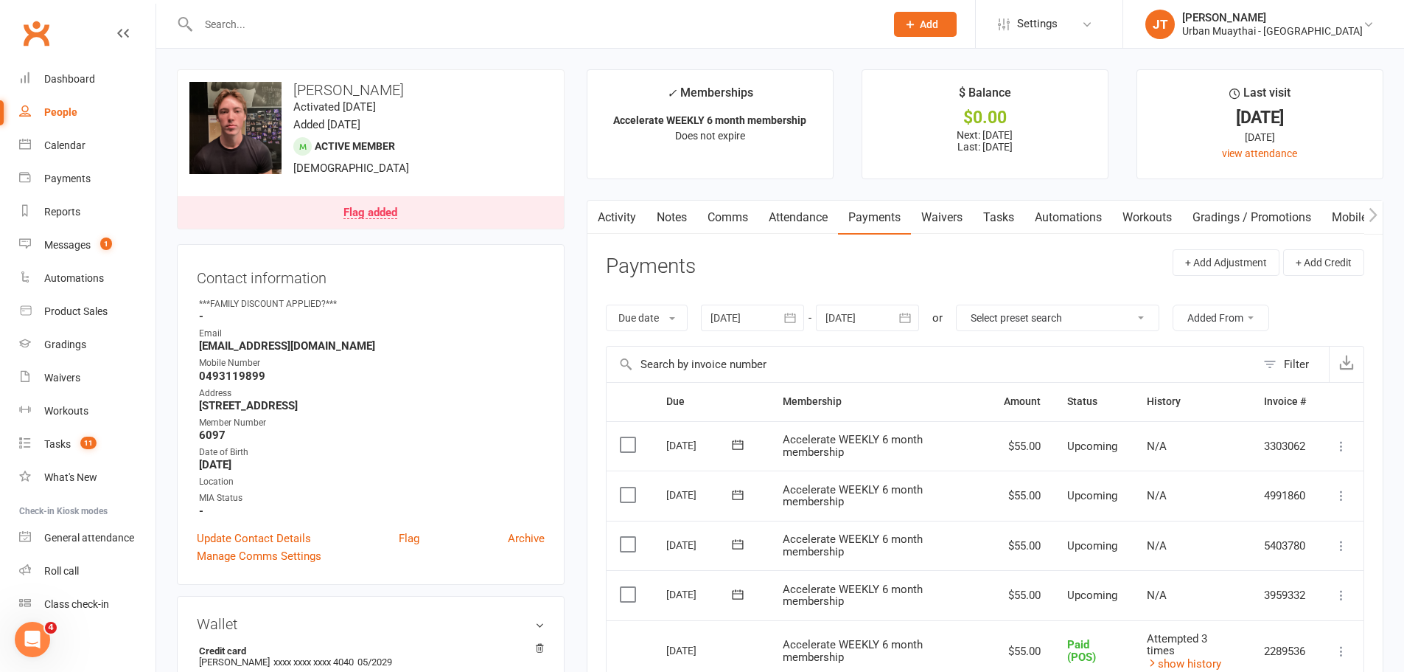
click at [389, 212] on div "Flag added" at bounding box center [371, 213] width 54 height 12
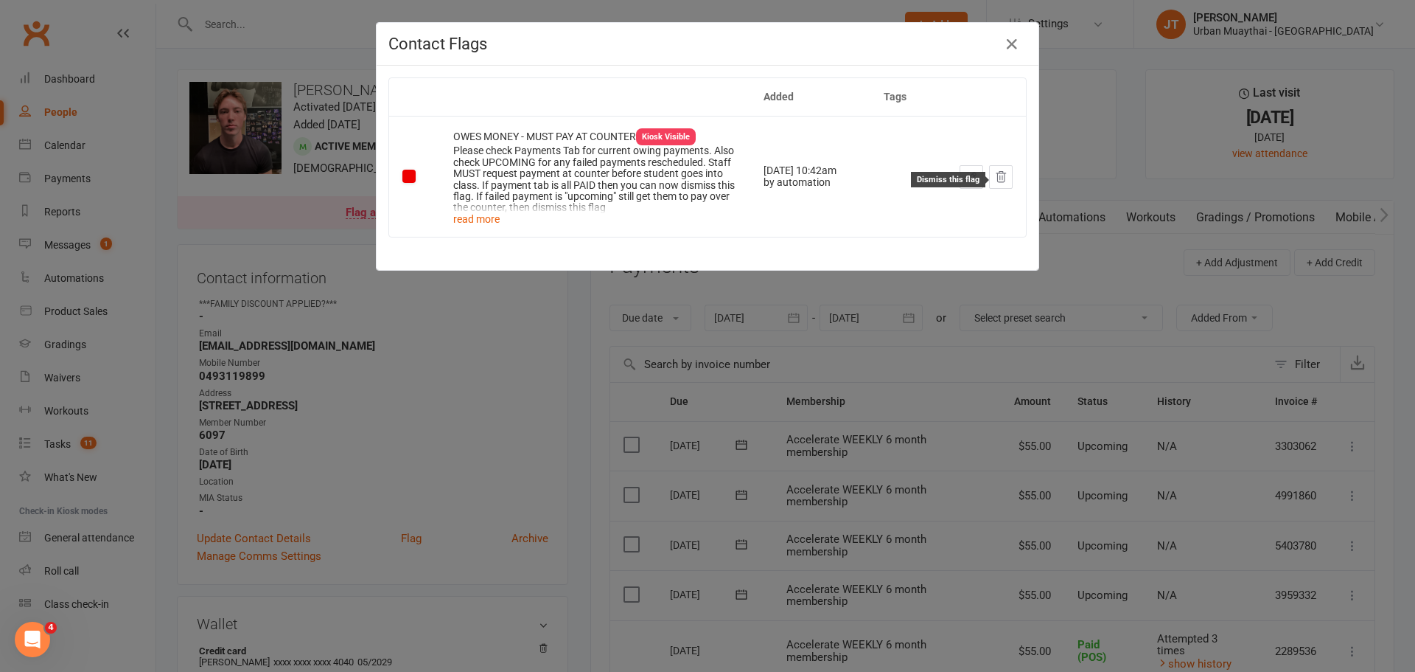
click at [992, 187] on button at bounding box center [1001, 177] width 24 height 24
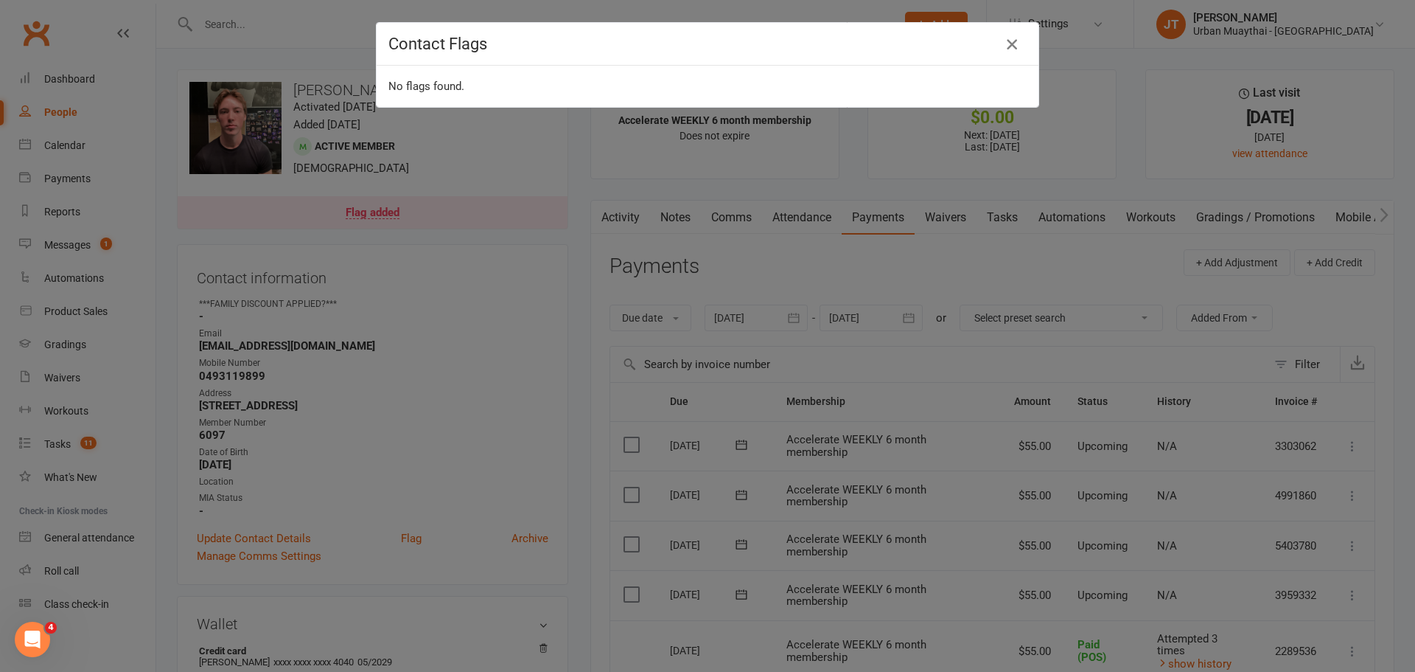
click at [1003, 49] on icon "button" at bounding box center [1012, 44] width 18 height 18
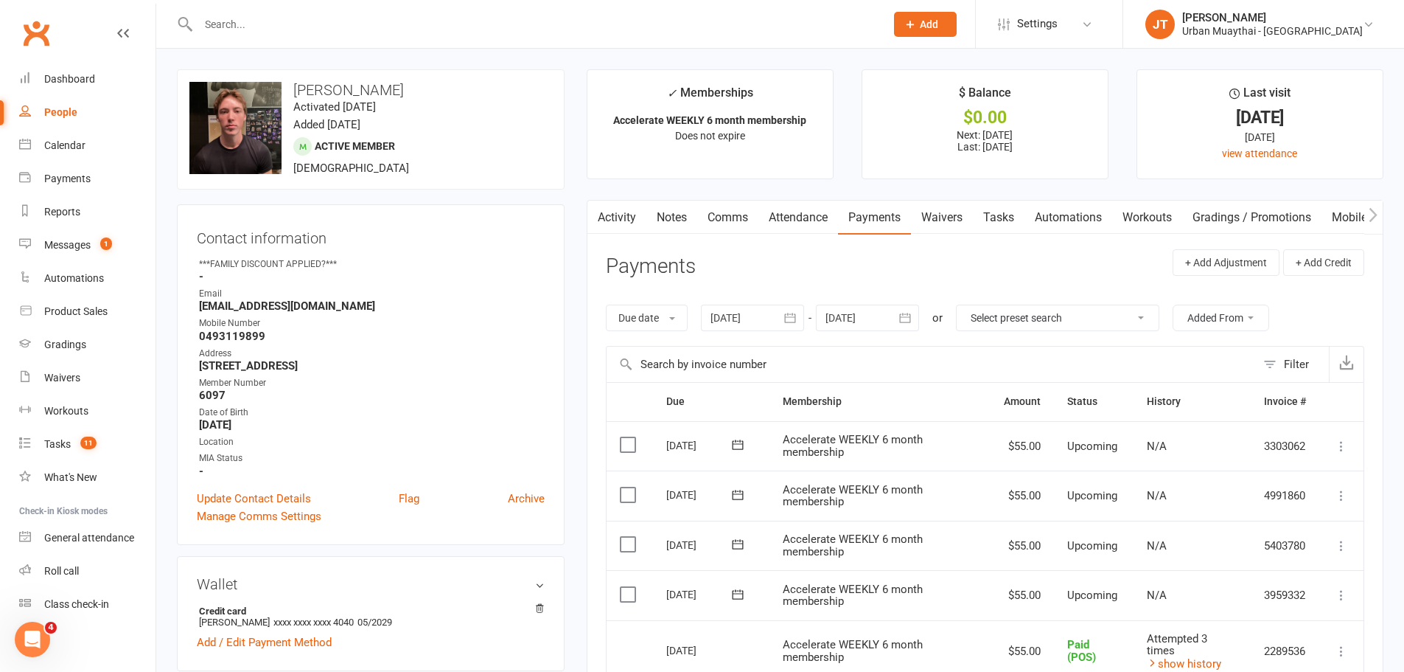
drag, startPoint x: 271, startPoint y: 204, endPoint x: 257, endPoint y: -61, distance: 265.7
drag, startPoint x: 257, startPoint y: -61, endPoint x: 189, endPoint y: 13, distance: 101.2
click at [189, 11] on div at bounding box center [526, 24] width 698 height 48
click at [273, 27] on input "text" at bounding box center [534, 24] width 681 height 21
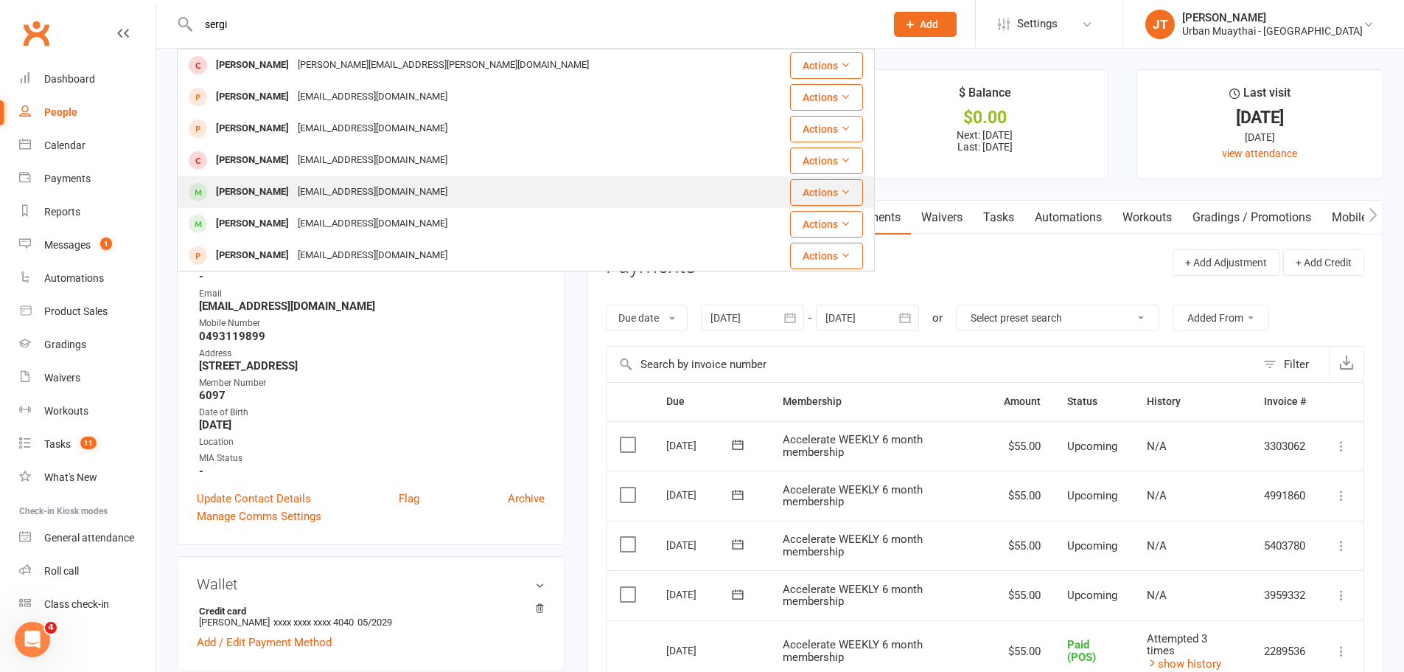
type input "sergi"
click at [293, 198] on div "[PERSON_NAME]" at bounding box center [253, 191] width 82 height 21
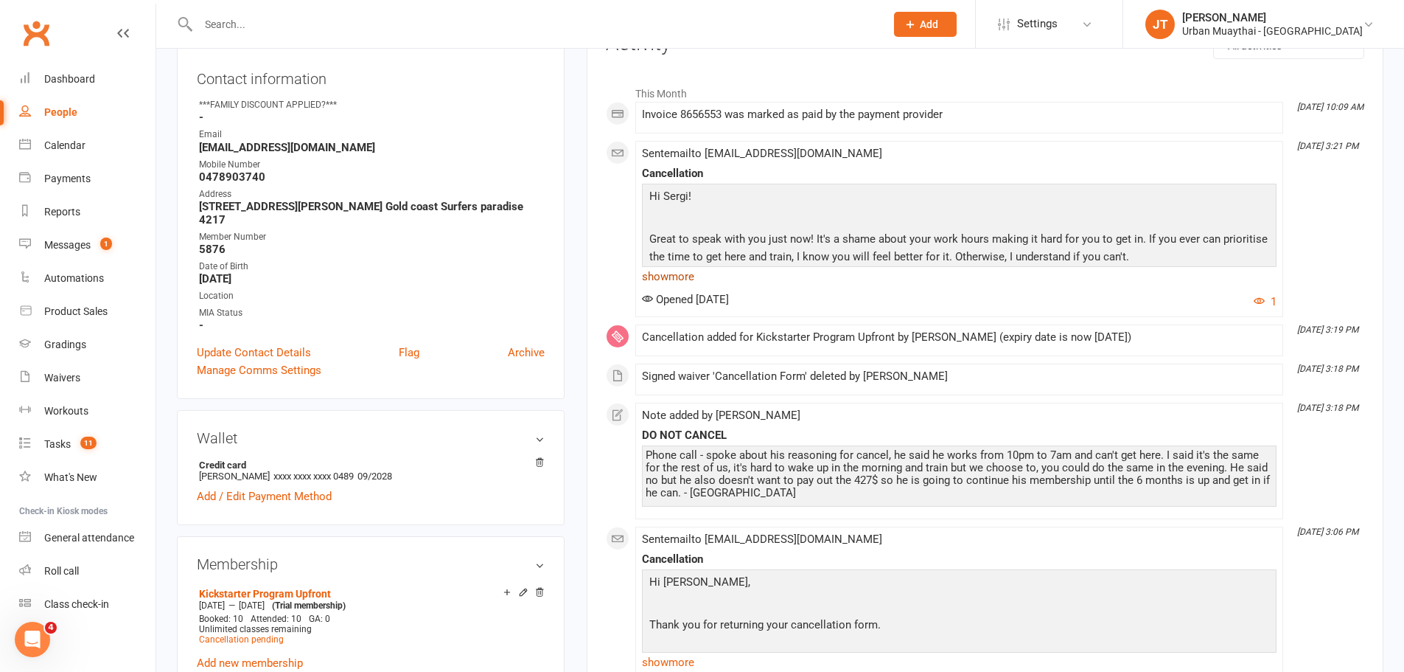
scroll to position [221, 0]
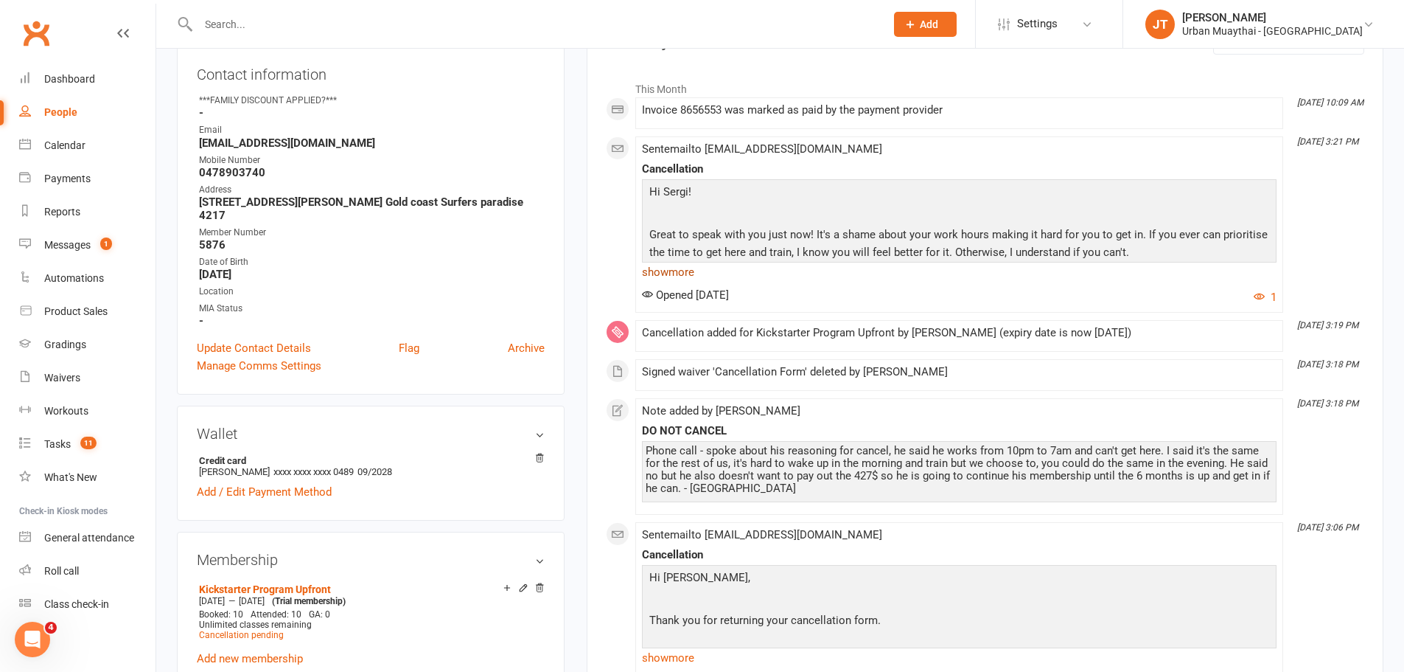
click at [690, 276] on link "show more" at bounding box center [959, 272] width 635 height 21
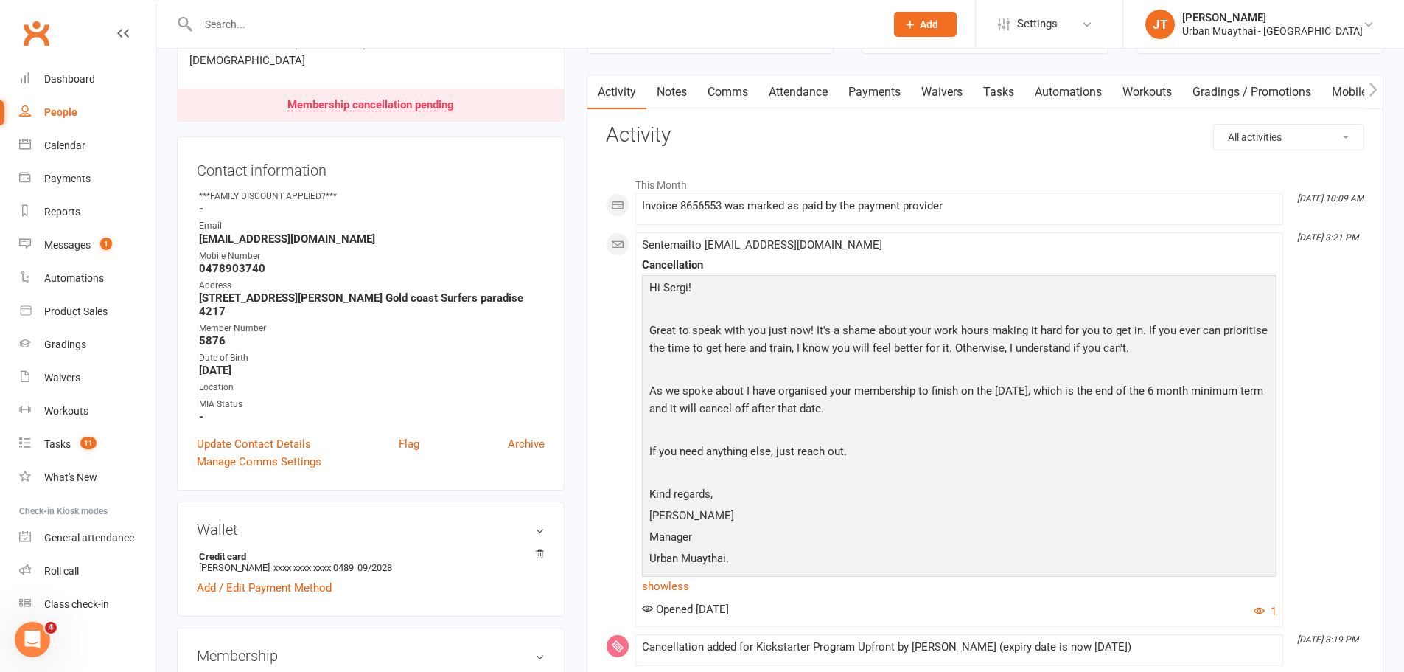
scroll to position [0, 0]
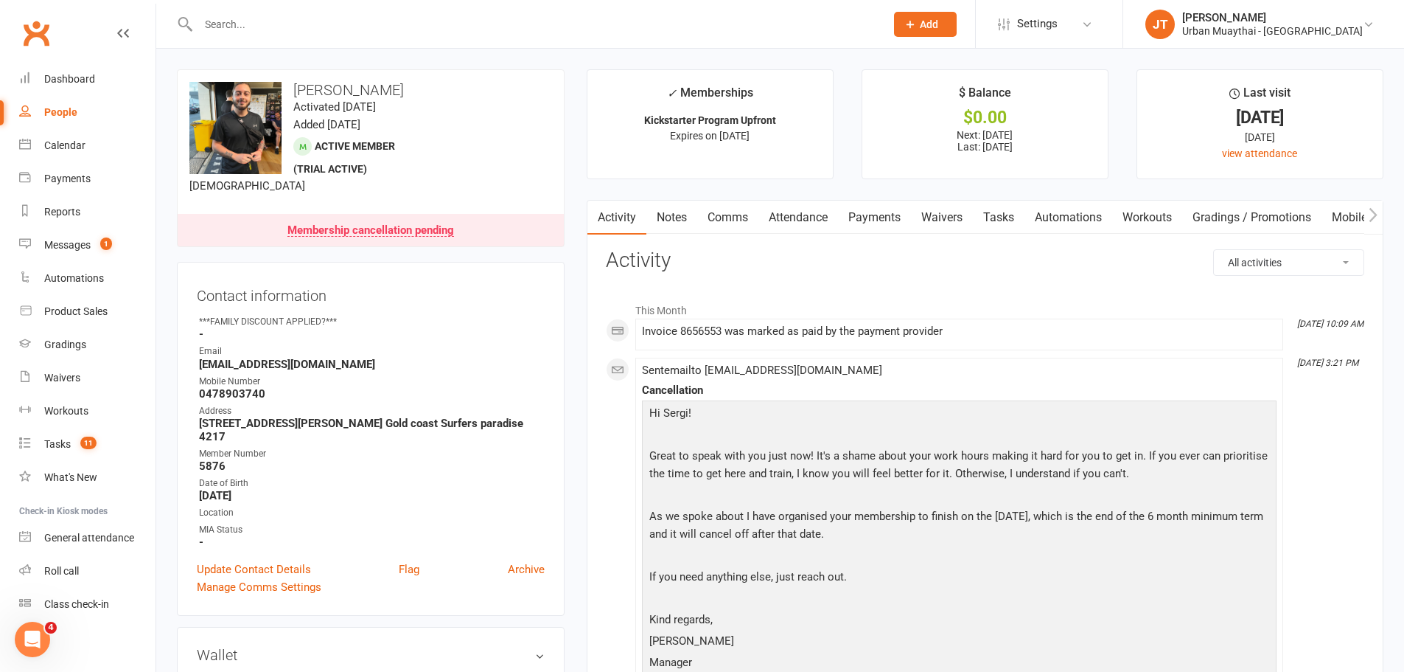
click at [351, 231] on div "Membership cancellation pending" at bounding box center [371, 231] width 167 height 12
click at [812, 213] on link "Attendance" at bounding box center [799, 218] width 80 height 34
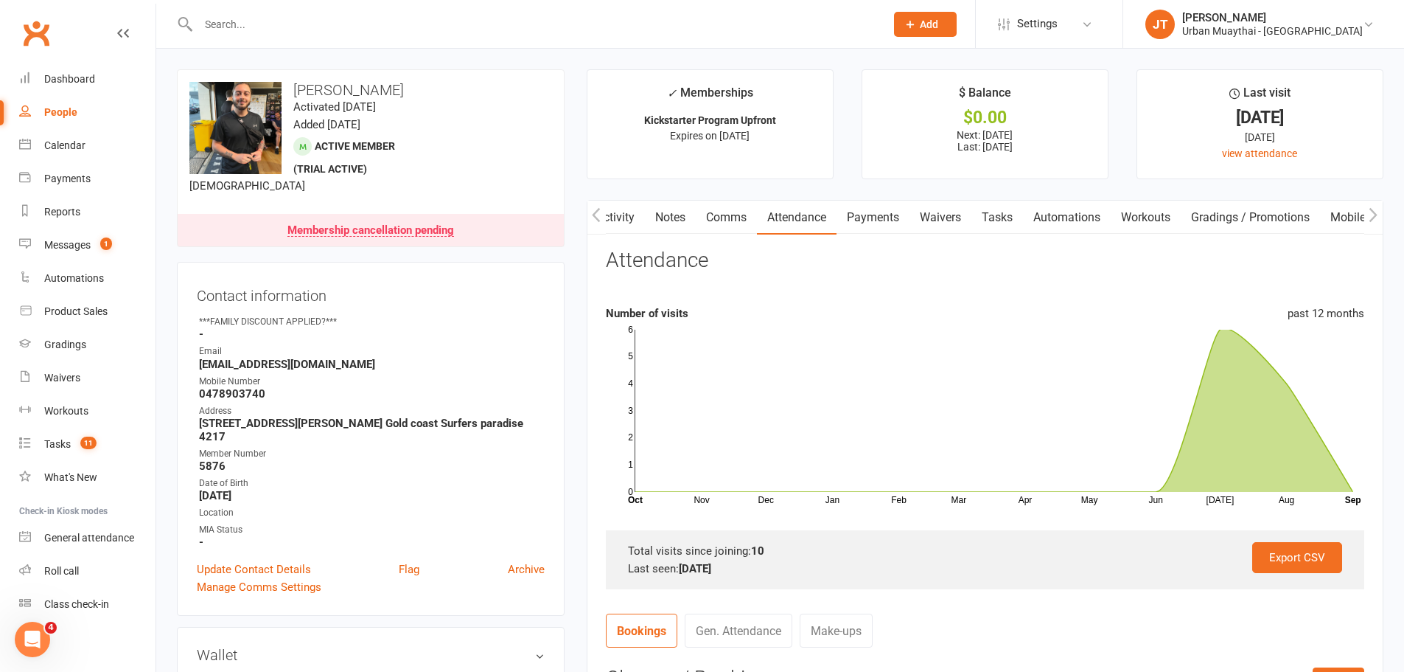
click at [884, 203] on link "Payments" at bounding box center [873, 218] width 73 height 34
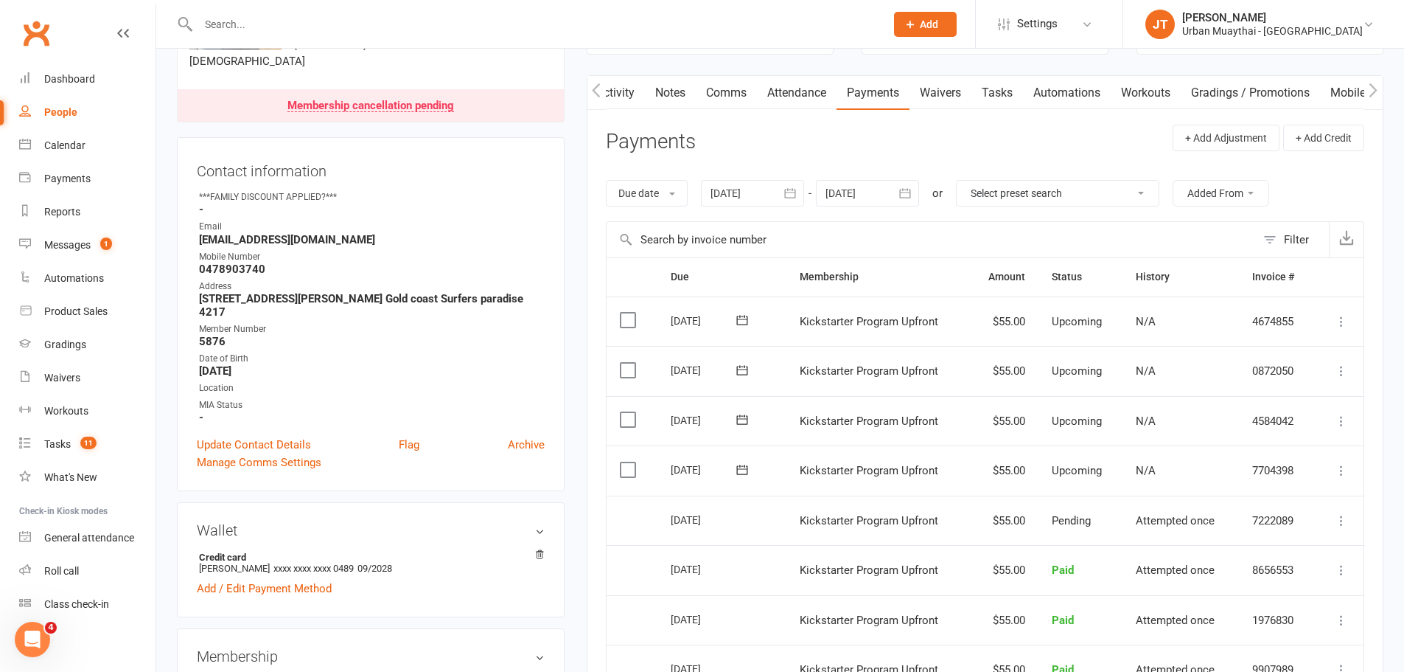
scroll to position [147, 0]
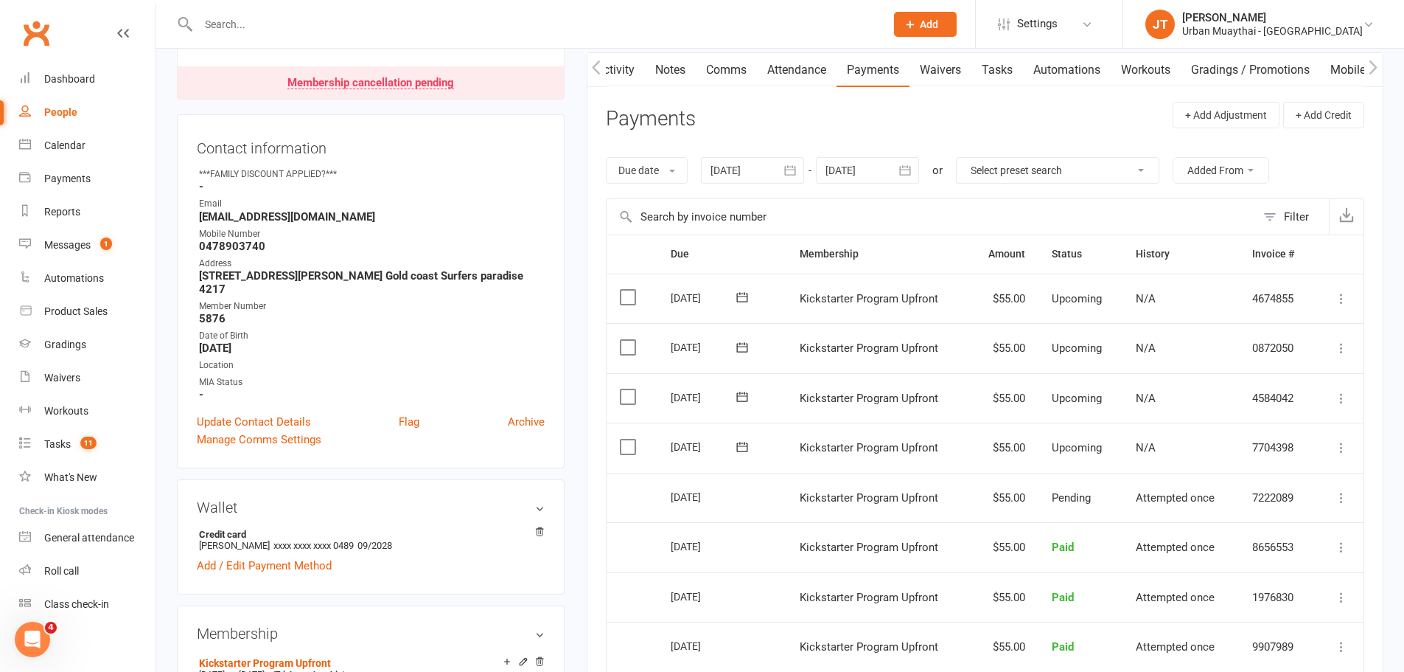
click at [1024, 49] on main "✓ Memberships Kickstarter Program Upfront Expires on [DATE] $ Balance $0.00 Nex…" at bounding box center [985, 433] width 819 height 1022
click at [1007, 70] on link "Tasks" at bounding box center [998, 70] width 52 height 34
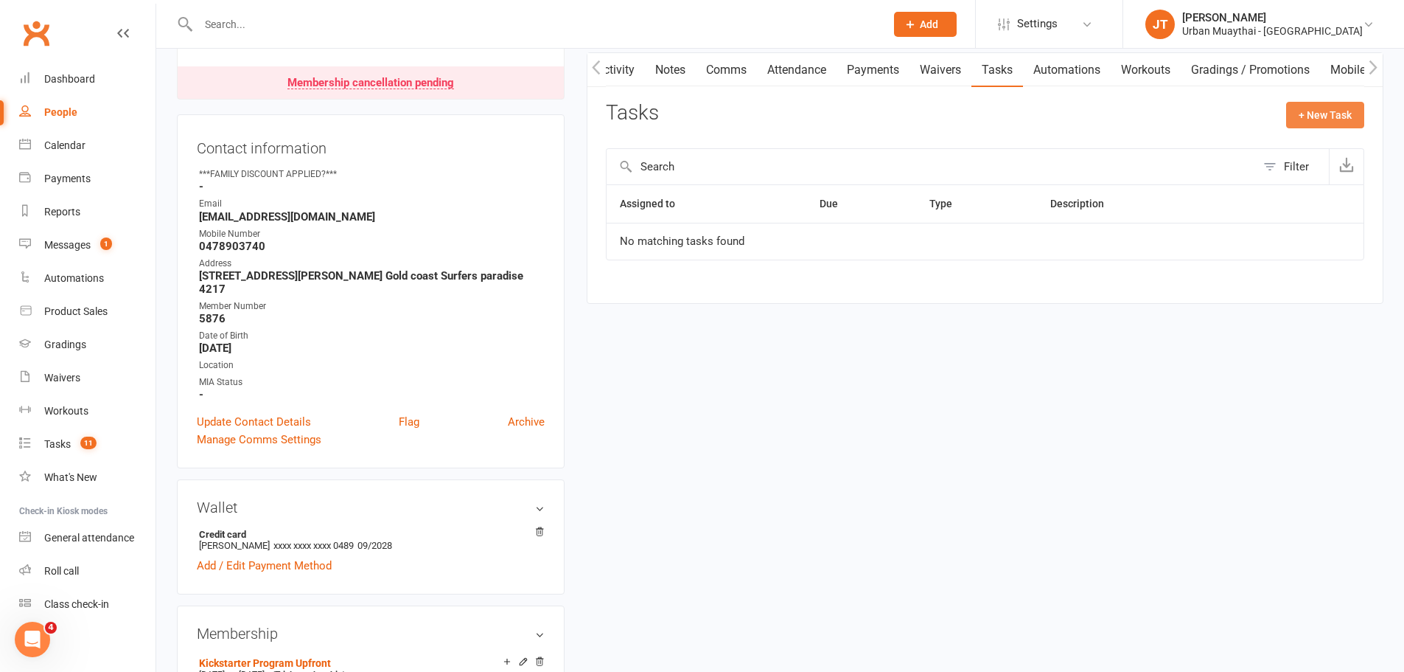
click at [1314, 122] on button "+ New Task" at bounding box center [1325, 115] width 78 height 27
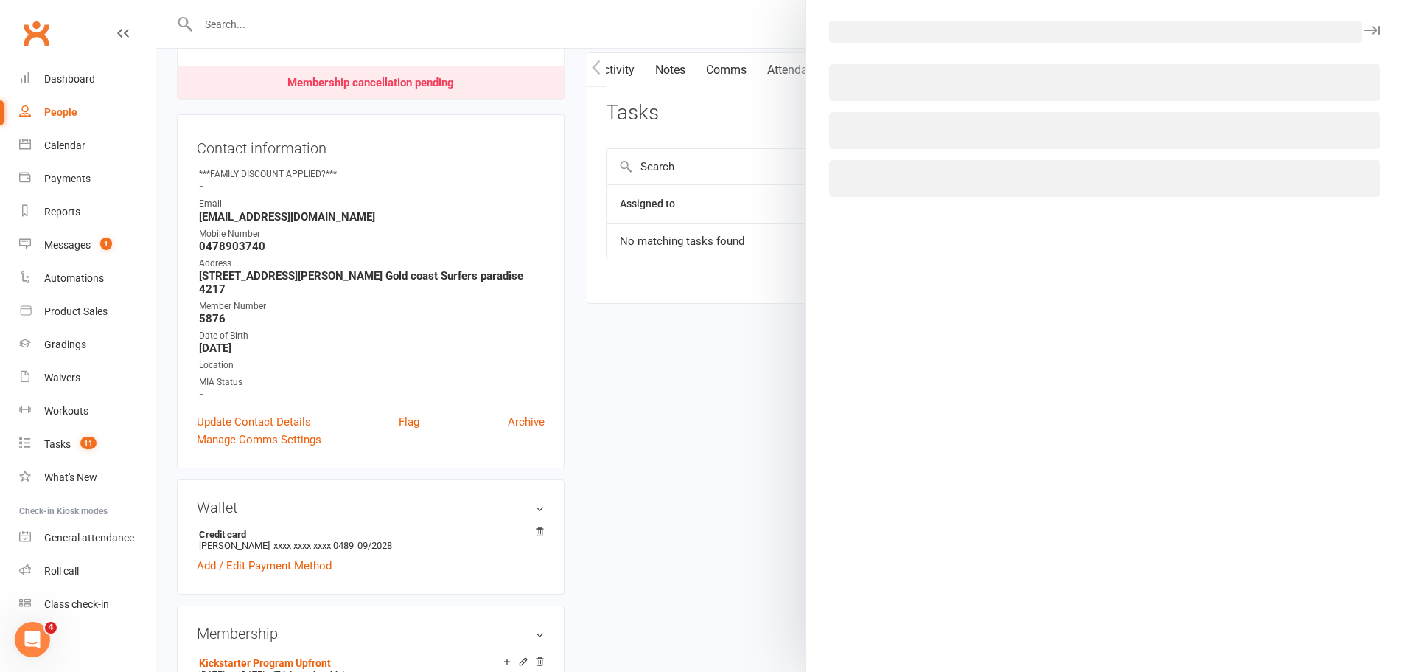
select select "53643"
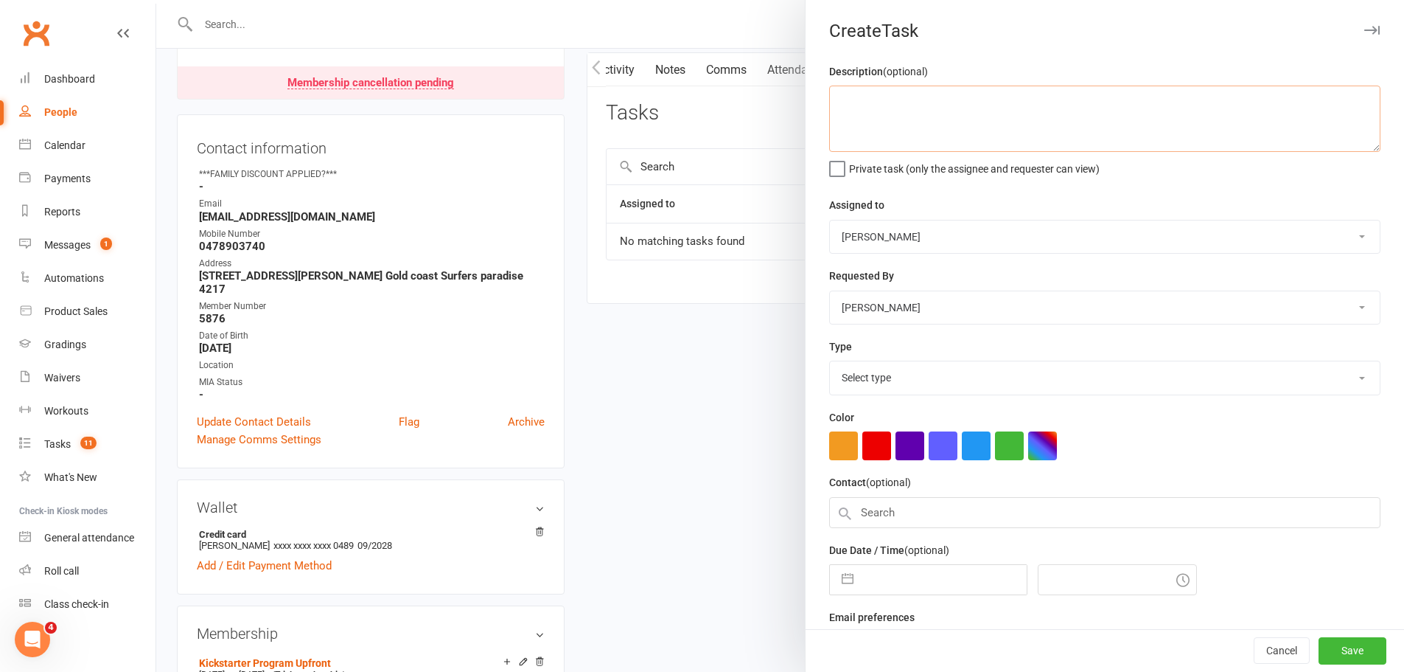
click at [911, 122] on textarea at bounding box center [1104, 119] width 551 height 66
type textarea "I"
click at [358, 21] on div at bounding box center [780, 336] width 1248 height 672
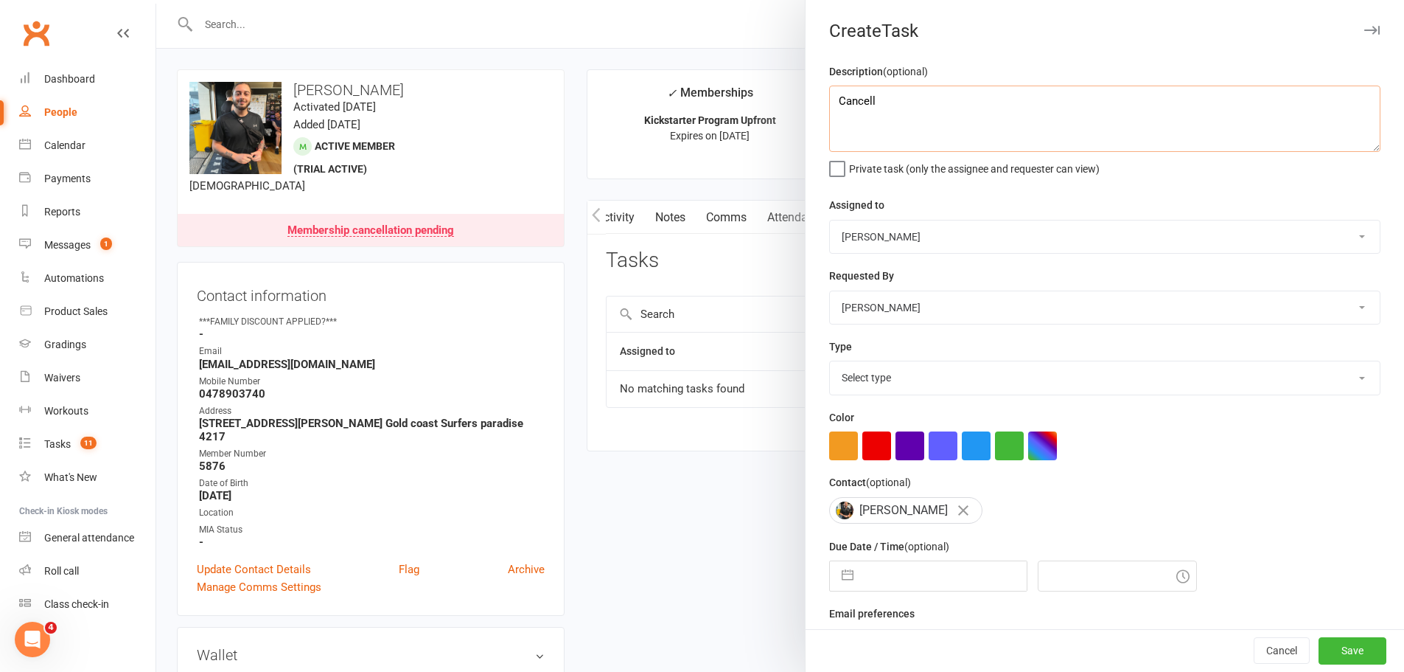
click at [896, 109] on textarea "Cancell" at bounding box center [1104, 119] width 551 height 66
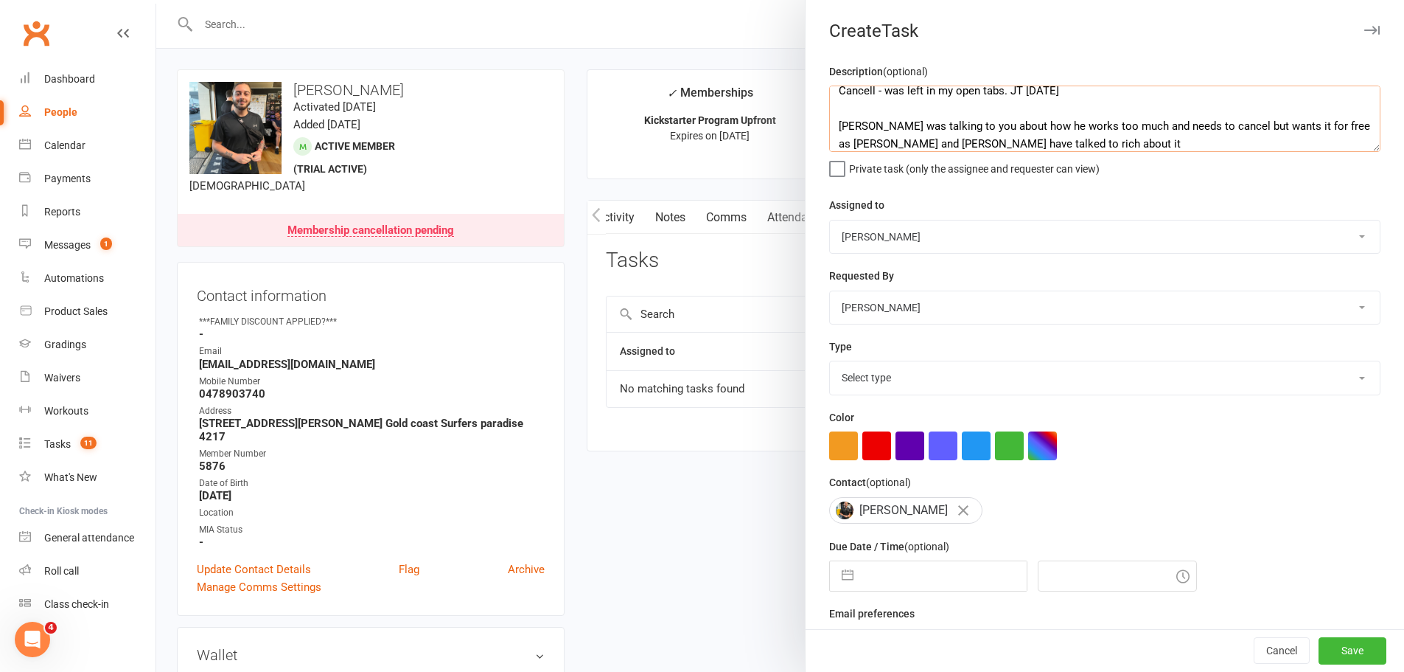
type textarea "Cancell - was left in my open tabs. JT [DATE] [PERSON_NAME] was talking to you …"
click at [854, 227] on select "[PERSON_NAME] [PERSON_NAME] [PERSON_NAME] [PERSON_NAME] [PERSON_NAME] [PERSON_N…" at bounding box center [1105, 236] width 550 height 32
select select "53603"
click at [830, 221] on select "[PERSON_NAME] [PERSON_NAME] [PERSON_NAME] [PERSON_NAME] [PERSON_NAME] [PERSON_N…" at bounding box center [1105, 236] width 550 height 32
click at [1333, 654] on button "Save" at bounding box center [1353, 651] width 68 height 27
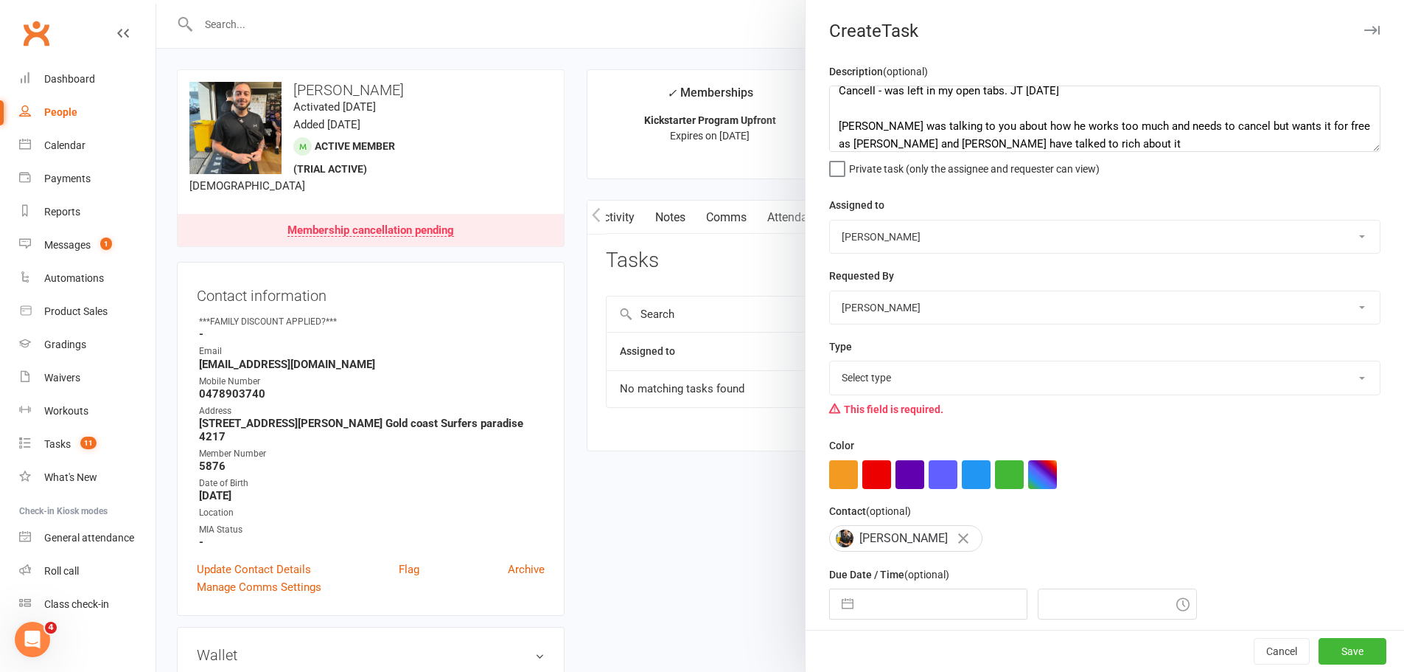
click at [992, 386] on select "Select type 2 week trial ending Admin/reception Cancellation Class attendance C…" at bounding box center [1105, 377] width 550 height 32
select select "7894"
click at [830, 364] on select "Select type 2 week trial ending Admin/reception Cancellation Class attendance C…" at bounding box center [1105, 377] width 550 height 32
click at [1329, 643] on button "Save" at bounding box center [1353, 651] width 68 height 27
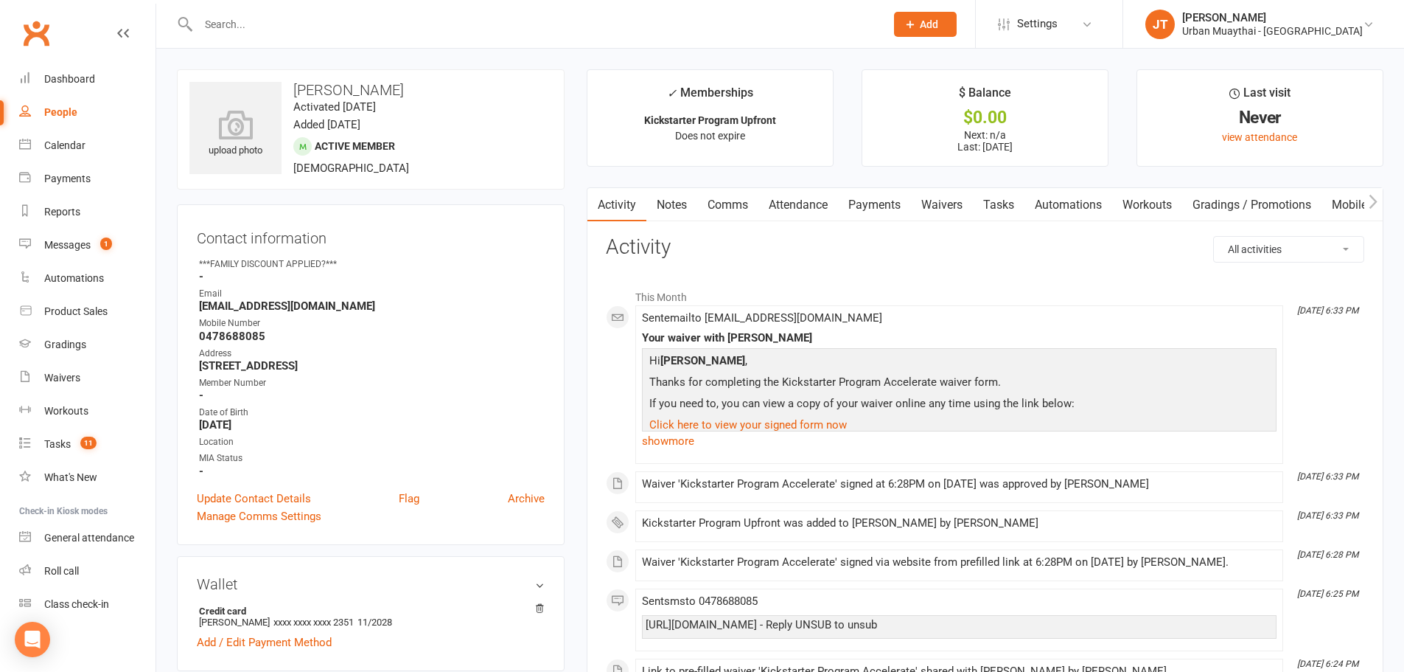
click at [878, 209] on link "Payments" at bounding box center [874, 205] width 73 height 34
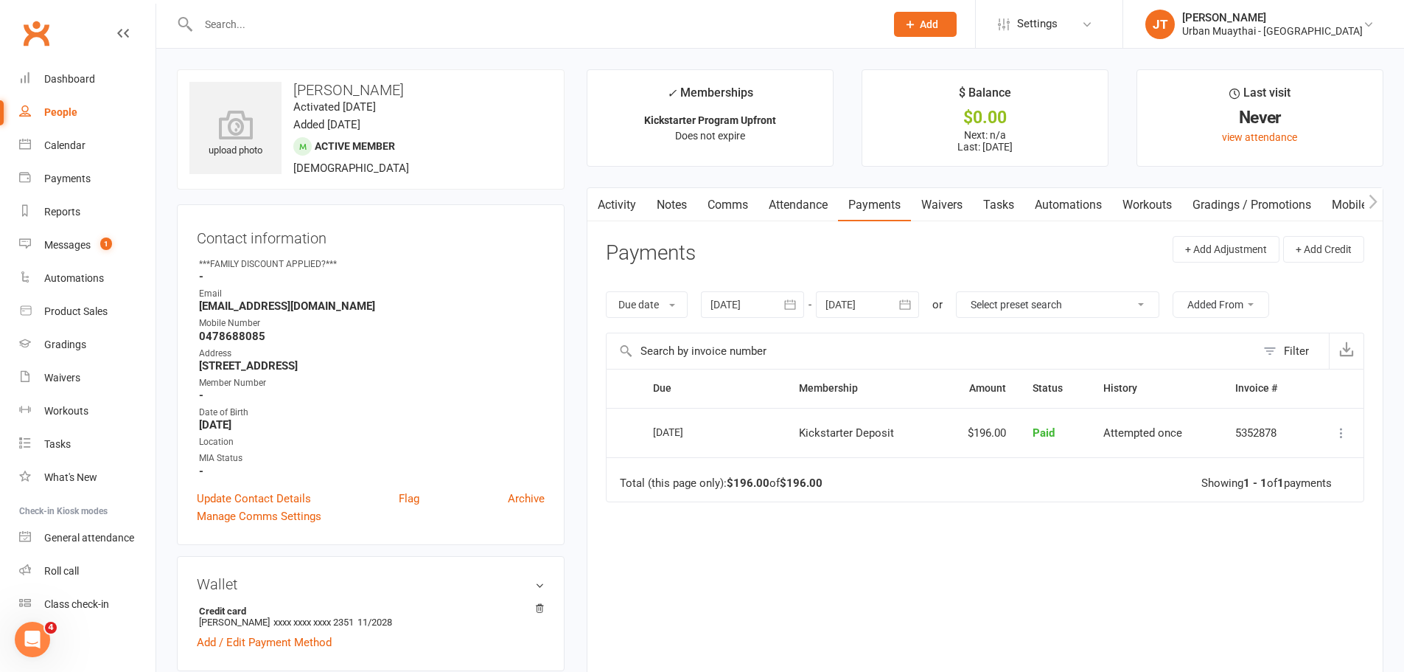
click at [862, 308] on div at bounding box center [867, 304] width 103 height 27
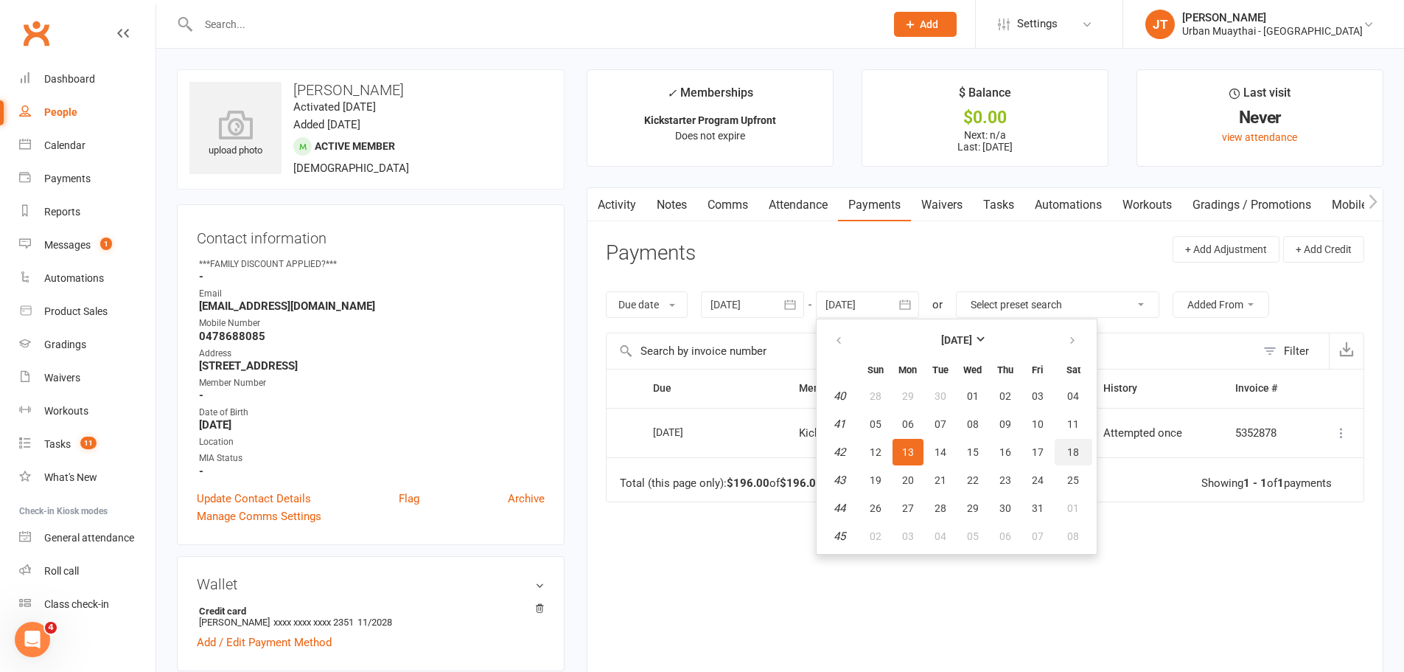
click at [1079, 461] on button "18" at bounding box center [1074, 452] width 38 height 27
type input "[DATE]"
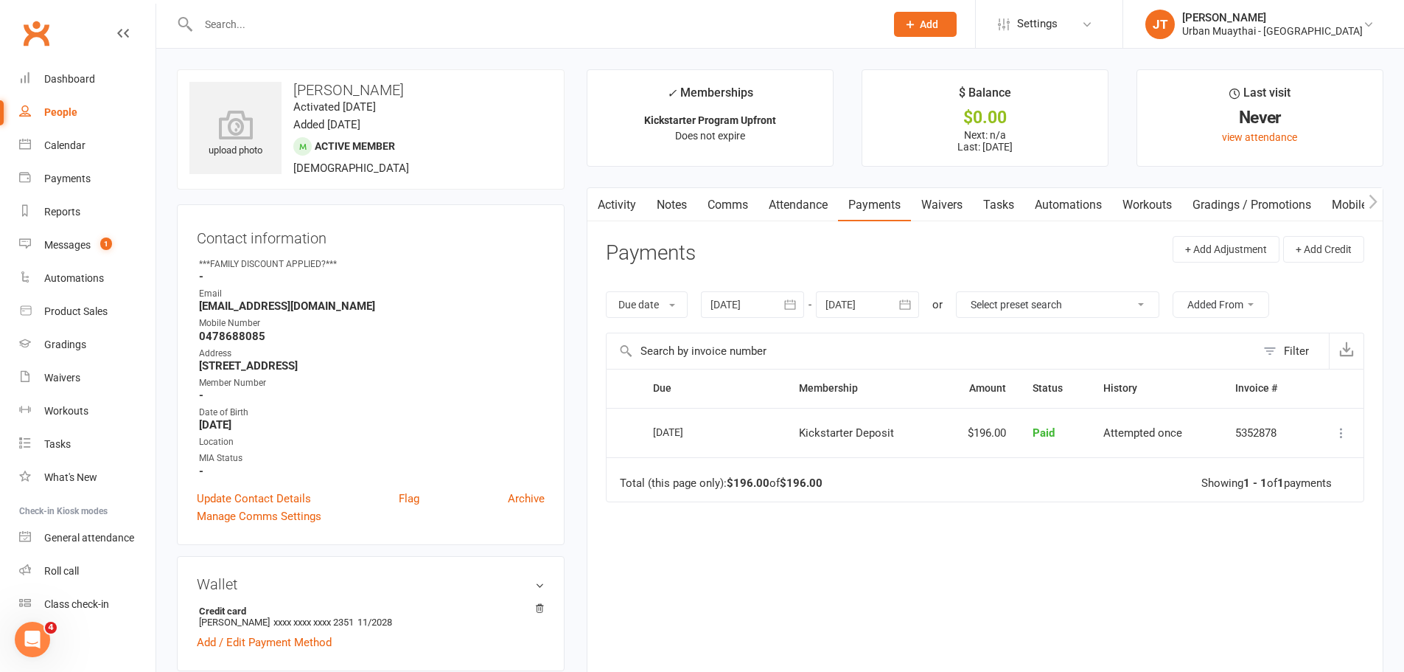
click at [856, 305] on div at bounding box center [867, 304] width 103 height 27
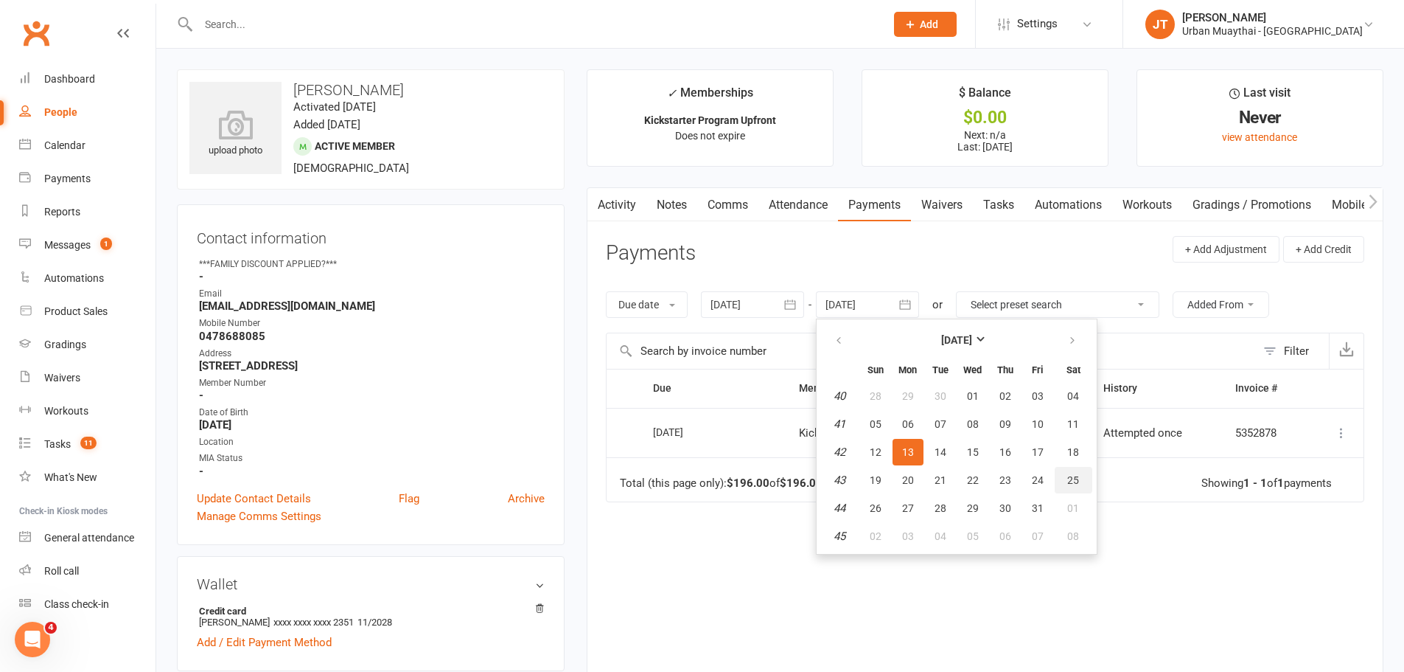
click at [1062, 487] on button "25" at bounding box center [1074, 480] width 38 height 27
type input "[DATE]"
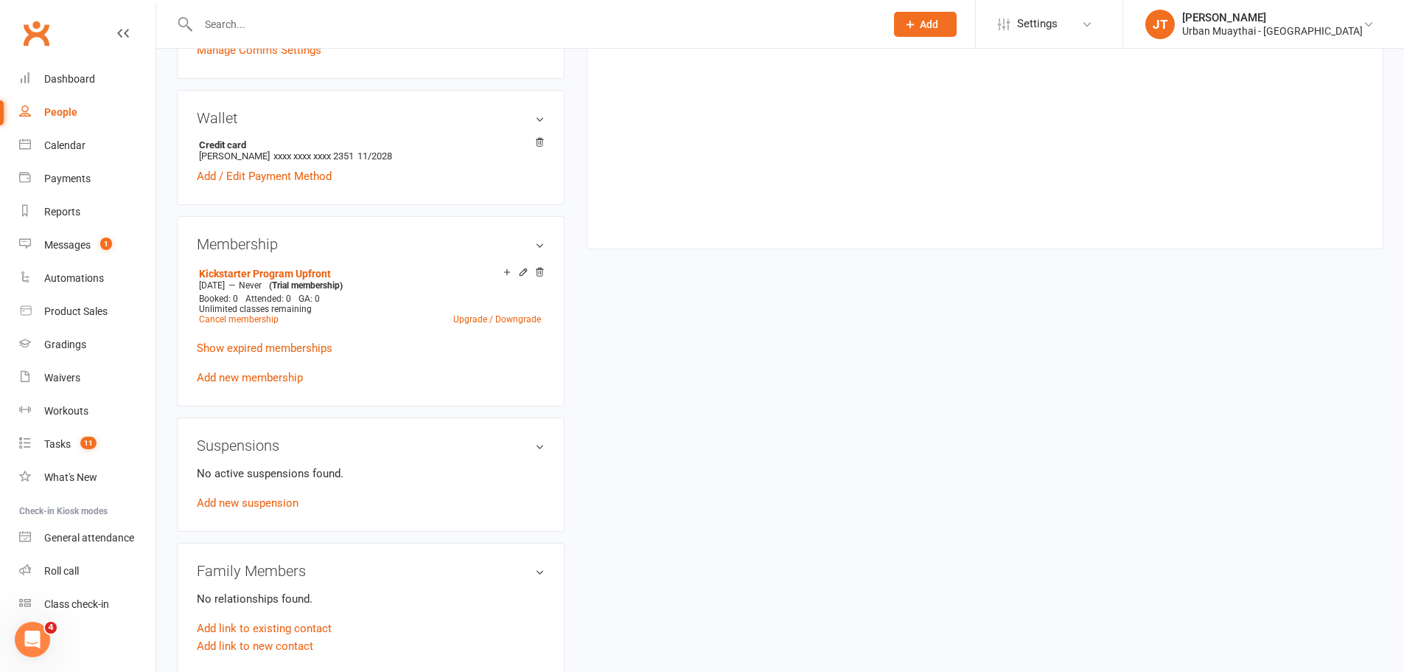
scroll to position [516, 0]
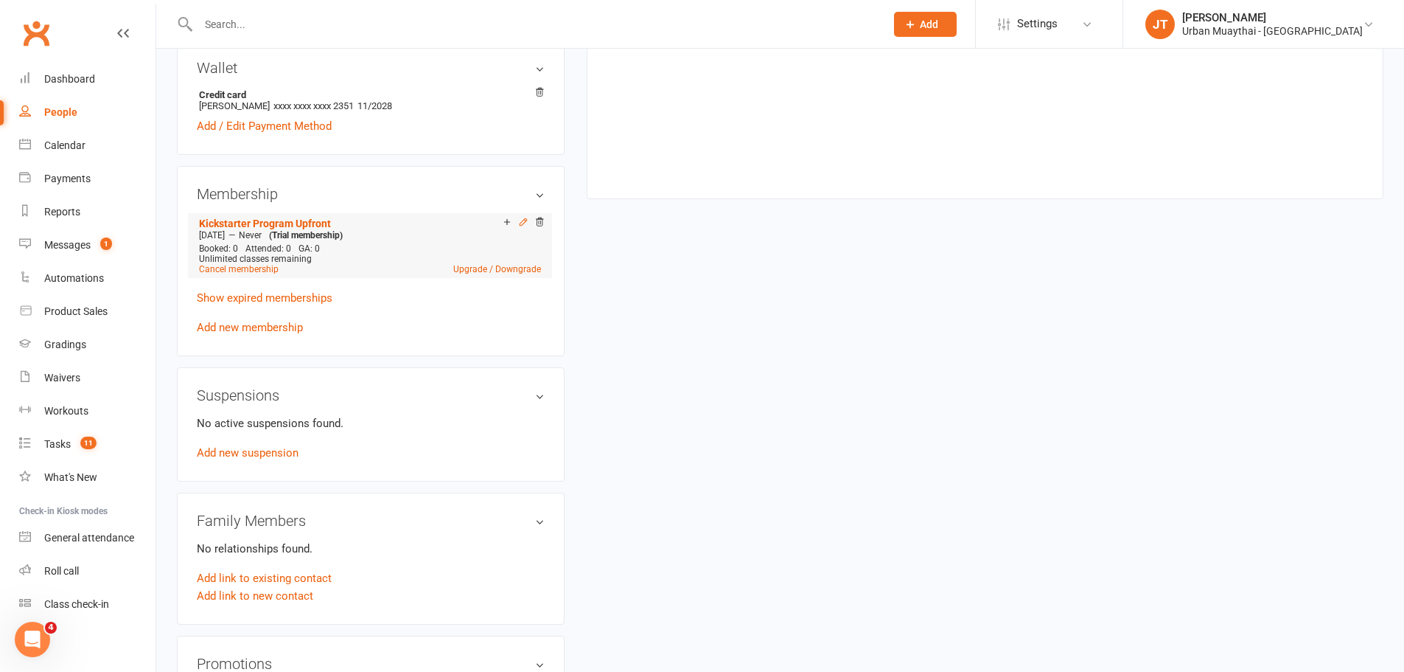
click at [522, 220] on icon at bounding box center [523, 221] width 7 height 7
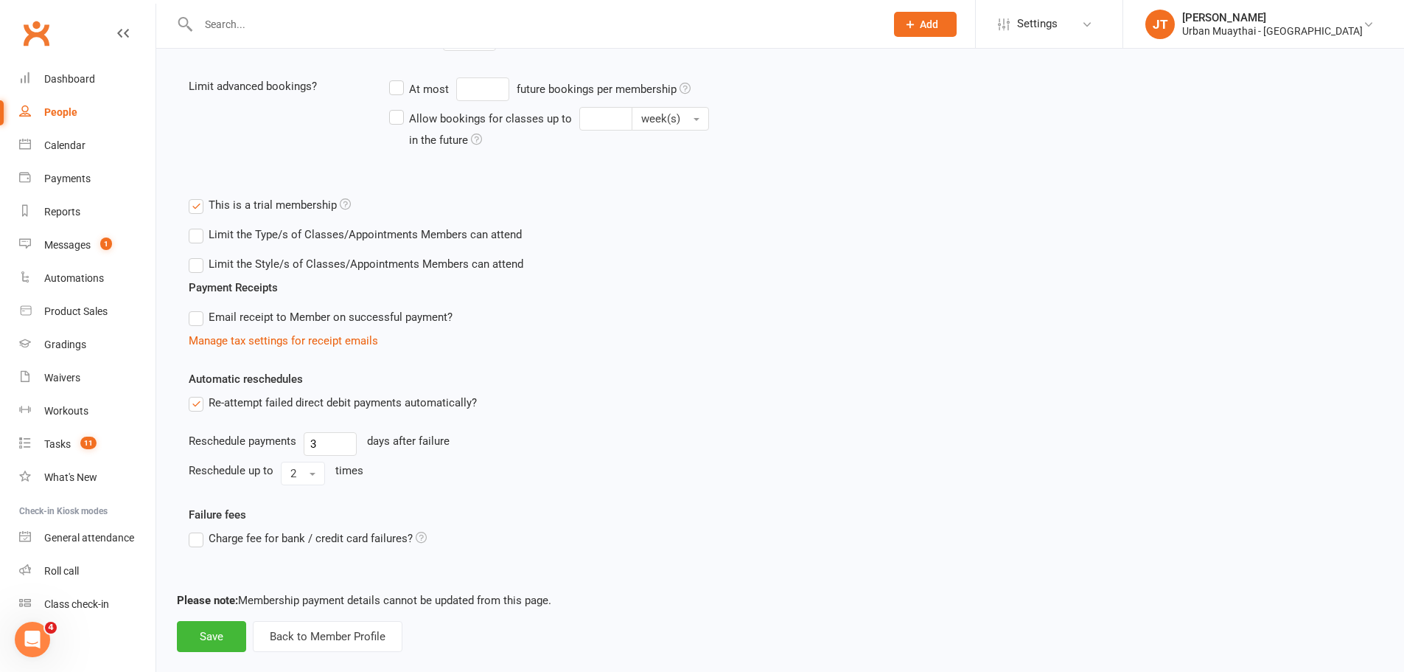
scroll to position [433, 0]
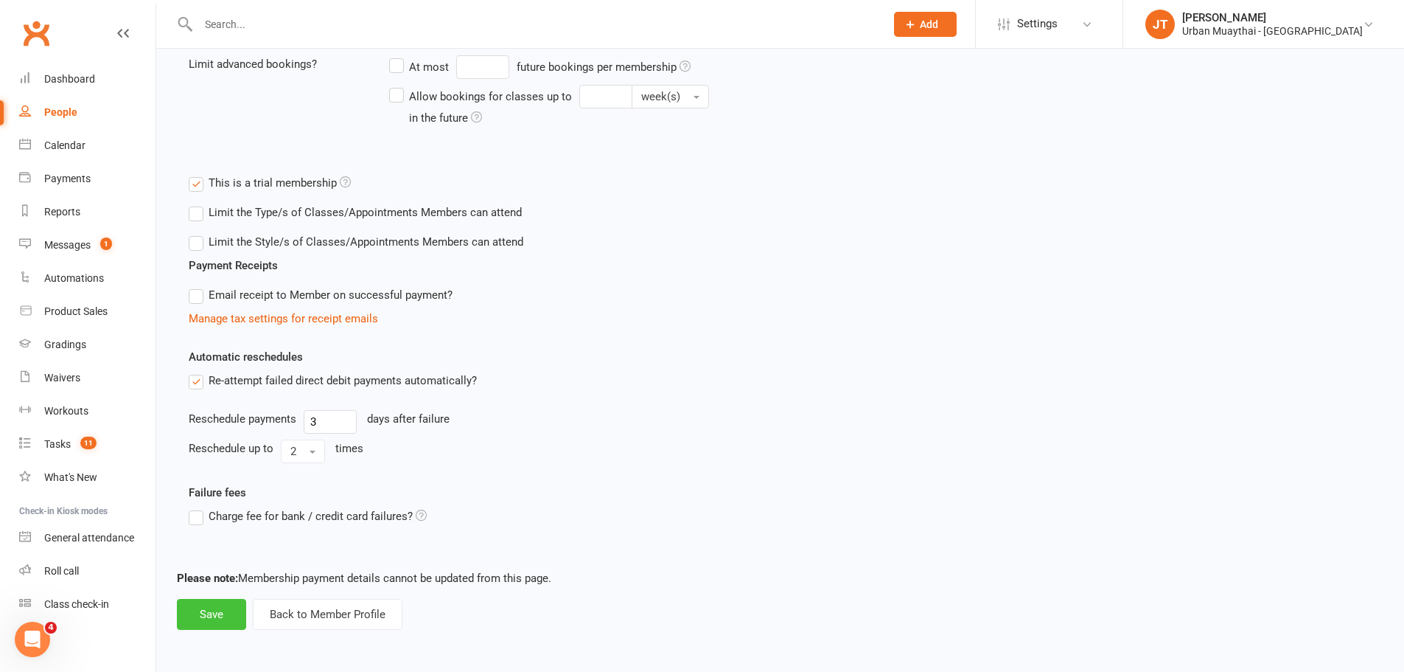
click at [228, 622] on button "Save" at bounding box center [211, 614] width 69 height 31
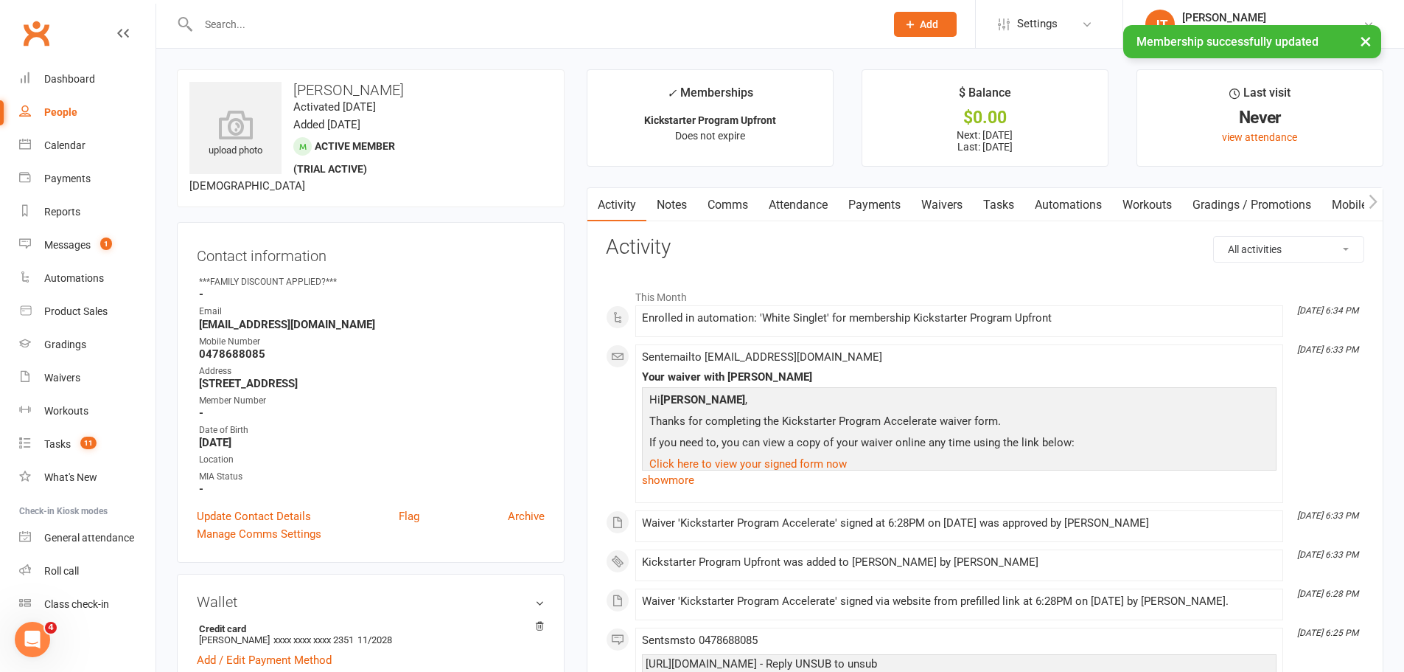
click at [890, 208] on link "Payments" at bounding box center [874, 205] width 73 height 34
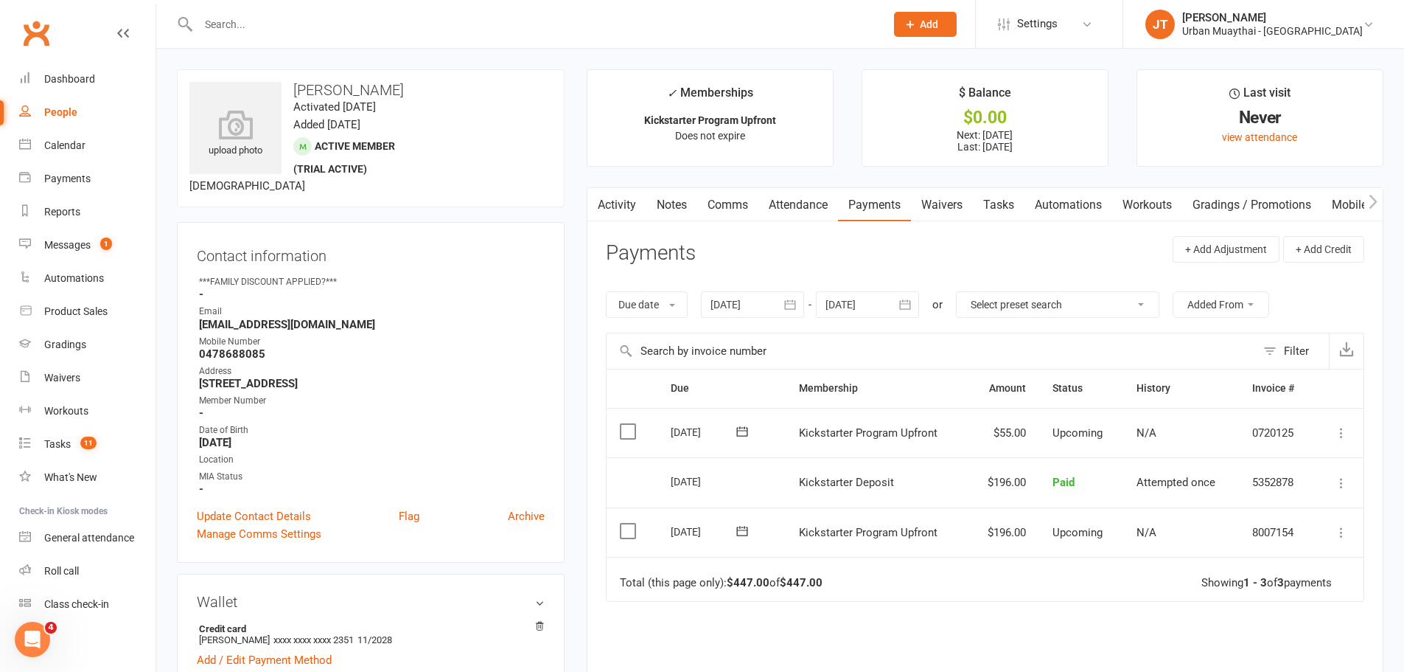
click at [1338, 530] on icon at bounding box center [1341, 532] width 15 height 15
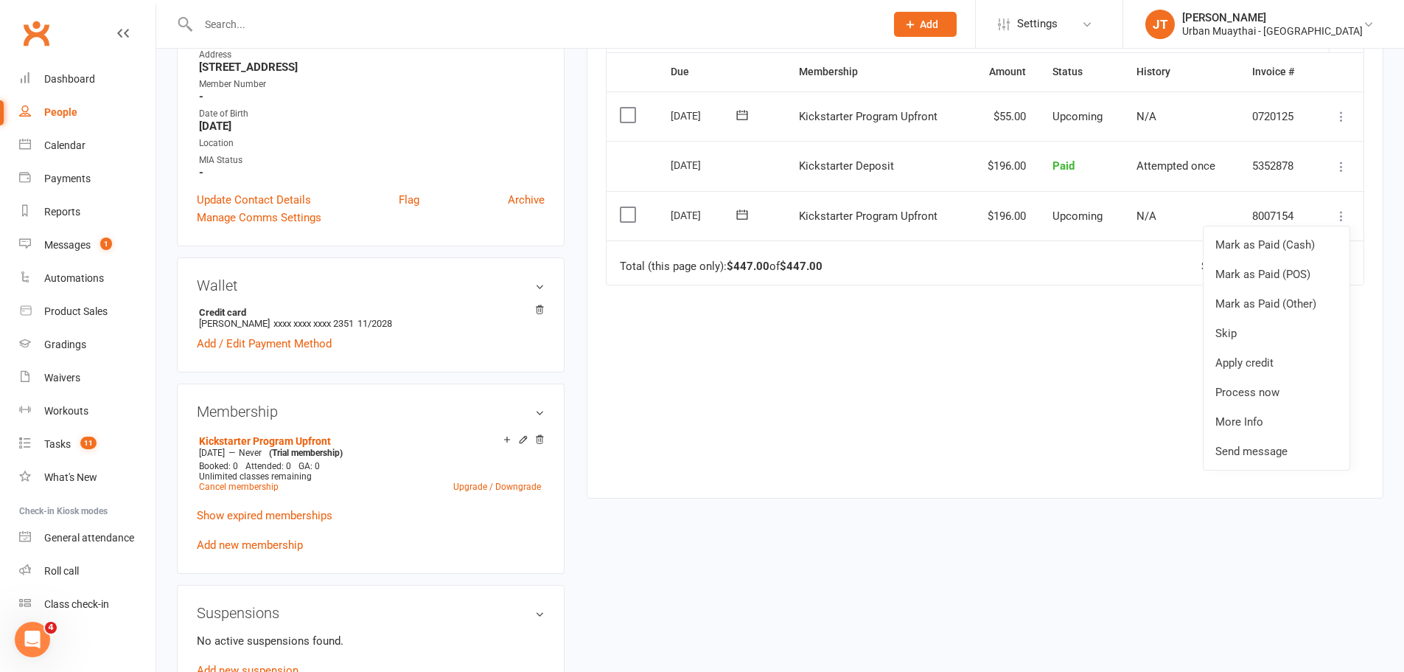
scroll to position [369, 0]
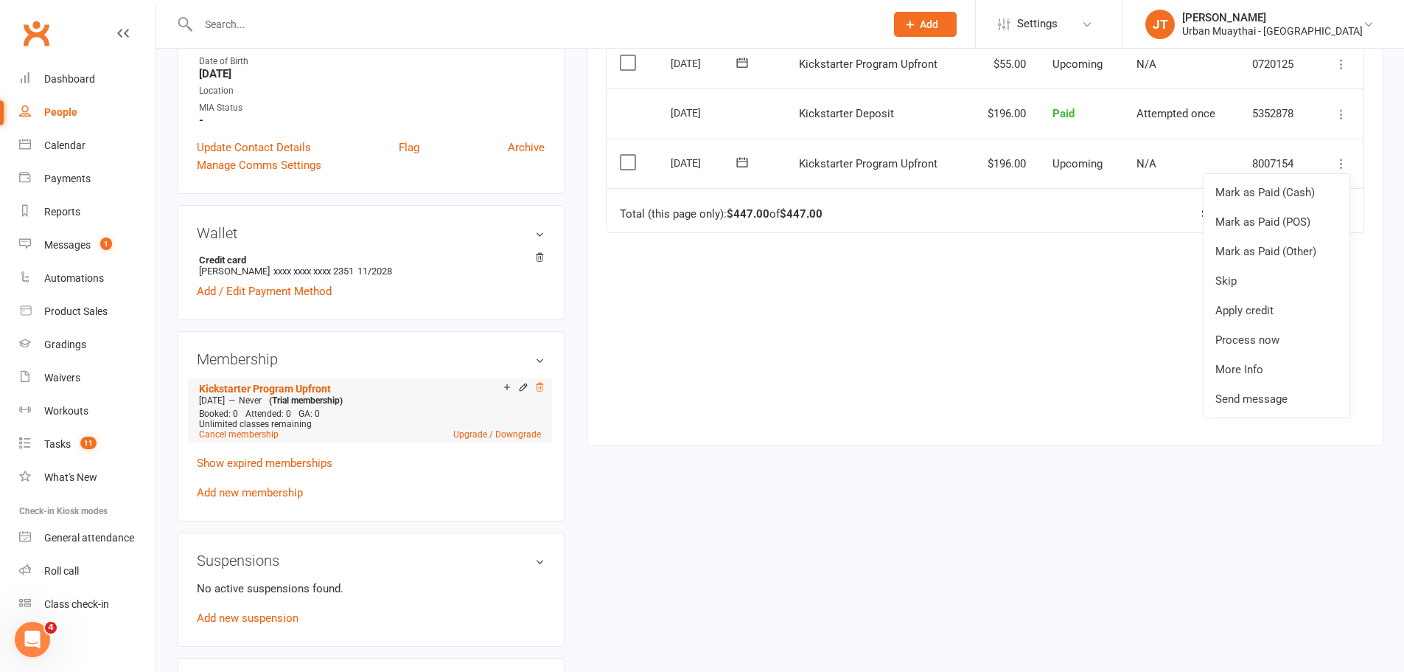
click at [541, 388] on icon at bounding box center [539, 387] width 10 height 10
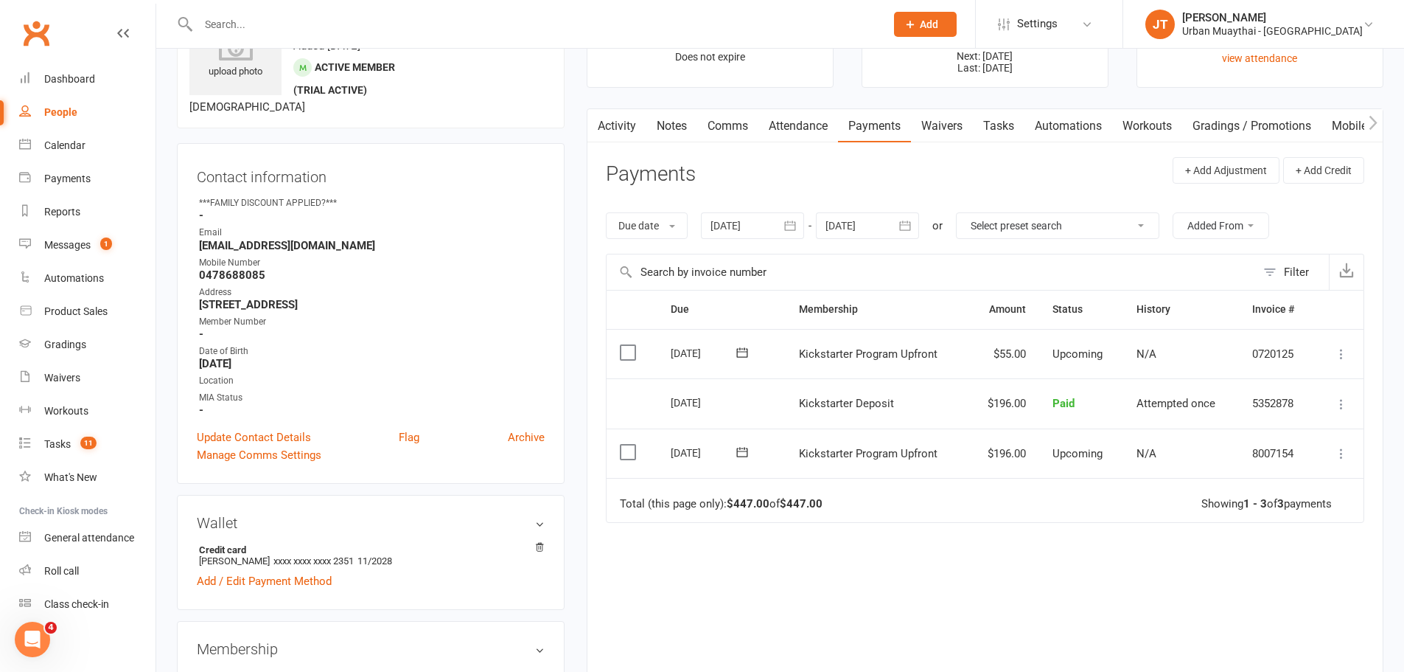
scroll to position [74, 0]
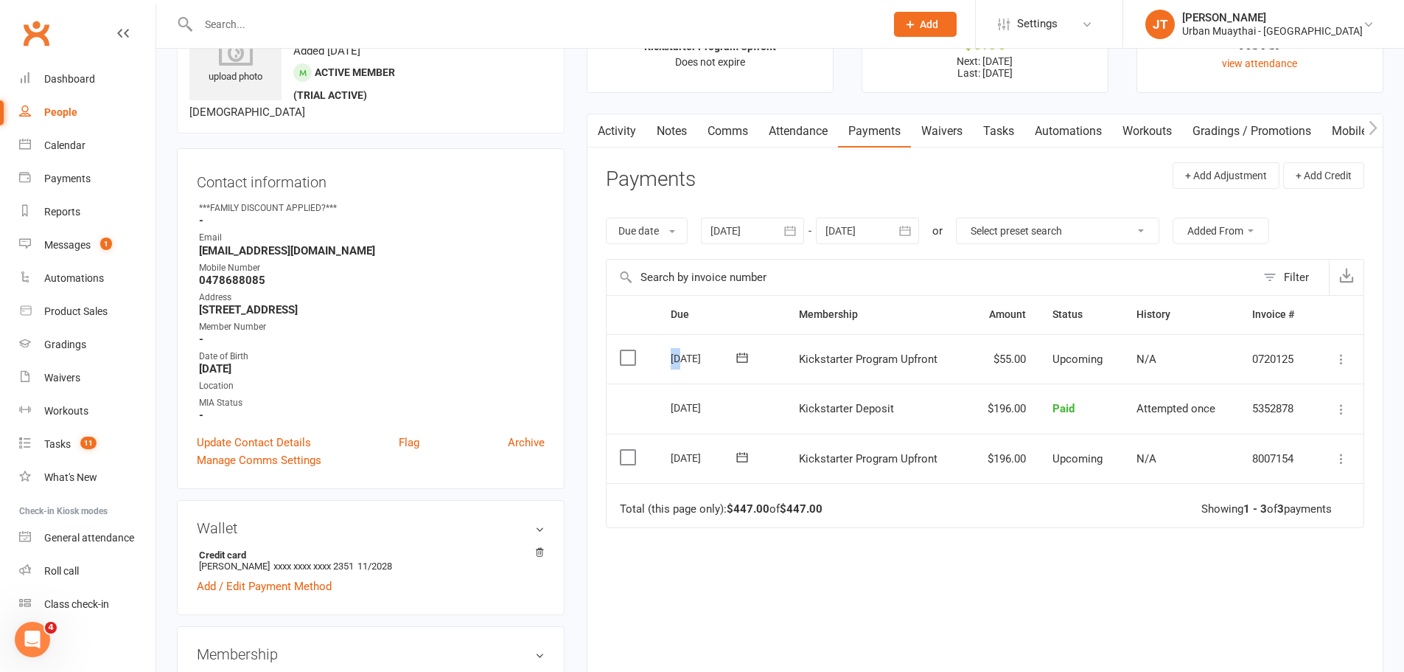
drag, startPoint x: 670, startPoint y: 360, endPoint x: 680, endPoint y: 360, distance: 10.3
click at [680, 360] on div "[DATE]" at bounding box center [705, 357] width 68 height 23
click at [680, 359] on div "[DATE]" at bounding box center [705, 357] width 68 height 23
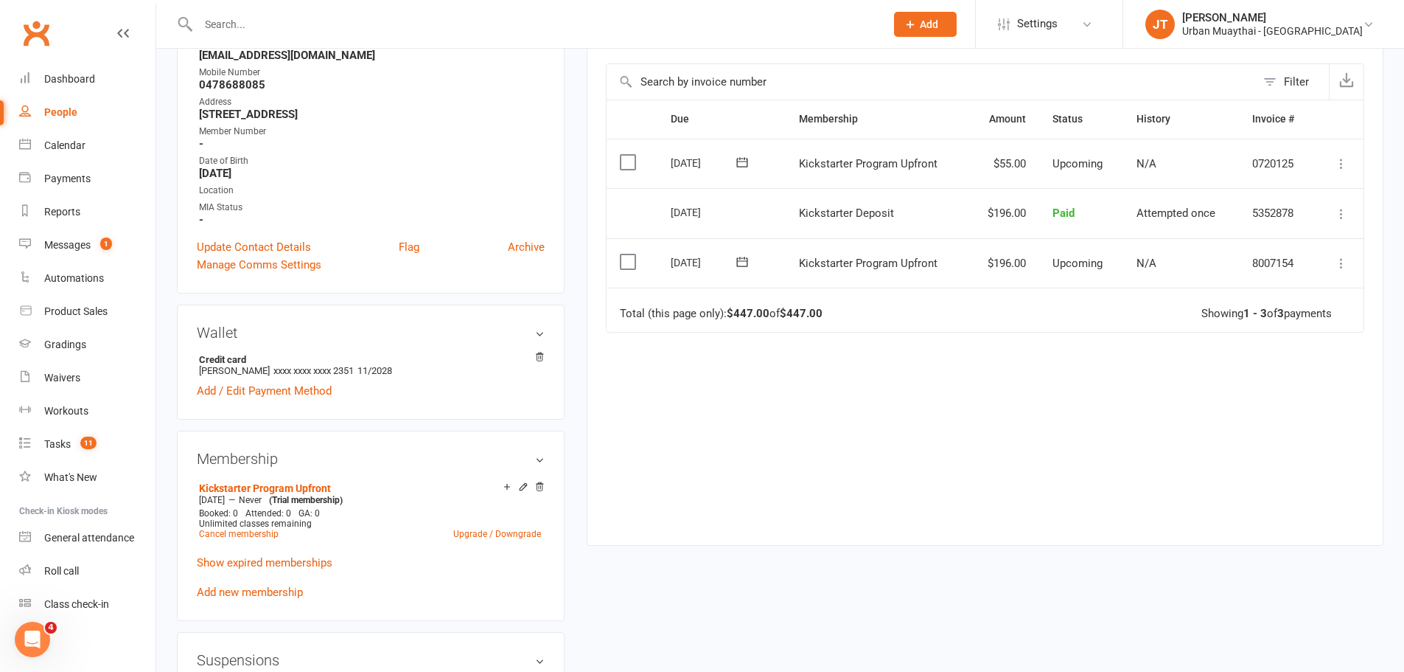
scroll to position [295, 0]
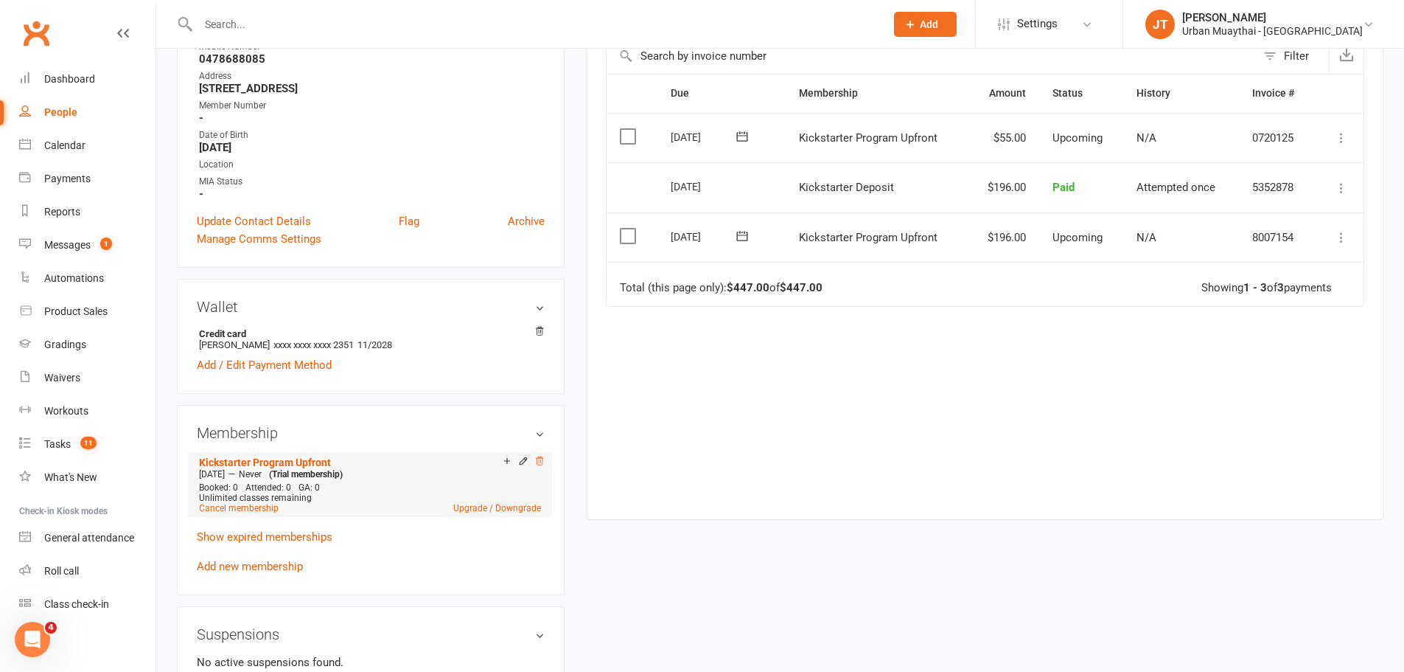
click at [537, 459] on icon at bounding box center [539, 461] width 10 height 10
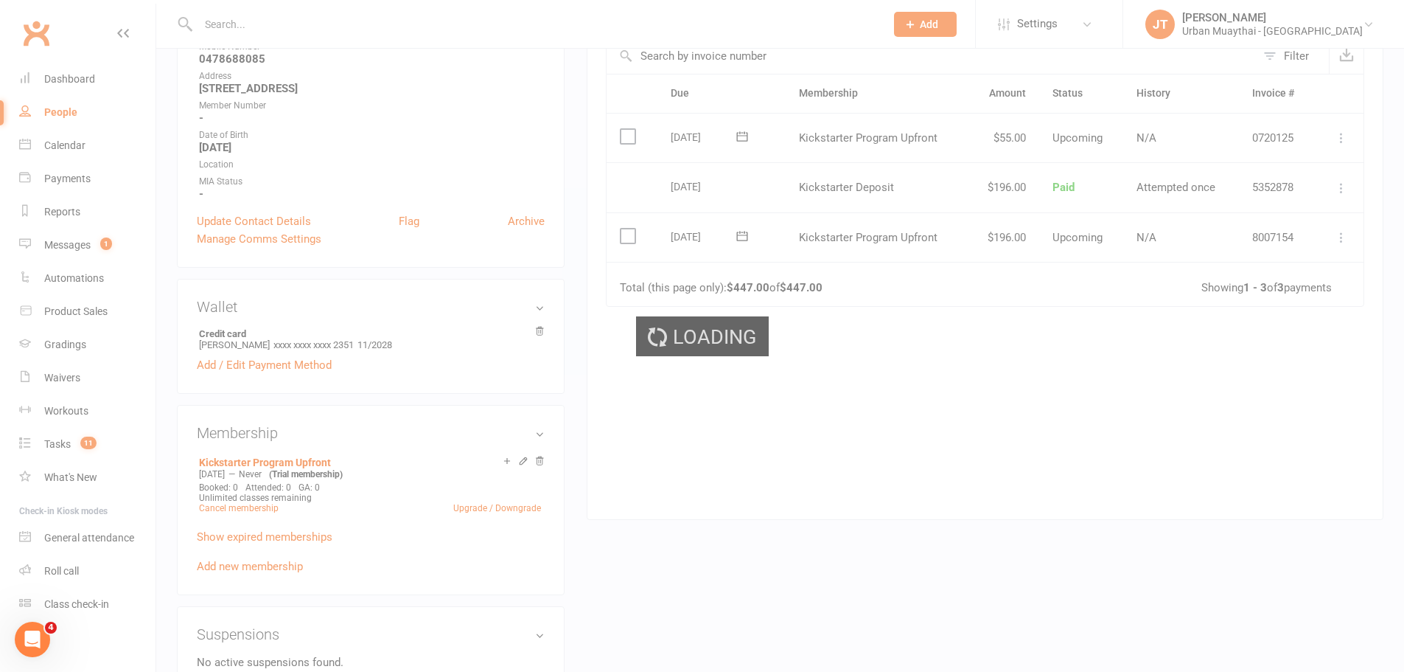
scroll to position [274, 0]
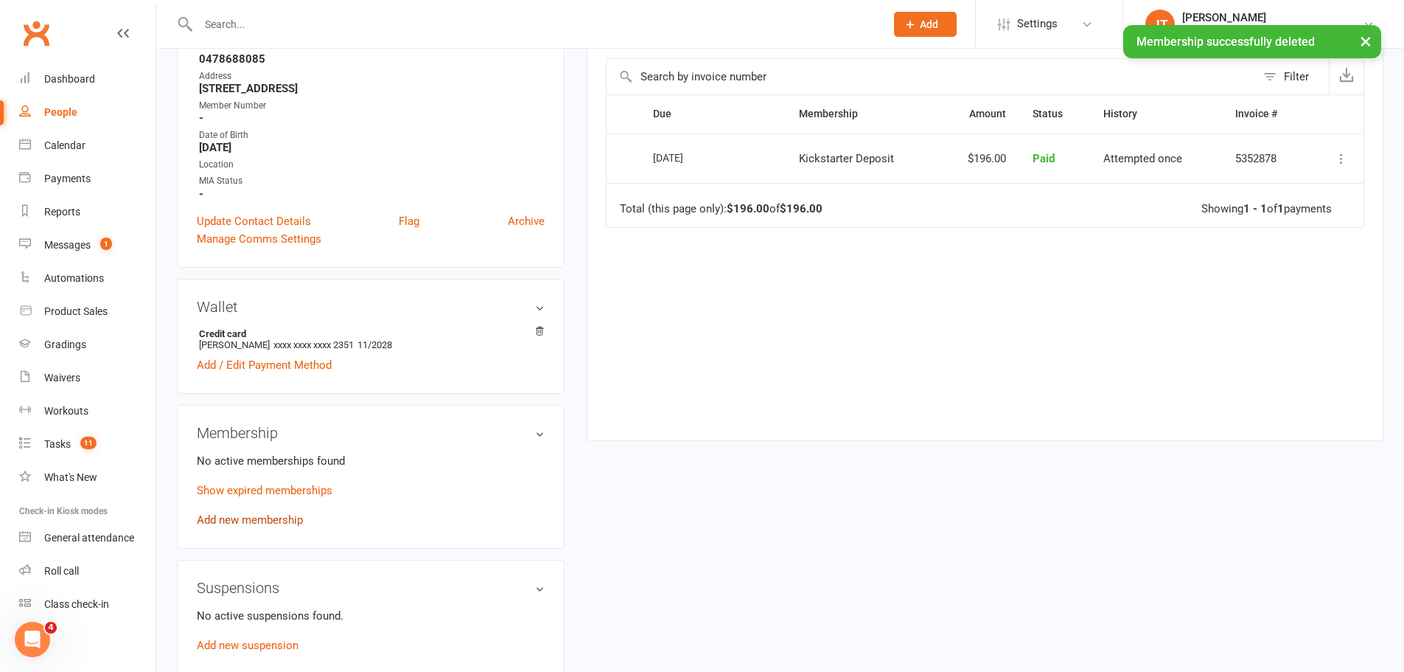
click at [289, 517] on link "Add new membership" at bounding box center [250, 519] width 106 height 13
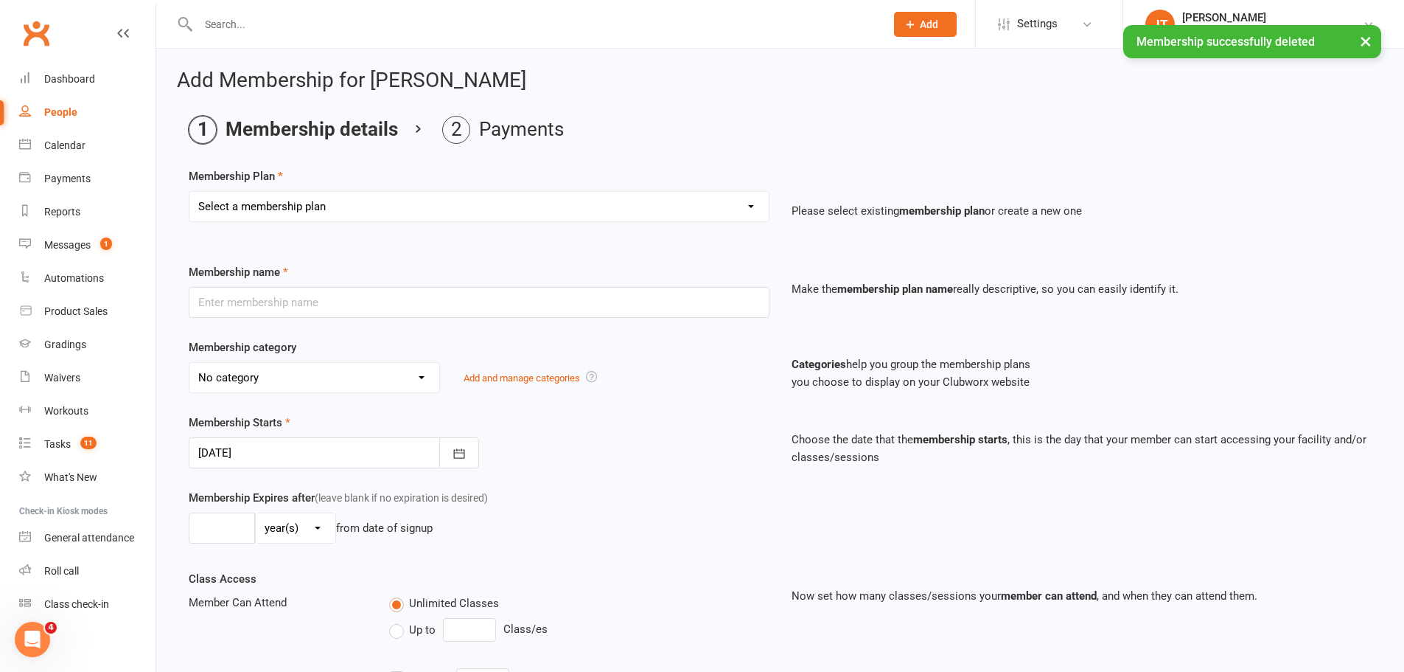
click at [722, 201] on select "Select a membership plan Create new Membership Plan Kickstarter Deposit Acceler…" at bounding box center [478, 206] width 579 height 29
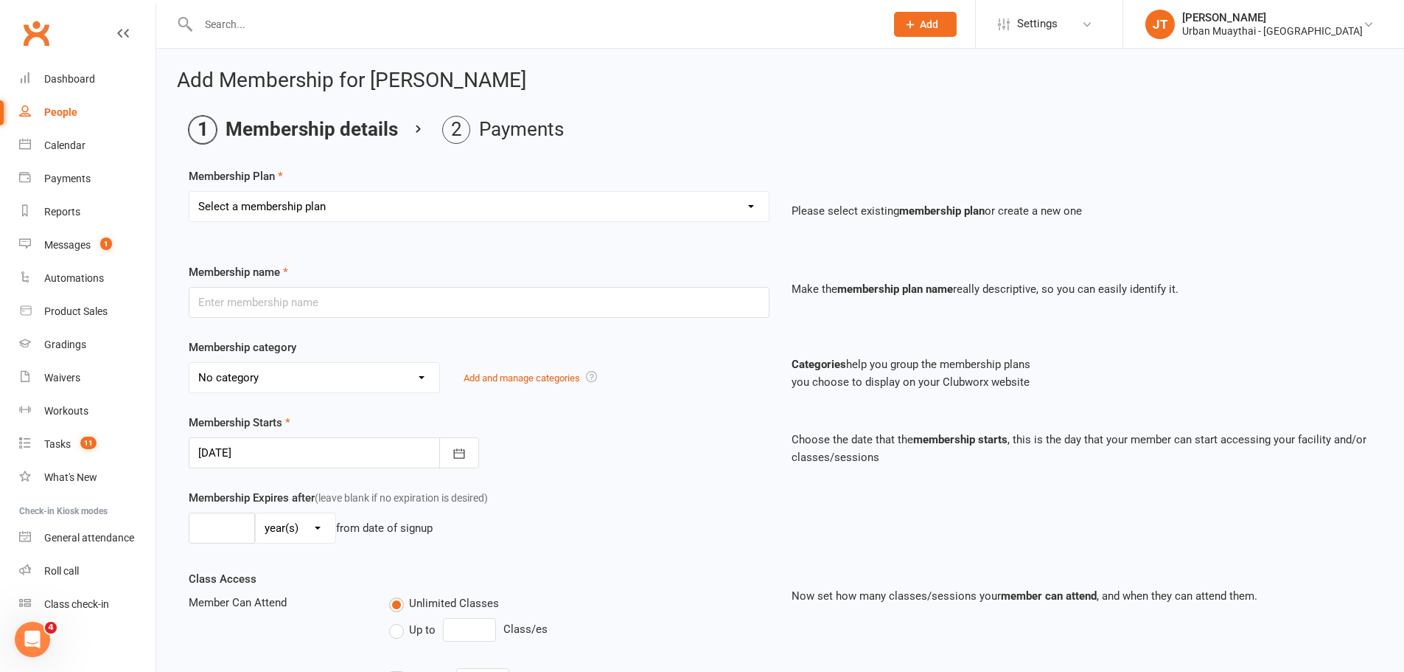
select select "24"
click at [189, 192] on select "Select a membership plan Create new Membership Plan Kickstarter Deposit Acceler…" at bounding box center [478, 206] width 579 height 29
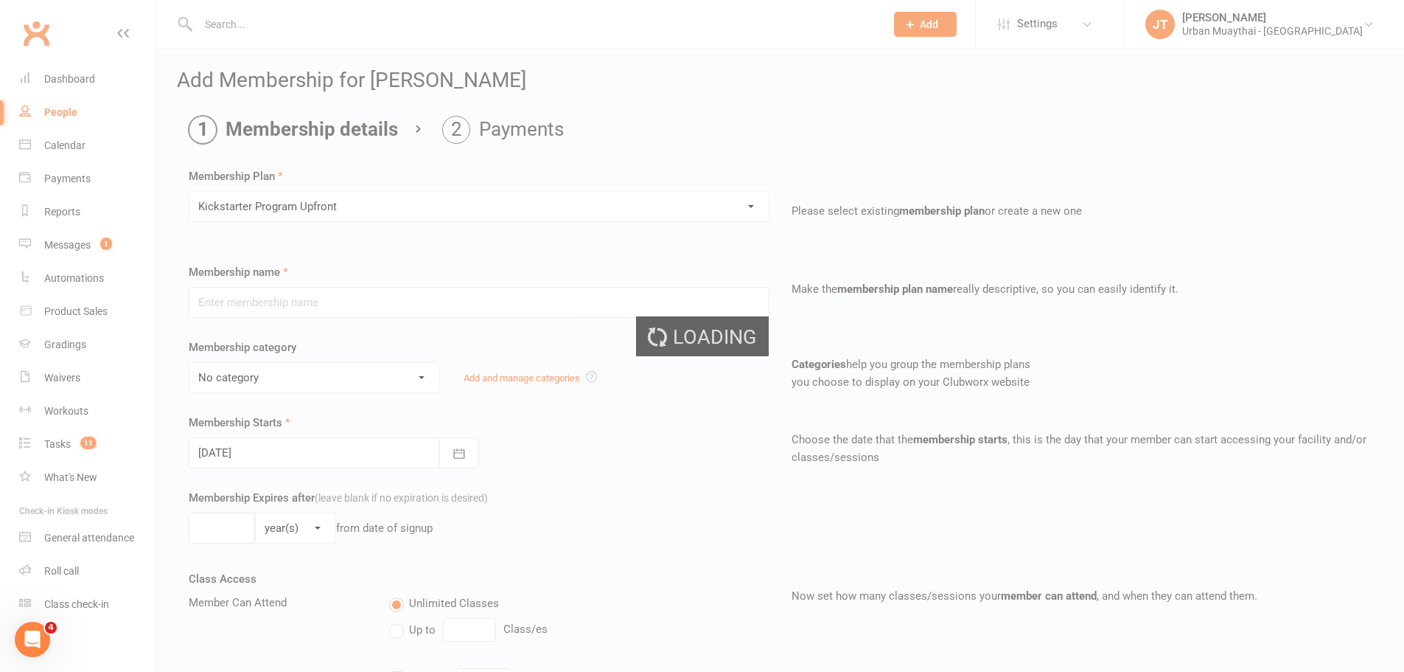
type input "Kickstarter Program Upfront"
type input "0"
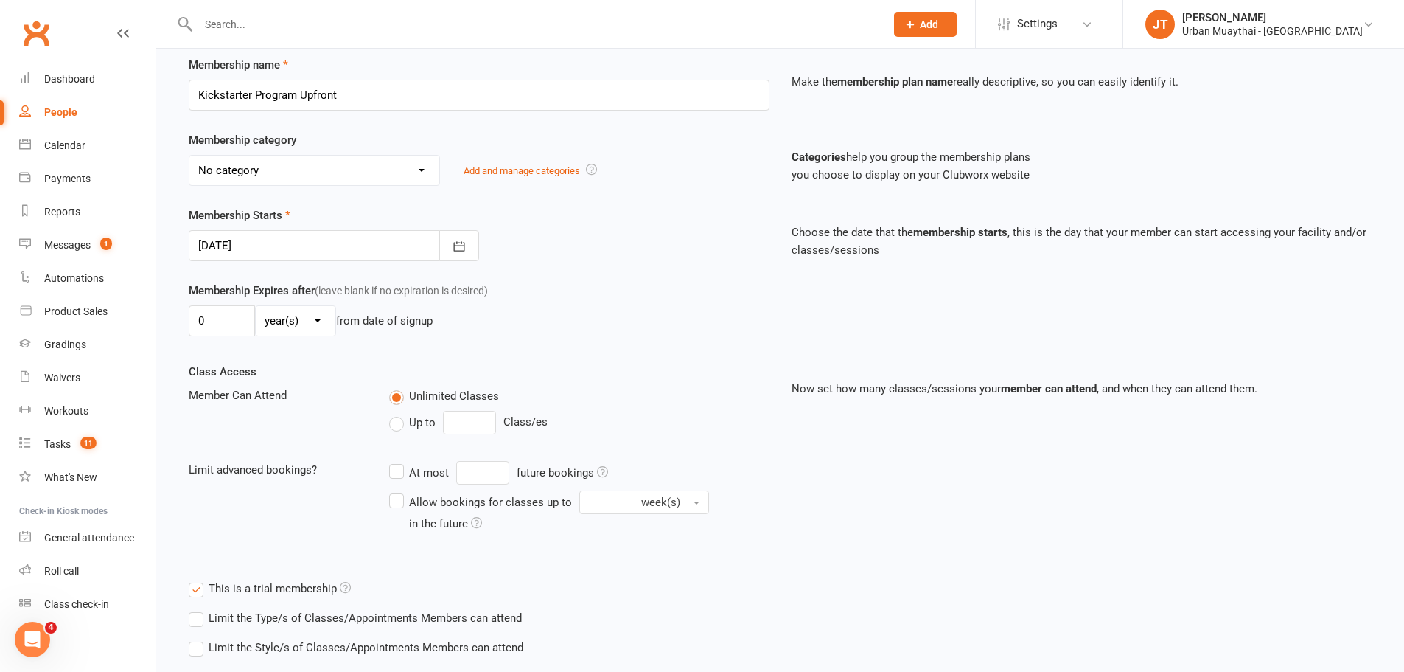
scroll to position [294, 0]
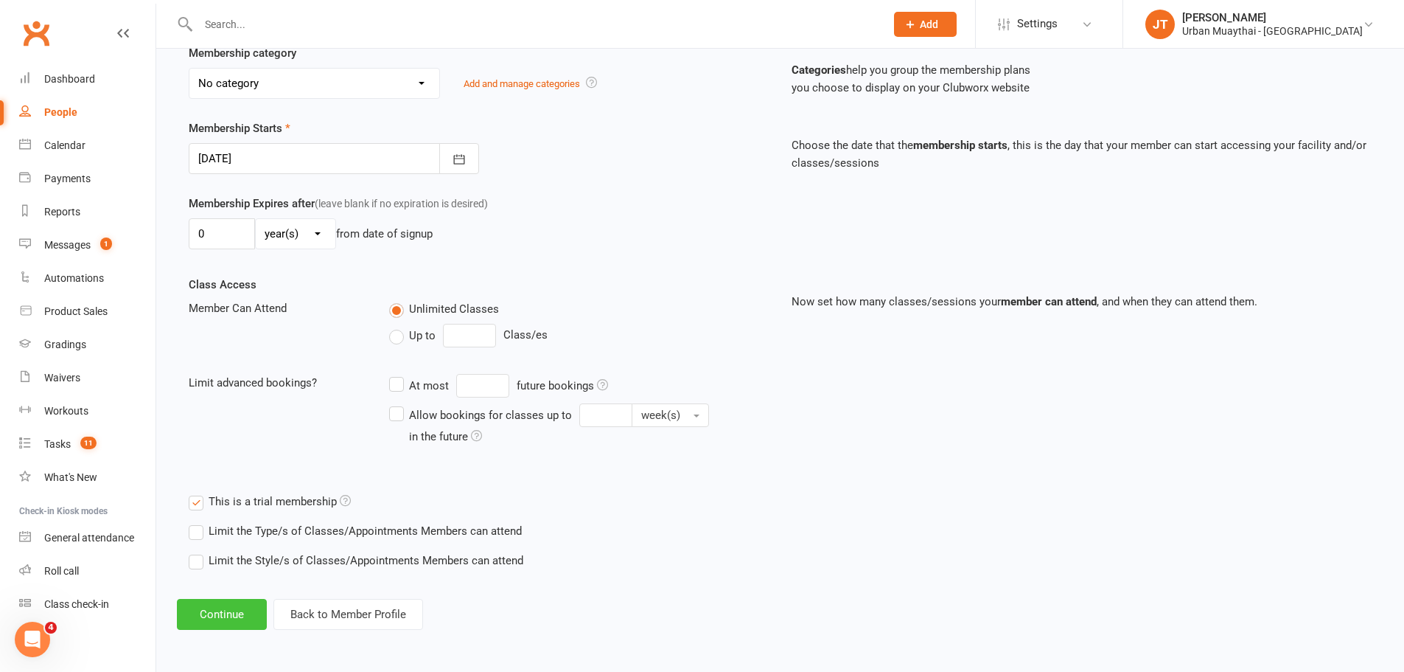
click at [220, 610] on button "Continue" at bounding box center [222, 614] width 90 height 31
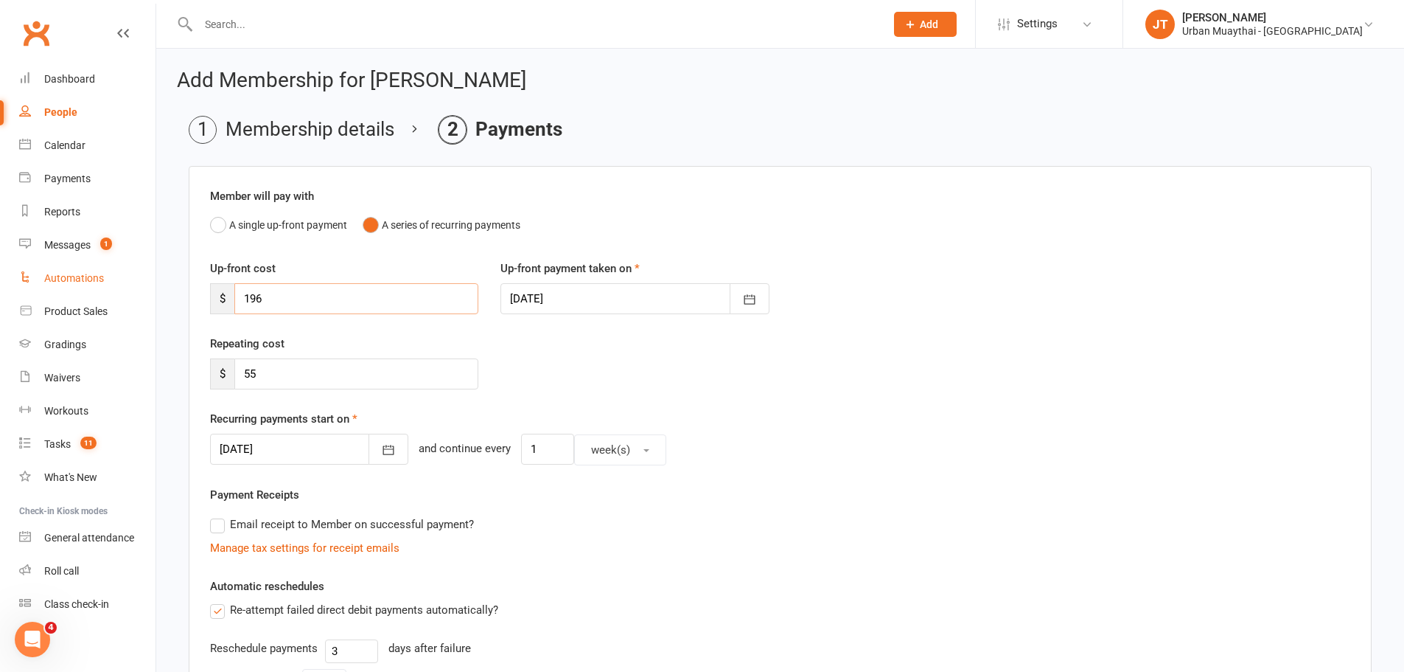
drag, startPoint x: 303, startPoint y: 296, endPoint x: 114, endPoint y: 292, distance: 188.8
click at [115, 292] on ui-view "Prospect Member Non-attending contact Class / event Appointment Grading event T…" at bounding box center [702, 512] width 1404 height 1017
type input "0"
click at [776, 358] on div "Repeating cost $ 55" at bounding box center [780, 372] width 1163 height 75
click at [661, 304] on div at bounding box center [635, 298] width 268 height 31
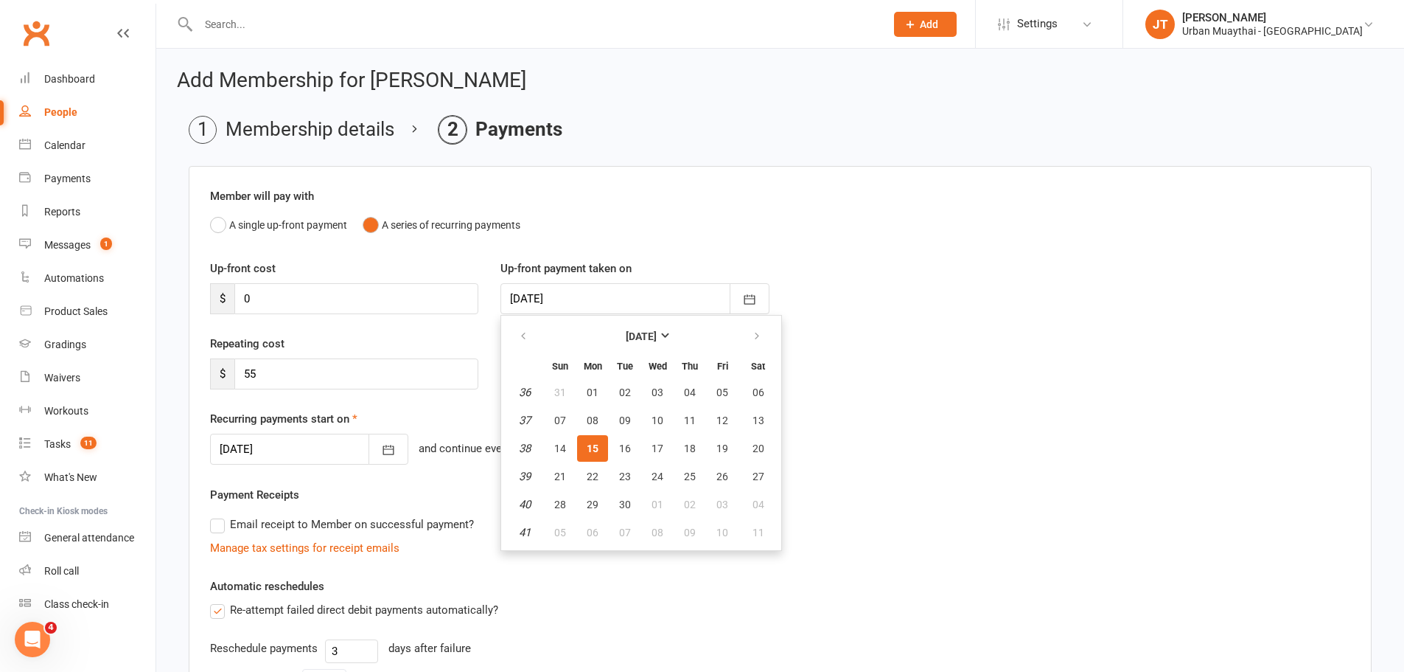
click at [661, 300] on div at bounding box center [635, 298] width 268 height 31
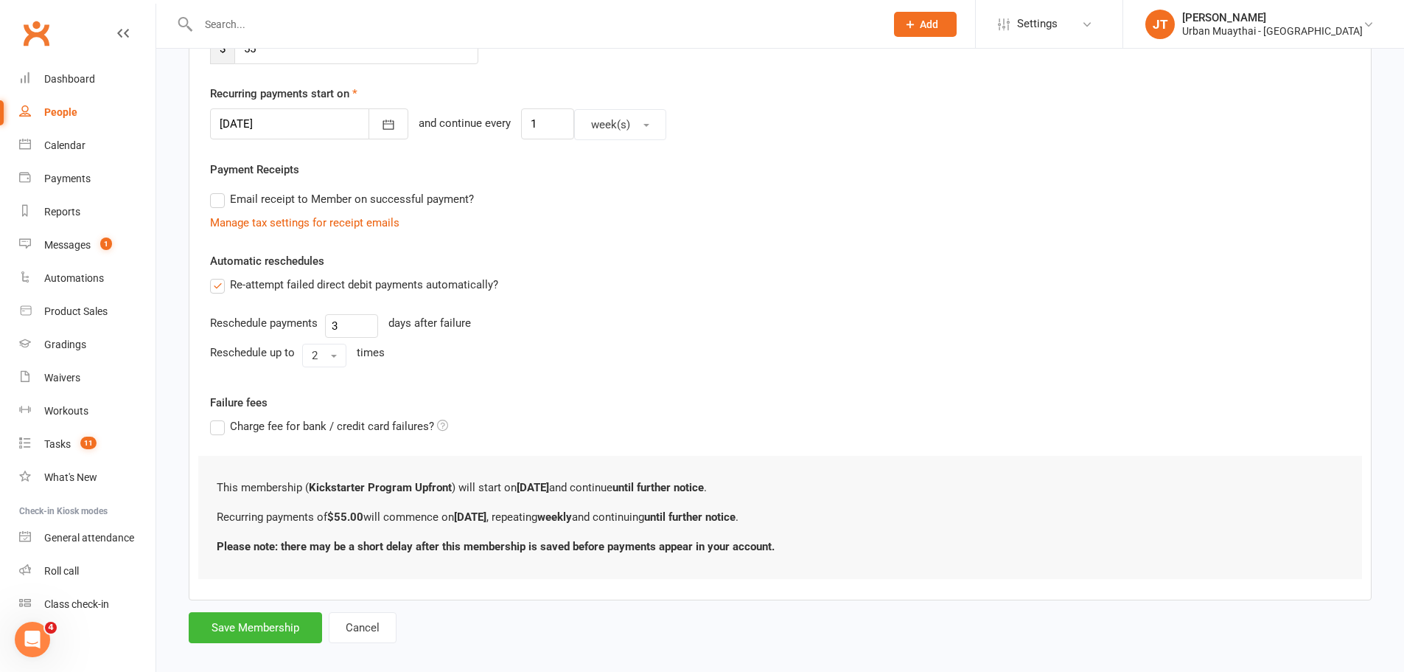
scroll to position [341, 0]
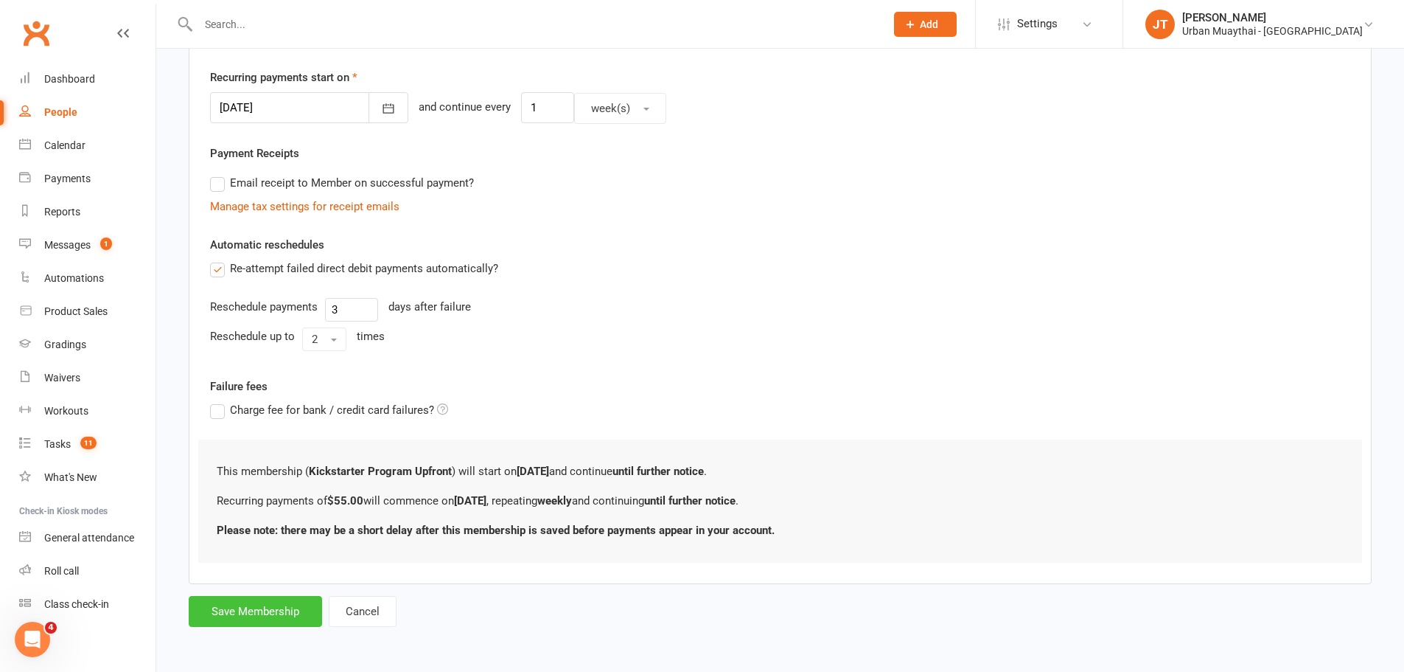
click at [290, 607] on button "Save Membership" at bounding box center [255, 611] width 133 height 31
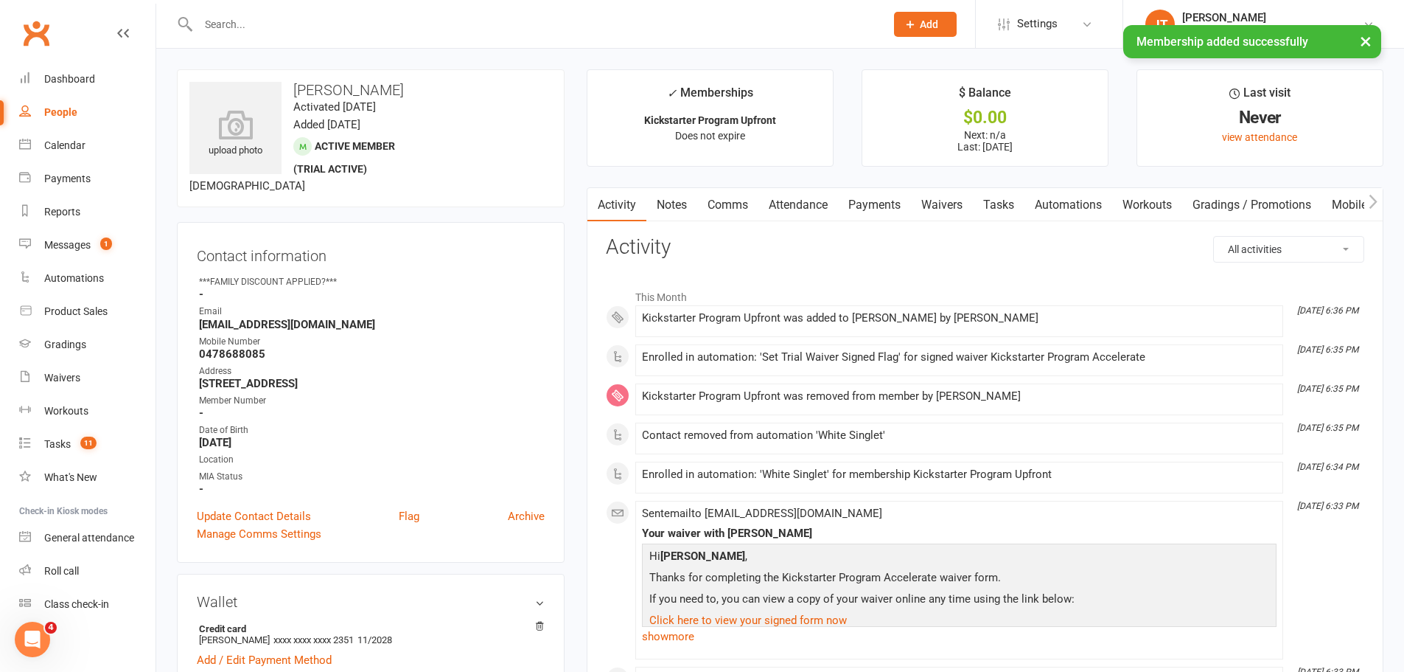
click at [868, 202] on link "Payments" at bounding box center [874, 205] width 73 height 34
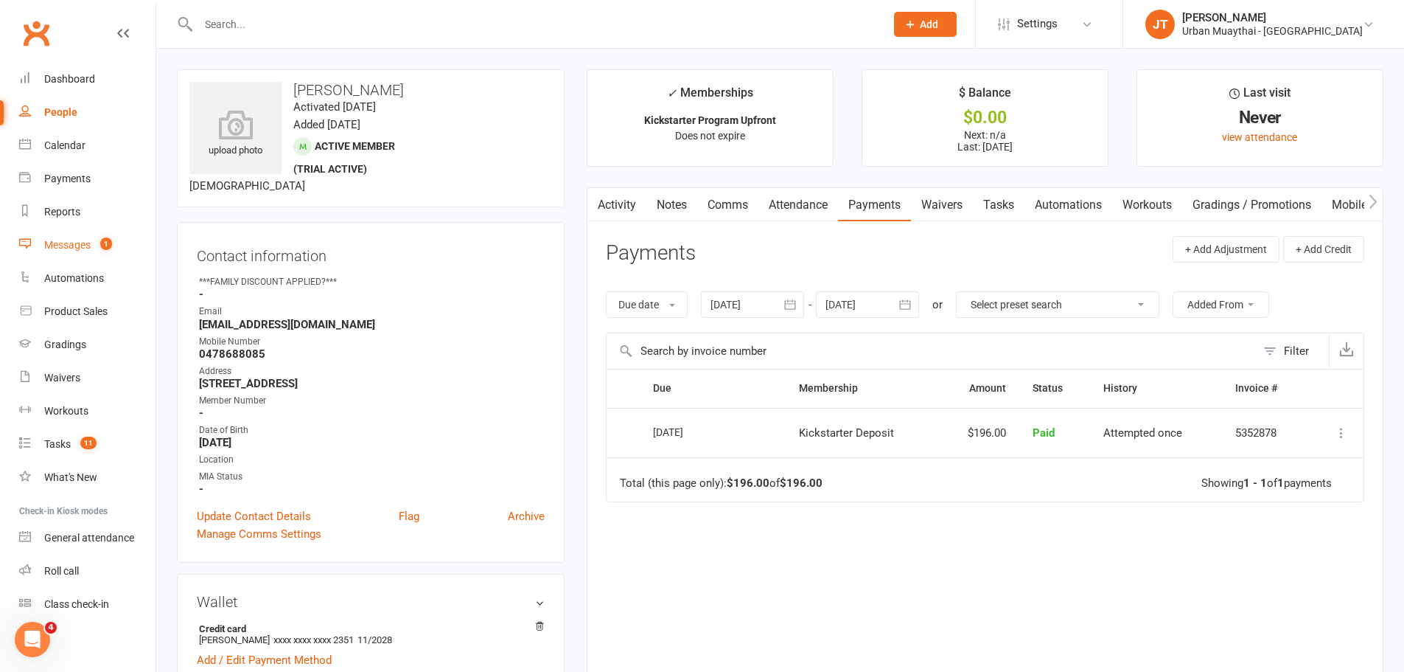
click at [108, 248] on span "1" at bounding box center [106, 243] width 12 height 13
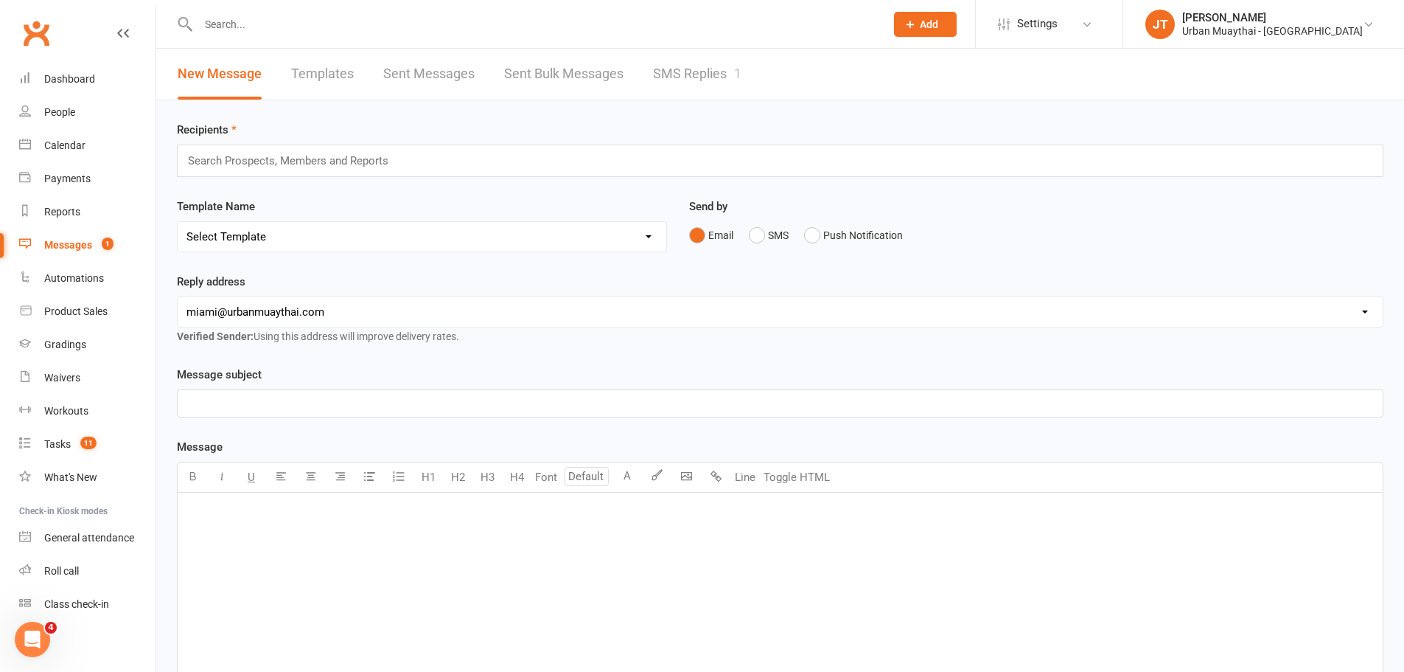
click at [695, 81] on link "SMS Replies 1" at bounding box center [697, 74] width 88 height 51
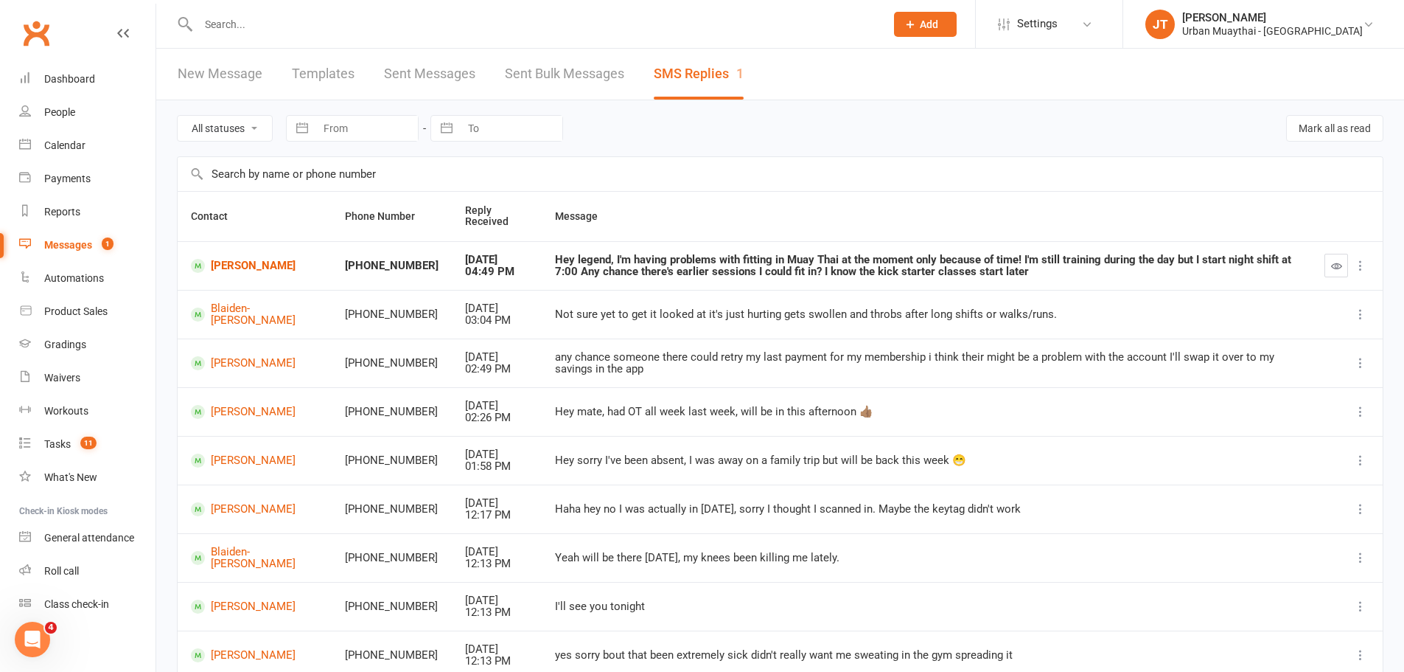
click at [270, 25] on input "text" at bounding box center [534, 24] width 681 height 21
click at [117, 570] on link "Roll call" at bounding box center [87, 570] width 136 height 33
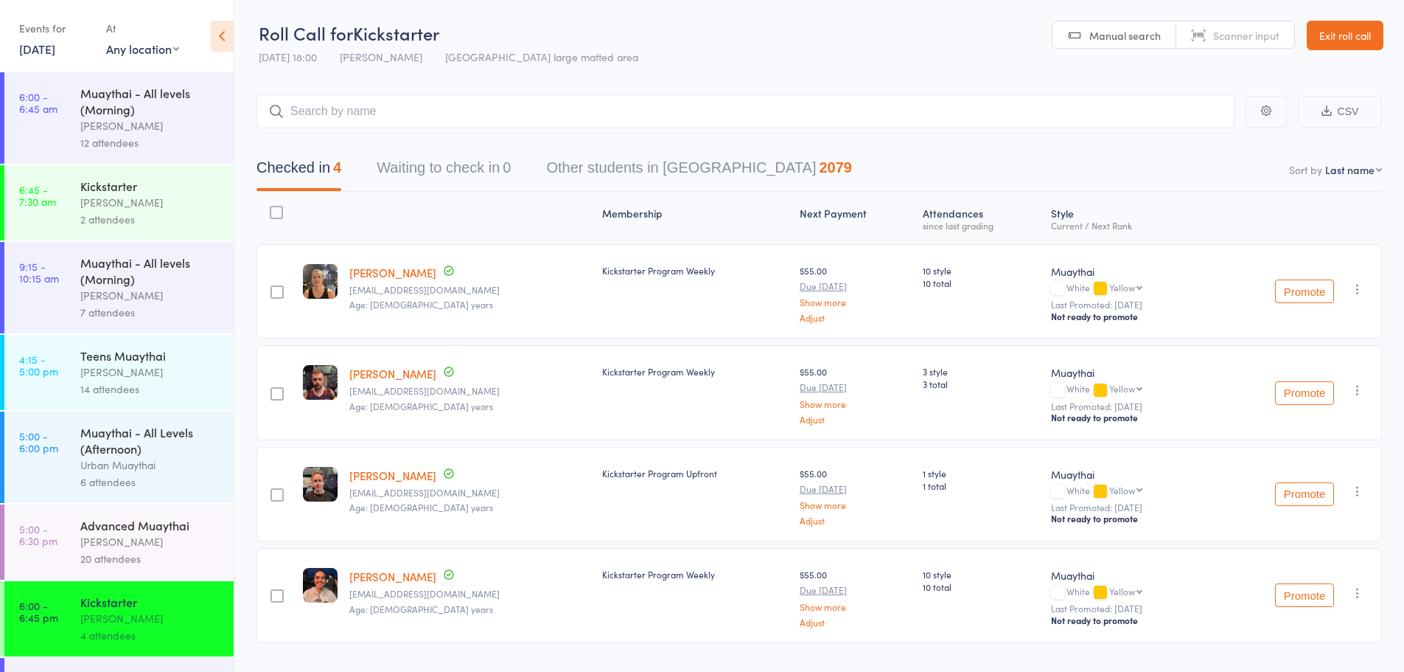
click at [1332, 41] on link "Exit roll call" at bounding box center [1345, 35] width 77 height 29
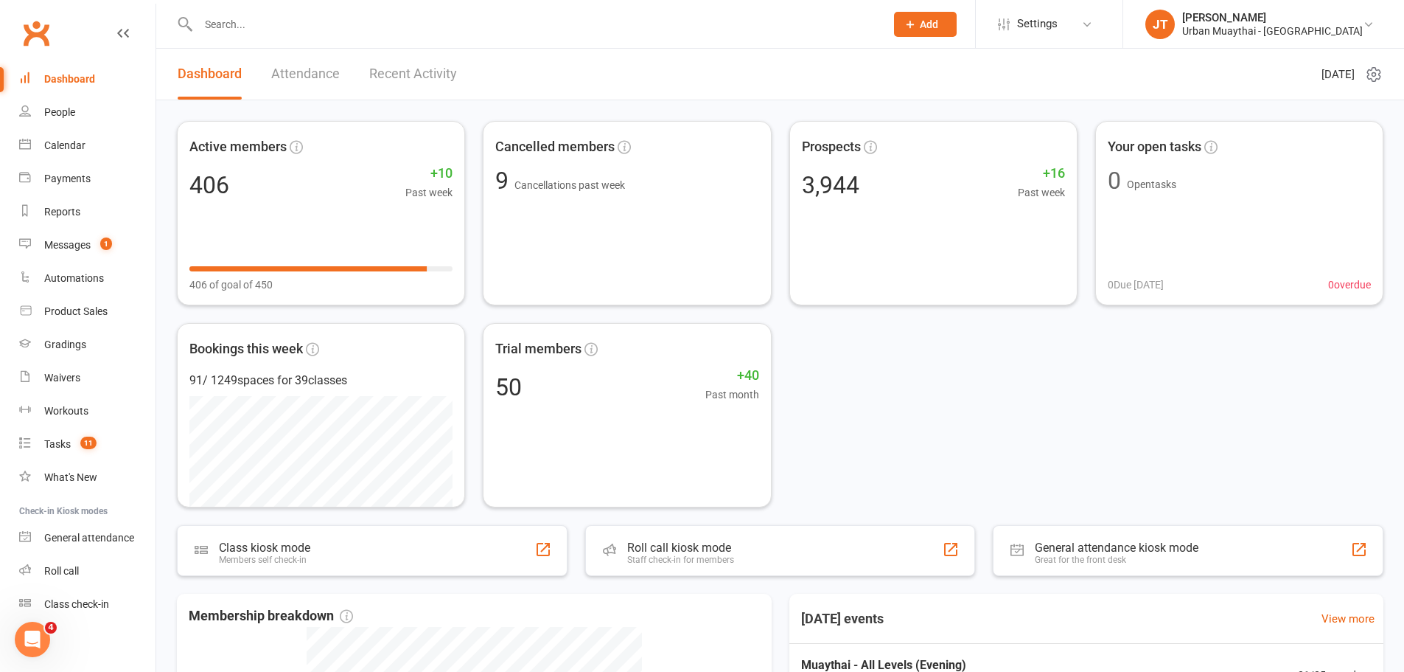
click at [349, 29] on input "text" at bounding box center [534, 24] width 681 height 21
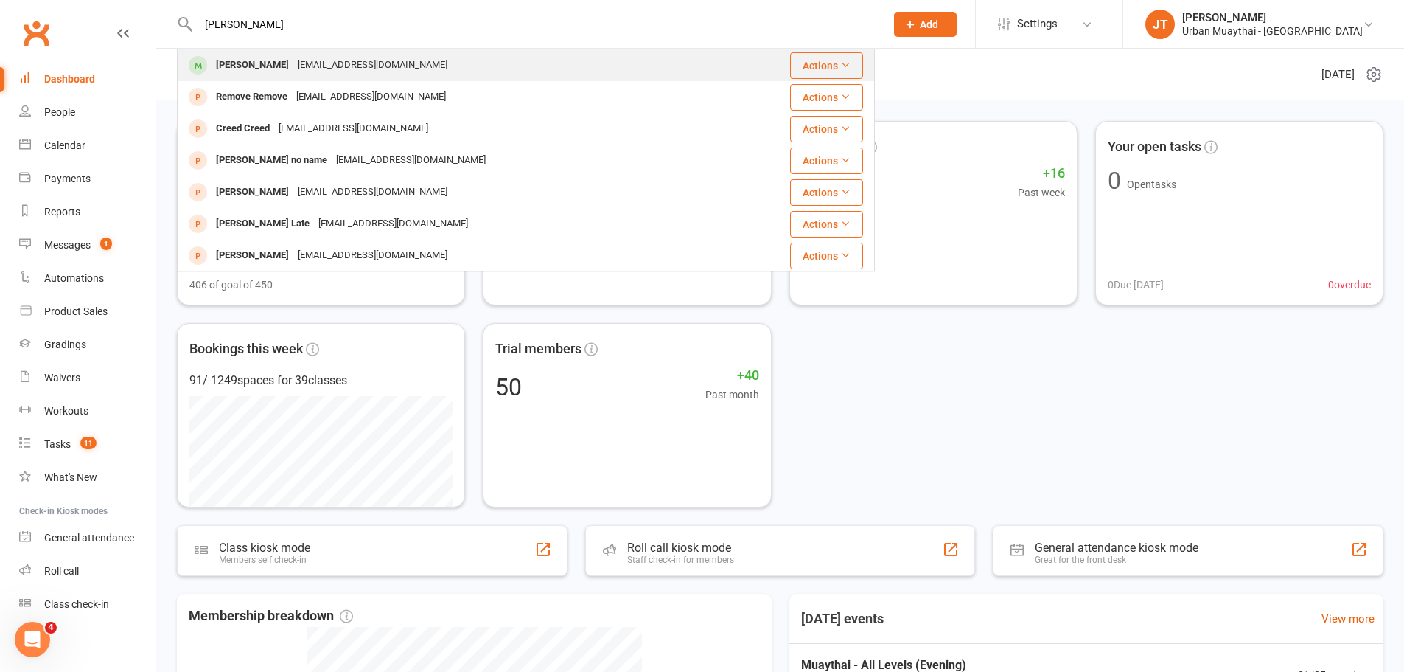
type input "[PERSON_NAME]"
click at [374, 70] on div "[EMAIL_ADDRESS][DOMAIN_NAME]" at bounding box center [372, 65] width 158 height 21
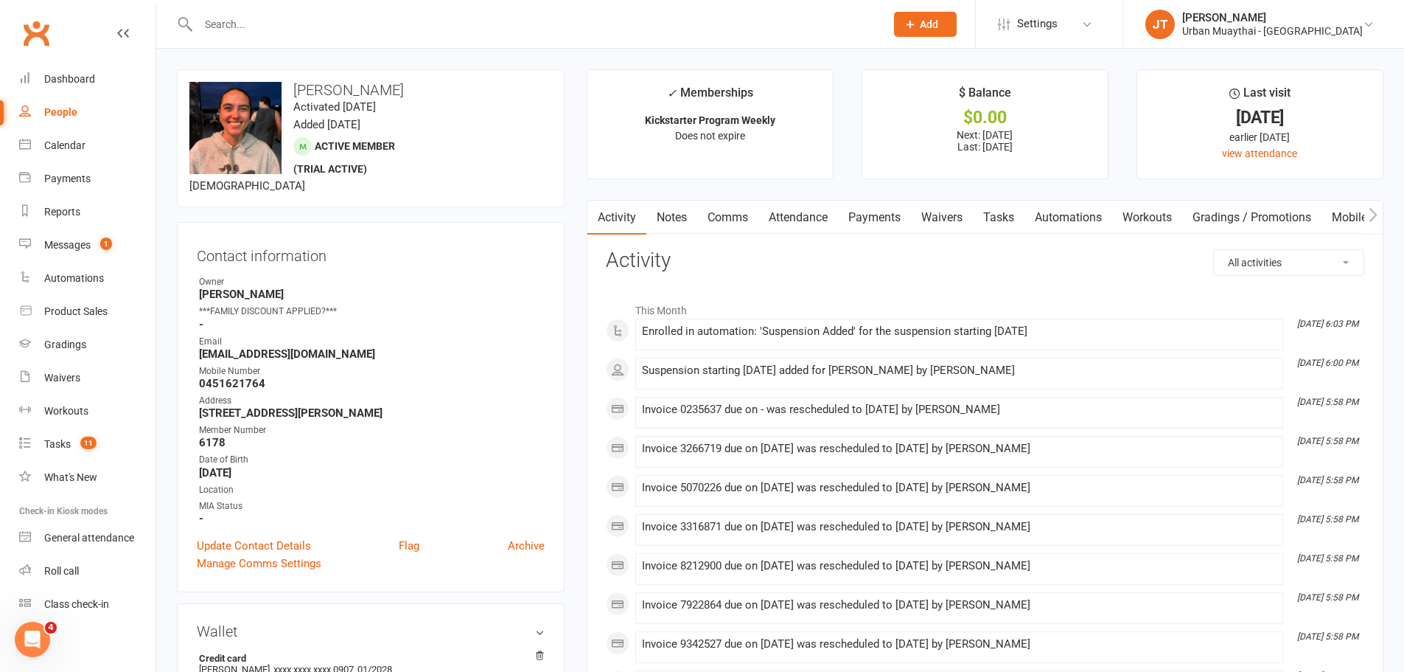
click at [824, 215] on link "Attendance" at bounding box center [799, 218] width 80 height 34
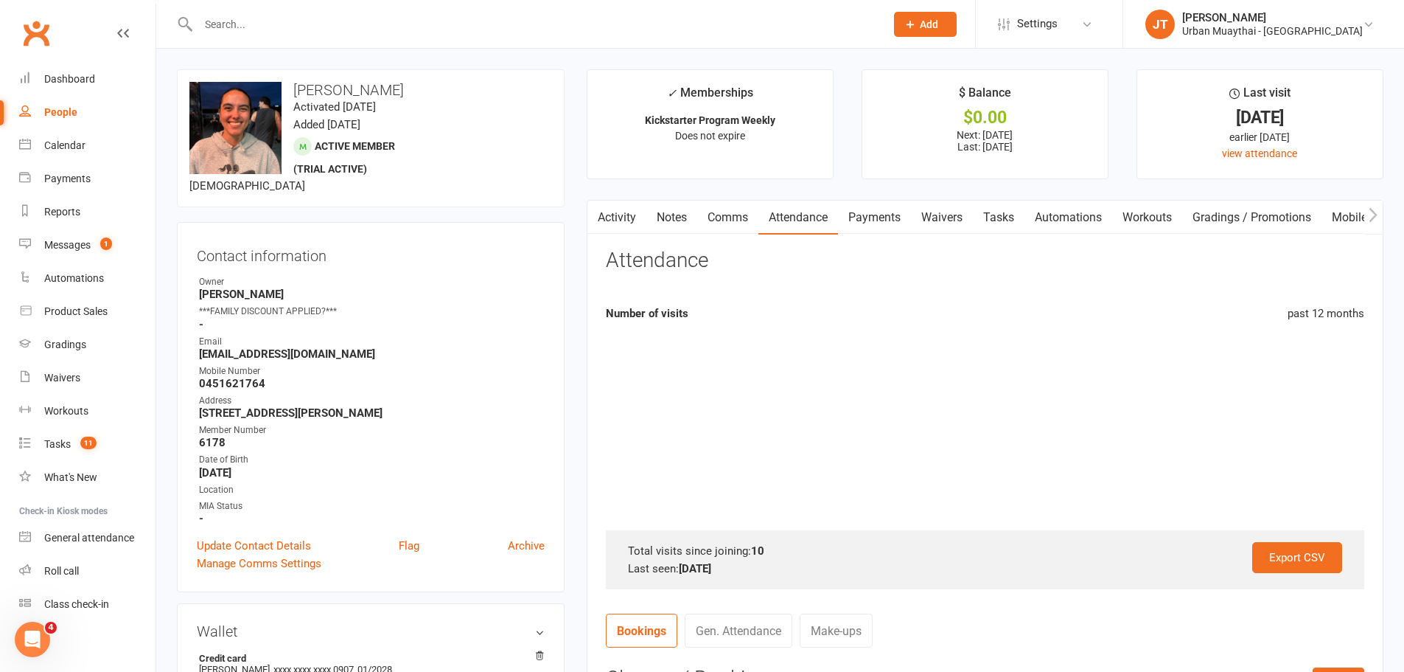
click at [949, 215] on link "Waivers" at bounding box center [942, 218] width 62 height 34
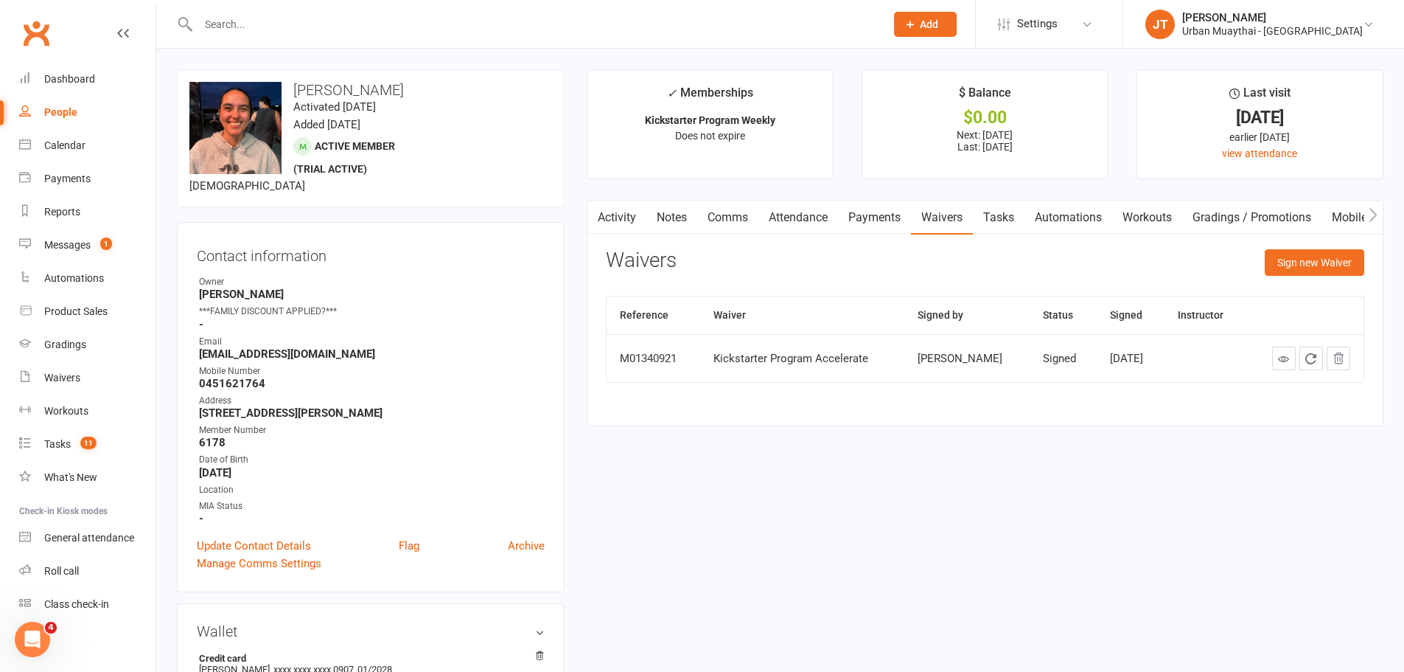
click at [810, 218] on link "Attendance" at bounding box center [799, 218] width 80 height 34
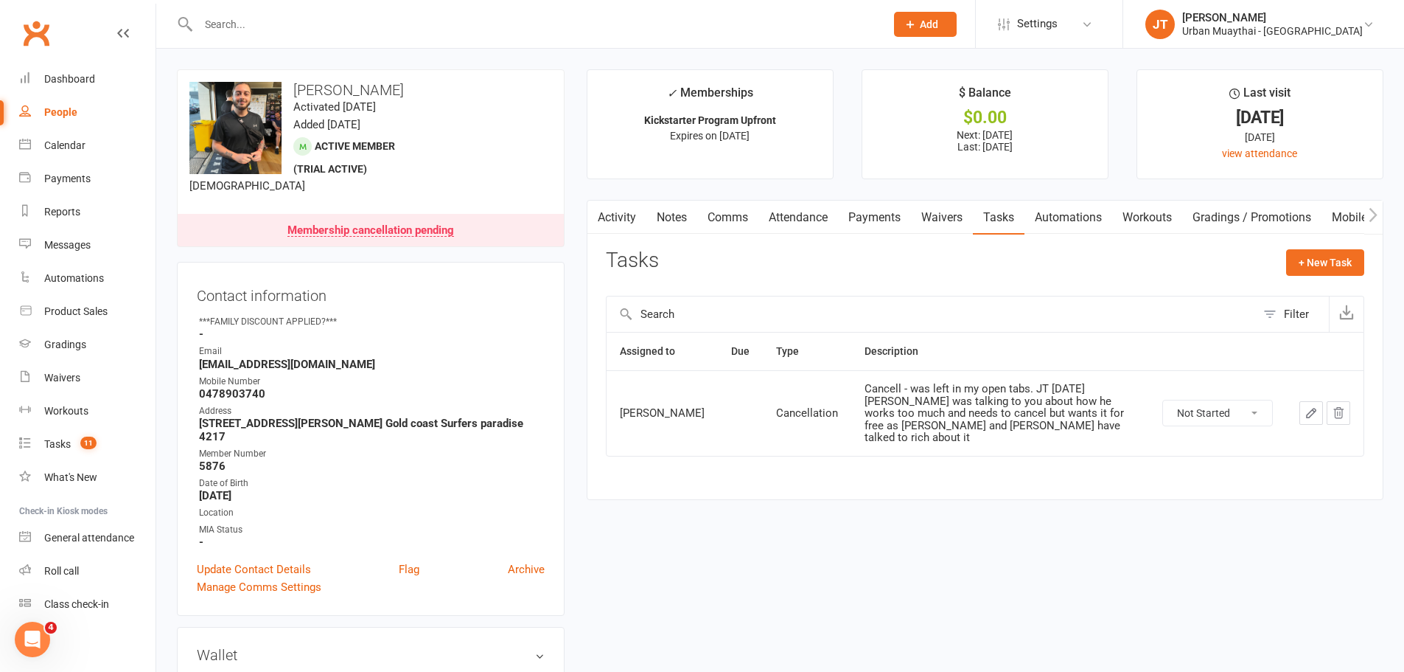
click at [1322, 414] on button "button" at bounding box center [1312, 413] width 24 height 24
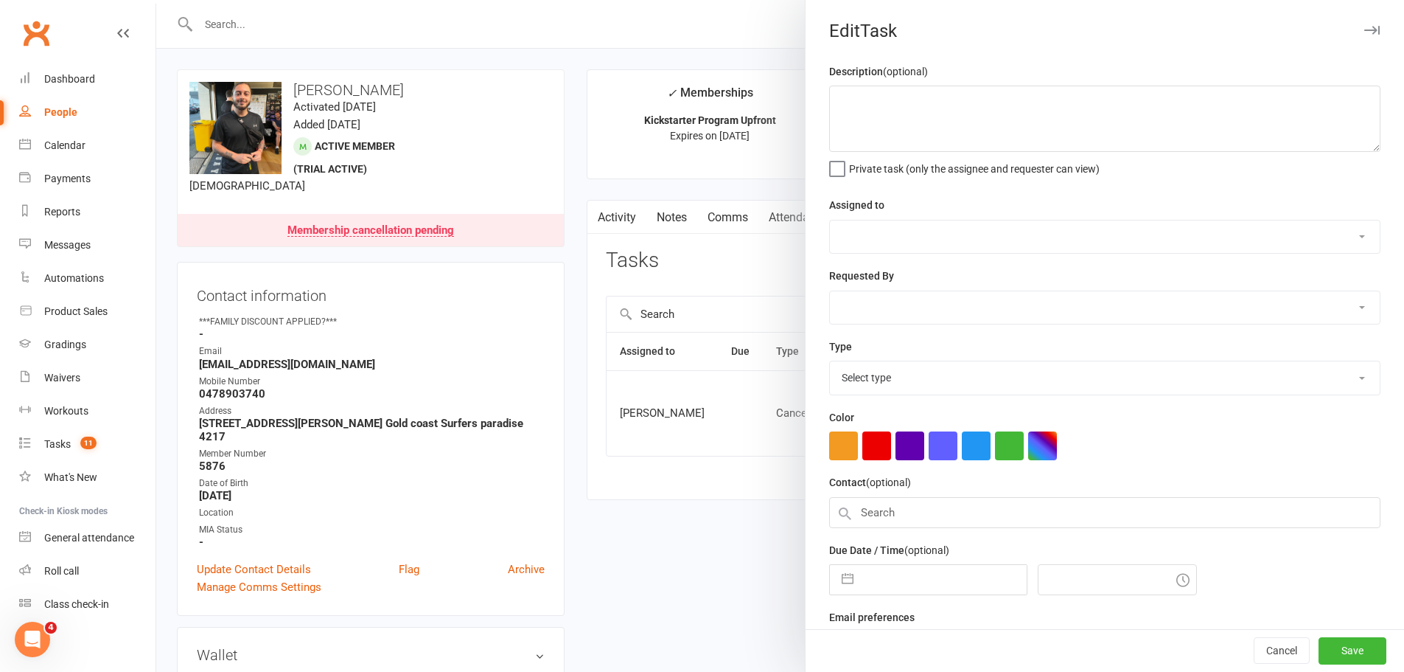
type textarea "Cancell - was left in my open tabs. JT [DATE] [PERSON_NAME] was talking to you …"
select select "53603"
select select "53643"
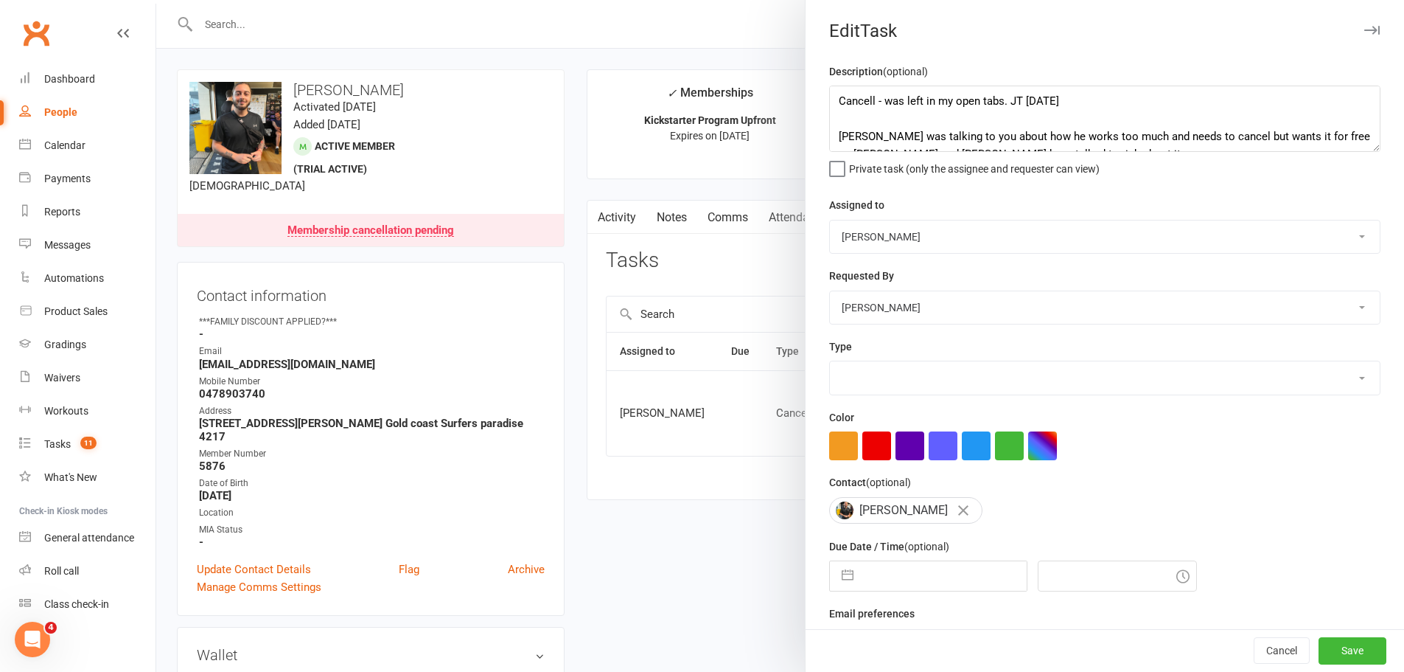
select select "7894"
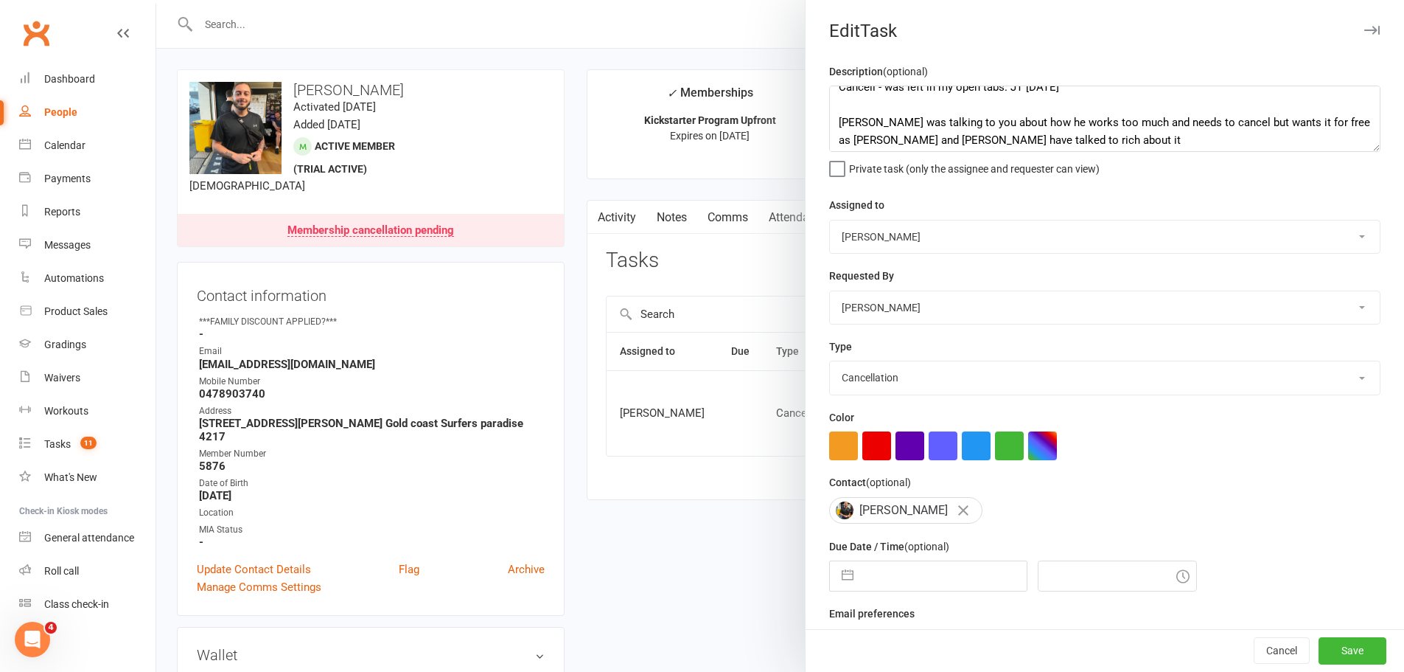
scroll to position [18, 0]
click at [1034, 121] on textarea "Cancell - was left in my open tabs. JT [DATE] [PERSON_NAME] was talking to you …" at bounding box center [1104, 119] width 551 height 66
click at [1069, 146] on textarea "Cancell - was left in my open tabs. JT [DATE] [PERSON_NAME] was talking to you …" at bounding box center [1104, 119] width 551 height 66
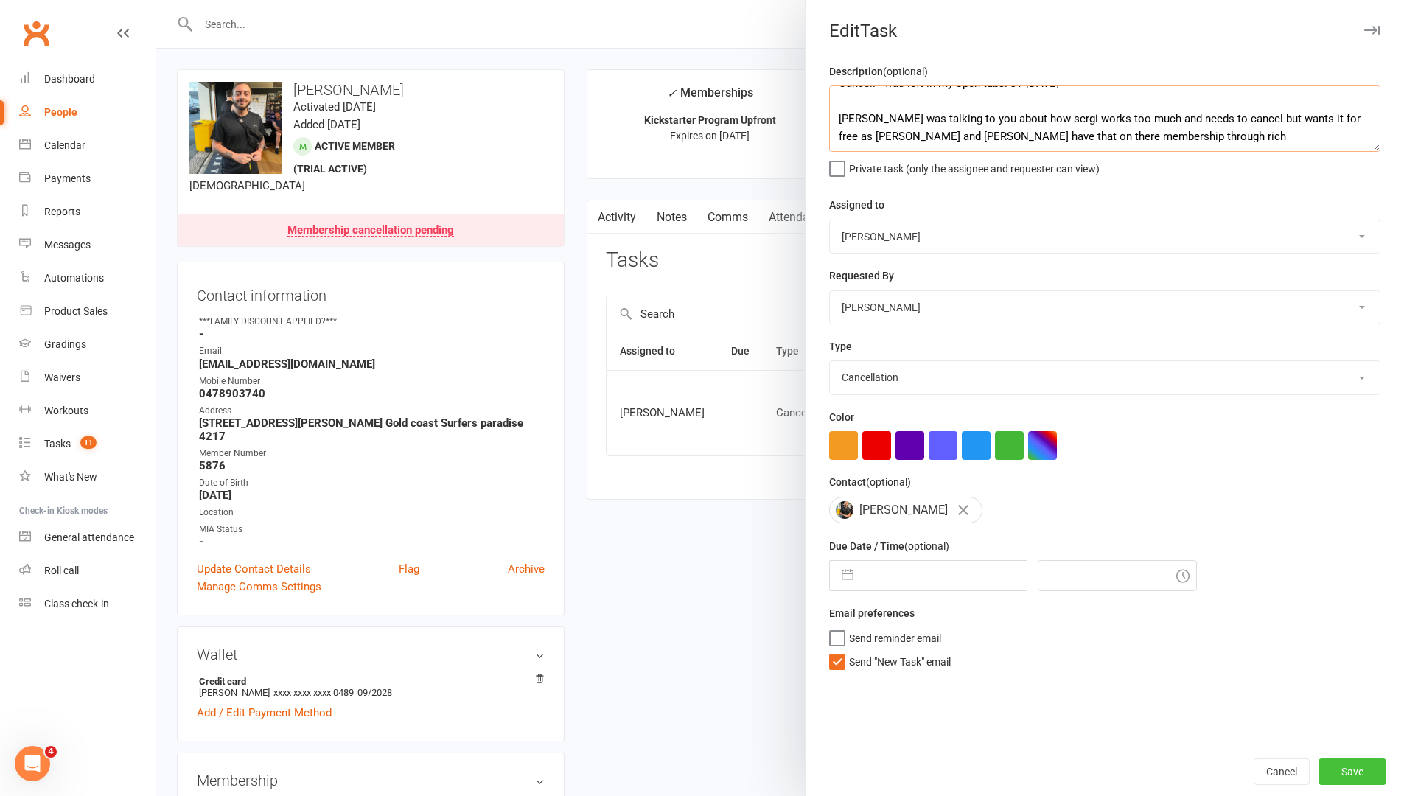
type textarea "Cancell - was left in my open tabs. JT [DATE] [PERSON_NAME] was talking to you …"
click at [1353, 671] on button "Save" at bounding box center [1353, 772] width 68 height 27
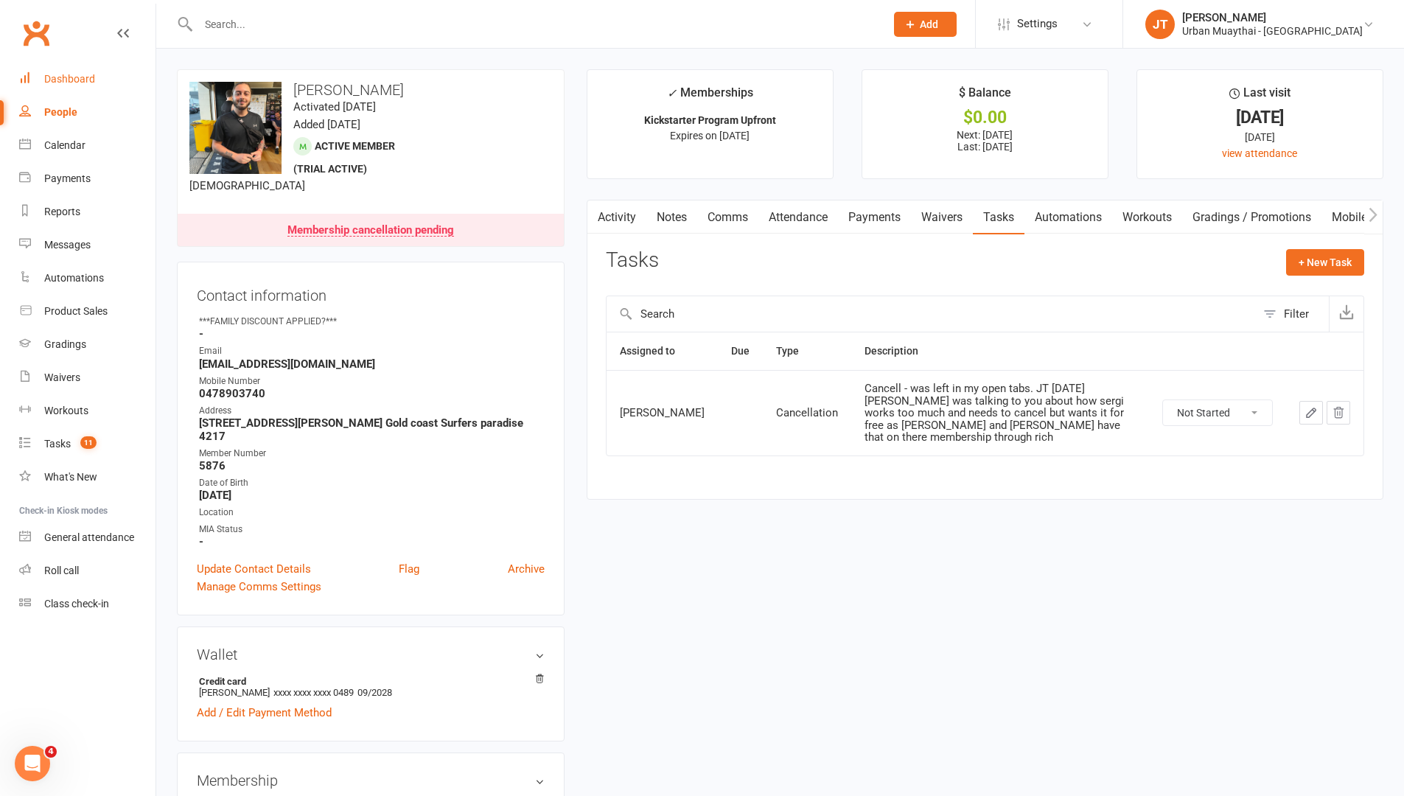
click at [86, 83] on div "Dashboard" at bounding box center [69, 79] width 51 height 12
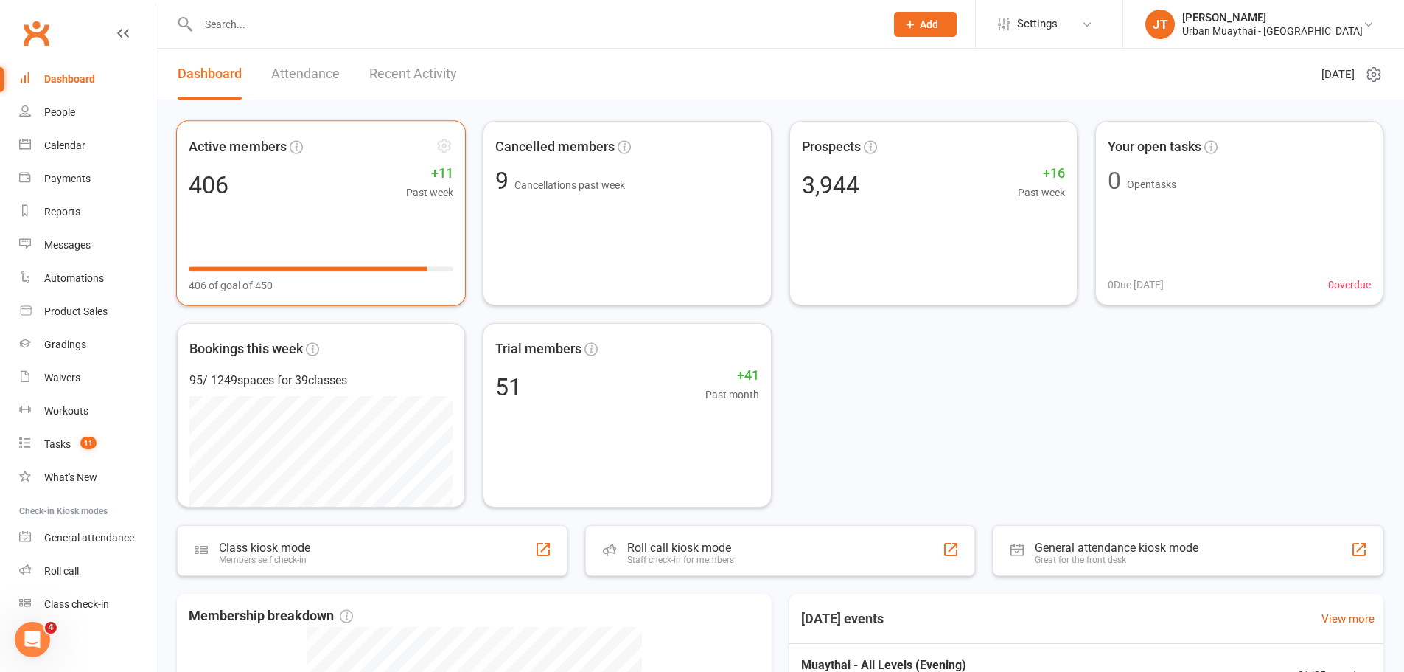
click at [240, 189] on div "406 +11 Past week" at bounding box center [321, 185] width 265 height 32
click at [1101, 36] on link "Settings" at bounding box center [1049, 23] width 102 height 33
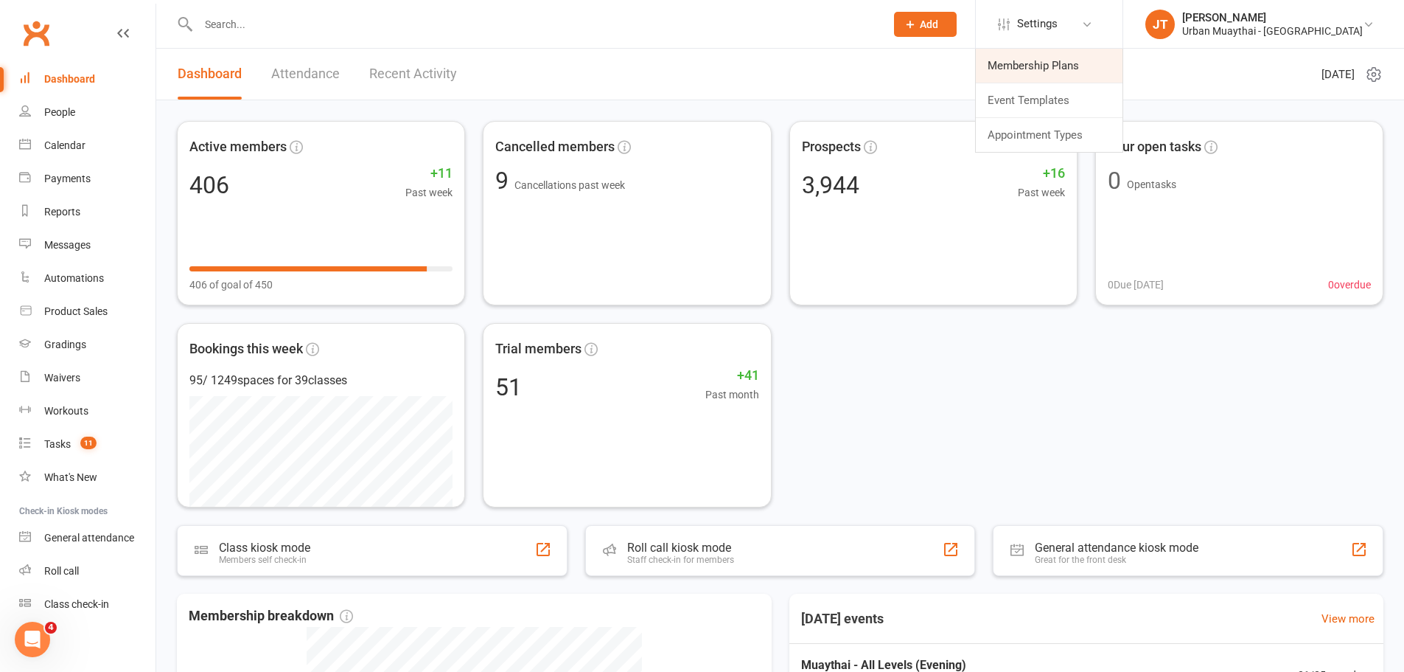
click at [1090, 71] on link "Membership Plans" at bounding box center [1049, 66] width 147 height 34
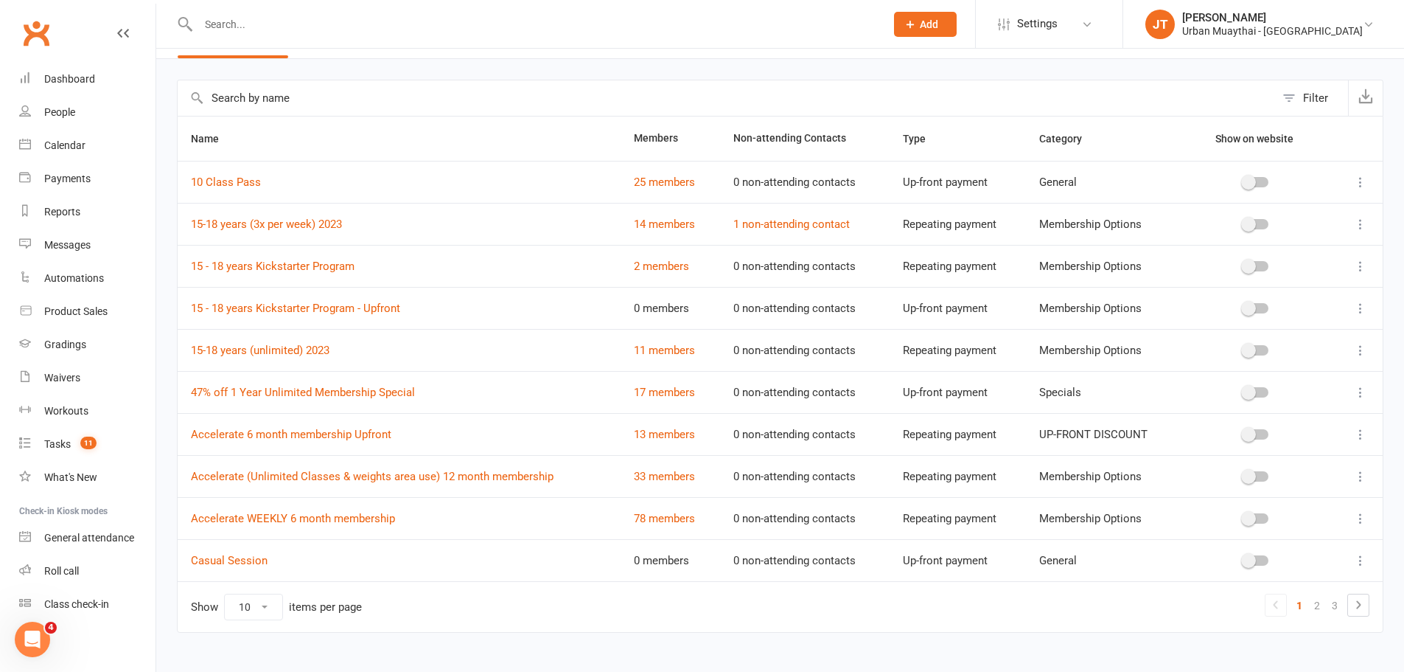
scroll to position [65, 0]
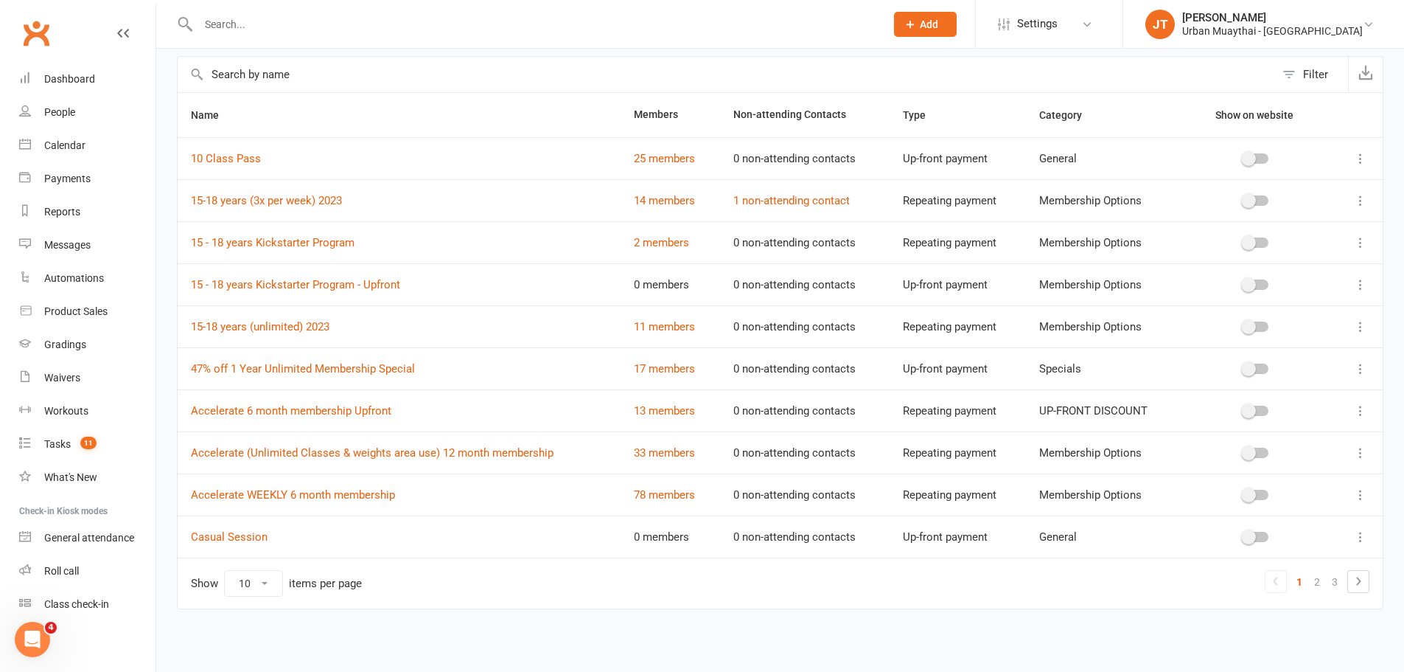
click at [276, 578] on select "10 25 50 100" at bounding box center [254, 583] width 58 height 25
select select "100"
click at [225, 571] on select "10 25 50 100" at bounding box center [254, 583] width 58 height 25
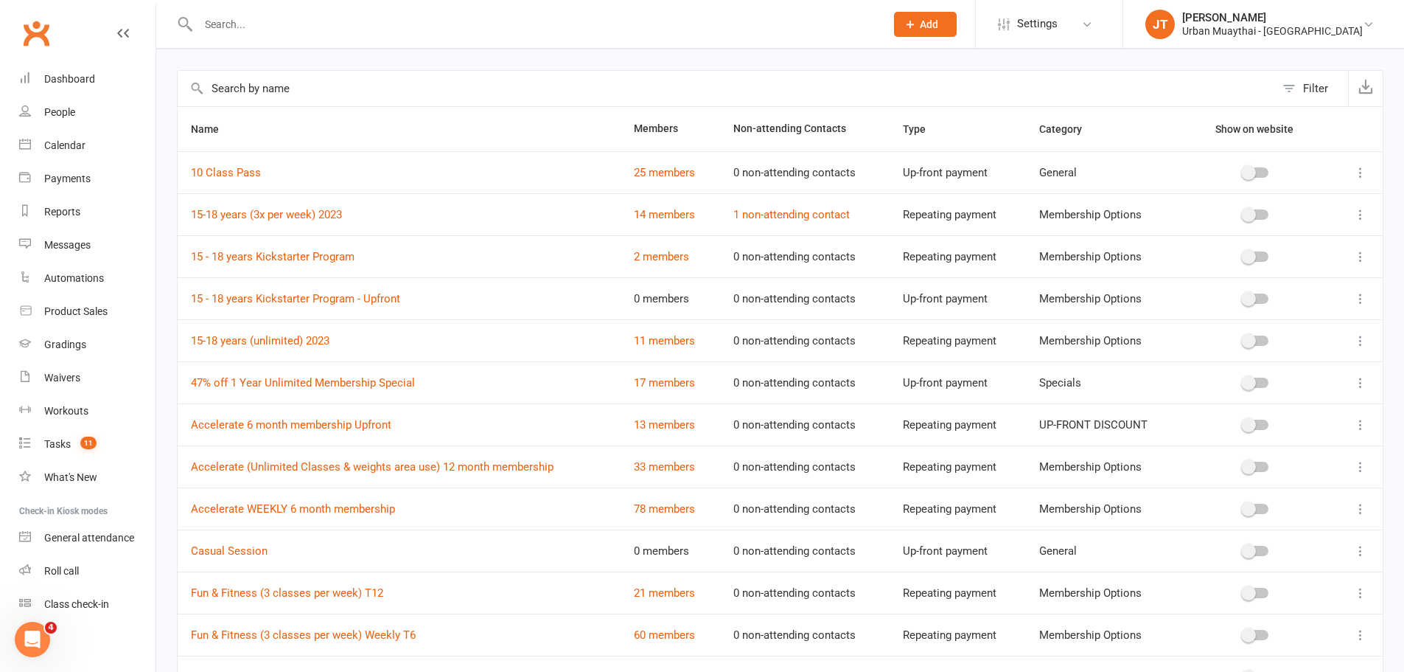
scroll to position [0, 0]
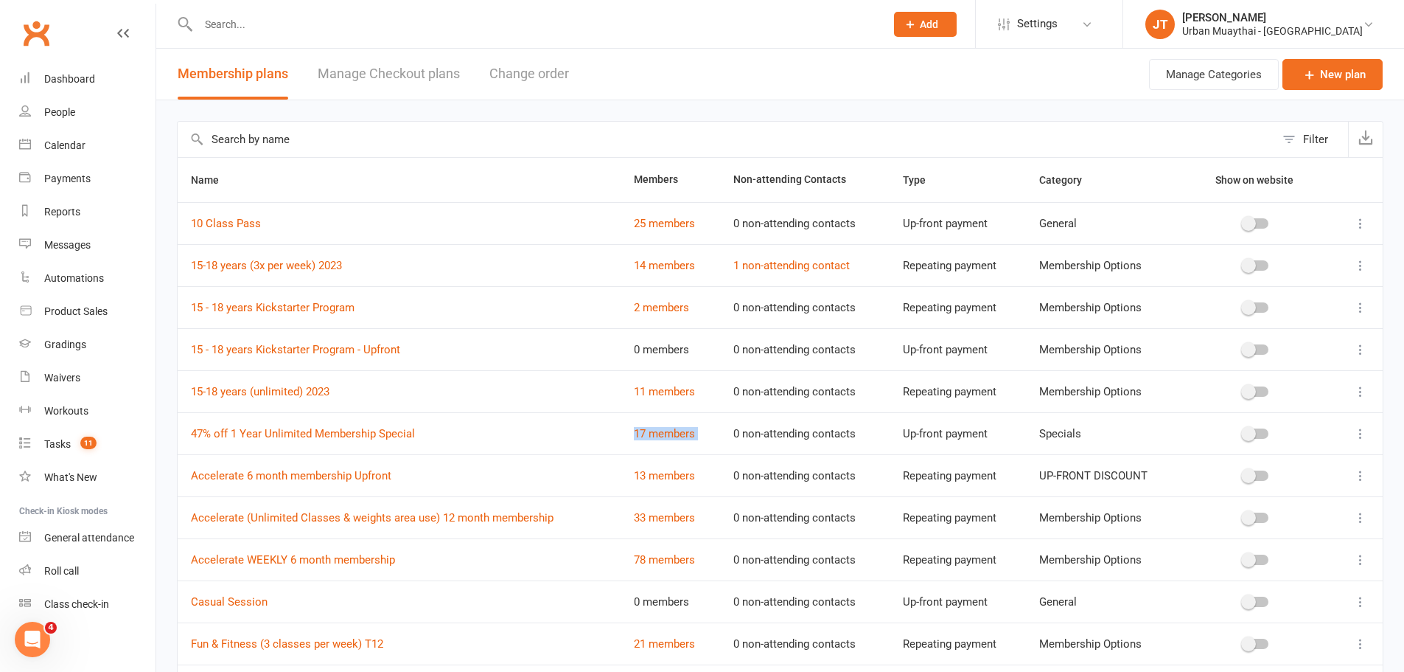
drag, startPoint x: 619, startPoint y: 429, endPoint x: 725, endPoint y: 430, distance: 105.4
click at [725, 430] on tr "47% off 1 Year Unlimited Membership Special 17 members 0 non-attending contacts…" at bounding box center [780, 433] width 1205 height 42
click at [716, 435] on td "17 members" at bounding box center [671, 433] width 100 height 42
click at [562, 442] on td "47% off 1 Year Unlimited Membership Special" at bounding box center [399, 433] width 443 height 42
click at [259, 19] on input "text" at bounding box center [534, 24] width 681 height 21
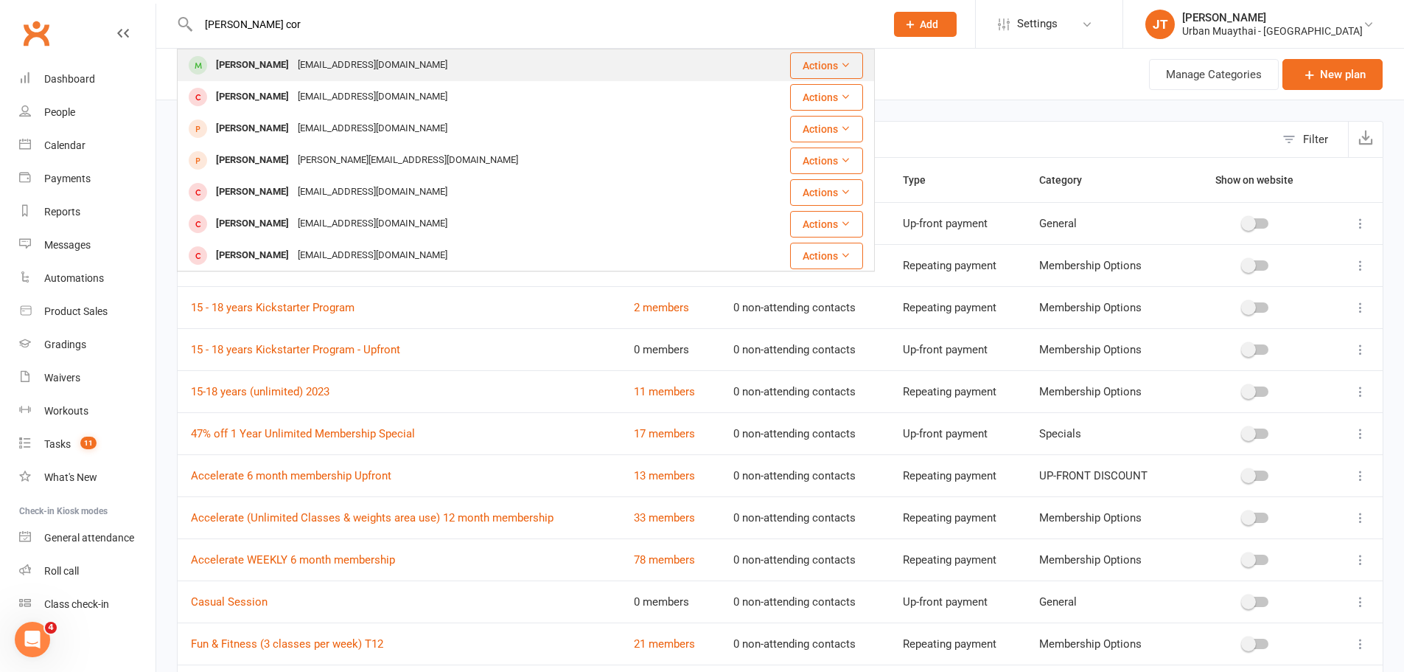
type input "[PERSON_NAME] cor"
click at [229, 66] on div "[PERSON_NAME]" at bounding box center [253, 65] width 82 height 21
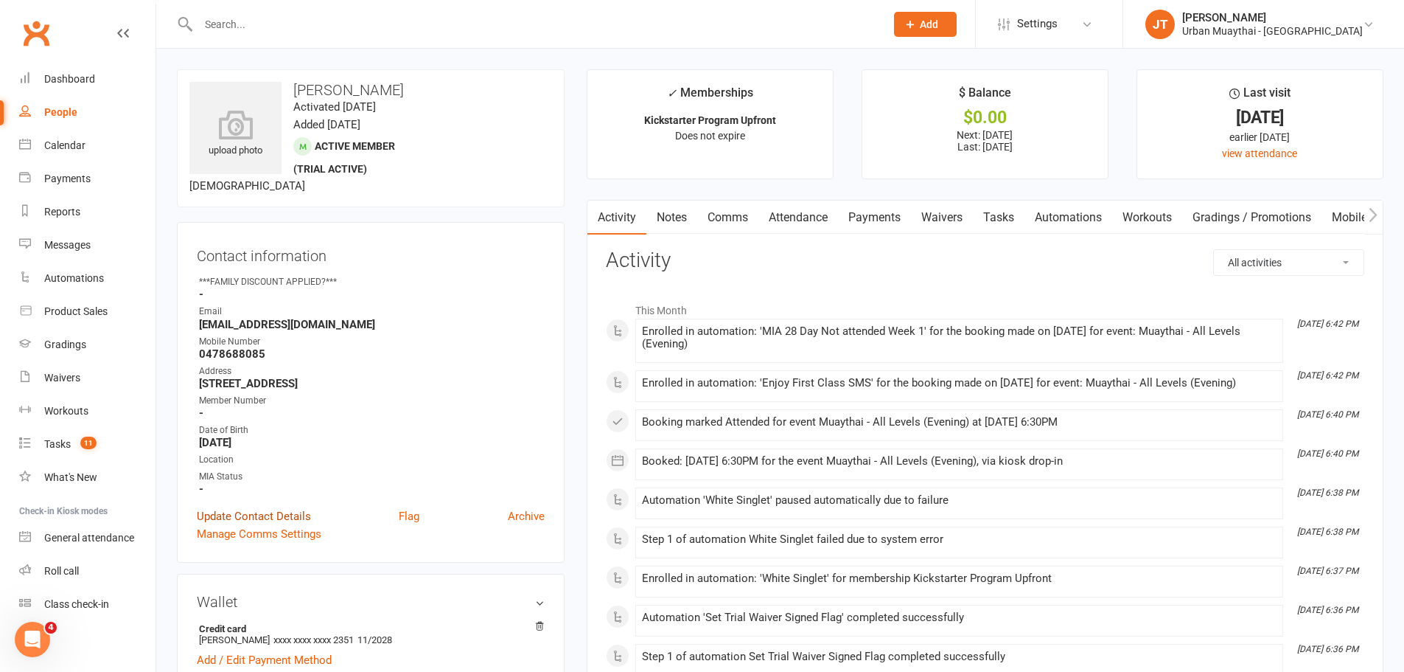
click at [273, 512] on link "Update Contact Details" at bounding box center [254, 516] width 114 height 18
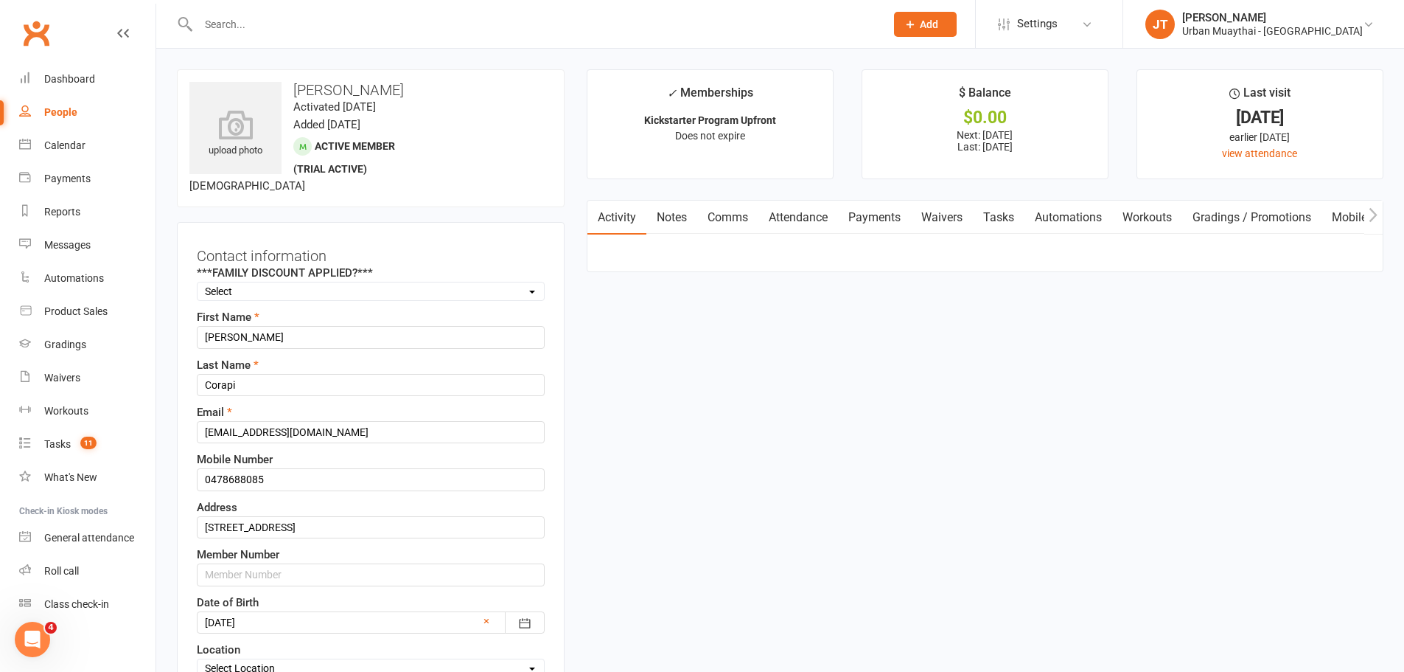
scroll to position [69, 0]
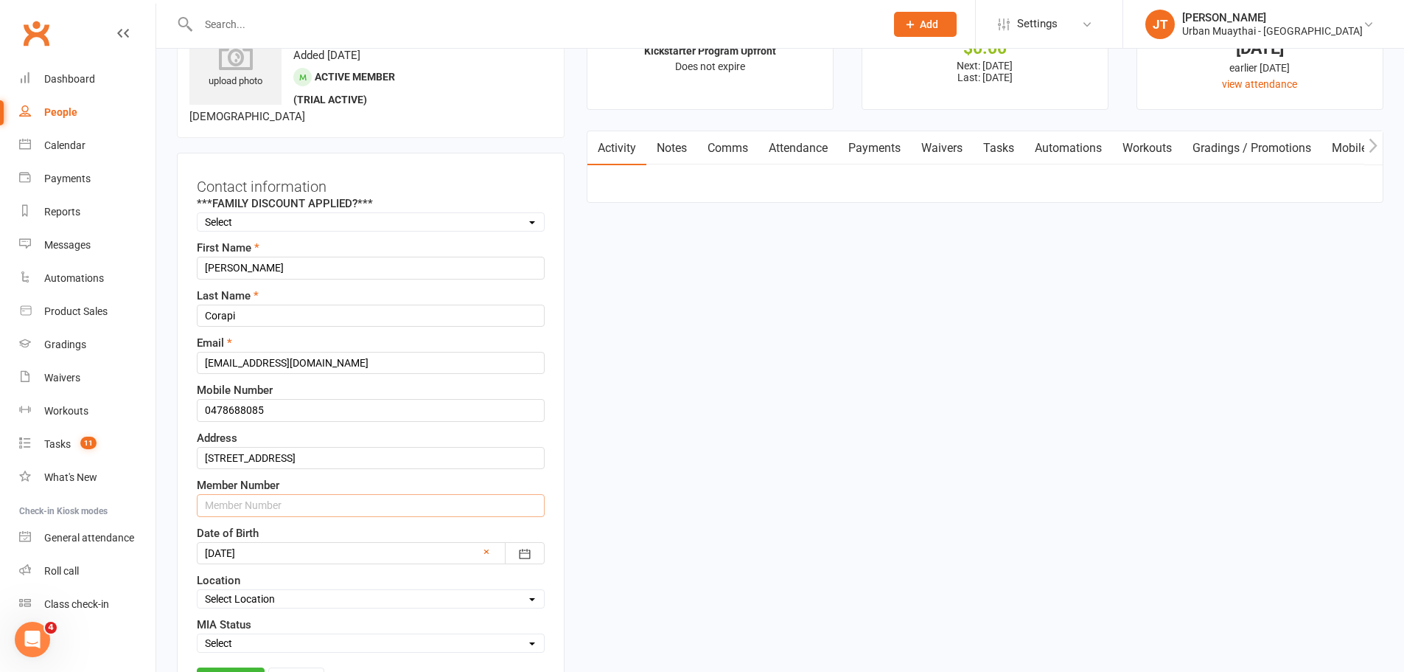
click at [278, 503] on input "text" at bounding box center [371, 505] width 348 height 22
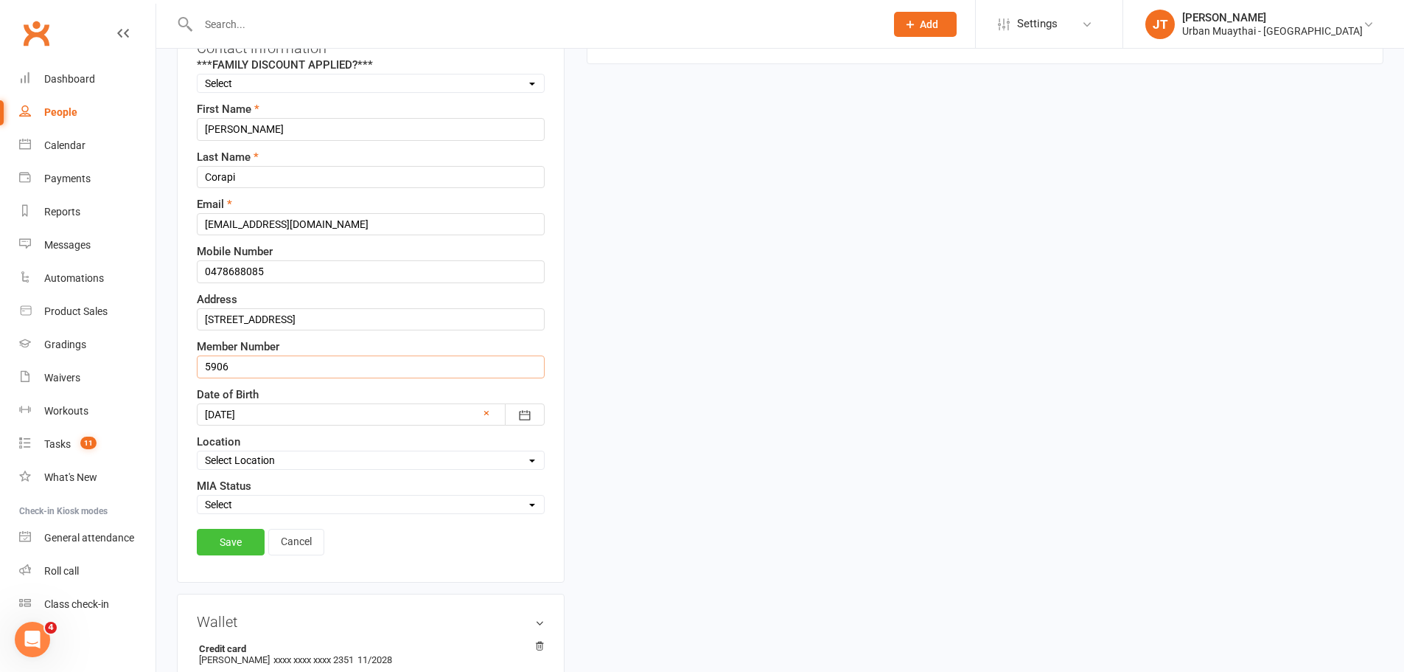
scroll to position [217, 0]
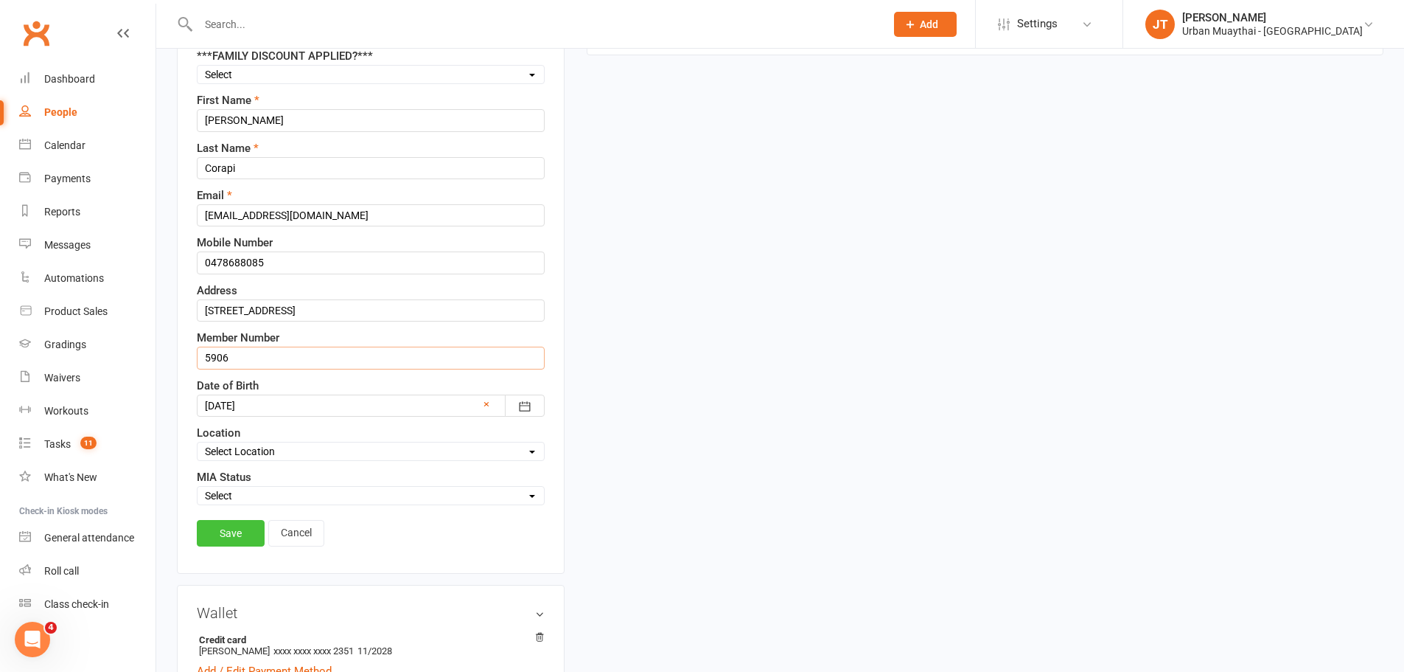
type input "5906"
click at [237, 527] on link "Save" at bounding box center [231, 533] width 68 height 27
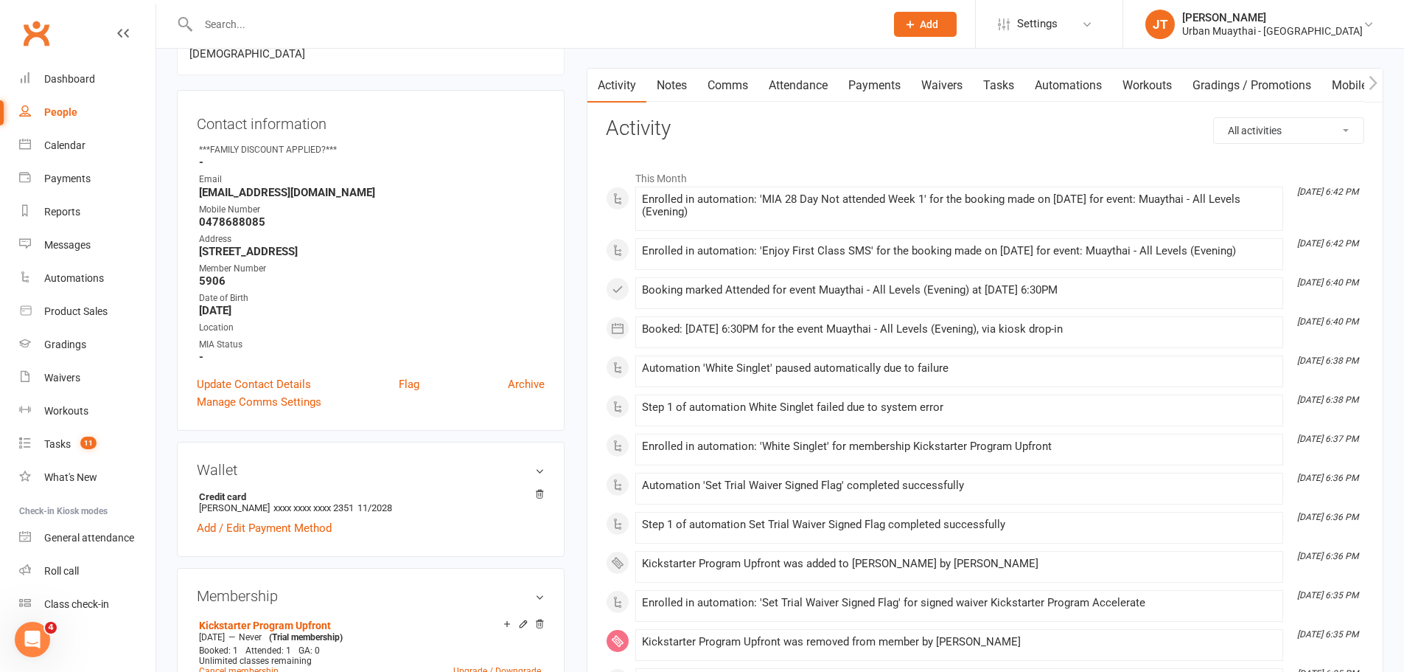
scroll to position [0, 0]
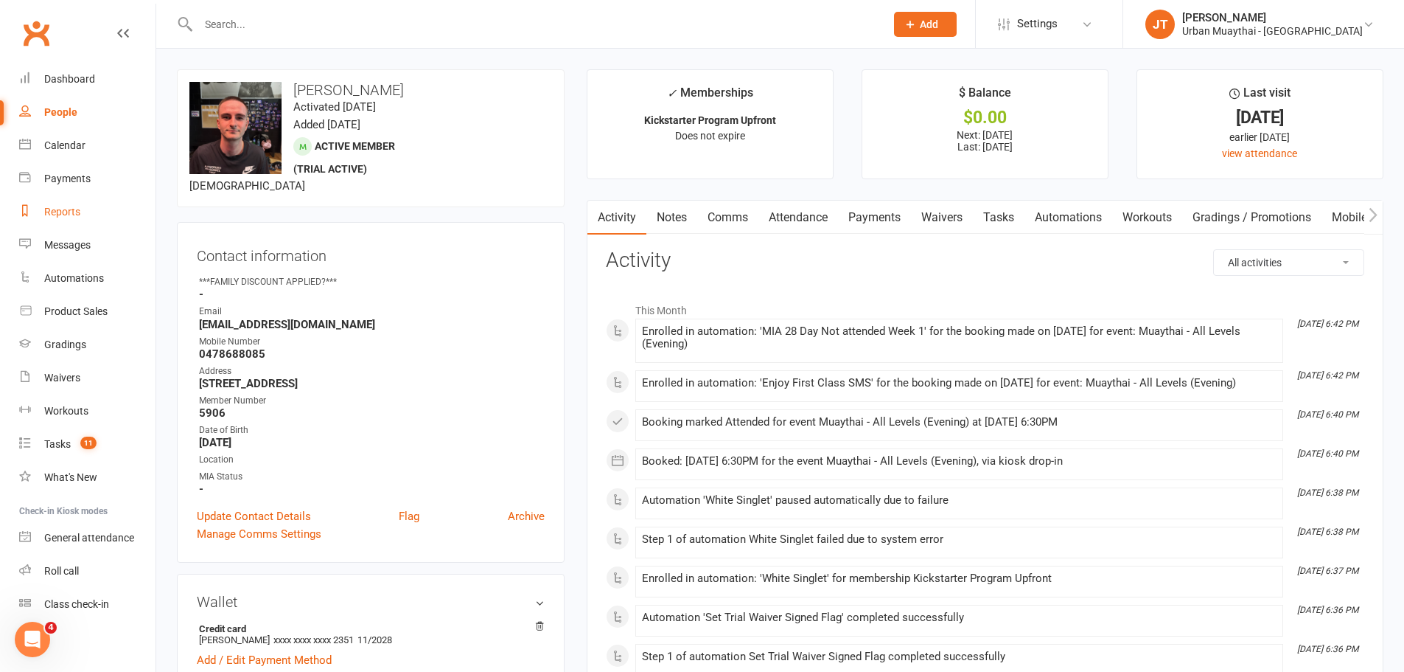
click at [60, 217] on div "Reports" at bounding box center [62, 212] width 36 height 12
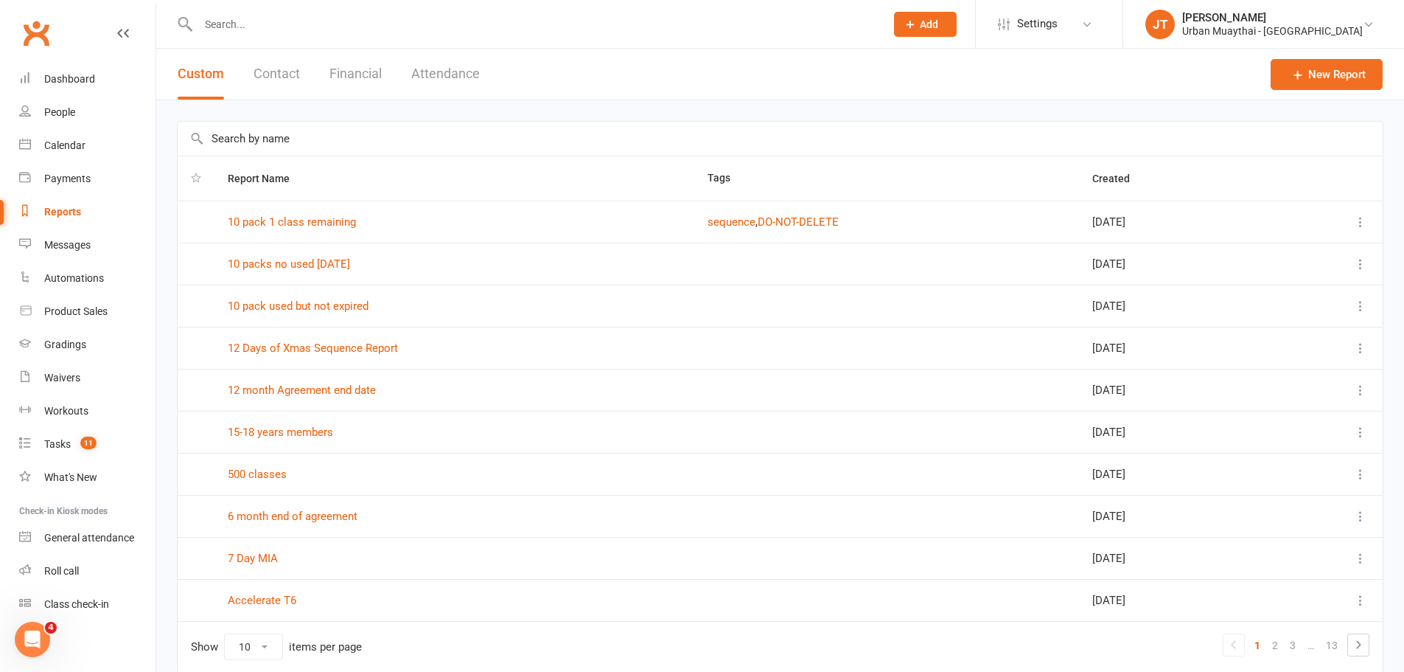
click at [350, 69] on button "Financial" at bounding box center [356, 74] width 52 height 51
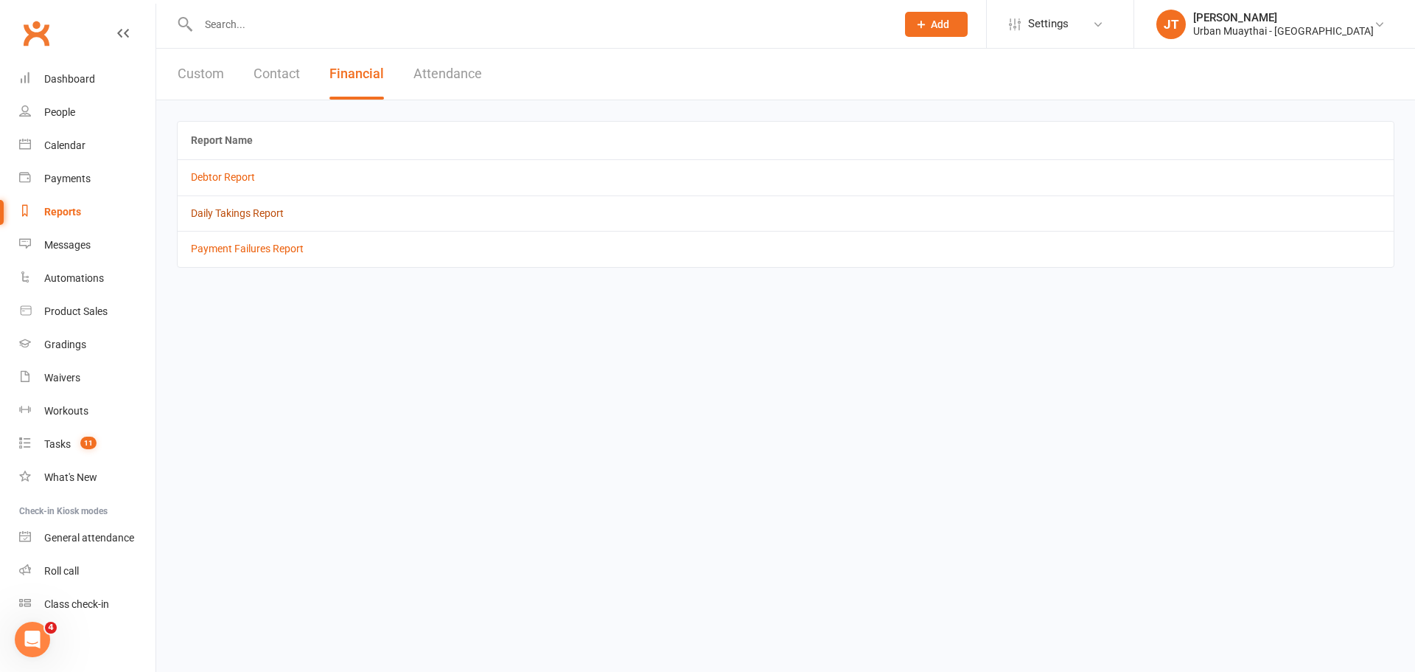
click at [254, 211] on link "Daily Takings Report" at bounding box center [237, 213] width 93 height 12
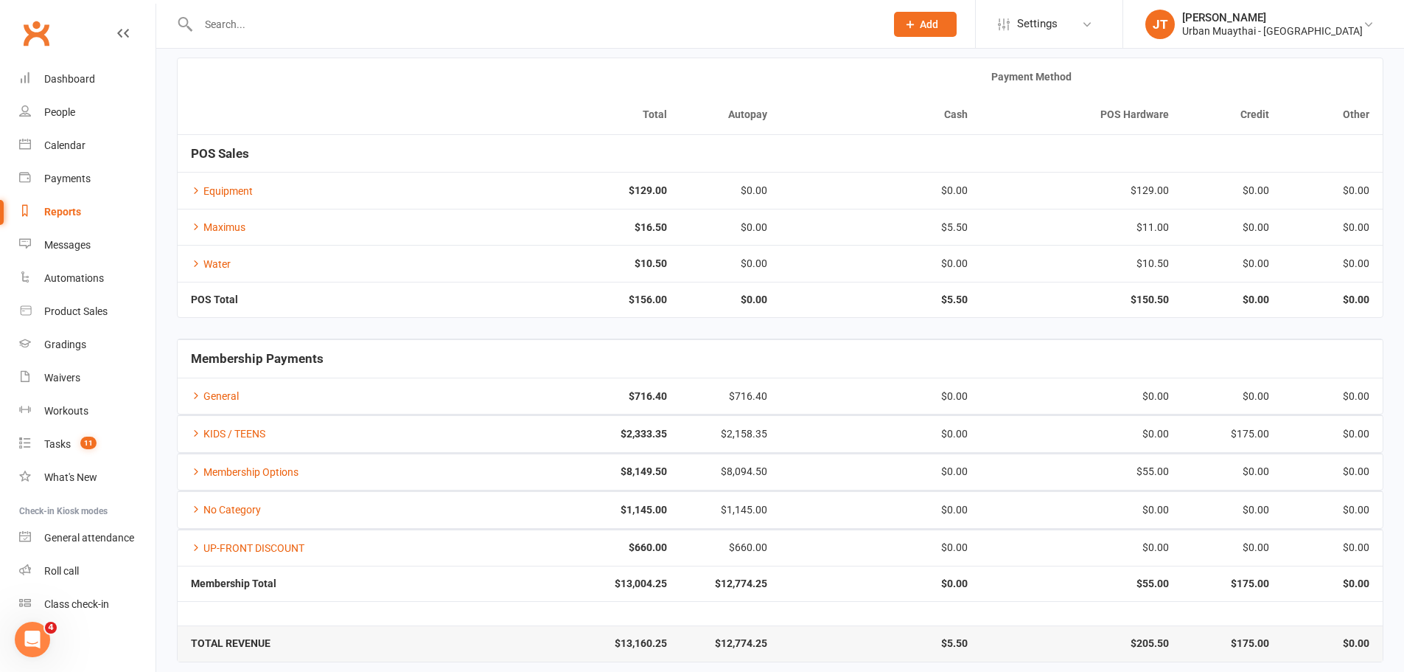
scroll to position [111, 0]
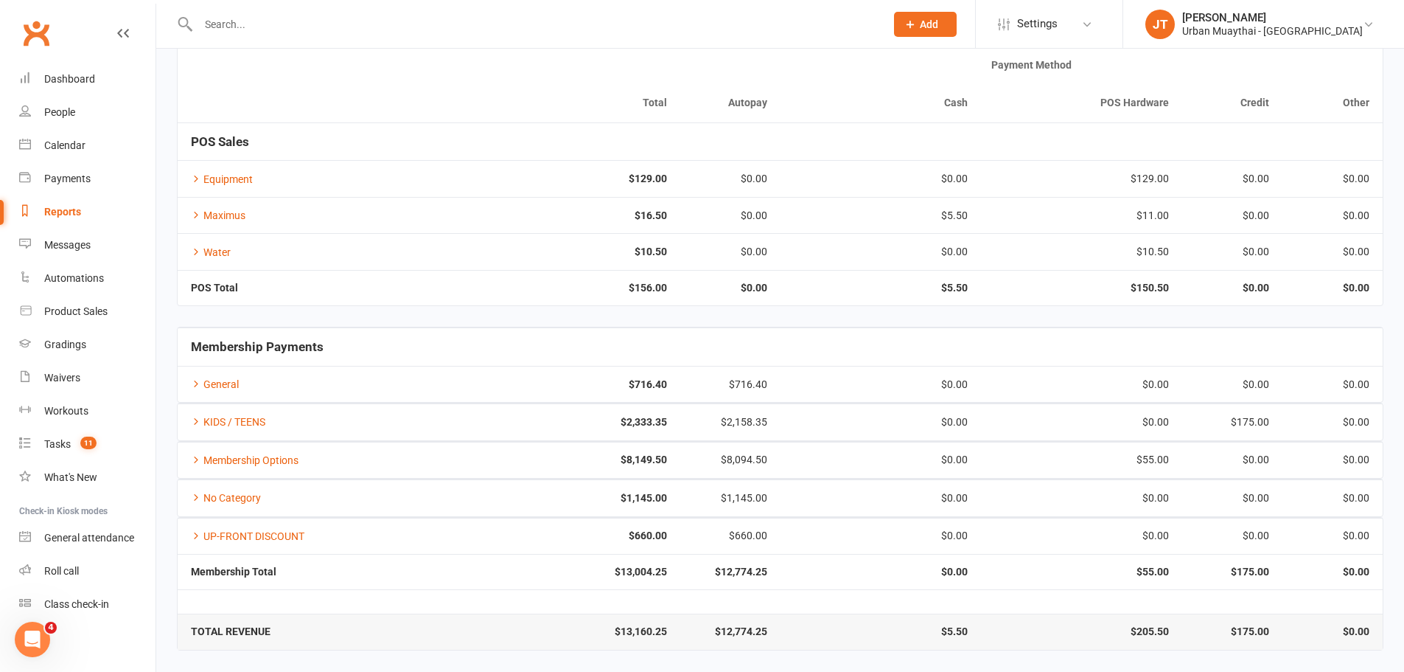
click at [271, 23] on input "text" at bounding box center [534, 24] width 681 height 21
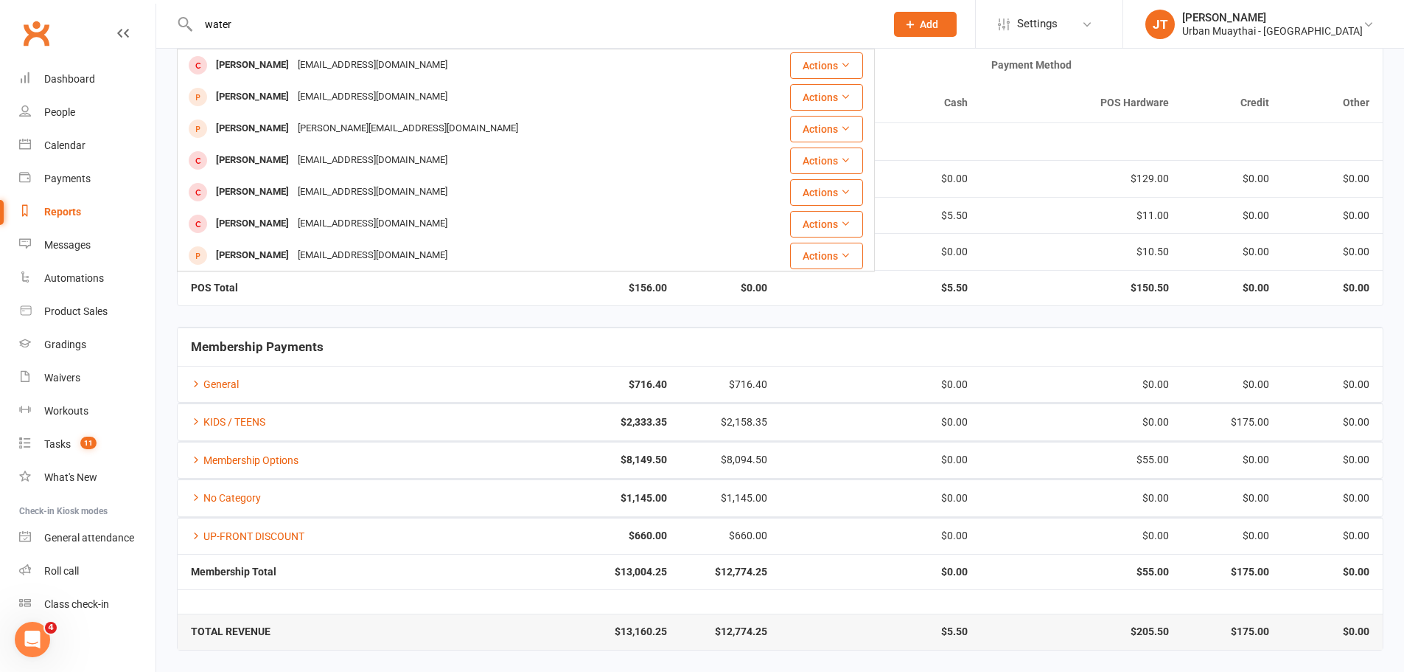
type input "water"
click at [351, 351] on h5 "Membership Payments" at bounding box center [780, 347] width 1179 height 14
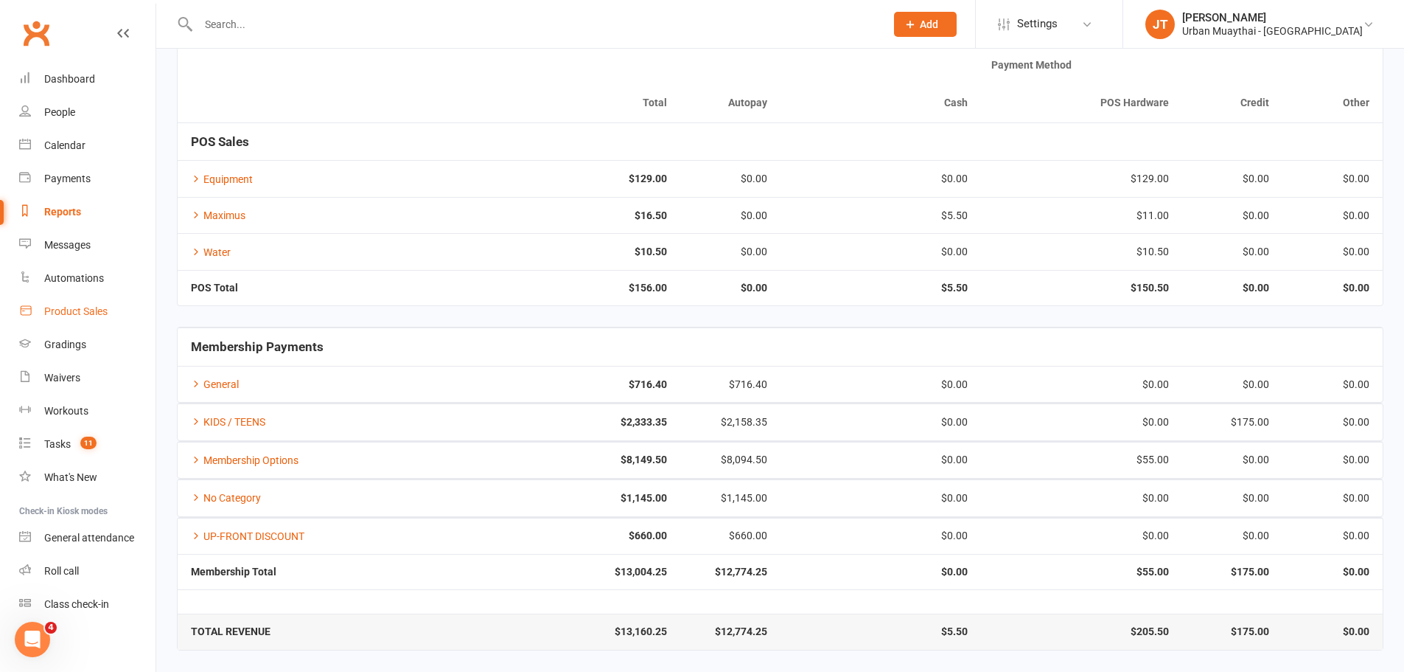
click at [75, 309] on div "Product Sales" at bounding box center [75, 311] width 63 height 12
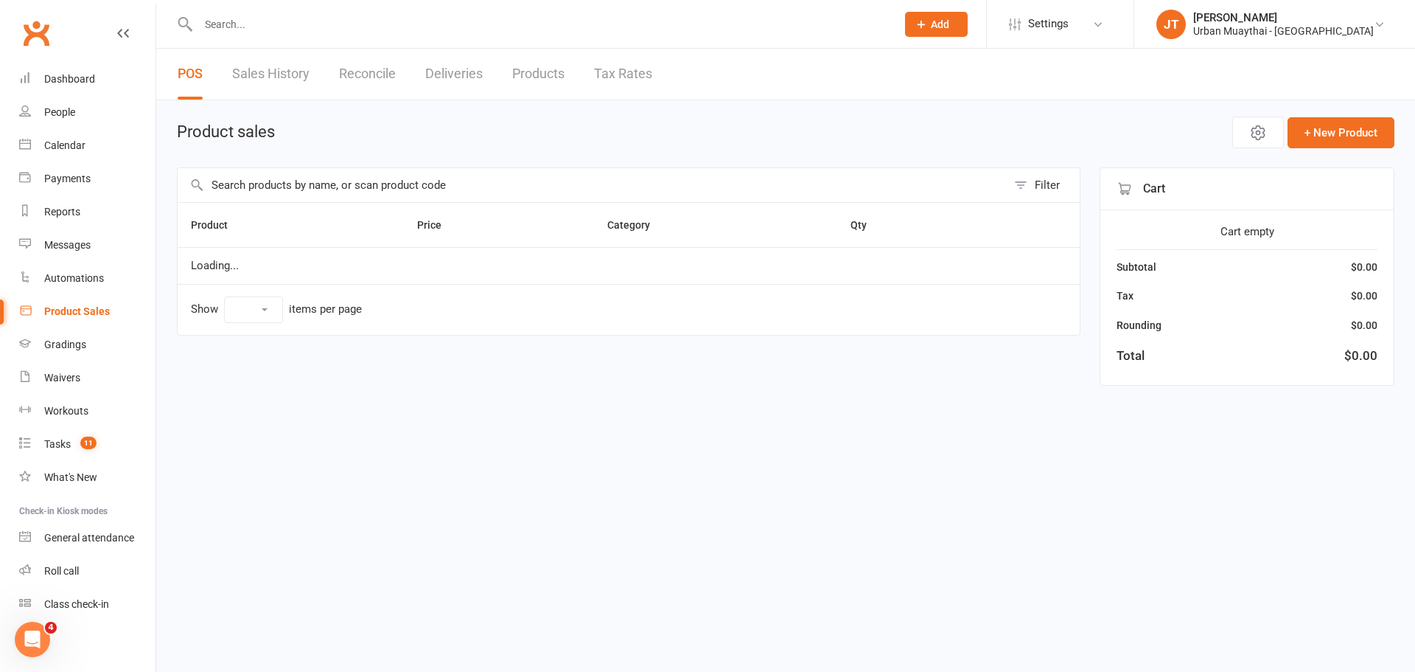
select select "10"
click at [247, 191] on input "text" at bounding box center [592, 185] width 829 height 34
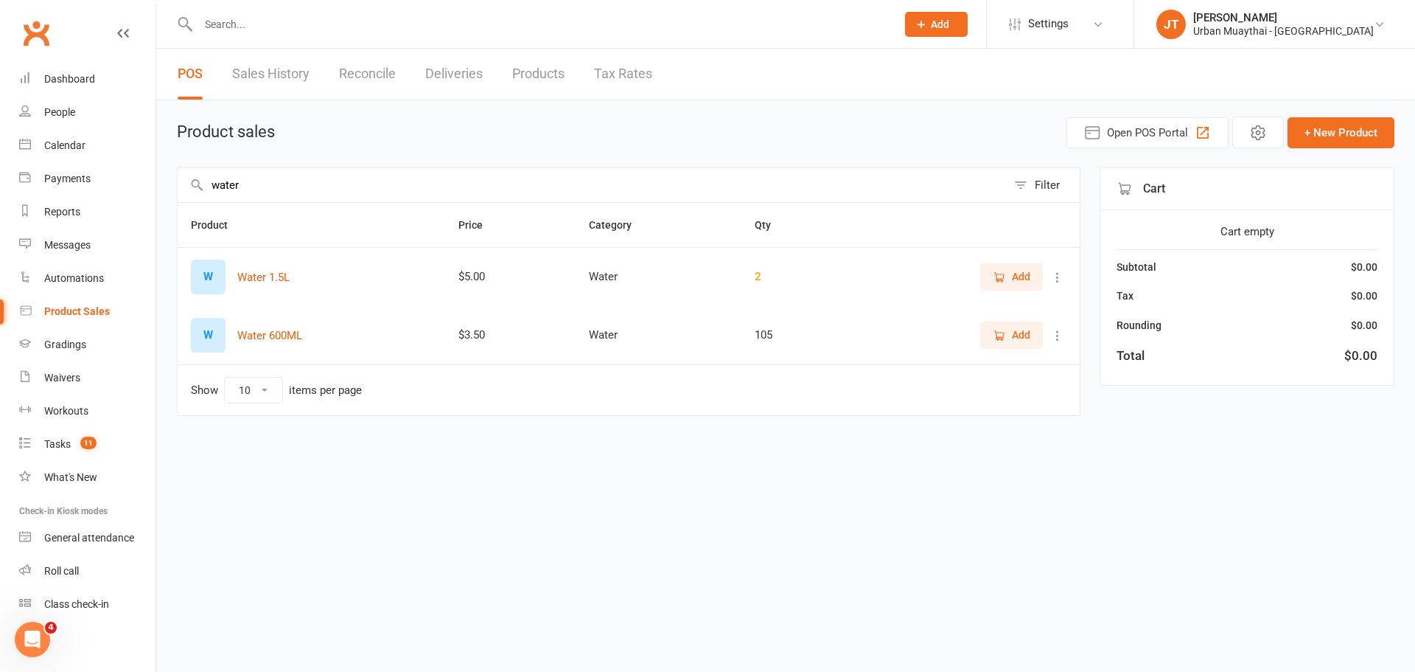
type input "water"
click at [1023, 330] on span "Add" at bounding box center [1021, 335] width 18 height 16
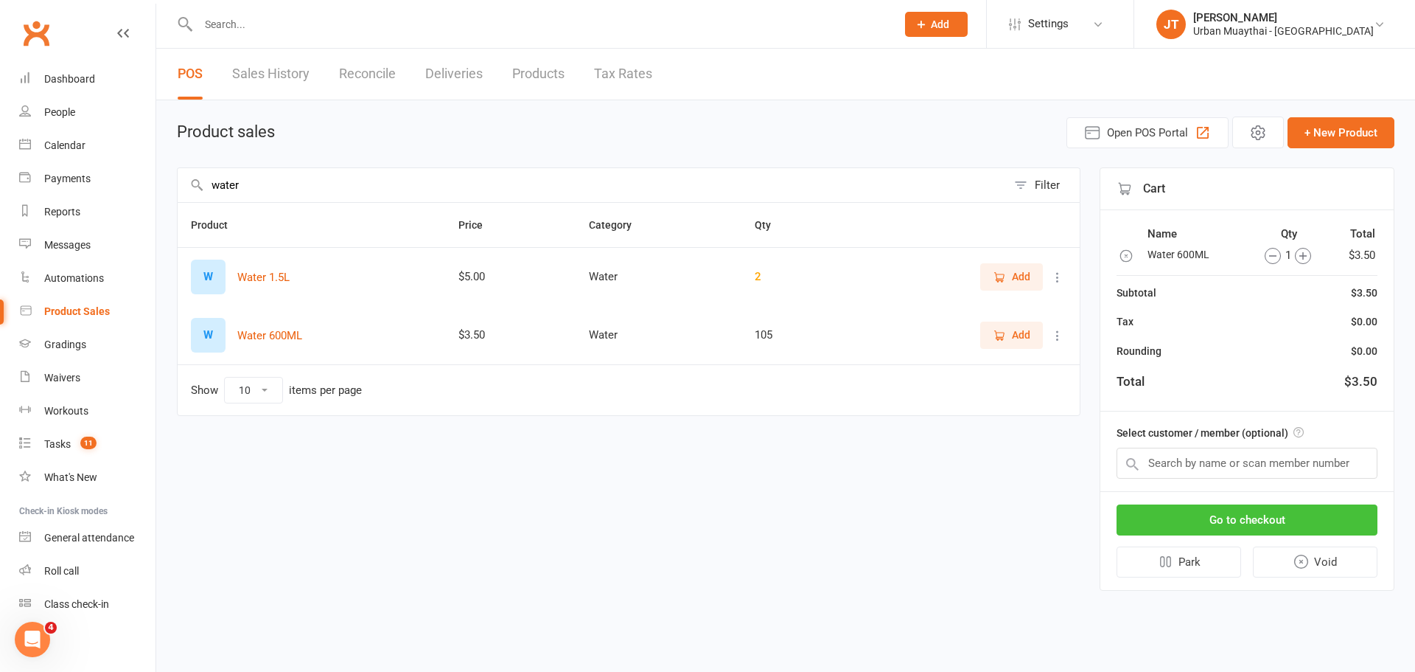
click at [1278, 520] on button "Go to checkout" at bounding box center [1247, 519] width 261 height 31
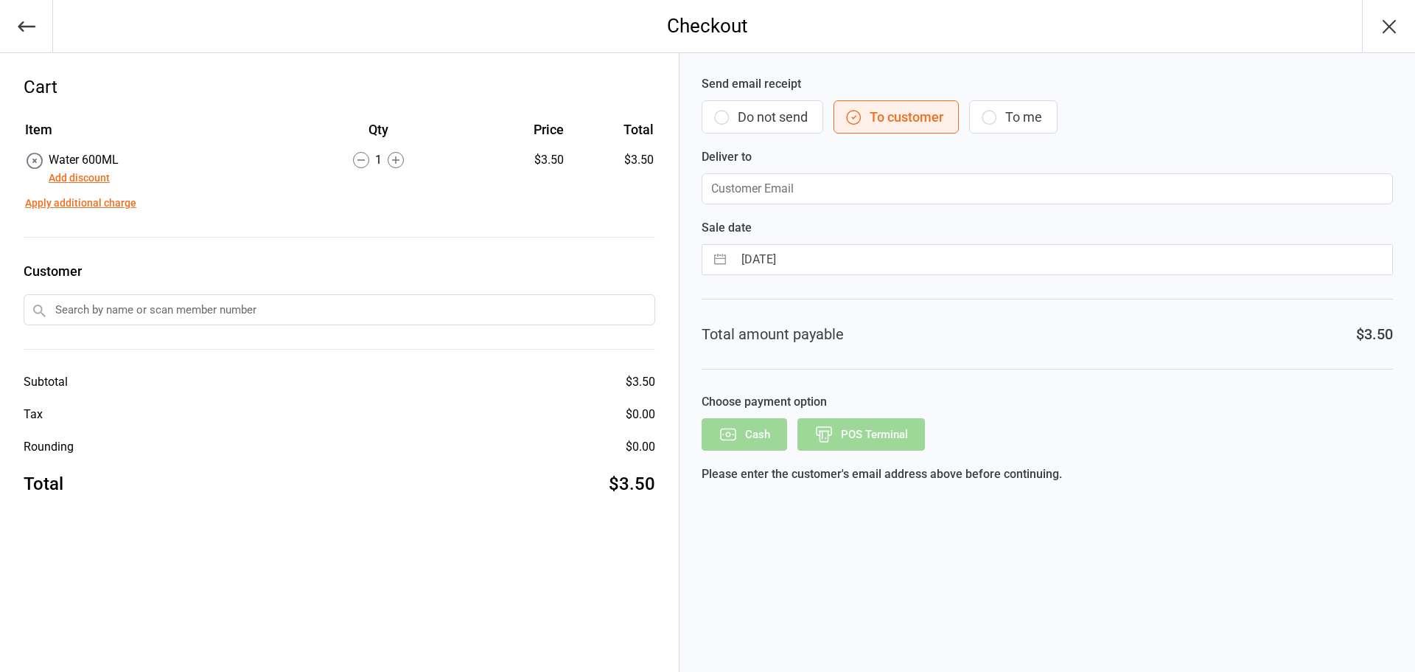
click at [786, 117] on button "Do not send" at bounding box center [763, 116] width 122 height 33
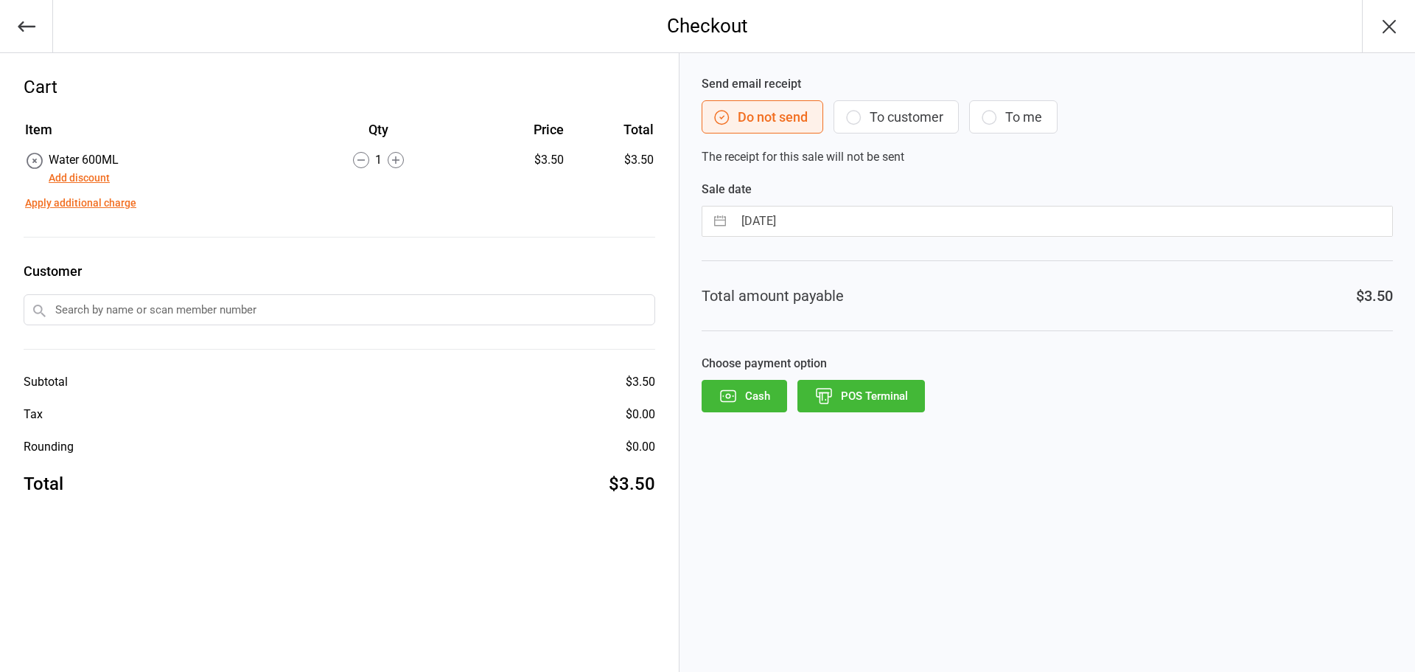
click at [863, 405] on button "POS Terminal" at bounding box center [862, 396] width 128 height 32
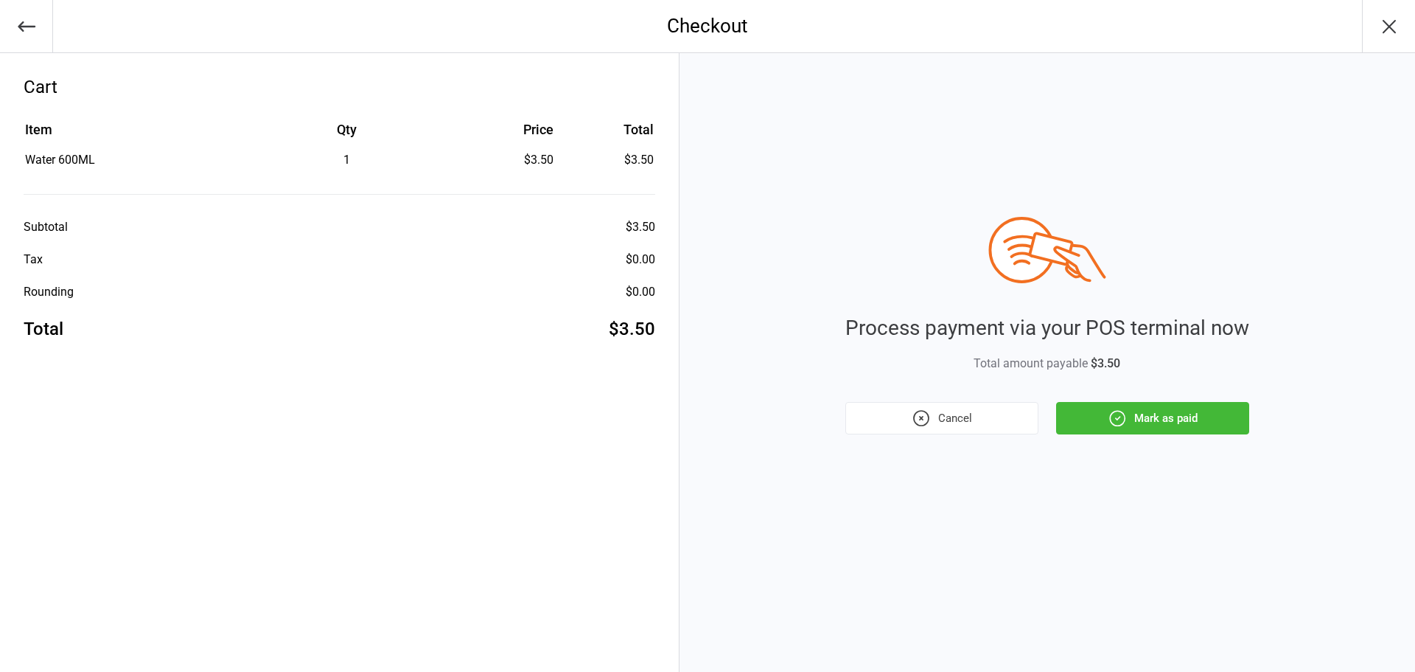
click at [1196, 424] on button "Mark as paid" at bounding box center [1152, 418] width 193 height 32
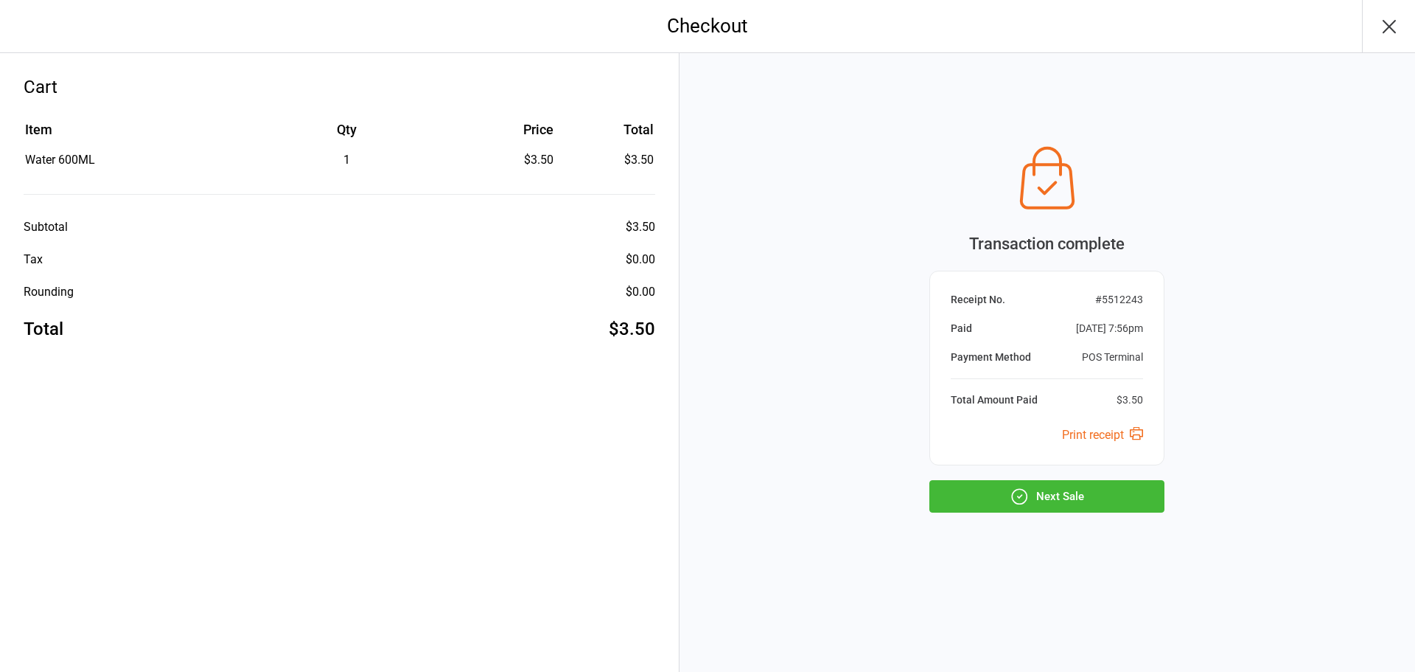
click at [1384, 22] on icon "button" at bounding box center [1390, 27] width 12 height 12
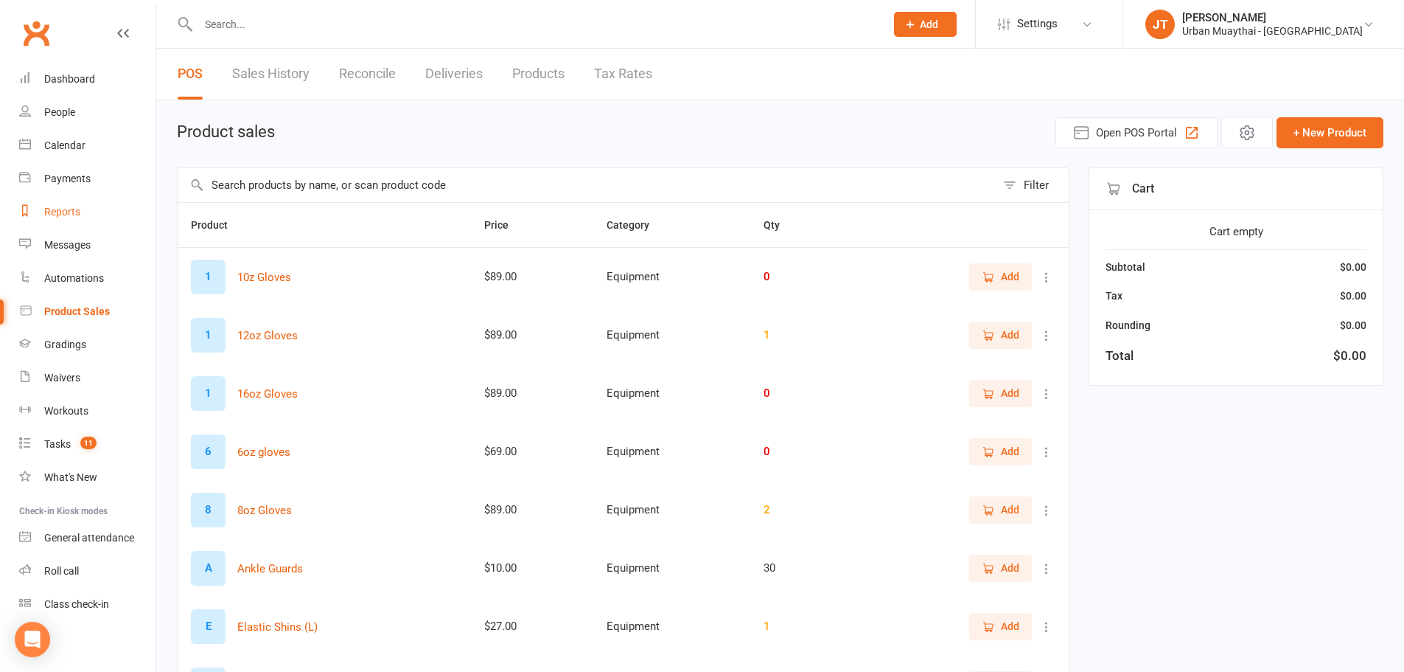
click at [70, 202] on link "Reports" at bounding box center [87, 211] width 136 height 33
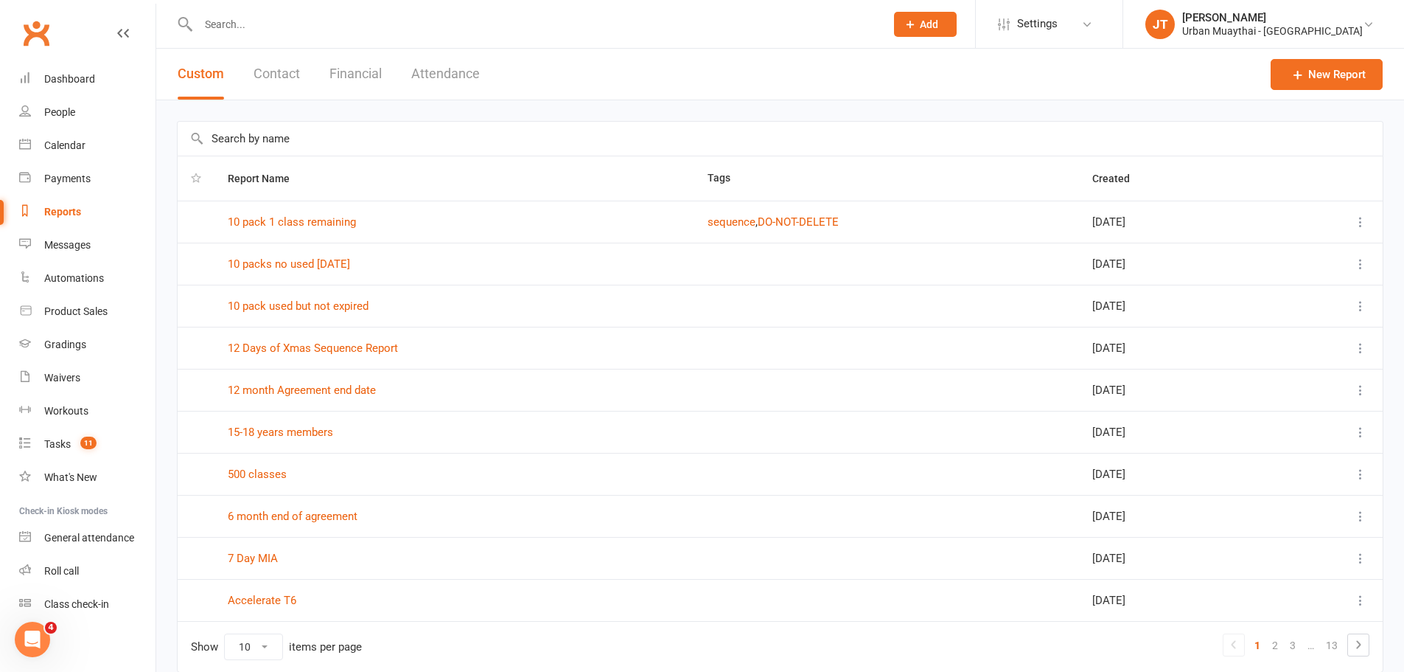
click at [365, 70] on button "Financial" at bounding box center [356, 74] width 52 height 51
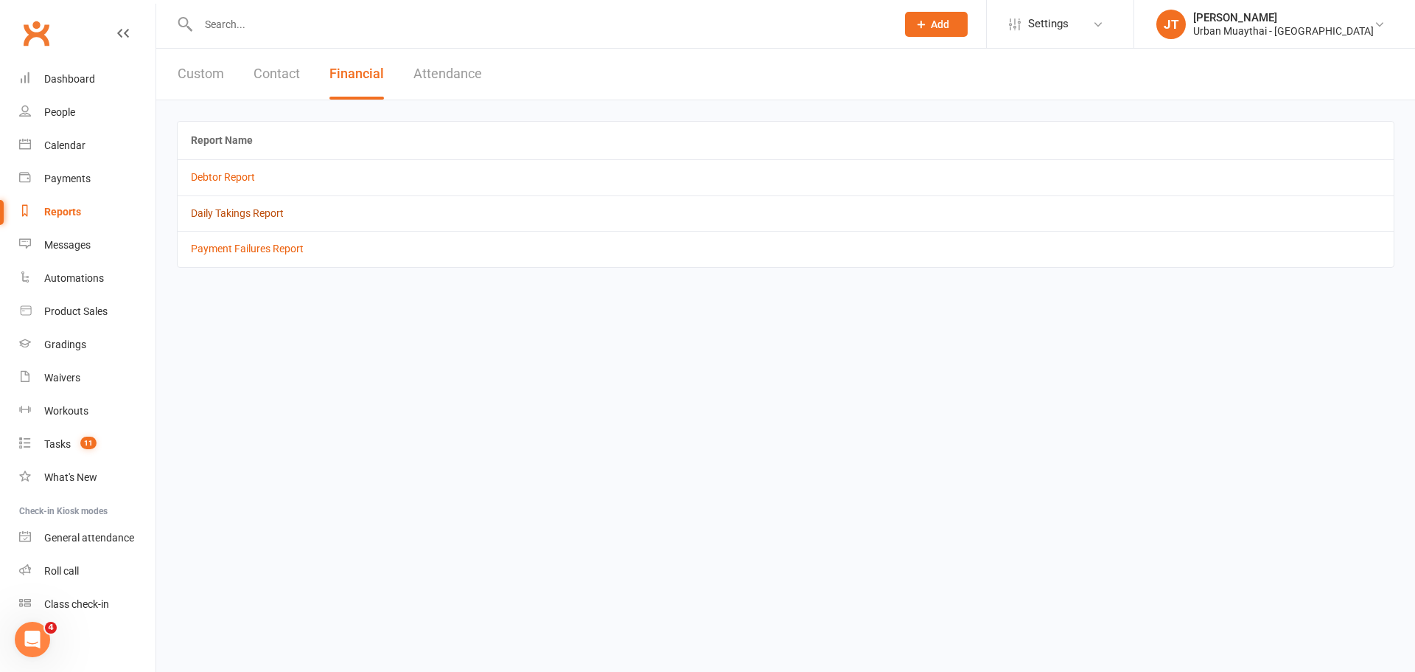
click at [254, 217] on link "Daily Takings Report" at bounding box center [237, 213] width 93 height 12
